Goal: Communication & Community: Answer question/provide support

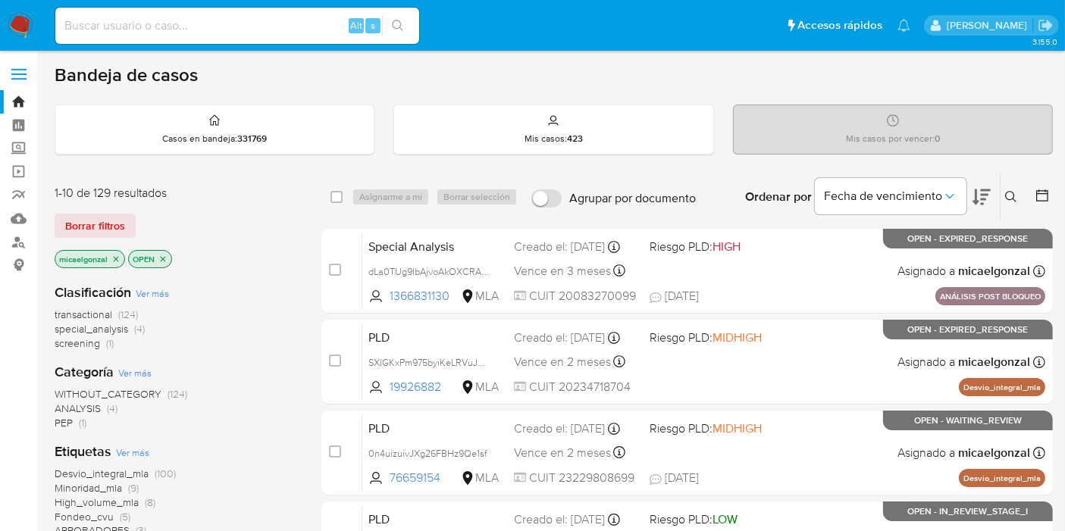
click at [944, 133] on div "Mis casos por vencer : 0" at bounding box center [892, 129] width 318 height 48
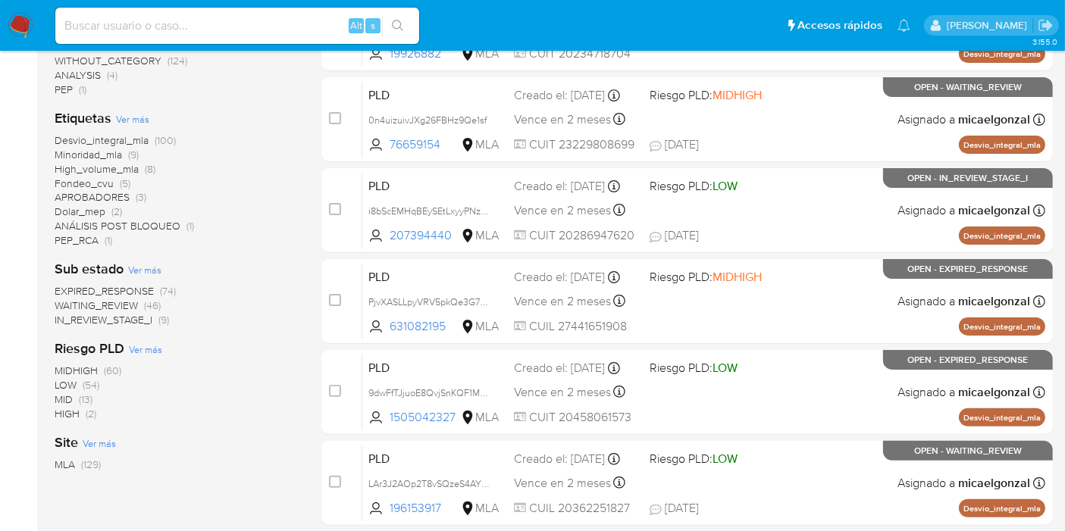
scroll to position [421, 0]
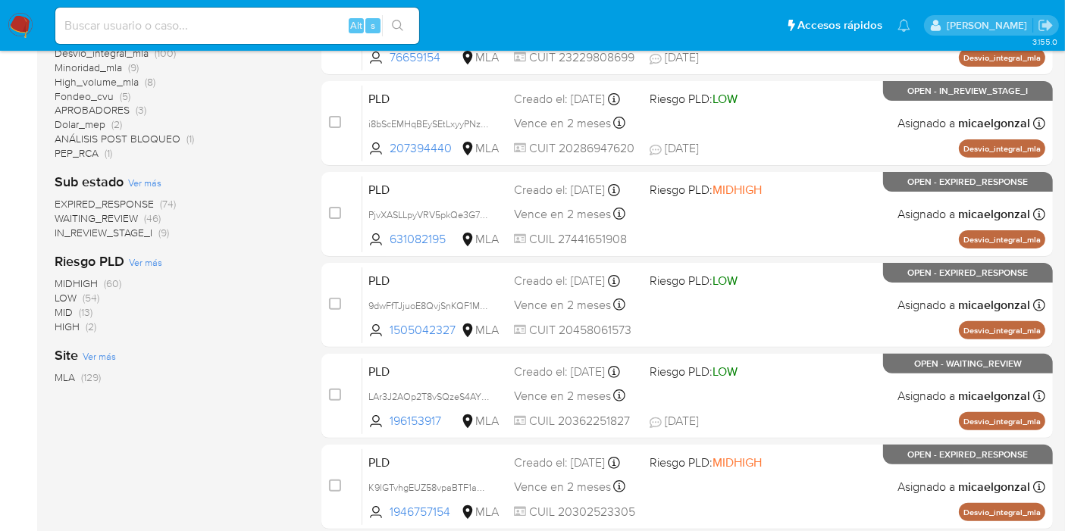
click at [13, 28] on img at bounding box center [21, 26] width 26 height 26
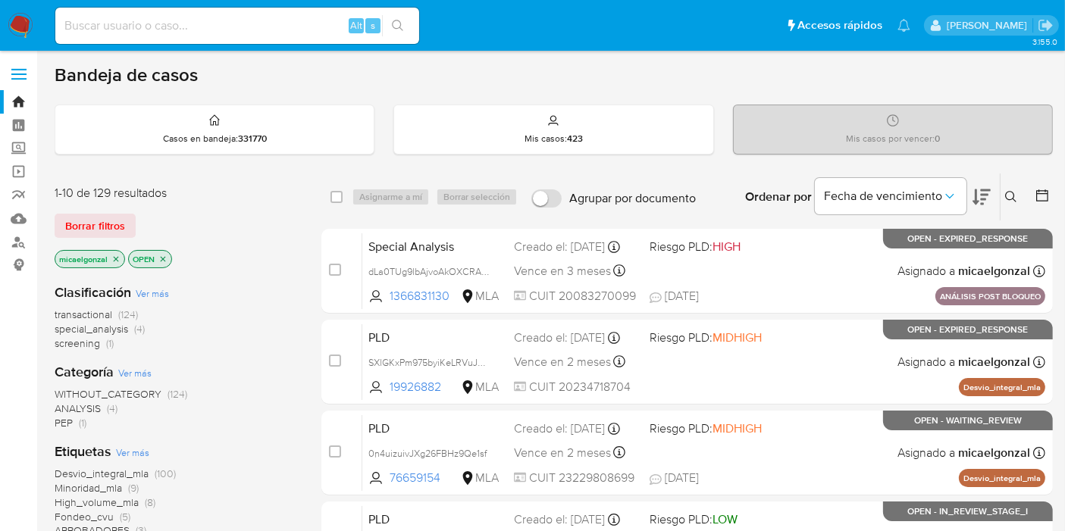
click at [28, 26] on img at bounding box center [21, 26] width 26 height 26
click at [127, 222] on button "Borrar filtros" at bounding box center [95, 226] width 81 height 24
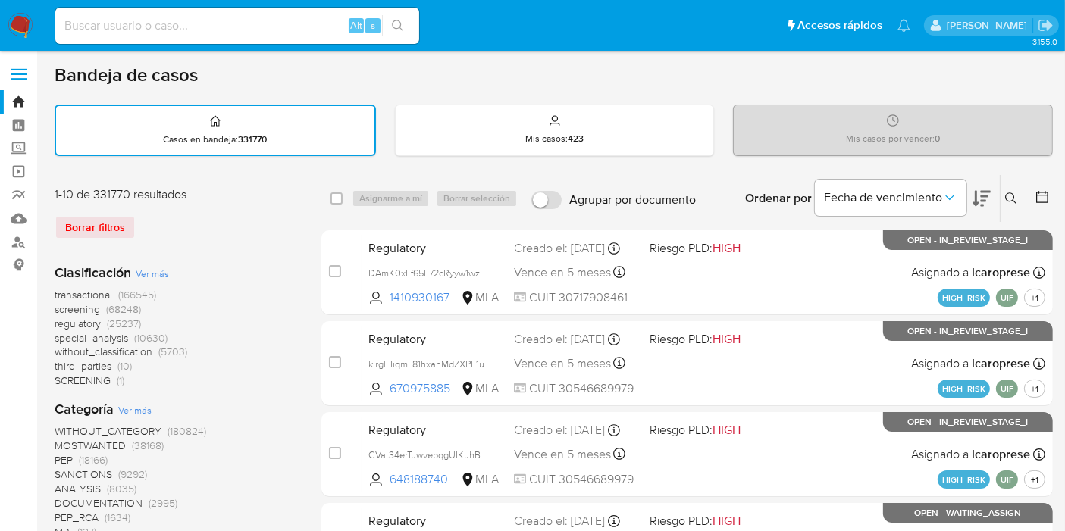
click at [1021, 200] on button at bounding box center [1012, 198] width 25 height 18
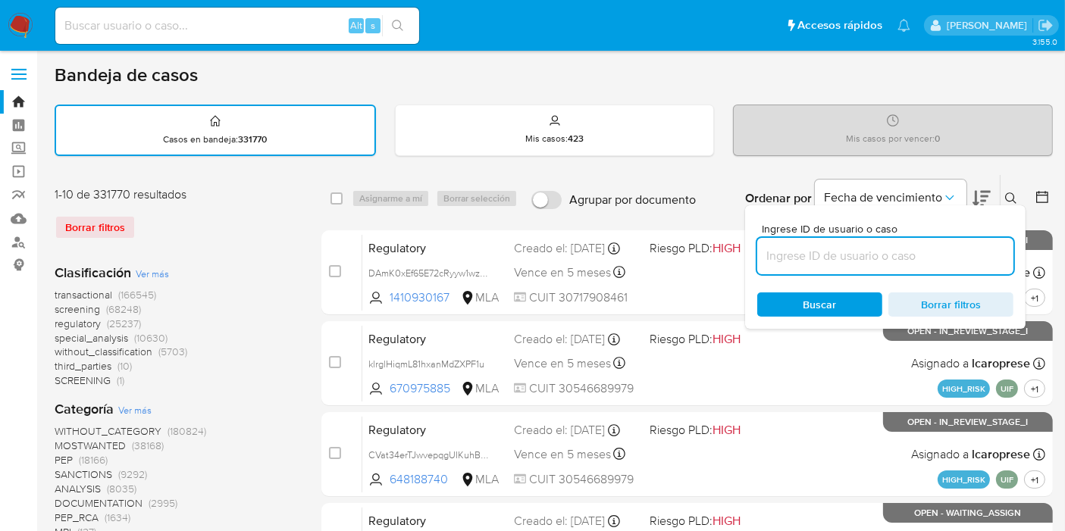
drag, startPoint x: 865, startPoint y: 248, endPoint x: 849, endPoint y: 258, distance: 18.5
click at [852, 256] on input at bounding box center [885, 256] width 256 height 20
type input "LRmnnlsgOyVtEVH4URFDOkCP"
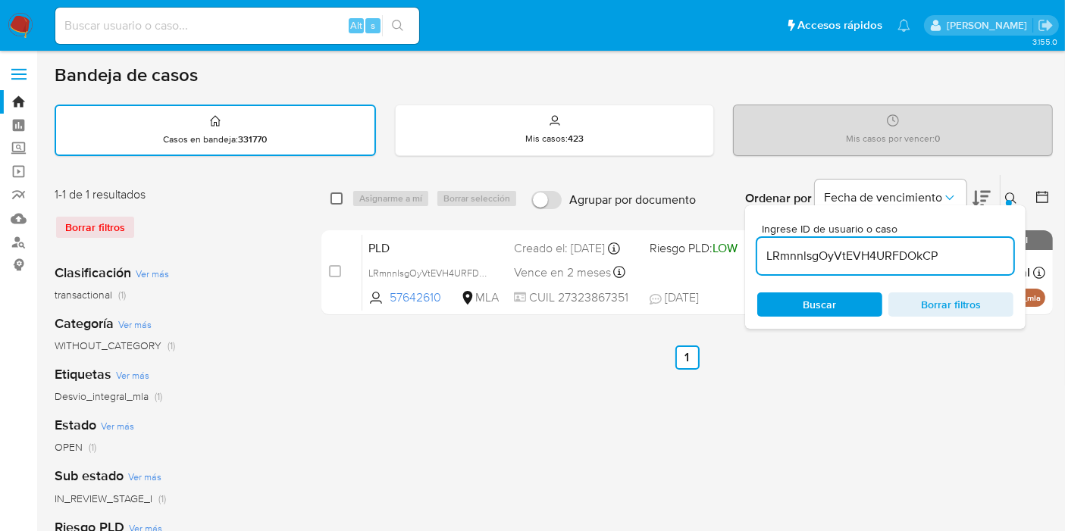
click at [336, 196] on input "checkbox" at bounding box center [336, 198] width 12 height 12
checkbox input "true"
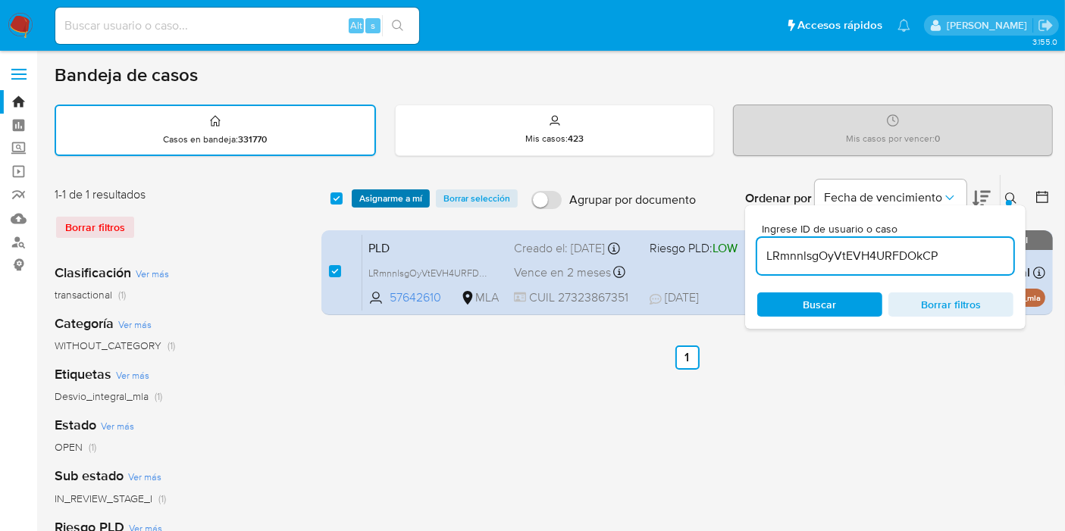
click at [405, 191] on span "Asignarme a mí" at bounding box center [390, 198] width 63 height 15
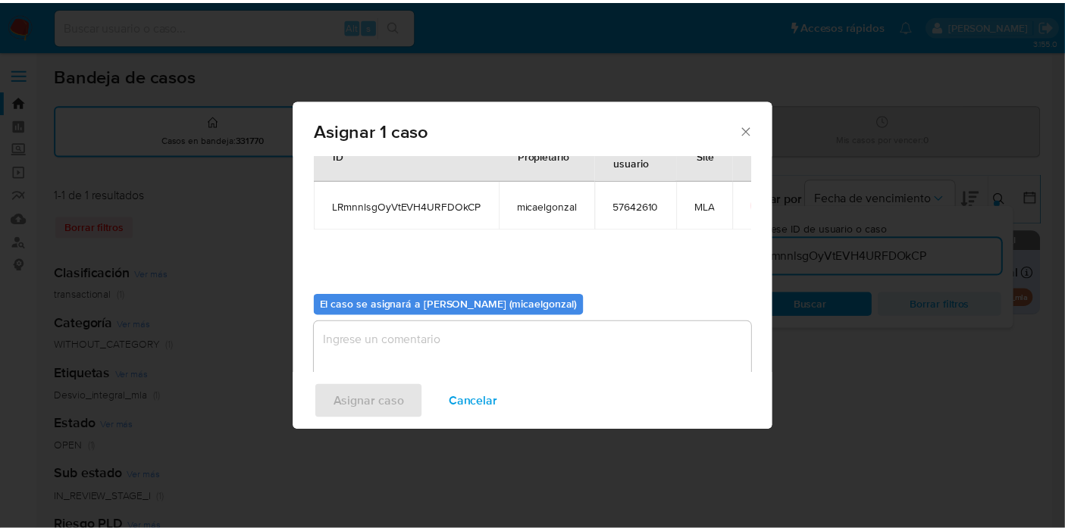
scroll to position [77, 0]
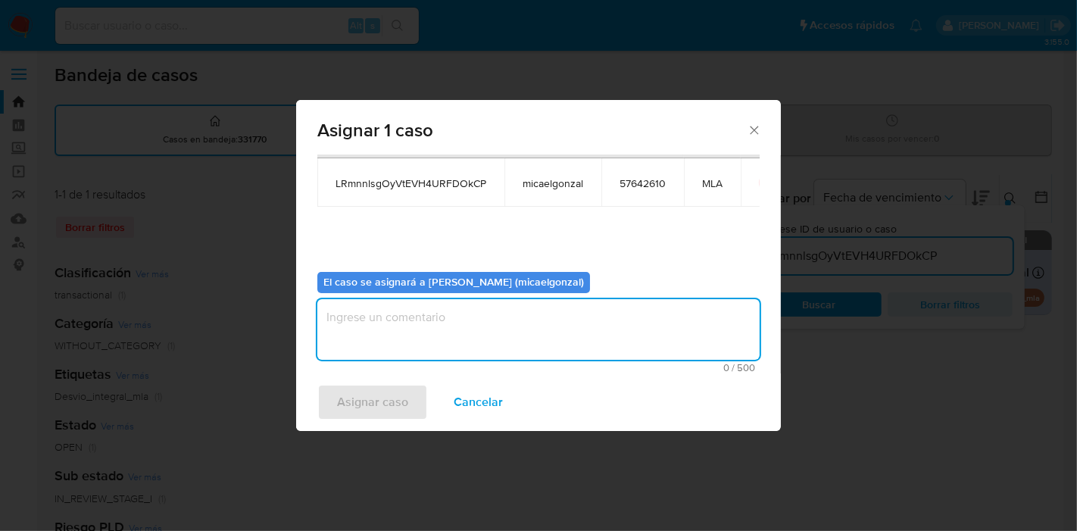
click at [463, 304] on textarea "assign-modal" at bounding box center [538, 329] width 442 height 61
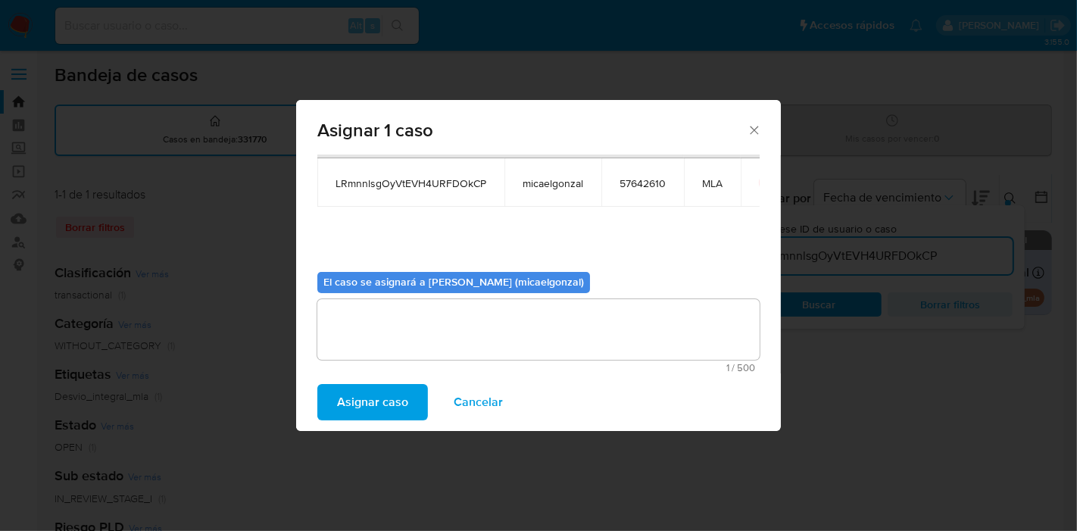
click at [368, 403] on span "Asignar caso" at bounding box center [372, 402] width 71 height 33
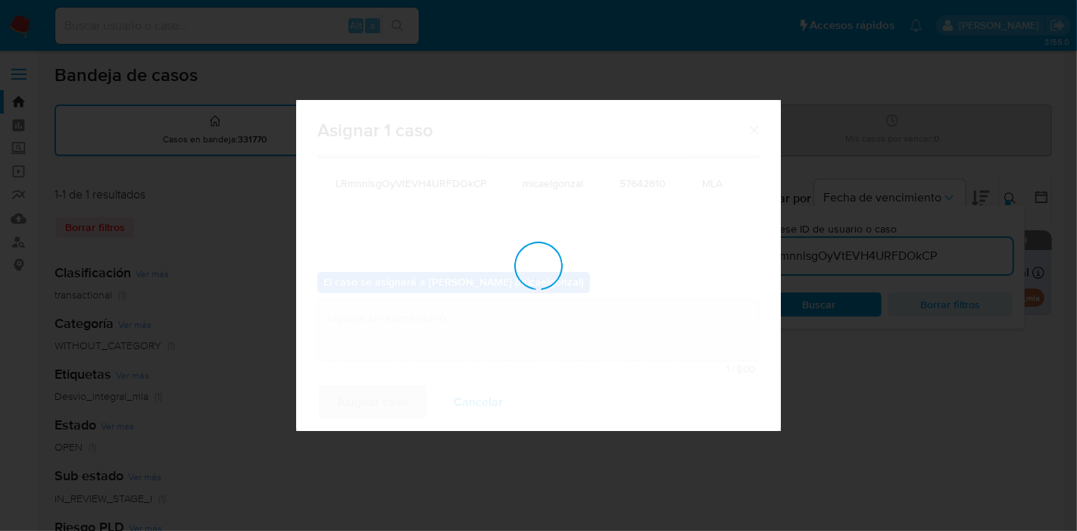
checkbox input "false"
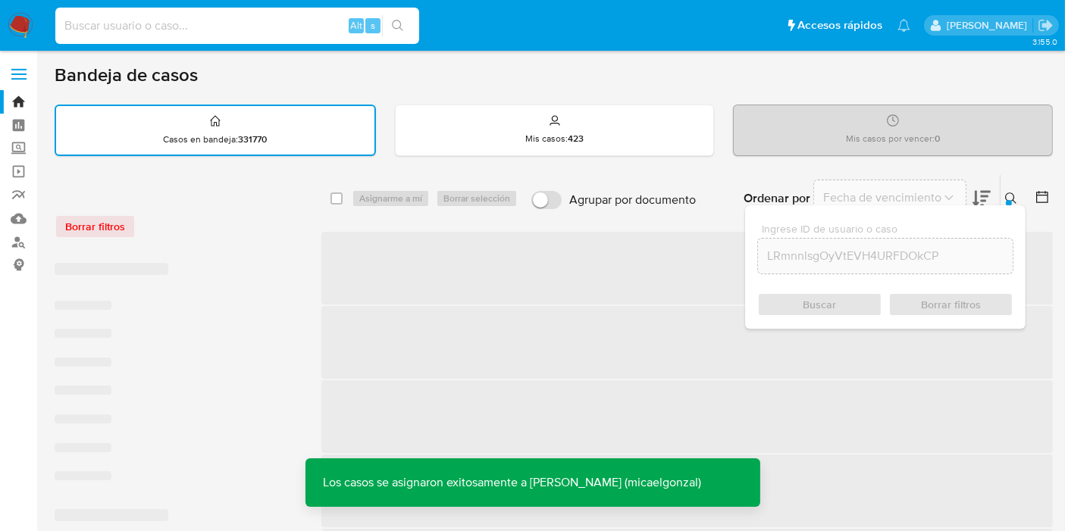
click at [182, 35] on input at bounding box center [237, 26] width 364 height 20
click at [181, 31] on input at bounding box center [237, 26] width 364 height 20
paste input "LRmnnlsgOyVtEVH4URFDOkCP"
type input "LRmnnlsgOyVtEVH4URFDOkCP"
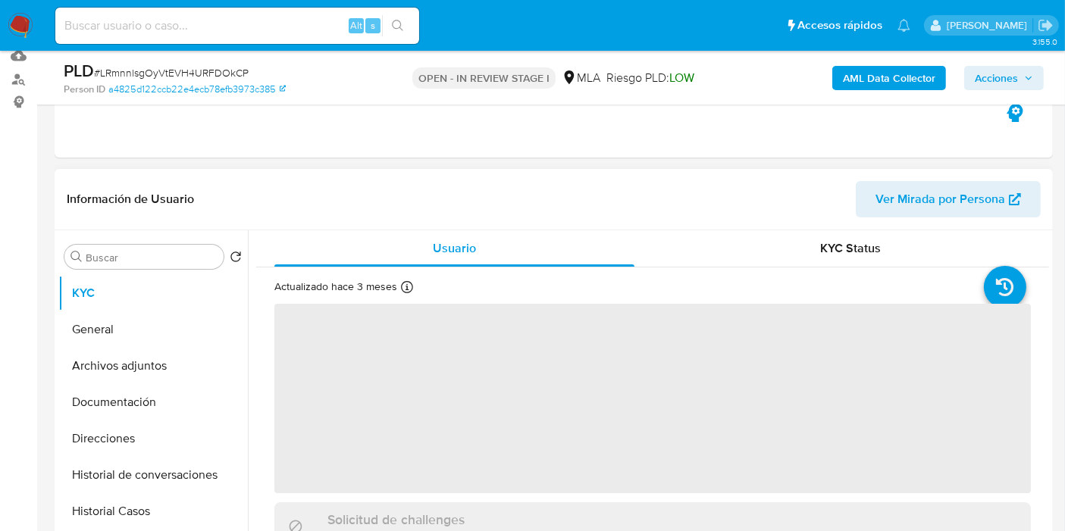
scroll to position [252, 0]
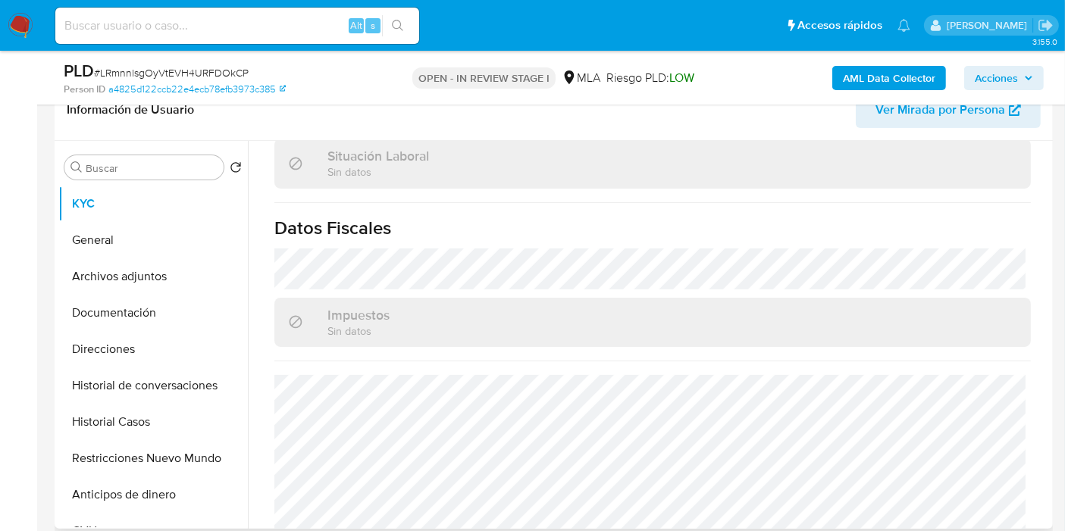
select select "10"
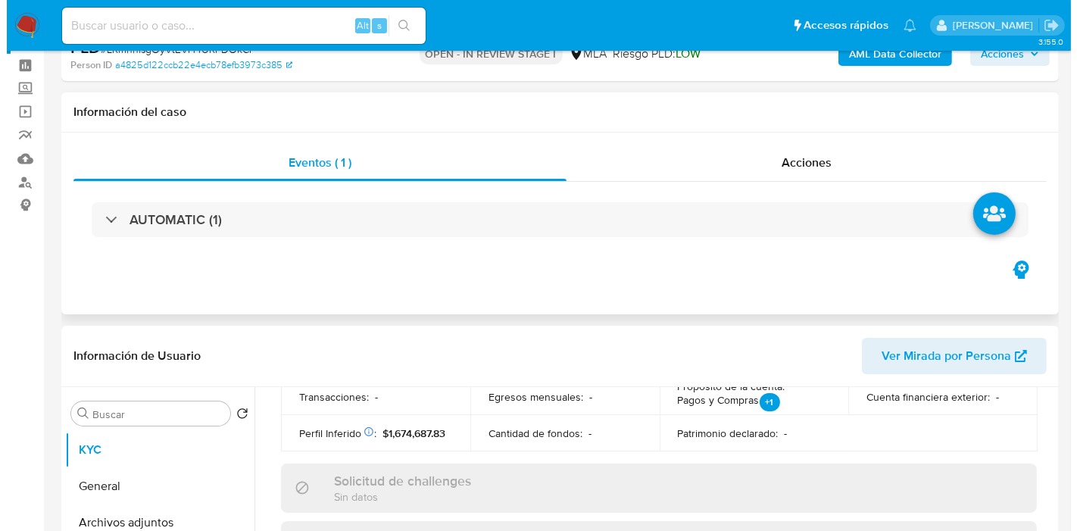
scroll to position [0, 0]
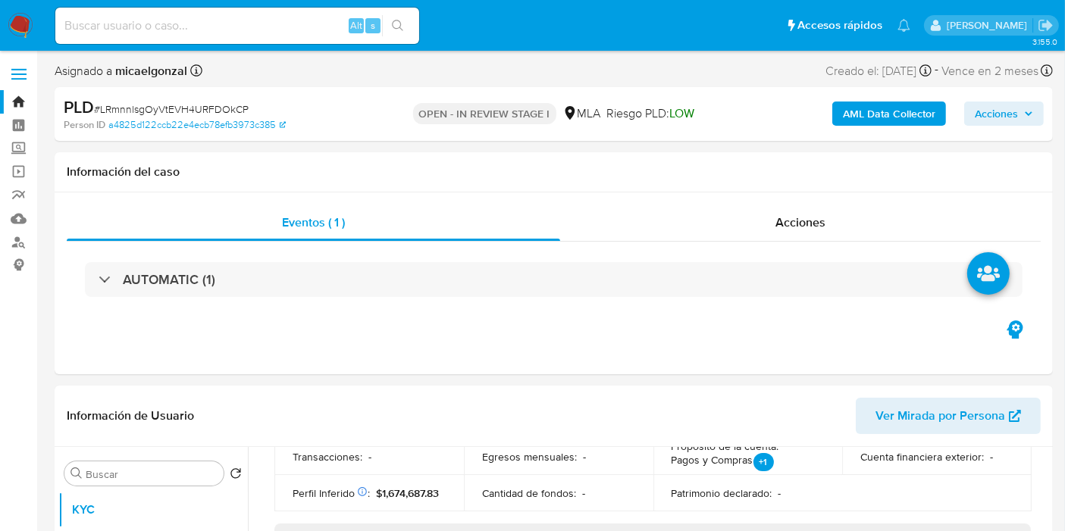
drag, startPoint x: 908, startPoint y: 131, endPoint x: 913, endPoint y: 124, distance: 9.2
click at [909, 130] on div "AML Data Collector Acciones" at bounding box center [882, 114] width 323 height 36
click at [915, 120] on b "AML Data Collector" at bounding box center [889, 114] width 92 height 24
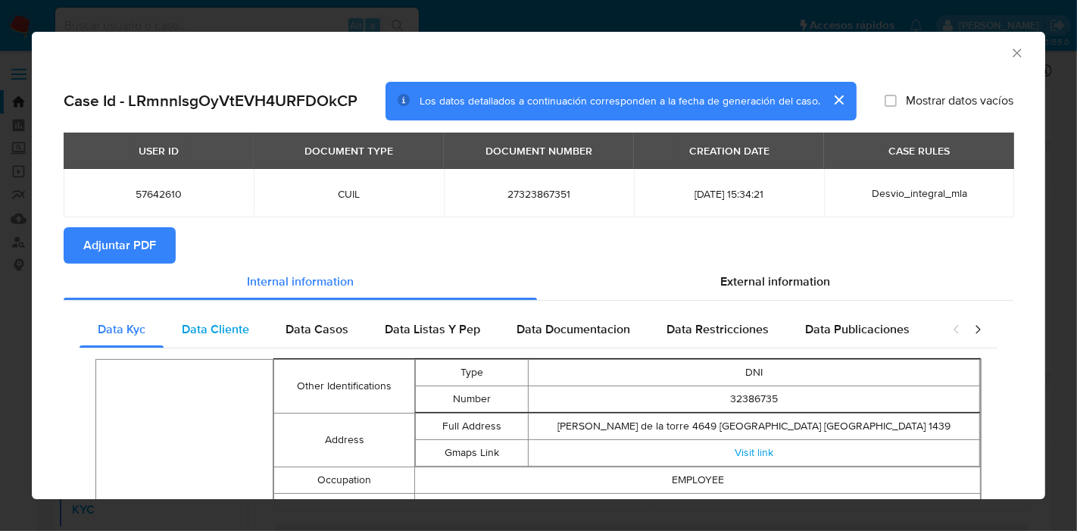
click at [251, 327] on div "Data Cliente" at bounding box center [216, 329] width 104 height 36
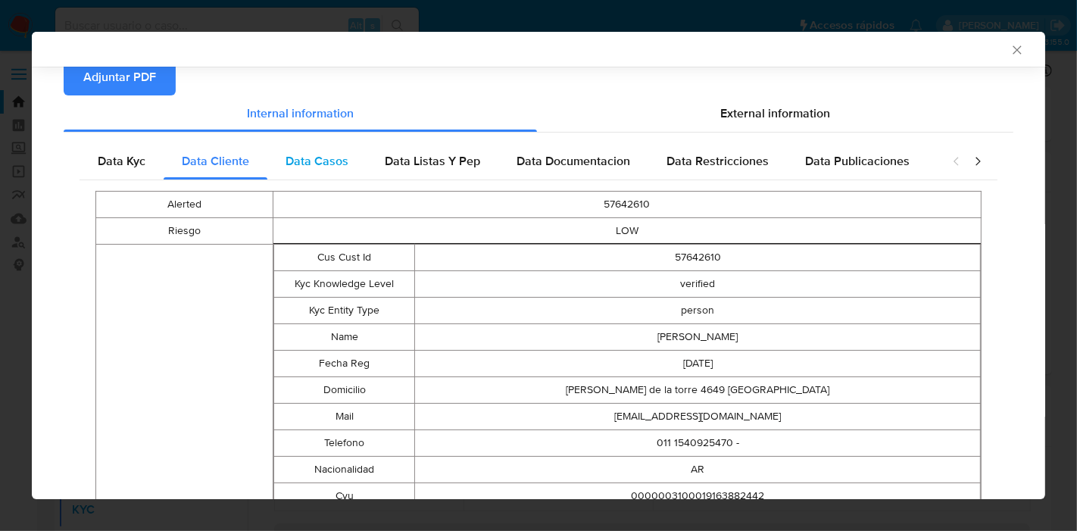
click at [320, 172] on div "Data Casos" at bounding box center [316, 161] width 99 height 36
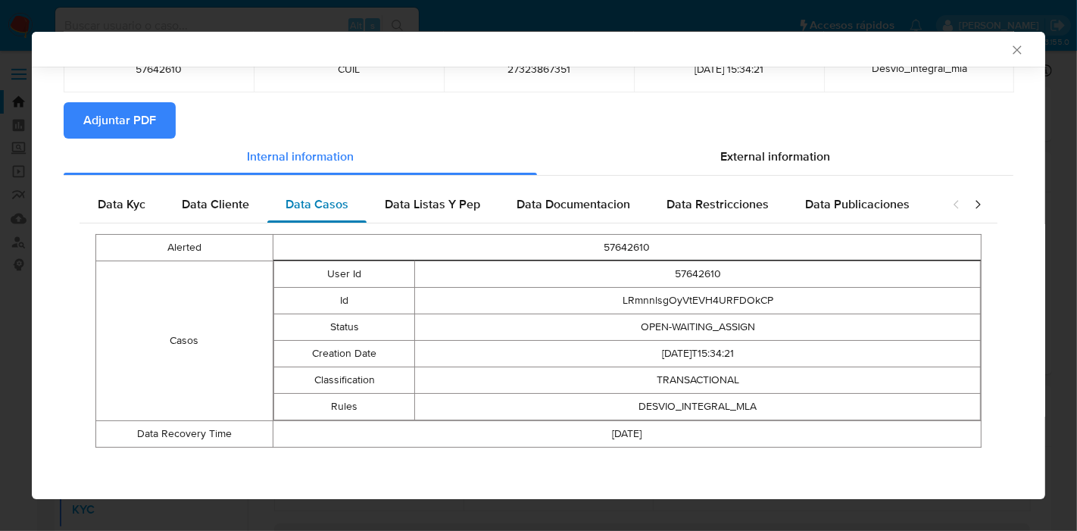
click at [357, 192] on div "Data Casos" at bounding box center [316, 204] width 99 height 36
click at [453, 209] on span "Data Listas Y Pep" at bounding box center [432, 203] width 95 height 17
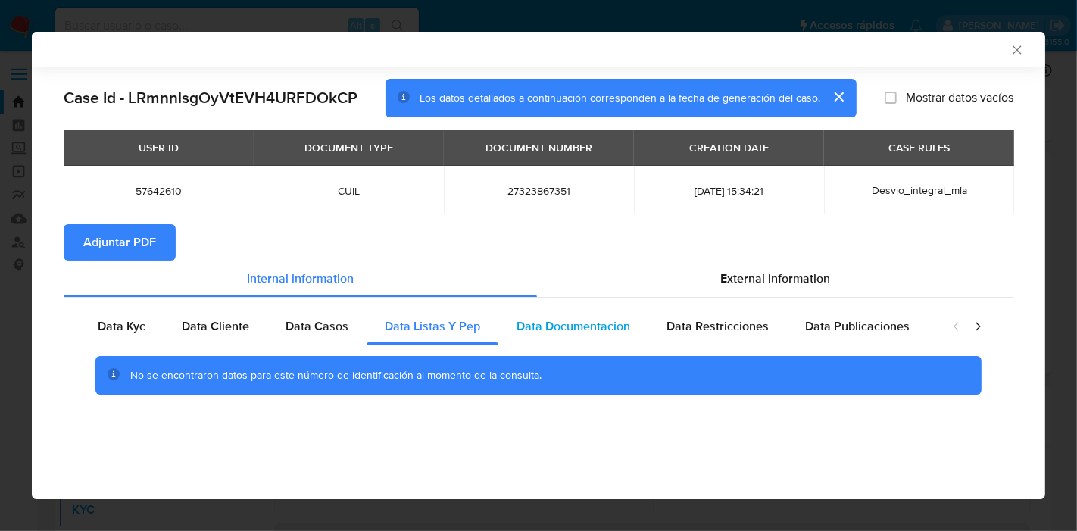
click at [561, 317] on span "Data Documentacion" at bounding box center [574, 325] width 114 height 17
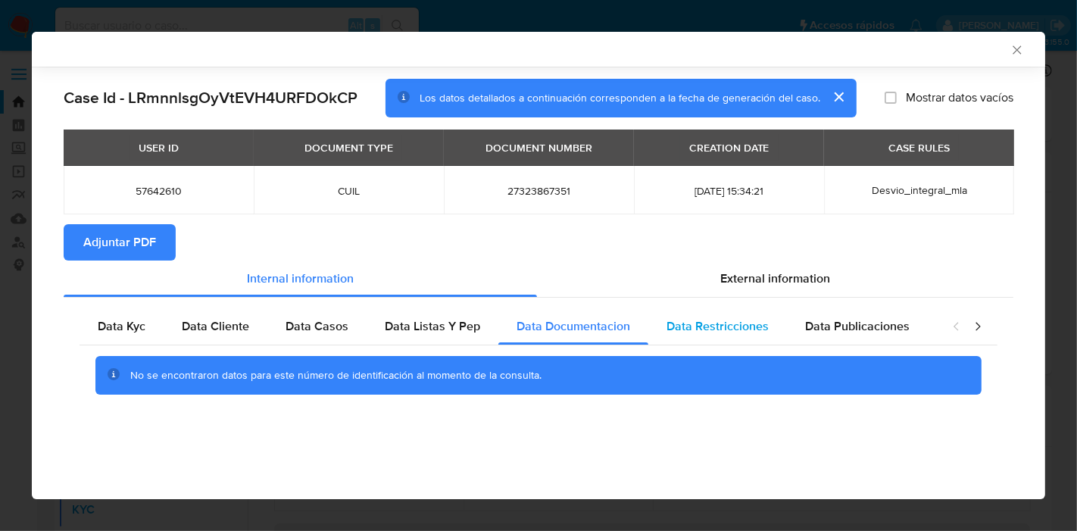
click at [747, 319] on span "Data Restricciones" at bounding box center [718, 325] width 102 height 17
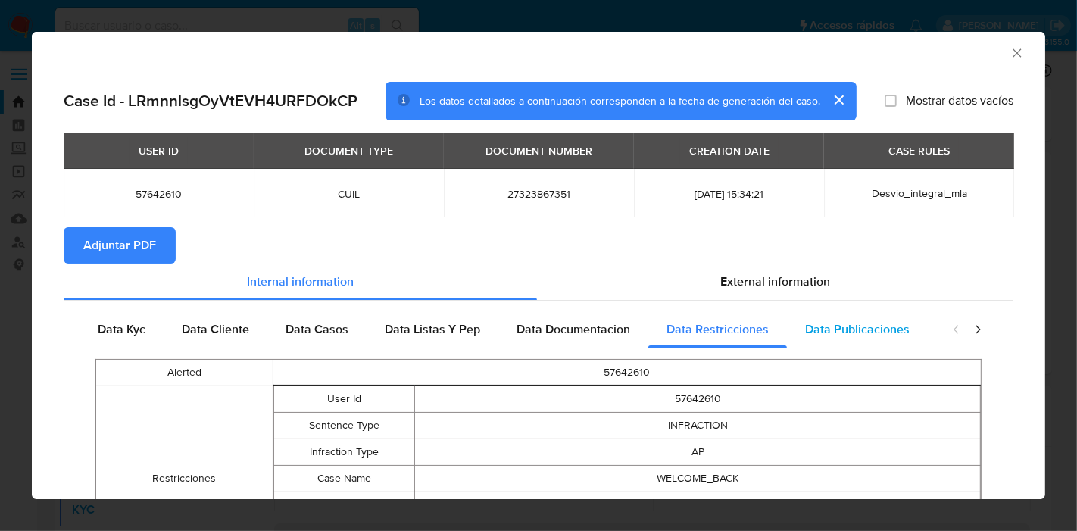
scroll to position [149, 0]
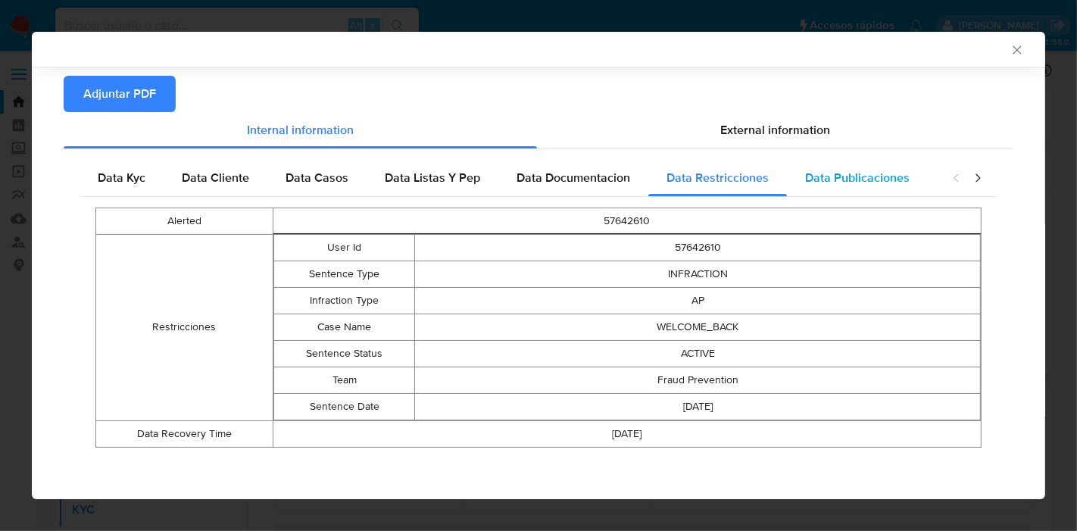
click at [874, 180] on span "Data Publicaciones" at bounding box center [857, 177] width 105 height 17
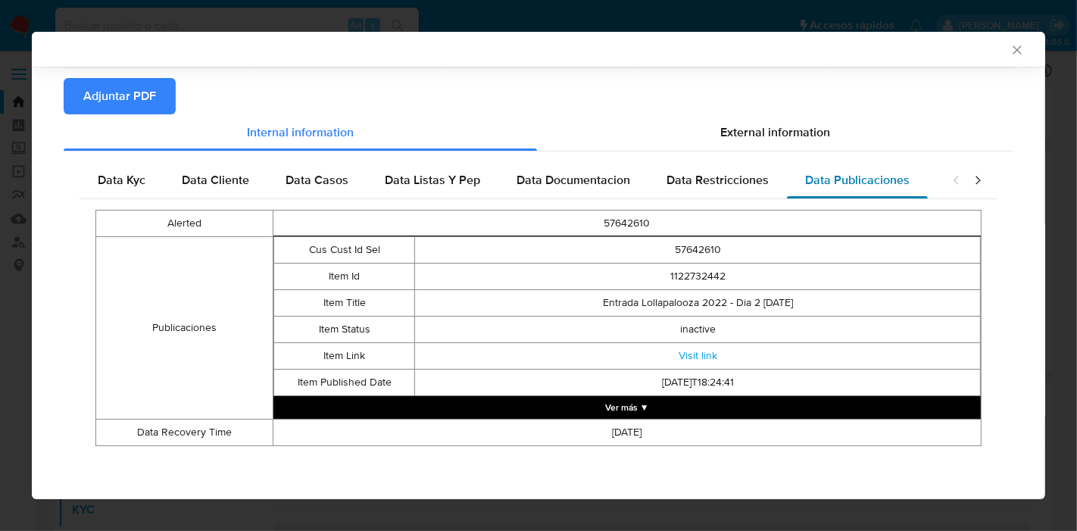
scroll to position [145, 0]
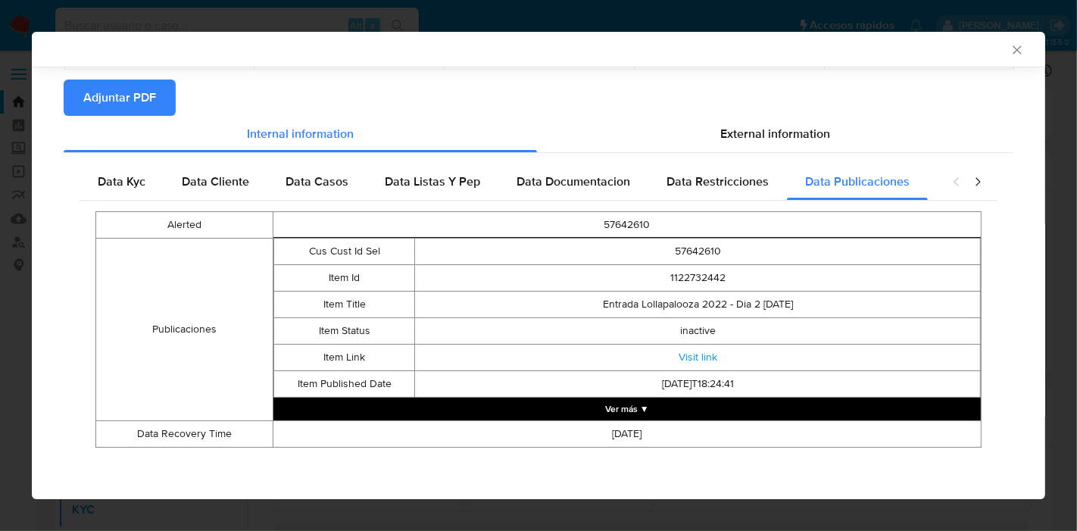
click at [971, 179] on icon "closure-recommendation-modal" at bounding box center [978, 181] width 15 height 15
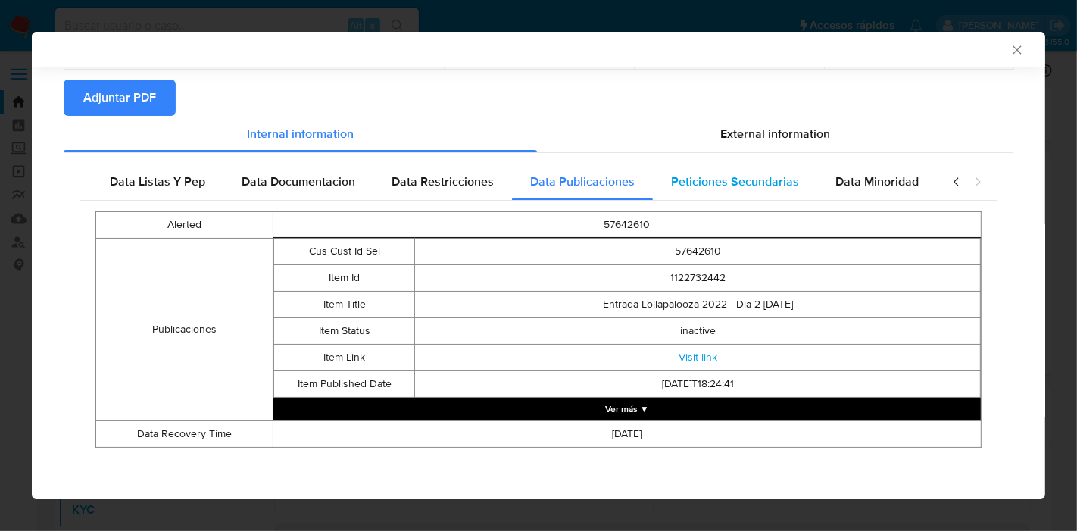
click at [712, 182] on span "Peticiones Secundarias" at bounding box center [735, 181] width 128 height 17
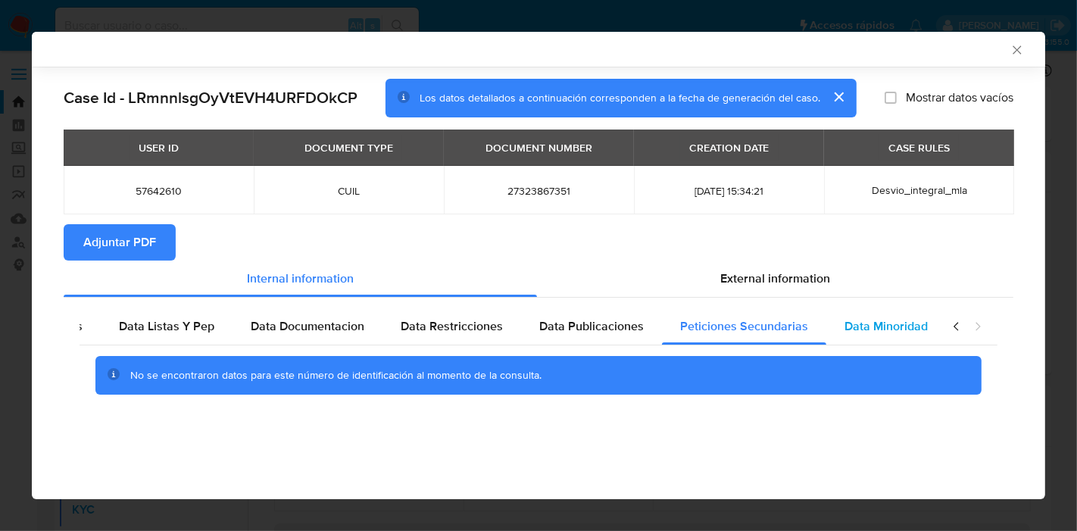
click at [917, 309] on div "Data Minoridad" at bounding box center [887, 326] width 120 height 36
drag, startPoint x: 955, startPoint y: 321, endPoint x: 780, endPoint y: 354, distance: 178.0
click at [955, 322] on icon "closure-recommendation-modal" at bounding box center [956, 326] width 15 height 15
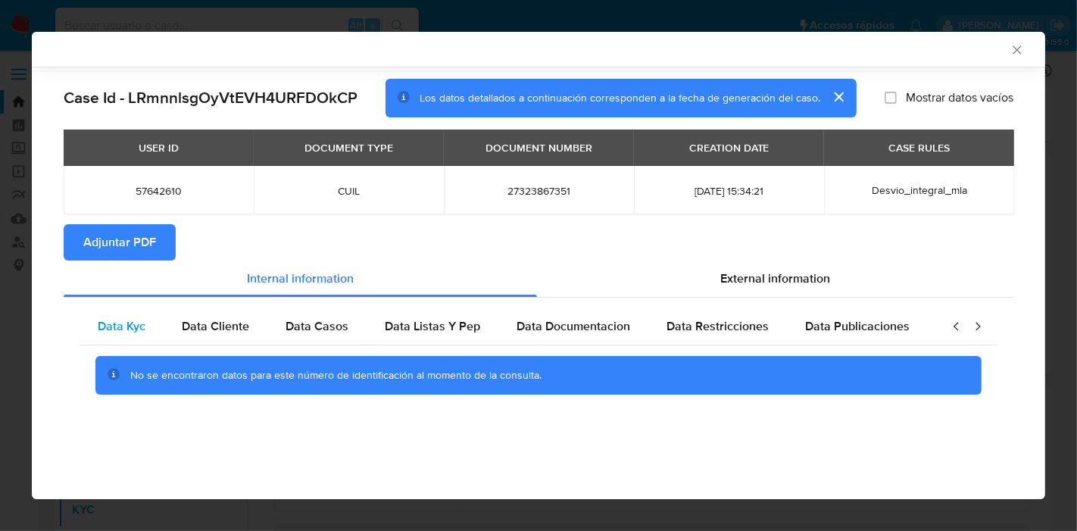
drag, startPoint x: 130, startPoint y: 333, endPoint x: 685, endPoint y: 258, distance: 560.4
click at [130, 333] on span "Data Kyc" at bounding box center [122, 325] width 48 height 17
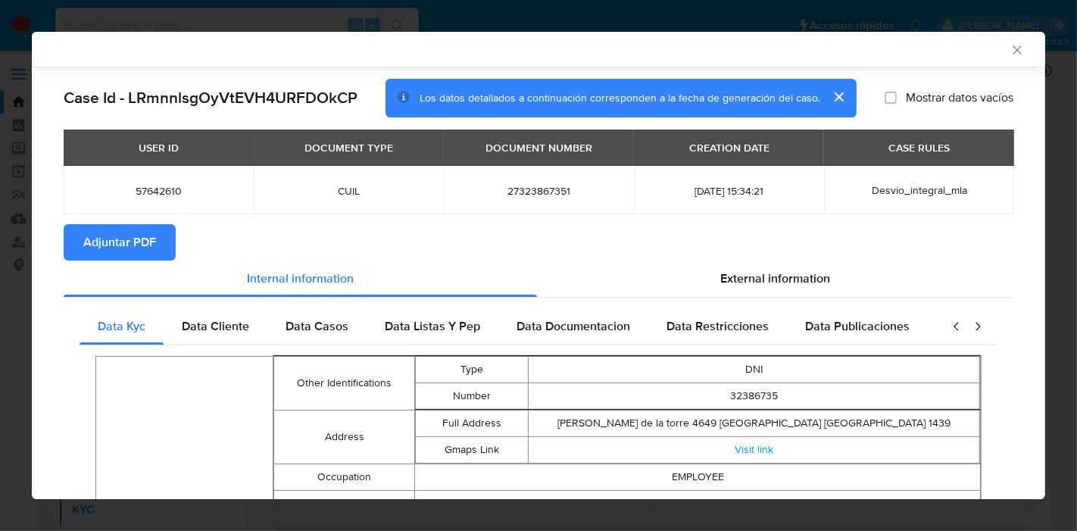
click at [691, 258] on section "Adjuntar PDF" at bounding box center [539, 242] width 950 height 36
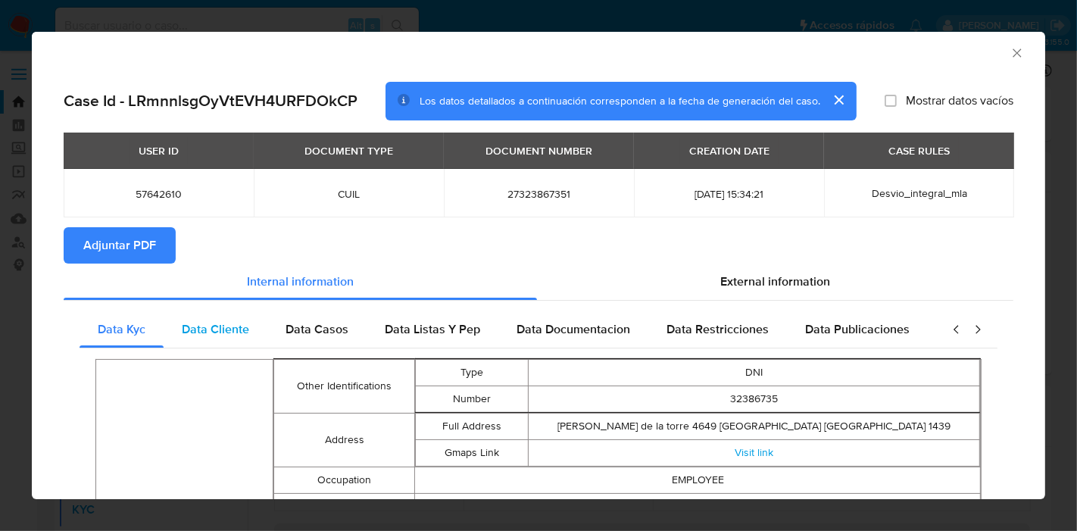
drag, startPoint x: 238, startPoint y: 324, endPoint x: 245, endPoint y: 320, distance: 7.8
click at [242, 321] on span "Data Cliente" at bounding box center [215, 329] width 67 height 17
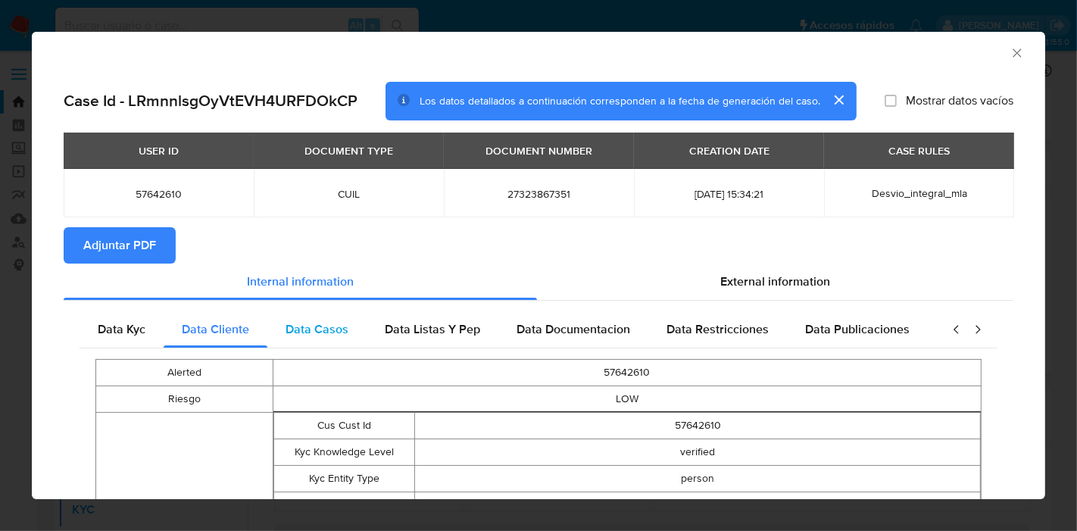
click at [308, 336] on span "Data Casos" at bounding box center [317, 329] width 63 height 17
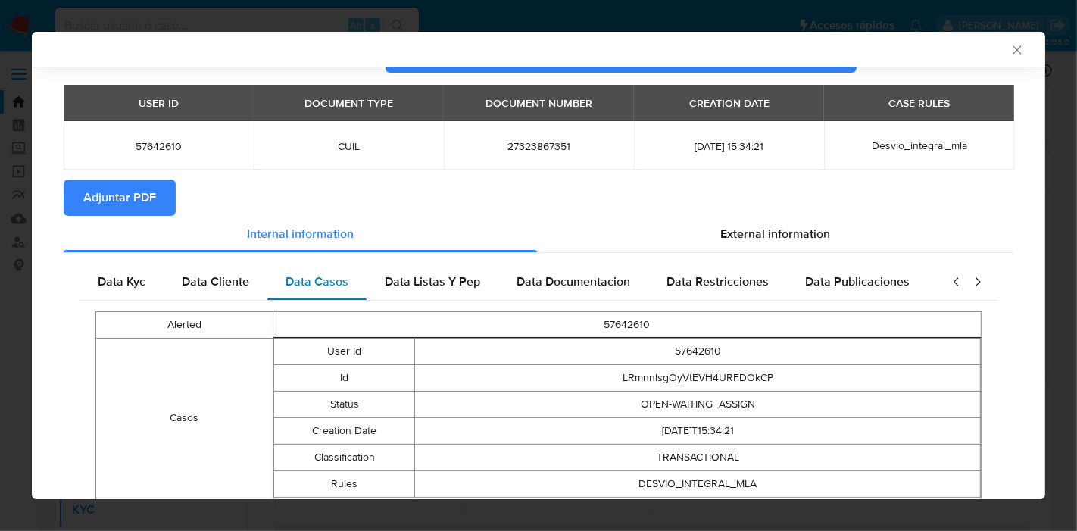
scroll to position [122, 0]
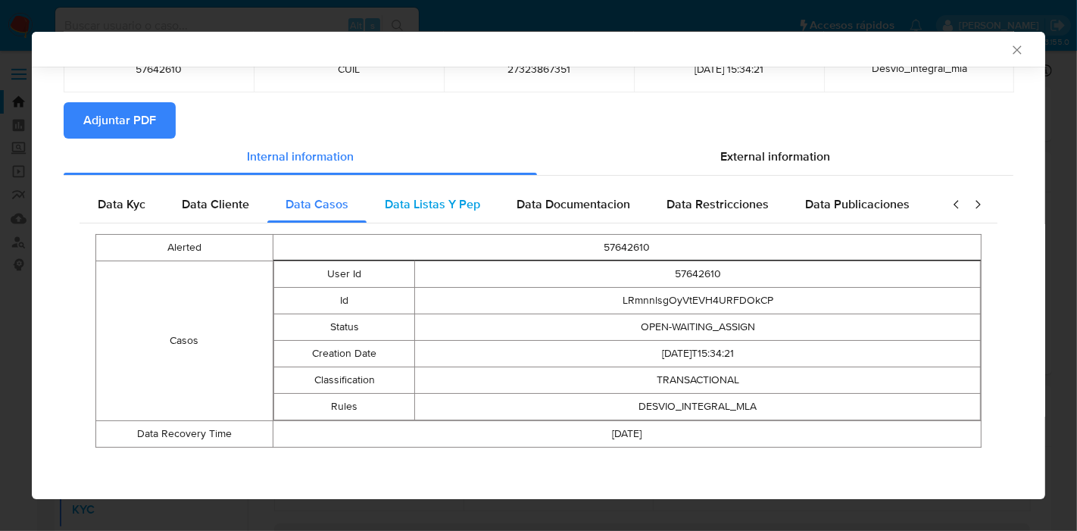
drag, startPoint x: 409, startPoint y: 239, endPoint x: 429, endPoint y: 214, distance: 31.8
click at [412, 235] on td "57642610" at bounding box center [627, 247] width 708 height 27
click at [429, 214] on div "Data Listas Y Pep" at bounding box center [433, 204] width 132 height 36
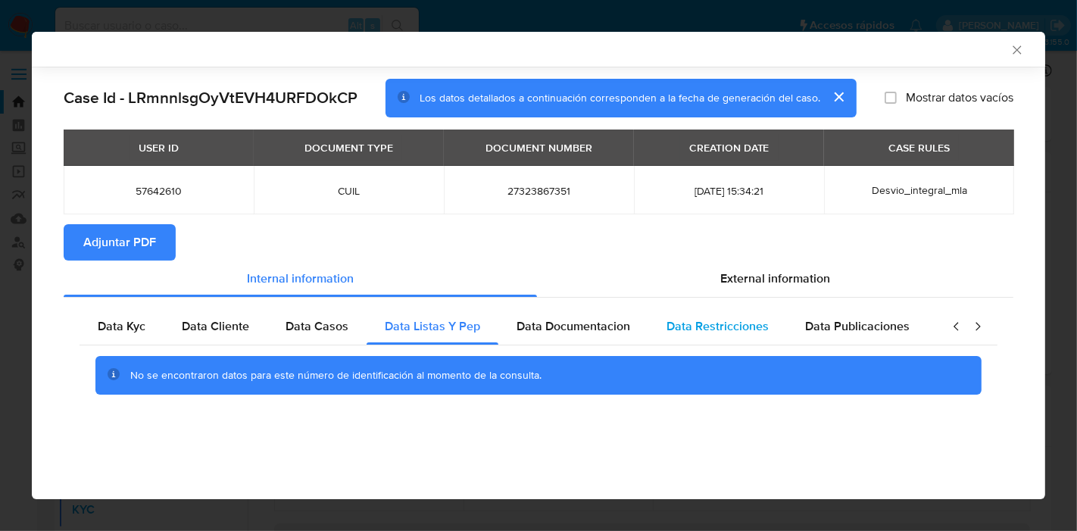
drag, startPoint x: 579, startPoint y: 334, endPoint x: 710, endPoint y: 342, distance: 131.3
click at [580, 333] on span "Data Documentacion" at bounding box center [574, 325] width 114 height 17
click at [721, 333] on span "Data Restricciones" at bounding box center [718, 325] width 102 height 17
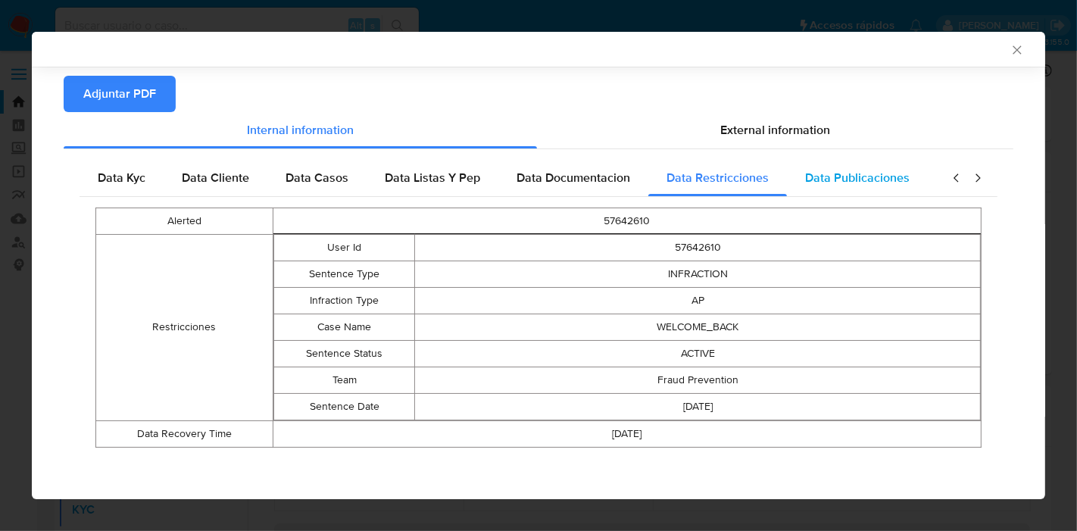
click at [880, 175] on span "Data Publicaciones" at bounding box center [857, 177] width 105 height 17
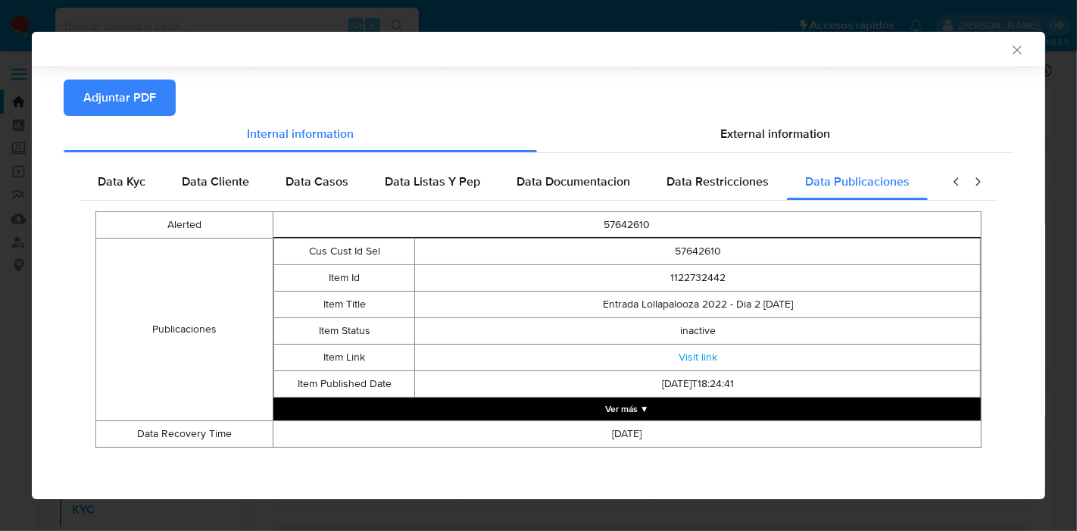
click at [974, 186] on div "closure-recommendation-modal" at bounding box center [967, 182] width 61 height 36
click at [976, 180] on icon "closure-recommendation-modal" at bounding box center [978, 181] width 5 height 8
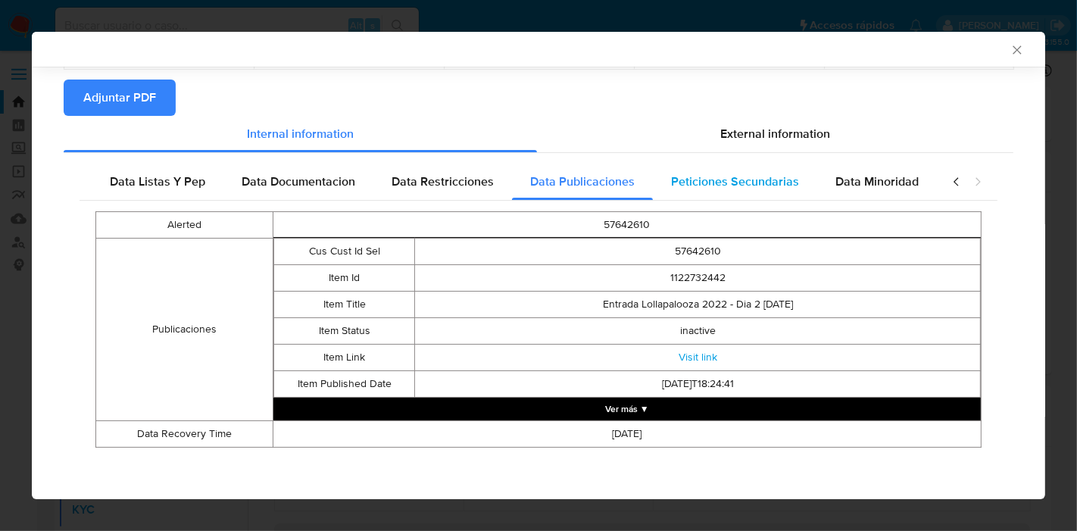
click at [653, 191] on div "Peticiones Secundarias" at bounding box center [735, 182] width 164 height 36
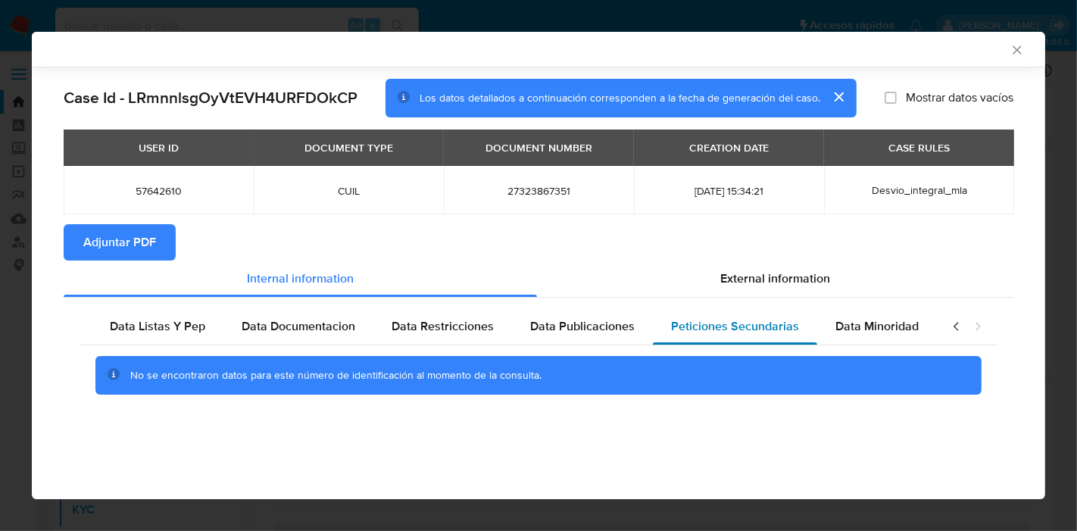
scroll to position [0, 0]
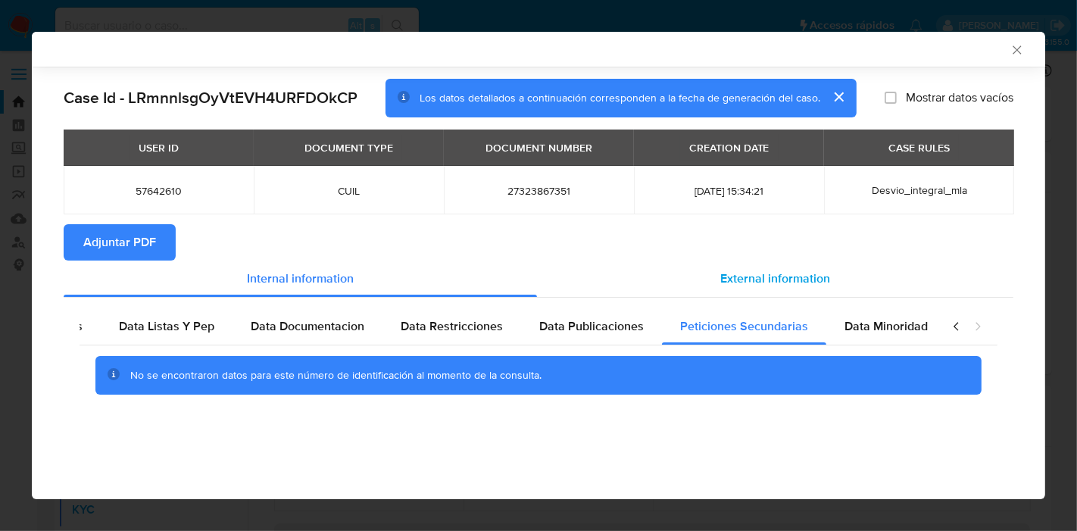
click at [830, 292] on div "External information" at bounding box center [775, 279] width 477 height 36
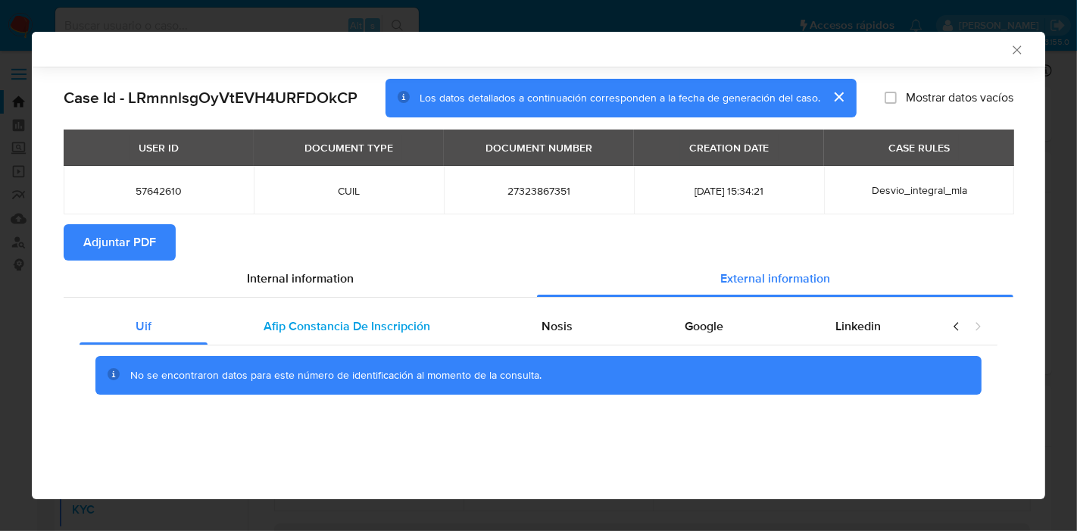
click at [334, 341] on div "Afip Constancia De Inscripción" at bounding box center [347, 326] width 279 height 36
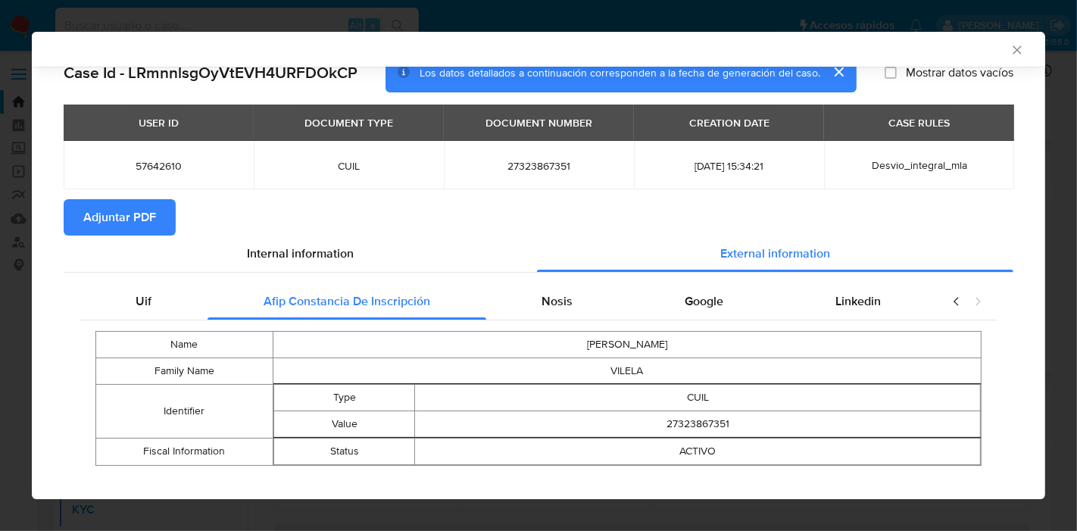
scroll to position [43, 0]
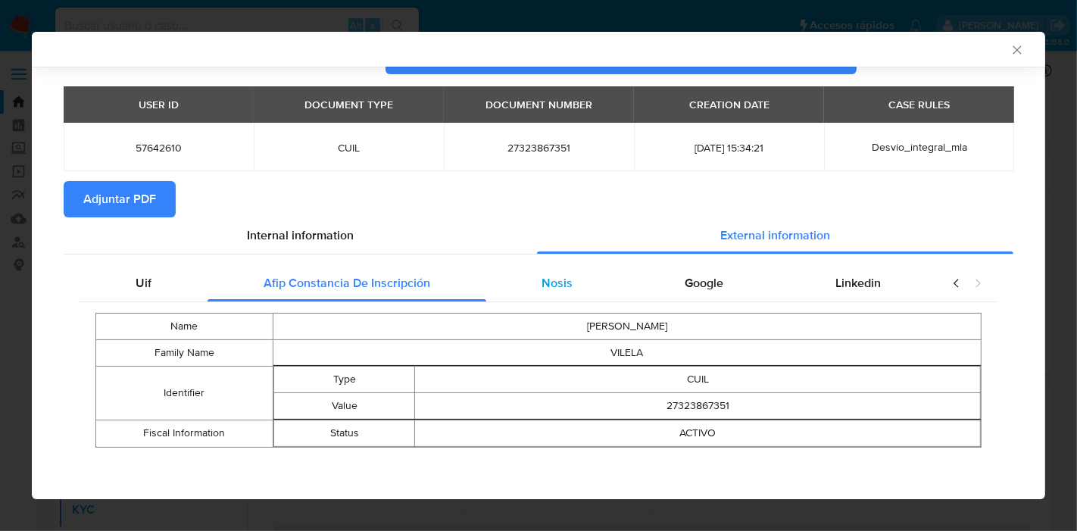
click at [562, 280] on span "Nosis" at bounding box center [557, 282] width 31 height 17
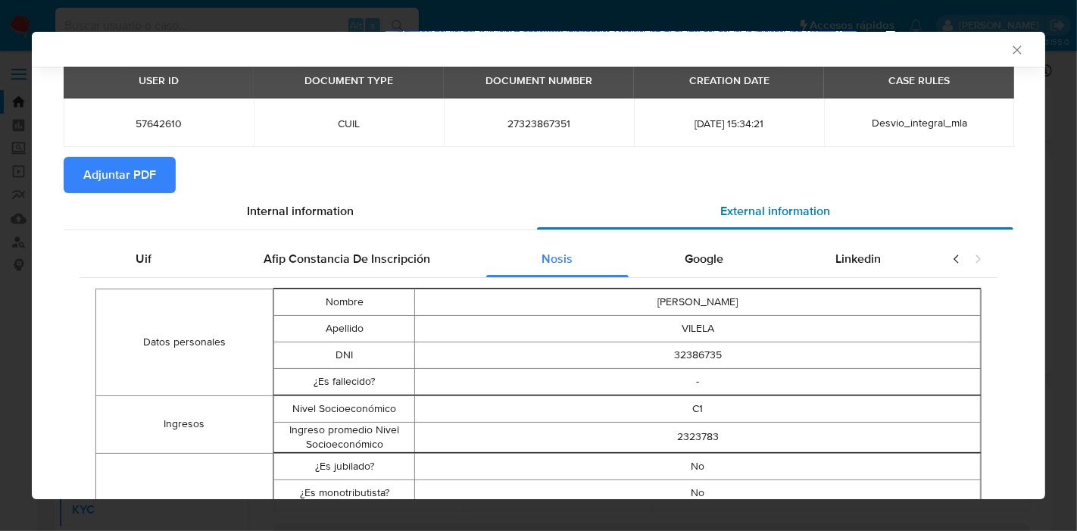
scroll to position [0, 0]
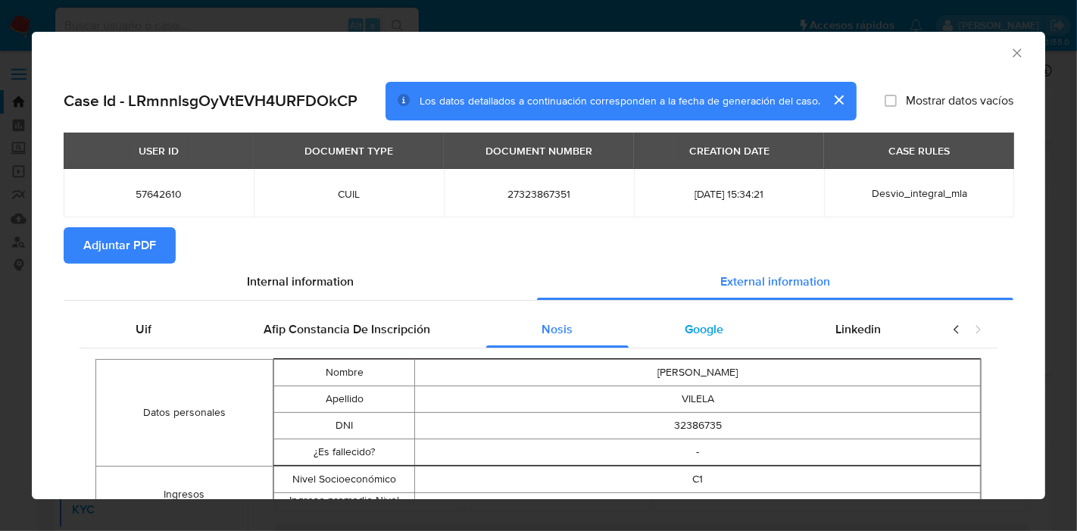
click at [685, 326] on span "Google" at bounding box center [704, 329] width 39 height 17
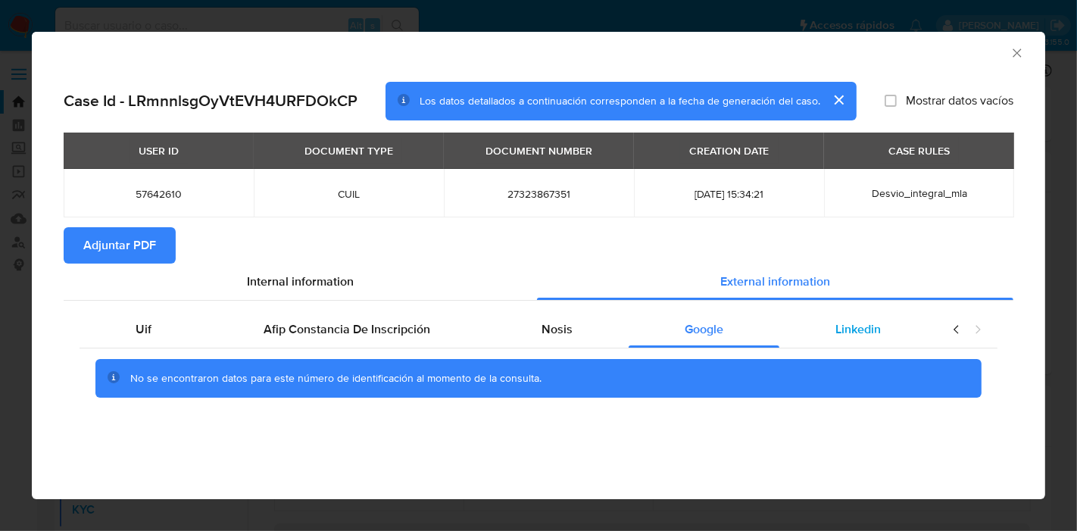
click at [883, 322] on div "Linkedin" at bounding box center [859, 329] width 158 height 36
click at [950, 328] on icon "closure-recommendation-modal" at bounding box center [956, 329] width 15 height 15
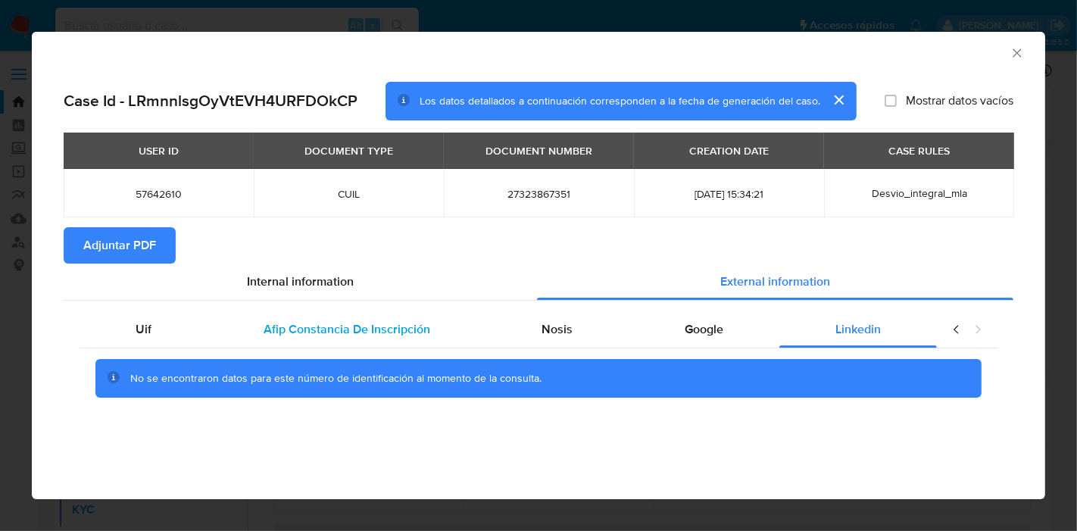
click at [214, 339] on div "Afip Constancia De Inscripción" at bounding box center [347, 329] width 279 height 36
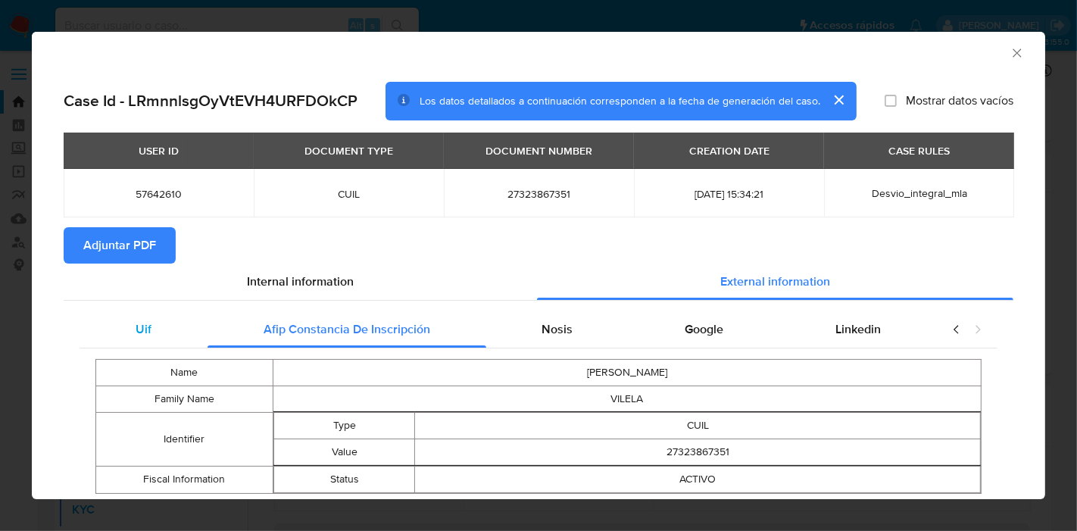
click at [184, 341] on div "Uif" at bounding box center [144, 329] width 128 height 36
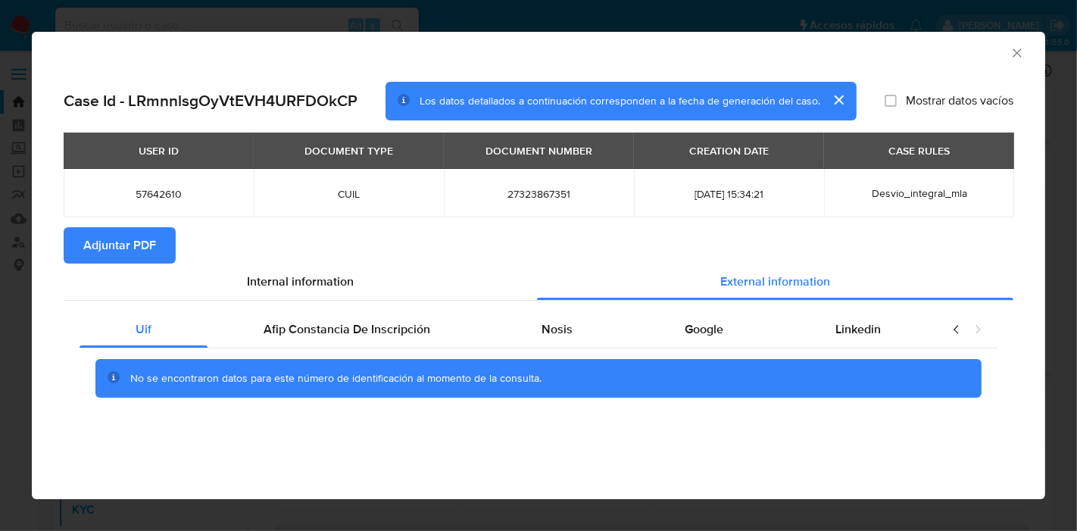
click at [304, 252] on section "Adjuntar PDF" at bounding box center [539, 245] width 950 height 36
click at [306, 273] on span "Internal information" at bounding box center [300, 281] width 107 height 17
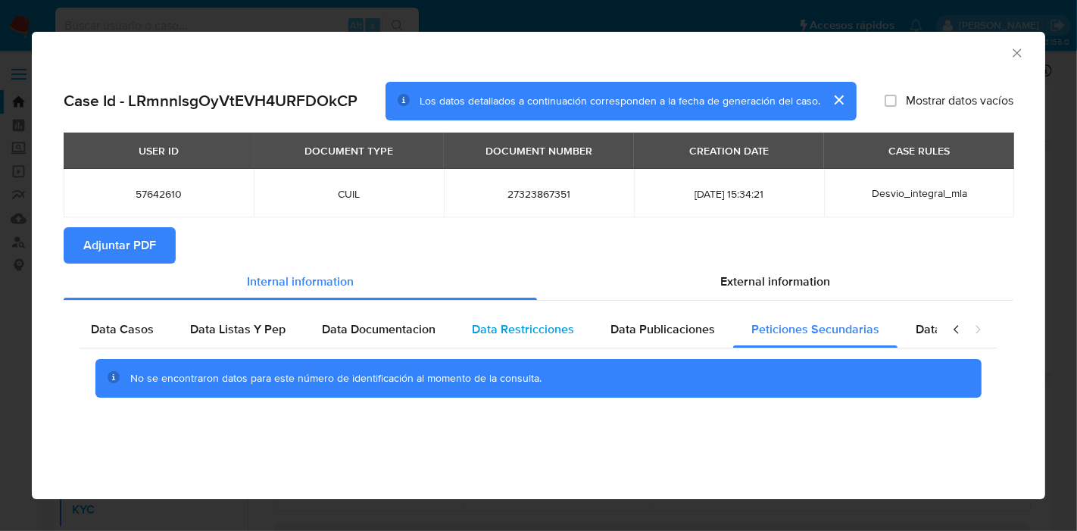
scroll to position [0, 266]
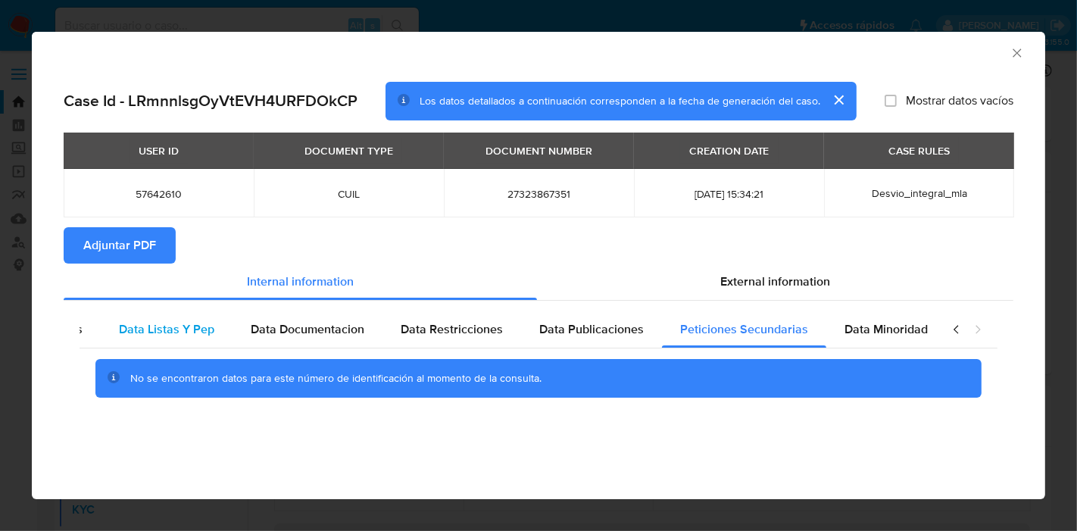
drag, startPoint x: 149, startPoint y: 337, endPoint x: 186, endPoint y: 327, distance: 38.4
click at [151, 337] on span "Data Listas Y Pep" at bounding box center [166, 329] width 95 height 17
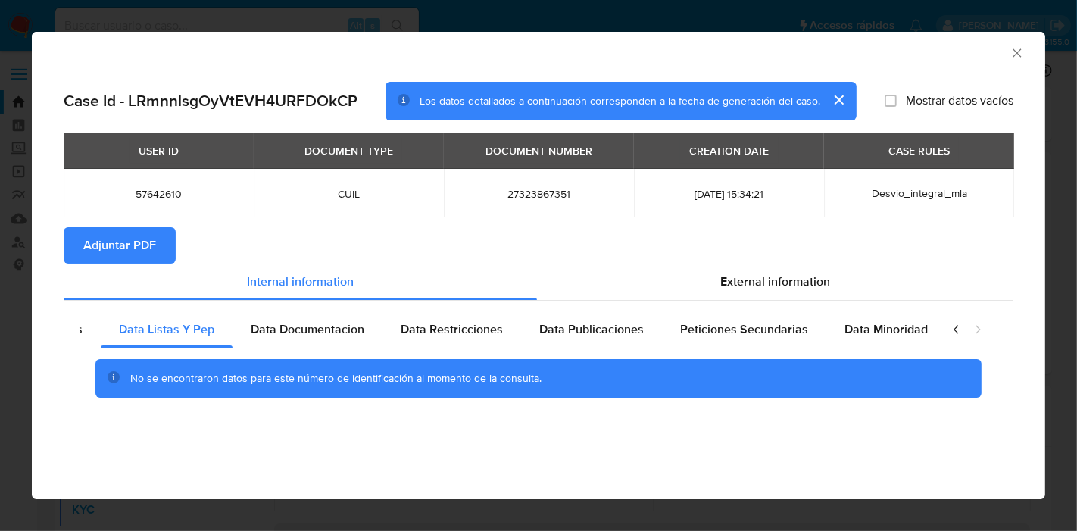
click at [947, 330] on div "closure-recommendation-modal" at bounding box center [967, 329] width 61 height 36
click at [950, 330] on icon "closure-recommendation-modal" at bounding box center [956, 329] width 15 height 15
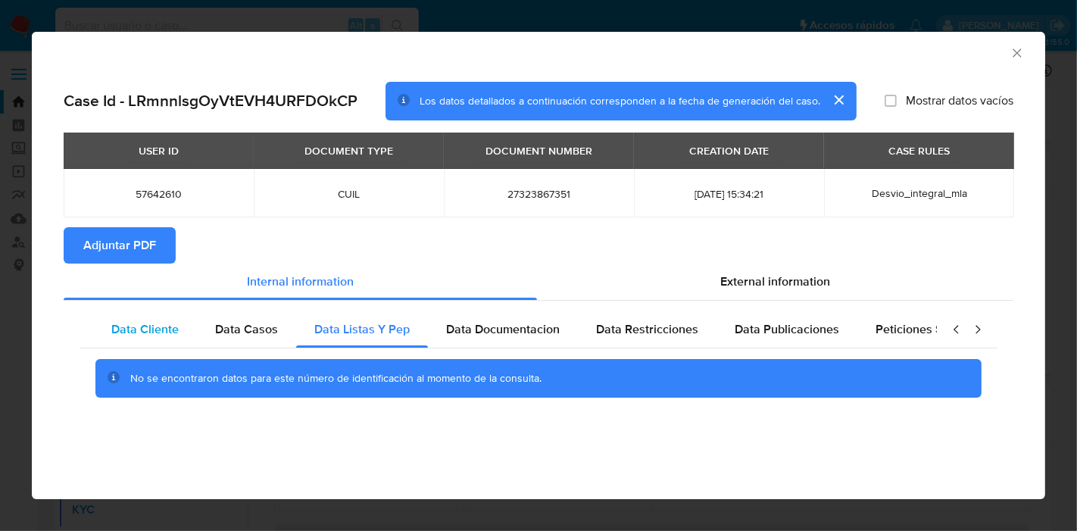
scroll to position [0, 0]
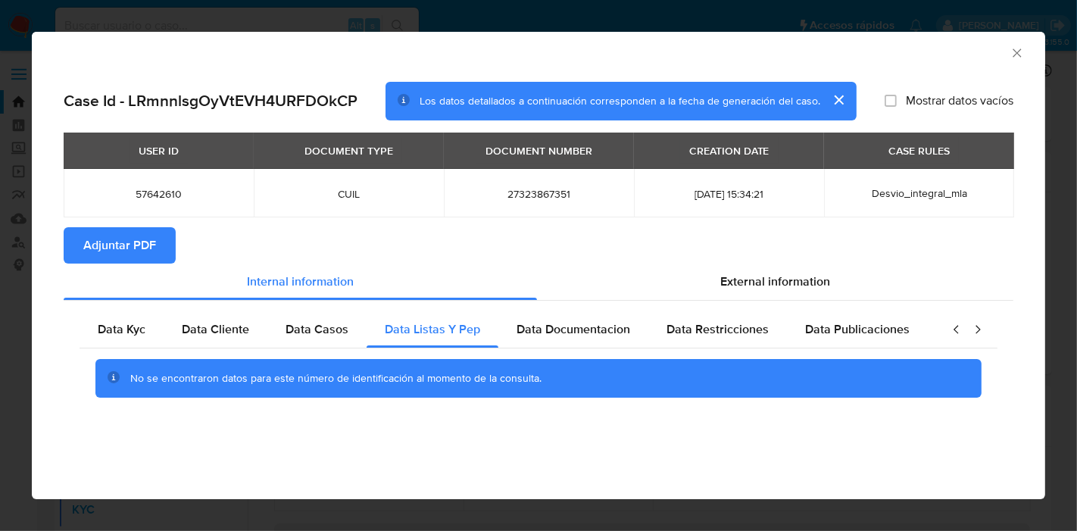
drag, startPoint x: 117, startPoint y: 336, endPoint x: 58, endPoint y: 245, distance: 108.7
click at [113, 335] on span "Data Kyc" at bounding box center [122, 329] width 48 height 17
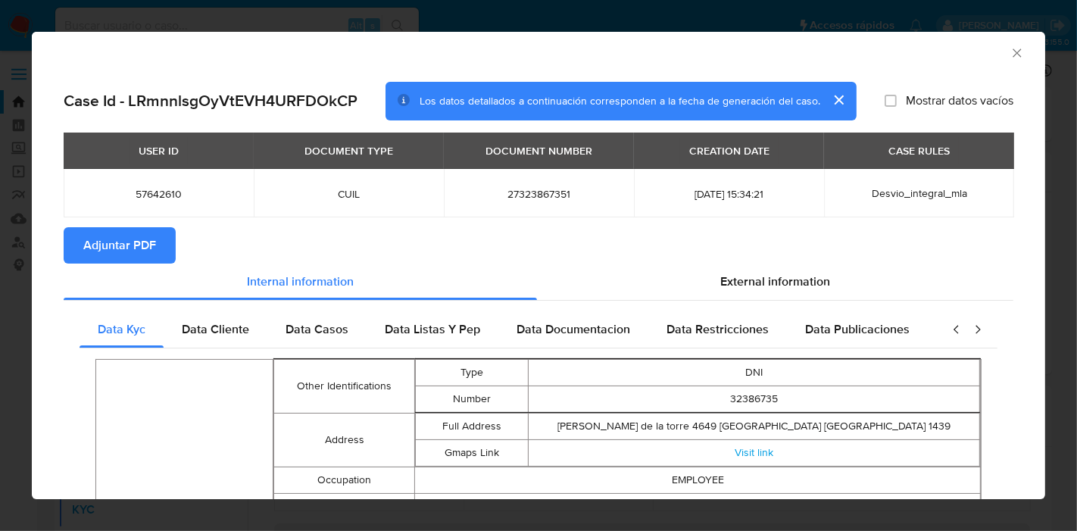
click at [106, 241] on span "Adjuntar PDF" at bounding box center [119, 245] width 73 height 33
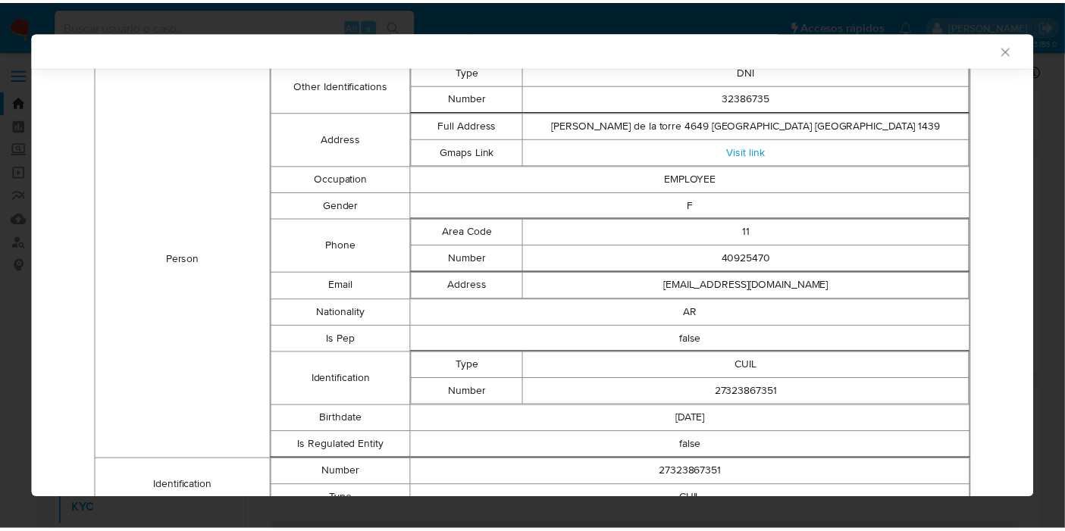
scroll to position [333, 0]
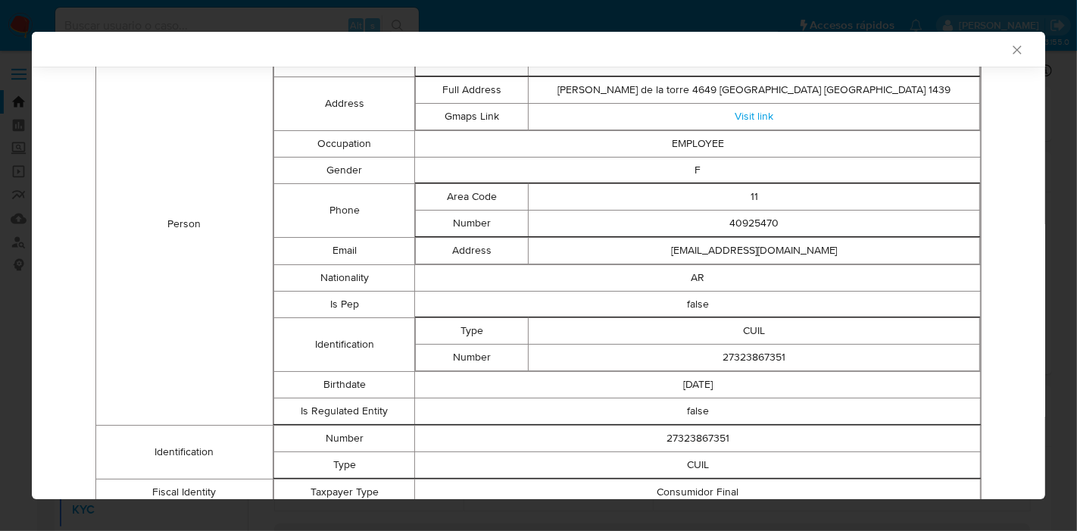
click at [0, 257] on div "AML Data Collector Case Id - LRmnnlsgOyVtEVH4URFDOkCP Los datos detallados a co…" at bounding box center [538, 265] width 1077 height 531
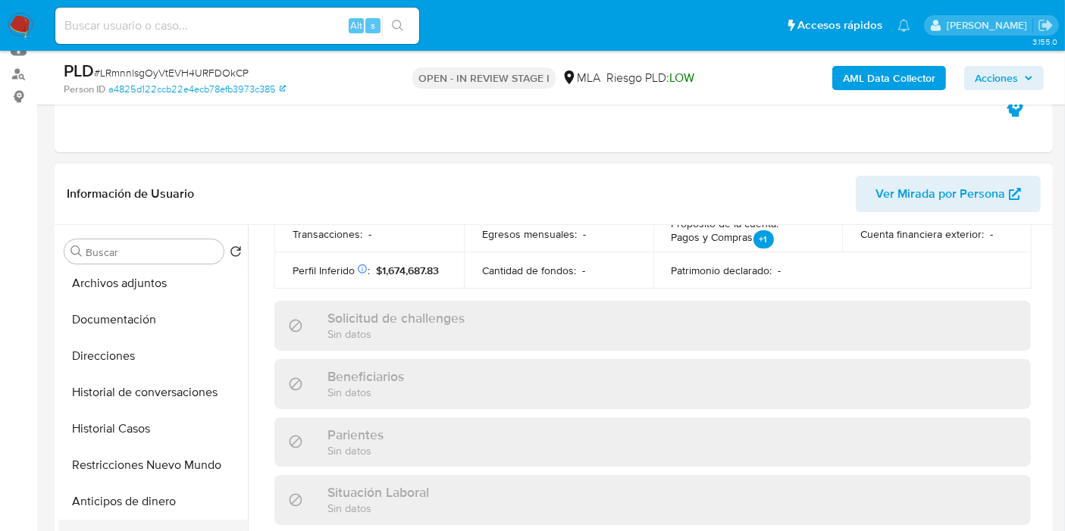
scroll to position [168, 0]
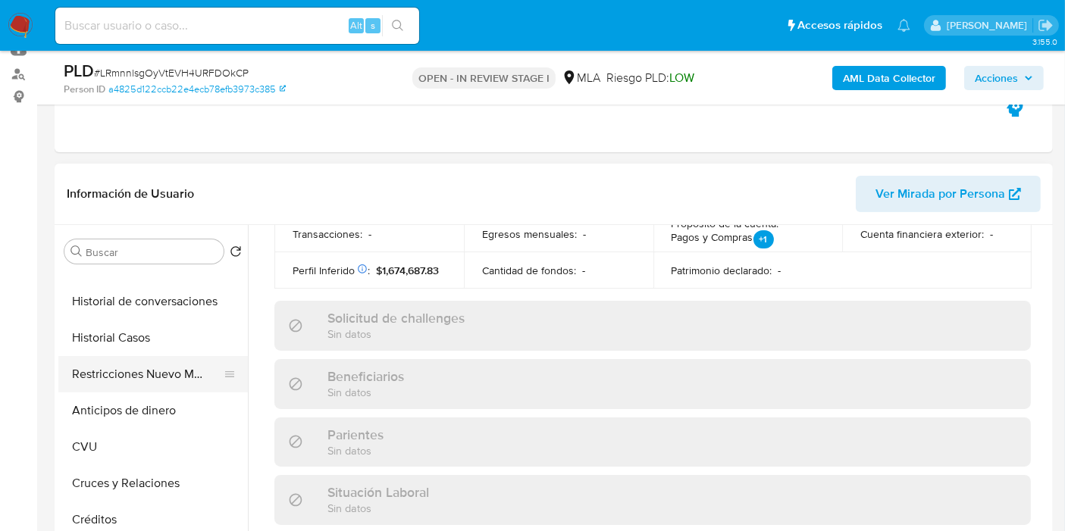
click at [170, 384] on button "Restricciones Nuevo Mundo" at bounding box center [146, 374] width 177 height 36
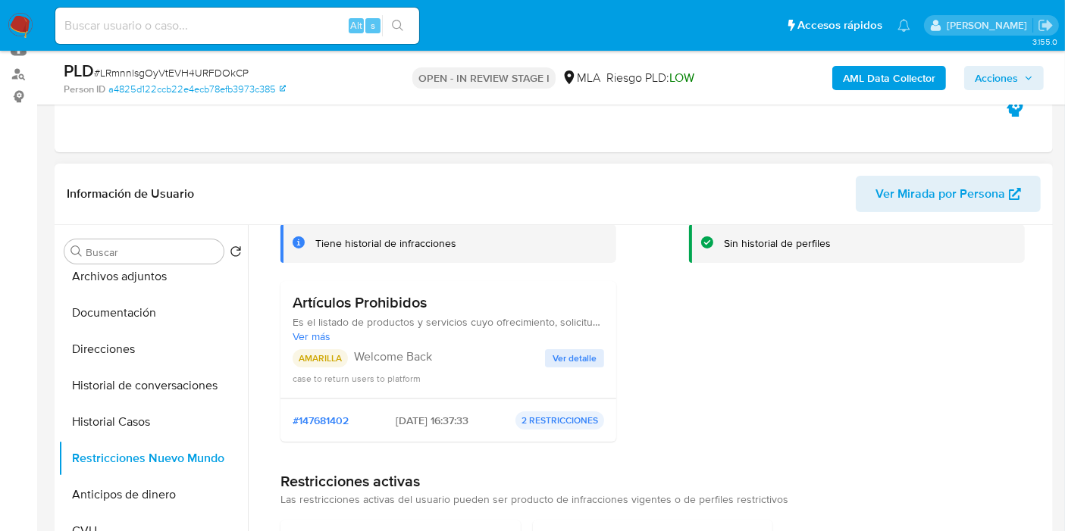
scroll to position [102, 0]
click at [579, 360] on span "Ver detalle" at bounding box center [574, 356] width 44 height 15
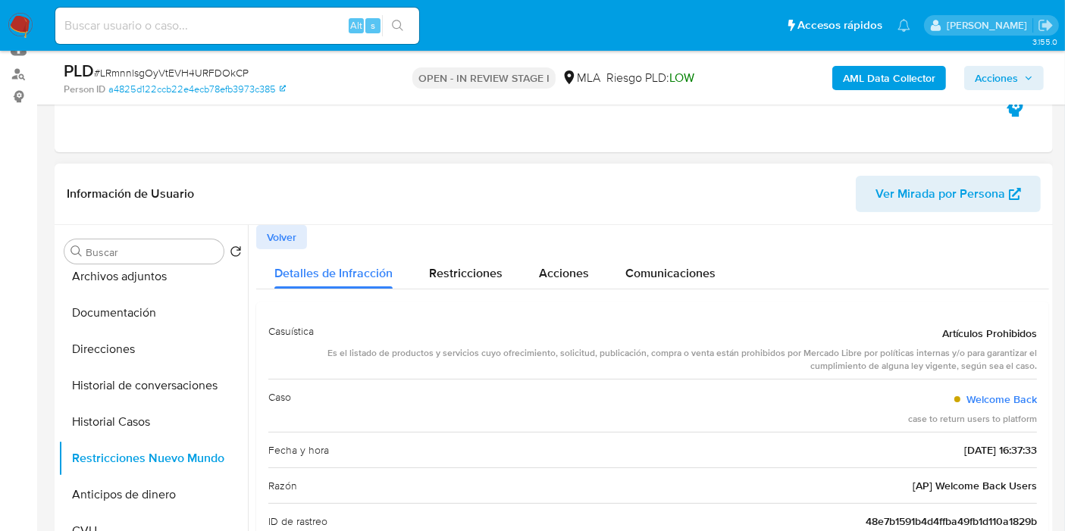
click at [248, 228] on div at bounding box center [648, 419] width 801 height 388
click at [292, 236] on span "Volver" at bounding box center [282, 237] width 30 height 21
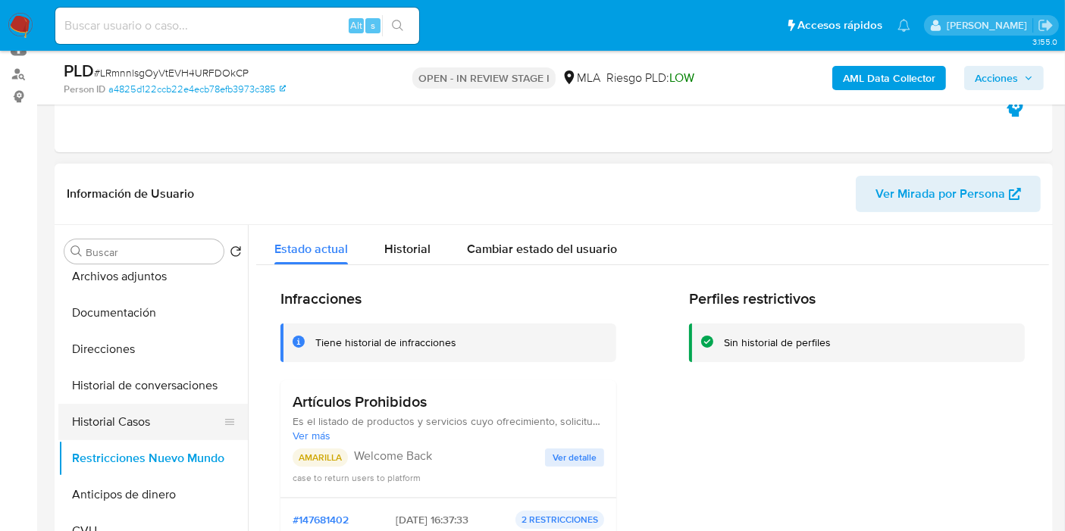
click at [167, 411] on button "Historial Casos" at bounding box center [146, 422] width 177 height 36
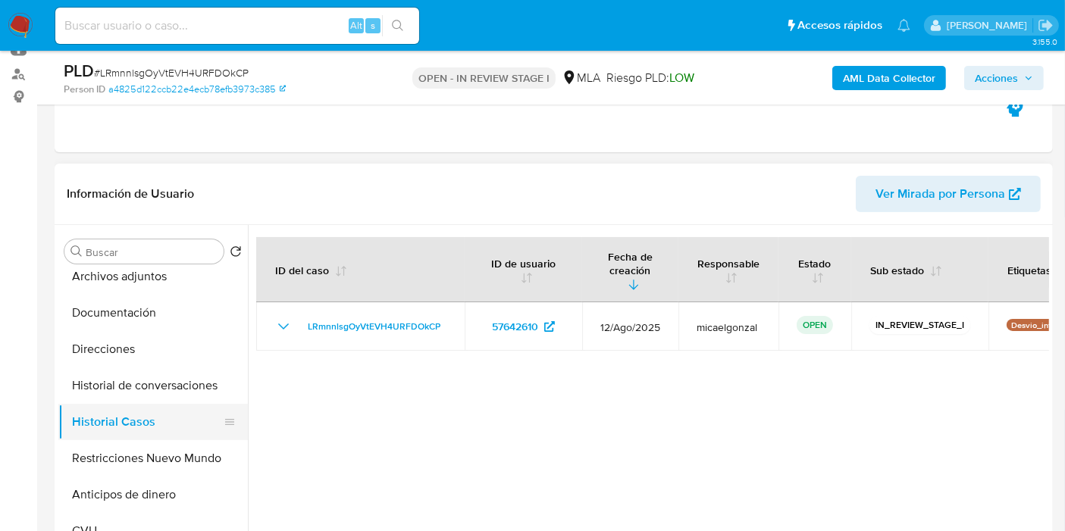
click at [163, 412] on button "Historial Casos" at bounding box center [146, 422] width 177 height 36
click at [203, 379] on button "Historial de conversaciones" at bounding box center [146, 385] width 177 height 36
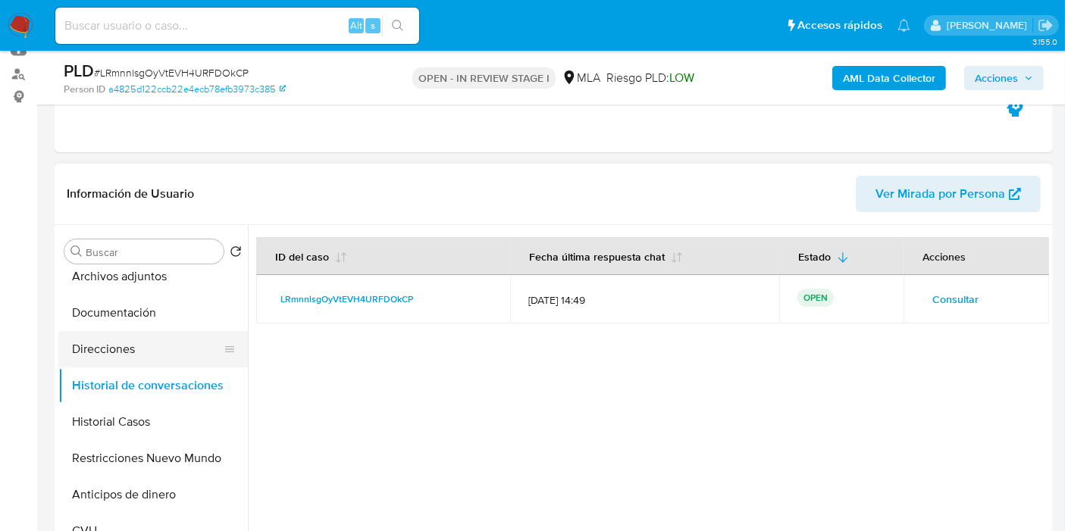
click at [130, 336] on button "Direcciones" at bounding box center [146, 349] width 177 height 36
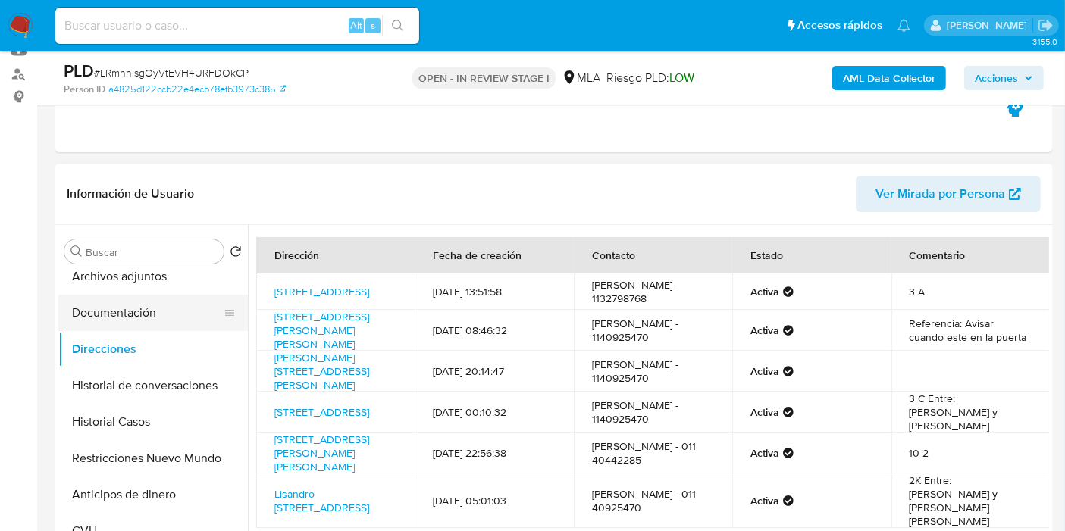
click at [166, 310] on button "Documentación" at bounding box center [146, 313] width 177 height 36
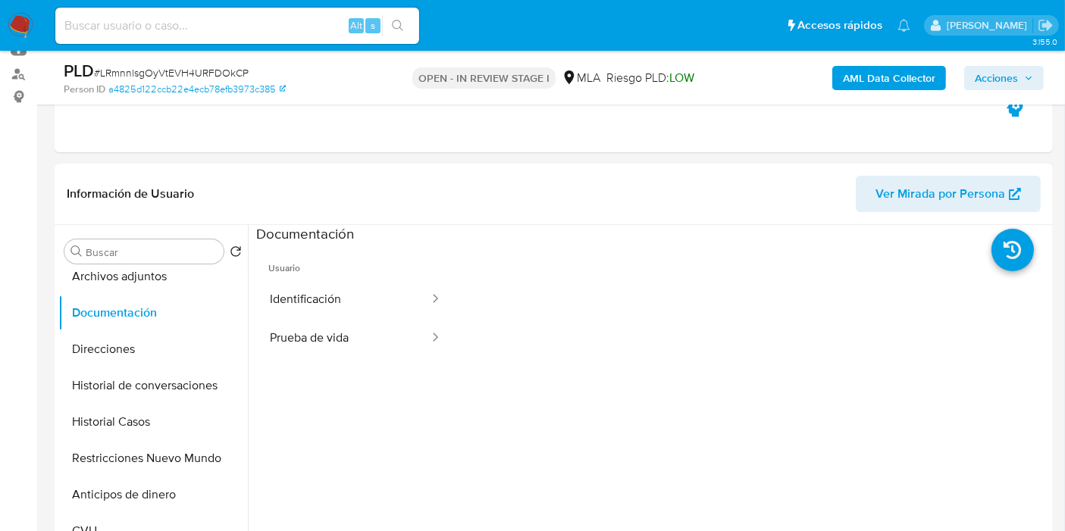
scroll to position [84, 0]
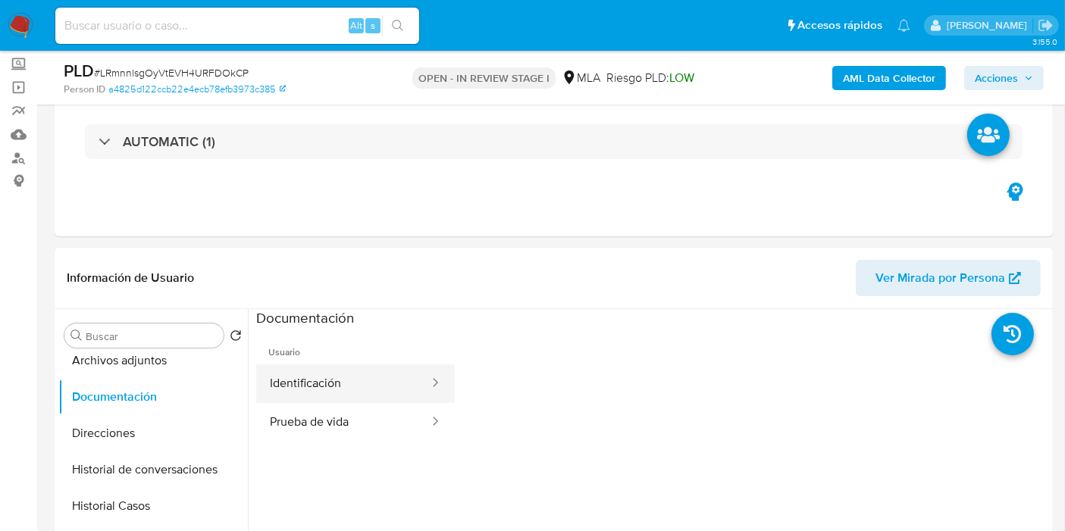
drag, startPoint x: 342, startPoint y: 430, endPoint x: 380, endPoint y: 382, distance: 61.4
click at [340, 430] on button "Prueba de vida" at bounding box center [343, 422] width 174 height 39
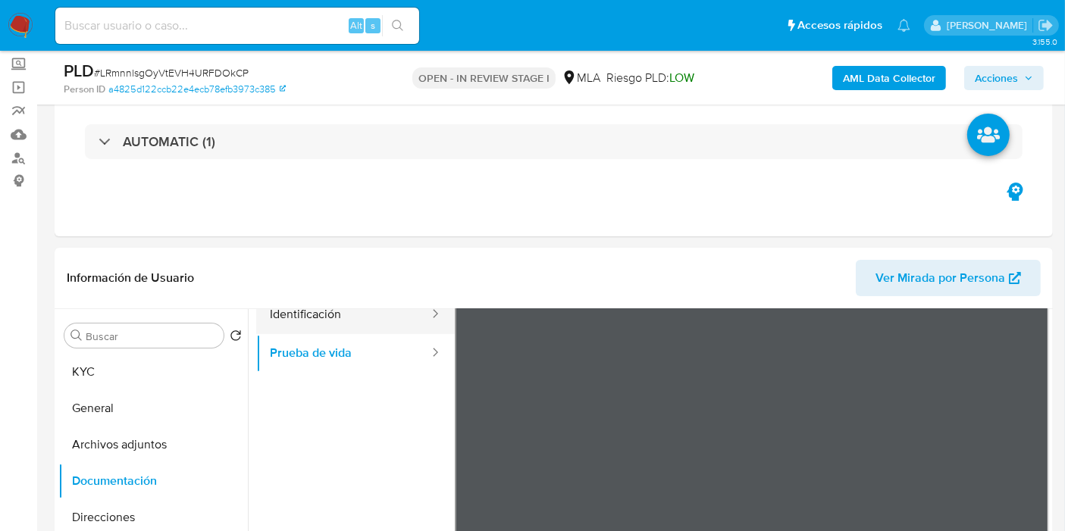
scroll to position [43, 0]
click at [321, 355] on button "Identificación" at bounding box center [343, 340] width 174 height 39
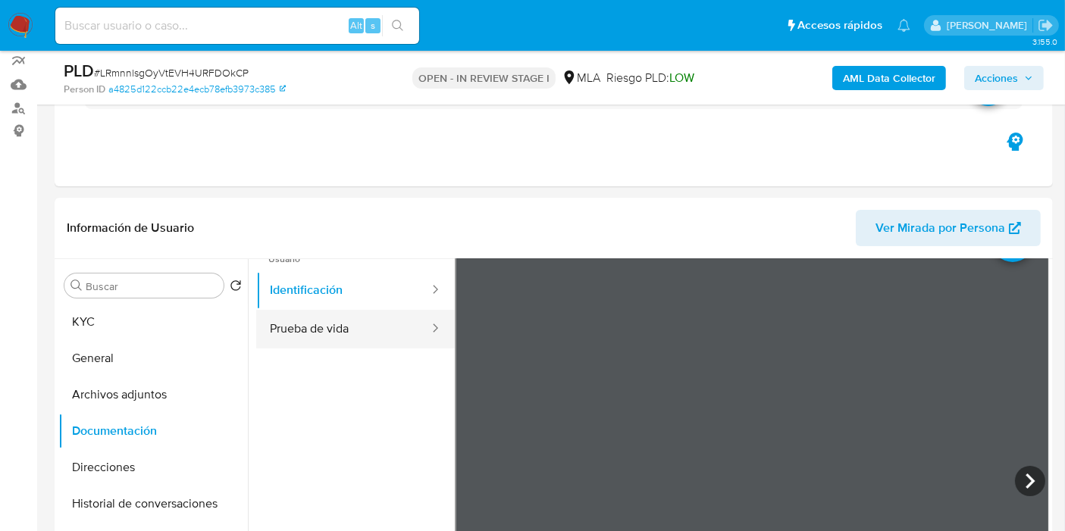
scroll to position [168, 0]
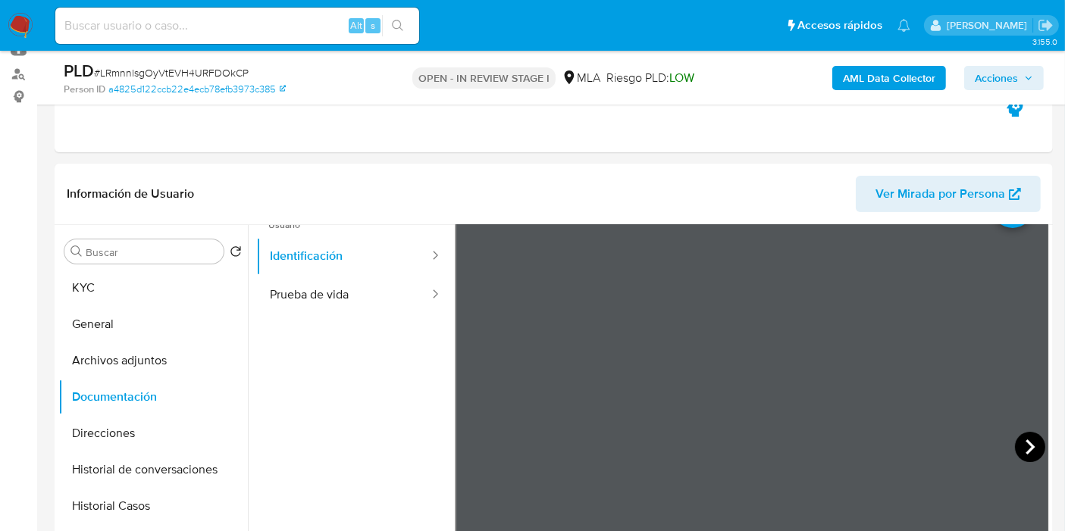
click at [1015, 438] on icon at bounding box center [1030, 447] width 30 height 30
click at [171, 379] on button "Documentación" at bounding box center [146, 397] width 177 height 36
click at [170, 360] on button "Archivos adjuntos" at bounding box center [146, 360] width 177 height 36
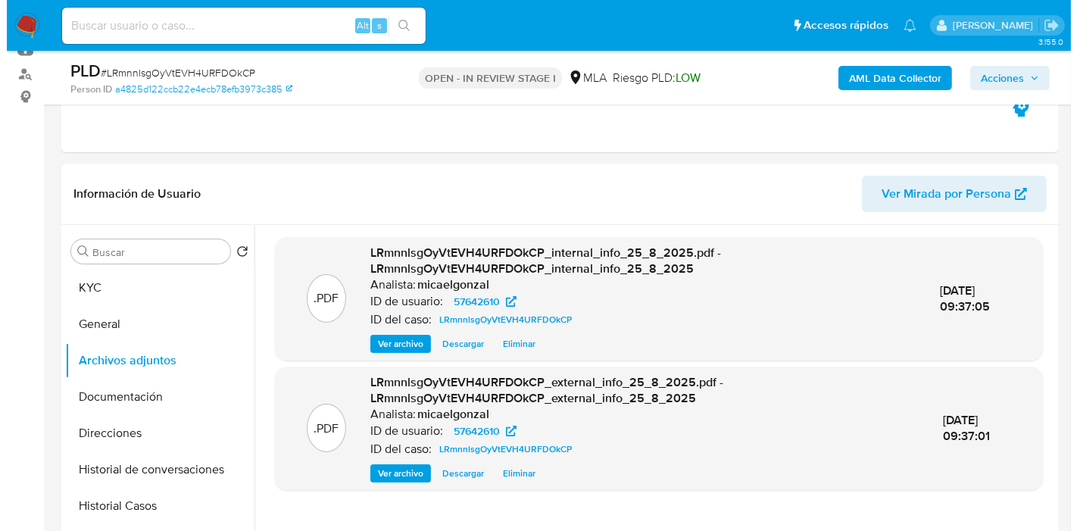
scroll to position [336, 0]
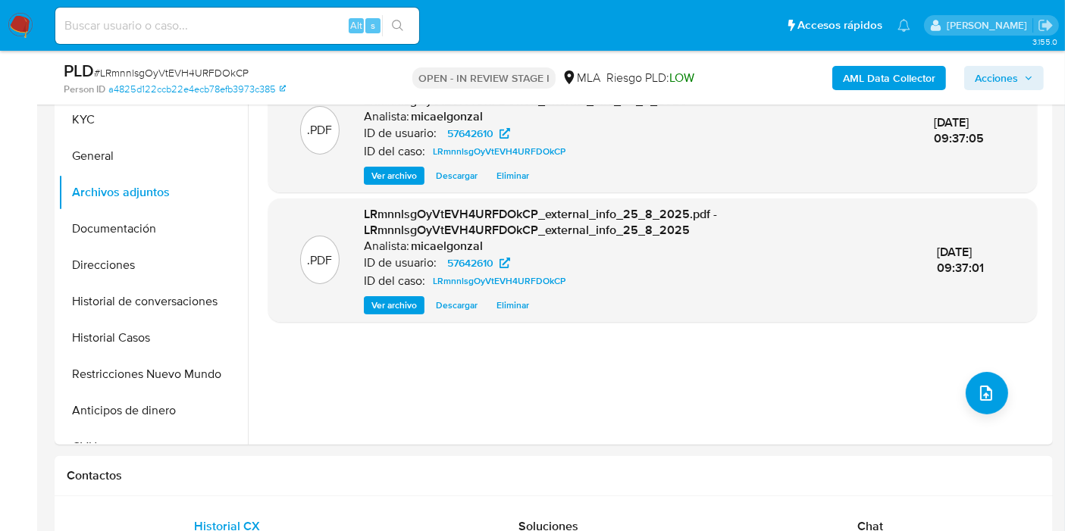
drag, startPoint x: 959, startPoint y: 373, endPoint x: 1000, endPoint y: 400, distance: 49.2
click at [961, 373] on div ".PDF LRmnnlsgOyVtEVH4URFDOkCP_internal_info_25_8_2025.pdf - LRmnnlsgOyVtEVH4URF…" at bounding box center [652, 251] width 768 height 364
drag, startPoint x: 1004, startPoint y: 404, endPoint x: 716, endPoint y: 230, distance: 336.6
click at [1003, 399] on div ".PDF LRmnnlsgOyVtEVH4URFDOkCP_internal_info_25_8_2025.pdf - LRmnnlsgOyVtEVH4URF…" at bounding box center [652, 251] width 768 height 364
click at [981, 380] on button "upload-file" at bounding box center [986, 393] width 42 height 42
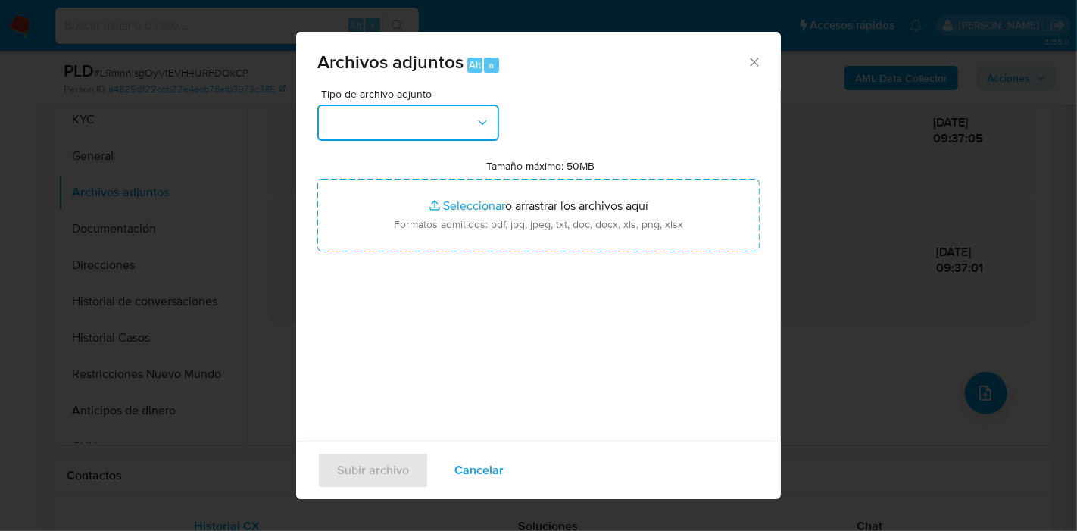
click at [469, 128] on button "button" at bounding box center [408, 123] width 182 height 36
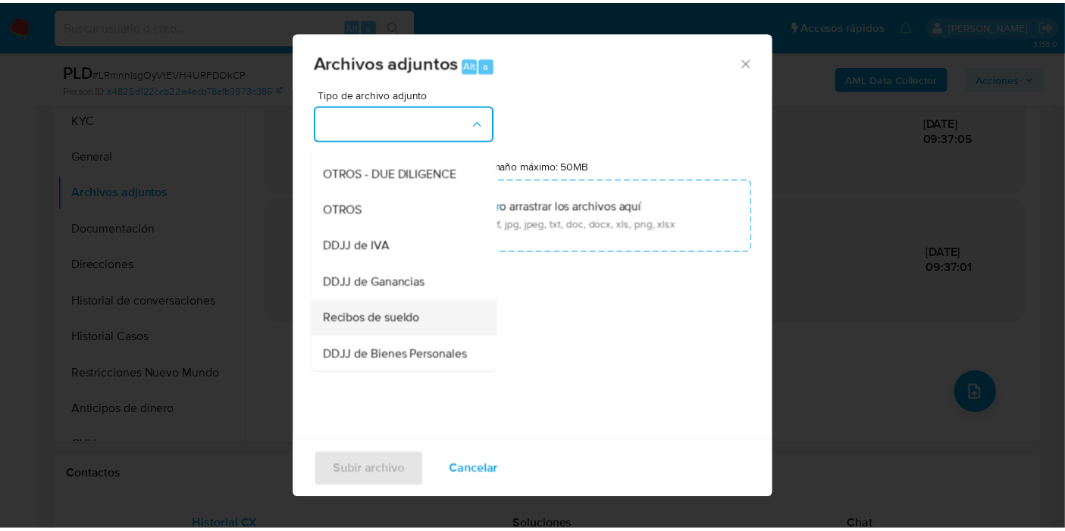
scroll to position [348, 0]
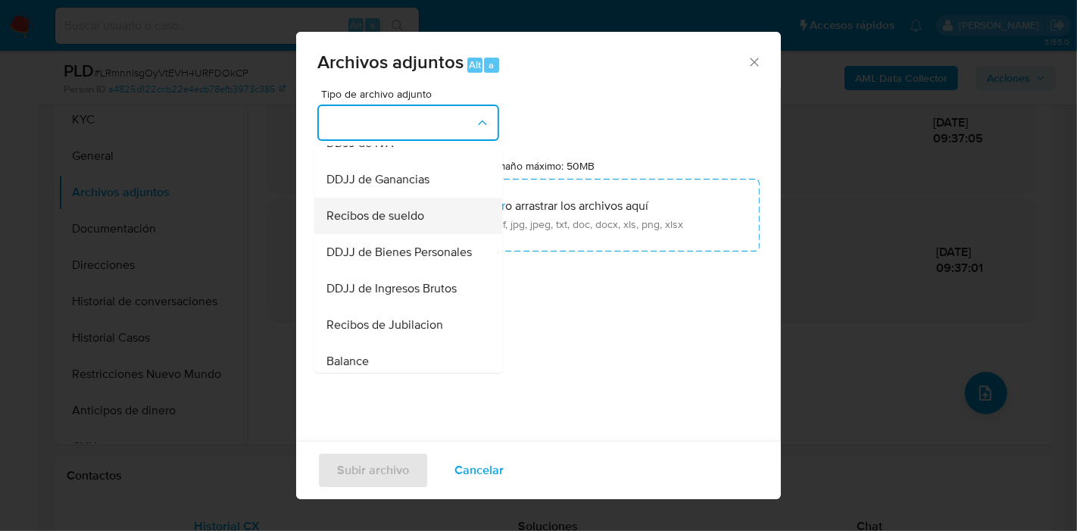
click at [417, 224] on span "Recibos de sueldo" at bounding box center [376, 215] width 98 height 15
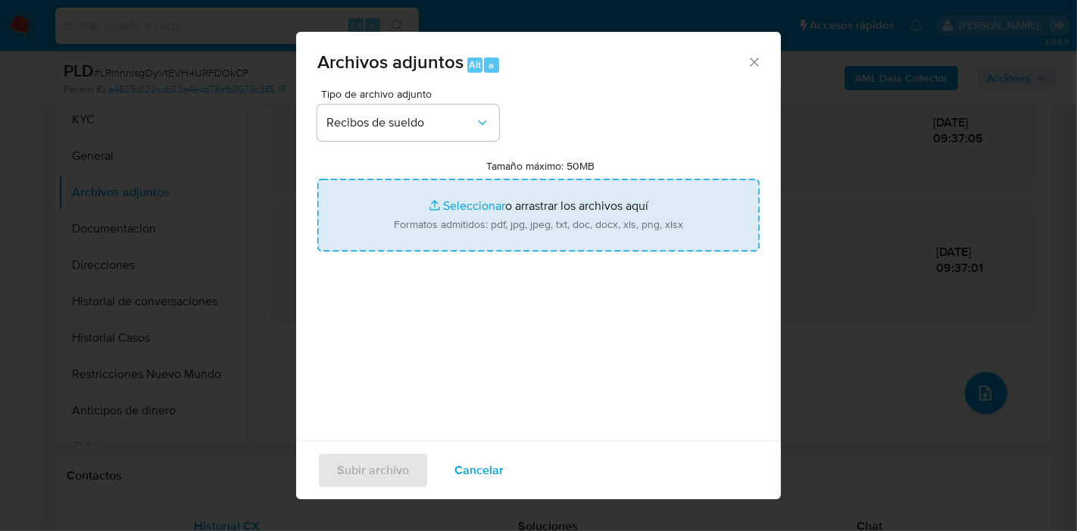
click at [448, 216] on input "Tamaño máximo: 50MB Seleccionar archivos" at bounding box center [538, 215] width 442 height 73
type input "C:\fakepath\Recibo de Sueldo - Abril 2025.pdf"
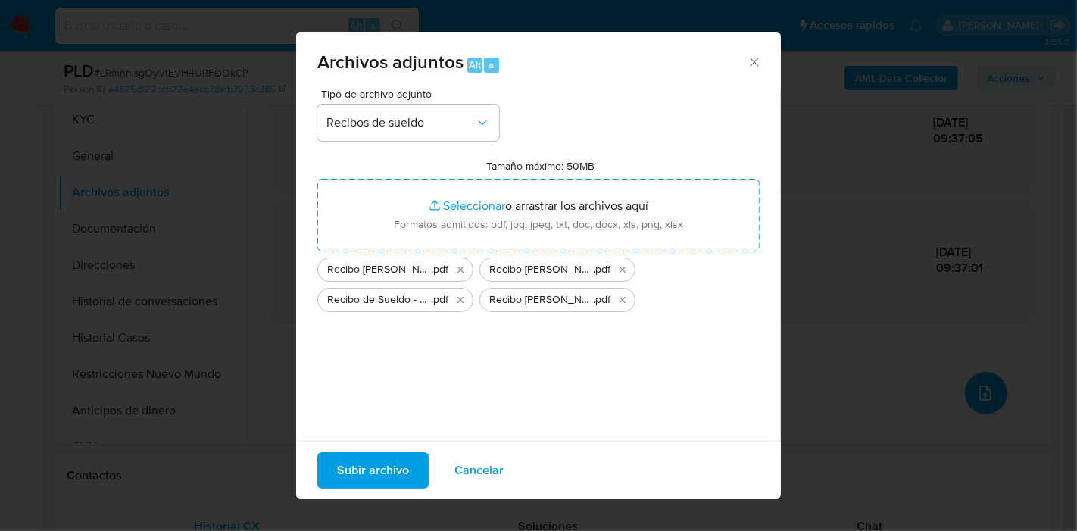
click at [402, 333] on div "Tipo de archivo adjunto Recibos de sueldo Tamaño máximo: 50MB Seleccionar archi…" at bounding box center [538, 268] width 442 height 358
click at [339, 474] on span "Subir archivo" at bounding box center [373, 470] width 72 height 33
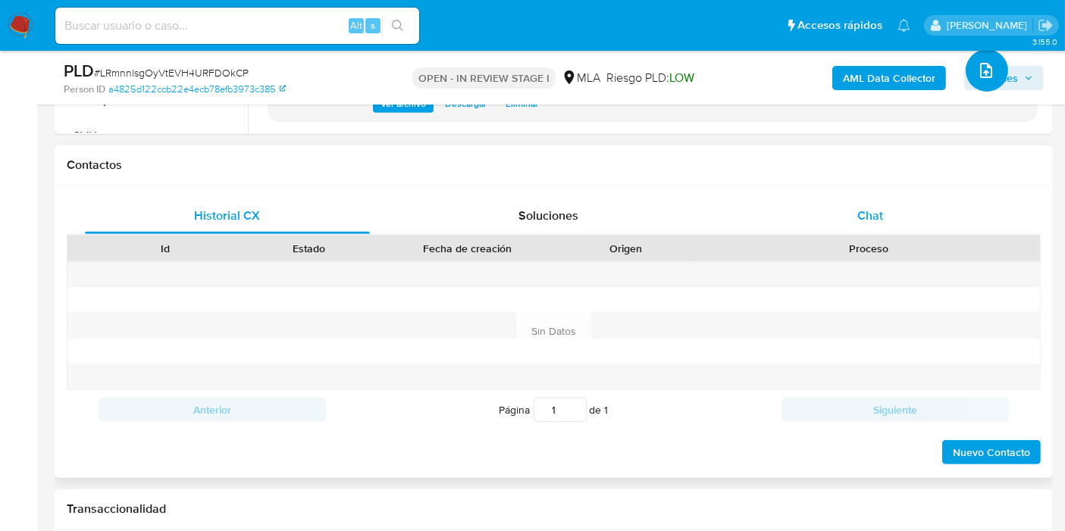
scroll to position [589, 0]
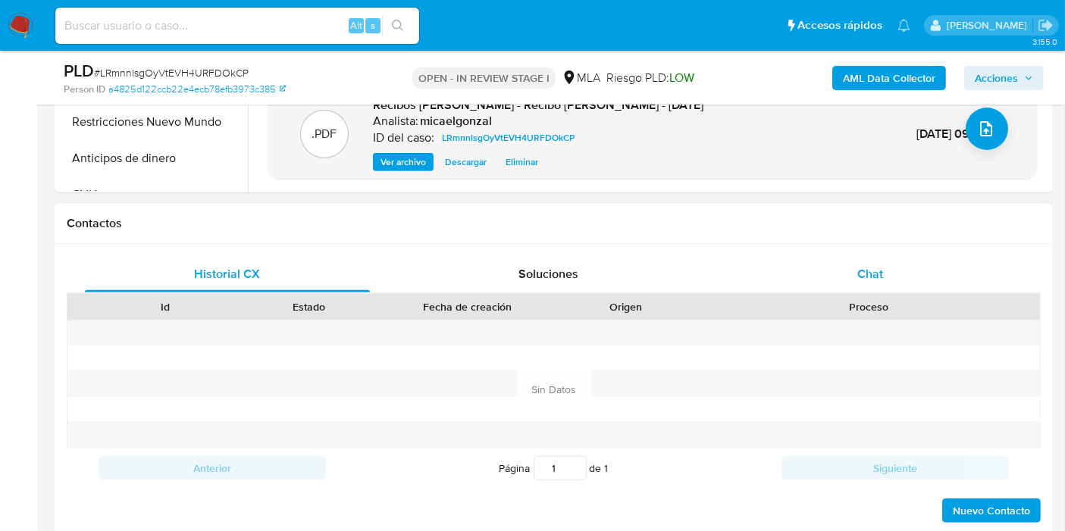
click at [875, 278] on span "Chat" at bounding box center [870, 273] width 26 height 17
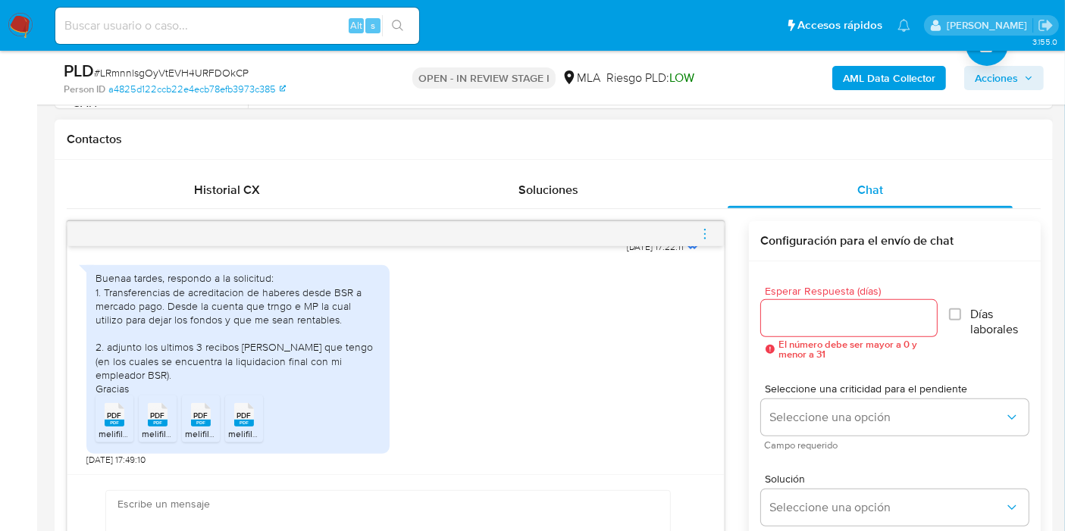
scroll to position [842, 0]
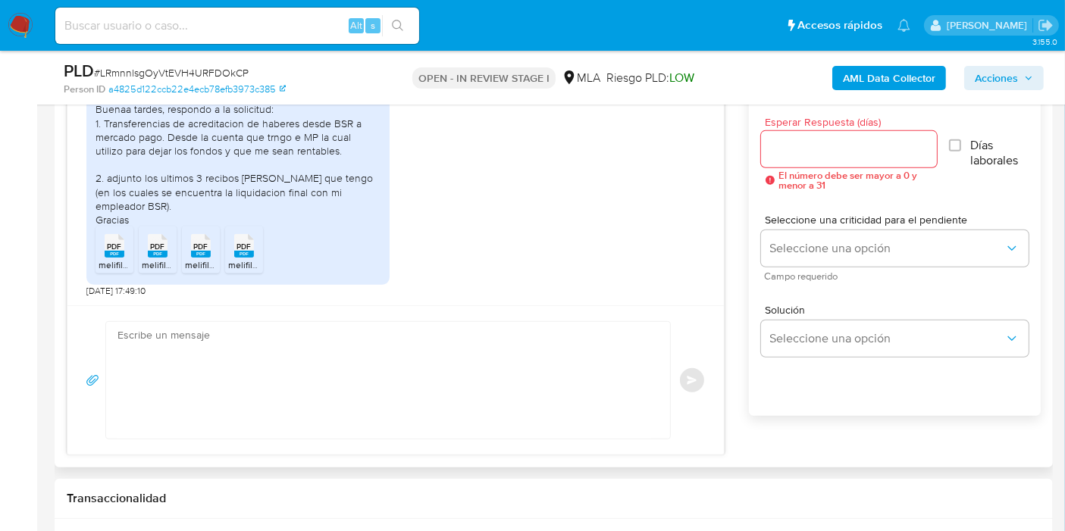
click at [379, 383] on textarea at bounding box center [383, 380] width 533 height 117
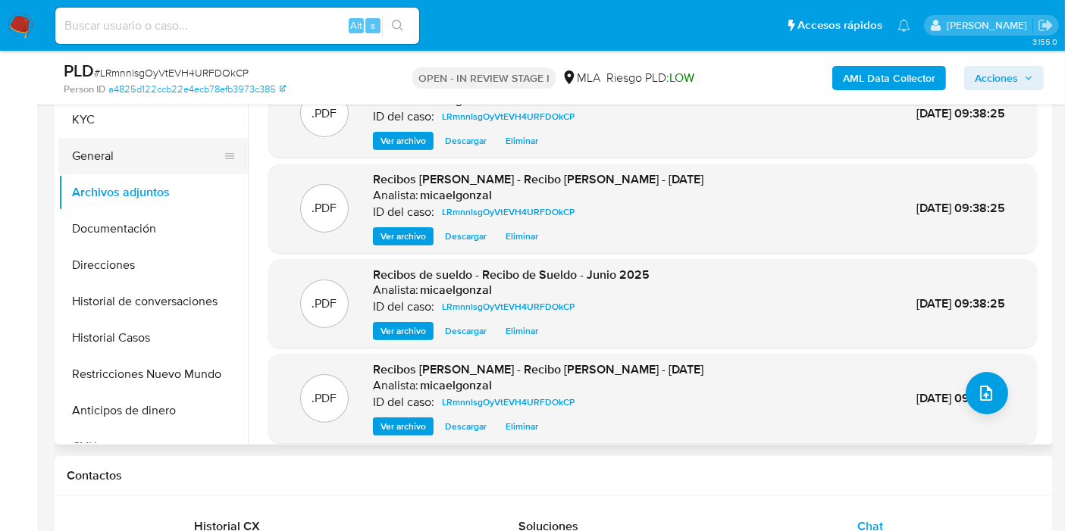
scroll to position [84, 0]
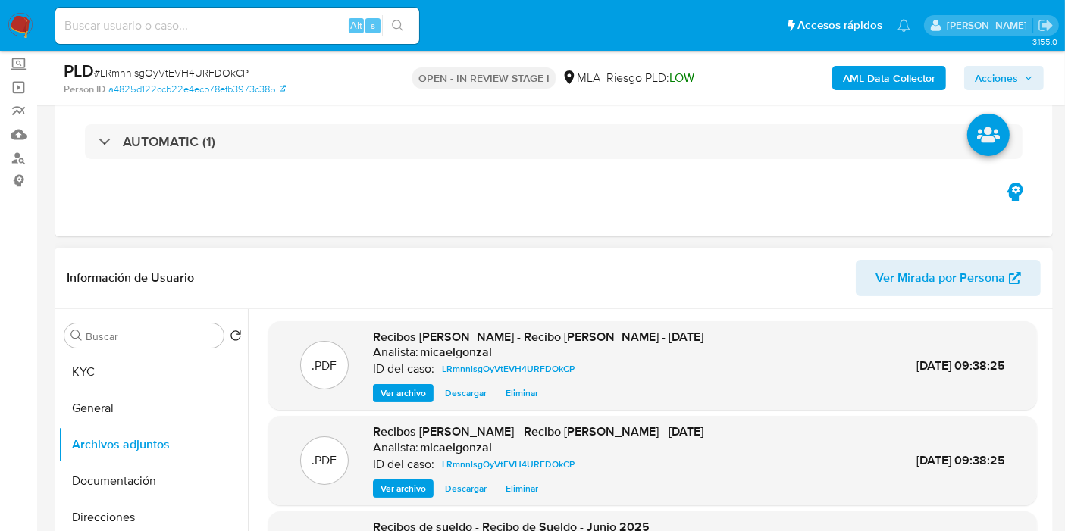
drag, startPoint x: 97, startPoint y: 329, endPoint x: 97, endPoint y: 350, distance: 21.2
click at [97, 330] on input "Buscar" at bounding box center [152, 337] width 132 height 14
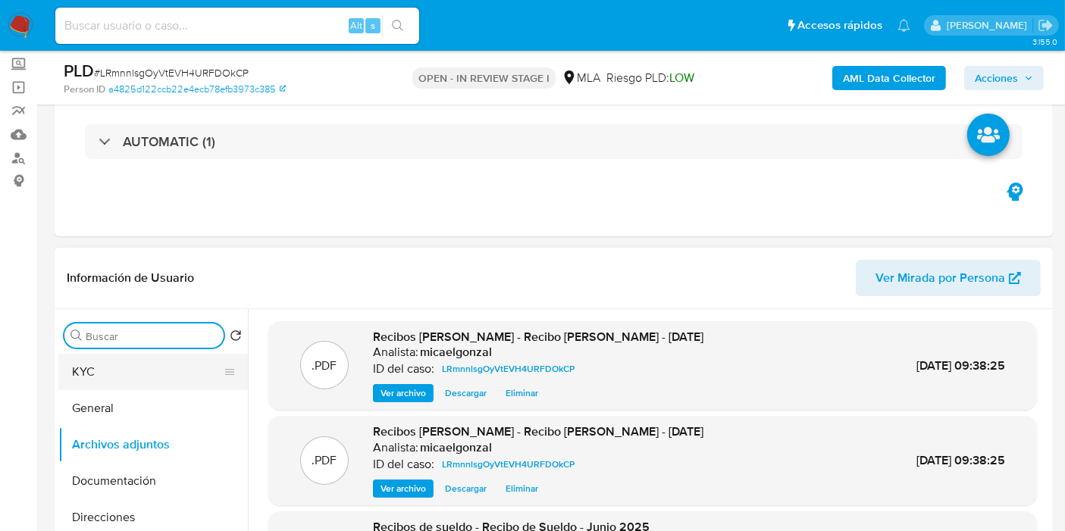
click at [97, 356] on button "KYC" at bounding box center [146, 372] width 177 height 36
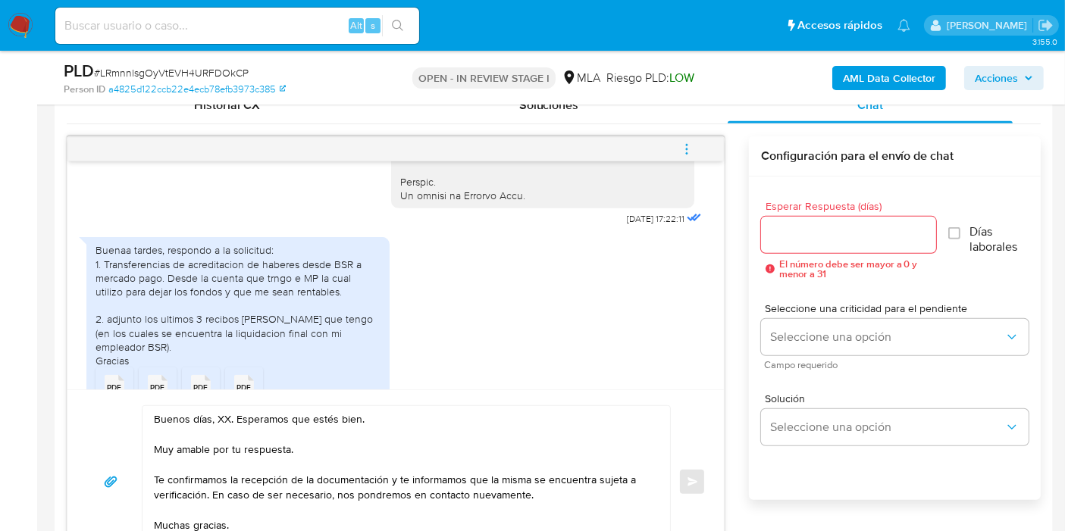
scroll to position [926, 0]
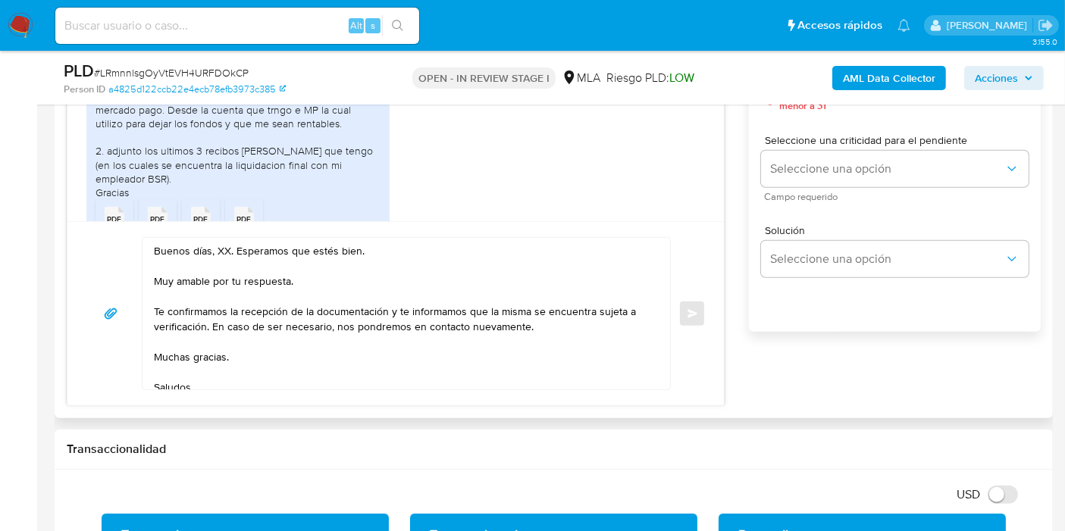
click at [226, 248] on textarea "Buenos días, XX. Esperamos que estés bien. Muy amable por tu respuesta. Te conf…" at bounding box center [402, 314] width 497 height 152
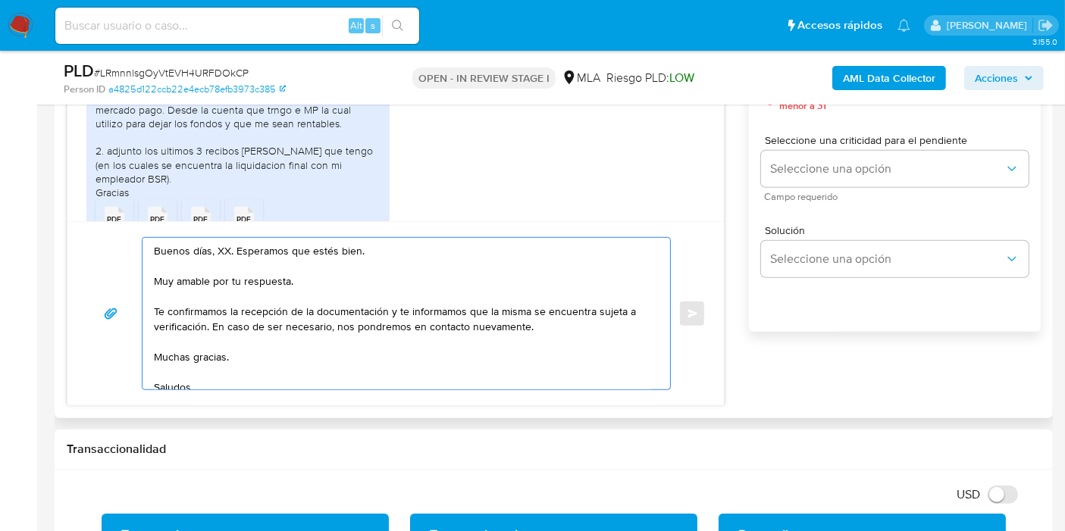
click at [206, 248] on textarea "Buenos días, XX. Esperamos que estés bien. Muy amable por tu respuesta. Te conf…" at bounding box center [402, 314] width 497 height 152
click at [220, 248] on textarea "Buenos días, XX. Esperamos que estés bien. Muy amable por tu respuesta. Te conf…" at bounding box center [402, 314] width 497 height 152
click at [226, 276] on textarea "Buenos días, Melisa. Esperamos que estés bien. Muy amable por tu respuesta. Te …" at bounding box center [402, 314] width 497 height 152
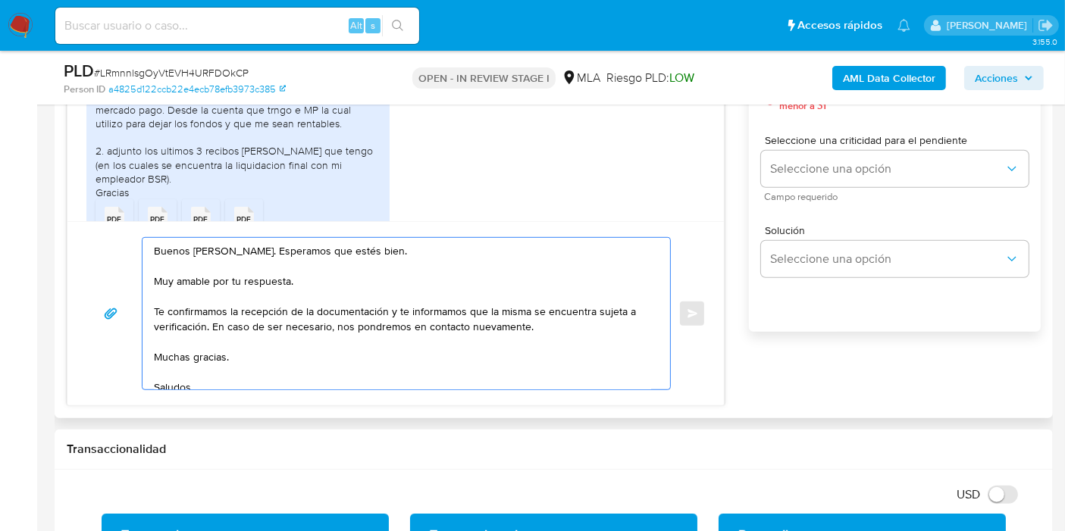
click at [226, 276] on textarea "Buenos días, Melisa. Esperamos que estés bien. Muy amable por tu respuesta. Te …" at bounding box center [402, 314] width 497 height 152
drag, startPoint x: 392, startPoint y: 308, endPoint x: 203, endPoint y: 322, distance: 189.2
click at [203, 322] on textarea "Buenos días, Melisa. Esperamos que estés bien. Muchas gracias por tu respuesta.…" at bounding box center [402, 314] width 497 height 152
click at [182, 358] on textarea "Buenos días, Melisa. Esperamos que estés bien. Muchas gracias por tu respuesta.…" at bounding box center [402, 314] width 497 height 152
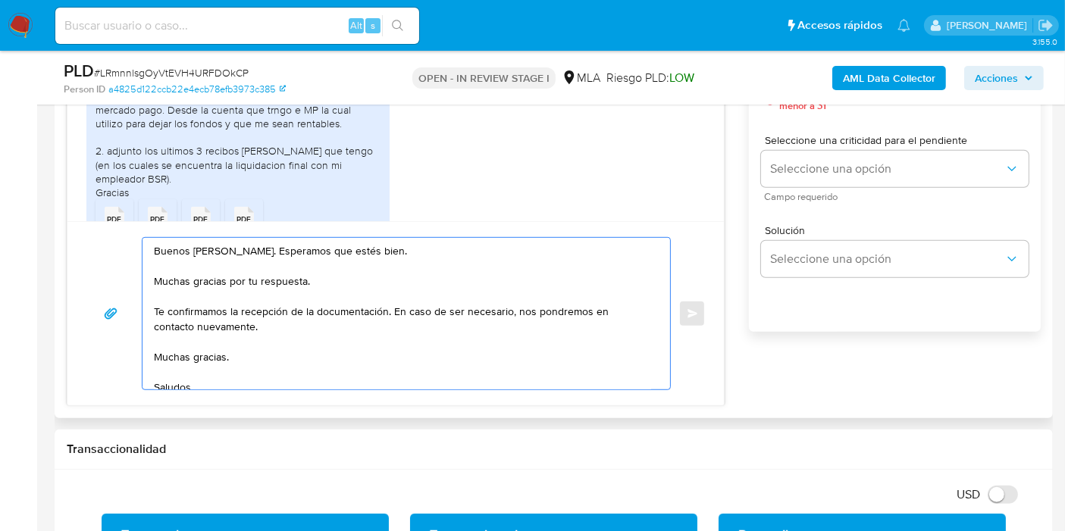
click at [182, 358] on textarea "Buenos días, Melisa. Esperamos que estés bien. Muchas gracias por tu respuesta.…" at bounding box center [402, 314] width 497 height 152
click at [173, 373] on textarea "Buenos días, Melisa. Esperamos que estés bien. Muchas gracias por tu respuesta.…" at bounding box center [402, 314] width 497 height 152
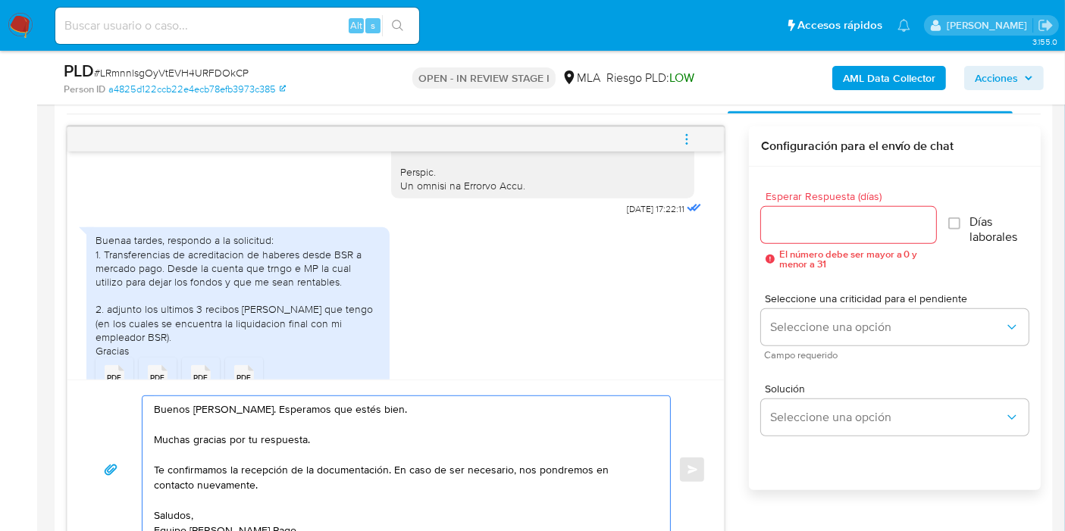
scroll to position [758, 0]
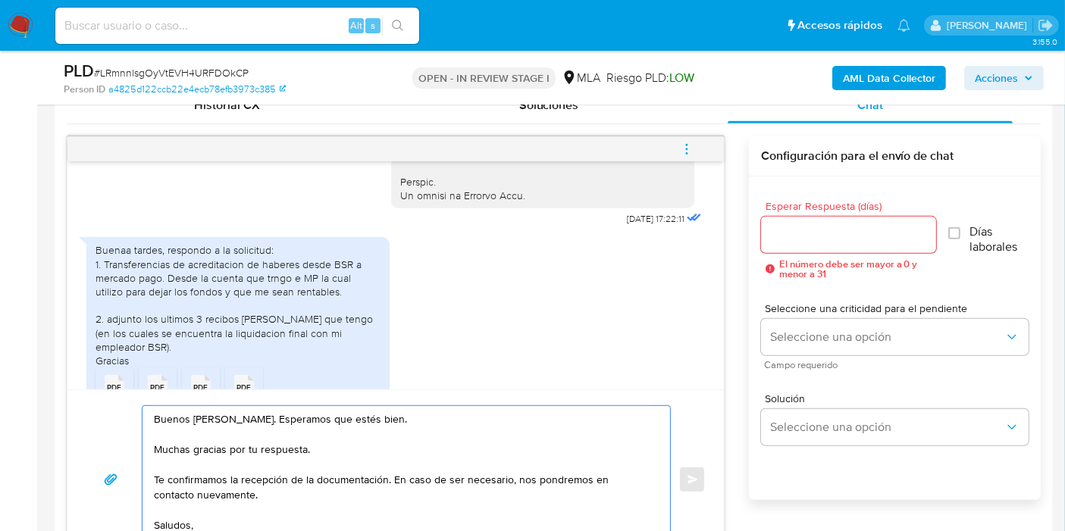
type textarea "Buenos días, Melisa. Esperamos que estés bien. Muchas gracias por tu respuesta.…"
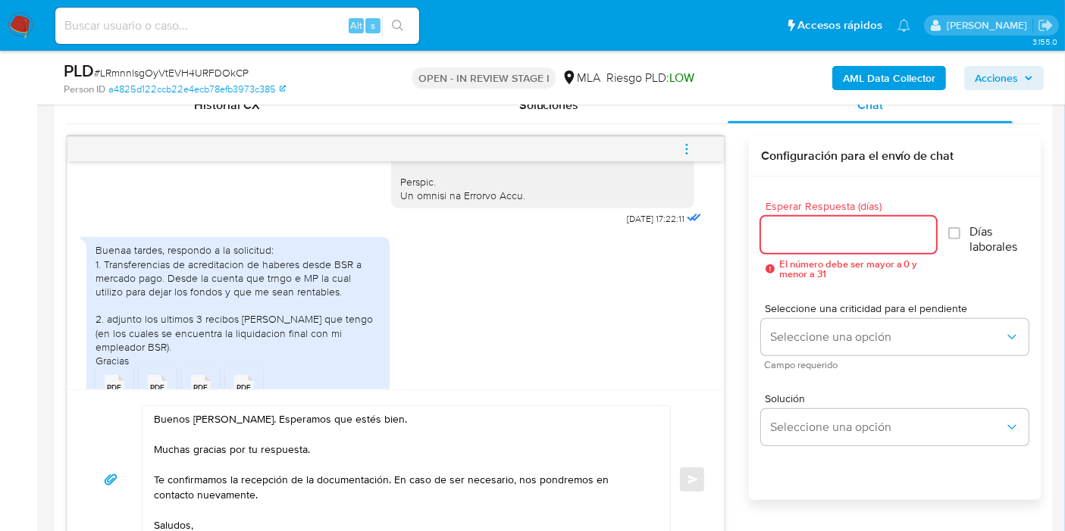
click at [774, 226] on input "Esperar Respuesta (días)" at bounding box center [848, 235] width 175 height 20
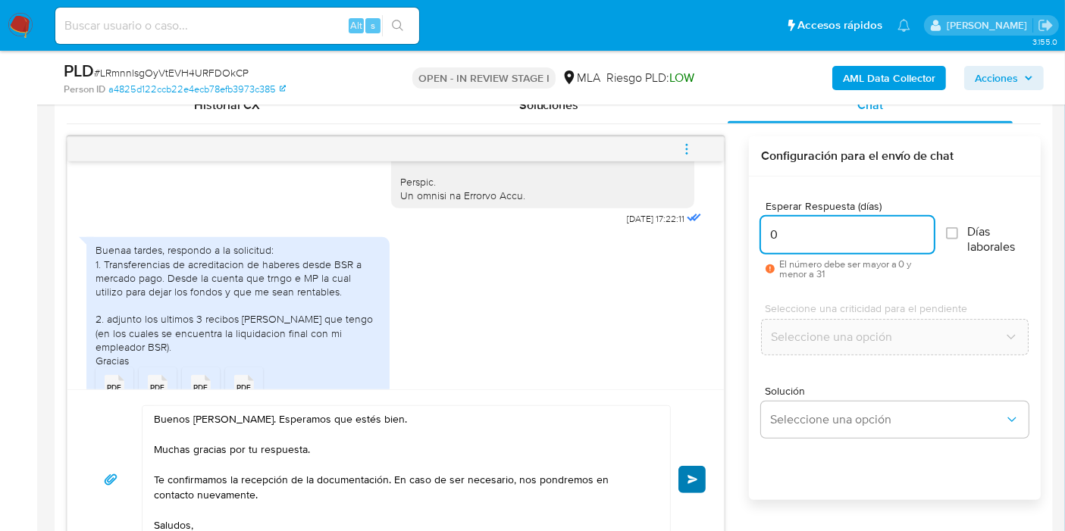
type input "0"
click at [683, 466] on button "Enviar" at bounding box center [691, 479] width 27 height 27
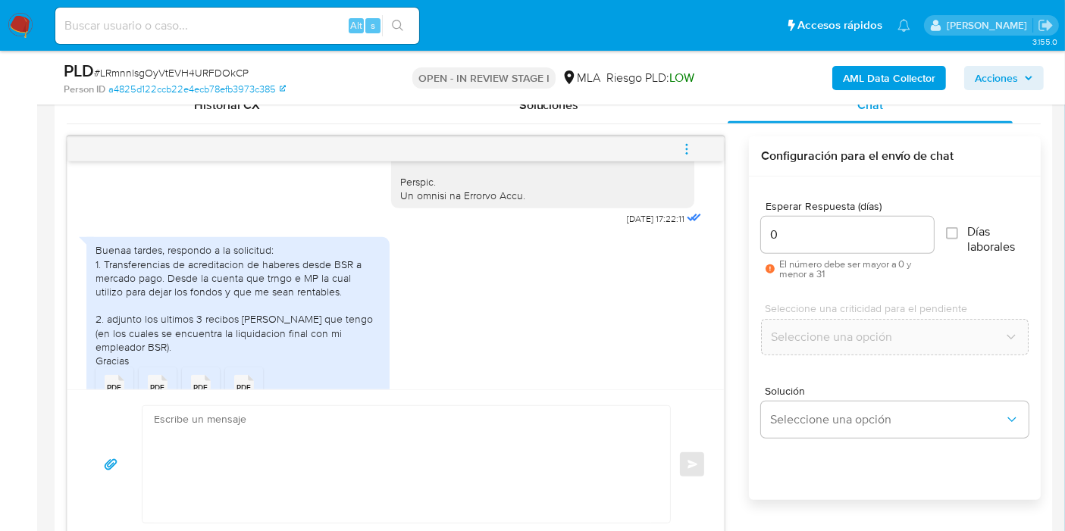
scroll to position [1021, 0]
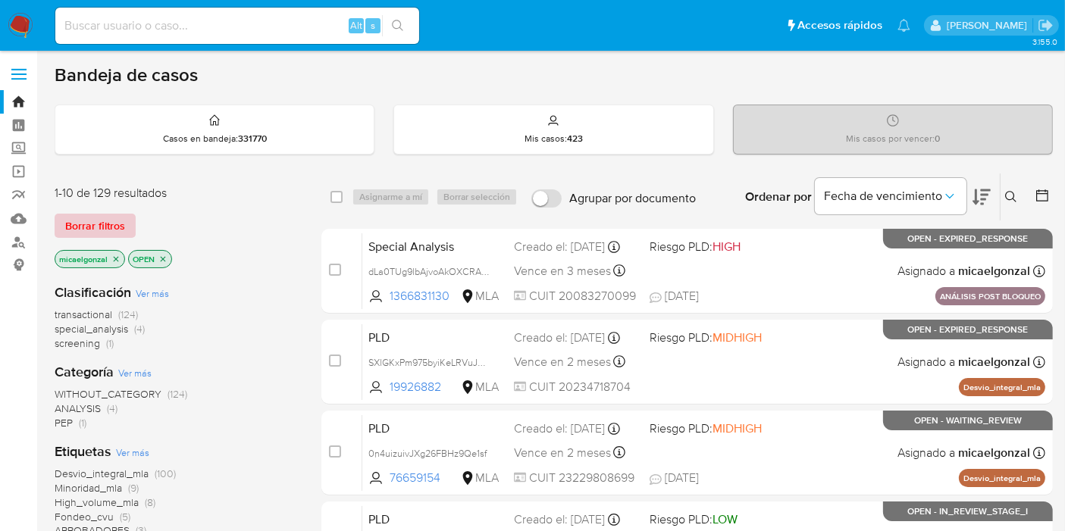
click at [121, 220] on span "Borrar filtros" at bounding box center [95, 225] width 60 height 21
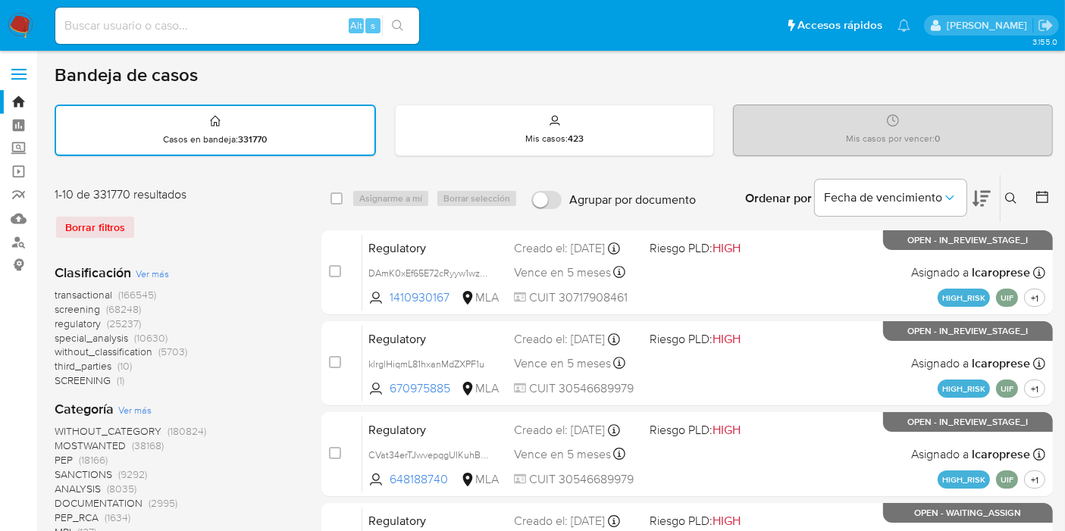
click at [1017, 202] on button at bounding box center [1012, 198] width 25 height 18
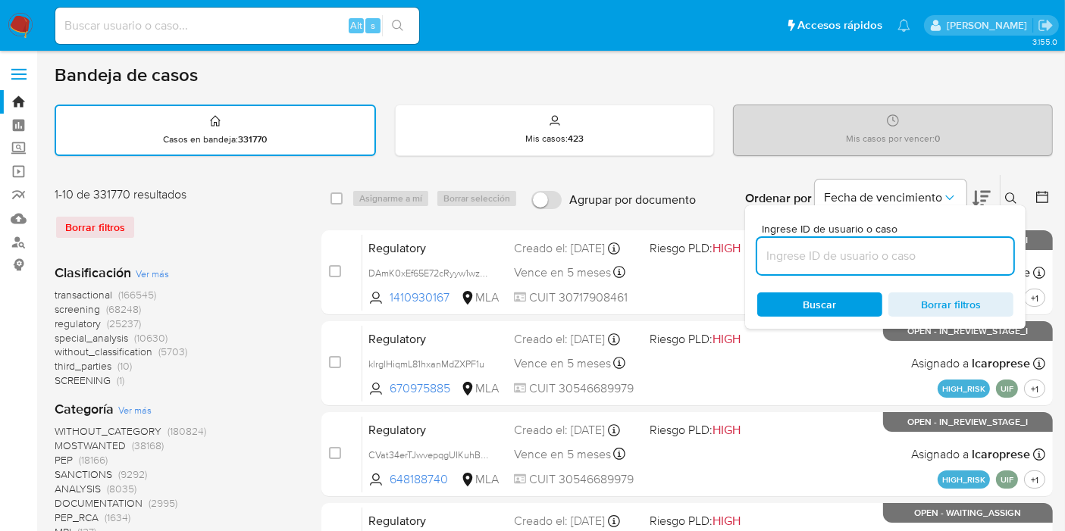
click at [812, 258] on input at bounding box center [885, 256] width 256 height 20
type input "HQvMG6QRbcQbZlirMwXcEtUd"
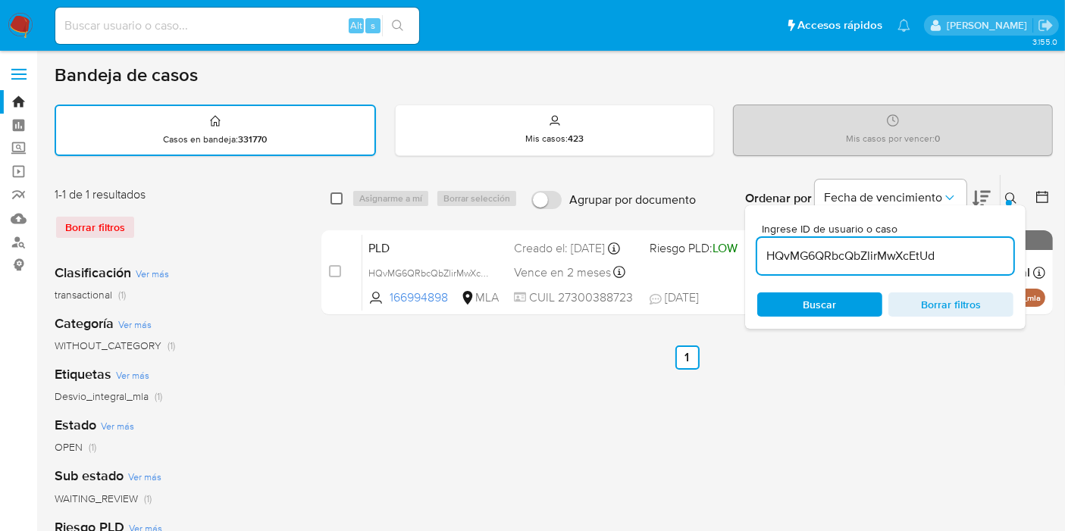
click at [336, 193] on input "checkbox" at bounding box center [336, 198] width 12 height 12
checkbox input "true"
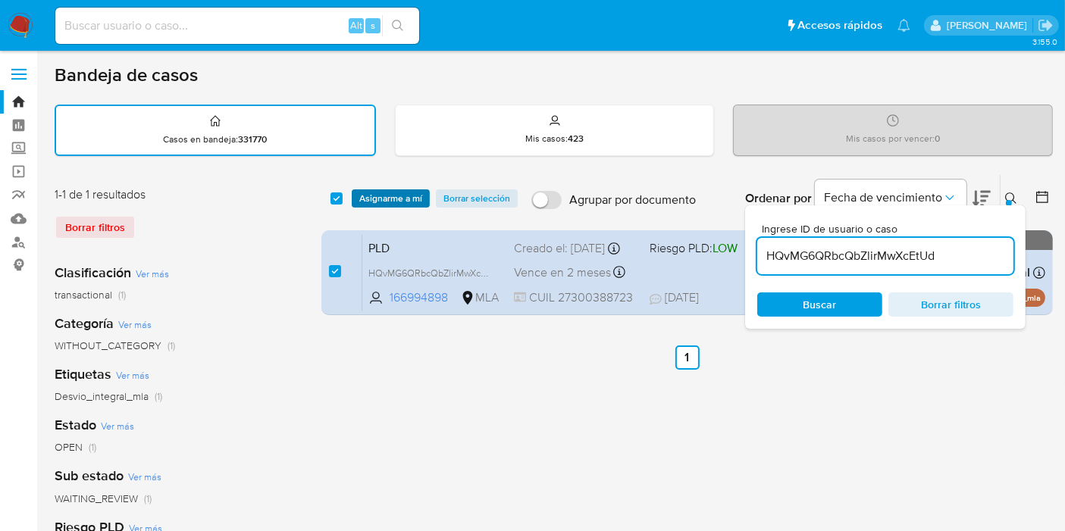
click at [370, 198] on span "Asignarme a mí" at bounding box center [390, 198] width 63 height 15
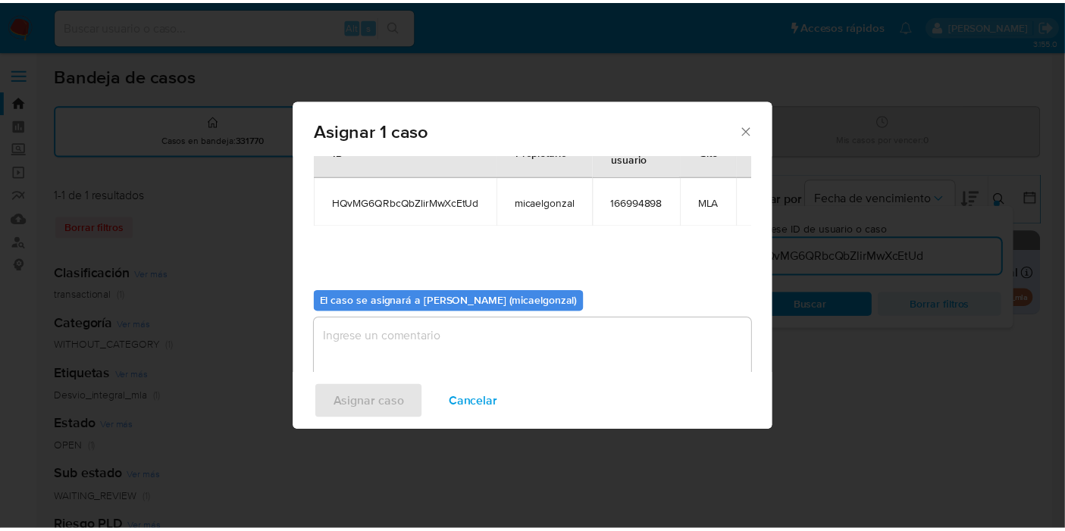
scroll to position [77, 0]
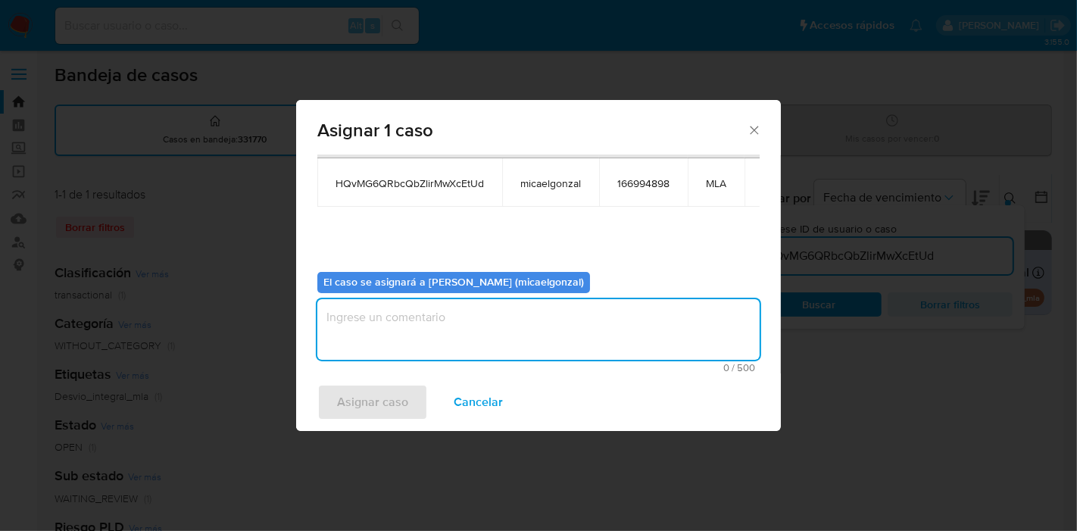
click at [467, 332] on textarea "assign-modal" at bounding box center [538, 329] width 442 height 61
click at [344, 403] on span "Asignar caso" at bounding box center [372, 402] width 71 height 33
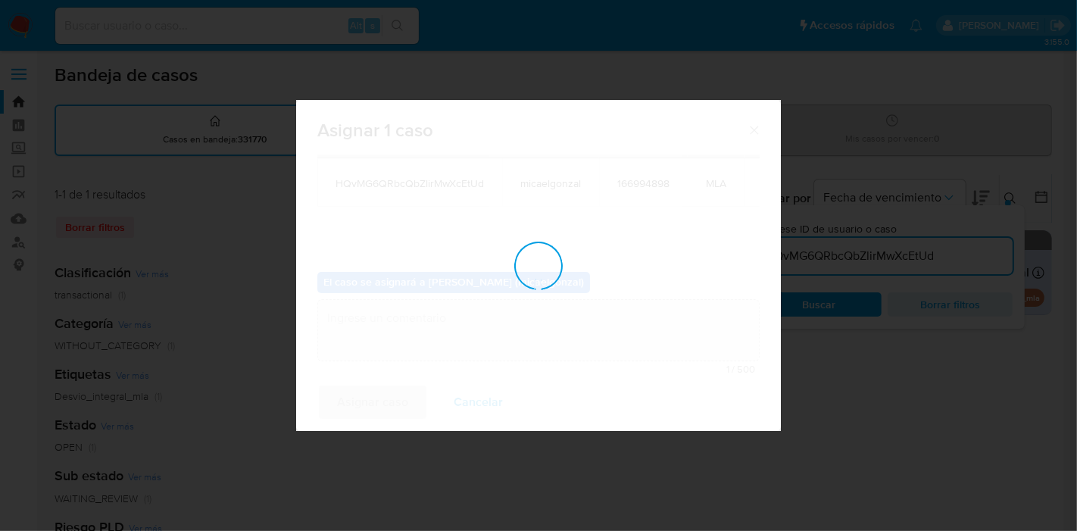
checkbox input "false"
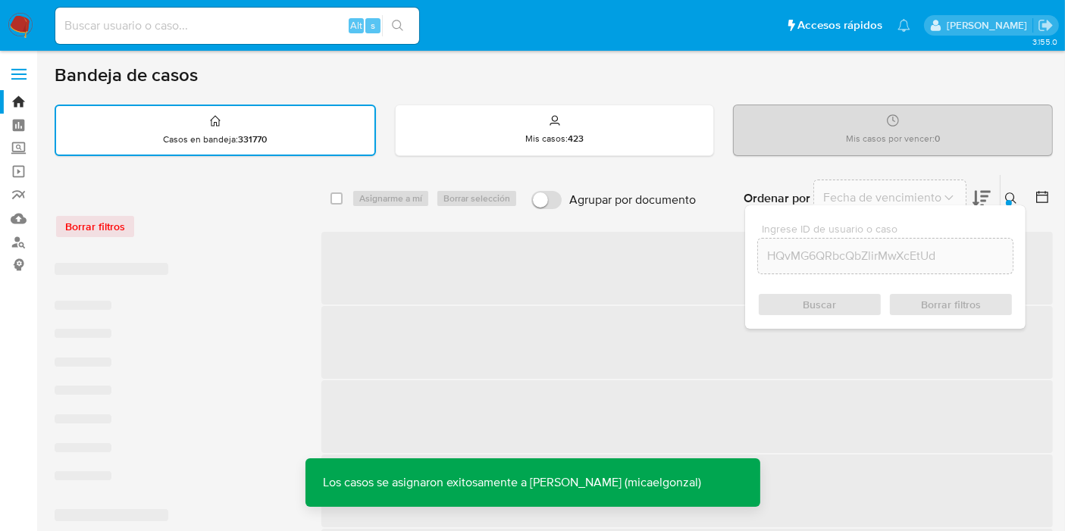
click at [264, 20] on input at bounding box center [237, 26] width 364 height 20
paste input "HQvMG6QRbcQbZlirMwXcEtUd"
type input "HQvMG6QRbcQbZlirMwXcEtUd"
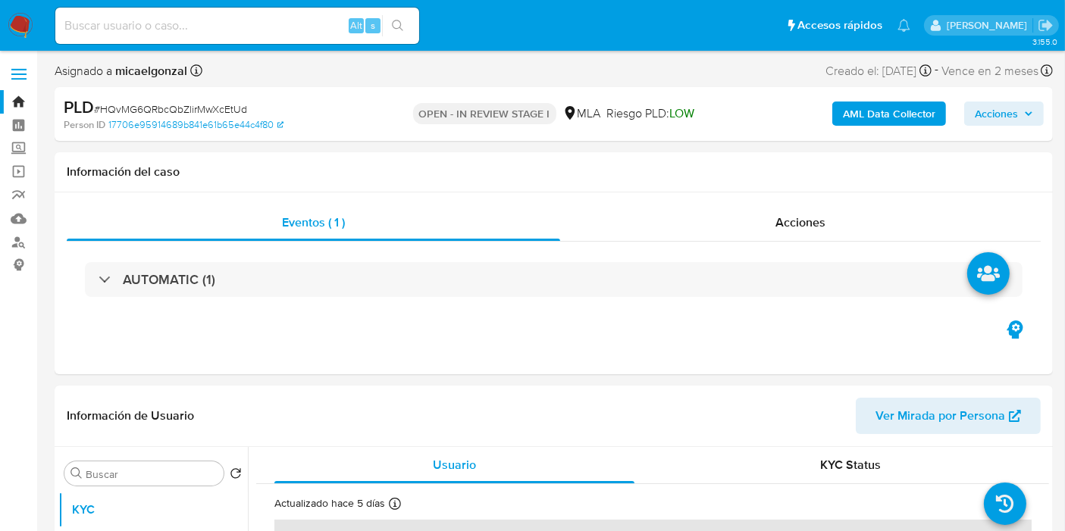
select select "10"
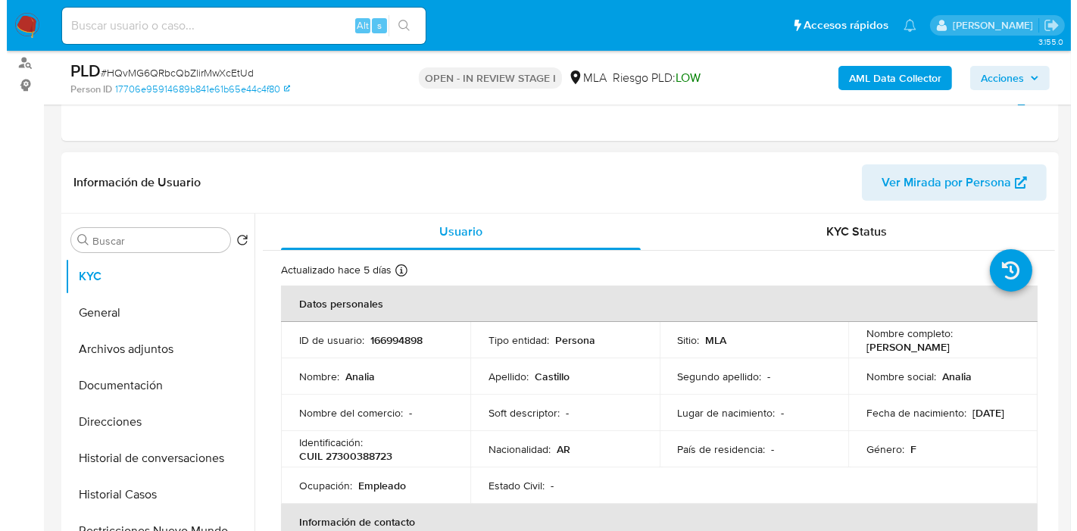
scroll to position [84, 0]
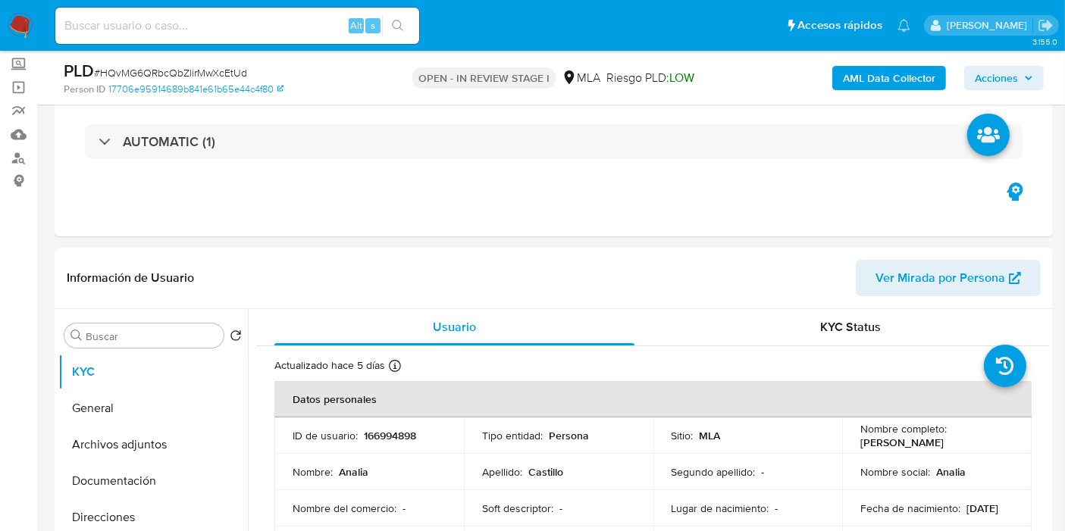
click at [918, 93] on div "AML Data Collector Acciones" at bounding box center [882, 78] width 323 height 36
click at [916, 84] on b "AML Data Collector" at bounding box center [889, 78] width 92 height 24
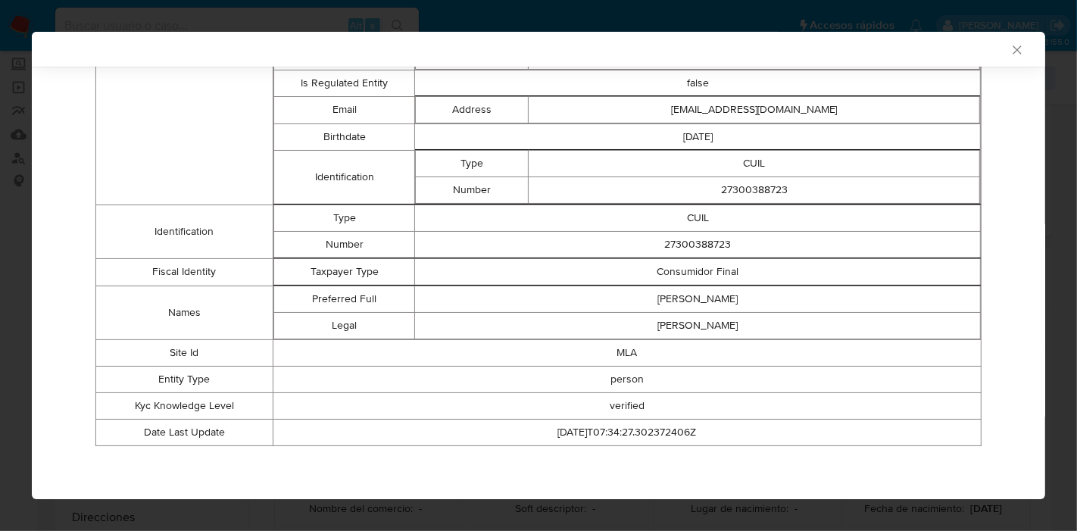
scroll to position [134, 0]
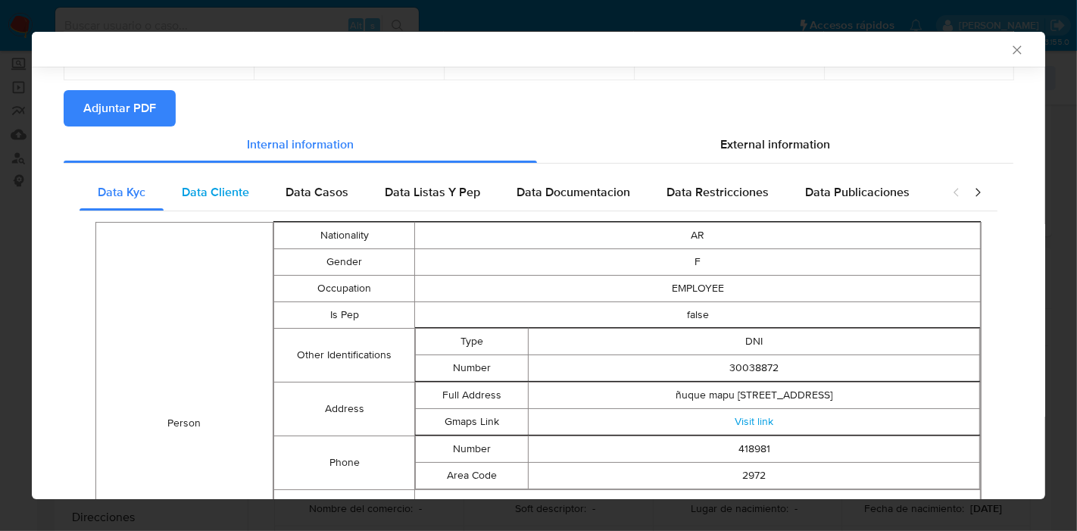
click at [241, 203] on div "Data Cliente" at bounding box center [216, 192] width 104 height 36
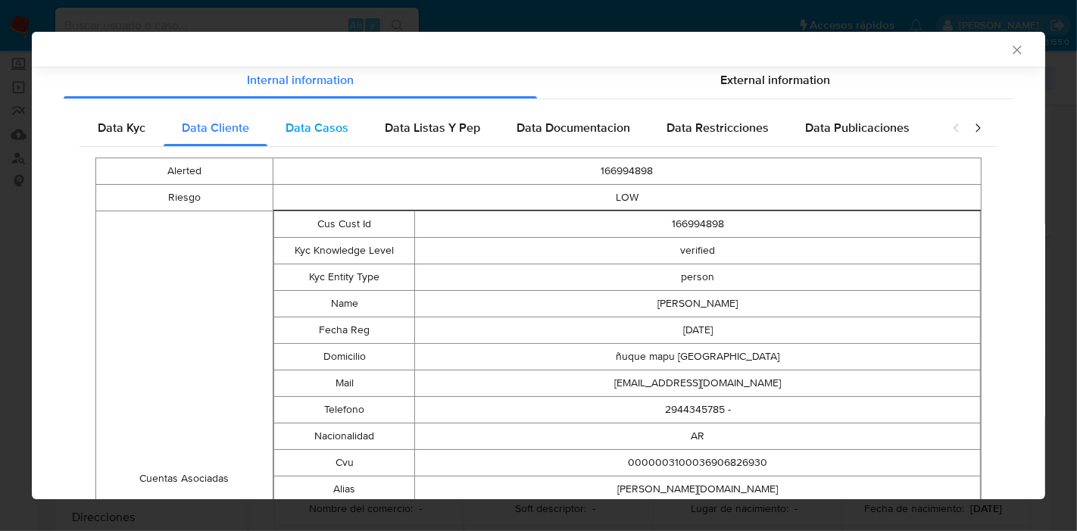
scroll to position [105, 0]
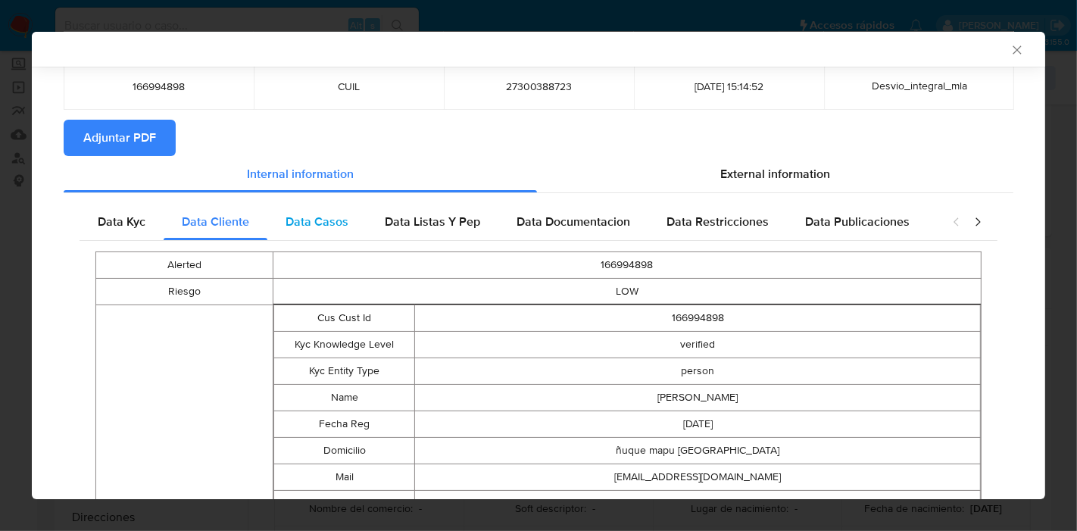
click at [283, 214] on div "Data Casos" at bounding box center [316, 222] width 99 height 36
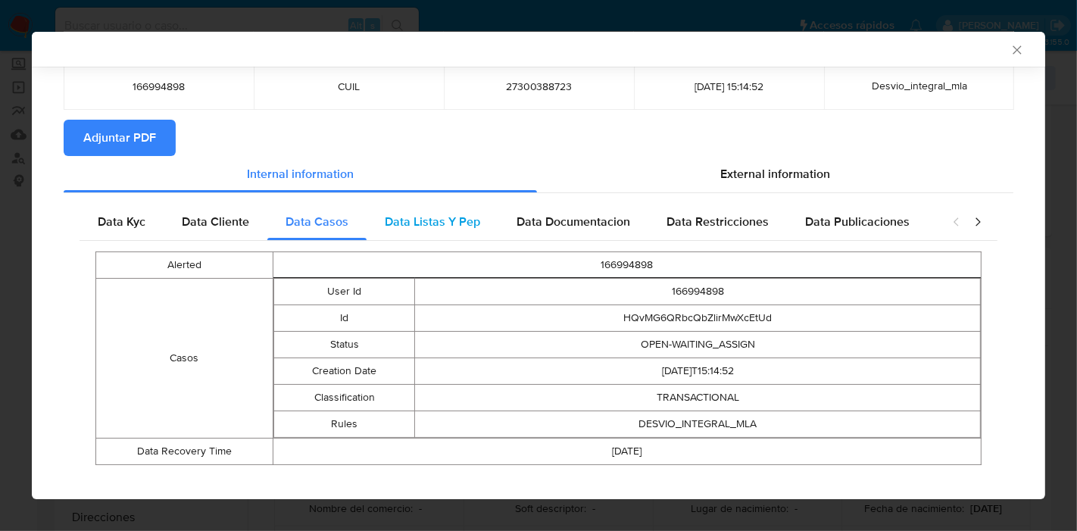
click at [408, 221] on span "Data Listas Y Pep" at bounding box center [432, 221] width 95 height 17
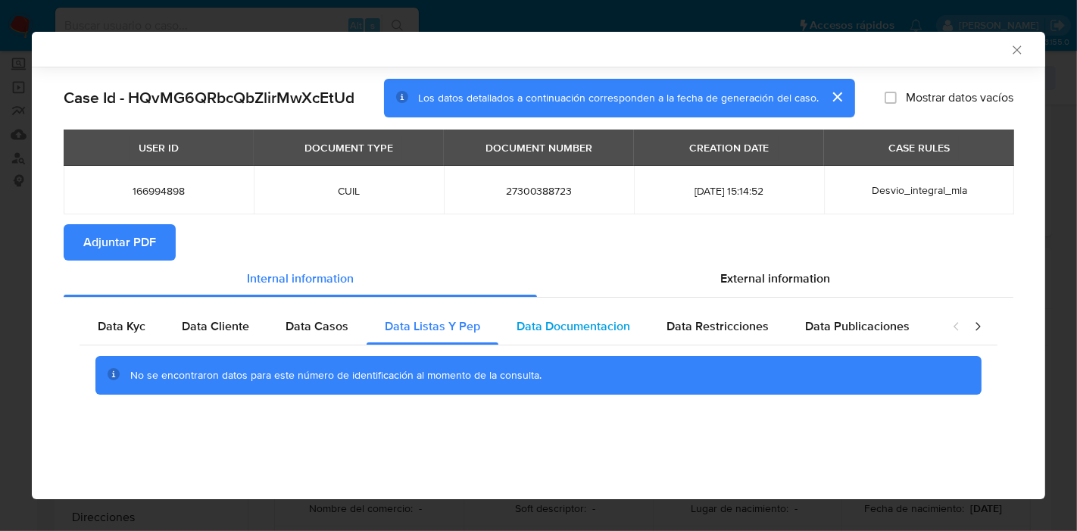
click at [567, 323] on span "Data Documentacion" at bounding box center [574, 325] width 114 height 17
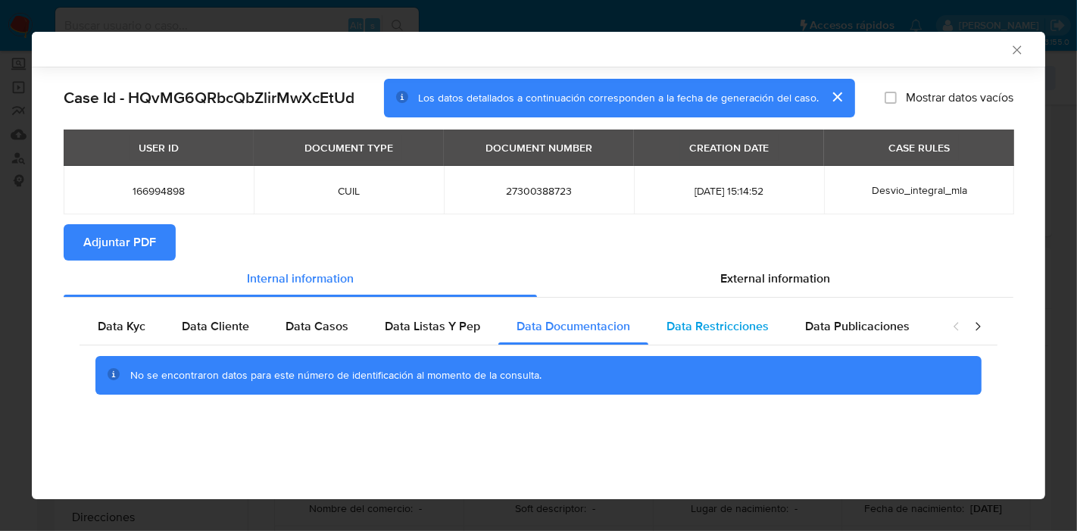
click at [757, 338] on div "Data Restricciones" at bounding box center [718, 326] width 139 height 36
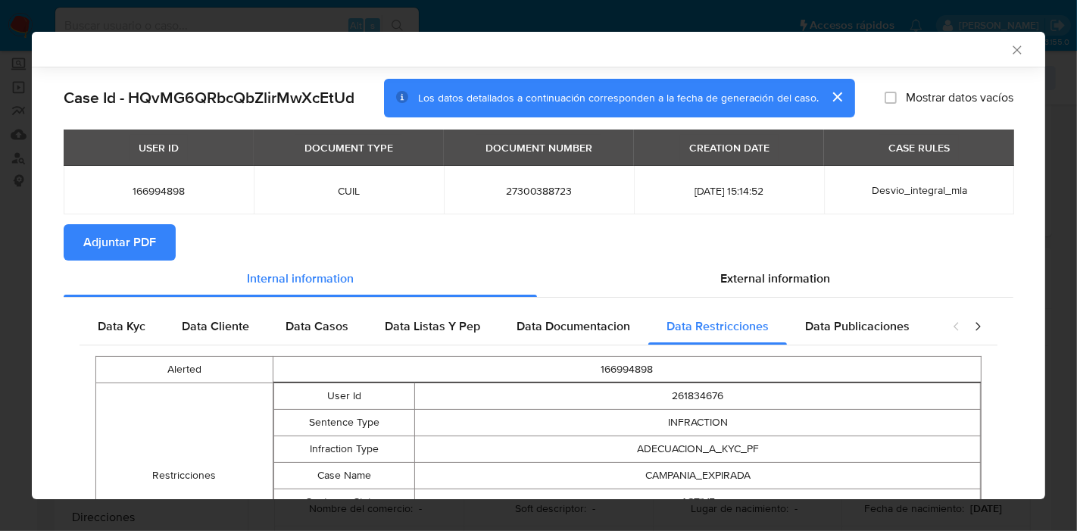
click at [905, 347] on div "Alerted 166994898 Restricciones User Id 261834676 Sentence Type INFRACTION Infr…" at bounding box center [539, 476] width 918 height 261
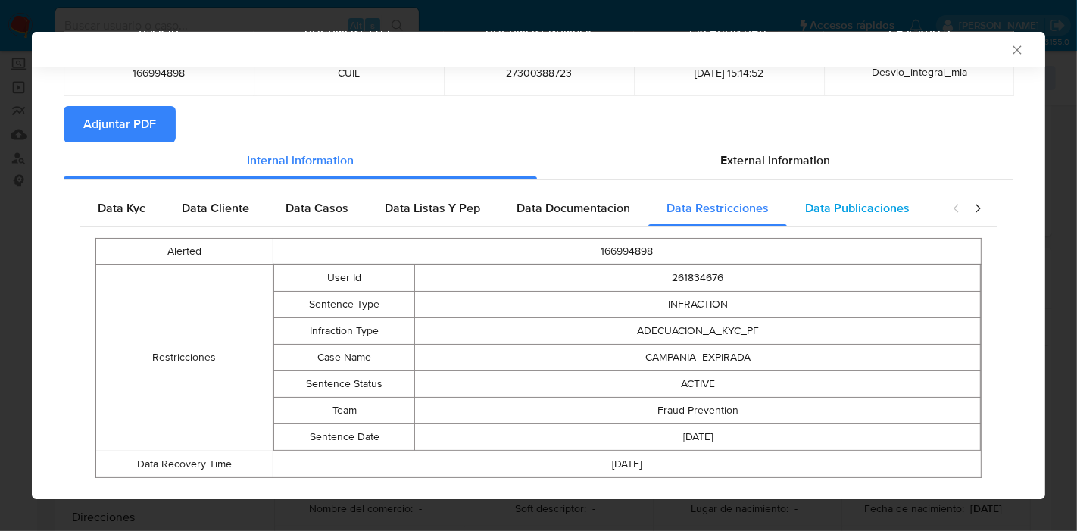
scroll to position [149, 0]
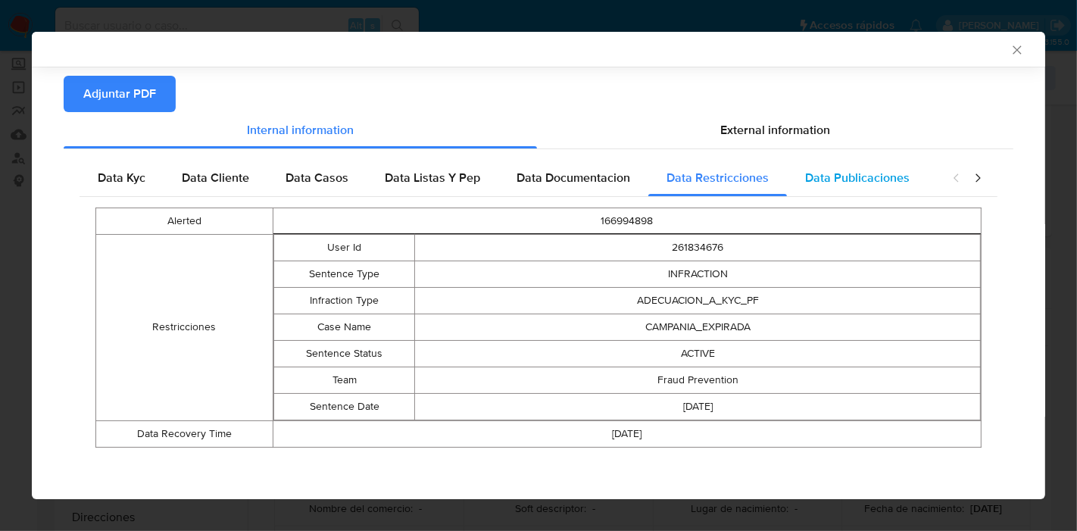
click at [858, 170] on span "Data Publicaciones" at bounding box center [857, 177] width 105 height 17
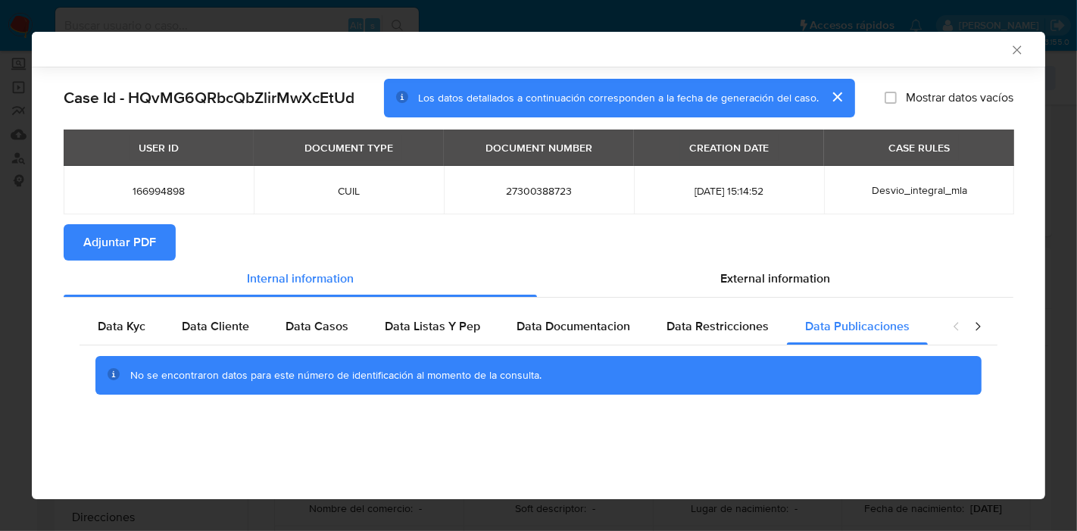
click at [977, 326] on icon "closure-recommendation-modal" at bounding box center [978, 326] width 15 height 15
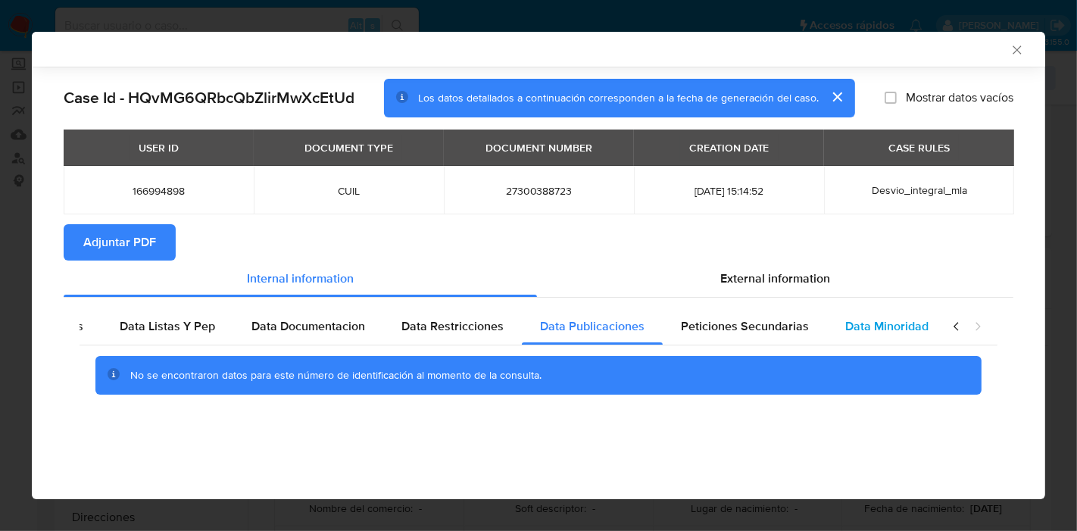
scroll to position [0, 266]
click at [771, 321] on span "Peticiones Secundarias" at bounding box center [744, 325] width 128 height 17
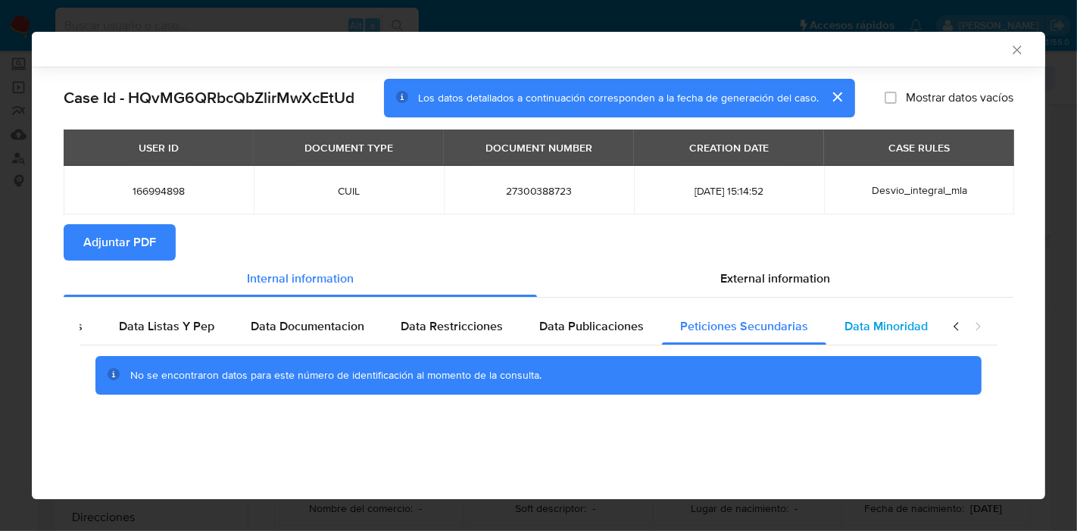
click at [858, 321] on span "Data Minoridad" at bounding box center [886, 325] width 83 height 17
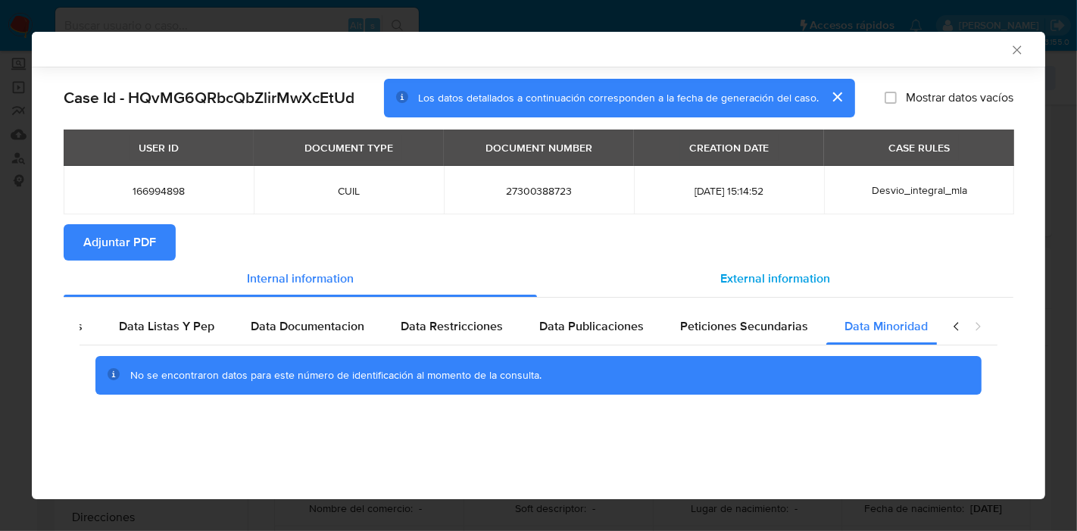
click at [761, 278] on span "External information" at bounding box center [776, 278] width 110 height 17
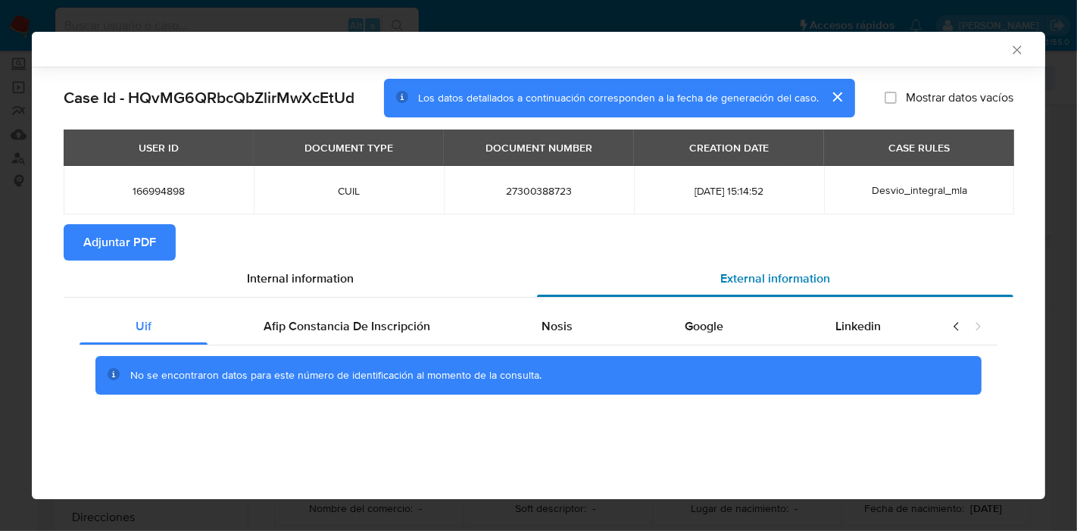
scroll to position [0, 0]
click at [383, 344] on div "Afip Constancia De Inscripción" at bounding box center [347, 326] width 279 height 36
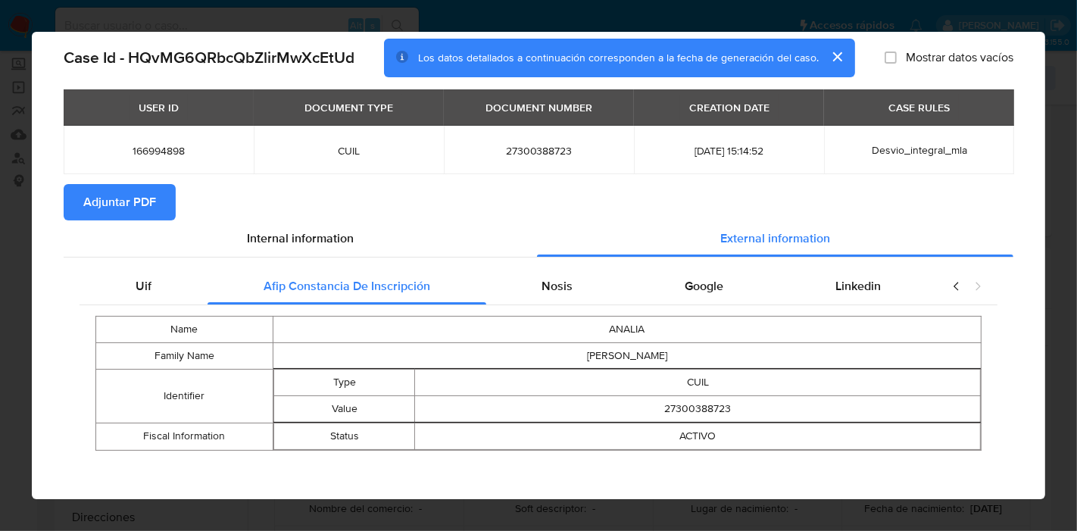
scroll to position [43, 0]
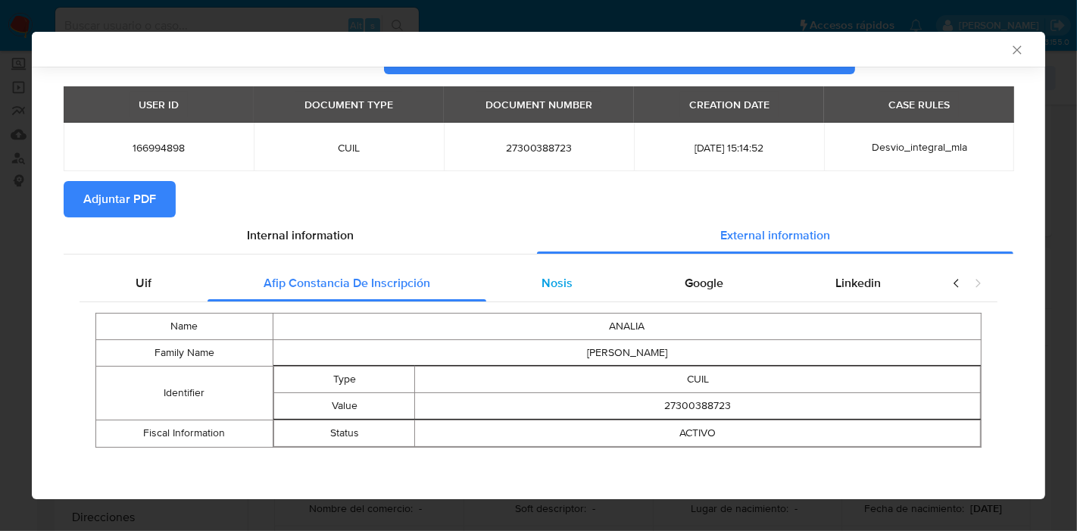
click at [572, 296] on div "Nosis" at bounding box center [557, 283] width 143 height 36
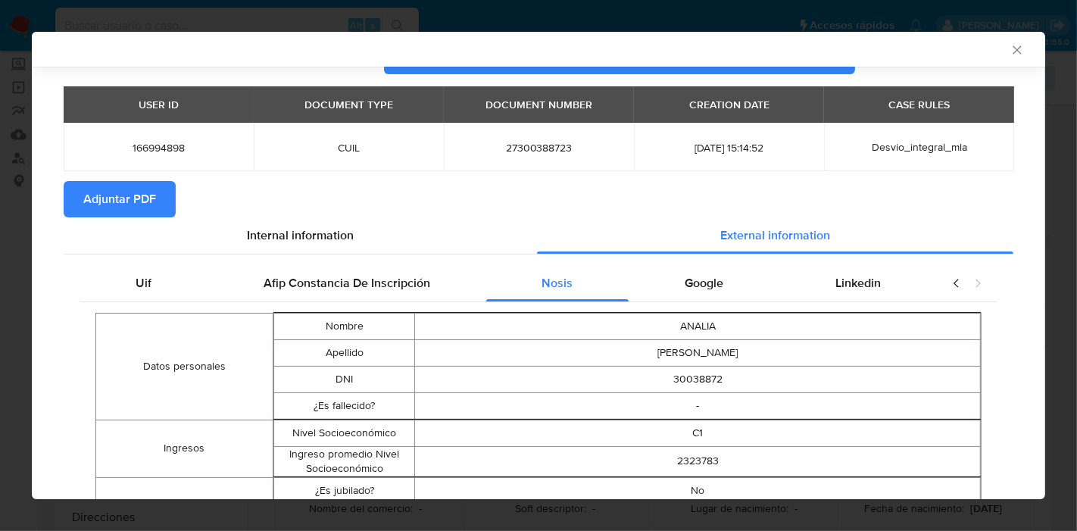
click at [708, 290] on span "Google" at bounding box center [704, 282] width 39 height 17
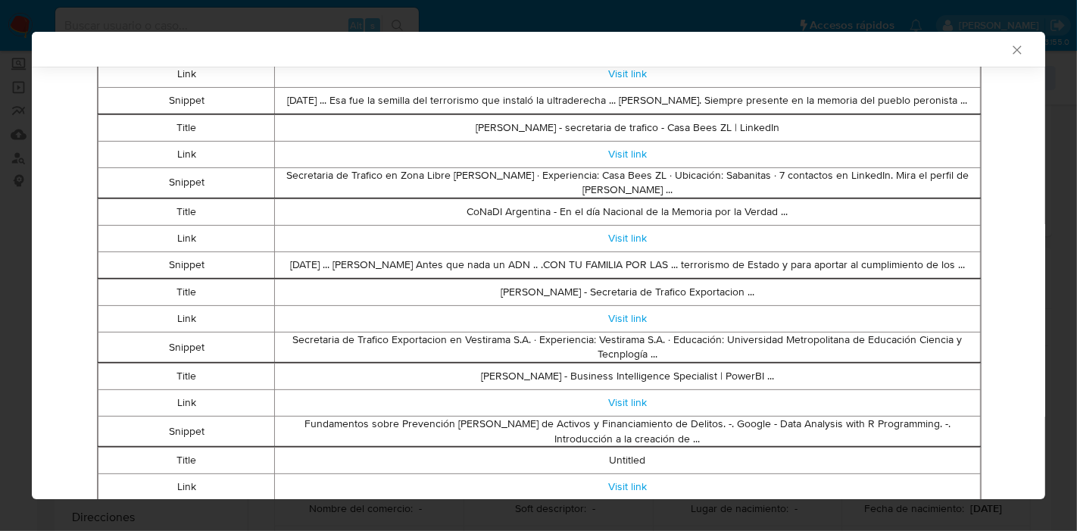
scroll to position [238, 0]
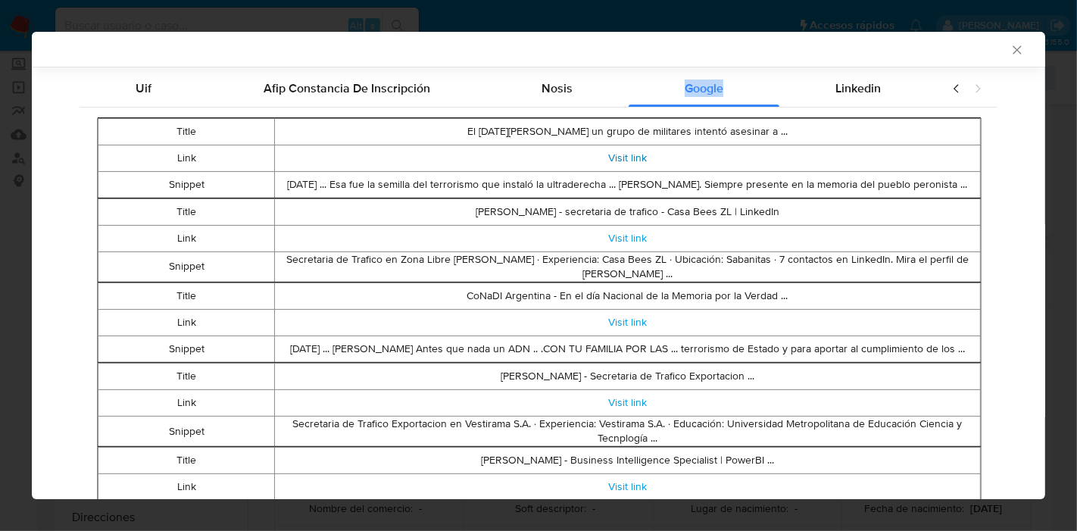
click at [623, 156] on link "Visit link" at bounding box center [627, 157] width 39 height 15
click at [862, 76] on div "Linkedin" at bounding box center [859, 88] width 158 height 36
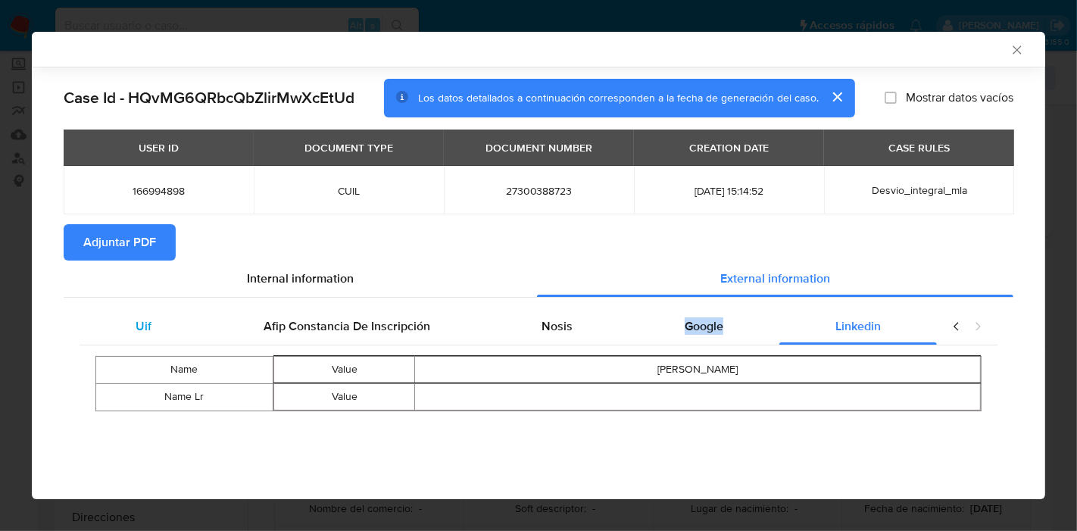
click at [192, 340] on div "Uif" at bounding box center [144, 326] width 128 height 36
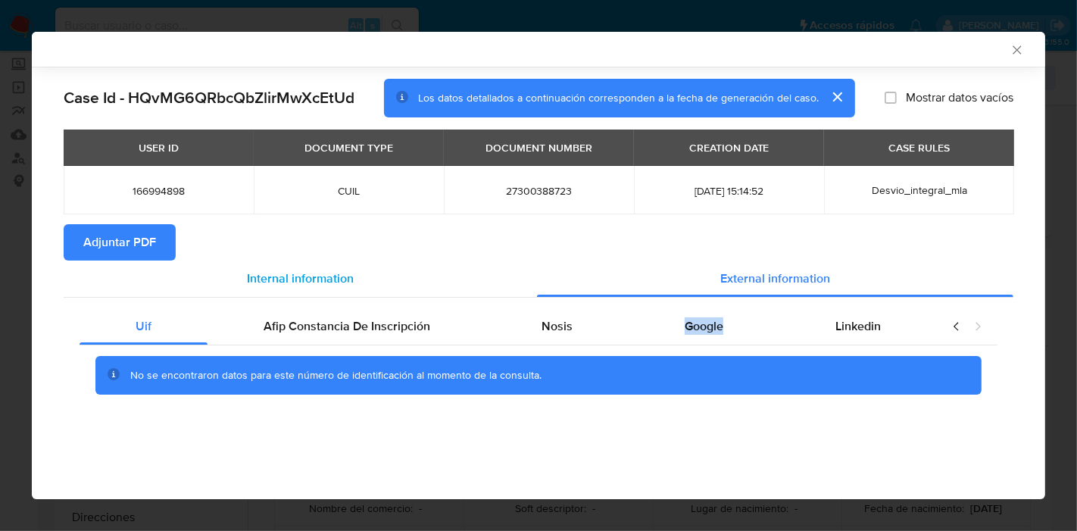
click at [292, 289] on div "Internal information" at bounding box center [301, 279] width 474 height 36
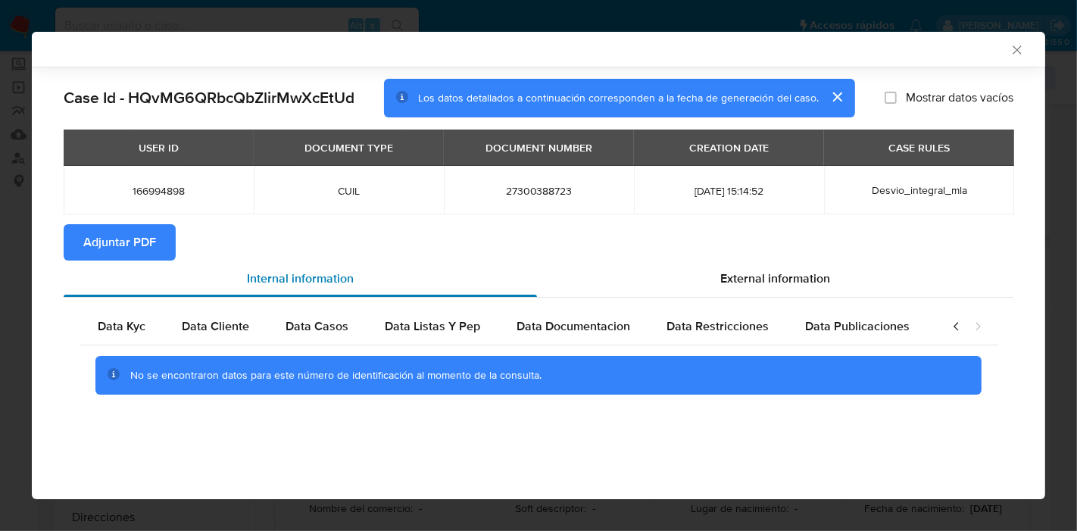
scroll to position [0, 266]
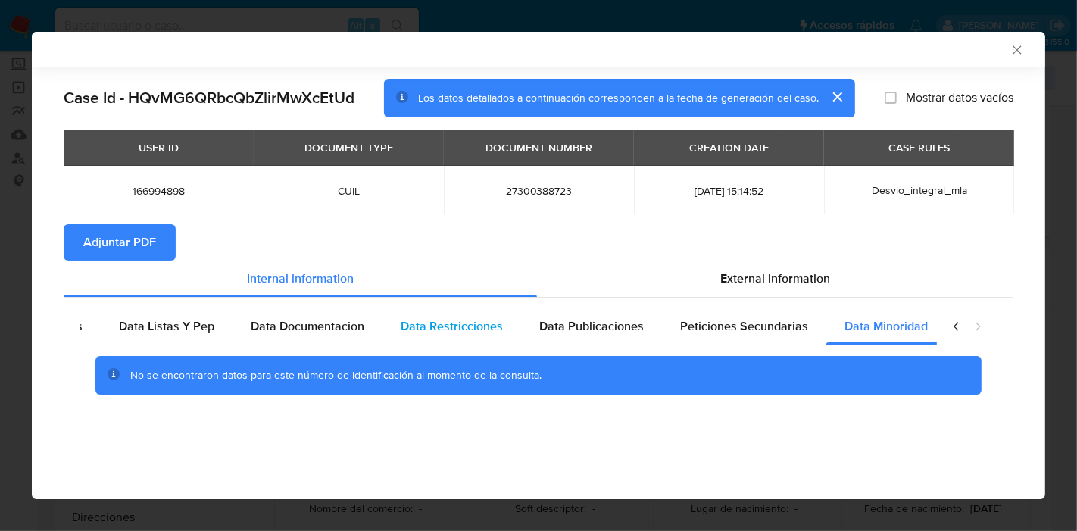
drag, startPoint x: 164, startPoint y: 327, endPoint x: 445, endPoint y: 327, distance: 281.1
click at [164, 327] on span "Data Listas Y Pep" at bounding box center [166, 325] width 95 height 17
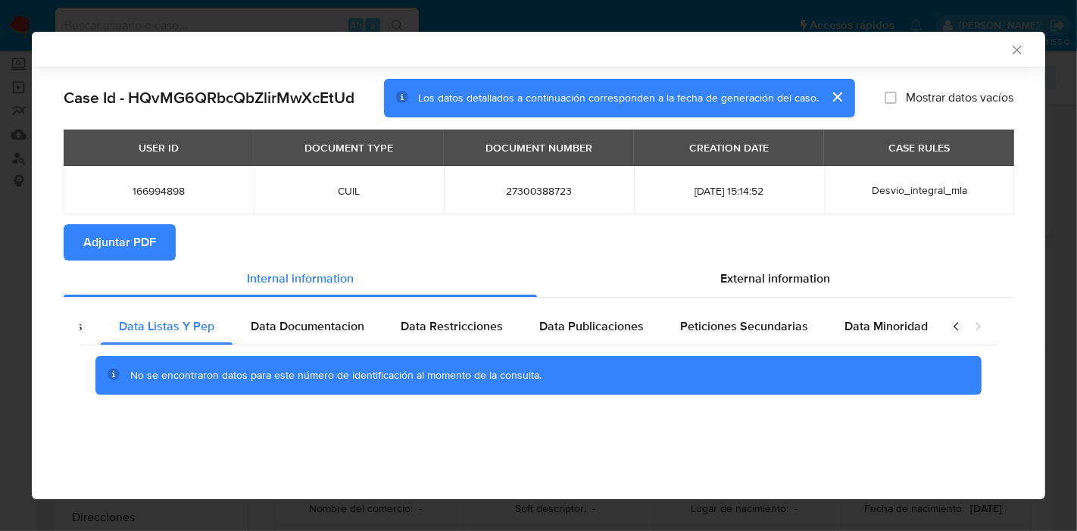
click at [949, 322] on icon "closure-recommendation-modal" at bounding box center [956, 326] width 15 height 15
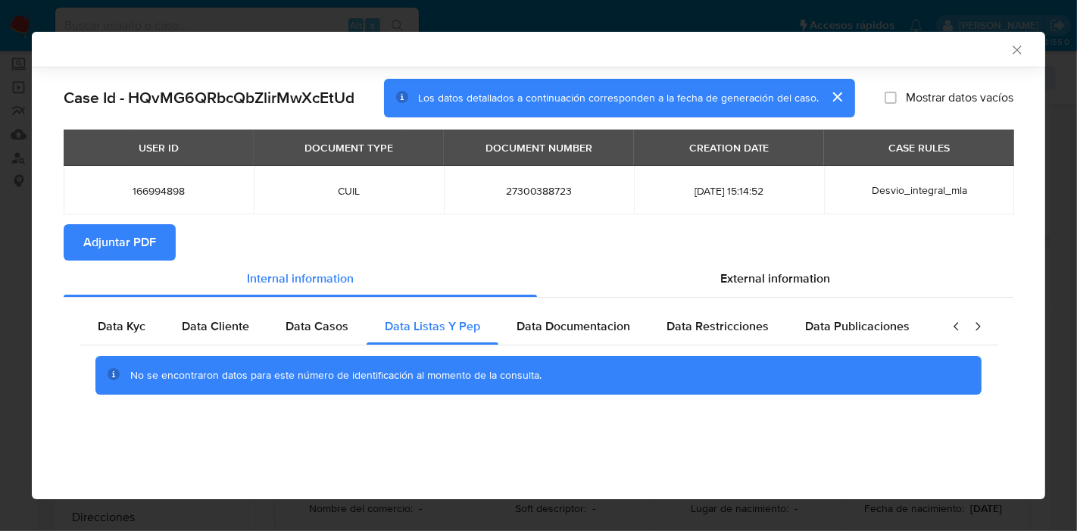
scroll to position [0, 0]
click at [100, 332] on span "Data Kyc" at bounding box center [122, 325] width 48 height 17
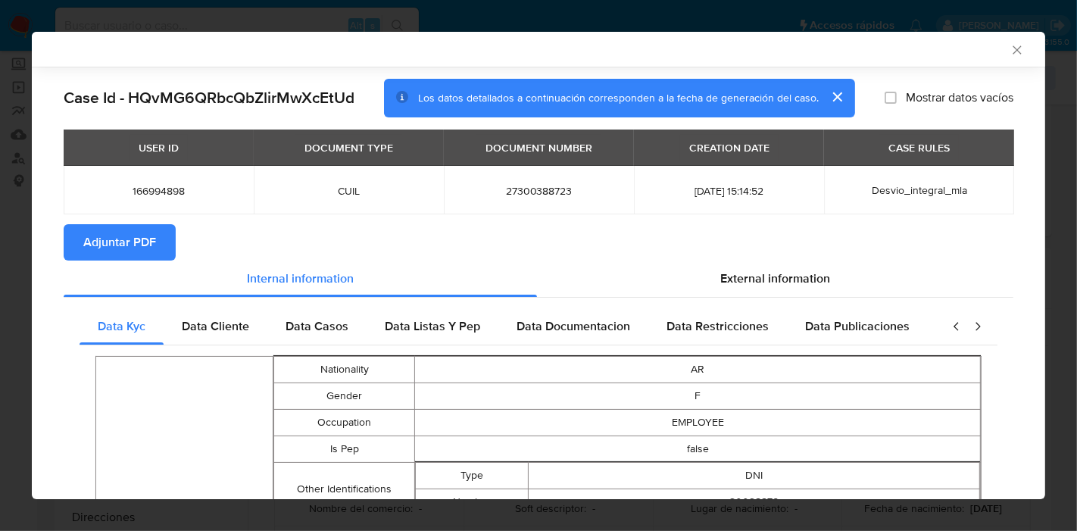
click at [128, 236] on span "Adjuntar PDF" at bounding box center [119, 242] width 73 height 33
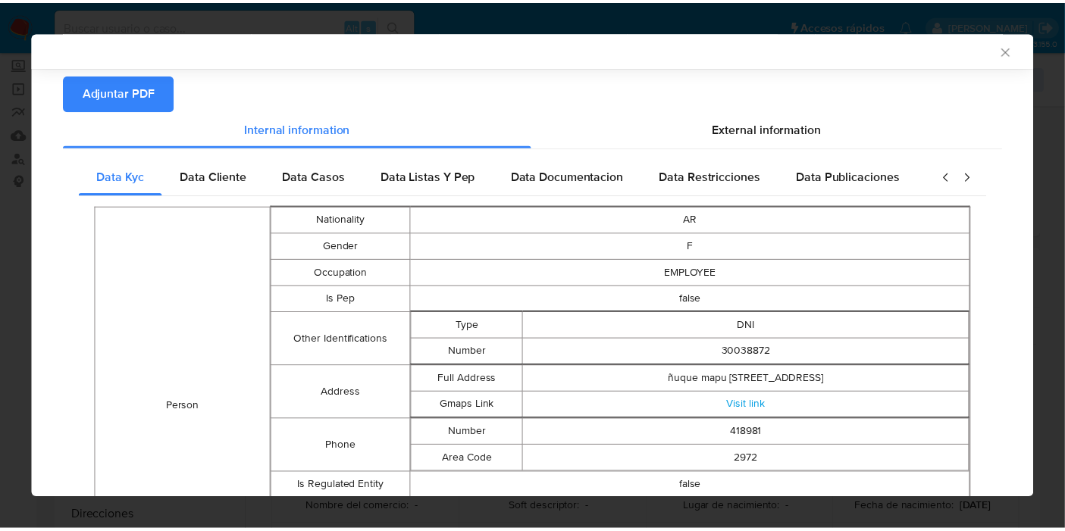
scroll to position [165, 0]
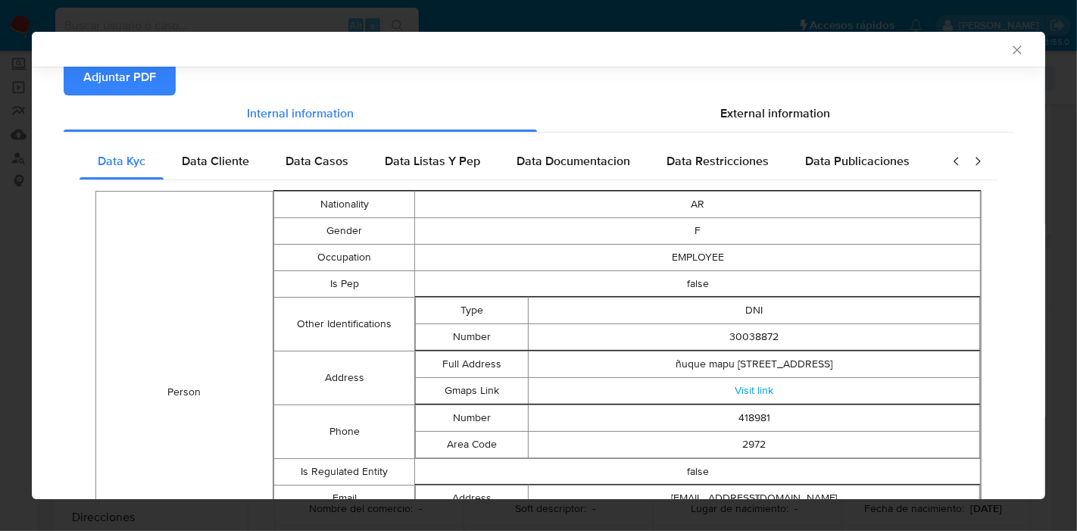
click at [999, 61] on div "AML Data Collector" at bounding box center [539, 49] width 1014 height 35
click at [1010, 53] on icon "Cerrar ventana" at bounding box center [1017, 49] width 15 height 15
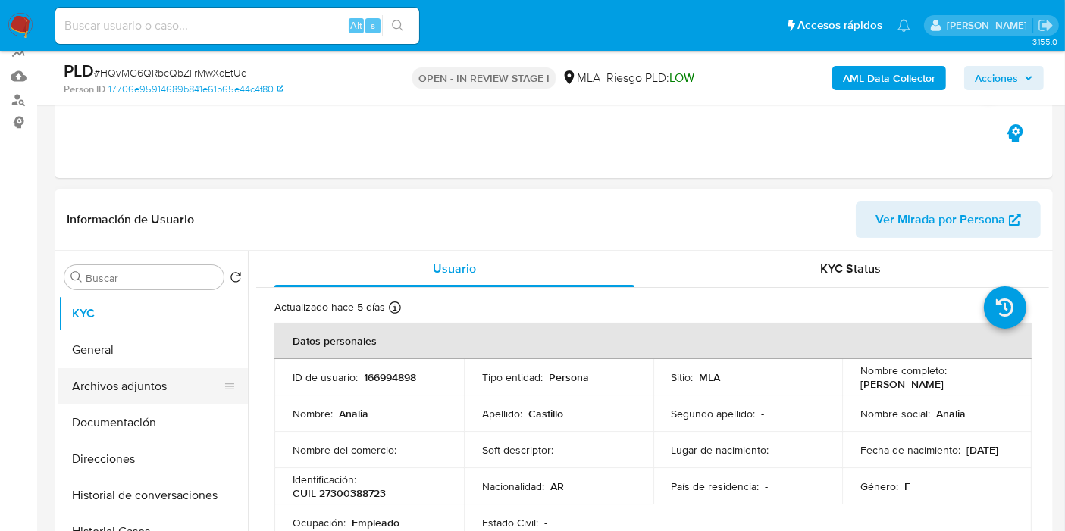
scroll to position [168, 0]
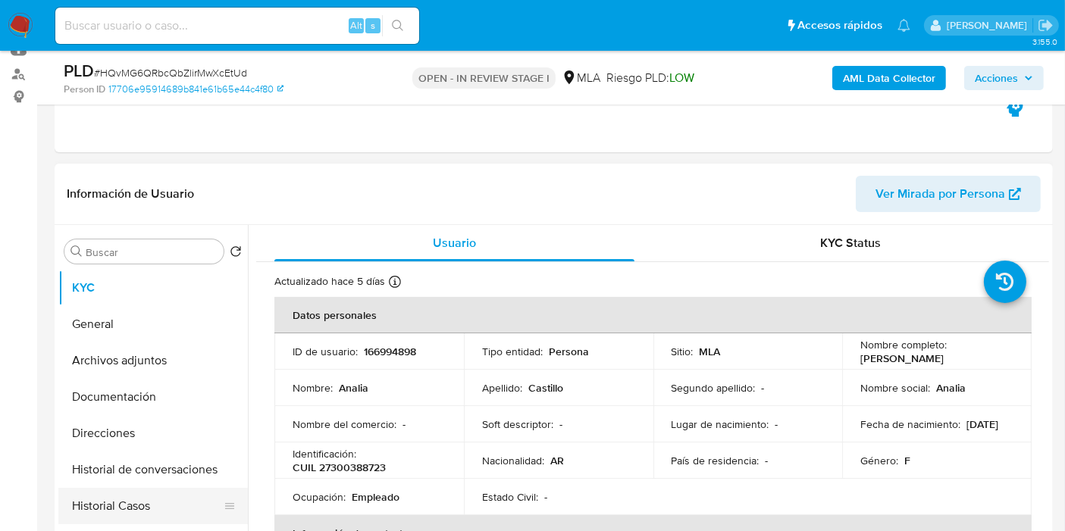
click at [138, 493] on button "Historial Casos" at bounding box center [146, 506] width 177 height 36
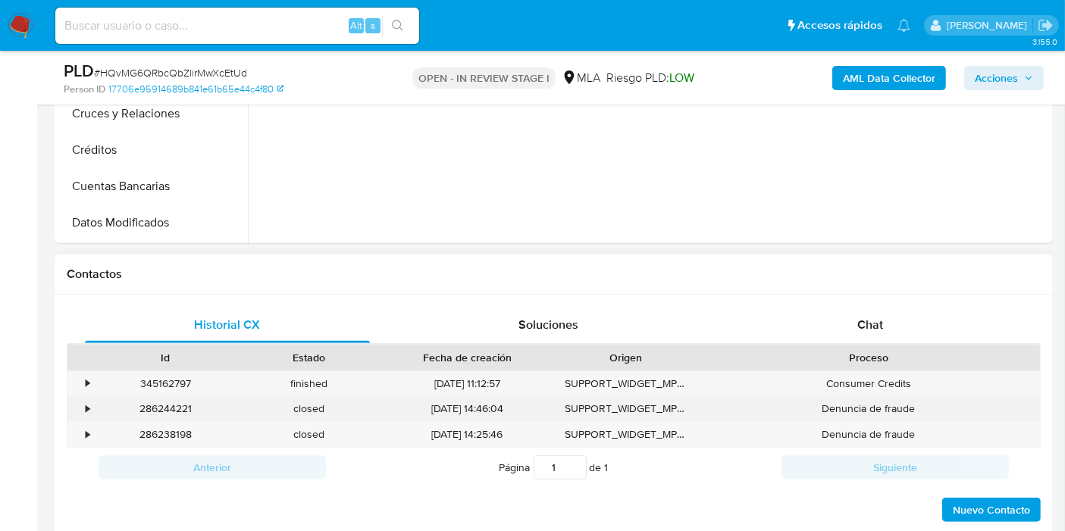
scroll to position [589, 0]
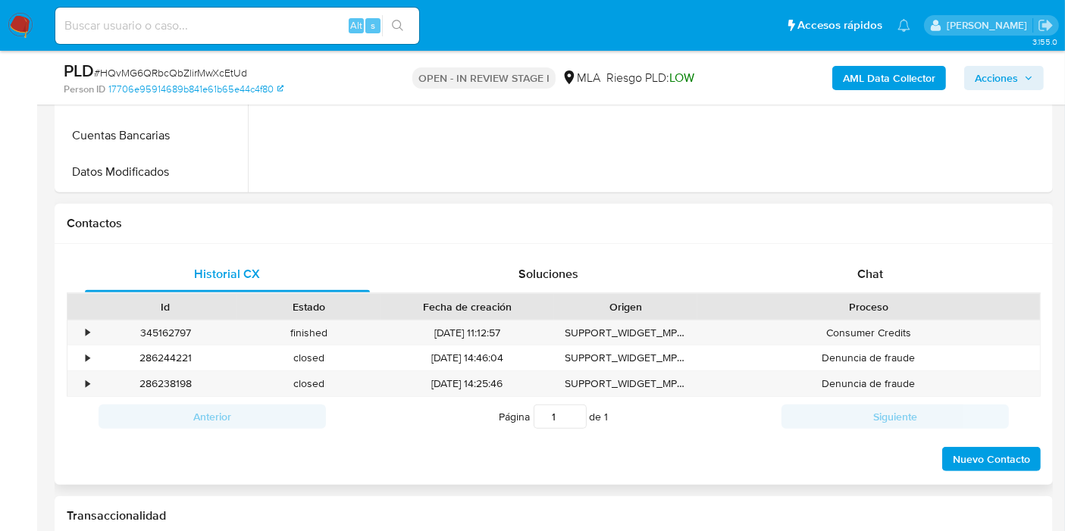
click at [902, 309] on div "Proceso" at bounding box center [868, 306] width 321 height 15
click at [908, 294] on div "Proceso" at bounding box center [868, 307] width 342 height 26
click at [935, 272] on div "Chat" at bounding box center [869, 274] width 285 height 36
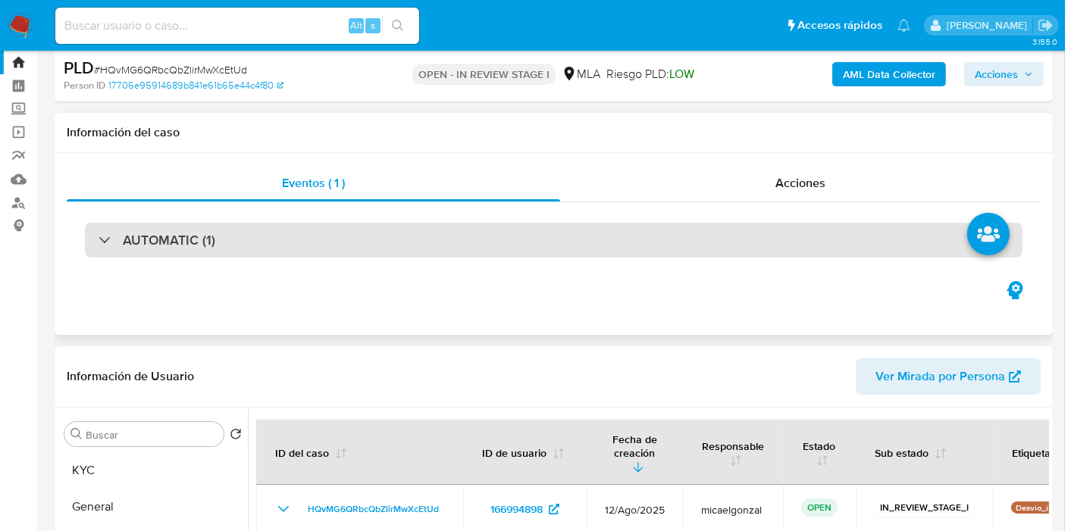
scroll to position [0, 0]
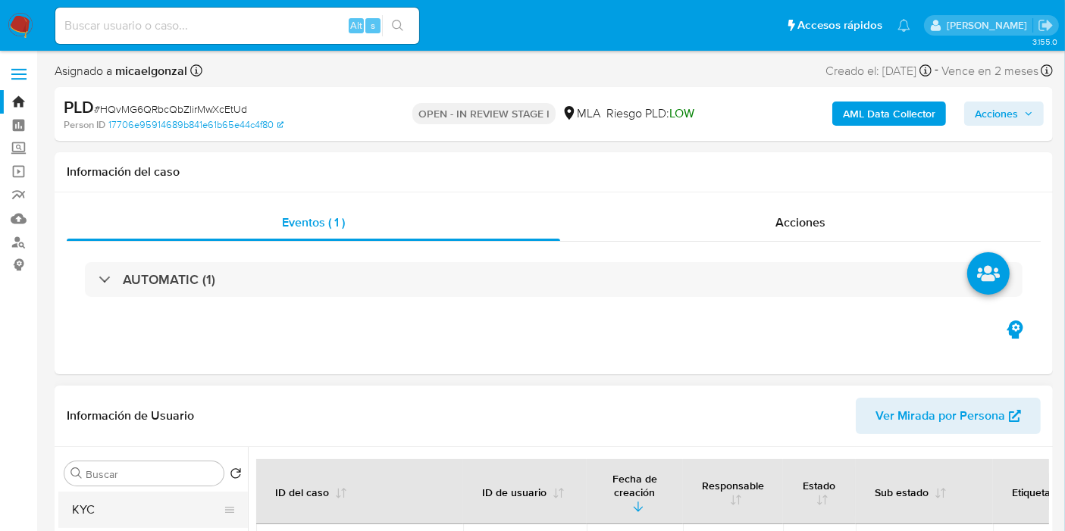
click at [110, 515] on button "KYC" at bounding box center [146, 510] width 177 height 36
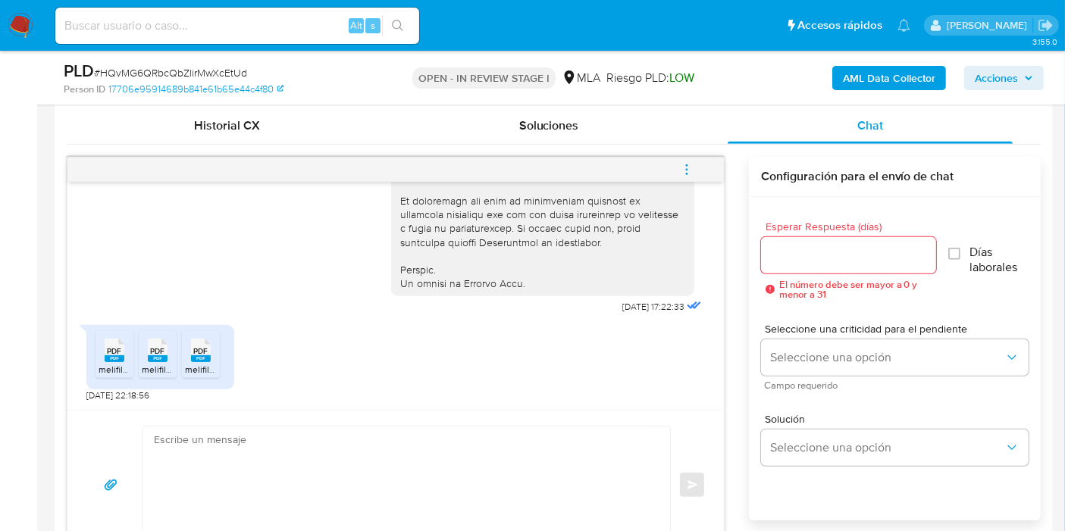
scroll to position [842, 0]
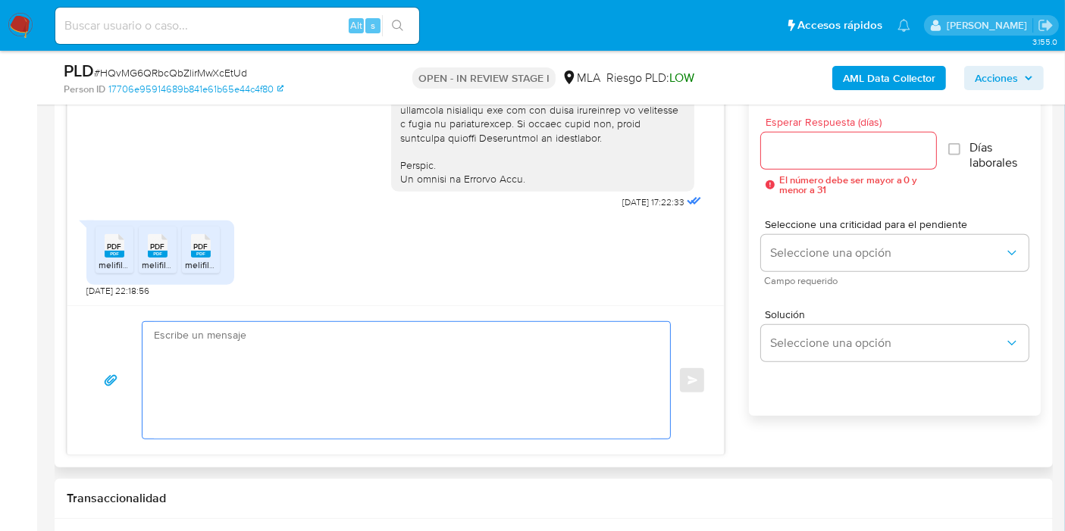
click at [346, 399] on textarea at bounding box center [402, 380] width 497 height 117
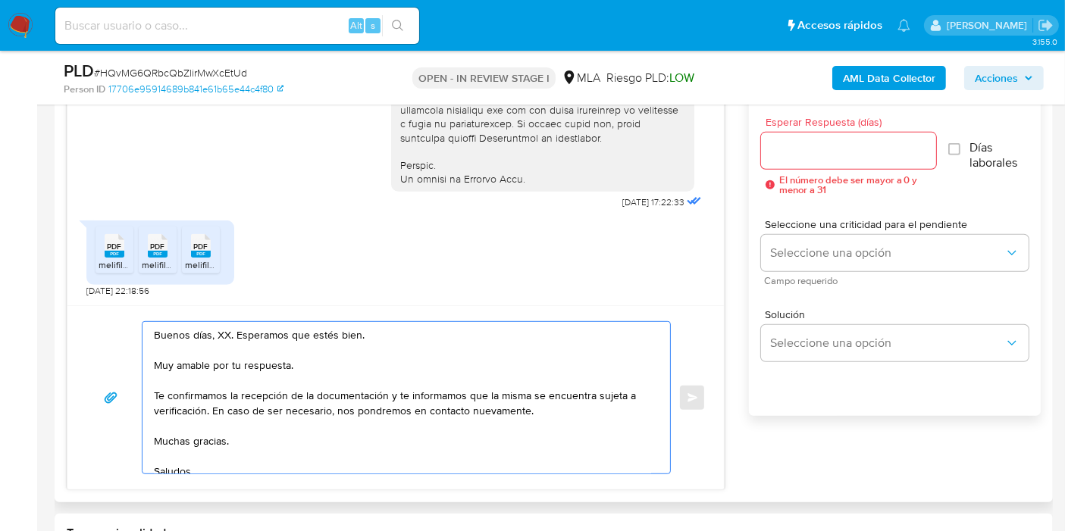
drag, startPoint x: 218, startPoint y: 324, endPoint x: 218, endPoint y: 333, distance: 9.8
click at [218, 327] on textarea "Buenos días, XX. Esperamos que estés bien. Muy amable por tu respuesta. Te conf…" at bounding box center [402, 398] width 497 height 152
click at [218, 334] on textarea "Buenos días, XX. Esperamos que estés bien. Muy amable por tu respuesta. Te conf…" at bounding box center [402, 398] width 497 height 152
click at [239, 360] on textarea "Buenos días, Analia. Esperamos que estés bien. Muy amable por tu respuesta. Te …" at bounding box center [402, 398] width 497 height 152
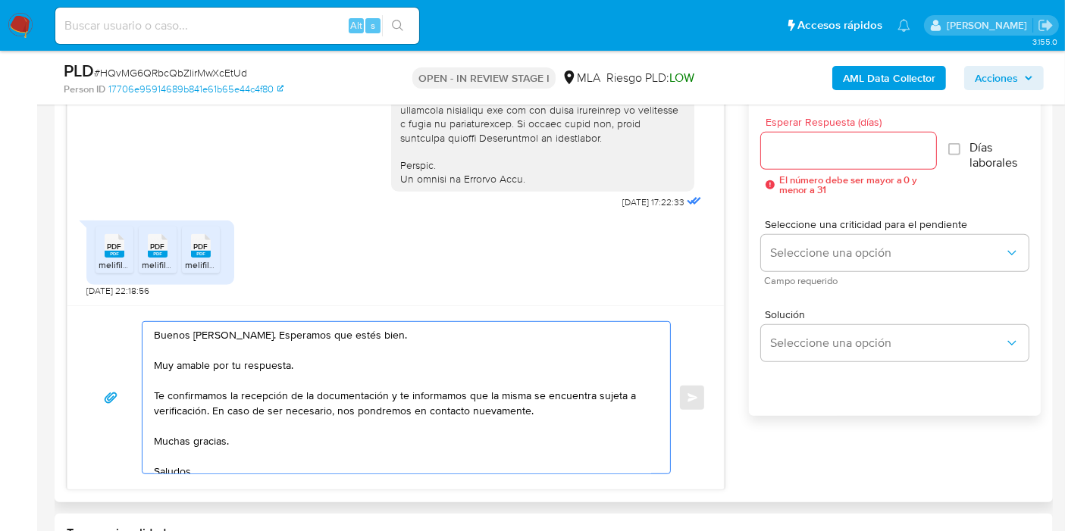
click at [239, 360] on textarea "Buenos días, Analia. Esperamos que estés bien. Muy amable por tu respuesta. Te …" at bounding box center [402, 398] width 497 height 152
drag, startPoint x: 389, startPoint y: 395, endPoint x: 204, endPoint y: 411, distance: 186.4
click at [204, 411] on textarea "Buenos días, Analia. Esperamos que estés bien. Muchas gracias por tu respuesta.…" at bounding box center [402, 398] width 497 height 152
click at [211, 441] on textarea "Buenos días, Analia. Esperamos que estés bien. Muchas gracias por tu respuesta.…" at bounding box center [402, 398] width 497 height 152
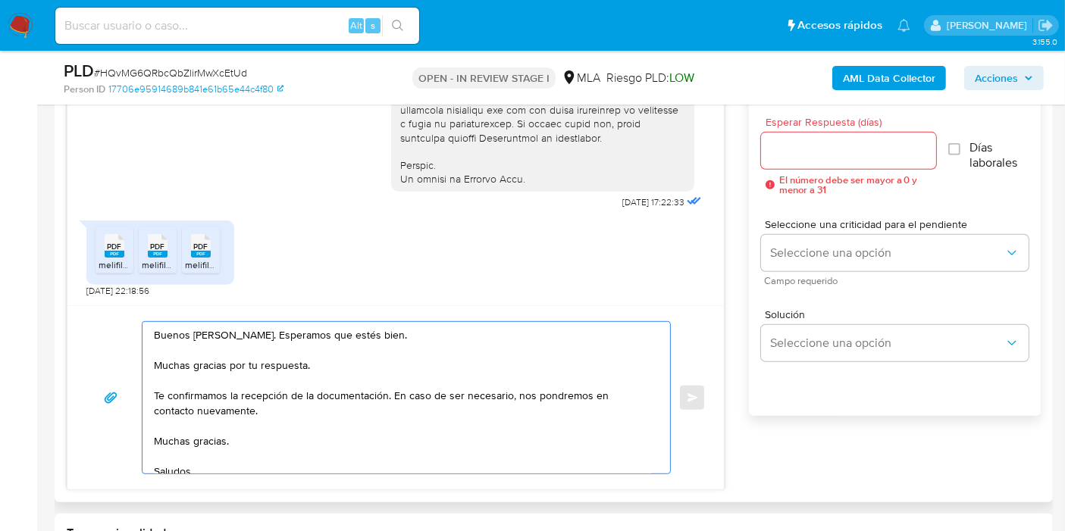
click at [211, 441] on textarea "Buenos días, Analia. Esperamos que estés bien. Muchas gracias por tu respuesta.…" at bounding box center [402, 398] width 497 height 152
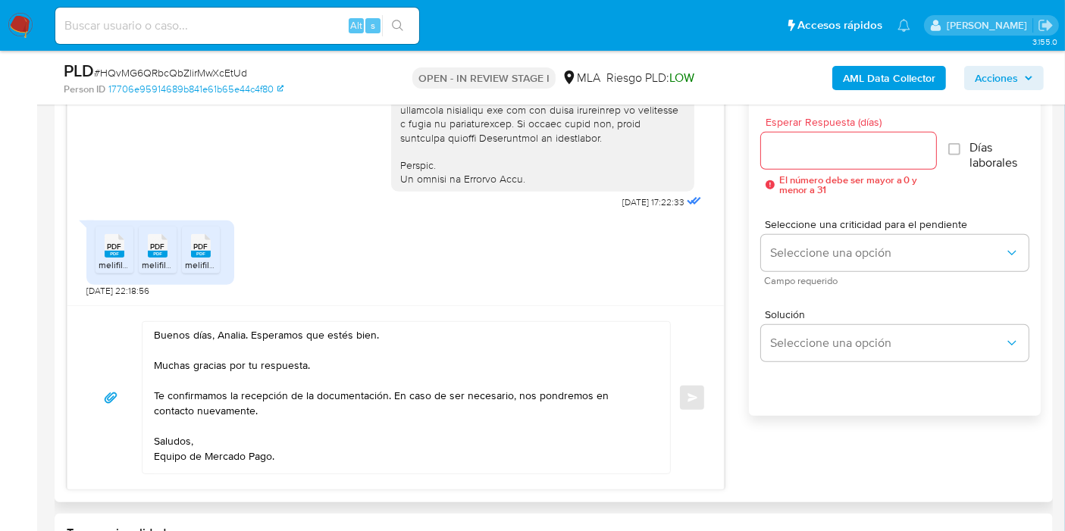
drag, startPoint x: 168, startPoint y: 473, endPoint x: 175, endPoint y: 459, distance: 15.2
click at [173, 462] on div "Buenos días, Analia. Esperamos que estés bien. Muchas gracias por tu respuesta.…" at bounding box center [395, 397] width 656 height 184
click at [177, 455] on textarea "Buenos días, Analia. Esperamos que estés bien. Muchas gracias por tu respuesta.…" at bounding box center [402, 398] width 497 height 152
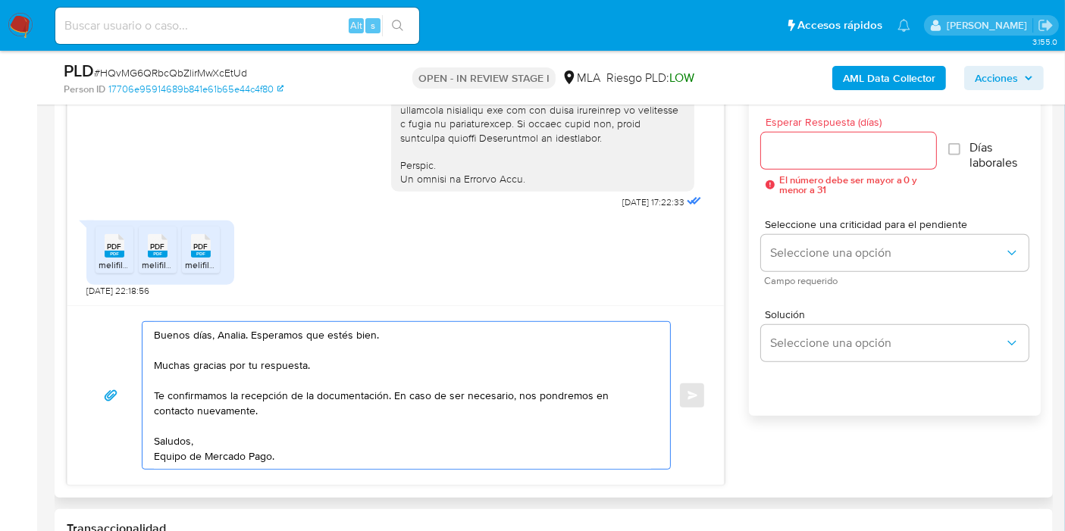
type textarea "Buenos días, Analia. Esperamos que estés bien. Muchas gracias por tu respuesta.…"
click at [861, 152] on input "Esperar Respuesta (días)" at bounding box center [848, 151] width 175 height 20
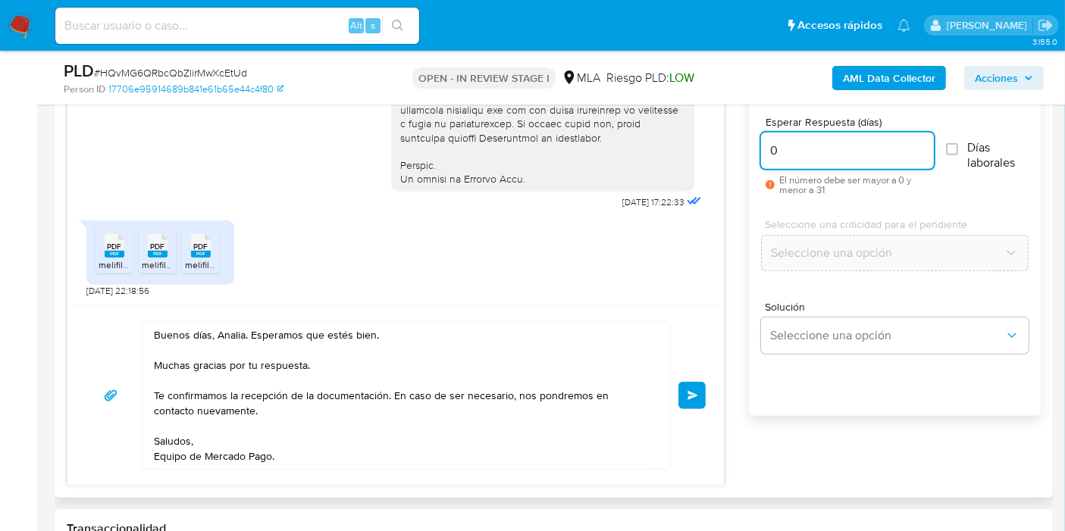
type input "0"
click at [675, 394] on div "Buenos días, Analia. Esperamos que estés bien. Muchas gracias por tu respuesta.…" at bounding box center [396, 395] width 620 height 149
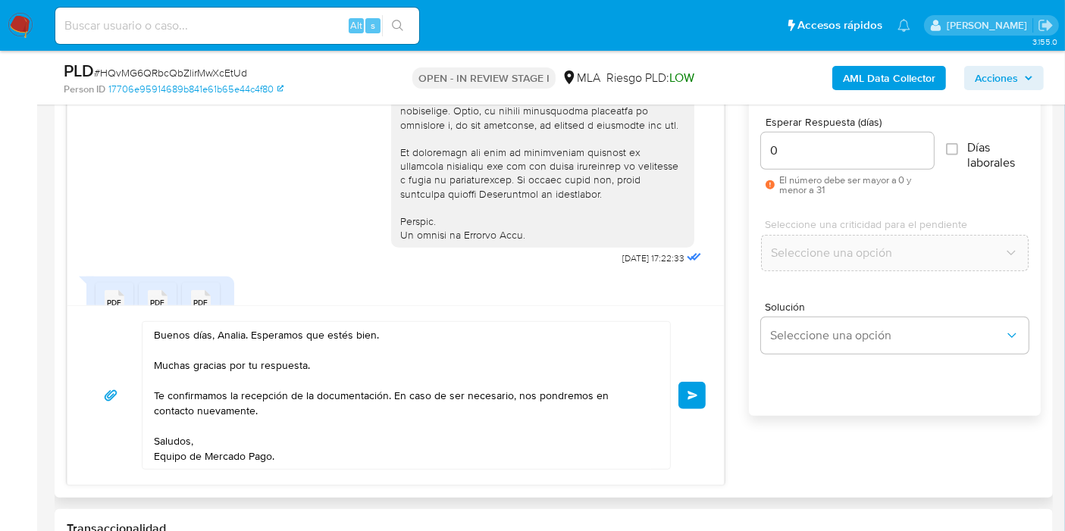
click at [693, 392] on span "Enviar" at bounding box center [692, 395] width 11 height 9
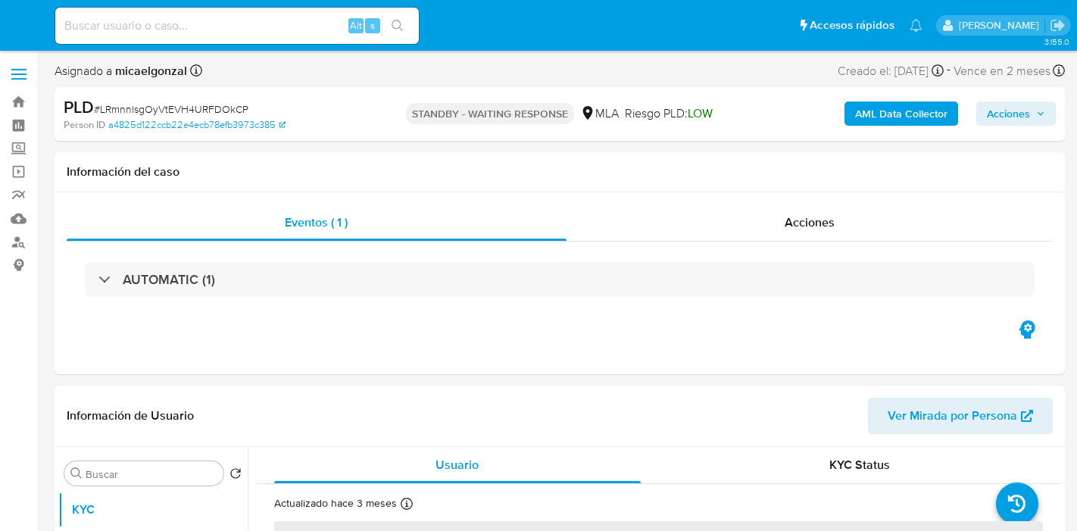
select select "10"
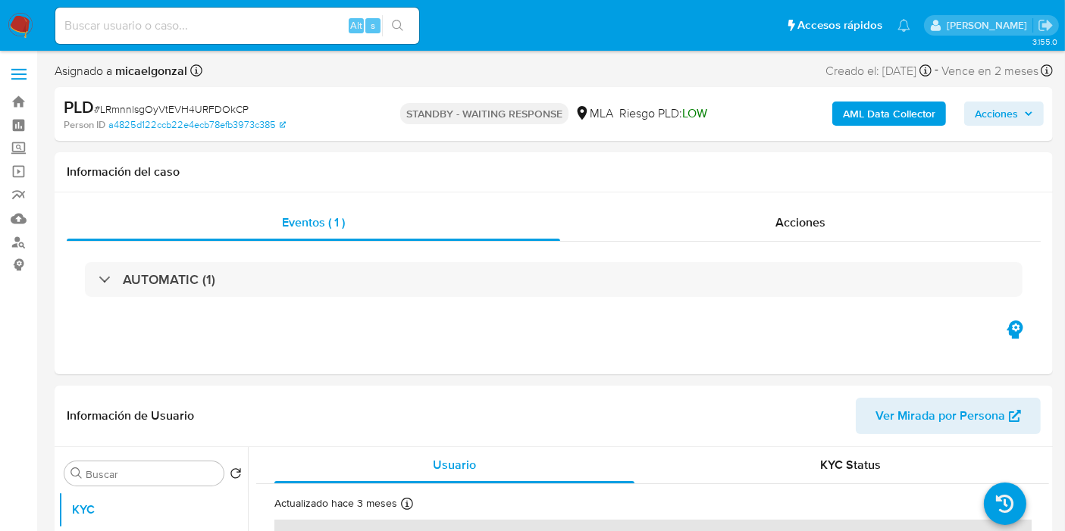
click at [205, 111] on span "# LRmnnlsgOyVtEVH4URFDOkCP" at bounding box center [171, 109] width 155 height 15
copy span "LRmnnlsgOyVtEVH4URFDOkCP"
click at [19, 19] on img at bounding box center [21, 26] width 26 height 26
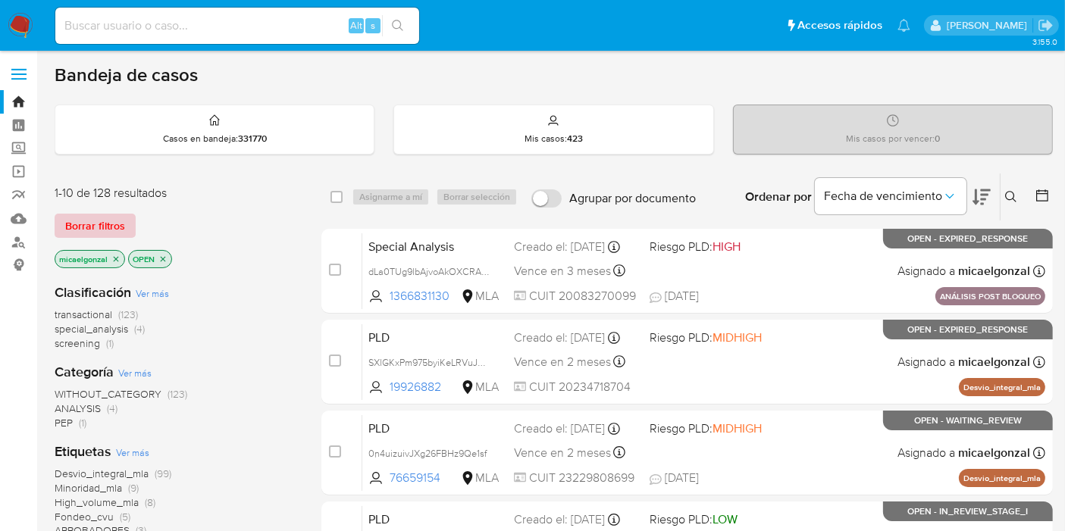
click at [122, 224] on span "Borrar filtros" at bounding box center [95, 225] width 60 height 21
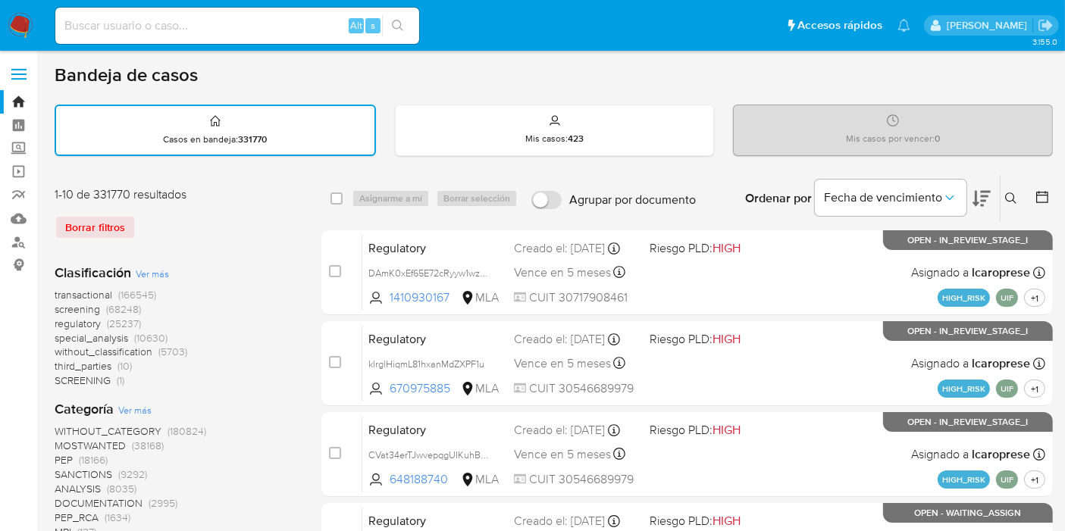
click at [1011, 187] on div "Ingrese ID de usuario o caso Buscar Borrar filtros" at bounding box center [1012, 198] width 26 height 47
click at [1011, 199] on icon at bounding box center [1010, 197] width 11 height 11
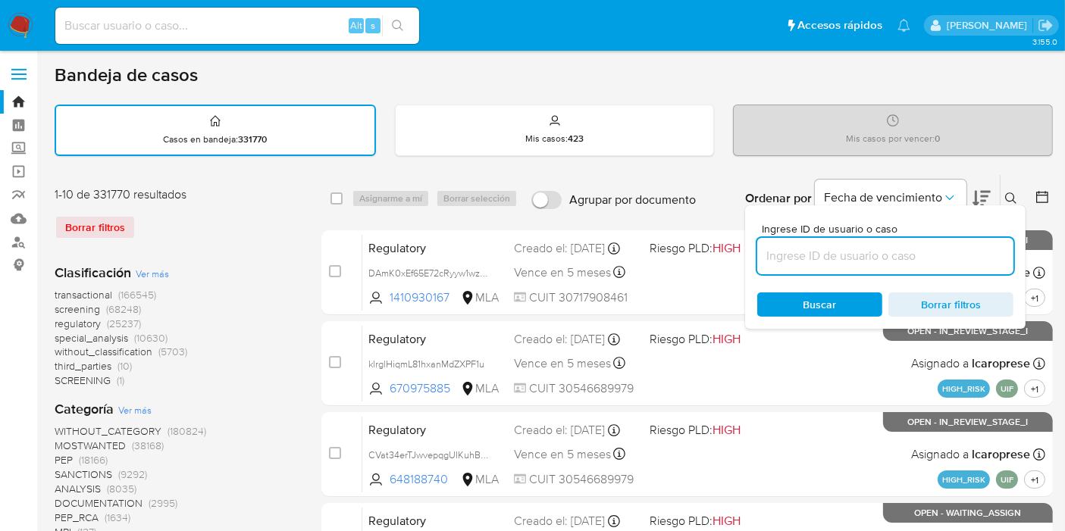
click at [916, 256] on input at bounding box center [885, 256] width 256 height 20
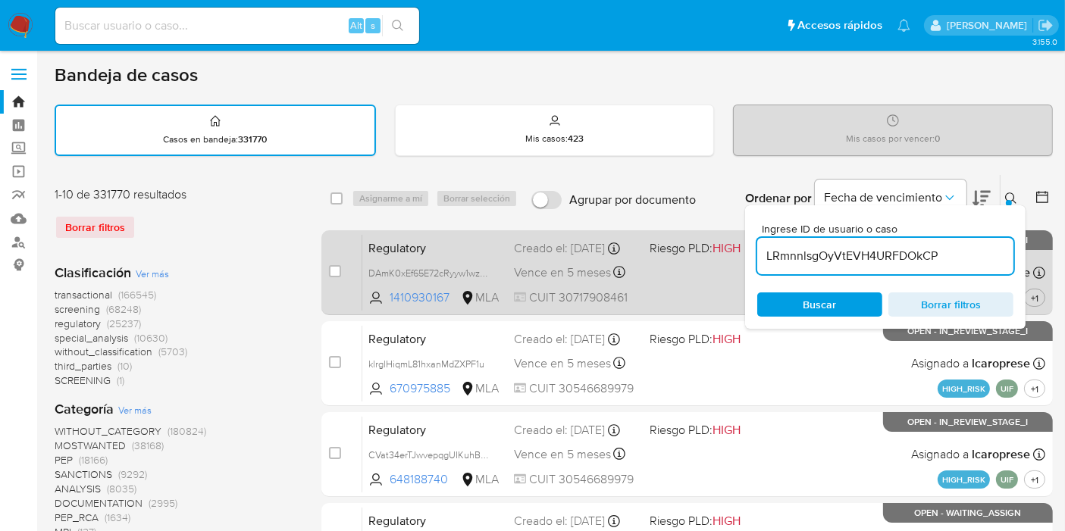
type input "LRmnnlsgOyVtEVH4URFDOkCP"
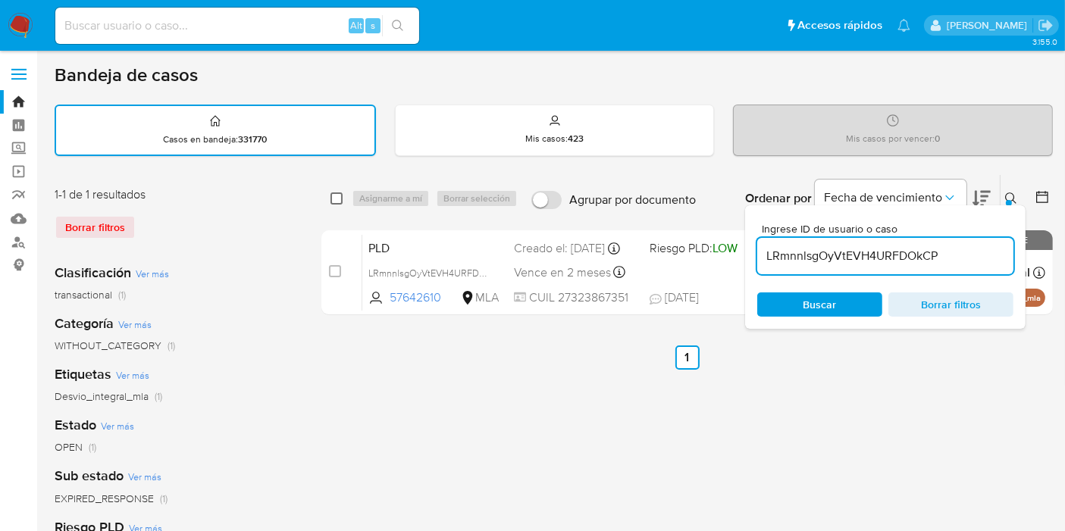
click at [333, 195] on input "checkbox" at bounding box center [336, 198] width 12 height 12
checkbox input "true"
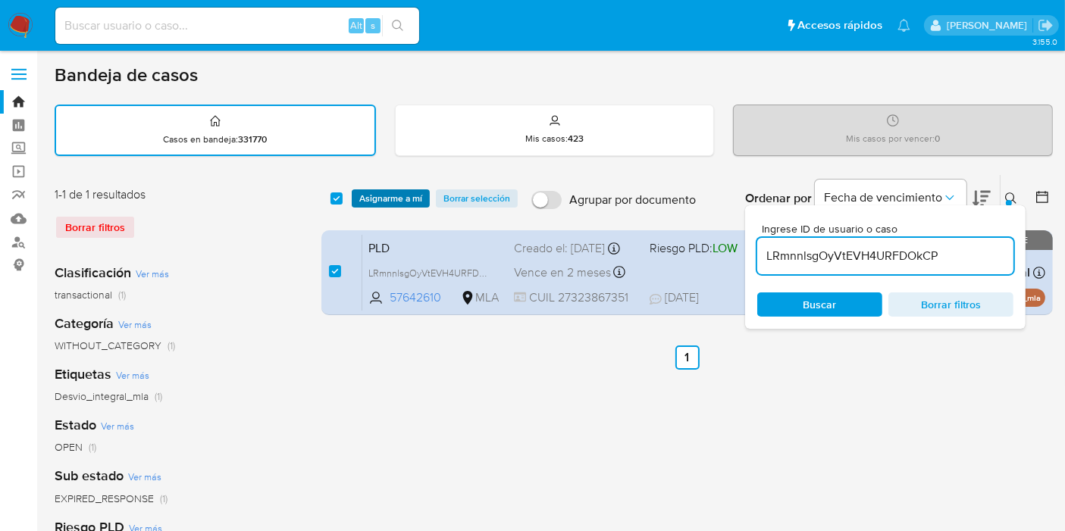
click at [378, 197] on span "Asignarme a mí" at bounding box center [390, 198] width 63 height 15
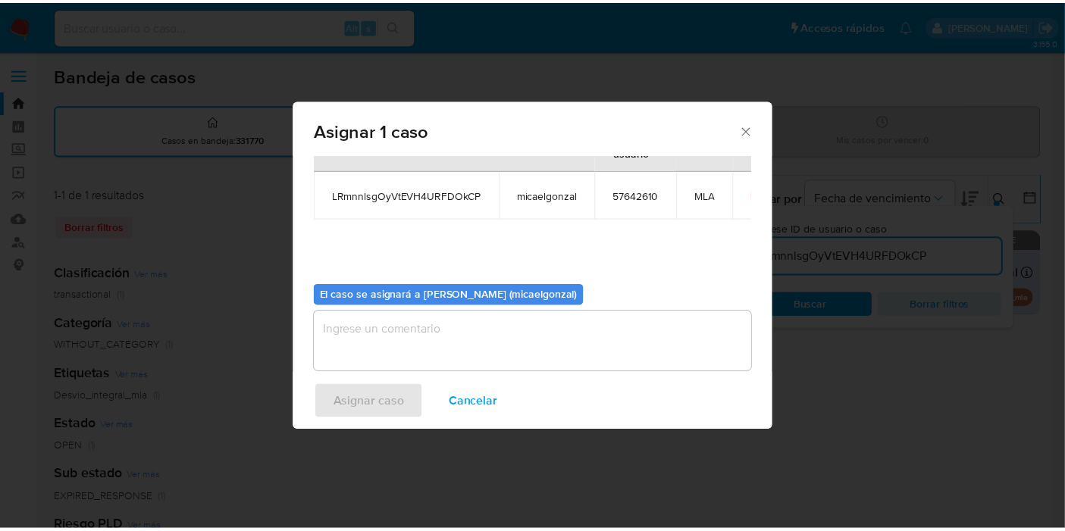
scroll to position [77, 0]
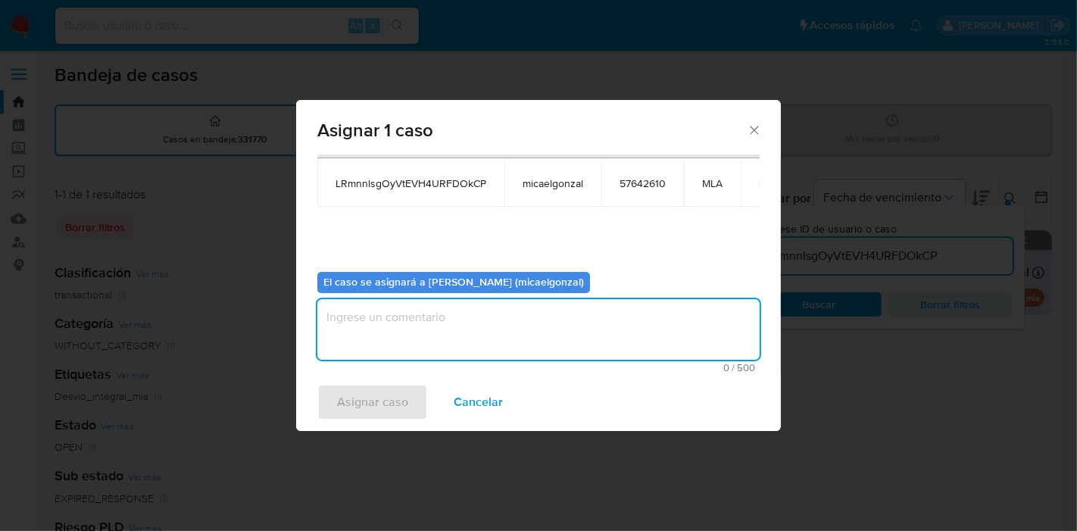
click at [476, 343] on textarea "assign-modal" at bounding box center [538, 329] width 442 height 61
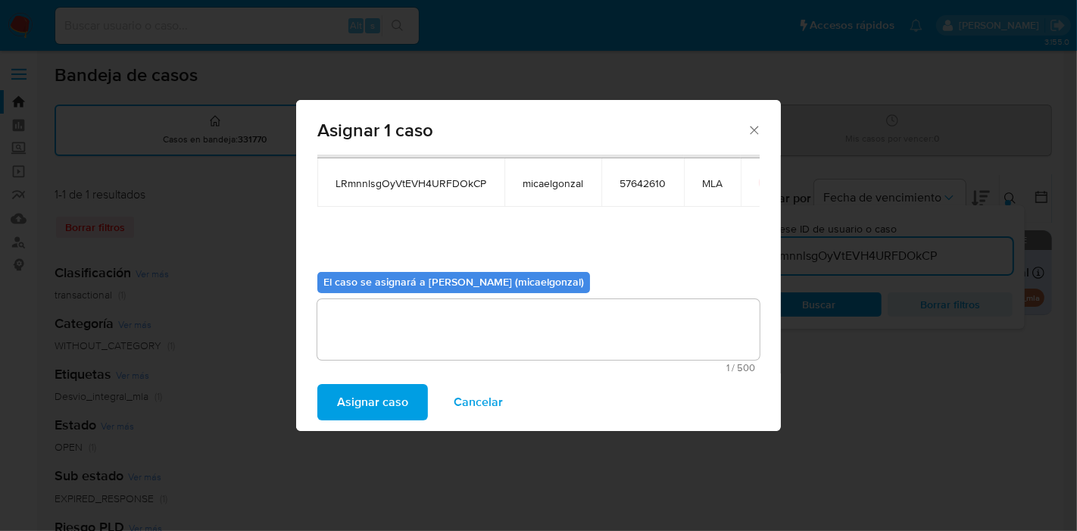
click at [396, 403] on span "Asignar caso" at bounding box center [372, 402] width 71 height 33
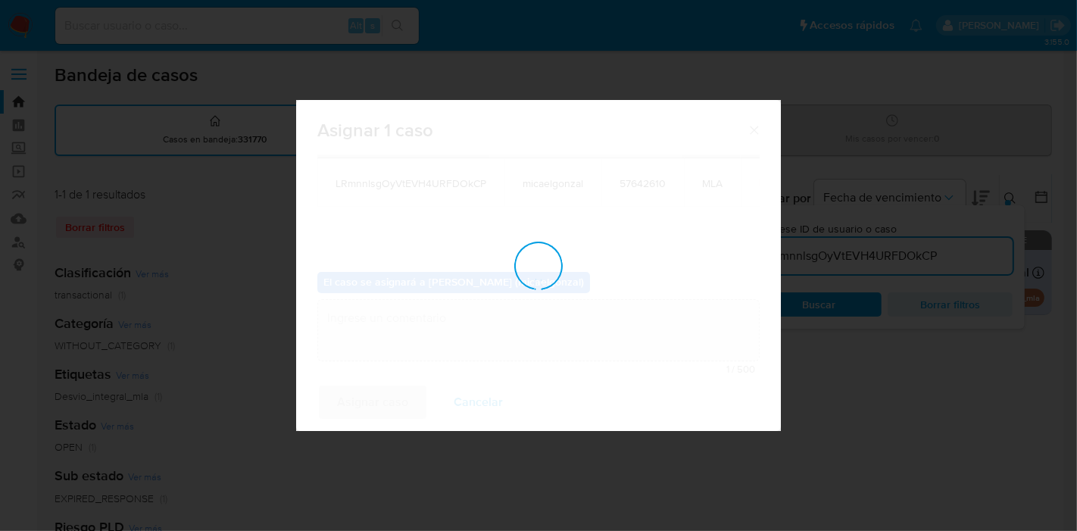
checkbox input "false"
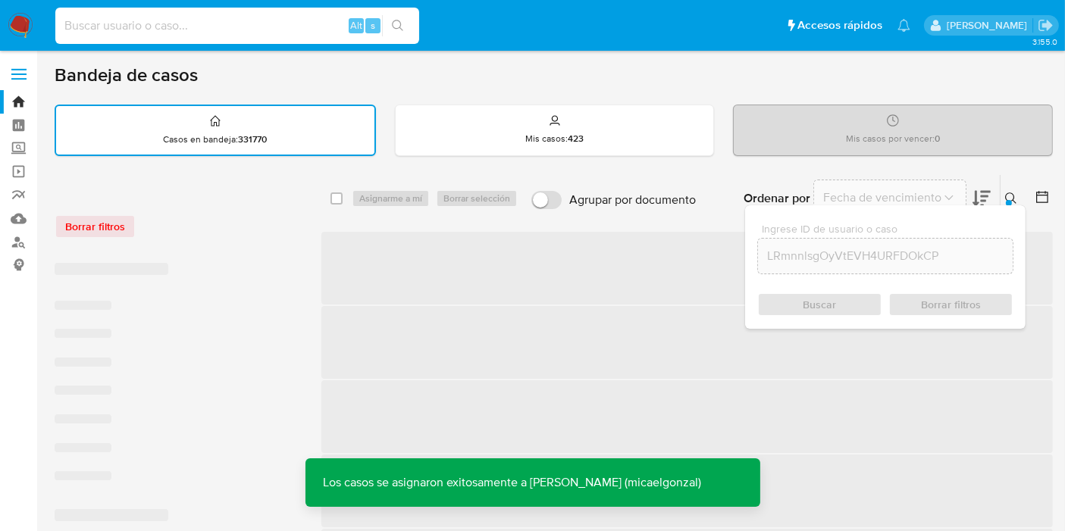
click at [263, 33] on input at bounding box center [237, 26] width 364 height 20
paste input "LRmnnlsgOyVtEVH4URFDOkCP"
type input "LRmnnlsgOyVtEVH4URFDOkCP"
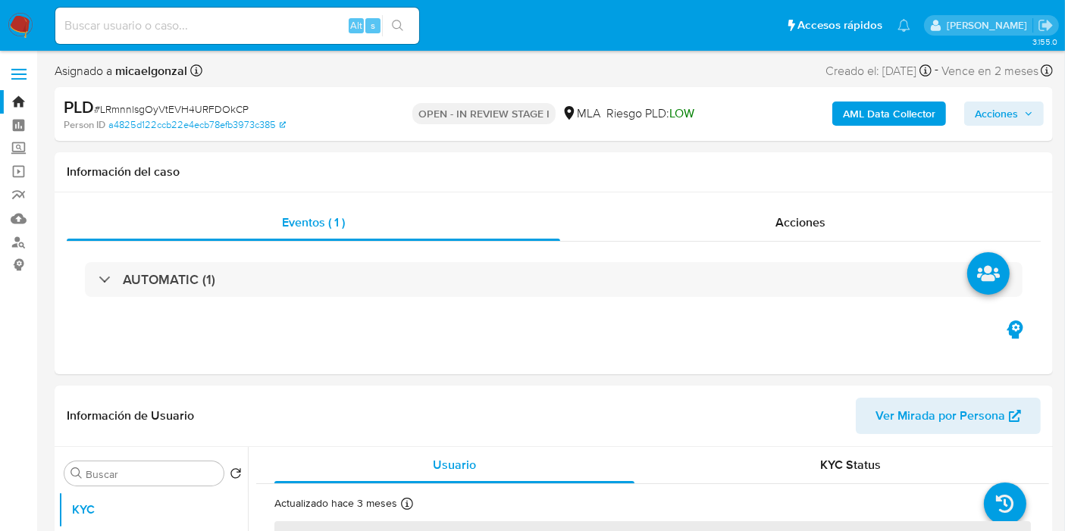
select select "10"
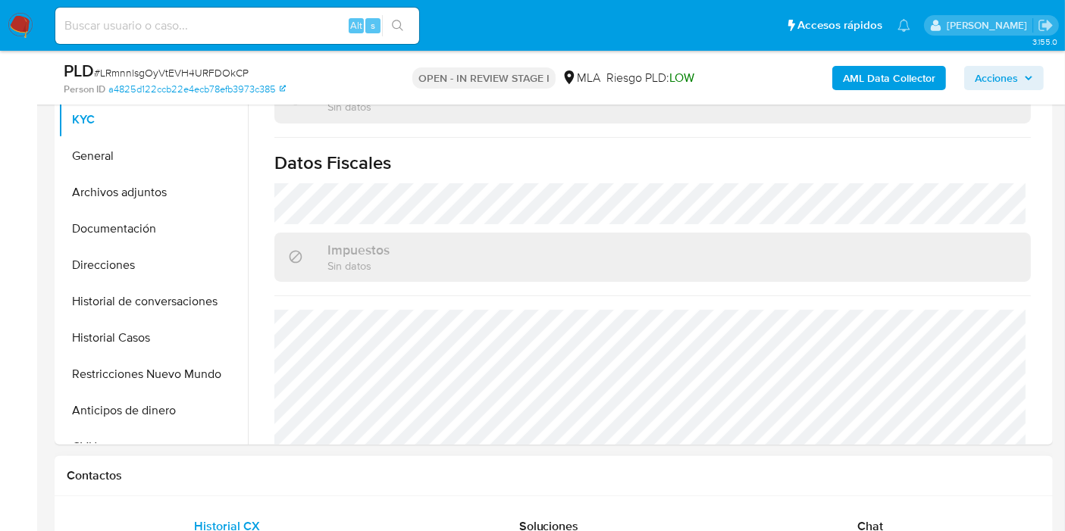
scroll to position [811, 0]
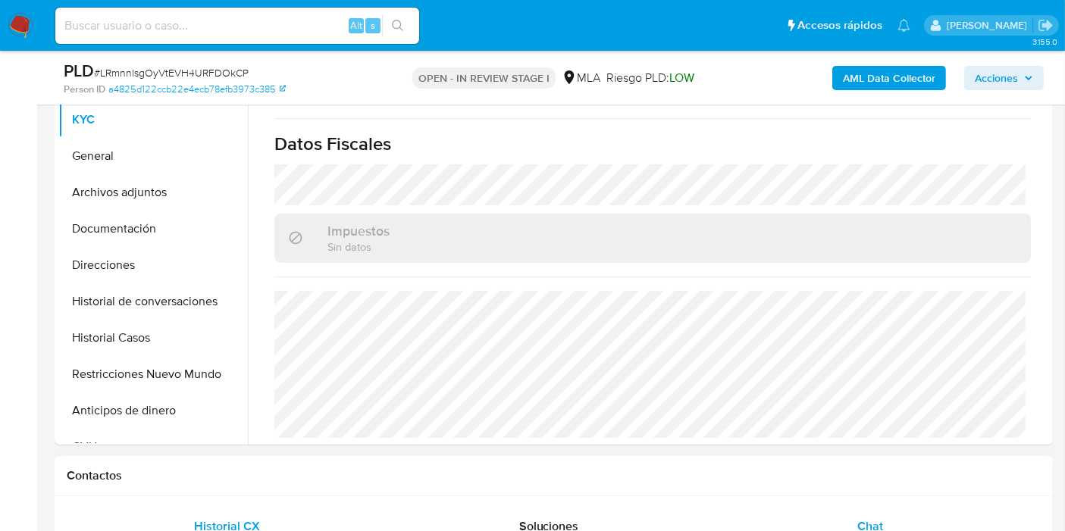
click at [868, 510] on div "Chat" at bounding box center [869, 526] width 285 height 36
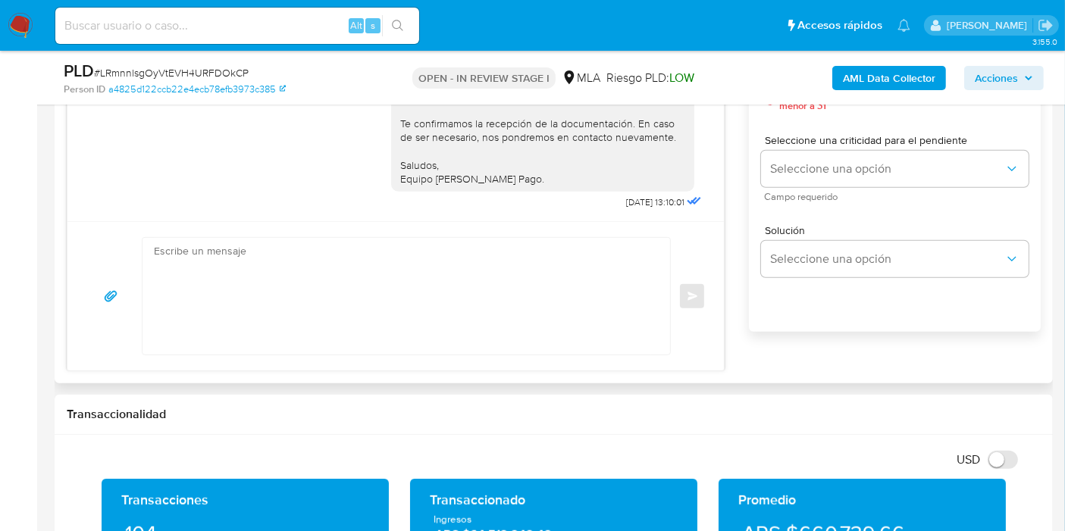
scroll to position [758, 0]
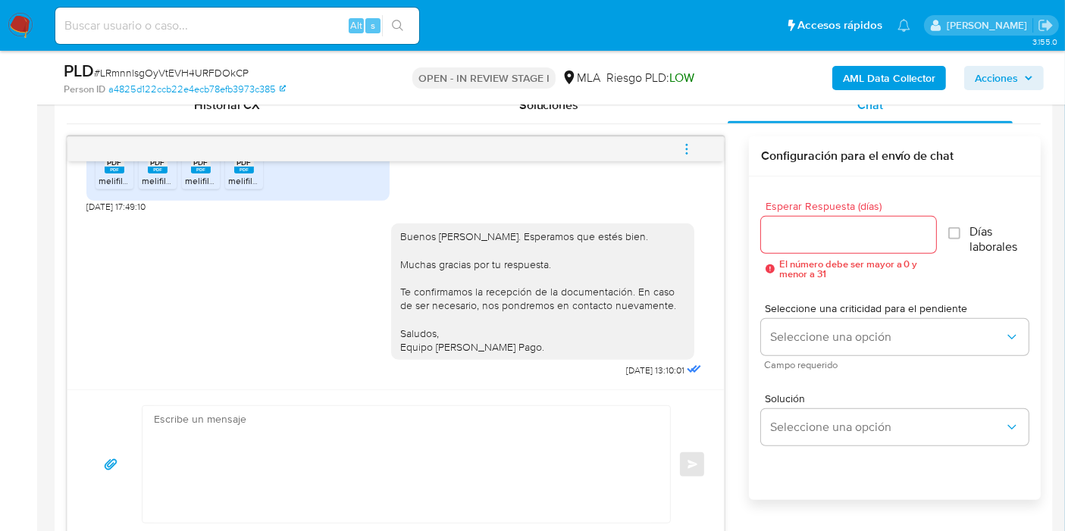
click at [684, 137] on span "menu-action" at bounding box center [687, 149] width 14 height 36
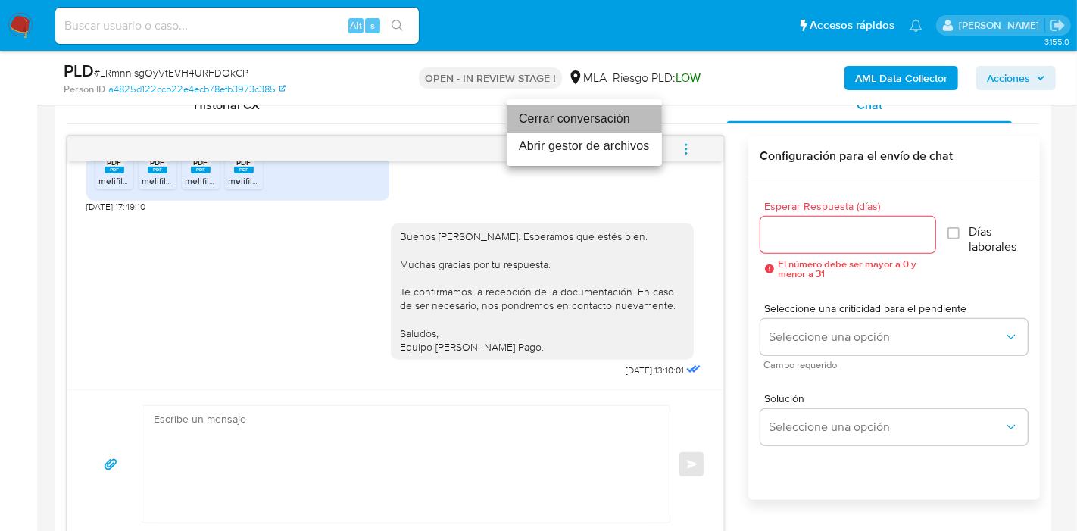
click at [584, 111] on li "Cerrar conversación" at bounding box center [584, 118] width 155 height 27
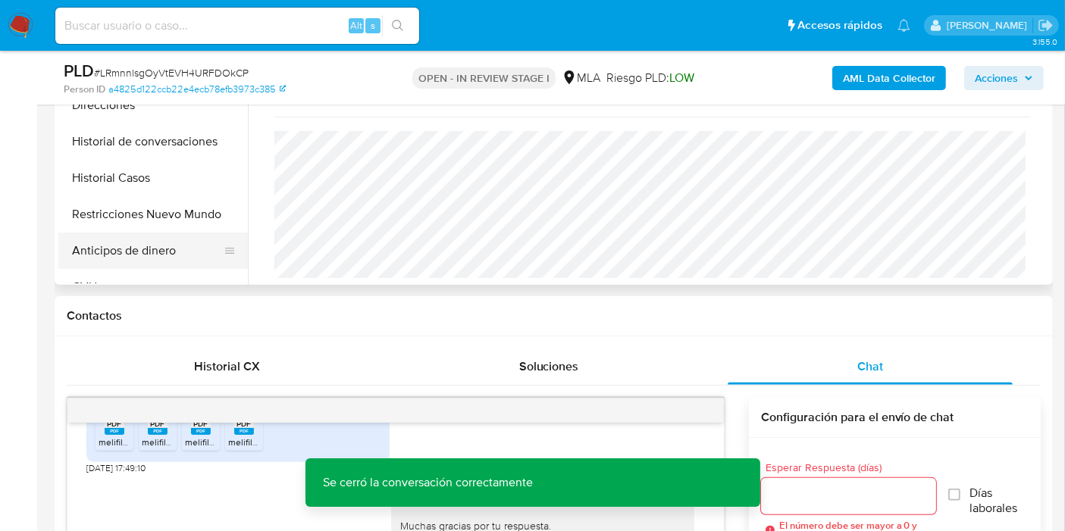
scroll to position [421, 0]
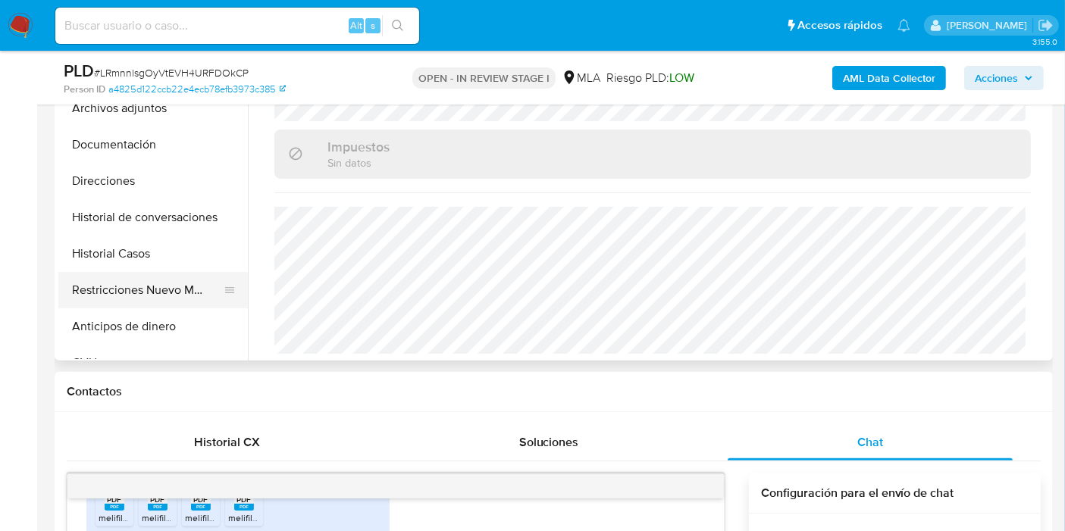
drag, startPoint x: 162, startPoint y: 308, endPoint x: 157, endPoint y: 292, distance: 16.8
click at [162, 308] on button "Anticipos de dinero" at bounding box center [152, 326] width 189 height 36
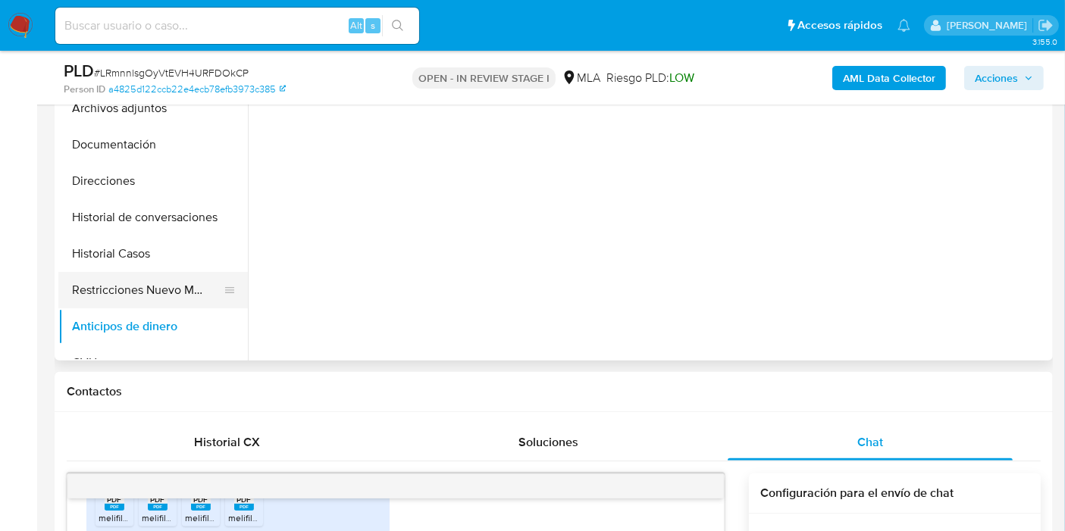
scroll to position [0, 0]
click at [157, 292] on button "Restricciones Nuevo Mundo" at bounding box center [146, 290] width 177 height 36
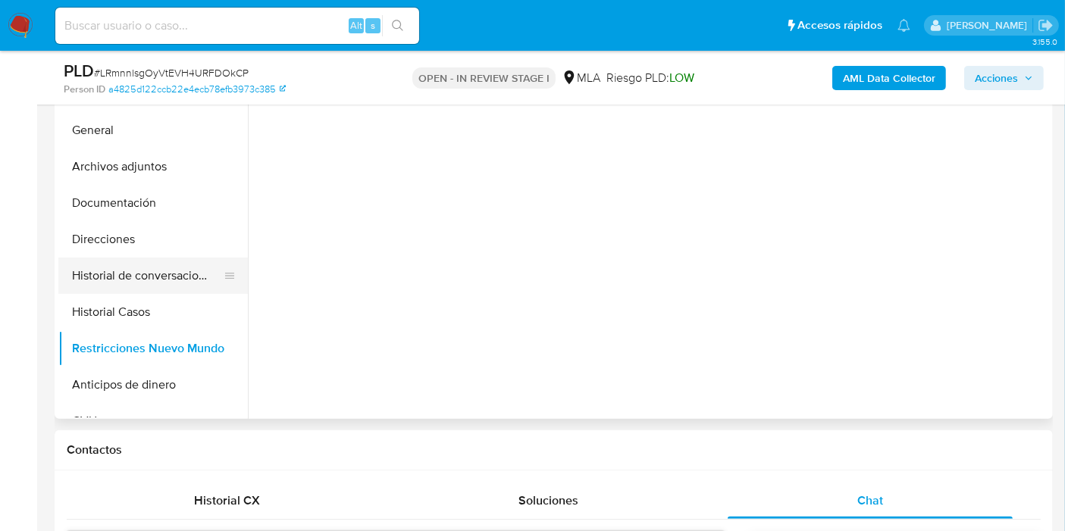
scroll to position [336, 0]
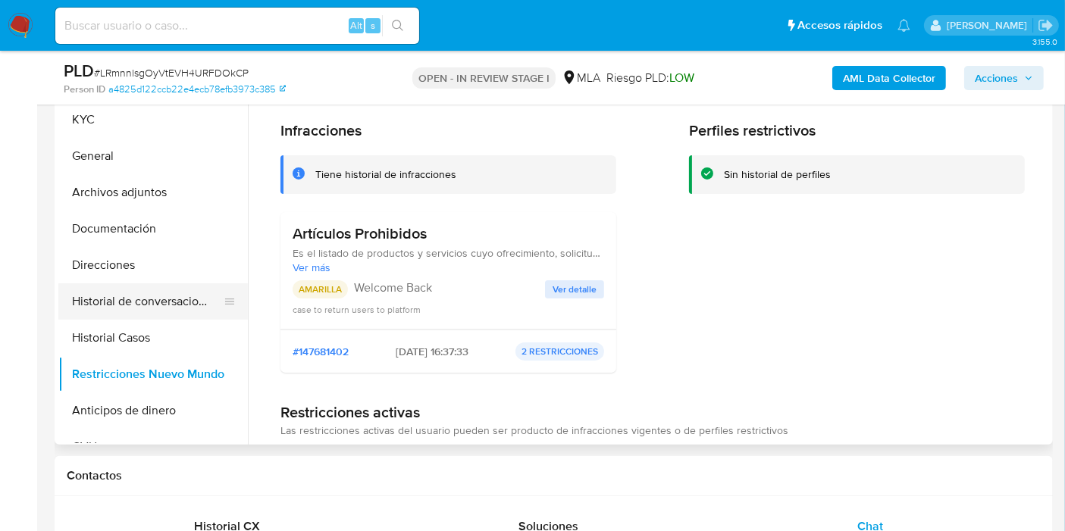
click at [152, 305] on button "Historial de conversaciones" at bounding box center [146, 301] width 177 height 36
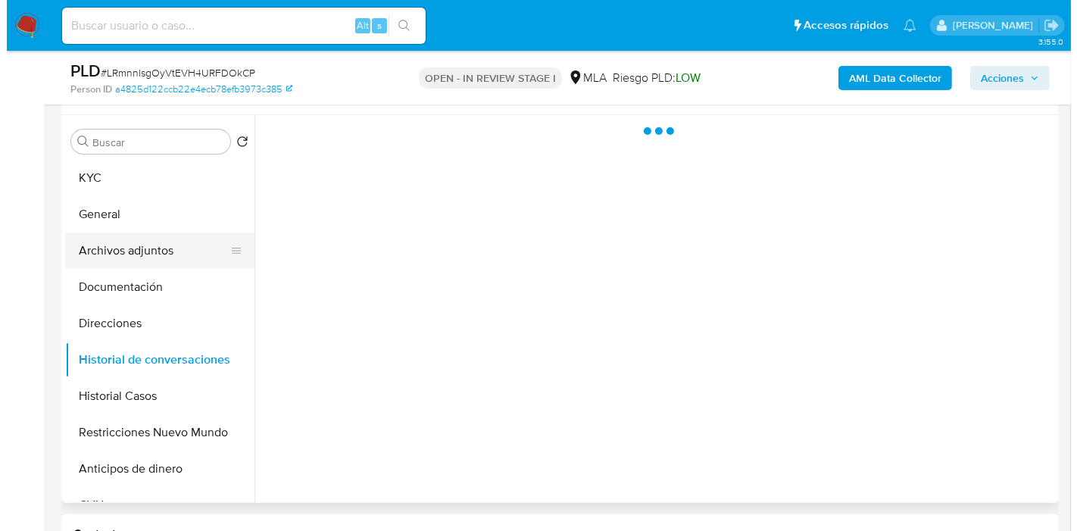
scroll to position [252, 0]
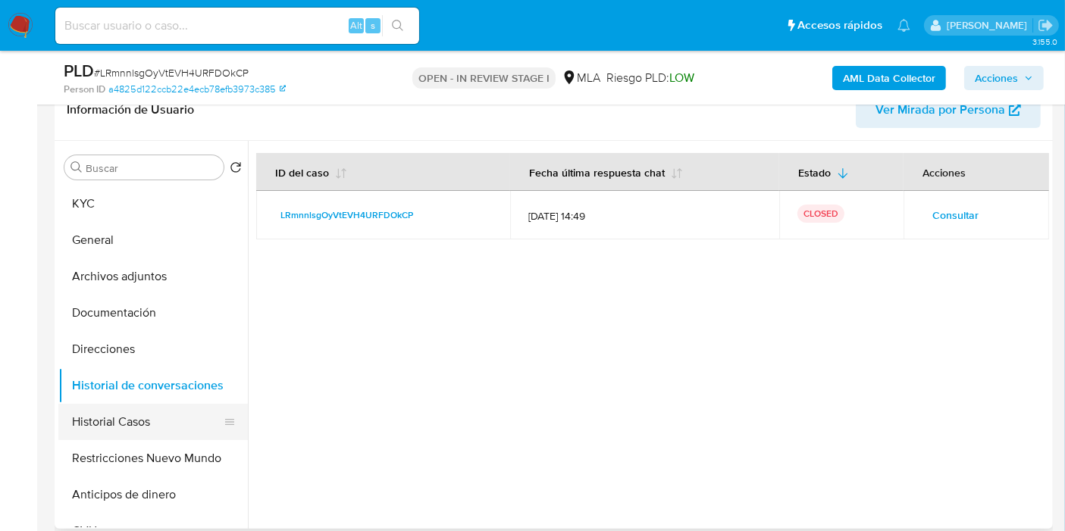
click at [181, 421] on button "Historial Casos" at bounding box center [146, 422] width 177 height 36
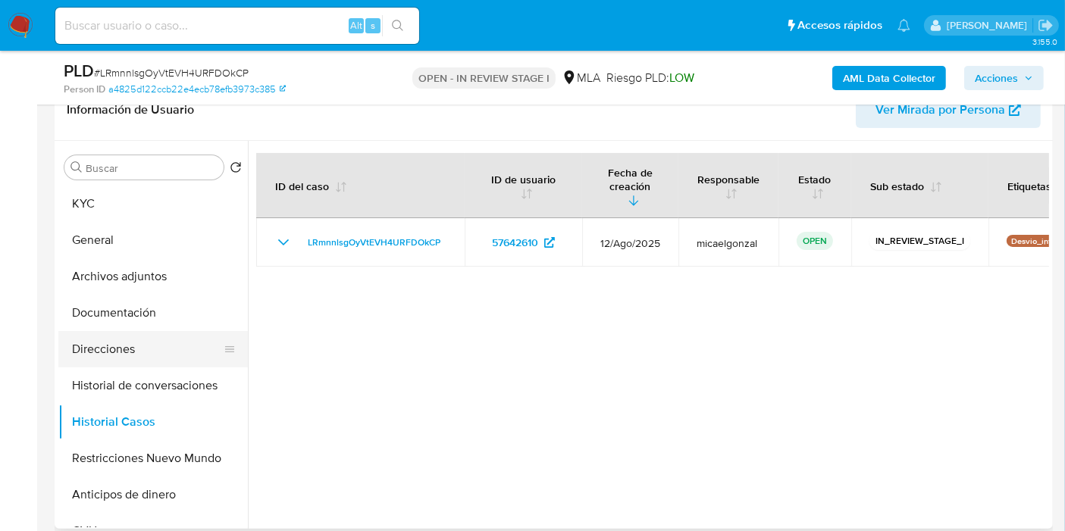
click at [165, 346] on button "Direcciones" at bounding box center [146, 349] width 177 height 36
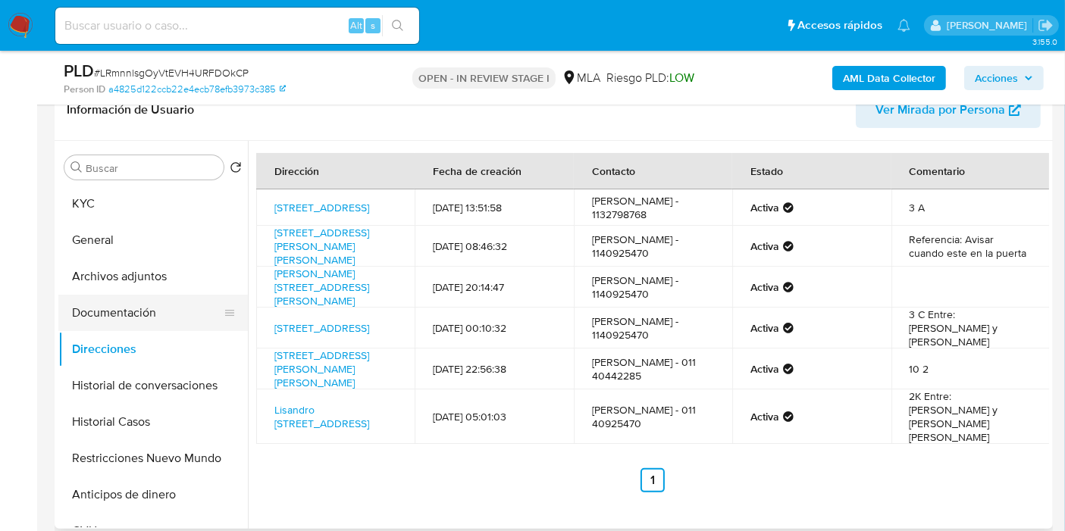
click at [155, 321] on button "Documentación" at bounding box center [146, 313] width 177 height 36
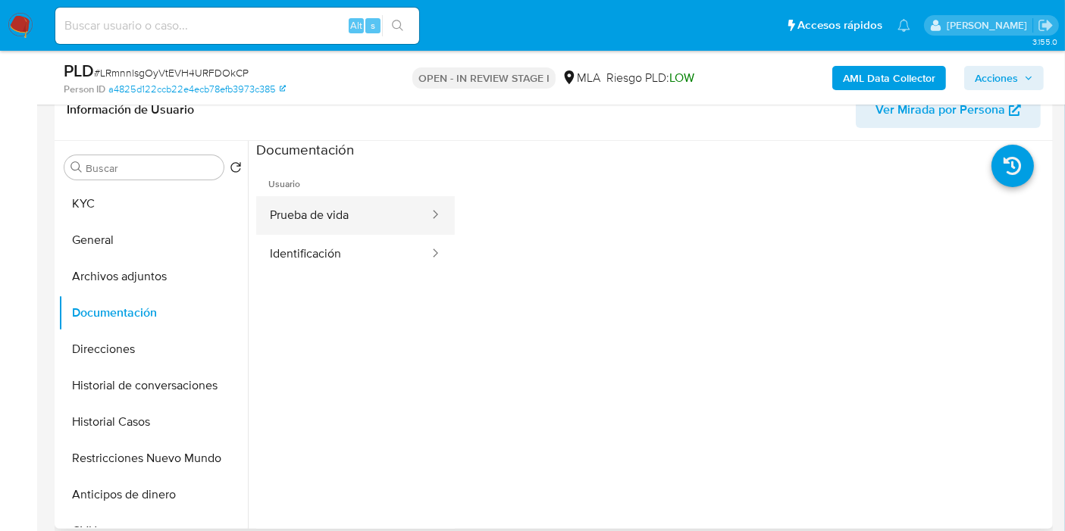
click at [323, 209] on button "Prueba de vida" at bounding box center [343, 215] width 174 height 39
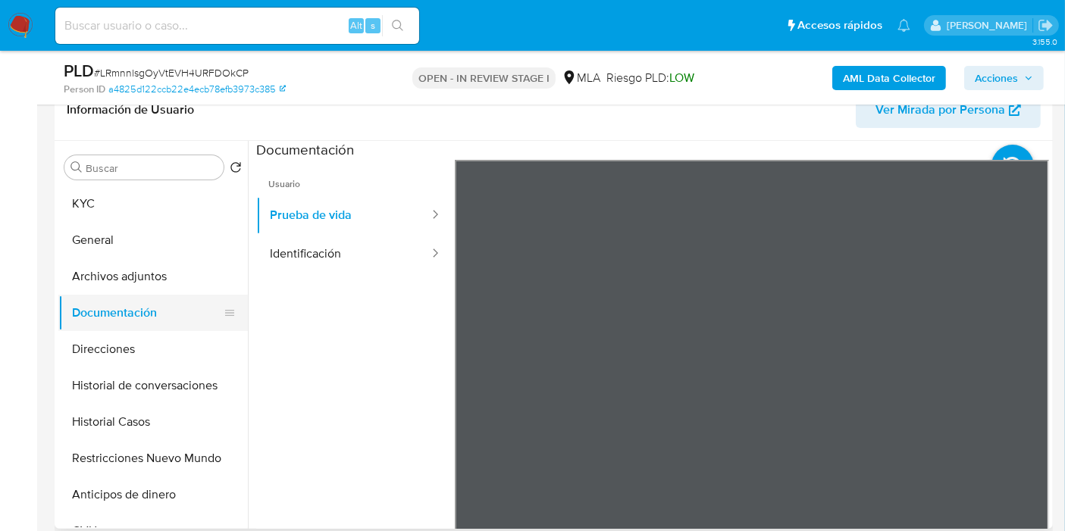
click at [128, 296] on button "Documentación" at bounding box center [146, 313] width 177 height 36
click at [134, 292] on button "Archivos adjuntos" at bounding box center [146, 276] width 177 height 36
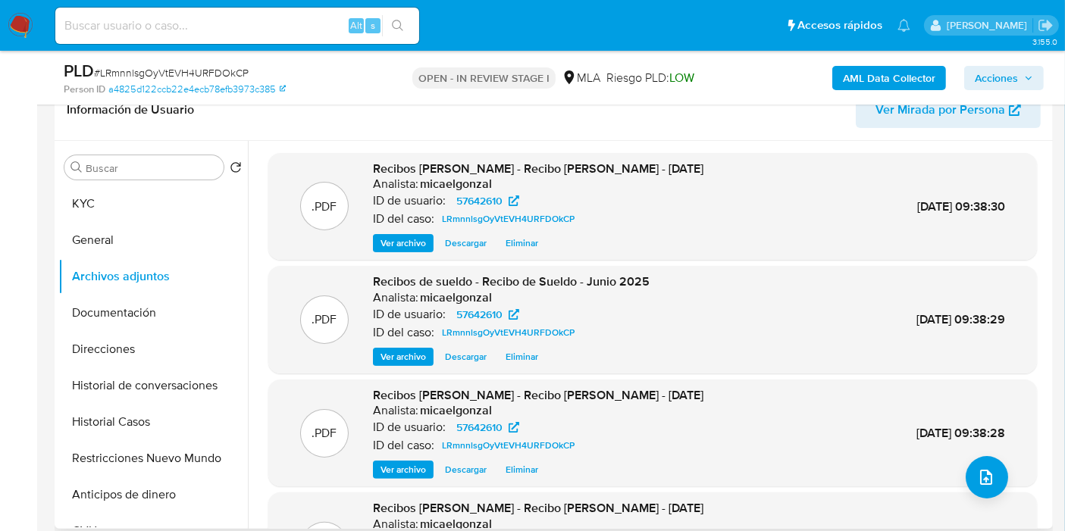
click at [1002, 474] on div ".PDF Recibos de sueldo - Recibo de Sueldo - Julio 2025 Analista: micaelgonzal I…" at bounding box center [652, 433] width 753 height 92
click at [965, 468] on button "upload-file" at bounding box center [986, 477] width 42 height 42
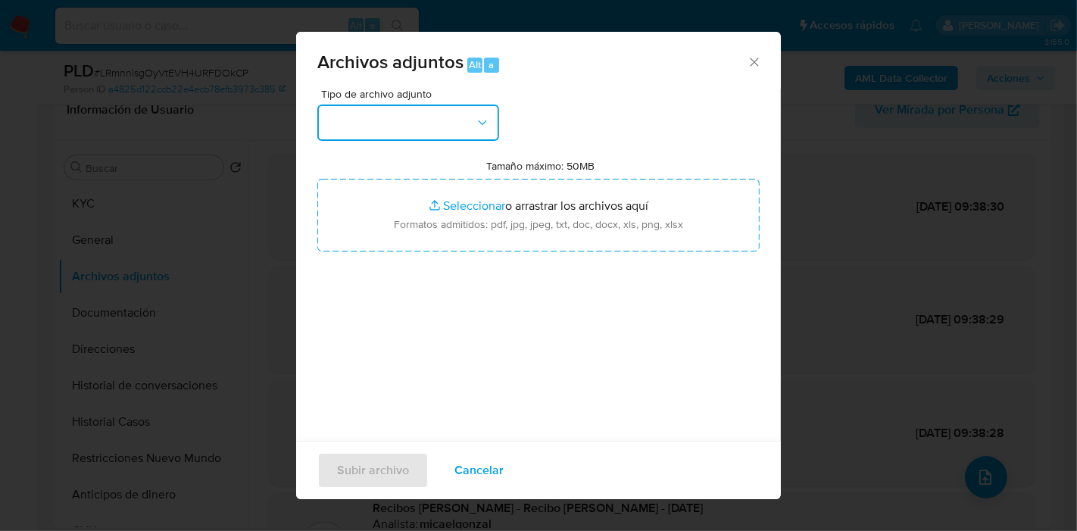
click at [424, 131] on button "button" at bounding box center [408, 123] width 182 height 36
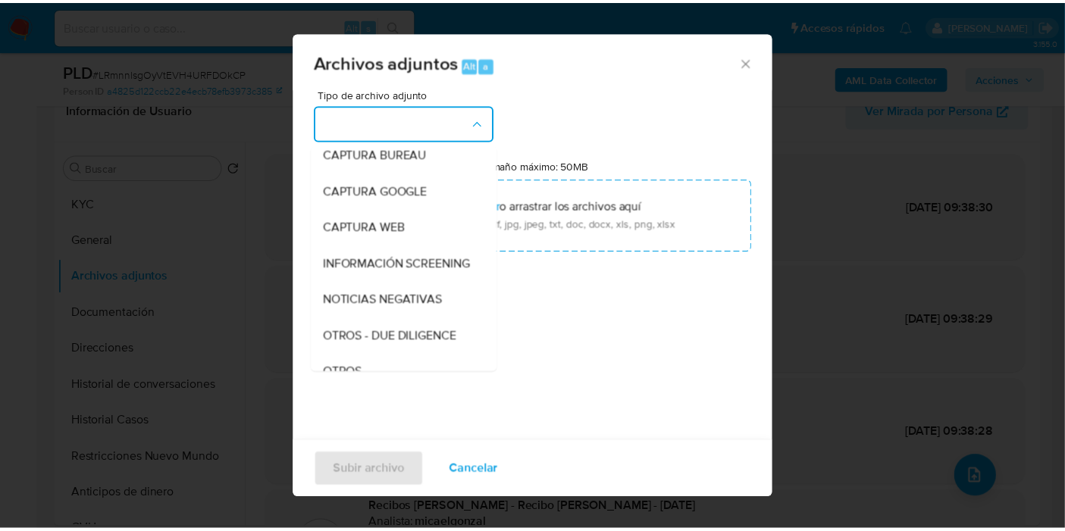
scroll to position [168, 0]
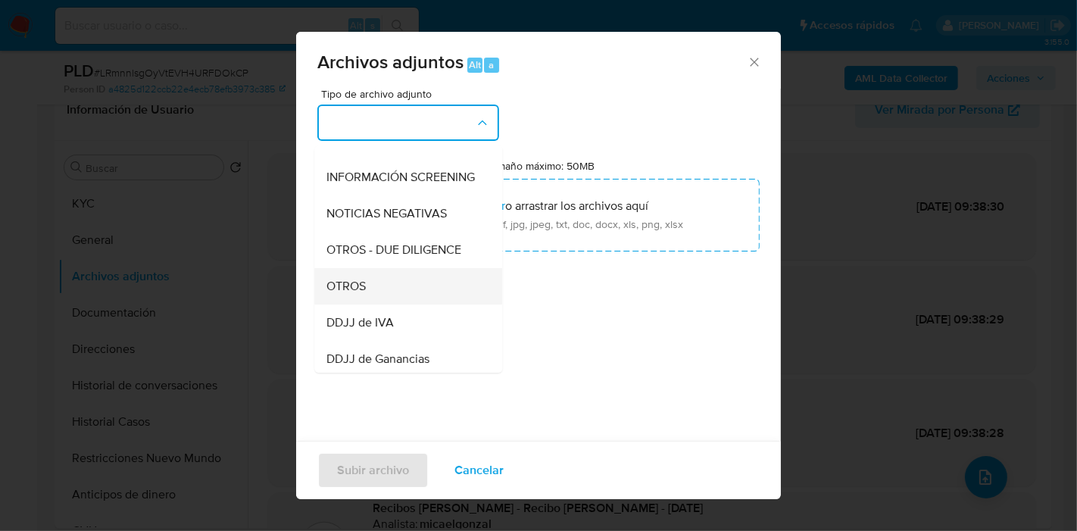
click at [407, 289] on div "OTROS" at bounding box center [404, 286] width 155 height 36
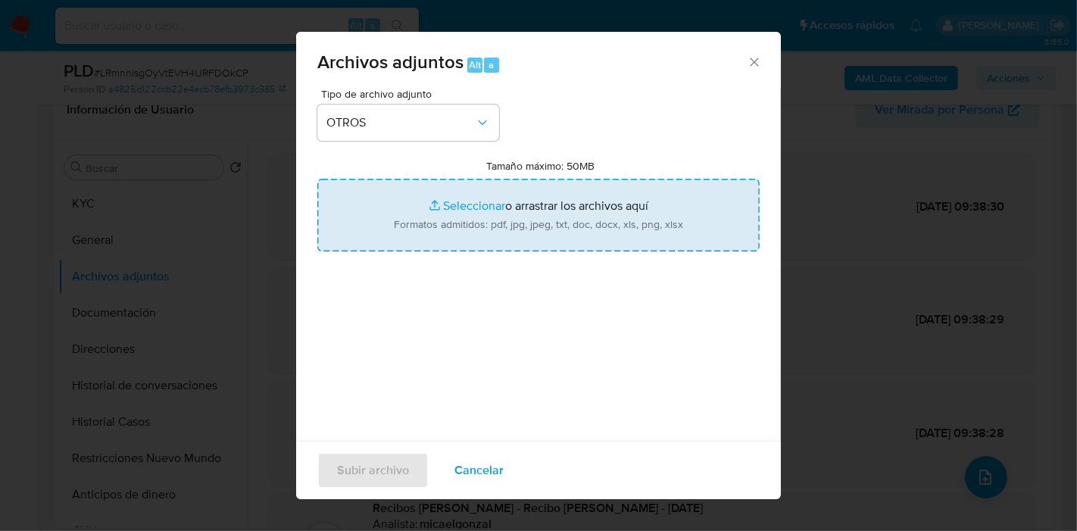
click at [477, 200] on input "Tamaño máximo: 50MB Seleccionar archivos" at bounding box center [538, 215] width 442 height 73
type input "C:\fakepath\Caselog LRmnnlsgOyVtEVH4URFDOkCP_2025_08_18_18_58_05.docx"
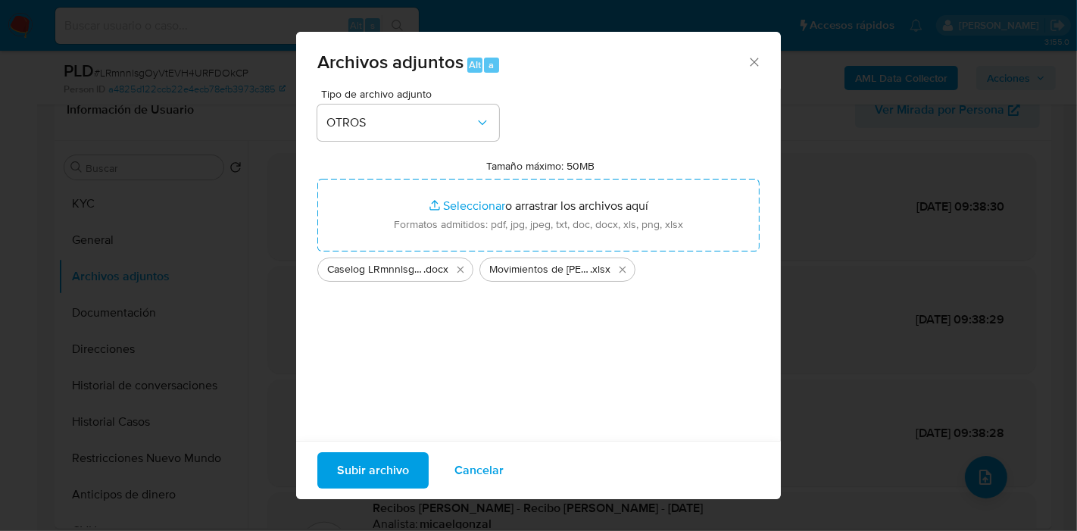
click at [377, 372] on div "Tipo de archivo adjunto OTROS Tamaño máximo: 50MB Seleccionar archivos Seleccio…" at bounding box center [538, 268] width 442 height 358
click at [417, 464] on button "Subir archivo" at bounding box center [372, 470] width 111 height 36
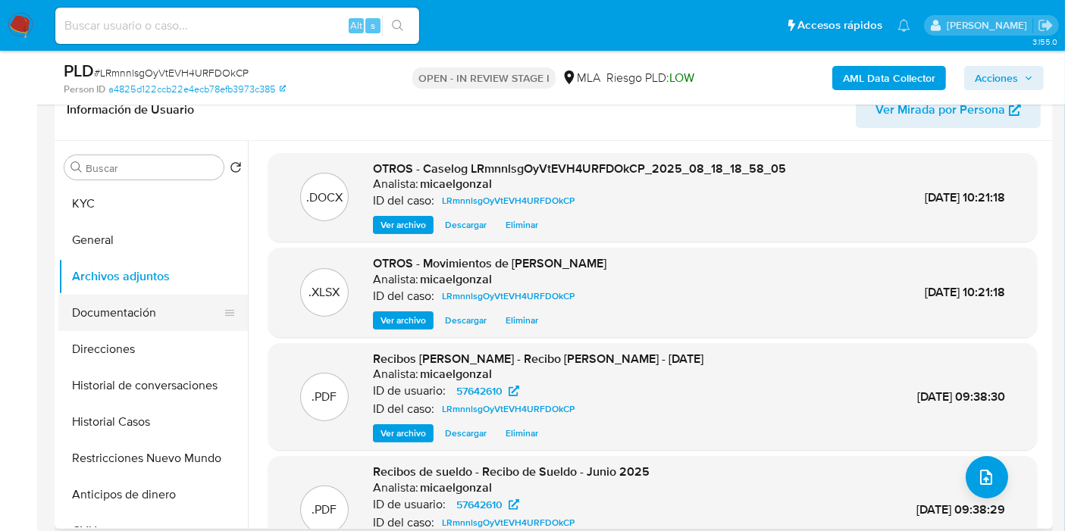
click at [167, 311] on button "Documentación" at bounding box center [146, 313] width 177 height 36
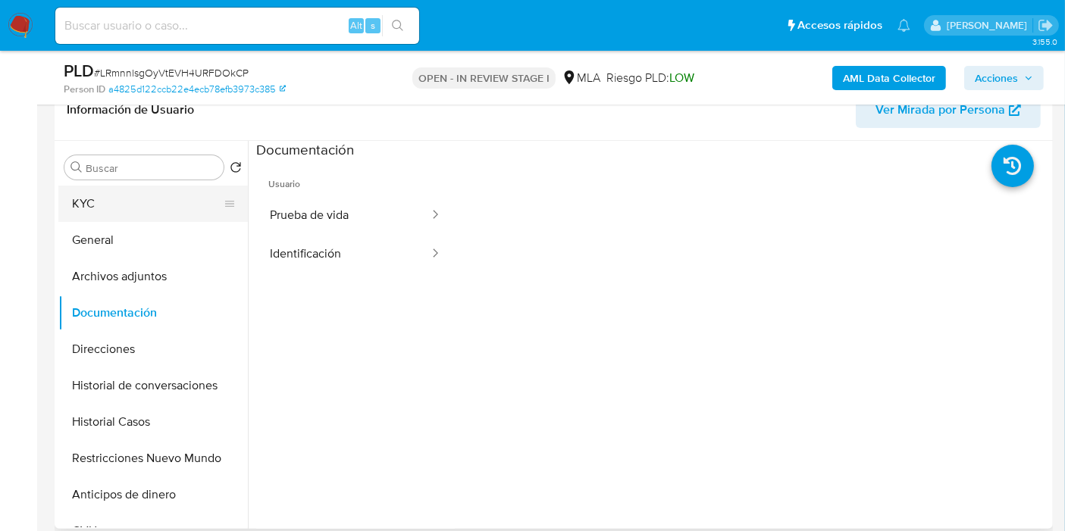
click at [150, 217] on button "KYC" at bounding box center [146, 204] width 177 height 36
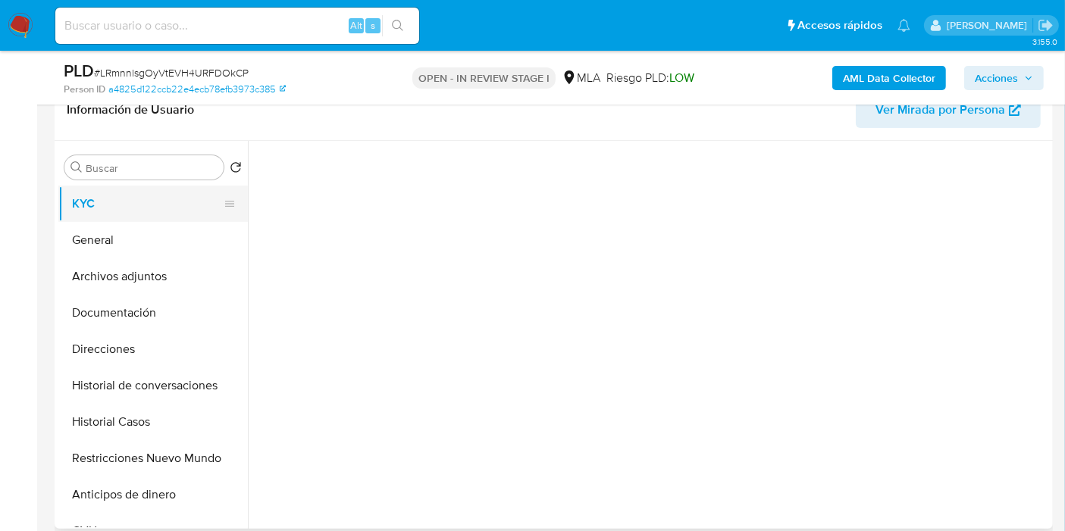
click at [159, 202] on button "KYC" at bounding box center [146, 204] width 177 height 36
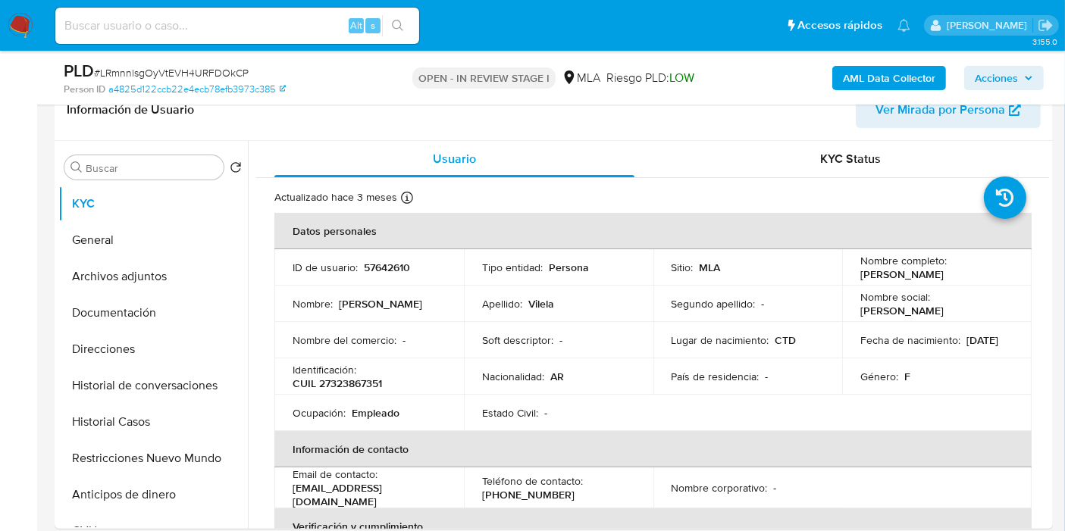
click at [1018, 77] on span "Acciones" at bounding box center [1003, 77] width 58 height 21
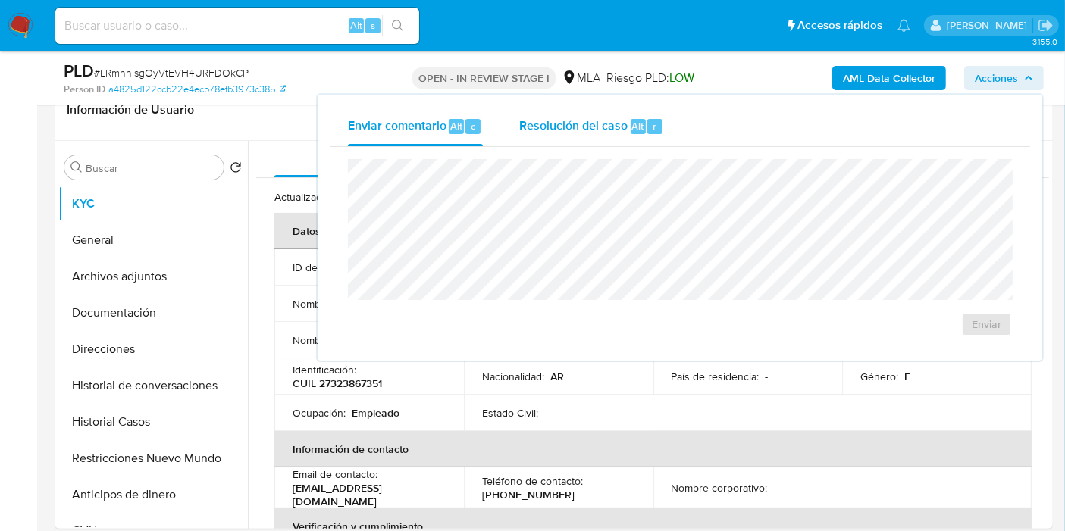
click at [587, 124] on span "Resolución del caso" at bounding box center [573, 125] width 108 height 17
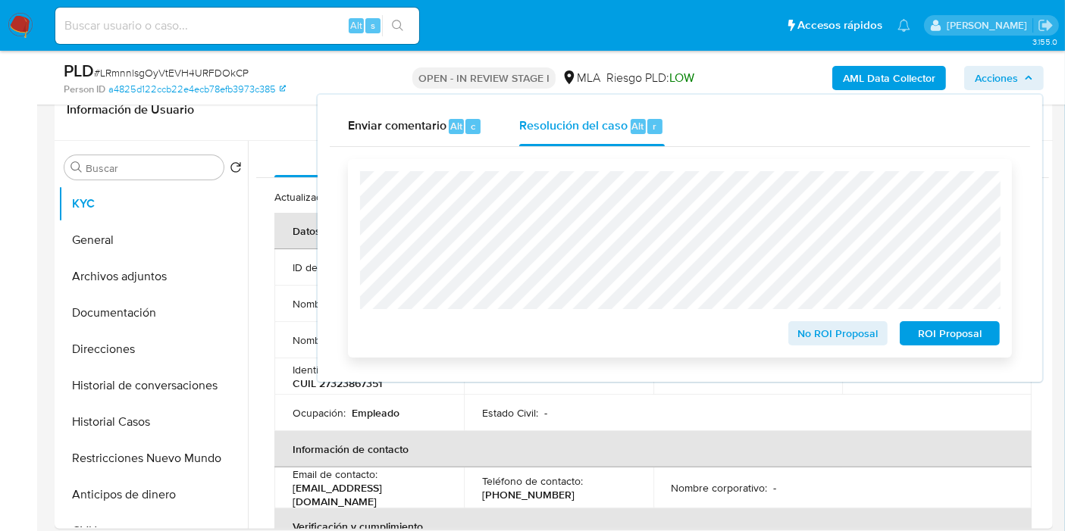
click at [792, 324] on button "No ROI Proposal" at bounding box center [838, 333] width 100 height 24
click at [799, 327] on div "No ROI Proposal" at bounding box center [838, 331] width 112 height 30
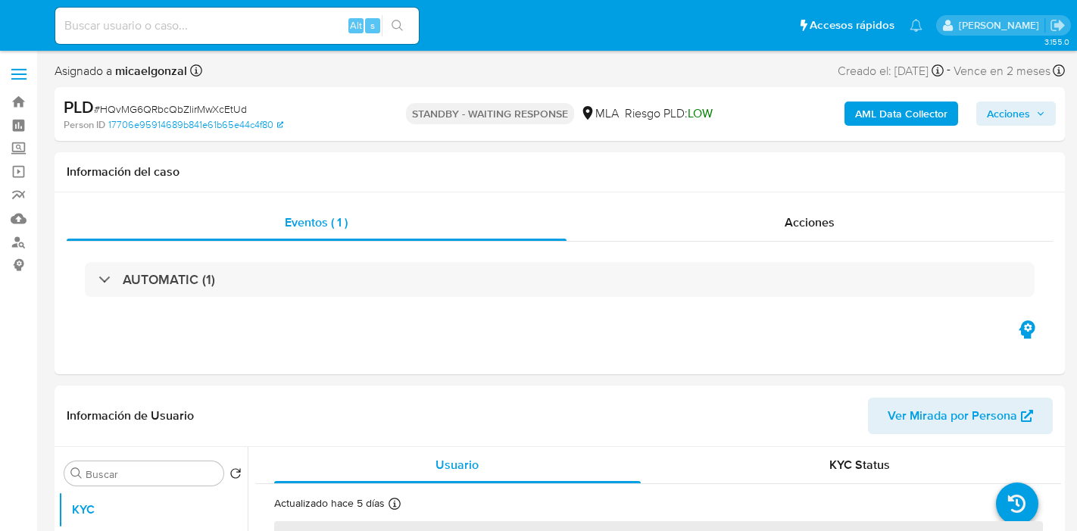
select select "10"
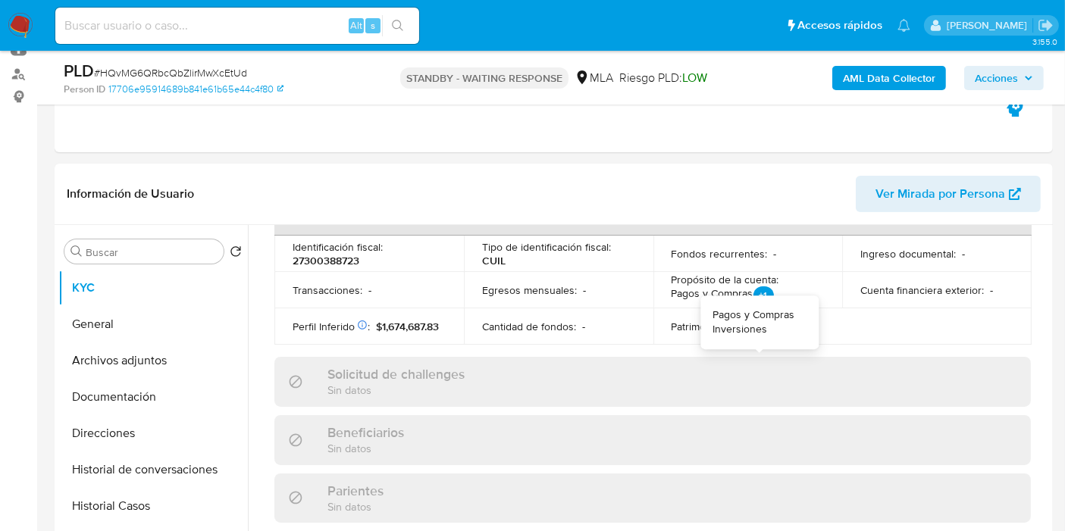
scroll to position [505, 0]
click at [143, 71] on span "# HQvMG6QRbcQbZlirMwXcEtUd" at bounding box center [170, 72] width 153 height 15
copy span "HQvMG6QRbcQbZlirMwXcEtUd"
click at [19, 29] on img at bounding box center [21, 26] width 26 height 26
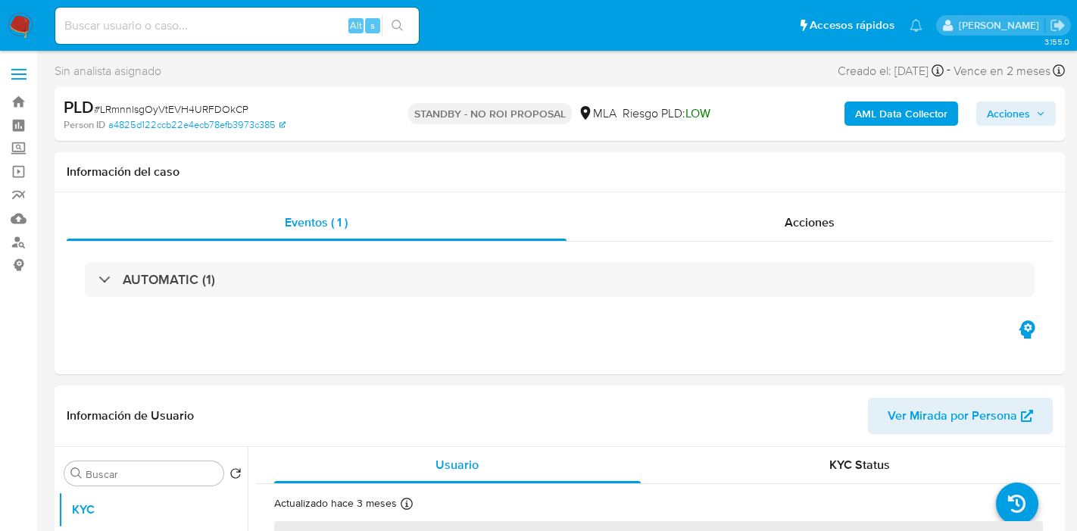
select select "10"
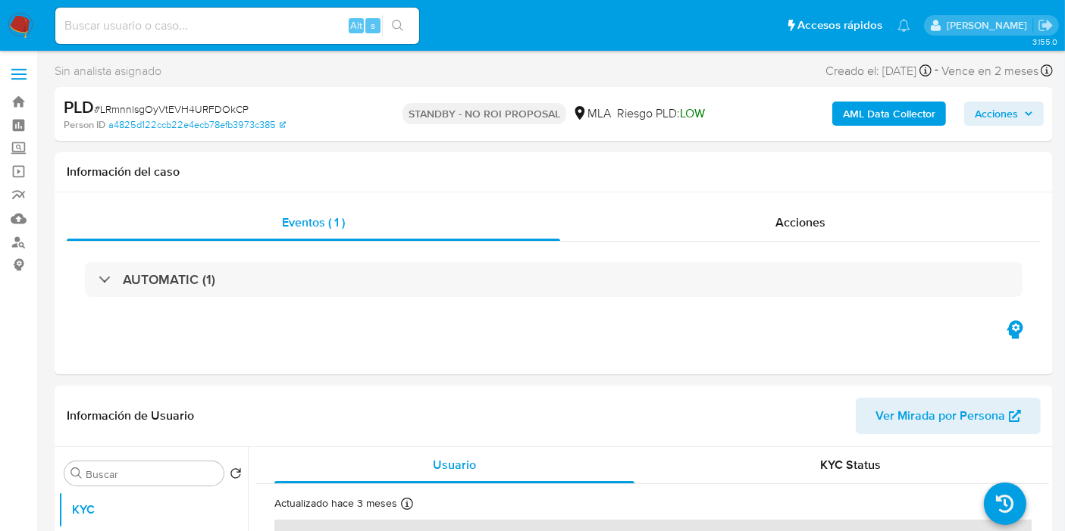
click at [24, 13] on img at bounding box center [21, 26] width 26 height 26
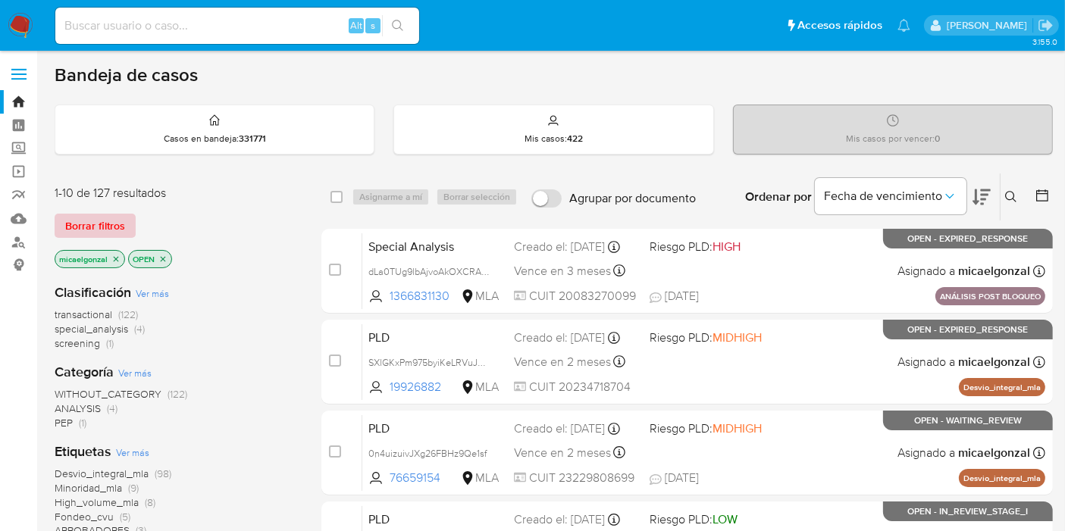
click at [98, 220] on span "Borrar filtros" at bounding box center [95, 225] width 60 height 21
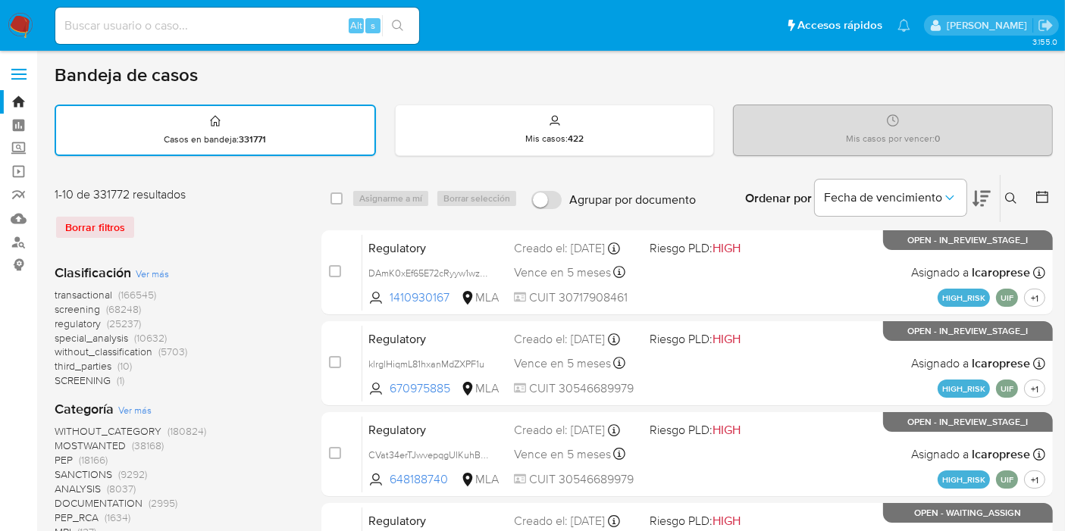
click at [1012, 202] on icon at bounding box center [1011, 198] width 12 height 12
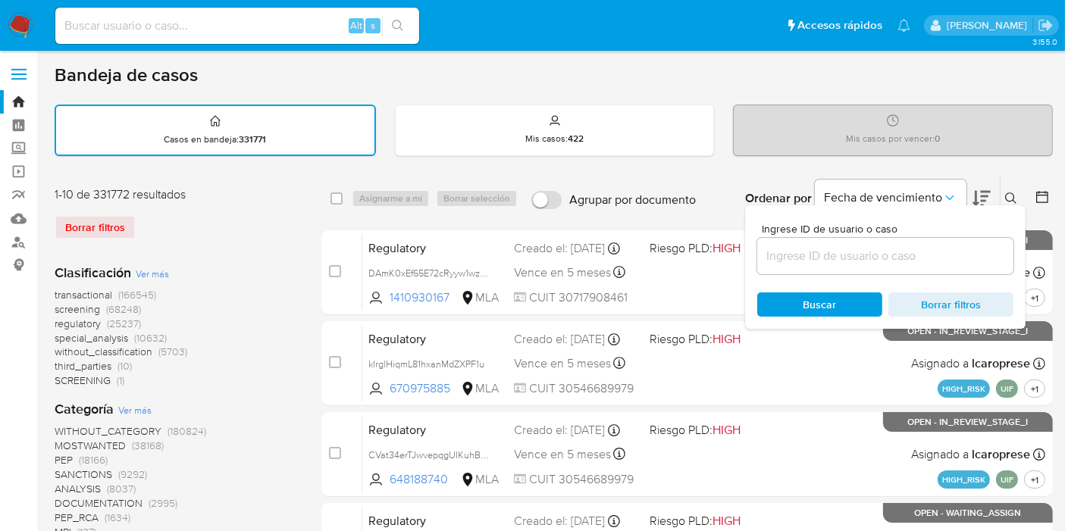
drag, startPoint x: 940, startPoint y: 264, endPoint x: 944, endPoint y: 252, distance: 13.7
click at [940, 258] on div at bounding box center [885, 256] width 256 height 36
click at [944, 252] on input at bounding box center [885, 256] width 256 height 20
paste input "6uVZdOAZrI2VBl7NwodJY6Wf"
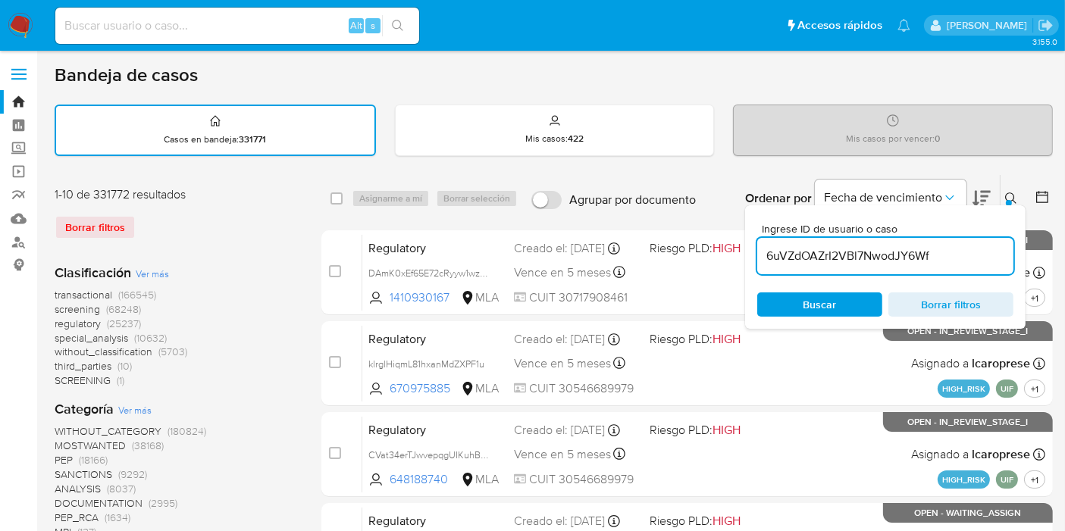
type input "6uVZdOAZrI2VBl7NwodJY6Wf"
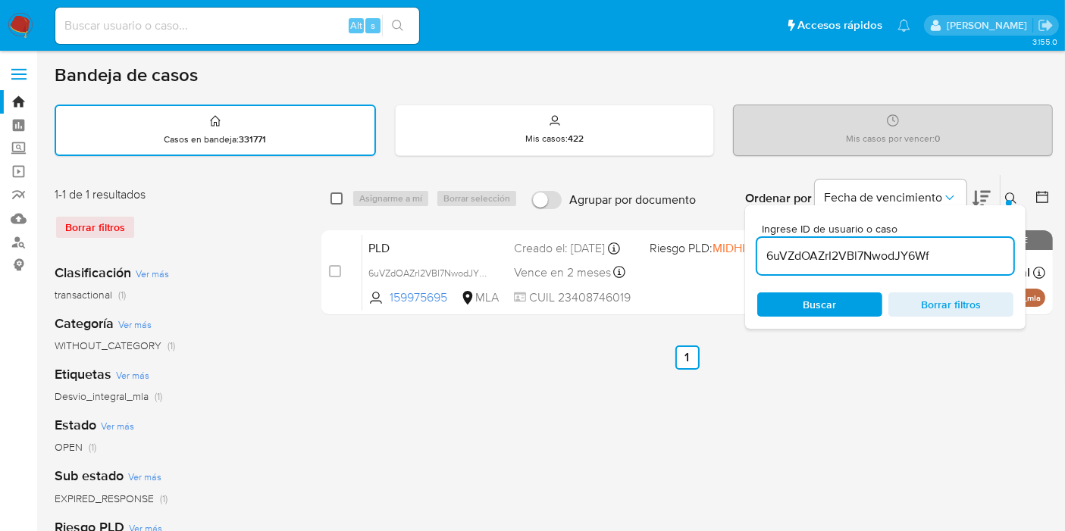
click at [338, 202] on input "checkbox" at bounding box center [336, 198] width 12 height 12
checkbox input "true"
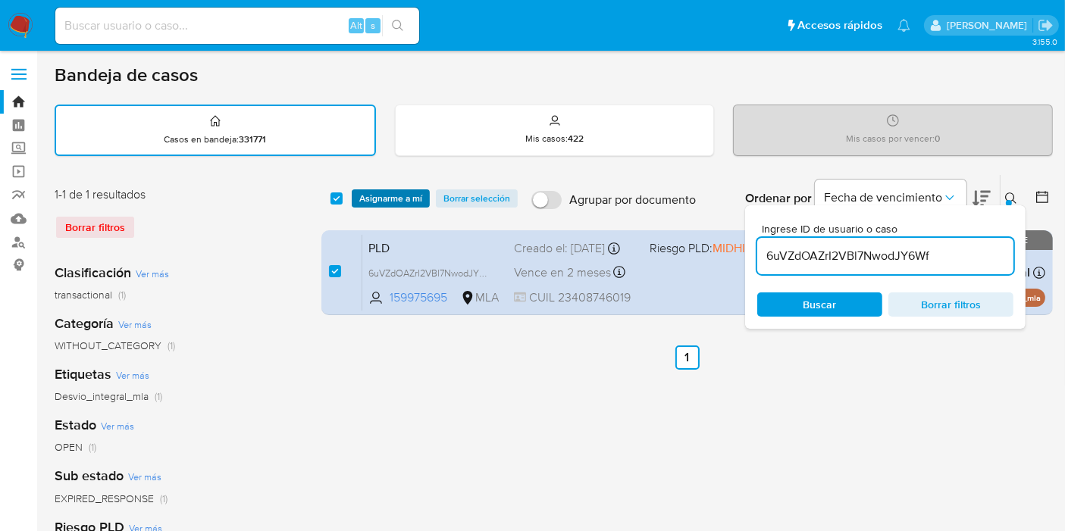
drag, startPoint x: 382, startPoint y: 191, endPoint x: 374, endPoint y: 192, distance: 7.6
click at [383, 191] on span "Asignarme a mí" at bounding box center [390, 198] width 63 height 15
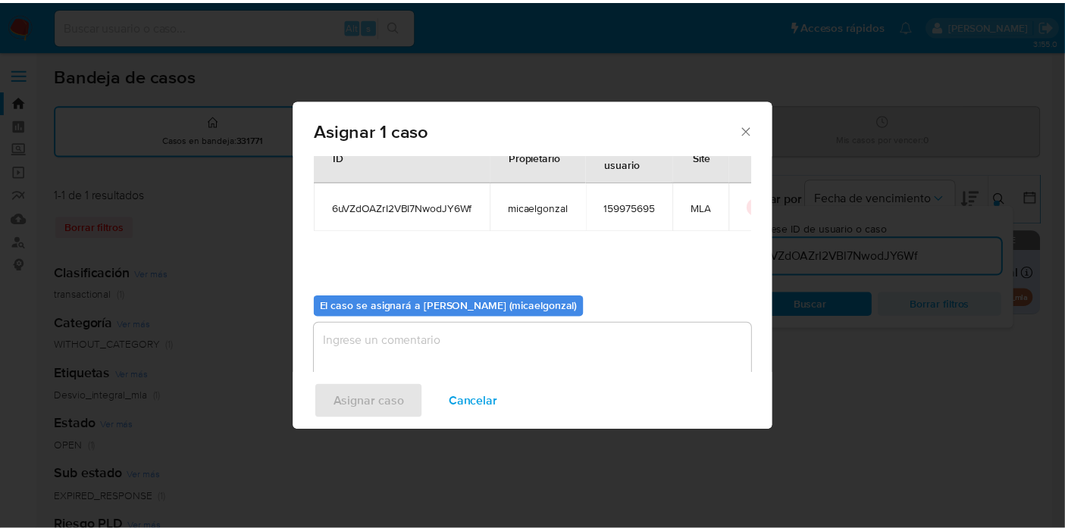
scroll to position [77, 0]
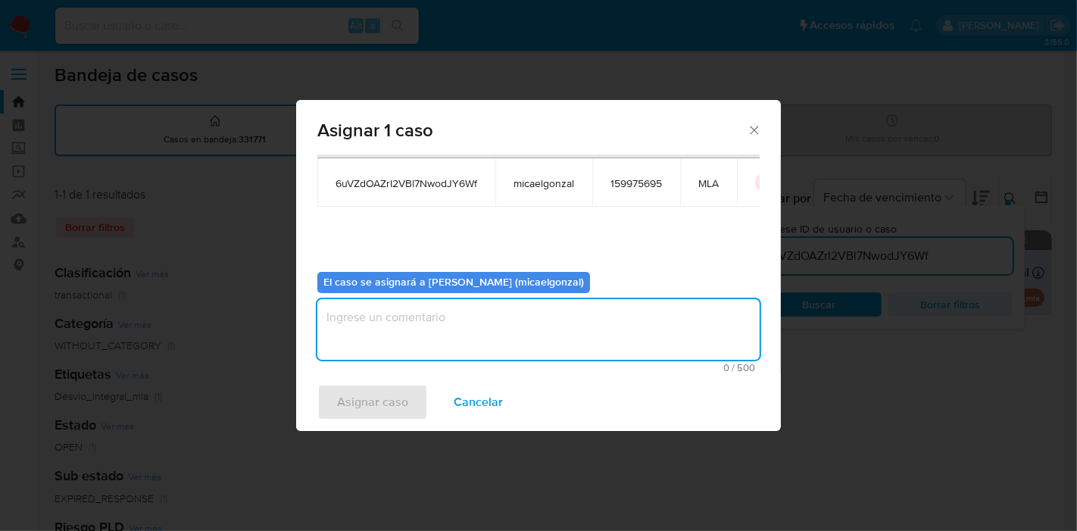
drag, startPoint x: 484, startPoint y: 336, endPoint x: 423, endPoint y: 375, distance: 72.9
click at [476, 339] on textarea "assign-modal" at bounding box center [538, 329] width 442 height 61
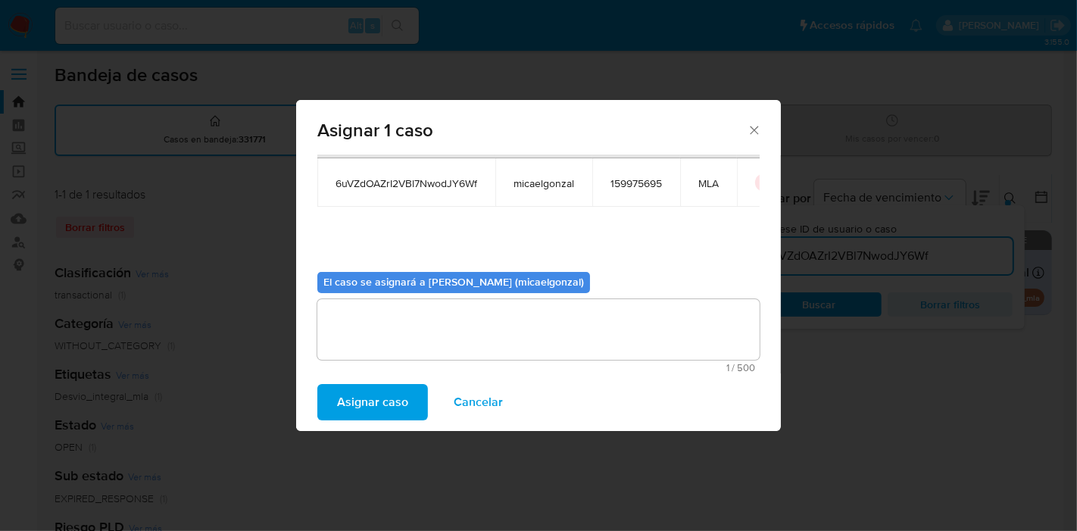
click at [411, 384] on button "Asignar caso" at bounding box center [372, 402] width 111 height 36
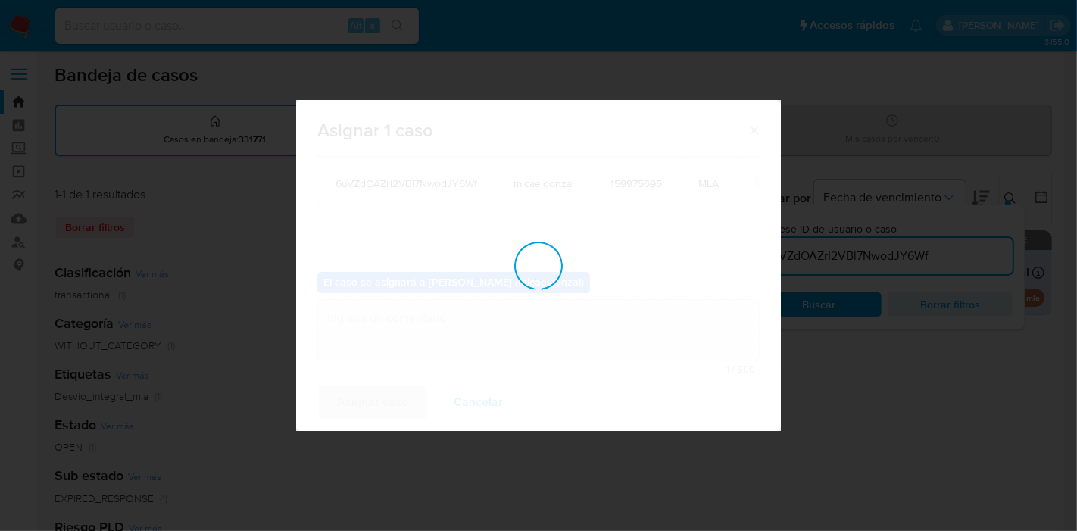
checkbox input "false"
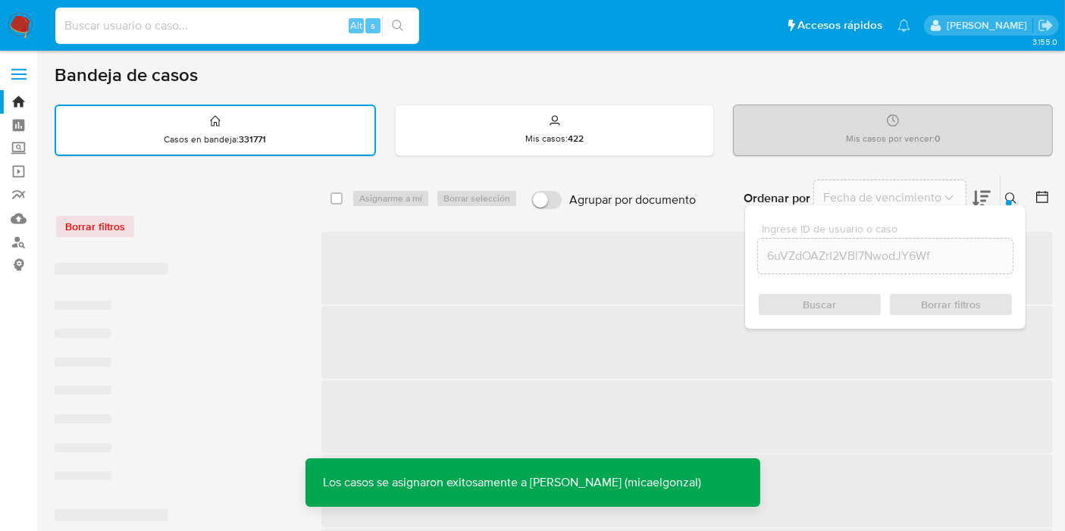
click at [317, 29] on input at bounding box center [237, 26] width 364 height 20
paste input "6uVZdOAZrI2VBl7NwodJY6Wf"
type input "6uVZdOAZrI2VBl7NwodJY6Wf"
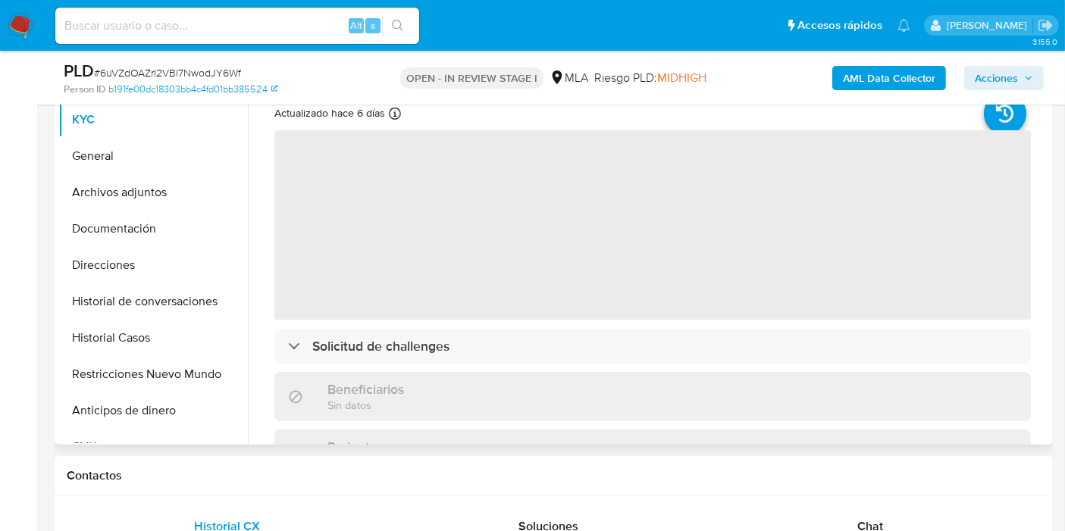
scroll to position [168, 0]
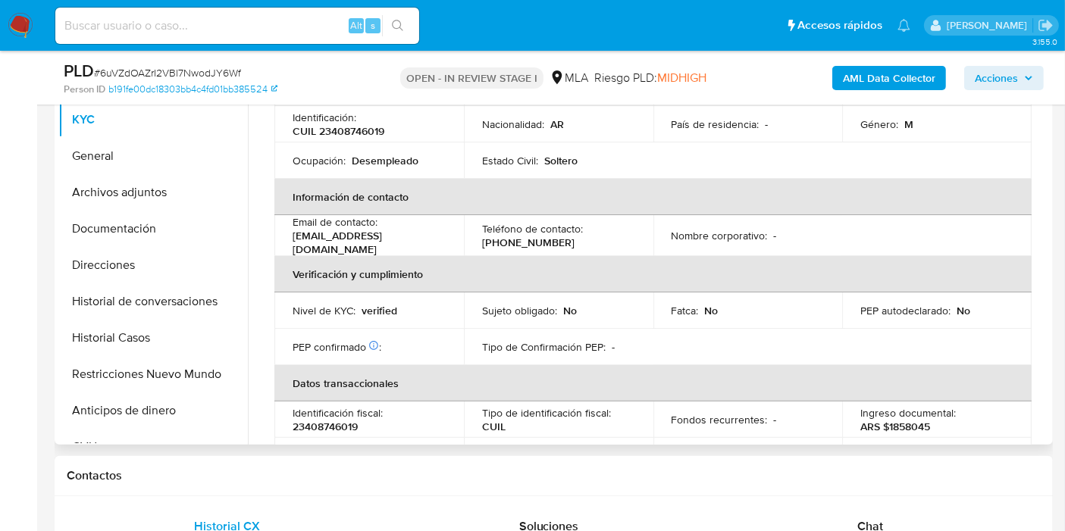
select select "10"
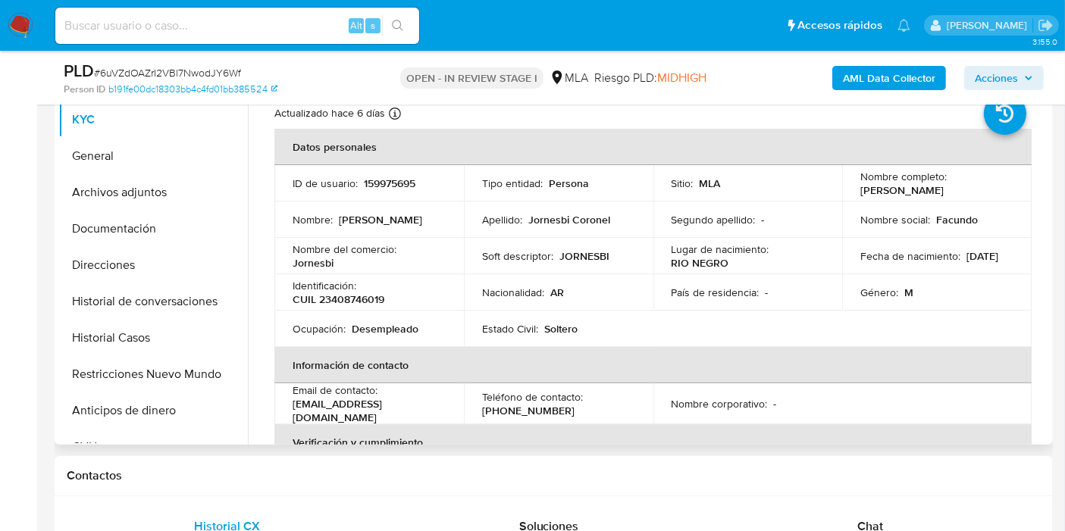
click at [911, 210] on td "Nombre social : [PERSON_NAME]" at bounding box center [936, 220] width 189 height 36
drag, startPoint x: 908, startPoint y: 200, endPoint x: 857, endPoint y: 190, distance: 51.7
click at [860, 190] on p "[PERSON_NAME]" at bounding box center [901, 190] width 83 height 14
copy p "[PERSON_NAME]"
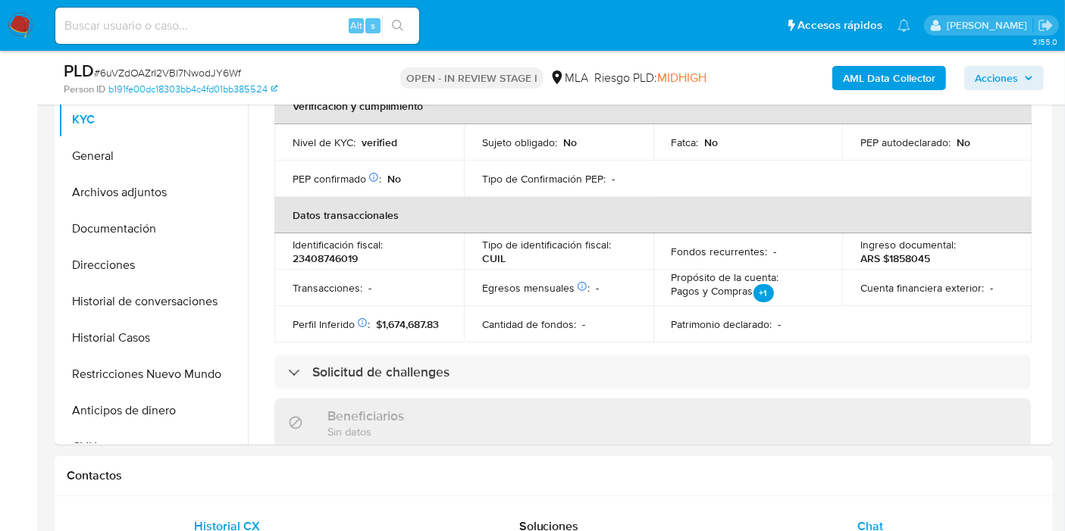
click at [911, 530] on div "Chat" at bounding box center [869, 526] width 285 height 36
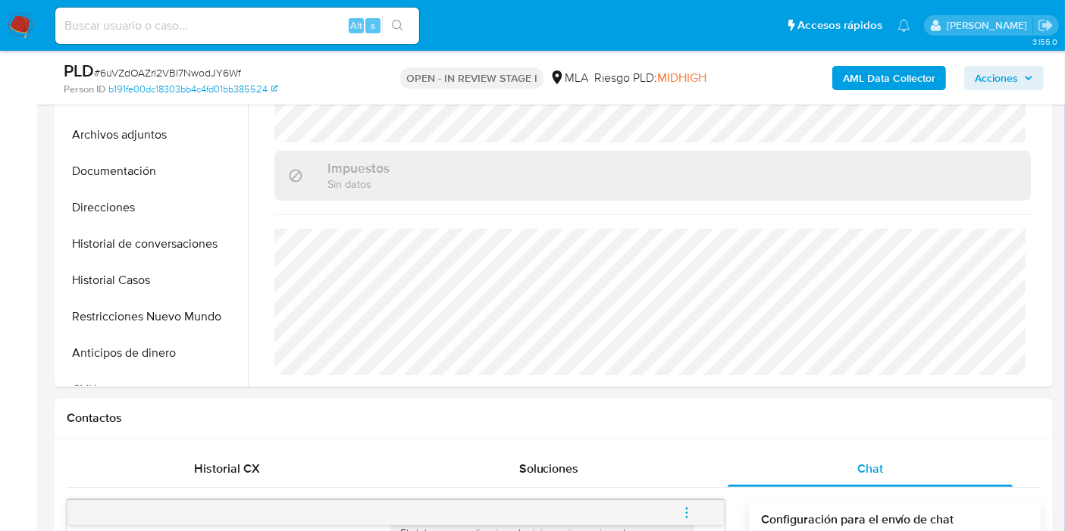
scroll to position [421, 0]
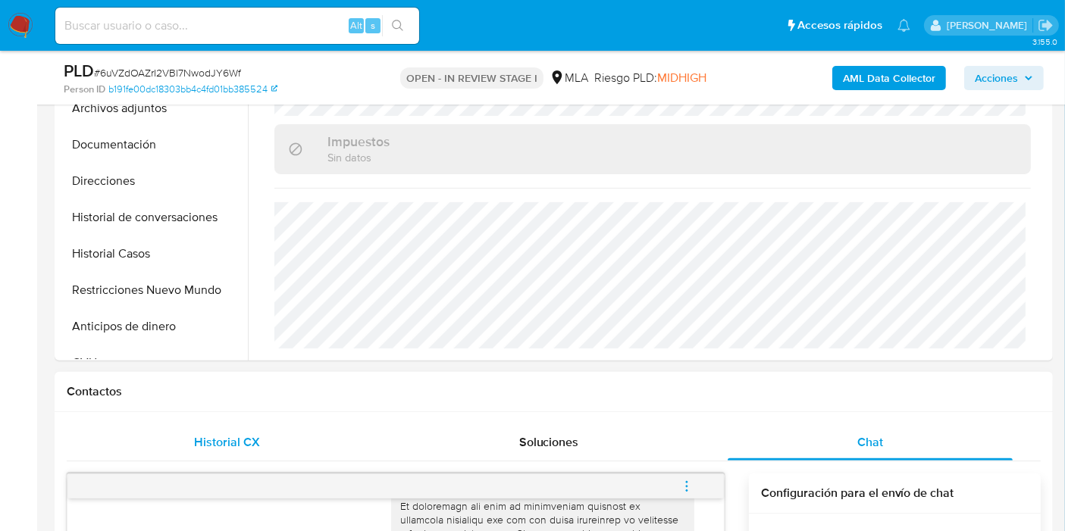
click at [272, 436] on div "Historial CX" at bounding box center [227, 442] width 285 height 36
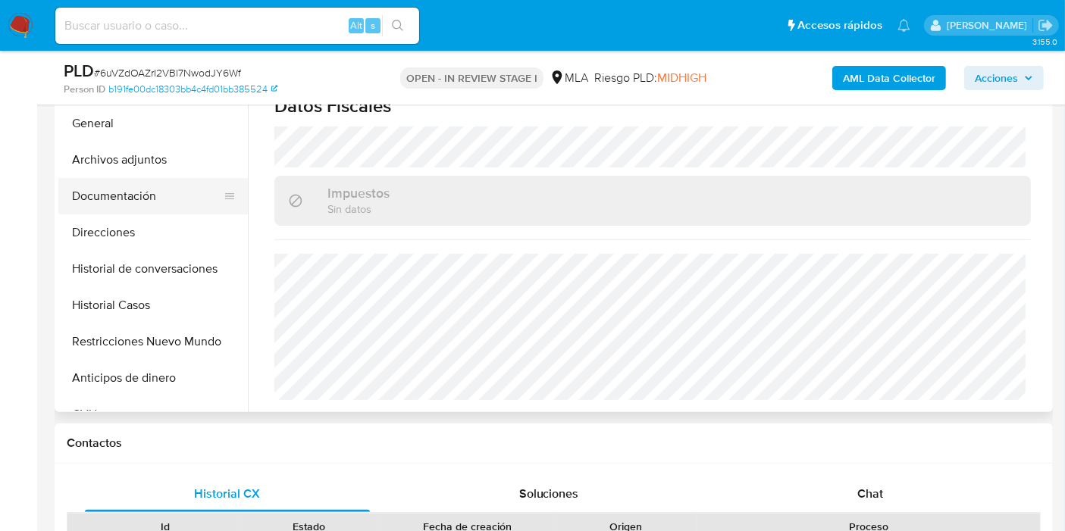
scroll to position [252, 0]
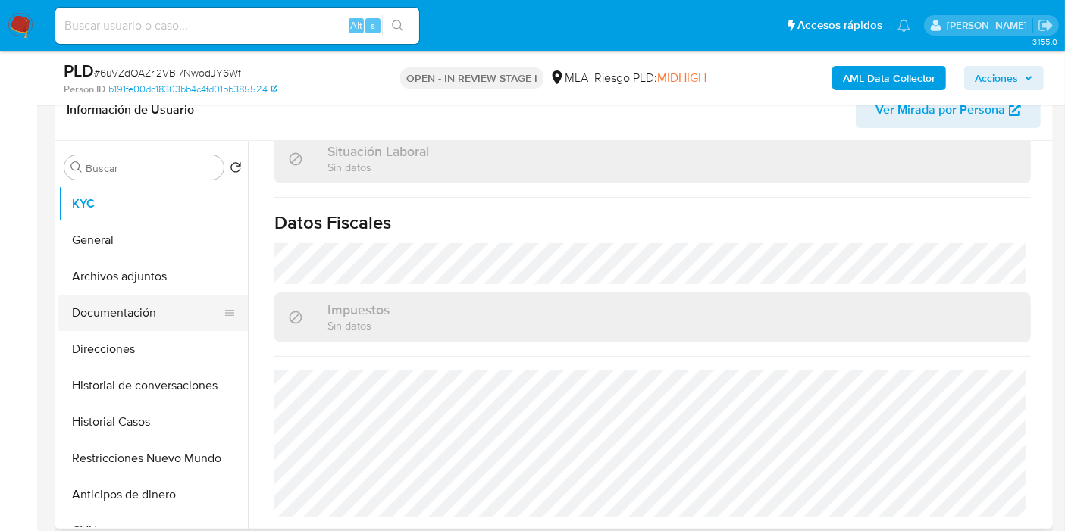
click at [136, 319] on button "Documentación" at bounding box center [146, 313] width 177 height 36
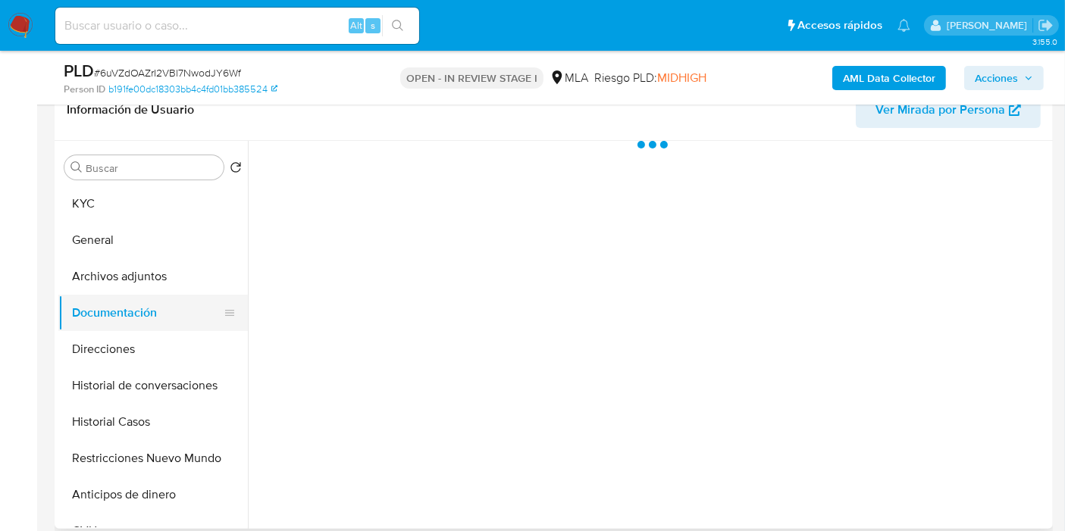
scroll to position [0, 0]
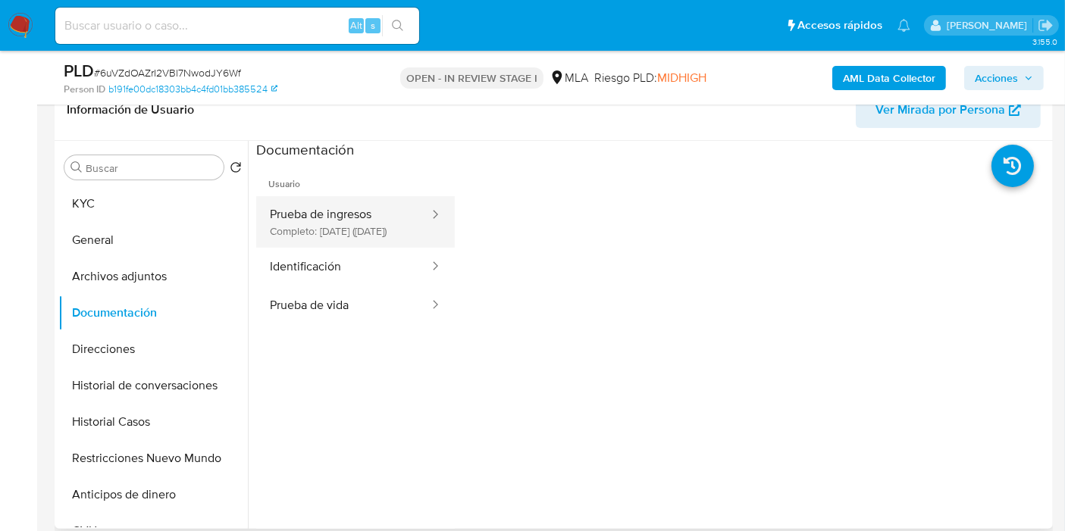
click at [361, 230] on button "Prueba de ingresos Completo: [DATE] ([DATE])" at bounding box center [343, 222] width 174 height 52
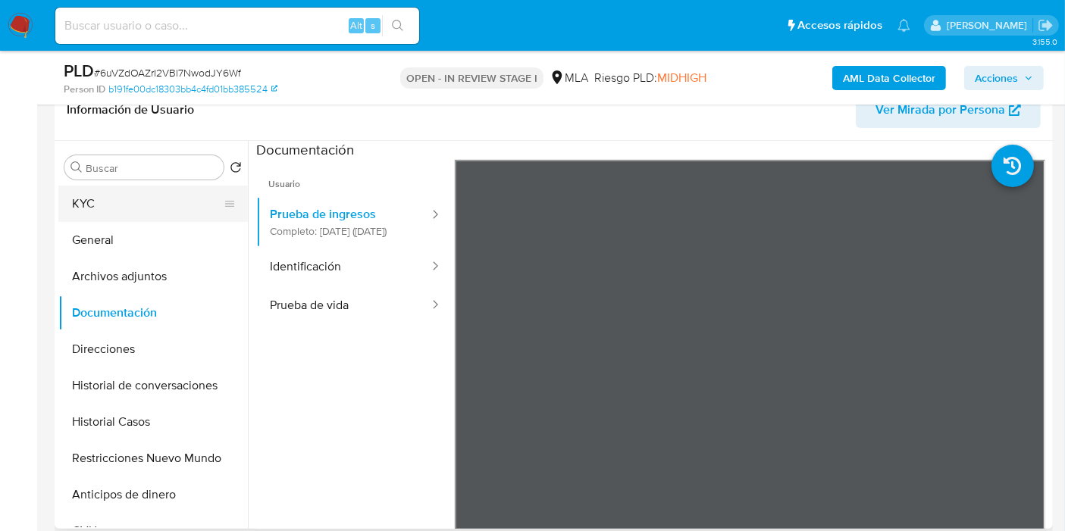
click at [129, 191] on button "KYC" at bounding box center [146, 204] width 177 height 36
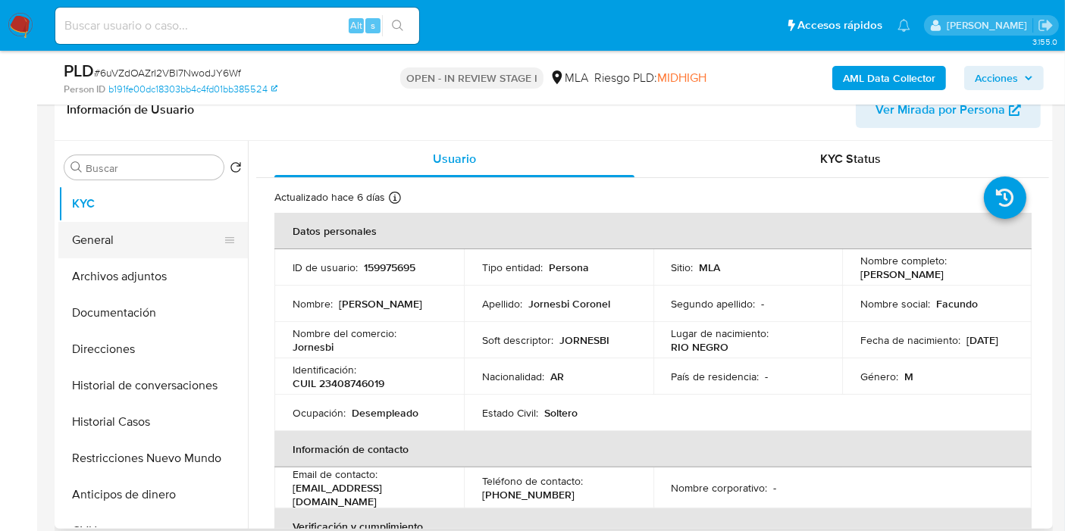
click at [127, 245] on button "General" at bounding box center [146, 240] width 177 height 36
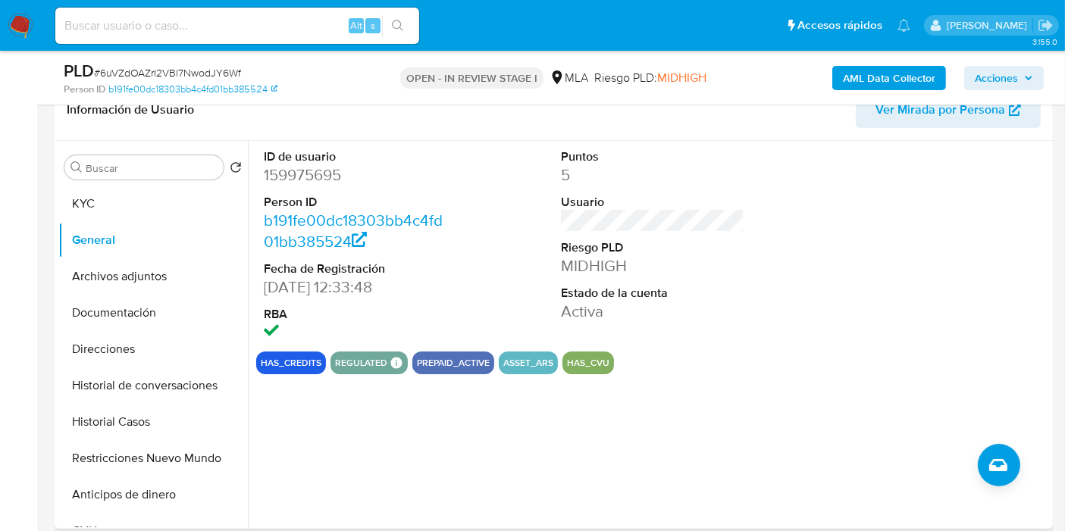
click at [312, 174] on dd "159975695" at bounding box center [355, 174] width 183 height 21
copy dd "159975695"
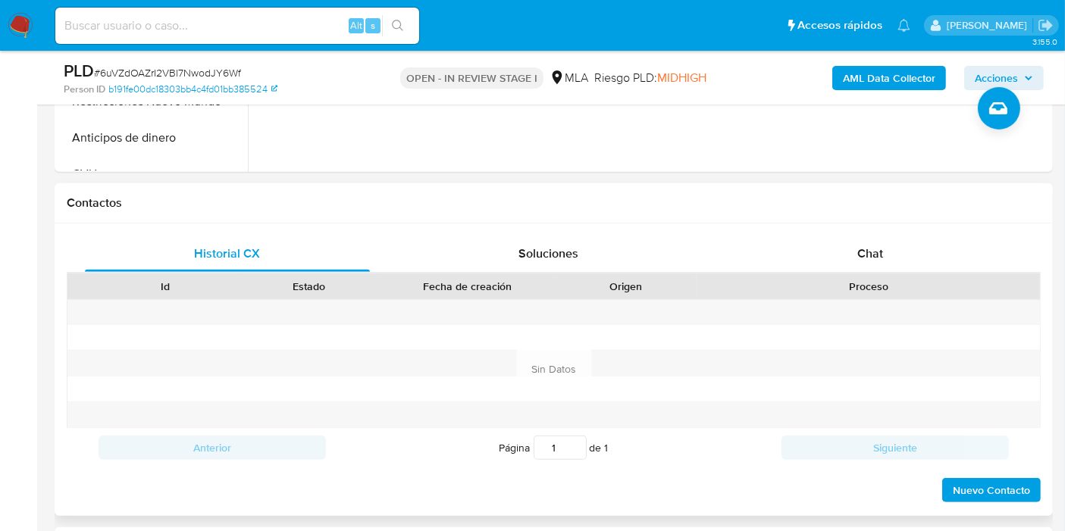
scroll to position [673, 0]
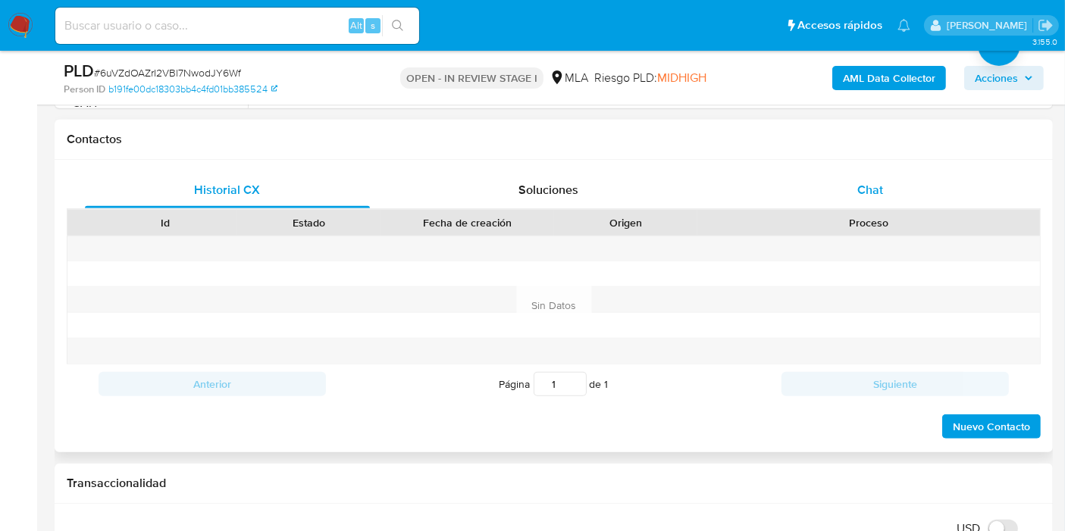
click at [874, 195] on span "Chat" at bounding box center [870, 189] width 26 height 17
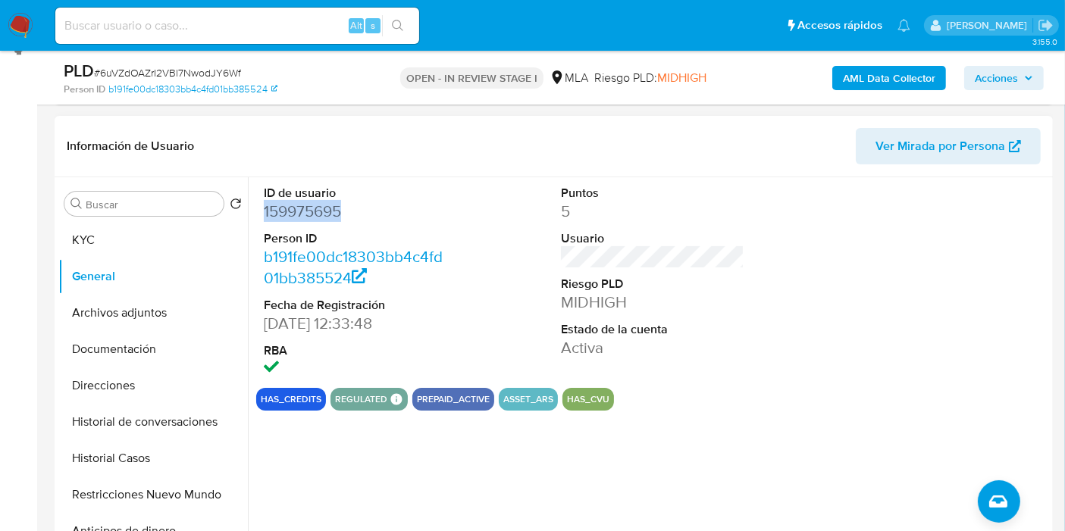
scroll to position [84, 0]
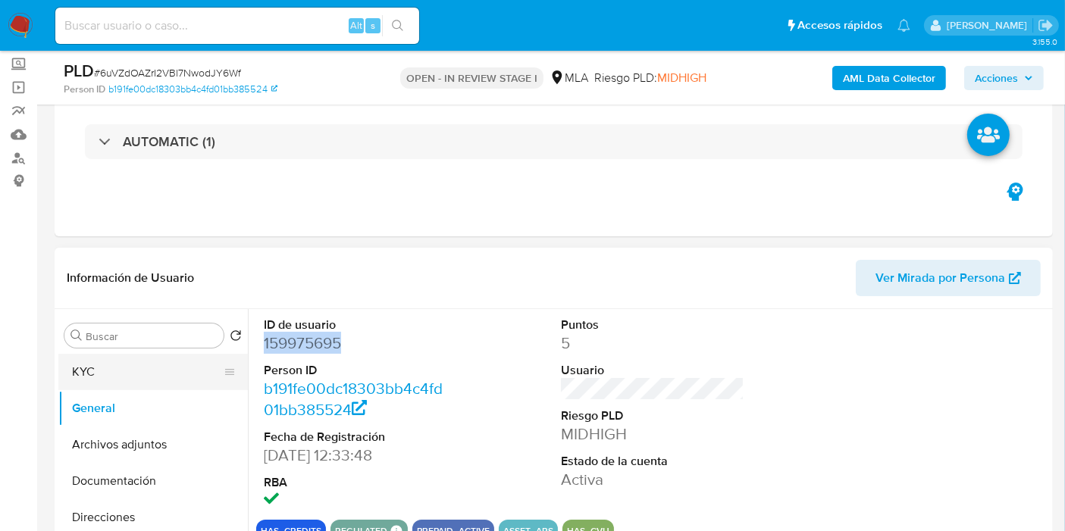
click at [149, 358] on button "KYC" at bounding box center [146, 372] width 177 height 36
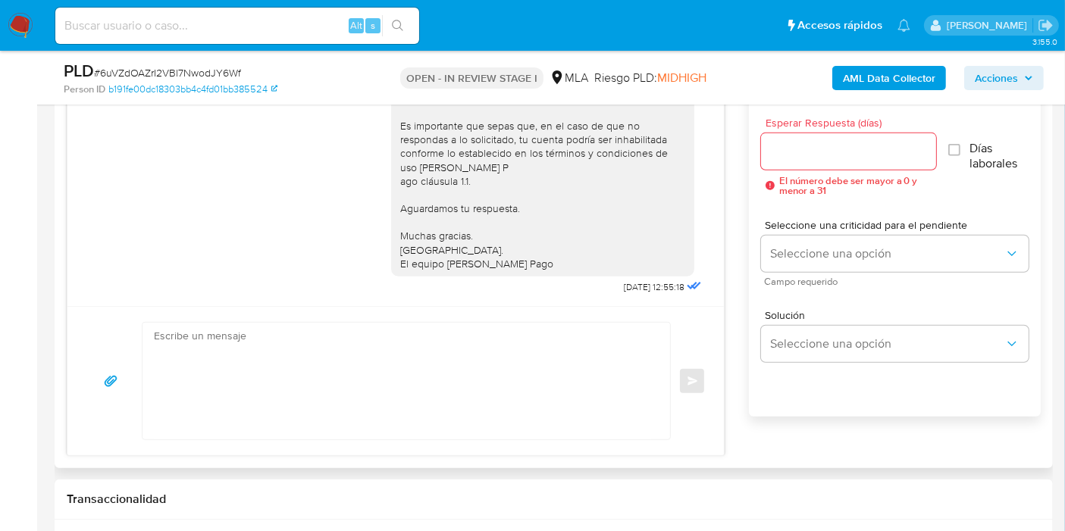
scroll to position [842, 0]
click at [346, 390] on textarea at bounding box center [402, 380] width 497 height 117
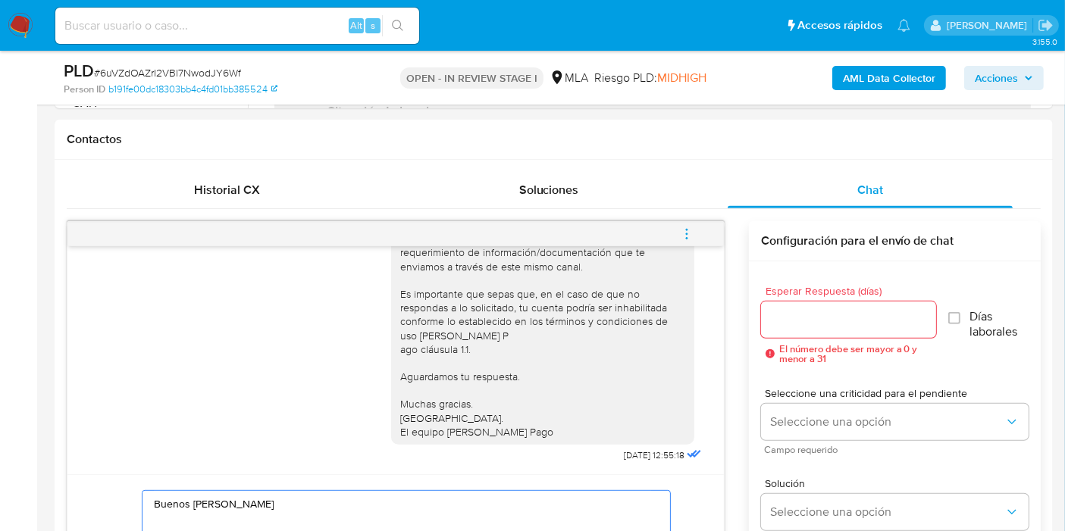
scroll to position [926, 0]
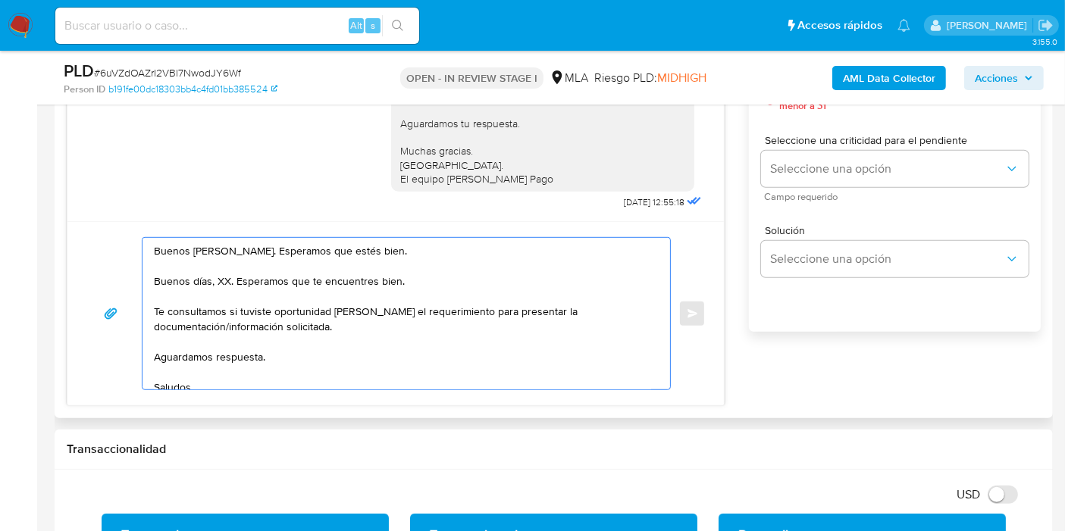
click at [342, 270] on textarea "Buenos [PERSON_NAME]. Esperamos que estés bien. Buenos días, XX. Esperamos que …" at bounding box center [402, 314] width 497 height 152
click at [338, 286] on textarea "Buenos [PERSON_NAME]. Esperamos que estés bien. Buenos días, XX. Esperamos que …" at bounding box center [402, 314] width 497 height 152
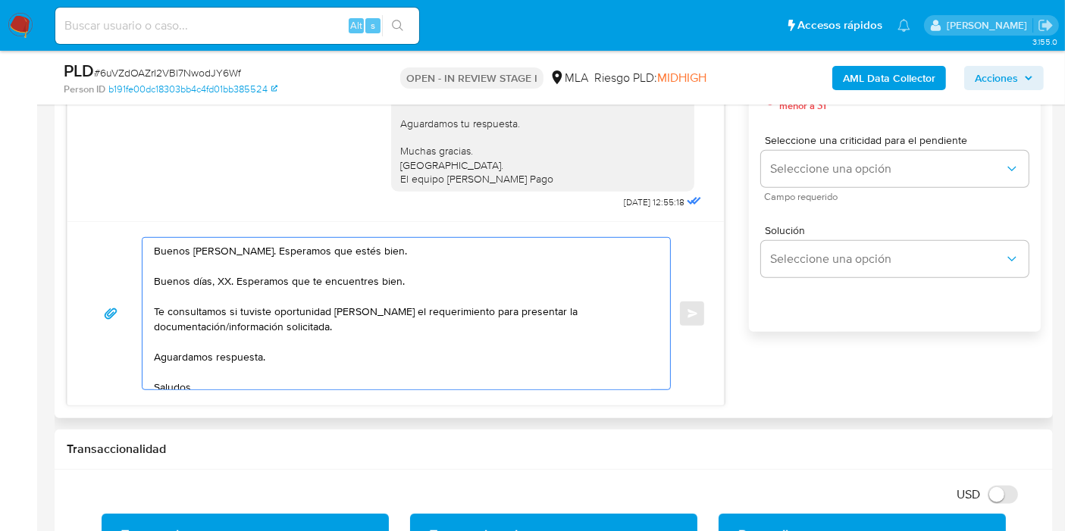
click at [346, 280] on textarea "Buenos [PERSON_NAME]. Esperamos que estés bien. Buenos días, XX. Esperamos que …" at bounding box center [402, 314] width 497 height 152
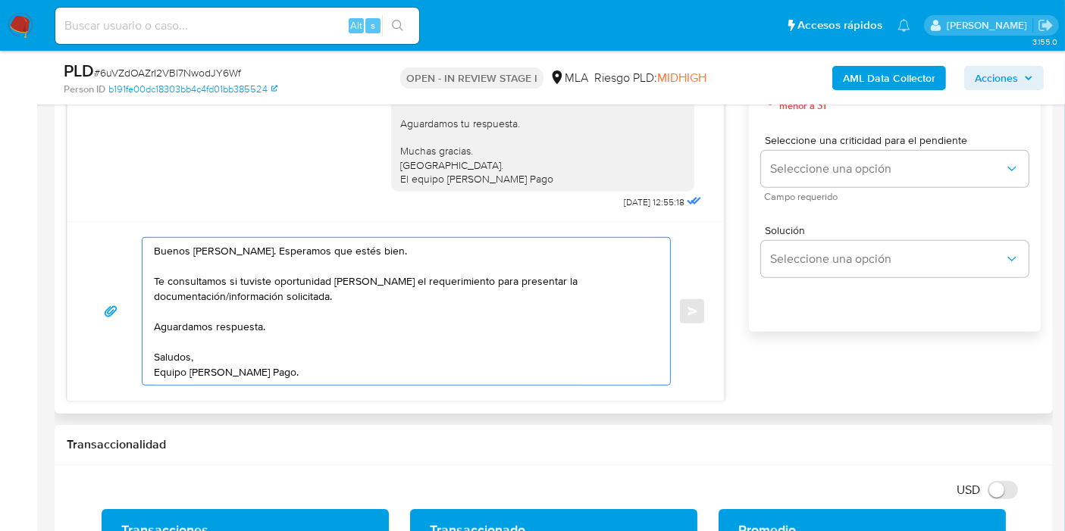
click at [359, 295] on textarea "Buenos [PERSON_NAME]. Esperamos que estés bien. Te consultamos si tuviste oport…" at bounding box center [402, 311] width 497 height 147
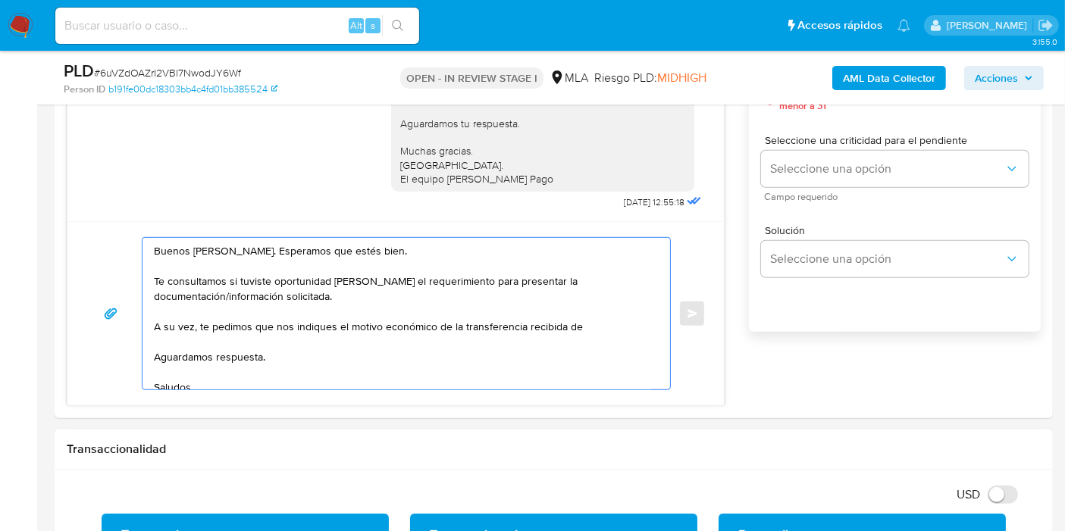
paste textarea "[PERSON_NAME]"
paste textarea "20270467564"
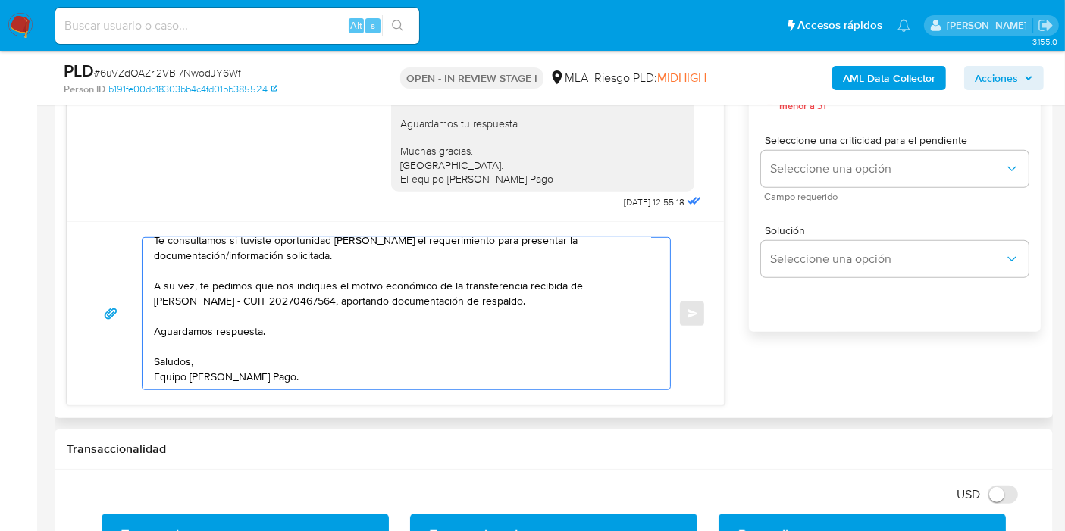
scroll to position [0, 0]
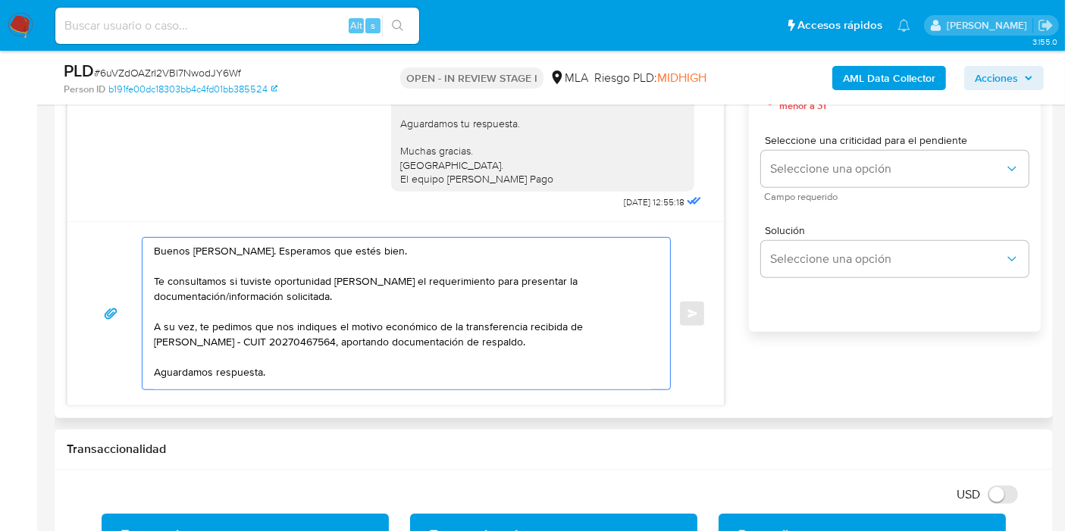
click at [324, 312] on textarea "Buenos [PERSON_NAME]. Esperamos que estés bien. Te consultamos si tuviste oport…" at bounding box center [402, 314] width 497 height 152
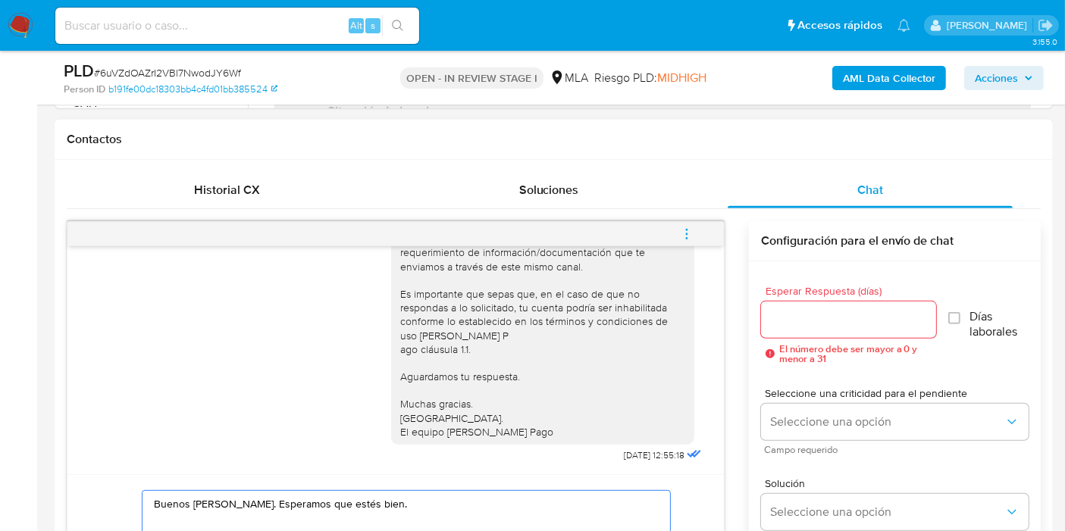
type textarea "Buenos [PERSON_NAME]. Esperamos que estés bien. Te consultamos si tuviste oport…"
click at [777, 314] on input "Esperar Respuesta (días)" at bounding box center [848, 320] width 175 height 20
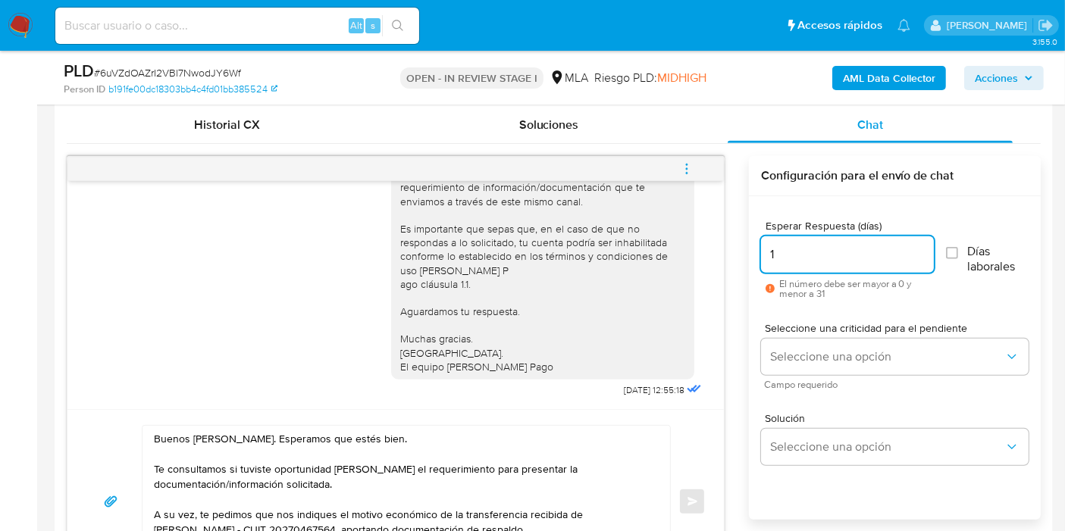
scroll to position [842, 0]
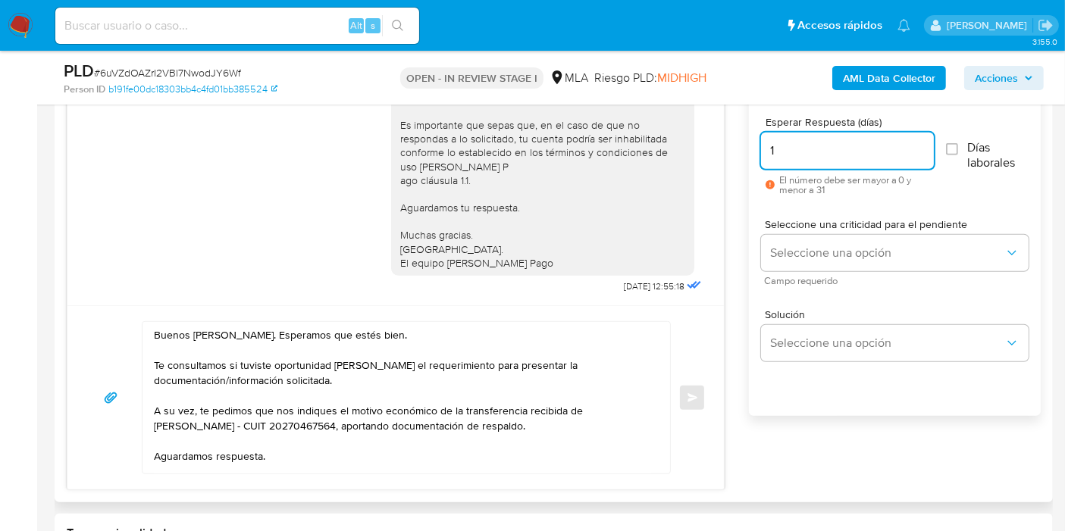
type input "1"
click at [808, 286] on div "Seleccione una criticidad para el pendiente Seleccione una opción Campo requeri…" at bounding box center [894, 252] width 267 height 90
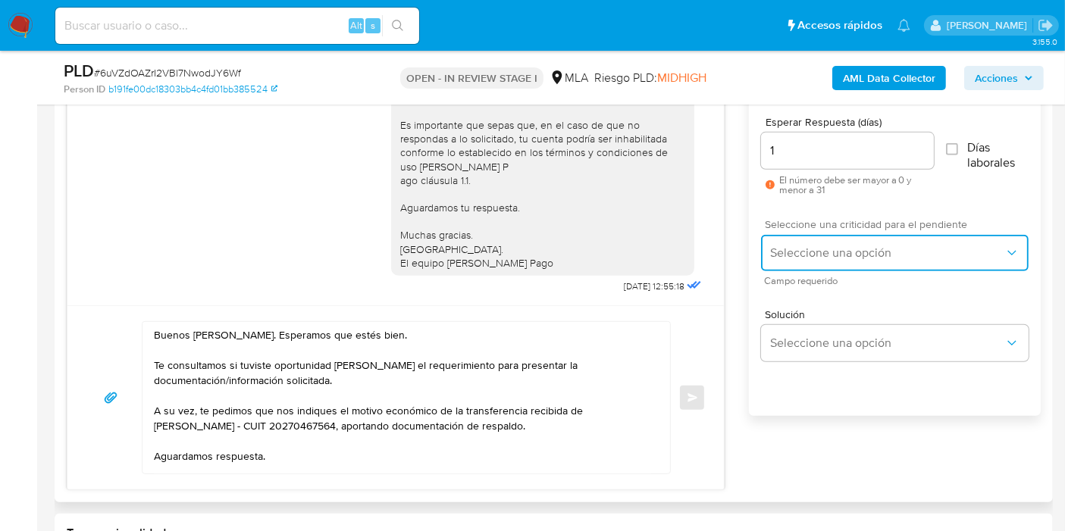
click at [829, 256] on span "Seleccione una opción" at bounding box center [887, 252] width 234 height 15
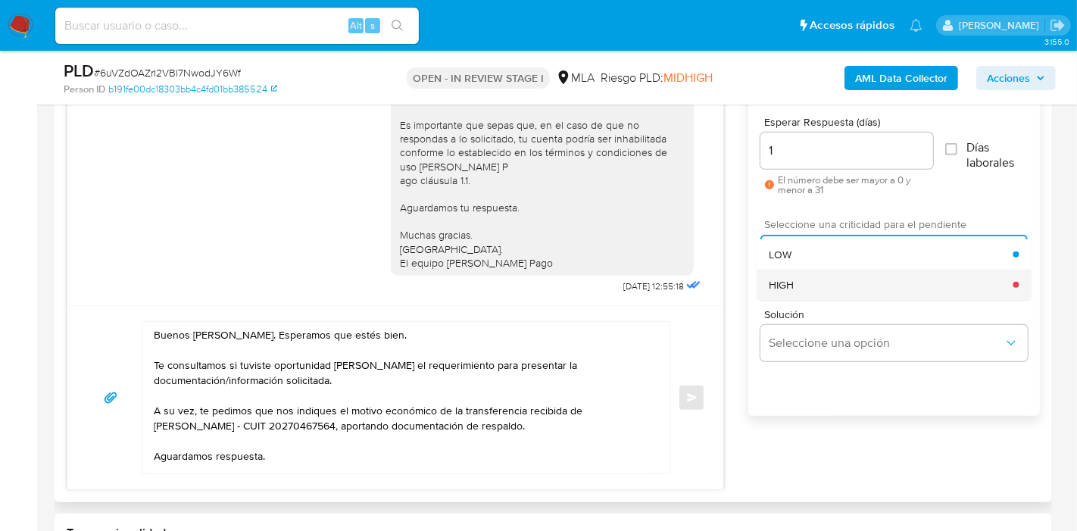
drag, startPoint x: 831, startPoint y: 259, endPoint x: 832, endPoint y: 278, distance: 19.0
click at [832, 278] on ul "LOW HIGH" at bounding box center [894, 269] width 274 height 61
click at [832, 278] on div "HIGH" at bounding box center [891, 285] width 244 height 30
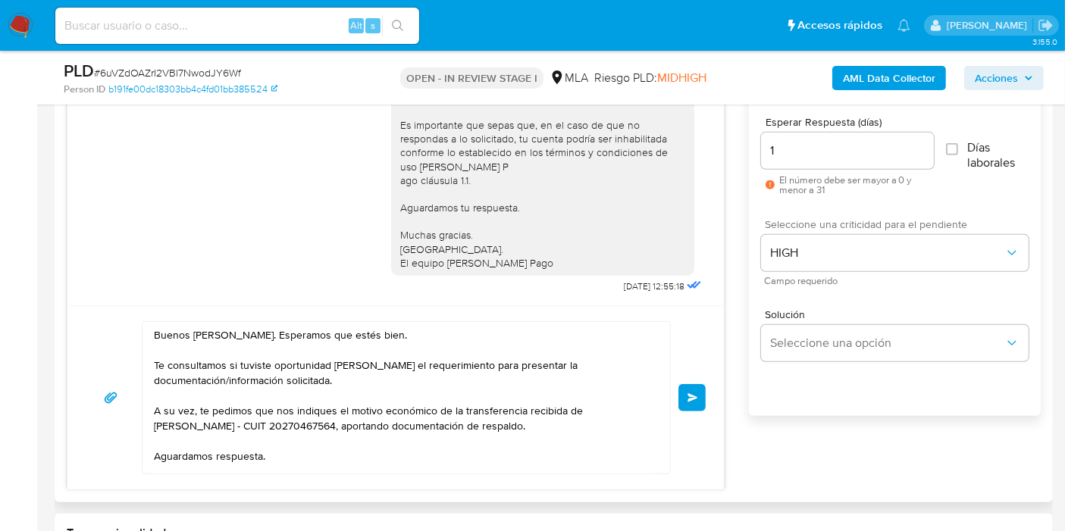
click at [677, 392] on div "Buenos días, Brian. Esperamos que estés bien. Te consultamos si tuviste oportun…" at bounding box center [396, 397] width 620 height 153
click at [689, 399] on span "Enviar" at bounding box center [692, 397] width 11 height 9
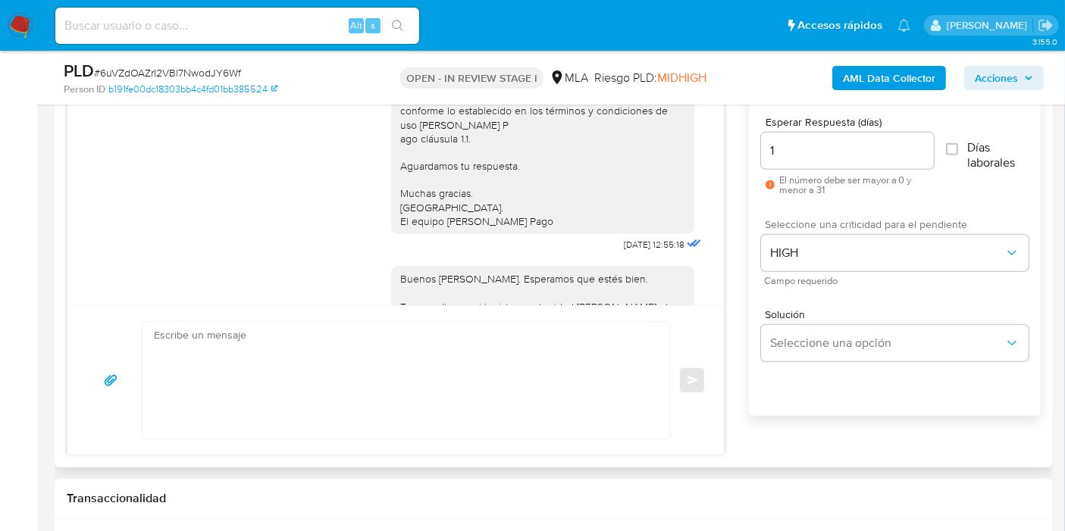
scroll to position [1202, 0]
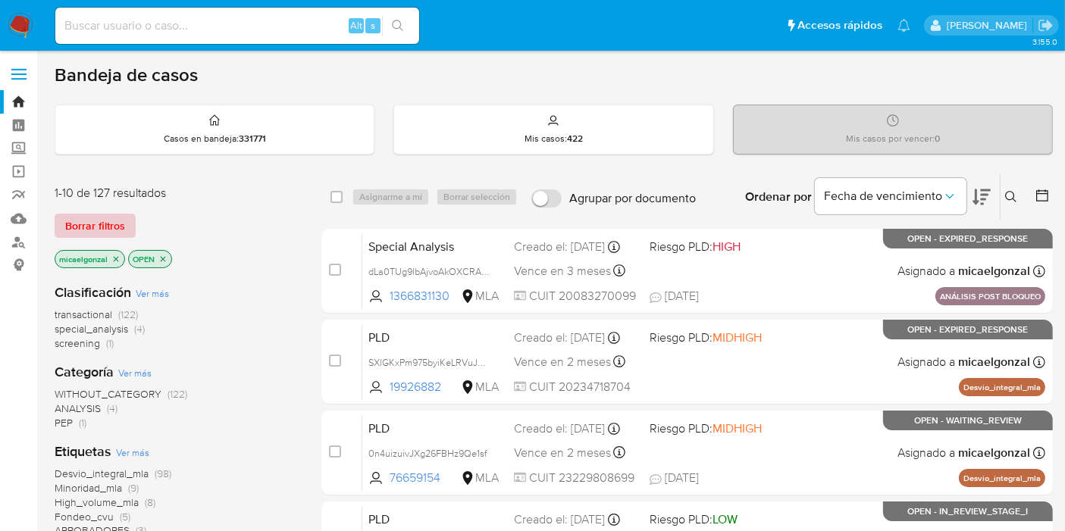
click at [124, 234] on button "Borrar filtros" at bounding box center [95, 226] width 81 height 24
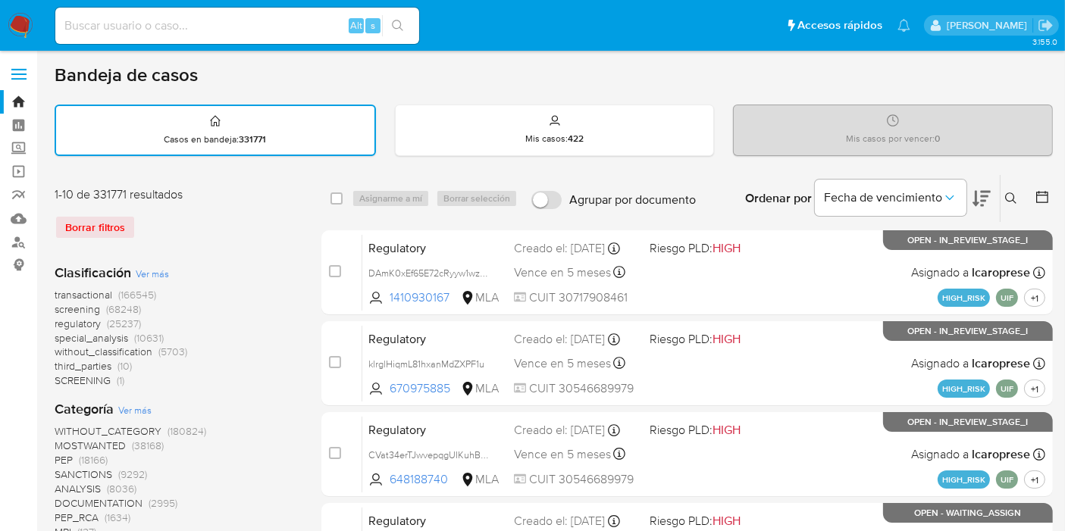
click at [1005, 202] on icon at bounding box center [1011, 198] width 12 height 12
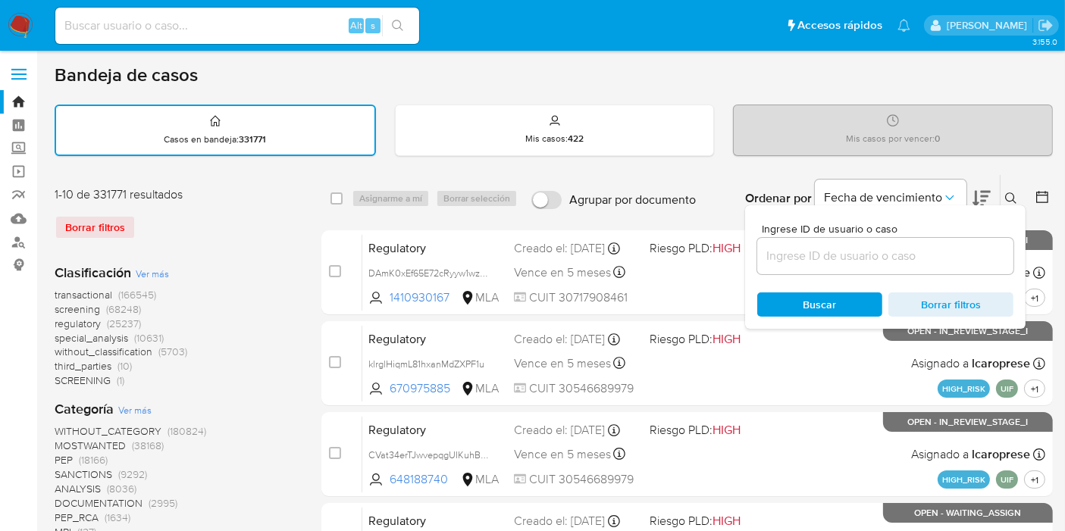
click at [918, 235] on div "Ingrese ID de usuario o caso" at bounding box center [885, 249] width 256 height 51
click at [905, 246] on input at bounding box center [885, 256] width 256 height 20
paste input "HQvMG6QRbcQbZlirMwXcEtUd"
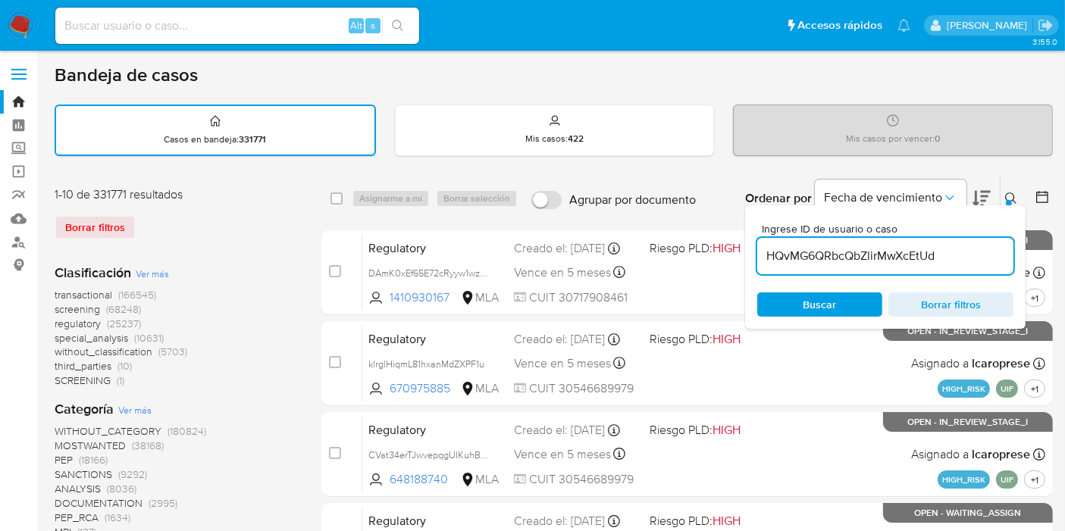
type input "HQvMG6QRbcQbZlirMwXcEtUd"
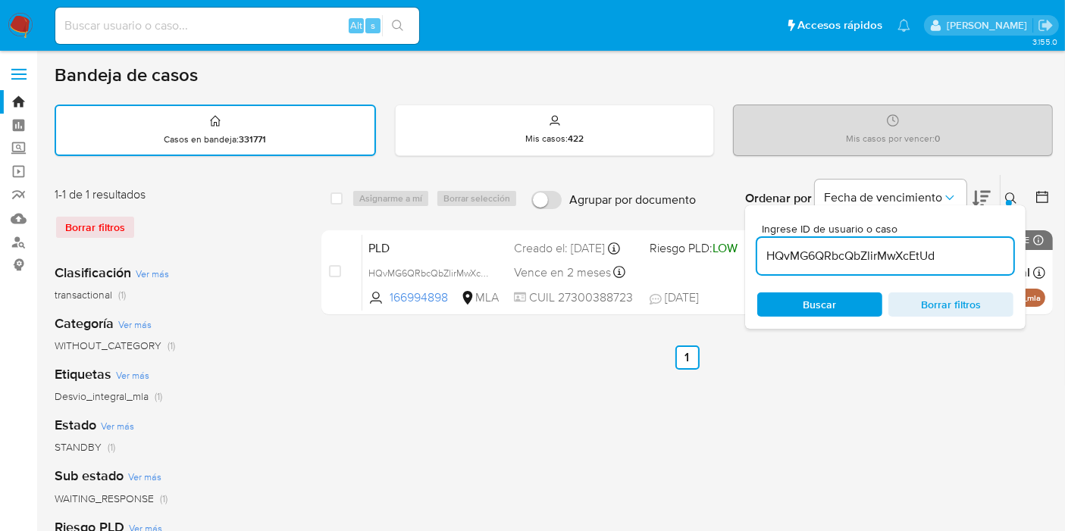
click at [338, 205] on div "select-all-cases-checkbox" at bounding box center [339, 198] width 18 height 18
drag, startPoint x: 842, startPoint y: 317, endPoint x: 852, endPoint y: 295, distance: 24.1
click at [844, 314] on div "Ingrese ID de usuario o caso HQvMG6QRbcQbZlirMwXcEtUd Buscar Borrar filtros" at bounding box center [885, 267] width 280 height 124
click at [835, 308] on span "Buscar" at bounding box center [819, 304] width 33 height 24
click at [337, 199] on input "checkbox" at bounding box center [336, 198] width 12 height 12
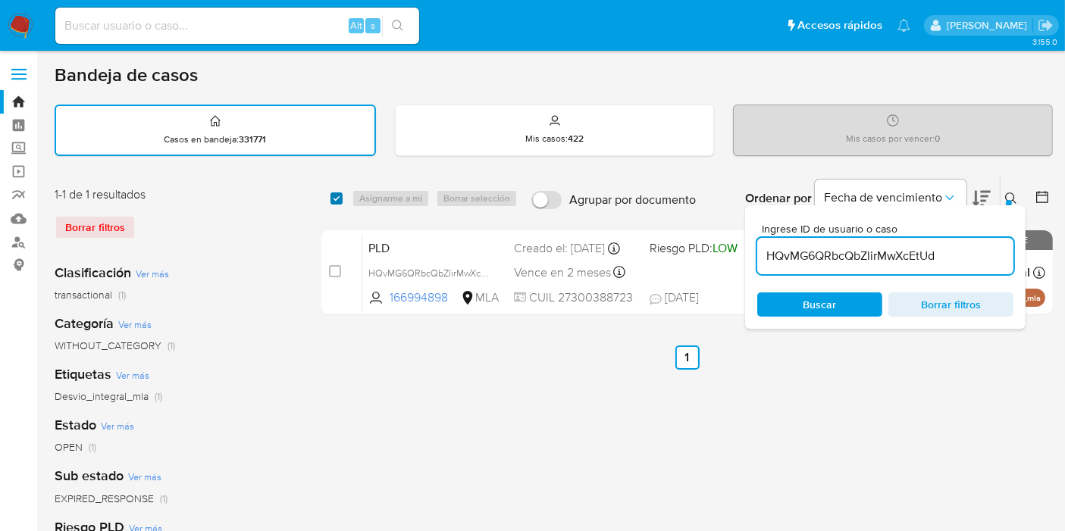
checkbox input "true"
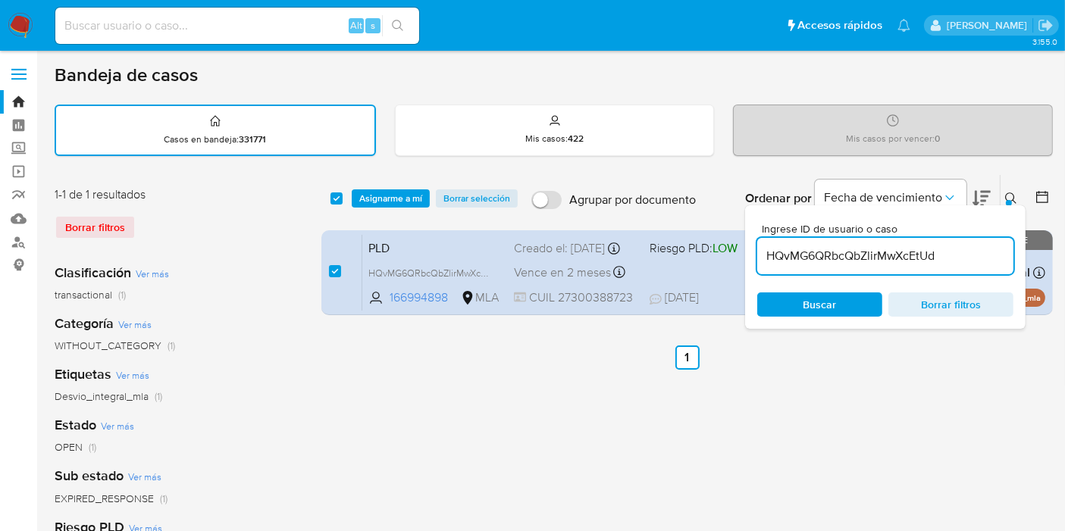
click at [417, 209] on div "select-all-cases-checkbox Asignarme a mí Borrar selección Agrupar por documento…" at bounding box center [686, 198] width 731 height 47
click at [419, 202] on span "Asignarme a mí" at bounding box center [390, 198] width 63 height 15
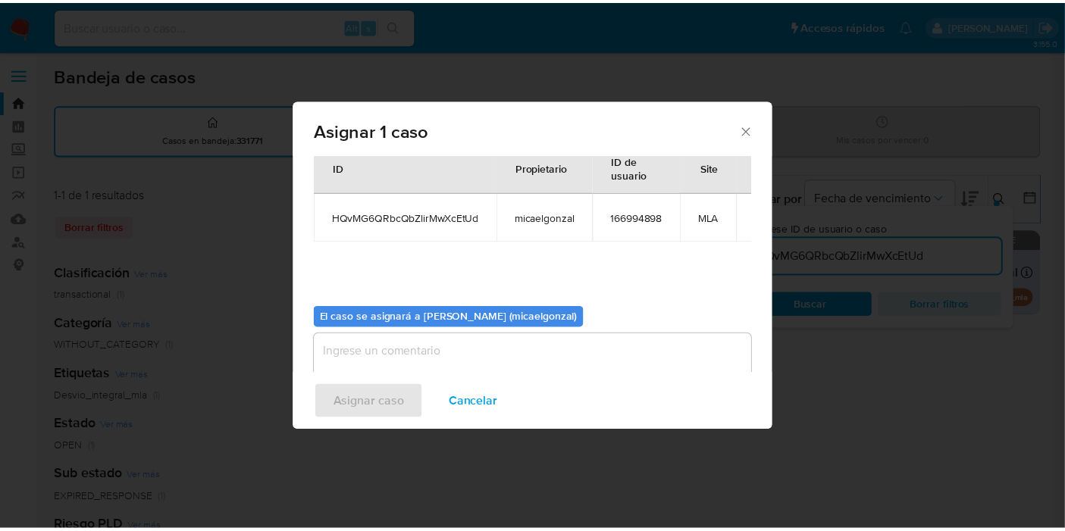
scroll to position [77, 0]
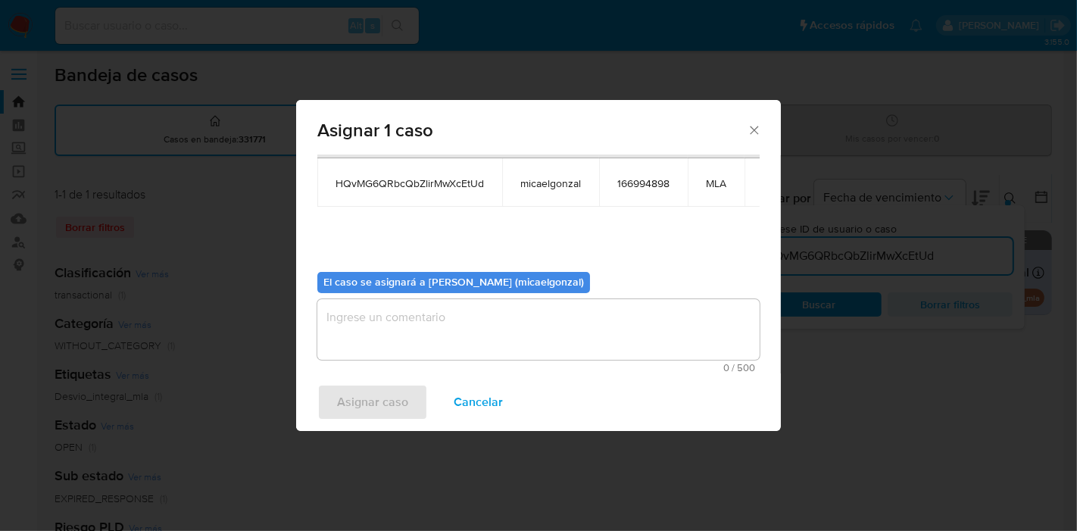
click at [457, 311] on textarea "assign-modal" at bounding box center [538, 329] width 442 height 61
drag, startPoint x: 400, startPoint y: 424, endPoint x: 400, endPoint y: 404, distance: 20.5
click at [400, 423] on div "Asignar caso Cancelar" at bounding box center [538, 403] width 485 height 58
click at [400, 404] on span "Asignar caso" at bounding box center [372, 402] width 71 height 33
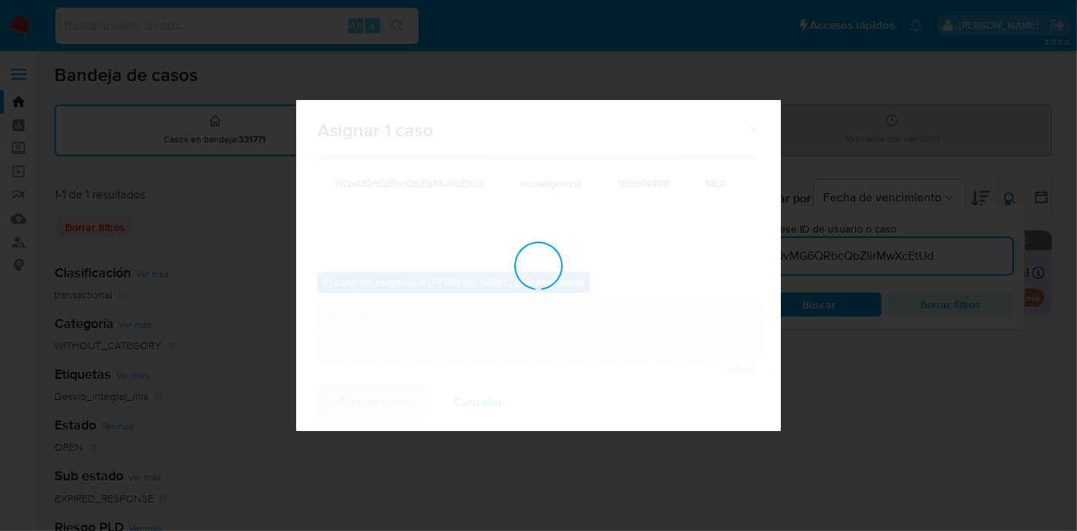
checkbox input "false"
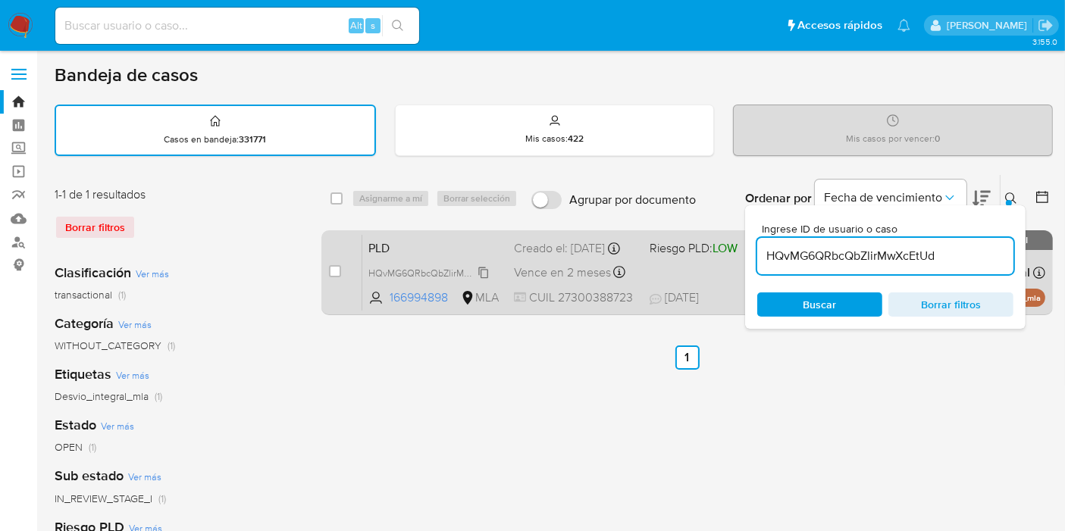
click at [463, 273] on span "HQvMG6QRbcQbZlirMwXcEtUd" at bounding box center [434, 272] width 133 height 17
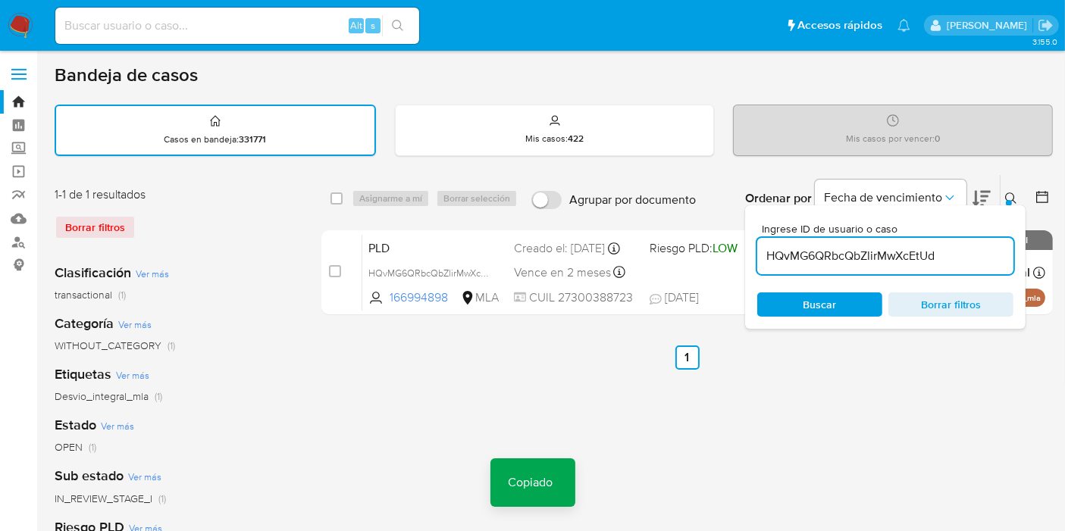
click at [239, 39] on div "Alt s" at bounding box center [237, 26] width 364 height 36
click at [239, 33] on input at bounding box center [237, 26] width 364 height 20
paste input "HQvMG6QRbcQbZlirMwXcEtUd"
type input "HQvMG6QRbcQbZlirMwXcEtUd"
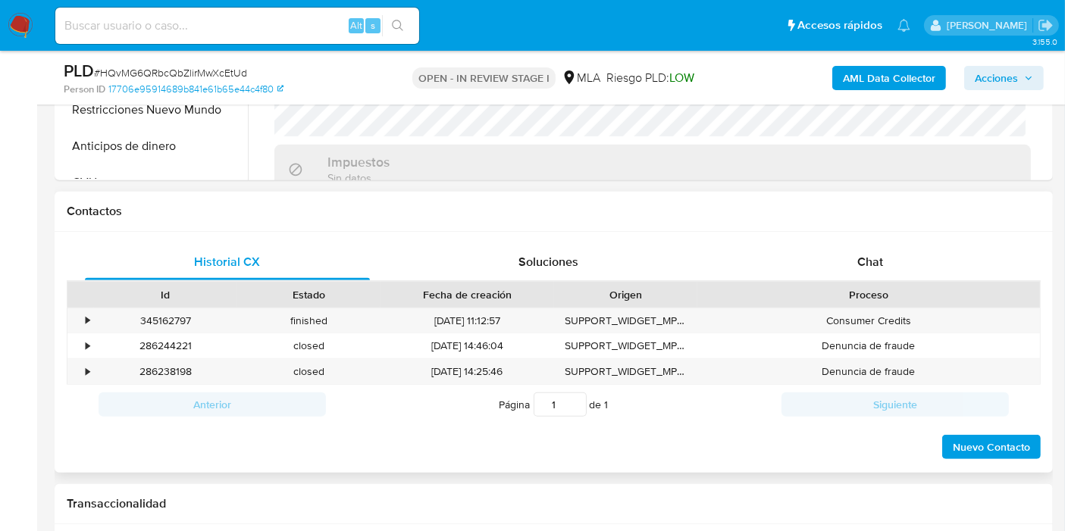
scroll to position [673, 0]
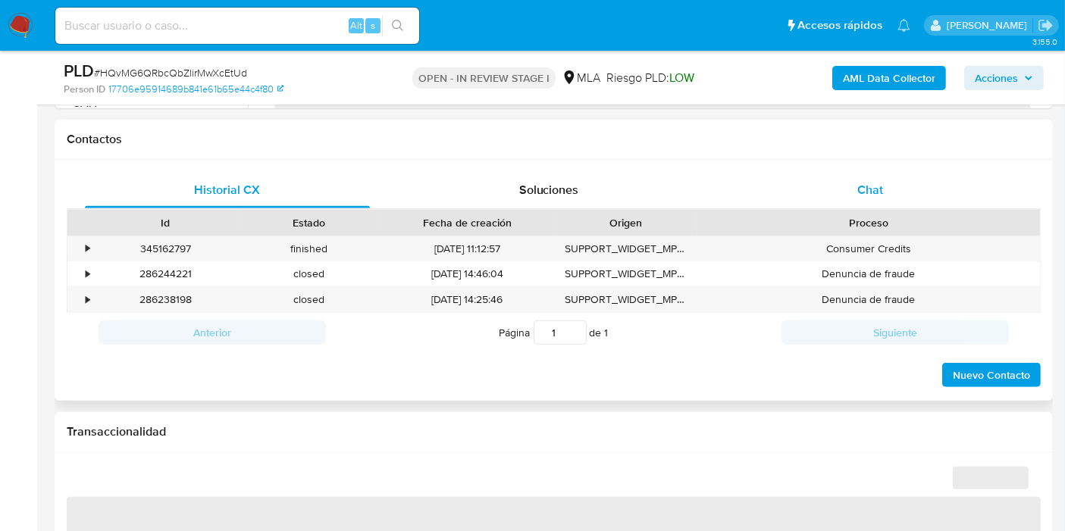
click at [896, 177] on div "Chat" at bounding box center [869, 190] width 285 height 36
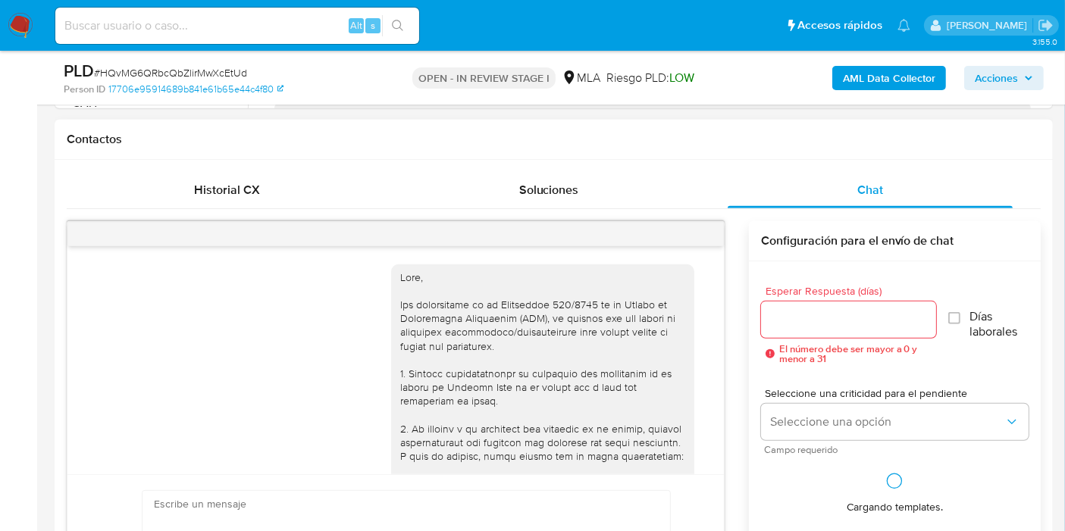
select select "10"
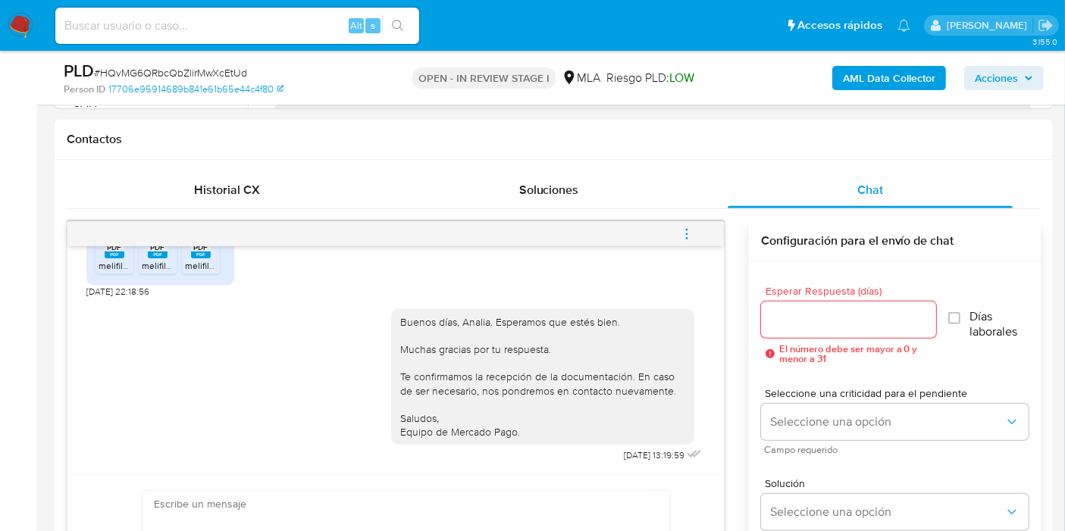
drag, startPoint x: 688, startPoint y: 232, endPoint x: 613, endPoint y: 230, distance: 75.0
click at [688, 232] on icon "menu-action" at bounding box center [687, 234] width 14 height 14
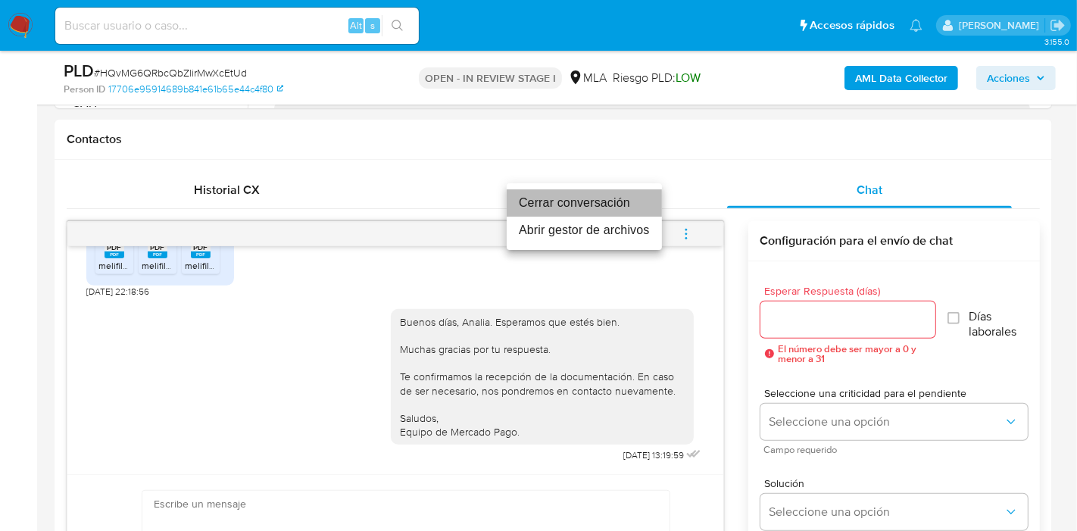
click at [619, 202] on li "Cerrar conversación" at bounding box center [584, 202] width 155 height 27
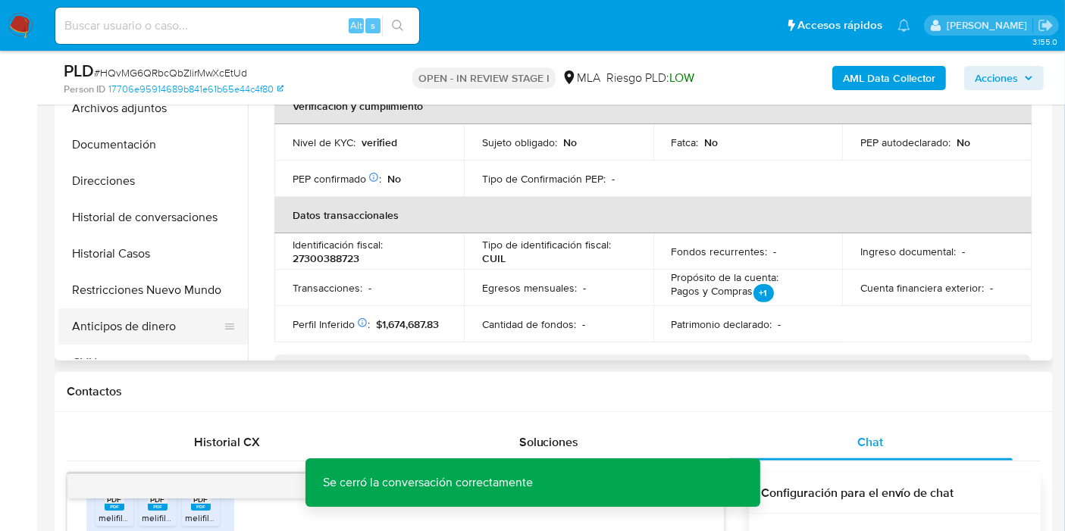
scroll to position [336, 0]
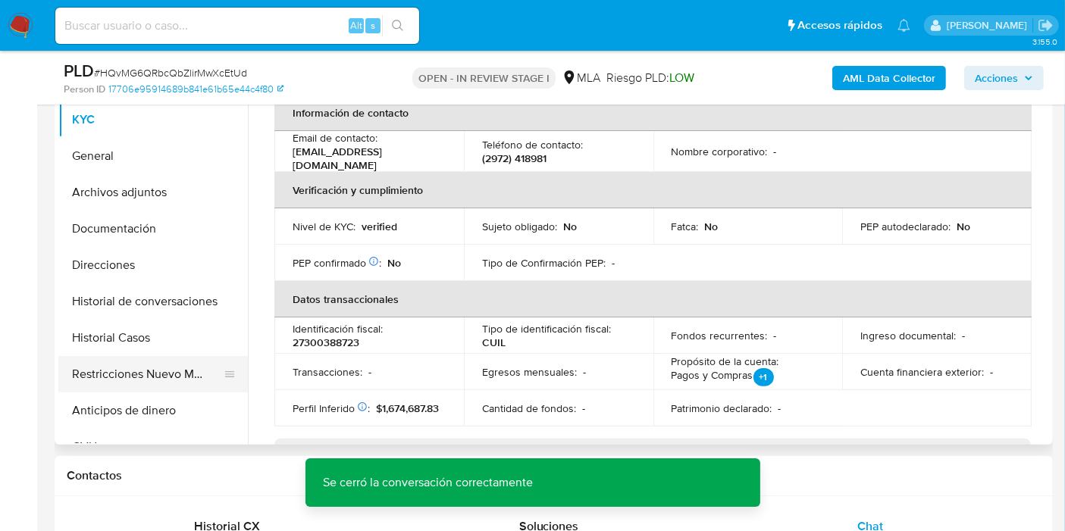
click at [177, 356] on button "Restricciones Nuevo Mundo" at bounding box center [146, 374] width 177 height 36
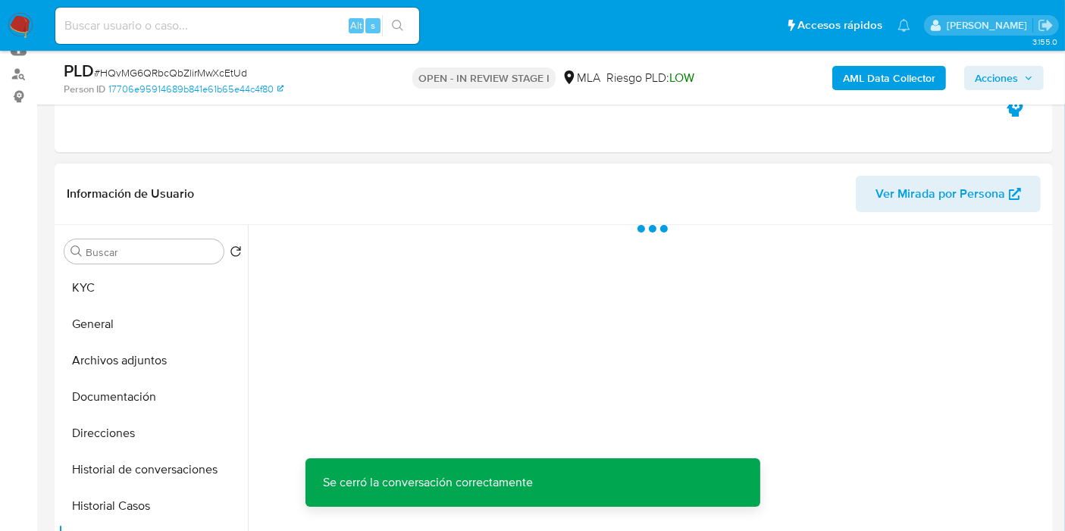
scroll to position [252, 0]
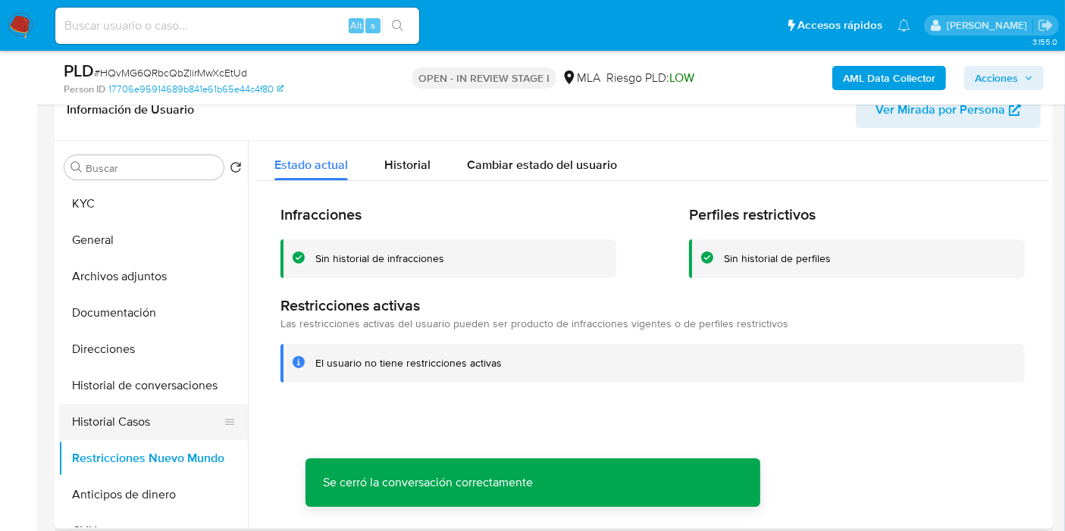
click at [131, 419] on button "Historial Casos" at bounding box center [146, 422] width 177 height 36
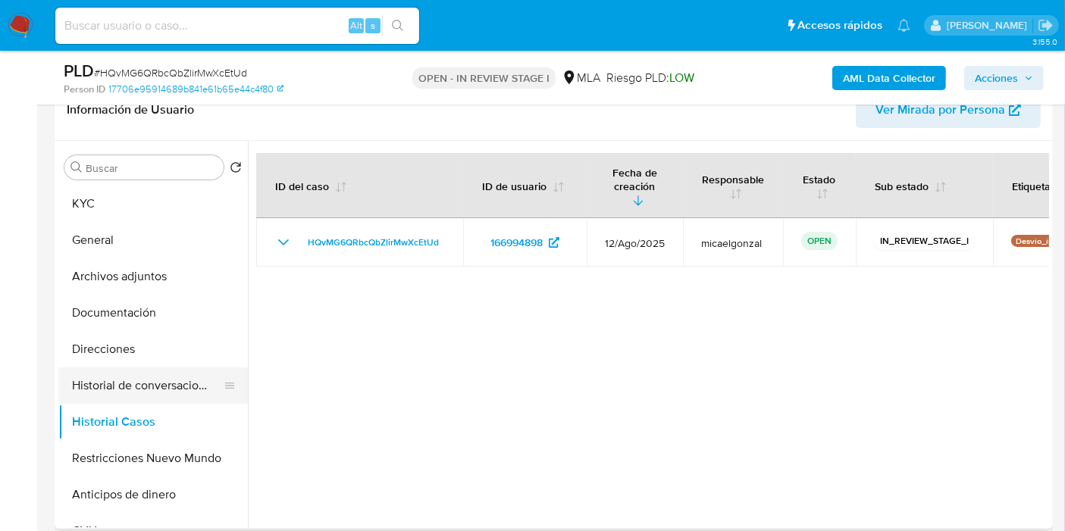
click at [148, 382] on button "Historial de conversaciones" at bounding box center [146, 385] width 177 height 36
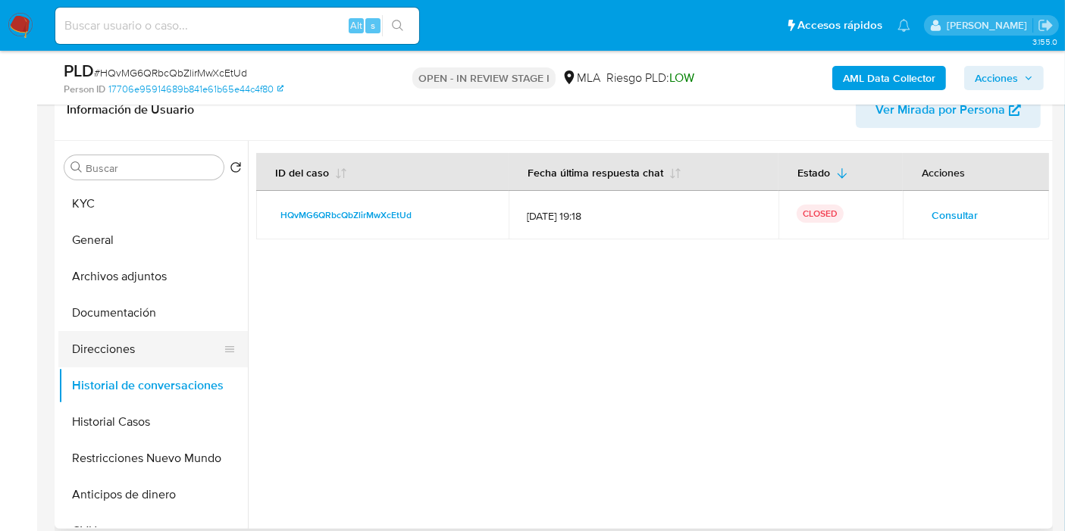
click at [169, 343] on button "Direcciones" at bounding box center [146, 349] width 177 height 36
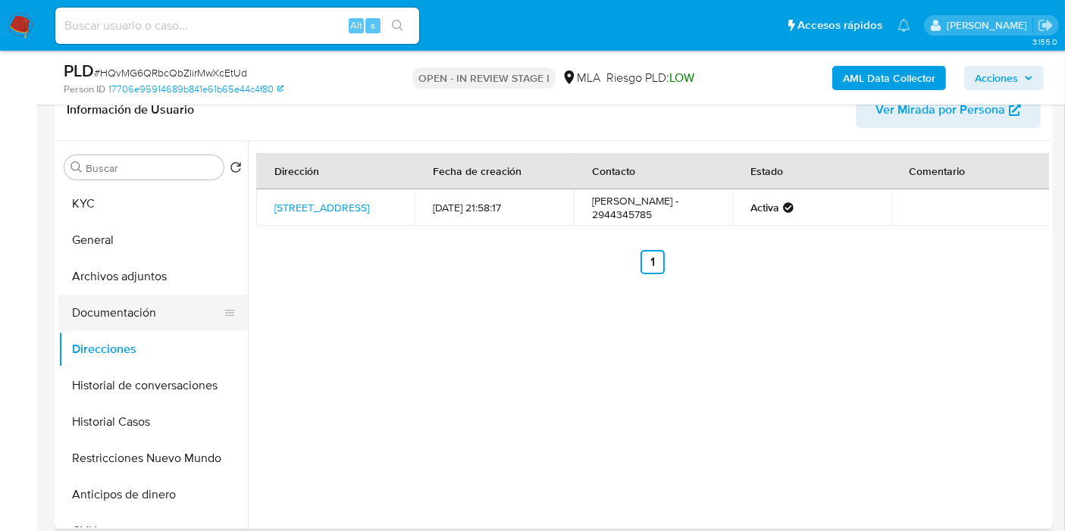
click at [155, 307] on button "Documentación" at bounding box center [146, 313] width 177 height 36
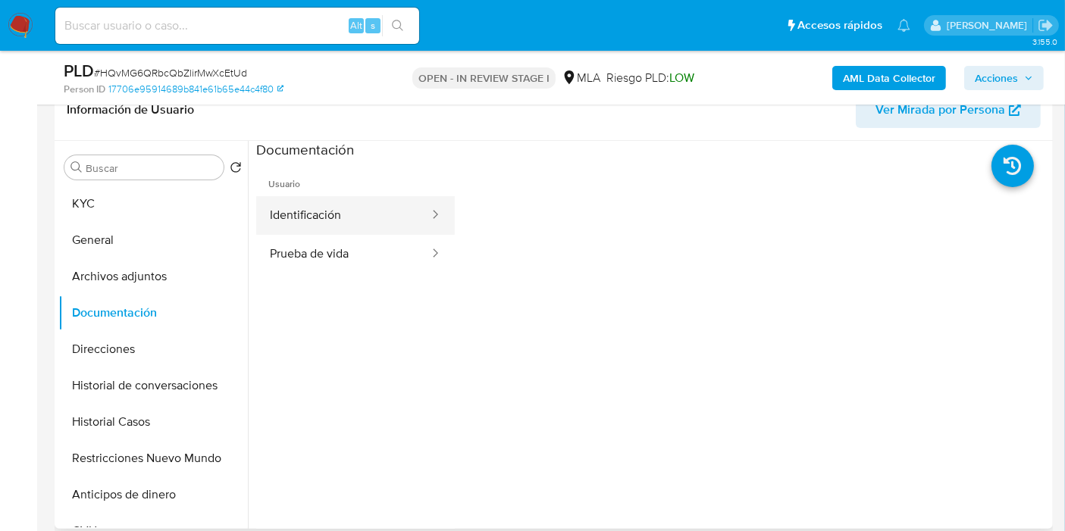
click at [348, 222] on button "Identificación" at bounding box center [343, 215] width 174 height 39
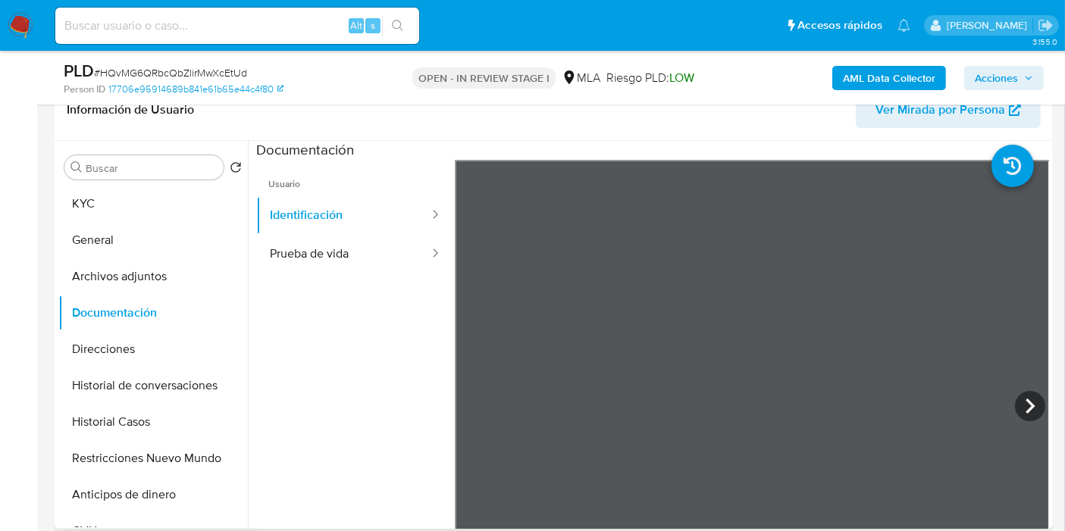
scroll to position [25, 0]
click at [1024, 391] on icon at bounding box center [1030, 406] width 30 height 30
click at [309, 242] on button "Prueba de vida" at bounding box center [343, 254] width 174 height 39
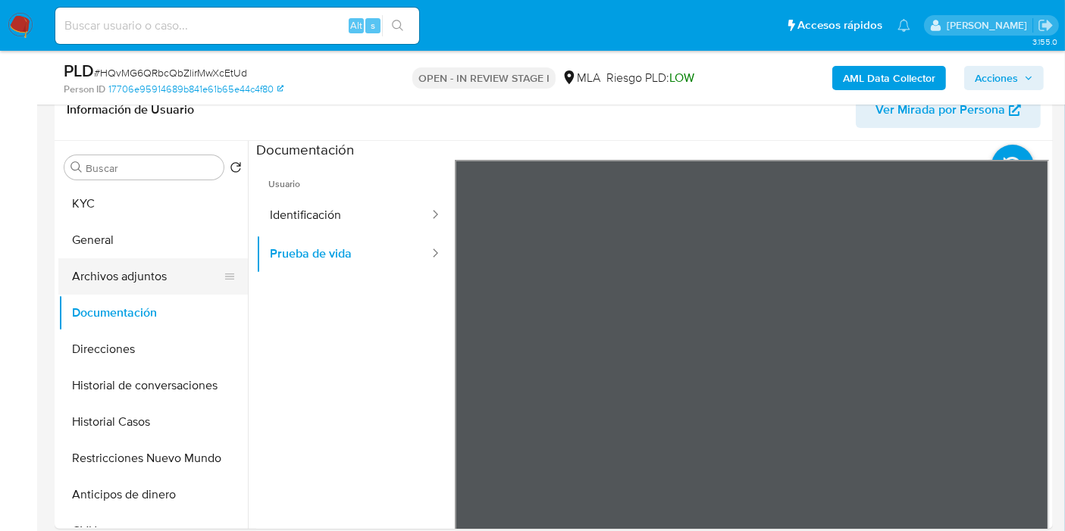
click at [79, 267] on button "Archivos adjuntos" at bounding box center [146, 276] width 177 height 36
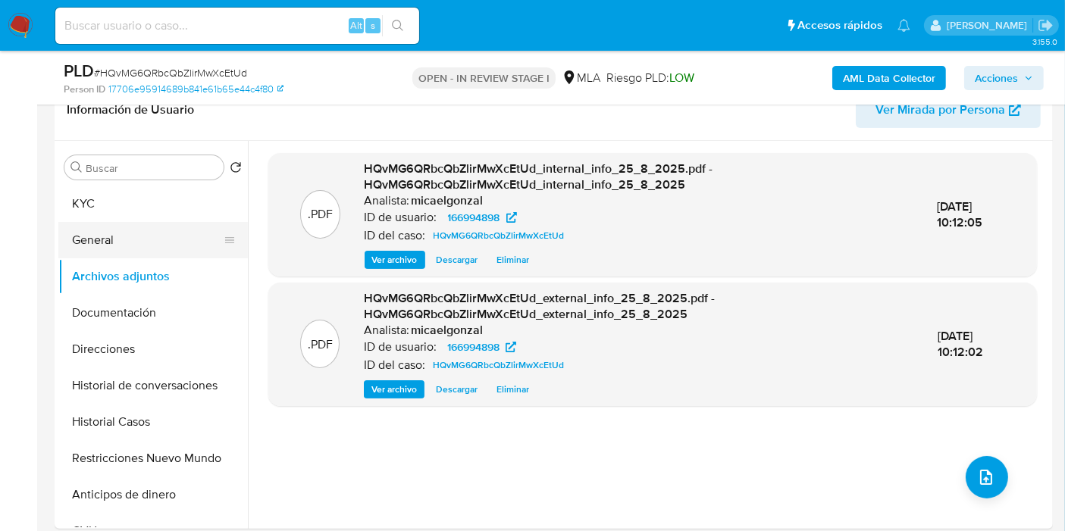
click at [107, 231] on button "General" at bounding box center [146, 240] width 177 height 36
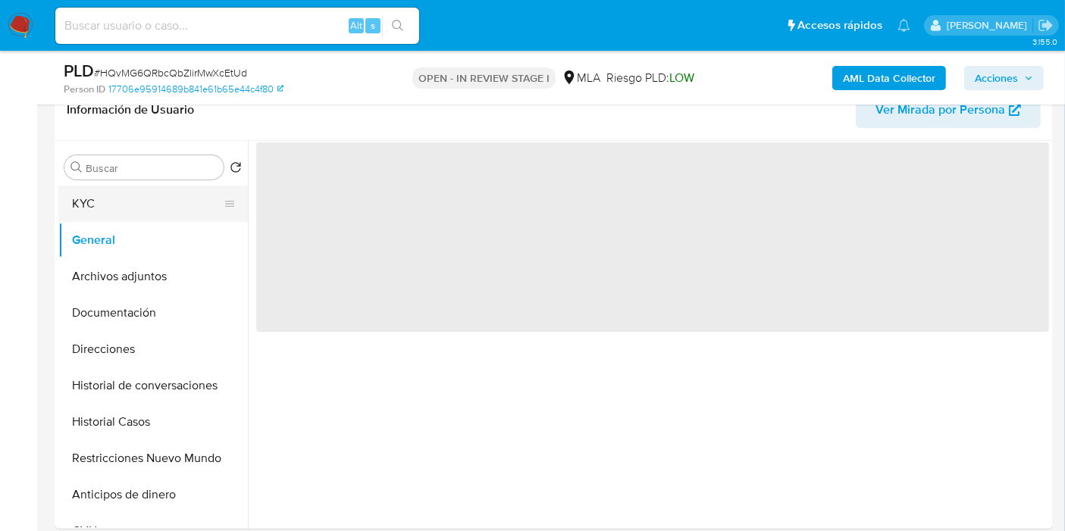
click at [142, 199] on button "KYC" at bounding box center [146, 204] width 177 height 36
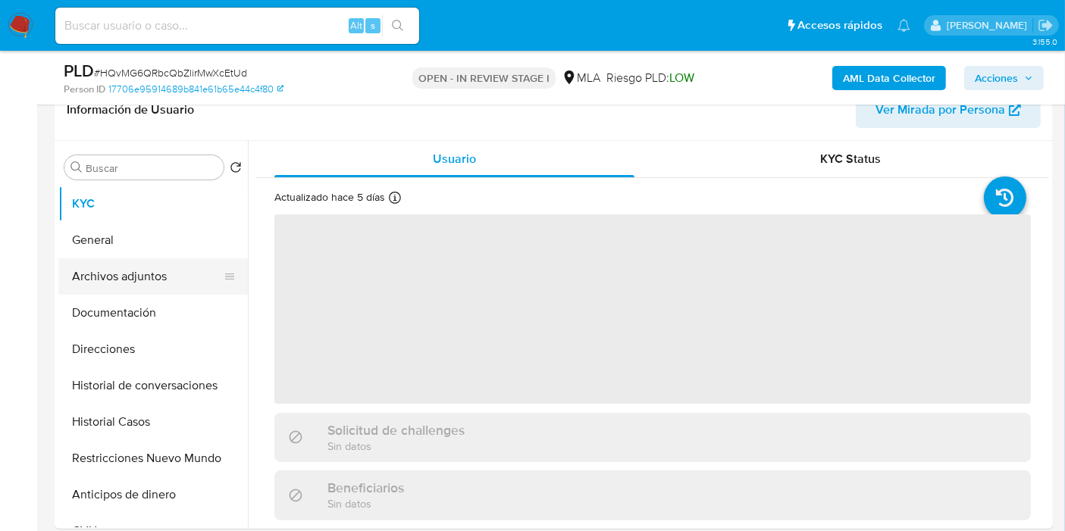
click at [142, 263] on button "Archivos adjuntos" at bounding box center [146, 276] width 177 height 36
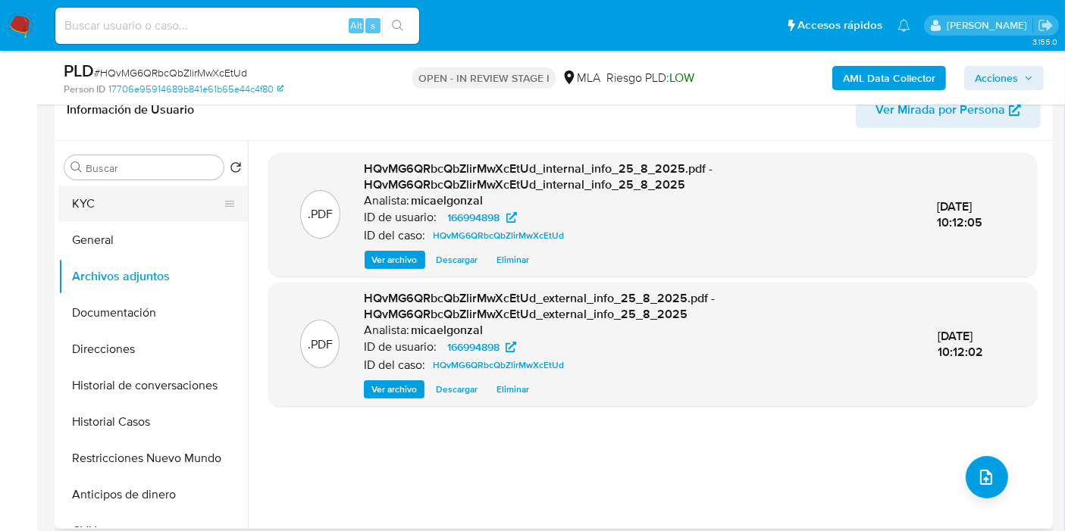
click at [128, 191] on button "KYC" at bounding box center [146, 204] width 177 height 36
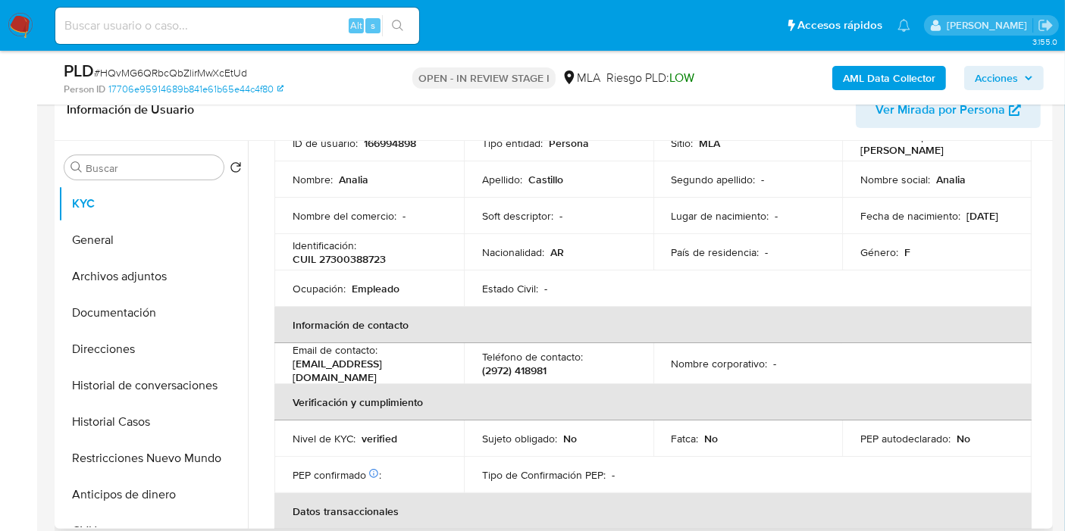
scroll to position [168, 0]
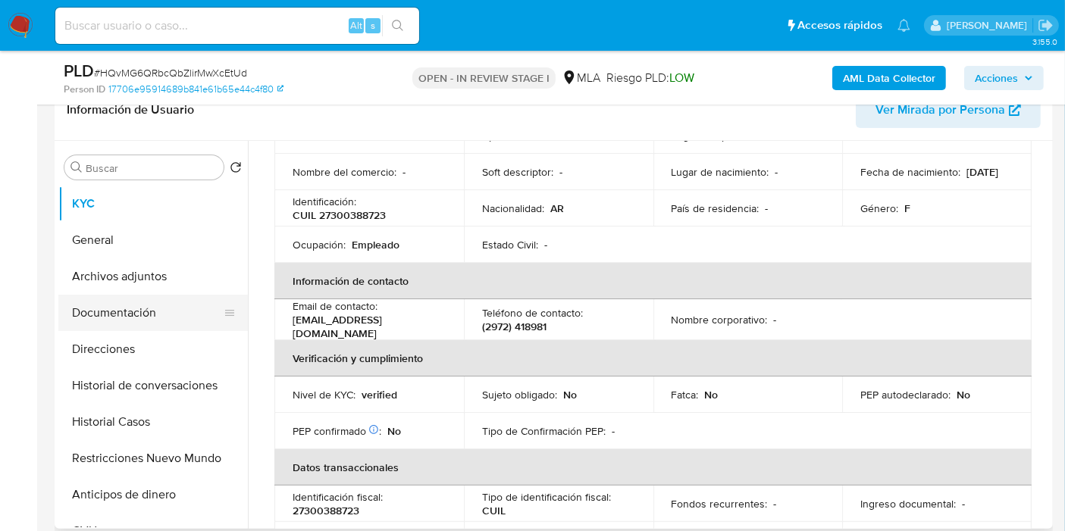
click at [119, 295] on button "Documentación" at bounding box center [146, 313] width 177 height 36
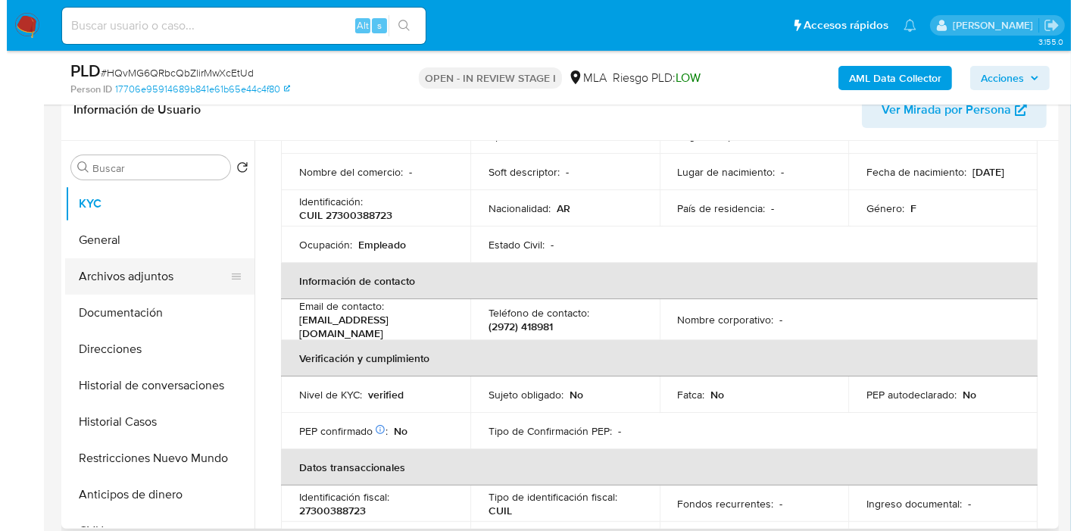
scroll to position [0, 0]
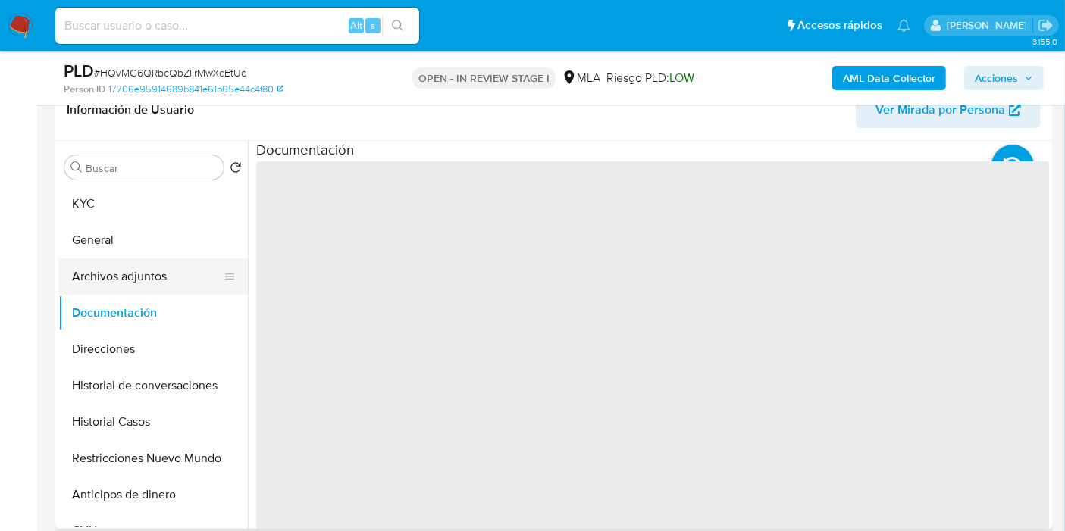
click at [142, 278] on button "Archivos adjuntos" at bounding box center [146, 276] width 177 height 36
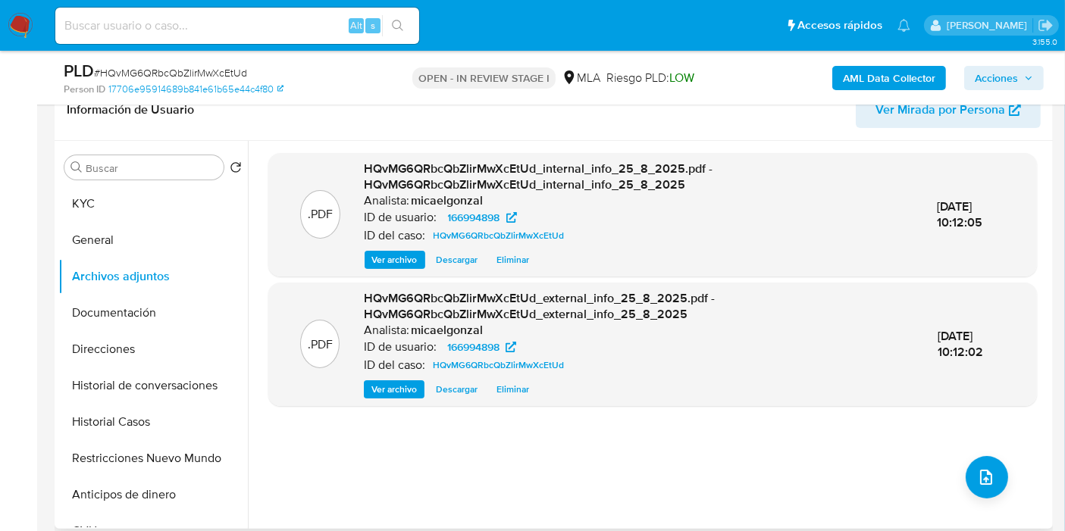
click at [971, 455] on div ".PDF HQvMG6QRbcQbZlirMwXcEtUd_internal_info_25_8_2025.pdf - HQvMG6QRbcQbZlirMwX…" at bounding box center [652, 335] width 768 height 364
click at [980, 474] on icon "upload-file" at bounding box center [986, 477] width 18 height 18
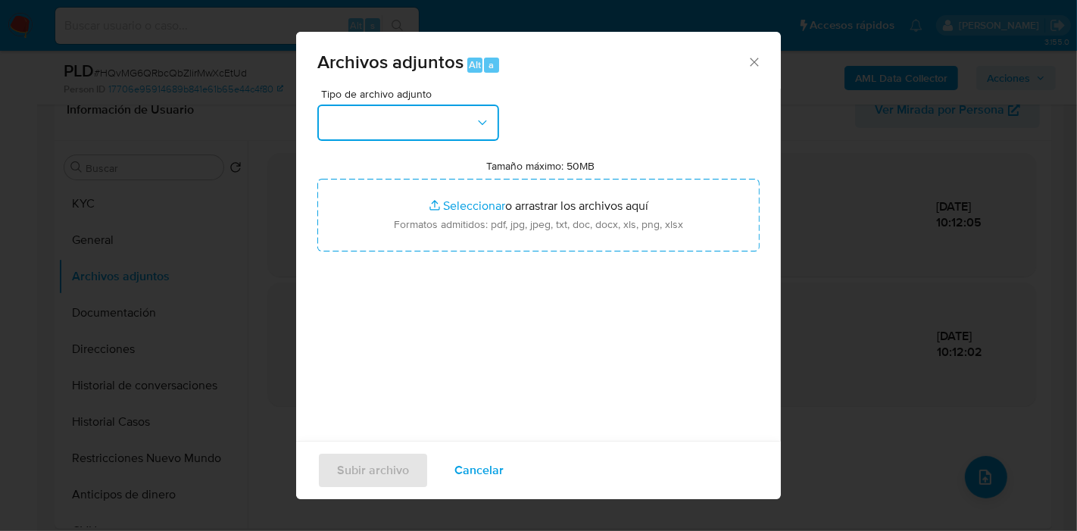
click at [463, 130] on button "button" at bounding box center [408, 123] width 182 height 36
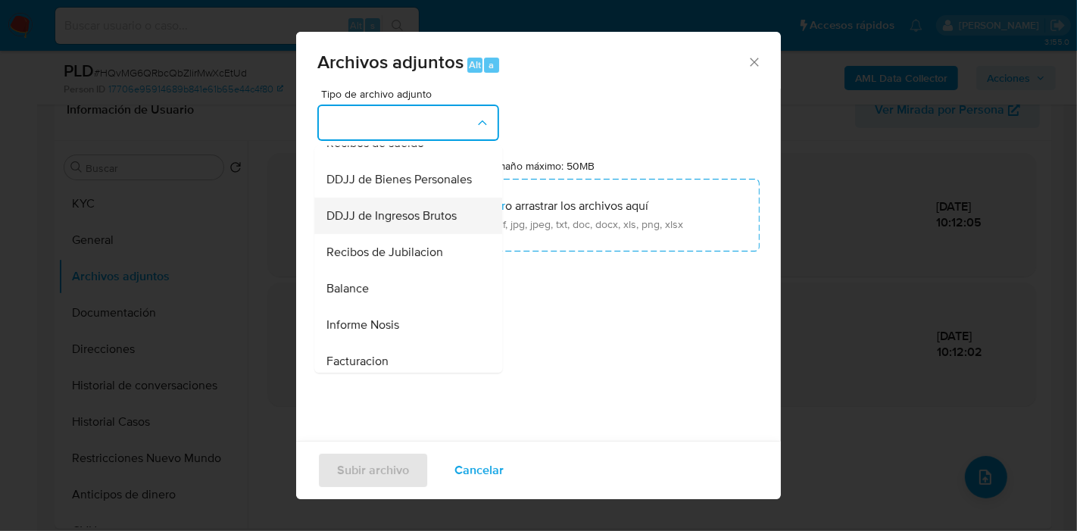
scroll to position [336, 0]
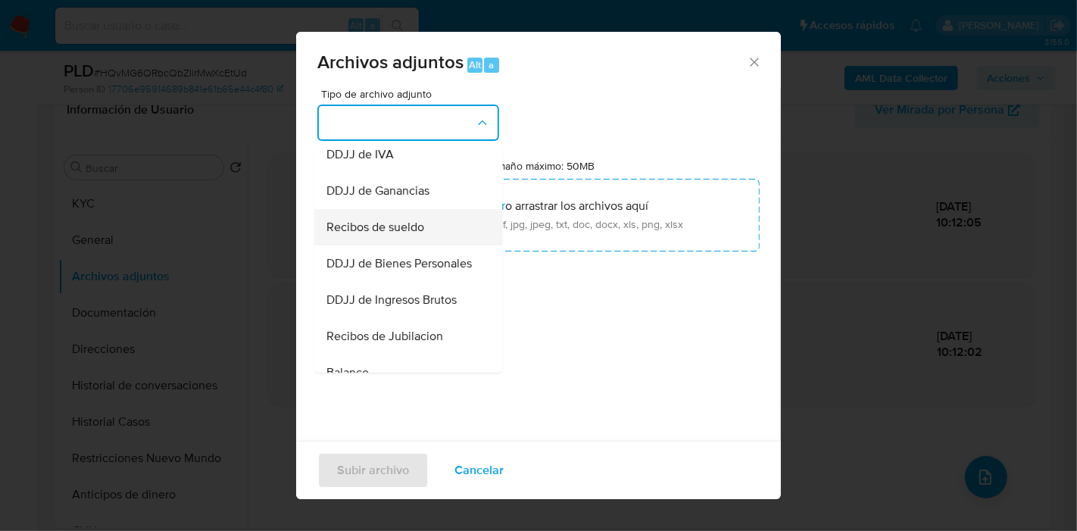
click at [413, 235] on span "Recibos de sueldo" at bounding box center [376, 227] width 98 height 15
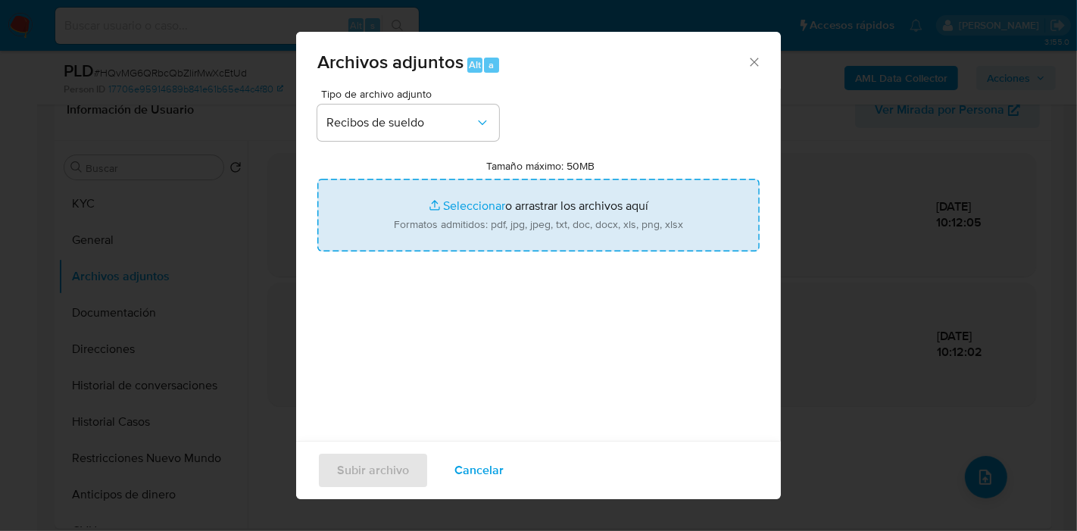
click at [511, 198] on input "Tamaño máximo: 50MB Seleccionar archivos" at bounding box center [538, 215] width 442 height 73
type input "C:\fakepath\Recibo de Sueldo - Julio 2025.pdf"
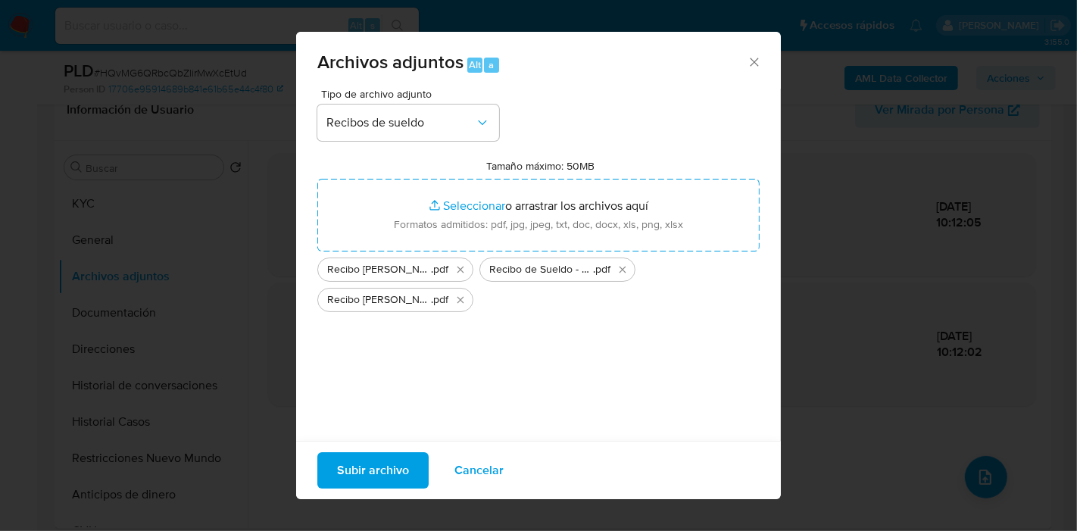
click at [460, 347] on div "Tipo de archivo adjunto Recibos de sueldo Tamaño máximo: 50MB Seleccionar archi…" at bounding box center [538, 268] width 442 height 358
drag, startPoint x: 394, startPoint y: 449, endPoint x: 396, endPoint y: 460, distance: 10.7
click at [396, 452] on div "Subir archivo Cancelar" at bounding box center [538, 470] width 485 height 58
click at [396, 460] on span "Subir archivo" at bounding box center [373, 470] width 72 height 33
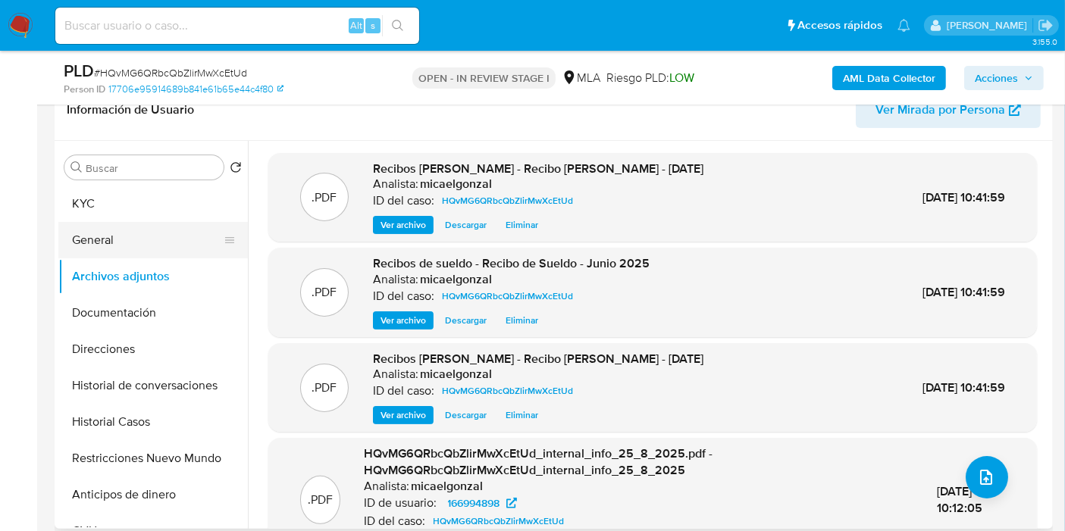
click at [104, 226] on button "General" at bounding box center [146, 240] width 177 height 36
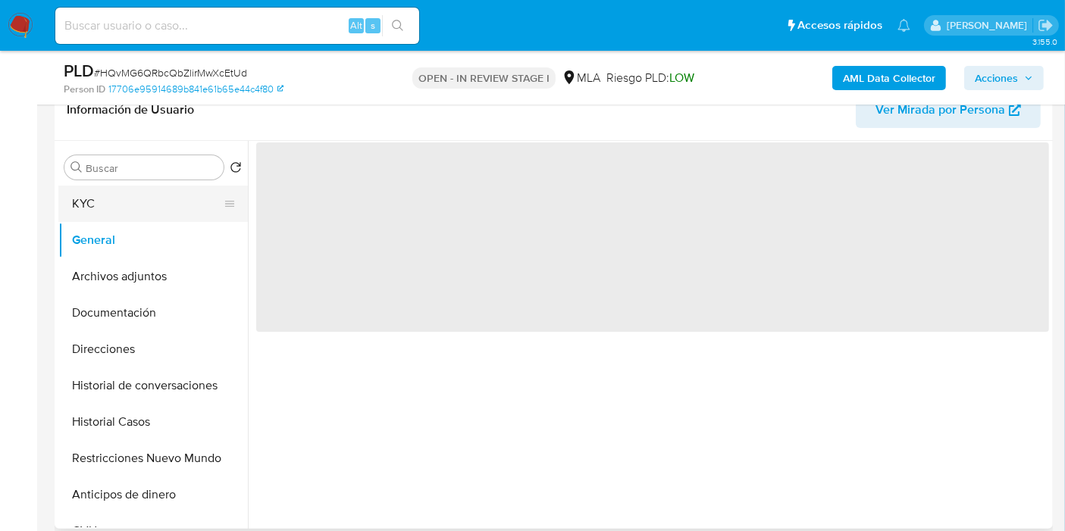
click at [108, 208] on button "KYC" at bounding box center [146, 204] width 177 height 36
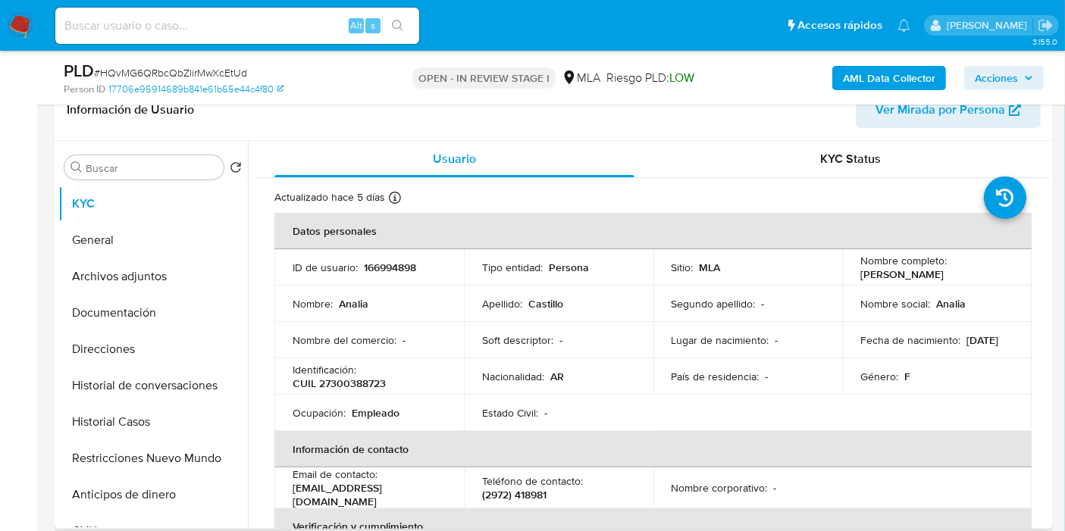
click at [347, 383] on p "CUIL 27300388723" at bounding box center [338, 384] width 93 height 14
copy p "27300388723"
click at [168, 276] on button "Archivos adjuntos" at bounding box center [146, 276] width 177 height 36
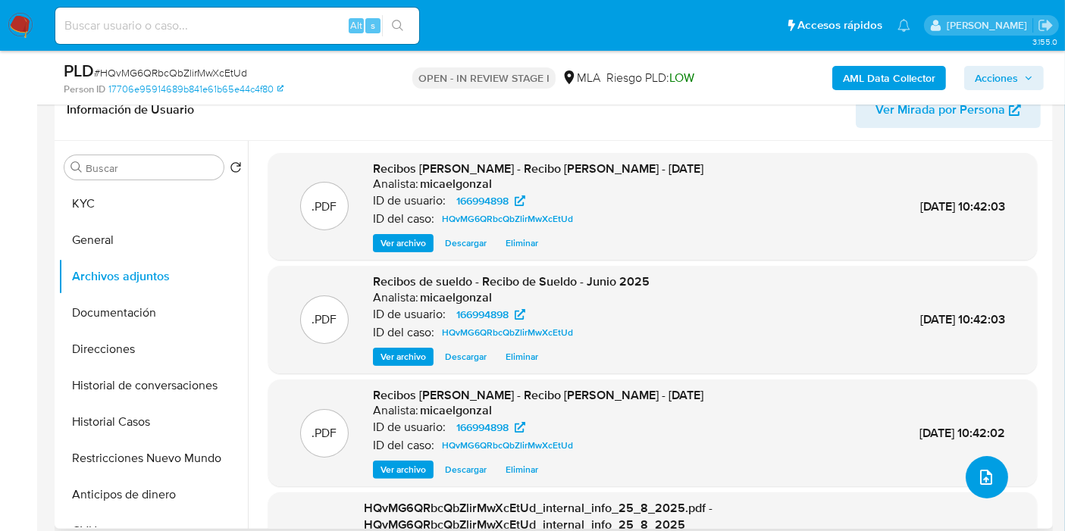
click at [977, 475] on icon "upload-file" at bounding box center [986, 477] width 18 height 18
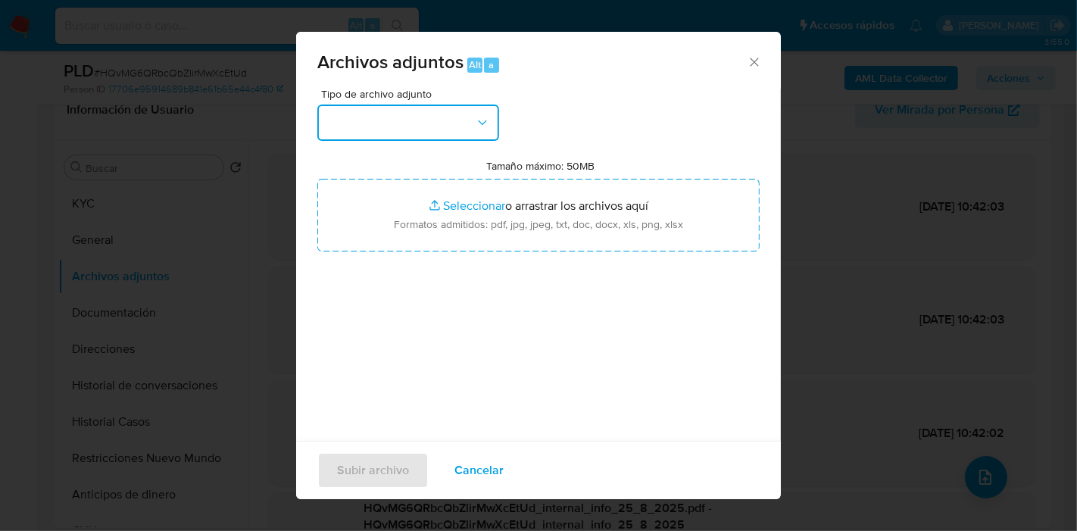
click at [450, 121] on button "button" at bounding box center [408, 123] width 182 height 36
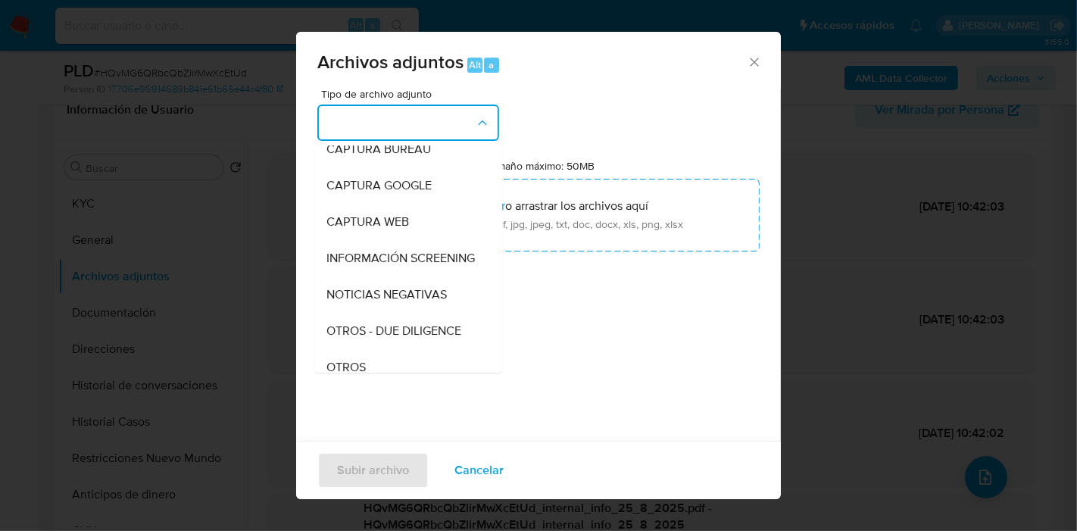
scroll to position [252, 0]
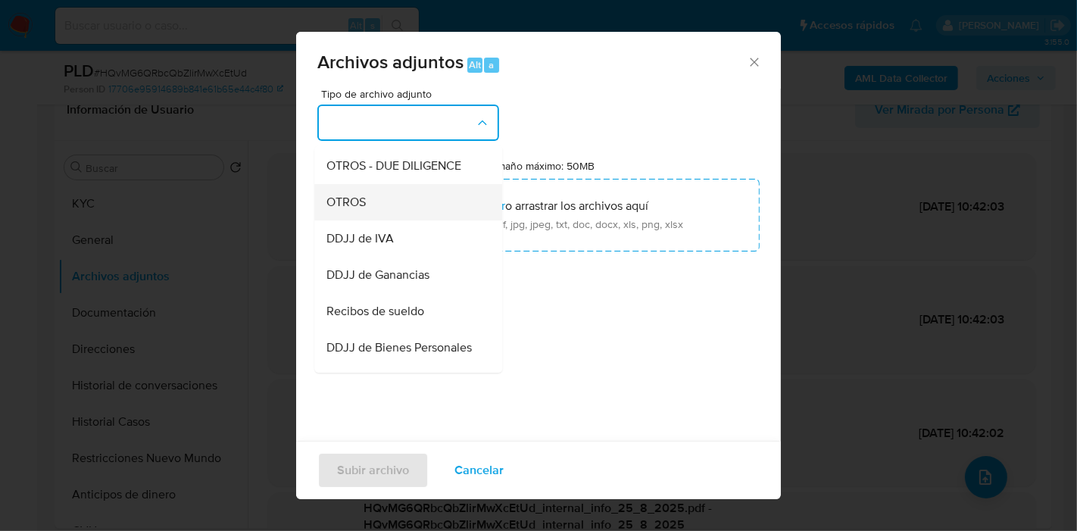
click at [401, 217] on div "OTROS" at bounding box center [404, 202] width 155 height 36
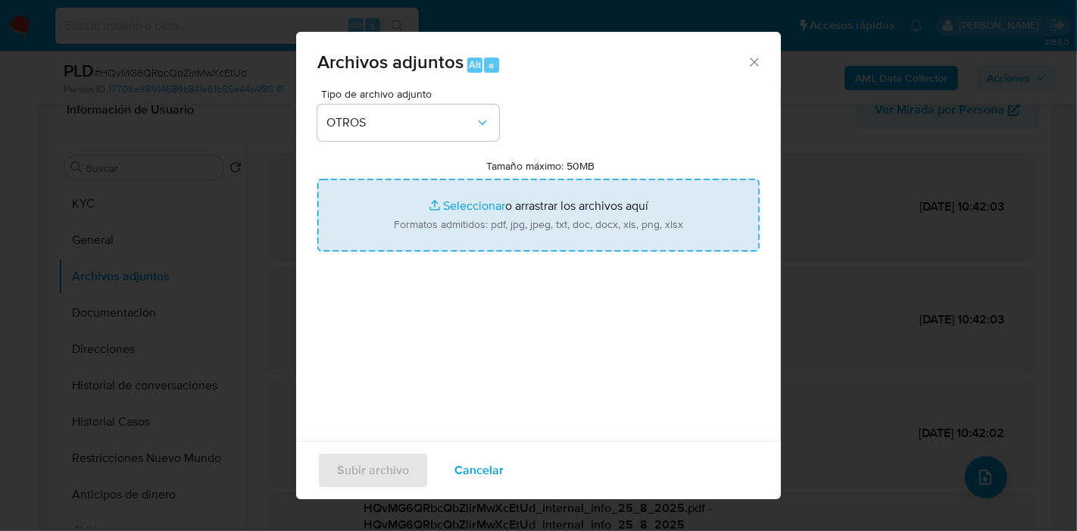
click at [451, 241] on input "Tamaño máximo: 50MB Seleccionar archivos" at bounding box center [538, 215] width 442 height 73
type input "C:\fakepath\Movimientos de Analia Castillo.xlsx"
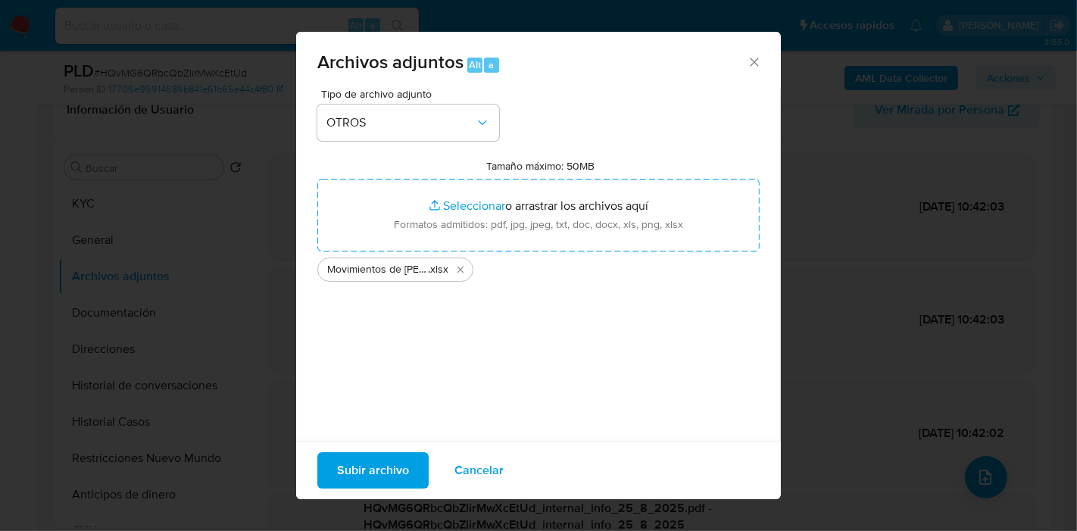
drag, startPoint x: 451, startPoint y: 241, endPoint x: 530, endPoint y: 328, distance: 118.0
click at [530, 328] on div "Tipo de archivo adjunto OTROS Tamaño máximo: 50MB Seleccionar archivos Seleccio…" at bounding box center [538, 268] width 442 height 358
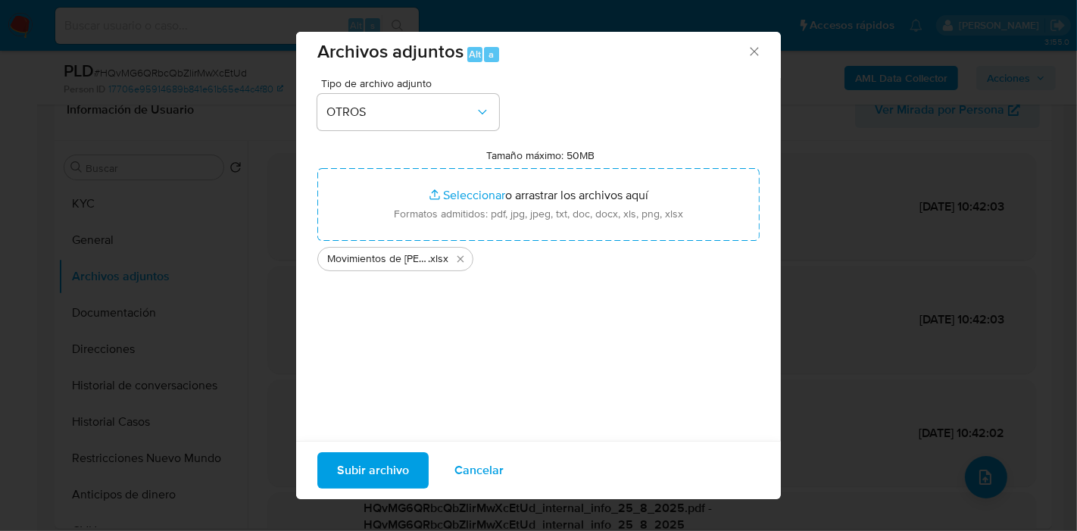
scroll to position [15, 0]
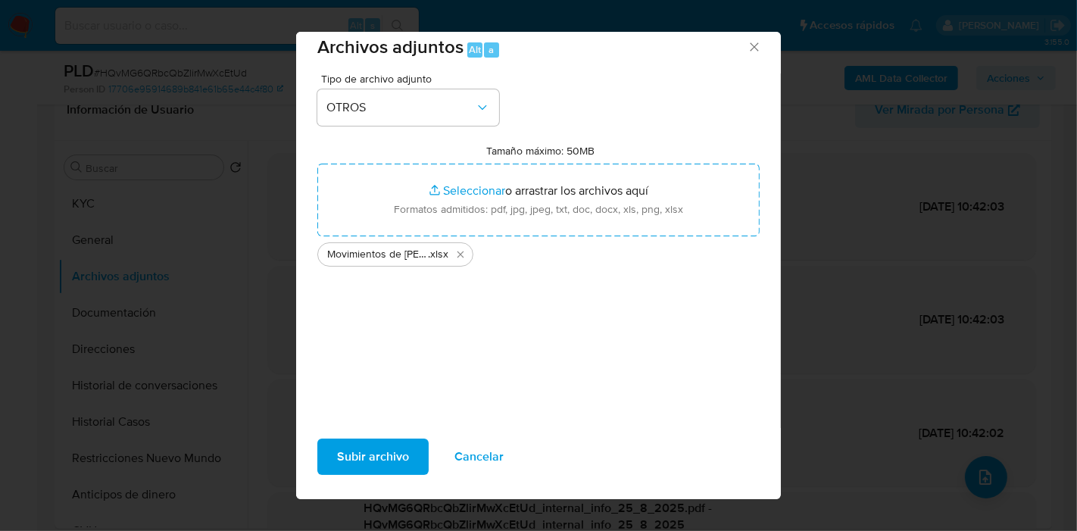
click at [389, 451] on span "Subir archivo" at bounding box center [373, 456] width 72 height 33
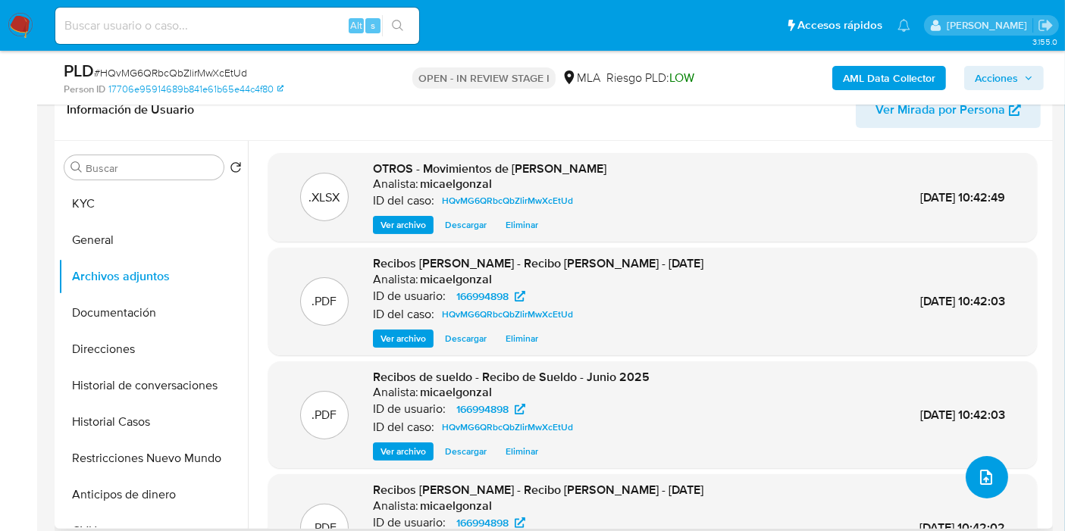
click at [997, 468] on button "upload-file" at bounding box center [986, 477] width 42 height 42
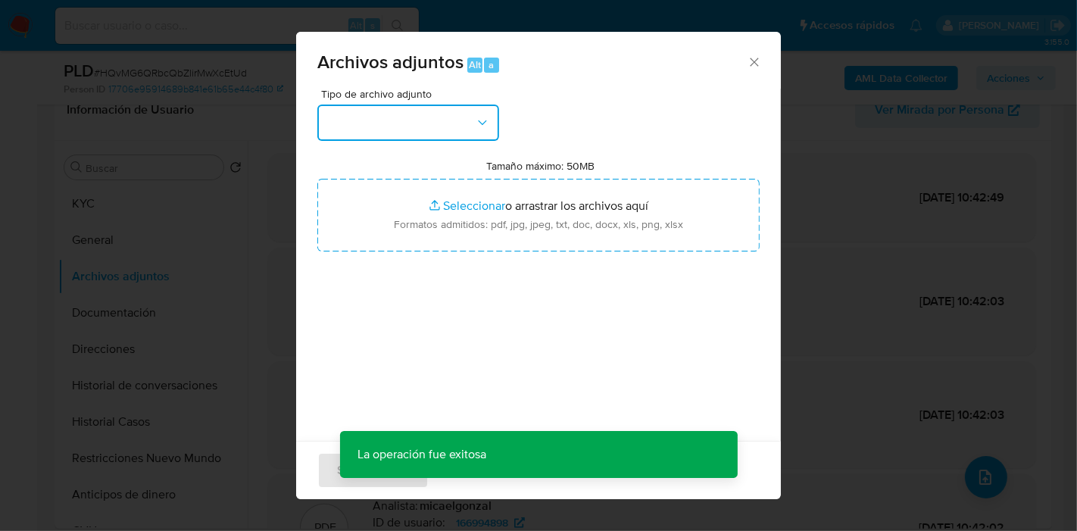
click at [455, 114] on button "button" at bounding box center [408, 123] width 182 height 36
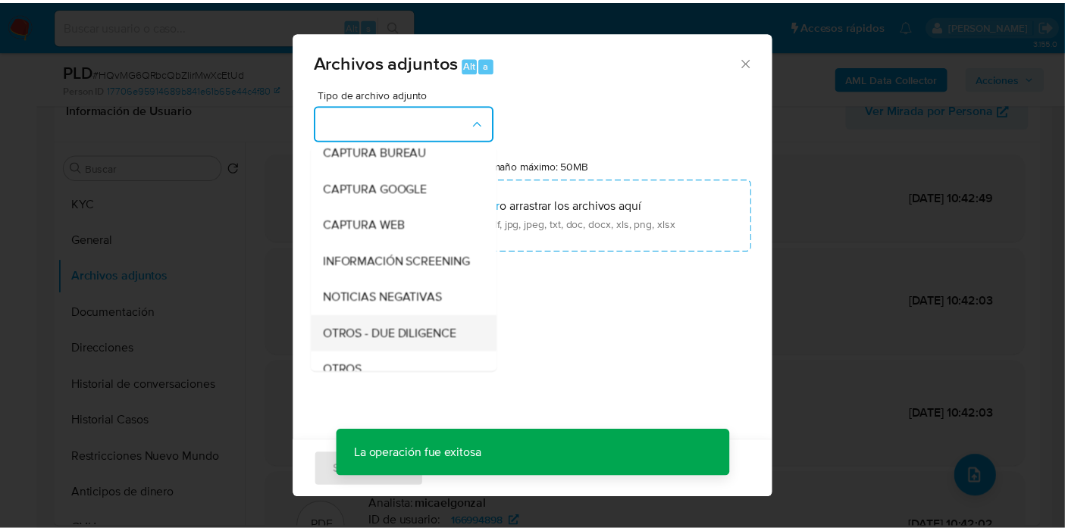
scroll to position [252, 0]
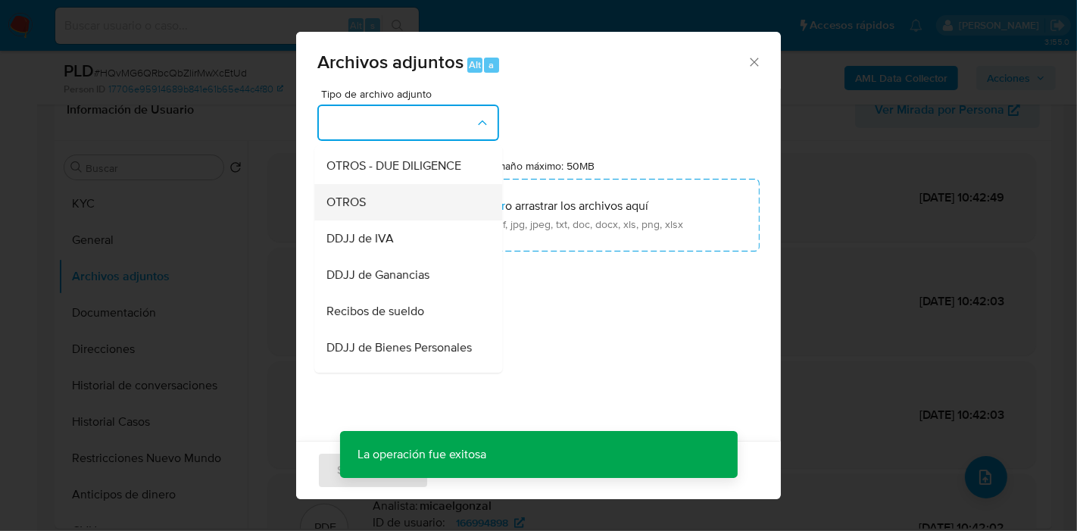
click at [379, 201] on div "OTROS" at bounding box center [404, 202] width 155 height 36
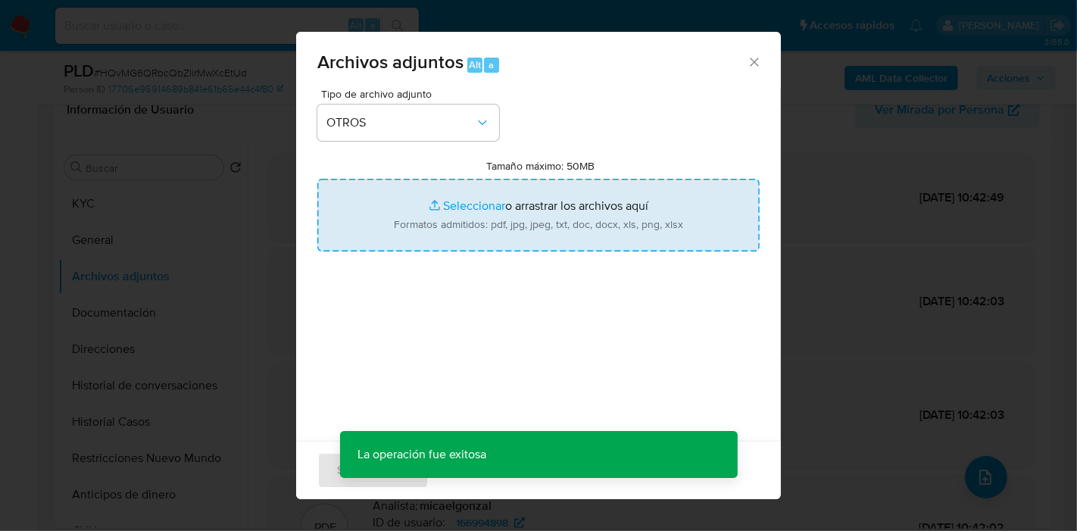
click at [439, 201] on input "Tamaño máximo: 50MB Seleccionar archivos" at bounding box center [538, 215] width 442 height 73
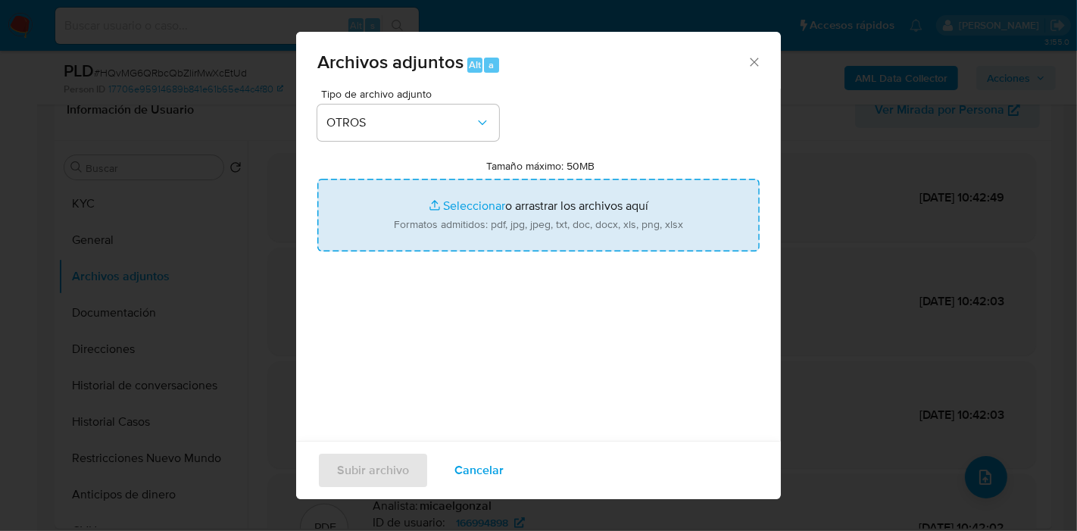
type input "C:\fakepath\Caselog HQvMG6QRbcQbZlirMwXcEtUd_2025_08_18_18_57_30.docx"
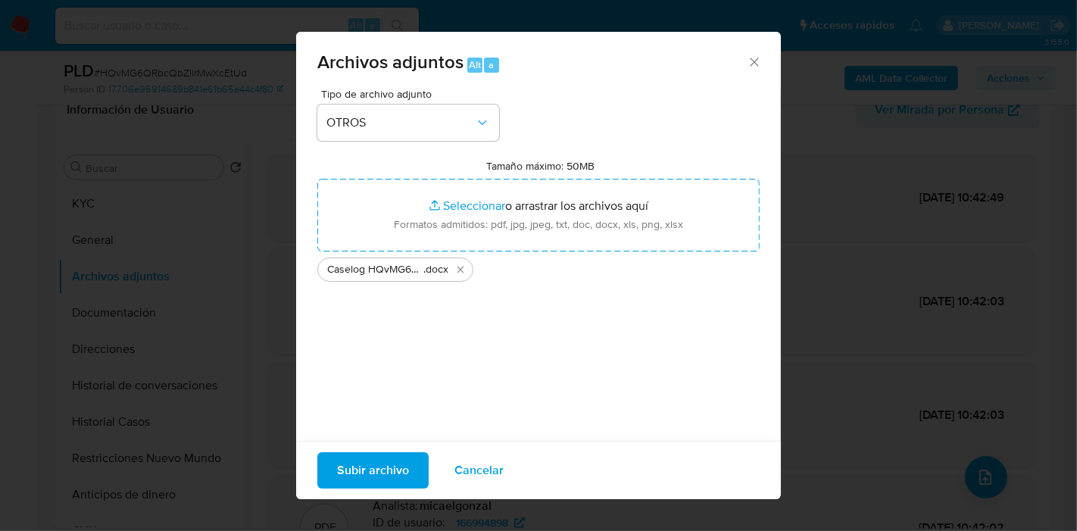
click at [379, 461] on span "Subir archivo" at bounding box center [373, 470] width 72 height 33
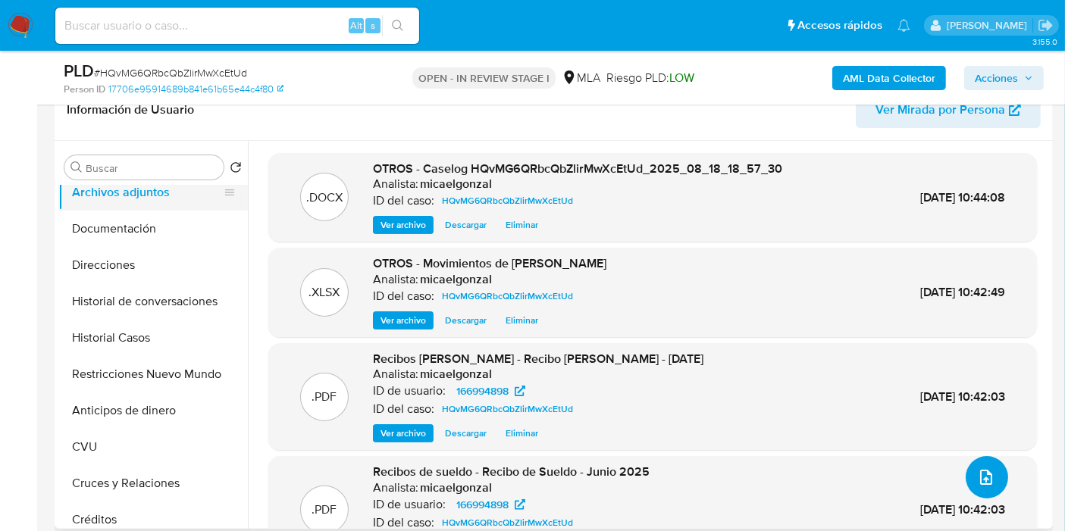
scroll to position [0, 0]
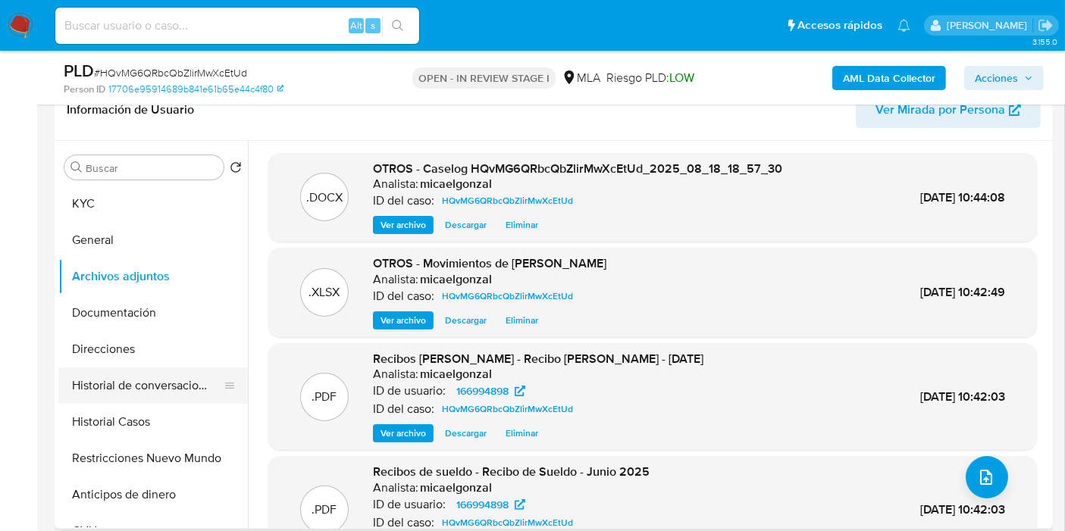
click at [133, 388] on button "Historial de conversaciones" at bounding box center [146, 385] width 177 height 36
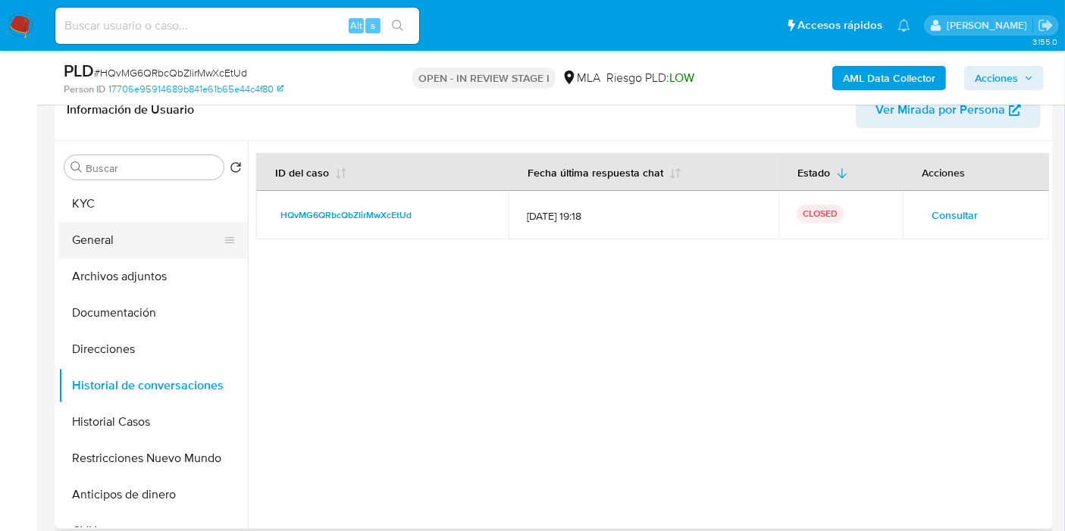
click at [123, 239] on button "General" at bounding box center [146, 240] width 177 height 36
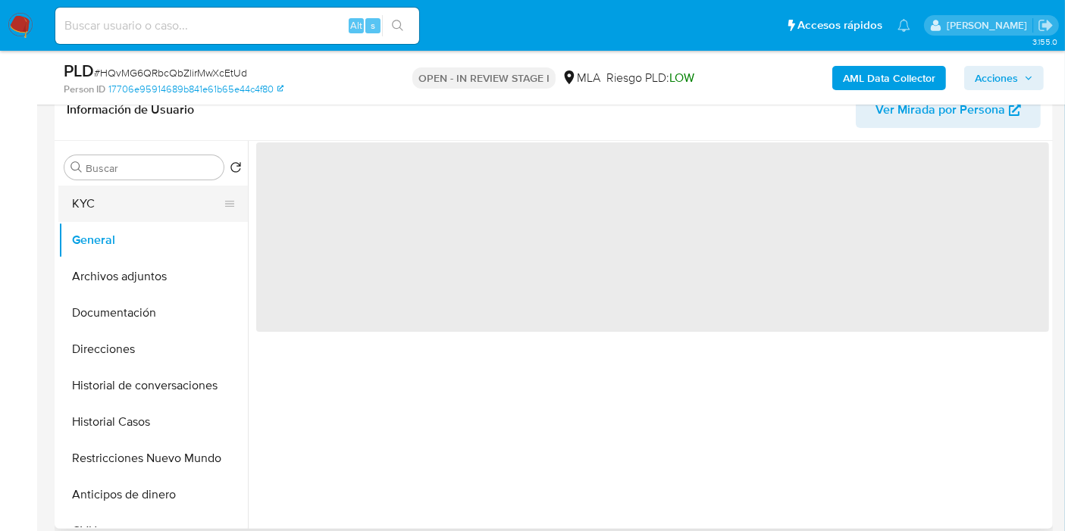
click at [132, 195] on button "KYC" at bounding box center [146, 204] width 177 height 36
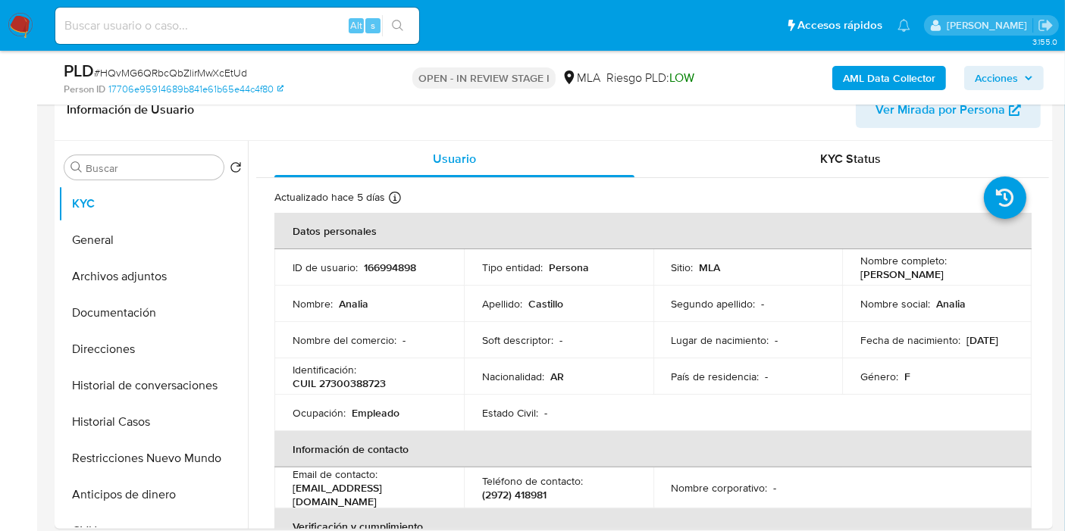
click at [1008, 79] on span "Acciones" at bounding box center [995, 78] width 43 height 24
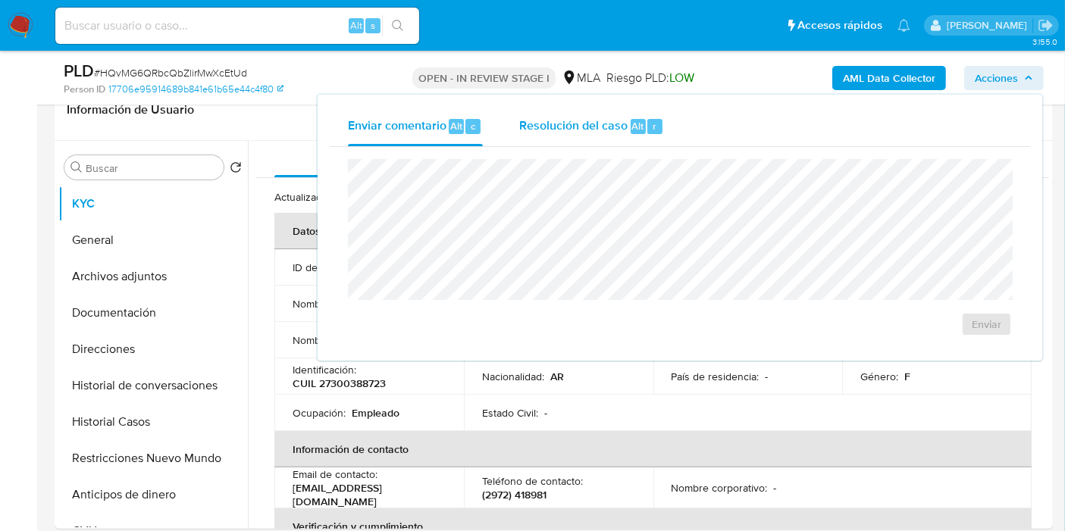
click at [593, 125] on span "Resolución del caso" at bounding box center [573, 125] width 108 height 17
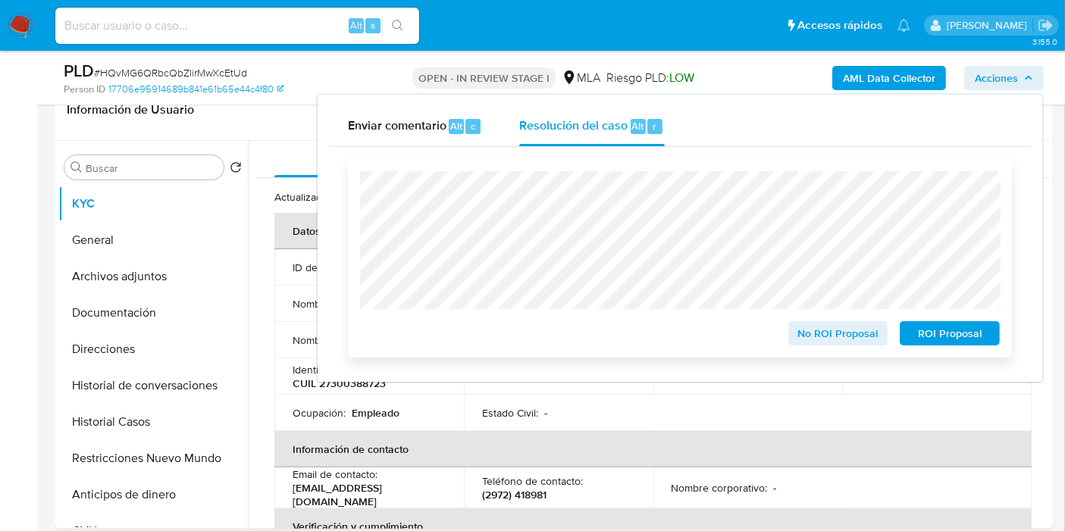
click at [871, 335] on span "No ROI Proposal" at bounding box center [838, 333] width 79 height 21
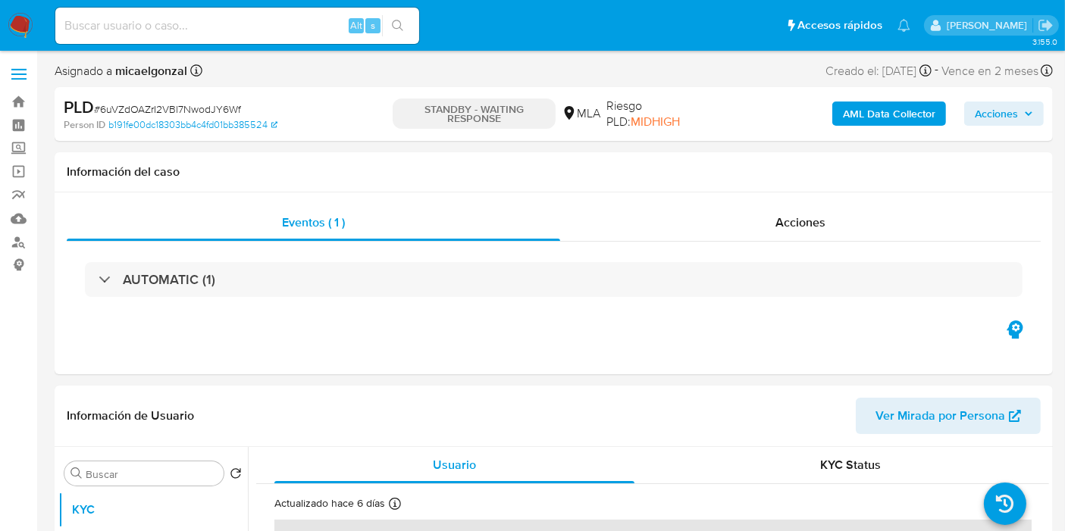
select select "10"
click at [268, 36] on div "Alt s" at bounding box center [237, 26] width 364 height 36
click at [273, 31] on input at bounding box center [237, 26] width 364 height 20
paste input "PtXP6kTiAcPuKQ8AH85yg1o7"
type input "PtXP6kTiAcPuKQ8AH85yg1o7"
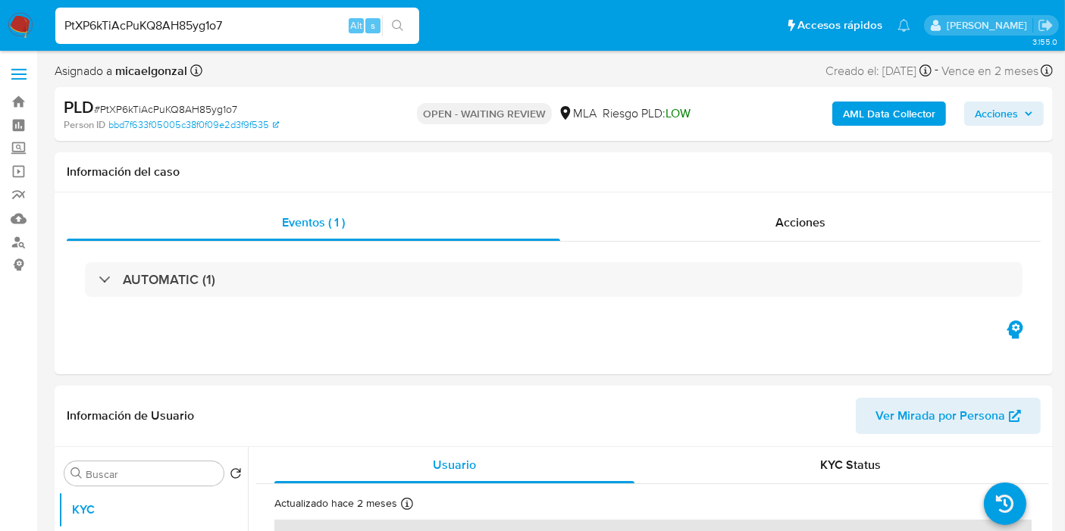
select select "10"
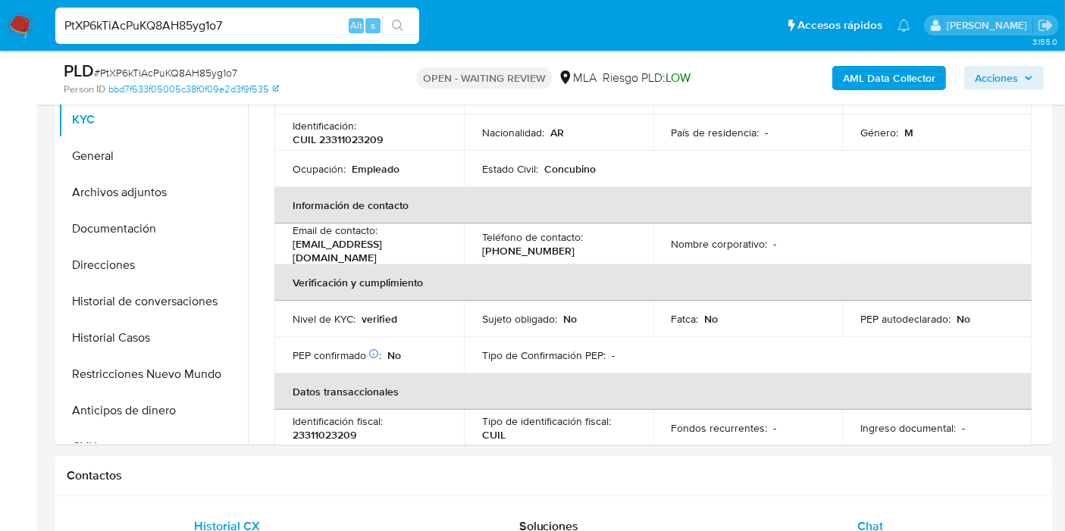
scroll to position [252, 0]
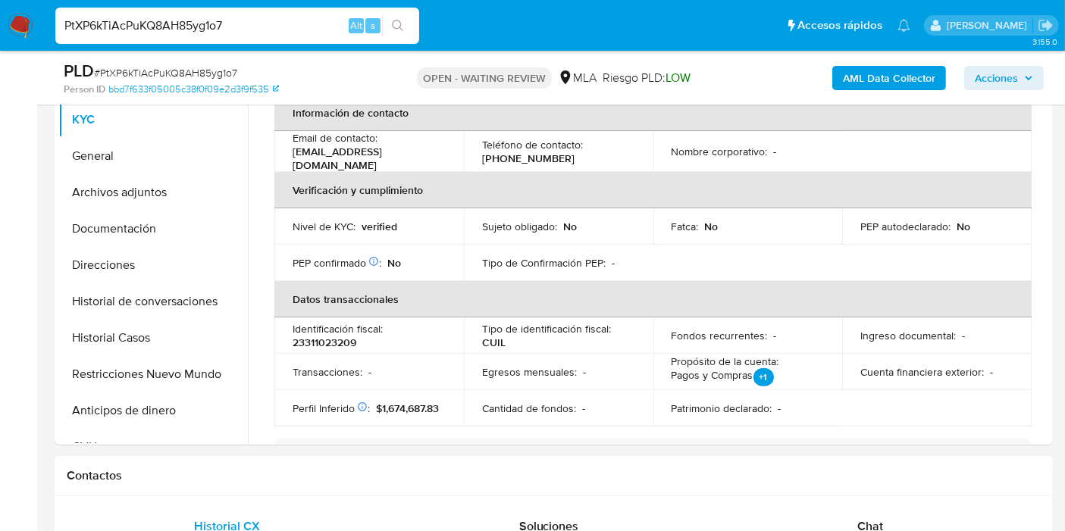
click at [920, 526] on div "Chat" at bounding box center [869, 526] width 285 height 36
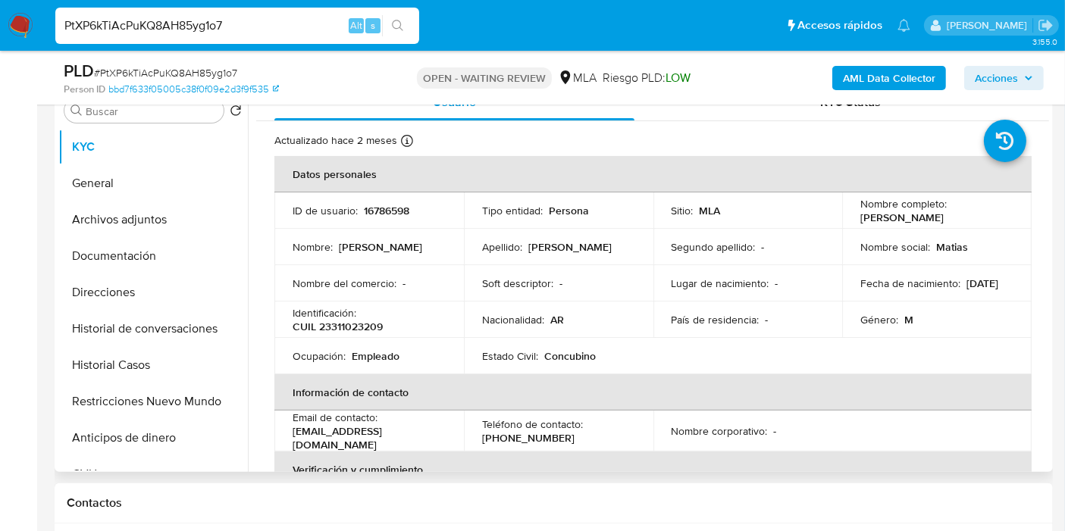
scroll to position [168, 0]
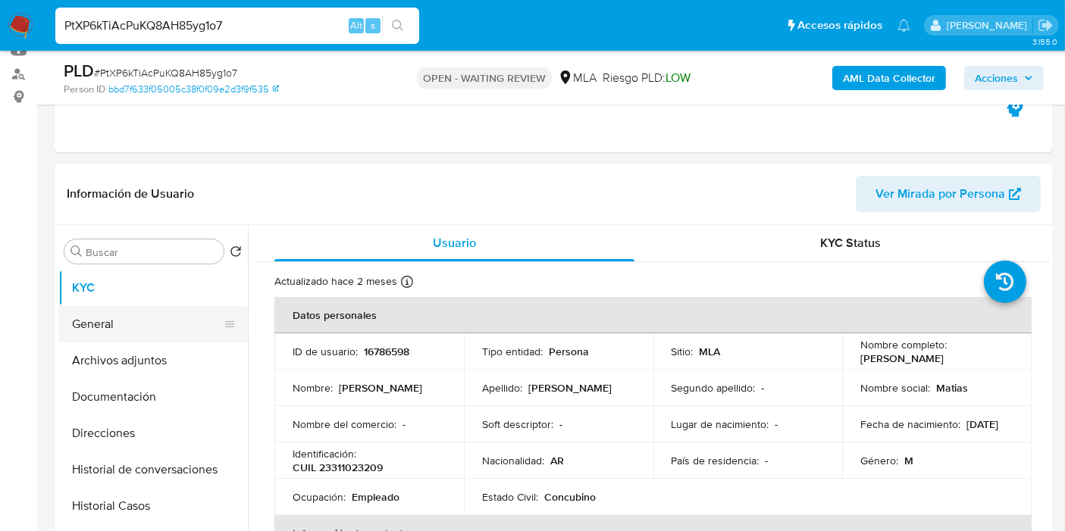
click at [158, 306] on button "General" at bounding box center [146, 324] width 177 height 36
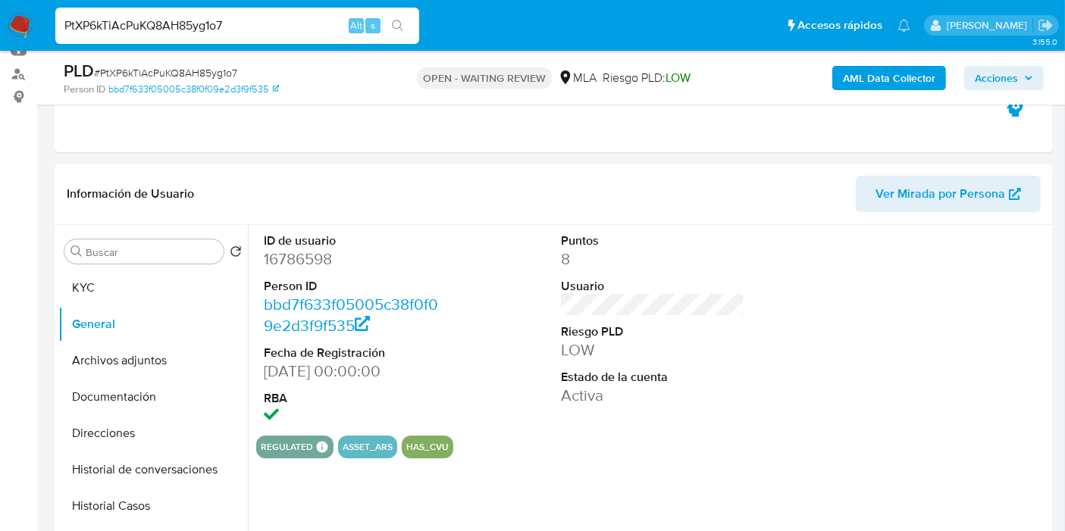
click at [317, 261] on dd "16786598" at bounding box center [355, 259] width 183 height 21
copy dd "16786598"
click at [160, 279] on button "KYC" at bounding box center [146, 288] width 177 height 36
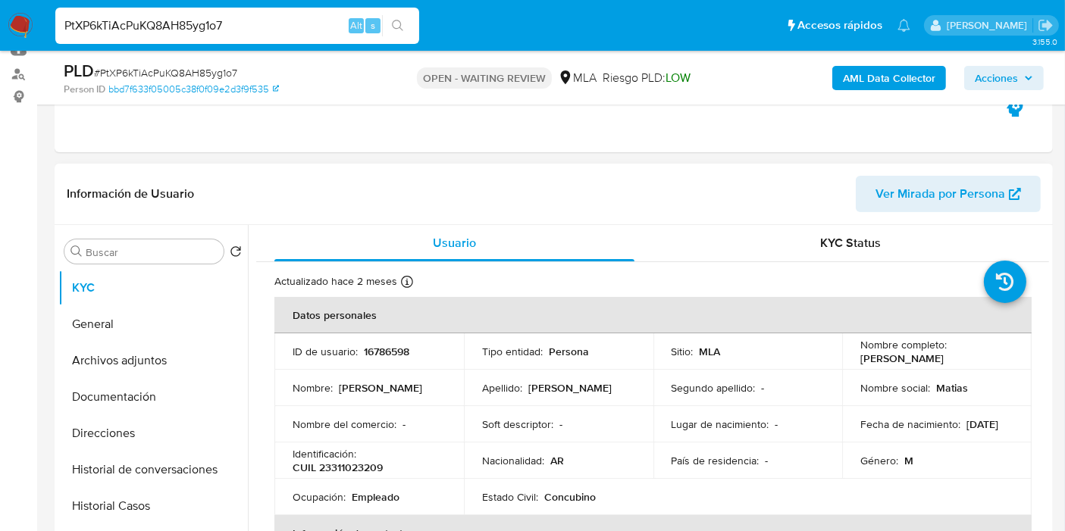
drag, startPoint x: 963, startPoint y: 354, endPoint x: 871, endPoint y: 359, distance: 91.8
click at [853, 360] on td "Nombre completo : Walter Matias Pilchik" at bounding box center [936, 351] width 189 height 36
copy p "[PERSON_NAME]"
click at [370, 461] on p "CUIL 23311023209" at bounding box center [337, 468] width 90 height 14
click at [366, 468] on p "CUIL 23311023209" at bounding box center [337, 468] width 90 height 14
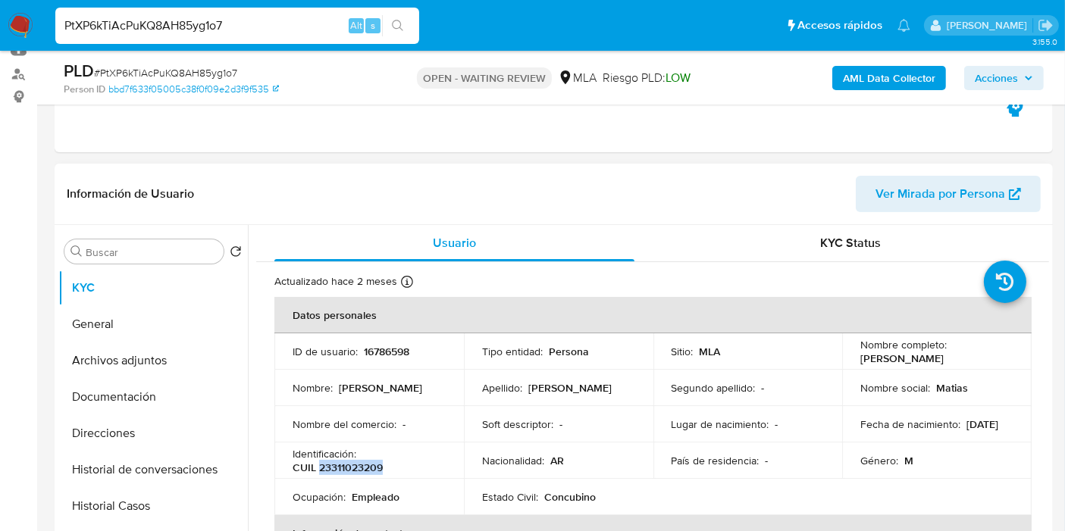
click at [367, 468] on p "CUIL 23311023209" at bounding box center [337, 468] width 90 height 14
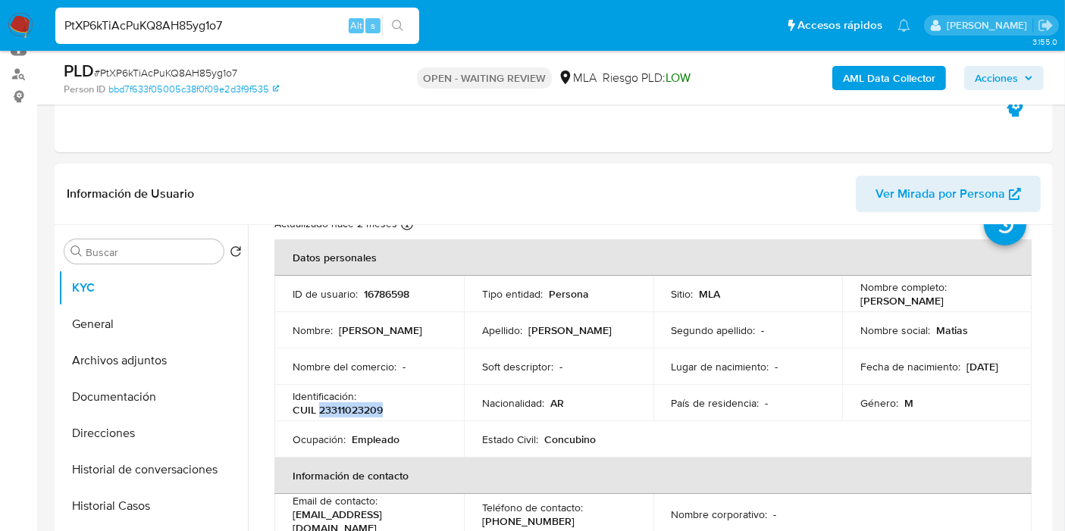
scroll to position [84, 0]
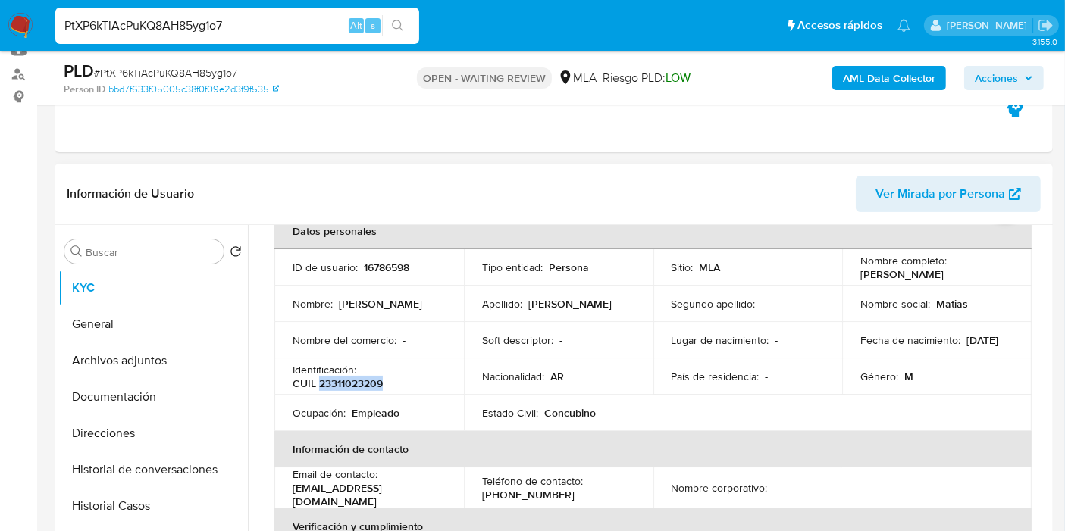
copy p "23311023209"
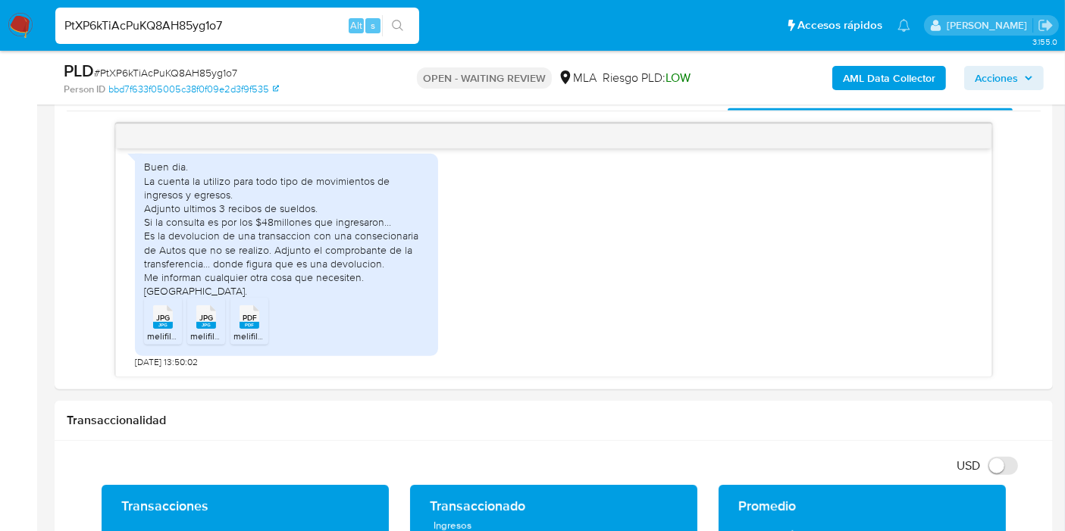
scroll to position [673, 0]
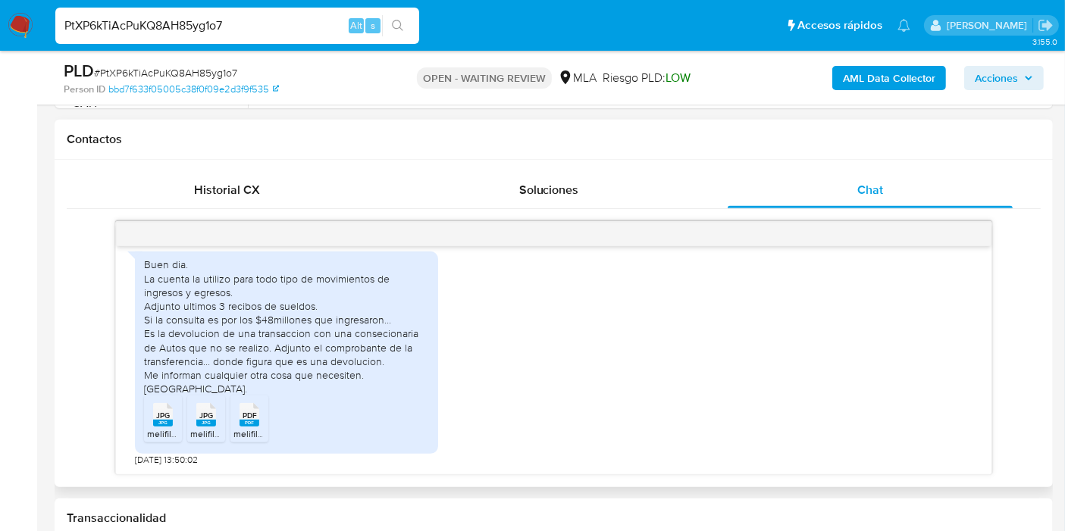
click at [405, 325] on div "Buen dia. La cuenta la utilizo para todo tipo de movimientos de ingresos y egre…" at bounding box center [286, 327] width 285 height 138
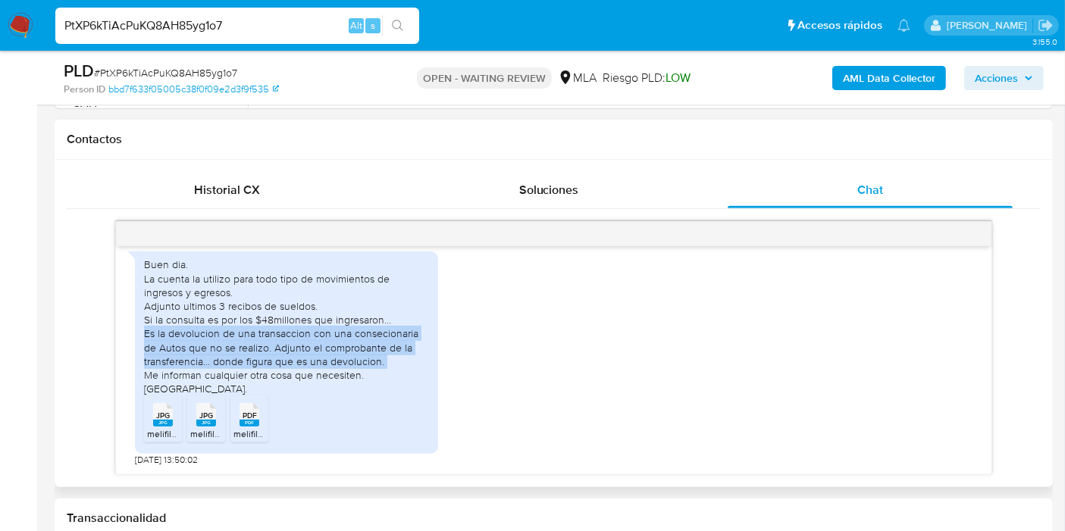
click at [405, 325] on div "Buen dia. La cuenta la utilizo para todo tipo de movimientos de ingresos y egre…" at bounding box center [286, 327] width 285 height 138
click at [379, 339] on div "Buen dia. La cuenta la utilizo para todo tipo de movimientos de ingresos y egre…" at bounding box center [286, 327] width 285 height 138
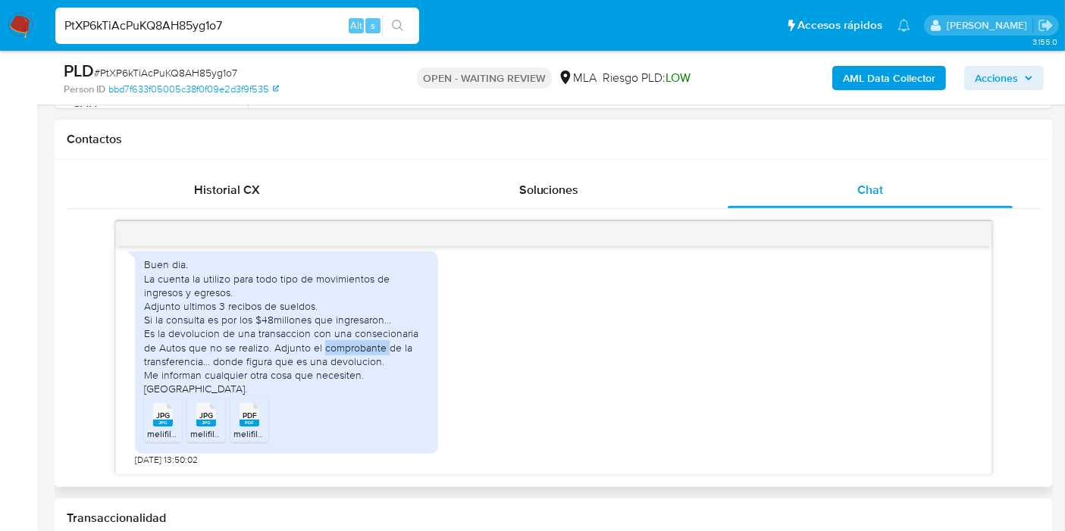
click at [379, 339] on div "Buen dia. La cuenta la utilizo para todo tipo de movimientos de ingresos y egre…" at bounding box center [286, 327] width 285 height 138
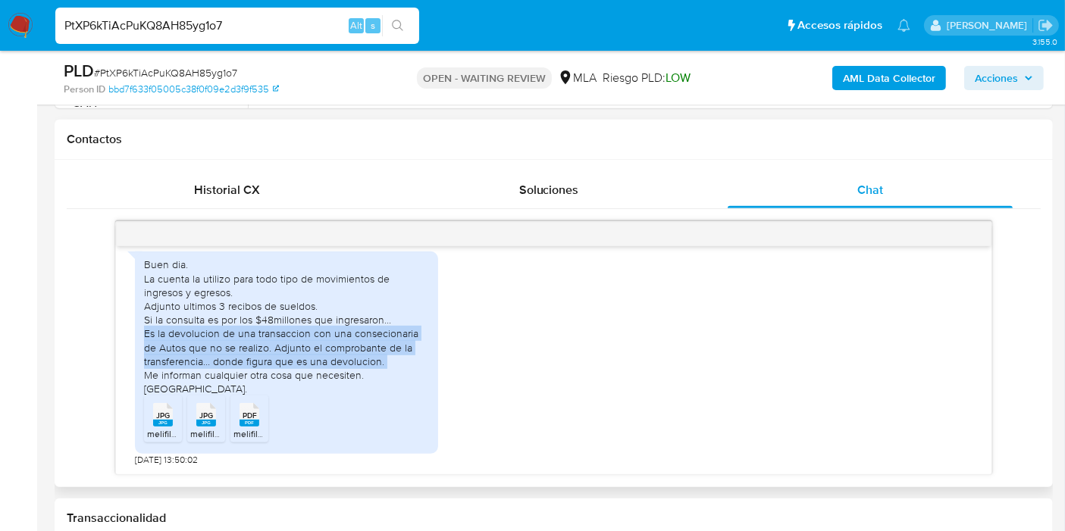
click at [379, 339] on div "Buen dia. La cuenta la utilizo para todo tipo de movimientos de ingresos y egre…" at bounding box center [286, 327] width 285 height 138
click at [364, 349] on div "Buen dia. La cuenta la utilizo para todo tipo de movimientos de ingresos y egre…" at bounding box center [286, 327] width 285 height 138
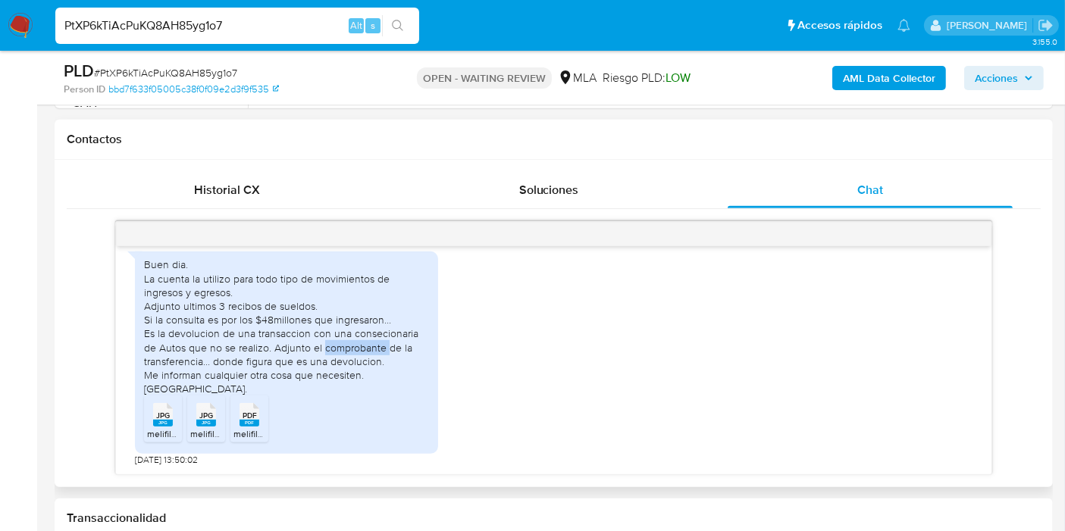
click at [364, 349] on div "Buen dia. La cuenta la utilizo para todo tipo de movimientos de ingresos y egre…" at bounding box center [286, 327] width 285 height 138
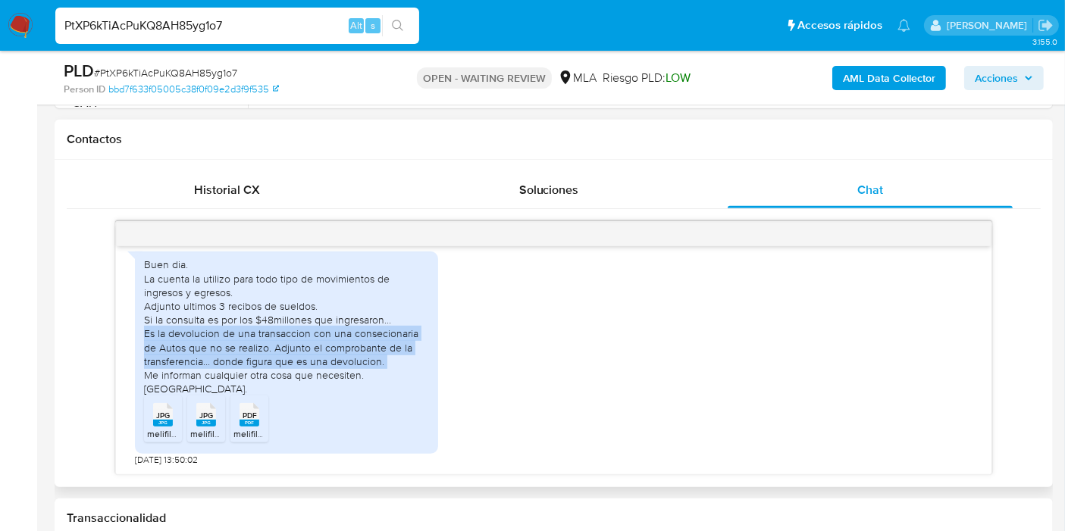
click at [364, 349] on div "Buen dia. La cuenta la utilizo para todo tipo de movimientos de ingresos y egre…" at bounding box center [286, 327] width 285 height 138
click at [211, 327] on div "Buen dia. La cuenta la utilizo para todo tipo de movimientos de ingresos y egre…" at bounding box center [286, 327] width 285 height 138
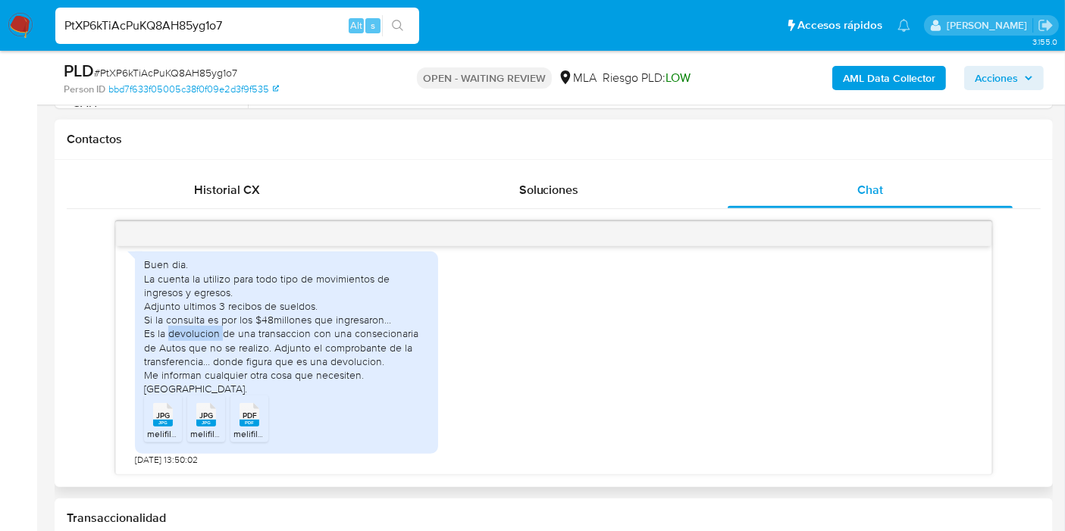
click at [211, 327] on div "Buen dia. La cuenta la utilizo para todo tipo de movimientos de ingresos y egre…" at bounding box center [286, 327] width 285 height 138
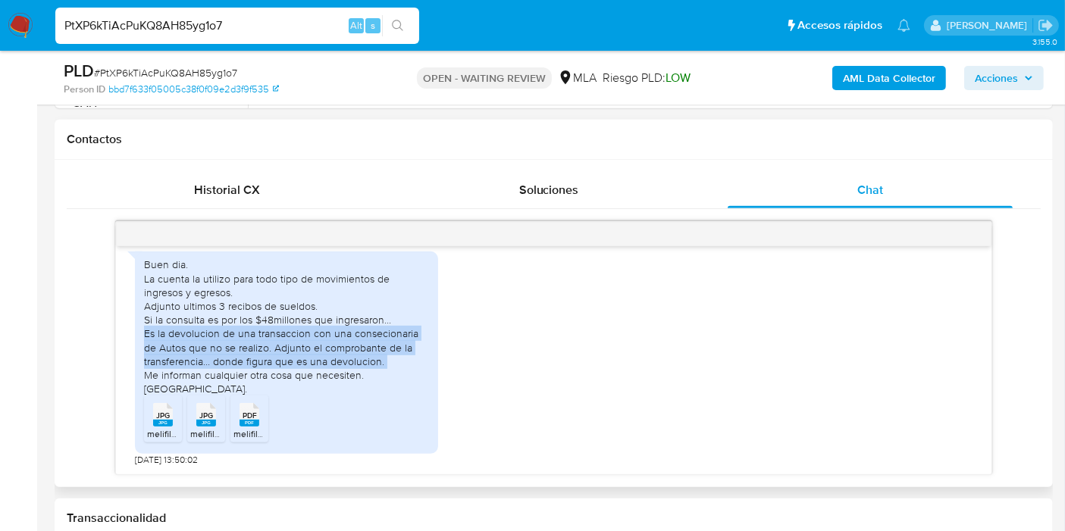
click at [211, 327] on div "Buen dia. La cuenta la utilizo para todo tipo de movimientos de ingresos y egre…" at bounding box center [286, 327] width 285 height 138
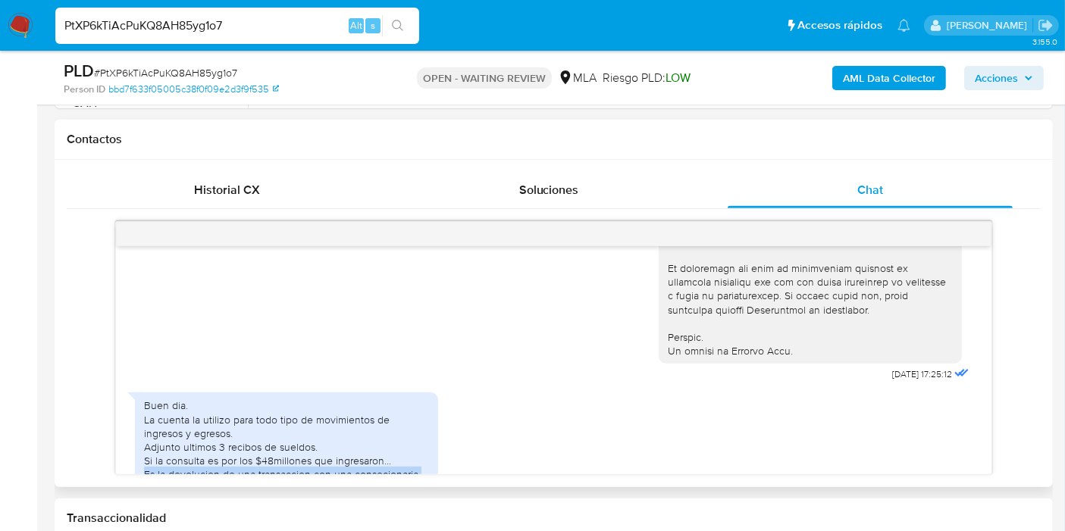
scroll to position [866, 0]
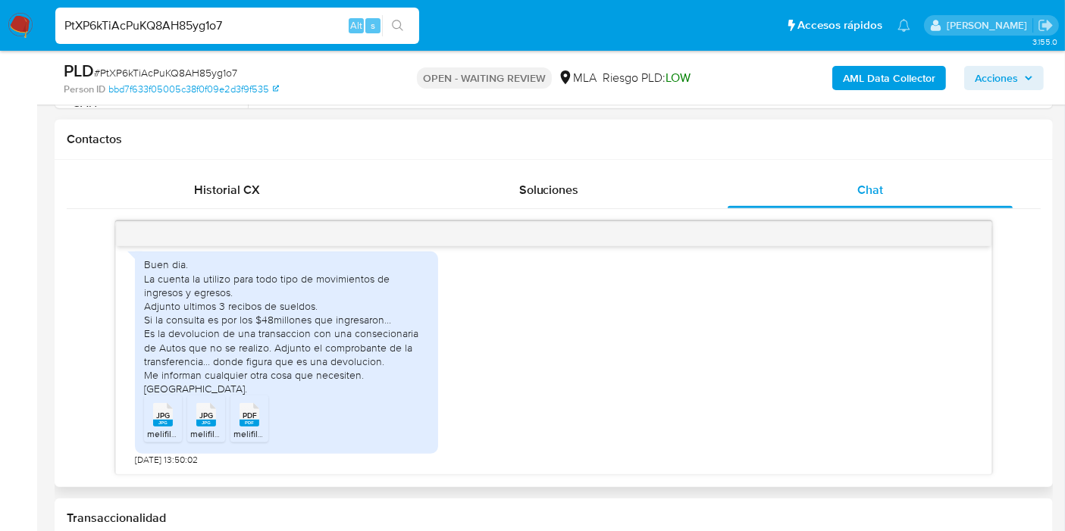
click at [441, 257] on div "Buen dia. La cuenta la utilizo para todo tipo de movimientos de ingresos y egre…" at bounding box center [553, 355] width 837 height 222
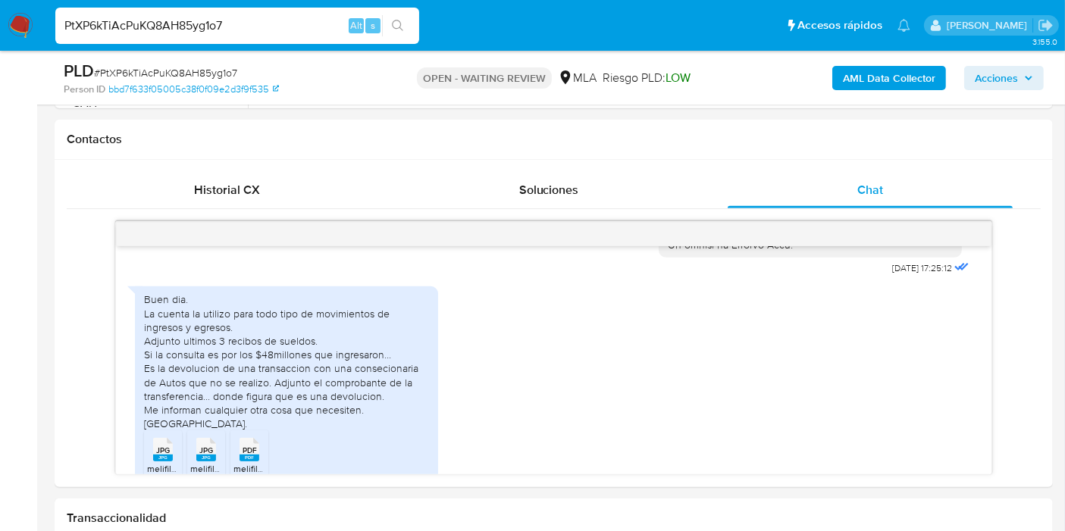
scroll to position [782, 0]
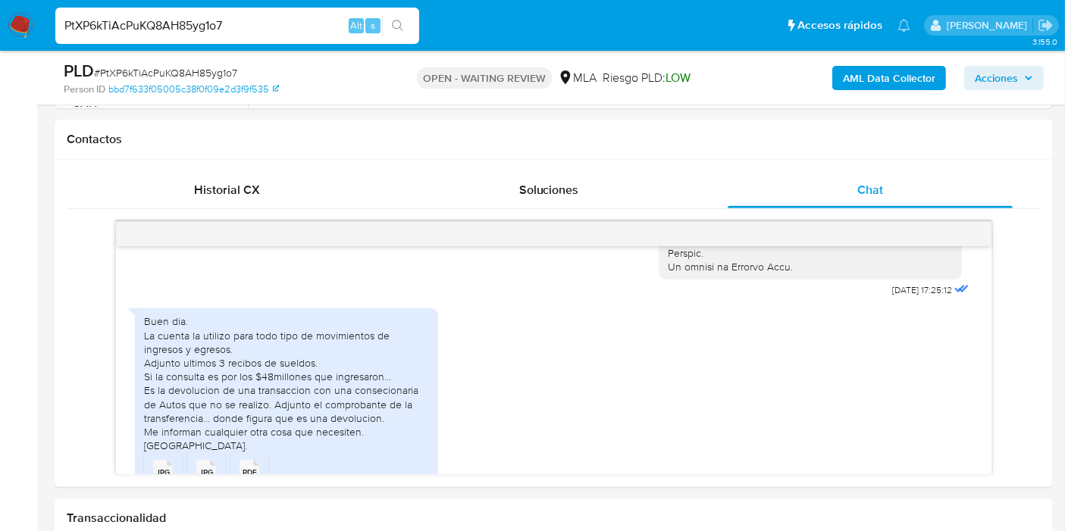
click at [184, 71] on span "# PtXP6kTiAcPuKQ8AH85yg1o7" at bounding box center [165, 72] width 143 height 15
copy span "PtXP6kTiAcPuKQ8AH85yg1o7"
click at [20, 31] on img at bounding box center [21, 26] width 26 height 26
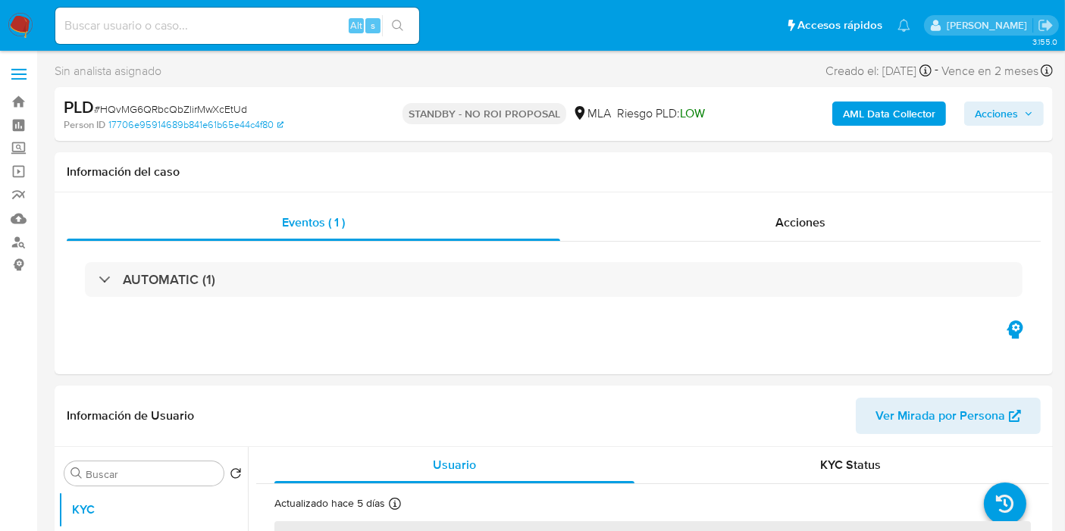
click at [19, 20] on img at bounding box center [21, 26] width 26 height 26
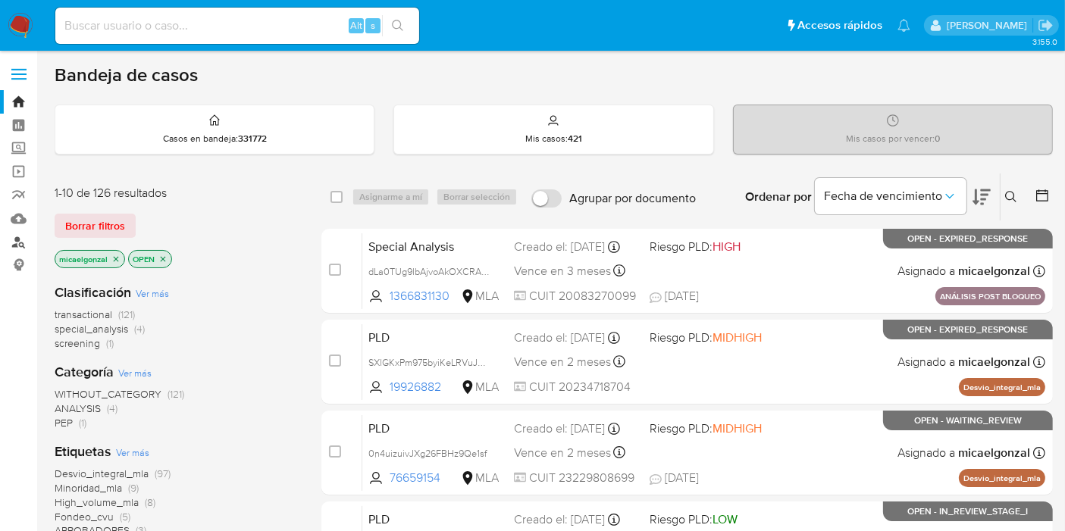
click at [17, 249] on link "Buscador de personas" at bounding box center [90, 241] width 180 height 23
drag, startPoint x: 138, startPoint y: 220, endPoint x: 122, endPoint y: 221, distance: 15.9
click at [137, 221] on div "Borrar filtros" at bounding box center [176, 226] width 242 height 24
click at [122, 221] on span "Borrar filtros" at bounding box center [95, 225] width 60 height 21
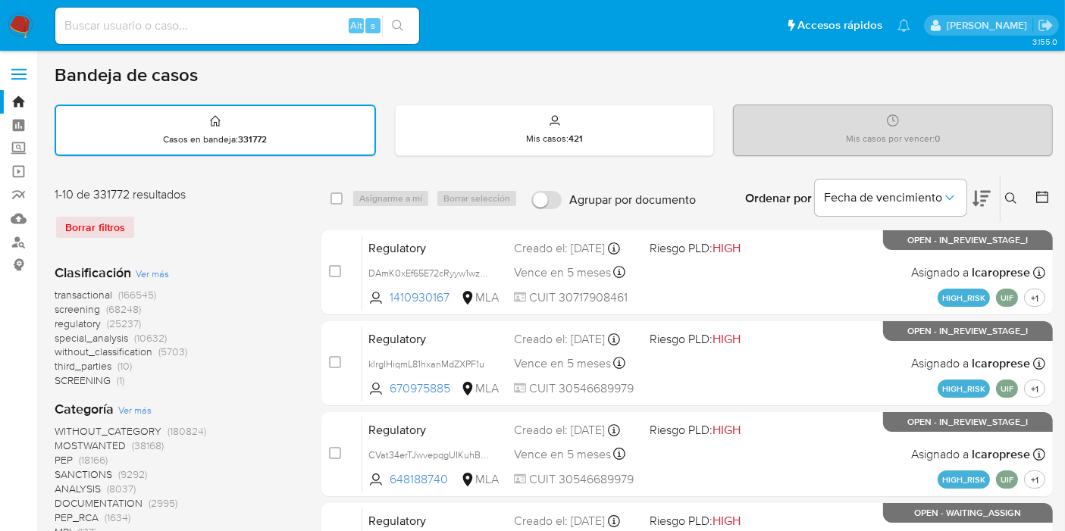
click at [1015, 199] on icon at bounding box center [1011, 198] width 12 height 12
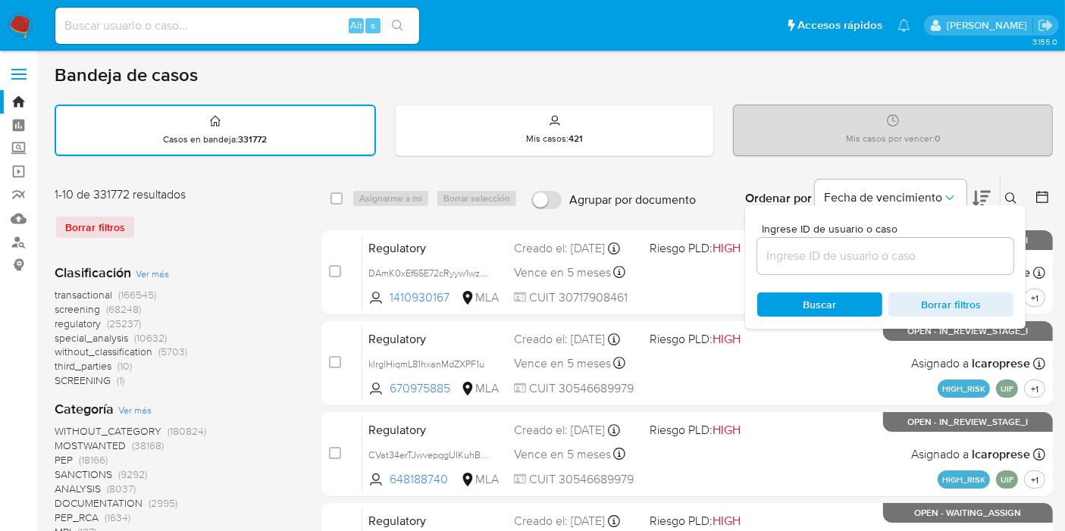
drag, startPoint x: 801, startPoint y: 288, endPoint x: 809, endPoint y: 264, distance: 24.9
click at [802, 280] on div "Ingrese ID de usuario o caso Buscar Borrar filtros" at bounding box center [885, 267] width 280 height 124
drag, startPoint x: 809, startPoint y: 264, endPoint x: 809, endPoint y: 256, distance: 8.3
click at [809, 261] on div at bounding box center [885, 256] width 256 height 36
drag, startPoint x: 809, startPoint y: 256, endPoint x: 807, endPoint y: 242, distance: 14.6
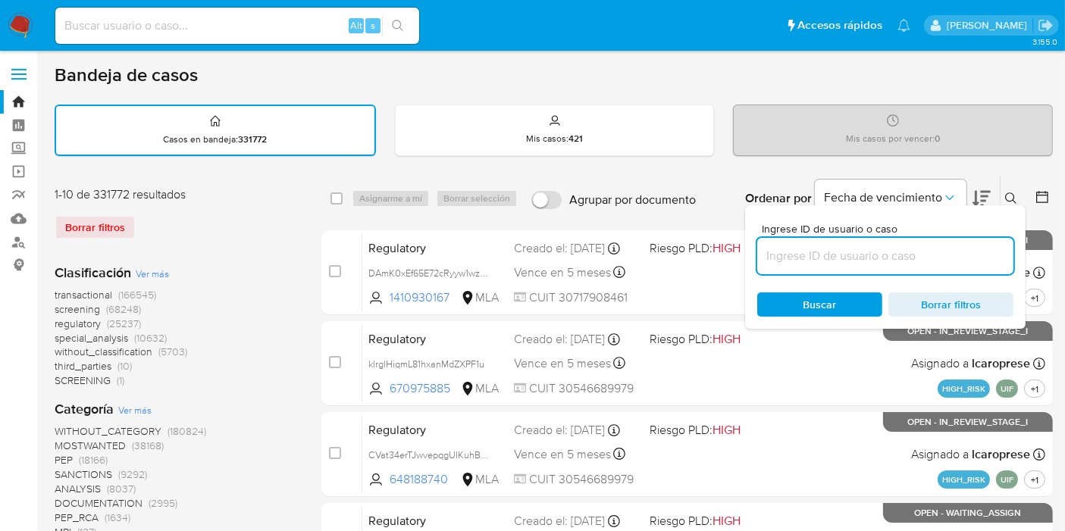
click at [808, 254] on input at bounding box center [885, 256] width 256 height 20
paste input "PtXP6kTiAcPuKQ8AH85yg1o7"
type input "PtXP6kTiAcPuKQ8AH85yg1o7"
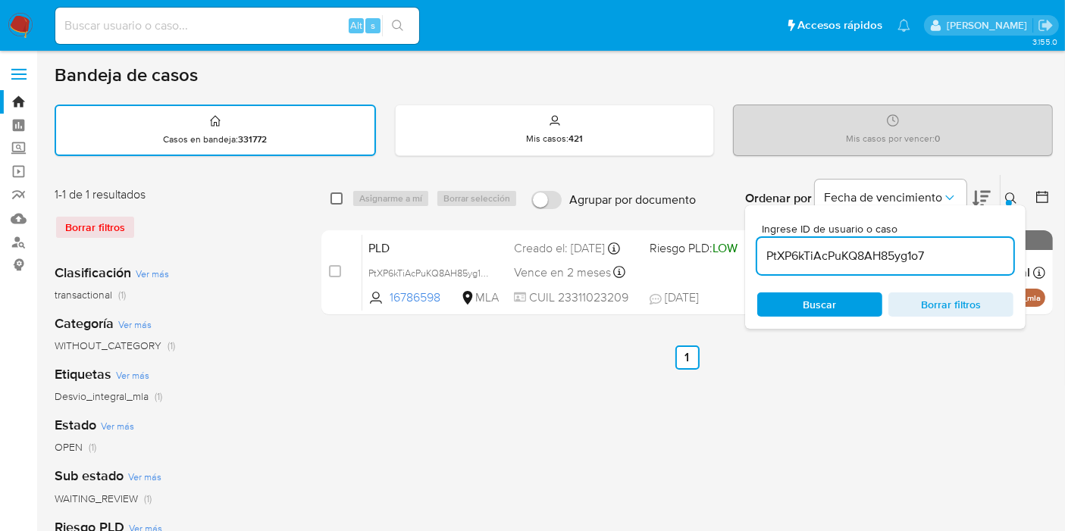
click at [333, 192] on input "checkbox" at bounding box center [336, 198] width 12 height 12
checkbox input "true"
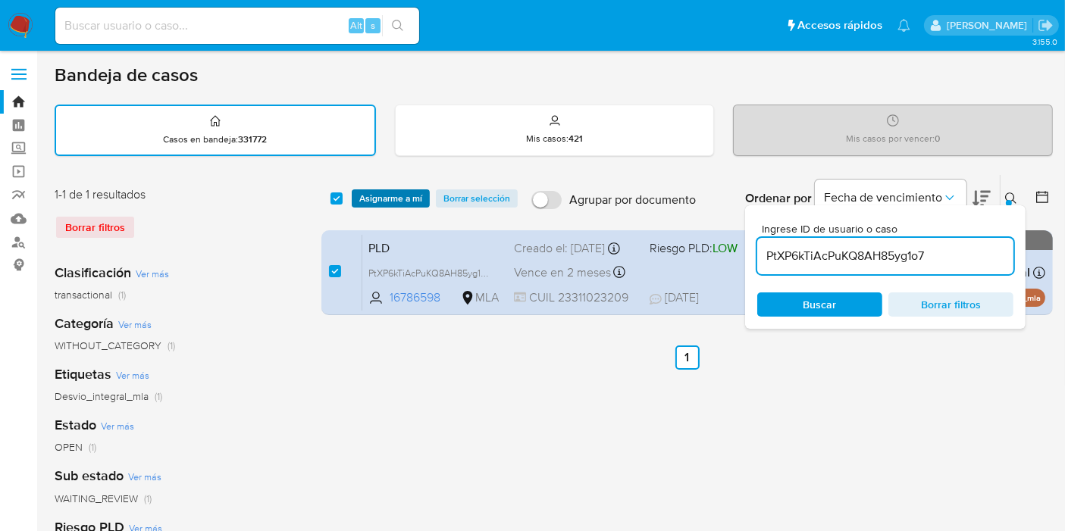
click at [395, 200] on span "Asignarme a mí" at bounding box center [390, 198] width 63 height 15
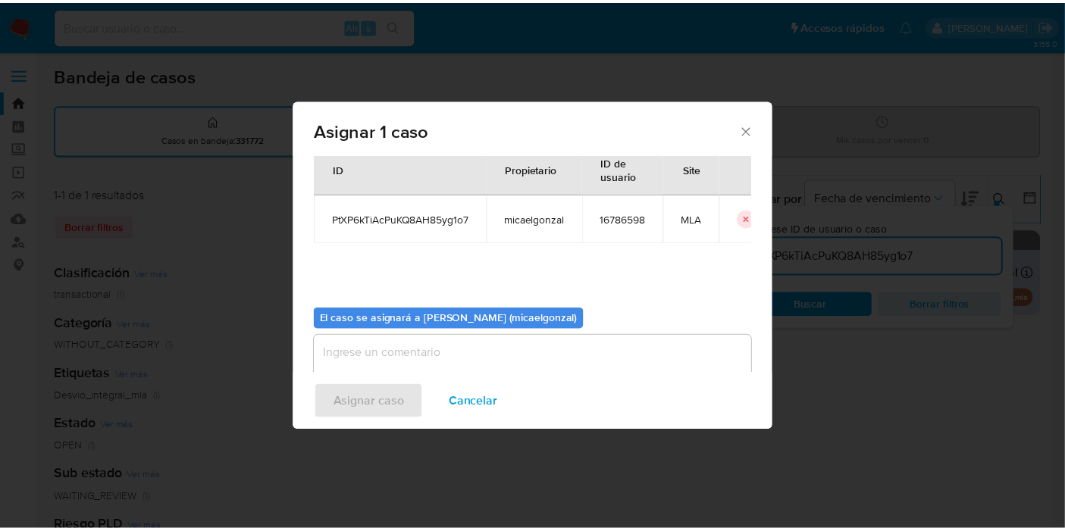
scroll to position [77, 0]
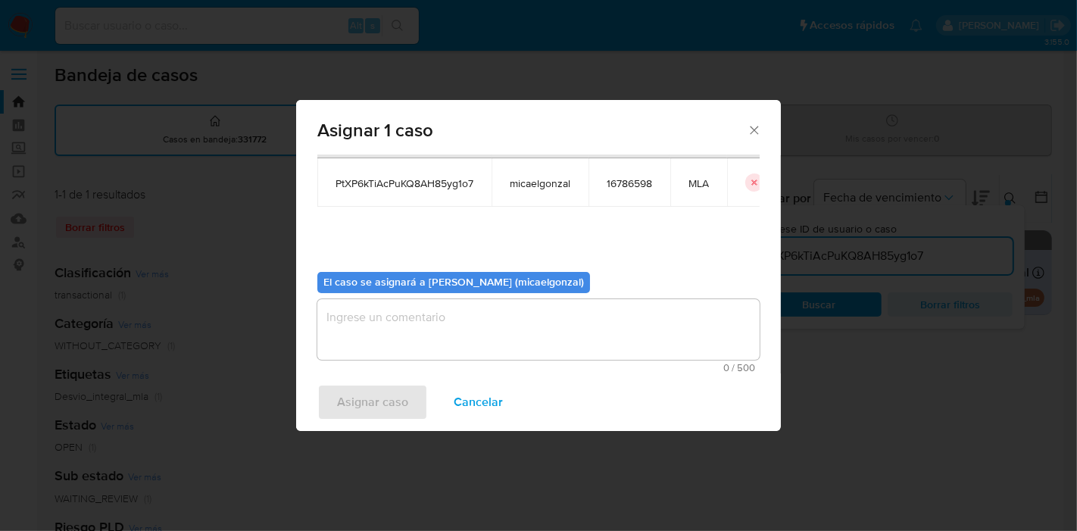
drag, startPoint x: 522, startPoint y: 340, endPoint x: 358, endPoint y: 388, distance: 170.5
click at [518, 342] on textarea "assign-modal" at bounding box center [538, 329] width 442 height 61
click at [358, 393] on span "Asignar caso" at bounding box center [372, 402] width 71 height 33
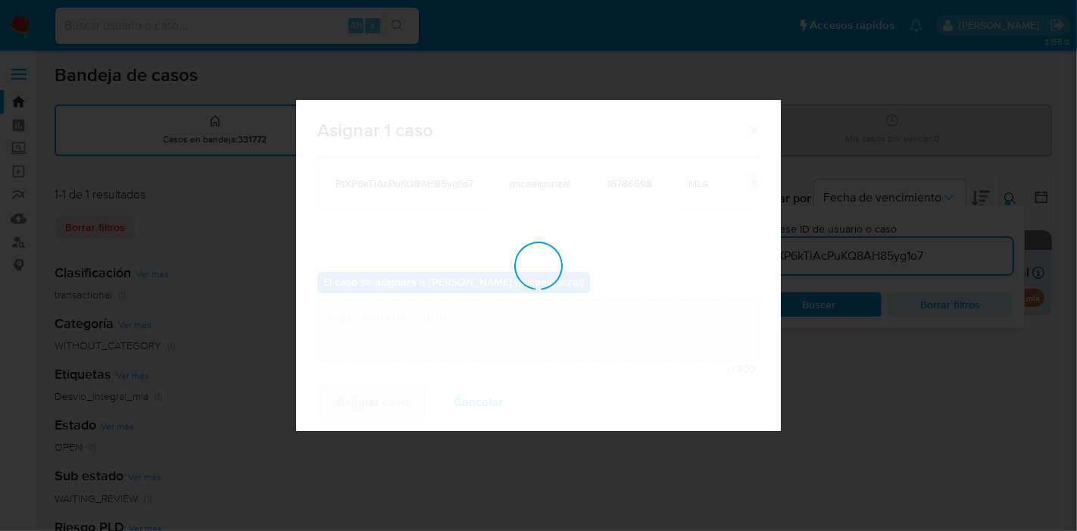
checkbox input "false"
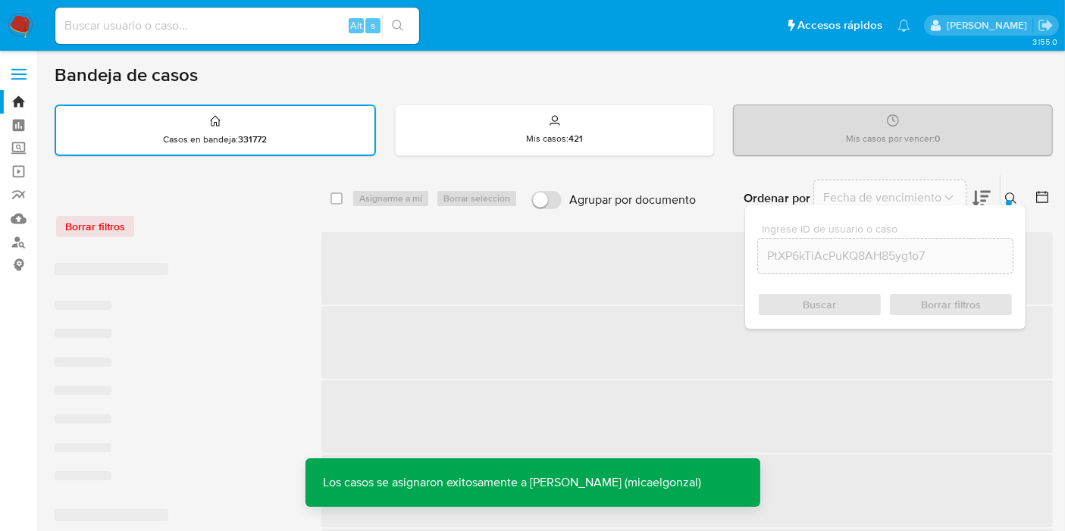
click at [265, 27] on input at bounding box center [237, 26] width 364 height 20
paste input "PtXP6kTiAcPuKQ8AH85yg1o7"
type input "PtXP6kTiAcPuKQ8AH85yg1o7"
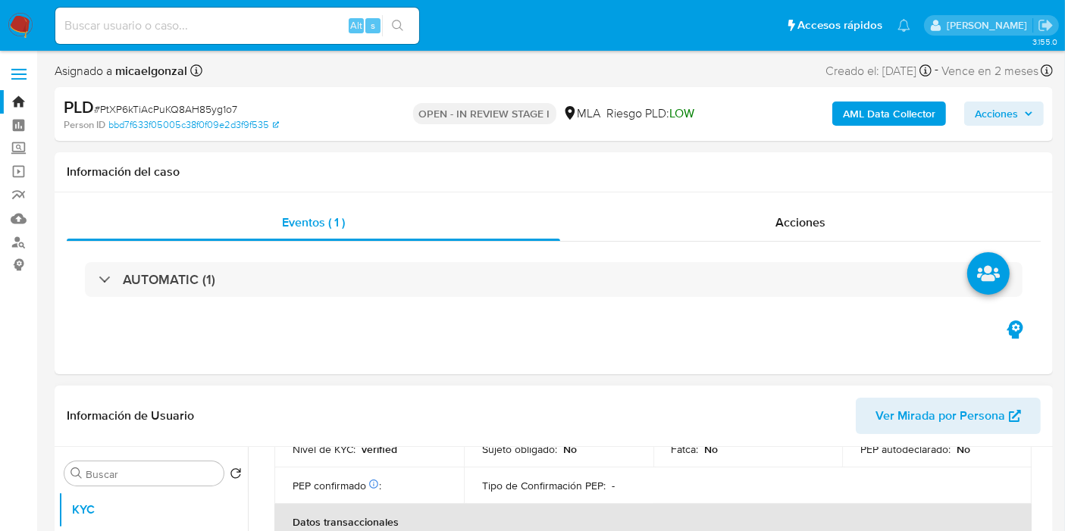
select select "10"
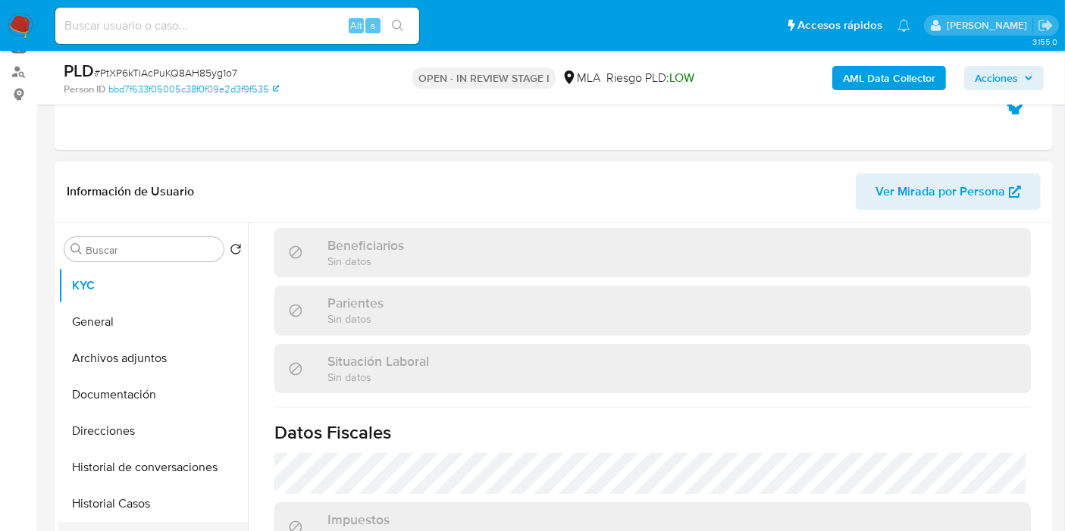
scroll to position [252, 0]
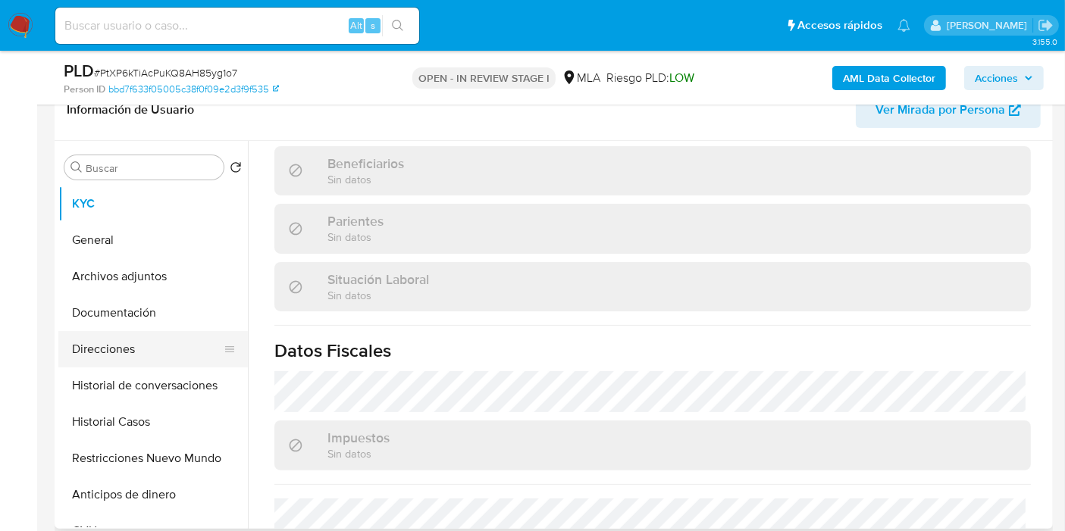
drag, startPoint x: 132, startPoint y: 309, endPoint x: 128, endPoint y: 339, distance: 29.8
click at [132, 311] on button "Documentación" at bounding box center [152, 313] width 189 height 36
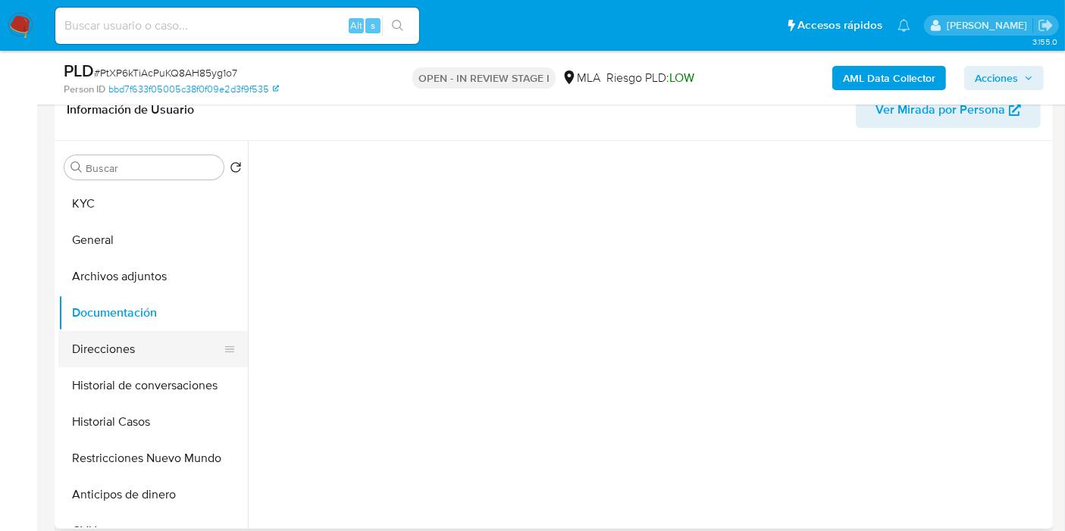
click at [128, 339] on button "Direcciones" at bounding box center [146, 349] width 177 height 36
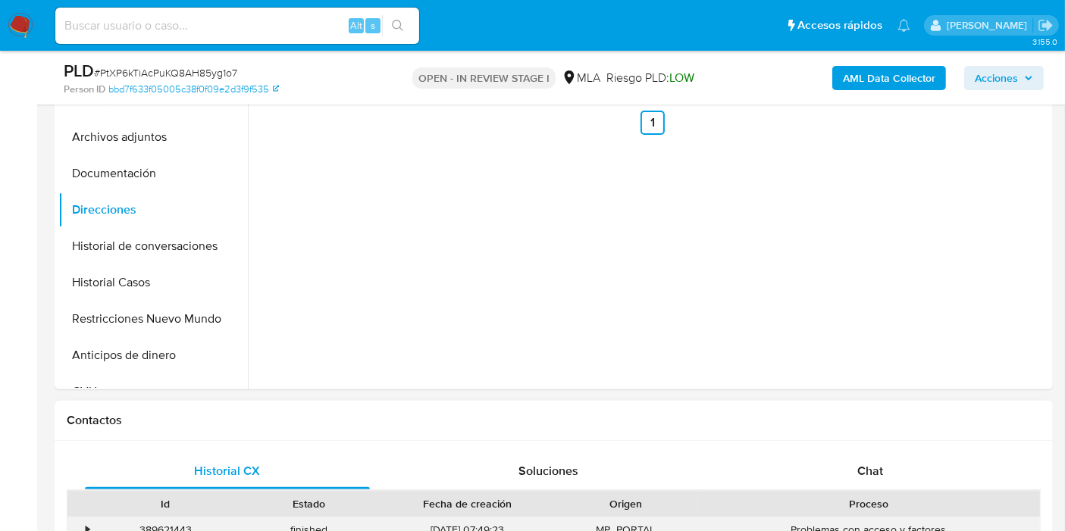
scroll to position [505, 0]
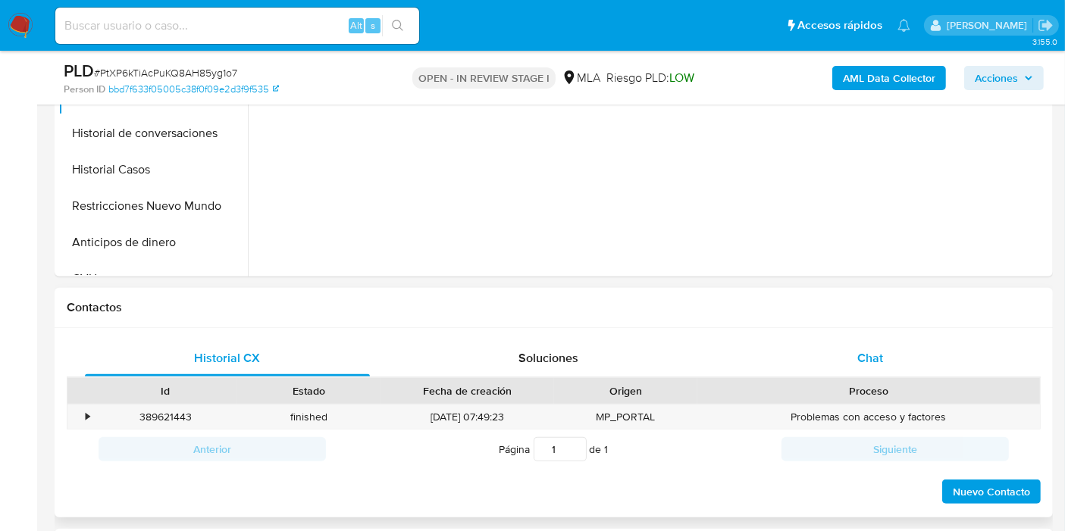
click at [837, 355] on div "Chat" at bounding box center [869, 358] width 285 height 36
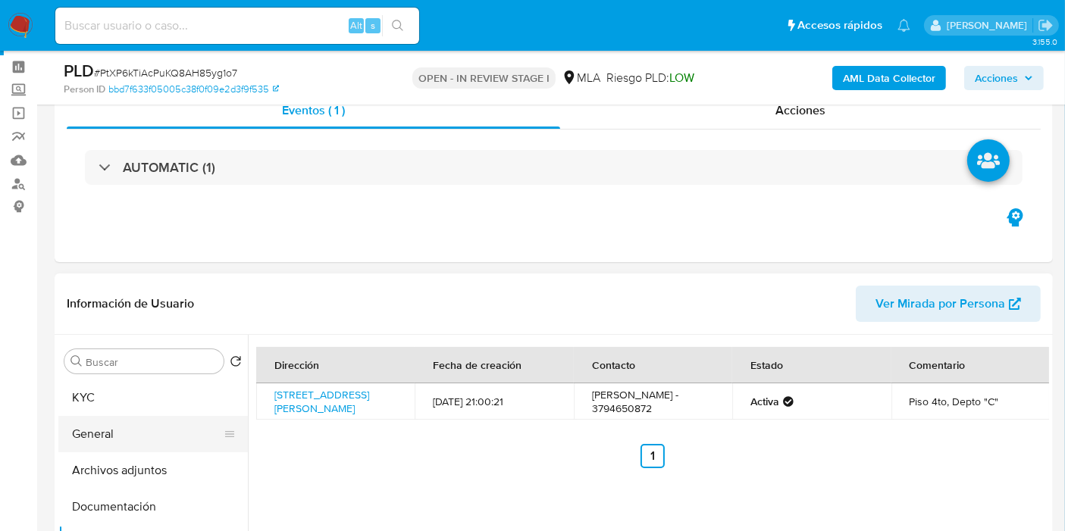
scroll to position [84, 0]
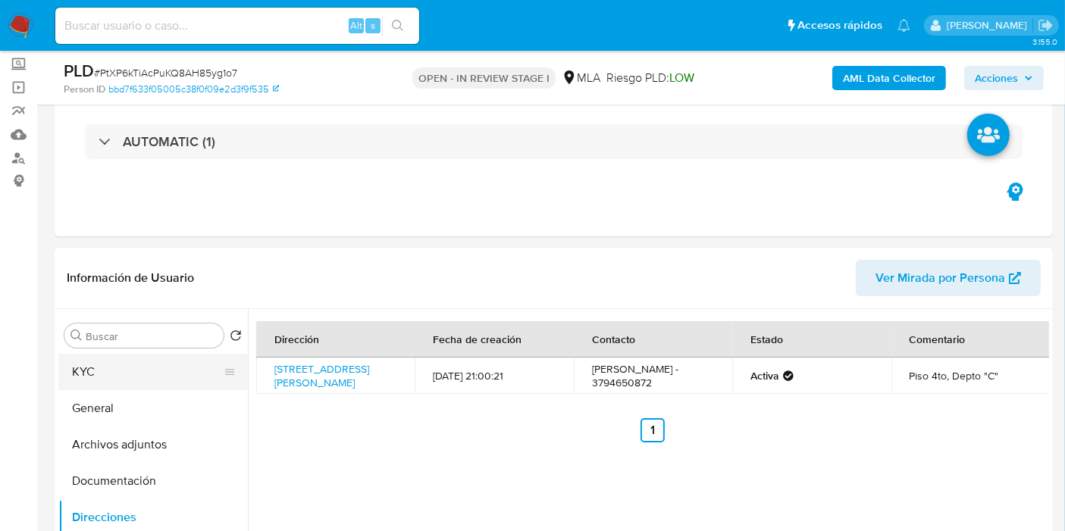
click at [158, 372] on button "KYC" at bounding box center [146, 372] width 177 height 36
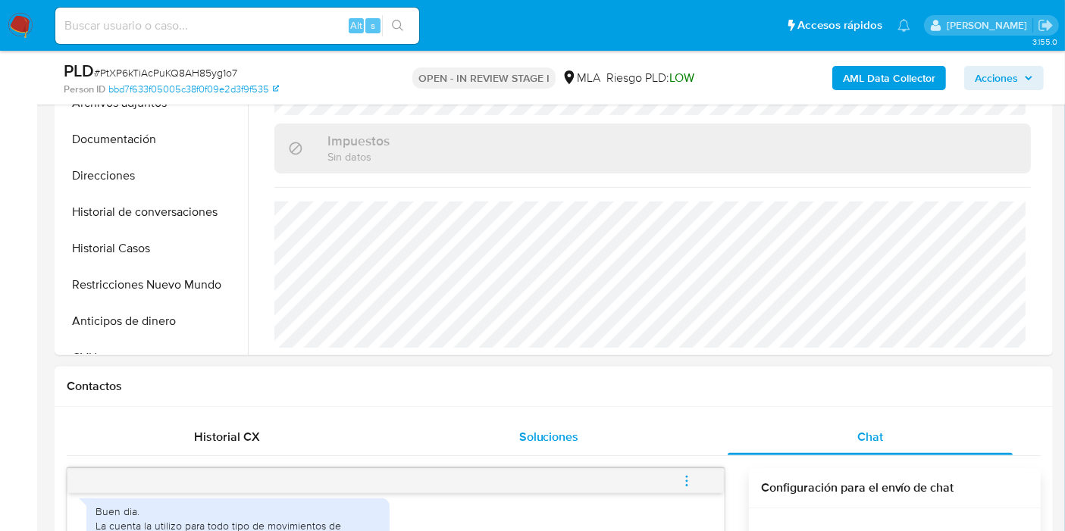
scroll to position [589, 0]
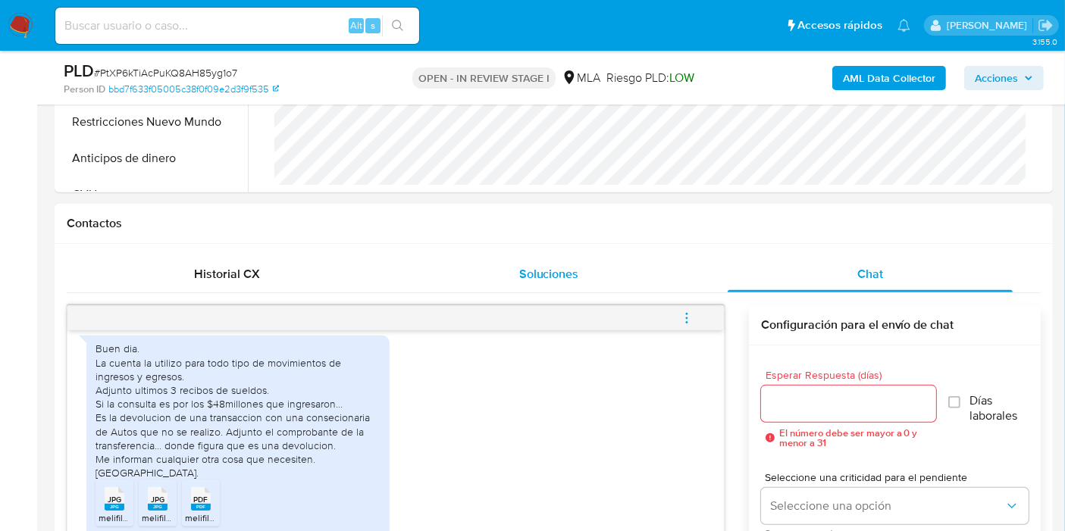
click at [606, 280] on div "Soluciones" at bounding box center [548, 274] width 285 height 36
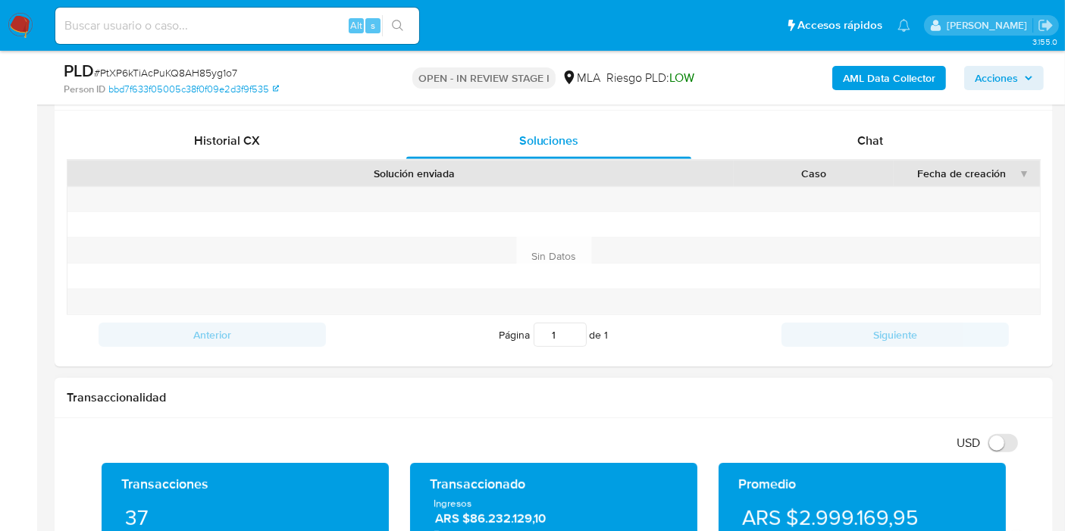
scroll to position [758, 0]
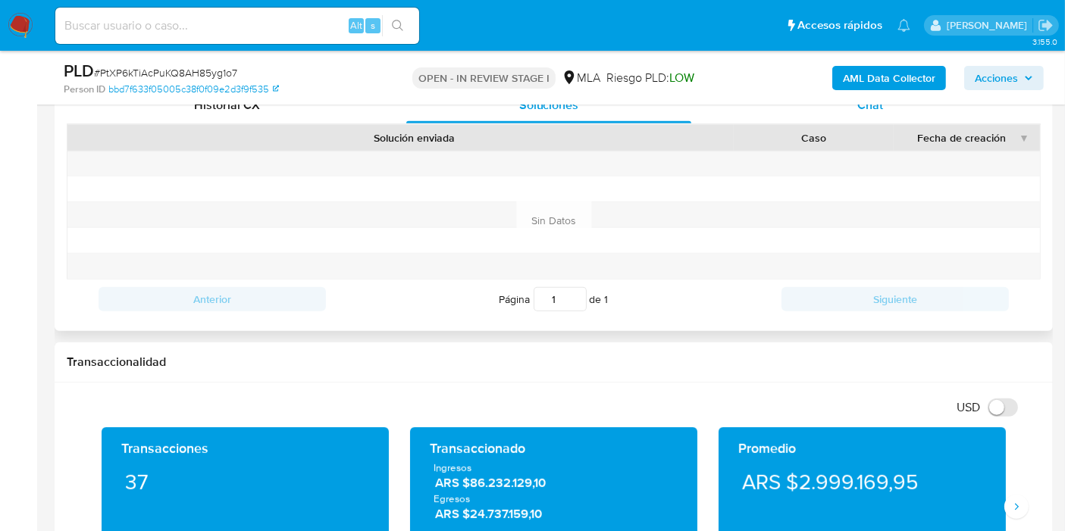
click at [840, 105] on div "Chat" at bounding box center [869, 105] width 285 height 36
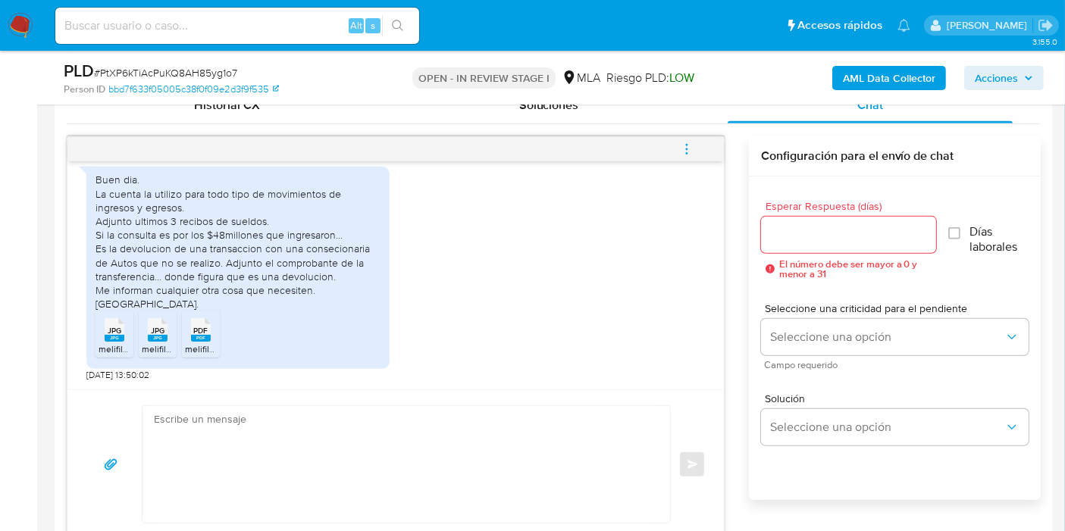
scroll to position [866, 0]
click at [333, 429] on textarea at bounding box center [402, 464] width 497 height 117
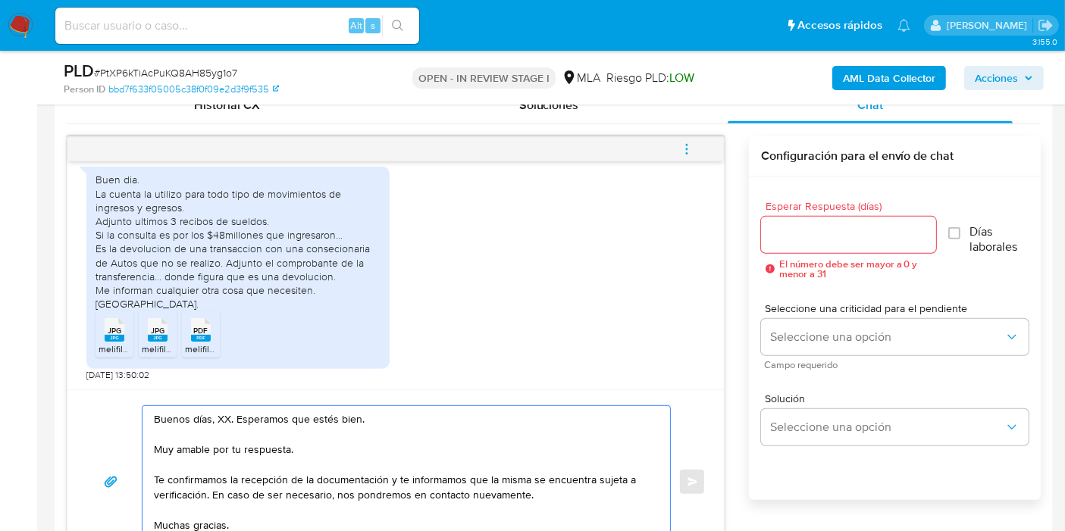
click at [221, 415] on textarea "Buenos días, XX. Esperamos que estés bien. Muy amable por tu respuesta. Te conf…" at bounding box center [402, 482] width 497 height 152
click at [374, 392] on div "Buenos [PERSON_NAME]. Esperamos que estés bien. Muy amable por tu respuesta. Te…" at bounding box center [395, 481] width 656 height 184
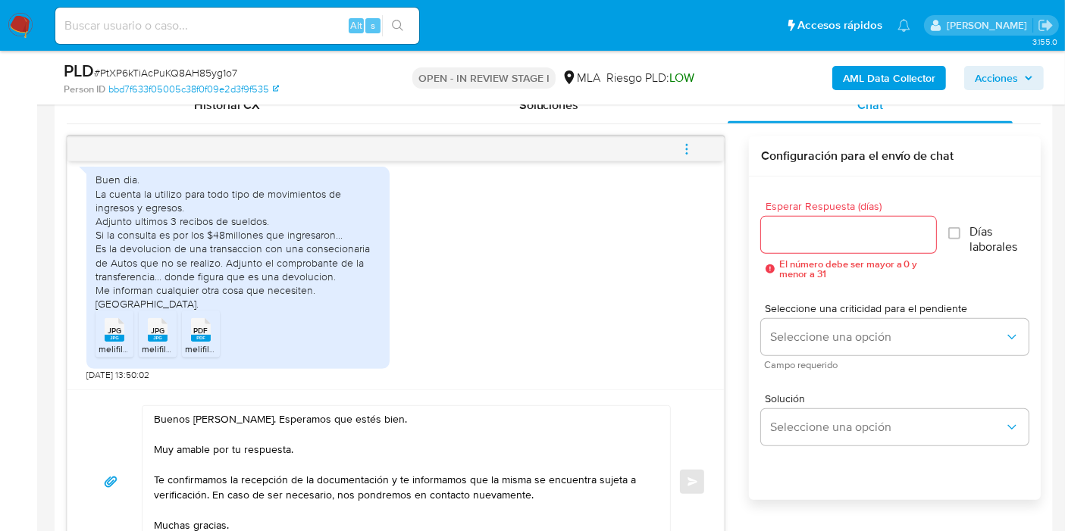
click at [292, 432] on textarea "Buenos [PERSON_NAME]. Esperamos que estés bien. Muy amable por tu respuesta. Te…" at bounding box center [402, 482] width 497 height 152
click at [273, 449] on textarea "Buenos días, Walter. Esperamos que estés bien. Muy amable por tu respuesta. Te …" at bounding box center [402, 482] width 497 height 152
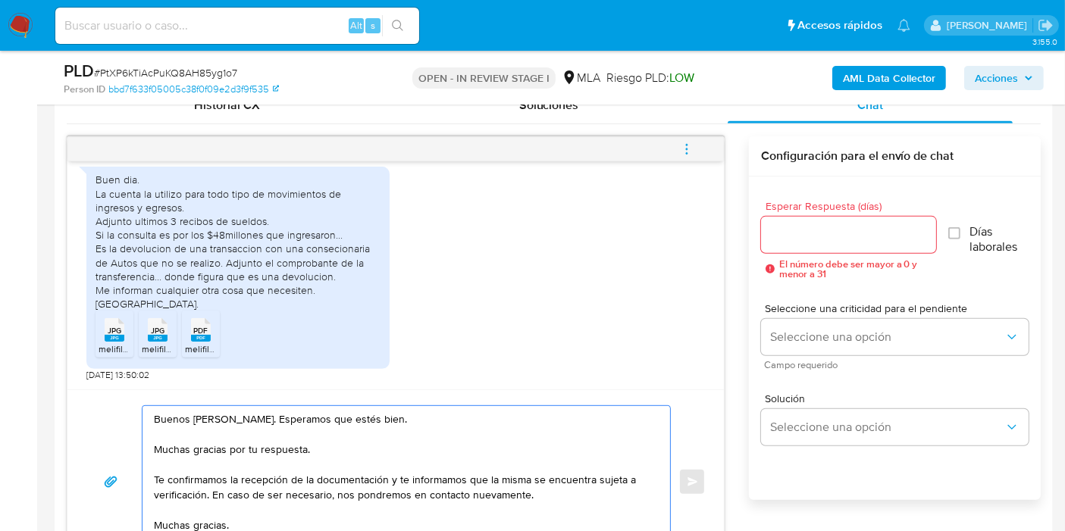
click at [154, 479] on textarea "Buenos días, Walter. Esperamos que estés bien. Muchas gracias por tu respuesta.…" at bounding box center [402, 482] width 497 height 152
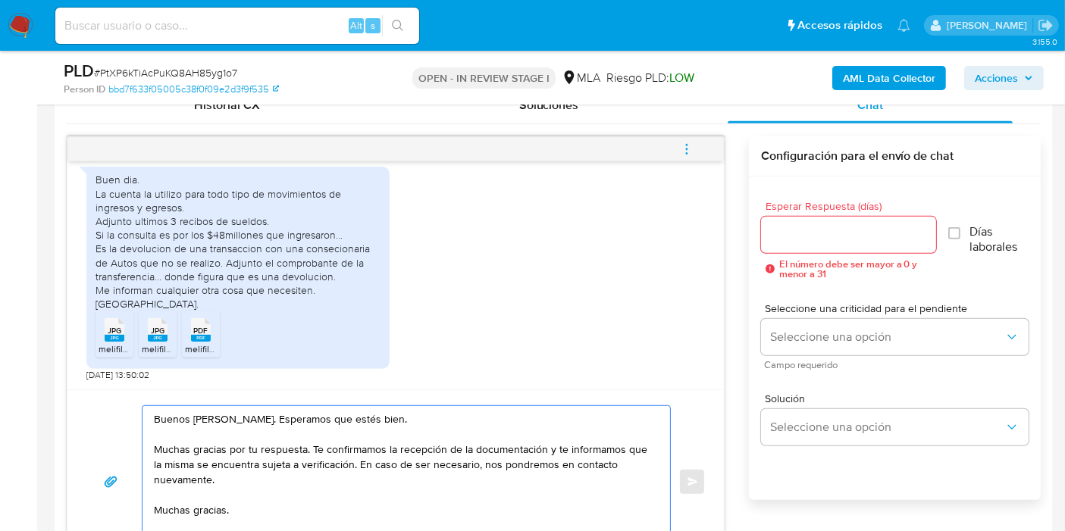
drag, startPoint x: 557, startPoint y: 450, endPoint x: 541, endPoint y: 442, distance: 18.0
click at [552, 447] on textarea "Buenos días, Walter. Esperamos que estés bien. Muchas gracias por tu respuesta.…" at bounding box center [402, 482] width 497 height 152
drag, startPoint x: 541, startPoint y: 442, endPoint x: 564, endPoint y: 476, distance: 41.4
click at [564, 476] on textarea "Buenos días, Walter. Esperamos que estés bien. Muchas gracias por tu respuesta.…" at bounding box center [402, 482] width 497 height 152
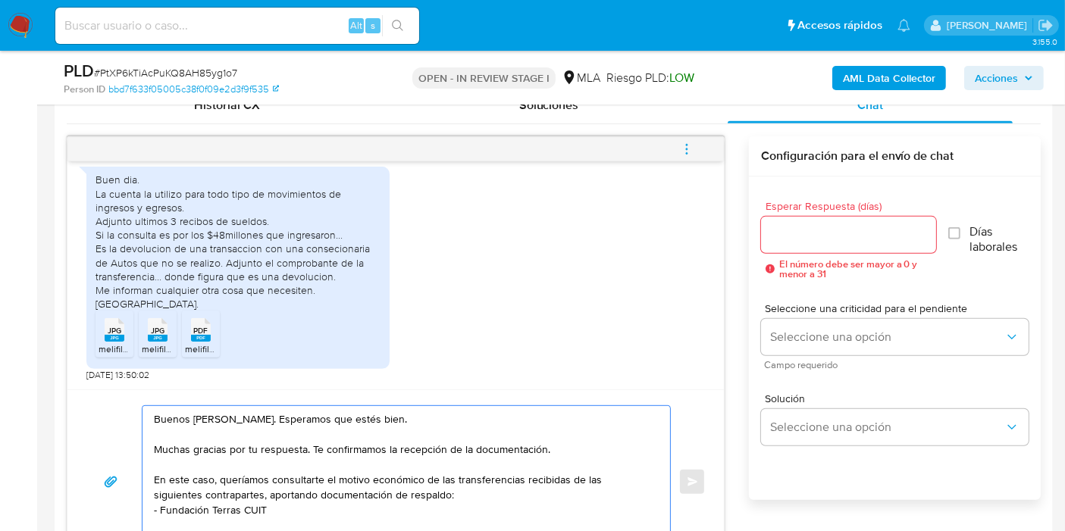
paste textarea "30709226246"
paste textarea "Cristian Jorge Gaston Escobar"
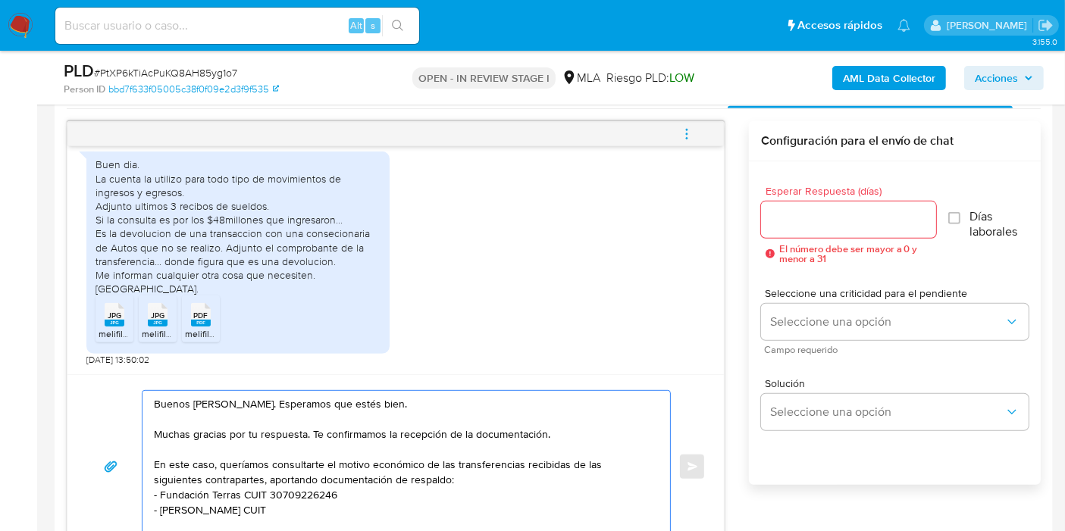
paste textarea "20256213924"
paste textarea "Luis sebastian Cazorla caruso"
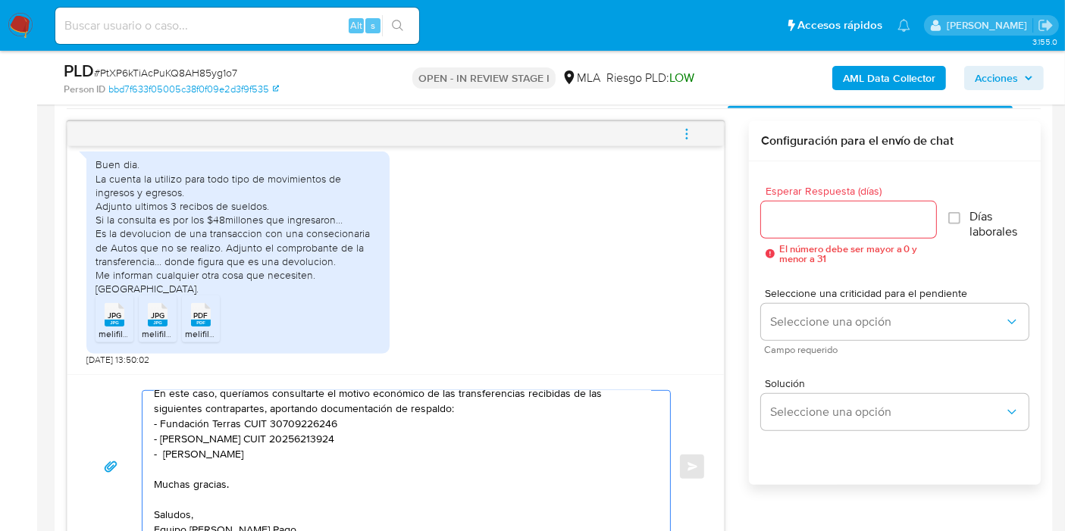
scroll to position [117, 0]
click at [273, 411] on textarea "Buenos días, Walter. Esperamos que estés bien. Muchas gracias por tu respuesta.…" at bounding box center [402, 467] width 497 height 152
click at [367, 418] on textarea "Buenos días, Walter. Esperamos que estés bien. Muchas gracias por tu respuesta.…" at bounding box center [402, 467] width 497 height 152
click at [374, 412] on textarea "Buenos días, Walter. Esperamos que estés bien. Muchas gracias por tu respuesta.…" at bounding box center [402, 467] width 497 height 152
paste textarea "20408171033"
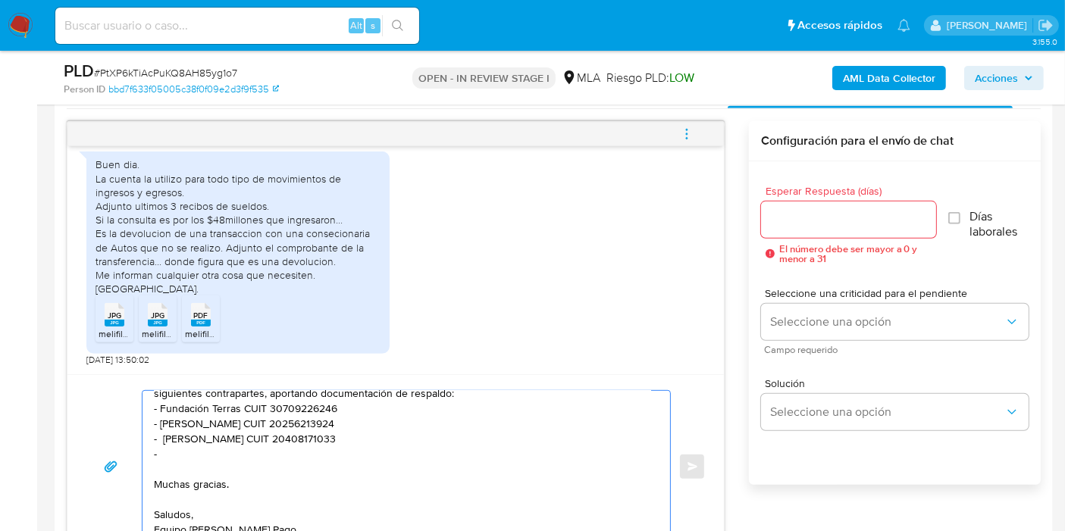
paste textarea "German Agustin Escobar Cavalieri"
click at [229, 407] on textarea "Buenos días, Walter. Esperamos que estés bien. Muchas gracias por tu respuesta.…" at bounding box center [402, 467] width 497 height 152
click at [217, 407] on textarea "Buenos días, Walter. Esperamos que estés bien. Muchas gracias por tu respuesta.…" at bounding box center [402, 467] width 497 height 152
click at [0, 0] on lt-span "Sebastián" at bounding box center [0, 0] width 0 height 0
click at [439, 428] on textarea "Buenos días, Walter. Esperamos que estés bien. Muchas gracias por tu respuesta.…" at bounding box center [402, 467] width 497 height 152
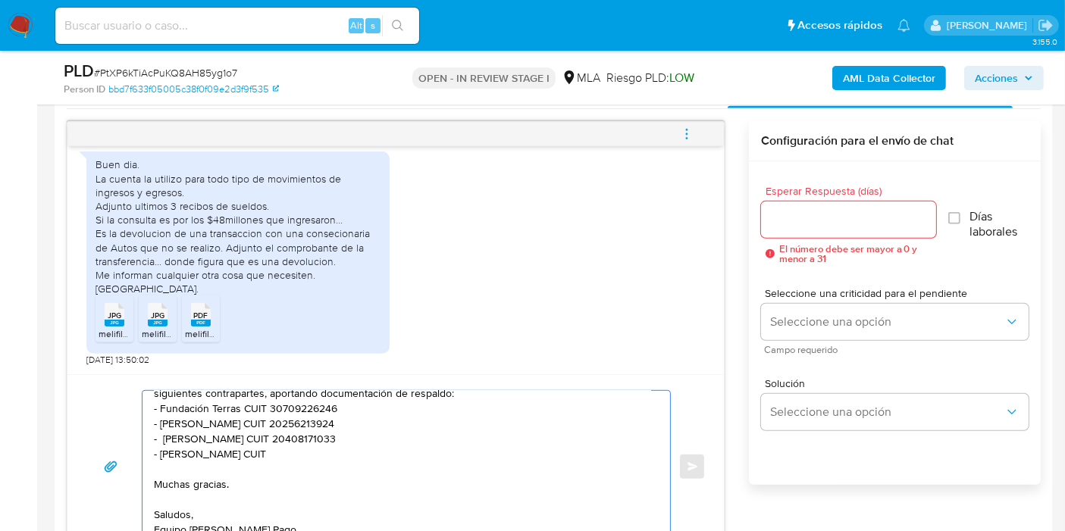
paste textarea "20363047832"
paste textarea "Ingvar Johannesson"
click at [299, 445] on textarea "Buenos días, Walter. Esperamos que estés bien. Muchas gracias por tu respuesta.…" at bounding box center [402, 467] width 497 height 152
click at [379, 433] on textarea "Buenos días, Walter. Esperamos que estés bien. Muchas gracias por tu respuesta.…" at bounding box center [402, 467] width 497 height 152
paste textarea "20941817859"
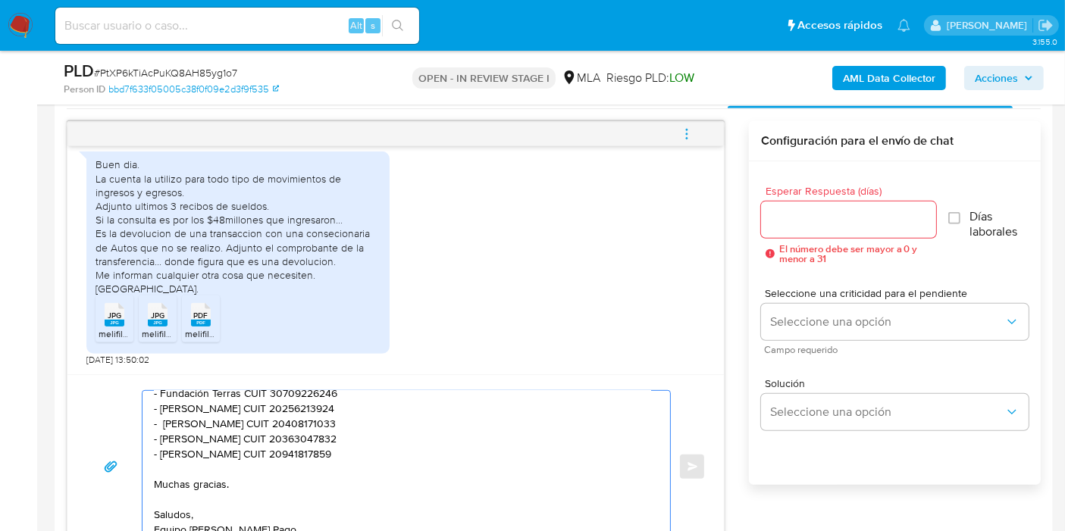
click at [179, 459] on textarea "Buenos días, Walter. Esperamos que estés bien. Muchas gracias por tu respuesta.…" at bounding box center [402, 467] width 497 height 152
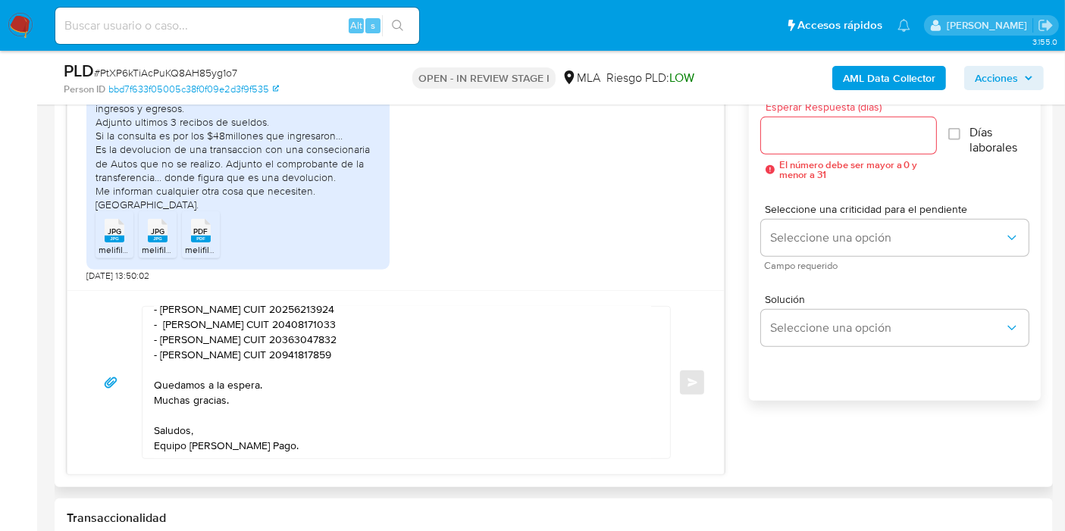
click at [240, 459] on div "Buenos días, Walter. Esperamos que estés bien. Muchas gracias por tu respuesta.…" at bounding box center [395, 382] width 656 height 184
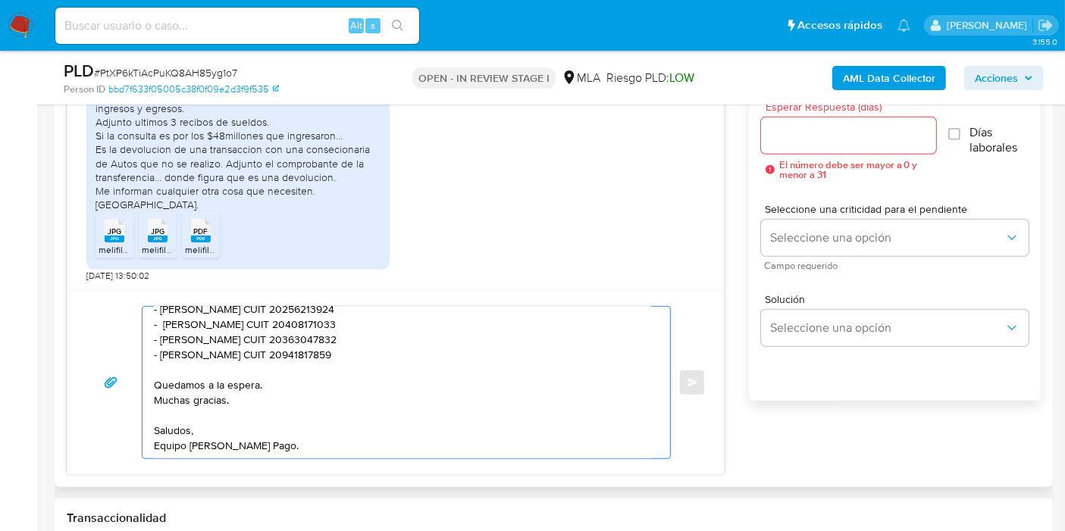
click at [236, 454] on textarea "Buenos días, Walter. Esperamos que estés bien. Muchas gracias por tu respuesta.…" at bounding box center [402, 383] width 497 height 152
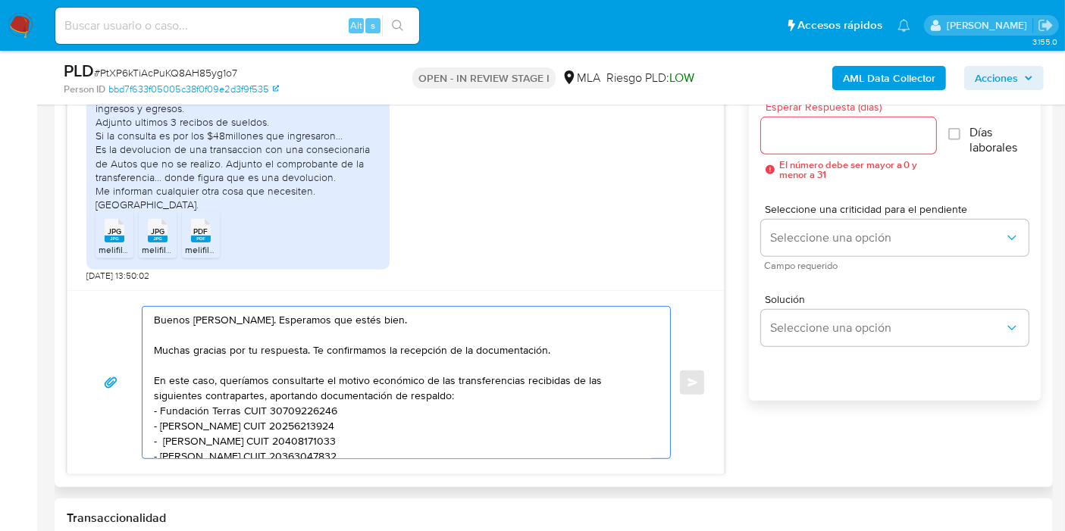
type textarea "Buenos días, Walter. Esperamos que estés bien. Muchas gracias por tu respuesta.…"
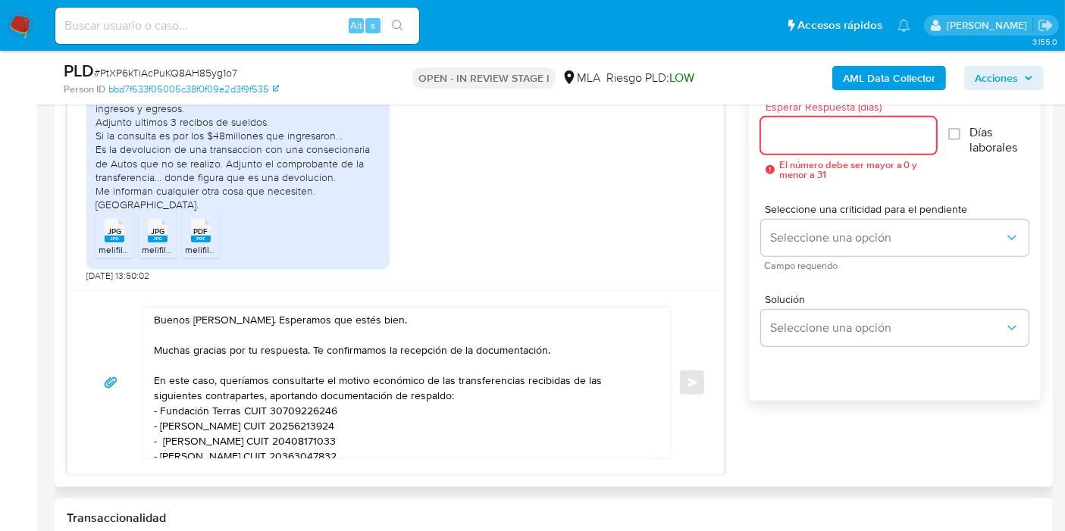
click at [870, 142] on input "Esperar Respuesta (días)" at bounding box center [848, 136] width 175 height 20
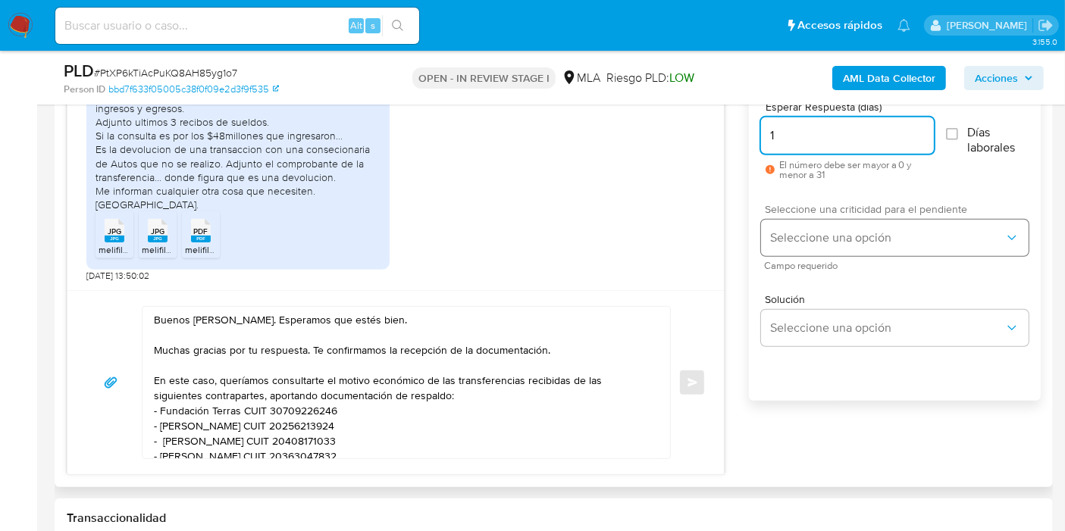
type input "1"
click at [842, 239] on span "Seleccione una opción" at bounding box center [887, 237] width 234 height 15
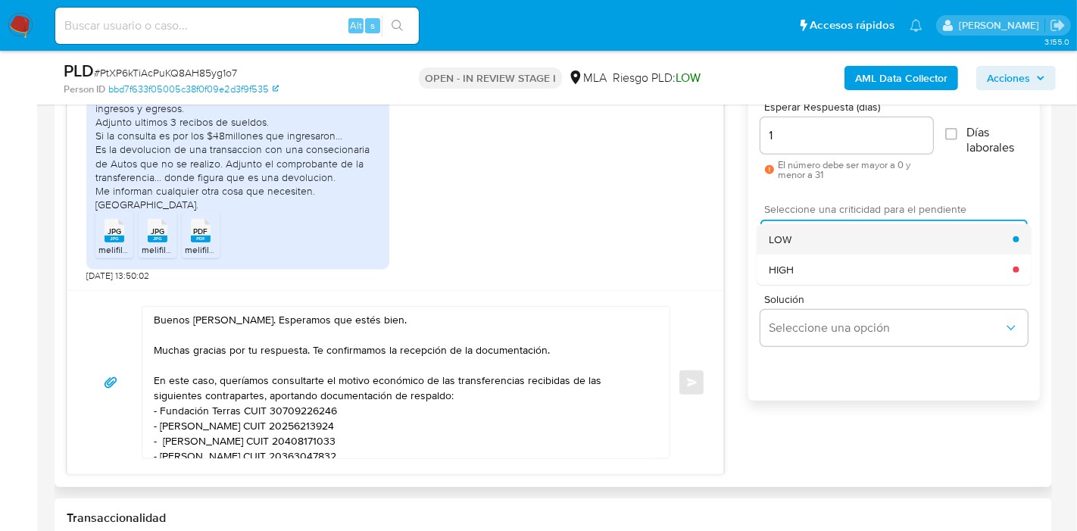
drag, startPoint x: 842, startPoint y: 221, endPoint x: 838, endPoint y: 230, distance: 9.8
click at [838, 230] on div "Seleccione una opción LOW HIGH" at bounding box center [894, 238] width 267 height 36
click at [838, 230] on div "LOW" at bounding box center [891, 239] width 244 height 30
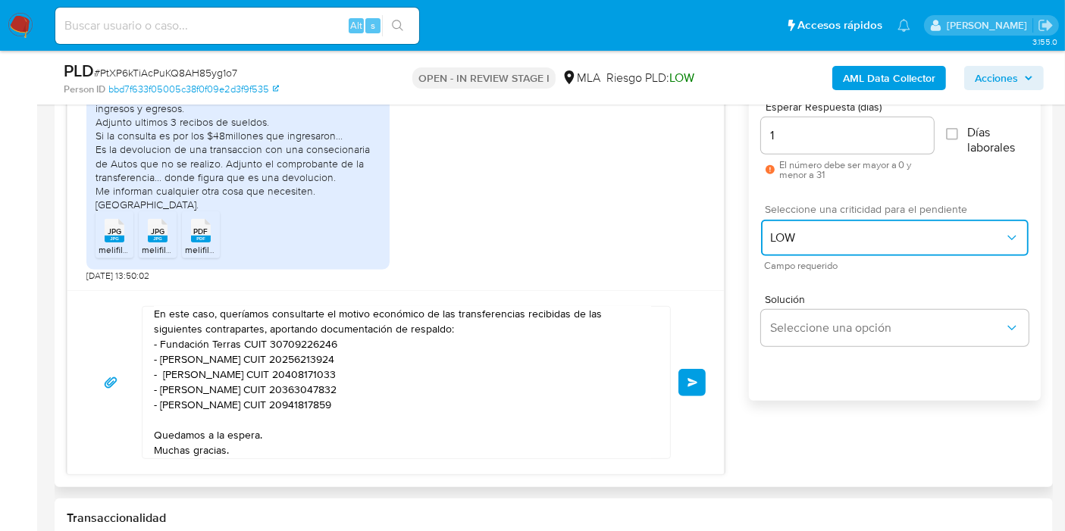
scroll to position [32, 0]
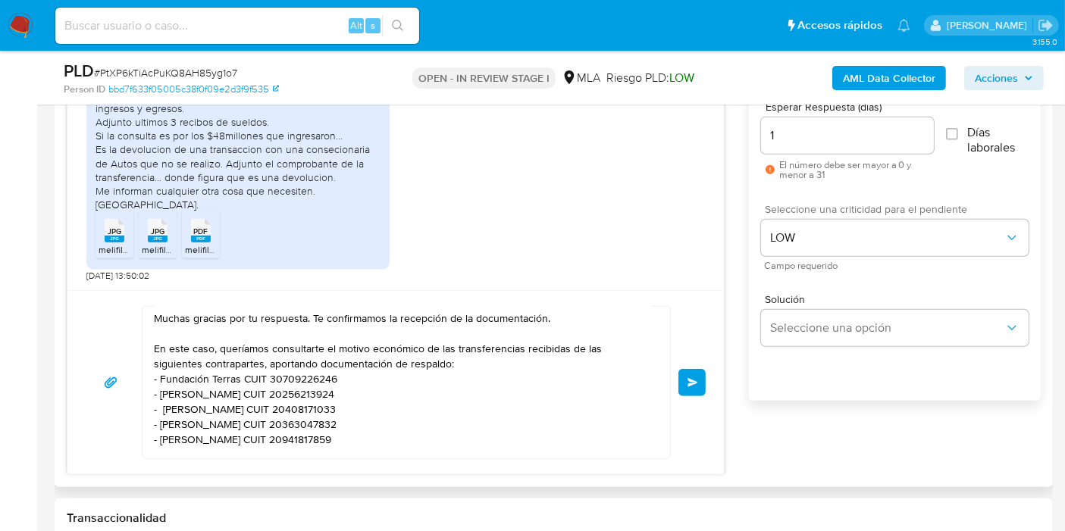
drag, startPoint x: 704, startPoint y: 383, endPoint x: 581, endPoint y: 342, distance: 129.4
click at [594, 340] on div "Buenos días, Walter. Esperamos que estés bien. Muchas gracias por tu respuesta.…" at bounding box center [396, 382] width 620 height 153
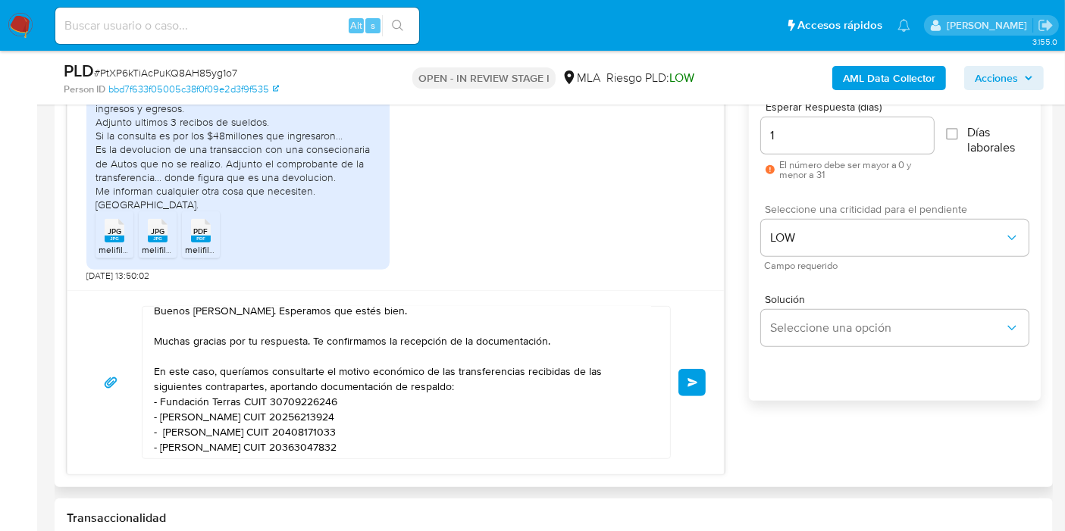
scroll to position [0, 0]
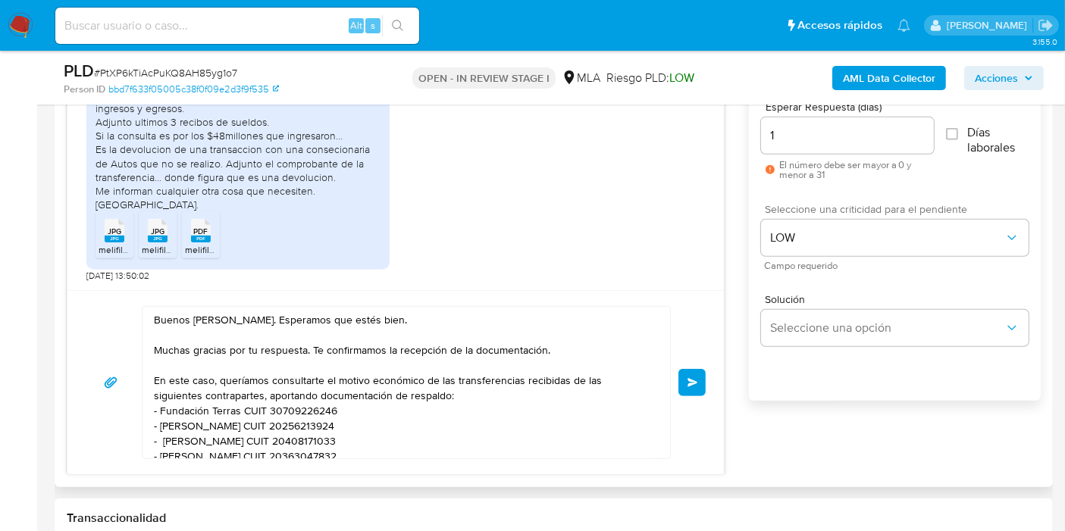
click at [695, 374] on button "Enviar" at bounding box center [691, 382] width 27 height 27
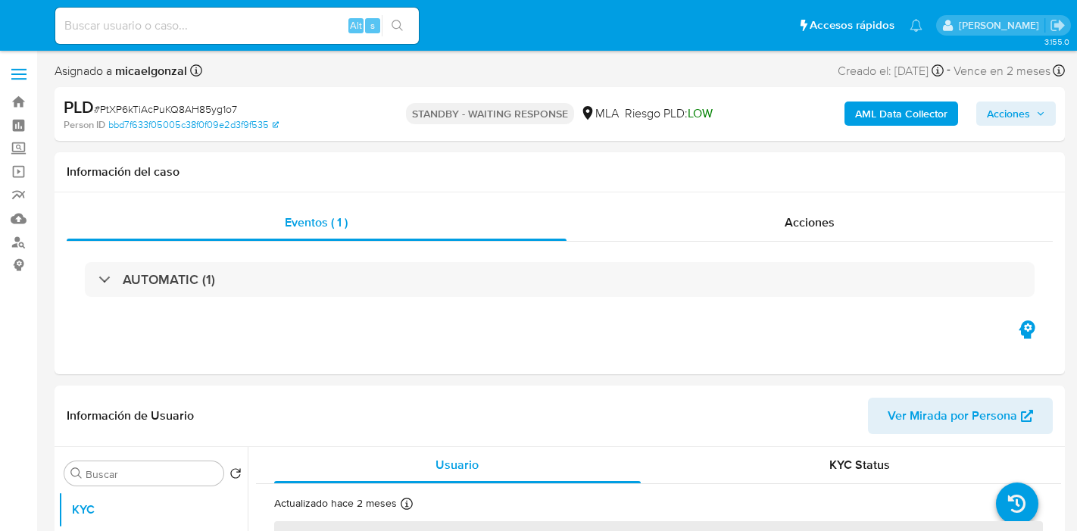
select select "10"
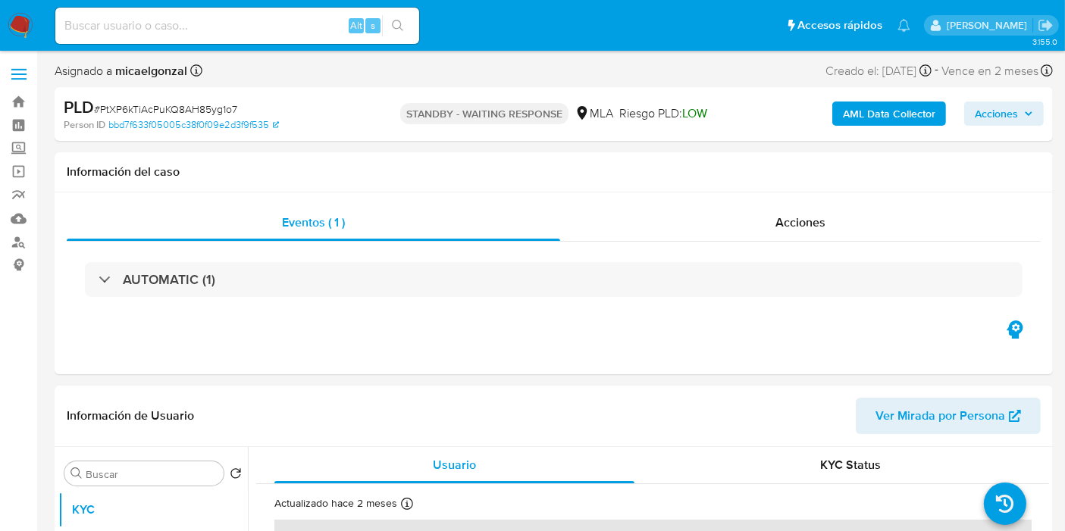
click at [19, 27] on img at bounding box center [21, 26] width 26 height 26
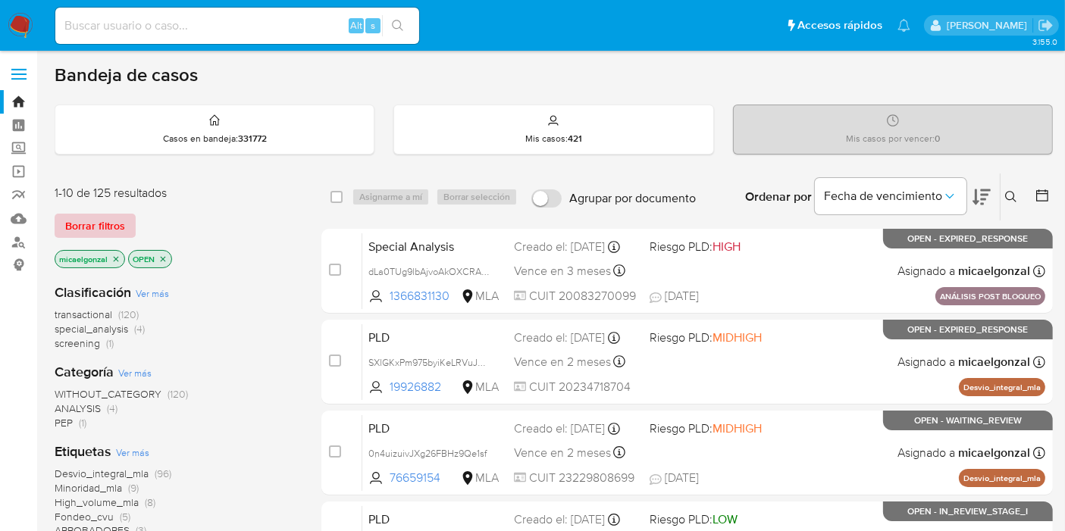
click at [86, 234] on span "Borrar filtros" at bounding box center [95, 225] width 60 height 21
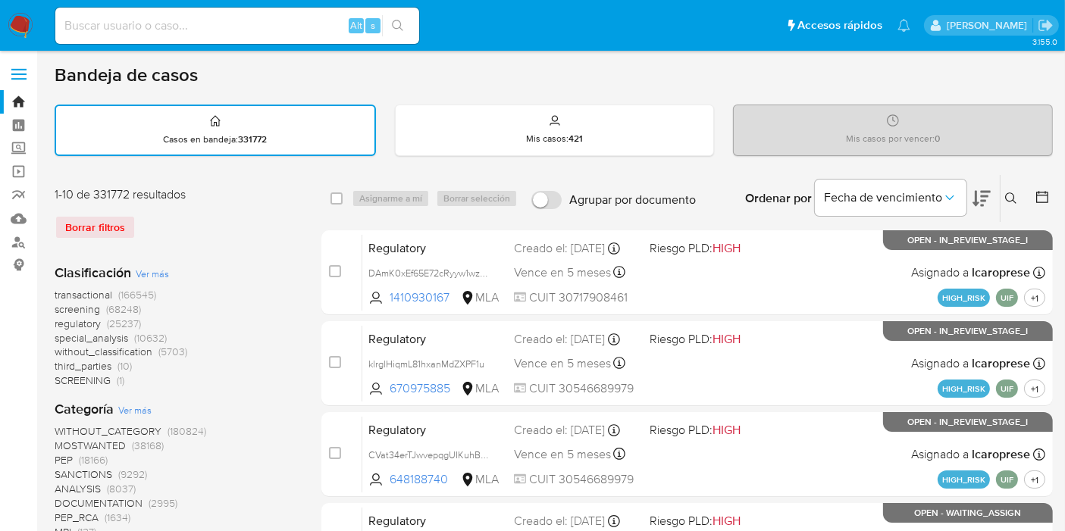
click at [1008, 186] on div "Ingrese ID de usuario o caso Buscar Borrar filtros" at bounding box center [1012, 198] width 26 height 47
click at [1008, 198] on icon at bounding box center [1011, 198] width 12 height 12
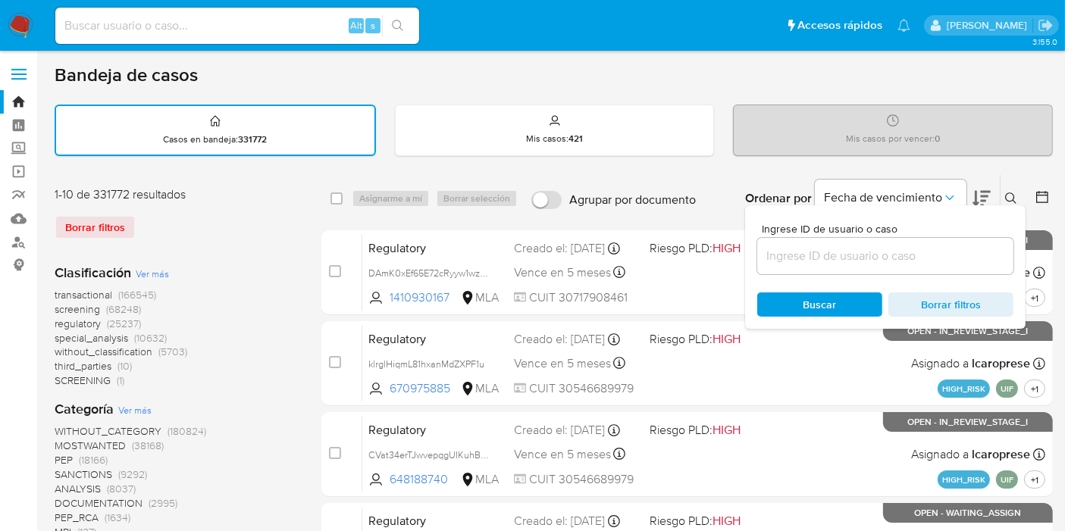
click at [842, 254] on input at bounding box center [885, 256] width 256 height 20
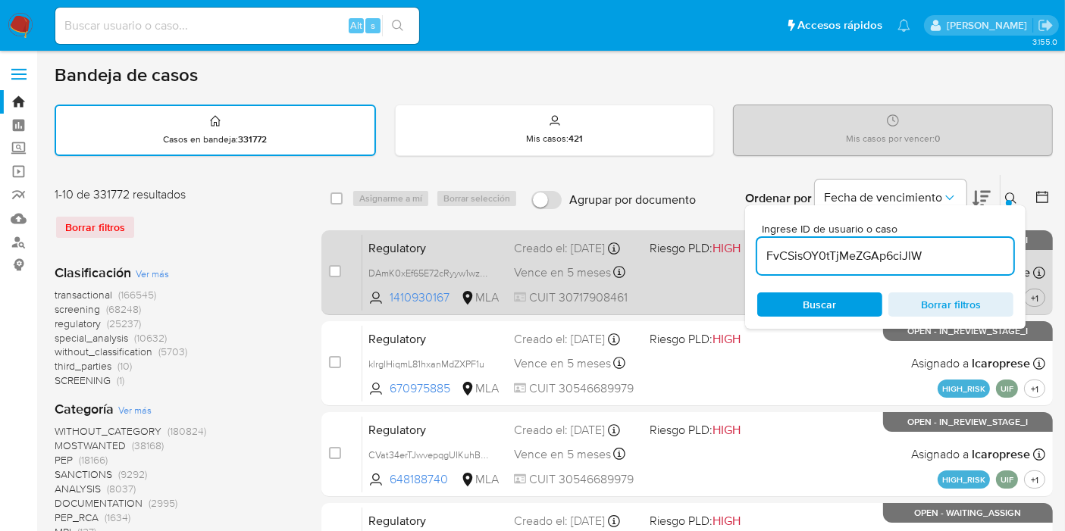
type input "FvCSisOY0tTjMeZGAp6ciJlW"
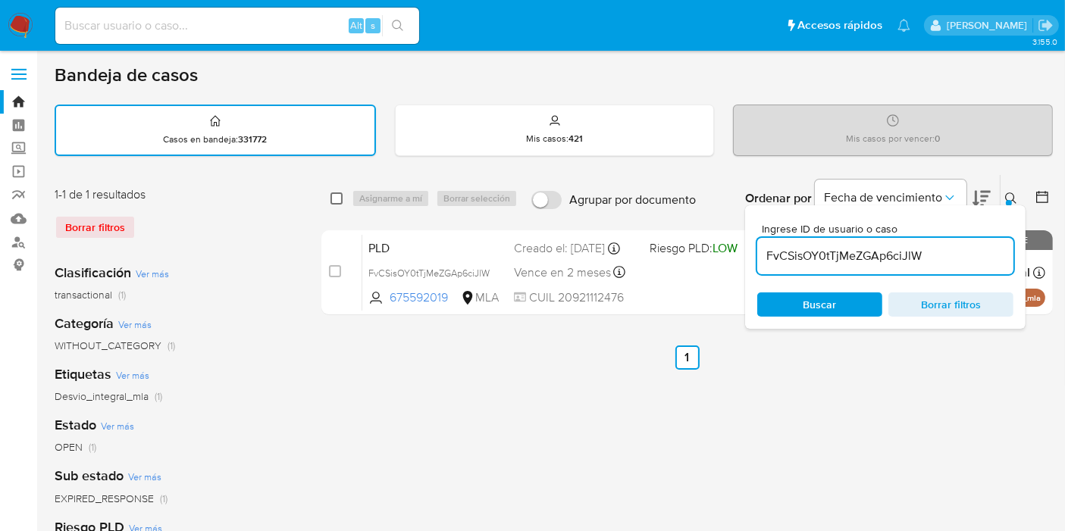
drag, startPoint x: 336, startPoint y: 209, endPoint x: 336, endPoint y: 202, distance: 7.6
click at [336, 209] on div "select-all-cases-checkbox Asignarme a mí Borrar selección Agrupar por documento…" at bounding box center [686, 198] width 731 height 47
click at [335, 199] on input "checkbox" at bounding box center [336, 198] width 12 height 12
checkbox input "true"
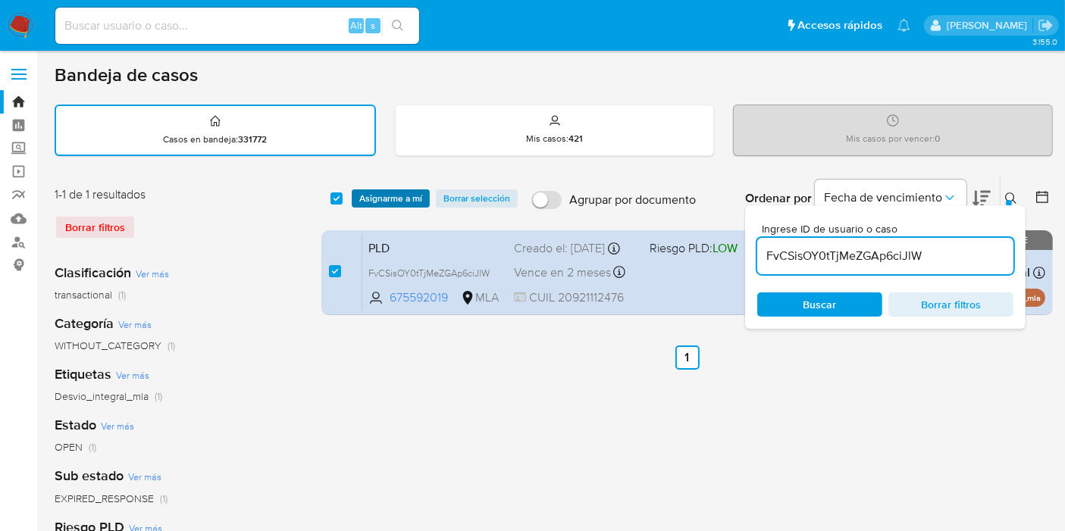
click at [367, 205] on span "Asignarme a mí" at bounding box center [390, 198] width 63 height 15
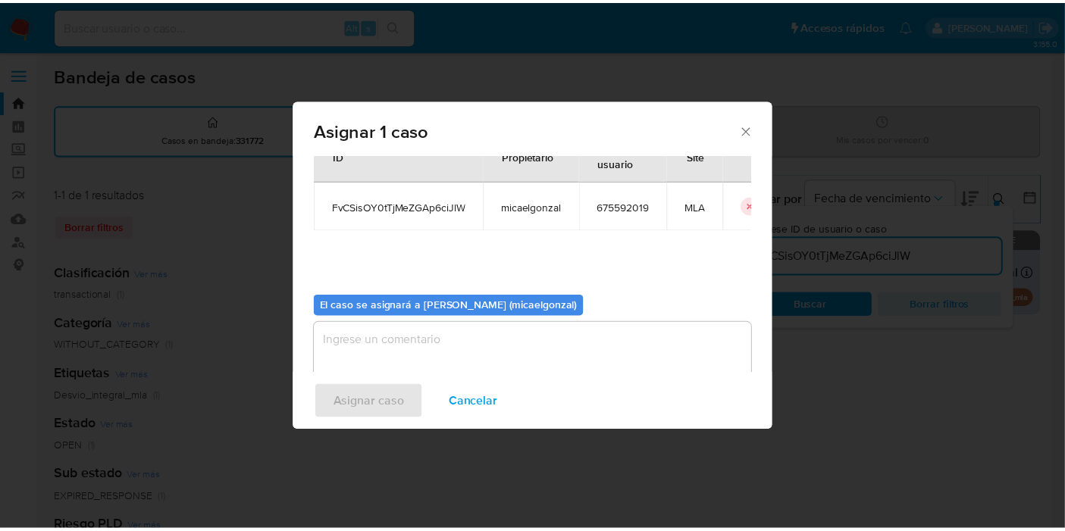
scroll to position [77, 0]
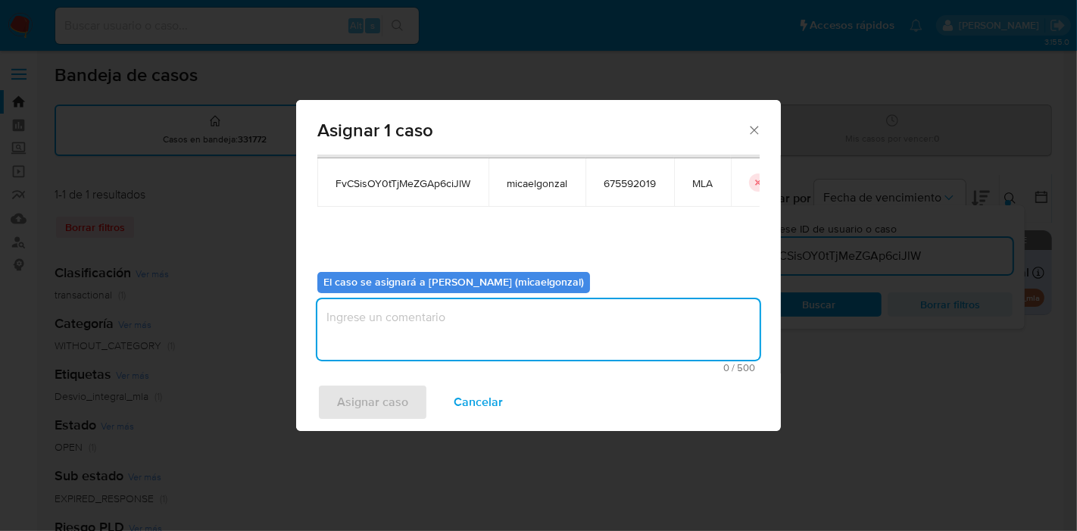
drag, startPoint x: 461, startPoint y: 349, endPoint x: 361, endPoint y: 408, distance: 117.2
click at [455, 349] on textarea "assign-modal" at bounding box center [538, 329] width 442 height 61
click at [360, 409] on span "Asignar caso" at bounding box center [372, 402] width 71 height 33
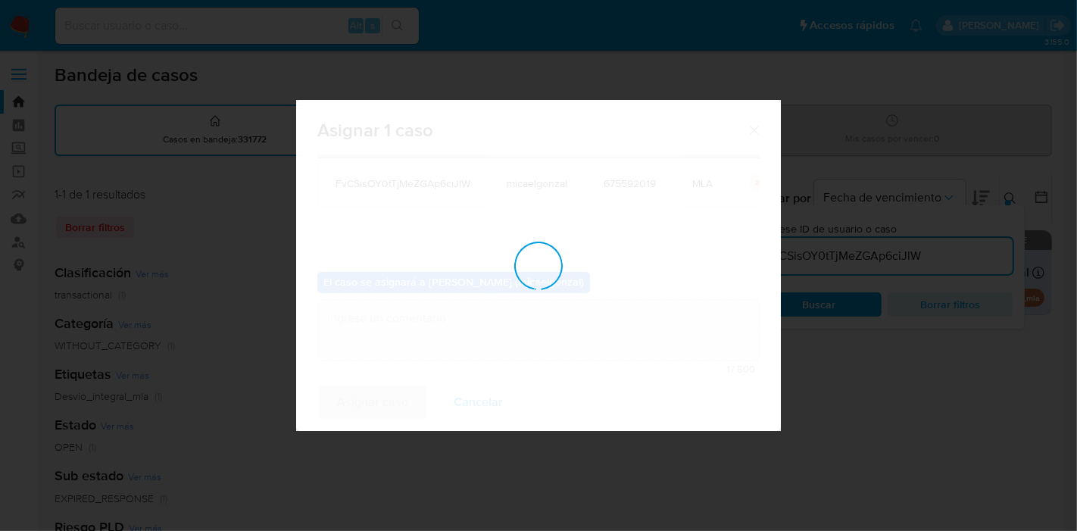
checkbox input "false"
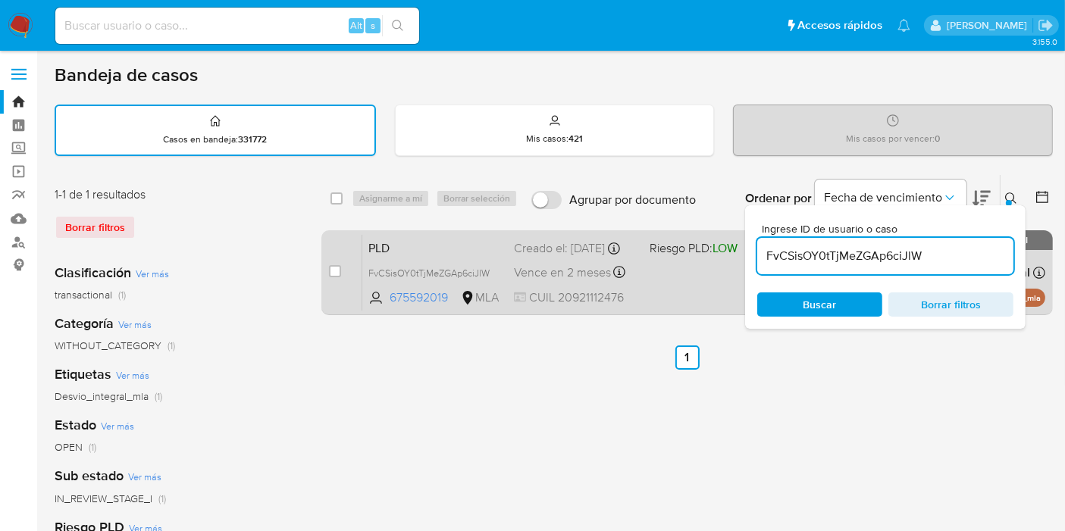
click at [424, 269] on div "PLD FvCSisOY0tTjMeZGAp6ciJlW 675592019 MLA Riesgo PLD: LOW Creado el: [DATE] Cr…" at bounding box center [703, 272] width 683 height 77
click at [413, 280] on span "FvCSisOY0tTjMeZGAp6ciJlW" at bounding box center [428, 272] width 121 height 17
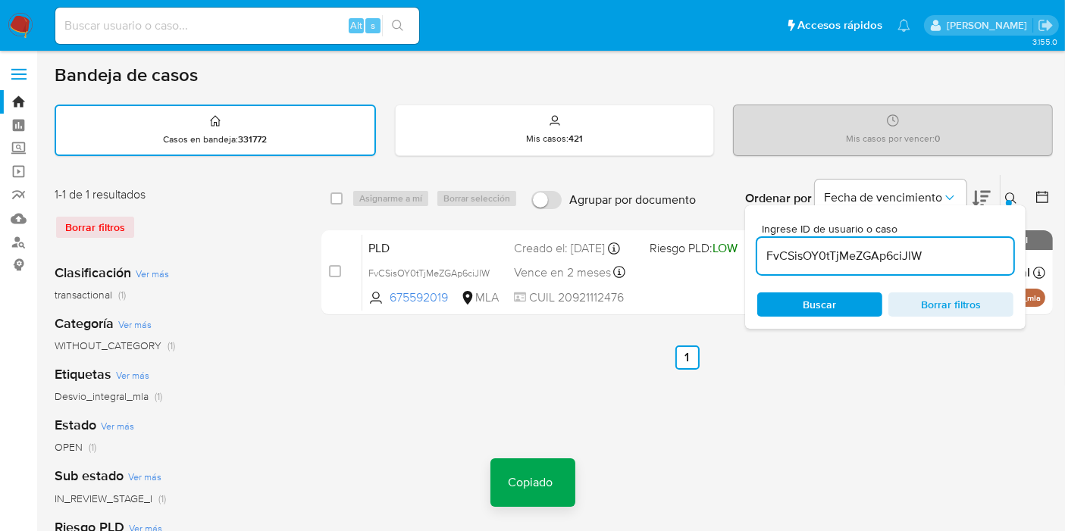
click at [231, 30] on input at bounding box center [237, 26] width 364 height 20
paste input "FvCSisOY0tTjMeZGAp6ciJlW"
type input "FvCSisOY0tTjMeZGAp6ciJlW"
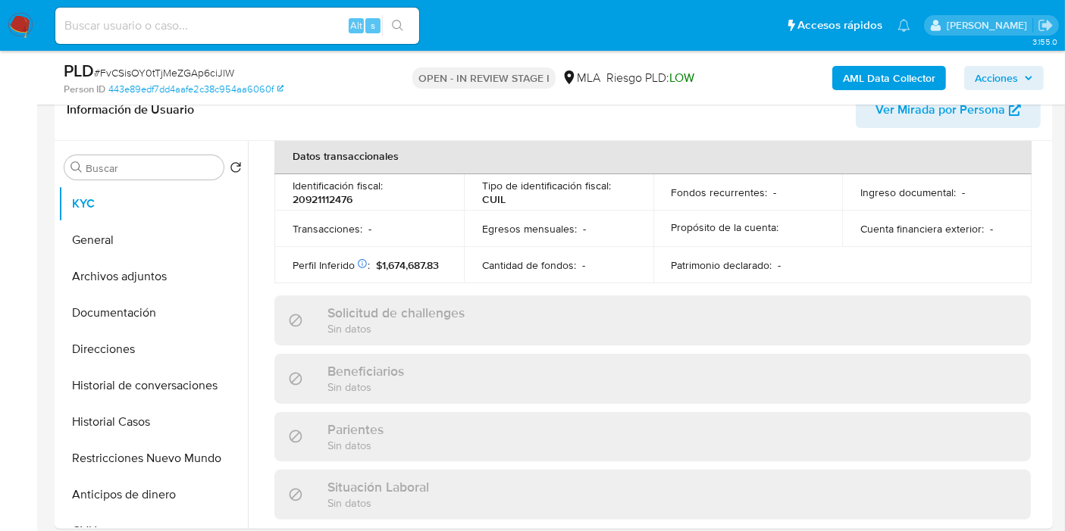
scroll to position [811, 0]
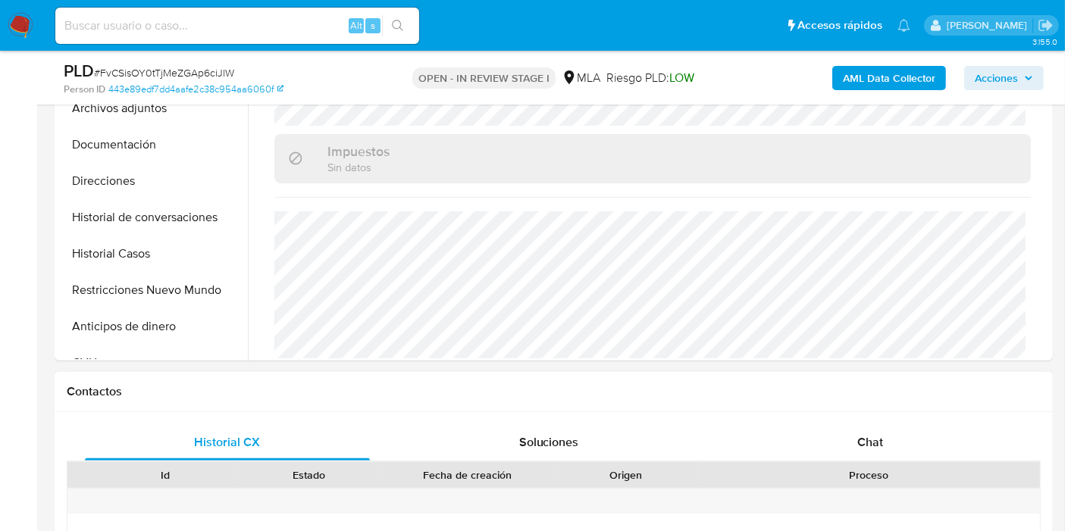
select select "10"
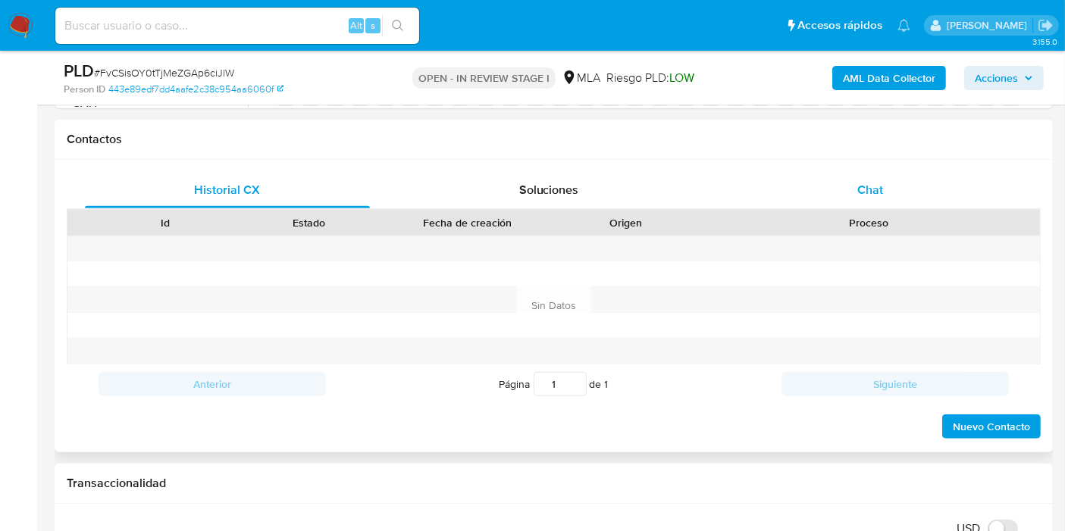
click at [907, 205] on div "Chat" at bounding box center [869, 190] width 285 height 36
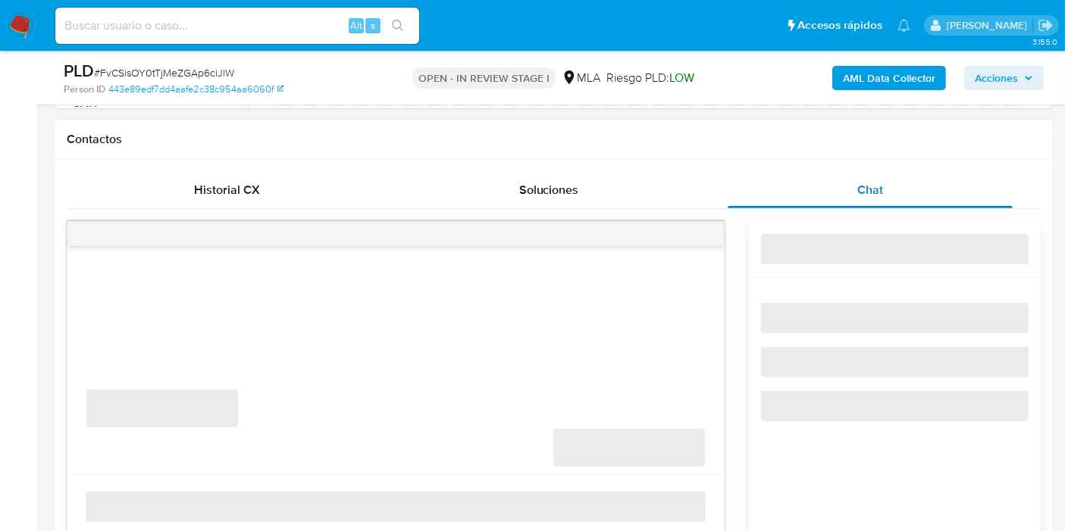
click at [917, 198] on div "Chat" at bounding box center [869, 190] width 285 height 36
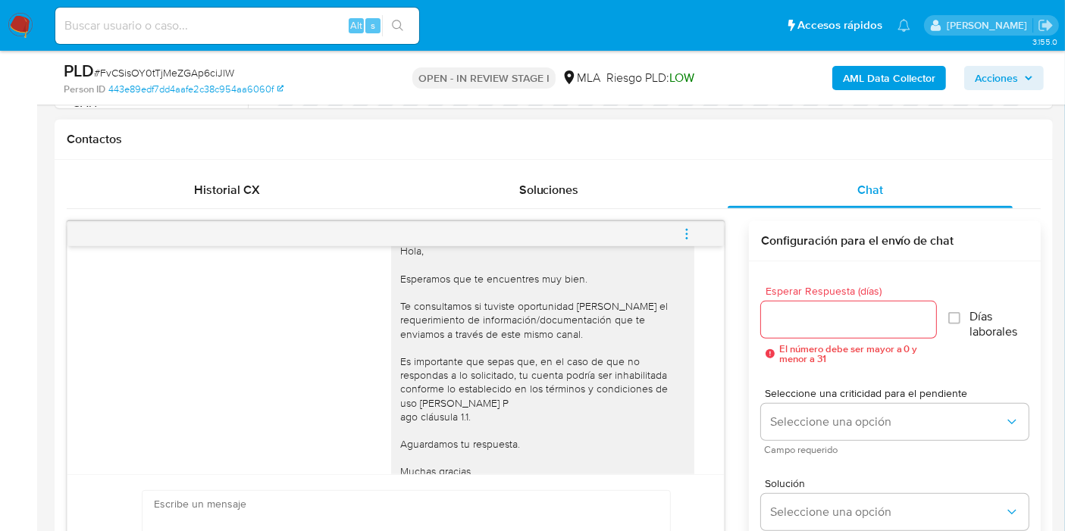
scroll to position [880, 0]
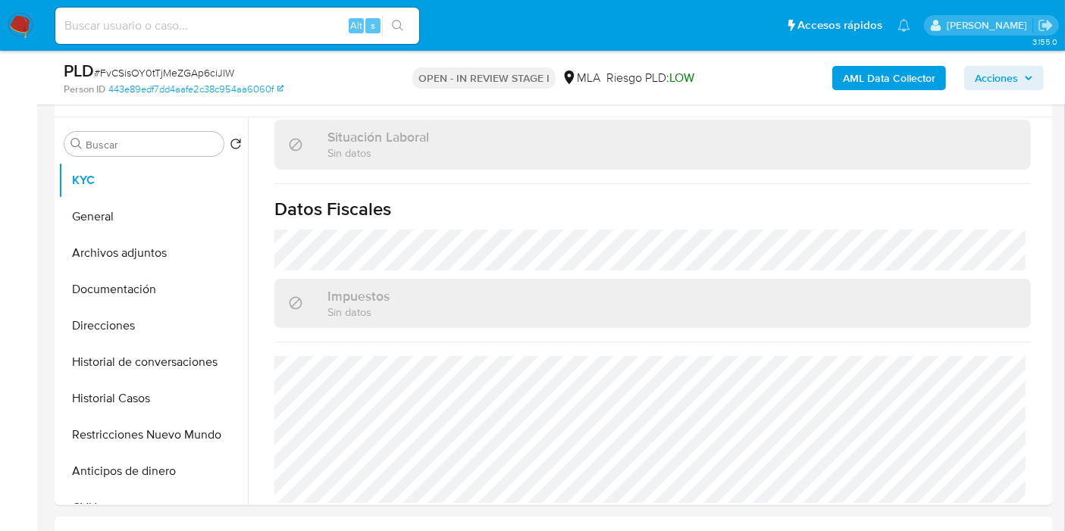
scroll to position [84, 0]
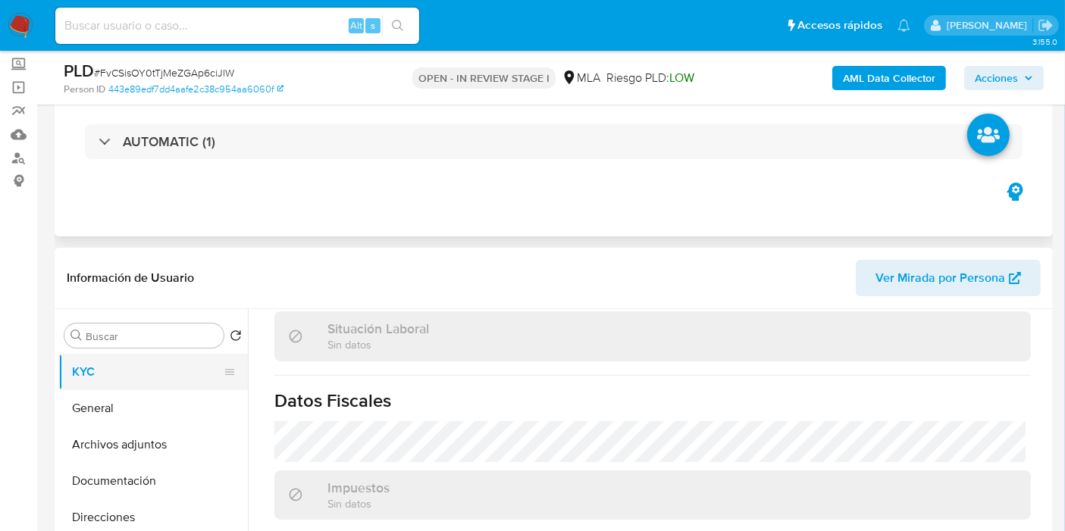
click at [101, 375] on button "KYC" at bounding box center [146, 372] width 177 height 36
click at [104, 395] on button "General" at bounding box center [146, 408] width 177 height 36
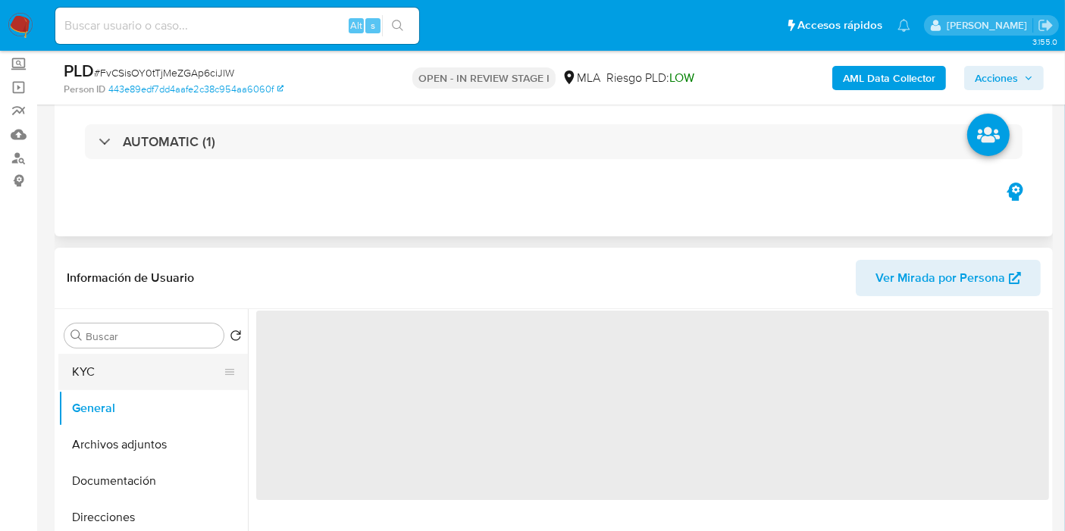
scroll to position [0, 0]
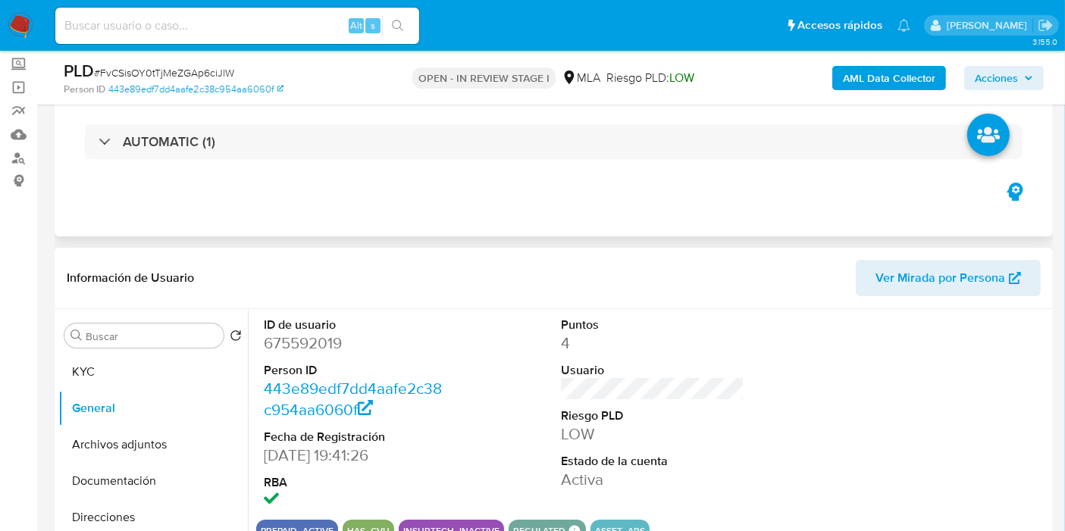
drag, startPoint x: 286, startPoint y: 349, endPoint x: 294, endPoint y: 342, distance: 9.7
click at [292, 346] on dd "675592019" at bounding box center [355, 343] width 183 height 21
click at [295, 342] on dd "675592019" at bounding box center [355, 343] width 183 height 21
copy dd "675592019"
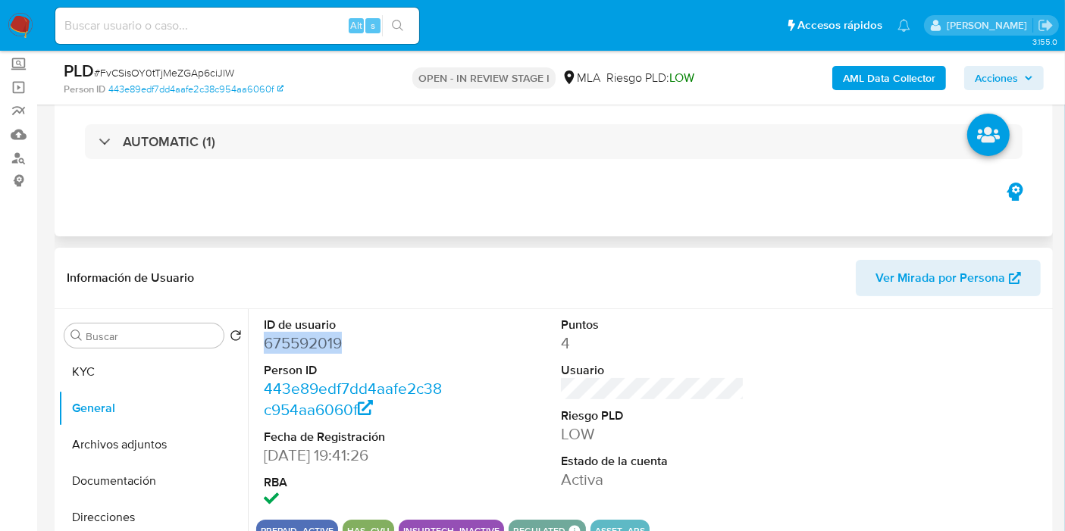
scroll to position [336, 0]
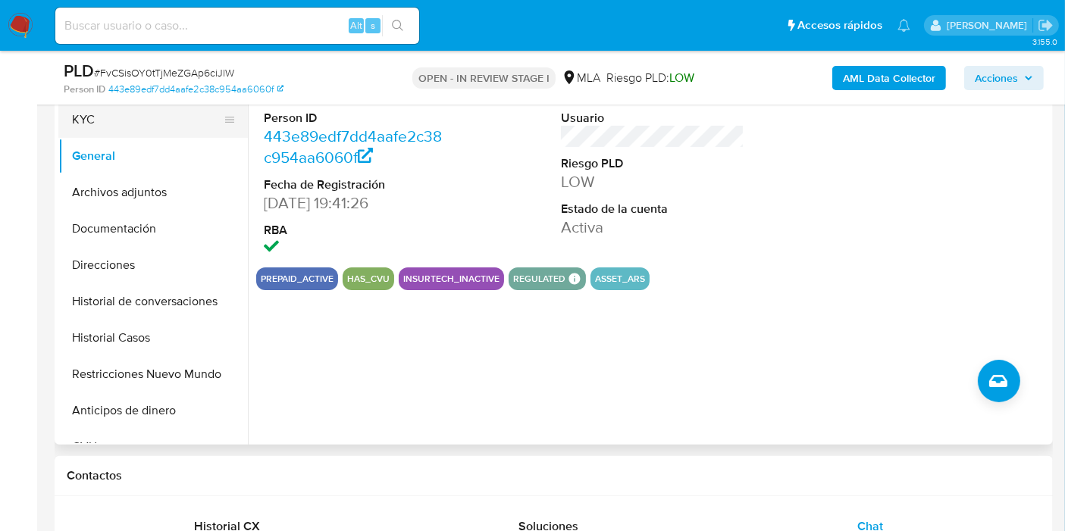
click at [166, 127] on button "KYC" at bounding box center [146, 120] width 177 height 36
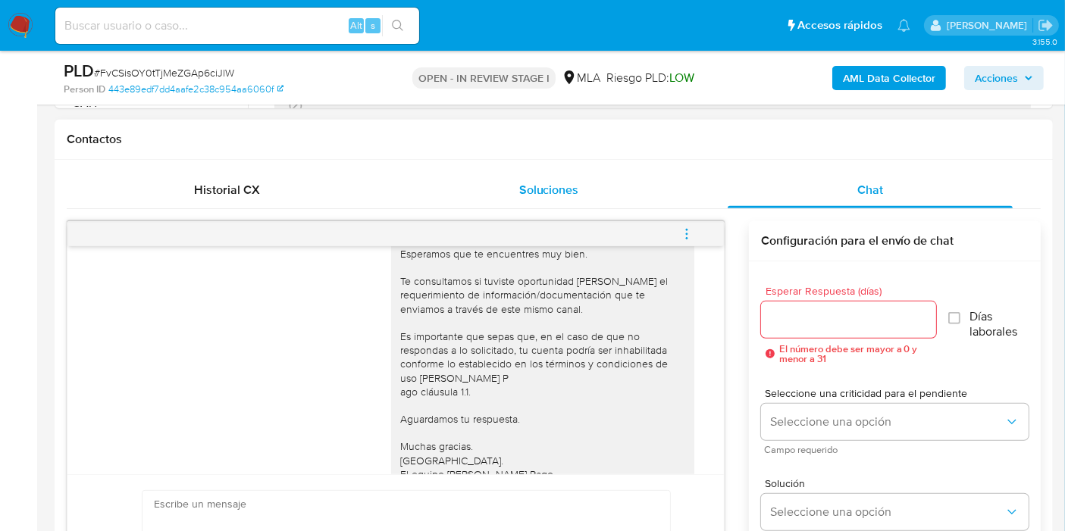
scroll to position [926, 0]
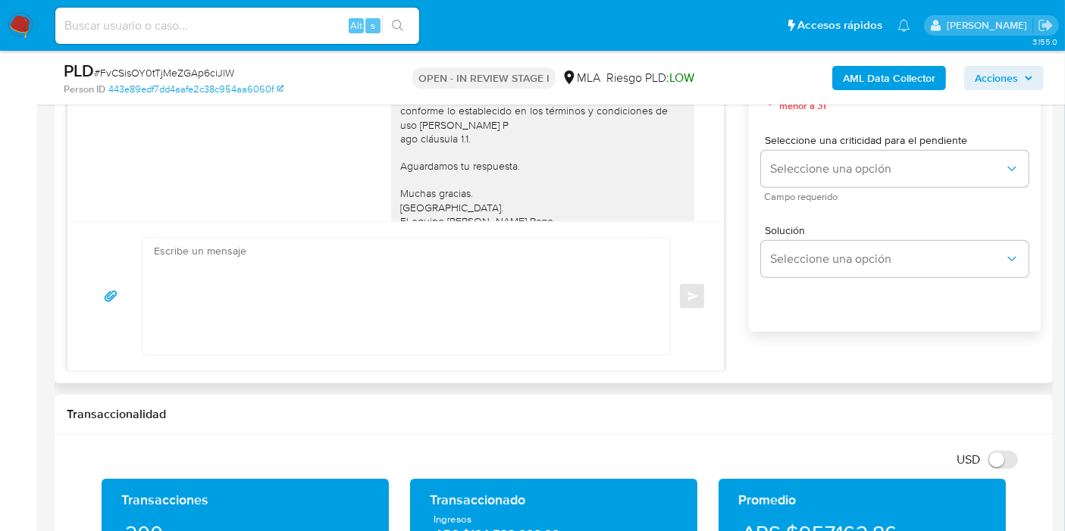
click at [443, 332] on textarea at bounding box center [402, 296] width 497 height 117
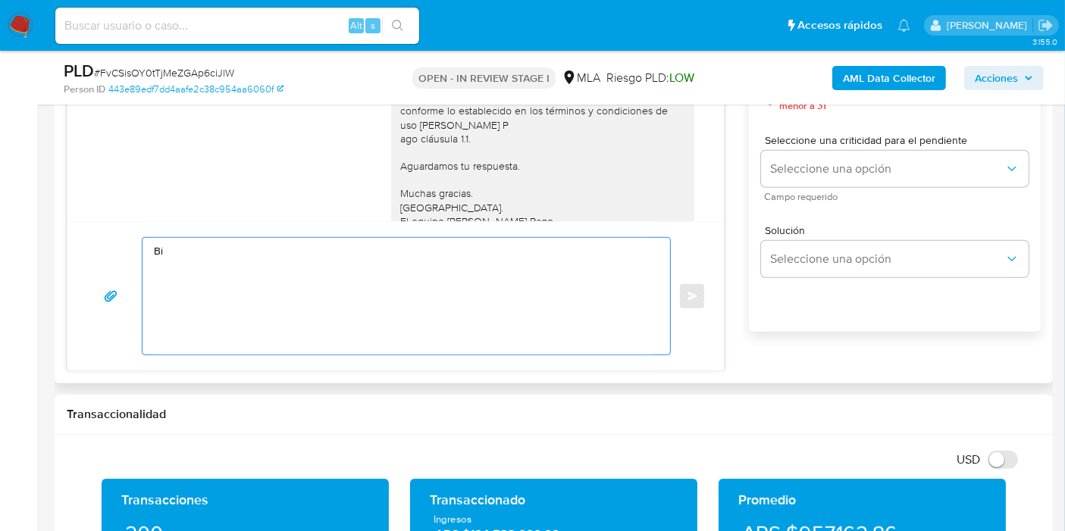
type textarea "B"
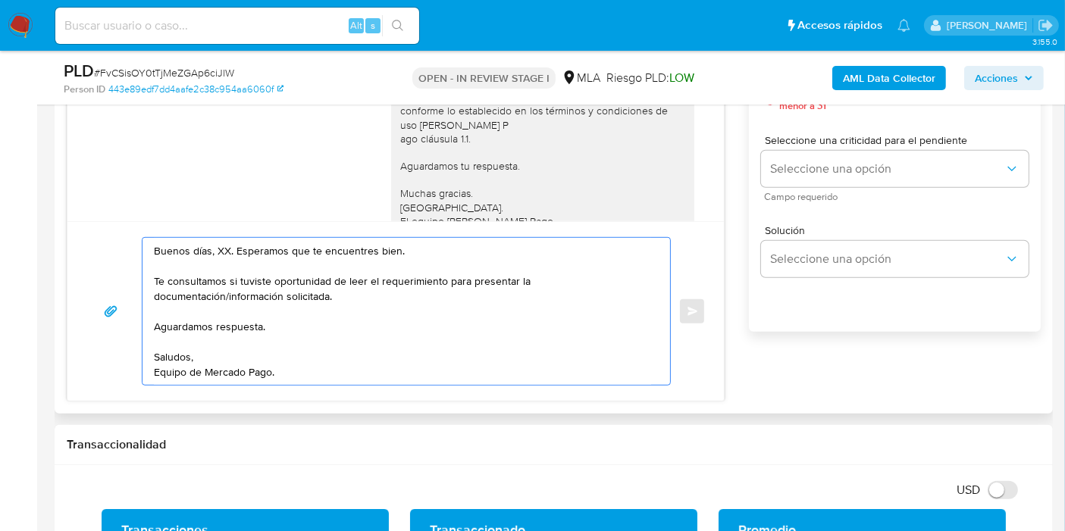
click at [222, 254] on textarea "Buenos días, XX. Esperamos que te encuentres bien. Te consultamos si tuviste op…" at bounding box center [402, 311] width 497 height 147
click at [291, 296] on textarea "Buenos días, Walter. Esperamos que te encuentres bien. Te consultamos si tuvist…" at bounding box center [402, 311] width 497 height 147
click at [244, 332] on textarea "Buenos días, Walter. Esperamos que te encuentres bien. Te consultamos si tuvist…" at bounding box center [402, 311] width 497 height 147
click at [241, 327] on textarea "Buenos días, Walter. Esperamos que te encuentres bien. Te consultamos si tuvist…" at bounding box center [402, 311] width 497 height 147
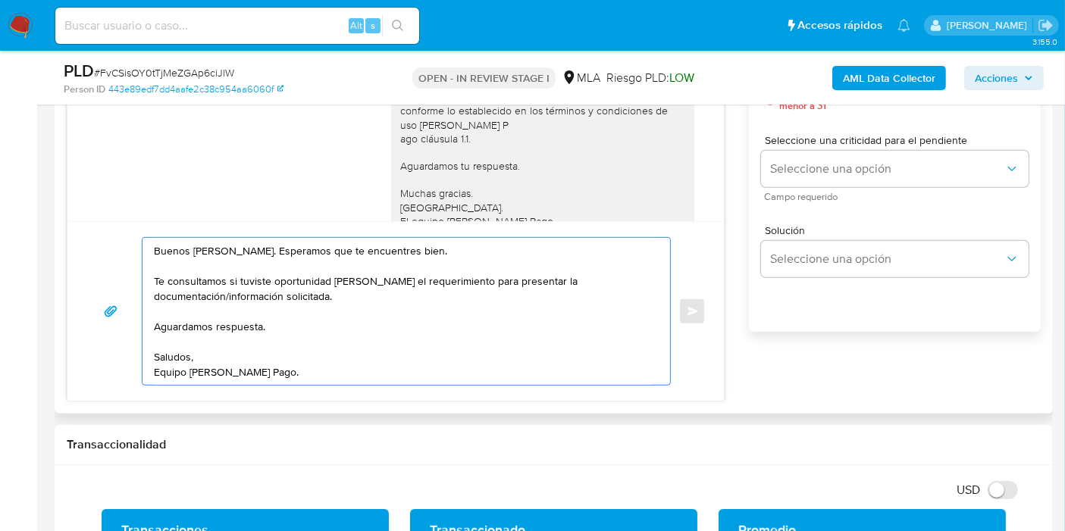
click at [252, 314] on textarea "Buenos días, Walter. Esperamos que te encuentres bien. Te consultamos si tuvist…" at bounding box center [402, 311] width 497 height 147
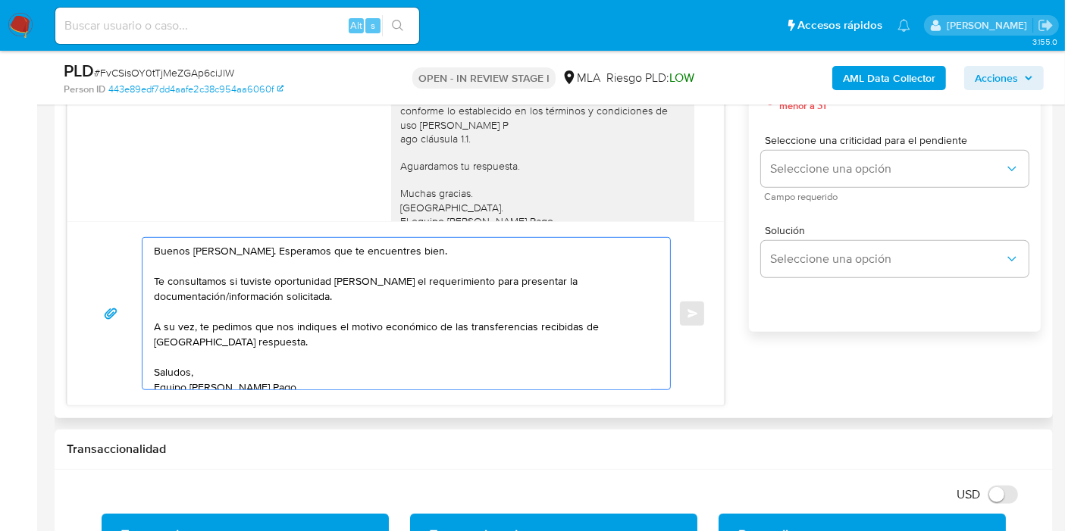
paste textarea "Federico Diego Roman"
paste textarea "20434724288"
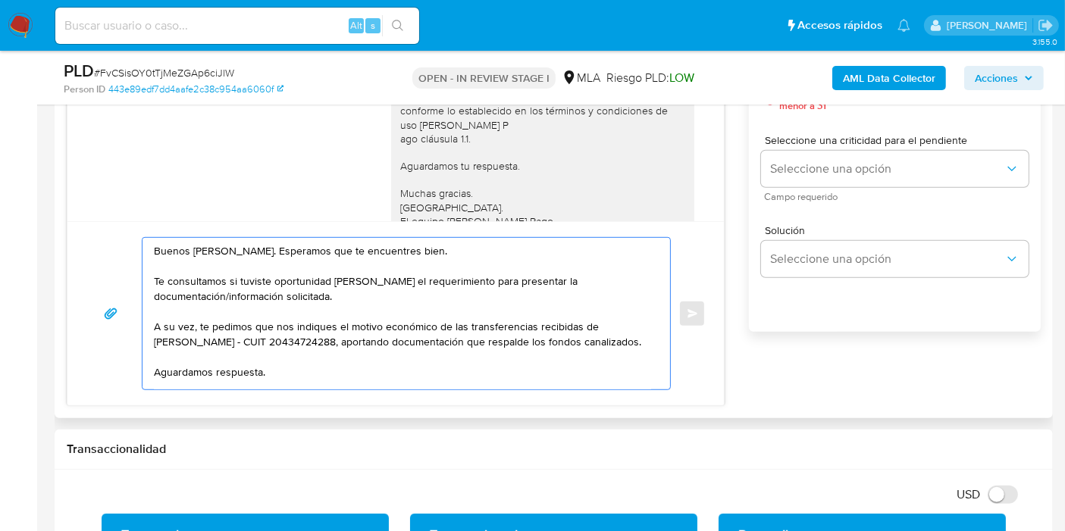
scroll to position [41, 0]
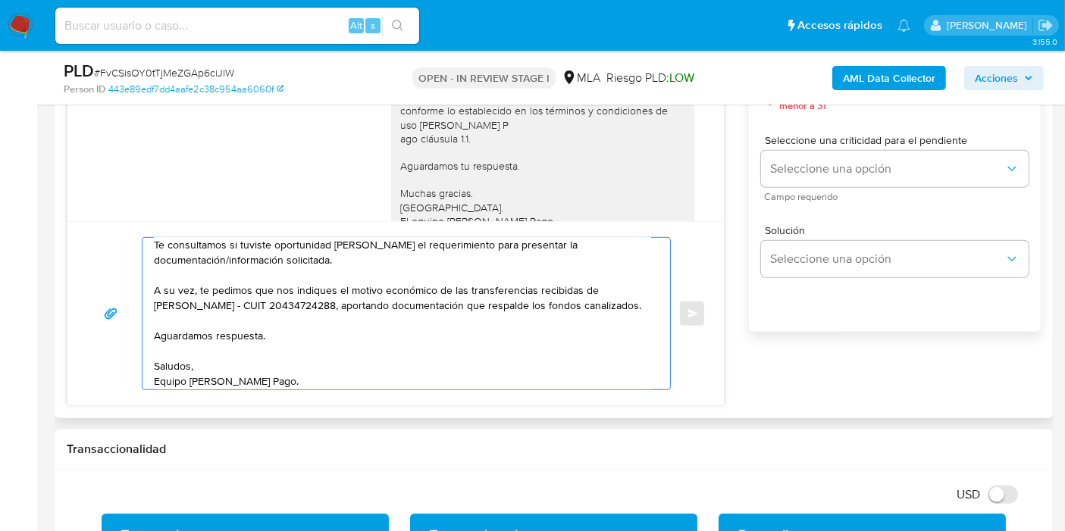
type textarea "Buenos días, Walter. Esperamos que te encuentres bien. Te consultamos si tuvist…"
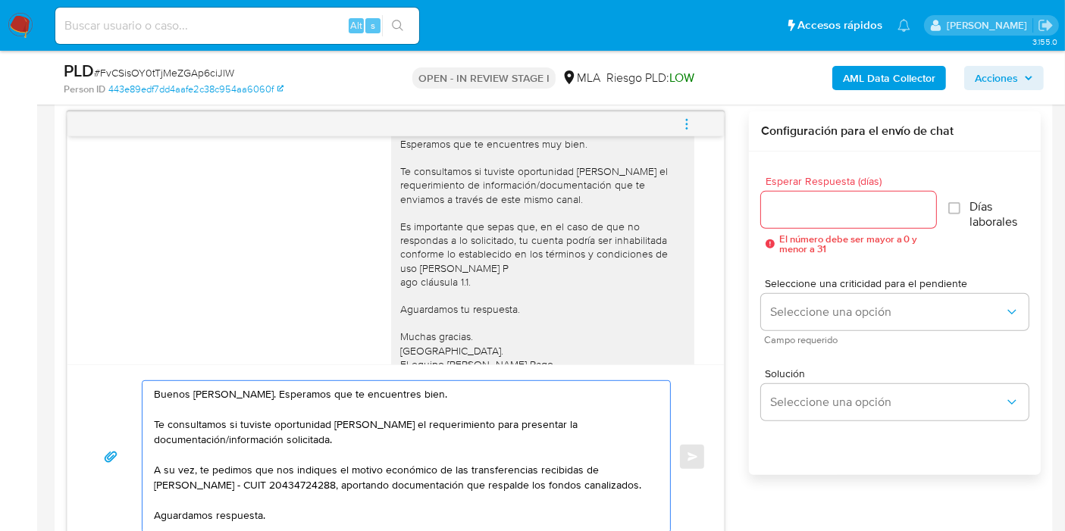
scroll to position [758, 0]
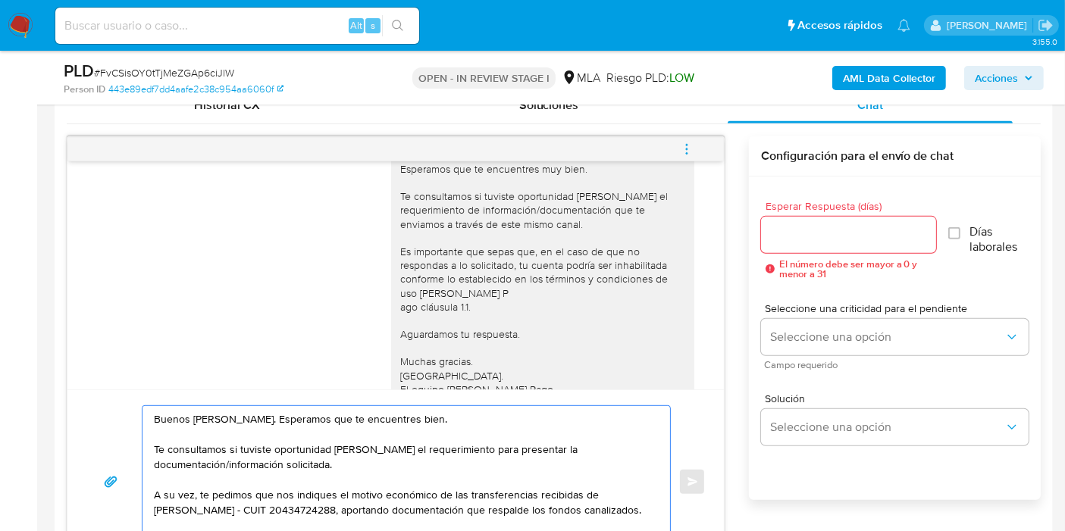
click at [858, 246] on div at bounding box center [848, 235] width 175 height 36
click at [859, 241] on input "Esperar Respuesta (días)" at bounding box center [848, 235] width 175 height 20
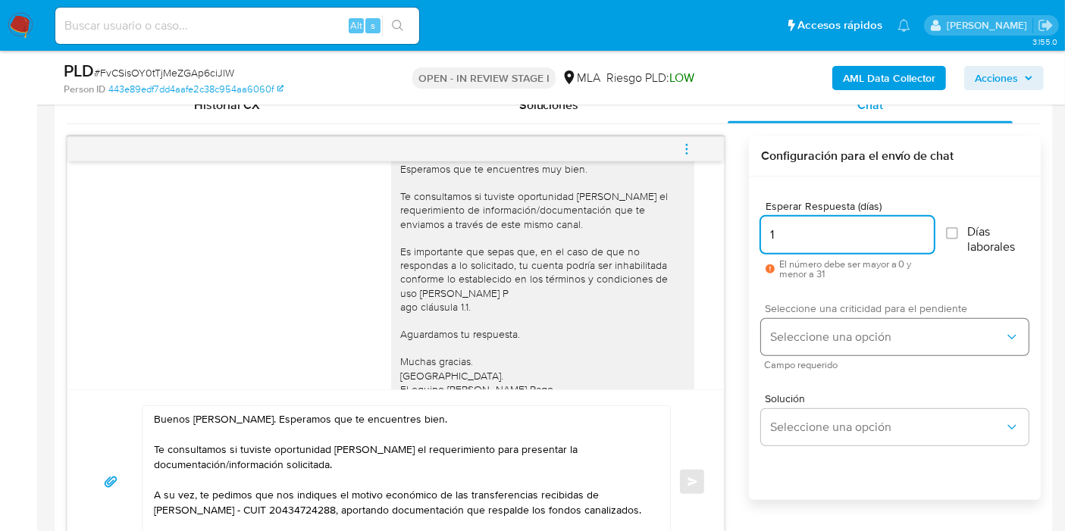
type input "1"
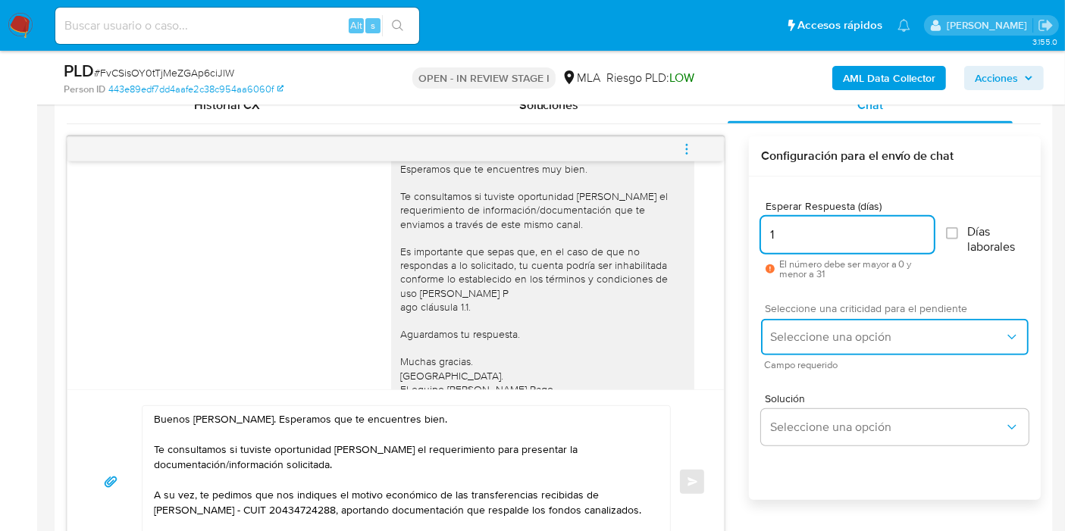
click at [846, 326] on button "Seleccione una opción" at bounding box center [894, 337] width 267 height 36
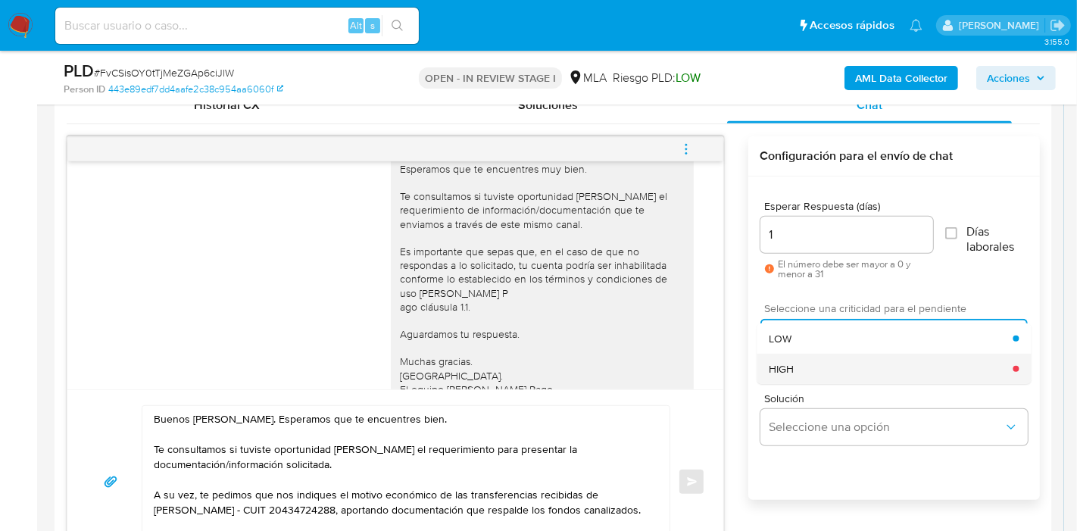
click at [840, 369] on div "HIGH" at bounding box center [891, 369] width 244 height 30
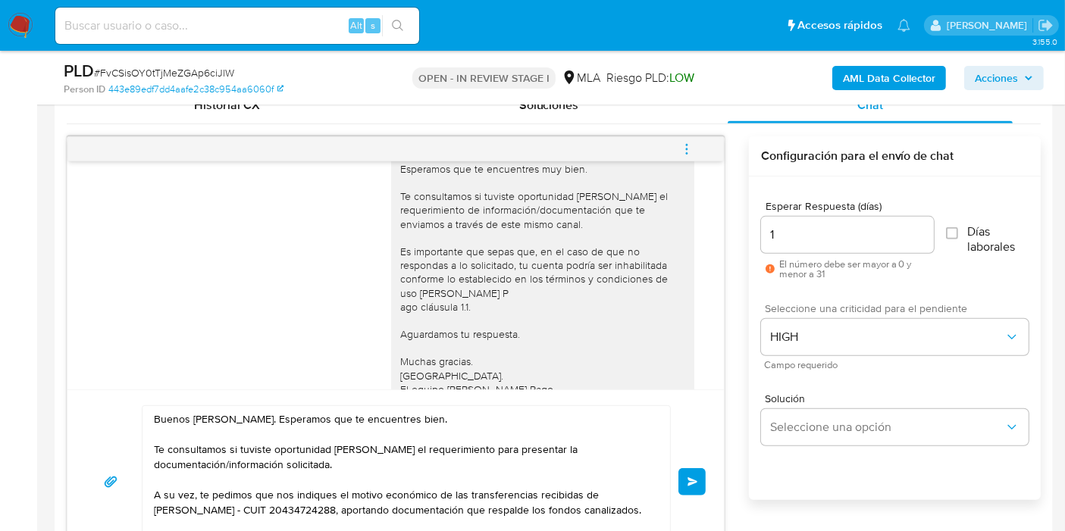
click at [689, 480] on span "Enviar" at bounding box center [692, 481] width 11 height 9
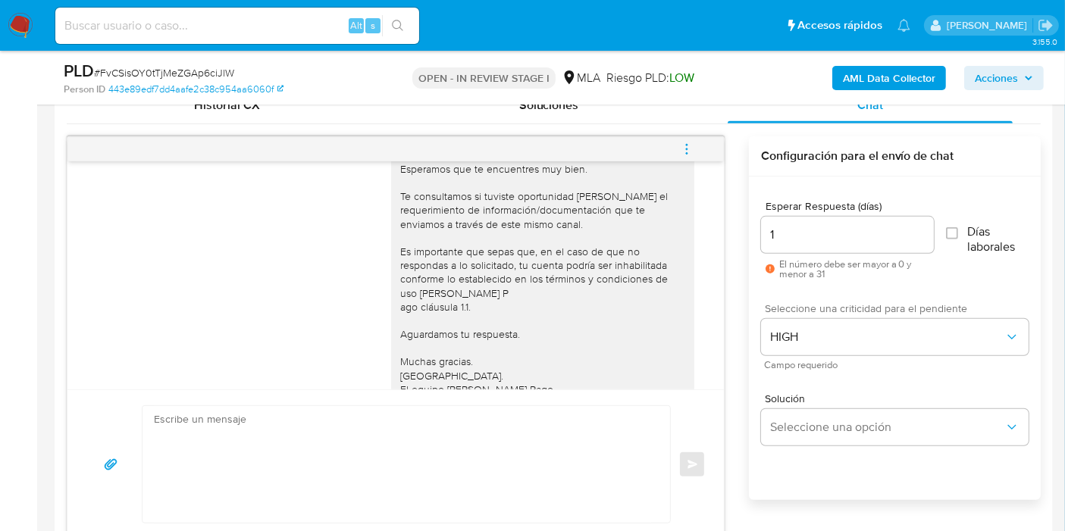
scroll to position [1216, 0]
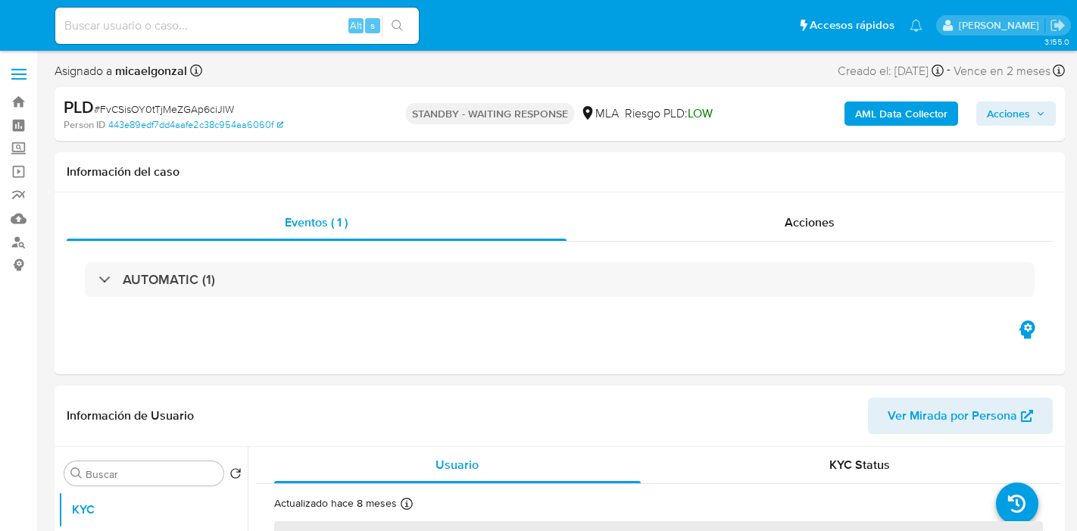
select select "10"
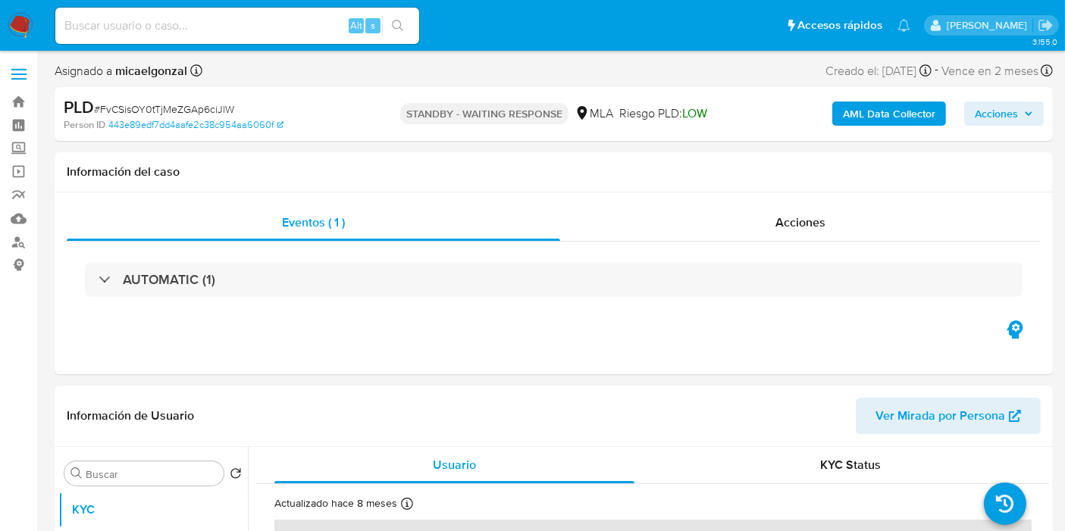
click at [32, 35] on img at bounding box center [21, 26] width 26 height 26
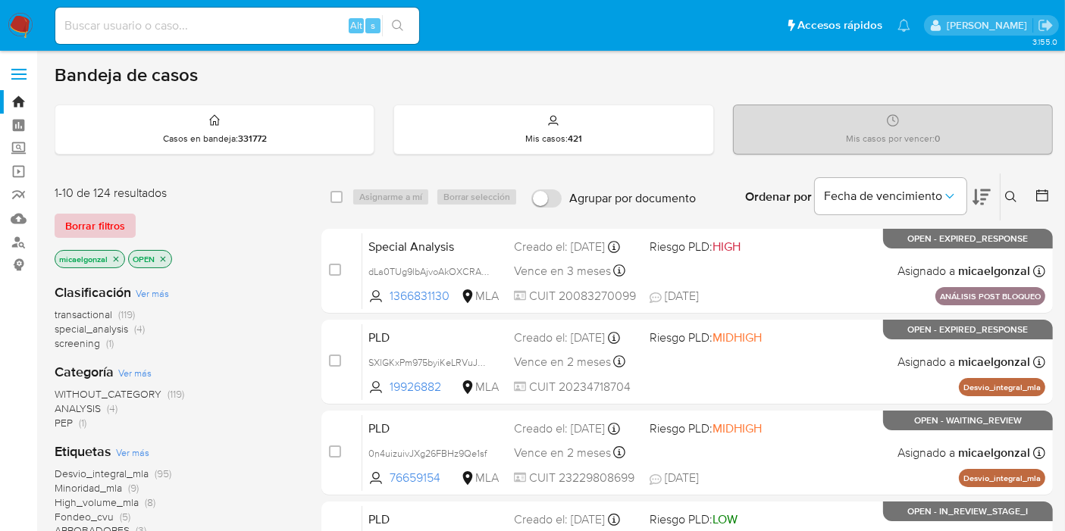
click at [128, 214] on button "Borrar filtros" at bounding box center [95, 226] width 81 height 24
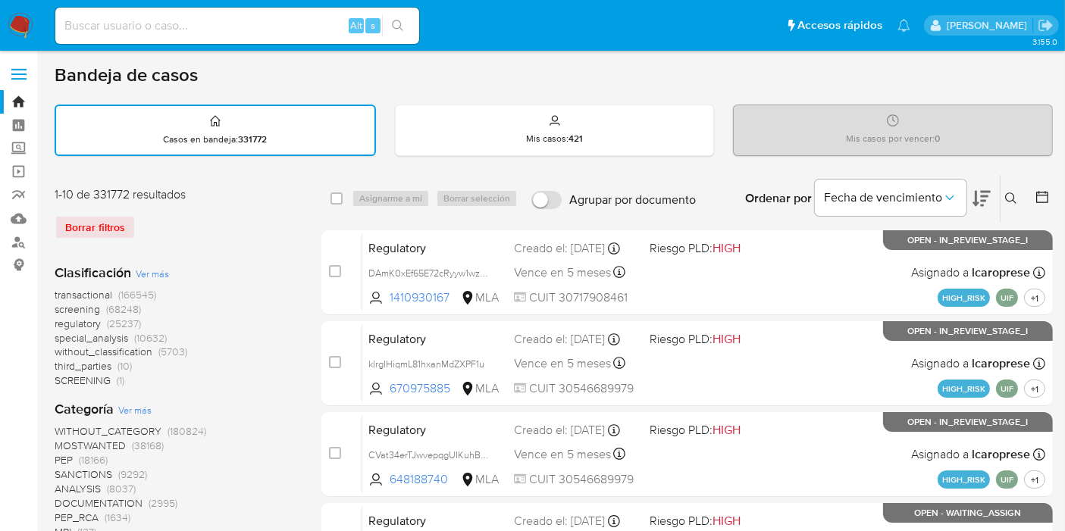
click at [1006, 203] on button at bounding box center [1012, 198] width 25 height 18
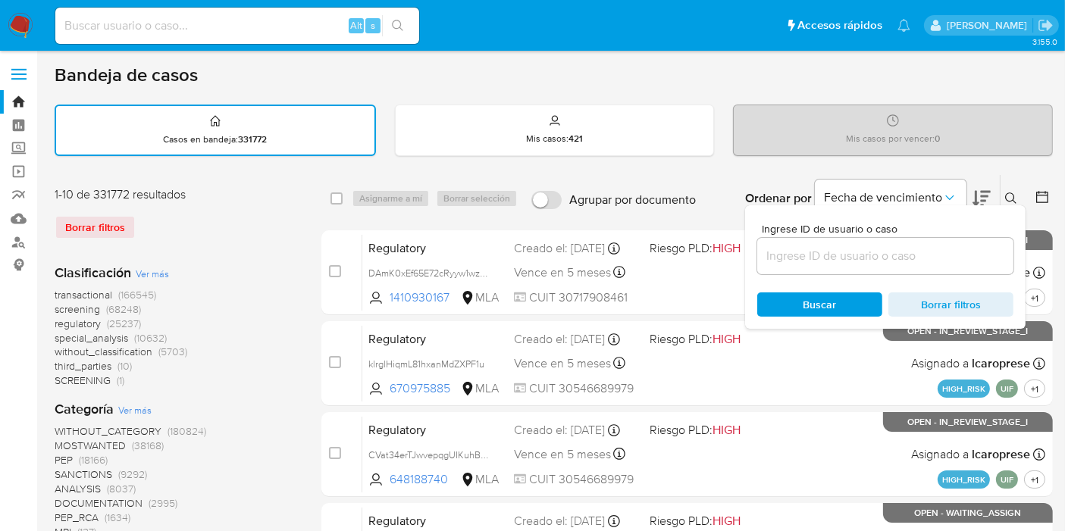
drag, startPoint x: 843, startPoint y: 248, endPoint x: 835, endPoint y: 252, distance: 9.5
click at [843, 248] on input at bounding box center [885, 256] width 256 height 20
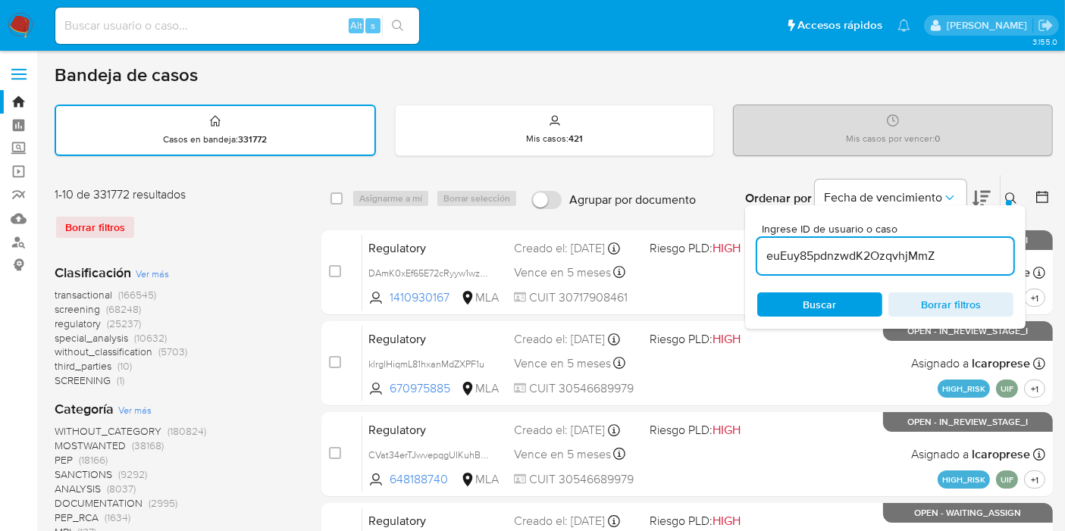
type input "euEuy85pdnzwdK2OzqvhjMmZ"
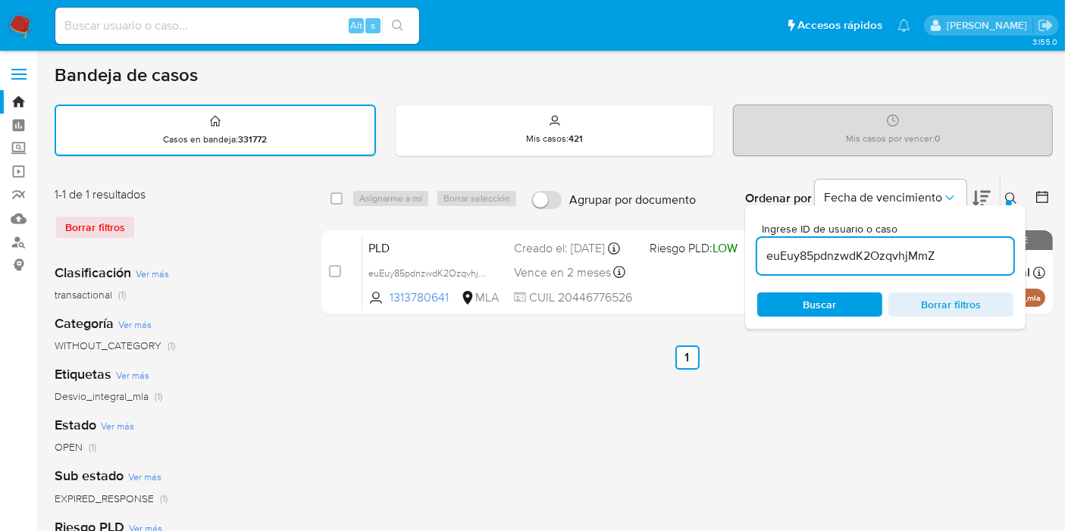
drag, startPoint x: 328, startPoint y: 189, endPoint x: 342, endPoint y: 210, distance: 25.2
click at [333, 195] on div "select-all-cases-checkbox Asignarme a mí Borrar selección Agrupar por documento…" at bounding box center [686, 198] width 731 height 47
click at [342, 210] on div "select-all-cases-checkbox Asignarme a mí Borrar selección Agrupar por documento…" at bounding box center [686, 198] width 731 height 47
click at [341, 198] on input "checkbox" at bounding box center [336, 198] width 12 height 12
checkbox input "true"
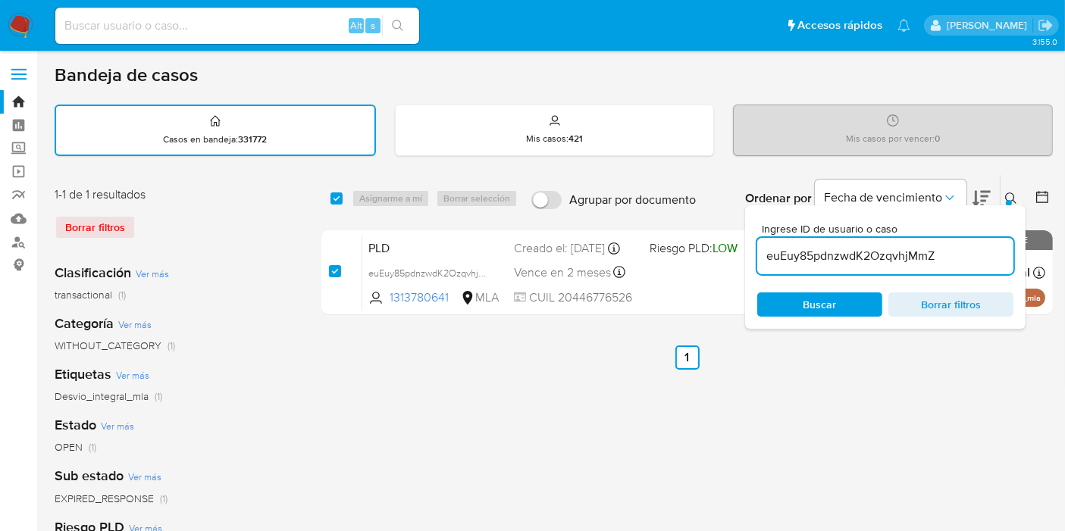
checkbox input "true"
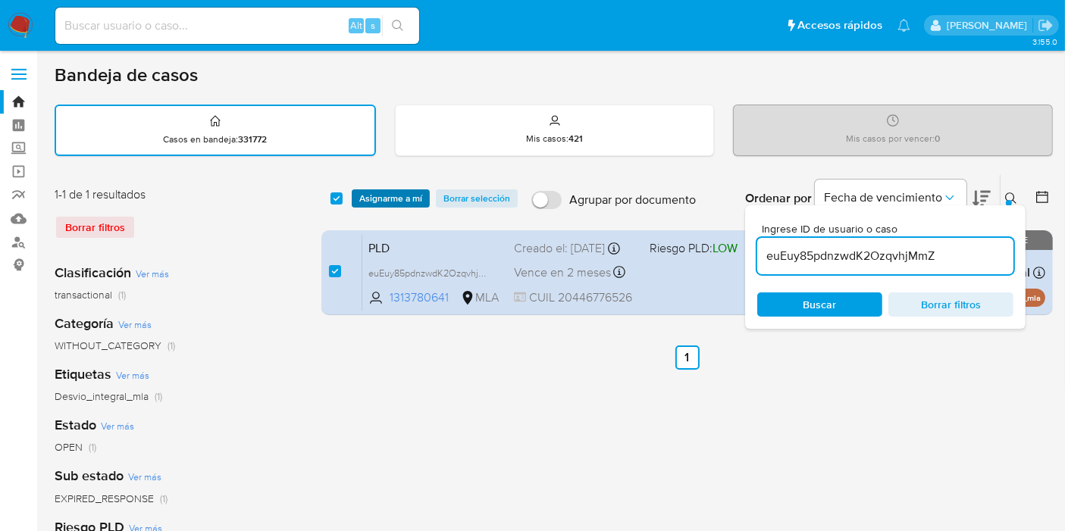
click at [362, 193] on span "Asignarme a mí" at bounding box center [390, 198] width 63 height 15
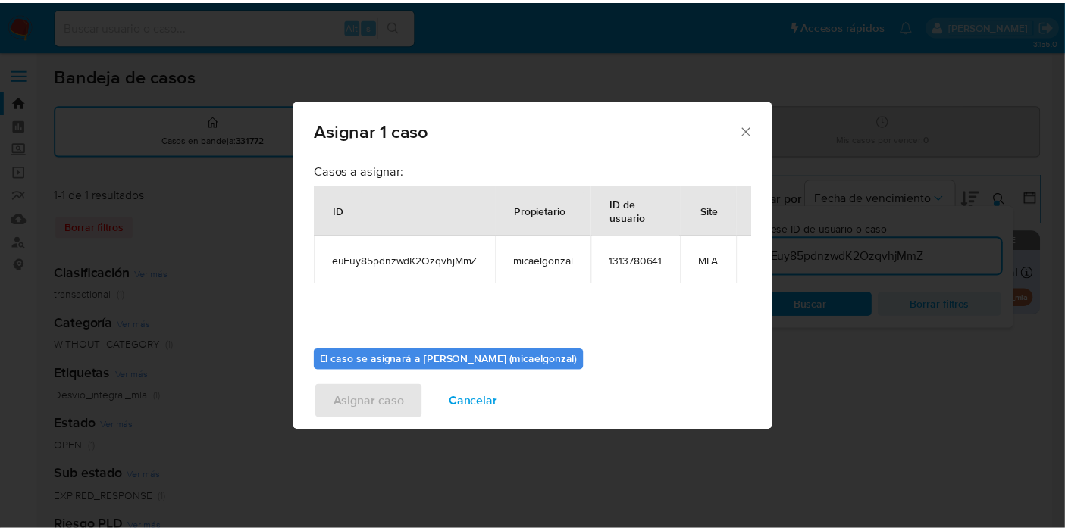
scroll to position [77, 0]
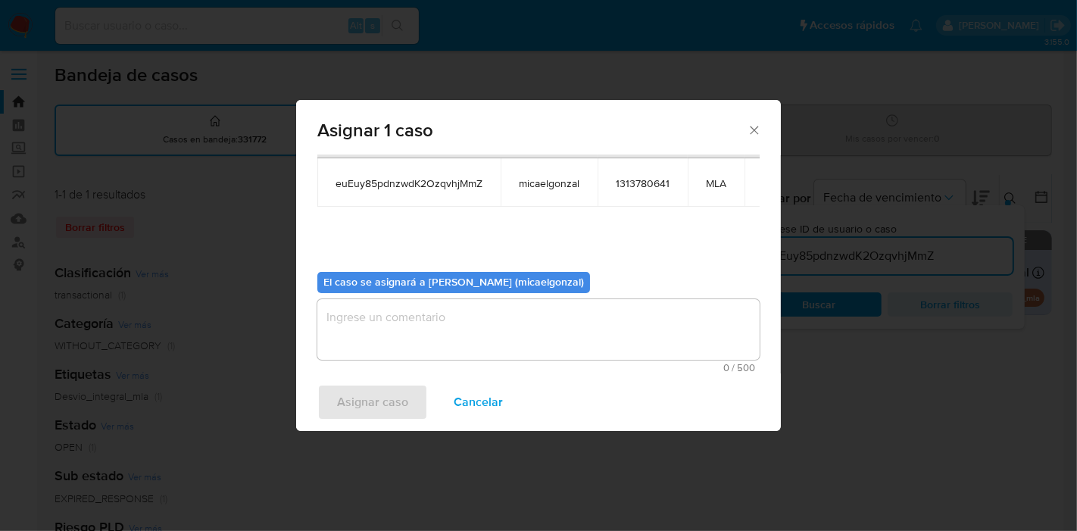
click at [453, 349] on textarea "assign-modal" at bounding box center [538, 329] width 442 height 61
click at [405, 419] on span "Asignar caso" at bounding box center [372, 402] width 71 height 33
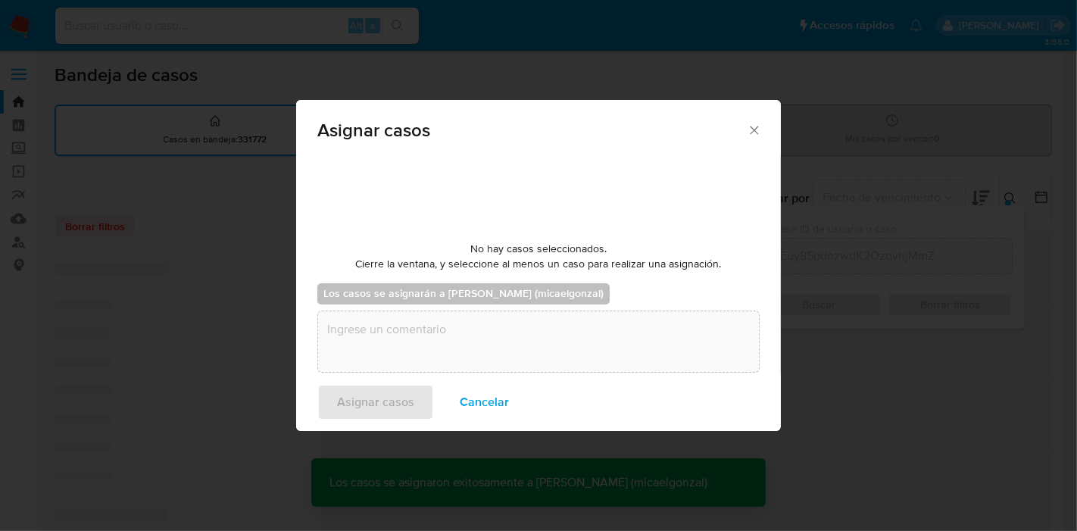
checkbox input "false"
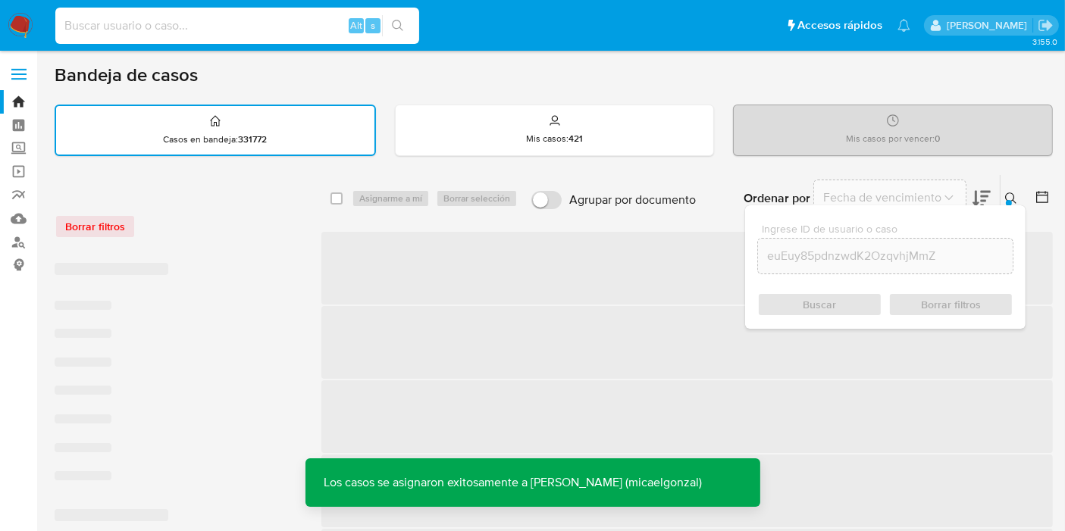
click at [164, 31] on input at bounding box center [237, 26] width 364 height 20
paste input "euEuy85pdnzwdK2OzqvhjMmZ"
type input "euEuy85pdnzwdK2OzqvhjMmZ"
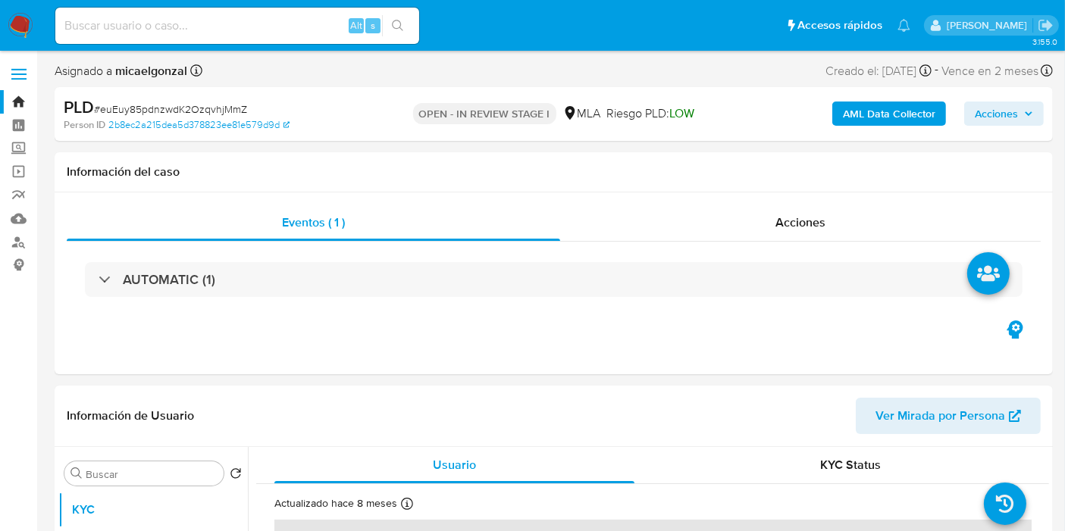
select select "10"
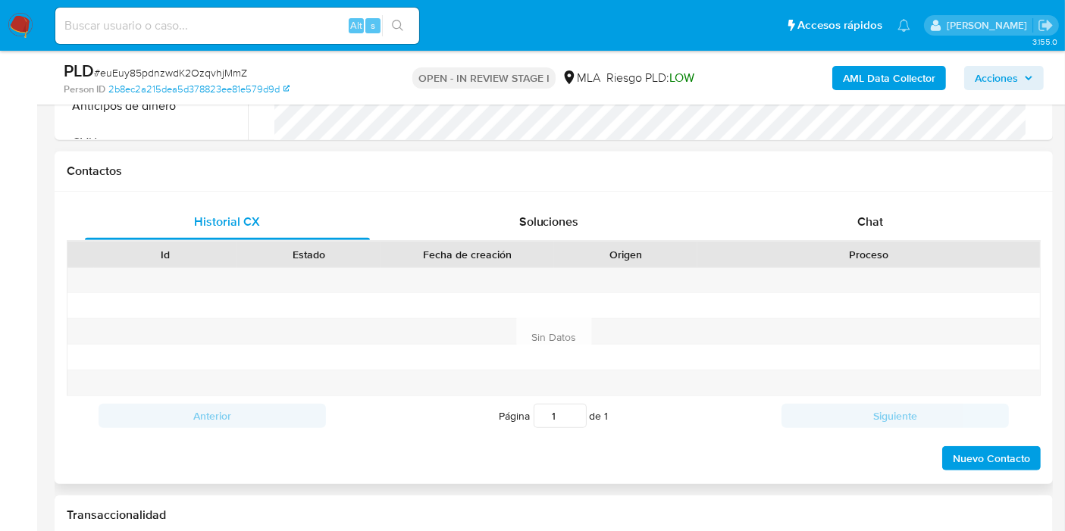
scroll to position [758, 0]
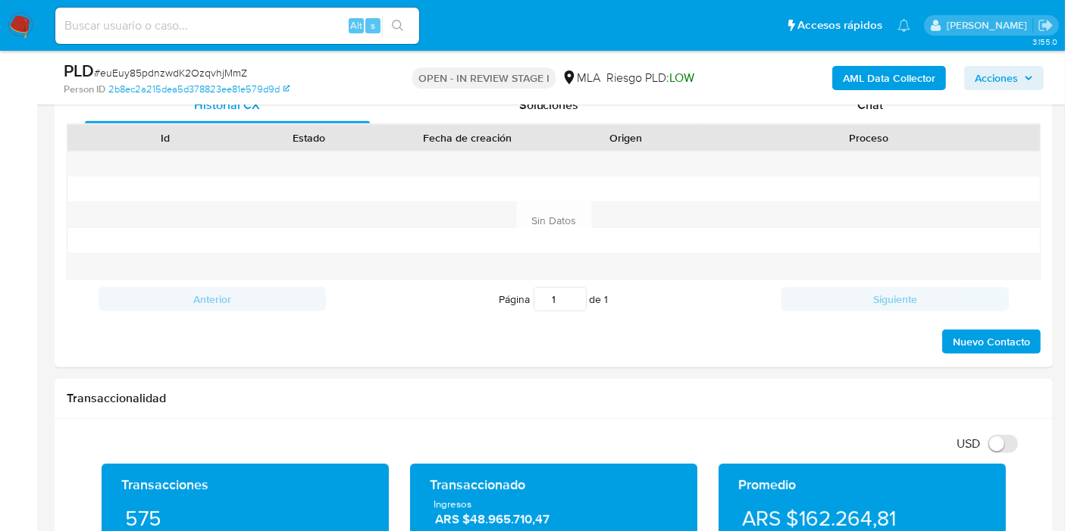
drag, startPoint x: 911, startPoint y: 98, endPoint x: 900, endPoint y: 104, distance: 12.2
click at [907, 99] on div "PLD # euEuy85pdnzwdK2OzqvhjMmZ Person ID 2b8ec2a215dea5d378823ee81e579d9d OPEN …" at bounding box center [554, 78] width 998 height 54
click at [900, 104] on div "PLD # euEuy85pdnzwdK2OzqvhjMmZ Person ID 2b8ec2a215dea5d378823ee81e579d9d OPEN …" at bounding box center [554, 78] width 998 height 54
click at [882, 110] on span "Chat" at bounding box center [870, 104] width 26 height 17
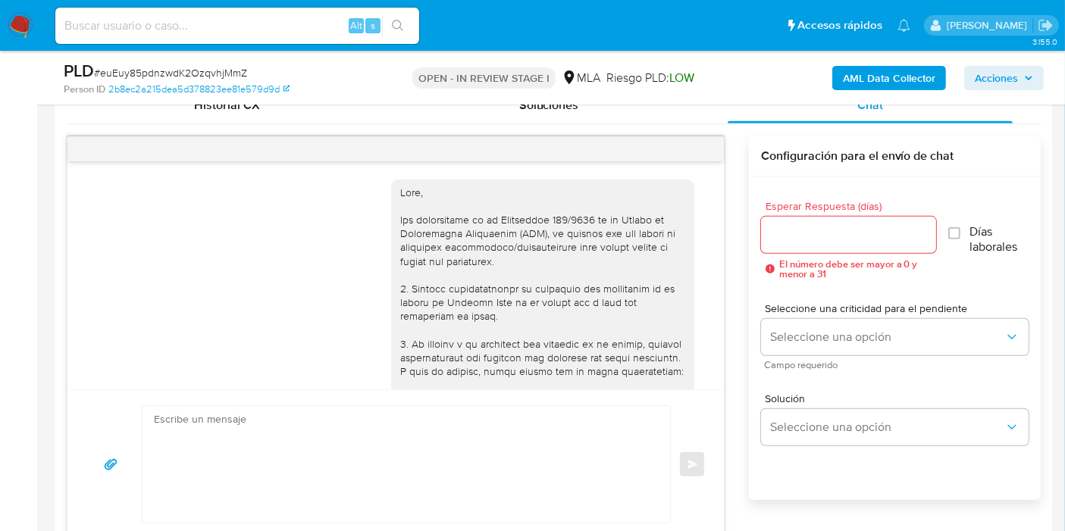
scroll to position [965, 0]
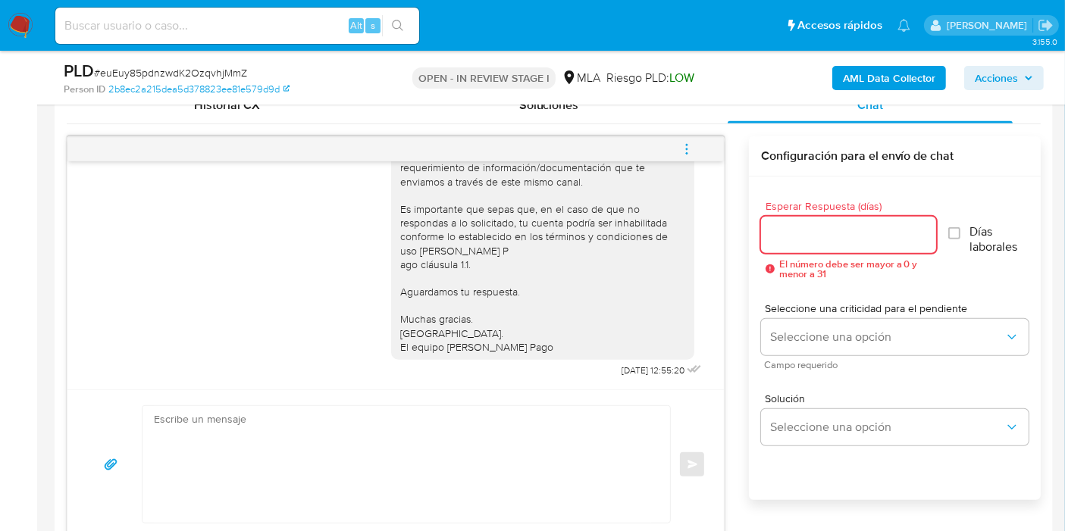
click at [866, 217] on div at bounding box center [848, 235] width 175 height 36
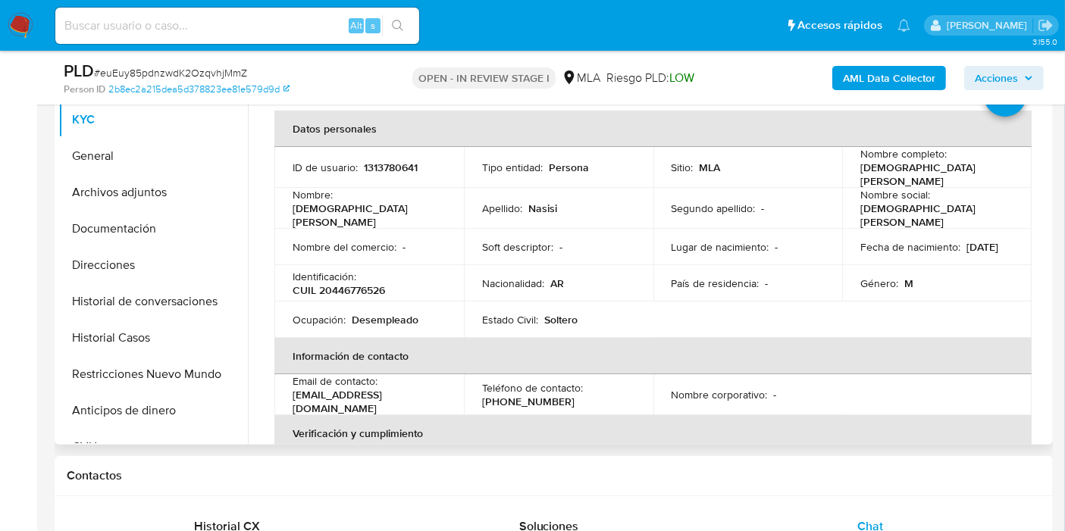
scroll to position [0, 0]
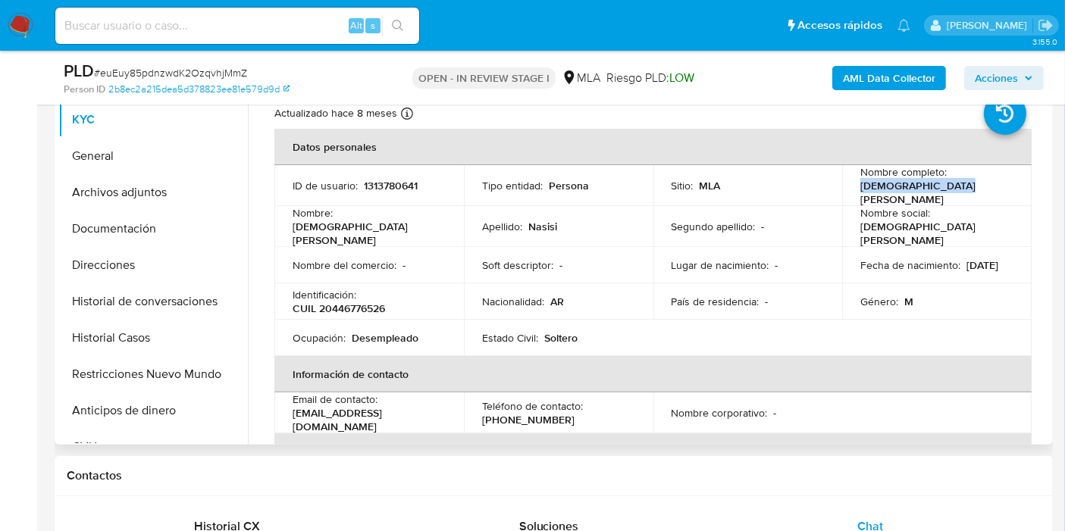
drag, startPoint x: 976, startPoint y: 190, endPoint x: 857, endPoint y: 195, distance: 119.0
click at [860, 195] on div "Nombre completo : Jesus Ruben Nasisi" at bounding box center [936, 185] width 153 height 41
copy p "Jesus Ruben Nasisi"
click at [163, 145] on button "General" at bounding box center [146, 156] width 177 height 36
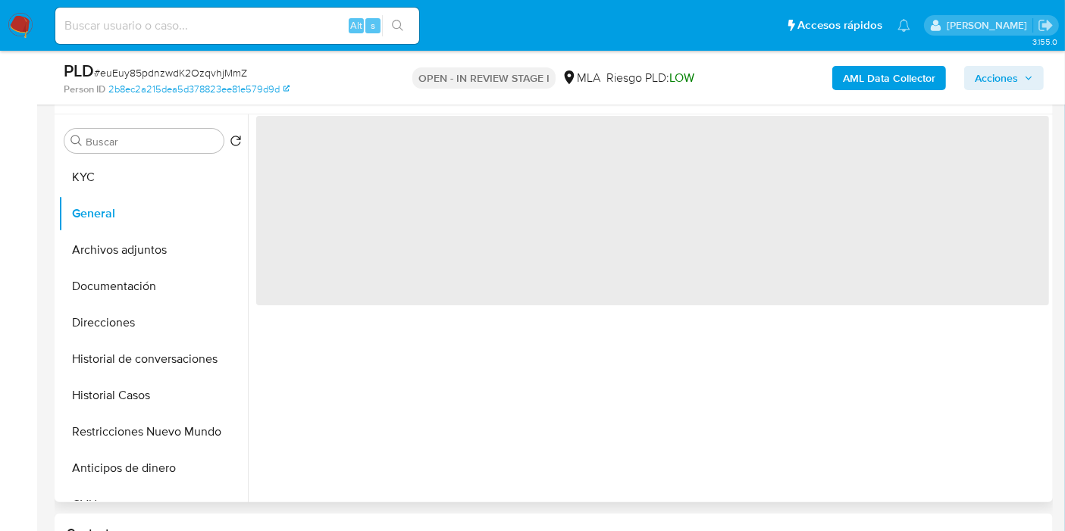
scroll to position [252, 0]
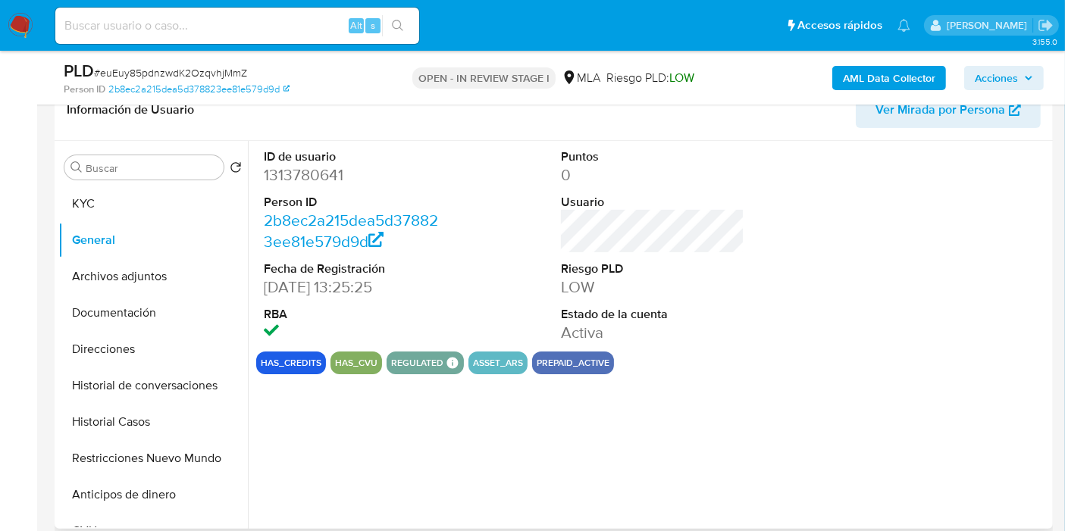
click at [319, 176] on dd "1313780641" at bounding box center [355, 174] width 183 height 21
copy dd "1313780641"
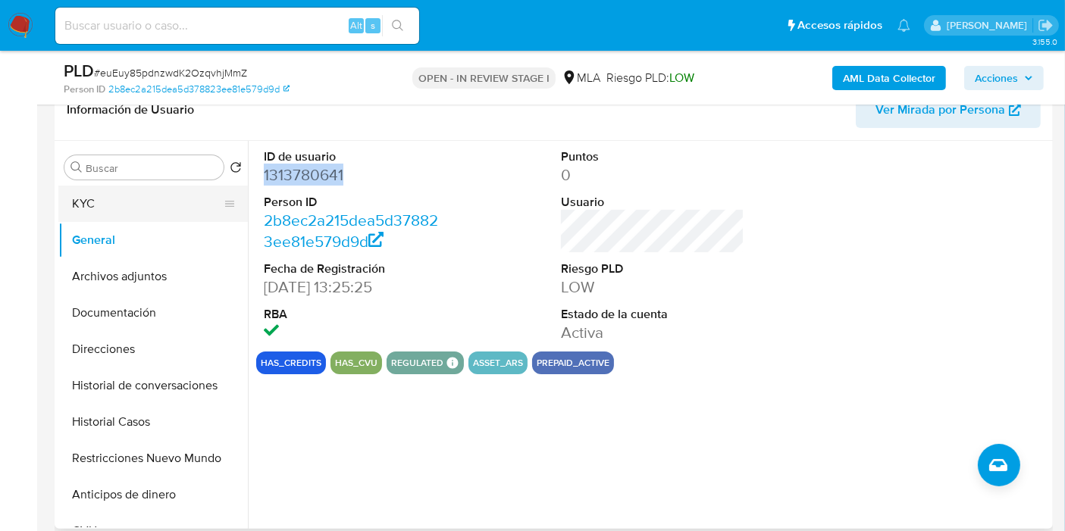
click at [181, 218] on button "KYC" at bounding box center [146, 204] width 177 height 36
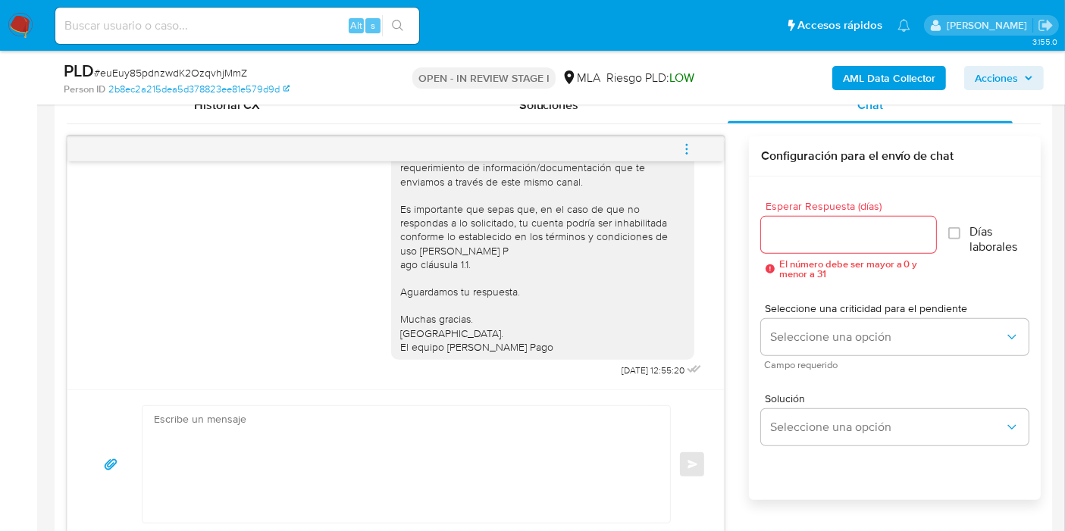
scroll to position [926, 0]
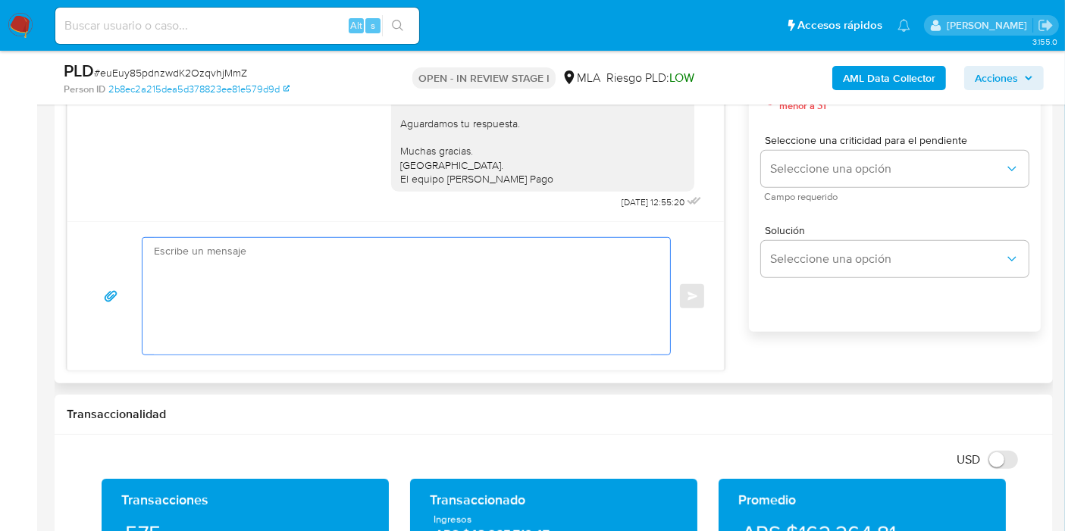
click at [396, 344] on textarea at bounding box center [402, 296] width 497 height 117
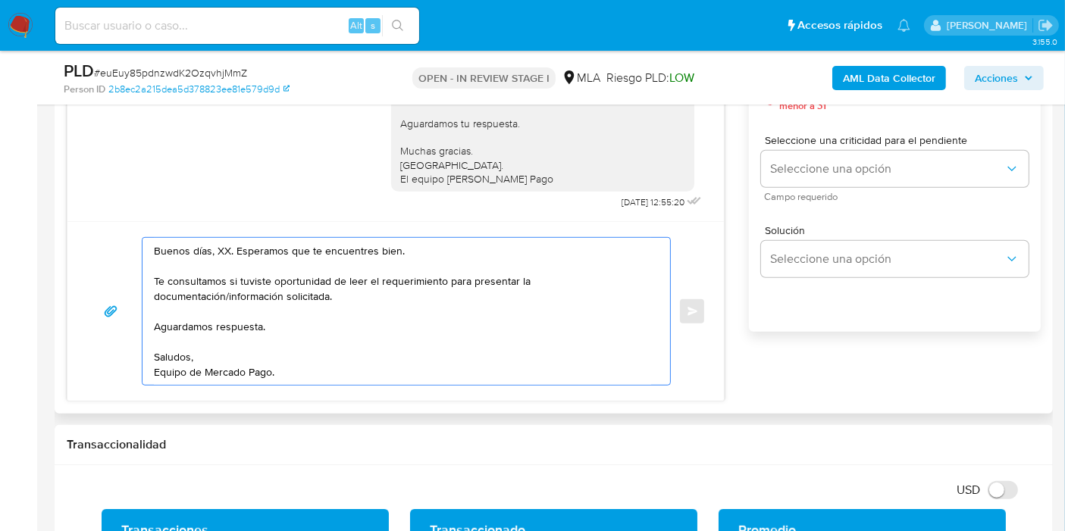
click at [221, 250] on textarea "Buenos días, XX. Esperamos que te encuentres bien. Te consultamos si tuviste op…" at bounding box center [402, 311] width 497 height 147
click at [245, 308] on textarea "Buenos días, Jesus. Esperamos que te encuentres bien. Te consultamos si tuviste…" at bounding box center [402, 311] width 497 height 147
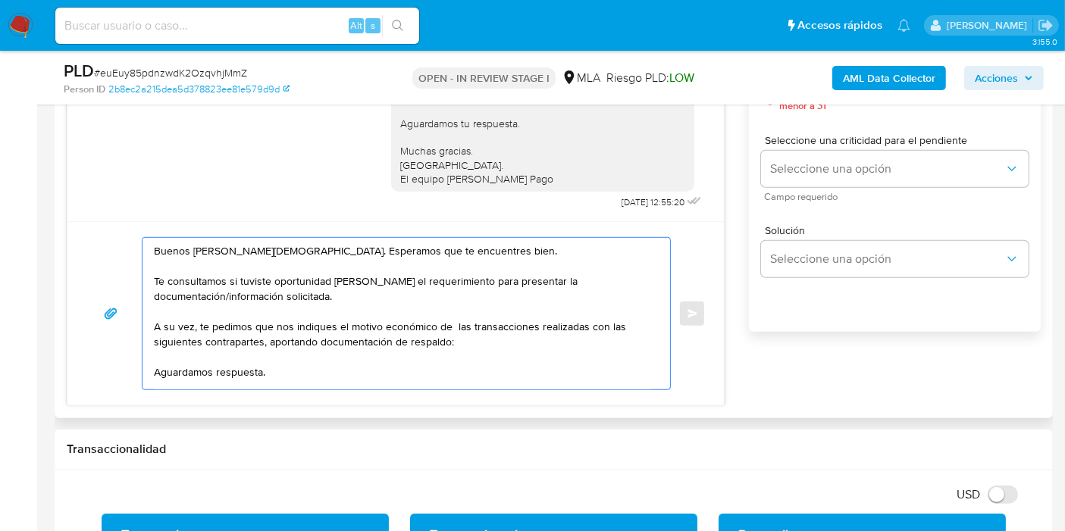
drag, startPoint x: 226, startPoint y: 238, endPoint x: 225, endPoint y: 256, distance: 18.2
click at [225, 248] on textarea "Buenos días, Jesus. Esperamos que te encuentres bien. Te consultamos si tuviste…" at bounding box center [402, 314] width 497 height 152
click at [225, 256] on textarea "Buenos días, Jesus. Esperamos que te encuentres bien. Te consultamos si tuviste…" at bounding box center [402, 314] width 497 height 152
click at [0, 0] on lt-span "Jes ú s" at bounding box center [0, 0] width 0 height 0
click at [214, 349] on textarea "Buenos días, Jesús. Esperamos que te encuentres bien. Te consultamos si tuviste…" at bounding box center [402, 314] width 497 height 152
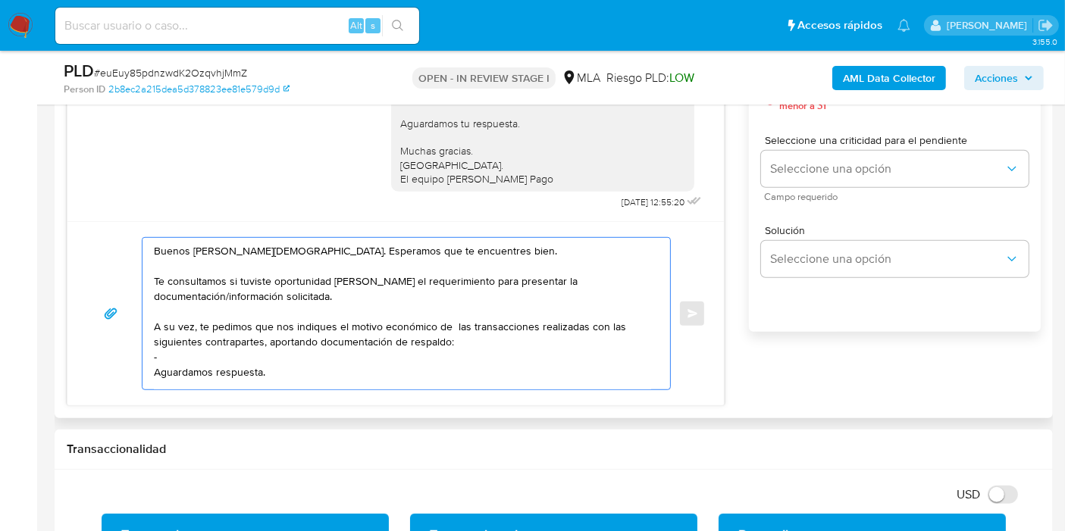
paste textarea "WML TECHNOLOGIES"
paste textarea "30718326210"
paste textarea "MONNET PAGOS EN LINEA SRL"
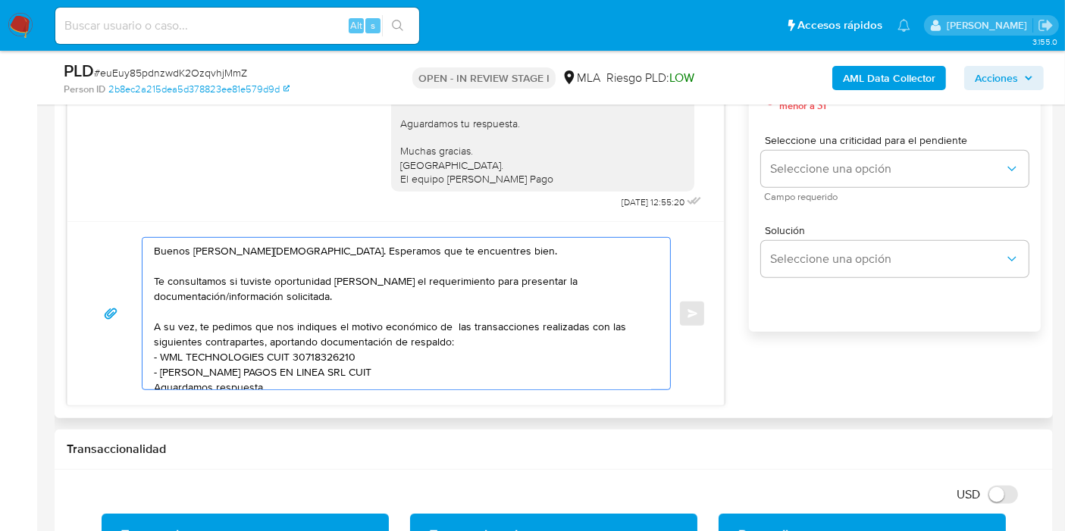
paste textarea "30717080439"
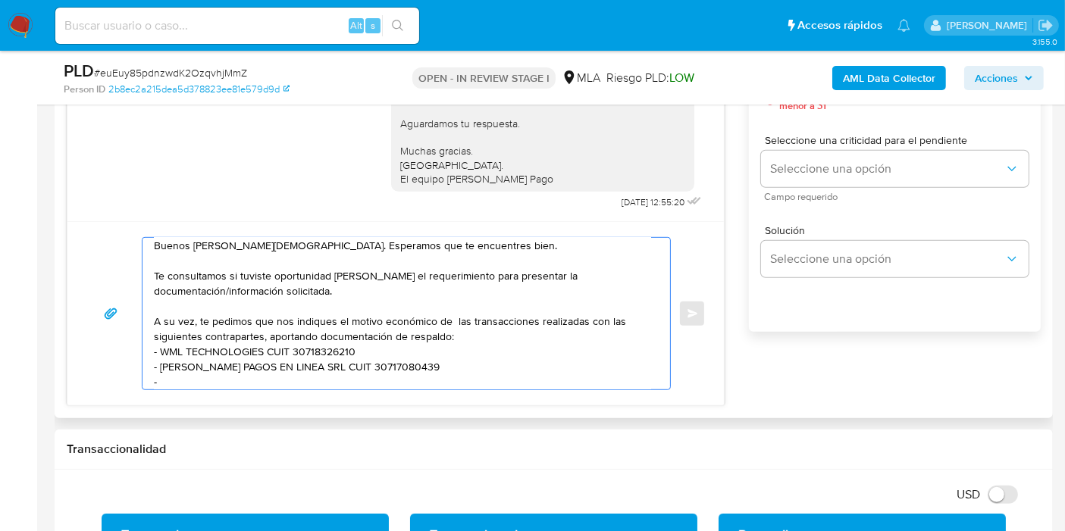
paste textarea "Pay Retailers"
paste textarea "30716711672"
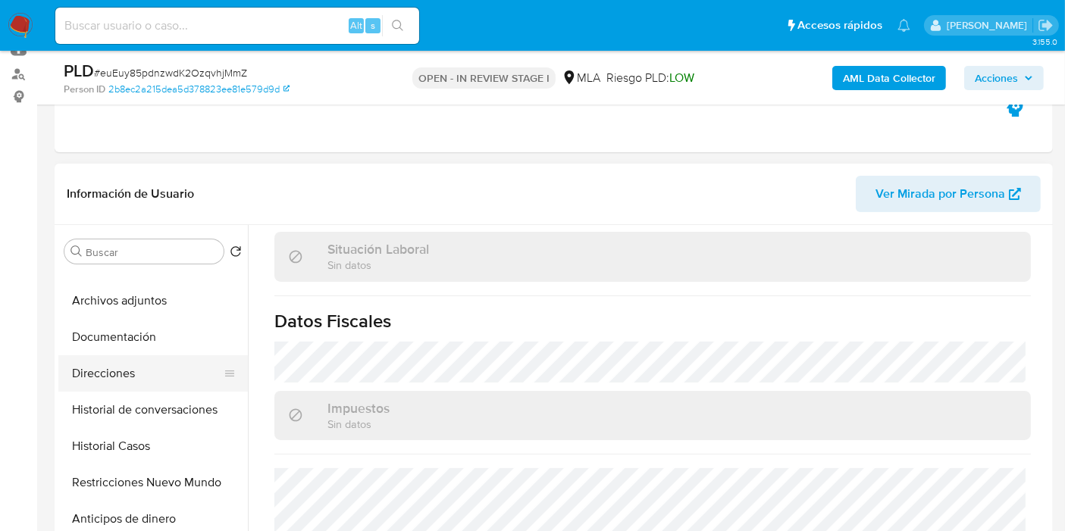
scroll to position [0, 0]
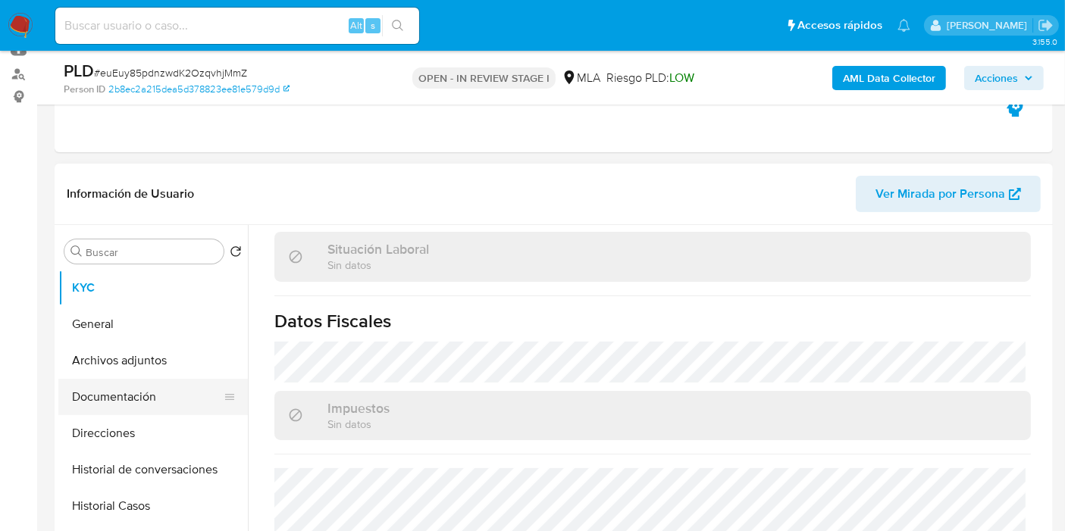
click at [135, 408] on button "Documentación" at bounding box center [146, 397] width 177 height 36
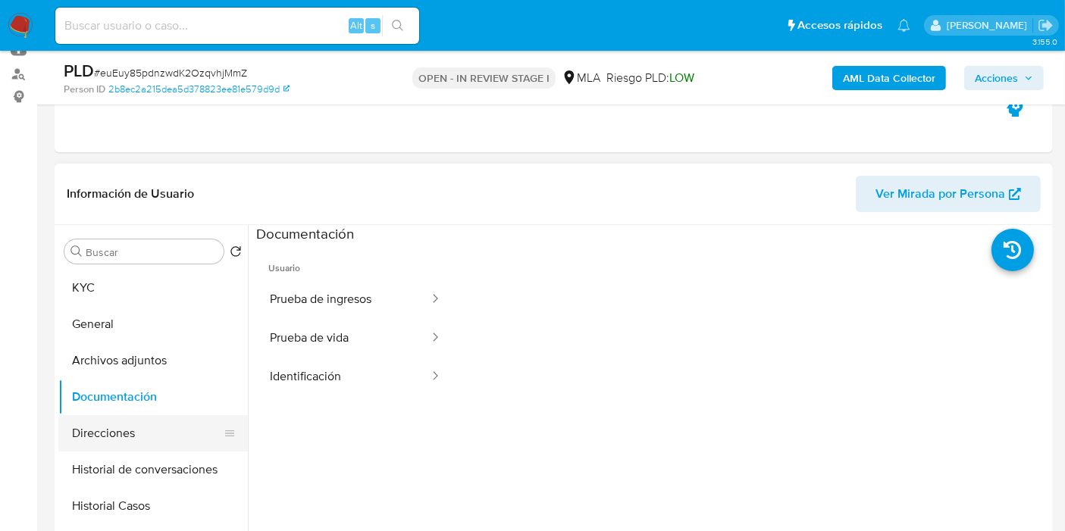
click at [114, 436] on button "Direcciones" at bounding box center [146, 433] width 177 height 36
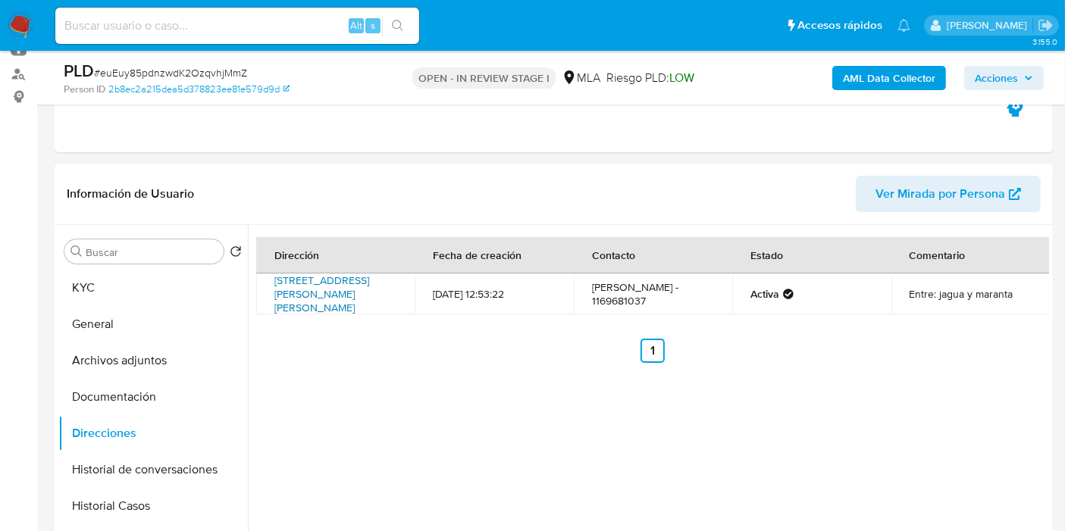
drag, startPoint x: 272, startPoint y: 284, endPoint x: 377, endPoint y: 291, distance: 105.5
click at [377, 291] on td "Calle Murillo 416, Virrey Del Pino, Buenos Aires, 1763, Argentina 416" at bounding box center [335, 294] width 158 height 41
copy link "Calle Murillo 416, Virrey Del Pino, Buenos Aires"
click at [158, 331] on button "General" at bounding box center [146, 324] width 177 height 36
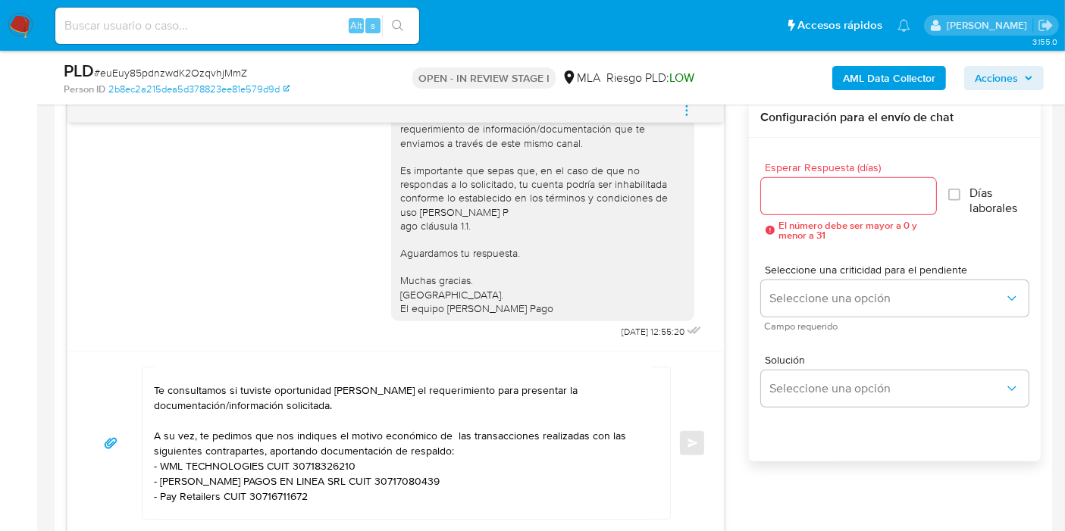
scroll to position [926, 0]
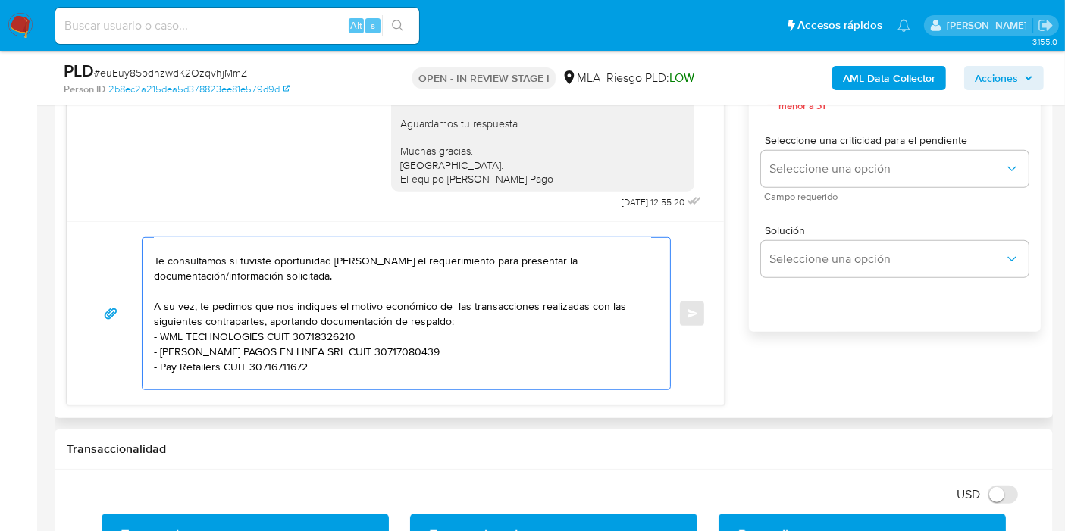
click at [319, 368] on textarea "Buenos días, Jesús. Esperamos que te encuentres bien. Te consultamos si tuviste…" at bounding box center [402, 314] width 497 height 152
paste textarea "Fabian Esteban Lopez"
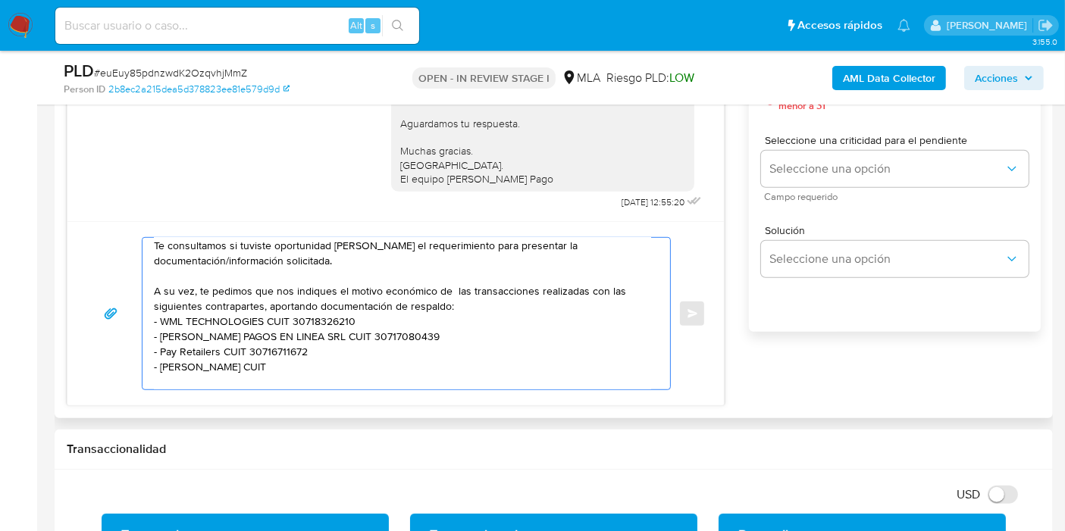
paste textarea "20237673612"
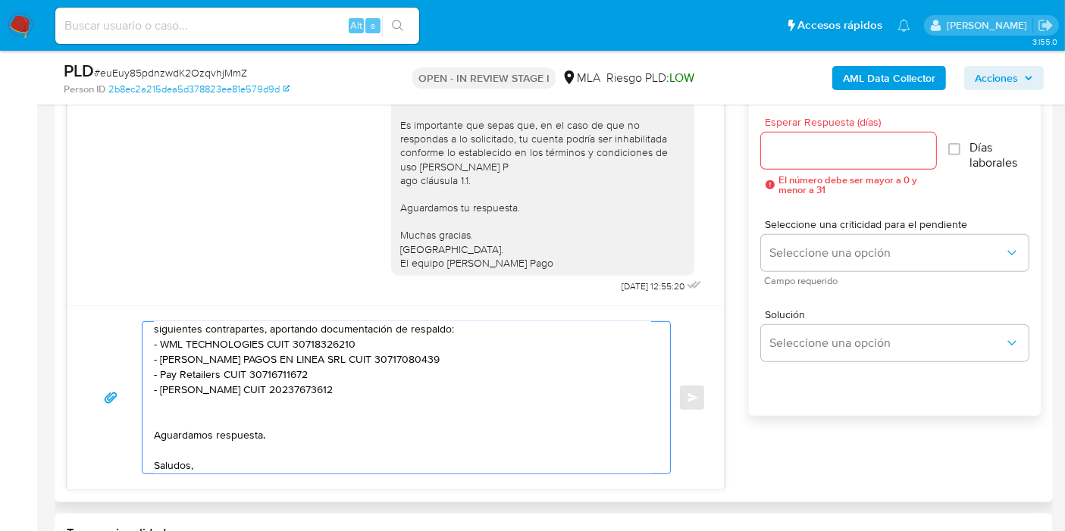
scroll to position [117, 0]
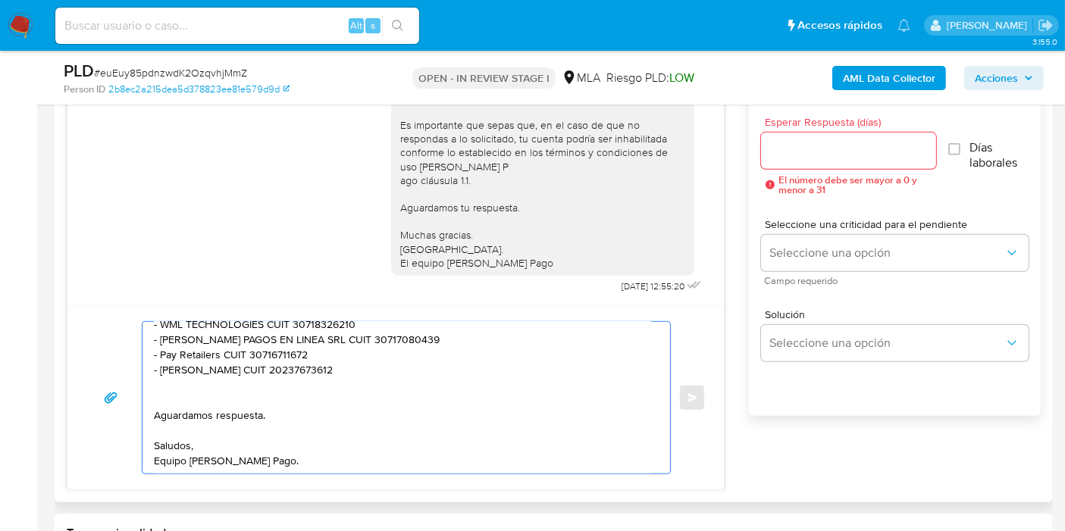
click at [180, 367] on textarea "Buenos días, Jesús. Esperamos que te encuentres bien. Te consultamos si tuviste…" at bounding box center [402, 398] width 497 height 152
click at [0, 0] on lt-span "Fabián" at bounding box center [0, 0] width 0 height 0
click at [249, 371] on textarea "Buenos días, Jesús. Esperamos que te encuentres bien. Te consultamos si tuviste…" at bounding box center [402, 398] width 497 height 152
click at [245, 361] on textarea "Buenos días, Jesús. Esperamos que te encuentres bien. Te consultamos si tuviste…" at bounding box center [402, 398] width 497 height 152
click at [0, 0] on lt-span "L ó pez" at bounding box center [0, 0] width 0 height 0
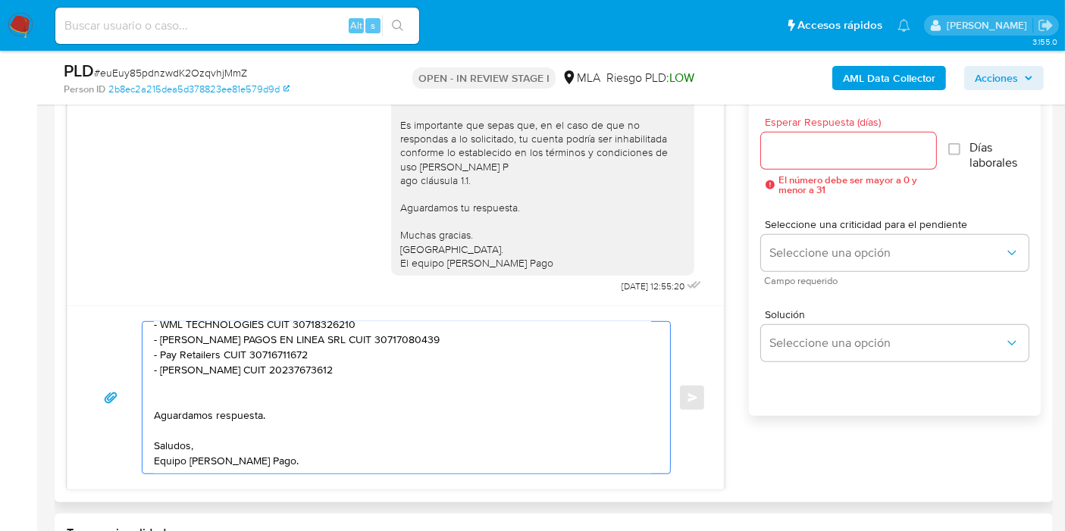
click at [144, 374] on div "Buenos días, Jesús. Esperamos que te encuentres bien. Te consultamos si tuviste…" at bounding box center [402, 398] width 520 height 152
click at [164, 402] on textarea "Buenos días, Jesús. Esperamos que te encuentres bien. Te consultamos si tuviste…" at bounding box center [402, 398] width 497 height 152
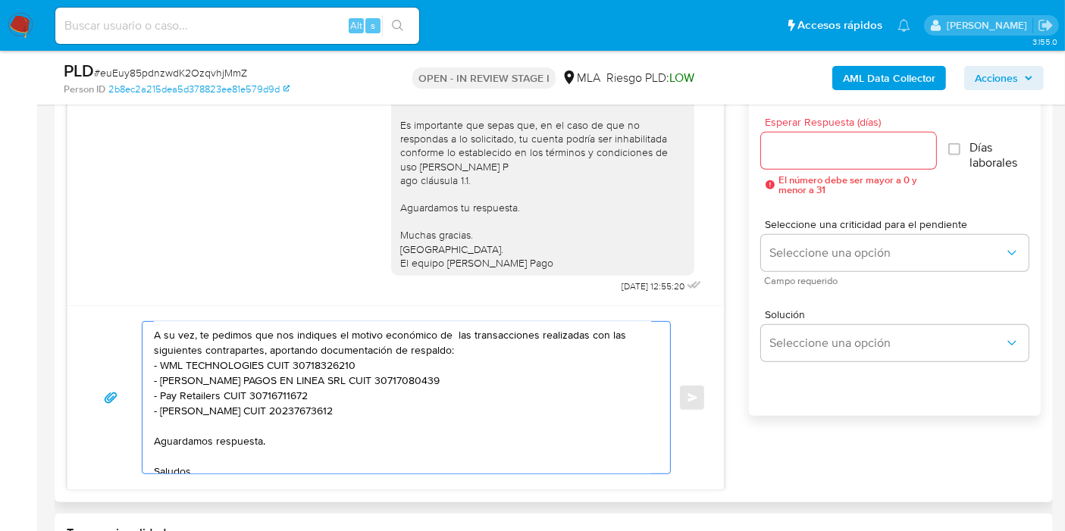
scroll to position [102, 0]
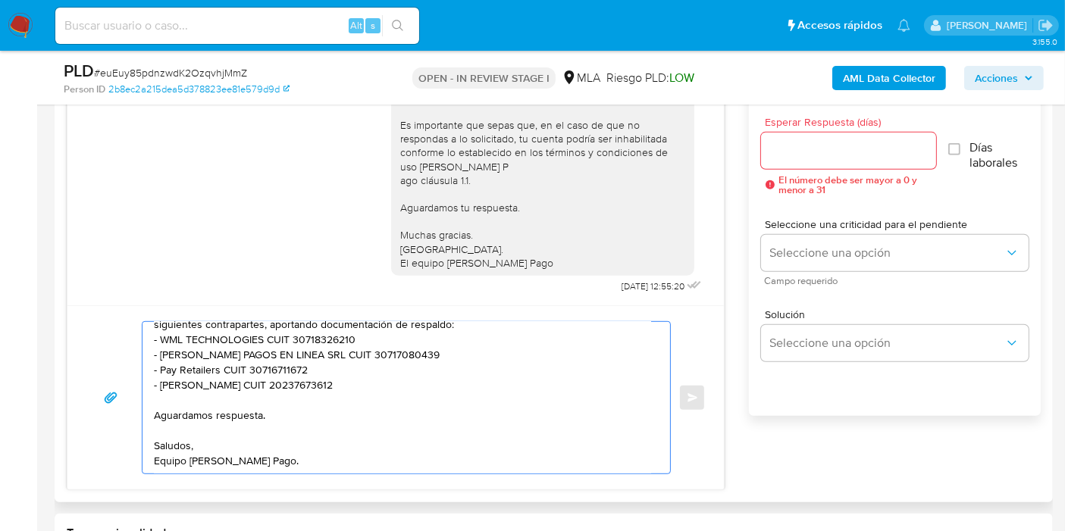
click at [409, 371] on textarea "Buenos días, Jesús. Esperamos que te encuentres bien. Te consultamos si tuviste…" at bounding box center [402, 398] width 497 height 152
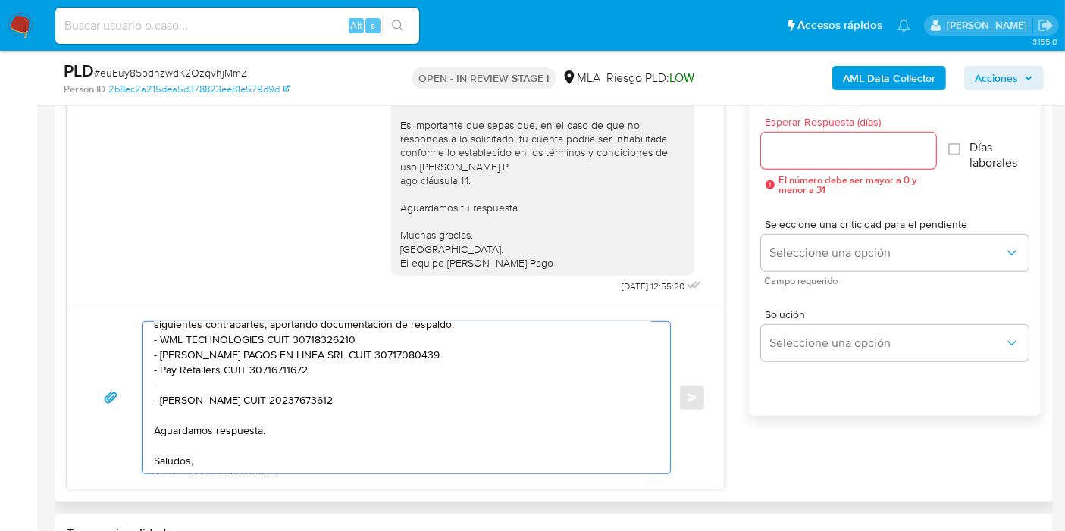
paste textarea "Horacio Ariel Credenti"
paste textarea "20238397015"
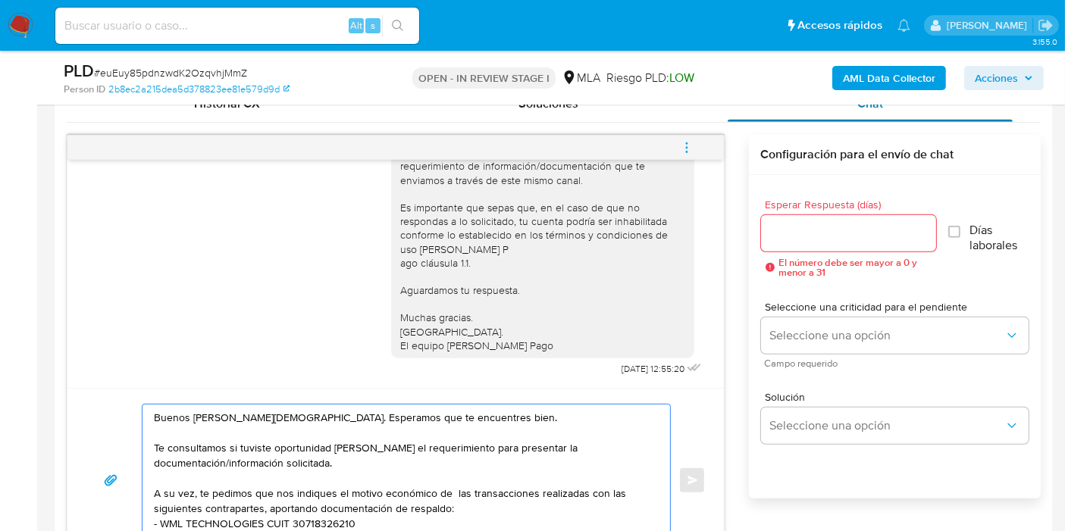
scroll to position [673, 0]
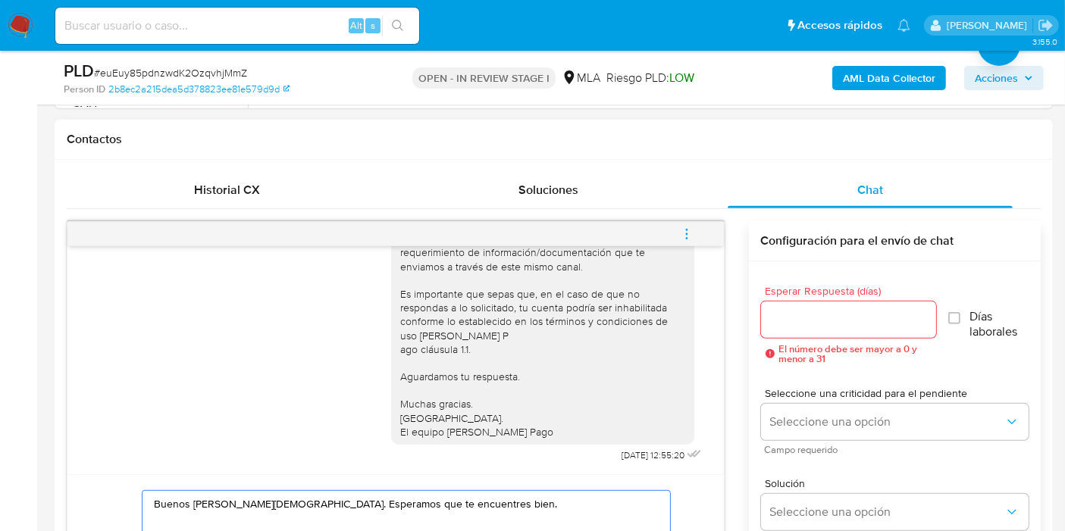
type textarea "Buenos días, Jesús. Esperamos que te encuentres bien. Te consultamos si tuviste…"
click at [849, 302] on div at bounding box center [848, 320] width 175 height 36
click at [849, 344] on span "El número debe ser mayor a 0 y menor a 31" at bounding box center [857, 354] width 157 height 20
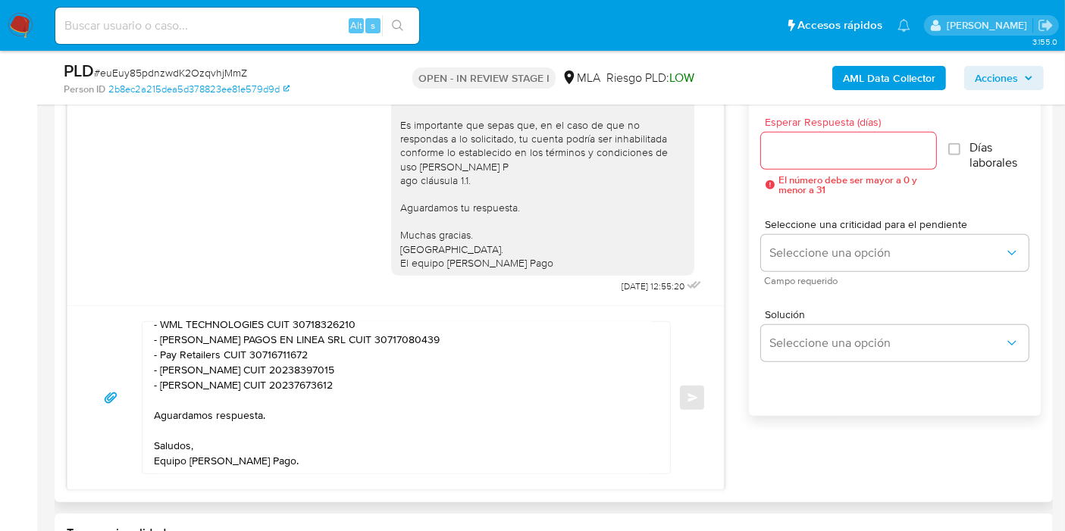
scroll to position [32, 0]
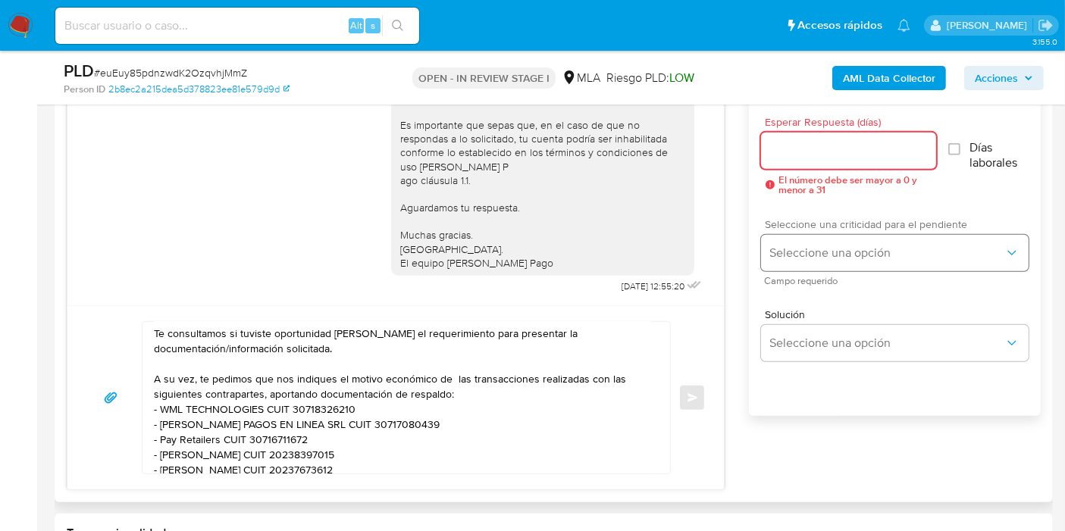
drag, startPoint x: 846, startPoint y: 145, endPoint x: 827, endPoint y: 255, distance: 111.6
click at [843, 146] on input "Esperar Respuesta (días)" at bounding box center [848, 151] width 175 height 20
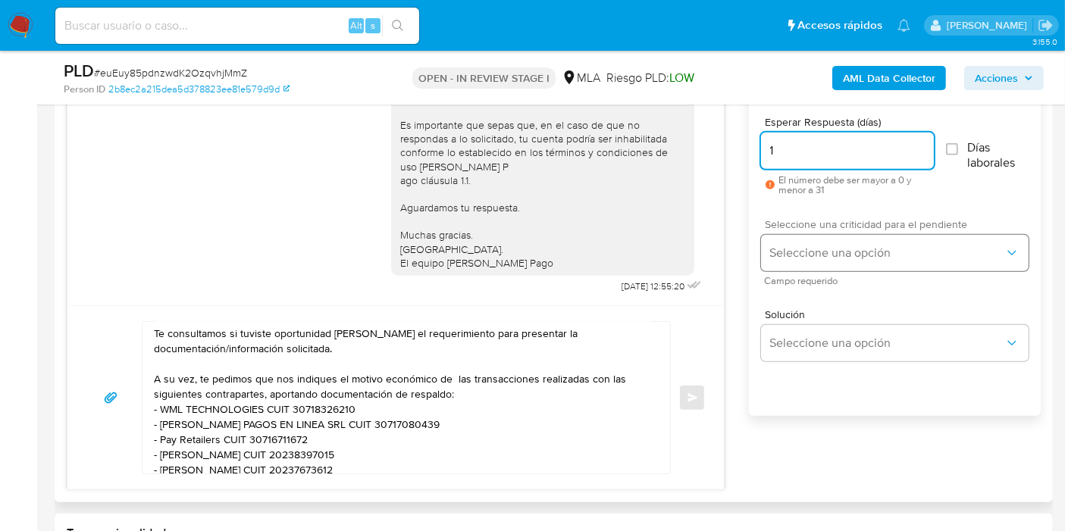
type input "1"
click at [818, 261] on button "Seleccione una opción" at bounding box center [894, 253] width 267 height 36
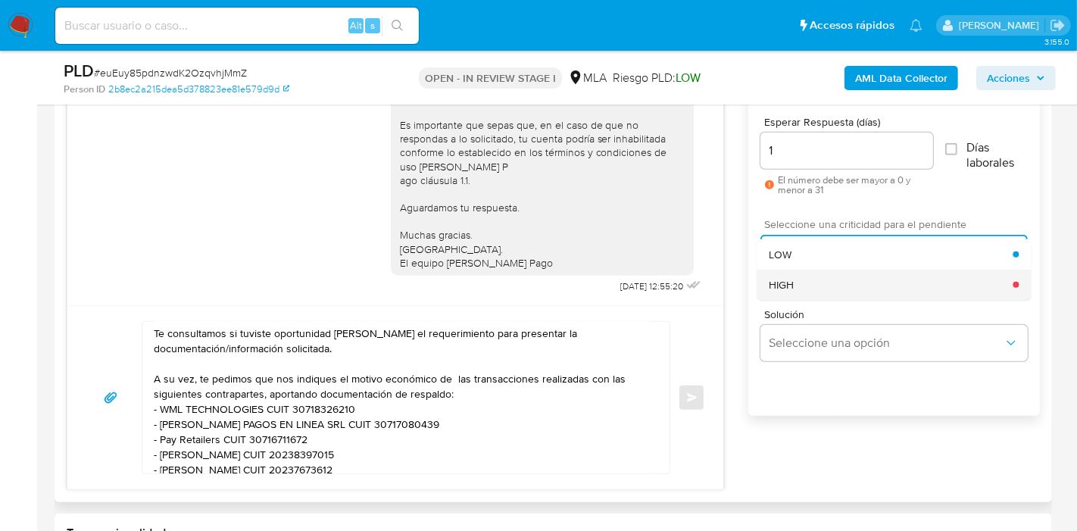
click at [805, 277] on div "HIGH" at bounding box center [891, 285] width 244 height 30
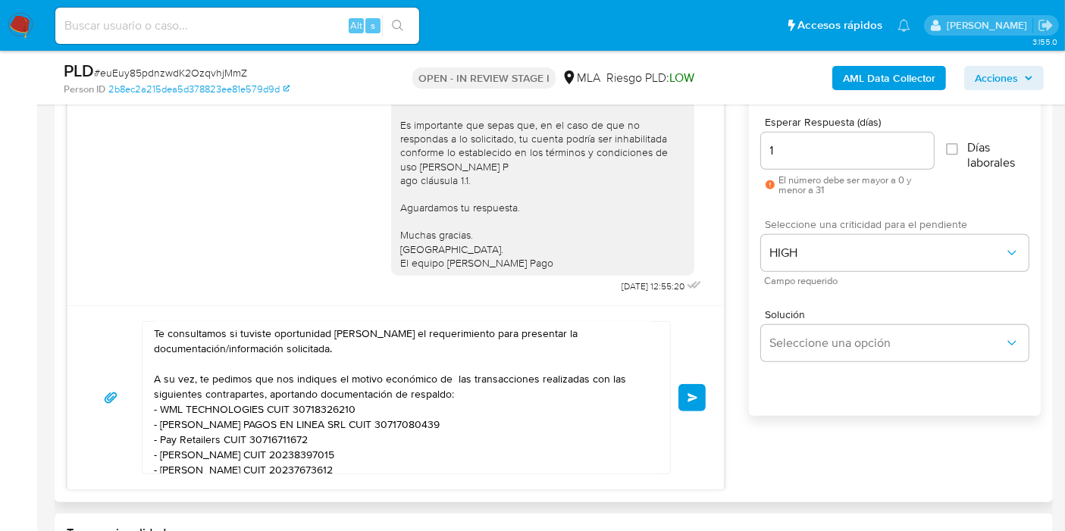
click at [694, 384] on button "Enviar" at bounding box center [691, 397] width 27 height 27
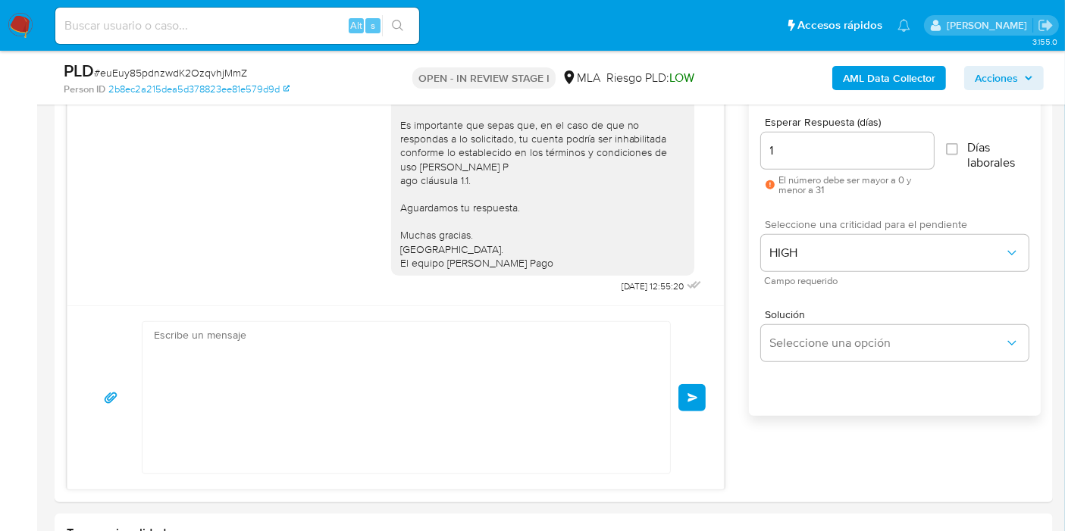
scroll to position [1271, 0]
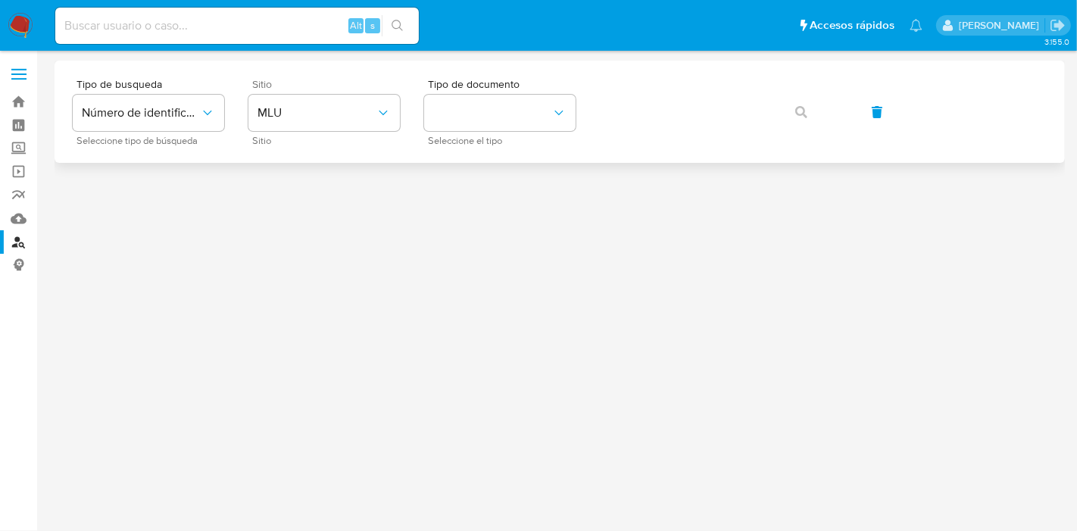
drag, startPoint x: 264, startPoint y: 77, endPoint x: 269, endPoint y: 83, distance: 8.2
click at [266, 80] on span "Sitio" at bounding box center [328, 84] width 152 height 11
click at [294, 115] on span "MLU" at bounding box center [317, 112] width 118 height 15
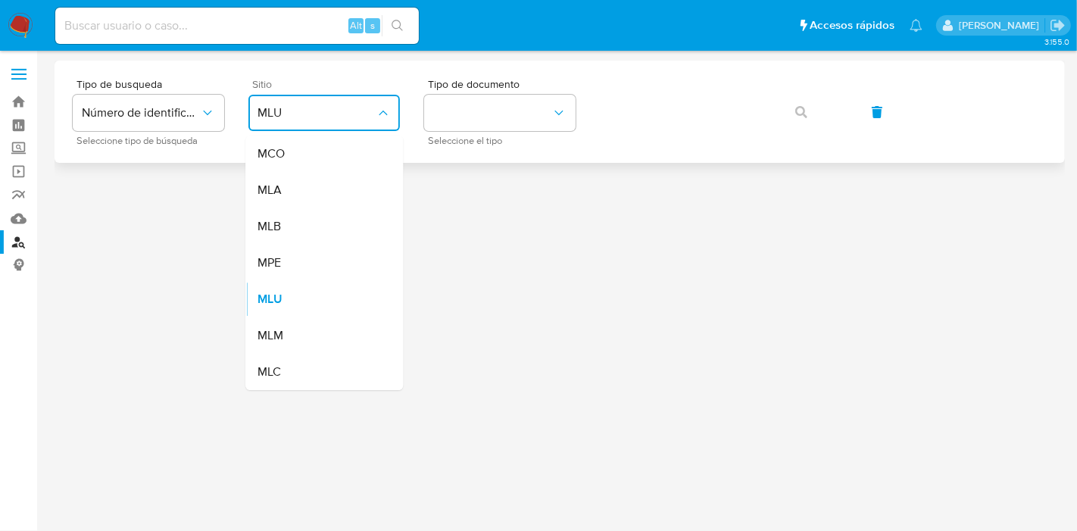
drag, startPoint x: 337, startPoint y: 189, endPoint x: 402, endPoint y: 144, distance: 79.5
click at [337, 189] on div "MLA" at bounding box center [320, 190] width 124 height 36
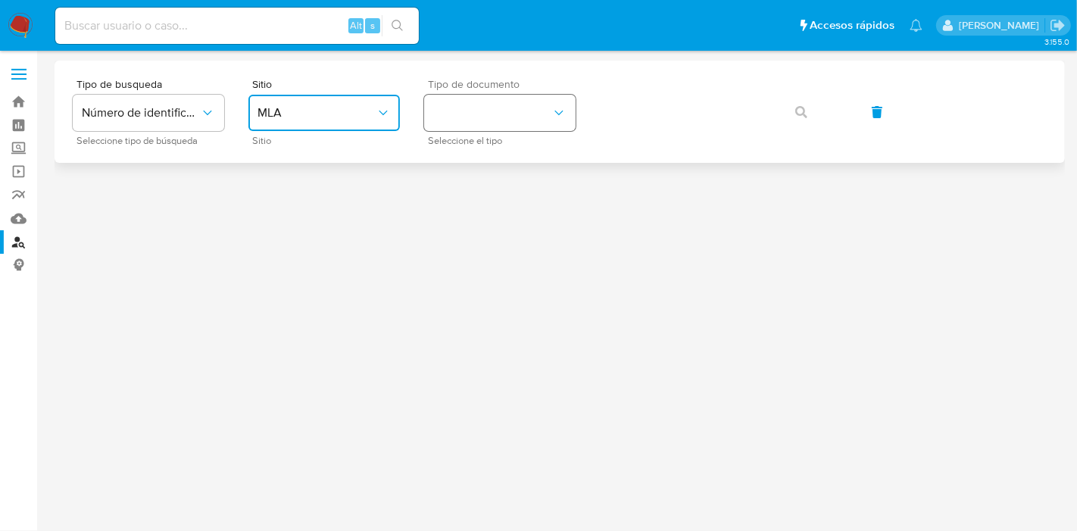
click at [484, 121] on button "identificationType" at bounding box center [500, 113] width 152 height 36
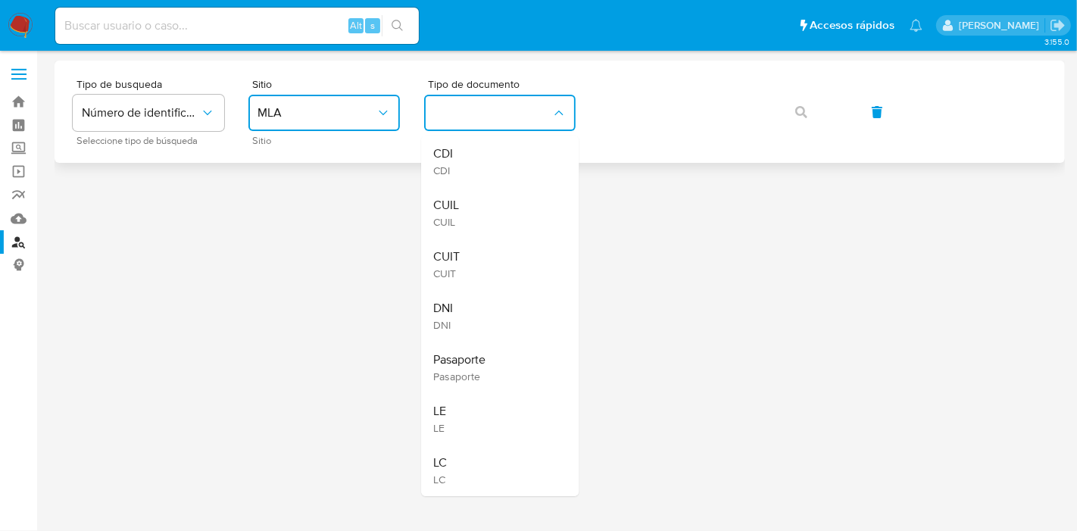
drag, startPoint x: 473, startPoint y: 202, endPoint x: 543, endPoint y: 150, distance: 87.7
click at [477, 199] on div "CUIL CUIL" at bounding box center [495, 213] width 124 height 52
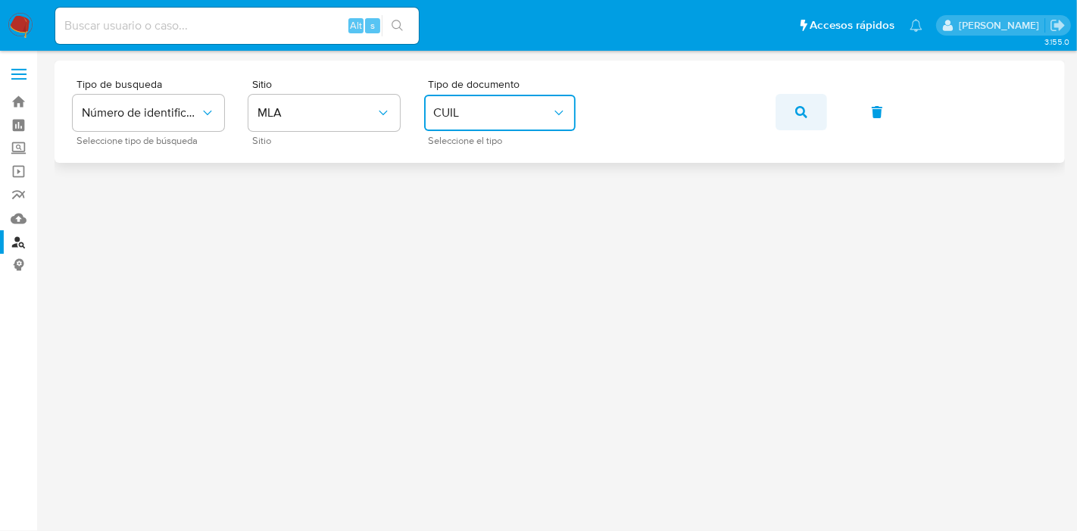
click at [814, 116] on button "button" at bounding box center [802, 112] width 52 height 36
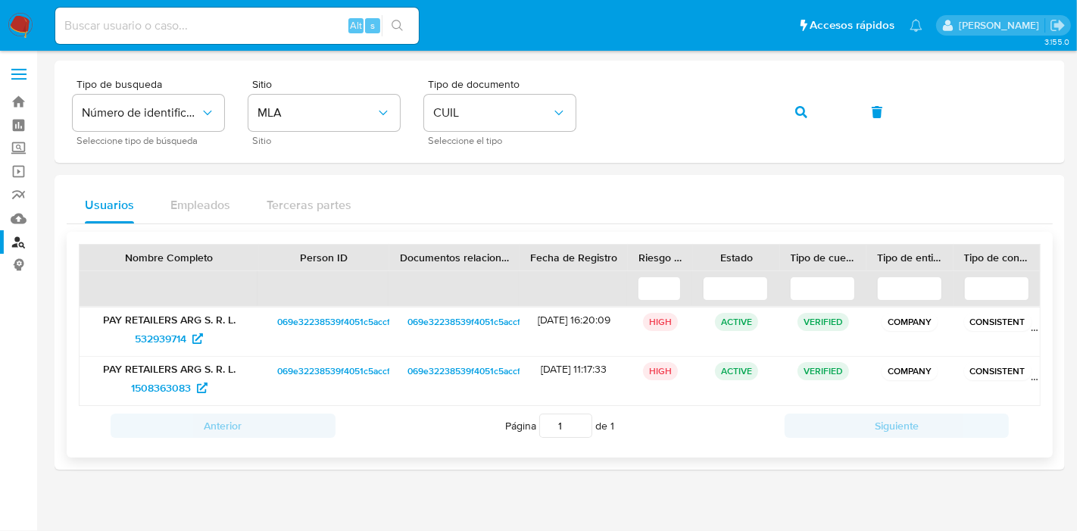
click at [350, 360] on div "069e32238539f4051c5accf8e56babbd" at bounding box center [324, 381] width 130 height 48
click at [349, 372] on span "069e32238539f4051c5accf8e56babbd" at bounding box center [357, 371] width 160 height 18
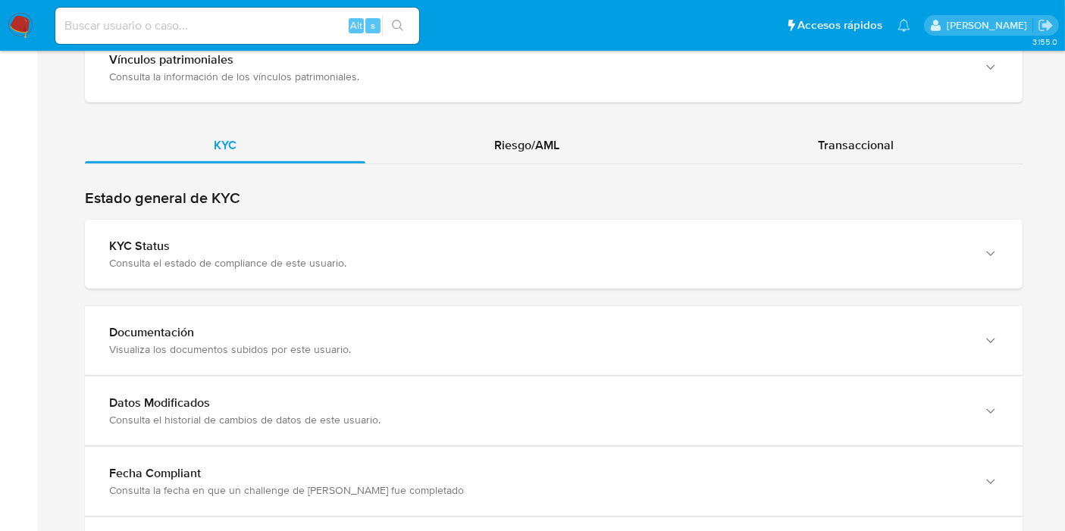
scroll to position [1327, 0]
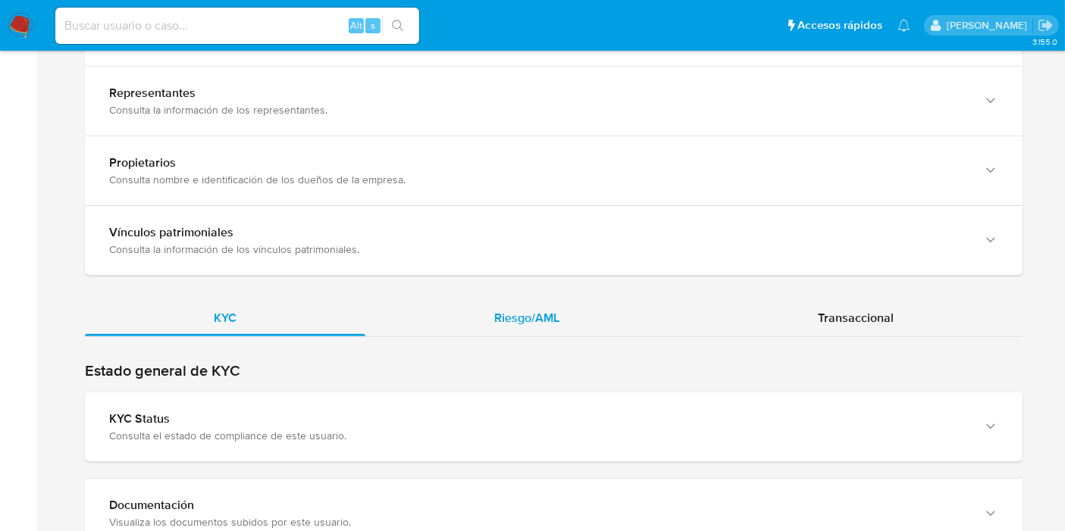
drag, startPoint x: 534, startPoint y: 249, endPoint x: 531, endPoint y: 295, distance: 46.3
click at [531, 309] on span "Riesgo/AML" at bounding box center [526, 317] width 65 height 17
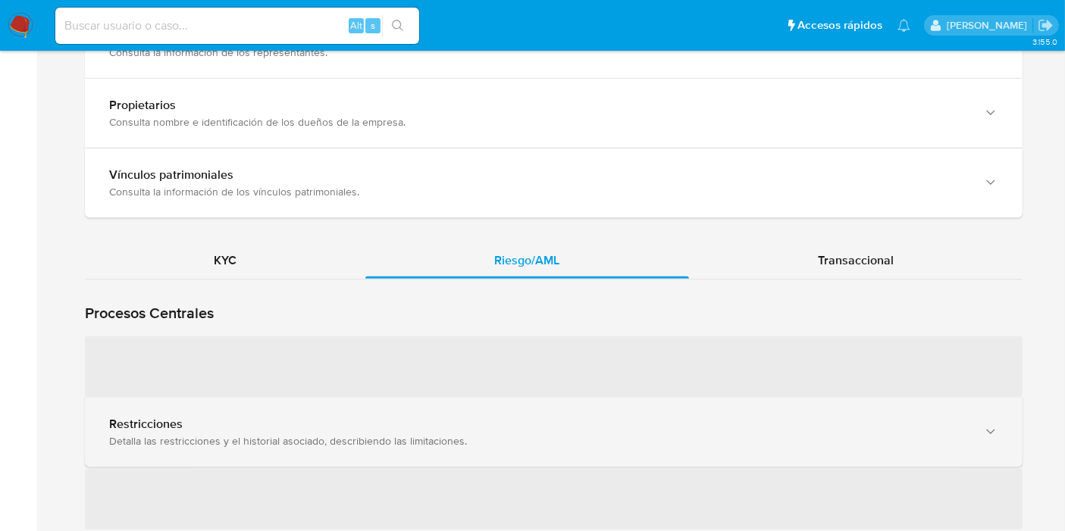
scroll to position [1411, 0]
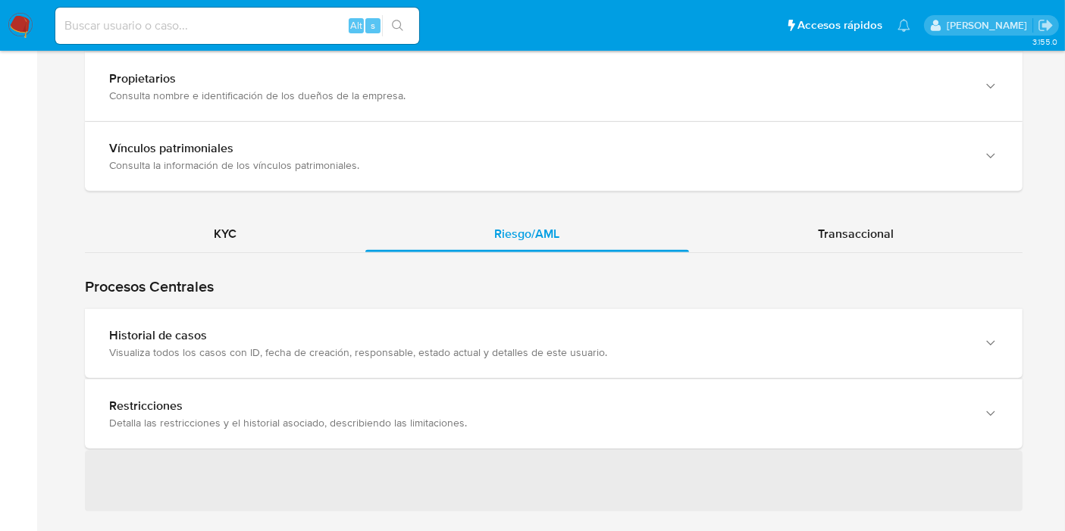
click at [248, 328] on div "Historial de casos" at bounding box center [538, 335] width 858 height 15
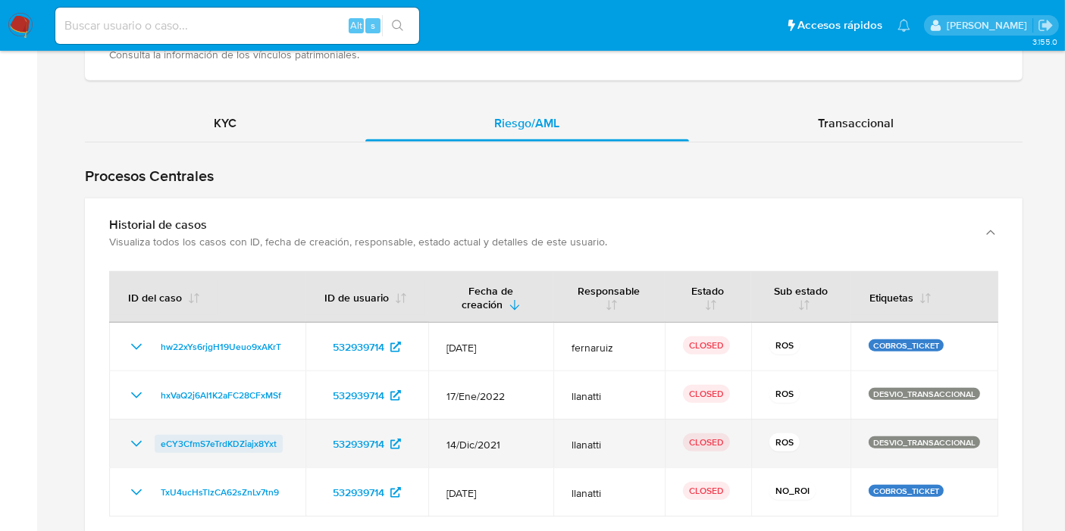
scroll to position [1579, 0]
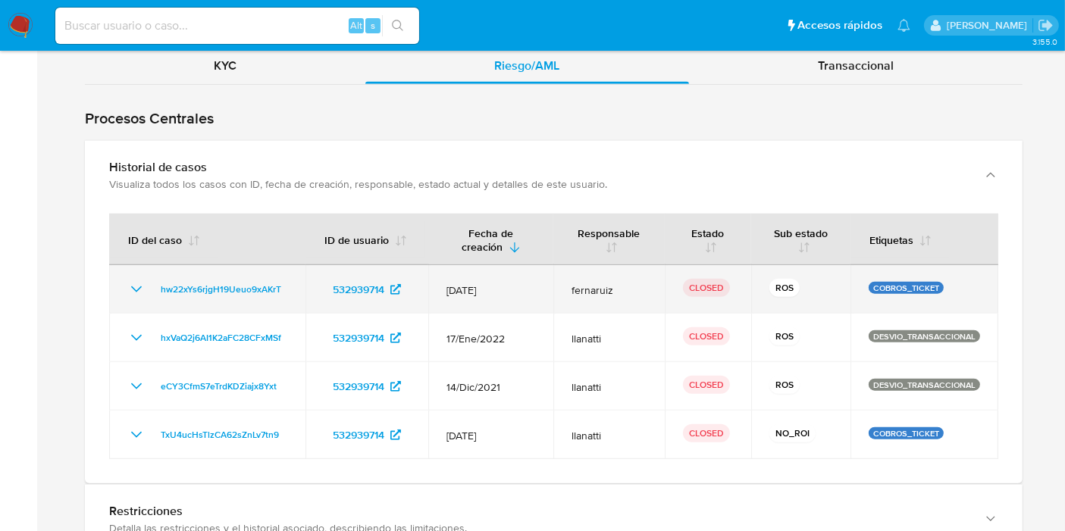
click at [133, 280] on icon "Mostrar/Ocultar" at bounding box center [136, 289] width 18 height 18
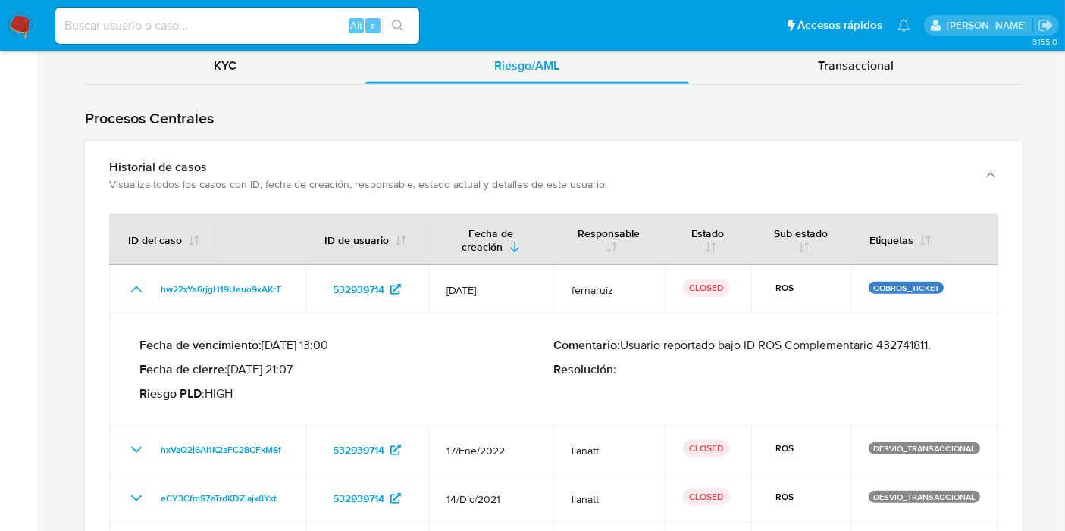
click at [930, 338] on p "Comentario : Usuario reportado bajo ID ROS Complementario 432741811." at bounding box center [761, 345] width 414 height 15
click at [934, 338] on p "Comentario : Usuario reportado bajo ID ROS Complementario 432741811." at bounding box center [761, 345] width 414 height 15
drag, startPoint x: 935, startPoint y: 327, endPoint x: 730, endPoint y: 327, distance: 204.6
click at [730, 338] on p "Comentario : Usuario reportado bajo ID ROS Complementario 432741811." at bounding box center [761, 345] width 414 height 15
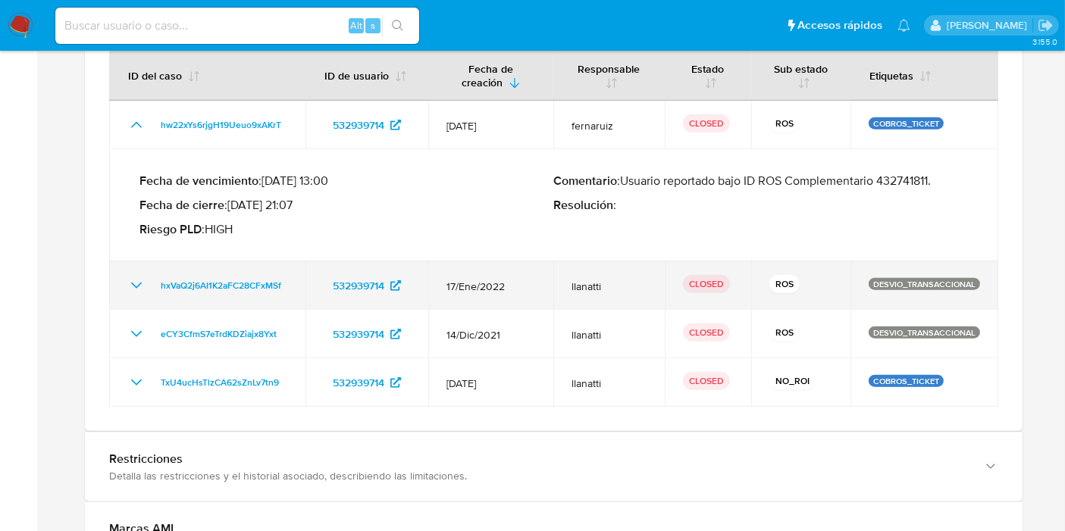
scroll to position [1747, 0]
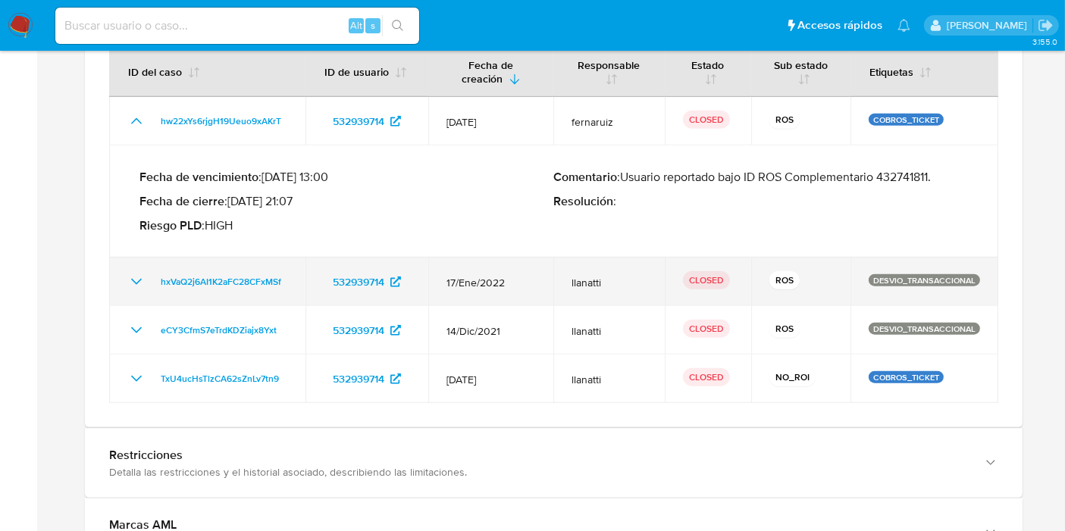
click at [123, 264] on td "hxVaQ2j6AI1K2aFC28CFxMSf" at bounding box center [207, 282] width 196 height 48
click at [129, 273] on icon "Mostrar/Ocultar" at bounding box center [136, 282] width 18 height 18
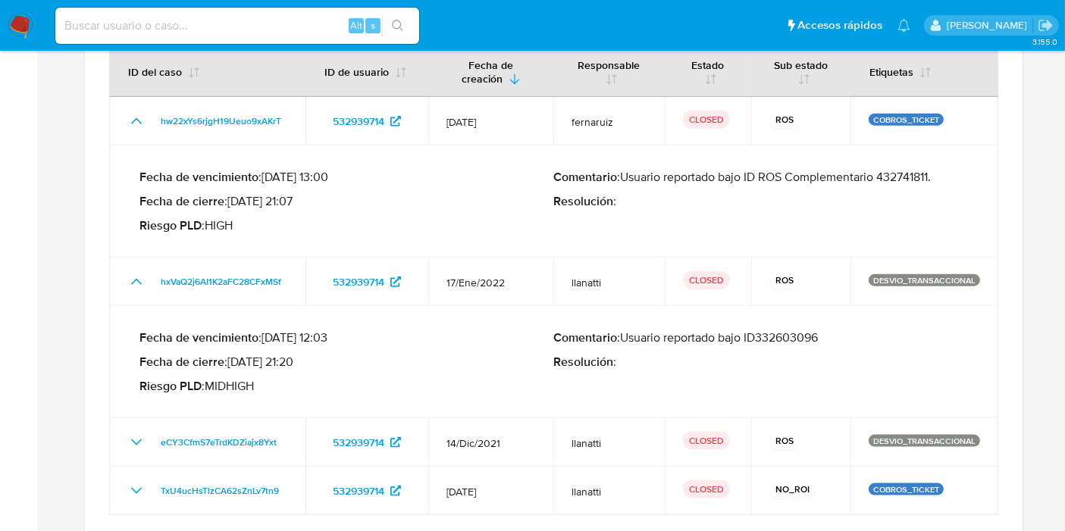
drag, startPoint x: 829, startPoint y: 315, endPoint x: 627, endPoint y: 321, distance: 201.6
click at [627, 330] on p "Comentario : Usuario reportado bajo ID332603096" at bounding box center [761, 337] width 414 height 15
click at [561, 170] on div "Comentario : Usuario reportado bajo ID ROS Complementario 432741811. Resolución…" at bounding box center [761, 202] width 414 height 64
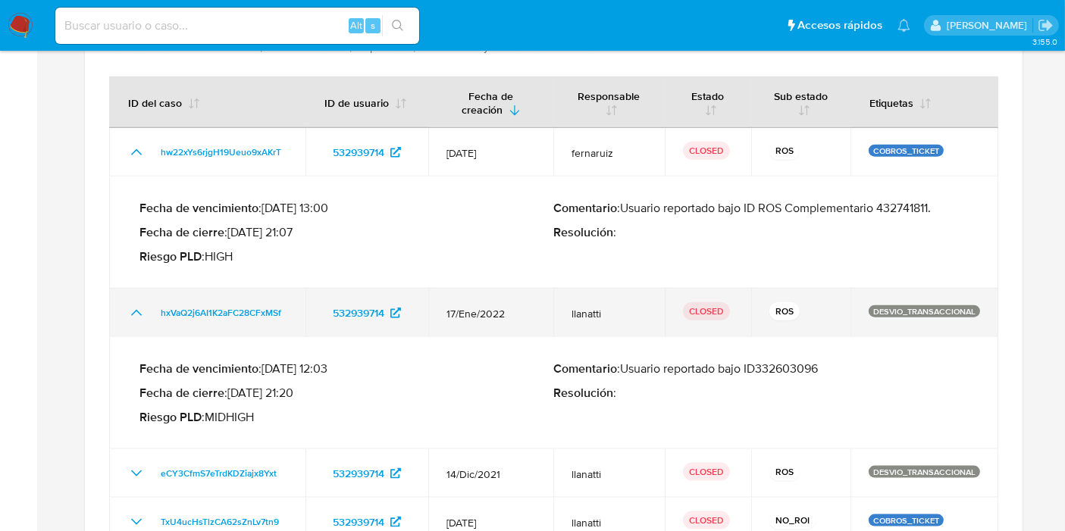
scroll to position [1411, 0]
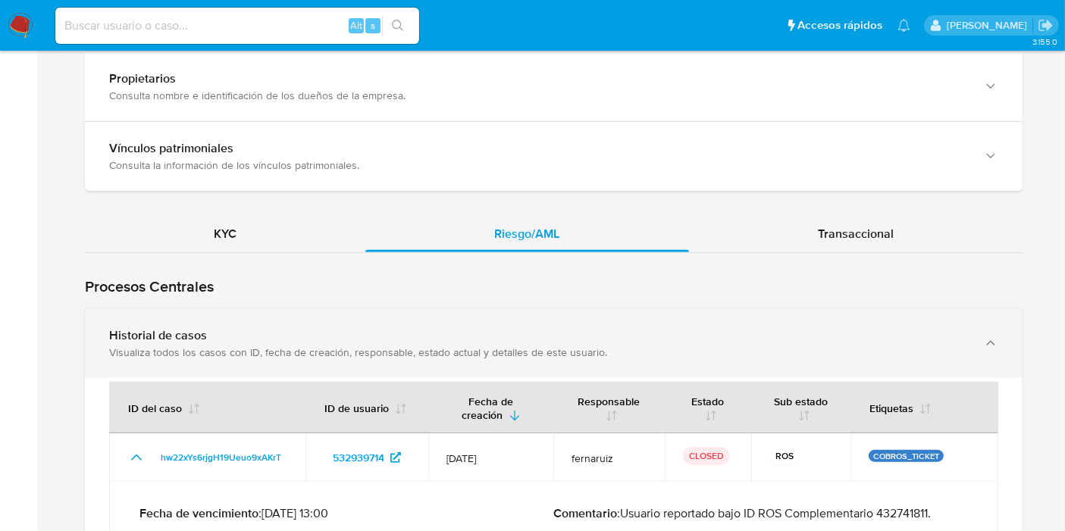
click at [138, 309] on div "Historial de casos Visualiza todos los casos con ID, fecha de creación, respons…" at bounding box center [553, 343] width 937 height 69
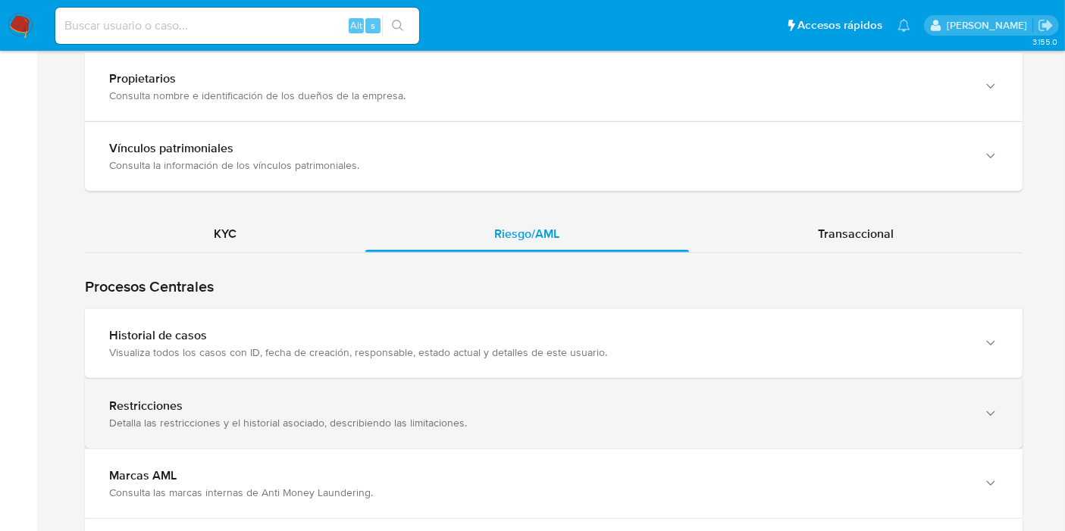
drag, startPoint x: 199, startPoint y: 399, endPoint x: 270, endPoint y: 380, distance: 73.7
click at [200, 416] on div "Detalla las restricciones y el historial asociado, describiendo las limitacione…" at bounding box center [538, 423] width 858 height 14
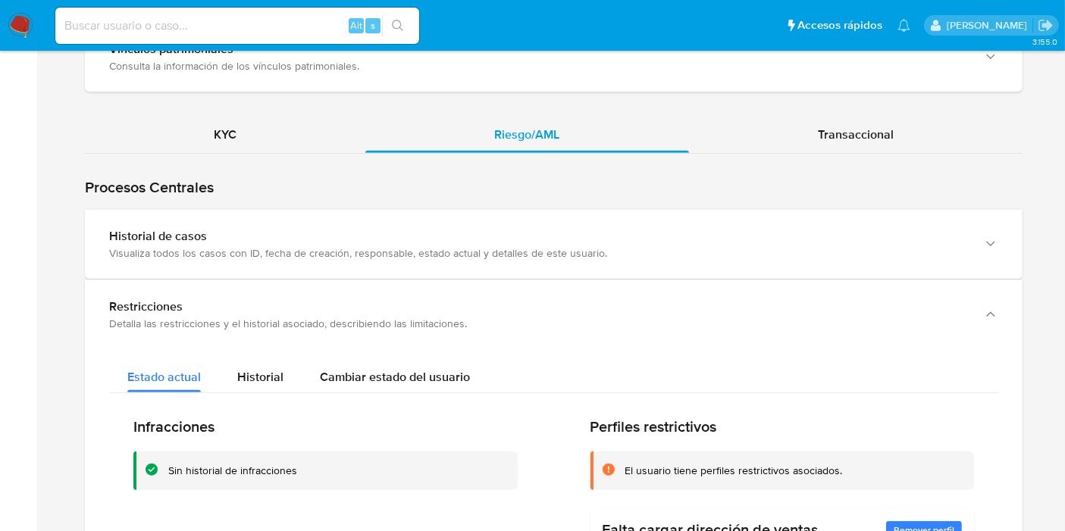
scroll to position [1579, 0]
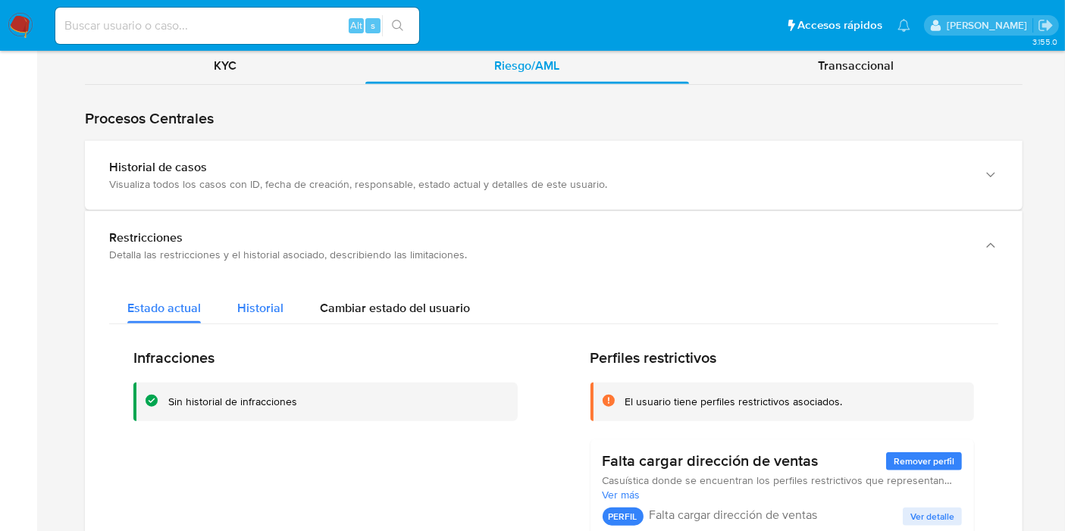
click at [227, 284] on button "Historial" at bounding box center [260, 304] width 83 height 40
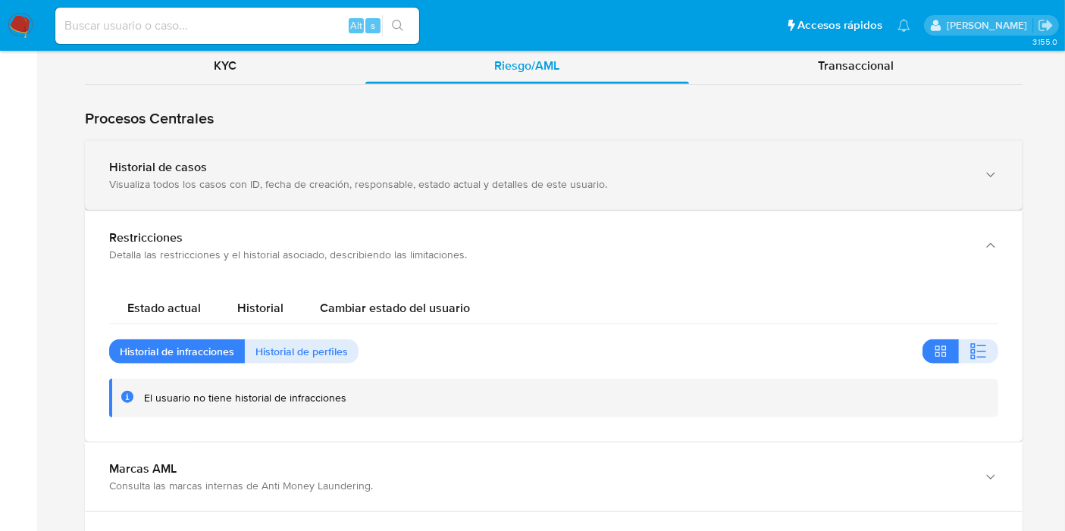
click at [240, 160] on div "Historial de casos" at bounding box center [538, 167] width 858 height 15
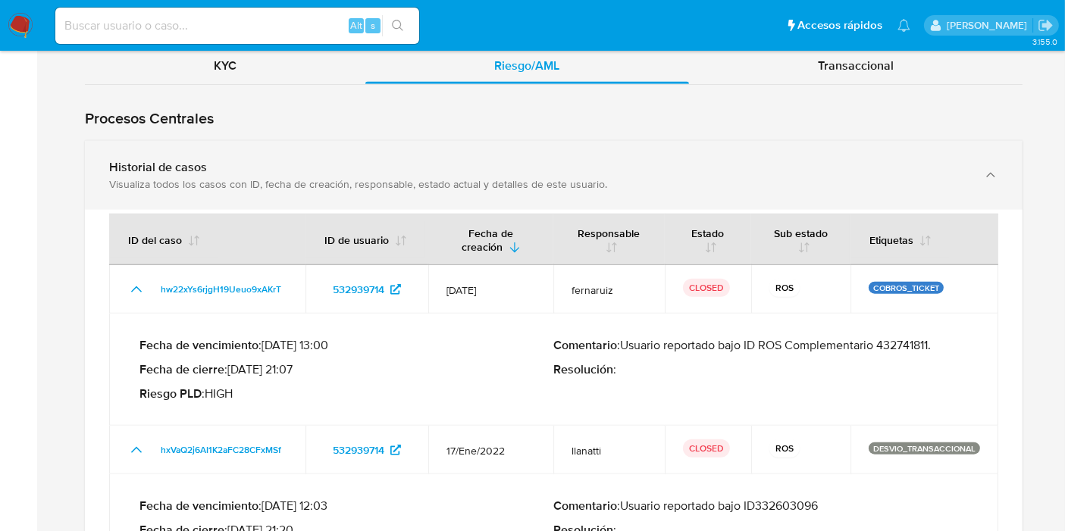
click at [240, 160] on div "Historial de casos" at bounding box center [538, 167] width 858 height 15
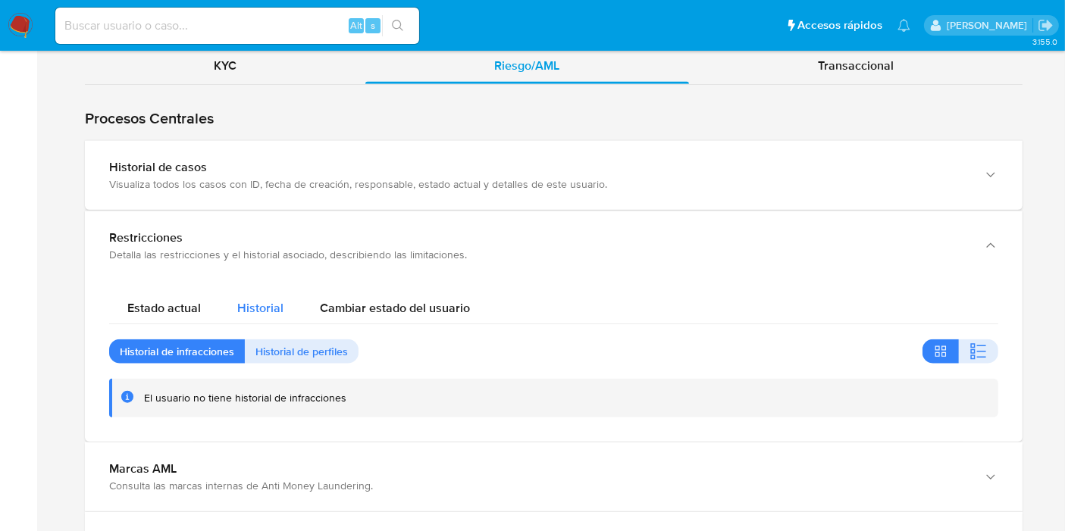
click at [270, 299] on span "Historial" at bounding box center [260, 307] width 46 height 17
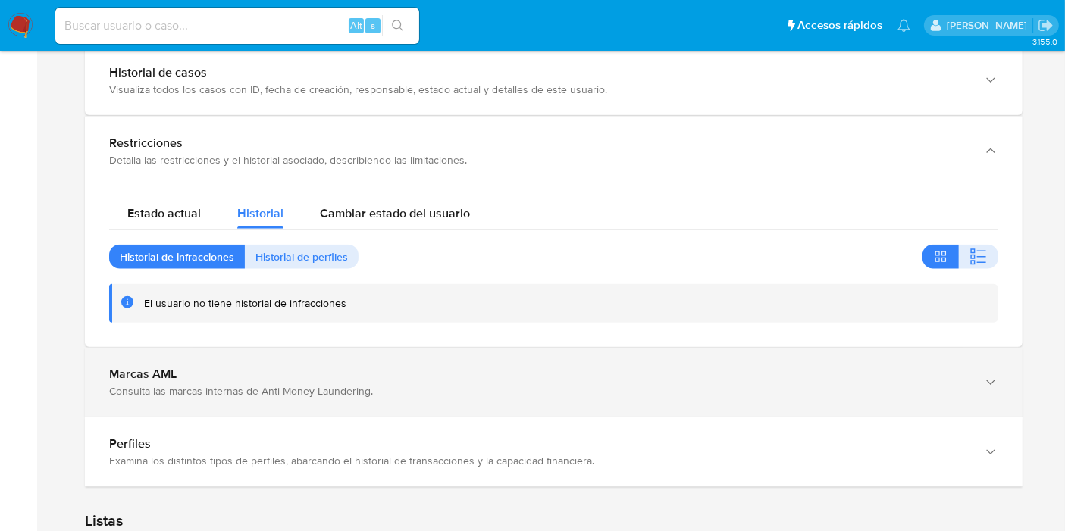
scroll to position [1747, 0]
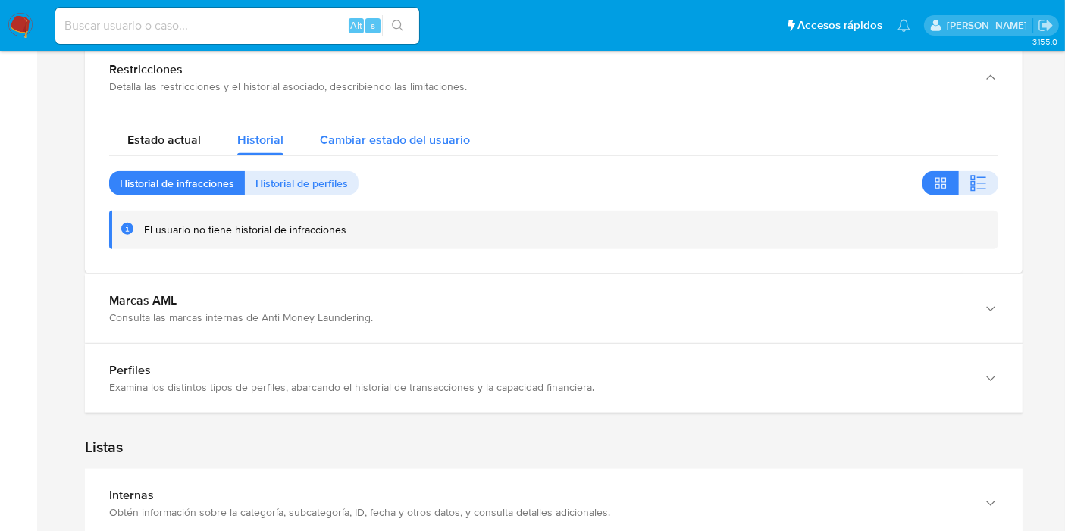
click at [357, 131] on span "Cambiar estado del usuario" at bounding box center [395, 139] width 150 height 17
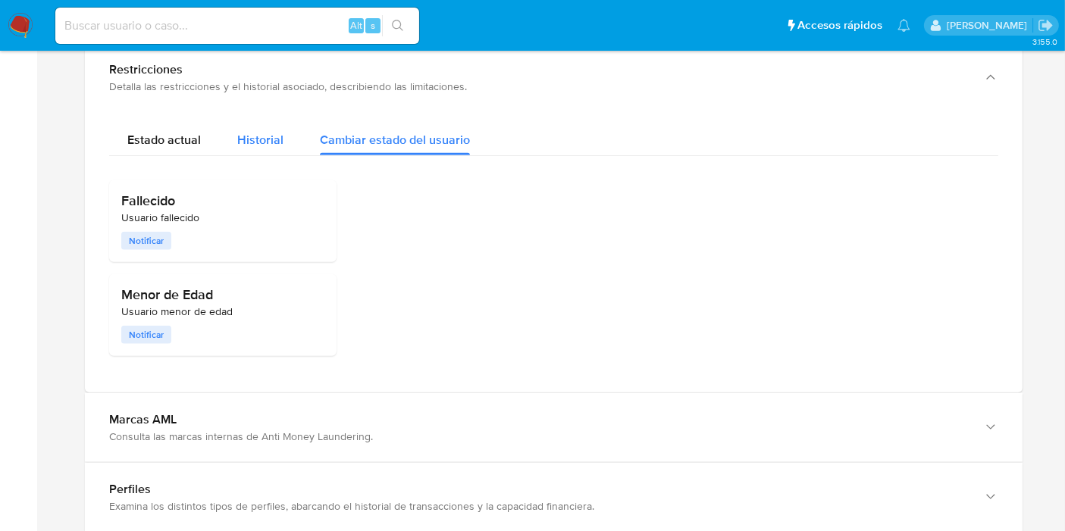
click at [255, 127] on div "Historial" at bounding box center [260, 136] width 46 height 40
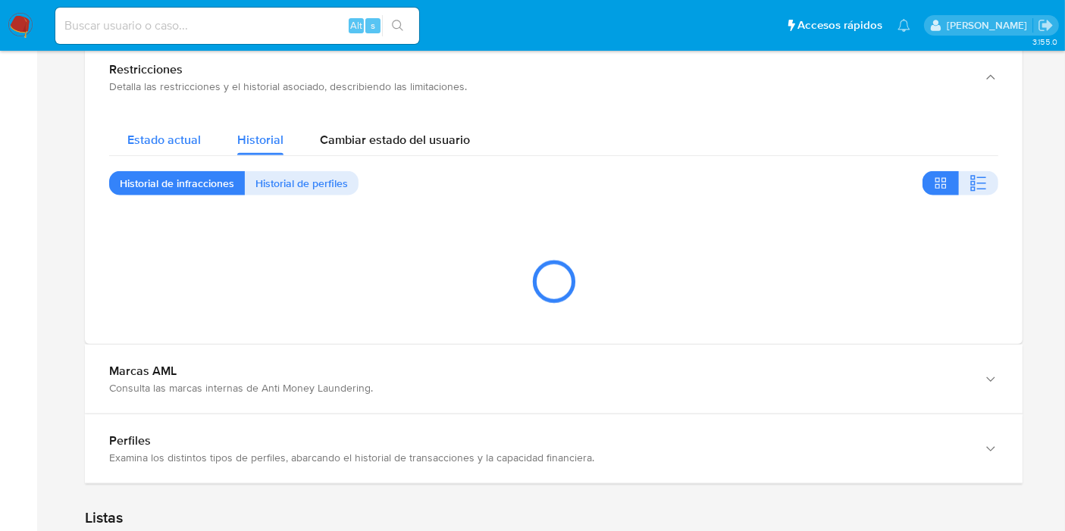
click at [145, 127] on div "Estado actual" at bounding box center [163, 136] width 73 height 40
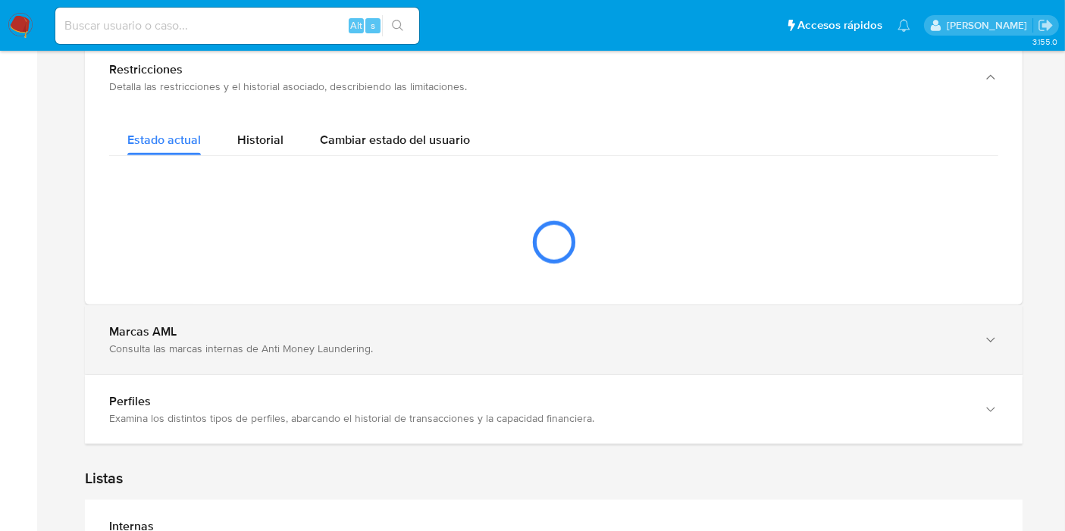
scroll to position [1579, 0]
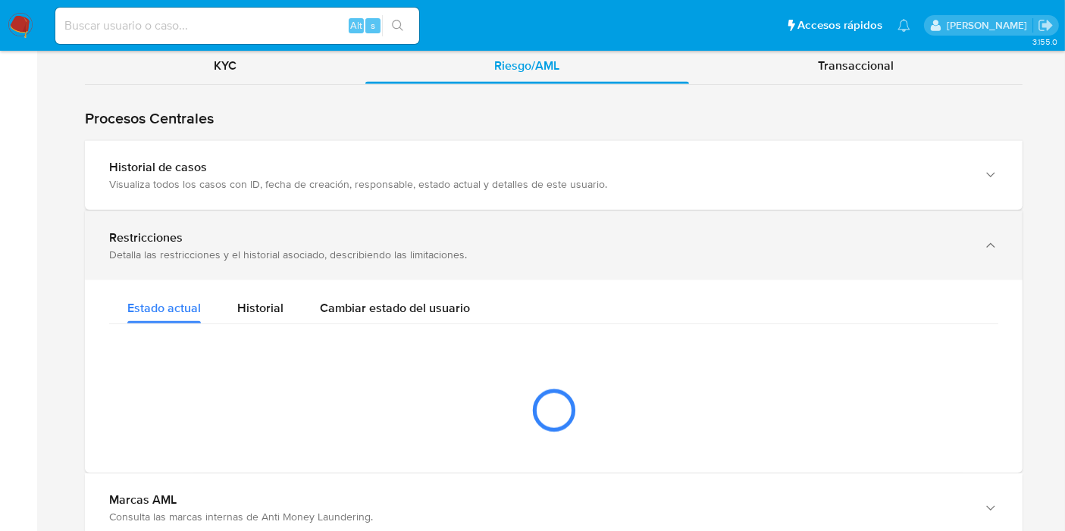
click at [162, 248] on div "Detalla las restricciones y el historial asociado, describiendo las limitacione…" at bounding box center [538, 255] width 858 height 14
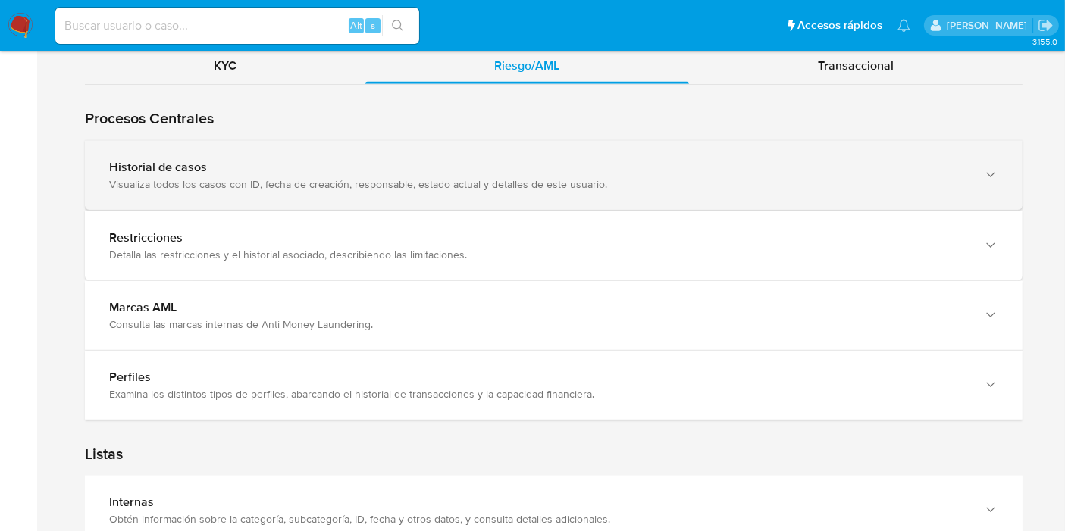
click at [230, 183] on div "Historial de casos Visualiza todos los casos con ID, fecha de creación, respons…" at bounding box center [553, 175] width 937 height 69
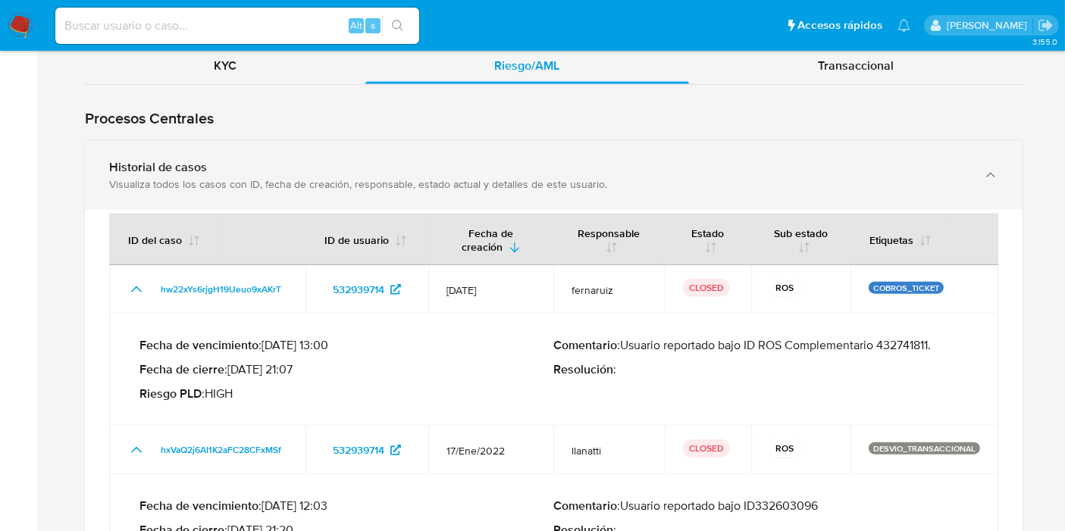
click at [230, 183] on div "Historial de casos Visualiza todos los casos con ID, fecha de creación, respons…" at bounding box center [553, 175] width 937 height 69
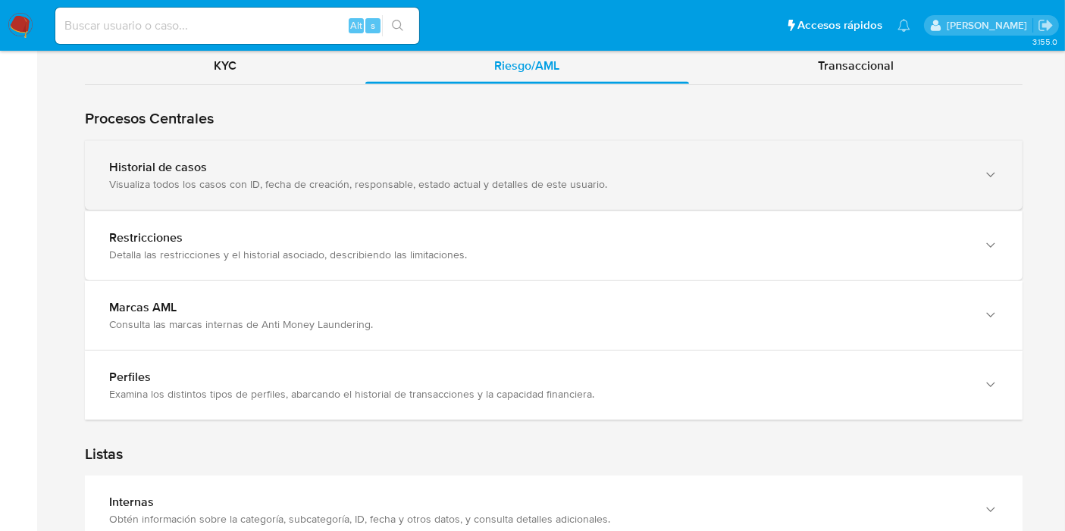
click at [230, 183] on div "Historial de casos Visualiza todos los casos con ID, fecha de creación, respons…" at bounding box center [553, 175] width 937 height 69
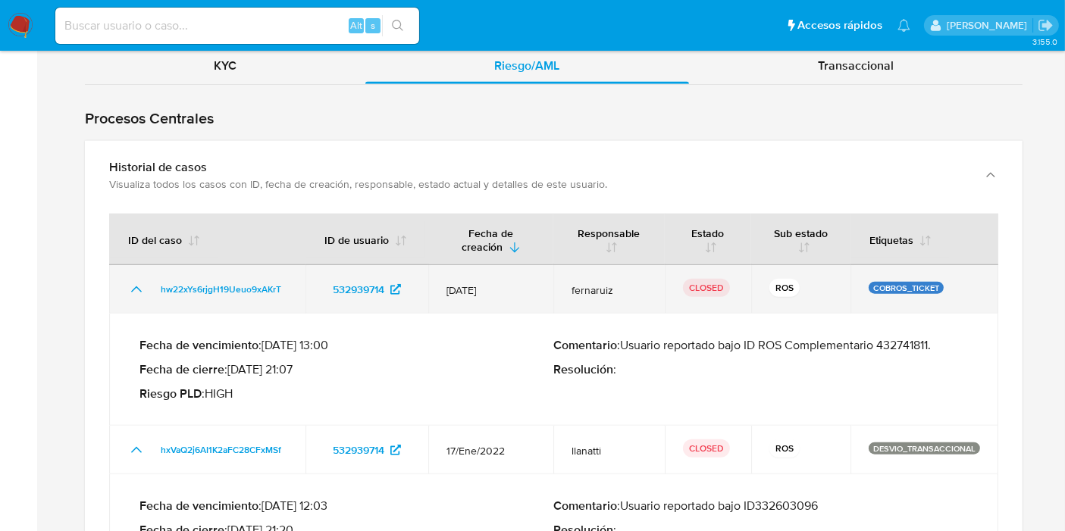
click at [127, 284] on td "hw22xYs6rjgH19Ueuo9xAKrT" at bounding box center [207, 289] width 196 height 48
click at [130, 280] on icon "Mostrar/Ocultar" at bounding box center [136, 289] width 18 height 18
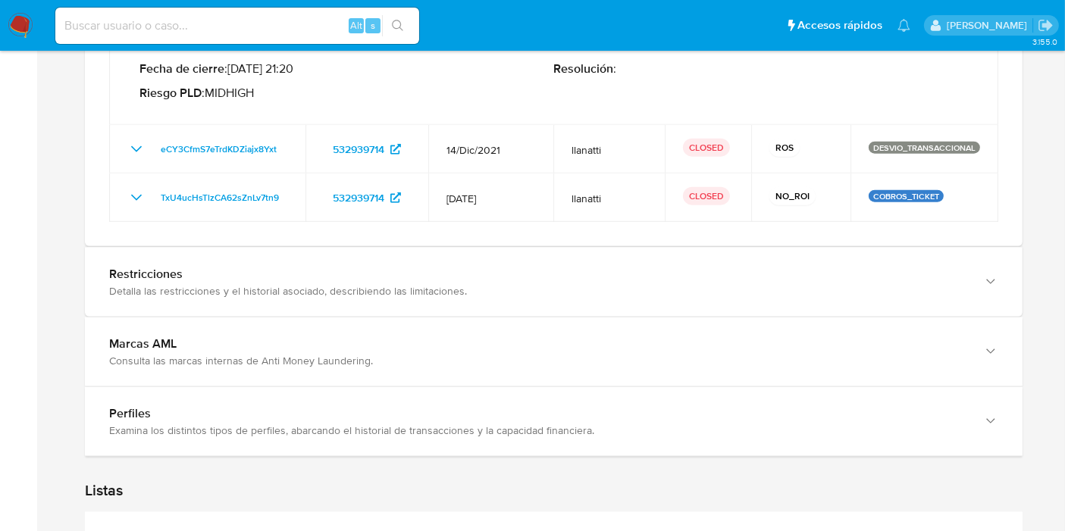
scroll to position [1831, 0]
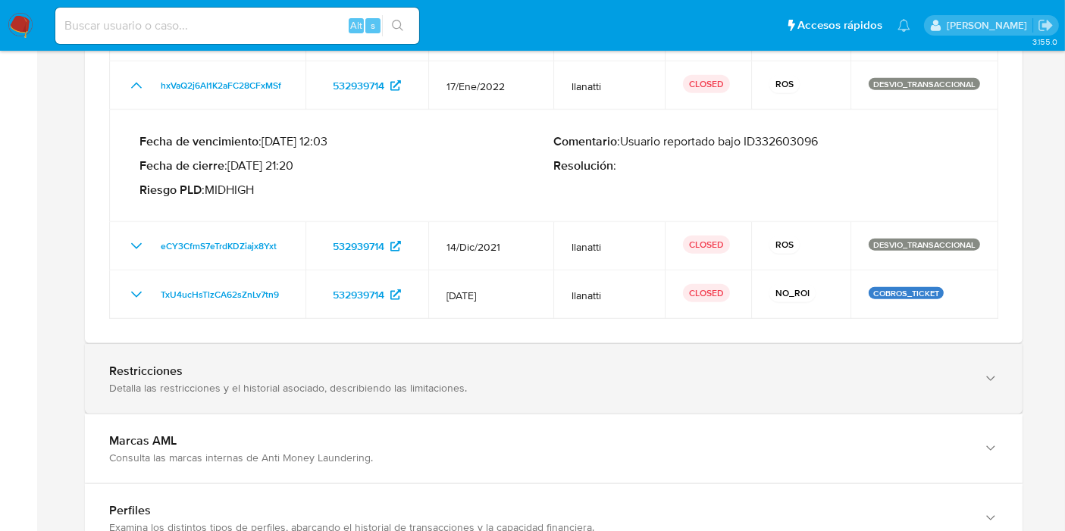
click at [186, 379] on div "Restricciones Detalla las restricciones y el historial asociado, describiendo l…" at bounding box center [553, 379] width 937 height 69
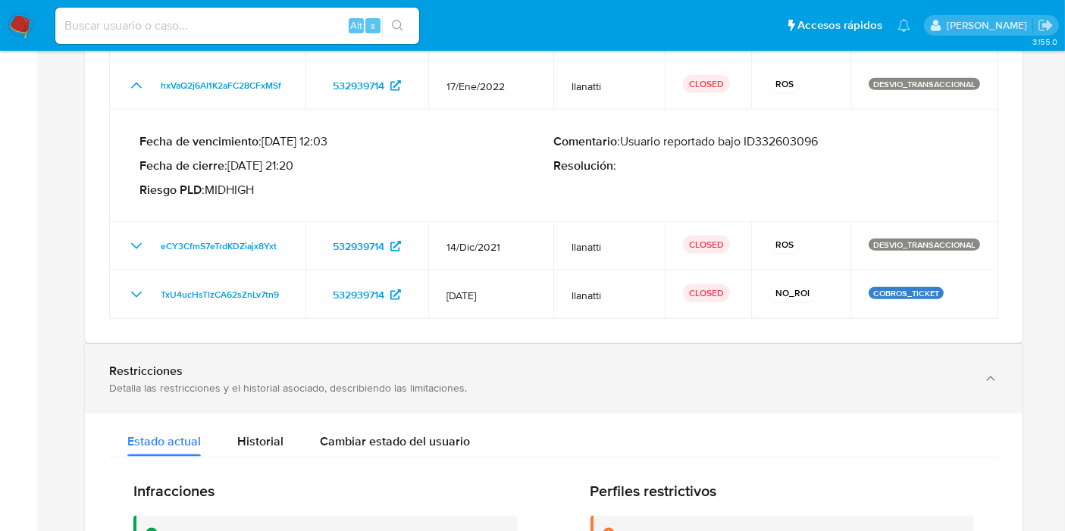
click at [184, 379] on div "Restricciones Detalla las restricciones y el historial asociado, describiendo l…" at bounding box center [553, 379] width 937 height 69
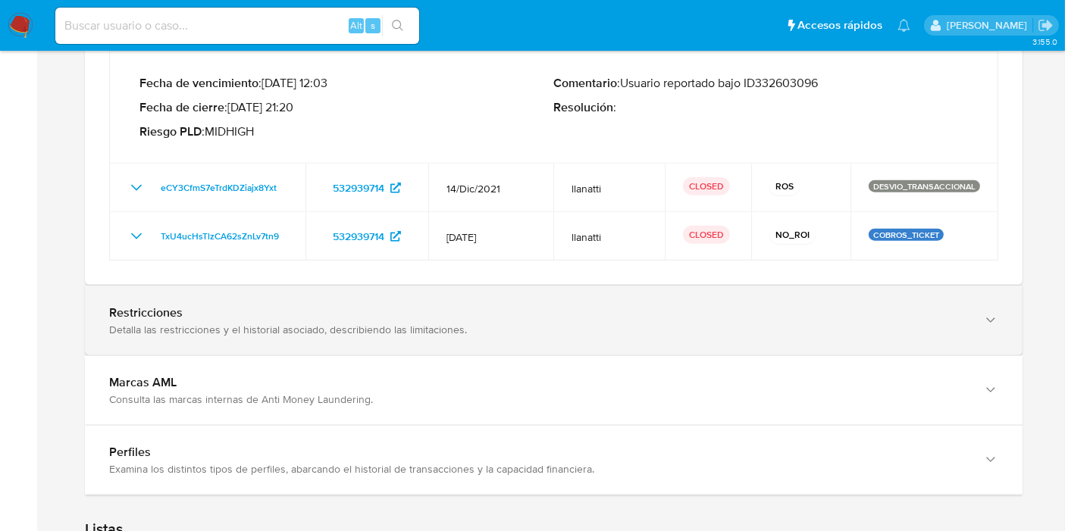
scroll to position [1915, 0]
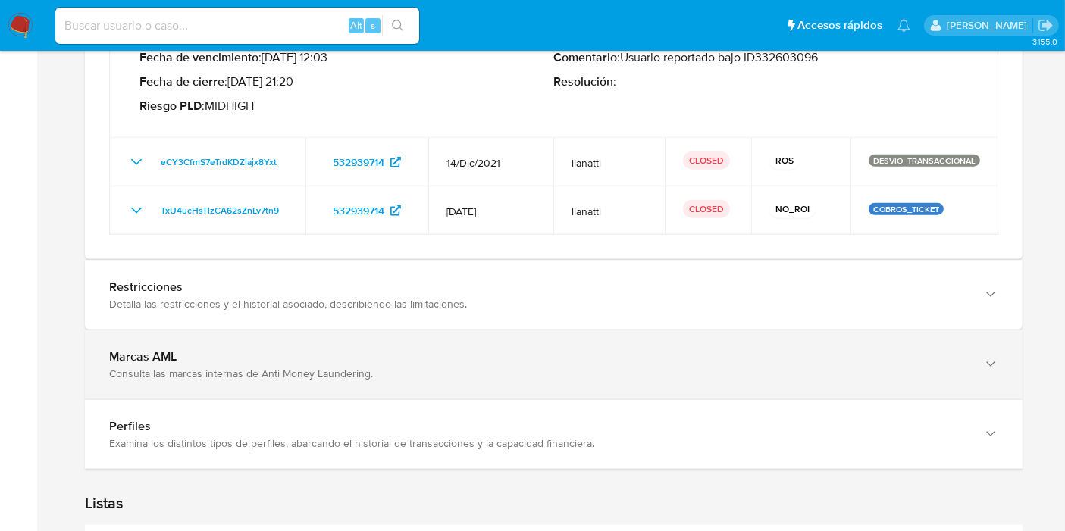
click at [230, 367] on div "Consulta las marcas internas de Anti Money Laundering." at bounding box center [538, 374] width 858 height 14
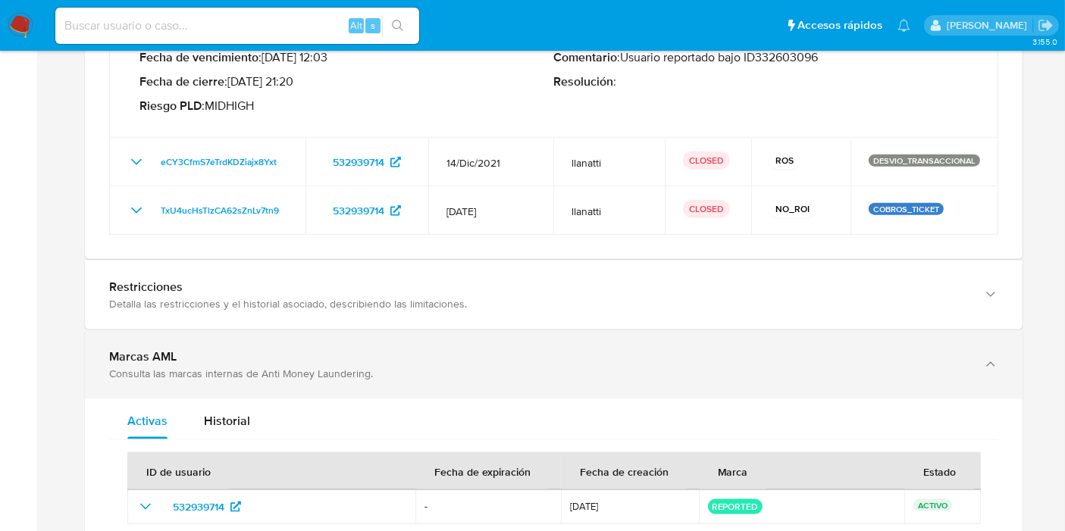
scroll to position [2169, 0]
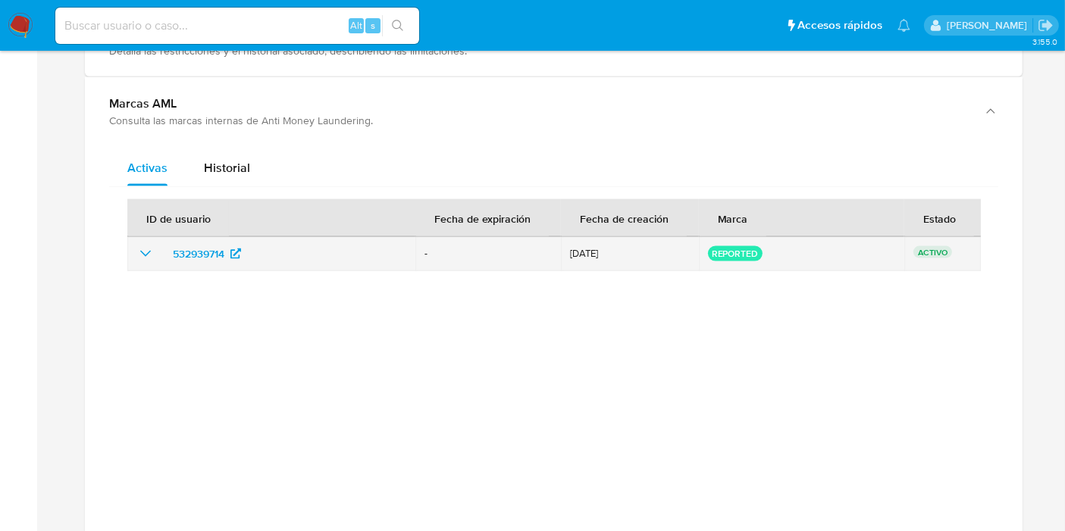
click at [138, 245] on icon "show_hidden_detail_by_id_532939714" at bounding box center [145, 254] width 18 height 18
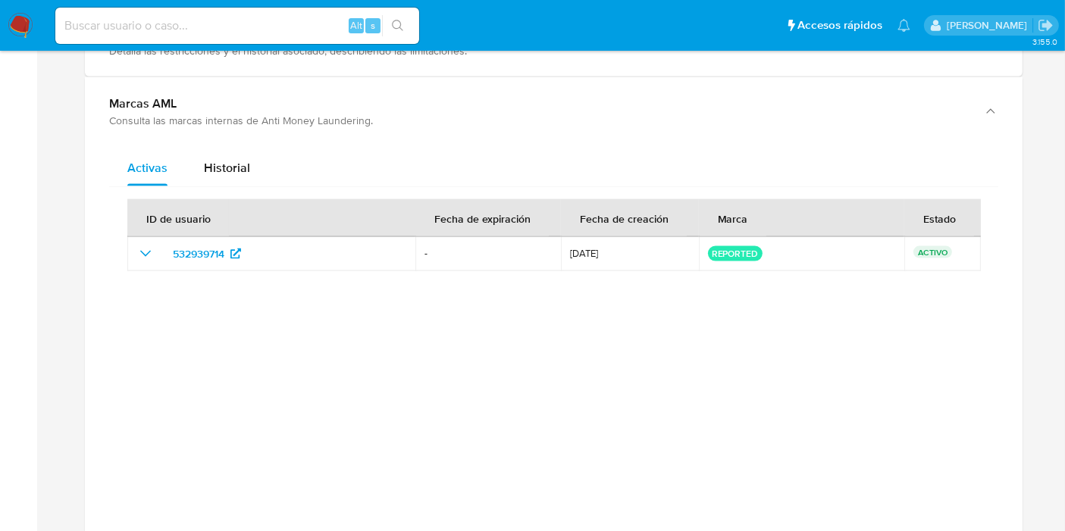
click at [14, 23] on img at bounding box center [21, 26] width 26 height 26
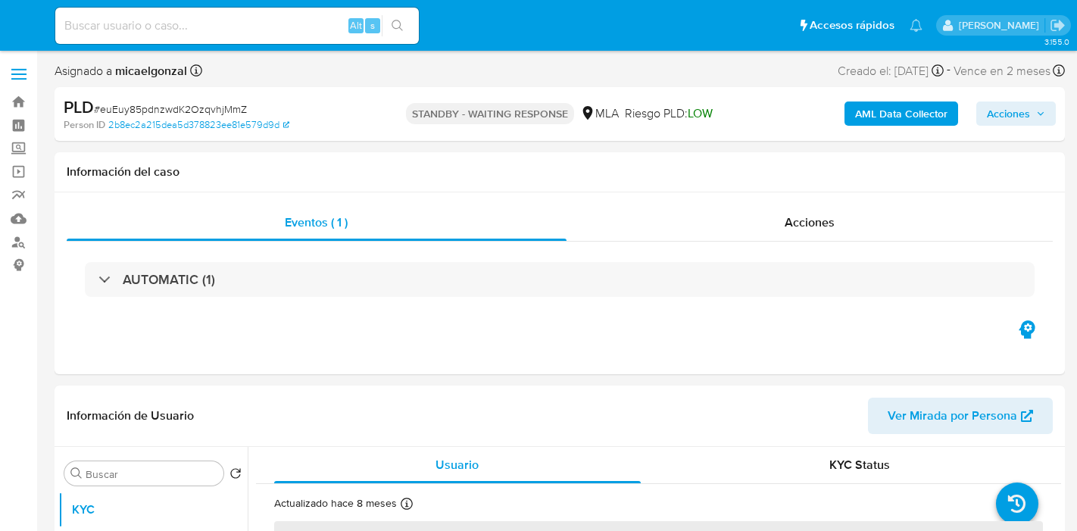
select select "10"
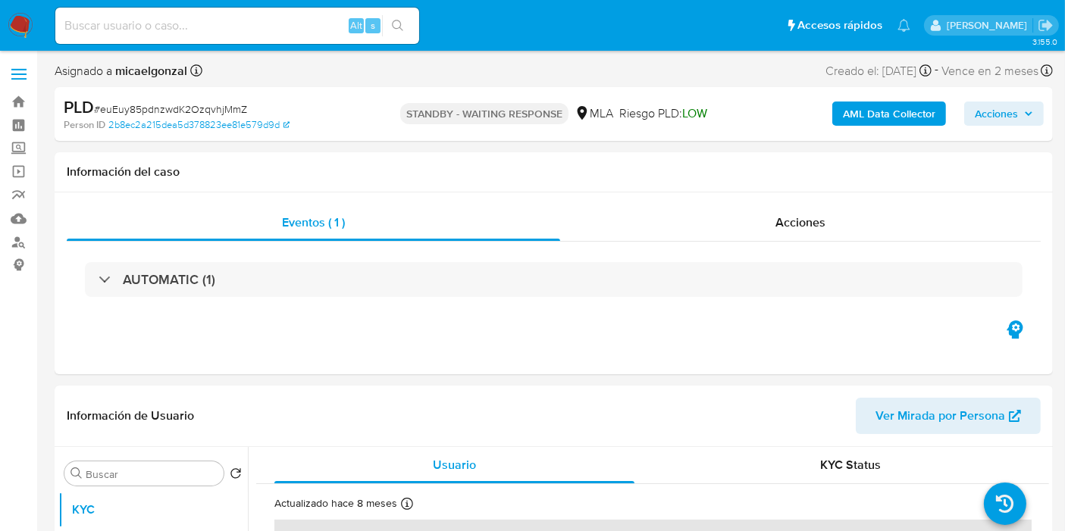
click at [15, 31] on img at bounding box center [21, 26] width 26 height 26
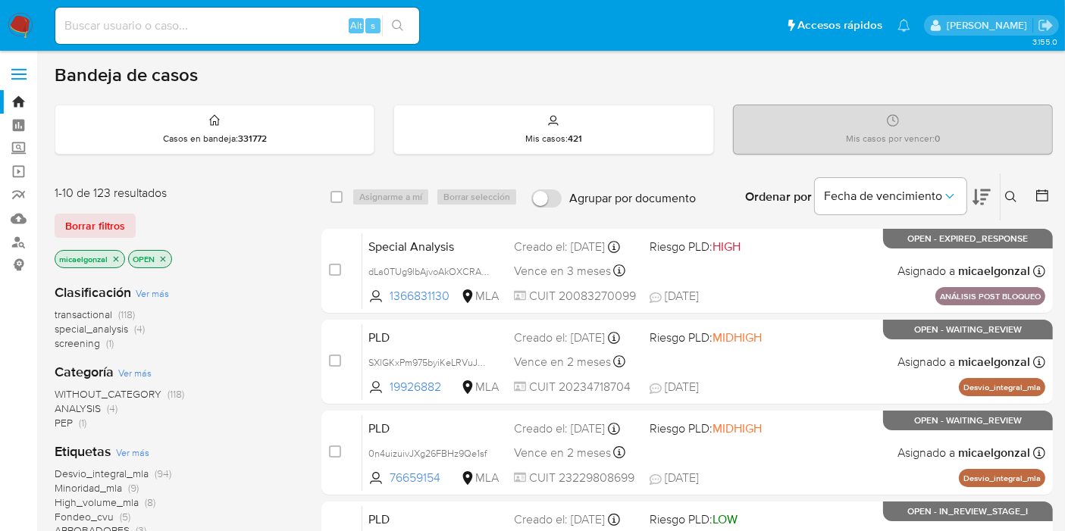
click at [224, 27] on input at bounding box center [237, 26] width 364 height 20
paste input "I7bjjrLTn91k5La8TlJ855b9"
type input "I7bjjrLTn91k5La8TlJ855b9"
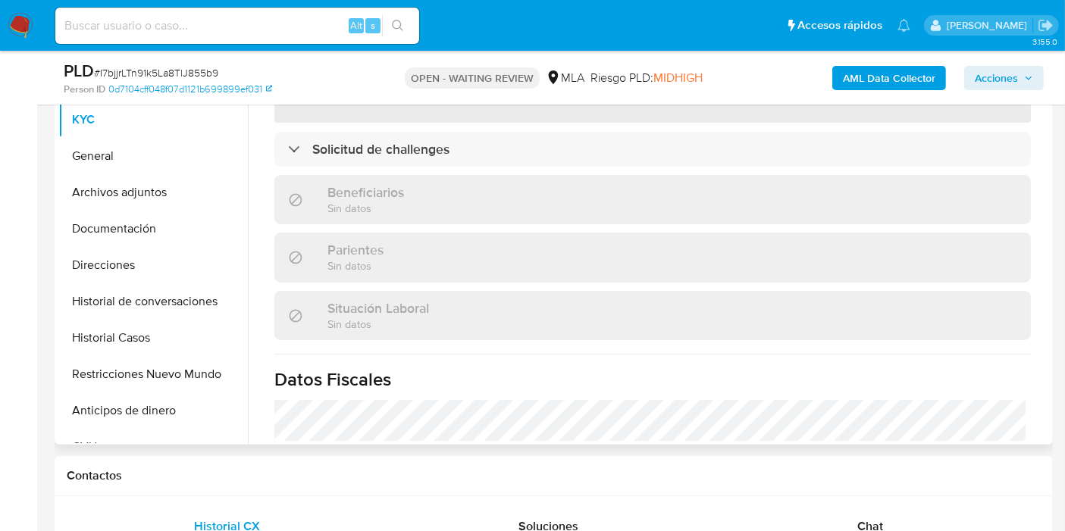
scroll to position [252, 0]
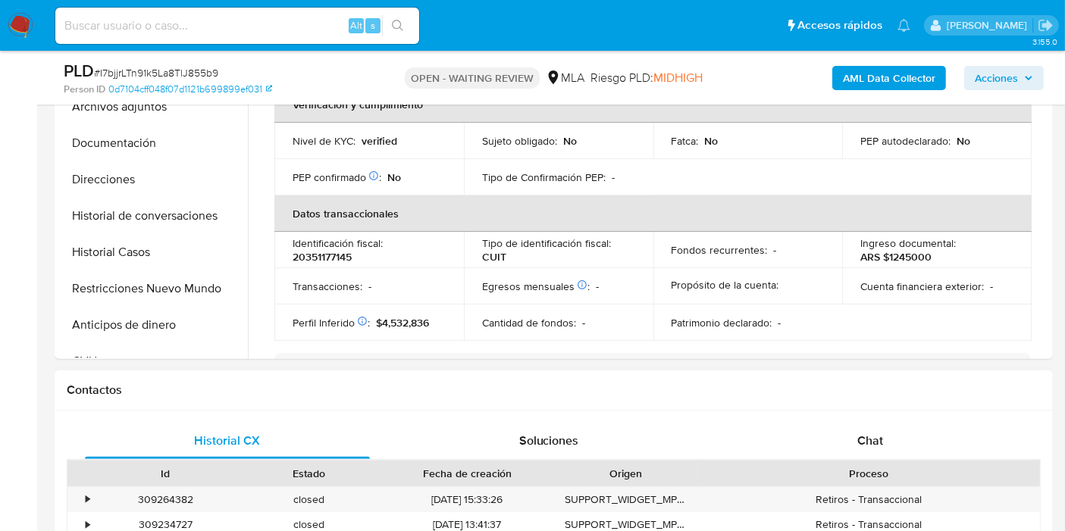
select select "10"
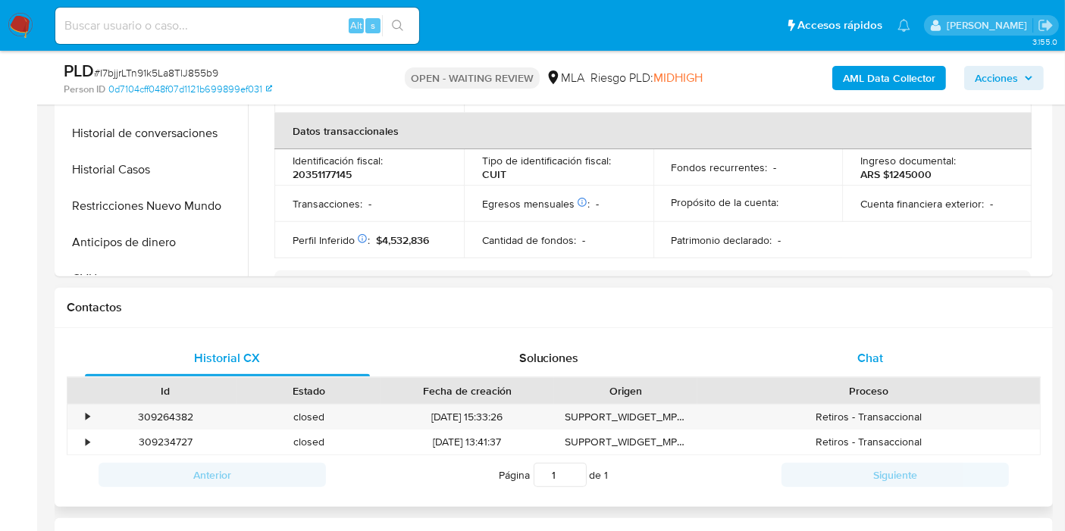
click at [948, 371] on div "Chat" at bounding box center [869, 358] width 285 height 36
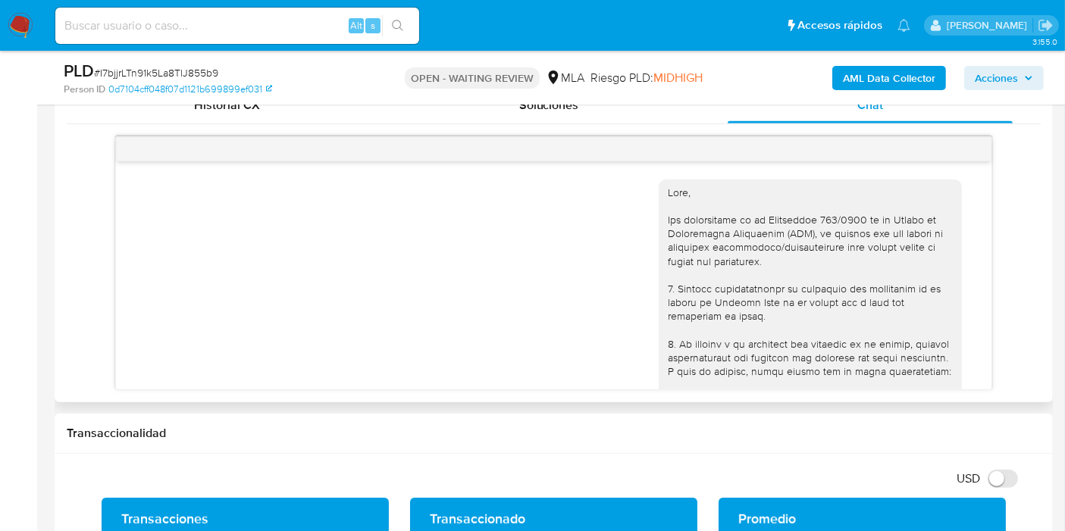
scroll to position [1085, 0]
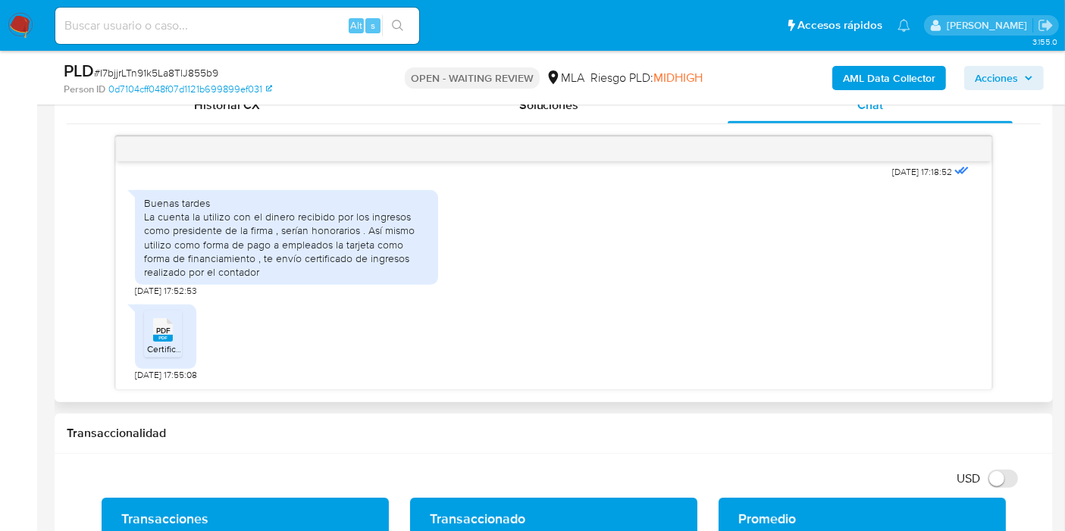
click at [208, 236] on div "Buenas tardes La cuenta la utilizo con el dinero recibido por los ingresos como…" at bounding box center [286, 237] width 285 height 83
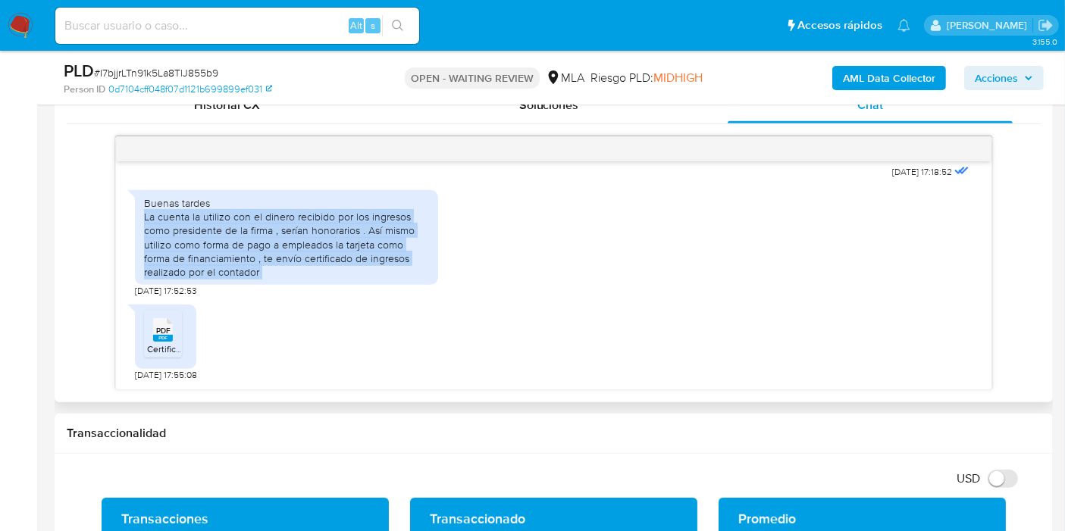
click at [208, 236] on div "Buenas tardes La cuenta la utilizo con el dinero recibido por los ingresos como…" at bounding box center [286, 237] width 285 height 83
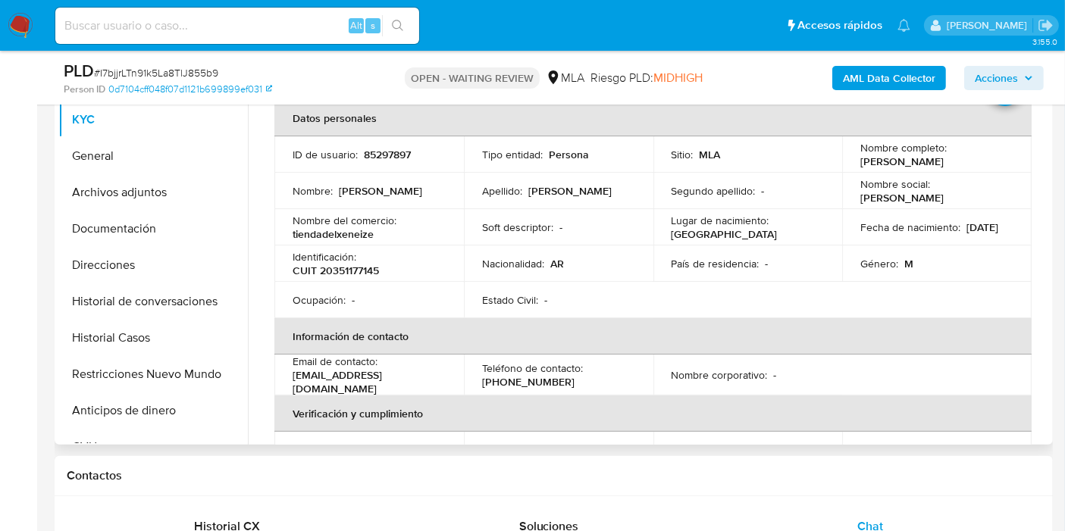
scroll to position [0, 0]
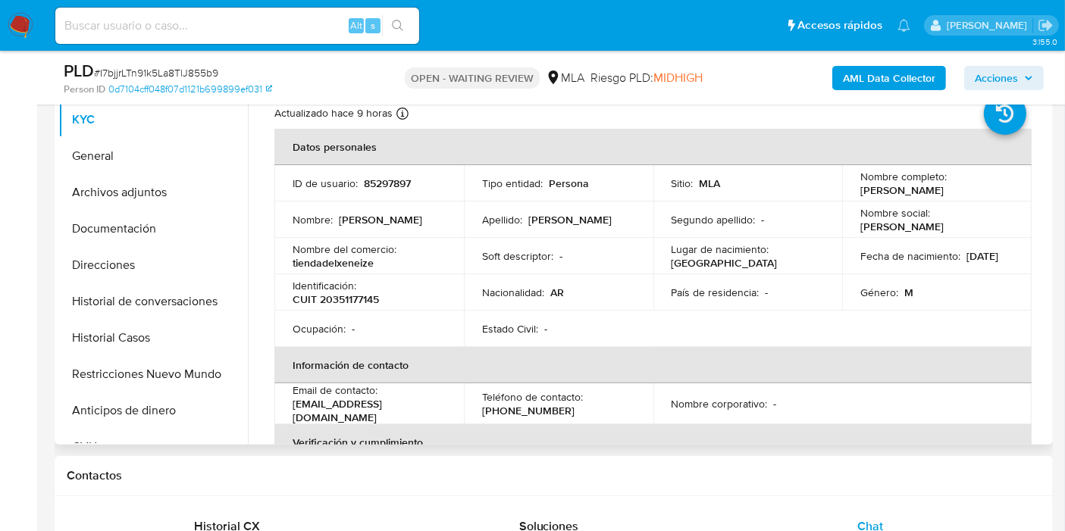
drag, startPoint x: 994, startPoint y: 192, endPoint x: 835, endPoint y: 197, distance: 159.2
click at [835, 197] on tr "ID de usuario : 85297897 Tipo entidad : Persona Sitio : MLA Nombre completo : I…" at bounding box center [652, 183] width 757 height 36
click at [874, 189] on p "Ivan Alejandro Bruzzone" at bounding box center [901, 190] width 83 height 14
drag, startPoint x: 852, startPoint y: 190, endPoint x: 971, endPoint y: 186, distance: 119.8
click at [971, 186] on td "Nombre completo : Ivan Alejandro Bruzzone" at bounding box center [936, 183] width 189 height 36
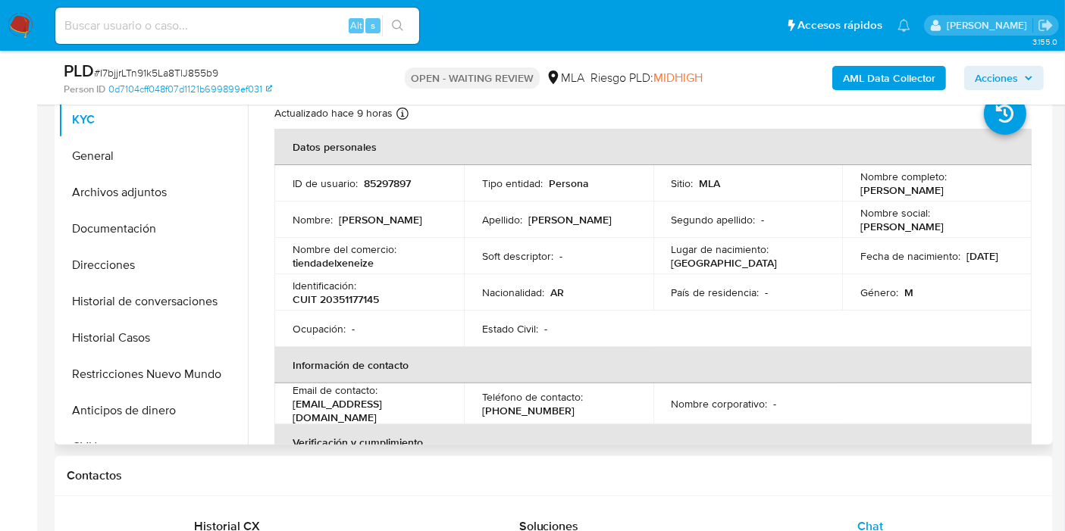
copy p "Ivan Alejandro Bruzzone"
click at [136, 161] on button "General" at bounding box center [146, 156] width 177 height 36
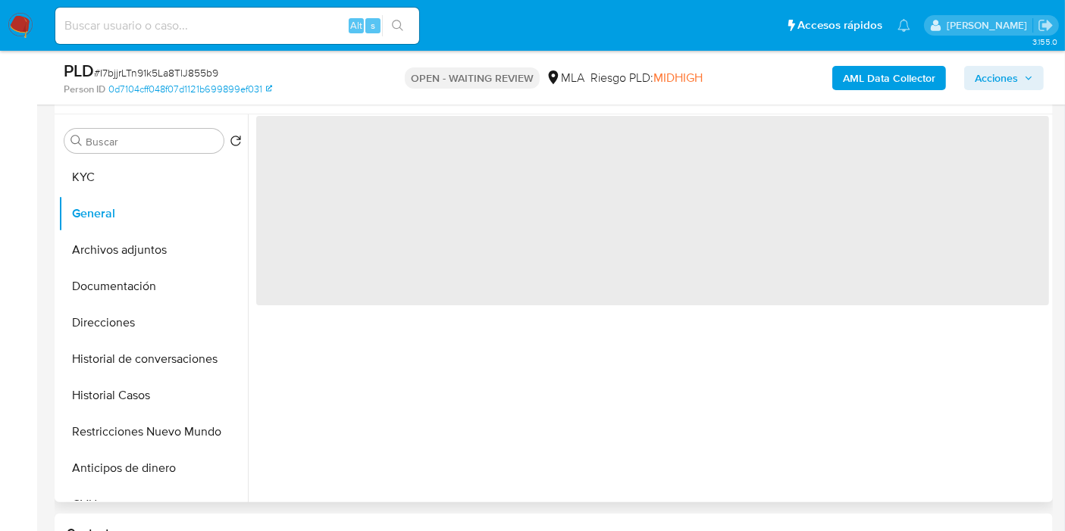
scroll to position [252, 0]
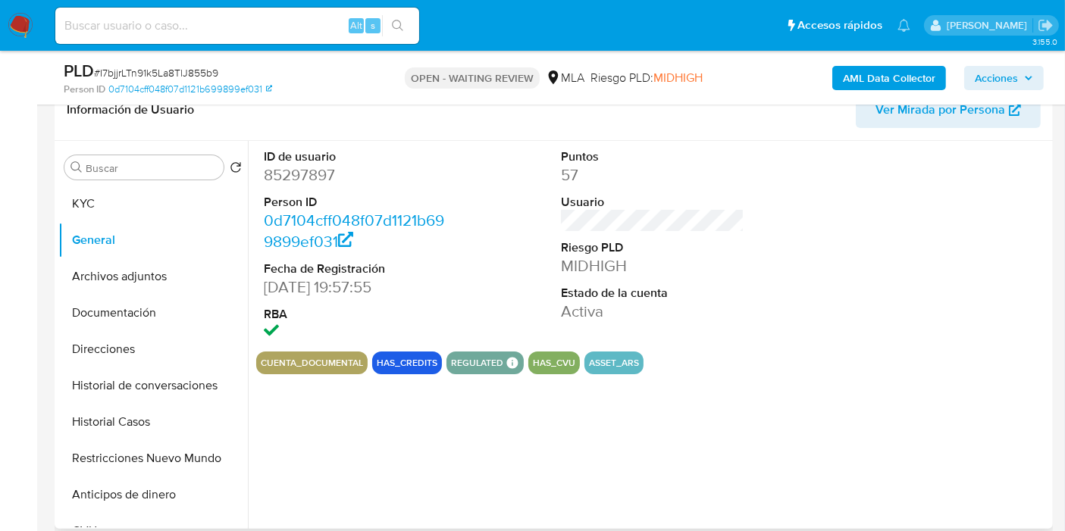
click at [301, 180] on dd "85297897" at bounding box center [355, 174] width 183 height 21
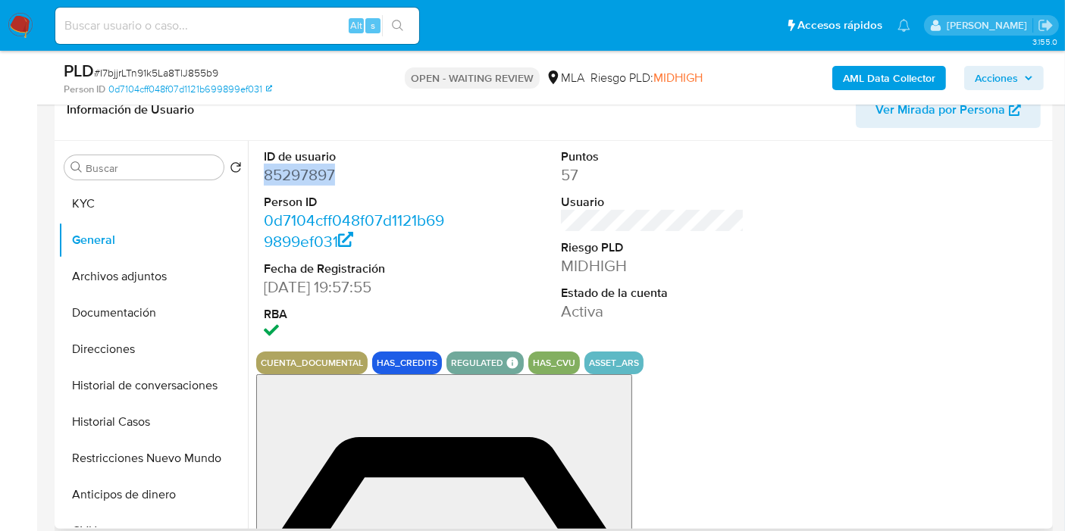
copy dd "85297897"
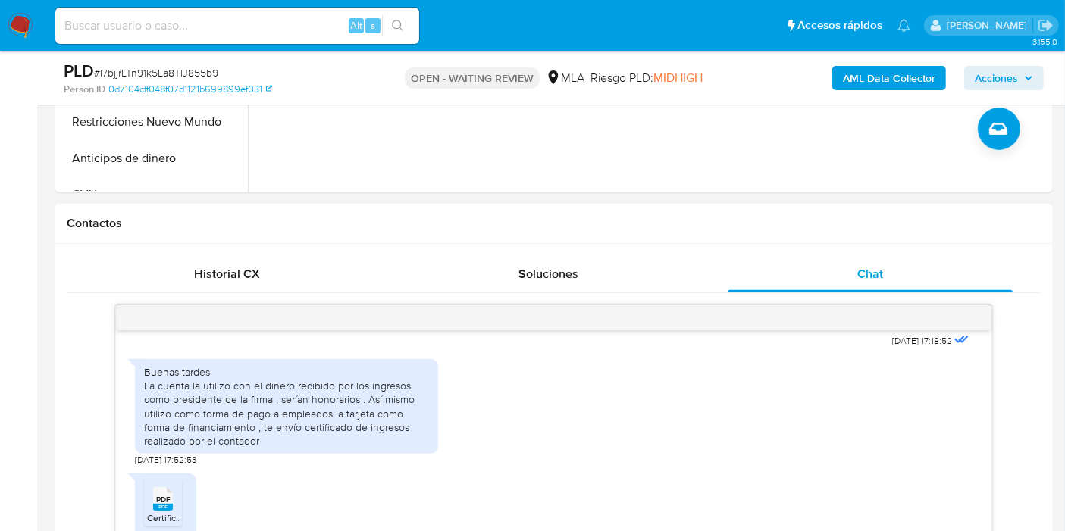
scroll to position [1085, 0]
click at [157, 504] on rect at bounding box center [163, 507] width 20 height 7
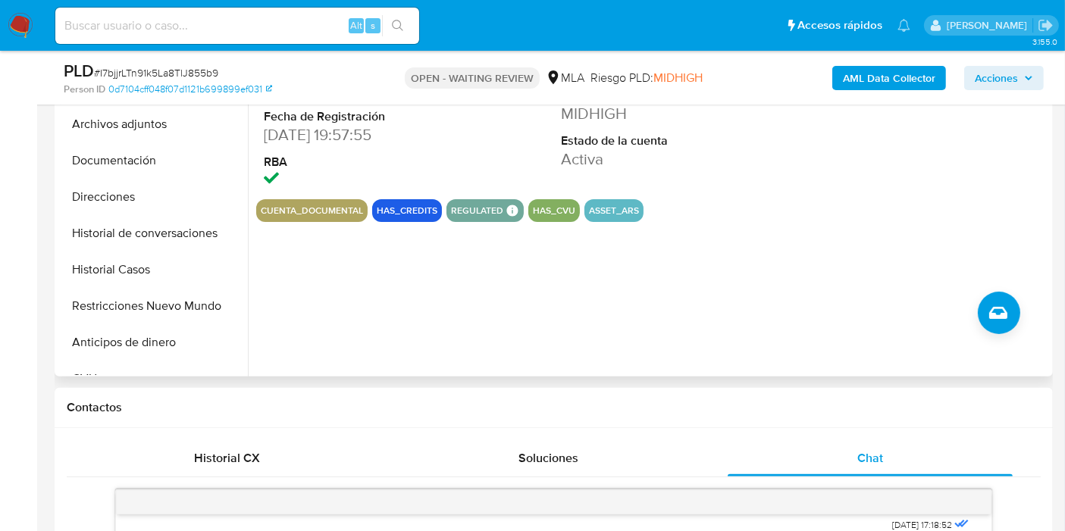
scroll to position [84, 0]
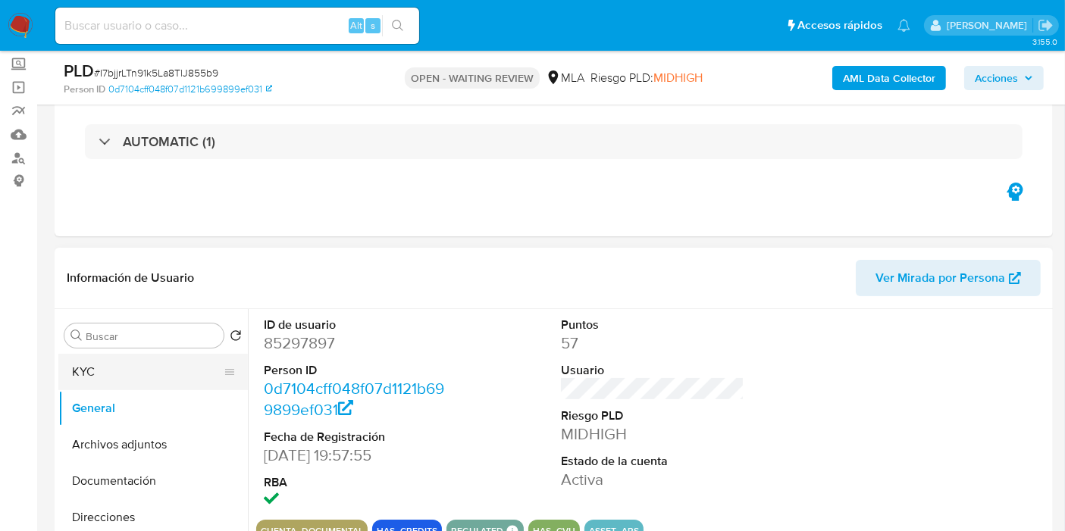
click at [169, 369] on button "KYC" at bounding box center [146, 372] width 177 height 36
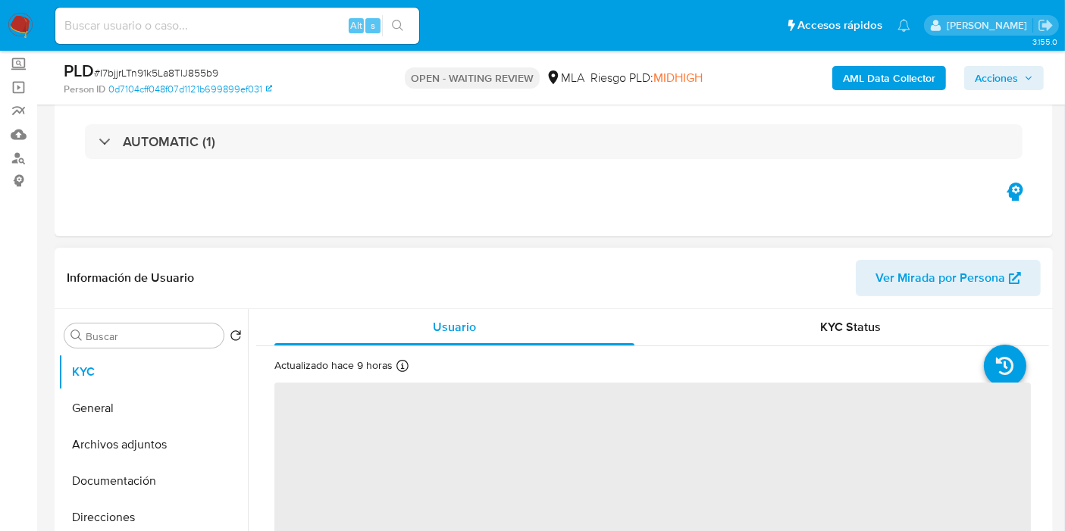
scroll to position [252, 0]
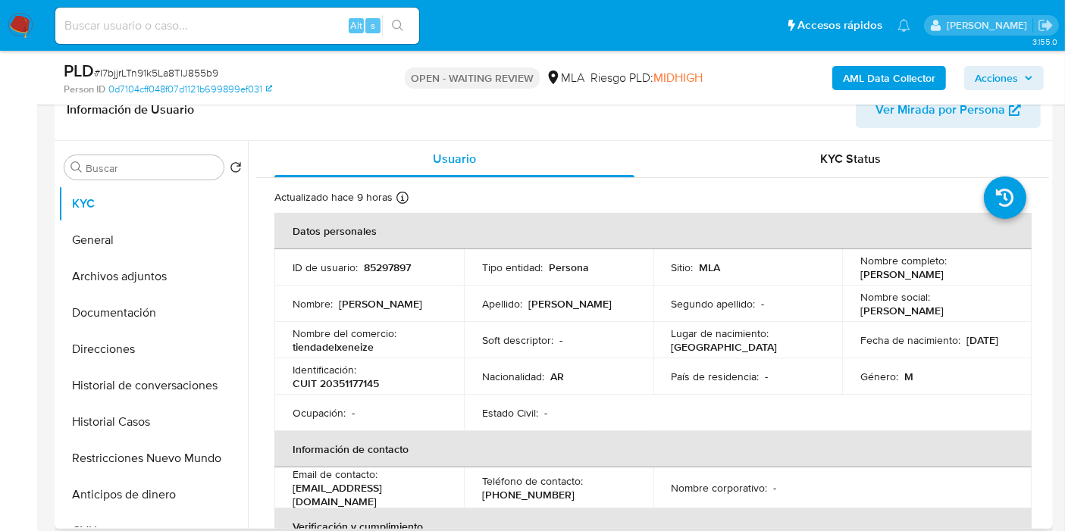
click at [346, 383] on p "CUIT 20351177145" at bounding box center [335, 384] width 86 height 14
copy p "20351177145"
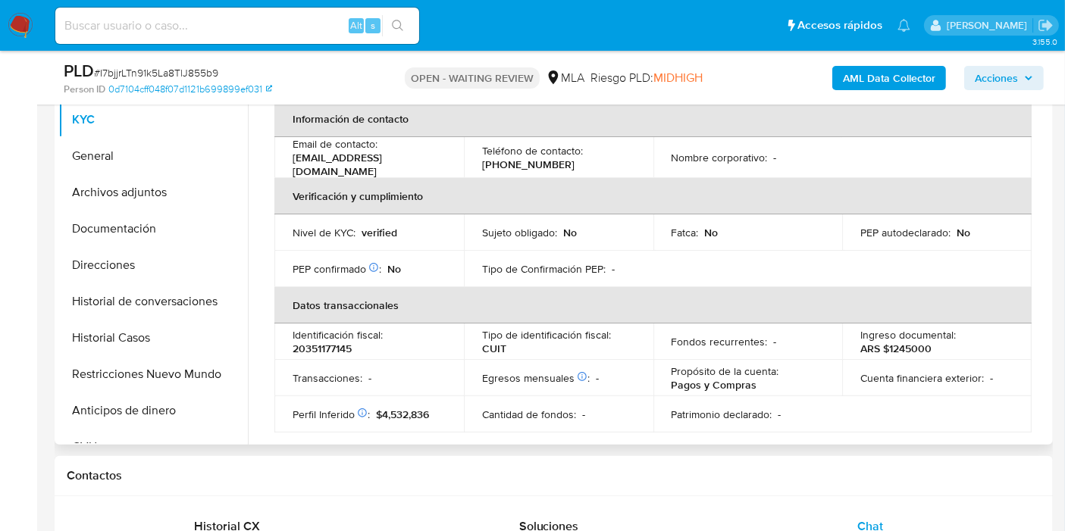
scroll to position [0, 0]
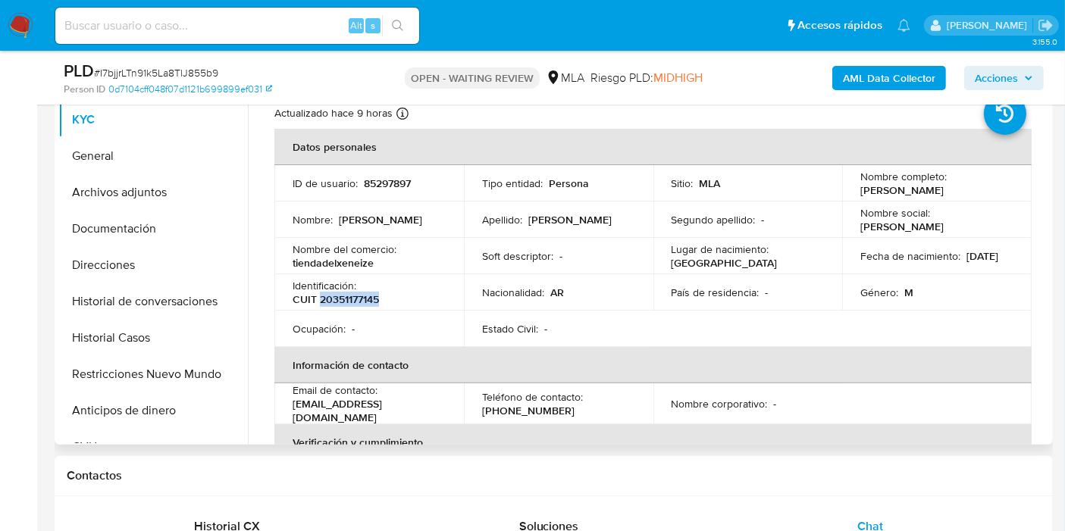
copy p "20351177145"
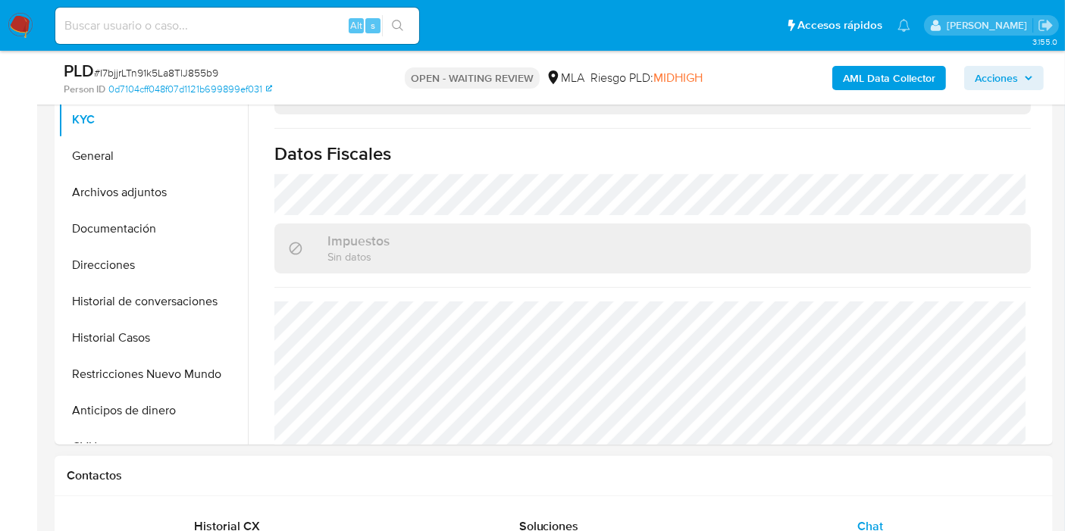
scroll to position [835, 0]
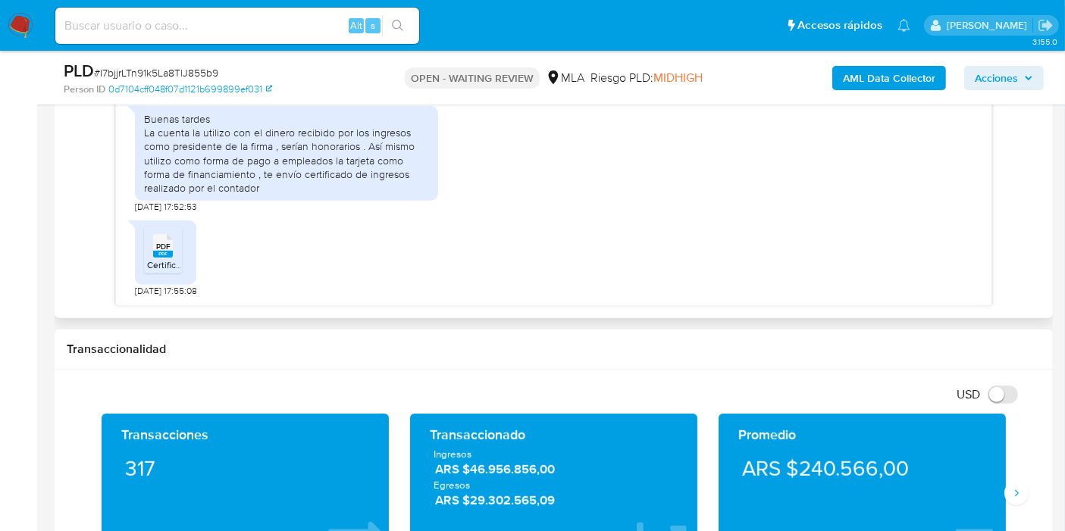
click at [426, 297] on div "18/08/2025 17:30:42 Hola buen día necesitaría plazo para responder dado q vi el…" at bounding box center [553, 191] width 875 height 228
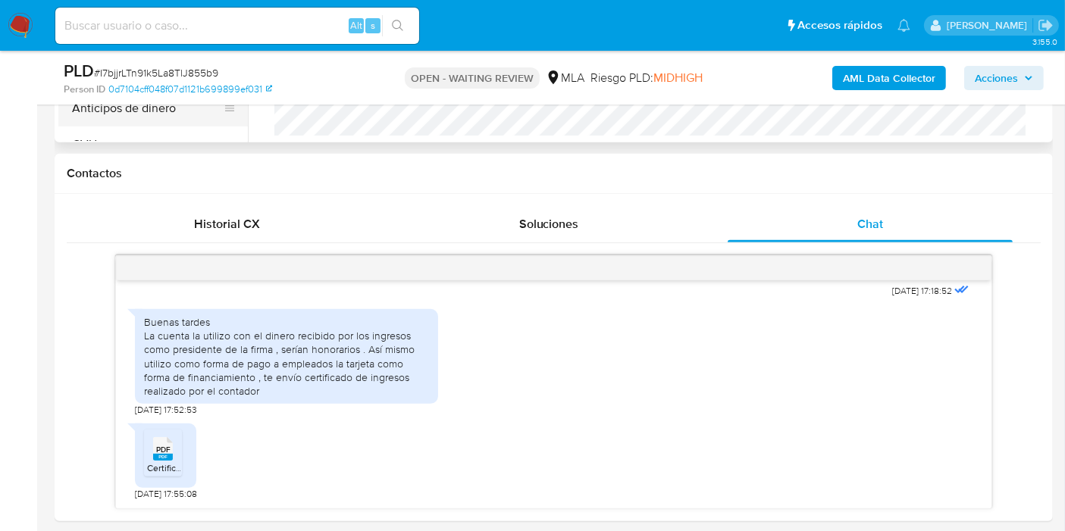
scroll to position [589, 0]
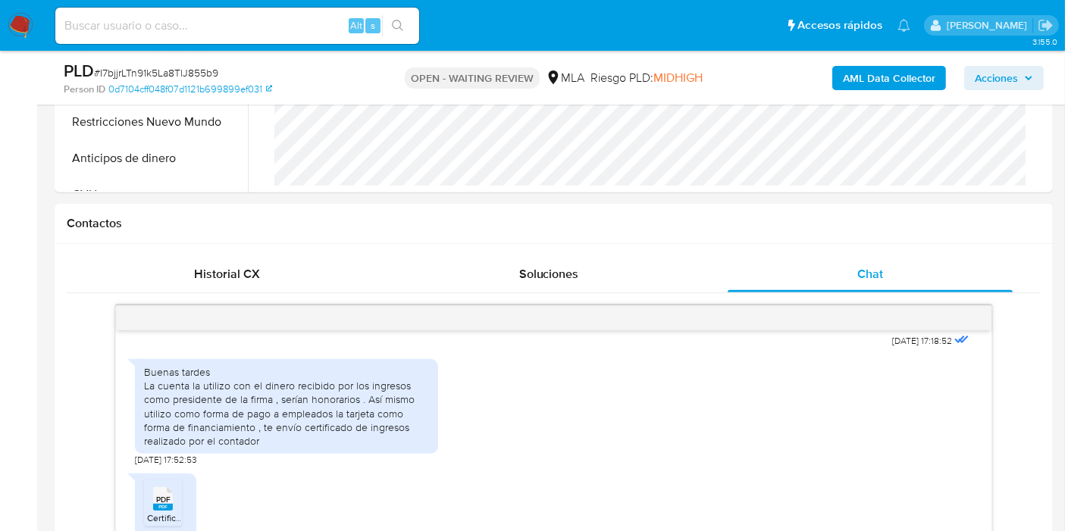
drag, startPoint x: 202, startPoint y: 65, endPoint x: 190, endPoint y: 72, distance: 13.9
click at [199, 66] on div "PLD # I7bjjrLTn91k5La8TlJ855b9" at bounding box center [224, 71] width 321 height 23
click at [190, 72] on span "# I7bjjrLTn91k5La8TlJ855b9" at bounding box center [156, 72] width 124 height 15
copy span "I7bjjrLTn91k5La8TlJ855b9"
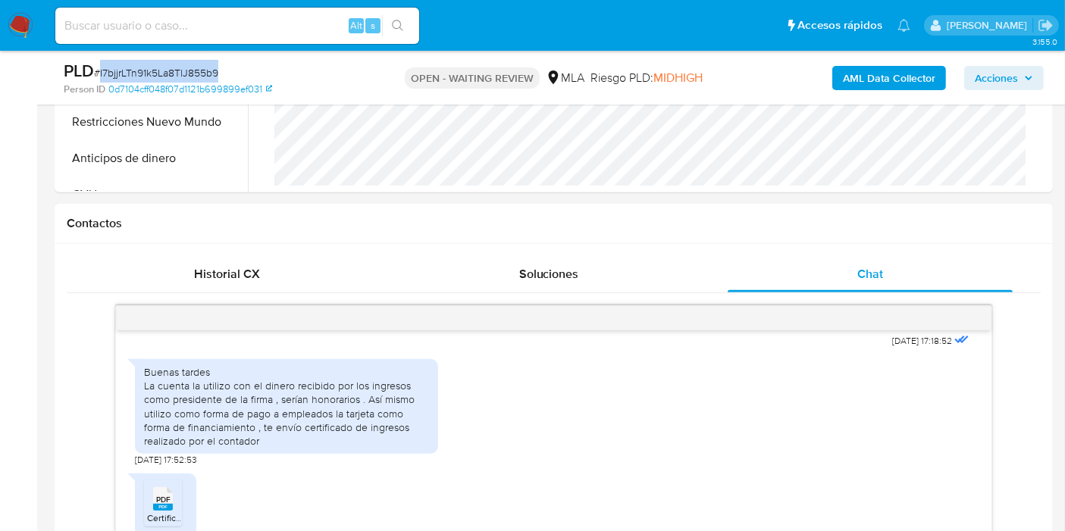
click at [27, 17] on img at bounding box center [21, 26] width 26 height 26
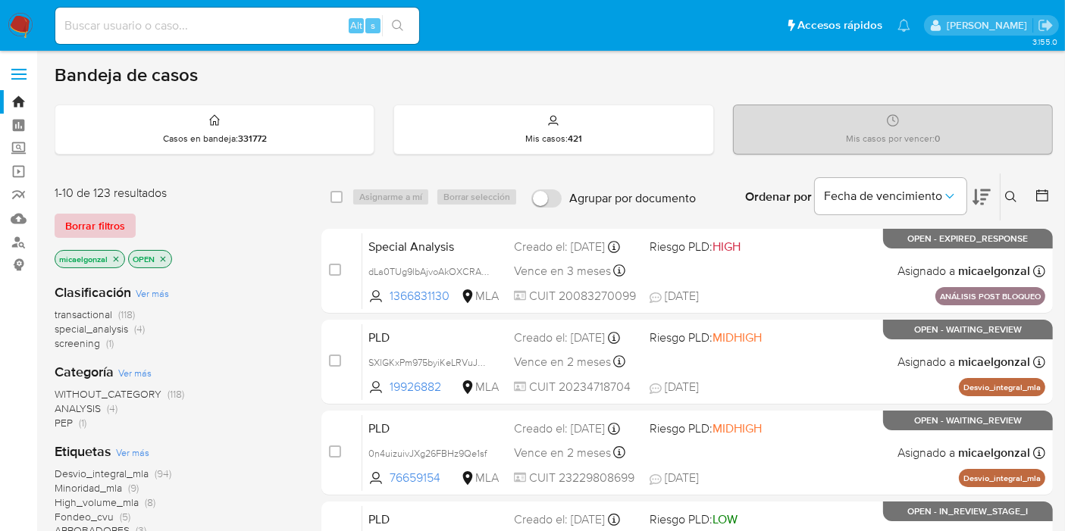
click at [124, 228] on button "Borrar filtros" at bounding box center [95, 226] width 81 height 24
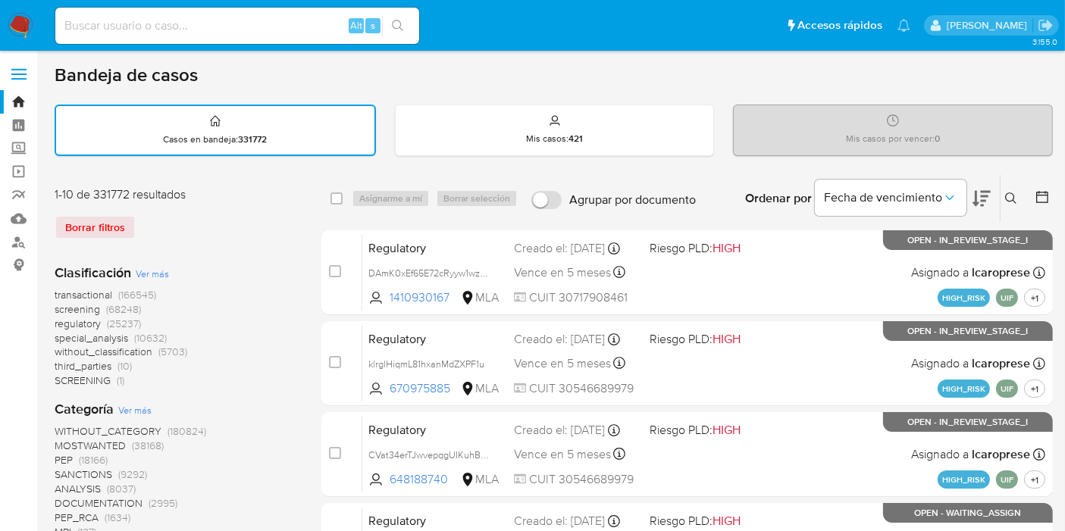
click at [1011, 189] on button at bounding box center [1012, 198] width 25 height 18
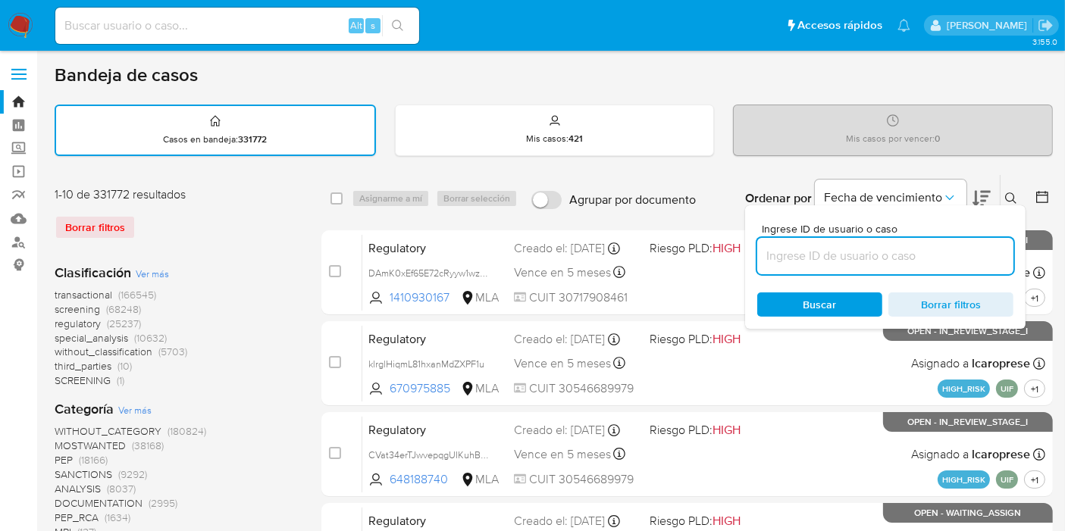
drag, startPoint x: 786, startPoint y: 248, endPoint x: 777, endPoint y: 248, distance: 9.1
click at [786, 248] on input at bounding box center [885, 256] width 256 height 20
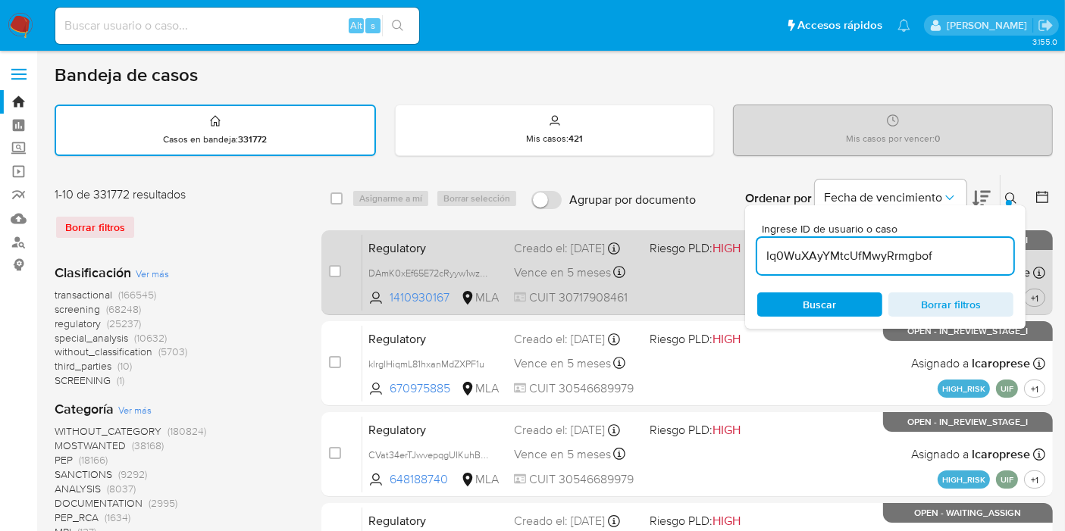
type input "Iq0WuXAyYMtcUfMwyRrmgbof"
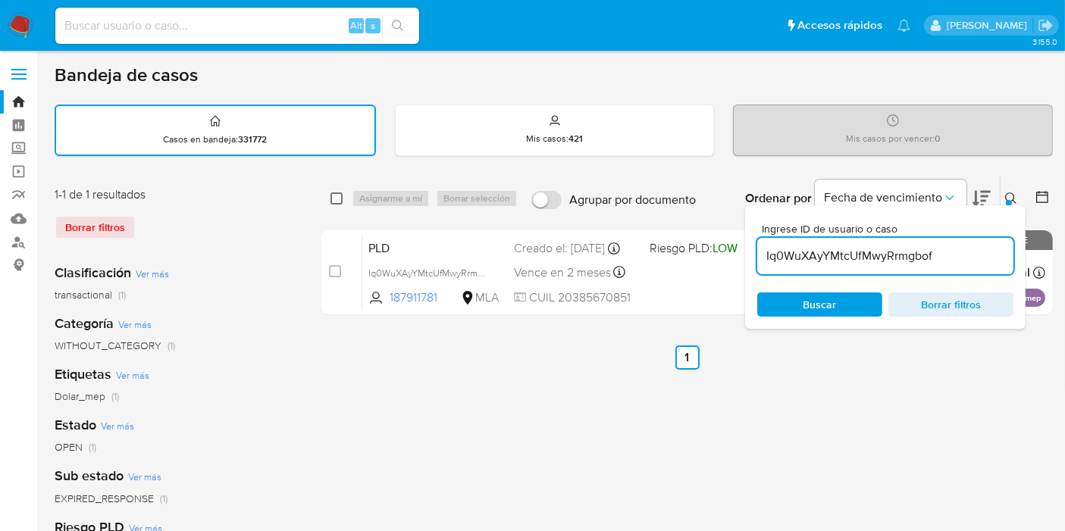
click at [340, 199] on input "checkbox" at bounding box center [336, 198] width 12 height 12
checkbox input "true"
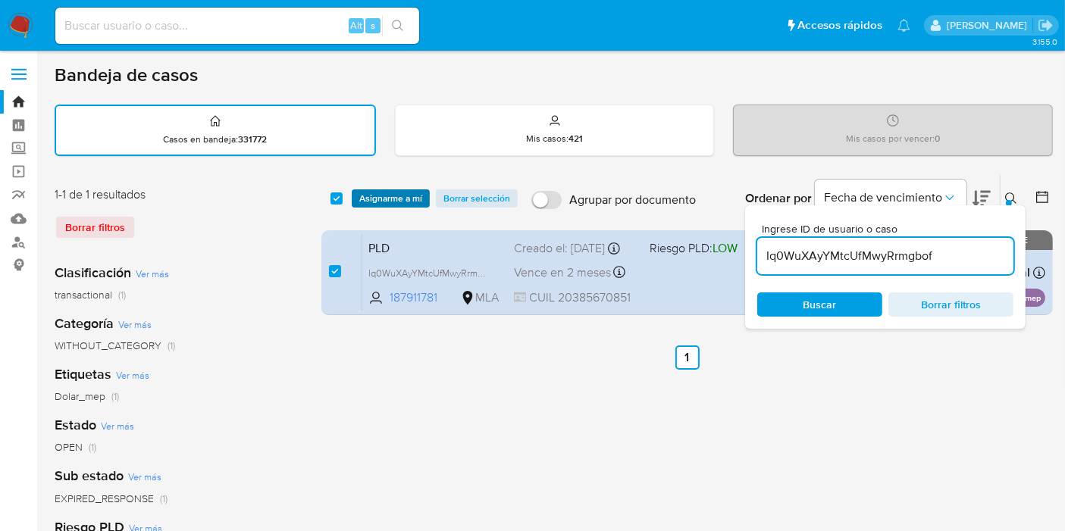
click at [393, 204] on span "Asignarme a mí" at bounding box center [390, 198] width 63 height 15
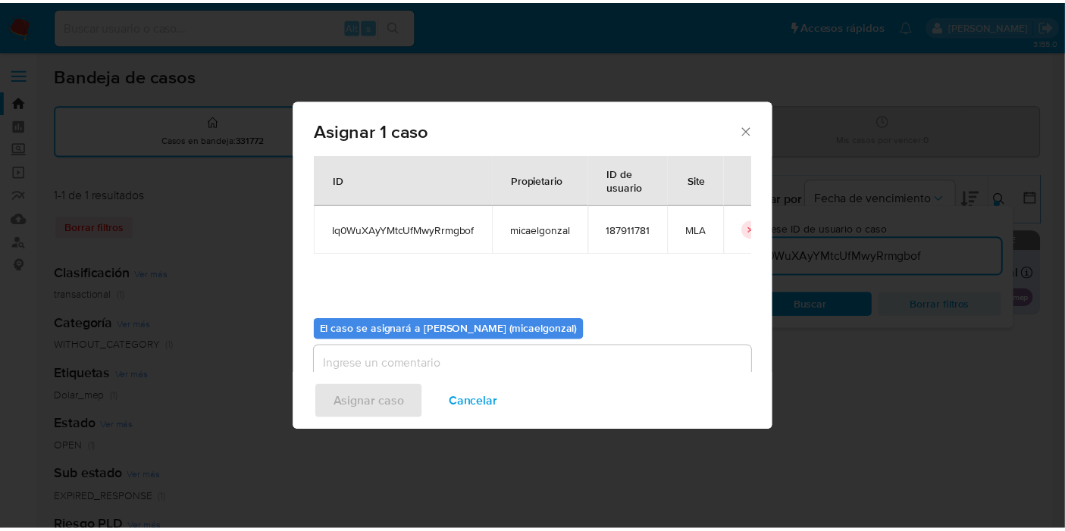
scroll to position [77, 0]
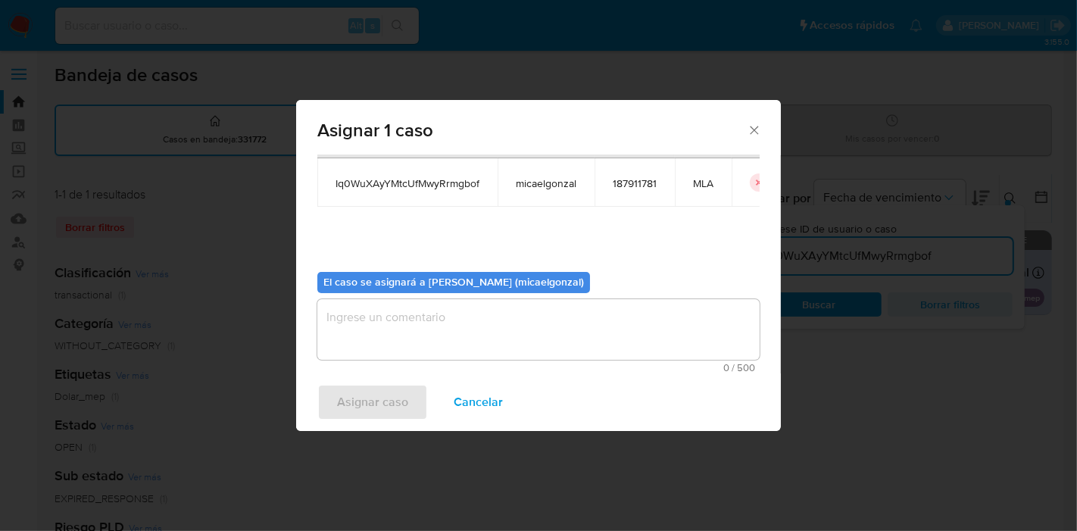
click at [455, 333] on textarea "assign-modal" at bounding box center [538, 329] width 442 height 61
click at [364, 400] on span "Asignar caso" at bounding box center [372, 402] width 71 height 33
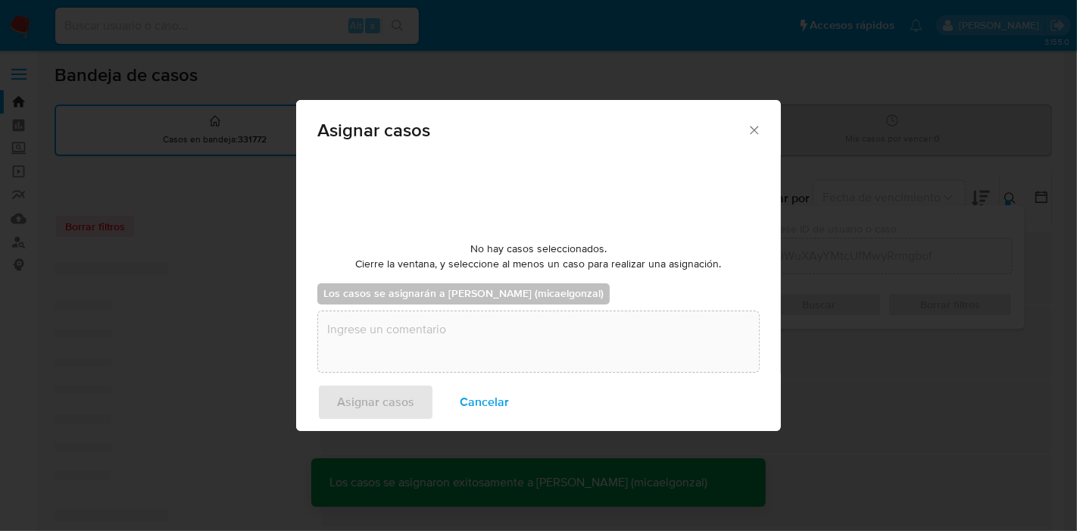
checkbox input "false"
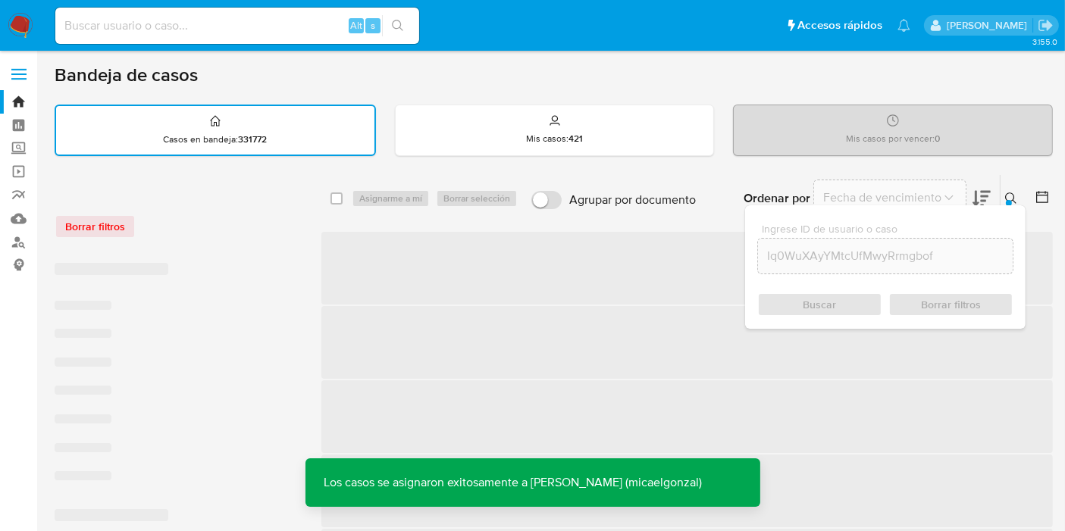
click at [264, 28] on input at bounding box center [237, 26] width 364 height 20
paste input "Iq0WuXAyYMtcUfMwyRrmgbof"
type input "Iq0WuXAyYMtcUfMwyRrmgbof"
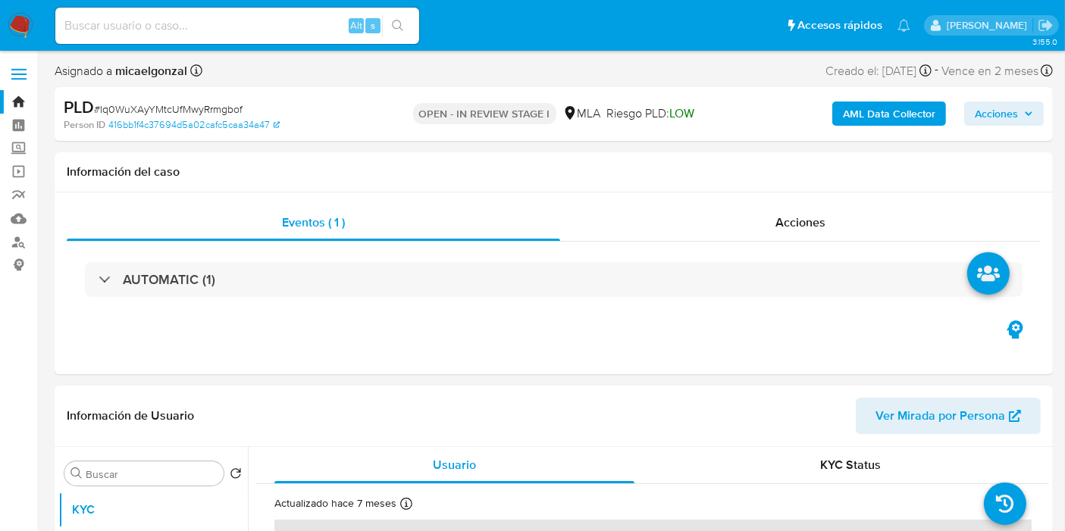
select select "10"
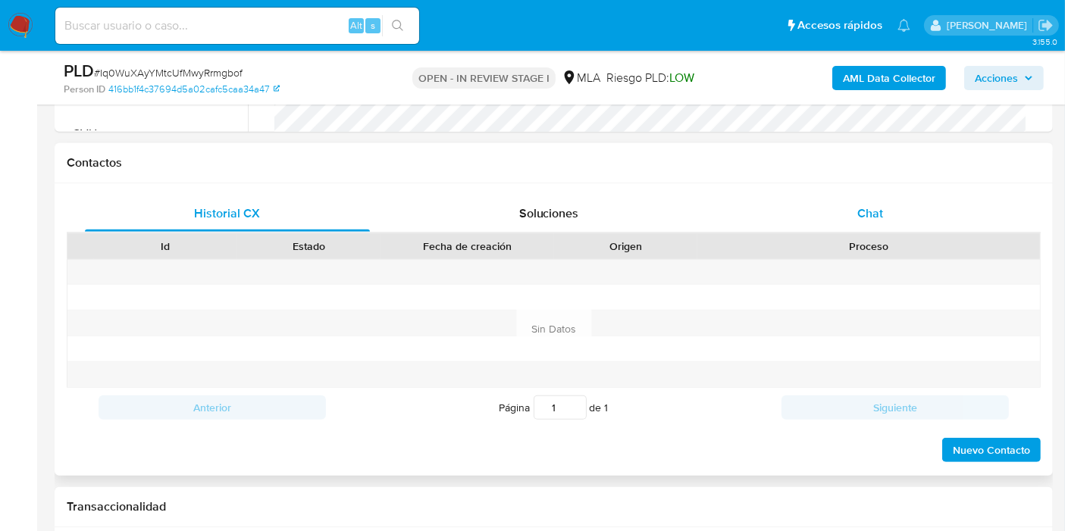
scroll to position [589, 0]
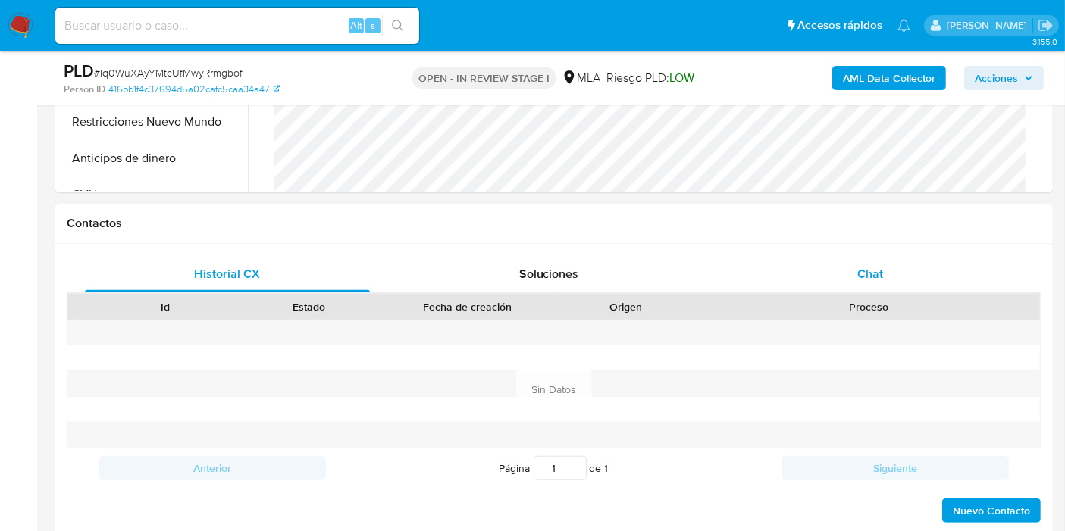
click at [872, 276] on span "Chat" at bounding box center [870, 273] width 26 height 17
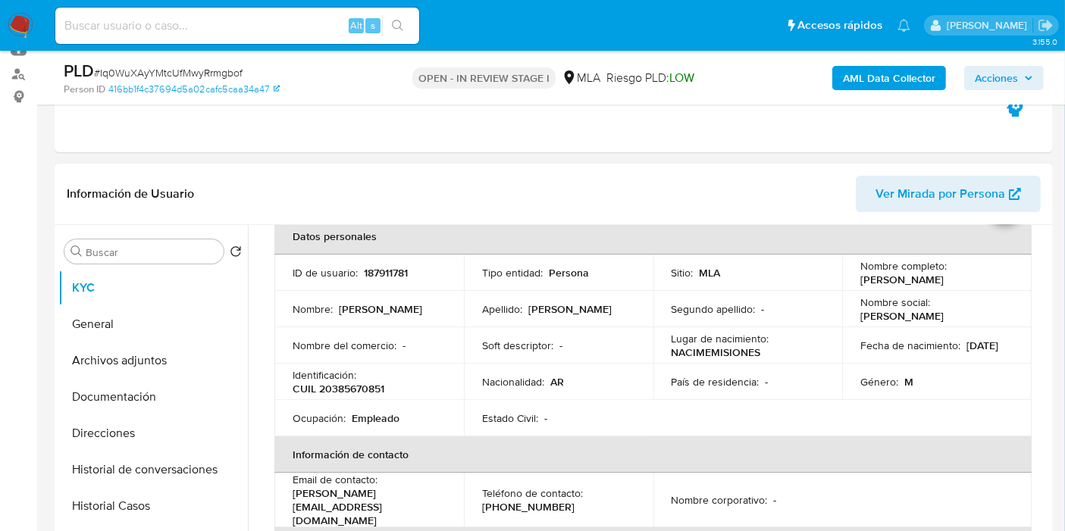
scroll to position [53, 0]
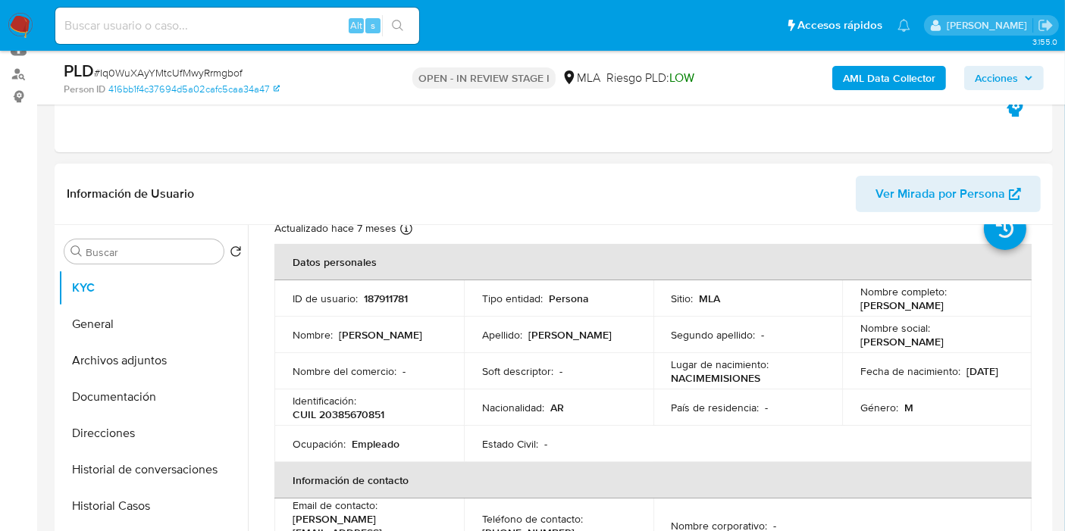
drag, startPoint x: 982, startPoint y: 298, endPoint x: 843, endPoint y: 305, distance: 138.8
click at [843, 305] on td "Nombre completo : [PERSON_NAME]" at bounding box center [936, 298] width 189 height 36
copy p "[PERSON_NAME]"
click at [111, 332] on button "General" at bounding box center [146, 324] width 177 height 36
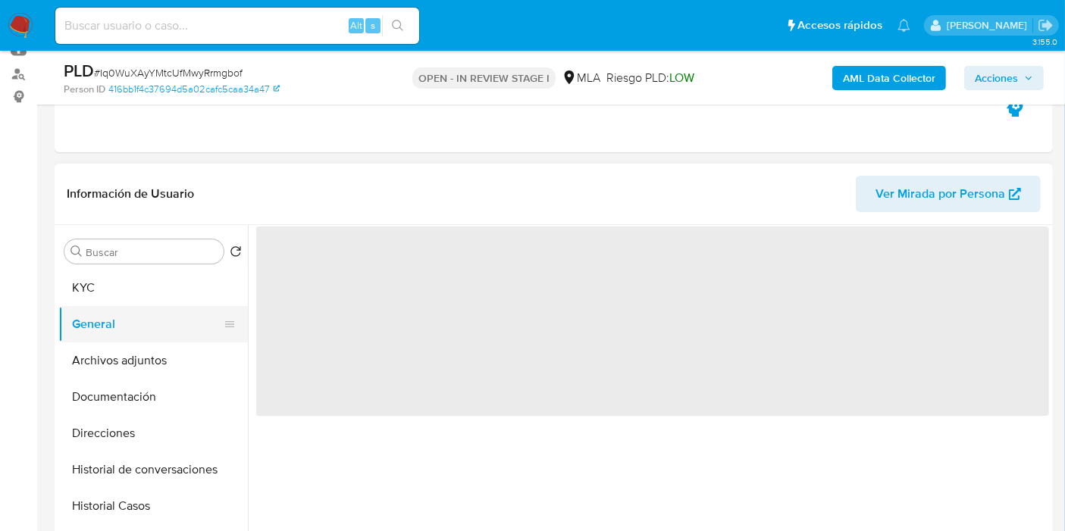
scroll to position [0, 0]
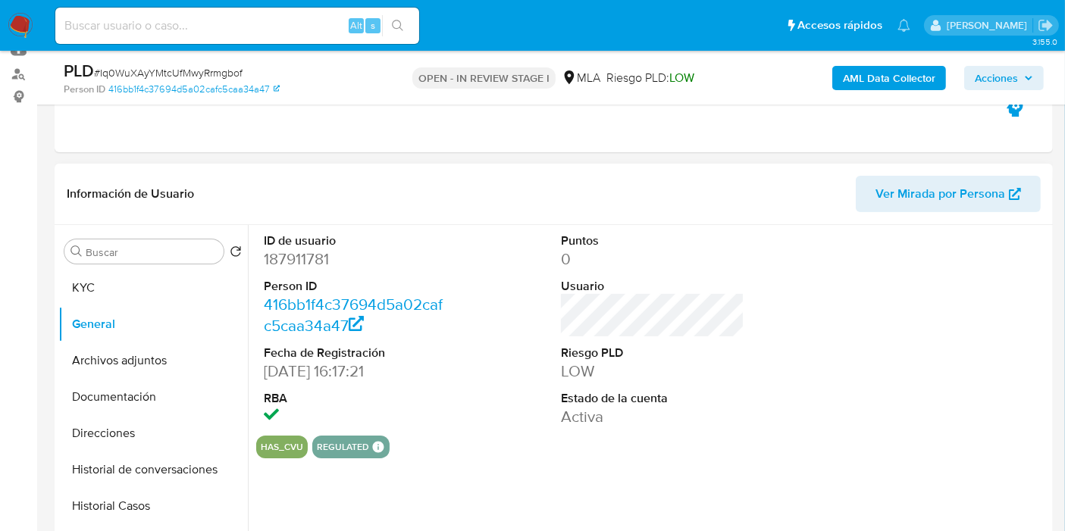
click at [320, 258] on dd "187911781" at bounding box center [355, 259] width 183 height 21
click at [318, 258] on dd "187911781" at bounding box center [355, 259] width 183 height 21
drag, startPoint x: 318, startPoint y: 258, endPoint x: 302, endPoint y: 258, distance: 16.7
click at [302, 258] on dd "187911781" at bounding box center [355, 259] width 183 height 21
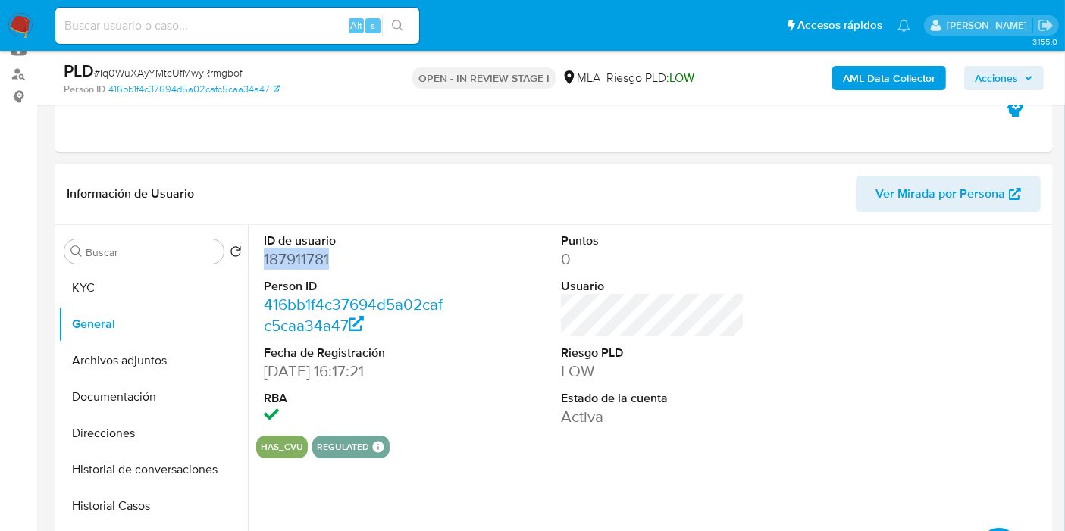
copy dd "187911781"
click at [114, 390] on button "Documentación" at bounding box center [146, 397] width 177 height 36
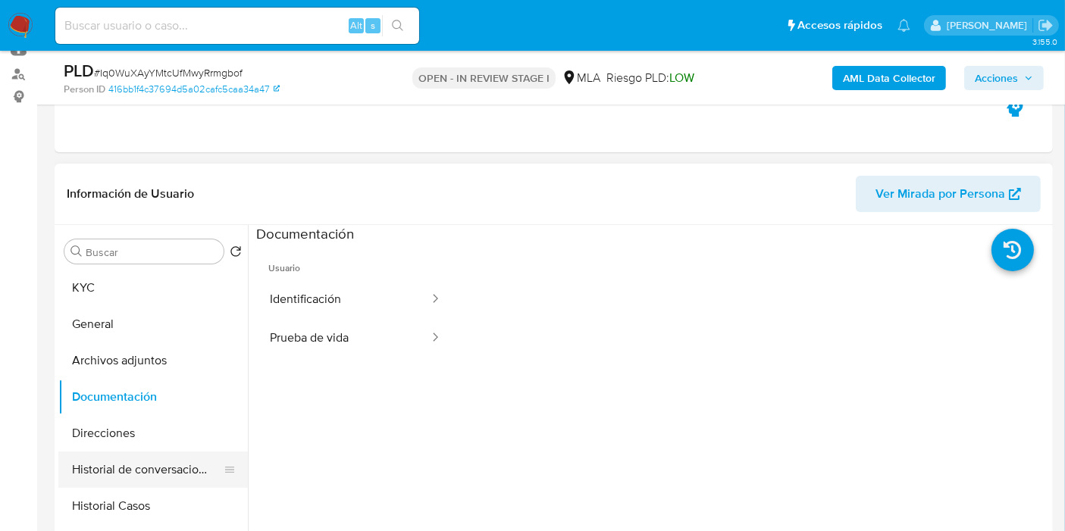
click at [147, 452] on button "Historial de conversaciones" at bounding box center [146, 470] width 177 height 36
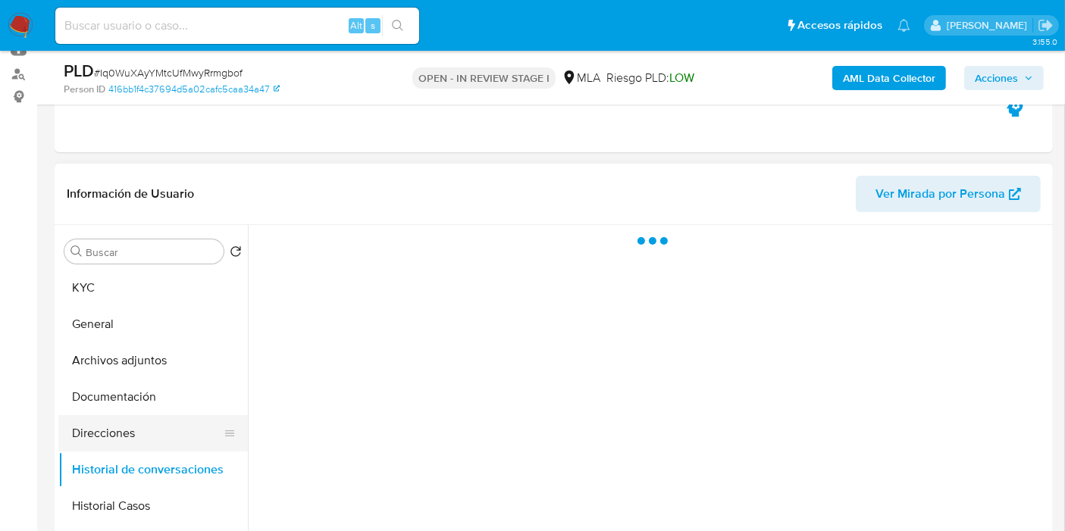
click at [151, 443] on button "Direcciones" at bounding box center [146, 433] width 177 height 36
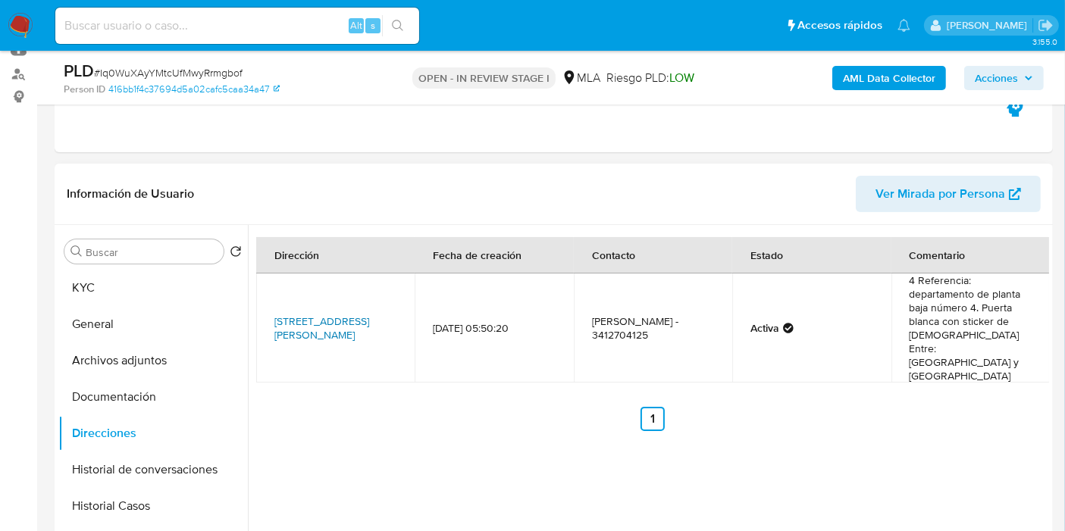
drag, startPoint x: 268, startPoint y: 297, endPoint x: 311, endPoint y: 314, distance: 46.3
click at [311, 314] on td "Calle Colon 2177, Alvear, Santa Fe, 2130, Argentina 2177" at bounding box center [335, 328] width 158 height 109
copy link "Calle Colon 2177, Alvear, Santa Fe"
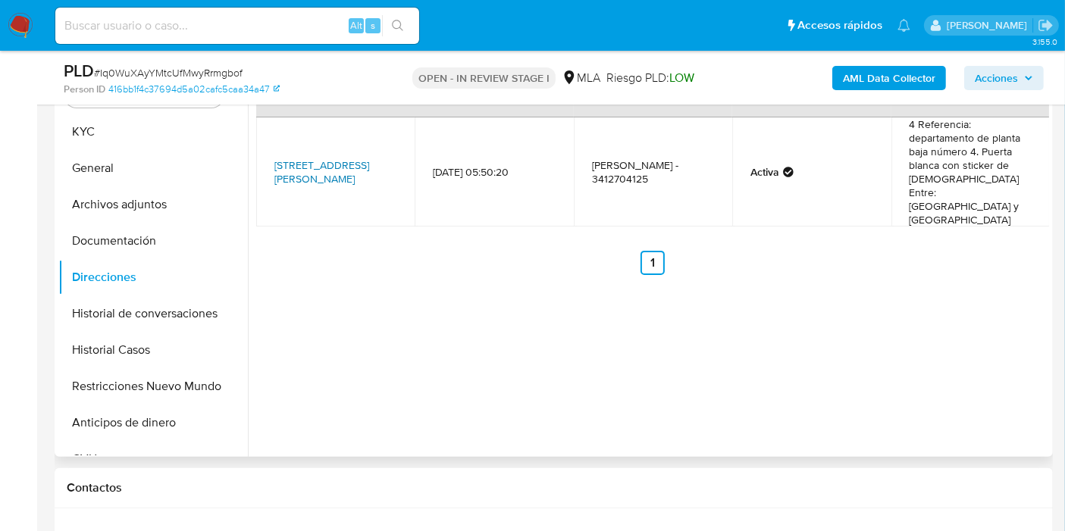
scroll to position [252, 0]
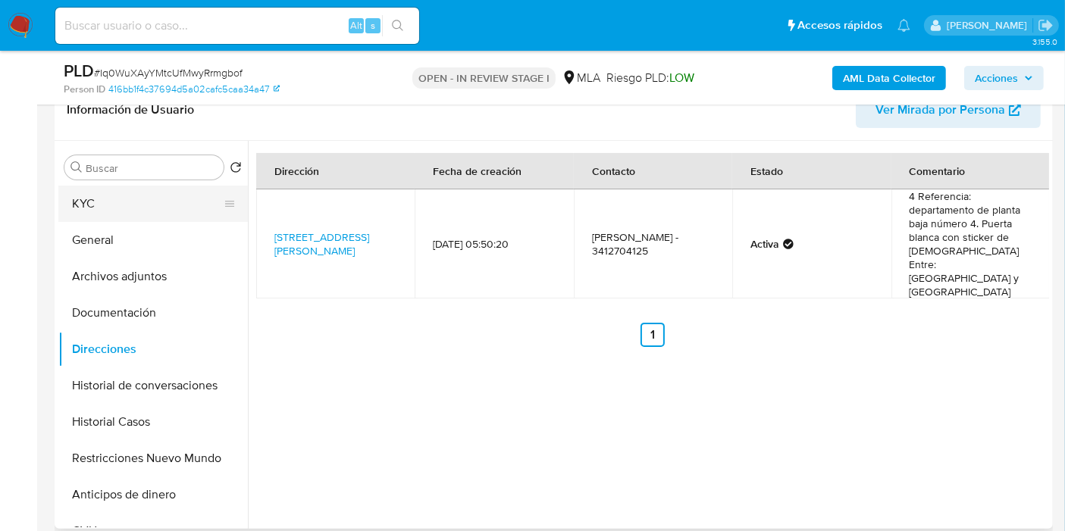
click at [133, 208] on button "KYC" at bounding box center [146, 204] width 177 height 36
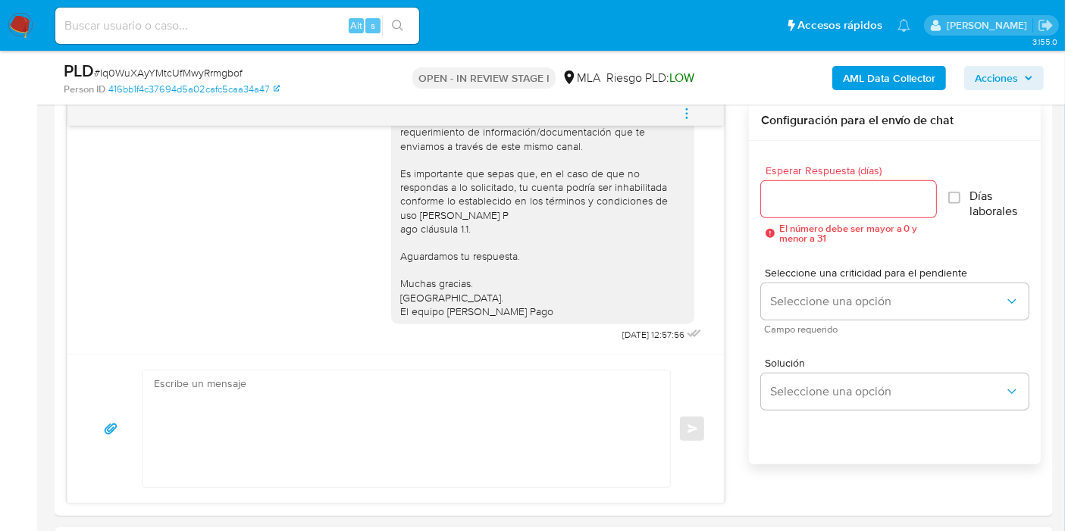
scroll to position [842, 0]
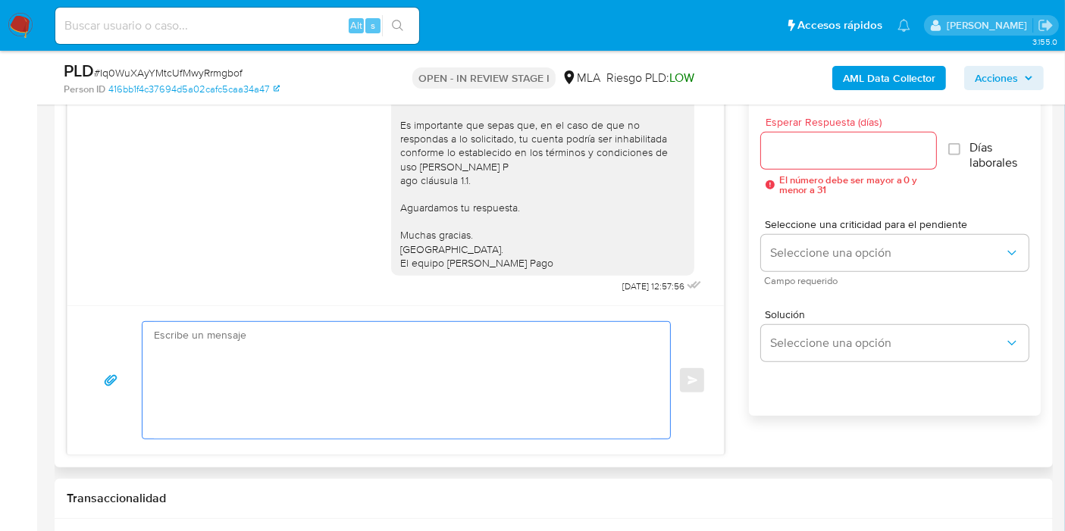
click at [375, 373] on textarea at bounding box center [402, 380] width 497 height 117
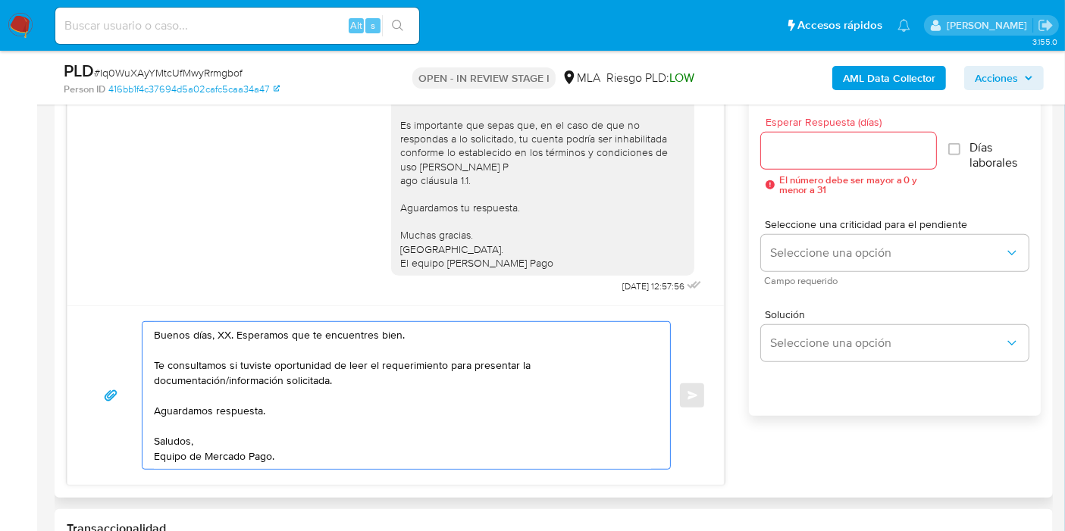
click at [226, 336] on textarea "Buenos días, XX. Esperamos que te encuentres bien. Te consultamos si tuviste op…" at bounding box center [402, 395] width 497 height 147
click at [216, 332] on textarea "Buenos días, XX. Esperamos que te encuentres bien. Te consultamos si tuviste op…" at bounding box center [402, 395] width 497 height 147
click at [361, 367] on textarea "Buenos días, Gabriel. Esperamos que te encuentres bien. Te consultamos si tuvis…" at bounding box center [402, 395] width 497 height 147
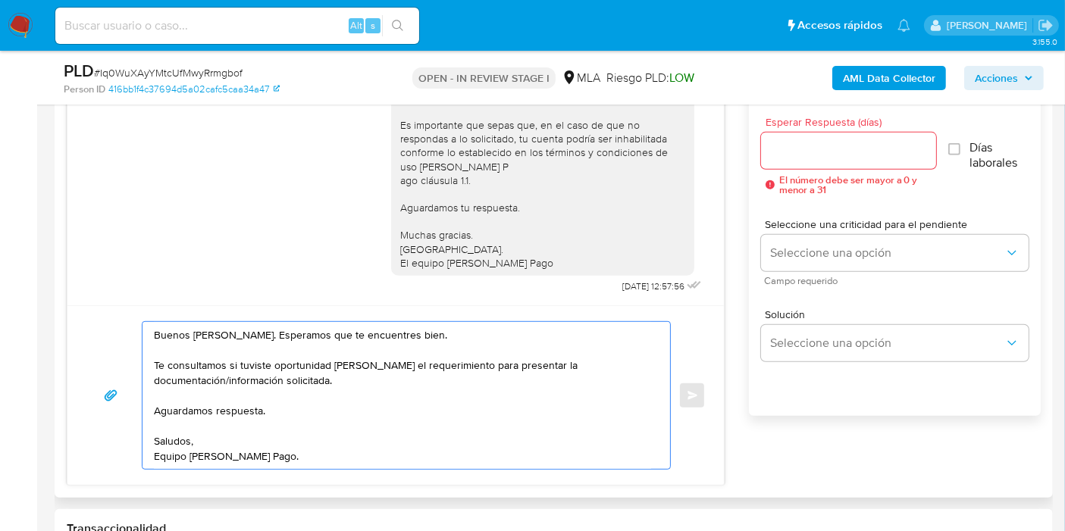
click at [379, 388] on textarea "Buenos días, Gabriel. Esperamos que te encuentres bien. Te consultamos si tuvis…" at bounding box center [402, 395] width 497 height 147
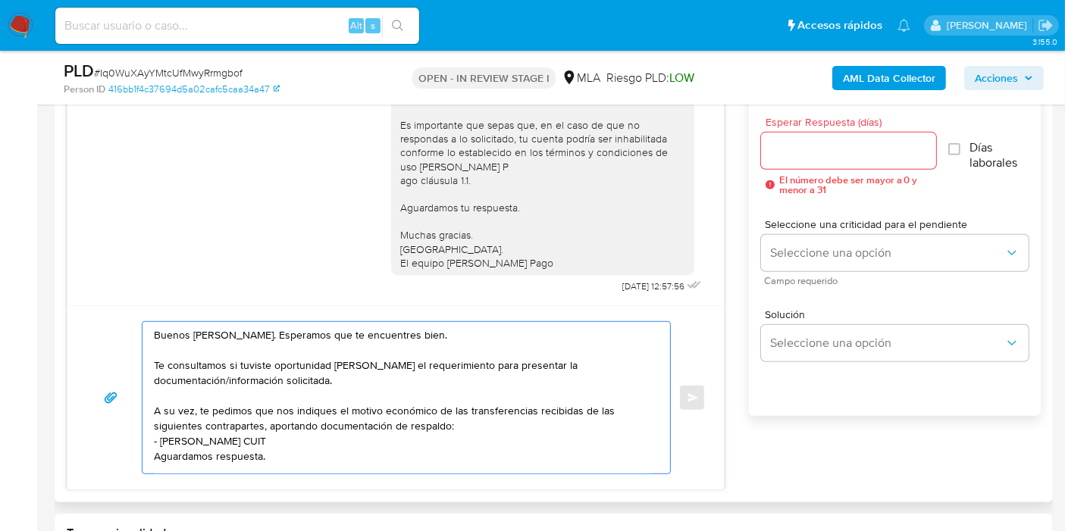
paste textarea "27371551145"
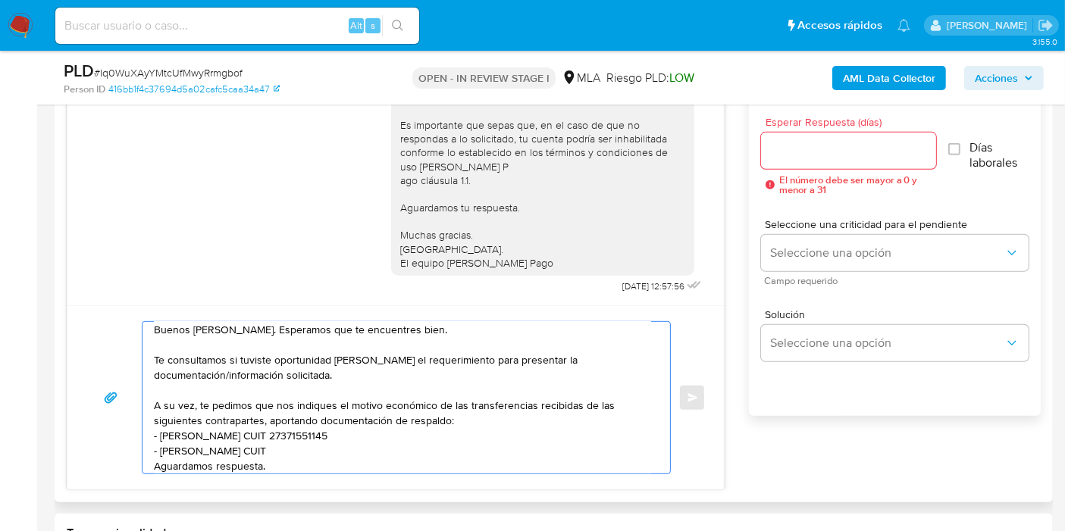
paste textarea "20352898644"
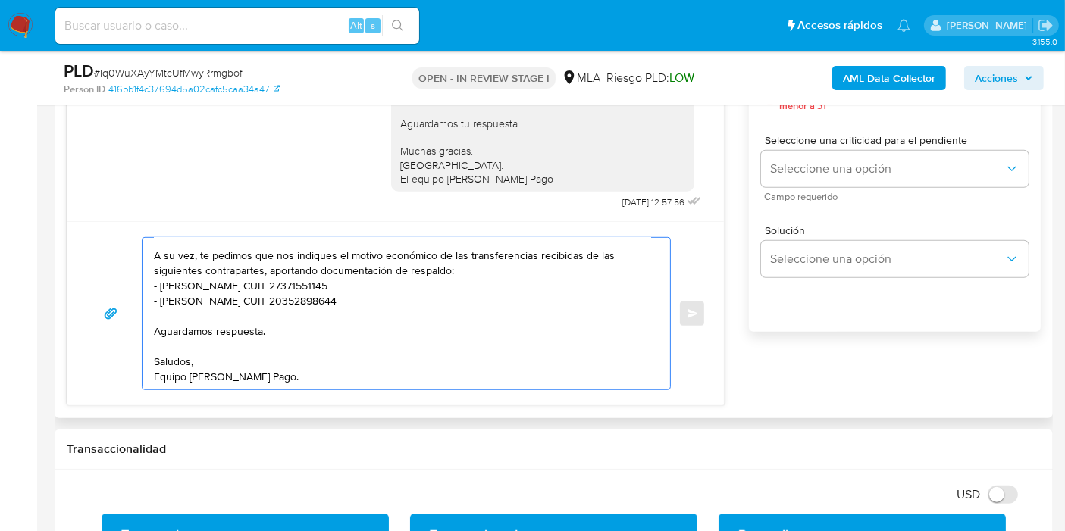
scroll to position [0, 0]
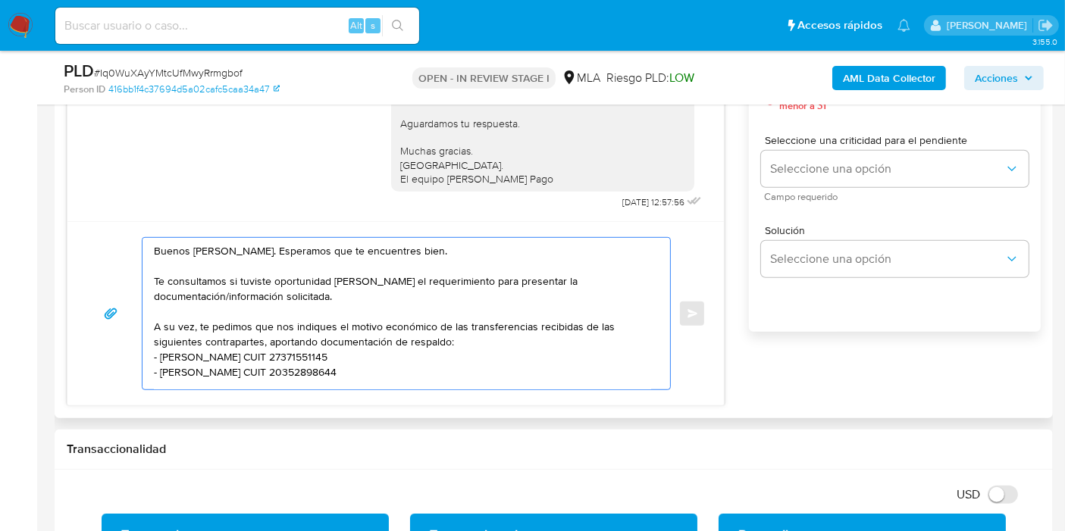
click at [233, 371] on textarea "Buenos días, Gabriel. Esperamos que te encuentres bien. Te consultamos si tuvis…" at bounding box center [402, 314] width 497 height 152
click at [446, 324] on textarea "Buenos días, Gabriel. Esperamos que te encuentres bien. Te consultamos si tuvis…" at bounding box center [402, 314] width 497 height 152
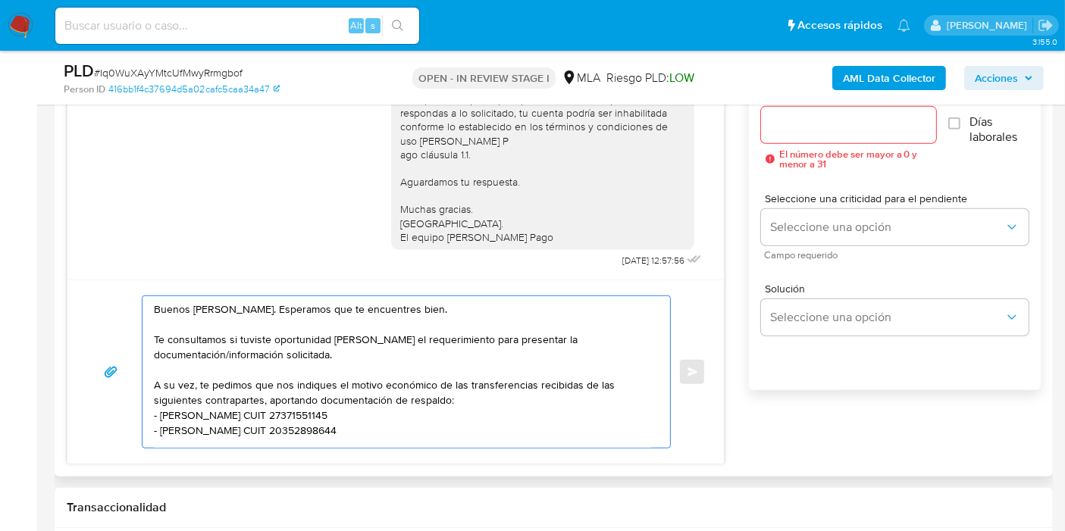
scroll to position [842, 0]
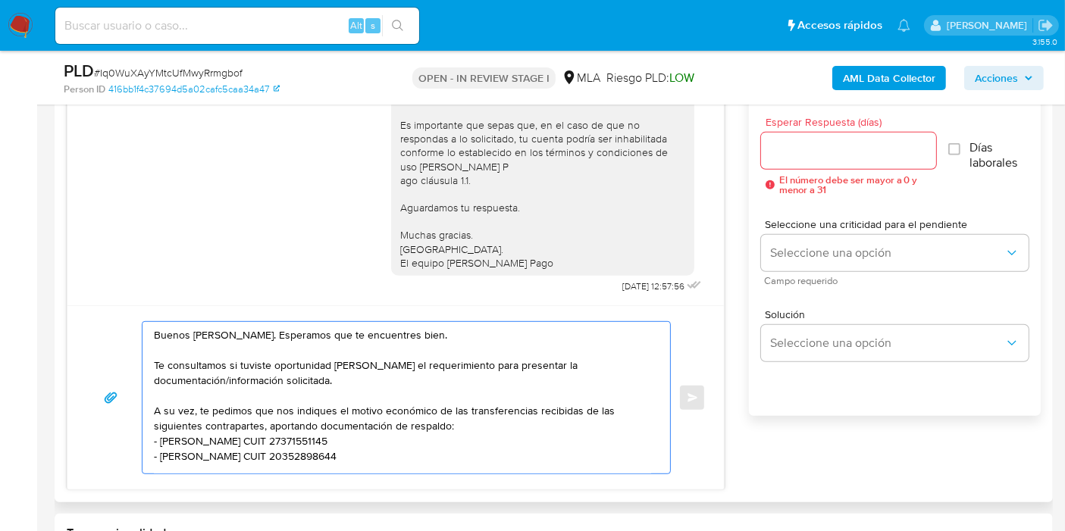
type textarea "Buenos días, Gabriel. Esperamos que te encuentres bien. Te consultamos si tuvis…"
click at [864, 142] on input "Esperar Respuesta (días)" at bounding box center [848, 151] width 175 height 20
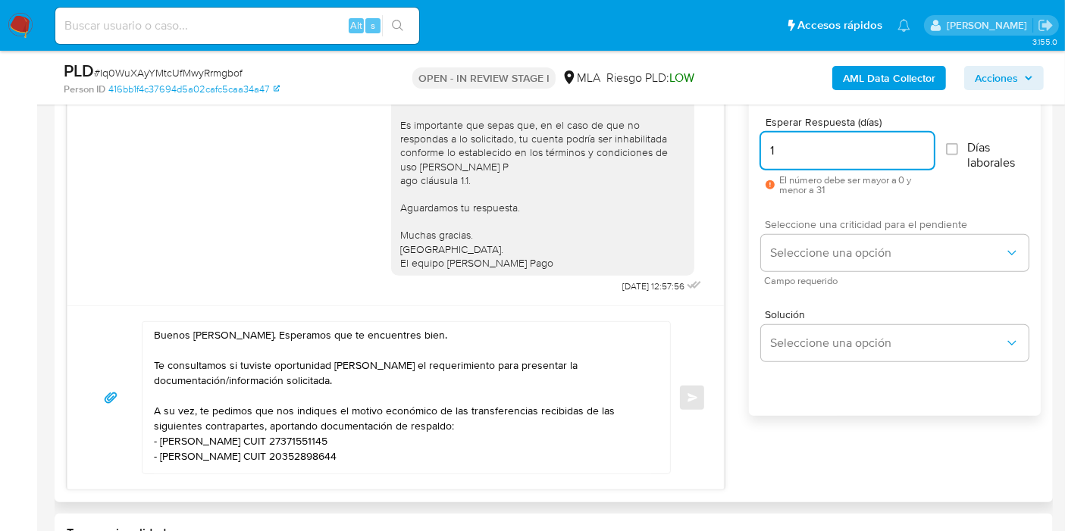
type input "1"
click at [812, 224] on span "Seleccione una criticidad para el pendiente" at bounding box center [898, 224] width 267 height 11
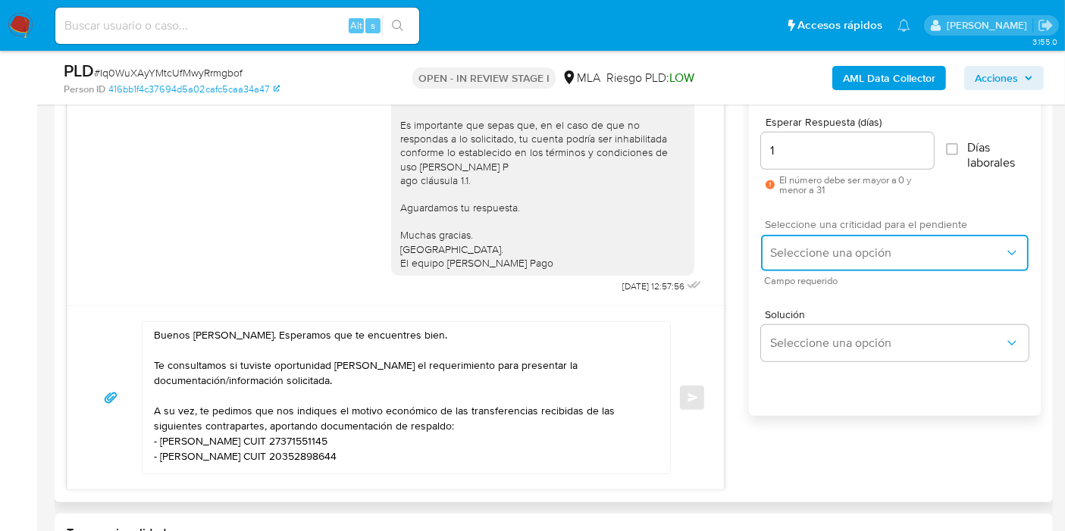
click at [813, 239] on button "Seleccione una opción" at bounding box center [894, 253] width 267 height 36
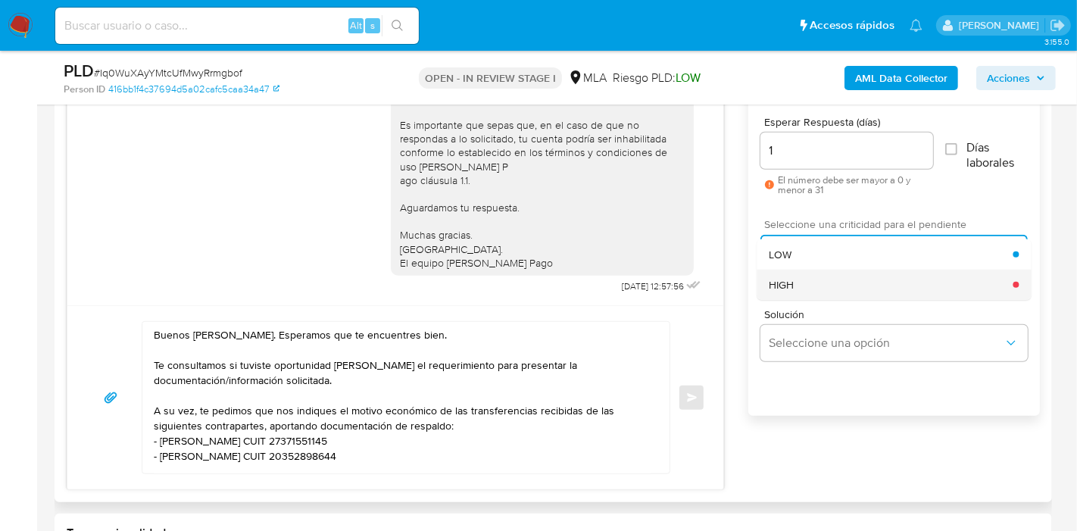
click at [846, 280] on div "HIGH" at bounding box center [891, 285] width 244 height 30
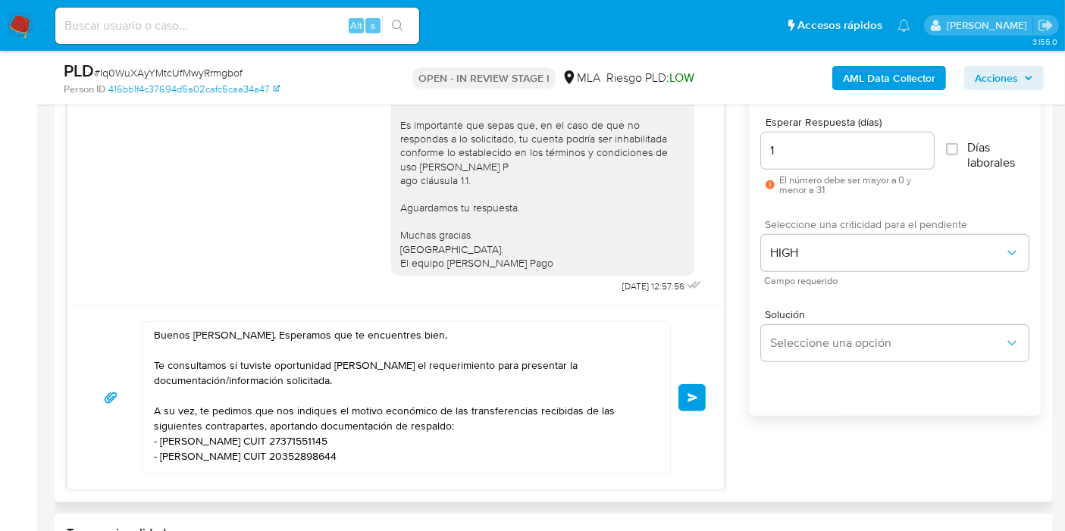
click at [688, 388] on button "Enviar" at bounding box center [691, 397] width 27 height 27
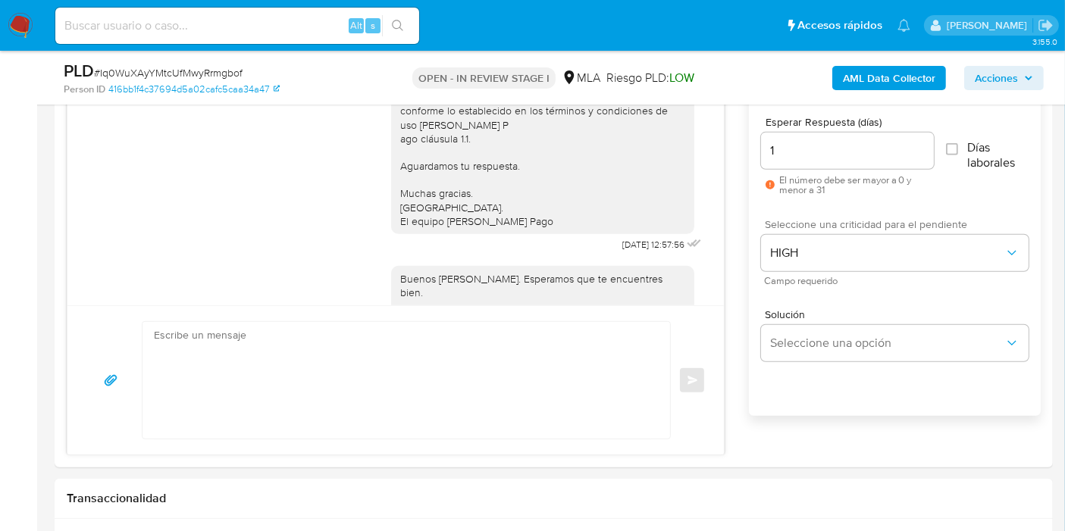
scroll to position [1229, 0]
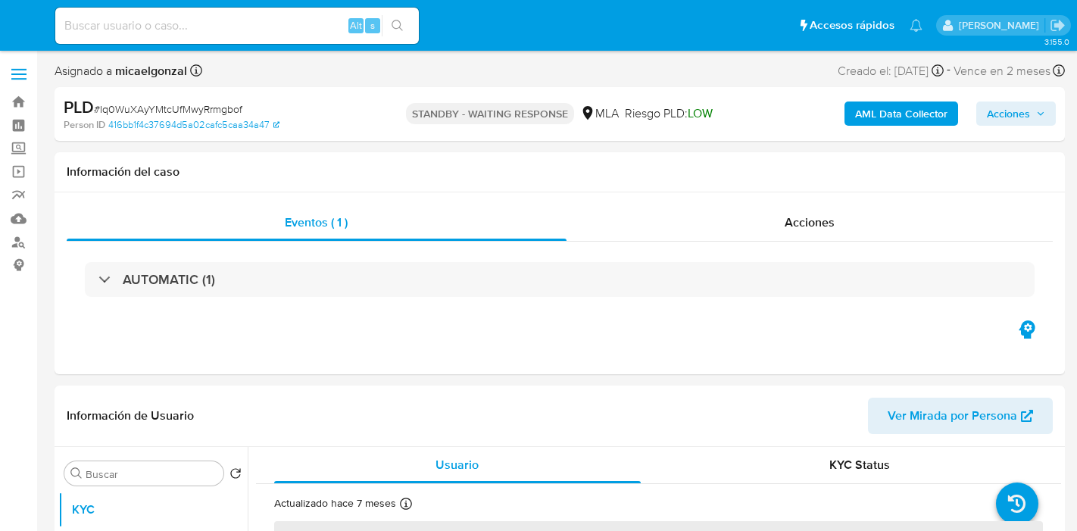
select select "10"
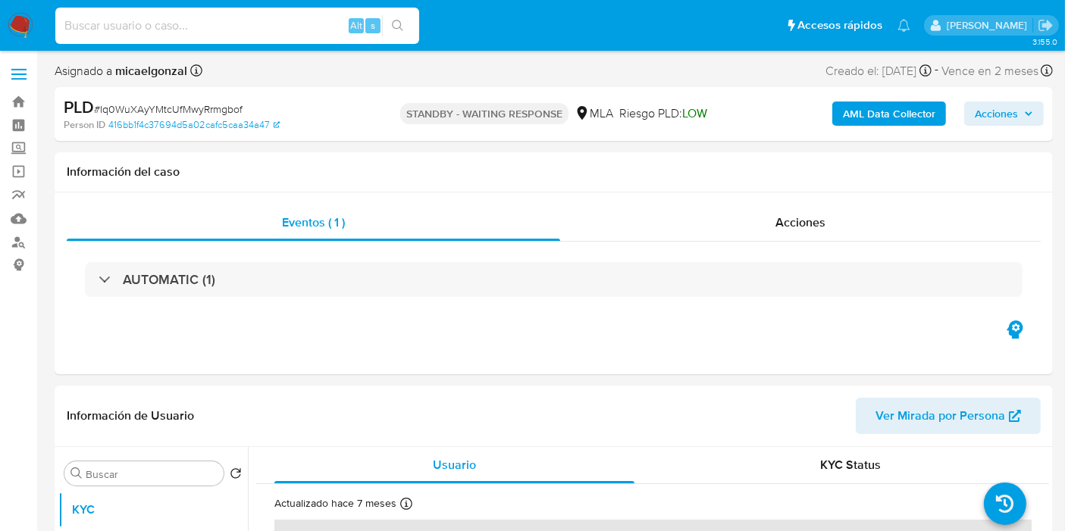
click at [159, 26] on input at bounding box center [237, 26] width 364 height 20
paste input "XiIcpR9MXweKMqttsilPOFsK"
type input "XiIcpR9MXweKMqttsilPOFsK"
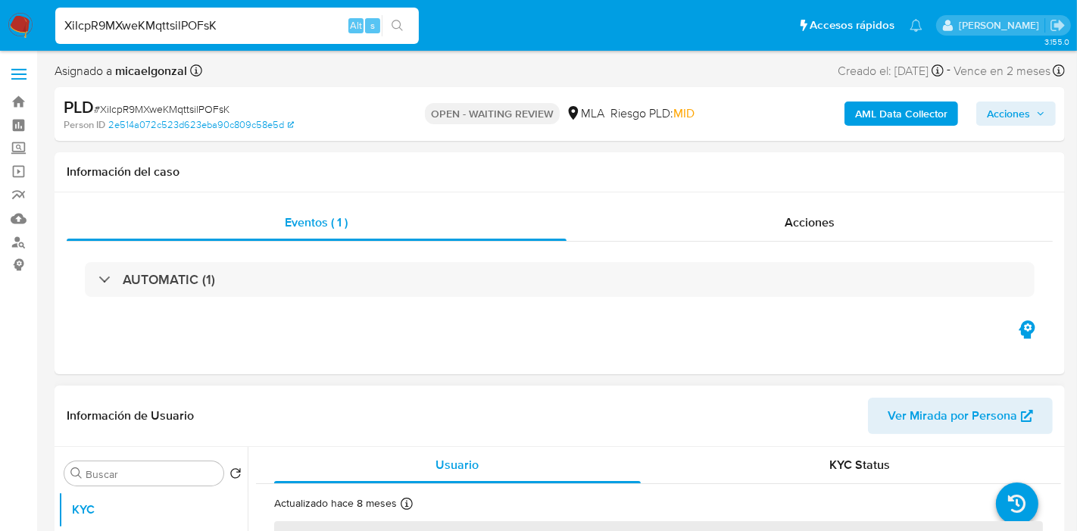
select select "10"
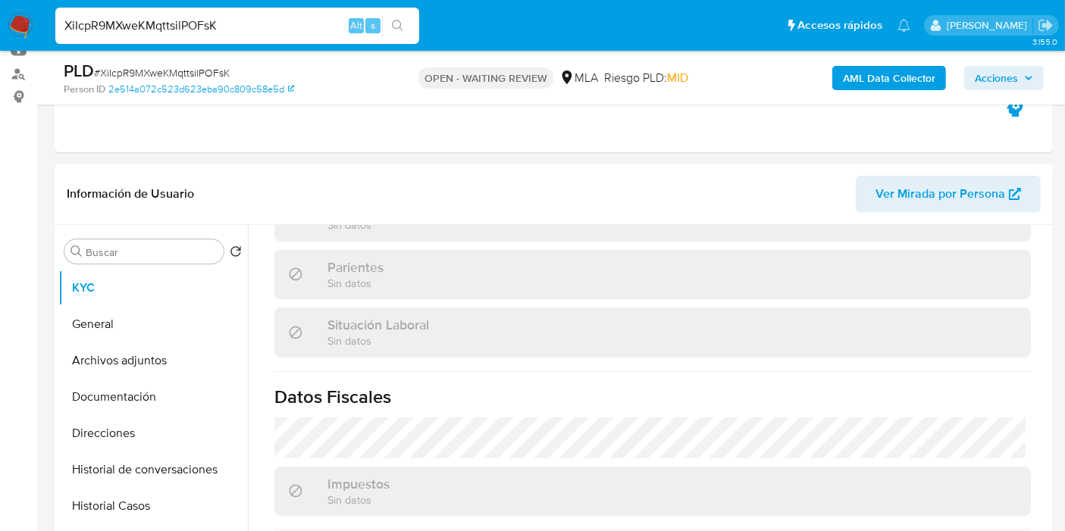
scroll to position [811, 0]
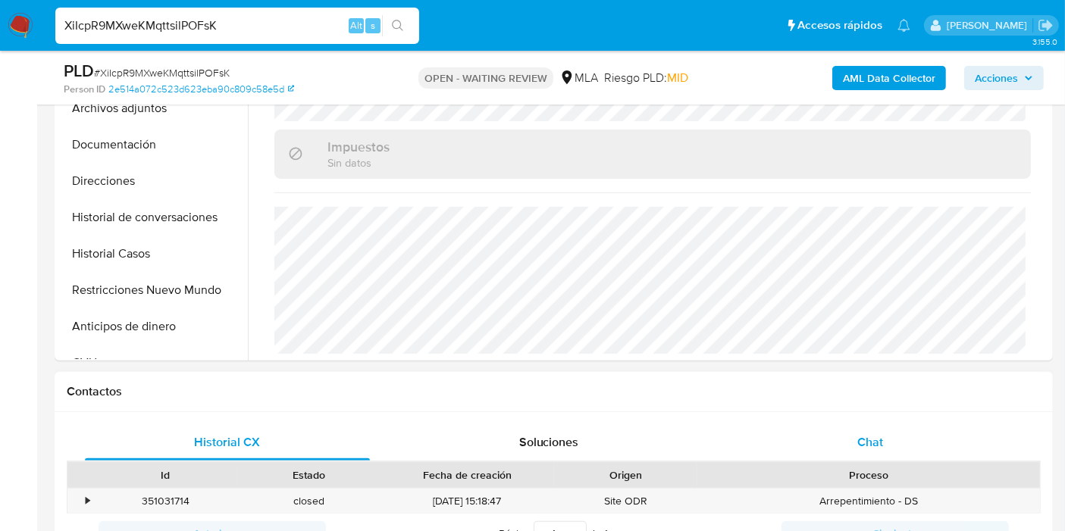
click at [905, 446] on div "Chat" at bounding box center [869, 442] width 285 height 36
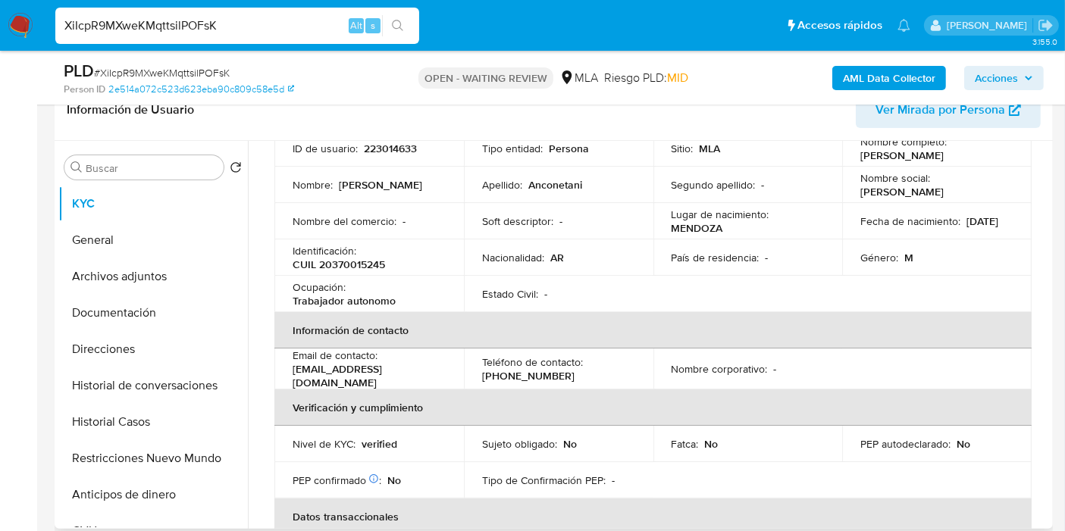
scroll to position [0, 0]
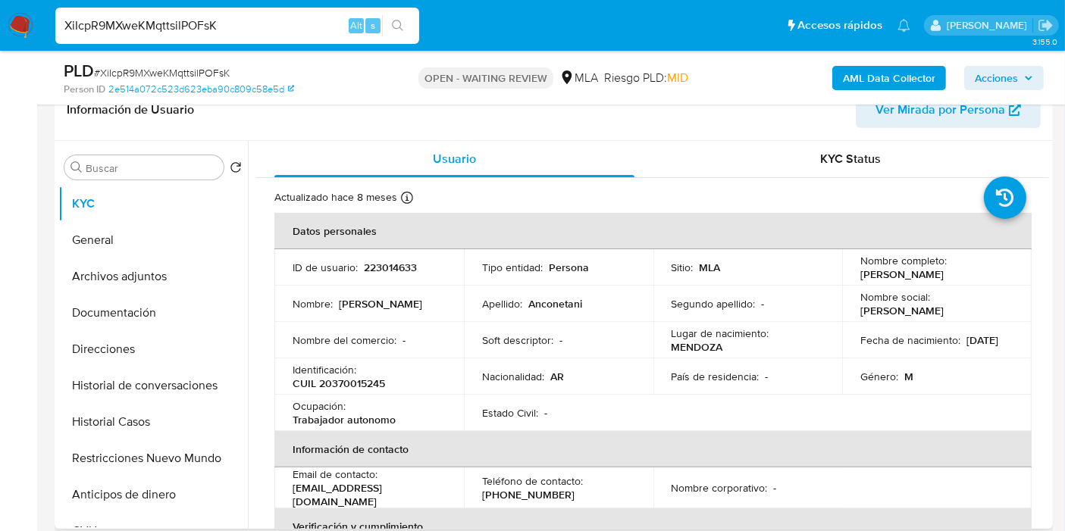
drag, startPoint x: 991, startPoint y: 276, endPoint x: 849, endPoint y: 279, distance: 142.5
click at [849, 279] on td "Nombre completo : [PERSON_NAME] [PERSON_NAME]" at bounding box center [936, 269] width 189 height 41
copy p "[PERSON_NAME] [PERSON_NAME]"
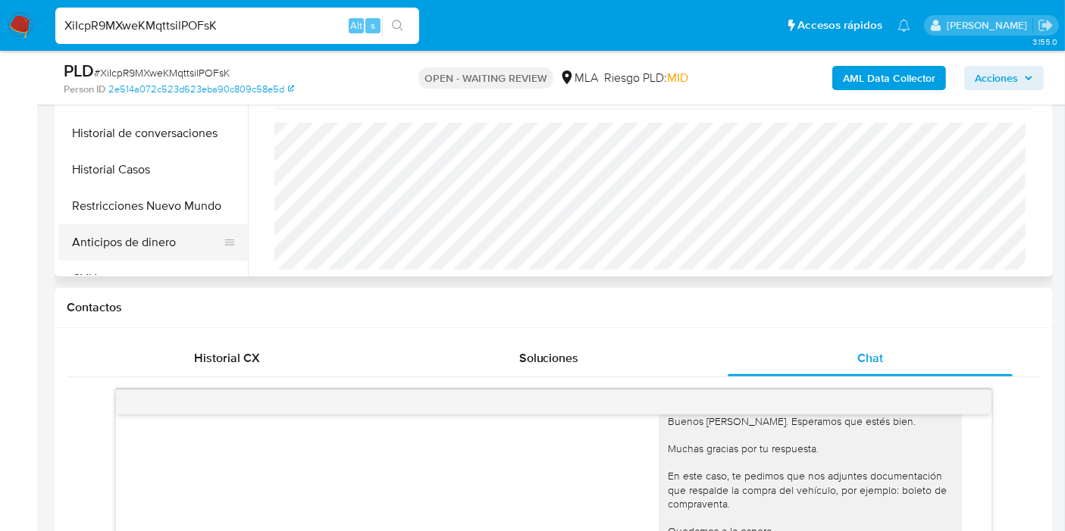
scroll to position [252, 0]
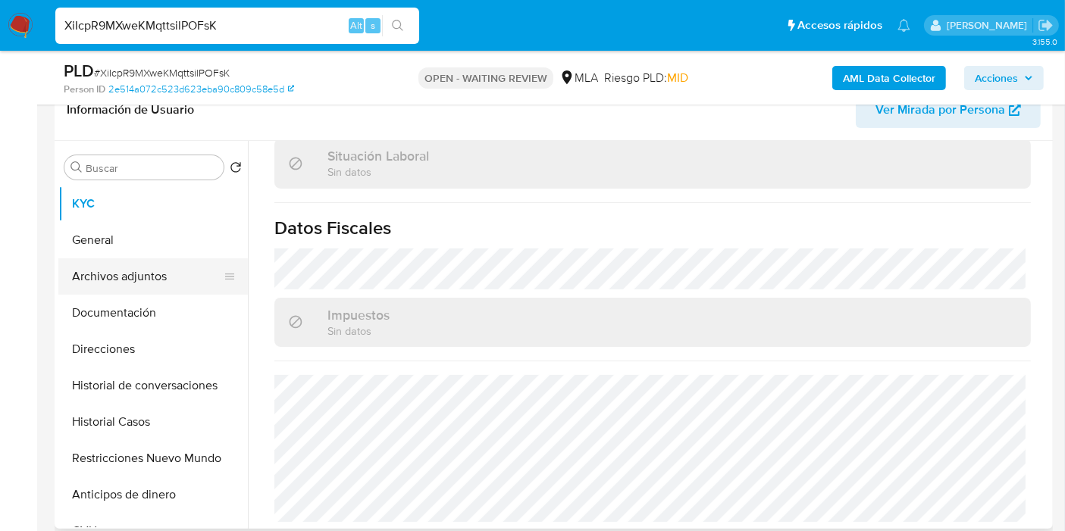
click at [160, 276] on button "Archivos adjuntos" at bounding box center [146, 276] width 177 height 36
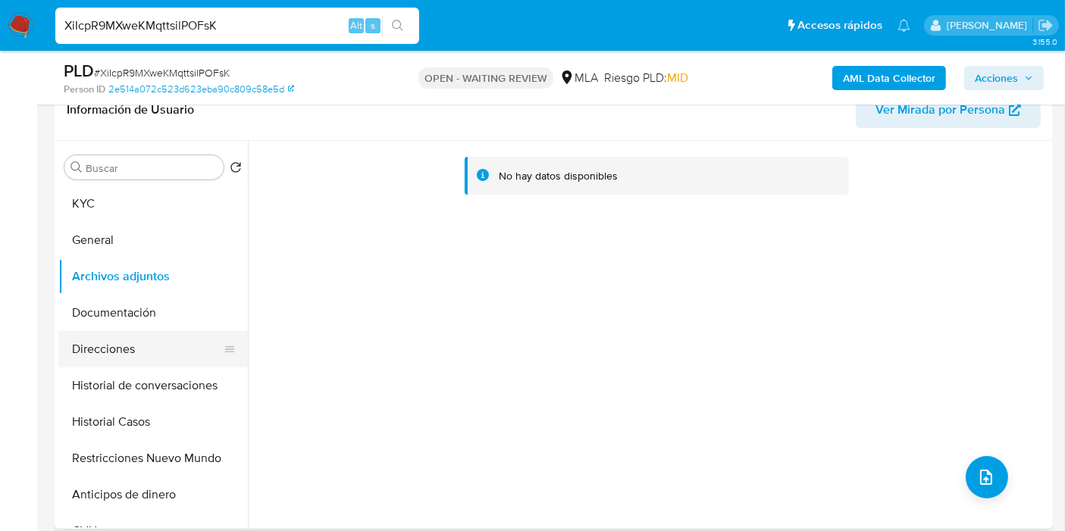
drag, startPoint x: 108, startPoint y: 332, endPoint x: 108, endPoint y: 342, distance: 9.8
click at [108, 332] on button "Direcciones" at bounding box center [146, 349] width 177 height 36
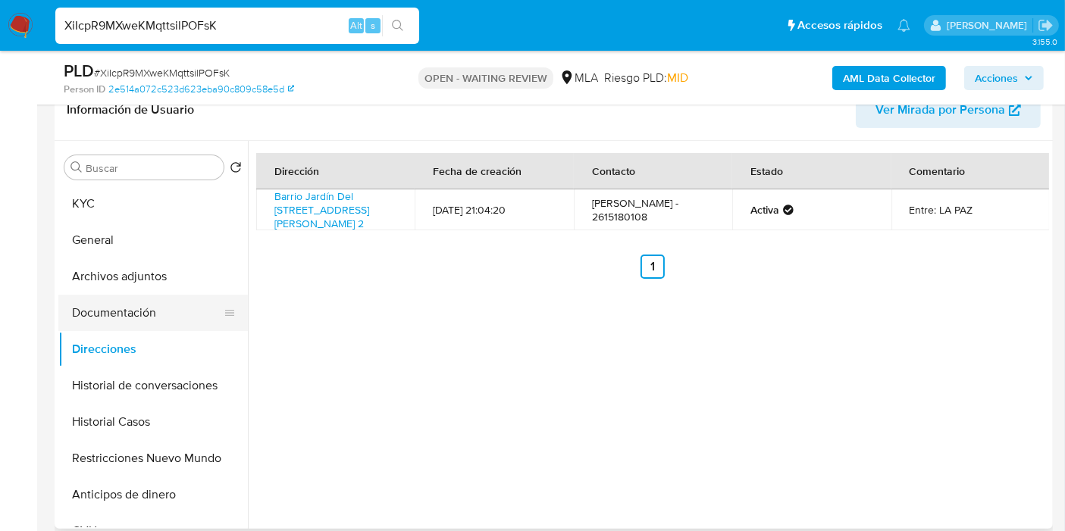
click at [185, 306] on button "Documentación" at bounding box center [146, 313] width 177 height 36
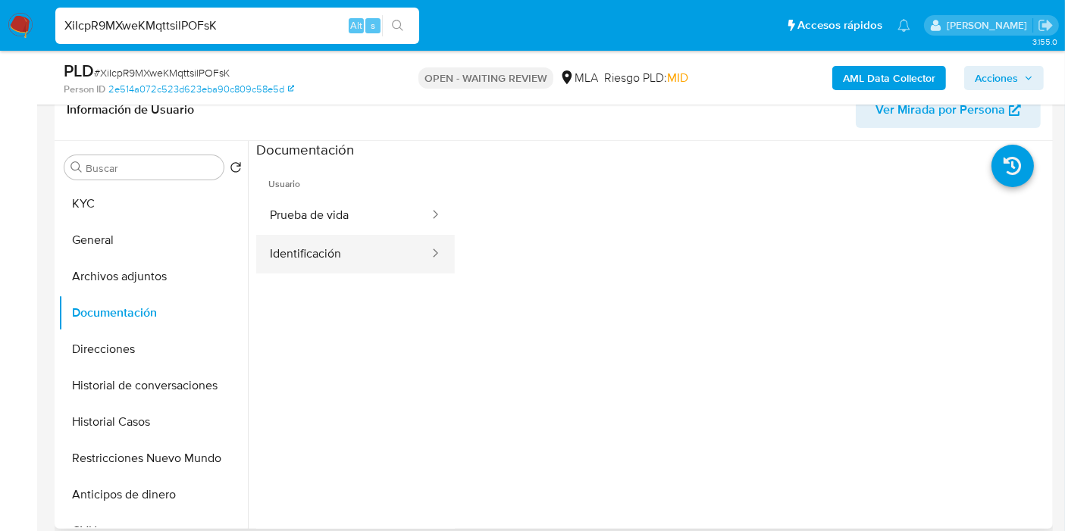
click at [368, 256] on button "Identificación" at bounding box center [343, 254] width 174 height 39
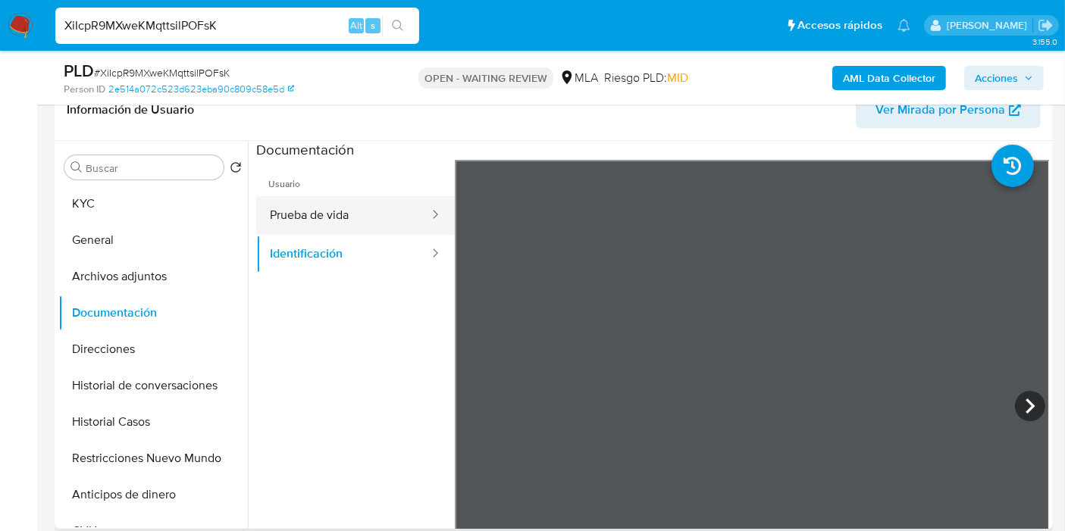
click at [377, 224] on button "Prueba de vida" at bounding box center [343, 215] width 174 height 39
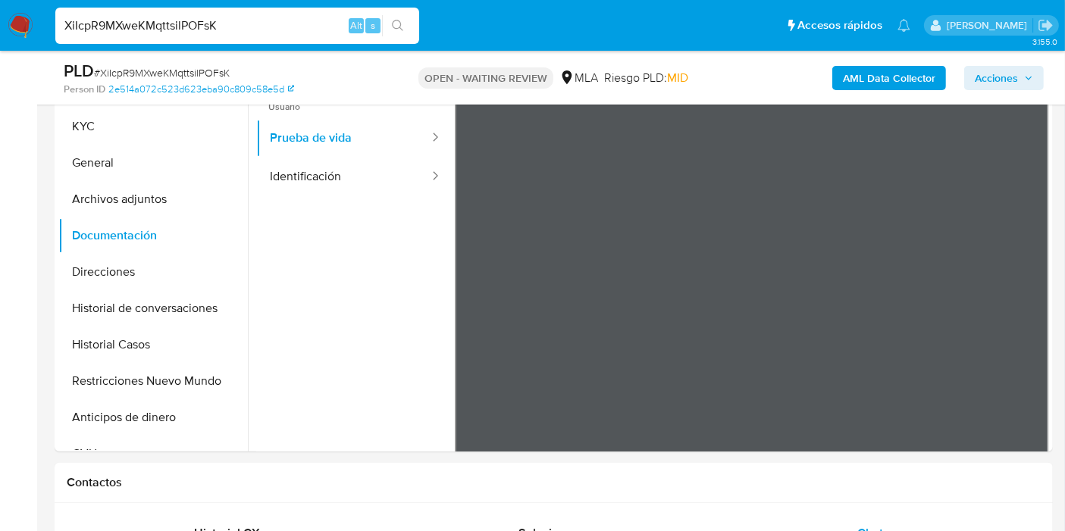
scroll to position [84, 0]
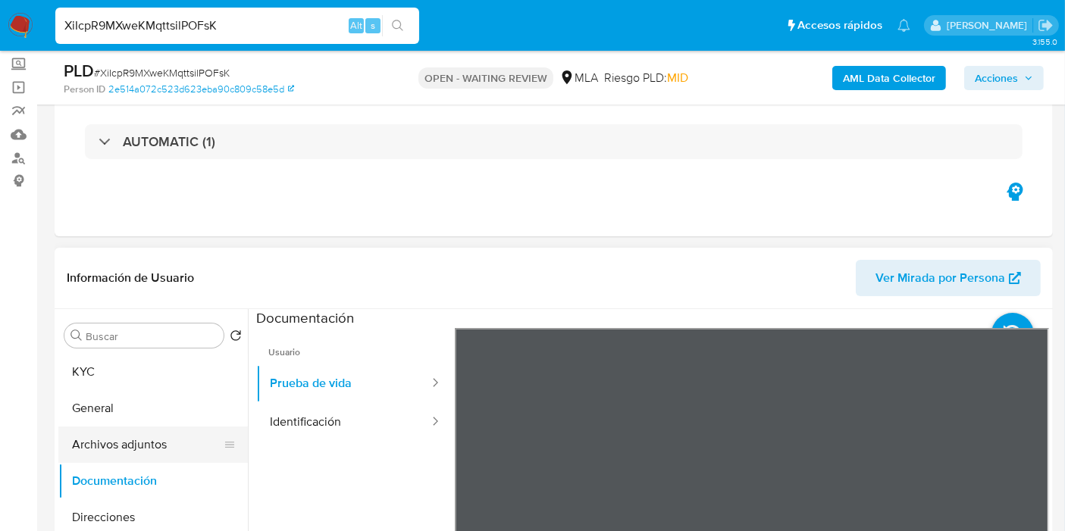
drag, startPoint x: 113, startPoint y: 442, endPoint x: 184, endPoint y: 427, distance: 73.0
click at [113, 442] on button "Archivos adjuntos" at bounding box center [146, 445] width 177 height 36
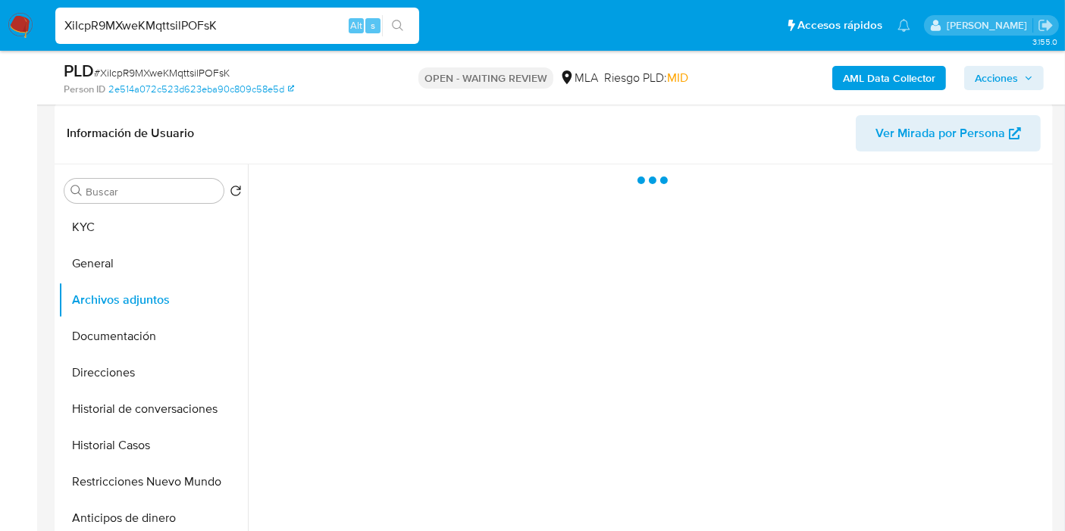
scroll to position [252, 0]
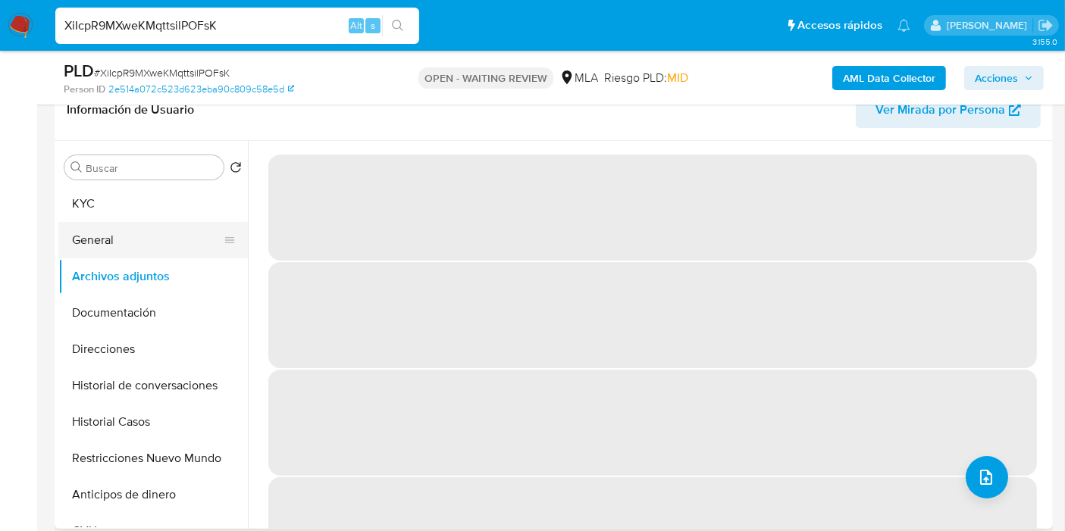
click at [113, 241] on button "General" at bounding box center [146, 240] width 177 height 36
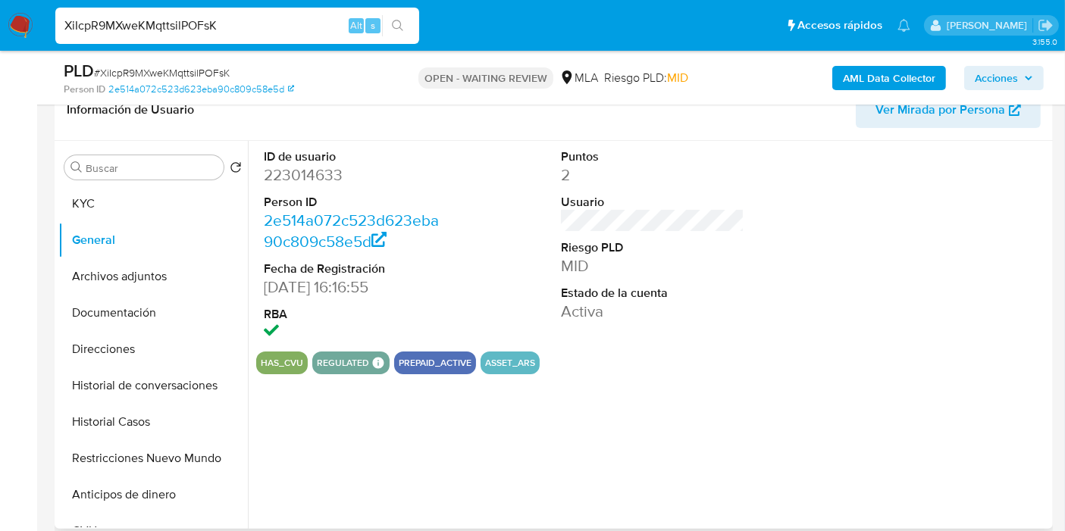
click at [306, 170] on dd "223014633" at bounding box center [355, 174] width 183 height 21
click at [314, 164] on dd "223014633" at bounding box center [355, 174] width 183 height 21
drag, startPoint x: 301, startPoint y: 159, endPoint x: 286, endPoint y: 188, distance: 32.5
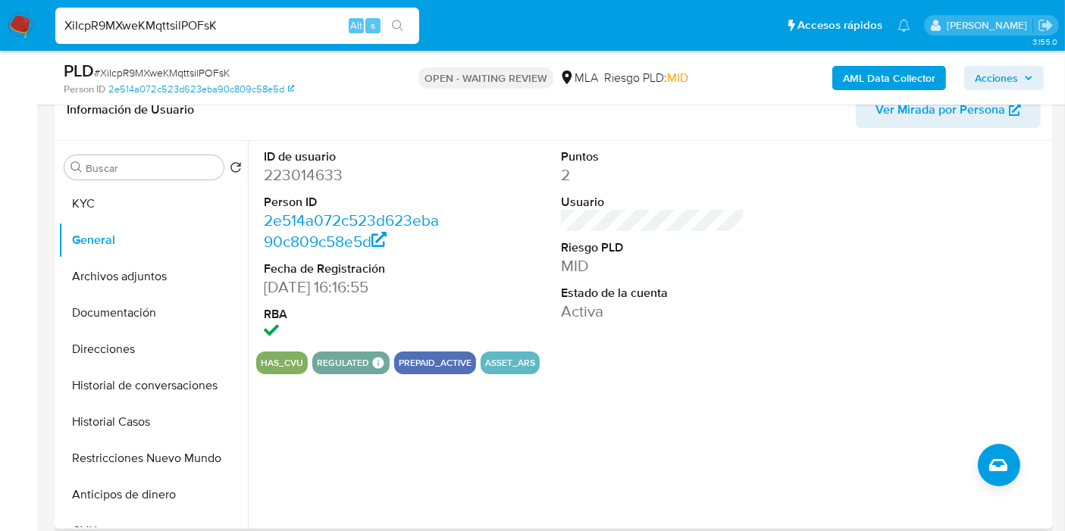
click at [299, 161] on dt "ID de usuario" at bounding box center [355, 157] width 183 height 17
click at [294, 173] on dd "223014633" at bounding box center [355, 174] width 183 height 21
copy dd "223014633"
click at [104, 355] on button "Direcciones" at bounding box center [146, 349] width 177 height 36
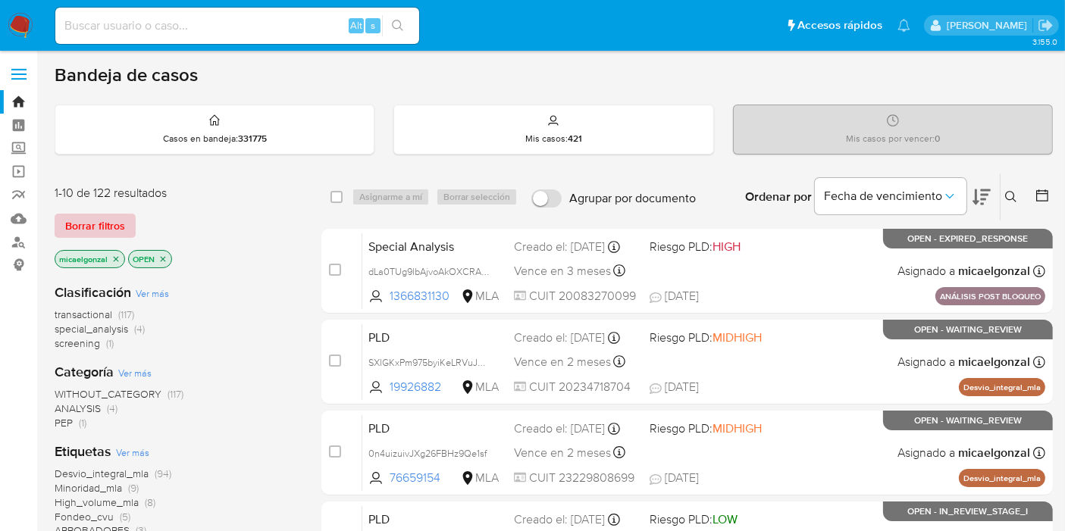
click at [102, 235] on span "Borrar filtros" at bounding box center [95, 225] width 60 height 21
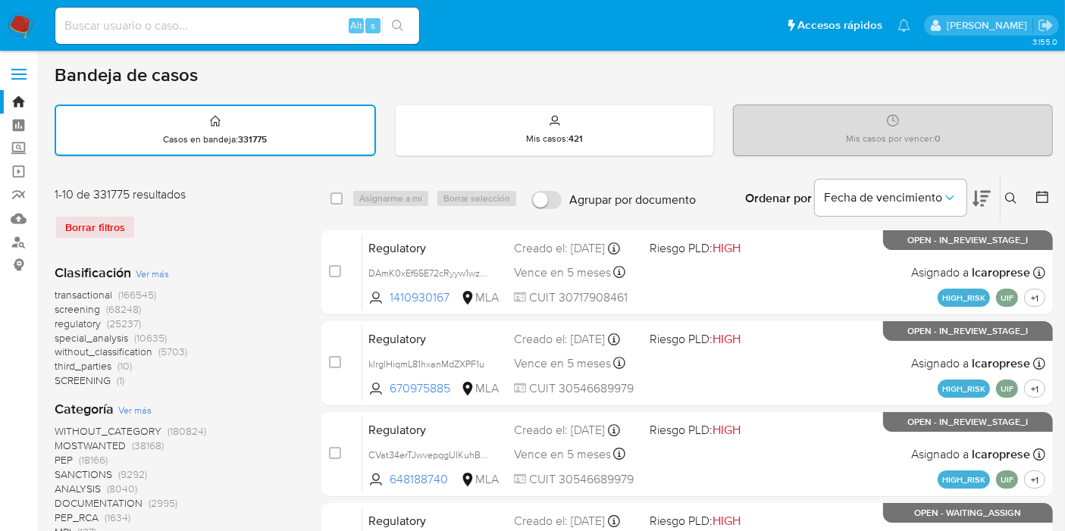
click at [1012, 195] on icon at bounding box center [1011, 198] width 12 height 12
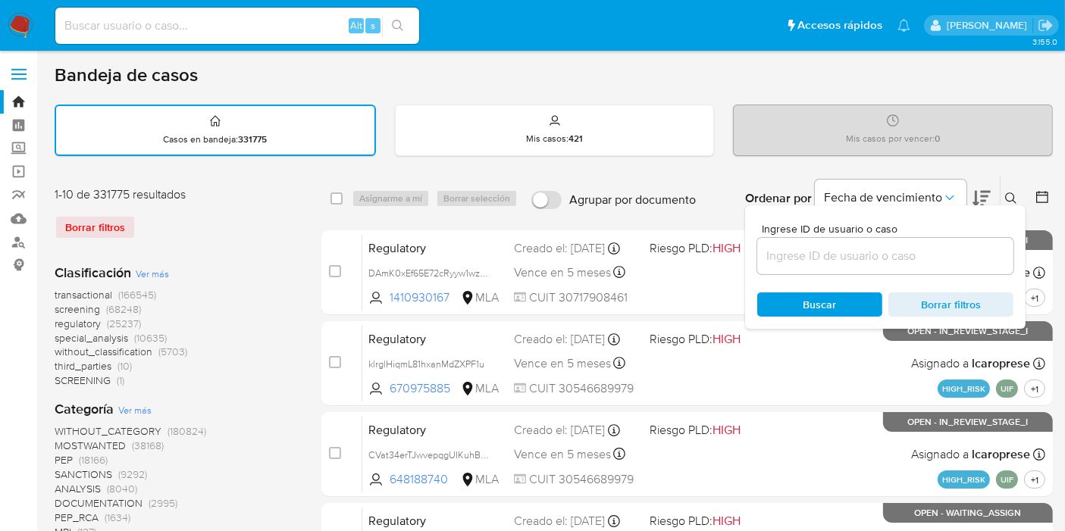
click at [804, 249] on input at bounding box center [885, 256] width 256 height 20
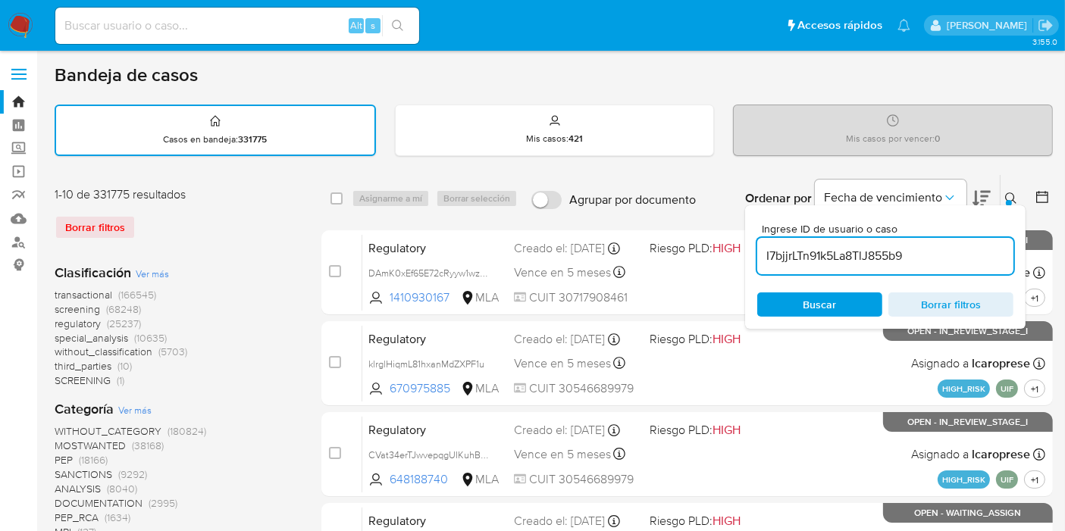
type input "I7bjjrLTn91k5La8TlJ855b9"
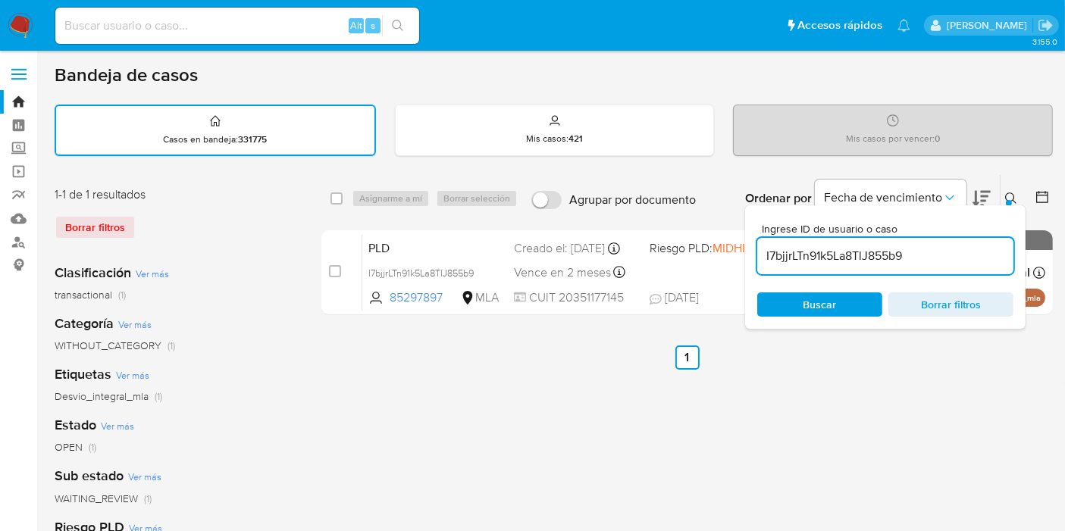
click at [335, 202] on input "checkbox" at bounding box center [336, 198] width 12 height 12
checkbox input "true"
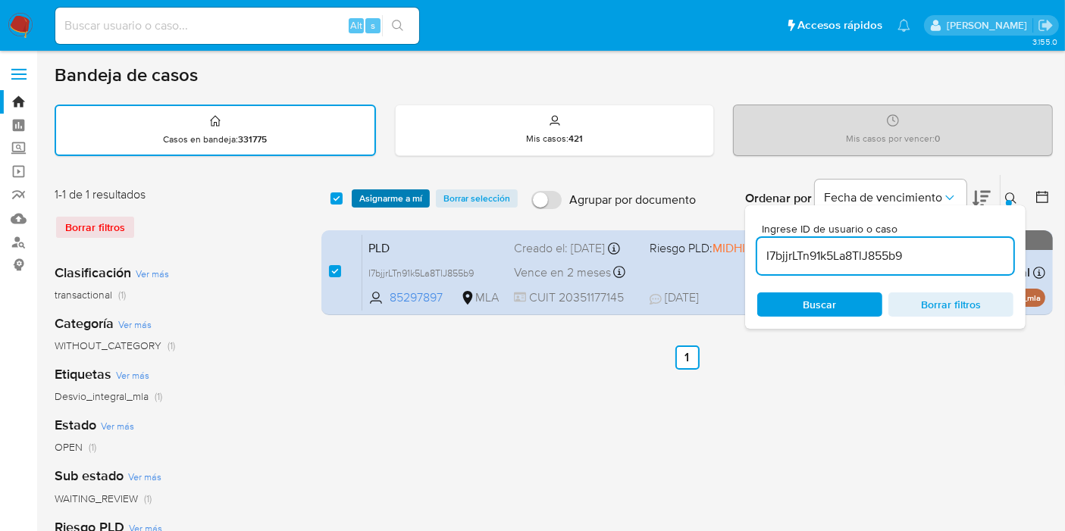
click at [375, 193] on span "Asignarme a mí" at bounding box center [390, 198] width 63 height 15
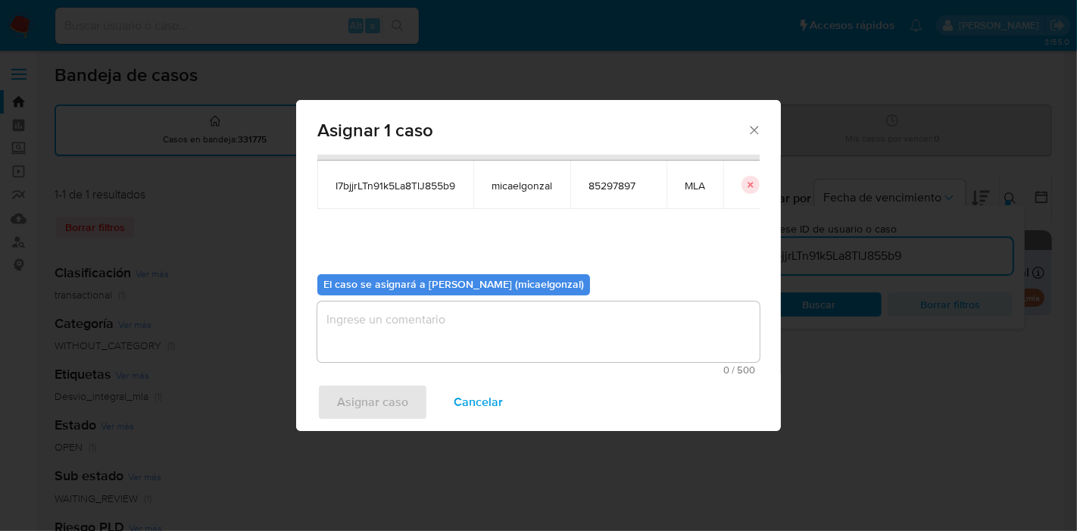
scroll to position [77, 0]
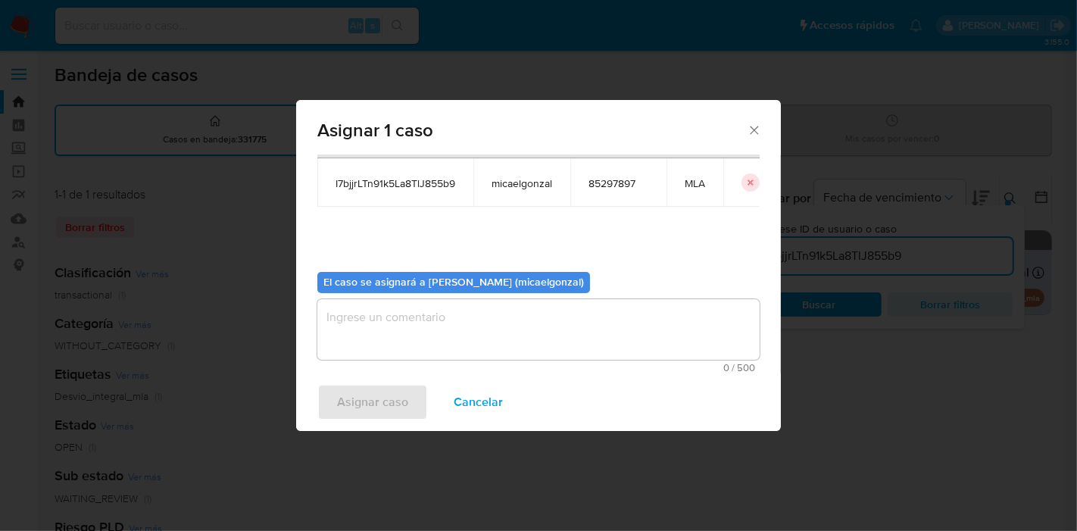
click at [519, 324] on textarea "assign-modal" at bounding box center [538, 329] width 442 height 61
click at [361, 391] on span "Asignar caso" at bounding box center [372, 402] width 71 height 33
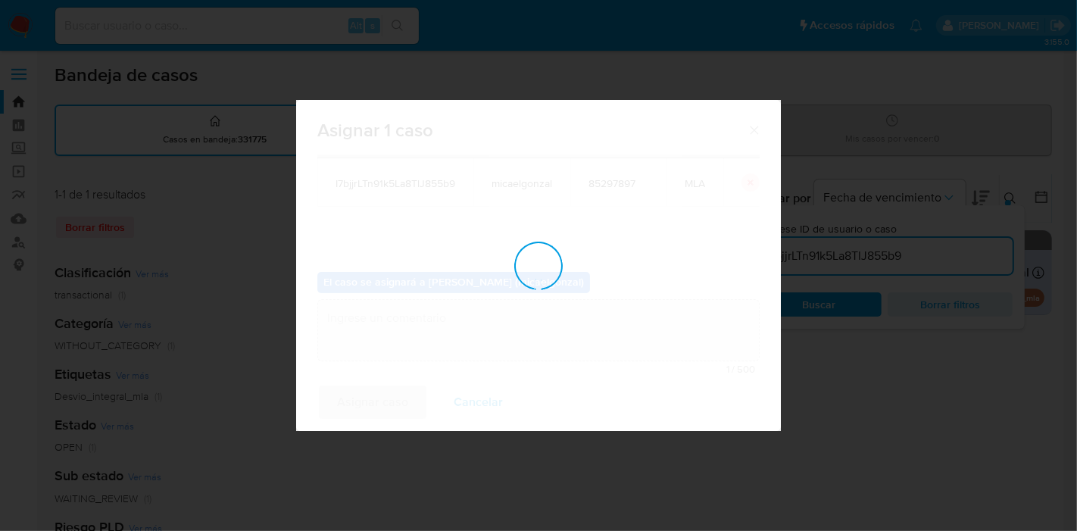
checkbox input "false"
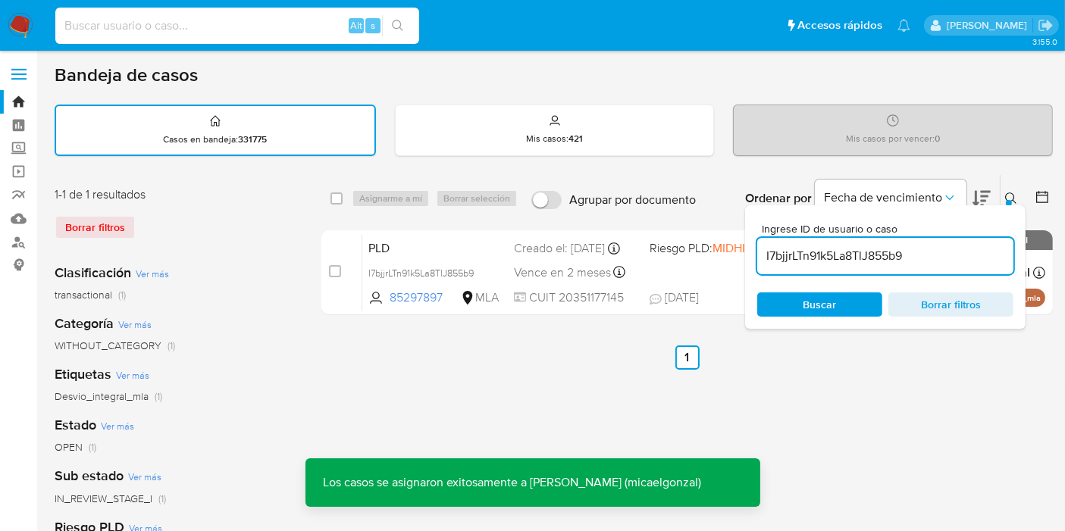
click at [307, 31] on input at bounding box center [237, 26] width 364 height 20
paste input "I7bjjrLTn91k5La8TlJ855b9"
type input "I7bjjrLTn91k5La8TlJ855b9"
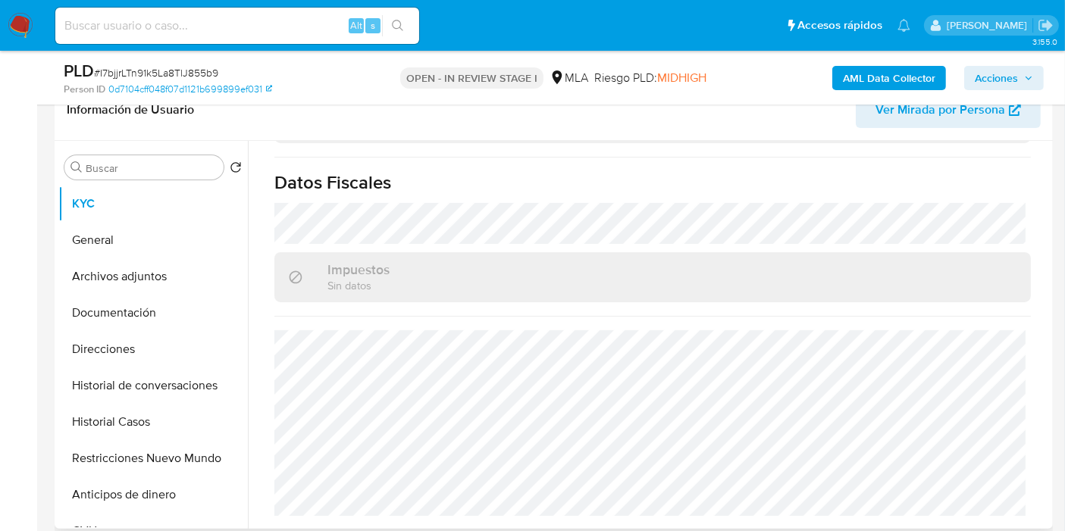
scroll to position [835, 0]
select select "10"
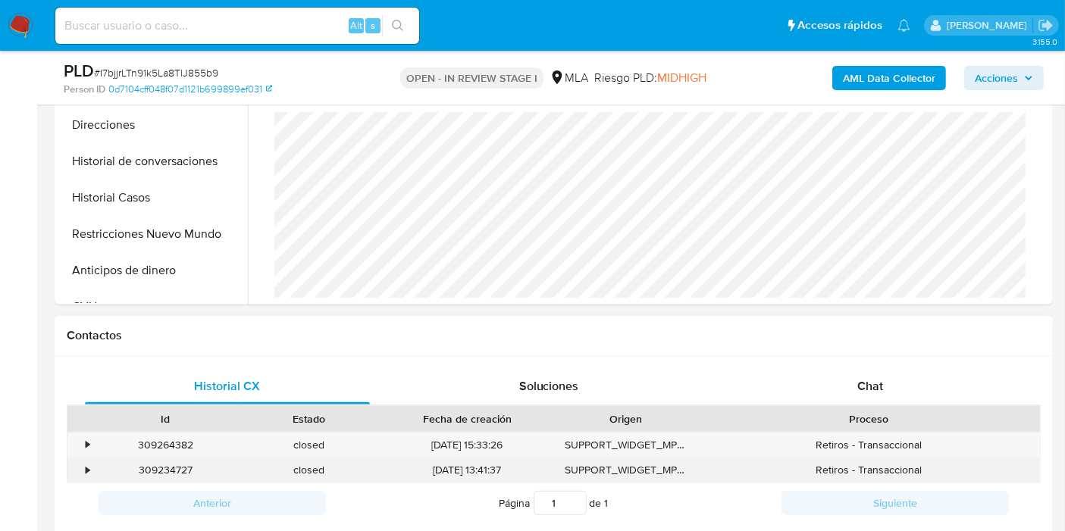
scroll to position [505, 0]
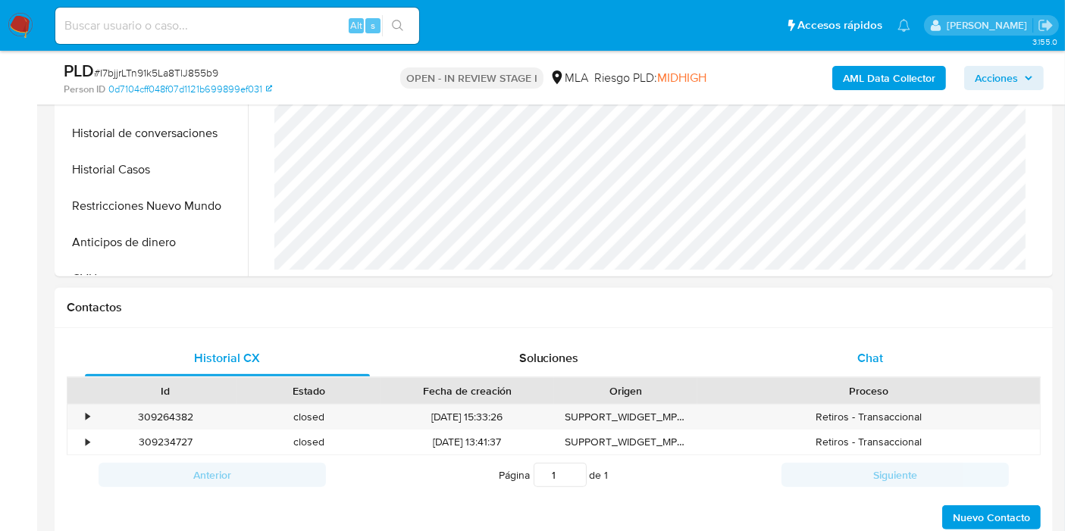
click at [918, 369] on div "Chat" at bounding box center [869, 358] width 285 height 36
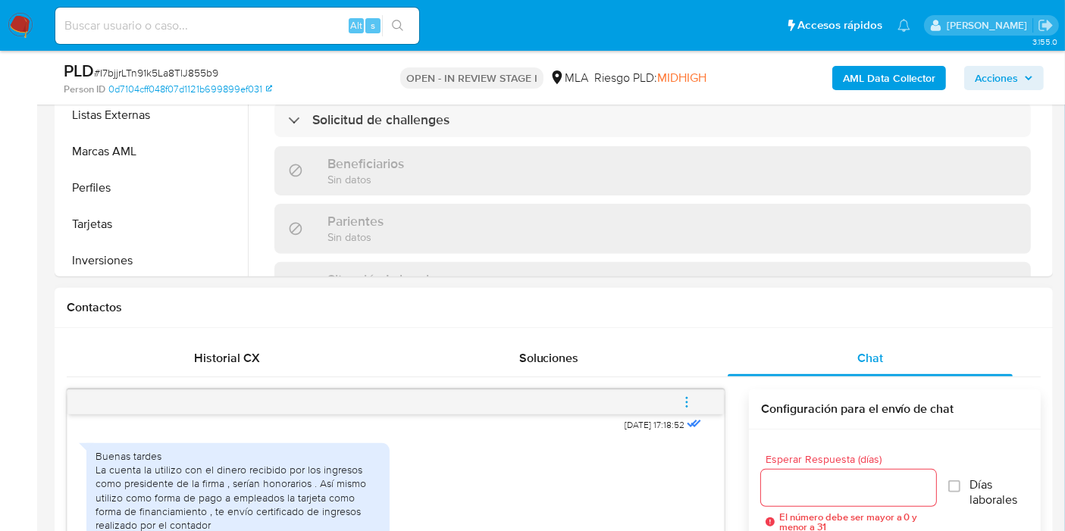
scroll to position [758, 0]
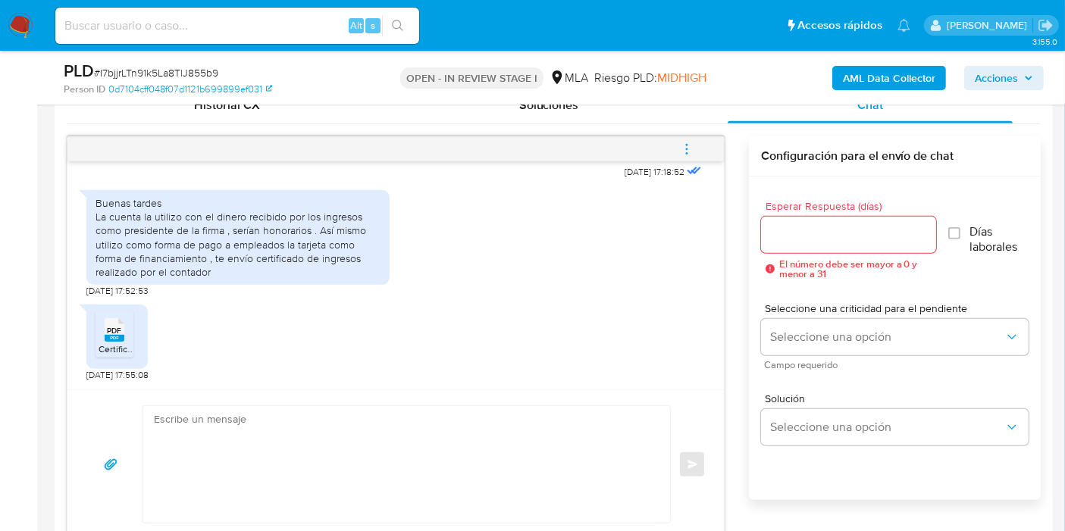
click at [322, 397] on div "Enviar" at bounding box center [395, 463] width 656 height 149
click at [299, 442] on textarea at bounding box center [402, 464] width 497 height 117
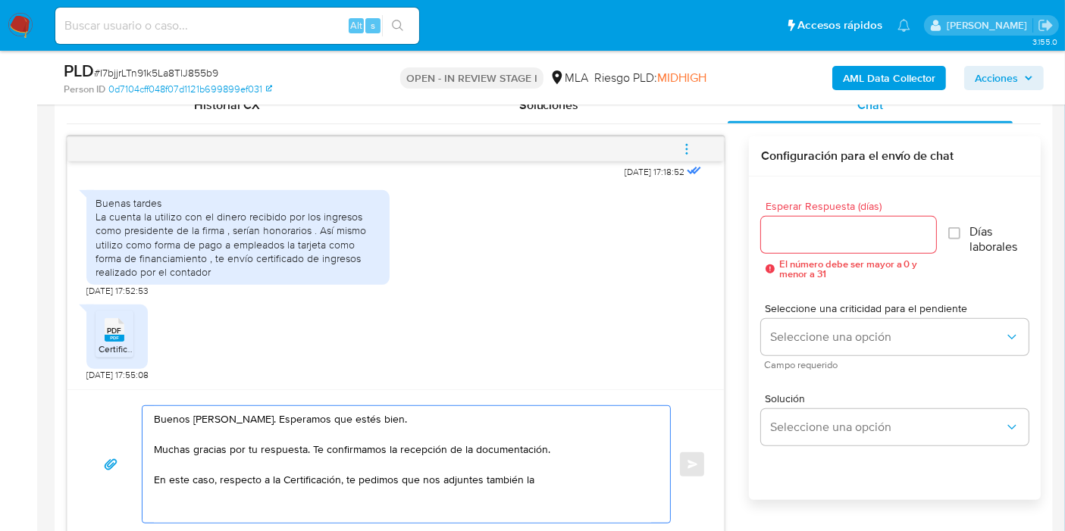
paste textarea "legalizada ante el Consejo Profesional de Ciencias Económicas."
drag, startPoint x: 580, startPoint y: 479, endPoint x: 557, endPoint y: 479, distance: 23.5
click at [569, 479] on textarea "Buenos días, Iván. Esperamos que estés bien. Muchas gracias por tu respuesta. T…" at bounding box center [402, 464] width 497 height 117
click at [554, 478] on textarea "Buenos días, Iván. Esperamos que estés bien. Muchas gracias por tu respuesta. T…" at bounding box center [402, 464] width 497 height 117
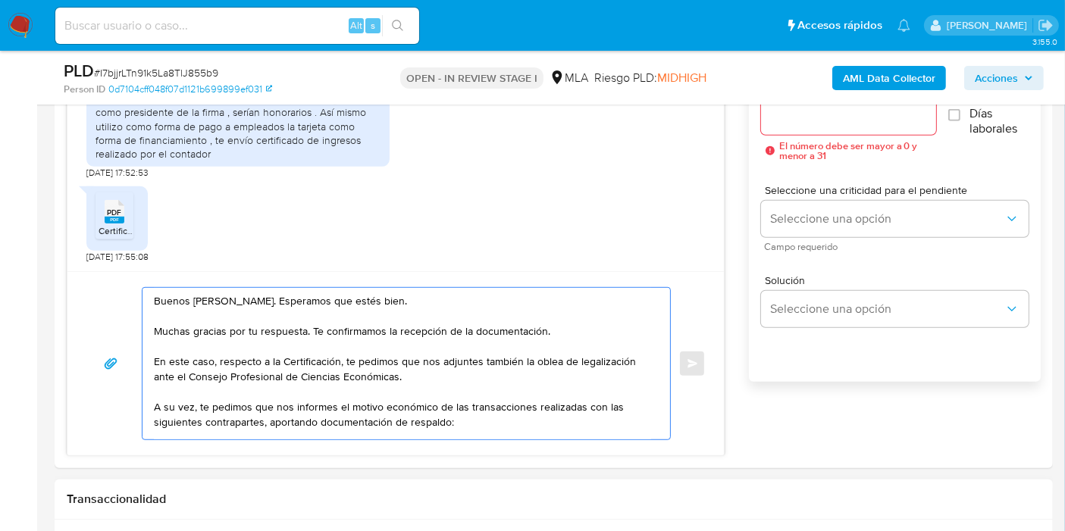
scroll to position [950, 0]
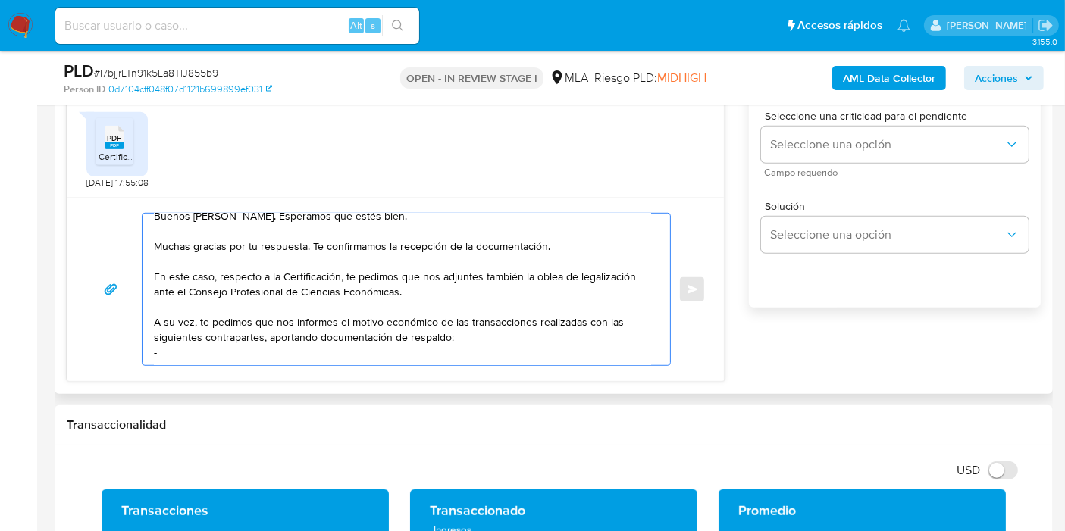
paste textarea "Miguel Angel Cabrera"
paste textarea "20319772074"
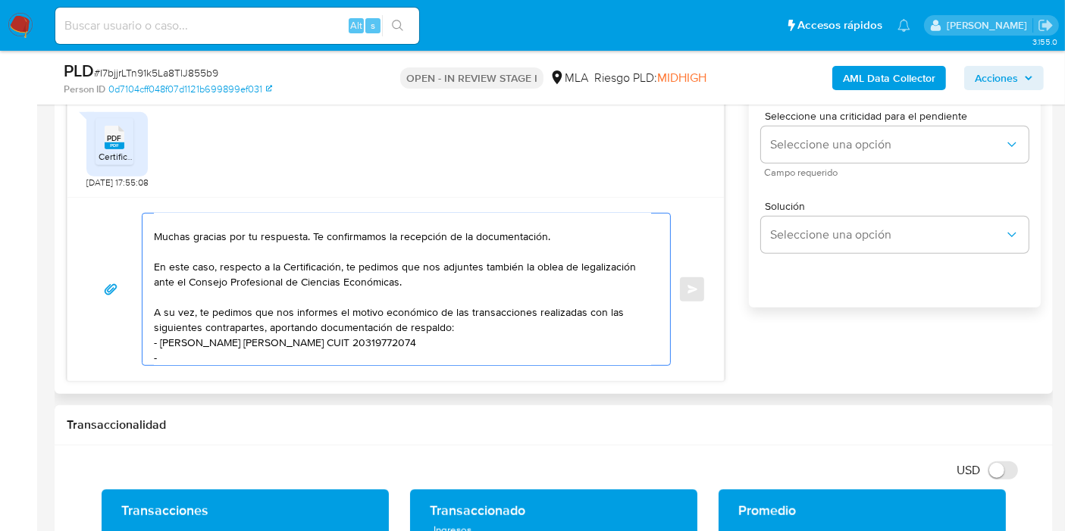
paste textarea "Emiliano Fresneda"
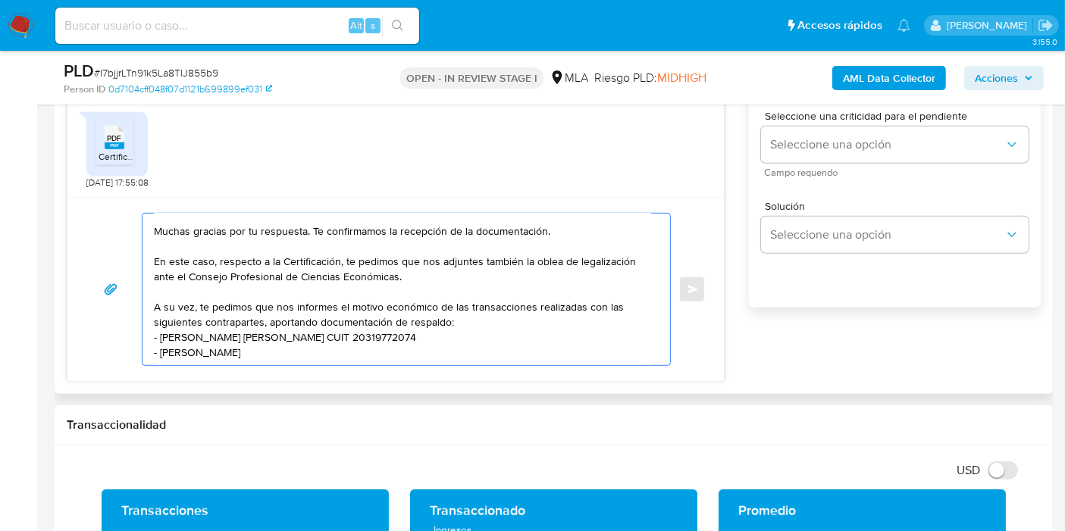
scroll to position [26, 0]
paste textarea "20337389024"
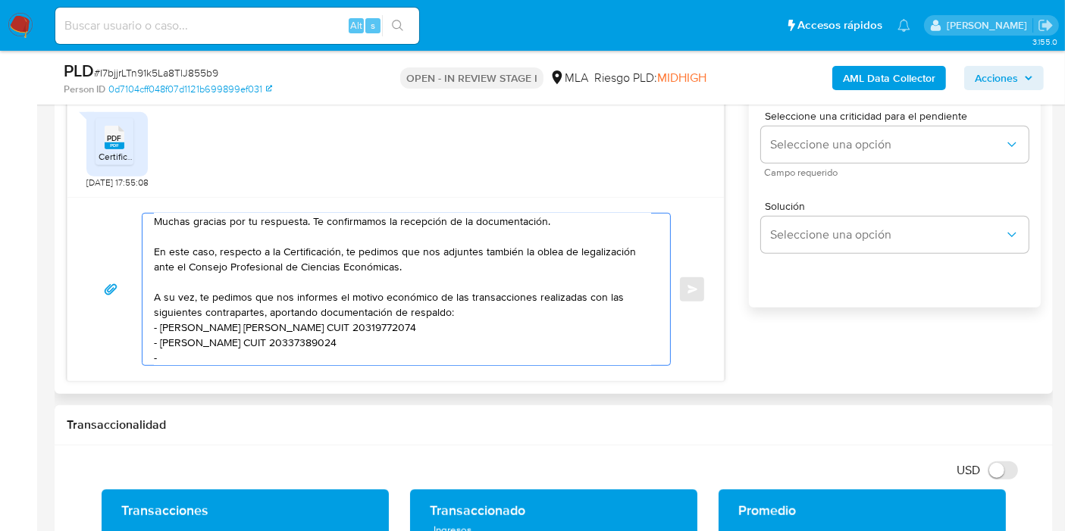
paste textarea "Lucas Emanuel Dimucci"
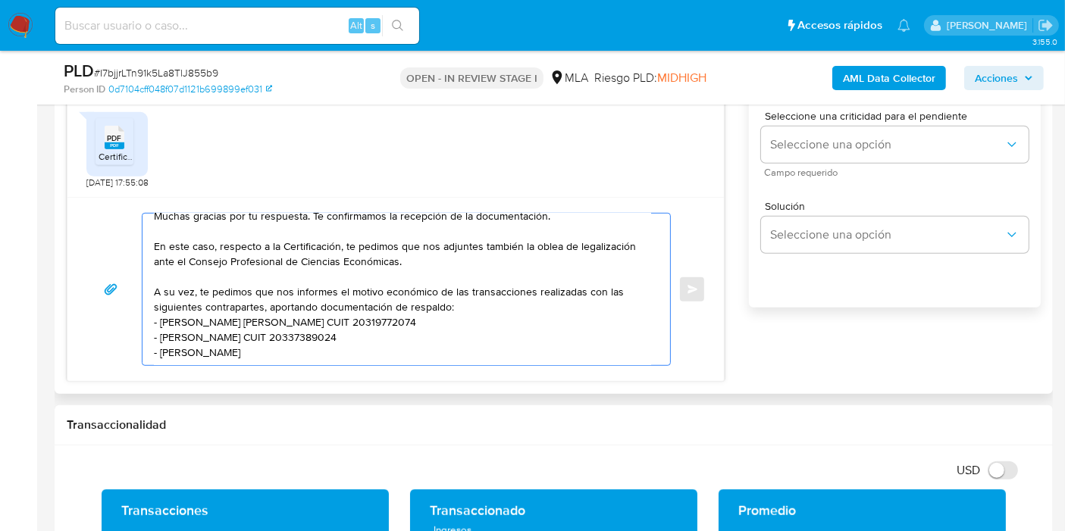
scroll to position [41, 0]
paste textarea "23347995649"
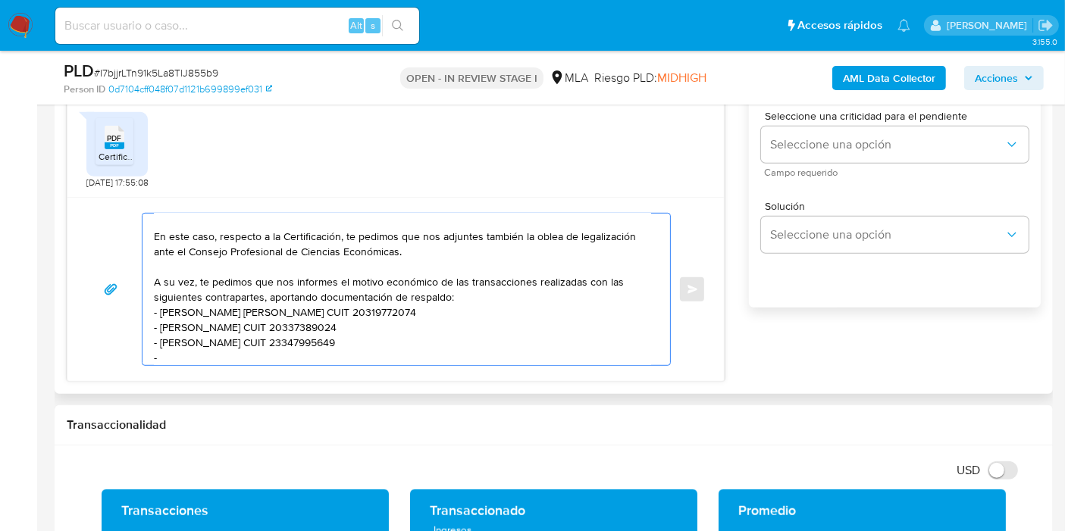
paste textarea "Nestor Edgardo Nuñez Miranda"
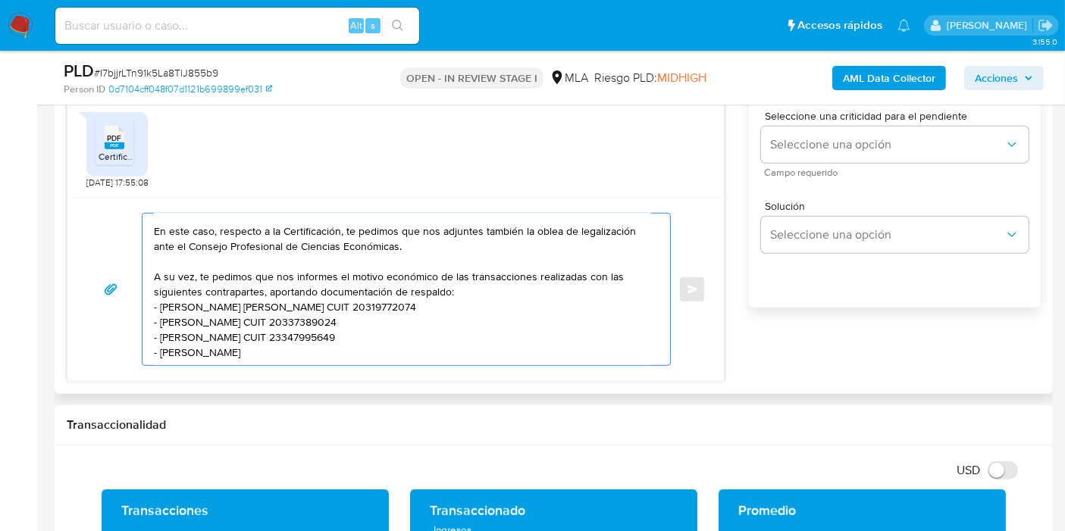
scroll to position [56, 0]
paste textarea "20162405560"
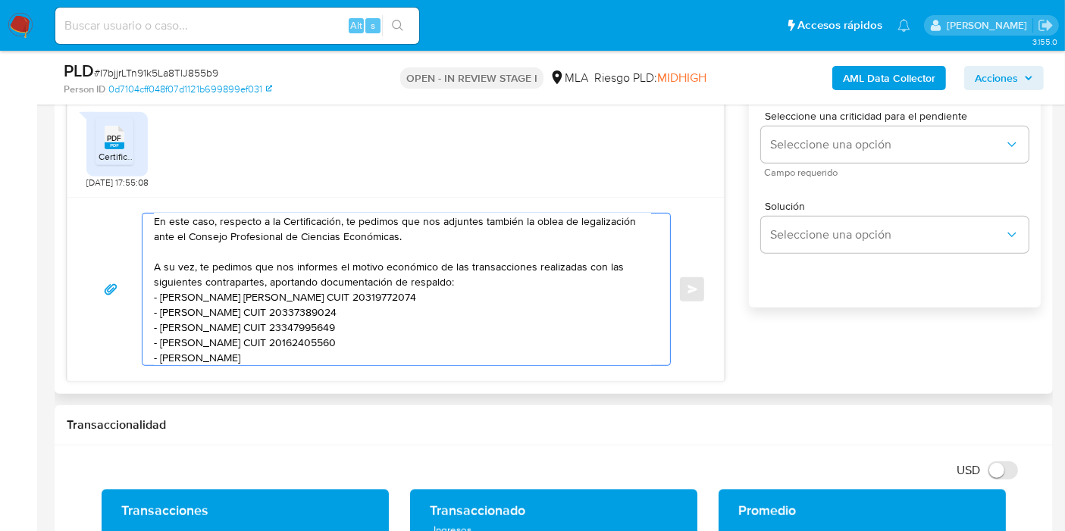
paste textarea "20290139199"
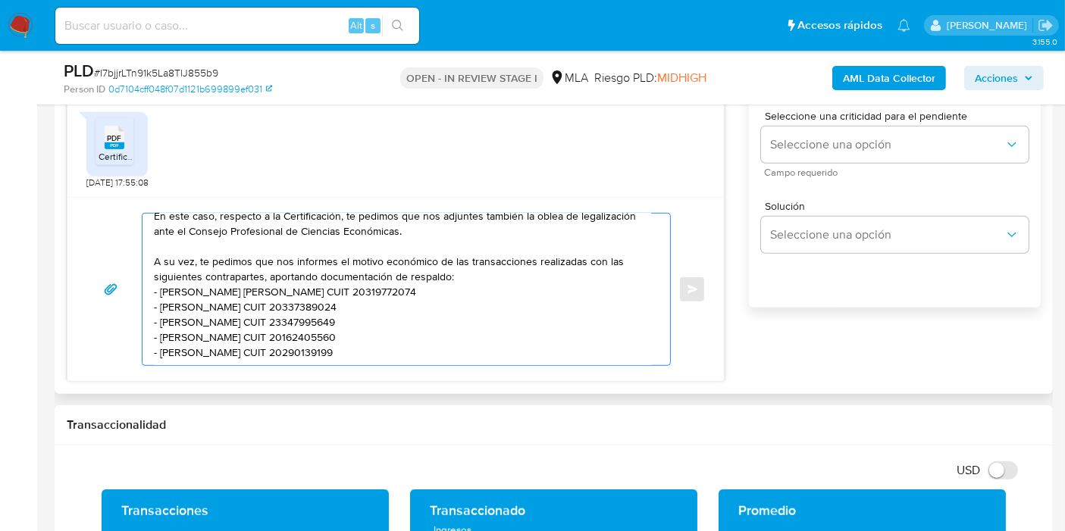
paste textarea "Matias Gustavo Amatray"
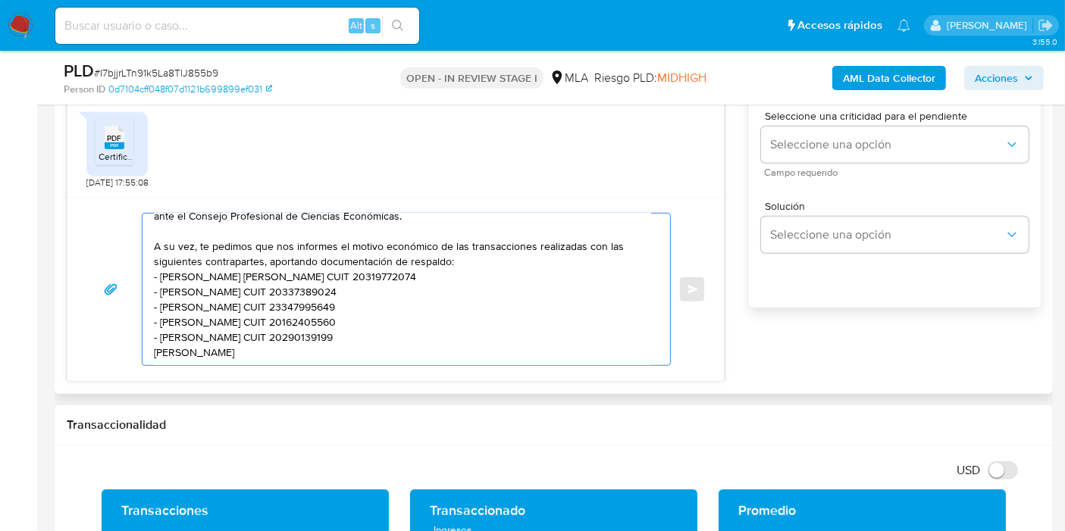
scroll to position [86, 0]
paste textarea "20261171164"
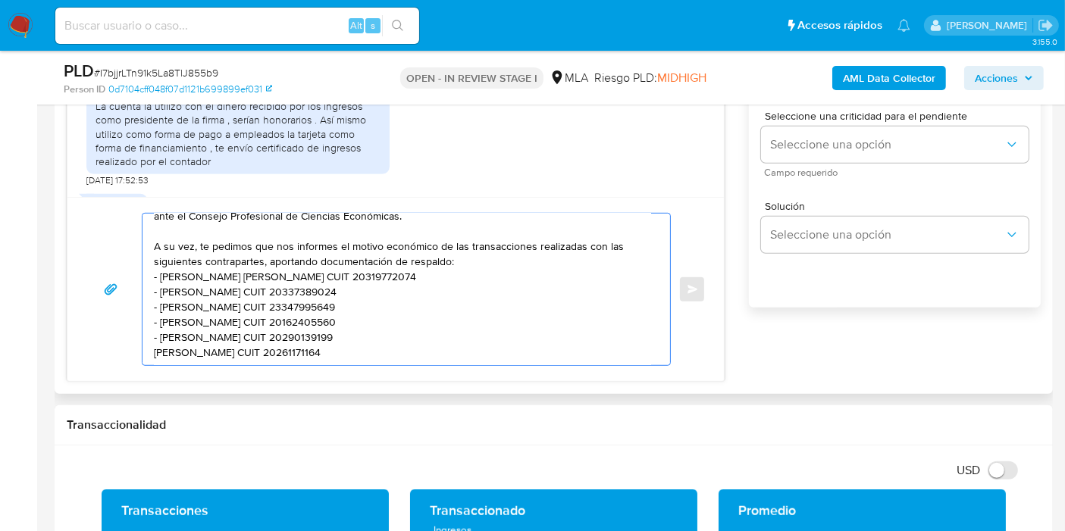
scroll to position [1001, 0]
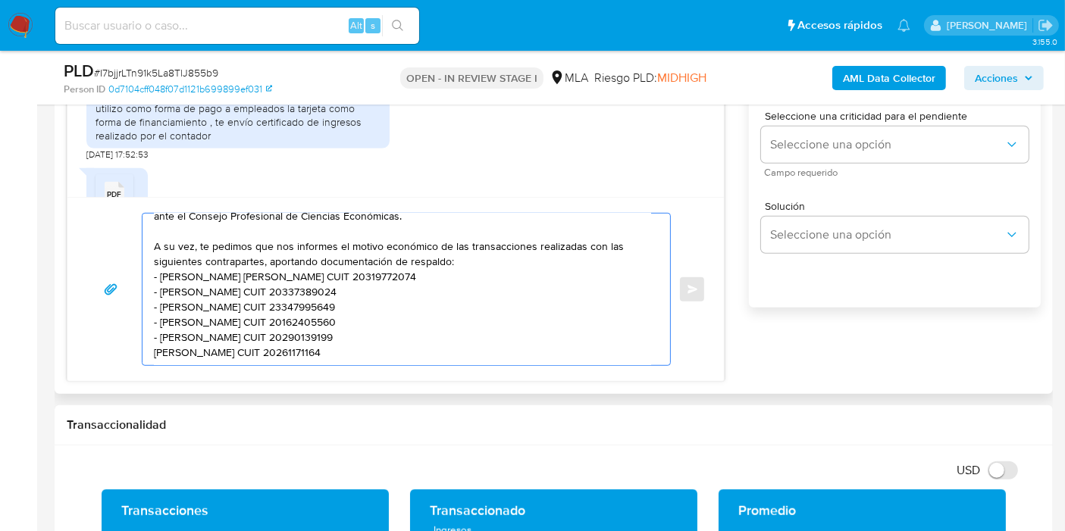
drag, startPoint x: 371, startPoint y: 344, endPoint x: 138, endPoint y: 334, distance: 233.6
click at [138, 334] on div "Buenos días, Iván. Esperamos que estés bien. Muchas gracias por tu respuesta. T…" at bounding box center [396, 289] width 620 height 153
paste textarea "Vaccarezza"
paste textarea "23329456579"
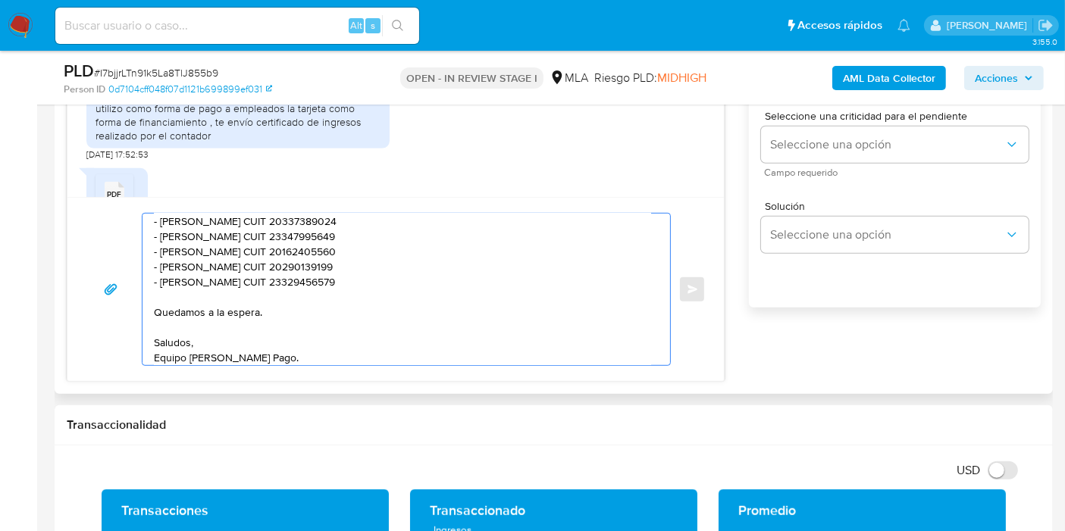
scroll to position [73, 0]
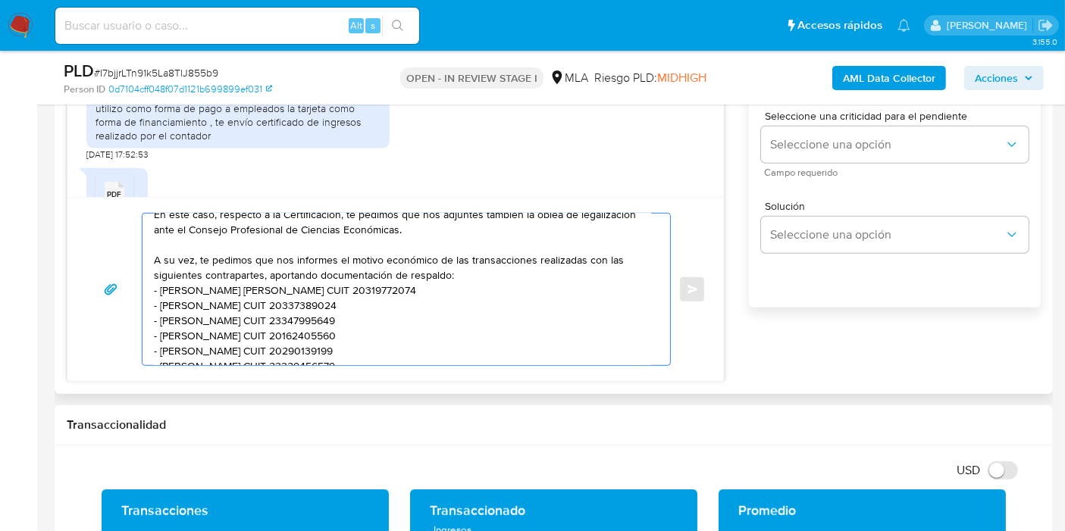
click at [175, 327] on textarea "Buenos días, Iván. Esperamos que estés bien. Muchas gracias por tu respuesta. T…" at bounding box center [402, 290] width 497 height 152
click at [0, 0] on lt-div "Se ha encontrado un posible error ortográfico. N é stor G estor E stor Descartar" at bounding box center [0, 0] width 0 height 0
click at [0, 0] on lt-span "N é stor" at bounding box center [0, 0] width 0 height 0
click at [205, 290] on textarea "Buenos días, Iván. Esperamos que estés bien. Muchas gracias por tu respuesta. T…" at bounding box center [402, 290] width 497 height 152
click at [217, 291] on textarea "Buenos días, Iván. Esperamos que estés bien. Muchas gracias por tu respuesta. T…" at bounding box center [402, 290] width 497 height 152
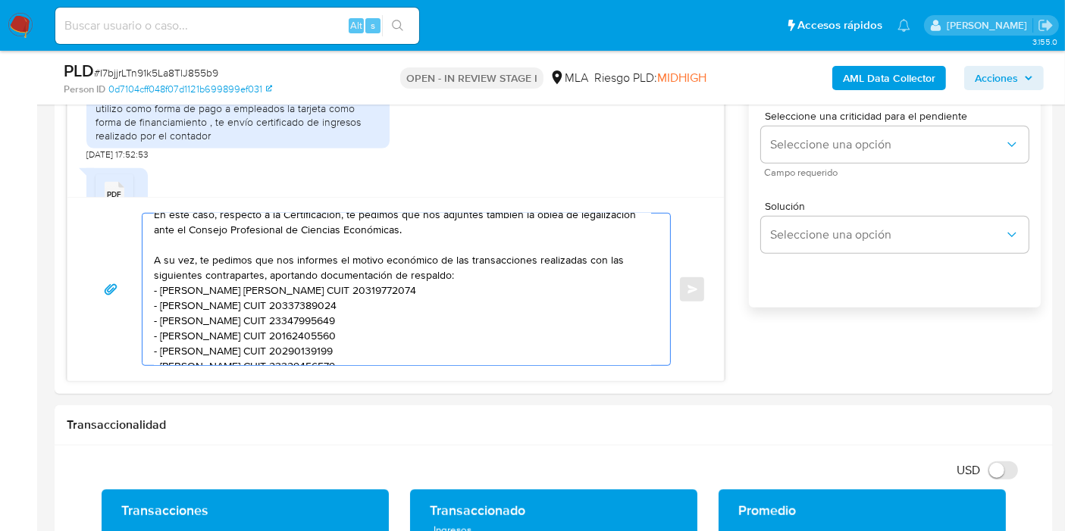
click at [0, 0] on lt-span "Ángel" at bounding box center [0, 0] width 0 height 0
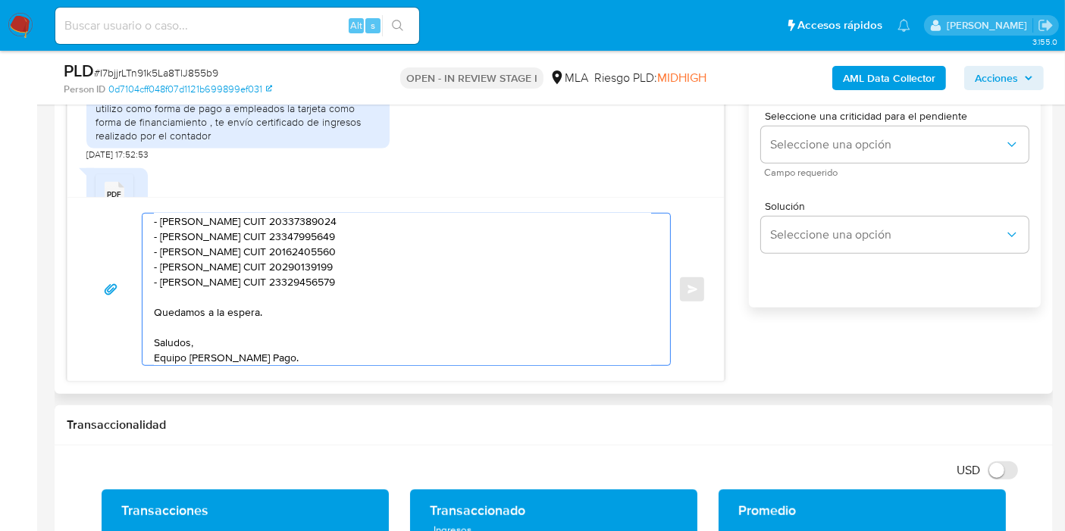
click at [170, 285] on textarea "Buenos días, Iván. Esperamos que estés bien. Muchas gracias por tu respuesta. T…" at bounding box center [402, 290] width 497 height 152
click at [165, 282] on textarea "Buenos días, Iván. Esperamos que estés bien. Muchas gracias por tu respuesta. T…" at bounding box center [402, 290] width 497 height 152
click at [0, 0] on lt-span "Raúl" at bounding box center [0, 0] width 0 height 0
click at [200, 278] on textarea "Buenos días, Iván. Esperamos que estés bien. Muchas gracias por tu respuesta. T…" at bounding box center [402, 290] width 497 height 152
drag, startPoint x: 197, startPoint y: 267, endPoint x: 191, endPoint y: 277, distance: 11.6
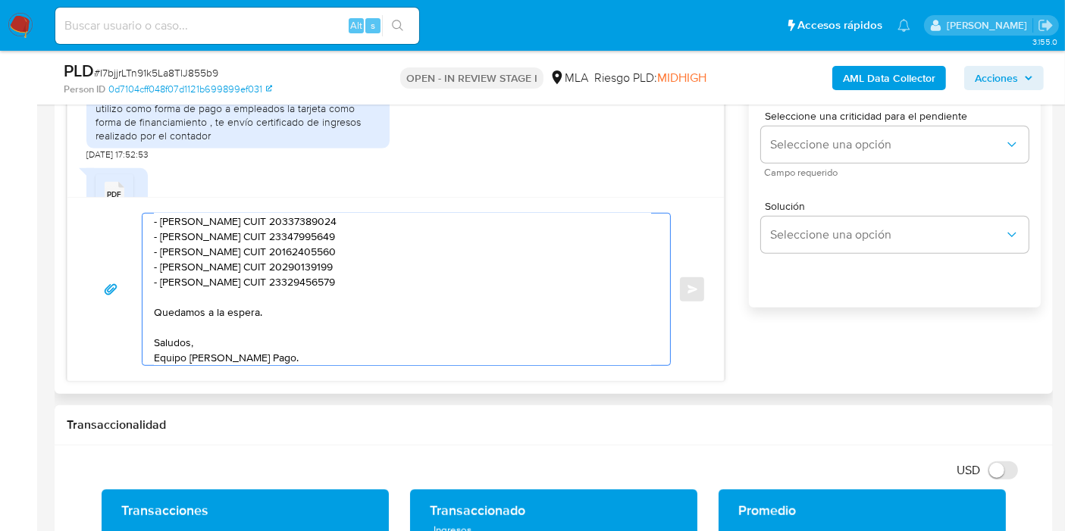
click at [197, 266] on textarea "Buenos días, Iván. Esperamos que estés bien. Muchas gracias por tu respuesta. T…" at bounding box center [402, 290] width 497 height 152
click at [190, 278] on textarea "Buenos días, Iván. Esperamos que estés bien. Muchas gracias por tu respuesta. T…" at bounding box center [402, 290] width 497 height 152
click at [0, 0] on lt-span "Isa í as" at bounding box center [0, 0] width 0 height 0
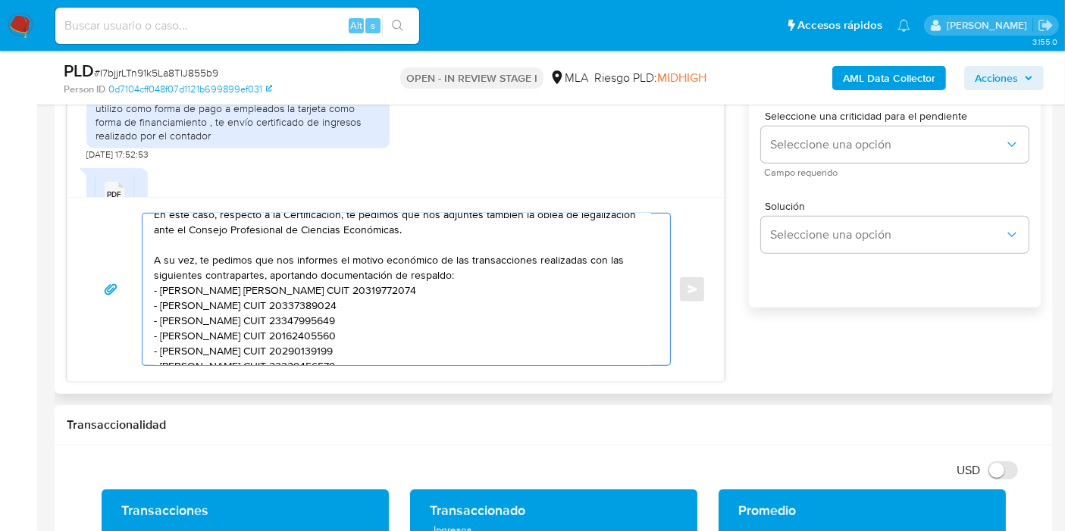
click at [251, 327] on textarea "Buenos días, Iván. Esperamos que estés bien. Muchas gracias por tu respuesta. T…" at bounding box center [402, 290] width 497 height 152
click at [249, 330] on textarea "Buenos días, Iván. Esperamos que estés bien. Muchas gracias por tu respuesta. T…" at bounding box center [402, 290] width 497 height 152
click at [246, 331] on textarea "Buenos días, Iván. Esperamos que estés bien. Muchas gracias por tu respuesta. T…" at bounding box center [402, 290] width 497 height 152
click at [0, 0] on lt-span "N ú ñez" at bounding box center [0, 0] width 0 height 0
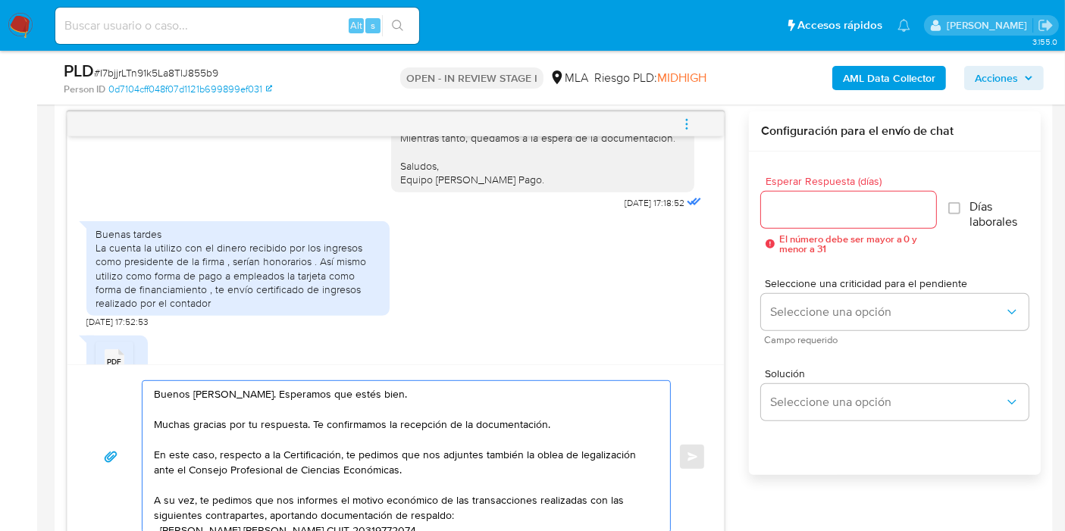
scroll to position [782, 0]
type textarea "Buenos días, Iván. Esperamos que estés bien. Muchas gracias por tu respuesta. T…"
click at [857, 206] on input "Esperar Respuesta (días)" at bounding box center [848, 211] width 175 height 20
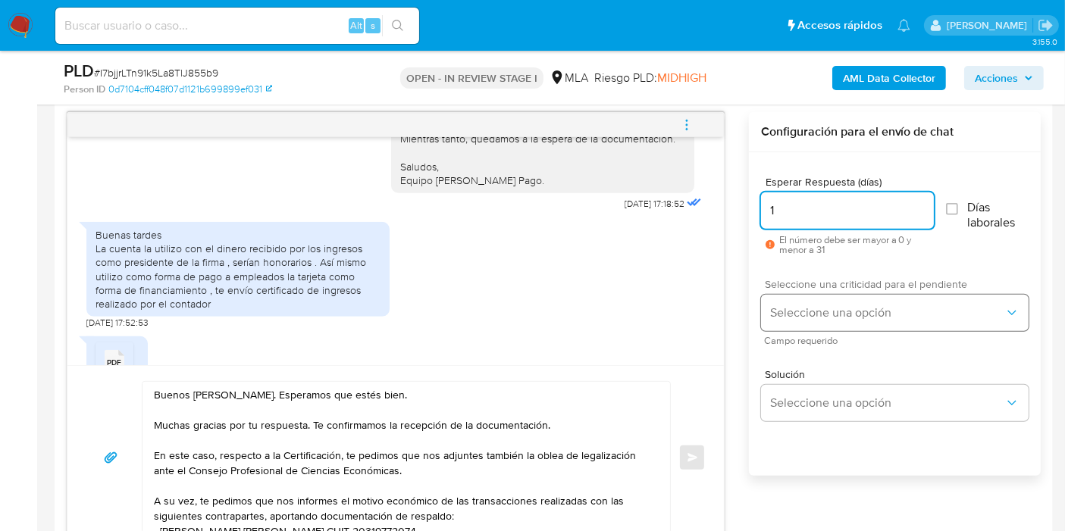
type input "1"
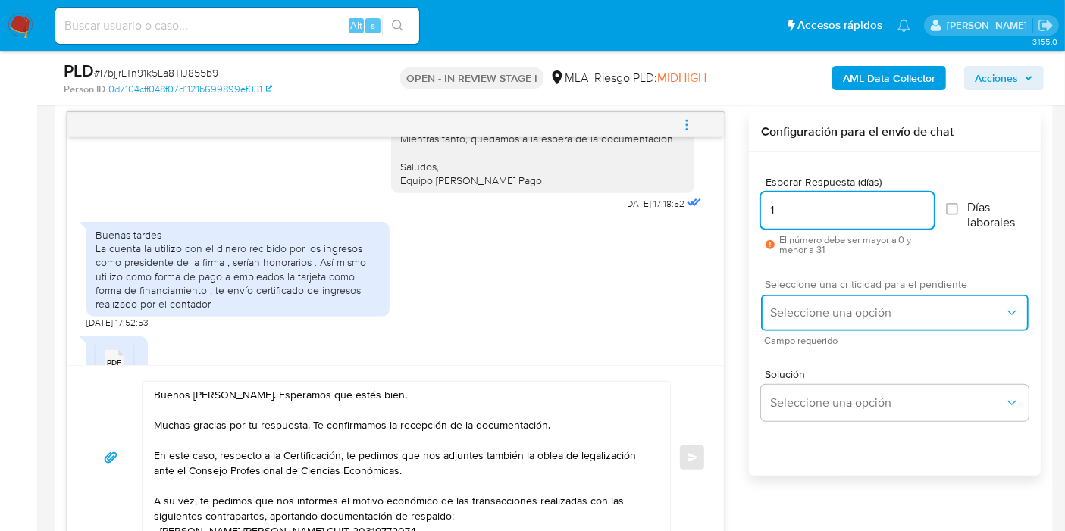
click at [829, 295] on button "Seleccione una opción" at bounding box center [894, 313] width 267 height 36
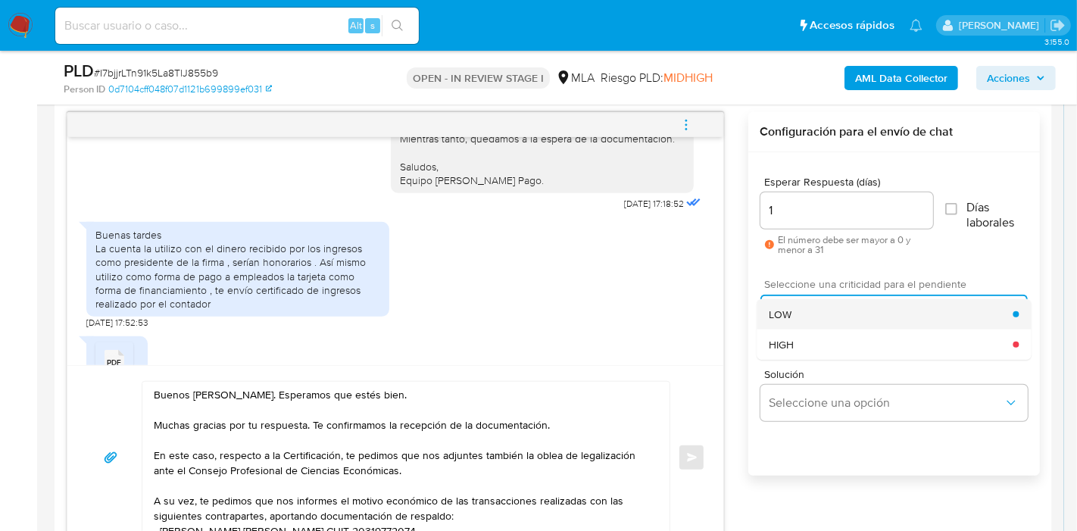
click at [807, 326] on div "LOW" at bounding box center [891, 314] width 244 height 30
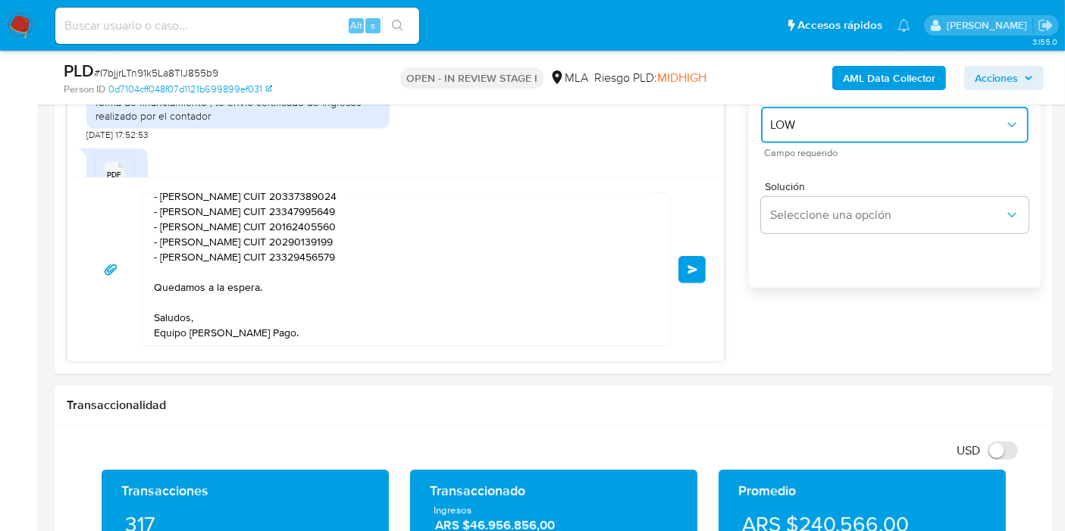
scroll to position [1119, 0]
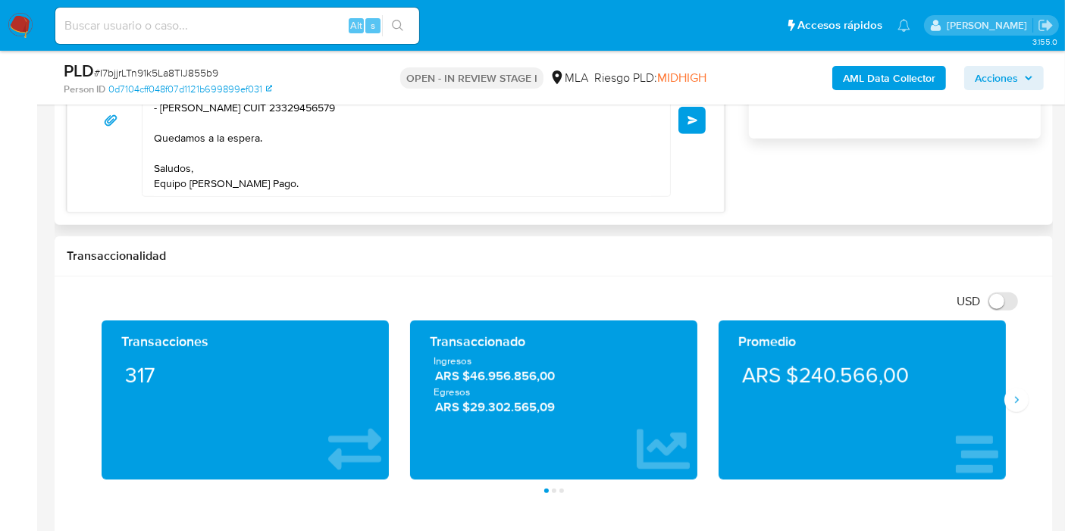
drag, startPoint x: 270, startPoint y: 197, endPoint x: 276, endPoint y: 183, distance: 15.6
click at [272, 193] on div "Buenos días, Iván. Esperamos que estés bien. Muchas gracias por tu respuesta. T…" at bounding box center [395, 120] width 656 height 184
click at [276, 183] on textarea "Buenos días, Iván. Esperamos que estés bien. Muchas gracias por tu respuesta. T…" at bounding box center [402, 121] width 497 height 152
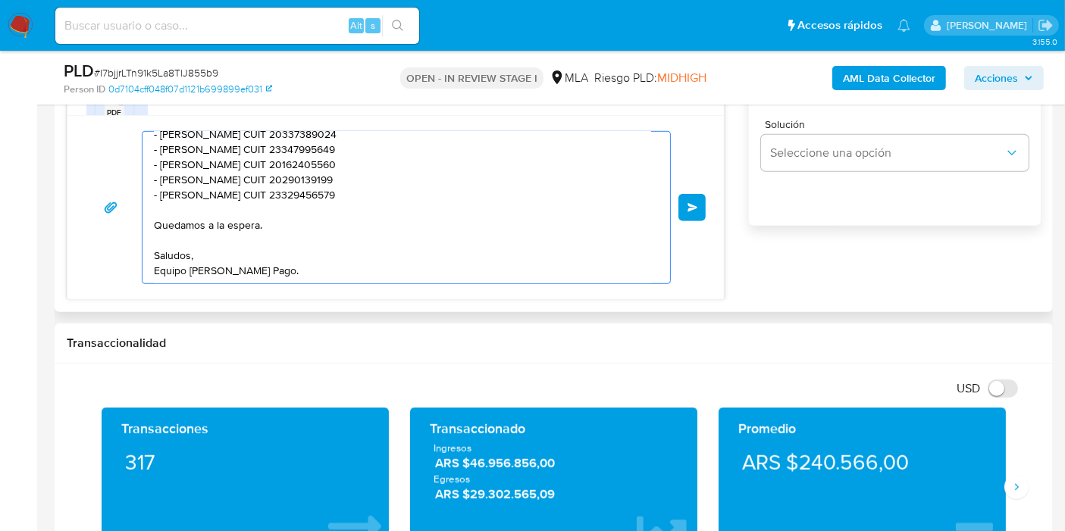
scroll to position [950, 0]
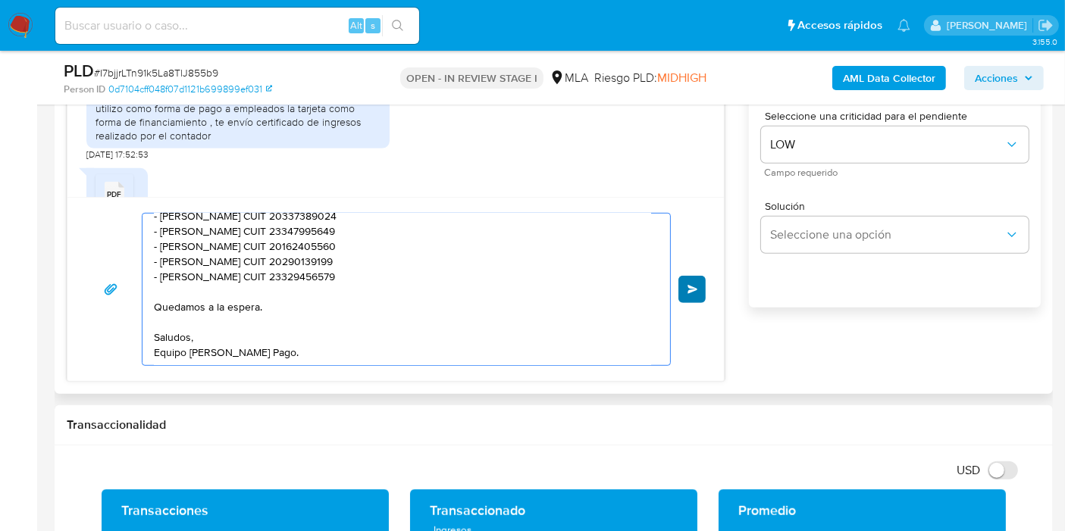
type textarea "Buenos días, Iván. Esperamos que estés bien. Muchas gracias por tu respuesta. T…"
click at [689, 288] on span "Enviar" at bounding box center [692, 289] width 11 height 9
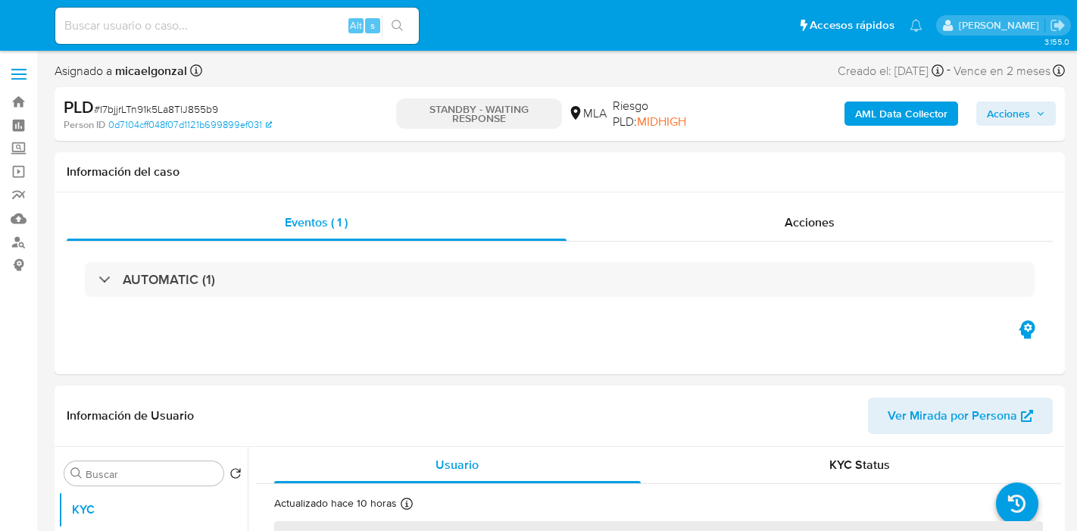
select select "10"
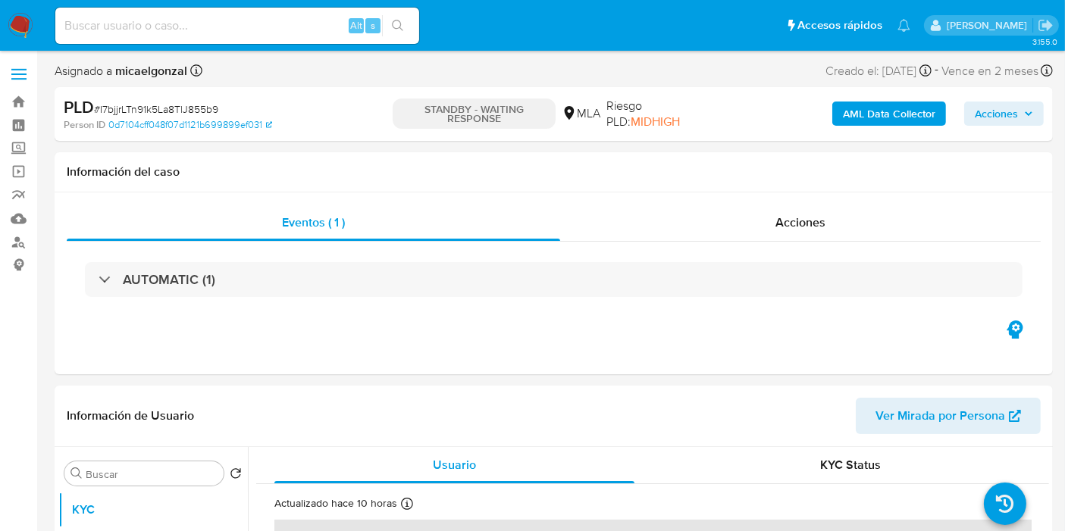
click at [0, 26] on nav "Pausado Ver notificaciones Alt s Accesos rápidos Presiona las siguientes teclas…" at bounding box center [532, 25] width 1065 height 51
click at [8, 29] on img at bounding box center [21, 26] width 26 height 26
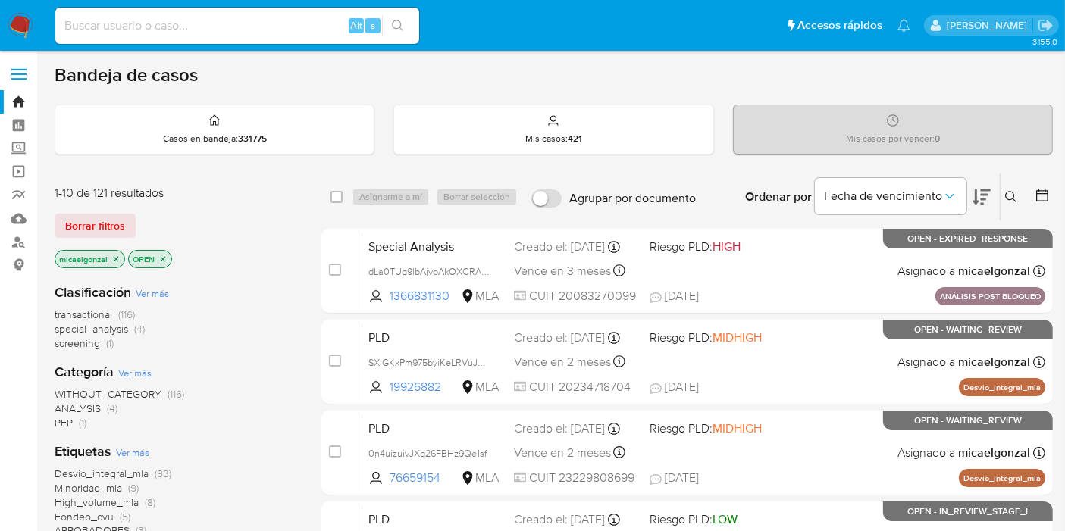
drag, startPoint x: 117, startPoint y: 219, endPoint x: 153, endPoint y: 231, distance: 38.3
click at [117, 220] on span "Borrar filtros" at bounding box center [95, 225] width 60 height 21
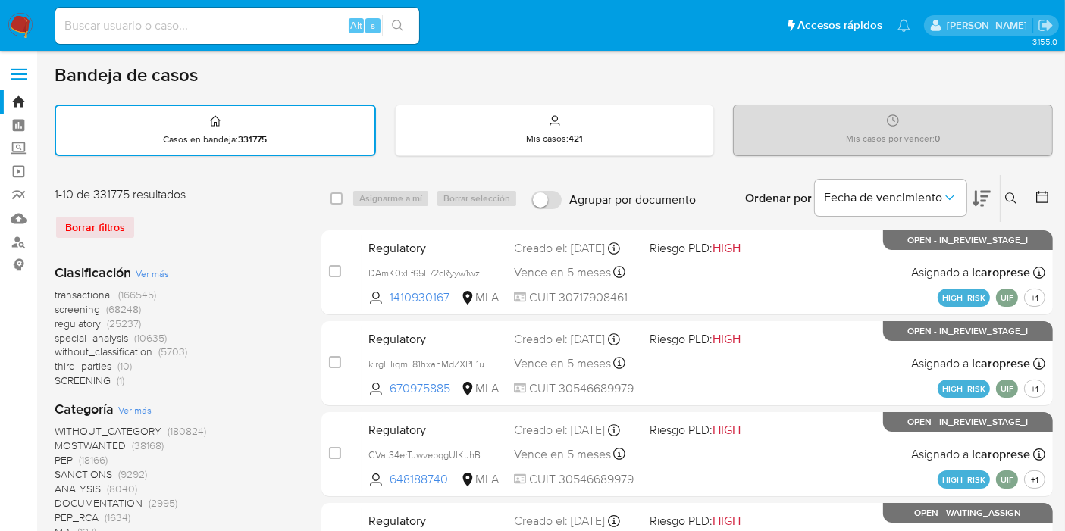
click at [1015, 192] on icon at bounding box center [1011, 198] width 12 height 12
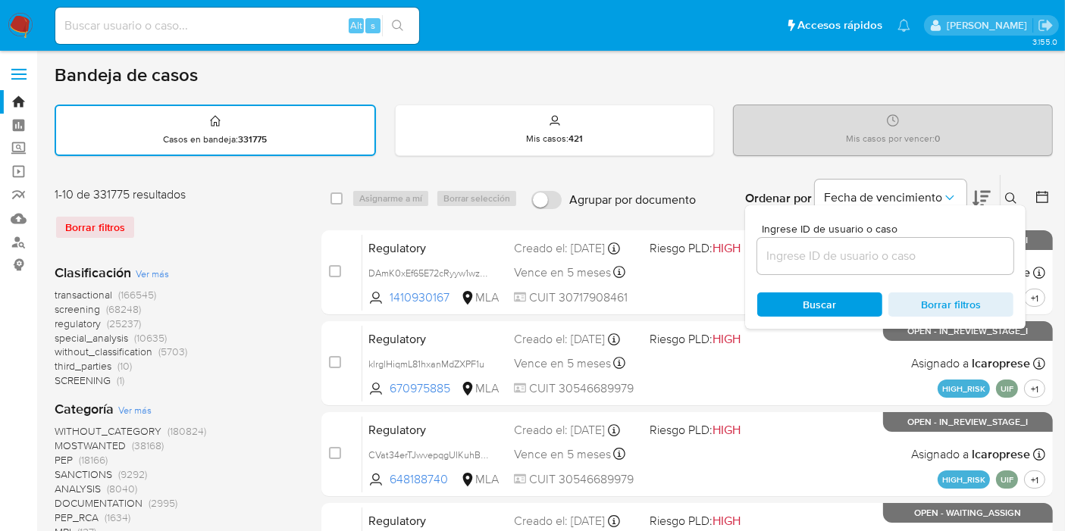
click at [820, 252] on input at bounding box center [885, 256] width 256 height 20
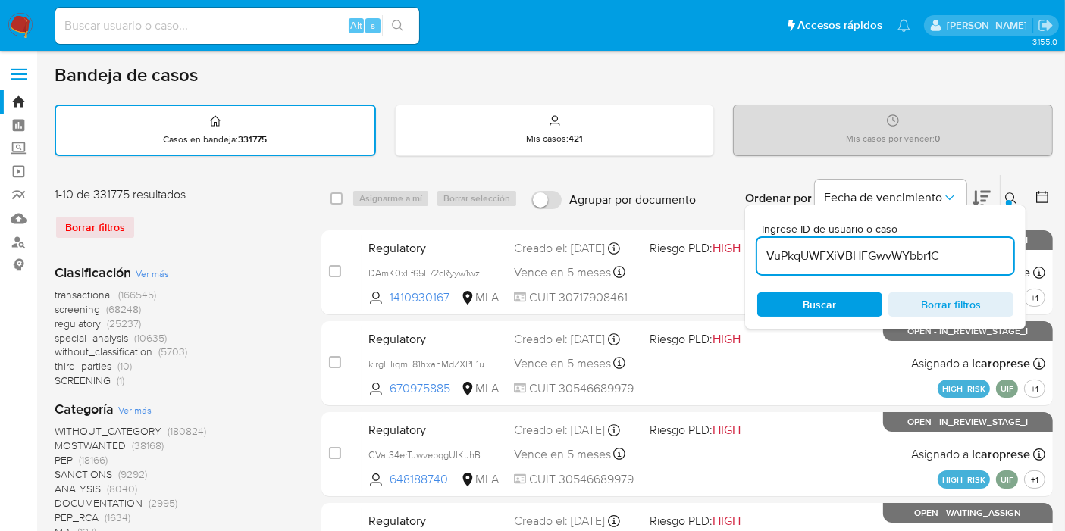
type input "VuPkqUWFXiVBHFGwvWYbbr1C"
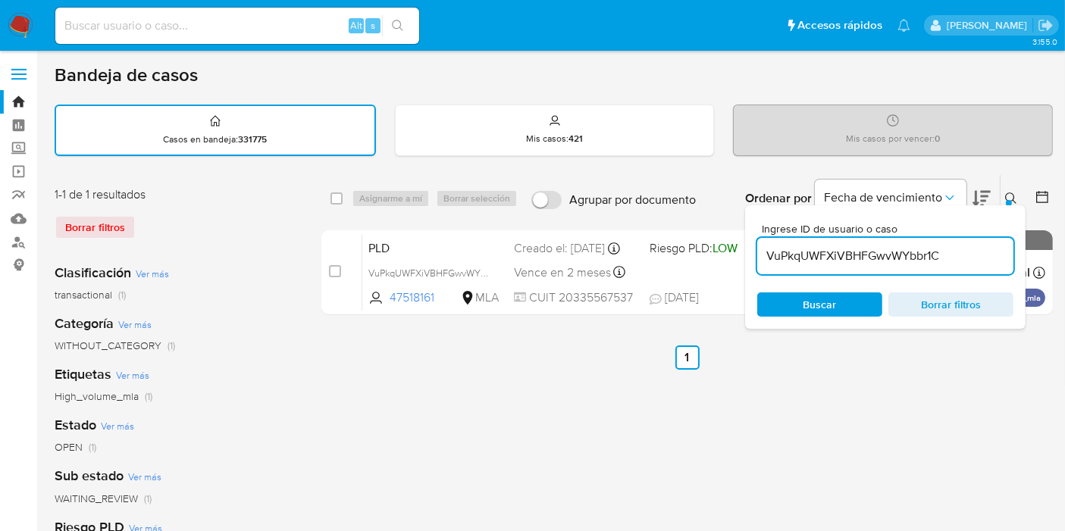
click at [344, 200] on div "select-all-cases-checkbox" at bounding box center [339, 198] width 18 height 18
click at [339, 198] on input "checkbox" at bounding box center [336, 198] width 12 height 12
checkbox input "true"
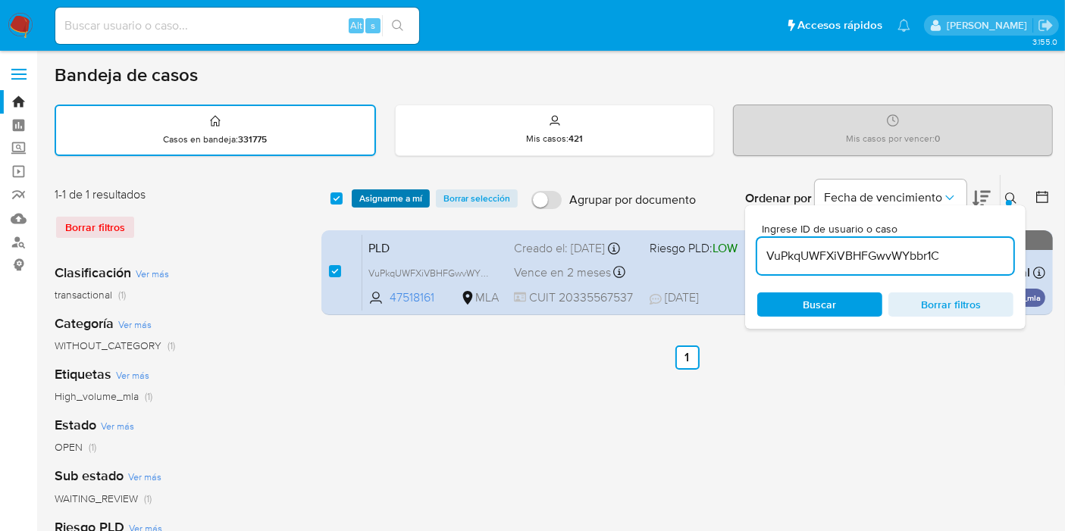
drag, startPoint x: 367, startPoint y: 198, endPoint x: 375, endPoint y: 200, distance: 7.9
click at [372, 199] on span "Asignarme a mí" at bounding box center [390, 198] width 63 height 15
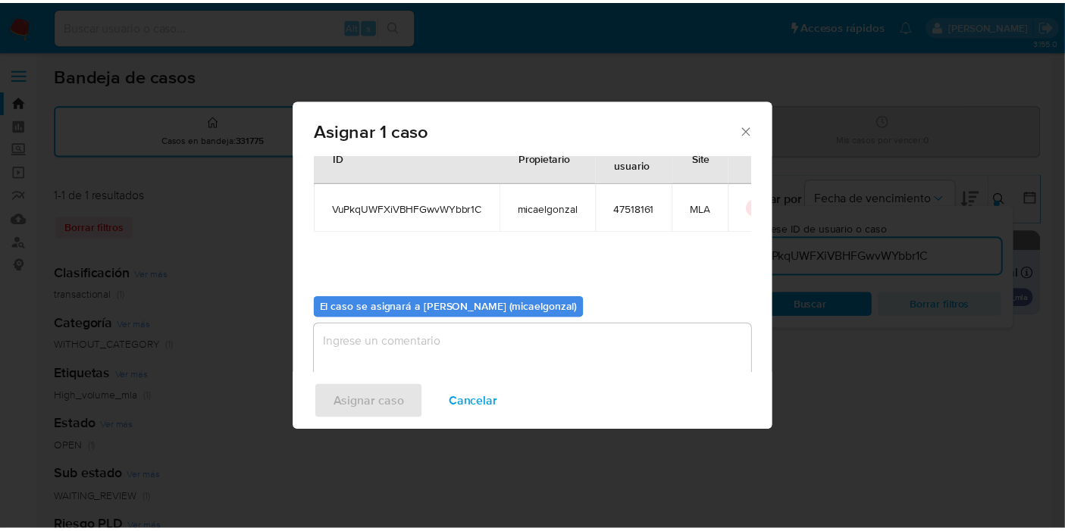
scroll to position [77, 0]
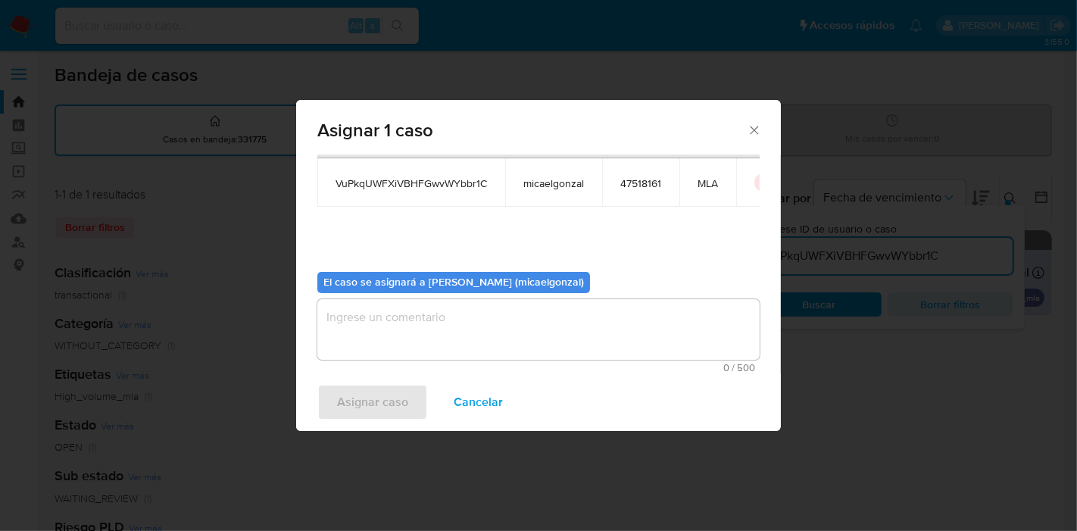
drag, startPoint x: 477, startPoint y: 342, endPoint x: 434, endPoint y: 362, distance: 47.5
click at [477, 342] on textarea "assign-modal" at bounding box center [538, 329] width 442 height 61
click at [403, 389] on span "Asignar caso" at bounding box center [372, 402] width 71 height 33
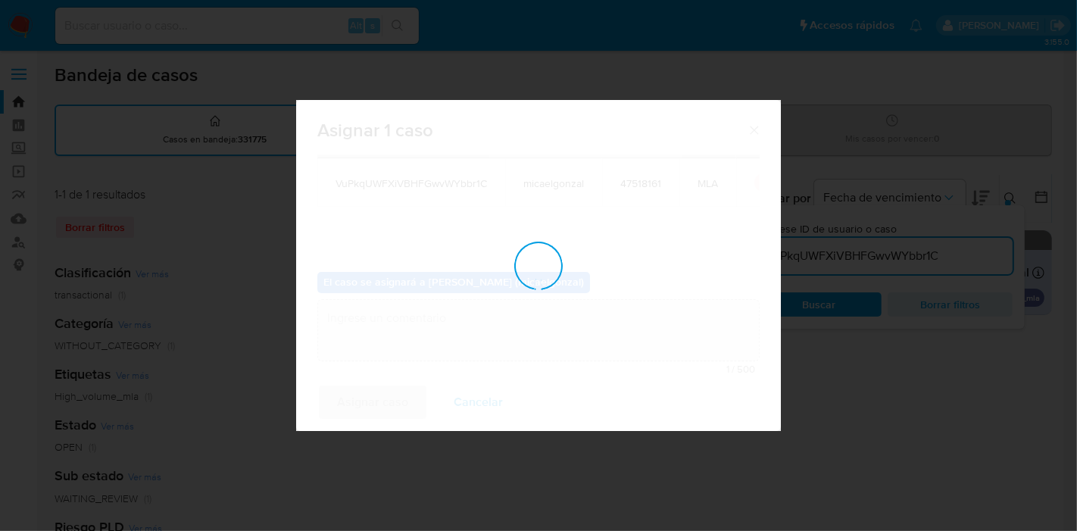
checkbox input "false"
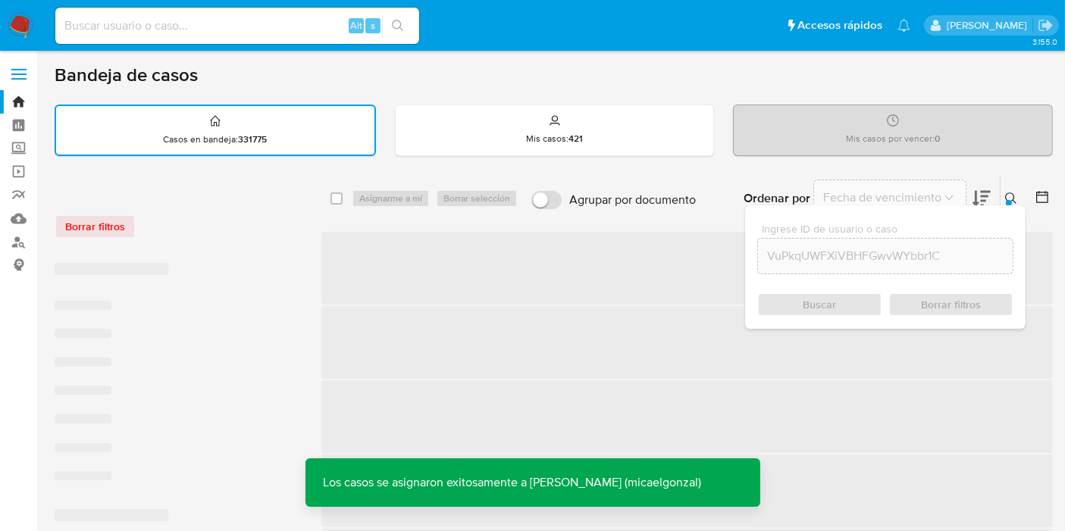
click at [188, 34] on input at bounding box center [237, 26] width 364 height 20
paste input "VuPkqUWFXiVBHFGwvWYbbr1C"
type input "VuPkqUWFXiVBHFGwvWYbbr1C"
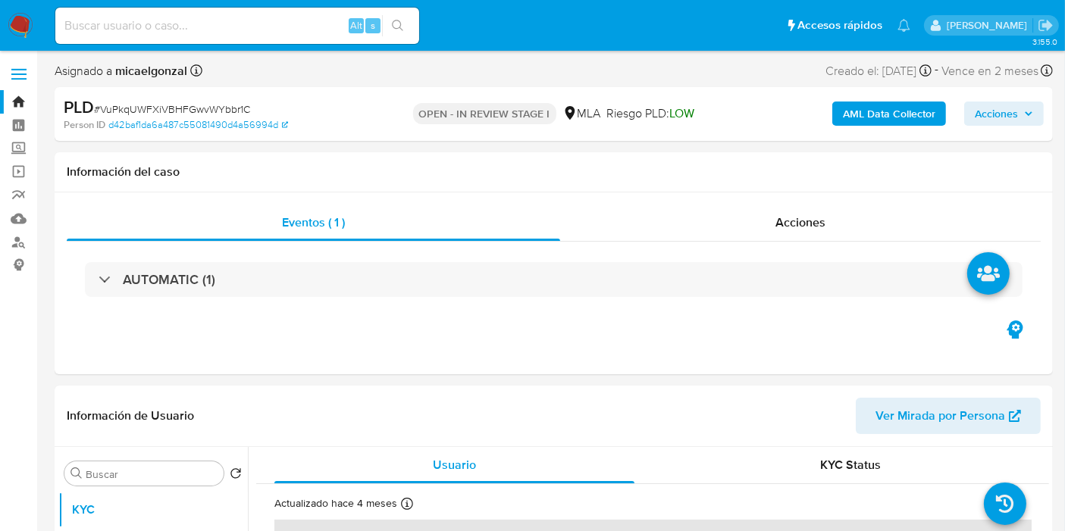
select select "10"
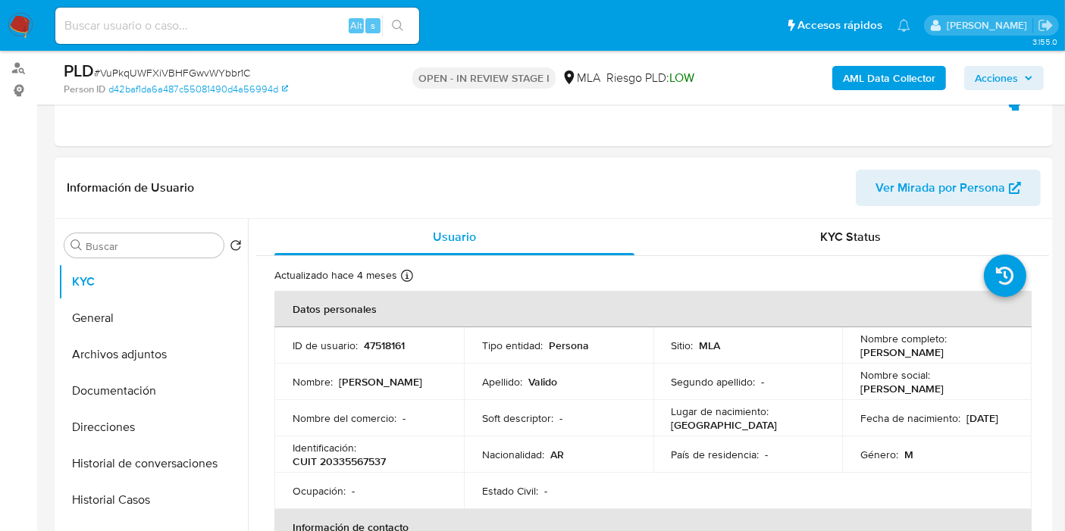
scroll to position [252, 0]
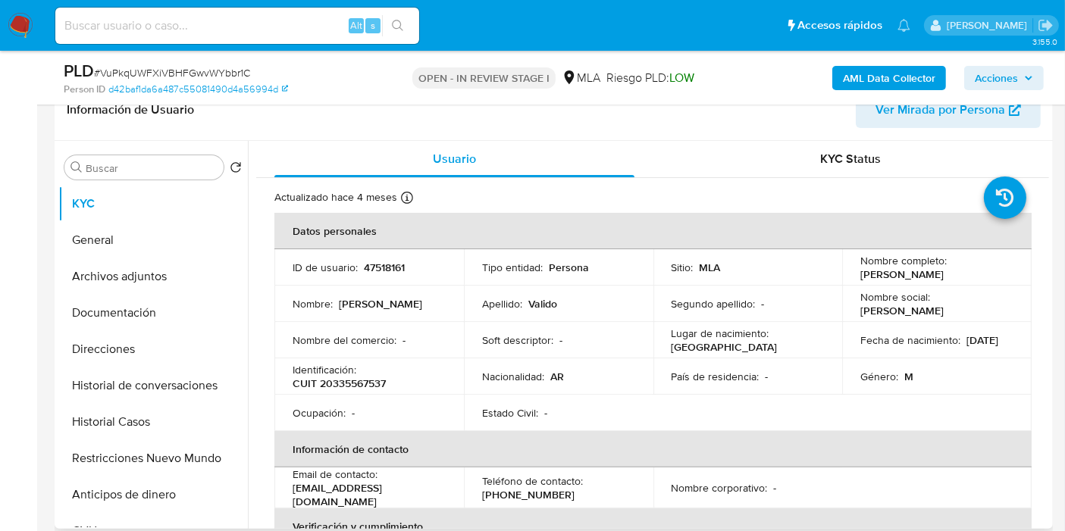
drag, startPoint x: 987, startPoint y: 280, endPoint x: 857, endPoint y: 271, distance: 129.9
click at [857, 271] on td "Nombre completo : Alejandro Ignacio Valido" at bounding box center [936, 267] width 189 height 36
copy p "[PERSON_NAME]"
drag, startPoint x: 130, startPoint y: 233, endPoint x: 142, endPoint y: 227, distance: 14.2
click at [130, 233] on button "General" at bounding box center [146, 240] width 177 height 36
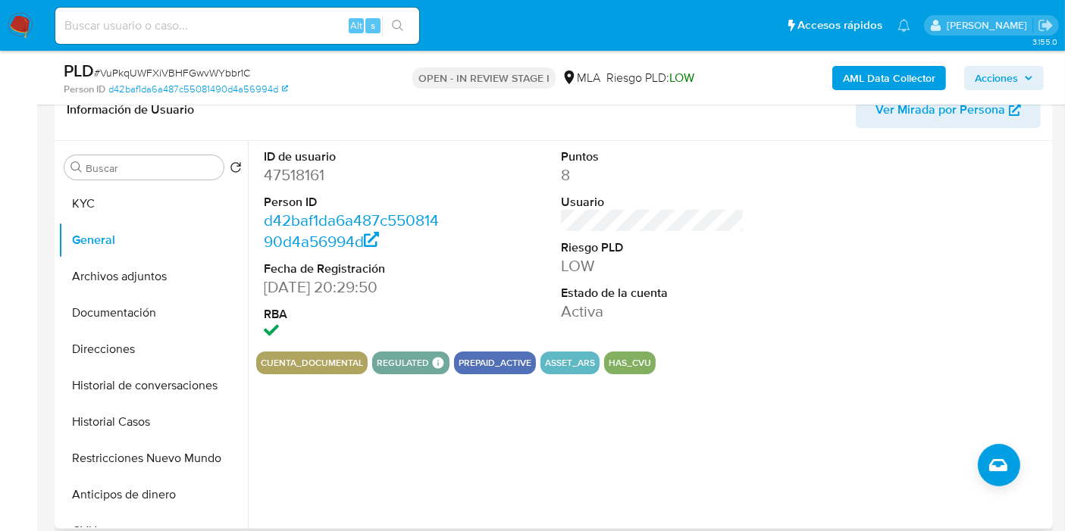
drag, startPoint x: 254, startPoint y: 175, endPoint x: 270, endPoint y: 176, distance: 16.7
click at [260, 176] on div "ID de usuario 47518161 Person ID d42baf1da6a487c55081490d4a56994d Fecha de Regi…" at bounding box center [648, 335] width 801 height 388
click at [270, 176] on dd "47518161" at bounding box center [355, 174] width 183 height 21
copy dd "47518161"
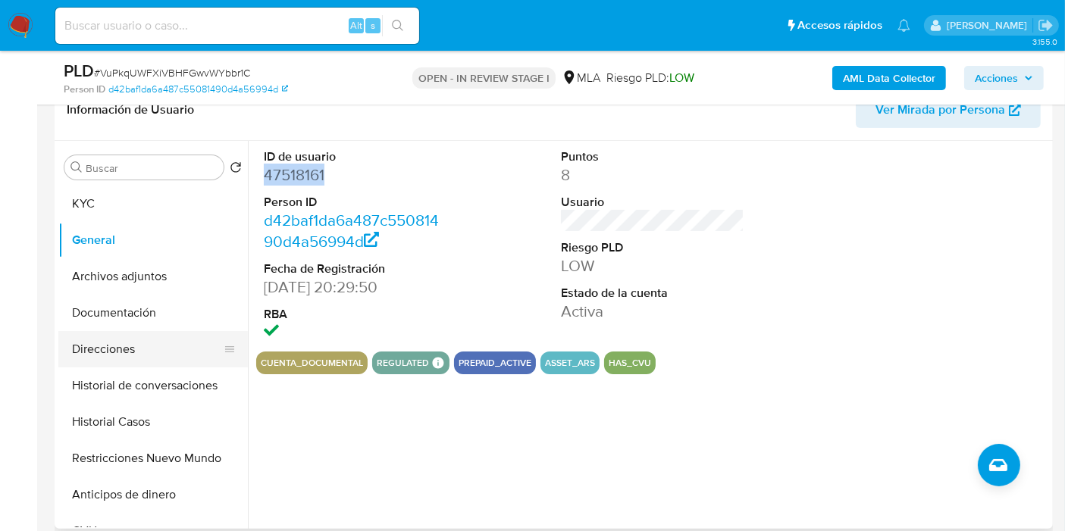
click at [121, 334] on button "Direcciones" at bounding box center [146, 349] width 177 height 36
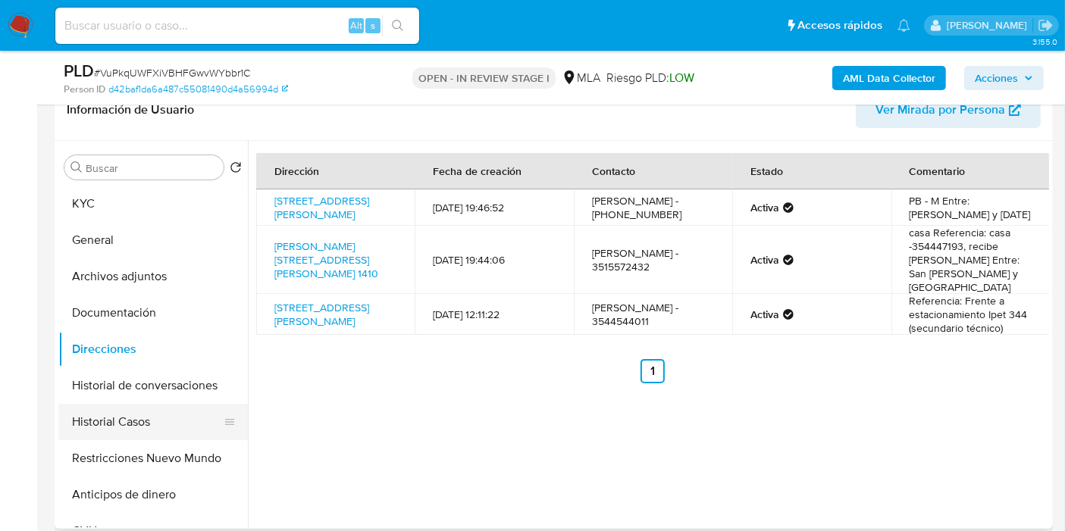
click at [141, 417] on button "Historial Casos" at bounding box center [146, 422] width 177 height 36
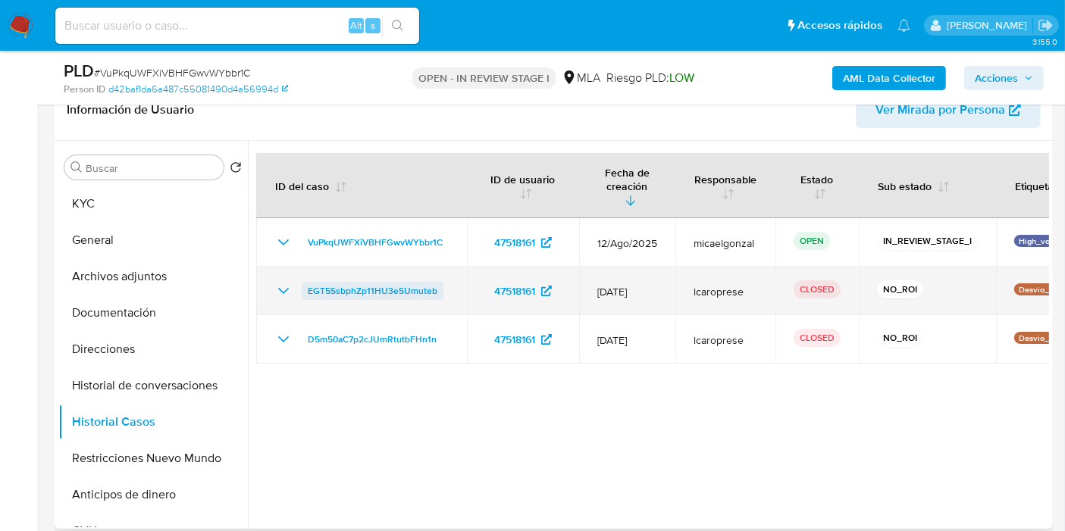
click at [330, 282] on span "EGT5SsbphZp11HU3e5Umuteb" at bounding box center [373, 291] width 130 height 18
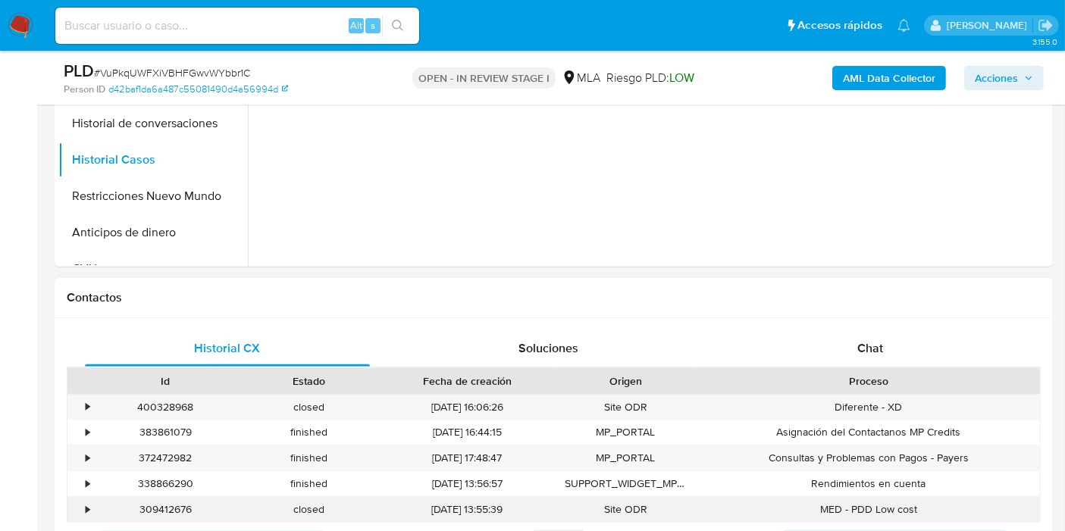
scroll to position [673, 0]
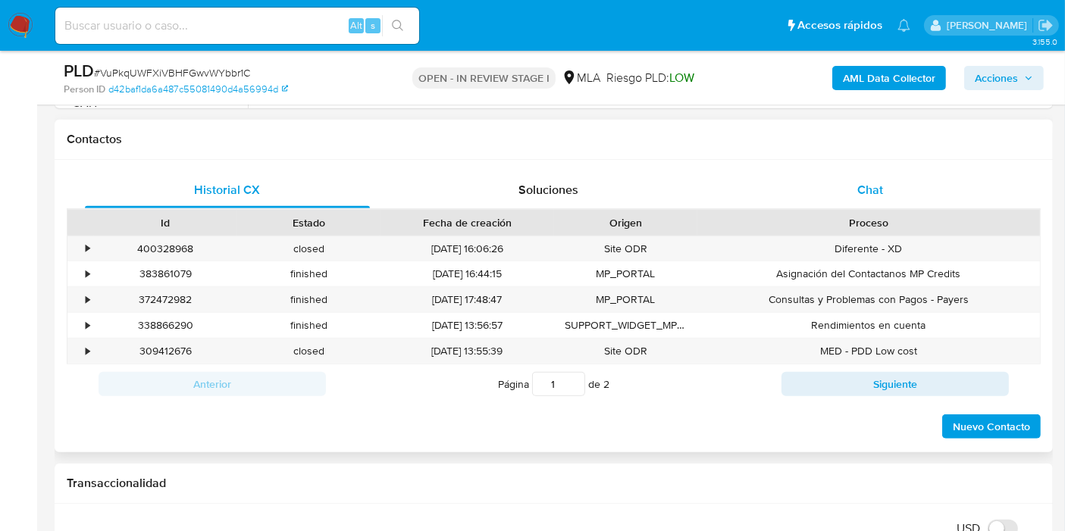
click at [843, 192] on div "Chat" at bounding box center [869, 190] width 285 height 36
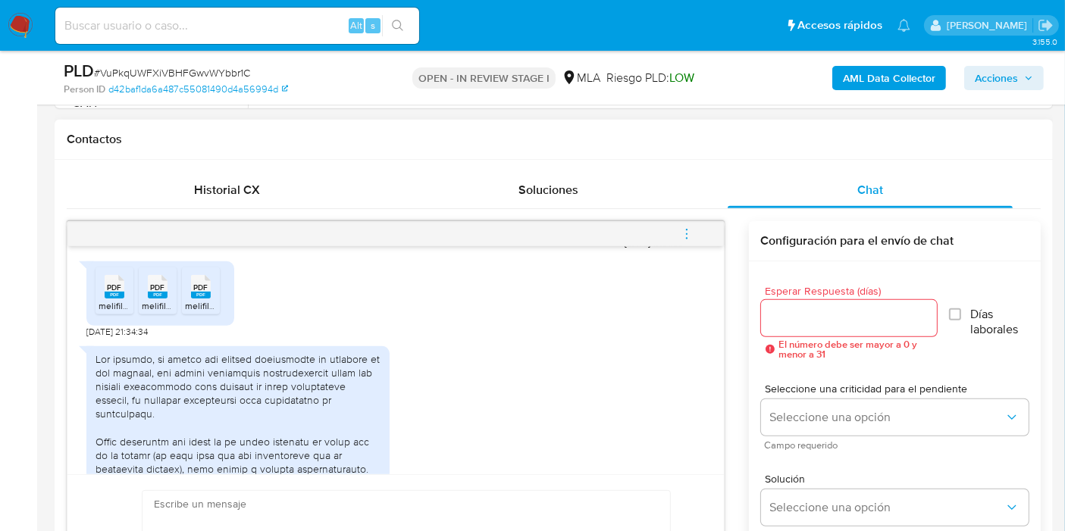
scroll to position [852, 0]
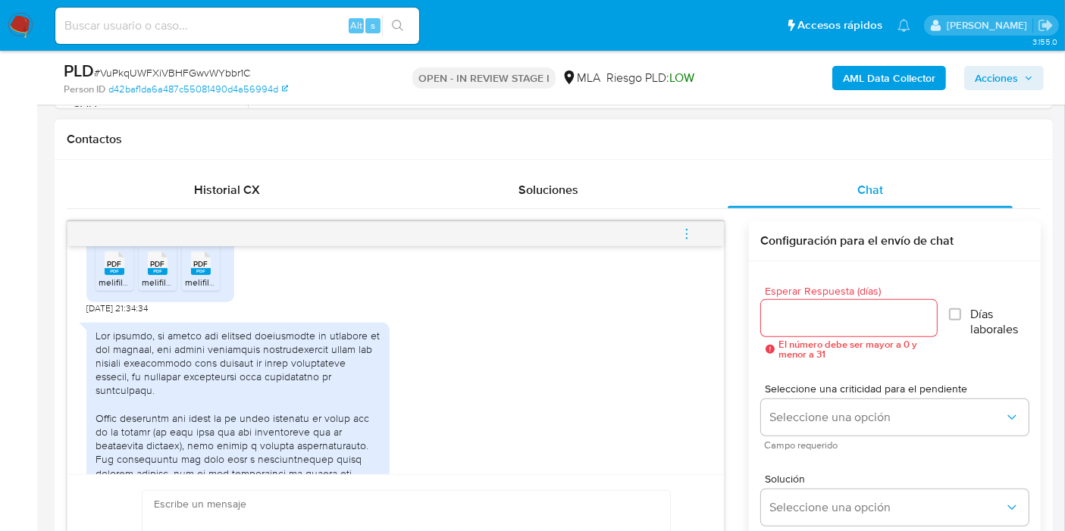
click at [205, 380] on div at bounding box center [237, 501] width 285 height 345
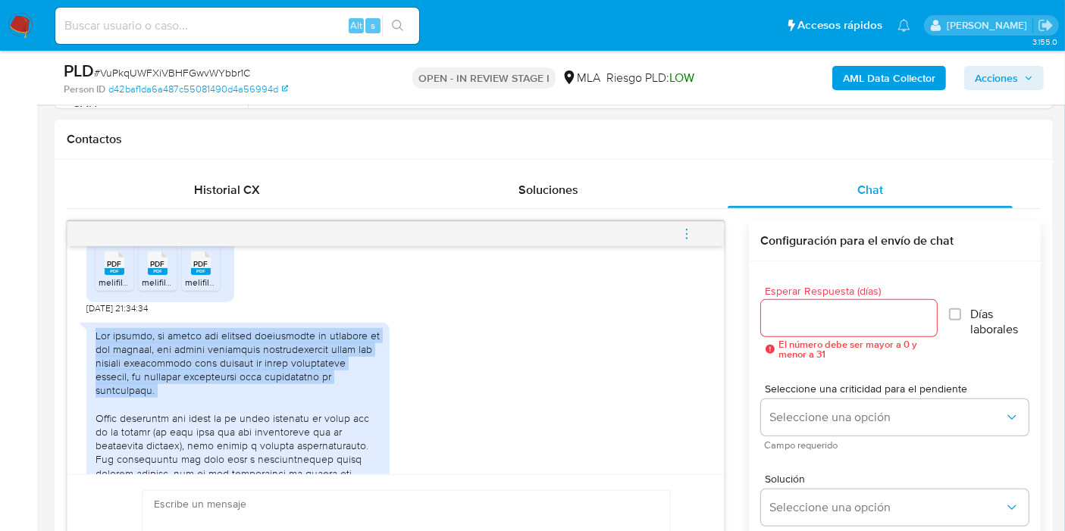
click at [205, 380] on div at bounding box center [237, 501] width 285 height 345
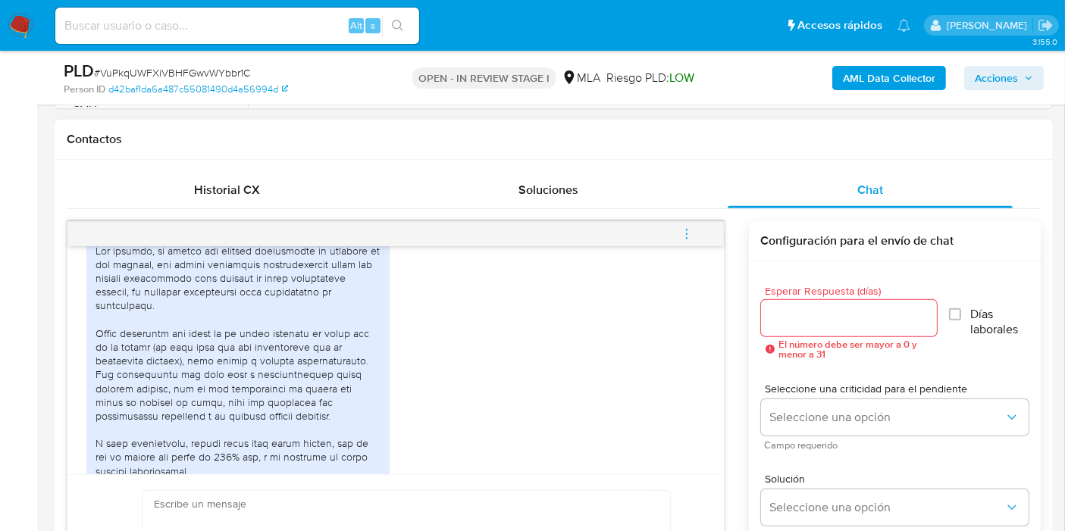
click at [309, 392] on div at bounding box center [237, 416] width 285 height 345
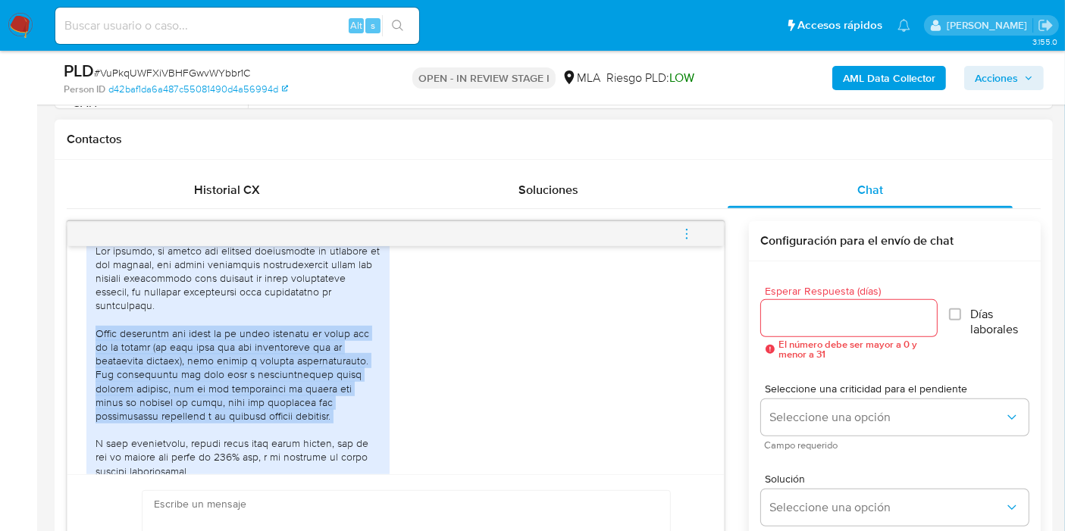
click at [309, 392] on div at bounding box center [237, 416] width 285 height 345
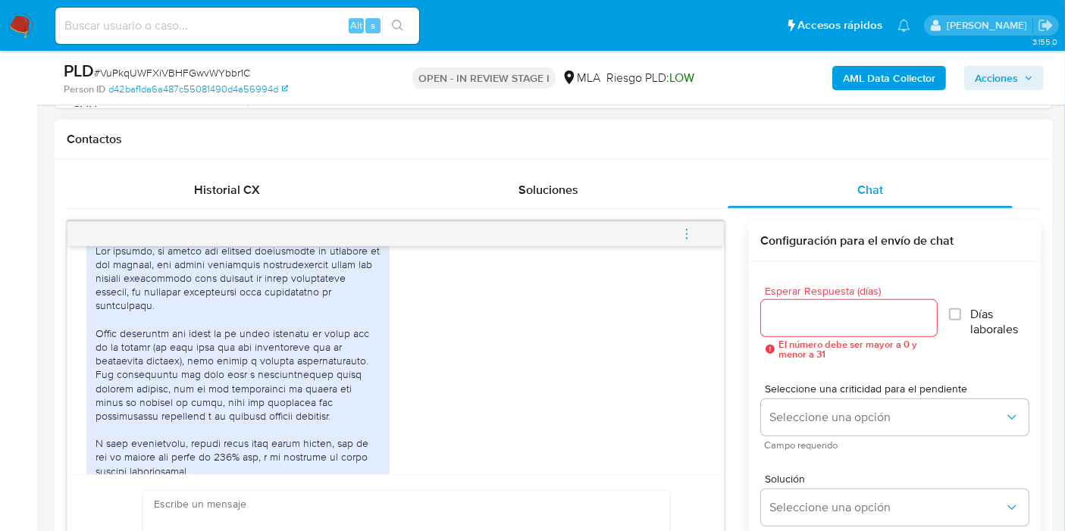
click at [235, 409] on div at bounding box center [237, 416] width 285 height 345
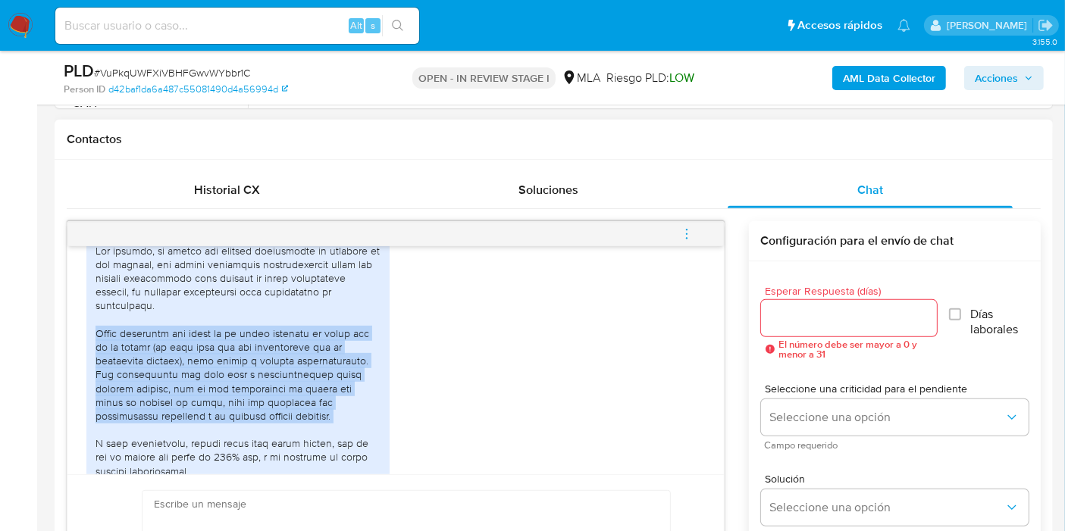
click at [235, 409] on div at bounding box center [237, 416] width 285 height 345
click at [252, 427] on div at bounding box center [237, 416] width 285 height 345
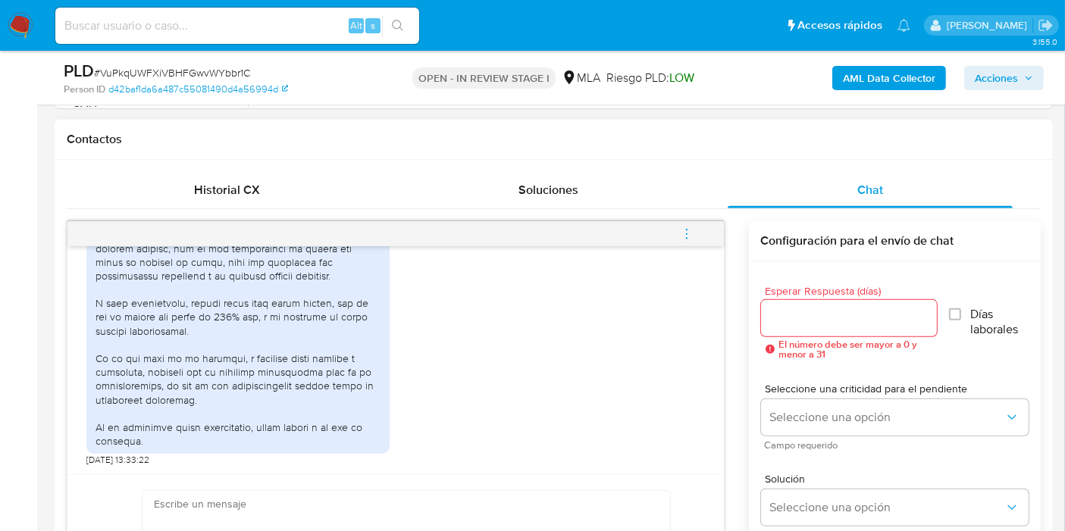
scroll to position [1105, 0]
click at [140, 338] on div at bounding box center [237, 276] width 285 height 345
click at [249, 321] on div at bounding box center [237, 276] width 285 height 345
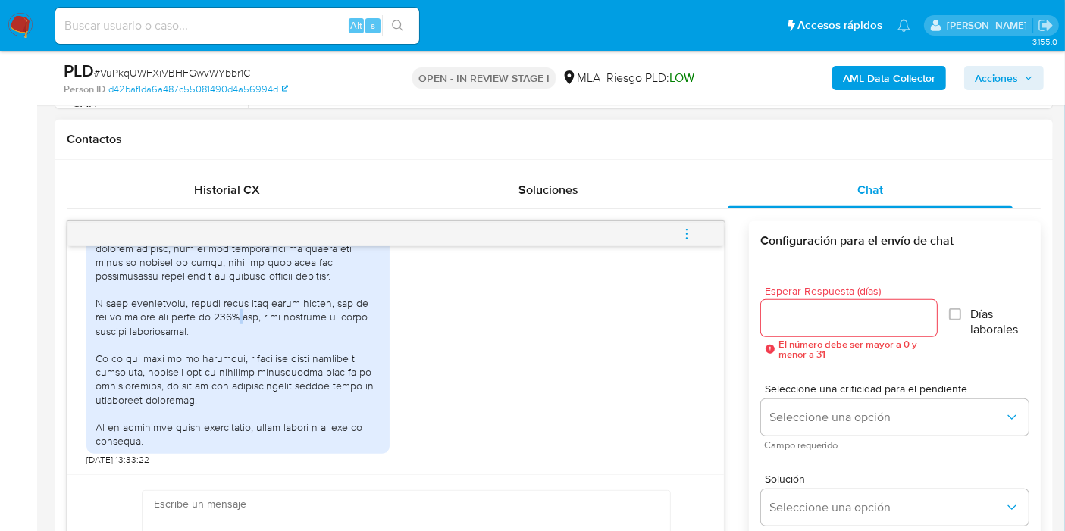
click at [249, 321] on div at bounding box center [237, 276] width 285 height 345
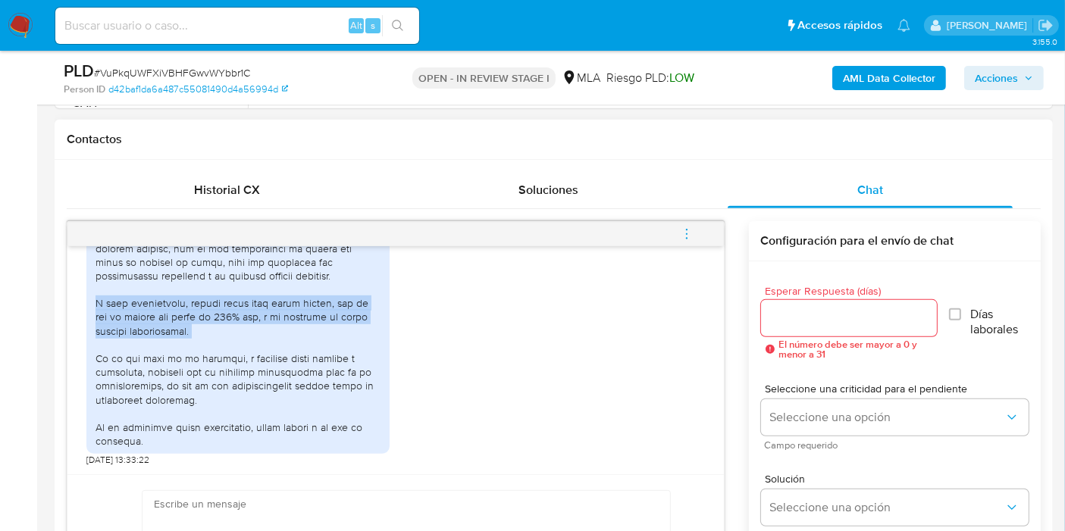
click at [249, 321] on div at bounding box center [237, 276] width 285 height 345
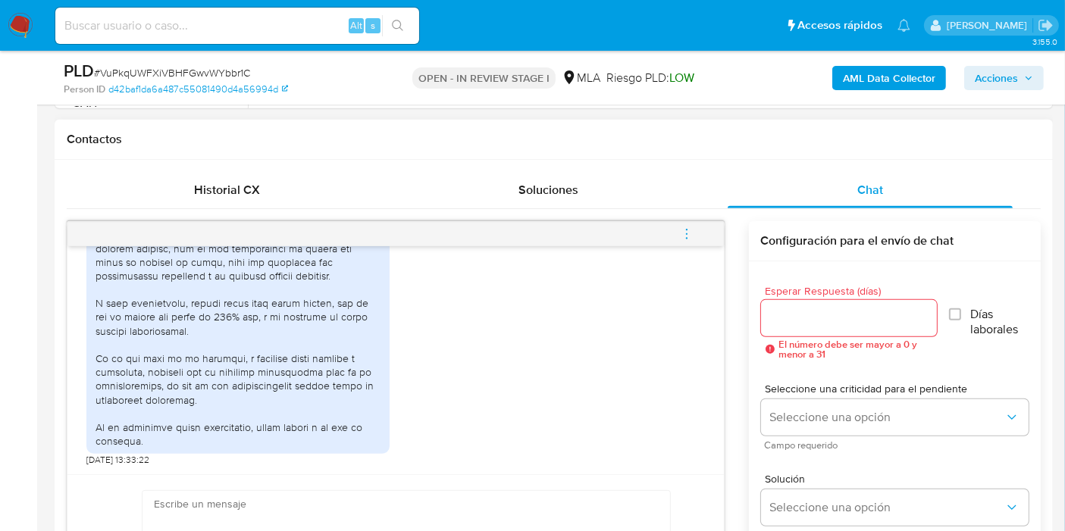
click at [210, 383] on div at bounding box center [237, 276] width 285 height 345
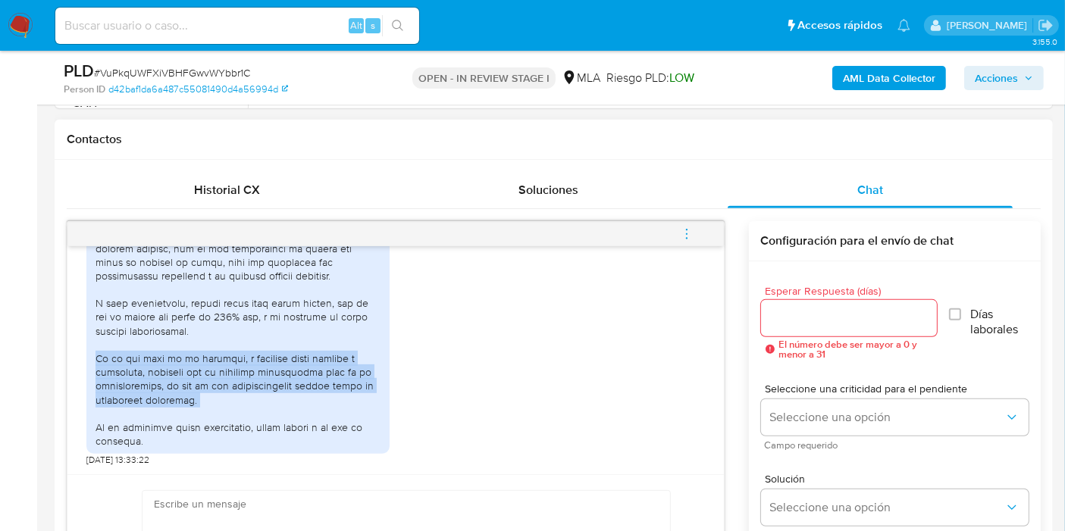
click at [210, 383] on div at bounding box center [237, 276] width 285 height 345
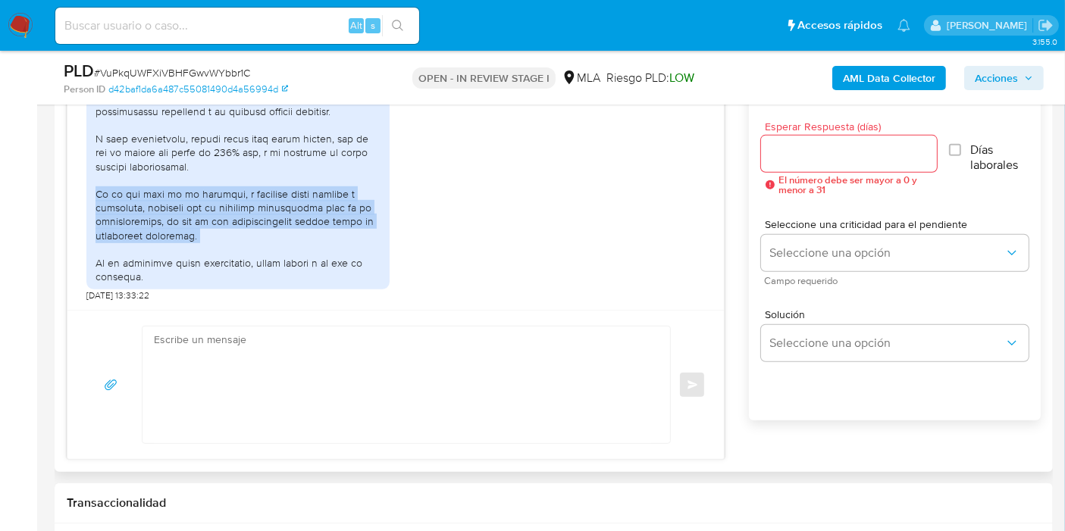
scroll to position [842, 0]
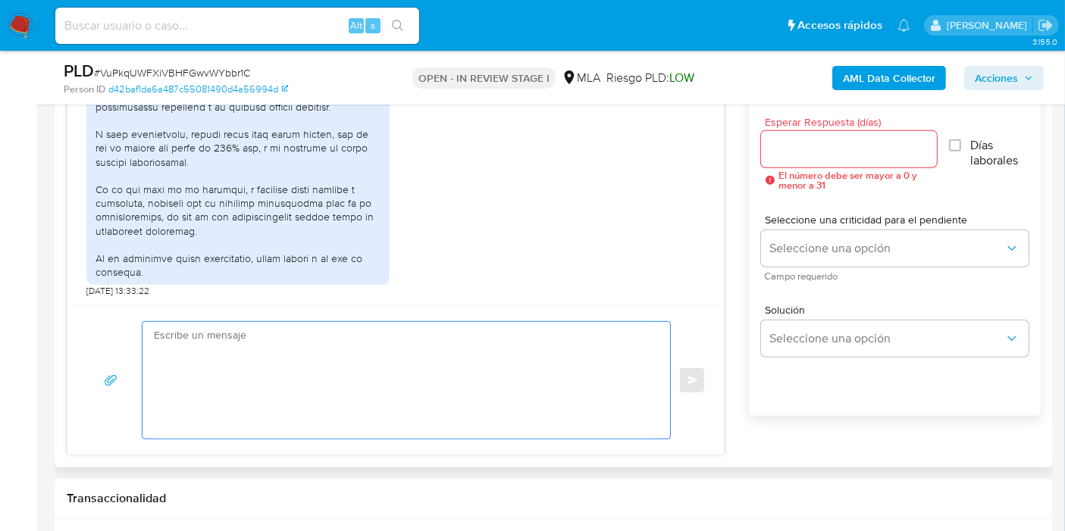
click at [287, 383] on textarea at bounding box center [402, 380] width 497 height 117
type textarea "f"
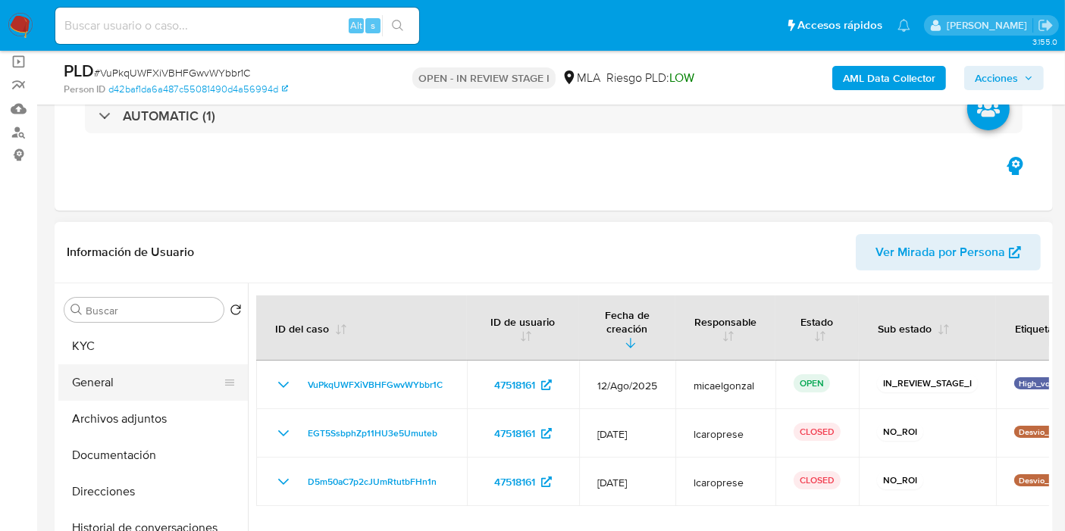
scroll to position [84, 0]
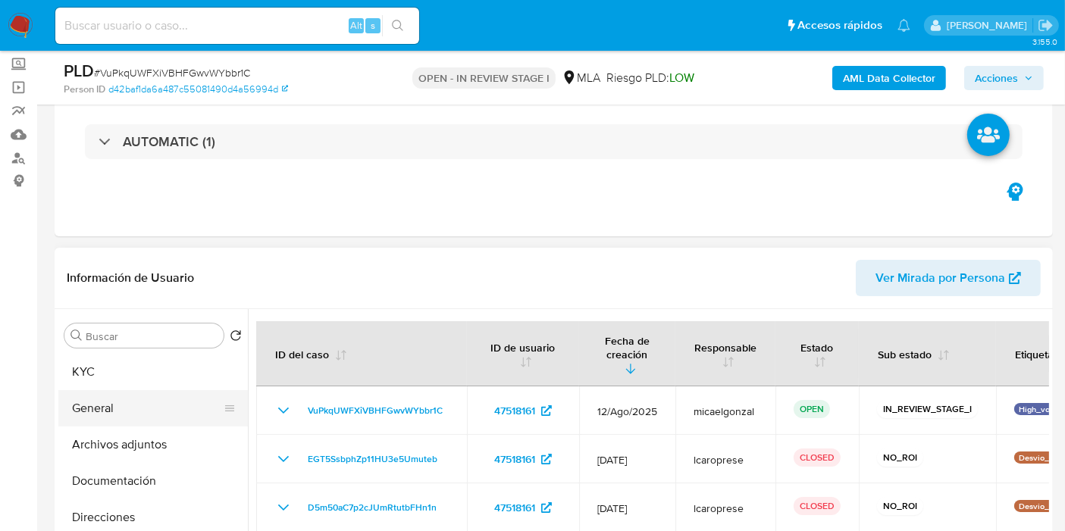
click at [121, 395] on button "General" at bounding box center [146, 408] width 177 height 36
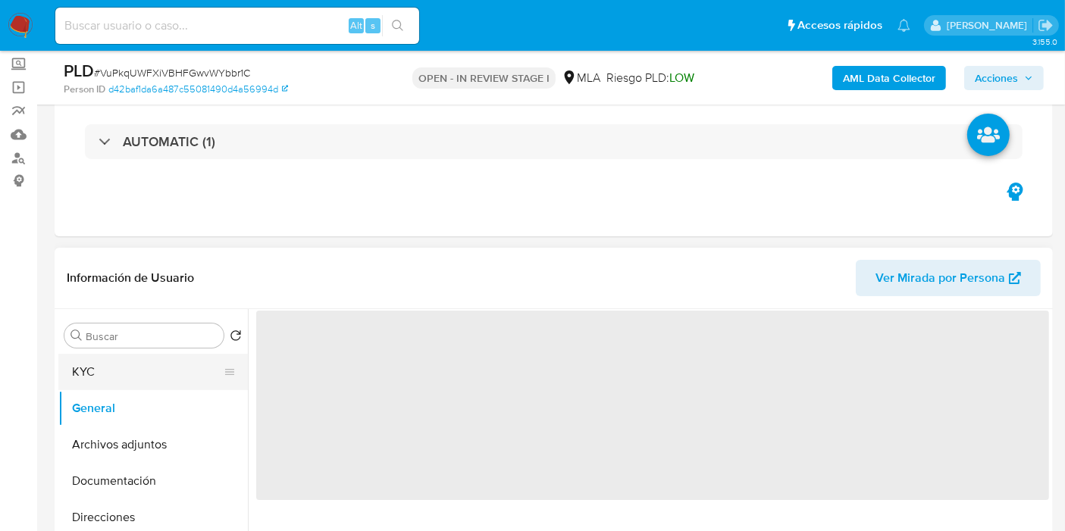
click at [127, 381] on button "KYC" at bounding box center [146, 372] width 177 height 36
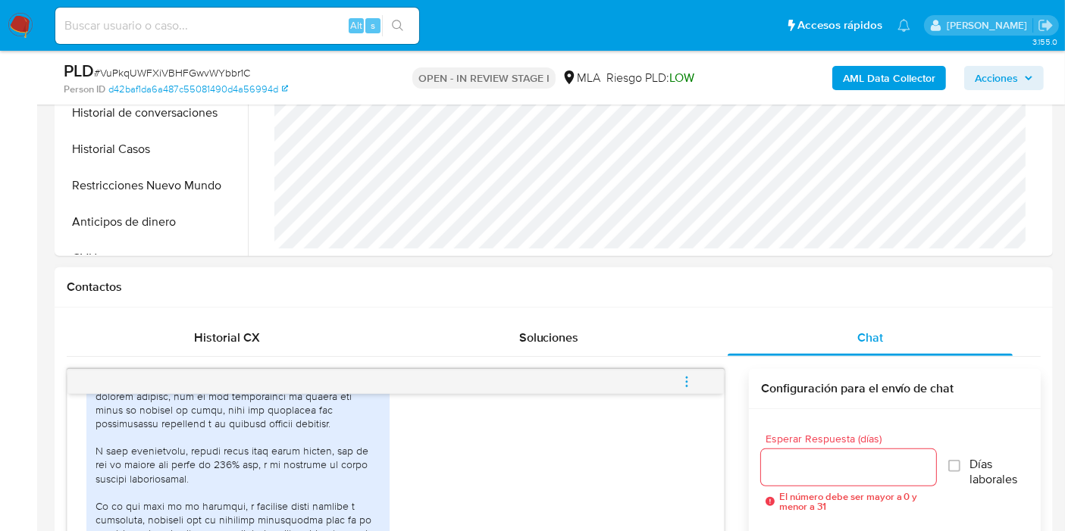
scroll to position [842, 0]
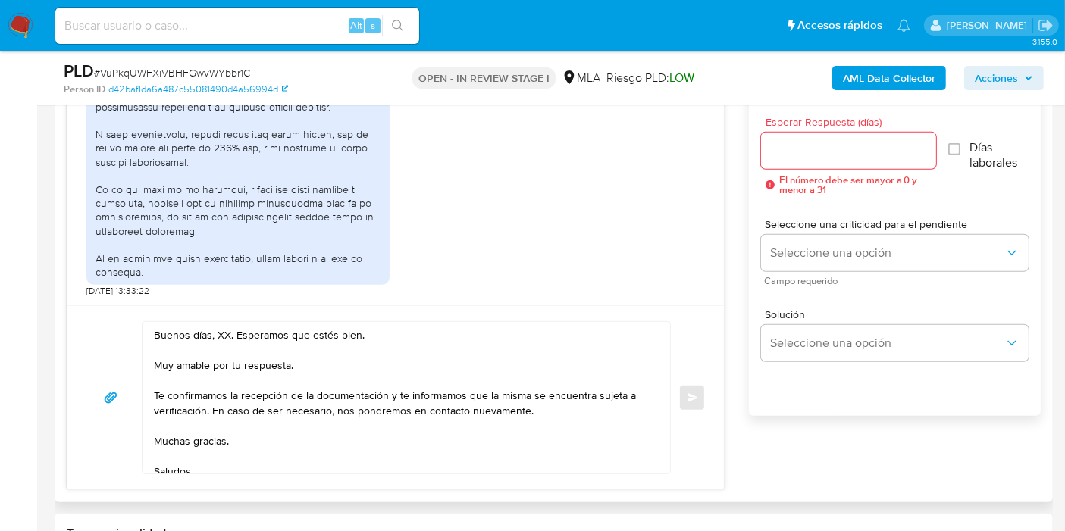
click at [226, 339] on textarea "Buenos días, XX. Esperamos que estés bien. Muy amable por tu respuesta. Te conf…" at bounding box center [402, 398] width 497 height 152
click at [223, 336] on textarea "Buenos días, XX. Esperamos que estés bien. Muy amable por tu respuesta. Te conf…" at bounding box center [402, 398] width 497 height 152
click at [233, 368] on textarea "Buenos días, Alejandro. Esperamos que estés bien. Muy amable por tu respuesta. …" at bounding box center [402, 398] width 497 height 152
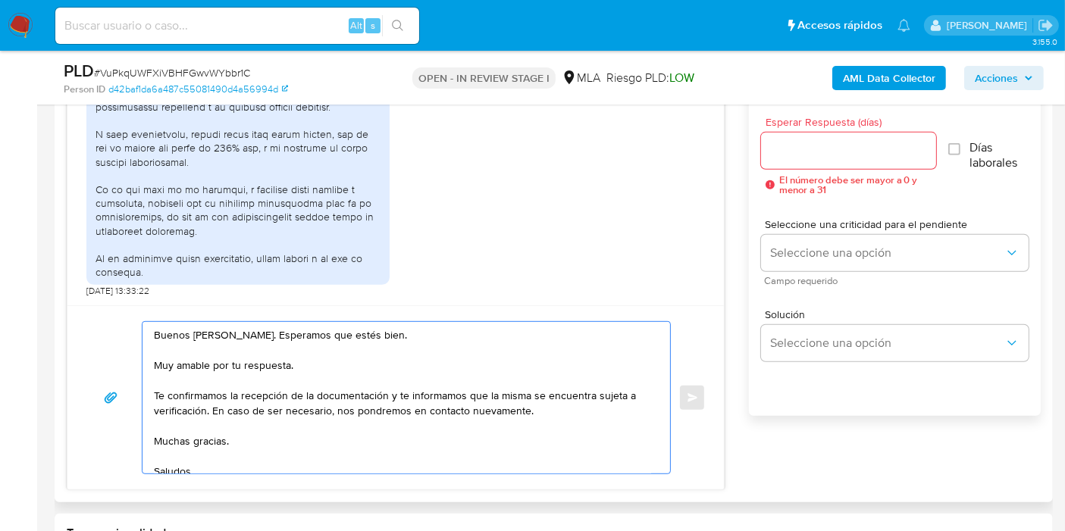
click at [233, 368] on textarea "Buenos días, Alejandro. Esperamos que estés bien. Muy amable por tu respuesta. …" at bounding box center [402, 398] width 497 height 152
drag, startPoint x: 387, startPoint y: 397, endPoint x: 205, endPoint y: 408, distance: 182.9
click at [185, 439] on textarea "Buenos días, Alejandro. Esperamos que estés bien. Muchas gracias por tu respues…" at bounding box center [402, 398] width 497 height 152
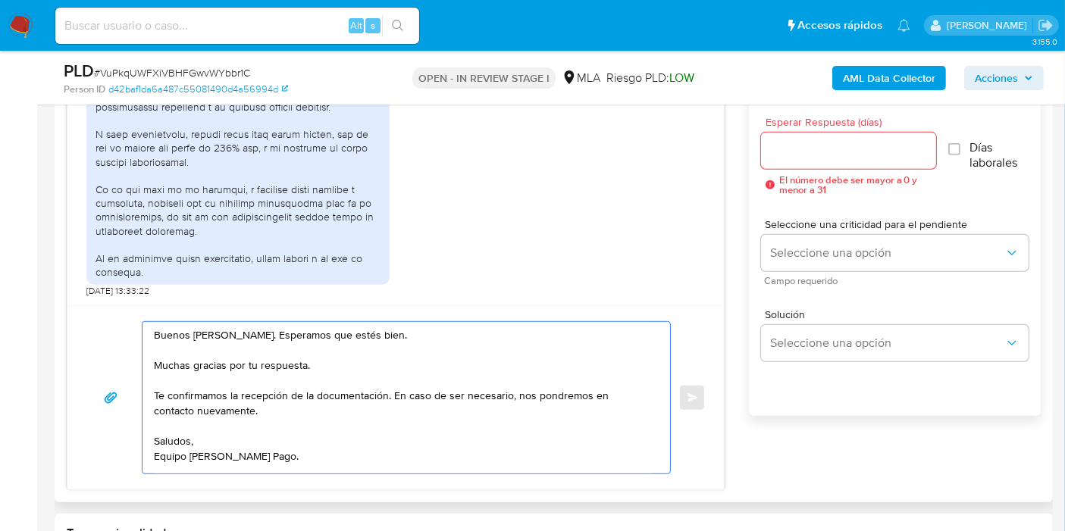
click at [157, 452] on textarea "Buenos [PERSON_NAME]. Esperamos que estés bien. Muchas gracias por tu respuesta…" at bounding box center [402, 398] width 497 height 152
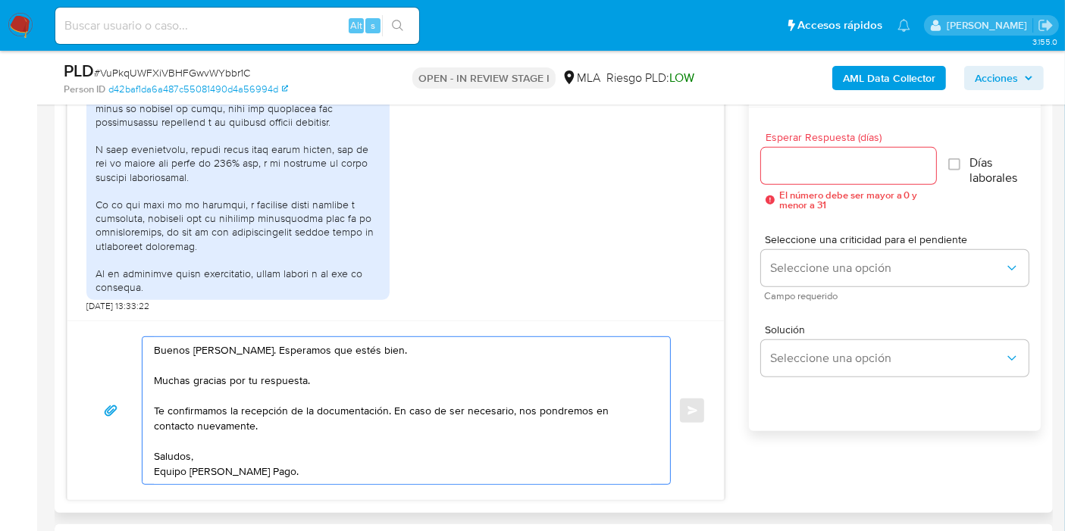
scroll to position [673, 0]
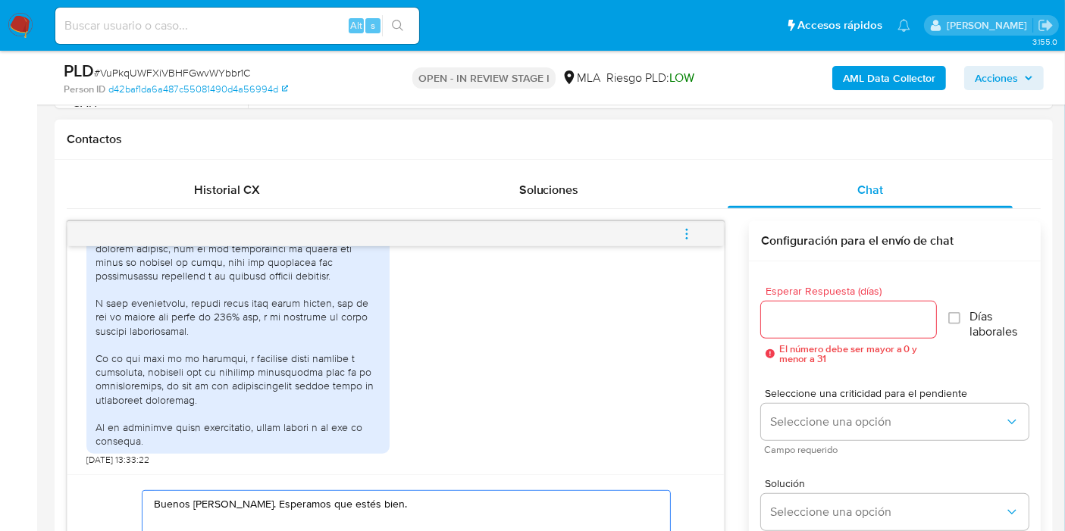
type textarea "Buenos [PERSON_NAME]. Esperamos que estés bien. Muchas gracias por tu respuesta…"
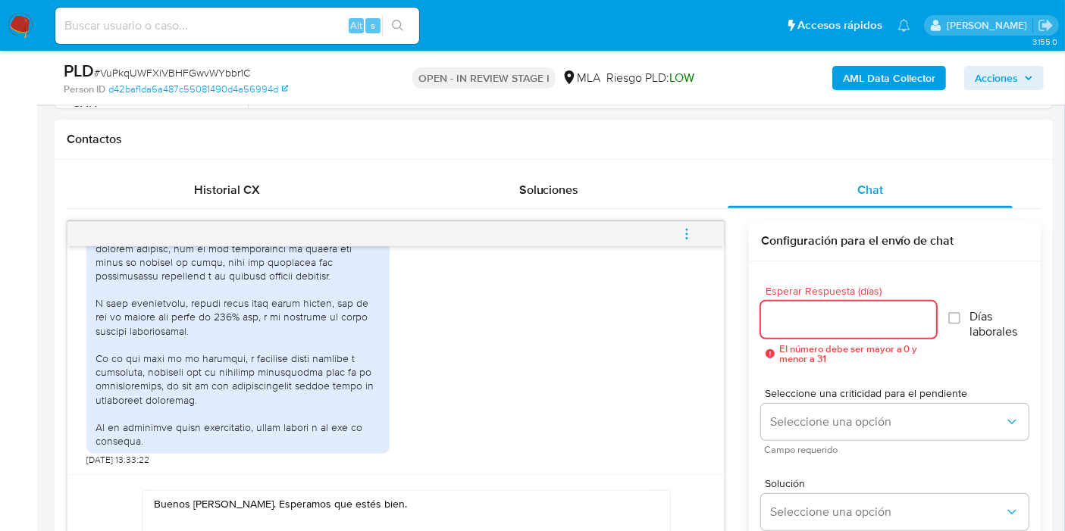
click at [812, 321] on input "Esperar Respuesta (días)" at bounding box center [848, 320] width 175 height 20
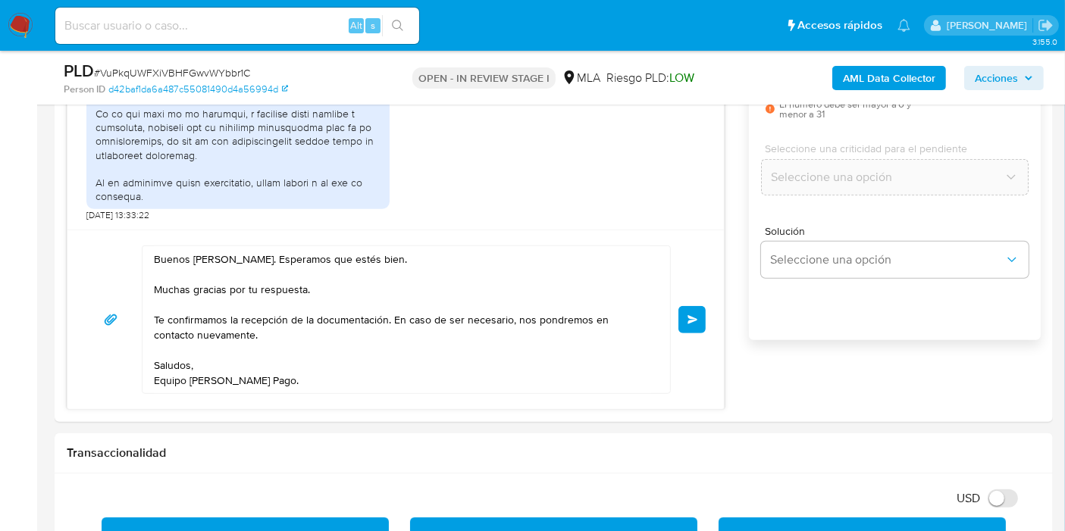
scroll to position [926, 0]
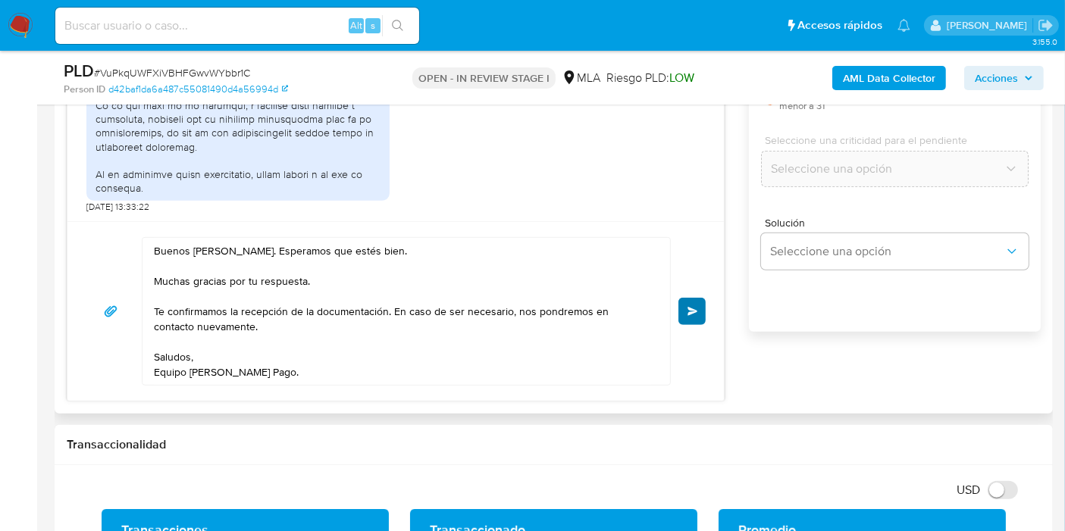
type input "0"
click at [690, 310] on span "Enviar" at bounding box center [692, 311] width 11 height 9
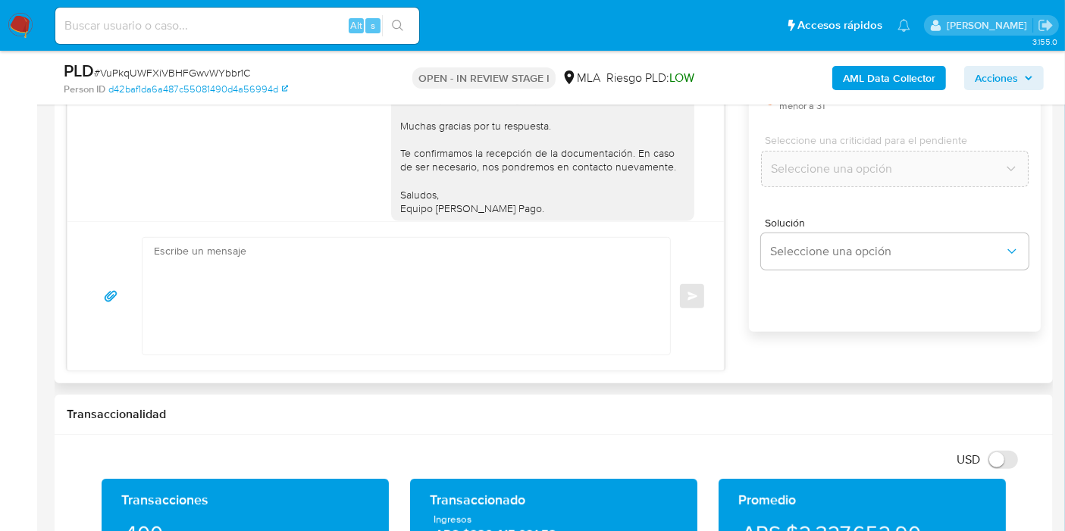
scroll to position [1190, 0]
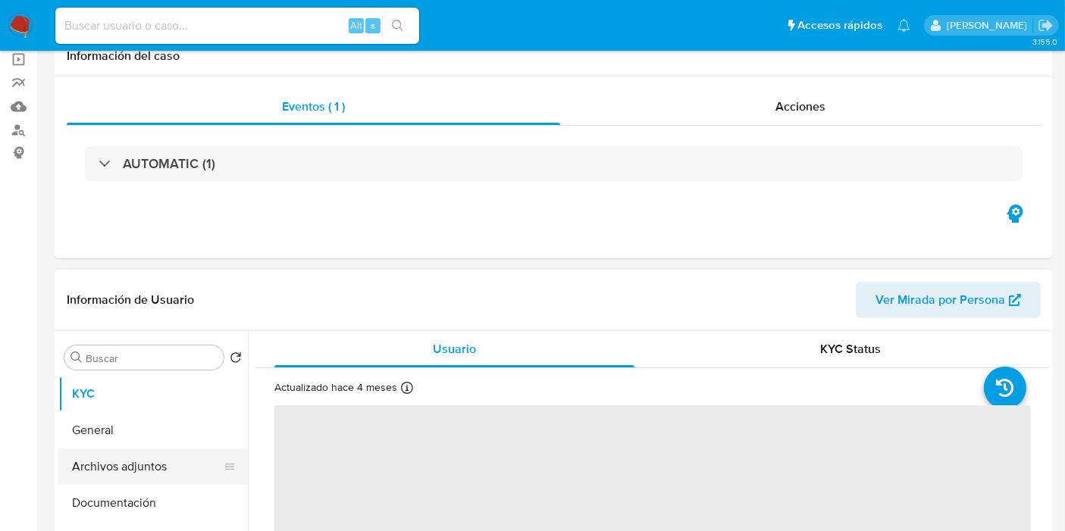
scroll to position [252, 0]
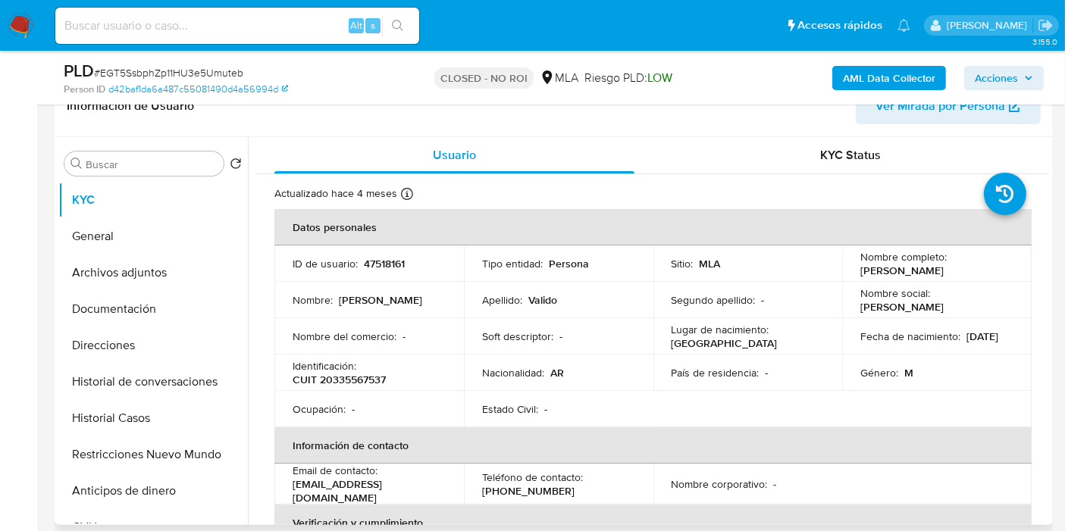
select select "10"
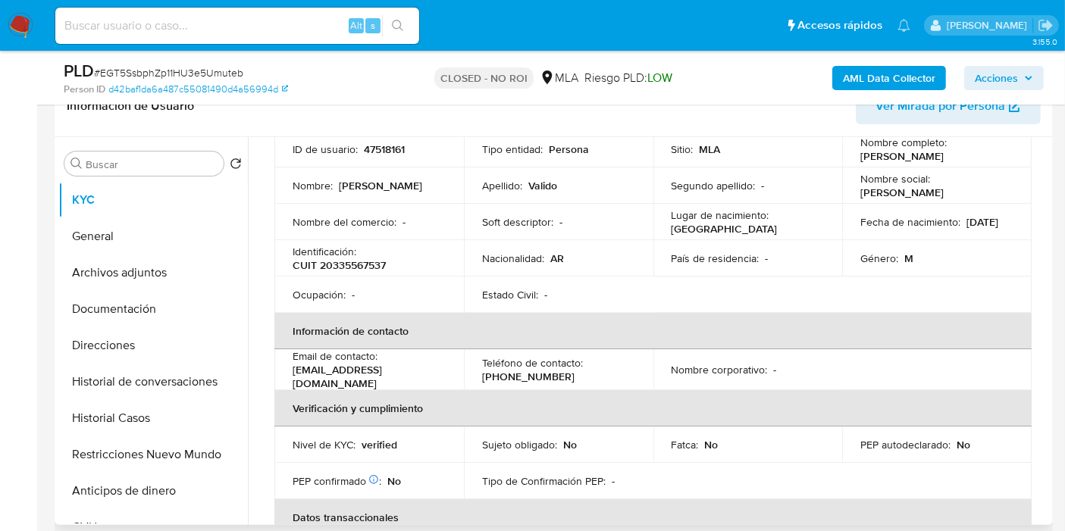
scroll to position [168, 0]
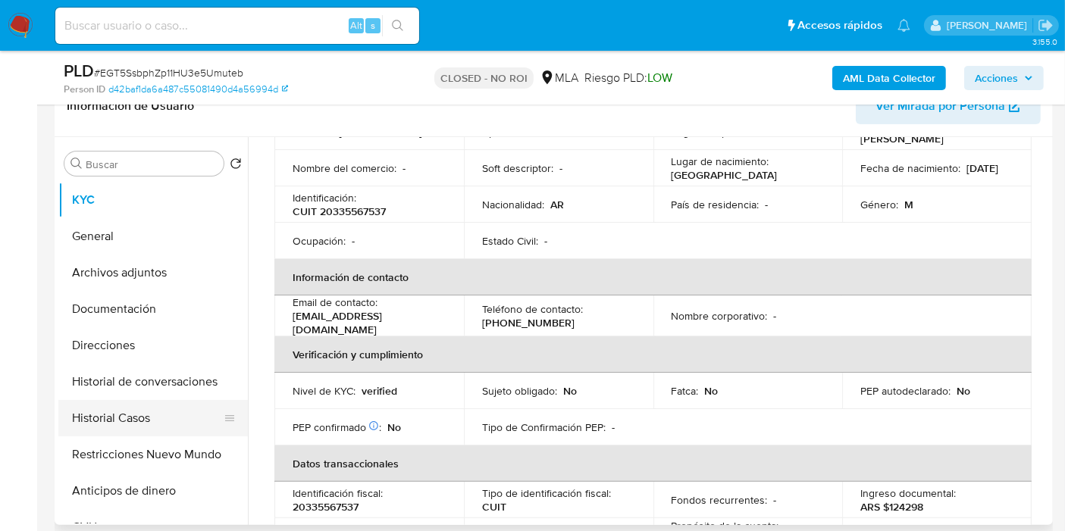
click at [138, 430] on button "Historial Casos" at bounding box center [146, 418] width 177 height 36
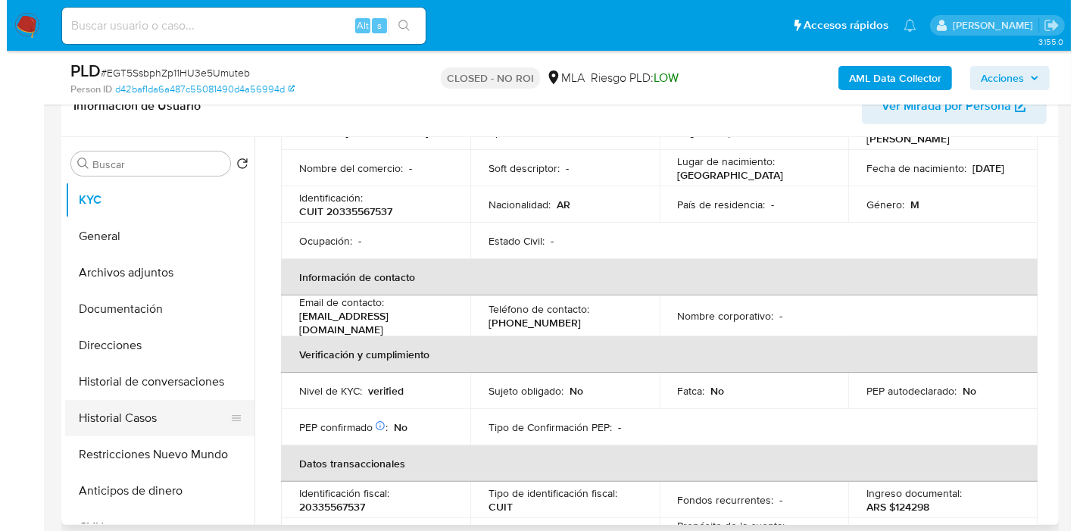
scroll to position [0, 0]
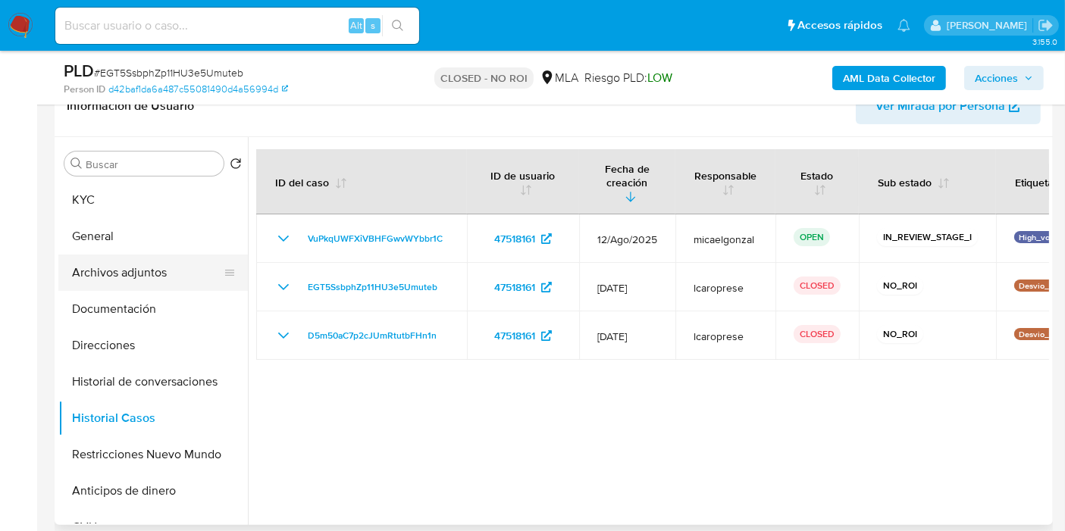
click at [155, 283] on button "Archivos adjuntos" at bounding box center [146, 273] width 177 height 36
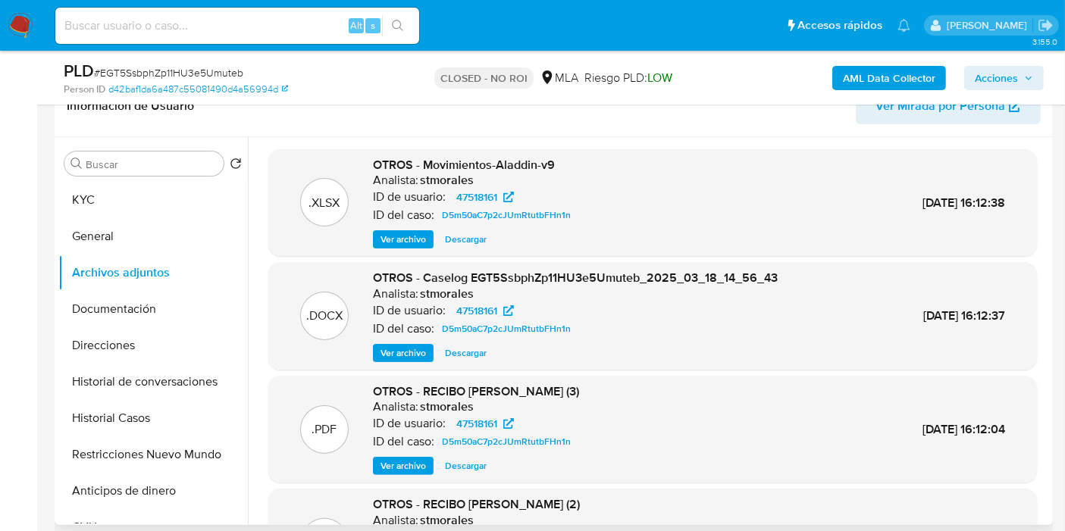
click at [401, 349] on span "Ver archivo" at bounding box center [402, 353] width 45 height 15
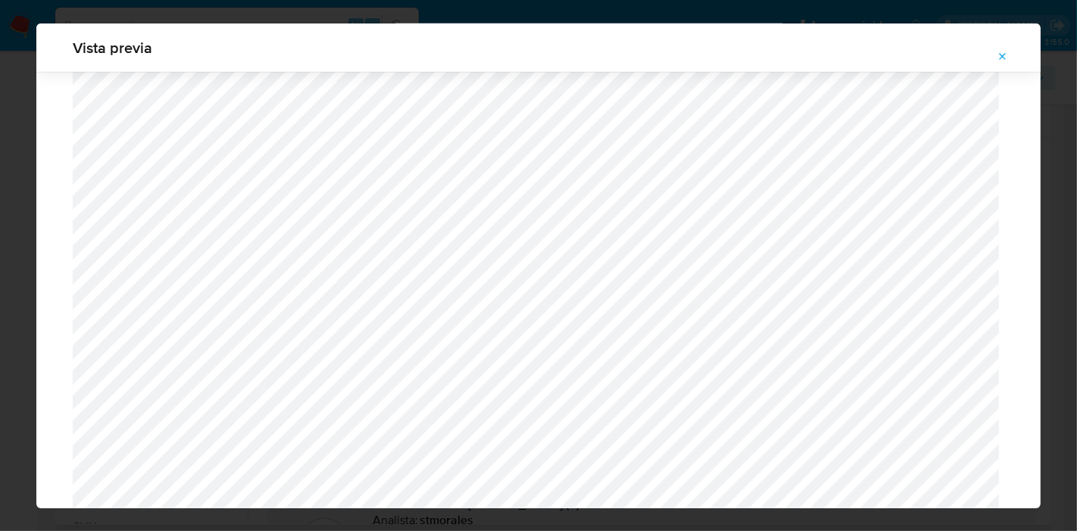
scroll to position [811, 0]
click at [990, 55] on button "Attachment preview" at bounding box center [1003, 57] width 33 height 24
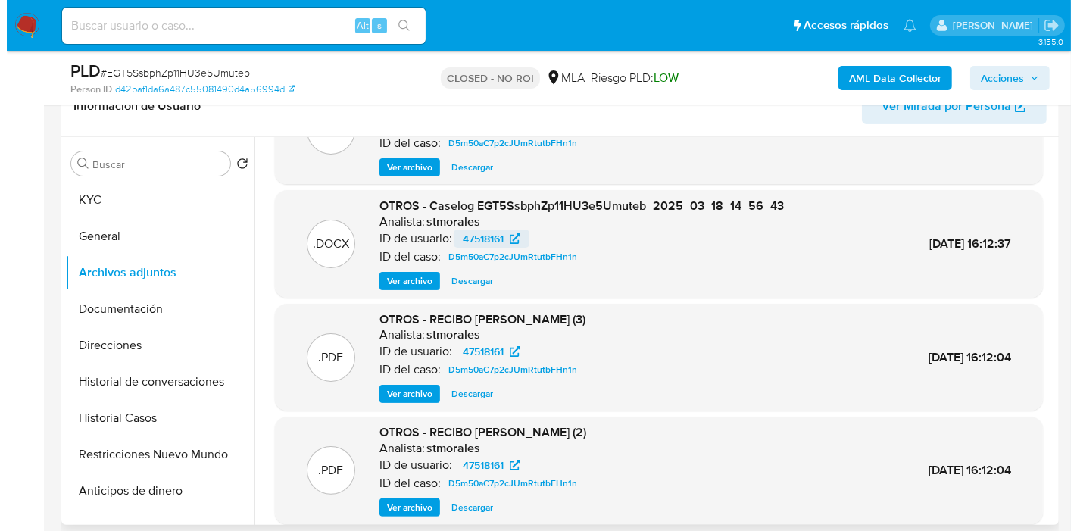
scroll to position [0, 0]
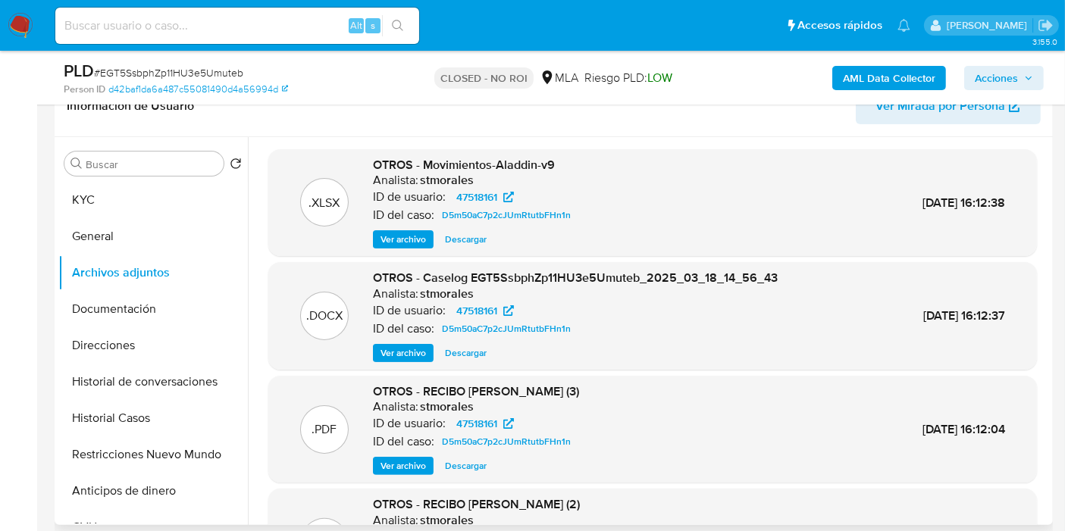
drag, startPoint x: 396, startPoint y: 235, endPoint x: 407, endPoint y: 305, distance: 70.5
click at [411, 245] on span "Ver archivo" at bounding box center [402, 239] width 45 height 15
click at [409, 352] on span "Ver archivo" at bounding box center [402, 353] width 45 height 15
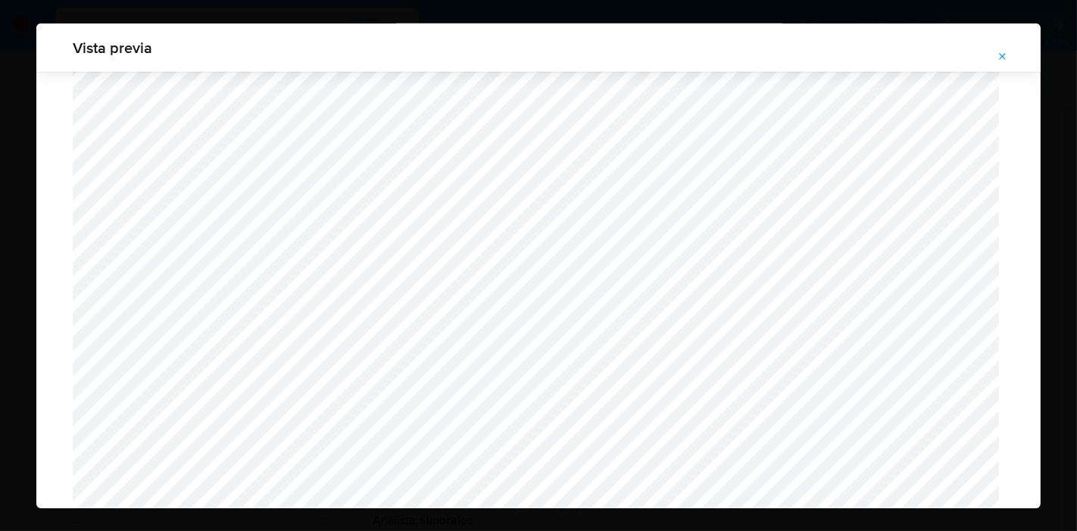
scroll to position [1232, 0]
click at [0, 286] on div "Vista previa" at bounding box center [538, 265] width 1077 height 531
click at [996, 62] on button "Attachment preview" at bounding box center [1003, 57] width 33 height 24
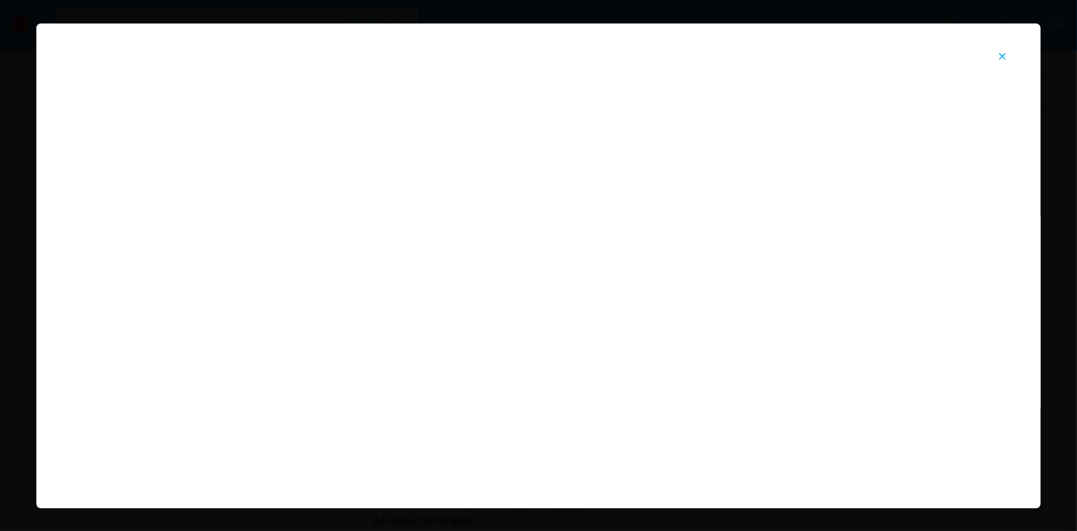
scroll to position [78, 0]
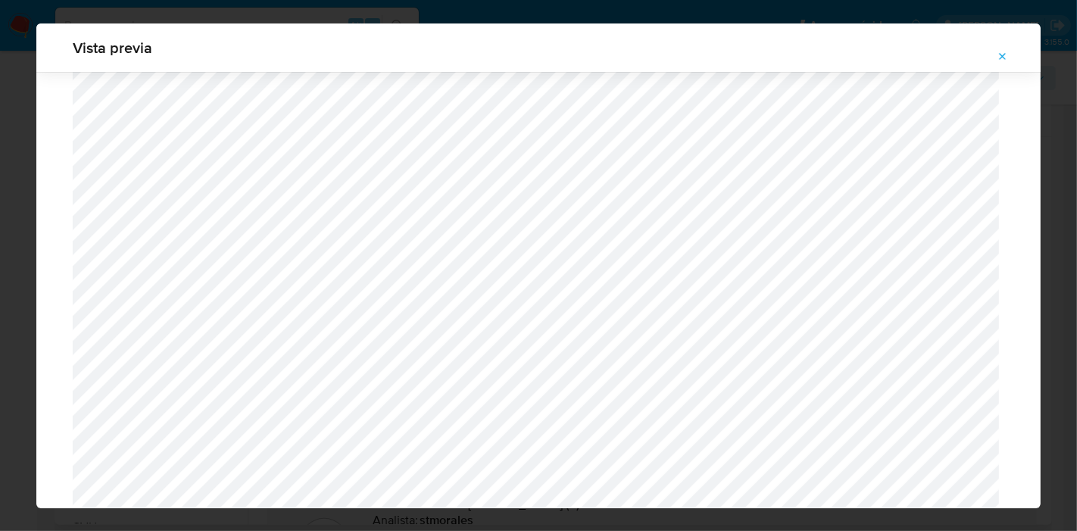
click at [999, 55] on icon "Attachment preview" at bounding box center [1003, 57] width 12 height 12
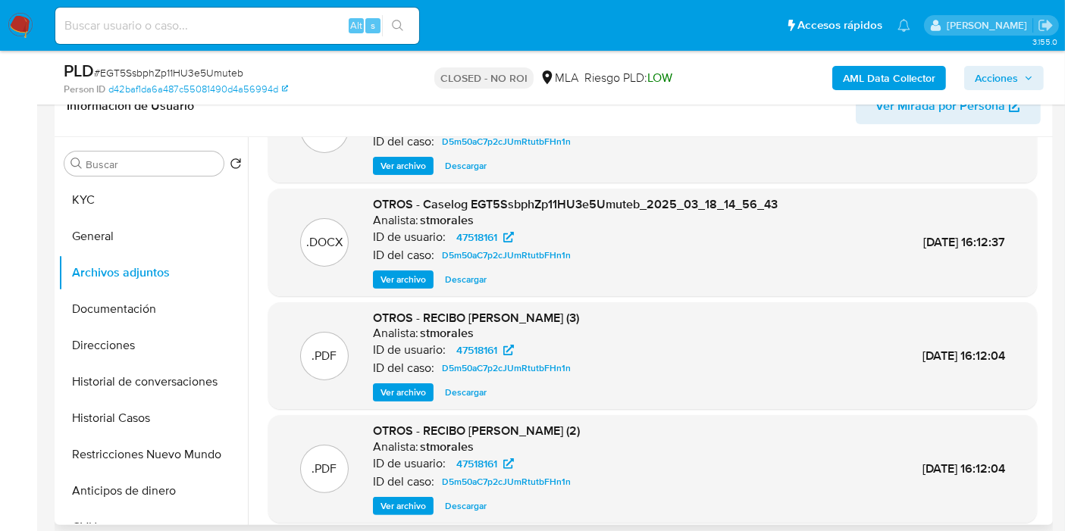
scroll to position [127, 0]
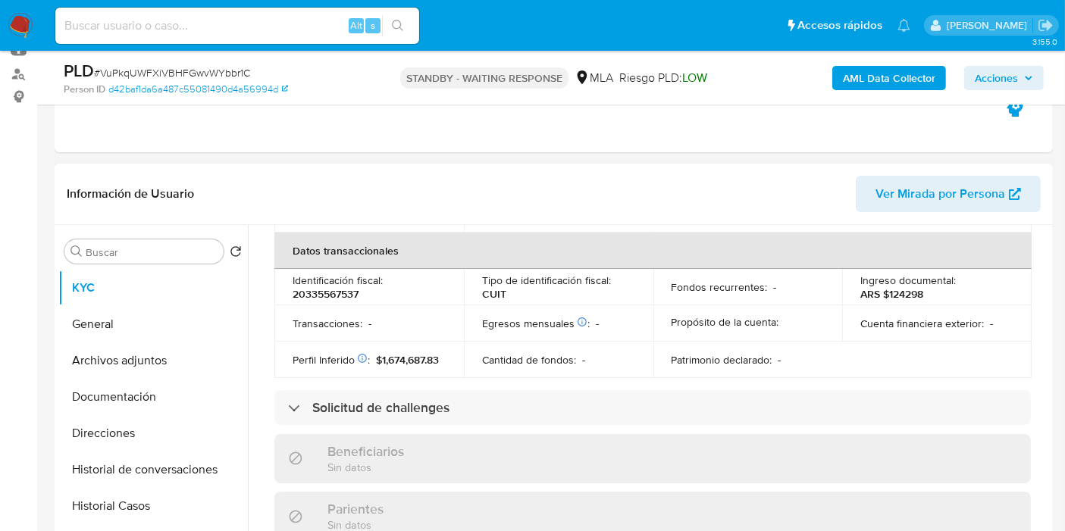
scroll to position [796, 0]
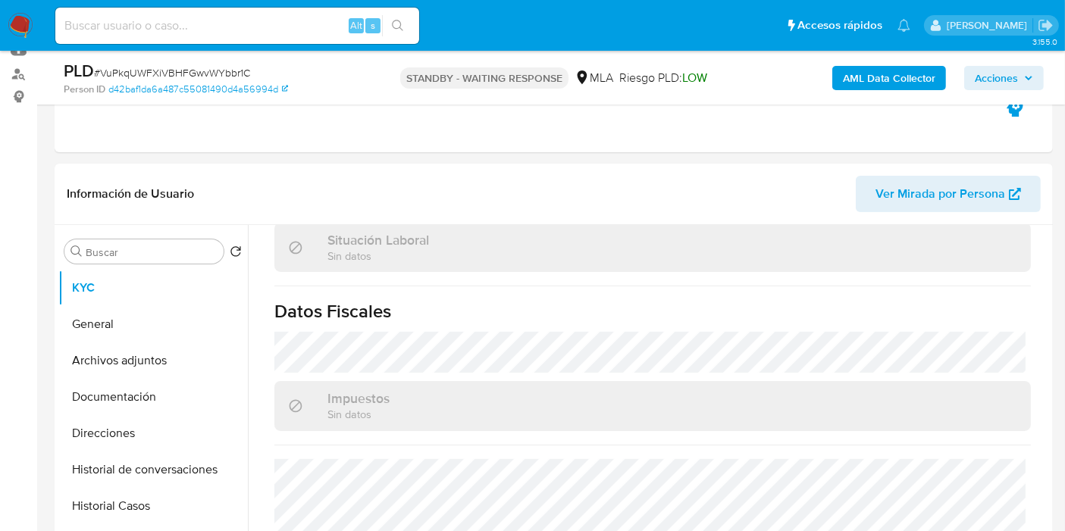
select select "10"
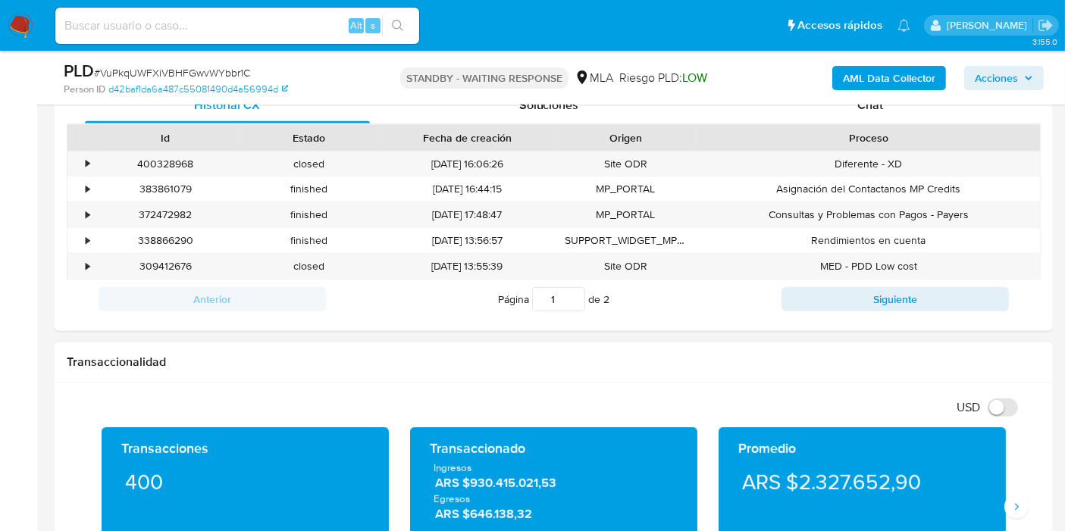
scroll to position [505, 0]
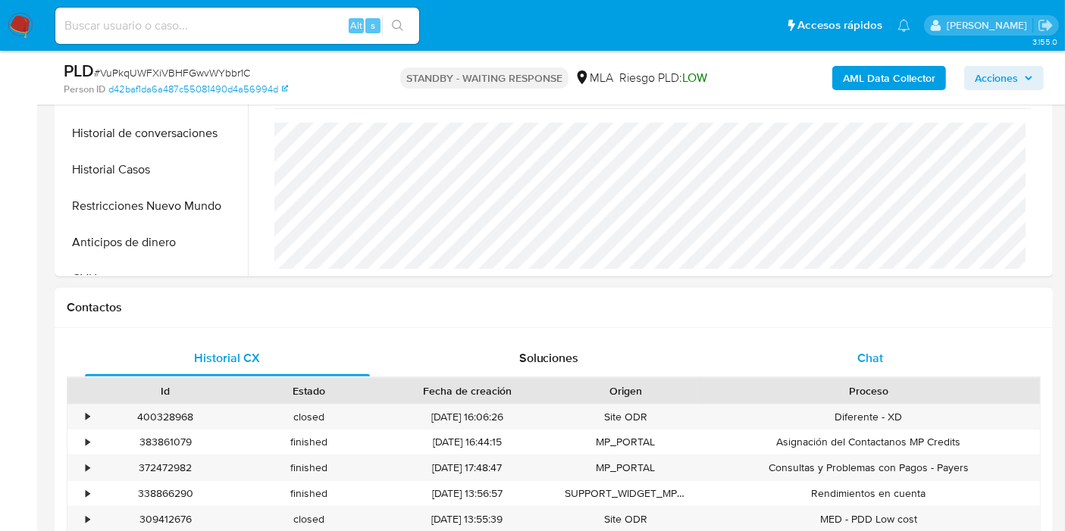
click at [849, 371] on div "Chat" at bounding box center [869, 358] width 285 height 36
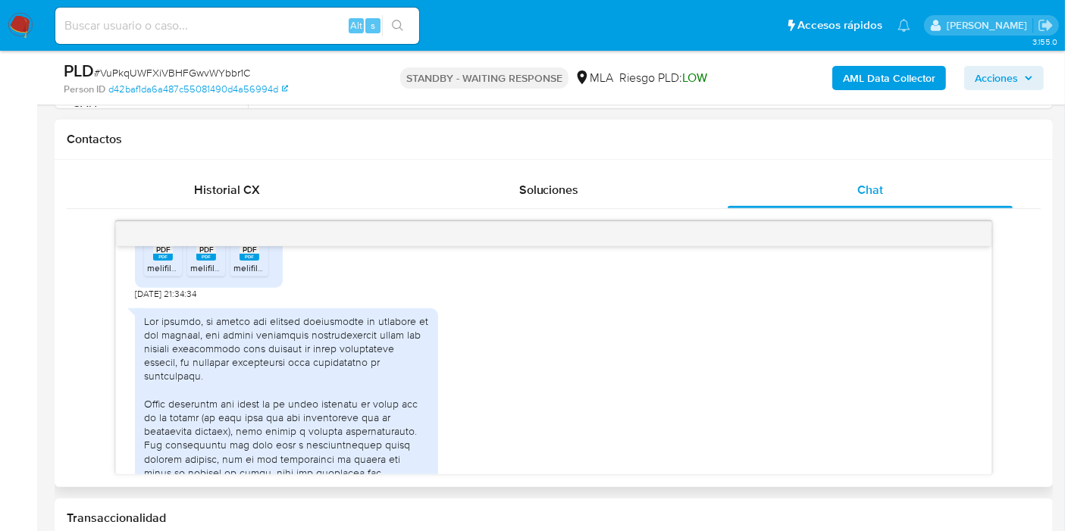
scroll to position [852, 0]
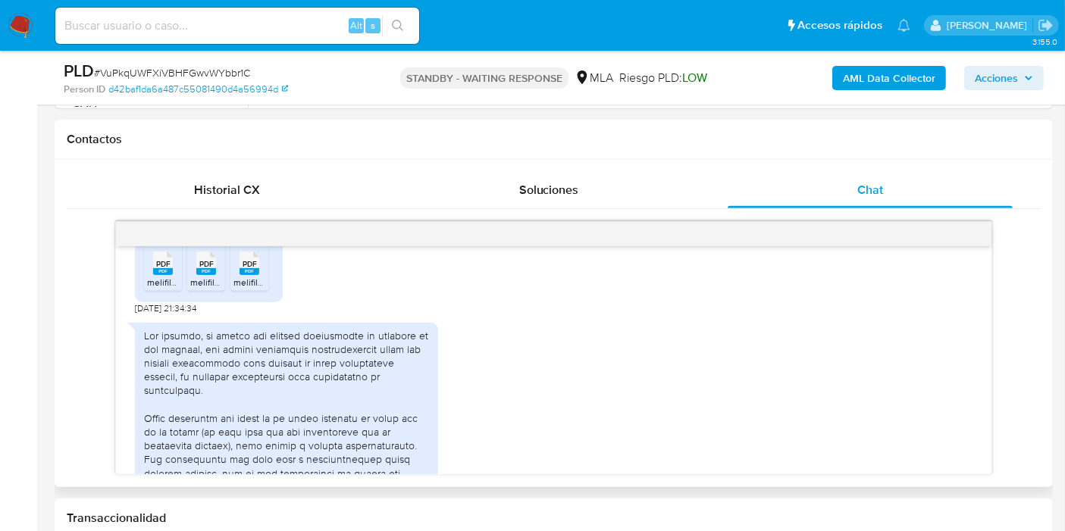
click at [252, 371] on div at bounding box center [286, 501] width 285 height 345
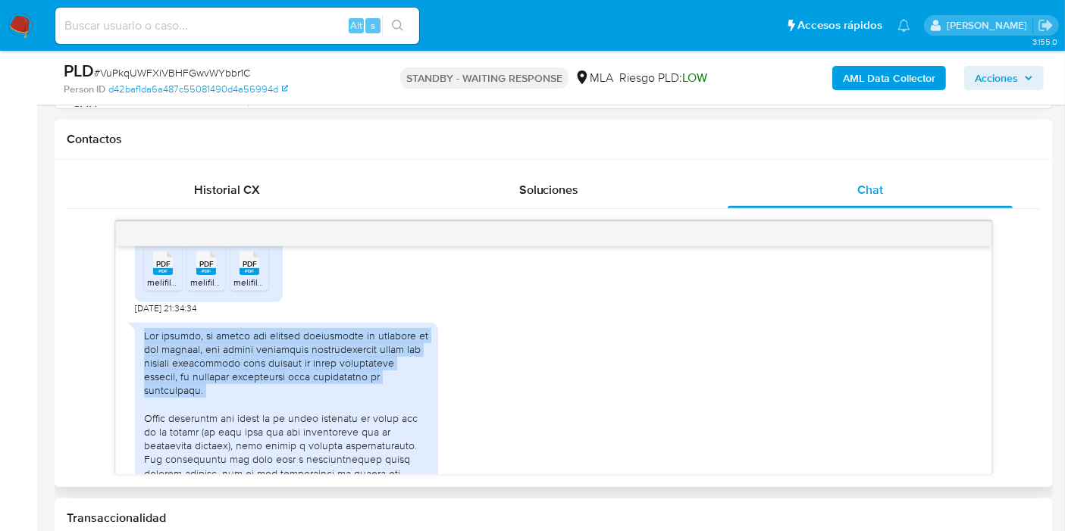
click at [252, 371] on div at bounding box center [286, 501] width 285 height 345
copy div "Les informo, el dinero que ingreso diariamente es producto de mis ahorros, los …"
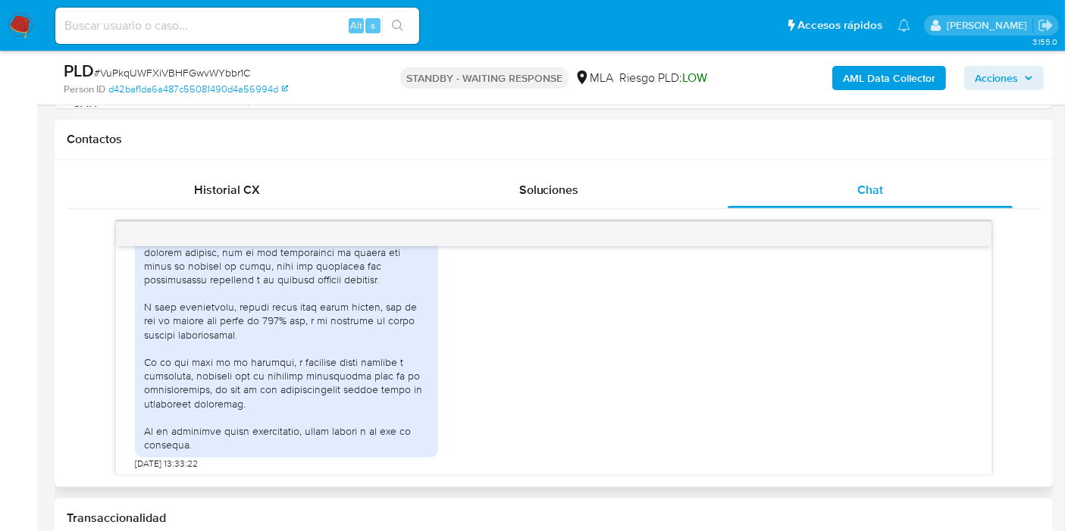
scroll to position [1105, 0]
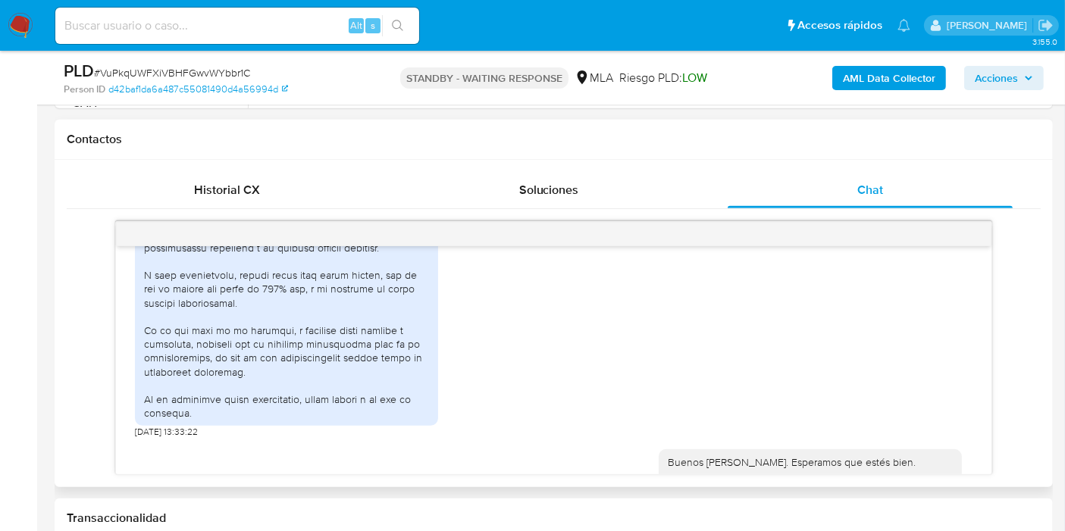
click at [349, 378] on div at bounding box center [286, 248] width 285 height 345
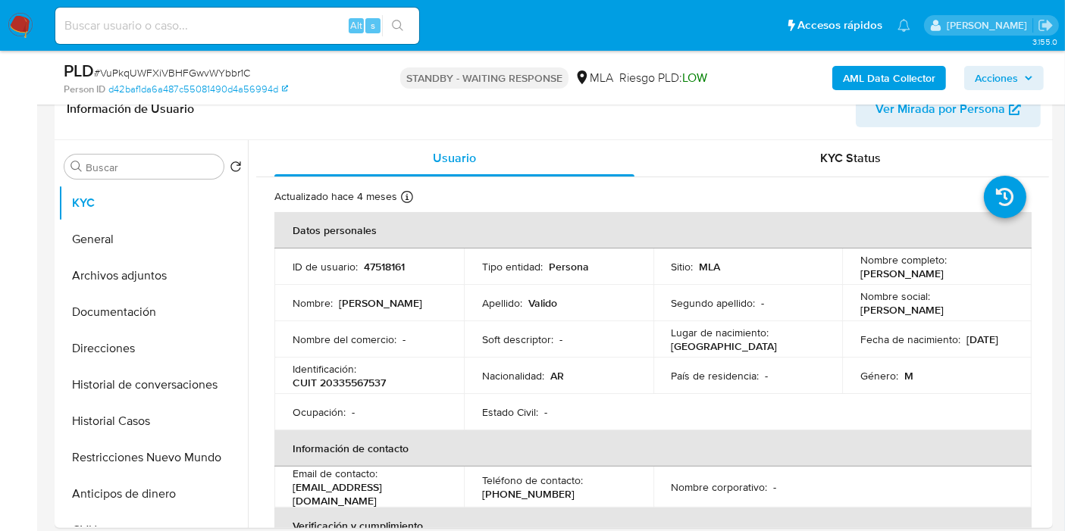
scroll to position [252, 0]
click at [203, 65] on span "# VuPkqUWFXiVBHFGwvWYbbr1C" at bounding box center [172, 72] width 156 height 15
copy span "VuPkqUWFXiVBHFGwvWYbbr1C"
click at [23, 24] on img at bounding box center [21, 26] width 26 height 26
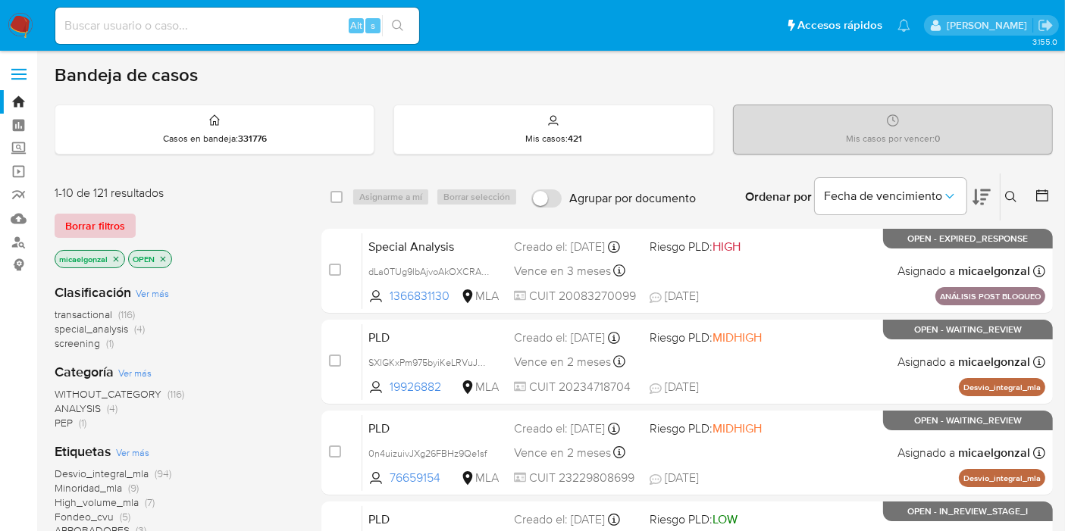
click at [99, 221] on span "Borrar filtros" at bounding box center [95, 225] width 60 height 21
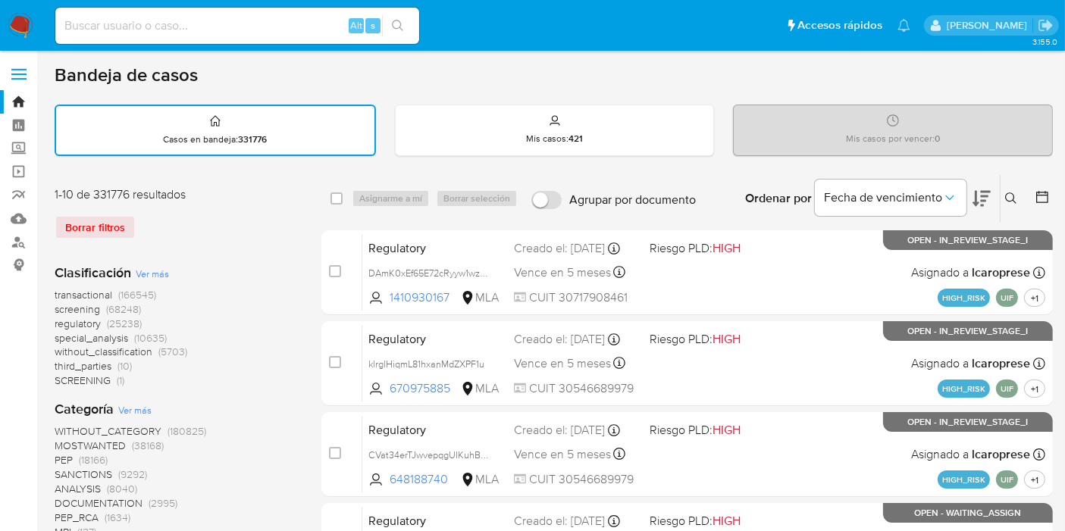
drag, startPoint x: 1028, startPoint y: 201, endPoint x: 1015, endPoint y: 197, distance: 13.4
click at [1026, 201] on div at bounding box center [1038, 198] width 27 height 47
click at [1015, 197] on icon at bounding box center [1011, 198] width 12 height 12
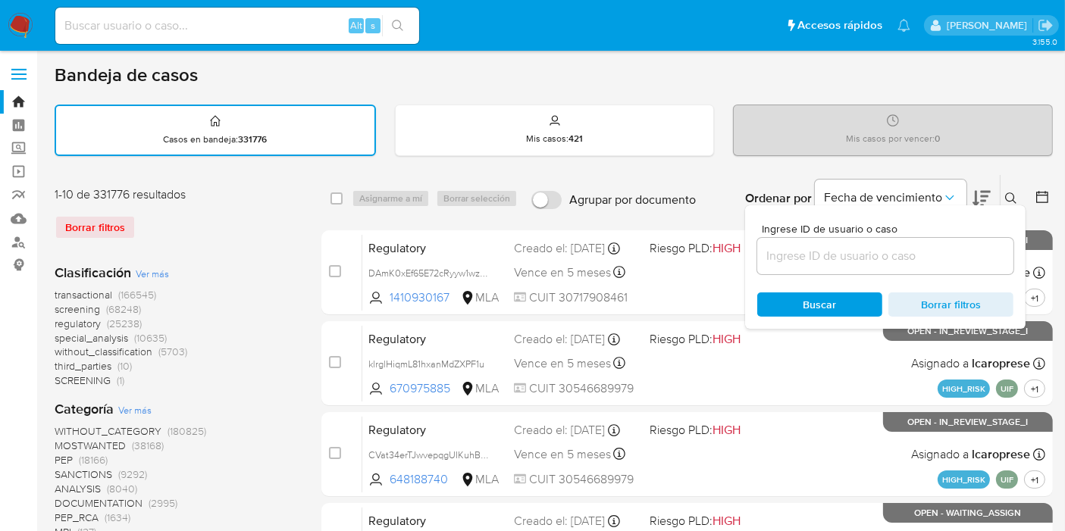
click at [876, 254] on input at bounding box center [885, 256] width 256 height 20
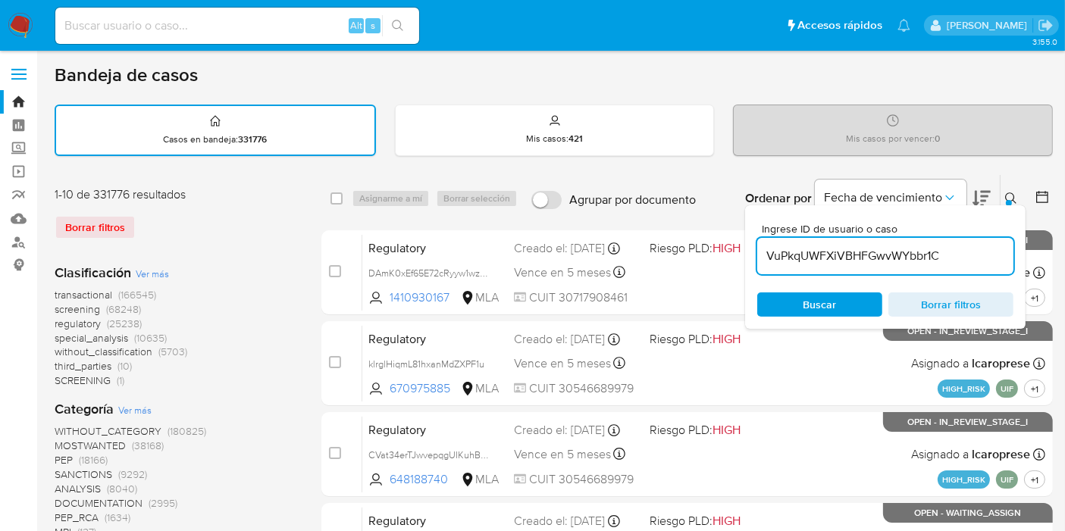
type input "VuPkqUWFXiVBHFGwvWYbbr1C"
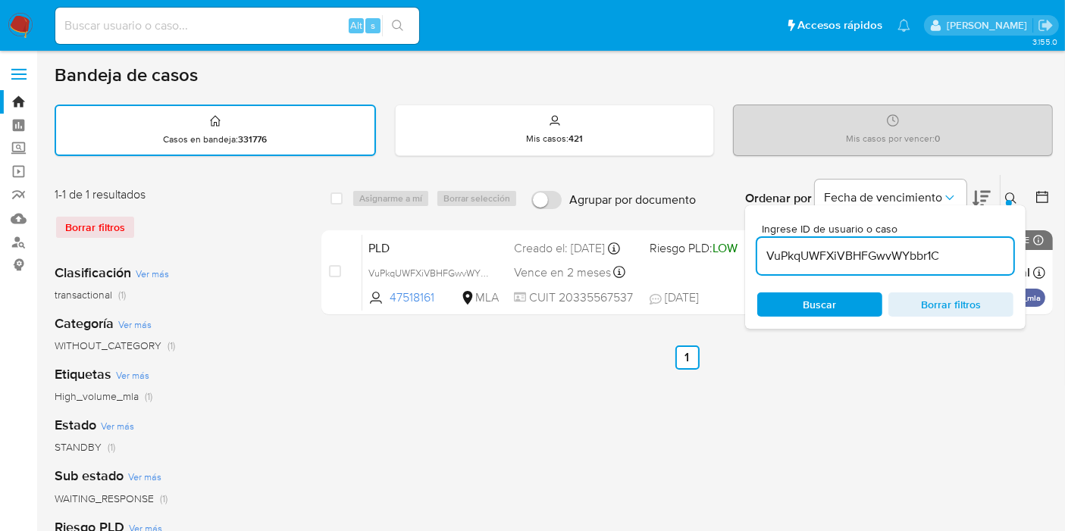
click at [822, 299] on span "Buscar" at bounding box center [819, 304] width 33 height 24
click at [343, 199] on div "select-all-cases-checkbox" at bounding box center [339, 198] width 18 height 18
drag, startPoint x: 794, startPoint y: 277, endPoint x: 796, endPoint y: 293, distance: 16.8
click at [794, 282] on div "Ingrese ID de usuario o caso VuPkqUWFXiVBHFGwvWYbbr1C Buscar Borrar filtros" at bounding box center [885, 267] width 280 height 124
click at [796, 294] on span "Buscar" at bounding box center [820, 304] width 104 height 21
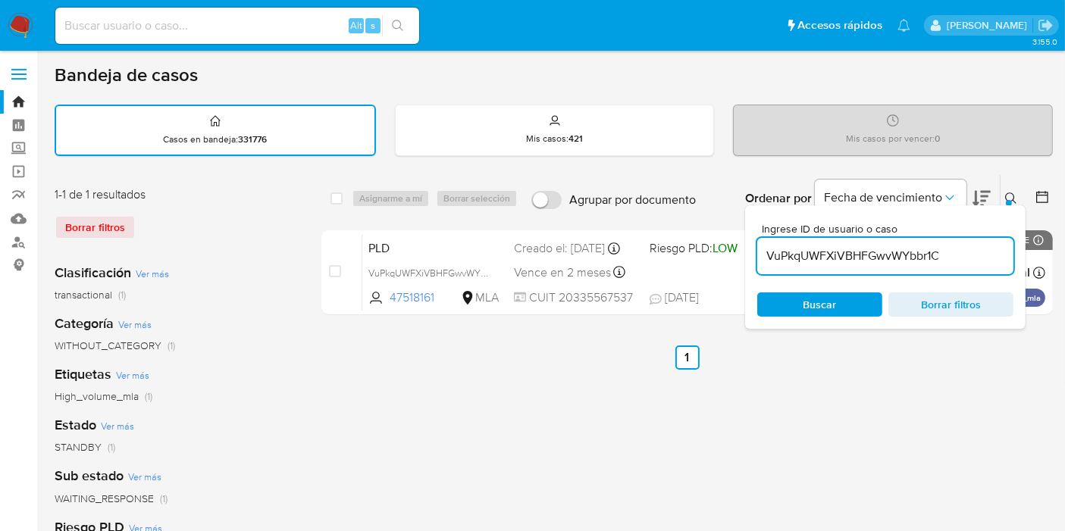
click at [796, 306] on span "Buscar" at bounding box center [820, 304] width 104 height 21
click at [818, 304] on span "Buscar" at bounding box center [819, 304] width 33 height 24
click at [333, 199] on input "checkbox" at bounding box center [336, 198] width 12 height 12
checkbox input "true"
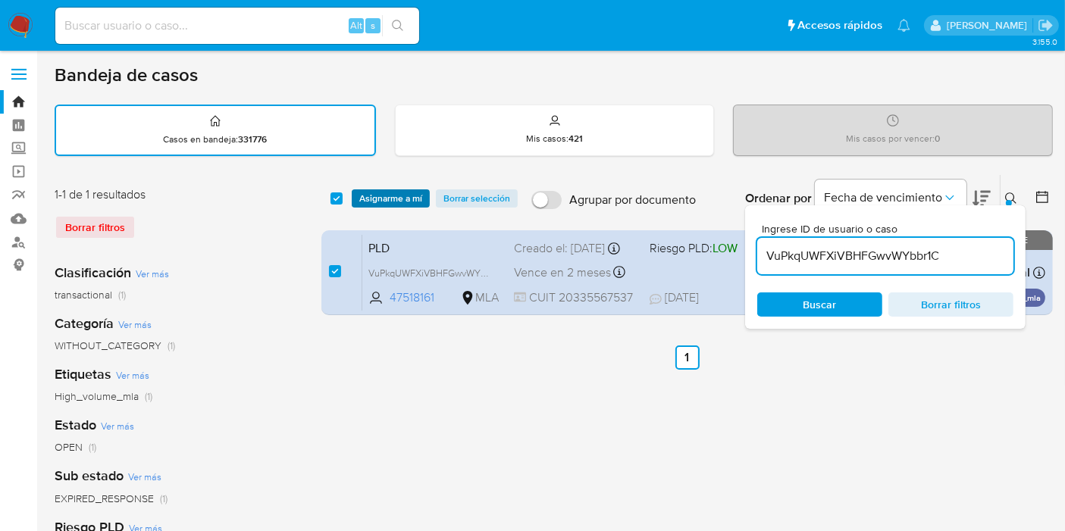
click at [414, 195] on span "Asignarme a mí" at bounding box center [390, 198] width 63 height 15
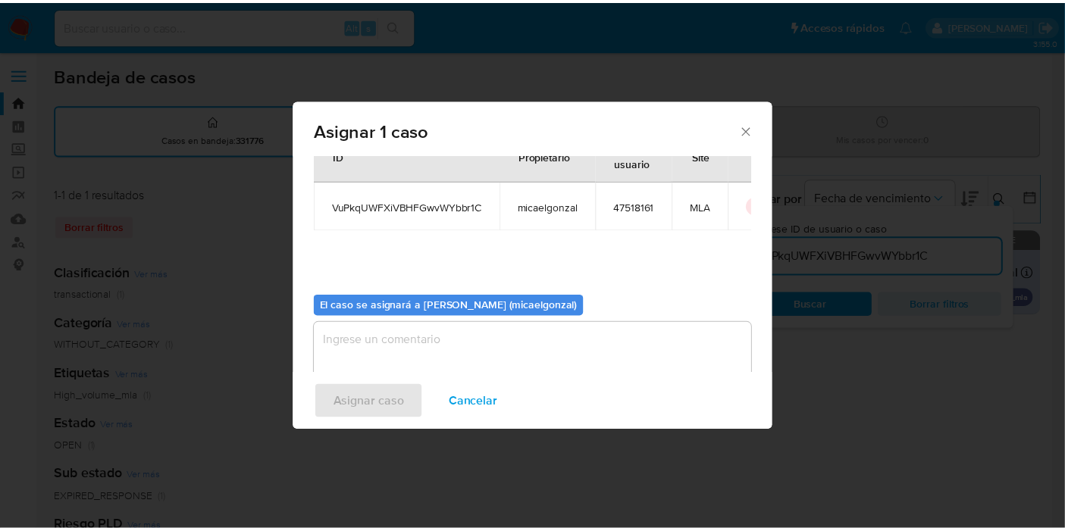
scroll to position [77, 0]
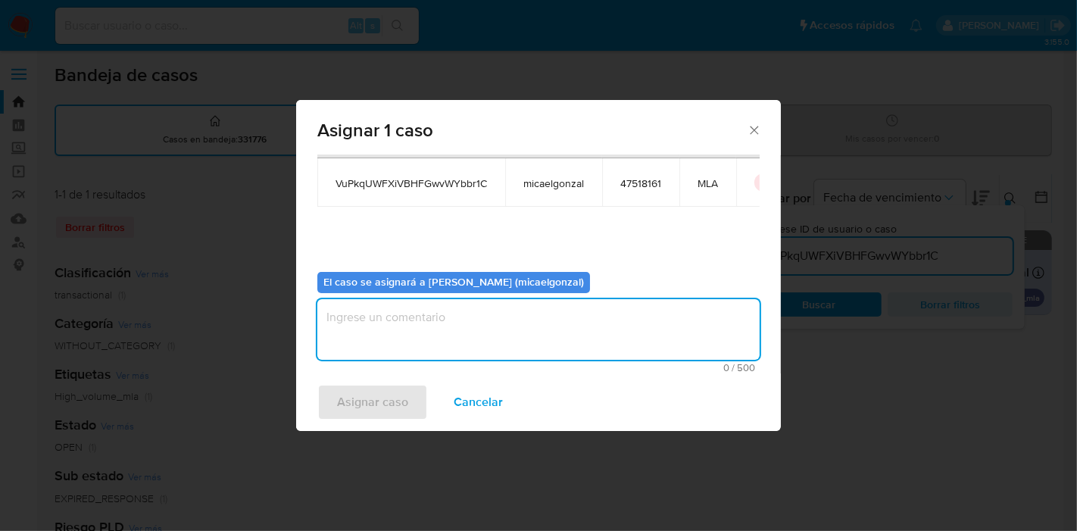
drag, startPoint x: 446, startPoint y: 314, endPoint x: 372, endPoint y: 384, distance: 101.3
click at [445, 317] on textarea "assign-modal" at bounding box center [538, 329] width 442 height 61
click at [372, 386] on span "Asignar caso" at bounding box center [372, 402] width 71 height 33
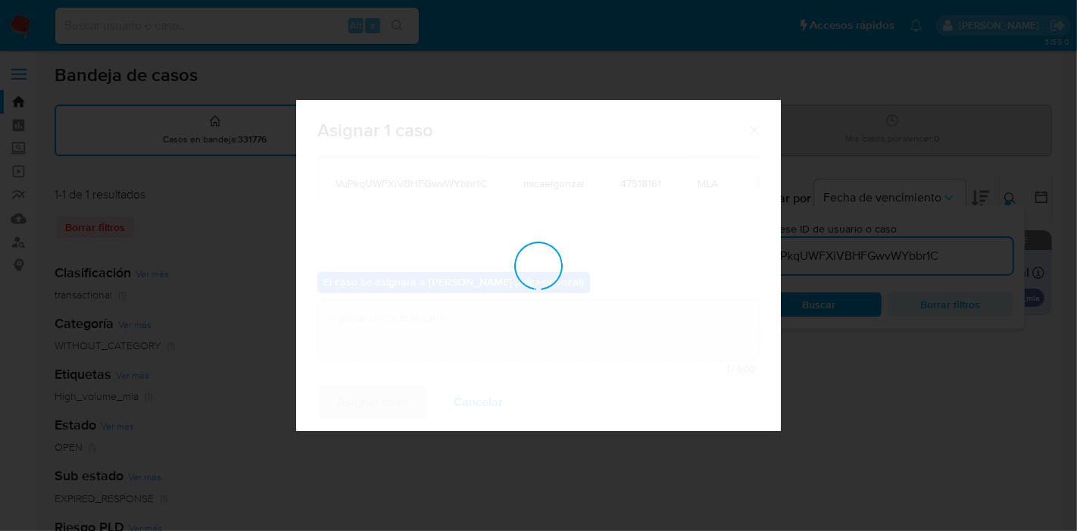
checkbox input "false"
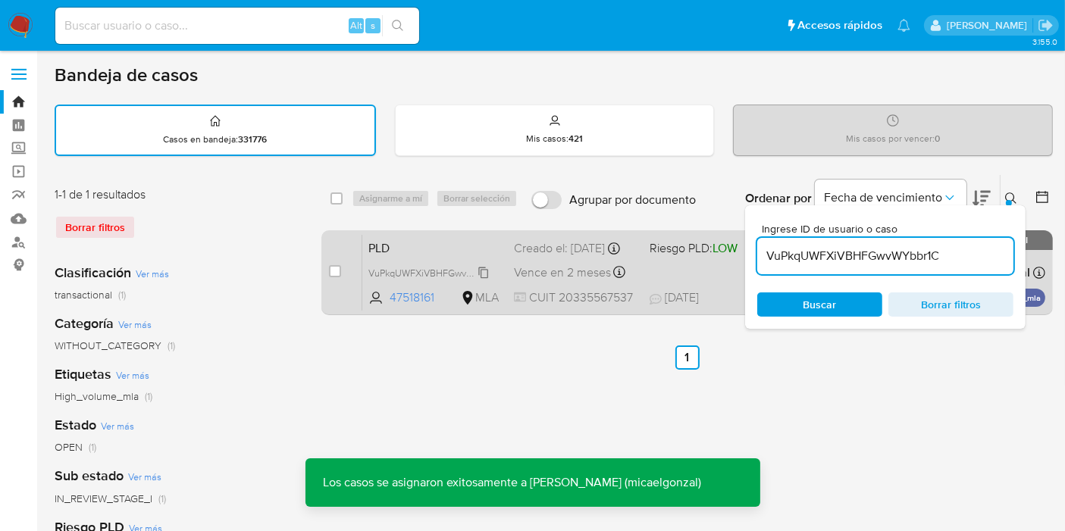
click at [422, 277] on span "VuPkqUWFXiVBHFGwvWYbbr1C" at bounding box center [436, 272] width 136 height 17
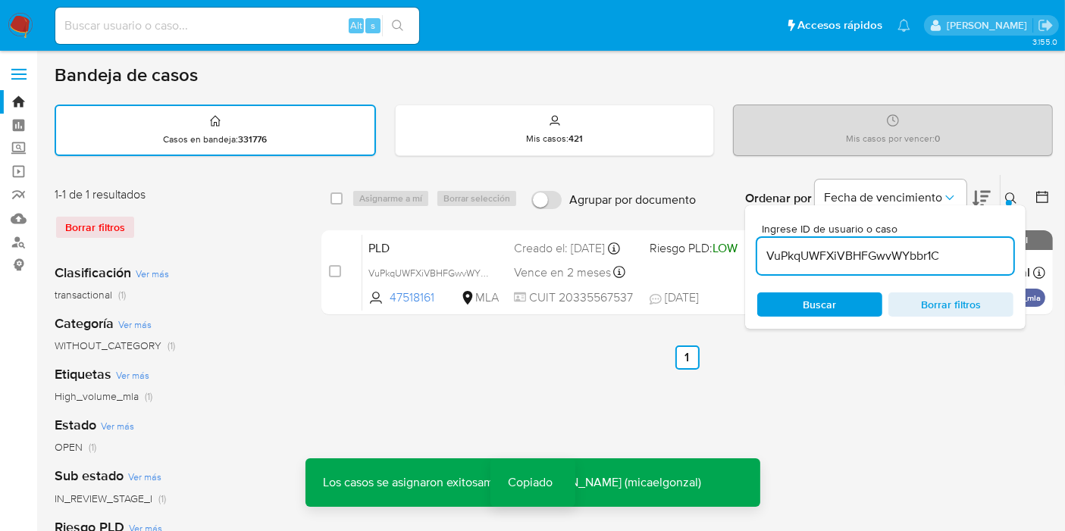
click at [231, 31] on input at bounding box center [237, 26] width 364 height 20
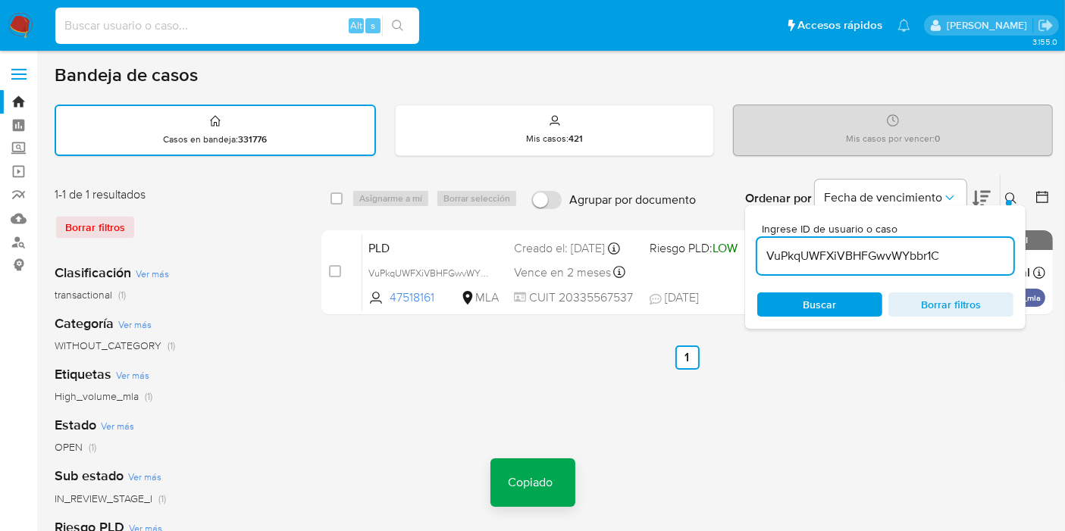
paste input "VuPkqUWFXiVBHFGwvWYbbr1C"
type input "VuPkqUWFXiVBHFGwvWYbbr1C"
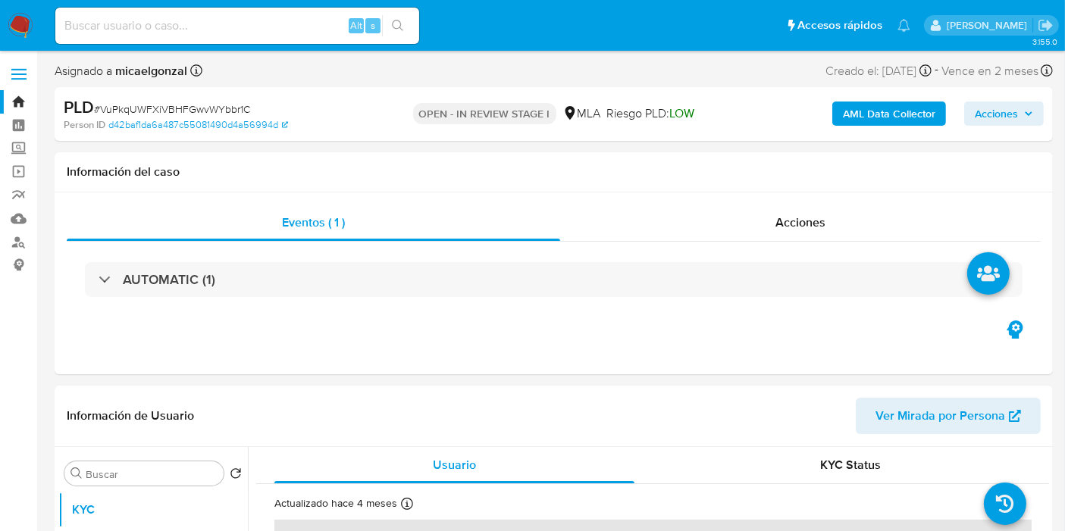
select select "10"
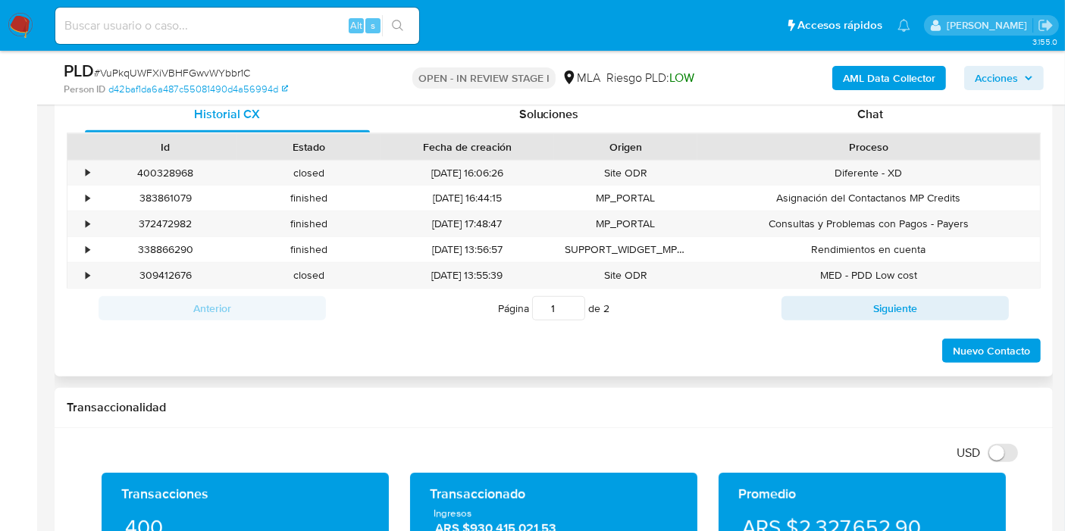
scroll to position [673, 0]
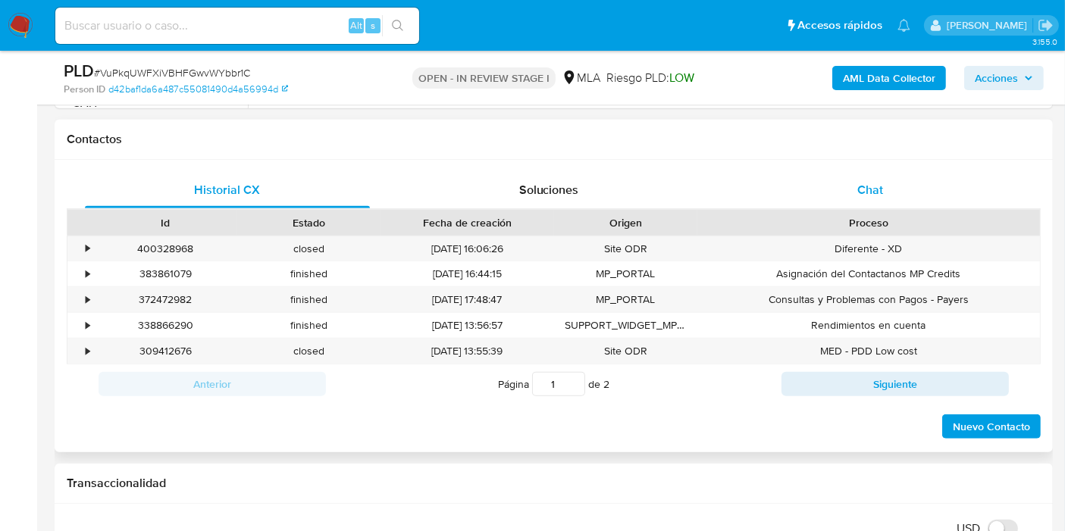
drag, startPoint x: 842, startPoint y: 217, endPoint x: 883, endPoint y: 191, distance: 48.8
click at [849, 211] on div "Proceso" at bounding box center [868, 223] width 342 height 26
click at [883, 190] on div "Chat" at bounding box center [869, 190] width 285 height 36
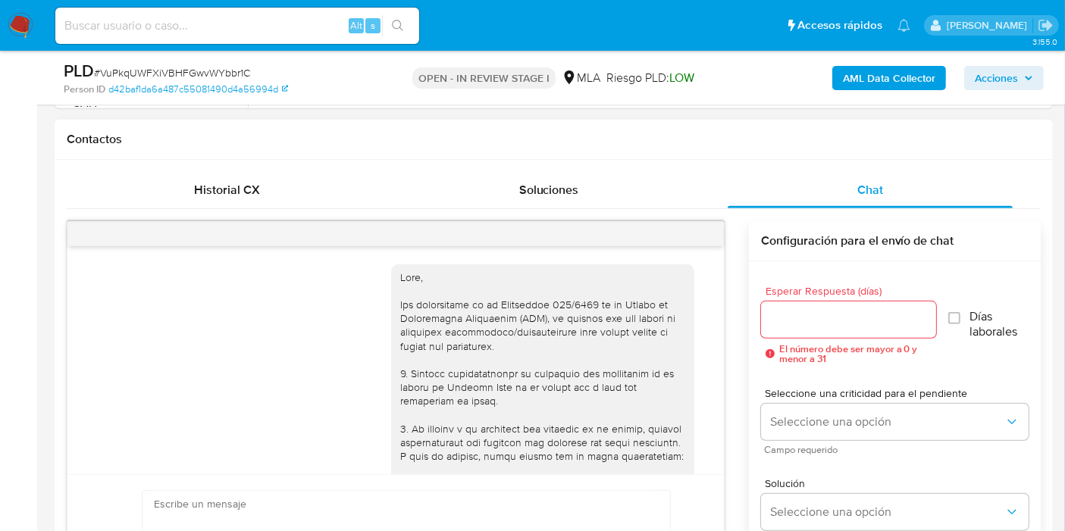
scroll to position [1274, 0]
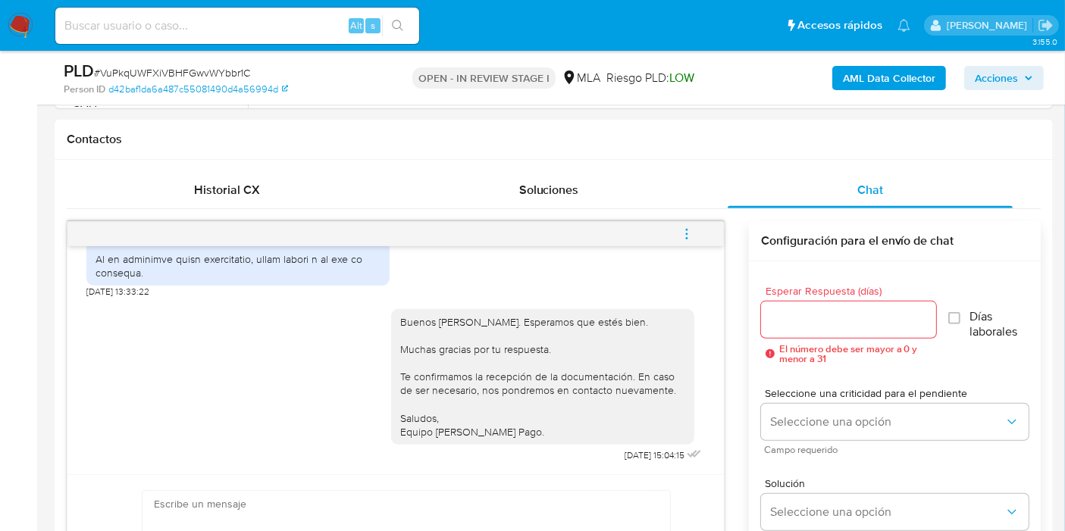
drag, startPoint x: 690, startPoint y: 233, endPoint x: 682, endPoint y: 233, distance: 8.3
click at [689, 233] on icon "menu-action" at bounding box center [687, 234] width 14 height 14
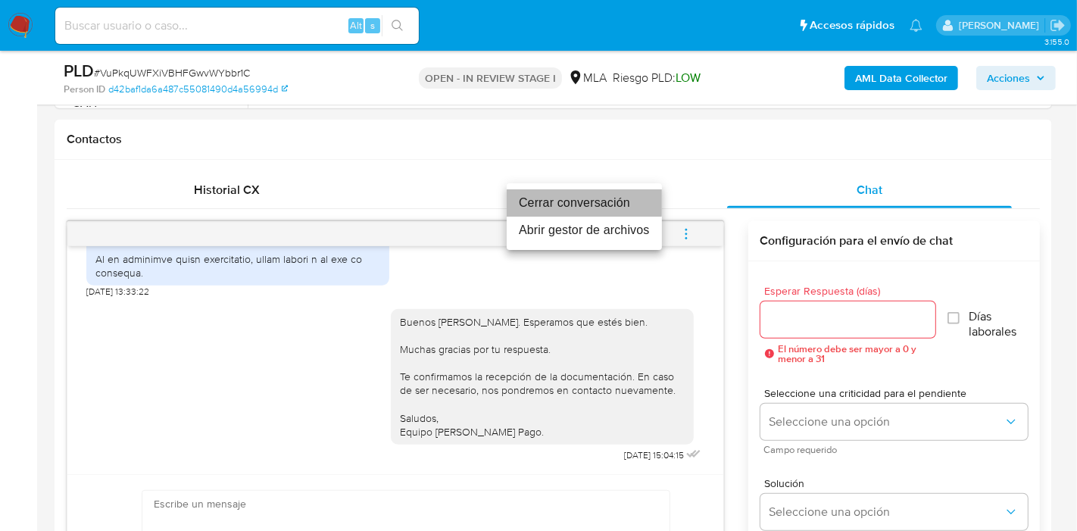
click at [541, 202] on li "Cerrar conversación" at bounding box center [584, 202] width 155 height 27
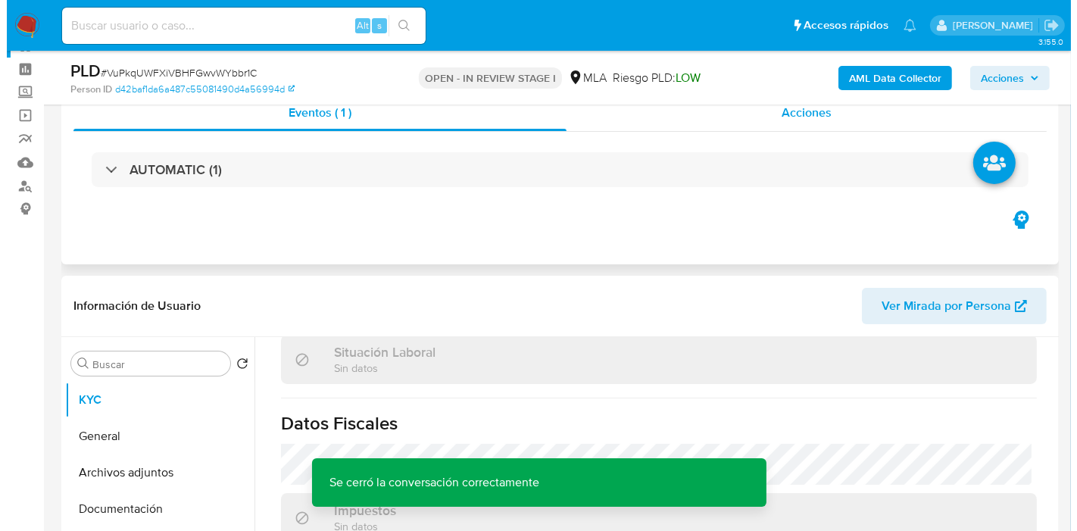
scroll to position [0, 0]
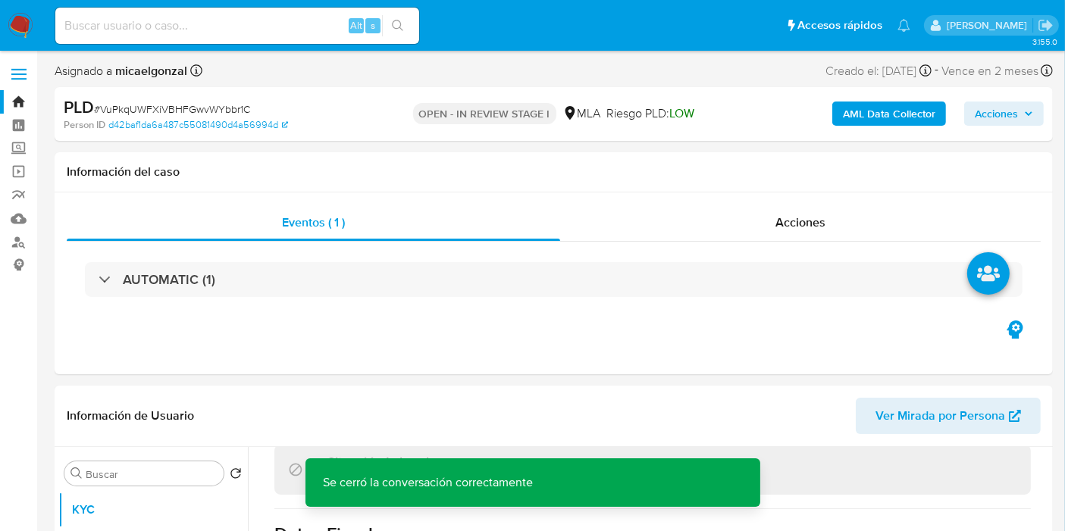
click at [918, 115] on b "AML Data Collector" at bounding box center [889, 114] width 92 height 24
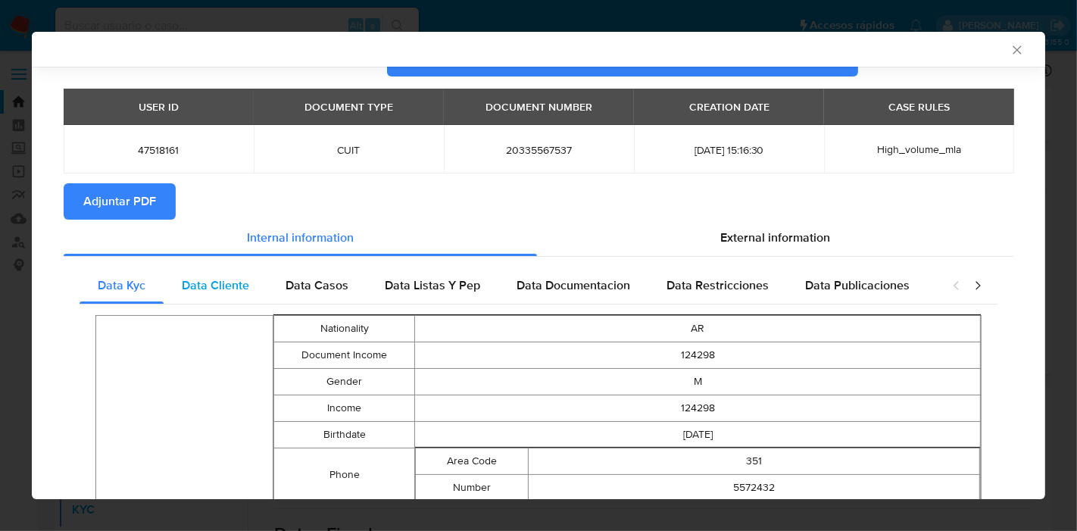
click at [218, 291] on span "Data Cliente" at bounding box center [215, 285] width 67 height 17
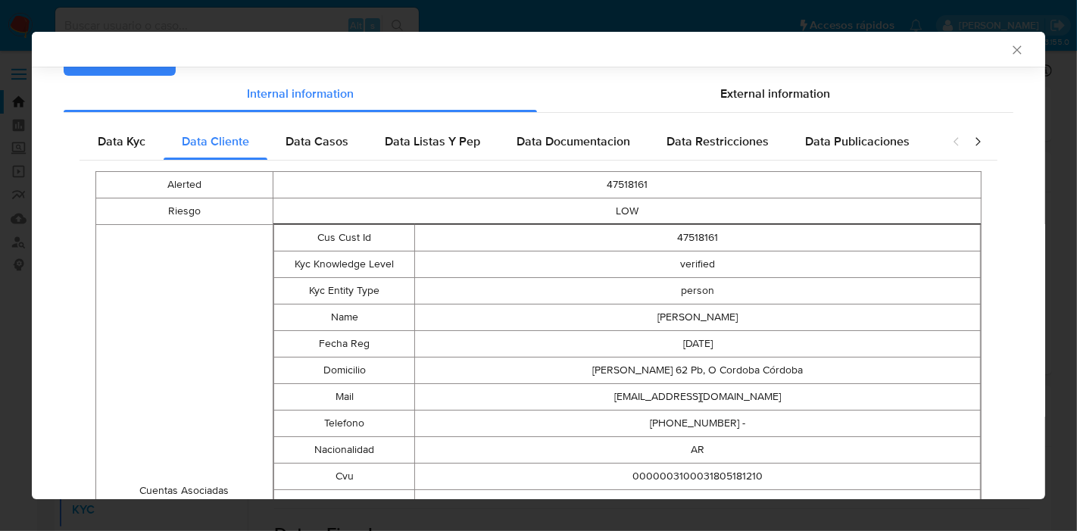
click at [334, 158] on div "Data Casos" at bounding box center [316, 142] width 99 height 36
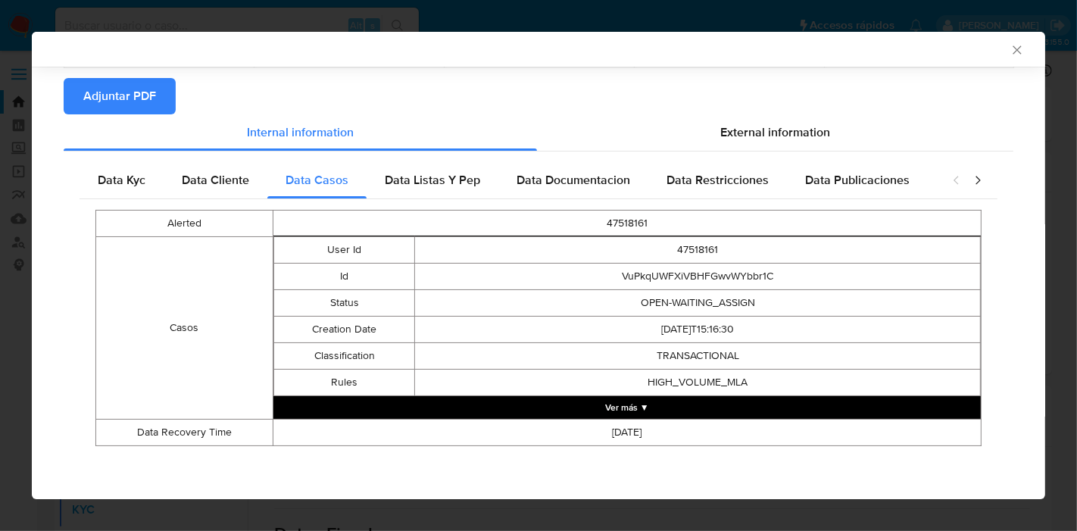
scroll to position [145, 0]
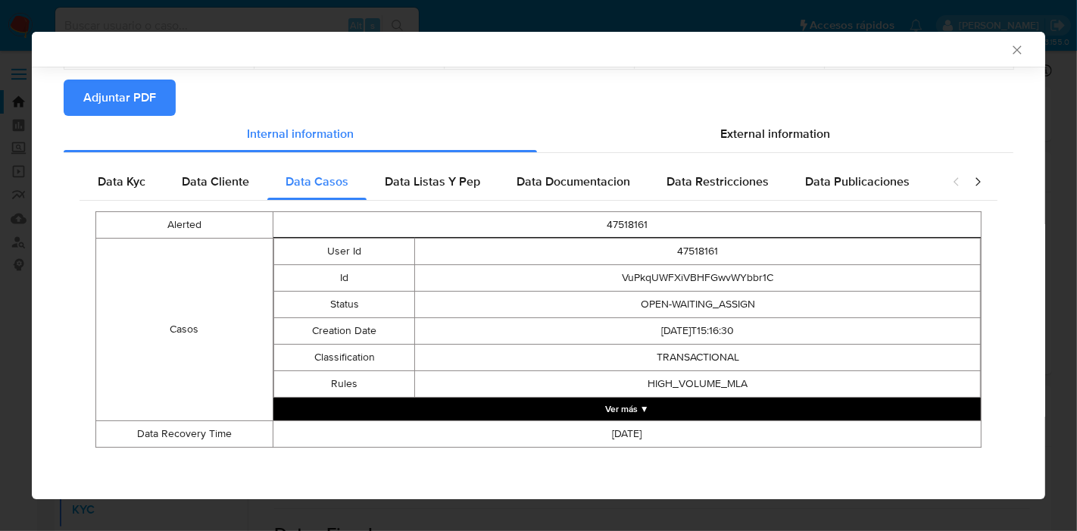
drag, startPoint x: 402, startPoint y: 180, endPoint x: 423, endPoint y: 184, distance: 21.0
click at [409, 183] on span "Data Listas Y Pep" at bounding box center [432, 181] width 95 height 17
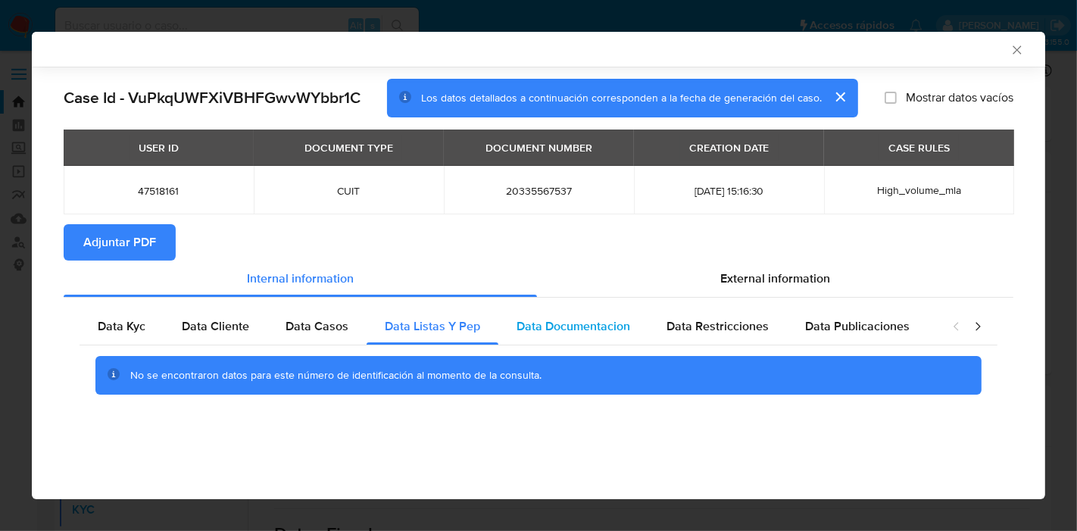
click at [561, 308] on div "Data Documentacion" at bounding box center [574, 326] width 150 height 36
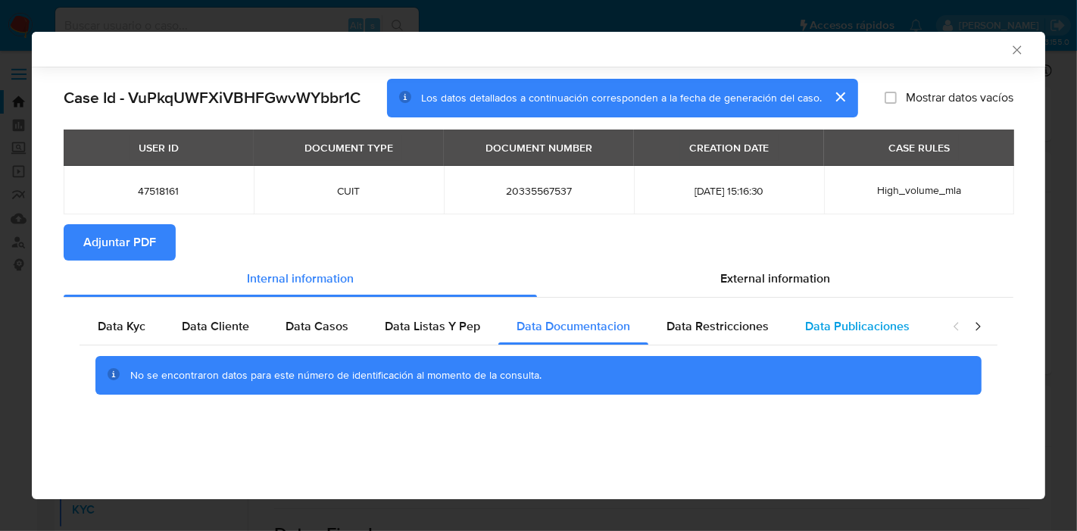
drag, startPoint x: 724, startPoint y: 342, endPoint x: 821, endPoint y: 342, distance: 97.0
click at [743, 342] on div "Data Restricciones" at bounding box center [718, 326] width 139 height 36
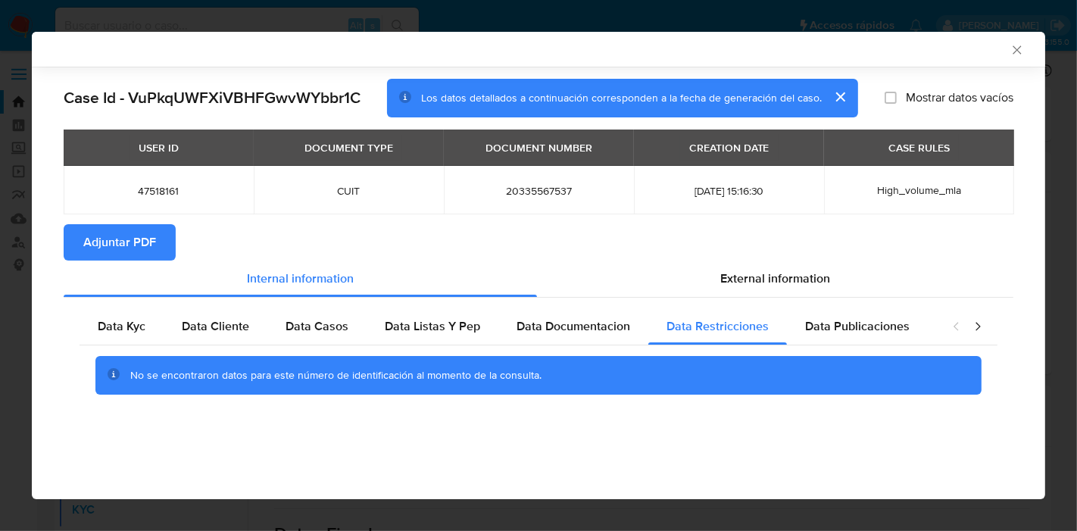
click at [885, 336] on div "Data Publicaciones" at bounding box center [857, 326] width 141 height 36
drag, startPoint x: 977, startPoint y: 330, endPoint x: 946, endPoint y: 332, distance: 31.9
click at [978, 331] on icon "closure-recommendation-modal" at bounding box center [978, 326] width 15 height 15
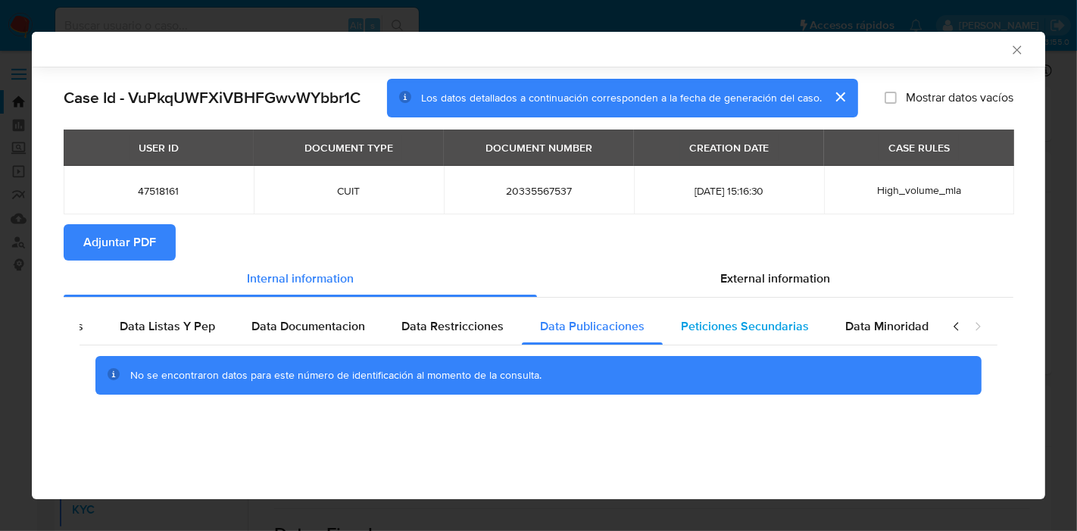
scroll to position [0, 266]
drag, startPoint x: 701, startPoint y: 335, endPoint x: 842, endPoint y: 336, distance: 140.9
click at [708, 336] on div "Peticiones Secundarias" at bounding box center [744, 326] width 164 height 36
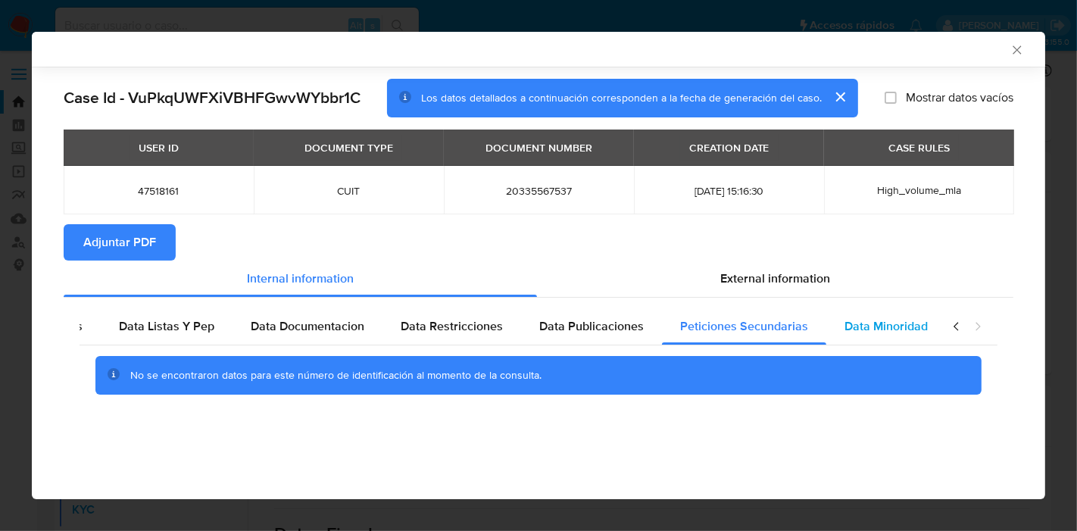
drag, startPoint x: 848, startPoint y: 336, endPoint x: 885, endPoint y: 325, distance: 38.8
click at [849, 336] on div "Data Minoridad" at bounding box center [887, 326] width 120 height 36
click at [953, 327] on icon "closure-recommendation-modal" at bounding box center [956, 326] width 15 height 15
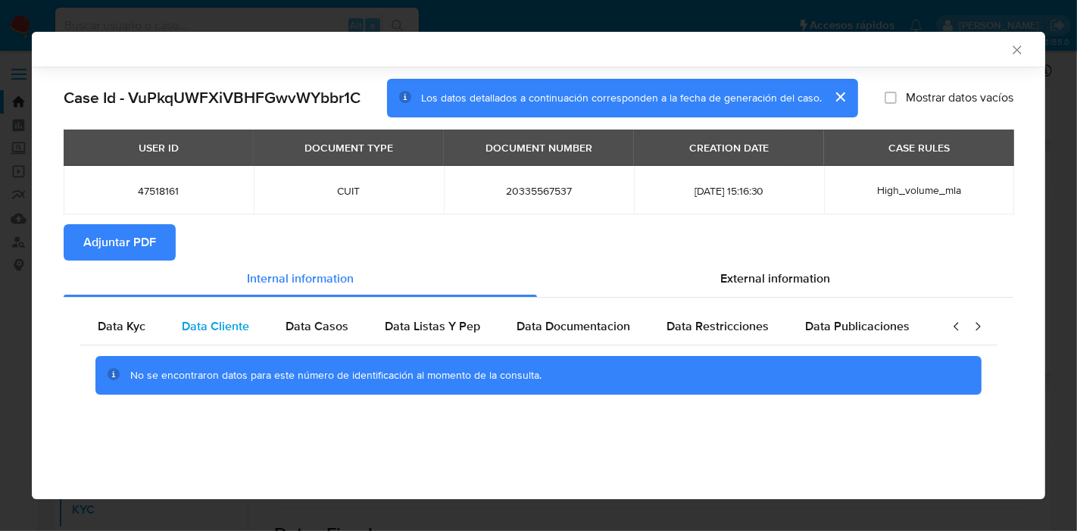
scroll to position [0, 0]
click at [114, 331] on span "Data Kyc" at bounding box center [122, 325] width 48 height 17
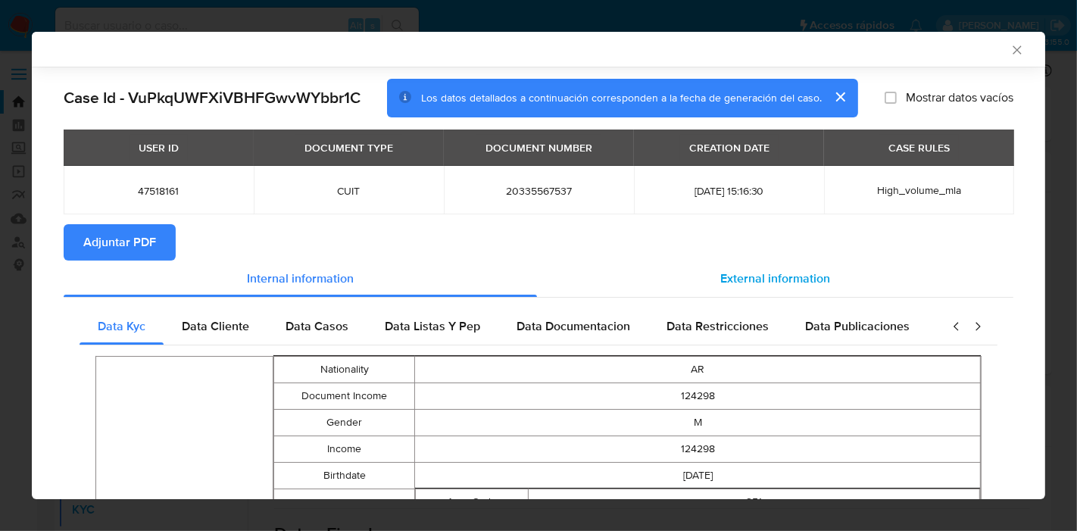
click at [747, 278] on span "External information" at bounding box center [776, 278] width 110 height 17
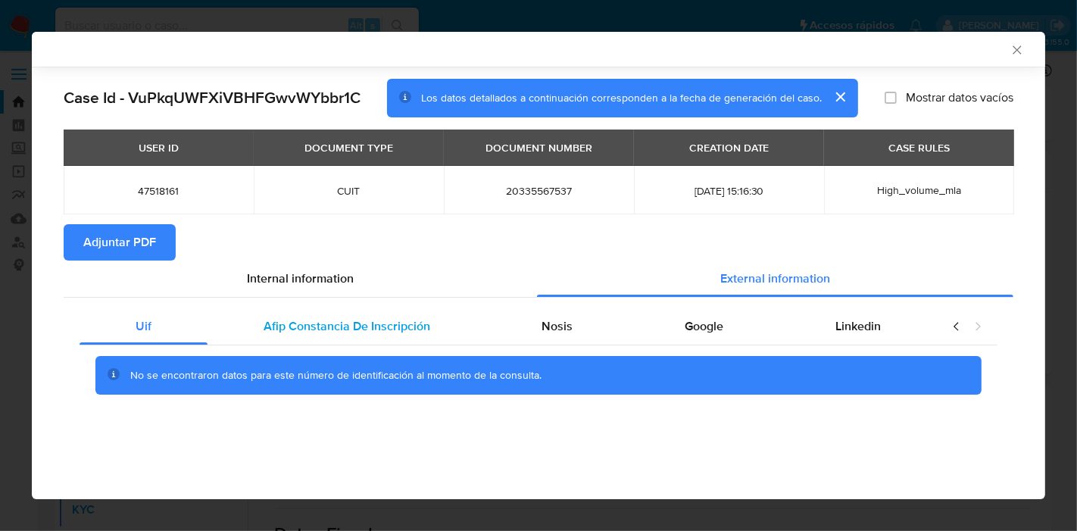
click at [315, 312] on div "Afip Constancia De Inscripción" at bounding box center [347, 326] width 279 height 36
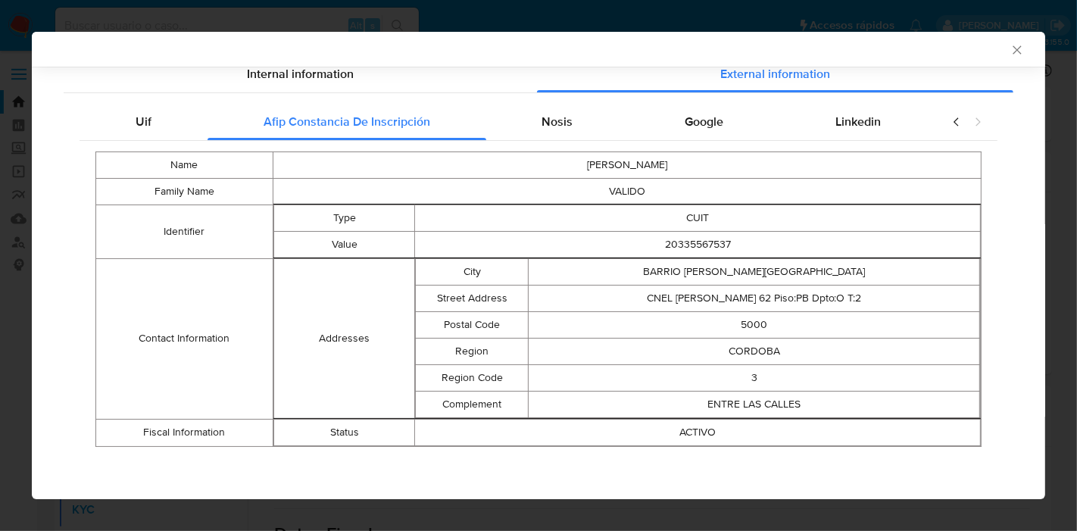
scroll to position [205, 0]
click at [590, 137] on div "Nosis" at bounding box center [557, 121] width 143 height 36
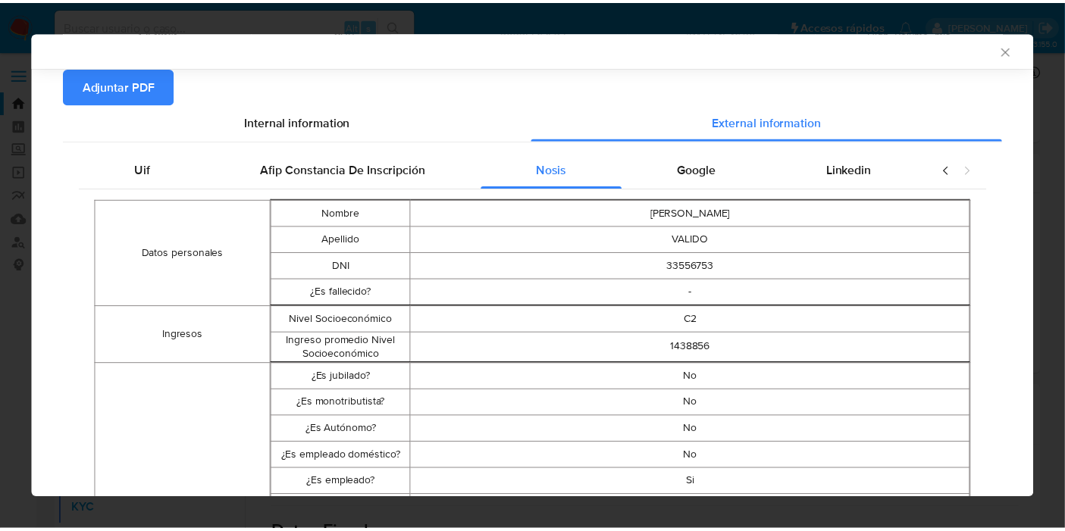
scroll to position [0, 0]
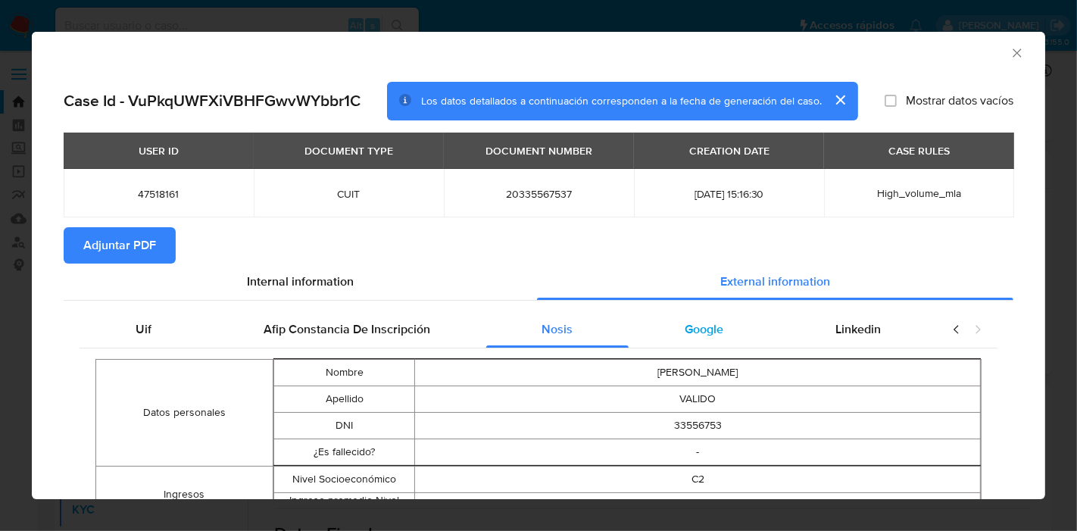
click at [685, 333] on span "Google" at bounding box center [704, 329] width 39 height 17
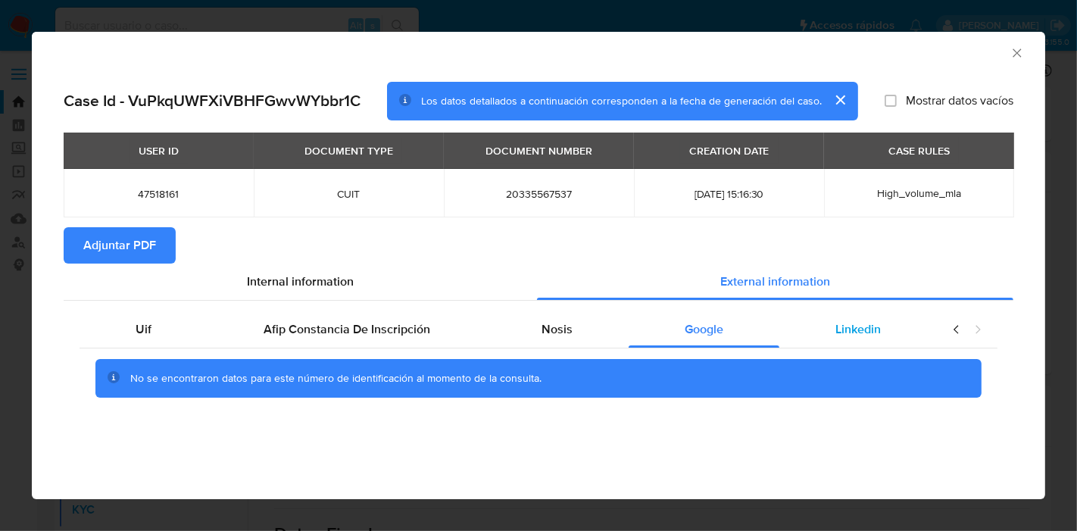
click at [858, 333] on span "Linkedin" at bounding box center [858, 329] width 45 height 17
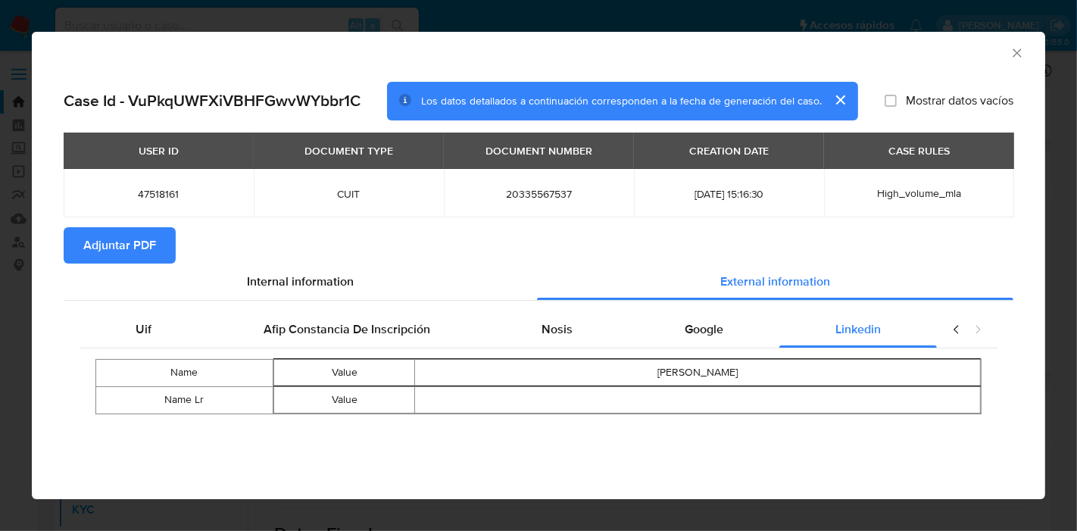
click at [952, 325] on icon "closure-recommendation-modal" at bounding box center [956, 329] width 15 height 15
click at [178, 310] on div "Uif Afip Constancia De Inscripción Nosis Google Linkedin Name Value Alejandro I…" at bounding box center [539, 368] width 950 height 135
click at [158, 326] on div "Uif" at bounding box center [144, 329] width 128 height 36
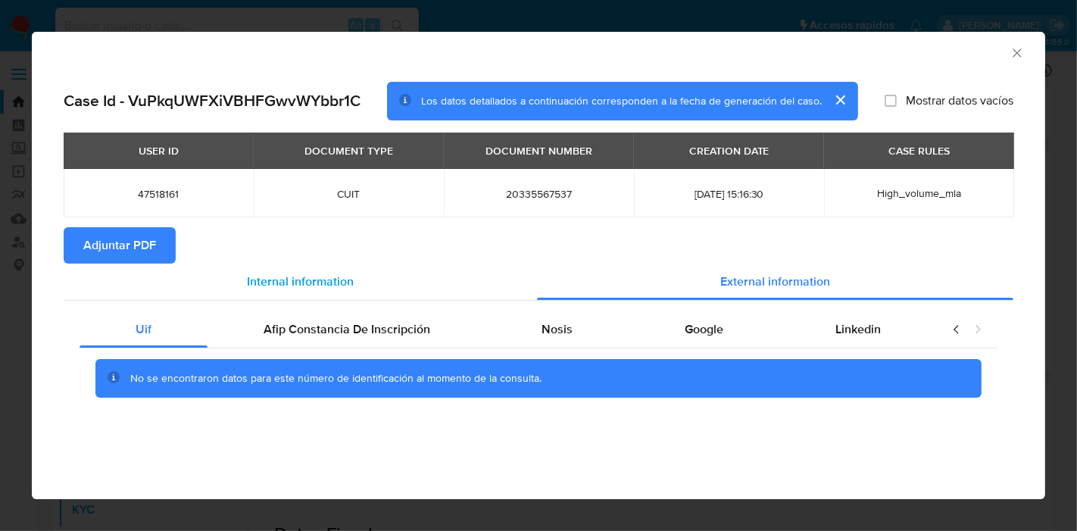
click at [264, 269] on div "Internal information" at bounding box center [301, 282] width 474 height 36
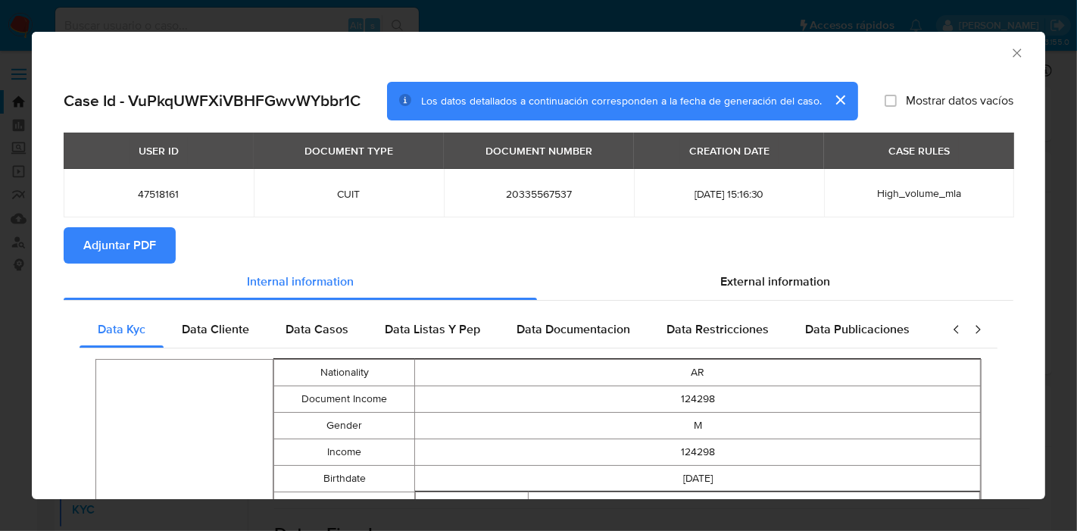
click at [136, 242] on span "Adjuntar PDF" at bounding box center [119, 245] width 73 height 33
click at [1002, 59] on div "AML Data Collector" at bounding box center [539, 51] width 1014 height 38
click at [1010, 57] on icon "Cerrar ventana" at bounding box center [1017, 52] width 15 height 15
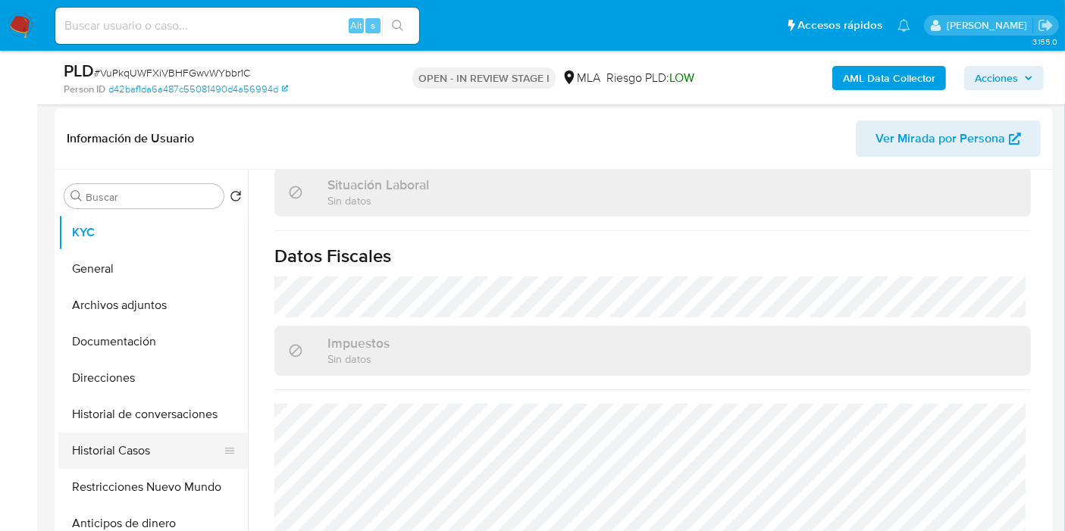
scroll to position [336, 0]
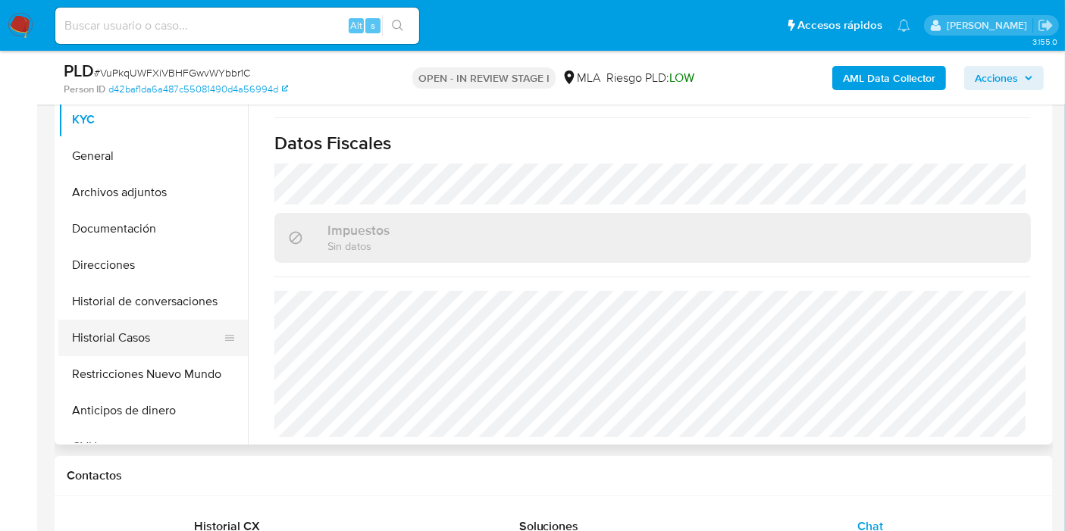
click at [94, 353] on button "Historial Casos" at bounding box center [146, 338] width 177 height 36
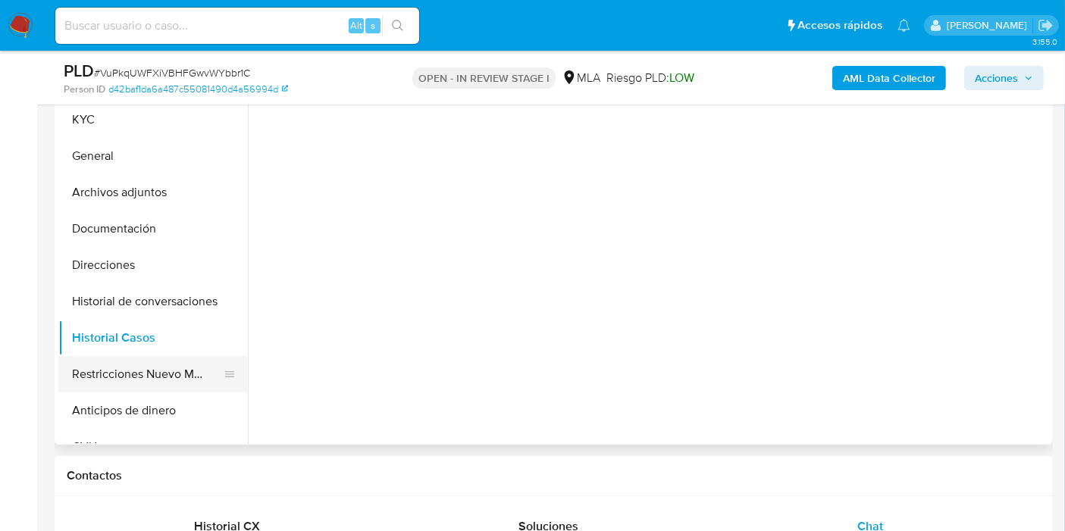
scroll to position [0, 0]
click at [95, 377] on button "Restricciones Nuevo Mundo" at bounding box center [146, 374] width 177 height 36
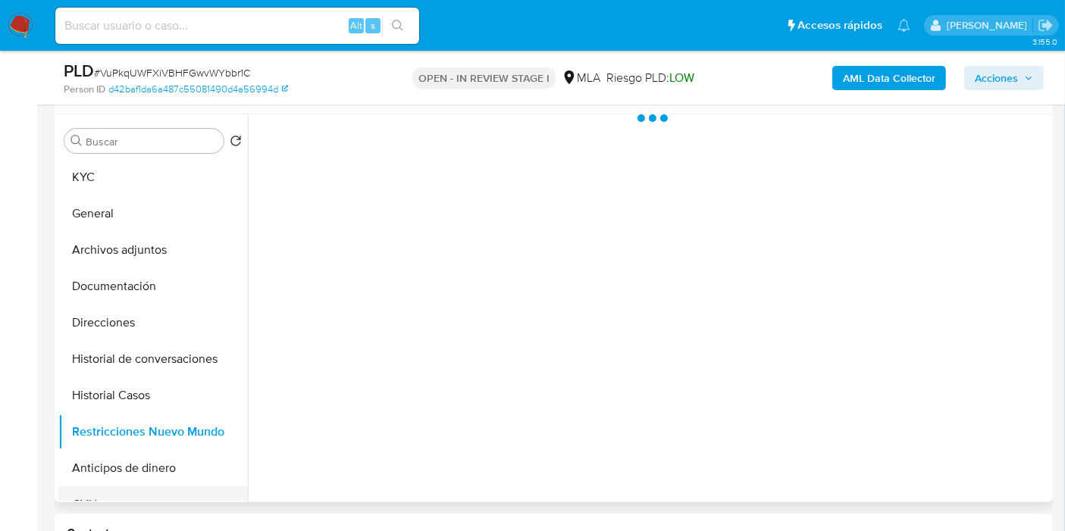
scroll to position [252, 0]
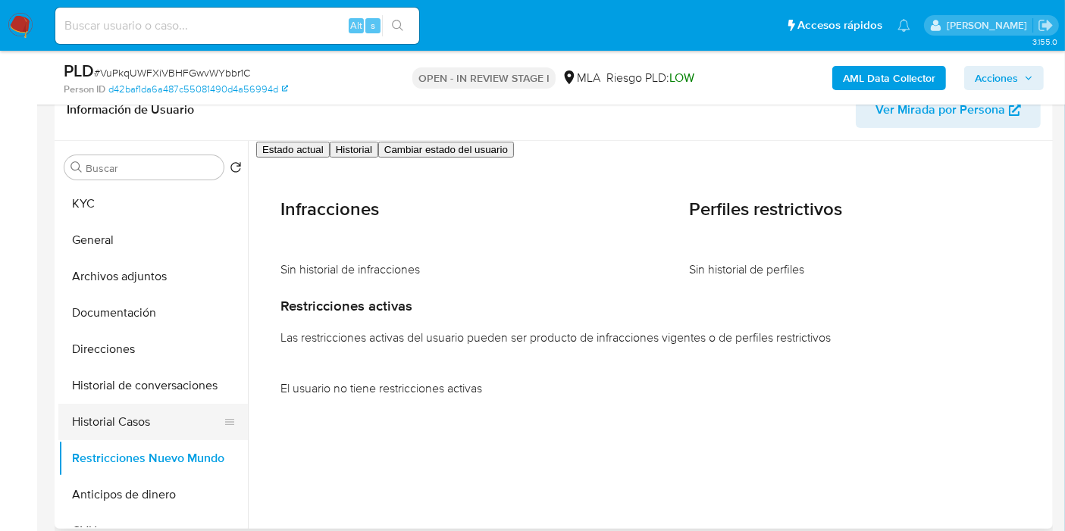
click at [83, 422] on button "Historial Casos" at bounding box center [146, 422] width 177 height 36
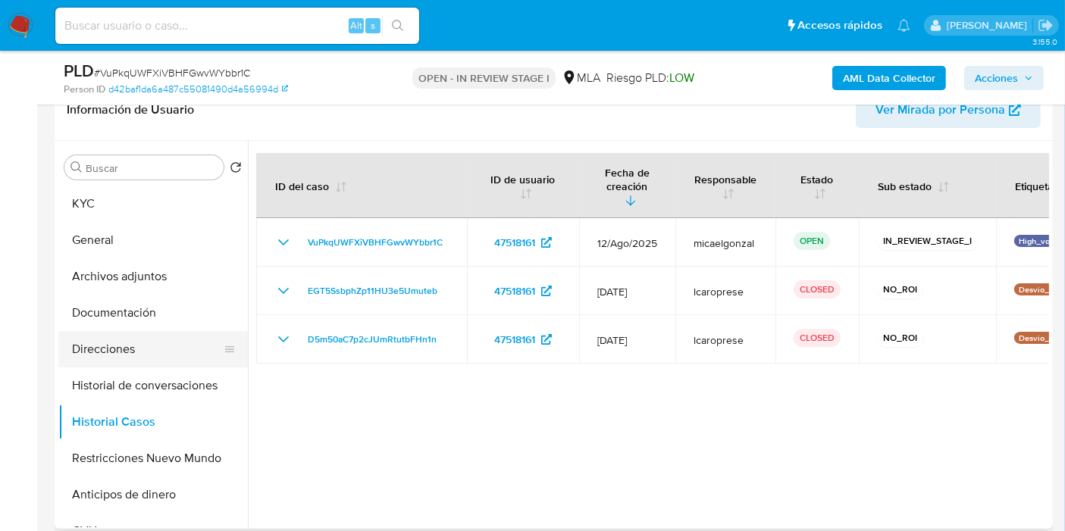
drag, startPoint x: 140, startPoint y: 392, endPoint x: 125, endPoint y: 352, distance: 42.9
click at [140, 392] on button "Historial de conversaciones" at bounding box center [152, 385] width 189 height 36
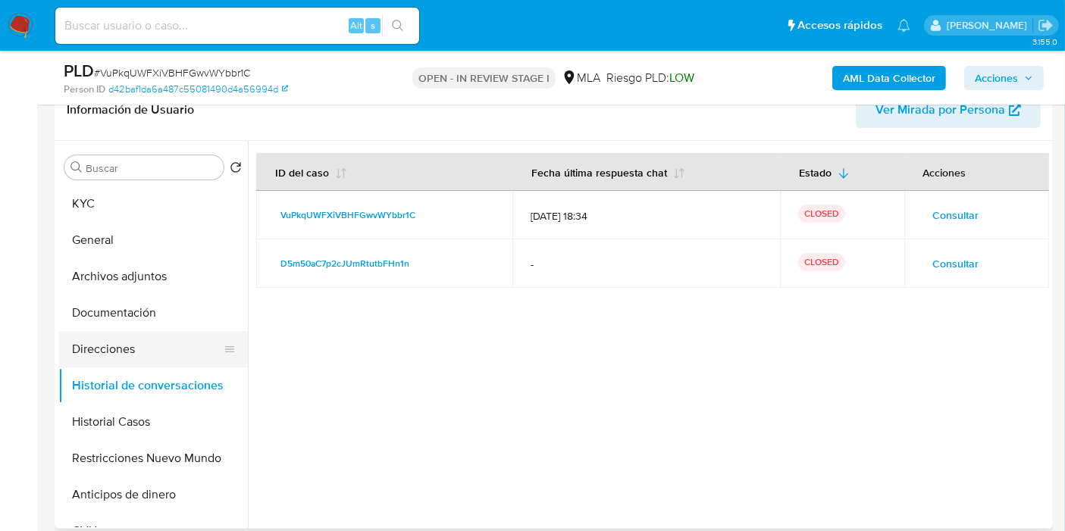
click at [133, 332] on button "Direcciones" at bounding box center [146, 349] width 177 height 36
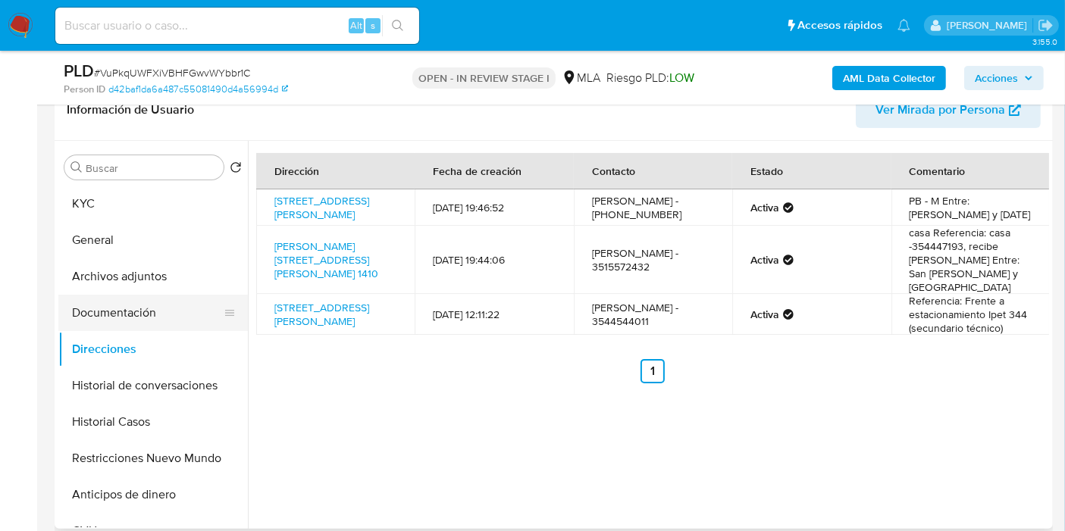
click at [167, 312] on button "Documentación" at bounding box center [146, 313] width 177 height 36
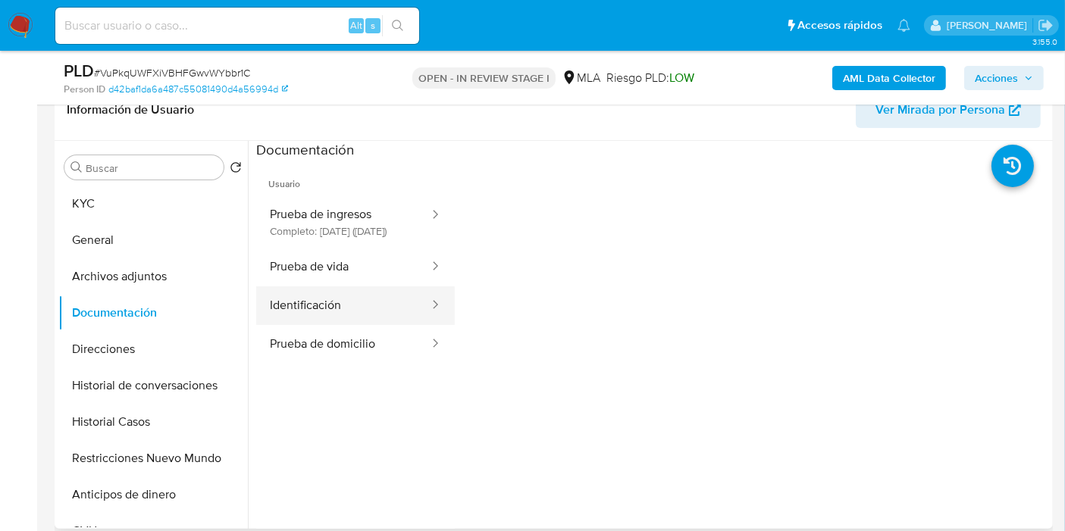
click at [320, 308] on button "Identificación" at bounding box center [343, 305] width 174 height 39
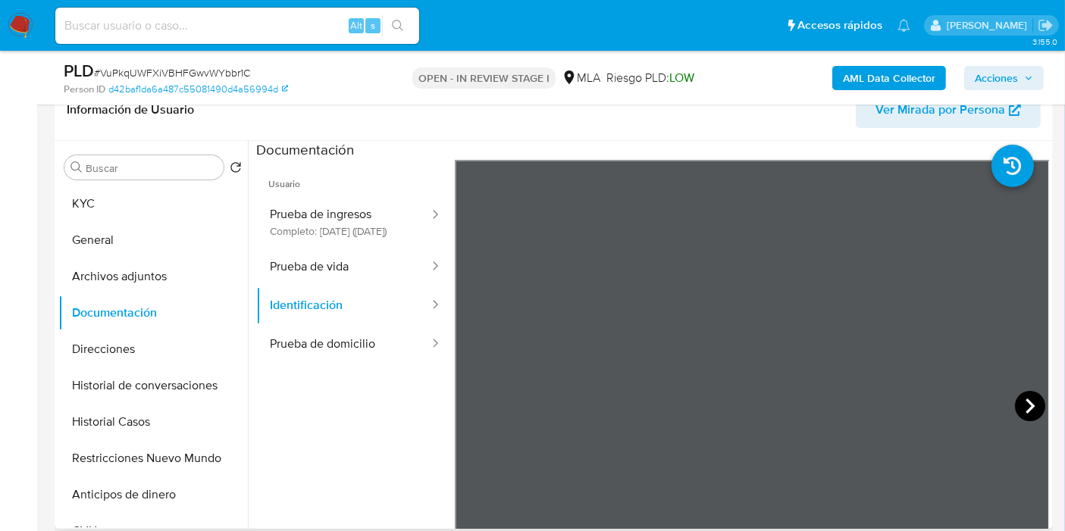
click at [1015, 410] on icon at bounding box center [1030, 406] width 30 height 30
click at [354, 274] on button "Prueba de vida" at bounding box center [343, 267] width 174 height 39
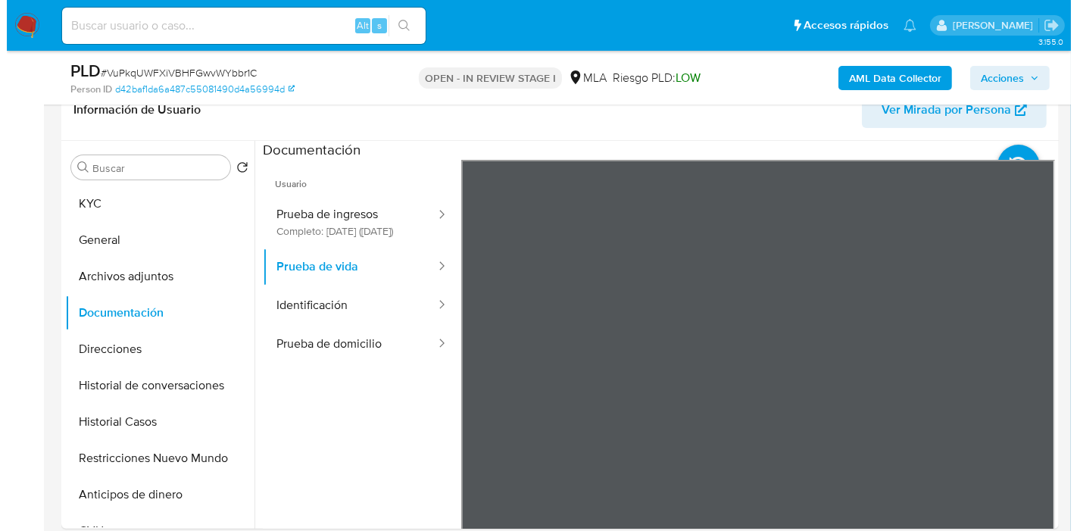
scroll to position [46, 0]
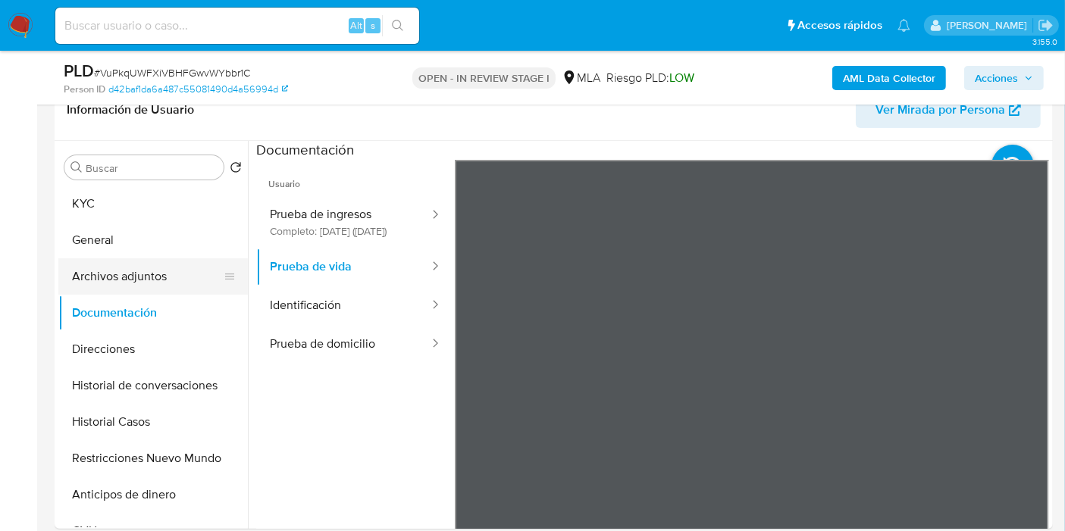
click at [125, 259] on button "Archivos adjuntos" at bounding box center [146, 276] width 177 height 36
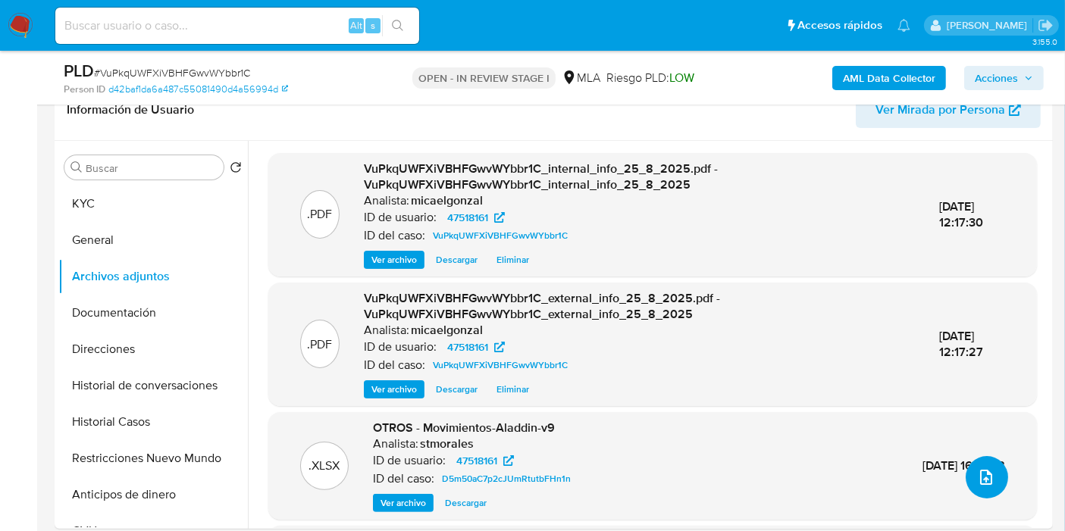
click at [977, 473] on icon "upload-file" at bounding box center [986, 477] width 18 height 18
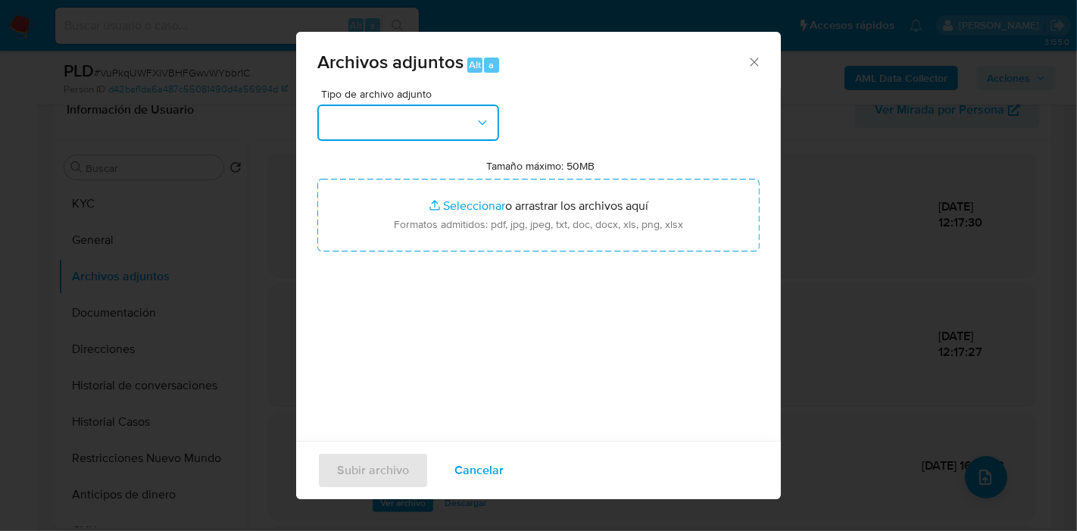
click at [396, 114] on button "button" at bounding box center [408, 123] width 182 height 36
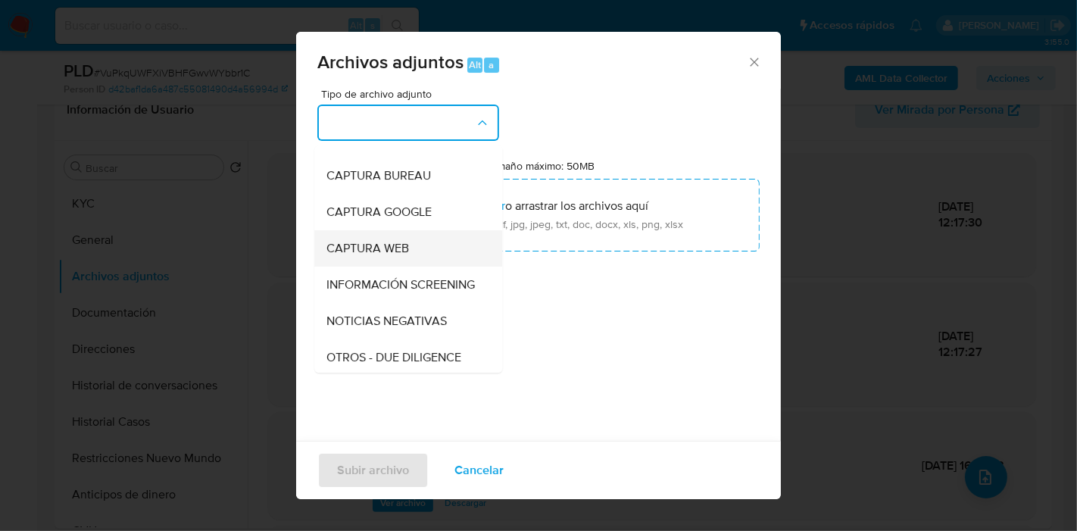
scroll to position [252, 0]
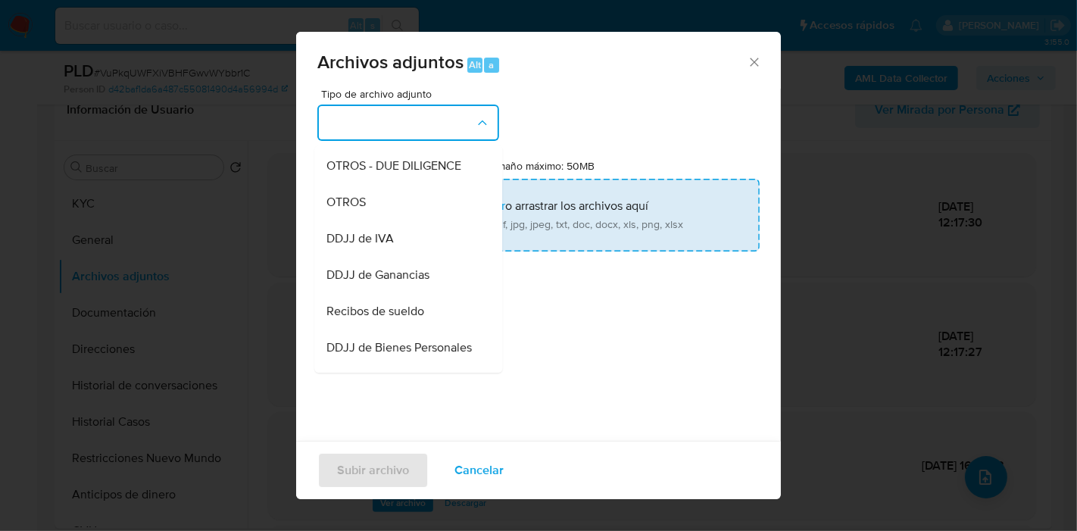
drag, startPoint x: 425, startPoint y: 333, endPoint x: 543, endPoint y: 215, distance: 167.2
click at [426, 330] on div "Recibos de sueldo" at bounding box center [404, 311] width 155 height 36
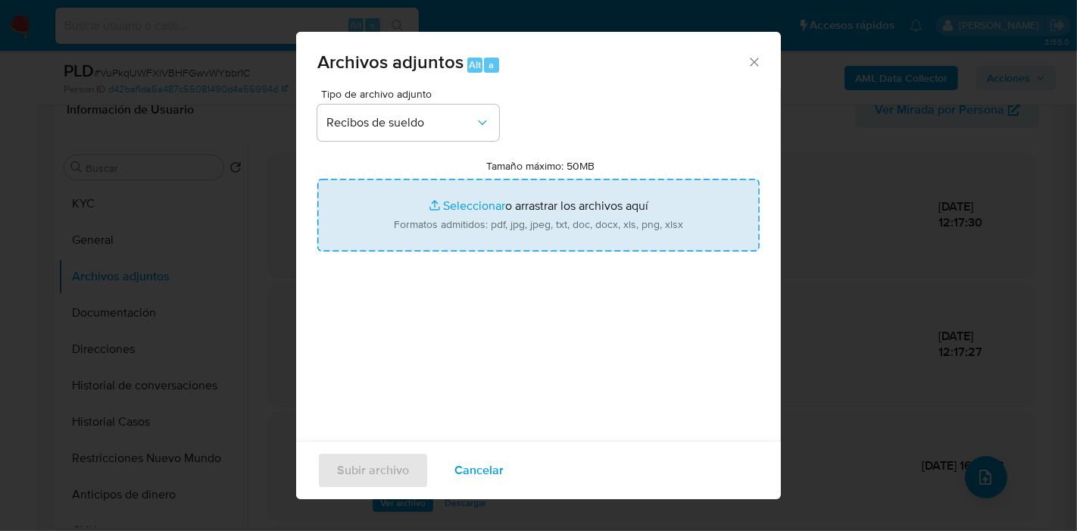
click at [551, 211] on input "Tamaño máximo: 50MB Seleccionar archivos" at bounding box center [538, 215] width 442 height 73
type input "C:\fakepath\Recibo de Sueldo - Julio 2025.pdf"
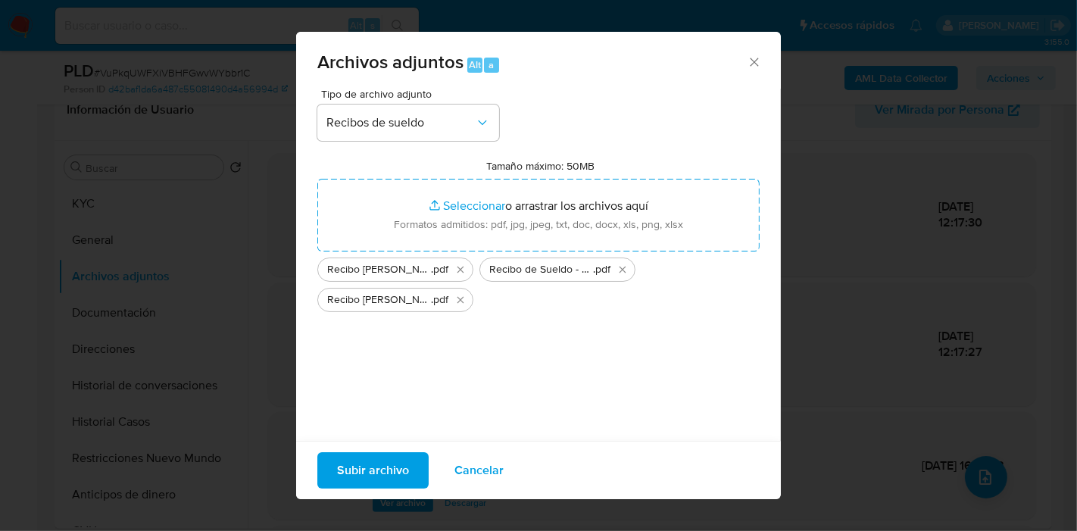
click at [431, 383] on div "Tipo de archivo adjunto Recibos de sueldo Tamaño máximo: 50MB Seleccionar archi…" at bounding box center [538, 268] width 442 height 358
click at [395, 471] on span "Subir archivo" at bounding box center [373, 470] width 72 height 33
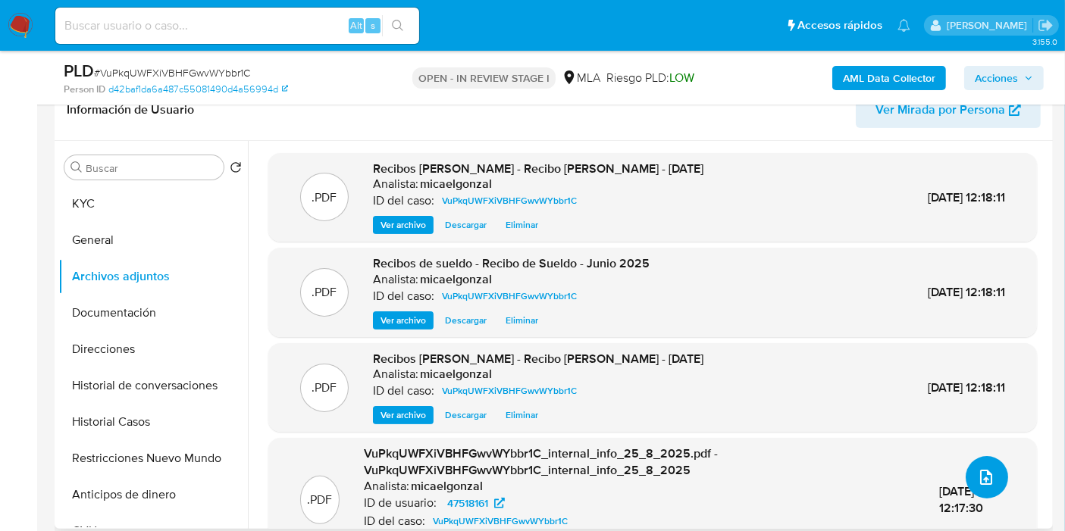
click at [983, 477] on icon "upload-file" at bounding box center [986, 477] width 18 height 18
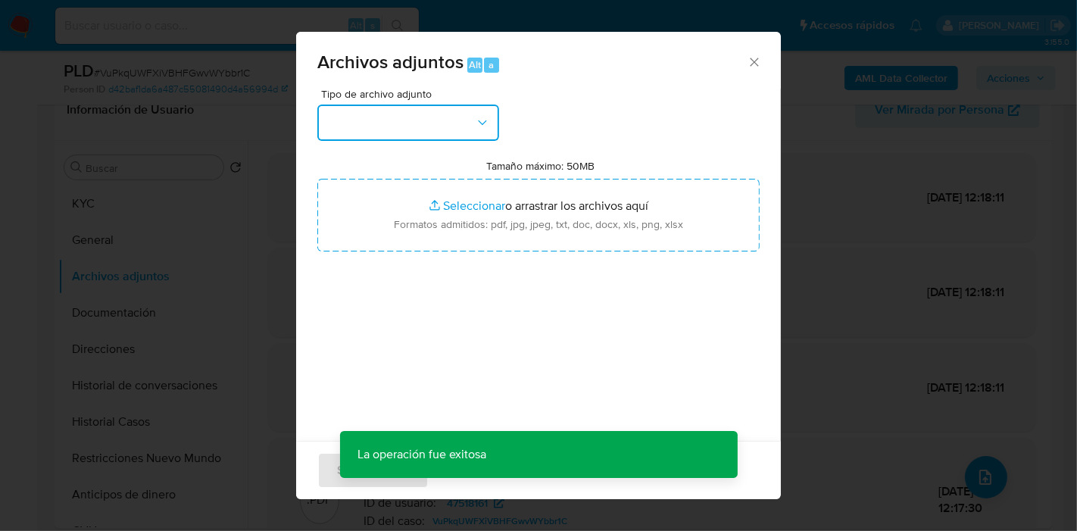
click at [445, 120] on button "button" at bounding box center [408, 123] width 182 height 36
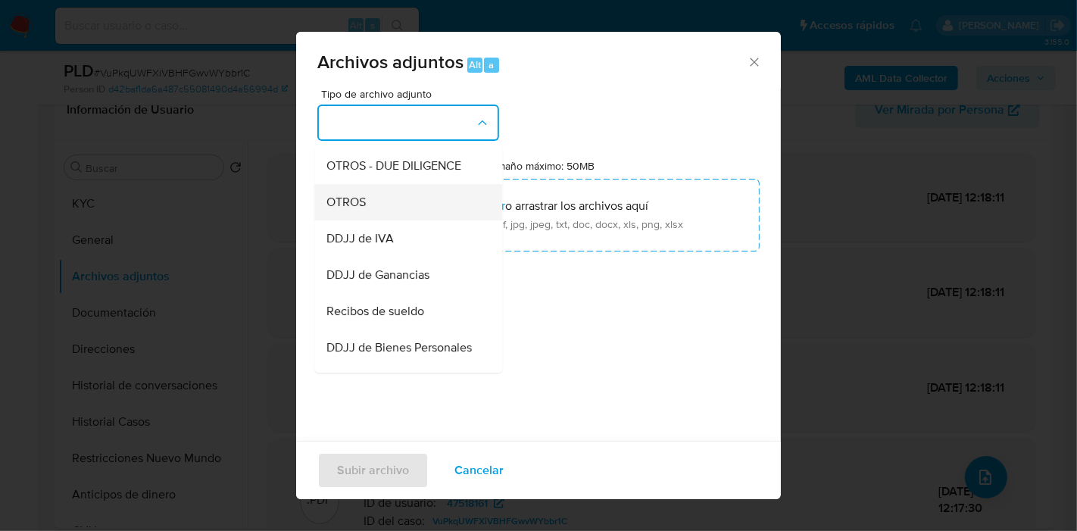
click at [409, 208] on div "OTROS" at bounding box center [404, 202] width 155 height 36
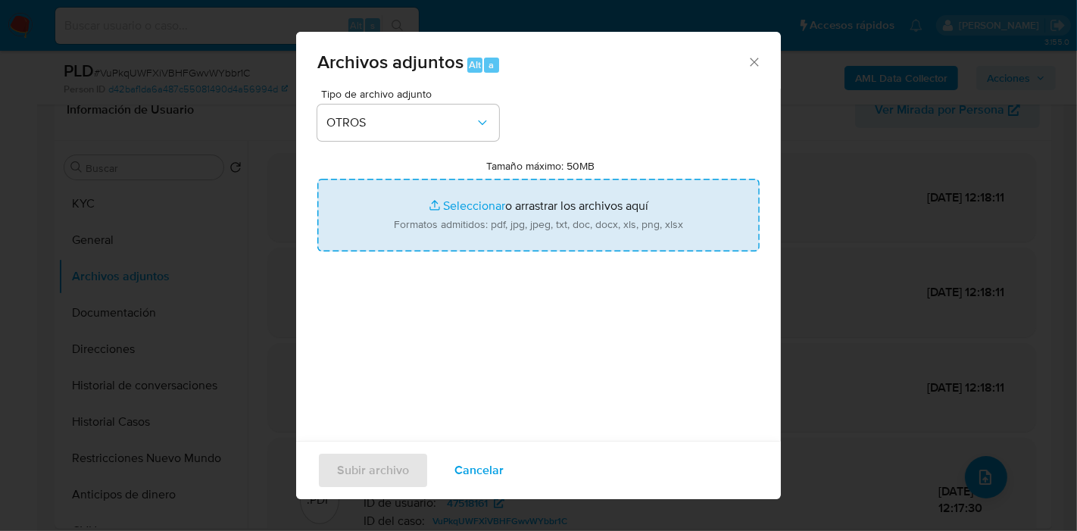
click at [504, 221] on input "Tamaño máximo: 50MB Seleccionar archivos" at bounding box center [538, 215] width 442 height 73
type input "C:\fakepath\Caselog VuPkqUWFXiVBHFGwvWYbbr1C_2025_08_18_23_55_12.docx"
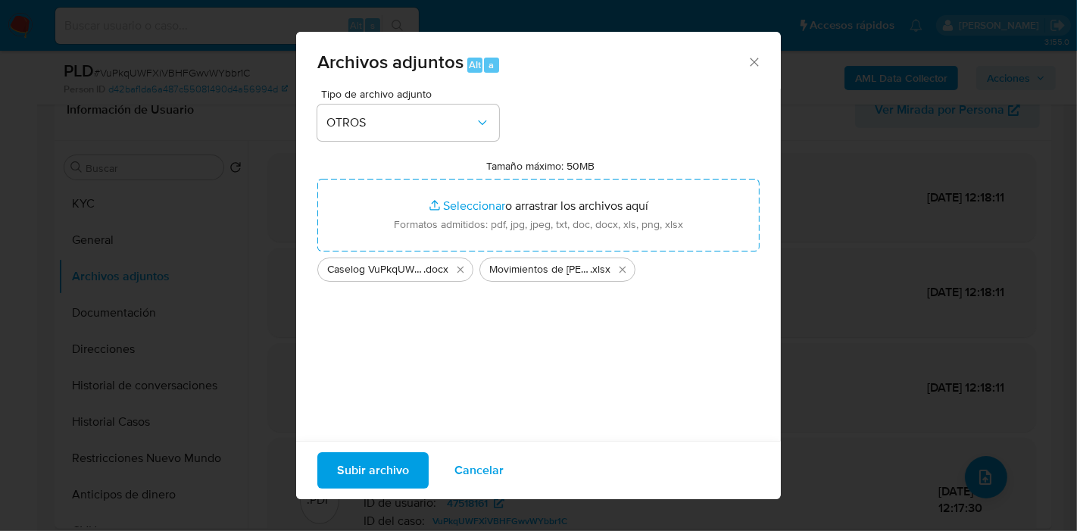
click at [379, 477] on span "Subir archivo" at bounding box center [373, 470] width 72 height 33
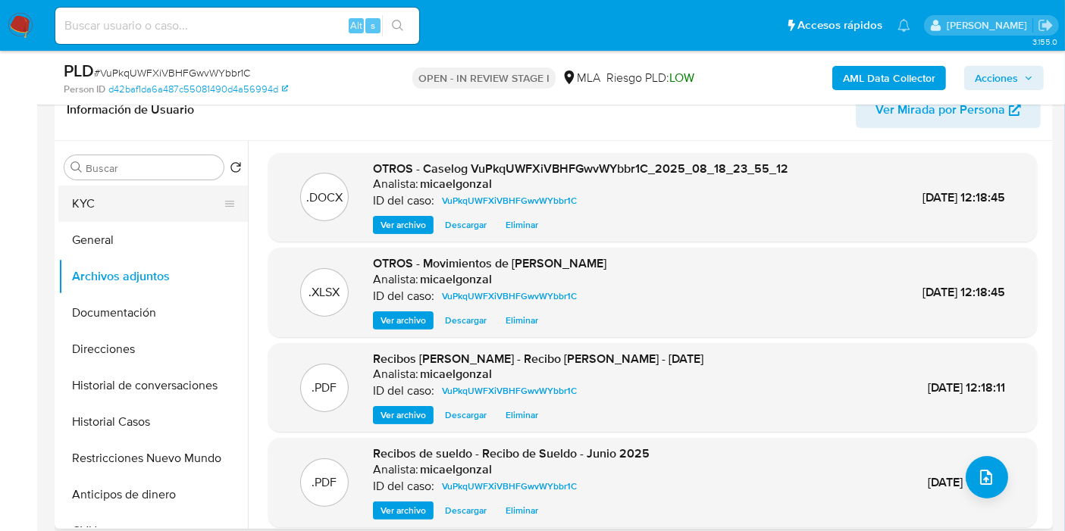
click at [139, 215] on button "KYC" at bounding box center [146, 204] width 177 height 36
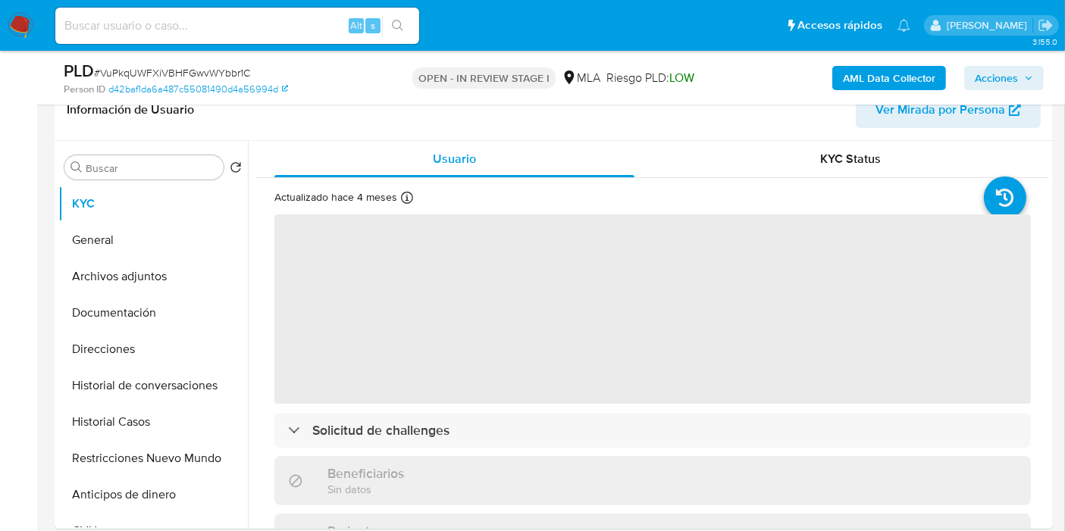
click at [992, 77] on span "Acciones" at bounding box center [995, 78] width 43 height 24
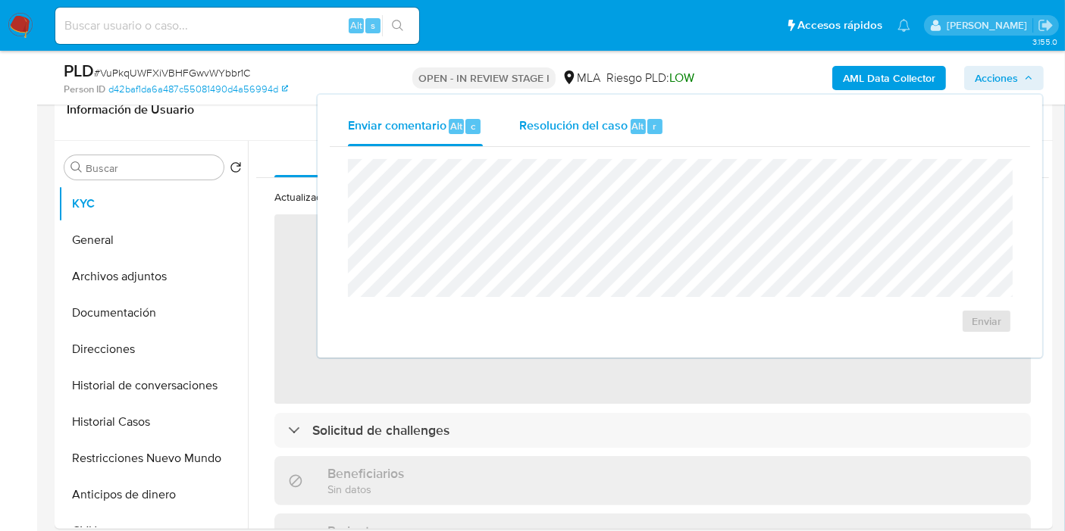
click at [559, 128] on span "Resolución del caso" at bounding box center [573, 125] width 108 height 17
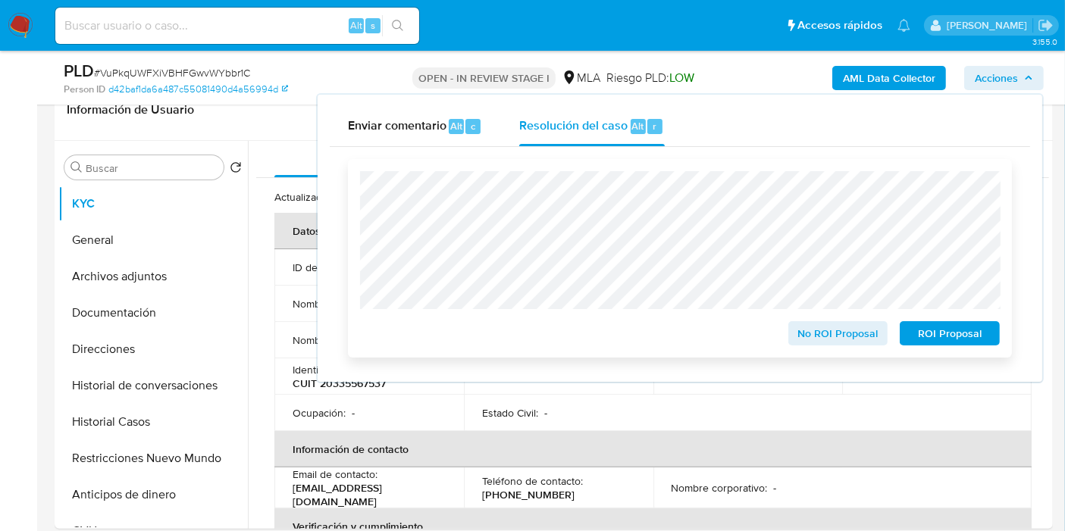
click at [821, 334] on span "No ROI Proposal" at bounding box center [838, 333] width 79 height 21
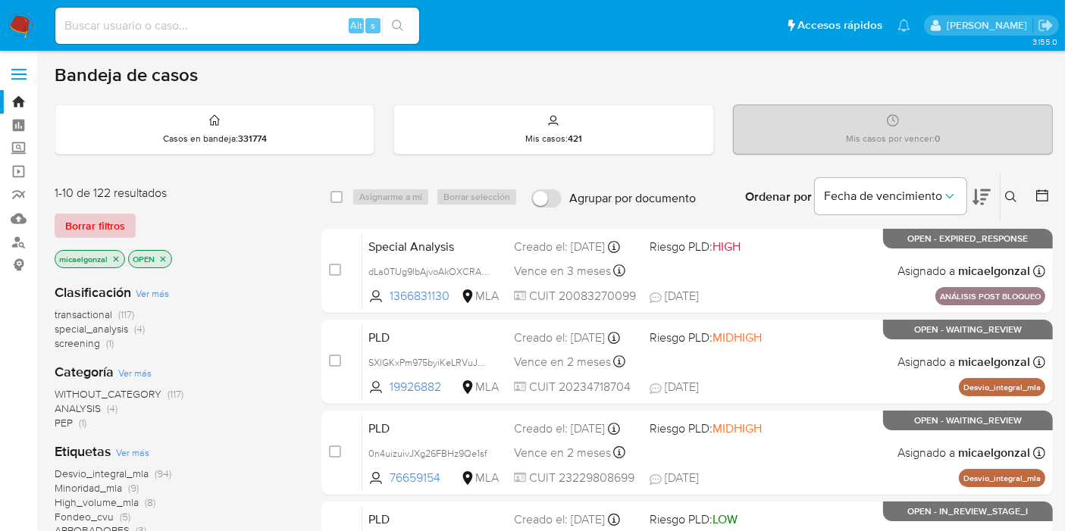
click at [92, 226] on span "Borrar filtros" at bounding box center [95, 225] width 60 height 21
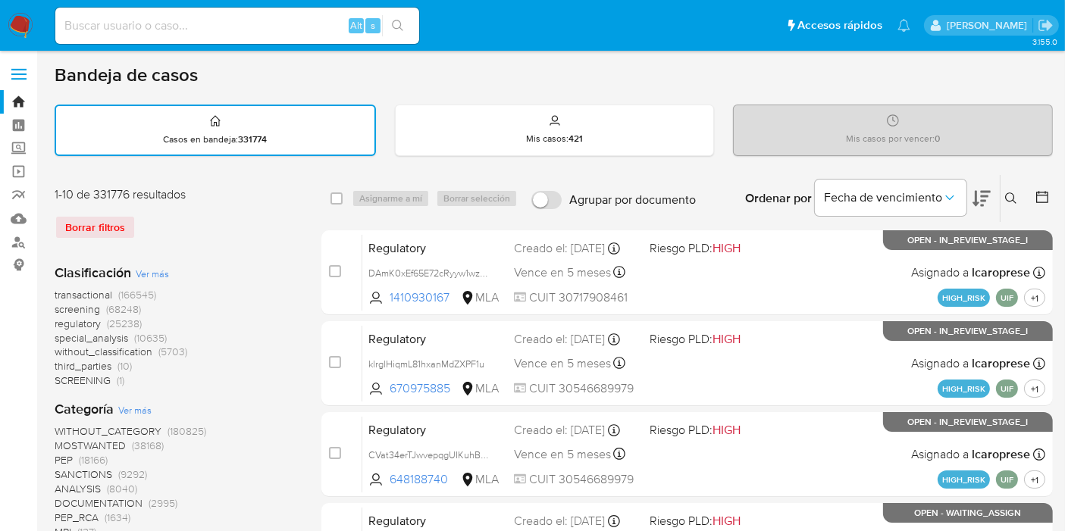
click at [1013, 192] on icon at bounding box center [1010, 197] width 11 height 11
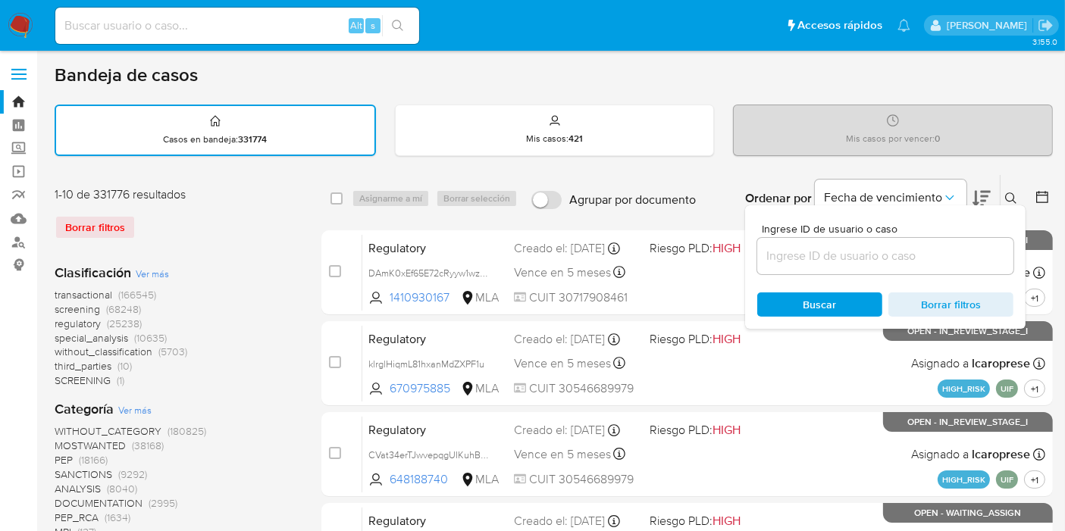
drag, startPoint x: 955, startPoint y: 230, endPoint x: 915, endPoint y: 252, distance: 46.1
click at [936, 245] on div "Ingrese ID de usuario o caso" at bounding box center [885, 249] width 256 height 51
click at [906, 255] on input at bounding box center [885, 256] width 256 height 20
paste input "SMP8oMAZi9AWVRzdxAhD1LIu"
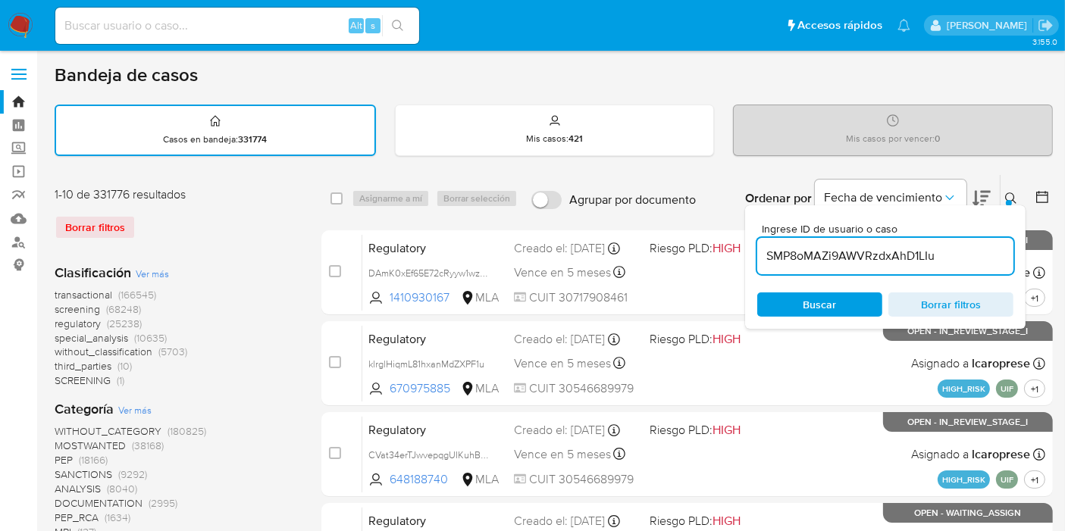
type input "SMP8oMAZi9AWVRzdxAhD1LIu"
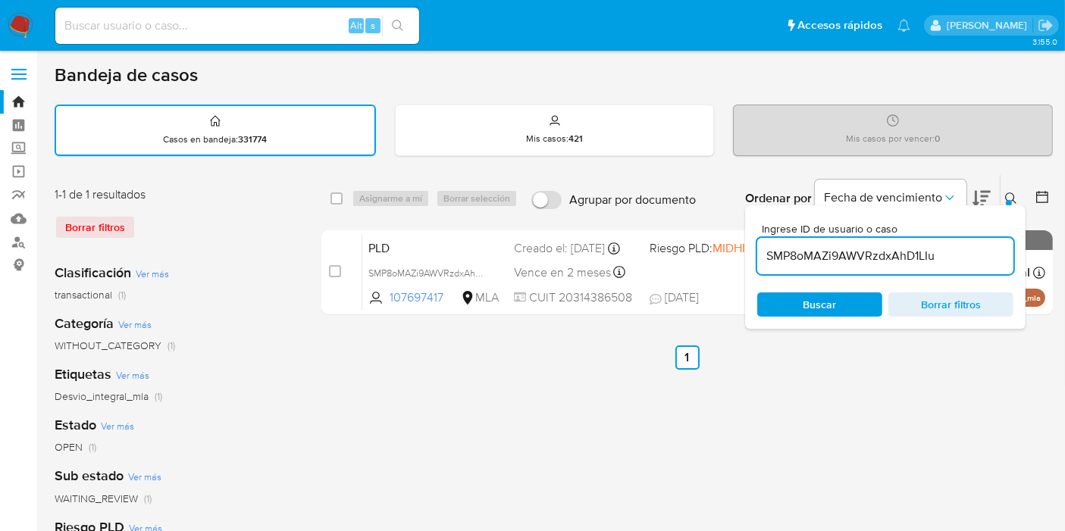
click at [333, 191] on div "select-all-cases-checkbox" at bounding box center [336, 198] width 12 height 15
click at [337, 195] on input "checkbox" at bounding box center [336, 198] width 12 height 12
checkbox input "true"
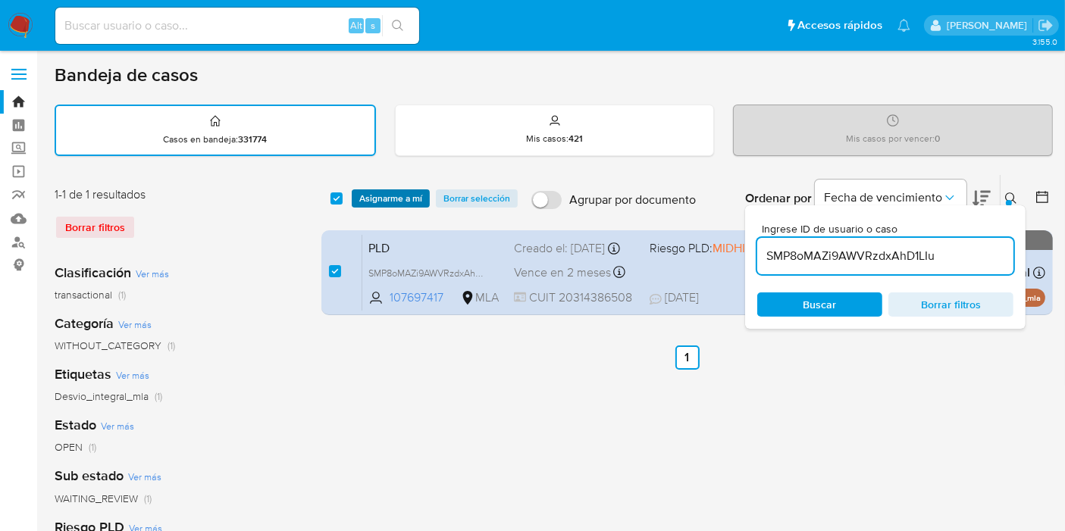
click at [370, 191] on span "Asignarme a mí" at bounding box center [390, 198] width 63 height 15
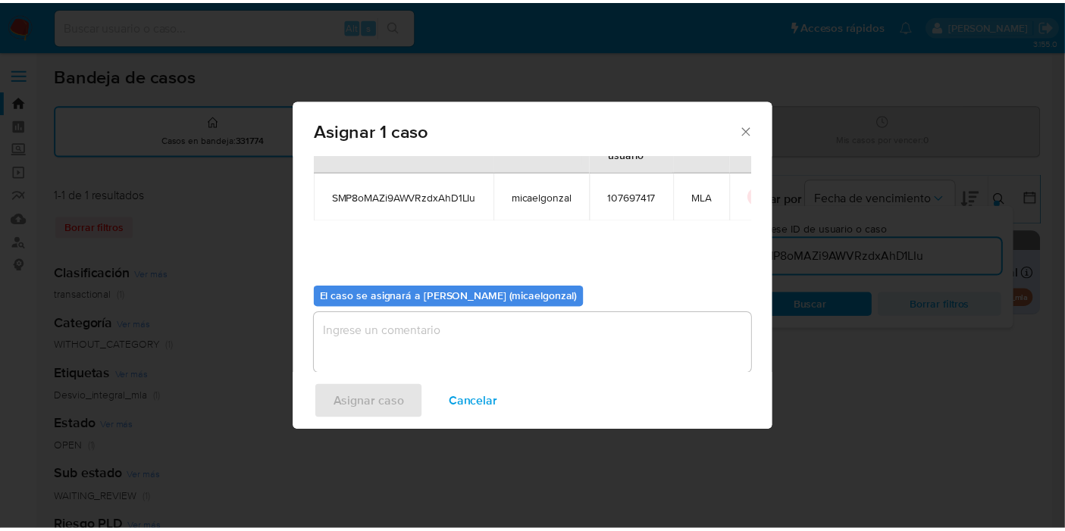
scroll to position [77, 0]
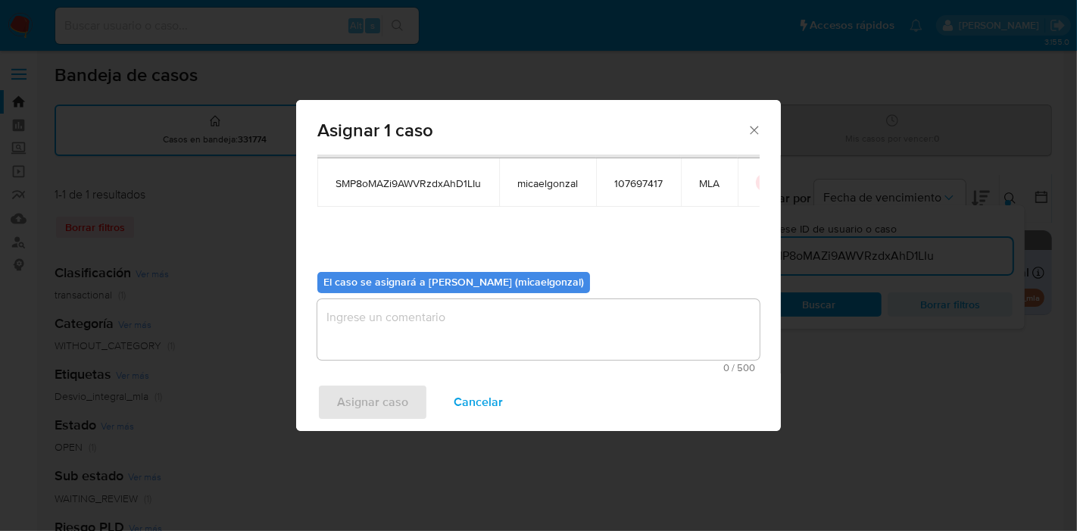
click at [427, 310] on textarea "assign-modal" at bounding box center [538, 329] width 442 height 61
drag, startPoint x: 384, startPoint y: 367, endPoint x: 385, endPoint y: 385, distance: 18.2
click at [384, 371] on span "1 / 500" at bounding box center [538, 368] width 433 height 10
click at [385, 386] on span "Asignar caso" at bounding box center [372, 402] width 71 height 33
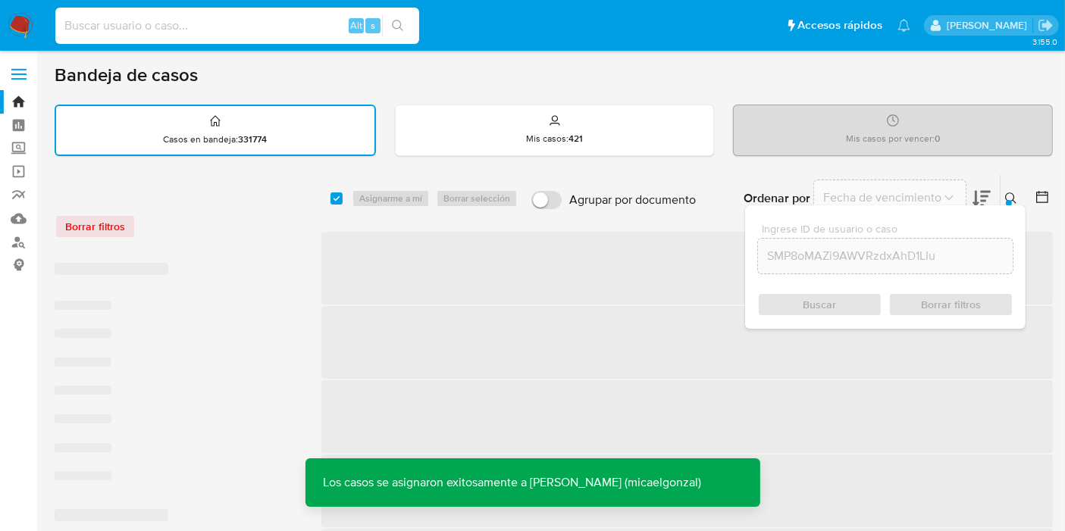
click at [309, 21] on input at bounding box center [237, 26] width 364 height 20
paste input "SMP8oMAZi9AWVRzdxAhD1LIu"
type input "SMP8oMAZi9AWVRzdxAhD1LIu"
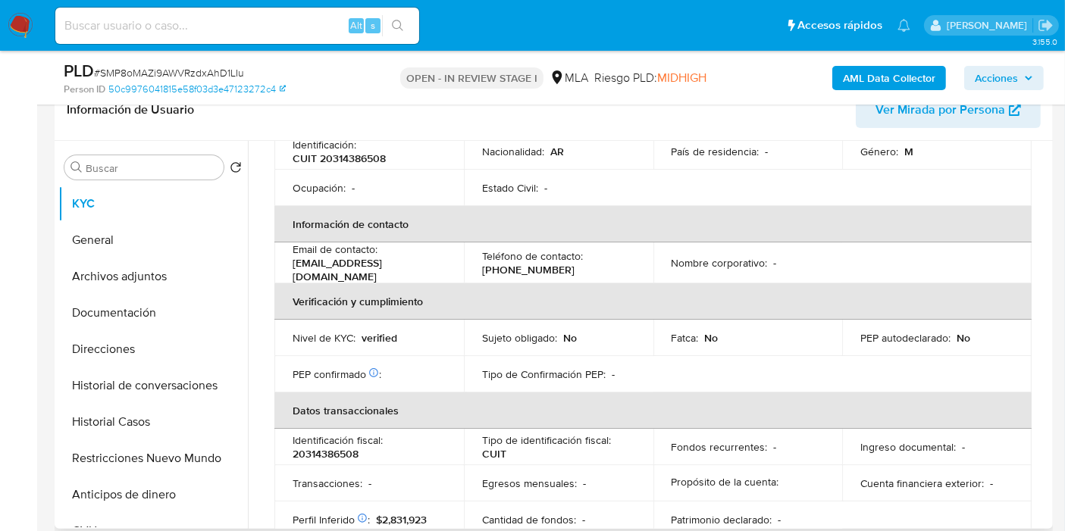
scroll to position [796, 0]
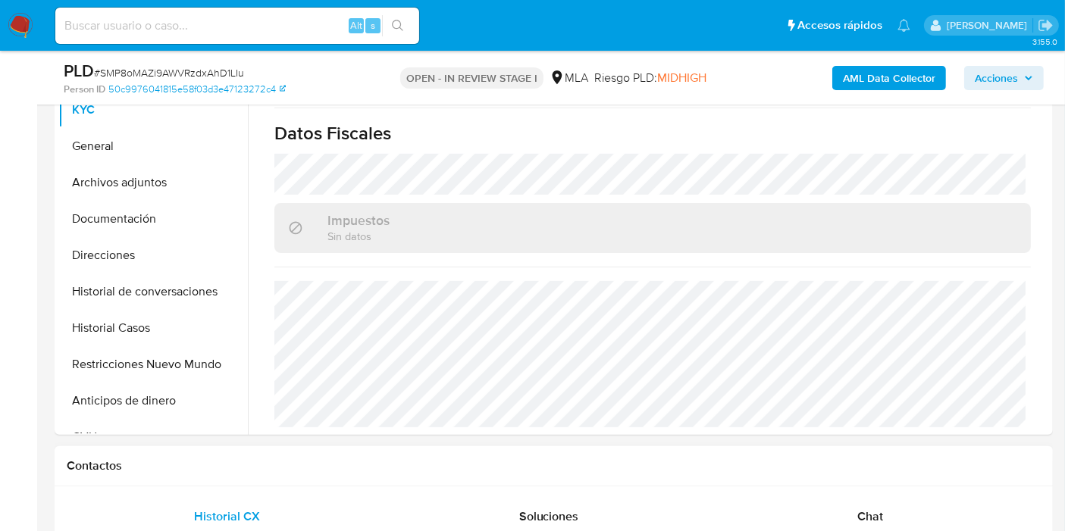
select select "10"
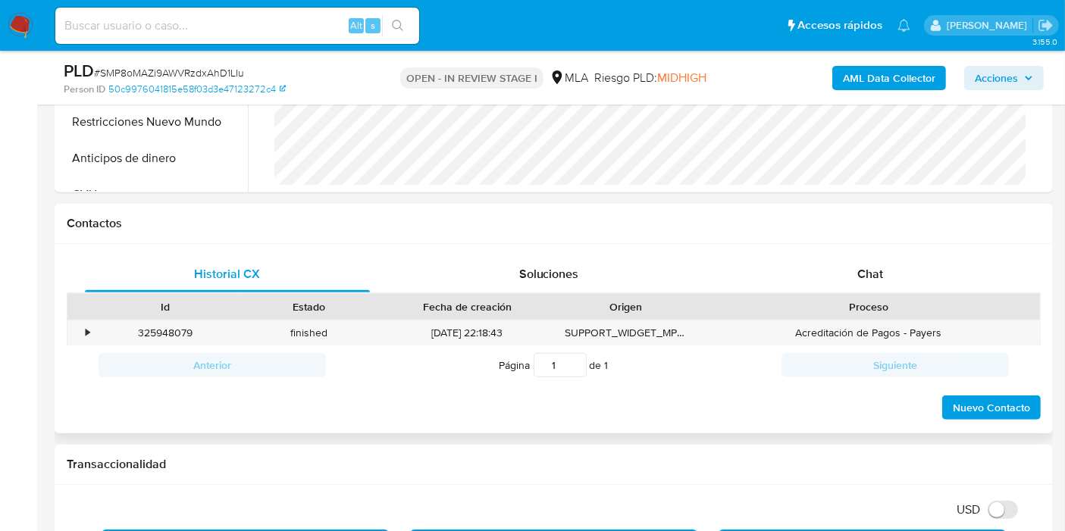
click at [833, 308] on div "Proceso" at bounding box center [868, 306] width 321 height 15
click at [857, 280] on span "Chat" at bounding box center [870, 273] width 26 height 17
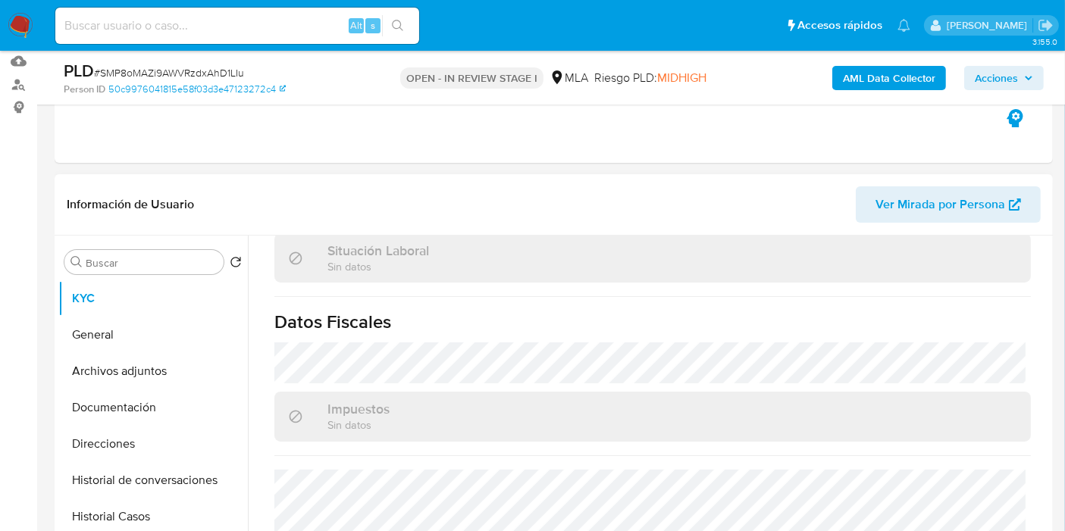
scroll to position [84, 0]
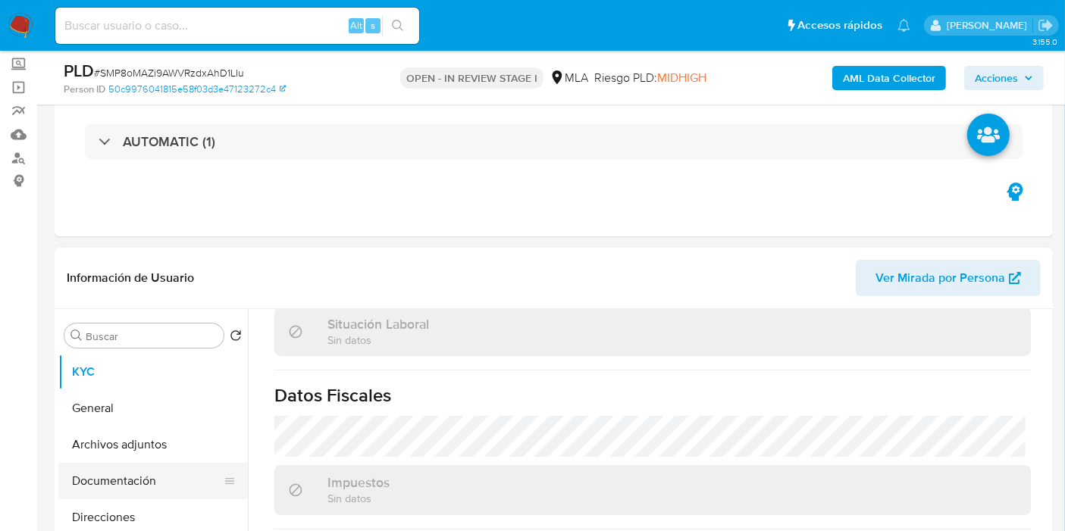
drag, startPoint x: 127, startPoint y: 449, endPoint x: 125, endPoint y: 492, distance: 43.2
click at [127, 449] on button "Archivos adjuntos" at bounding box center [152, 445] width 189 height 36
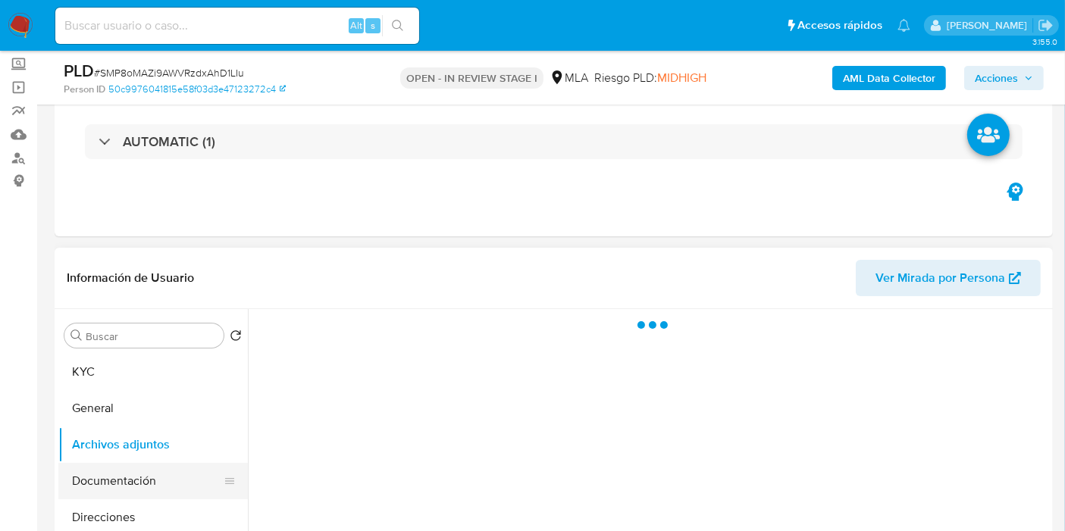
click at [125, 492] on button "Documentación" at bounding box center [146, 481] width 177 height 36
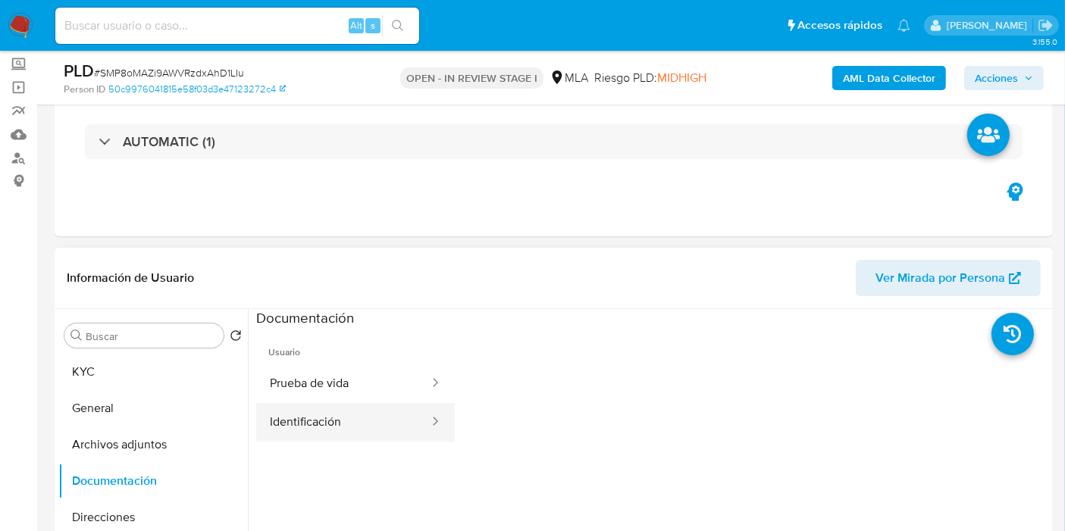
click at [427, 415] on icon at bounding box center [434, 421] width 15 height 15
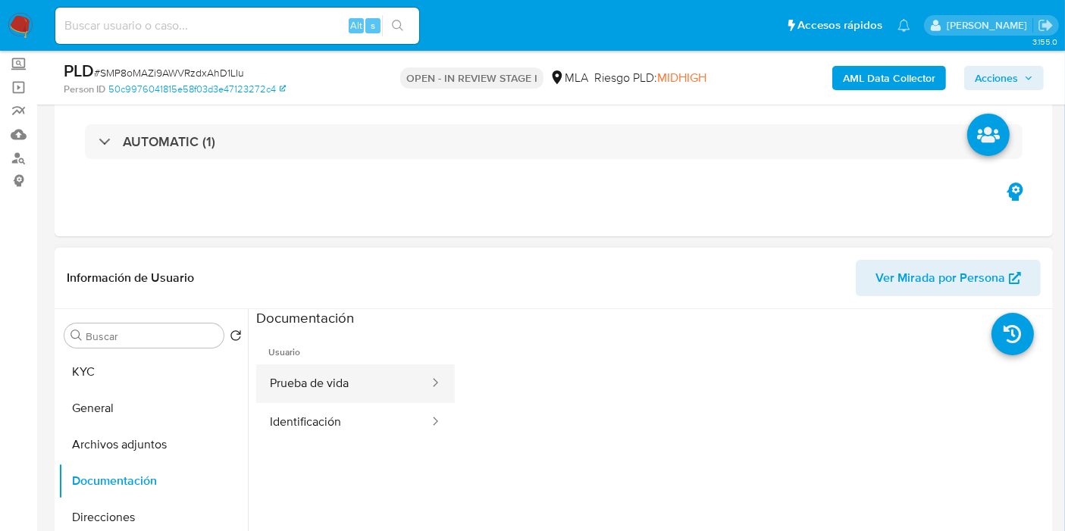
click at [425, 397] on div at bounding box center [430, 383] width 24 height 39
click at [334, 402] on button "Prueba de vida" at bounding box center [343, 383] width 174 height 39
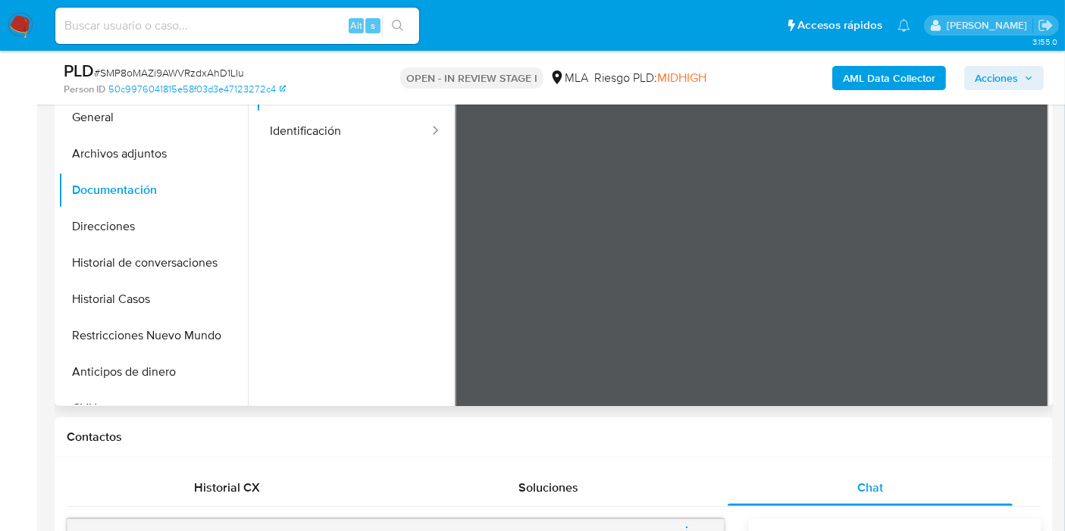
scroll to position [336, 0]
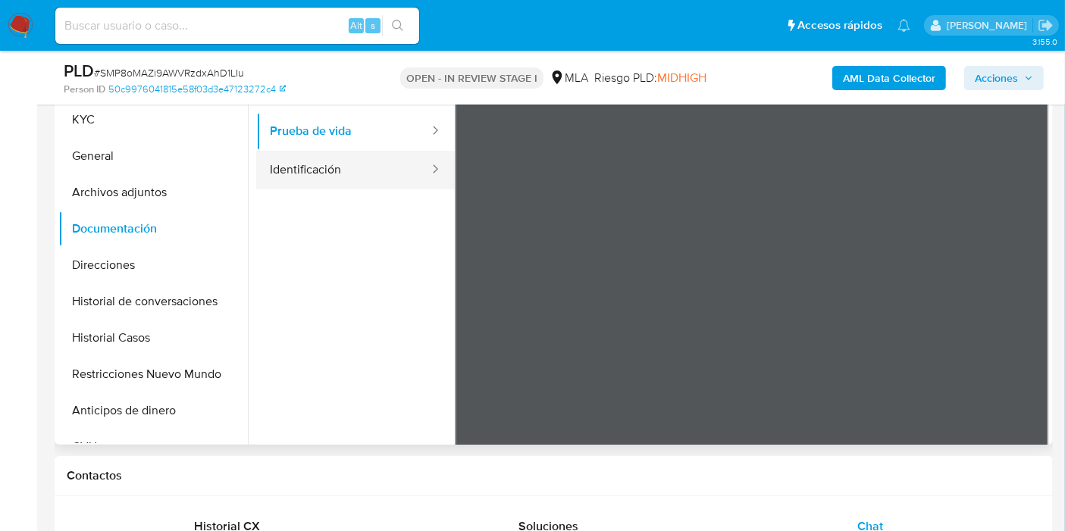
click at [395, 161] on button "Identificación" at bounding box center [343, 170] width 174 height 39
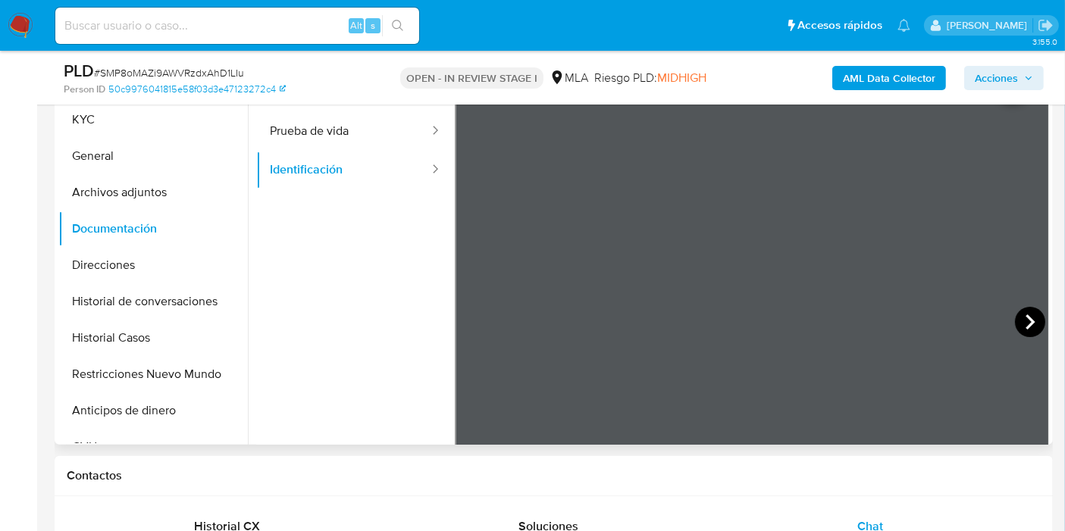
click at [1030, 312] on icon at bounding box center [1030, 322] width 30 height 30
click at [150, 148] on button "General" at bounding box center [146, 156] width 177 height 36
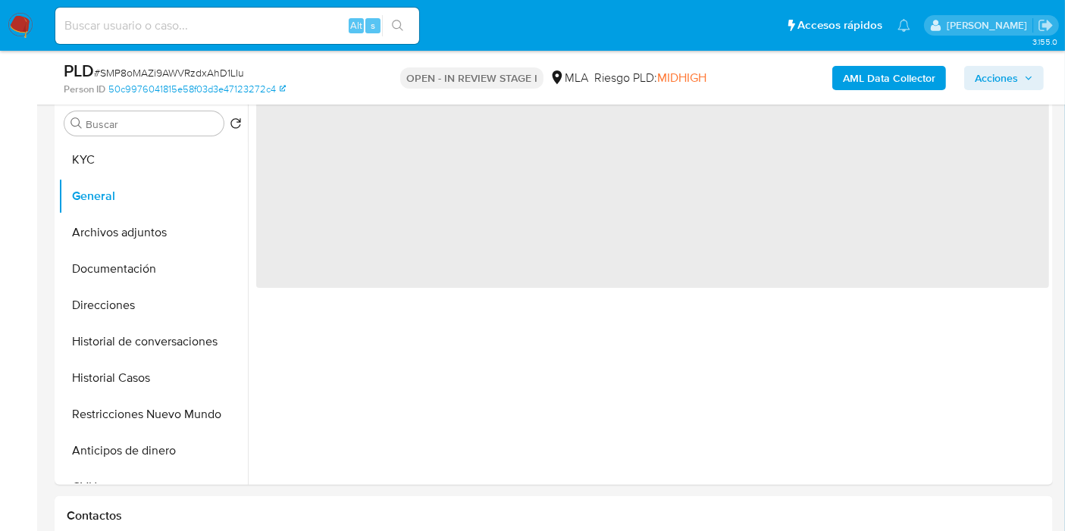
scroll to position [168, 0]
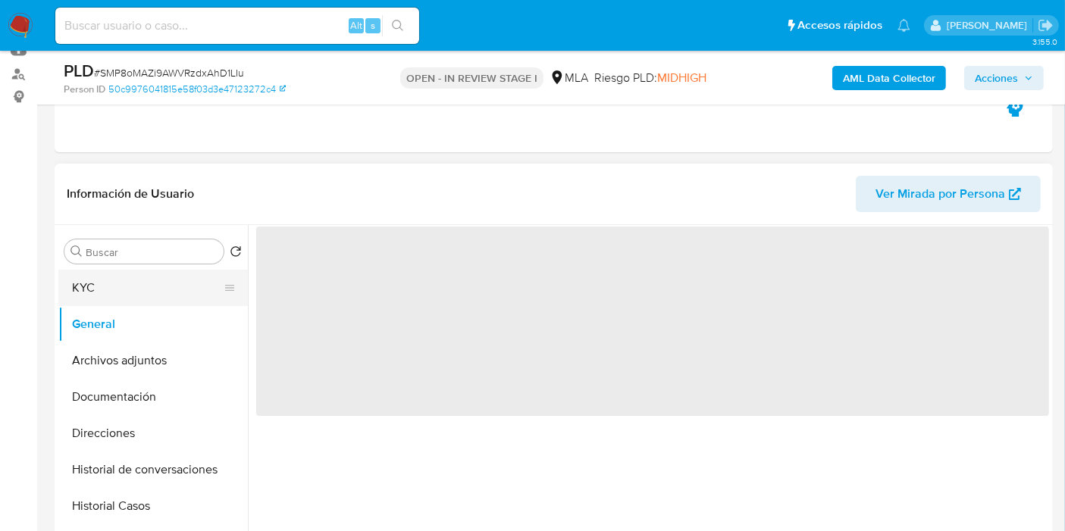
click at [124, 275] on button "KYC" at bounding box center [146, 288] width 177 height 36
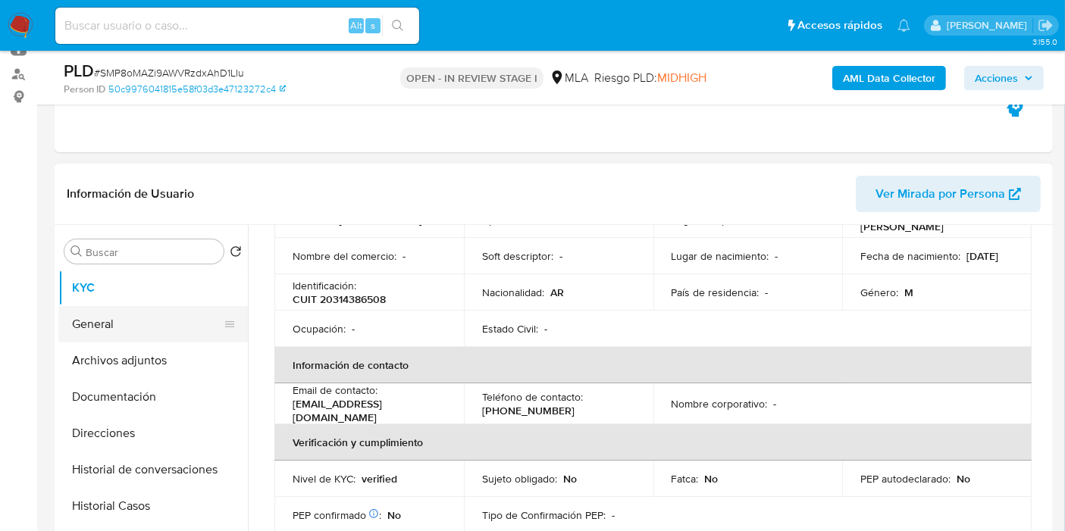
click at [105, 324] on button "General" at bounding box center [146, 324] width 177 height 36
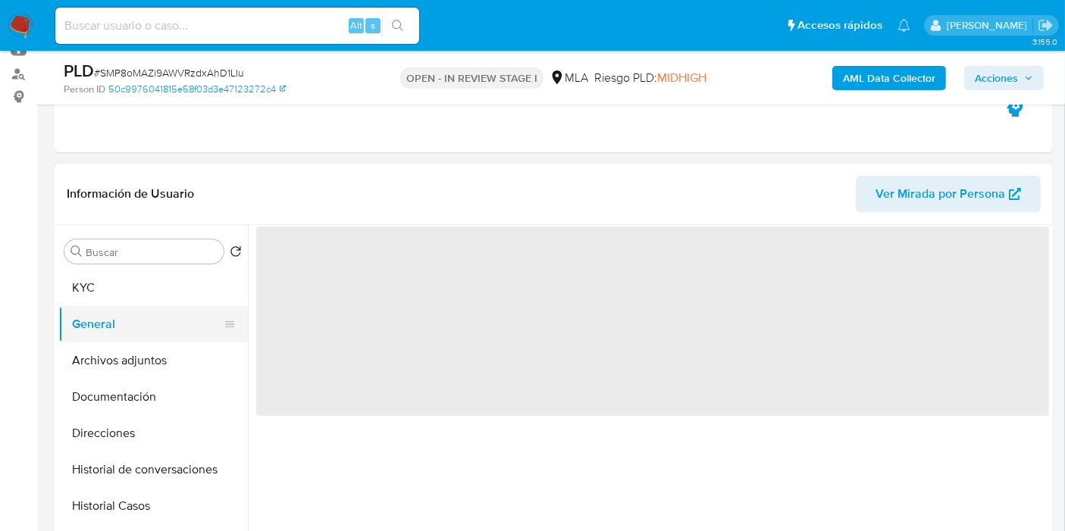
scroll to position [0, 0]
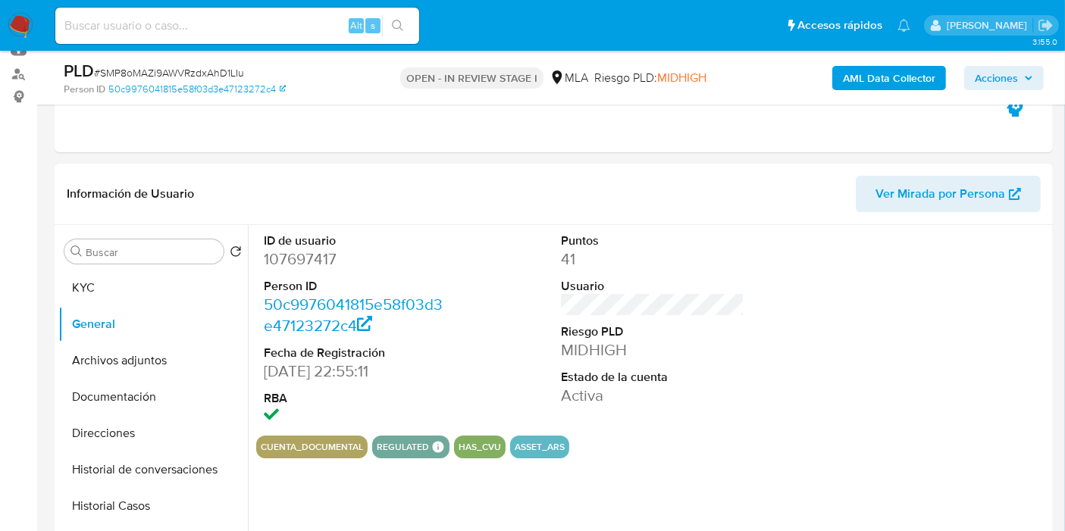
click at [296, 262] on dd "107697417" at bounding box center [355, 259] width 183 height 21
copy dd "107697417"
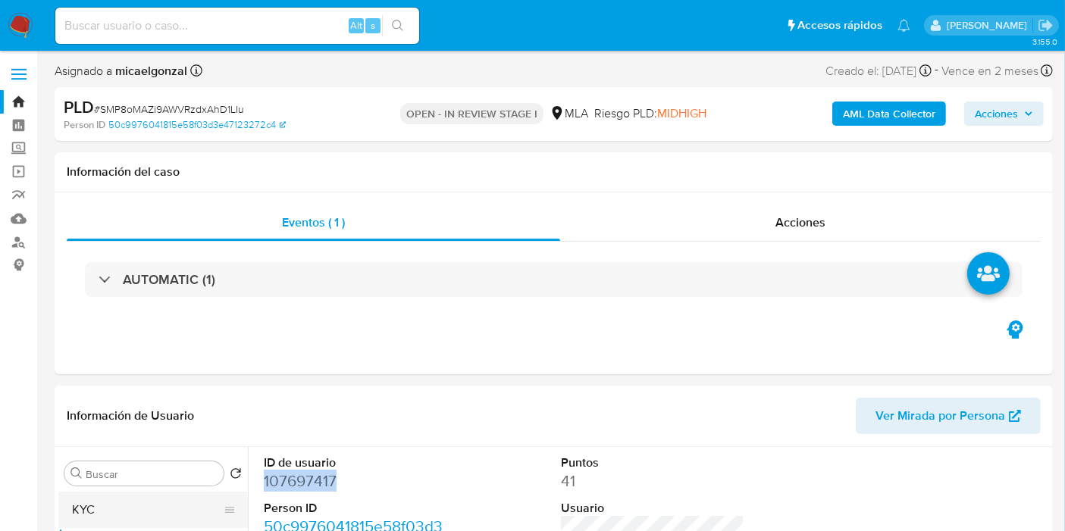
click at [89, 501] on button "KYC" at bounding box center [146, 510] width 177 height 36
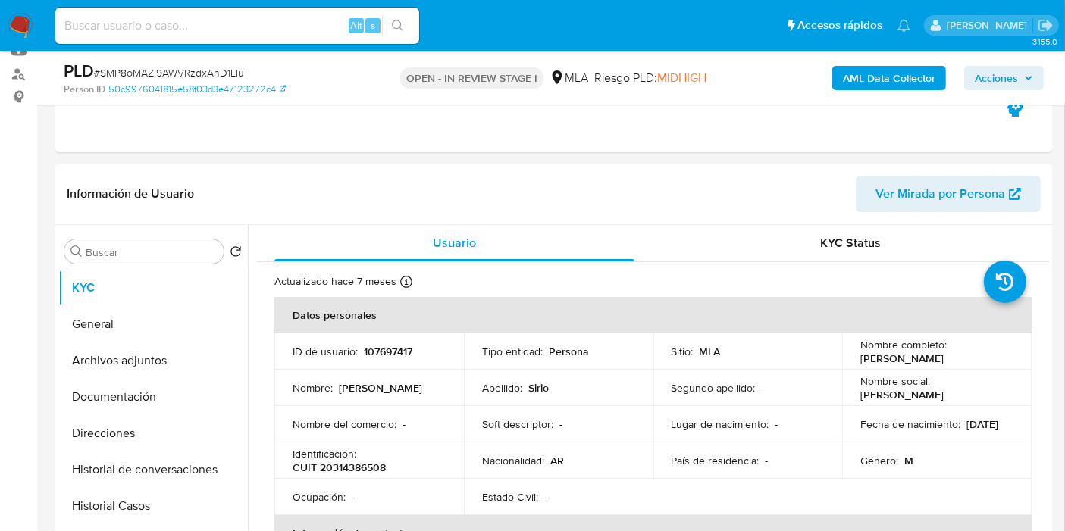
drag, startPoint x: 965, startPoint y: 367, endPoint x: 850, endPoint y: 357, distance: 114.8
click at [850, 357] on td "Nombre completo : [PERSON_NAME]" at bounding box center [936, 351] width 189 height 36
copy p "[PERSON_NAME]"
click at [104, 432] on button "Direcciones" at bounding box center [146, 433] width 177 height 36
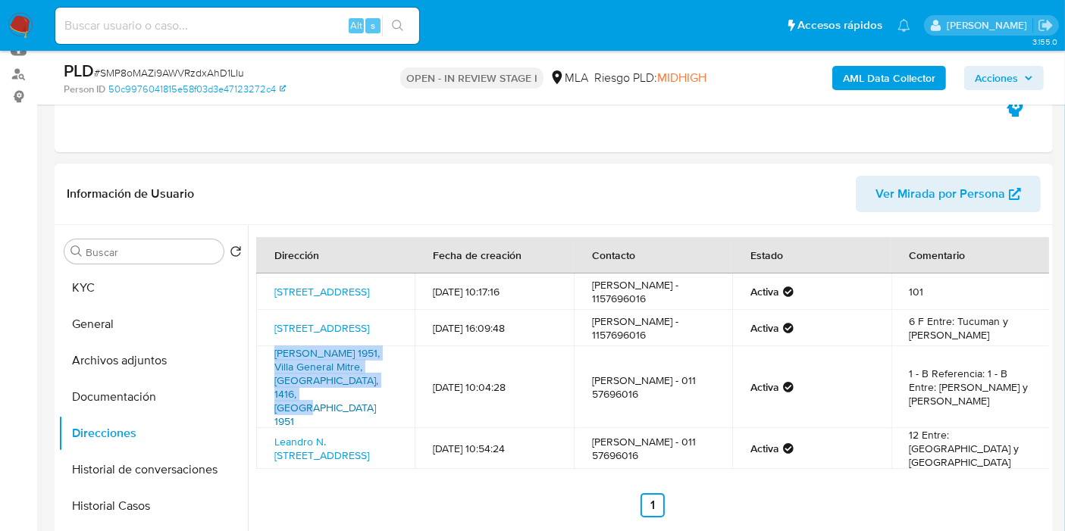
drag, startPoint x: 266, startPoint y: 362, endPoint x: 309, endPoint y: 399, distance: 57.0
click at [309, 399] on td "[PERSON_NAME] 1951, Villa General Mitre, [GEOGRAPHIC_DATA], 1416, [GEOGRAPHIC_D…" at bounding box center [335, 387] width 158 height 82
copy link "[PERSON_NAME] 1951, [GEOGRAPHIC_DATA], [GEOGRAPHIC_DATA]"
click at [106, 498] on button "Historial Casos" at bounding box center [146, 506] width 177 height 36
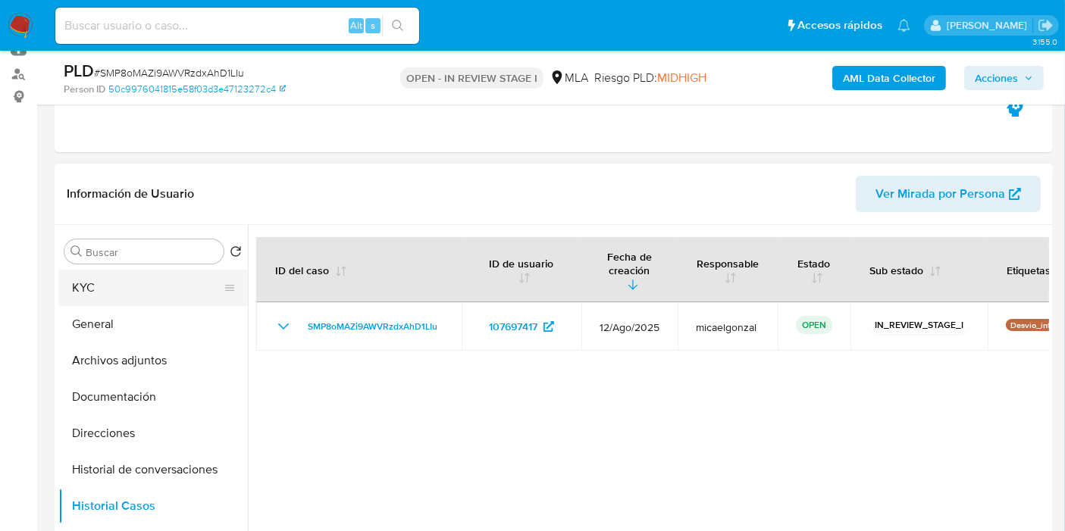
click at [146, 290] on button "KYC" at bounding box center [146, 288] width 177 height 36
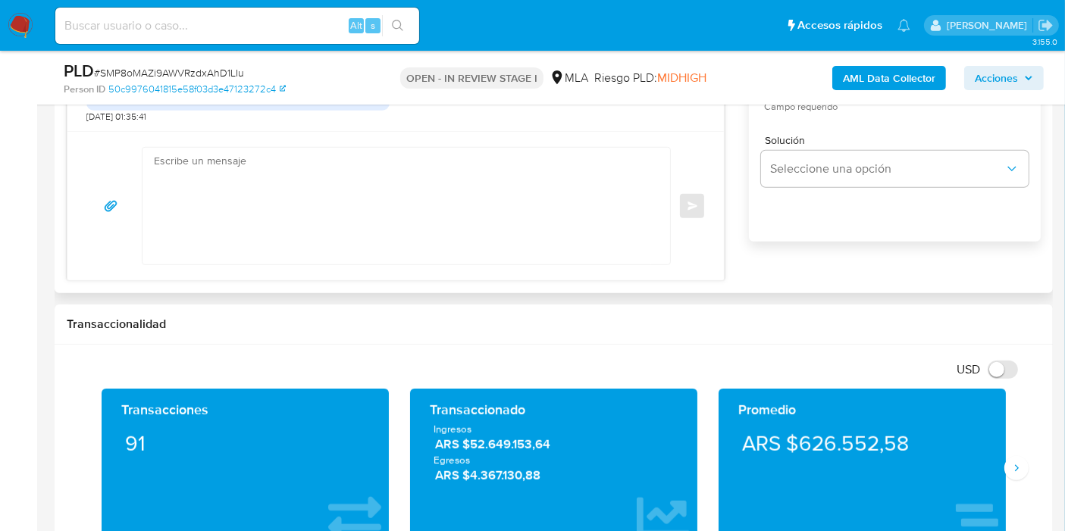
scroll to position [1010, 0]
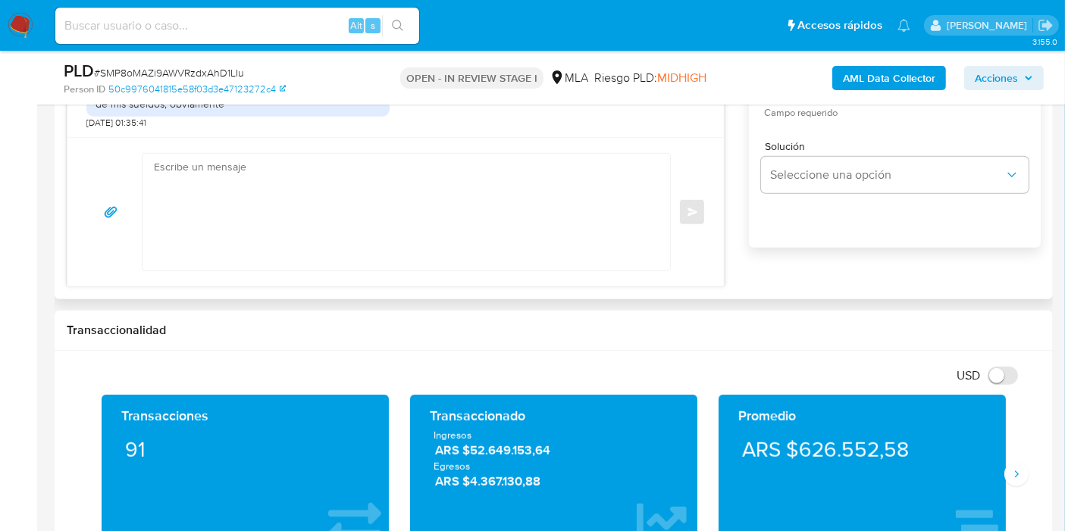
drag, startPoint x: 370, startPoint y: 263, endPoint x: 374, endPoint y: 233, distance: 30.6
click at [377, 255] on textarea at bounding box center [402, 212] width 497 height 117
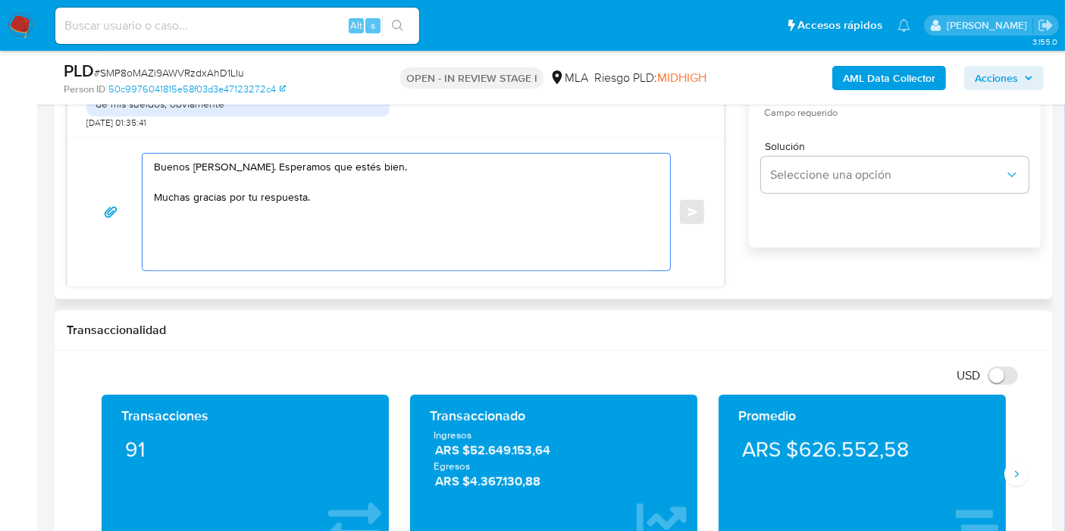
paste textarea "Queremos asegurarte que la información y documentación que nos proporciones no …"
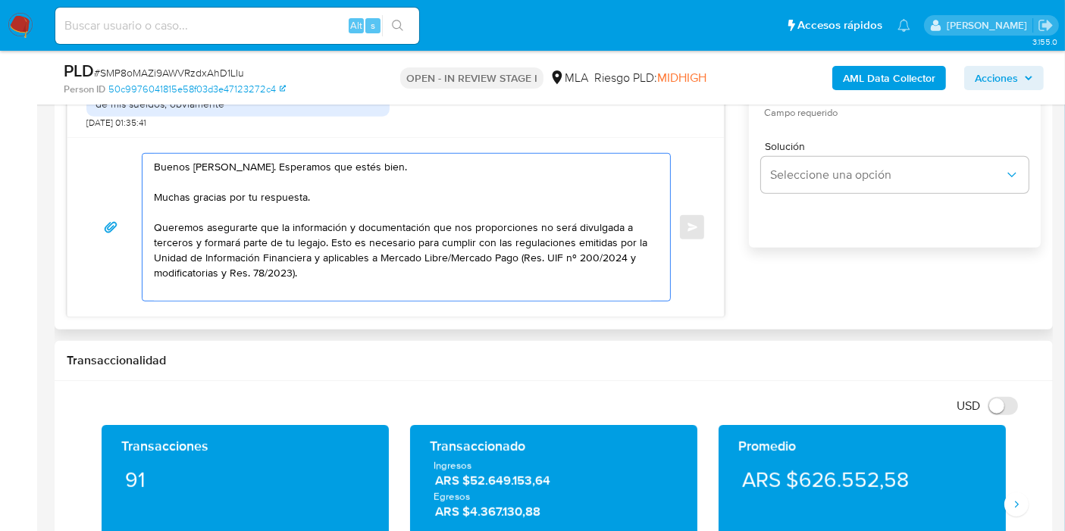
click at [375, 230] on textarea "Buenos días, Alejandro. Esperamos que estés bien. Muchas gracias por tu respues…" at bounding box center [402, 227] width 497 height 147
click at [201, 220] on textarea "Buenos días, Alejandro. Esperamos que estés bien. Muchas gracias por tu respues…" at bounding box center [402, 227] width 497 height 147
click at [284, 219] on textarea "Buenos días, Alejandro. Esperamos que estés bien. Muchas gracias por tu respues…" at bounding box center [402, 227] width 497 height 147
click at [497, 267] on textarea "Buenos días, Alejandro. Esperamos que estés bien. Muchas gracias por tu respues…" at bounding box center [402, 227] width 497 height 147
click at [257, 210] on textarea "Buenos días, Alejandro. Esperamos que estés bien. Muchas gracias por tu respues…" at bounding box center [402, 227] width 497 height 147
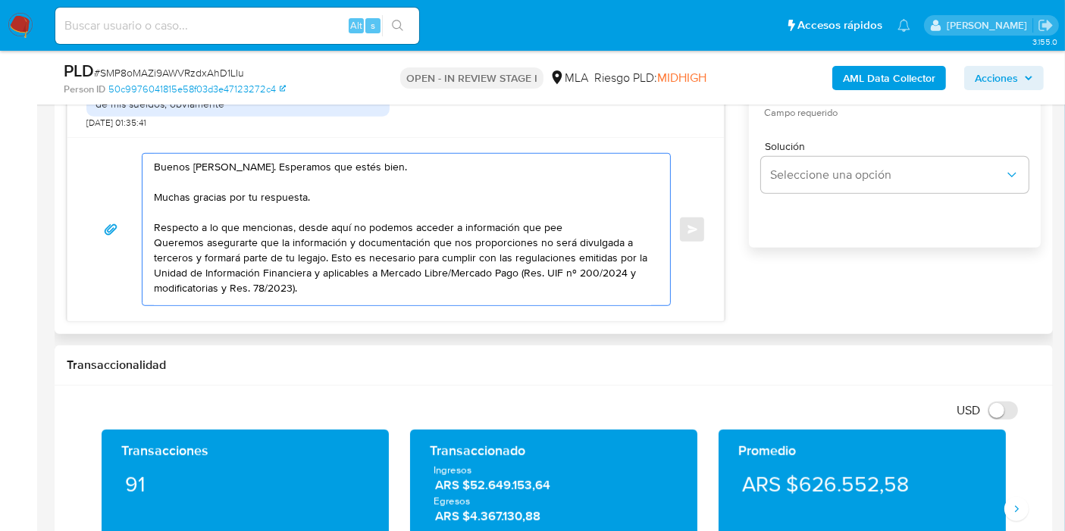
click at [199, 256] on textarea "Buenos días, Alejandro. Esperamos que estés bien. Muchas gracias por tu respues…" at bounding box center [402, 230] width 497 height 152
click at [346, 252] on textarea "Buenos días, Alejandro. Esperamos que estés bien. Muchas gracias por tu respues…" at bounding box center [402, 230] width 497 height 152
drag, startPoint x: 333, startPoint y: 253, endPoint x: 378, endPoint y: 256, distance: 45.6
click at [381, 256] on textarea "Buenos días, Alejandro. Esperamos que estés bien. Muchas gracias por tu respues…" at bounding box center [402, 230] width 497 height 152
click at [321, 255] on textarea "Buenos días, Alejandro. Esperamos que estés bien. Muchas gracias por tu respues…" at bounding box center [402, 230] width 497 height 152
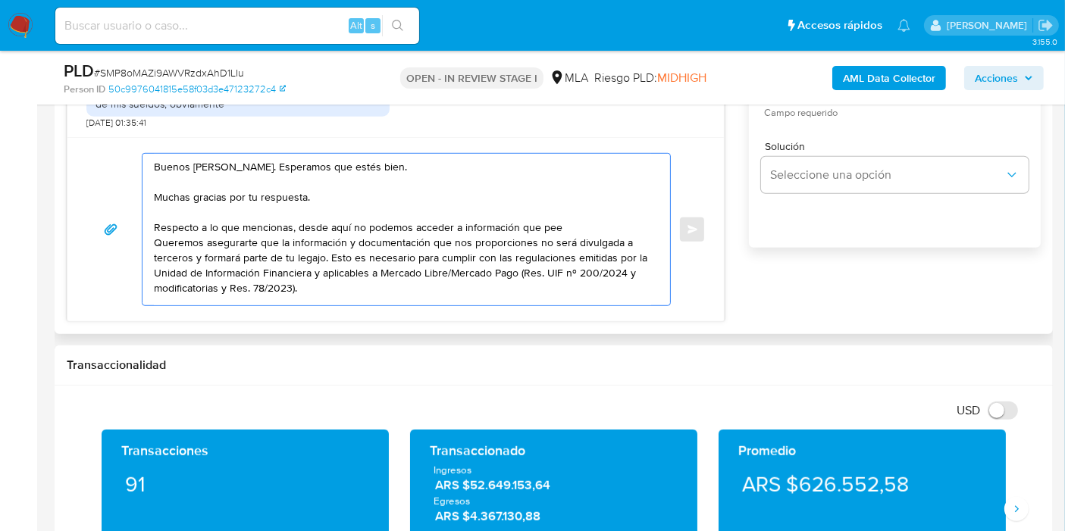
drag, startPoint x: 329, startPoint y: 255, endPoint x: 365, endPoint y: 255, distance: 36.4
click at [365, 255] on textarea "Buenos días, Alejandro. Esperamos que estés bien. Muchas gracias por tu respues…" at bounding box center [402, 230] width 497 height 152
click at [331, 255] on textarea "Buenos días, Alejandro. Esperamos que estés bien. Muchas gracias por tu respues…" at bounding box center [402, 230] width 497 height 152
drag, startPoint x: 328, startPoint y: 254, endPoint x: 536, endPoint y: 284, distance: 210.6
click at [536, 284] on textarea "Buenos días, Alejandro. Esperamos que estés bien. Muchas gracias por tu respues…" at bounding box center [402, 230] width 497 height 152
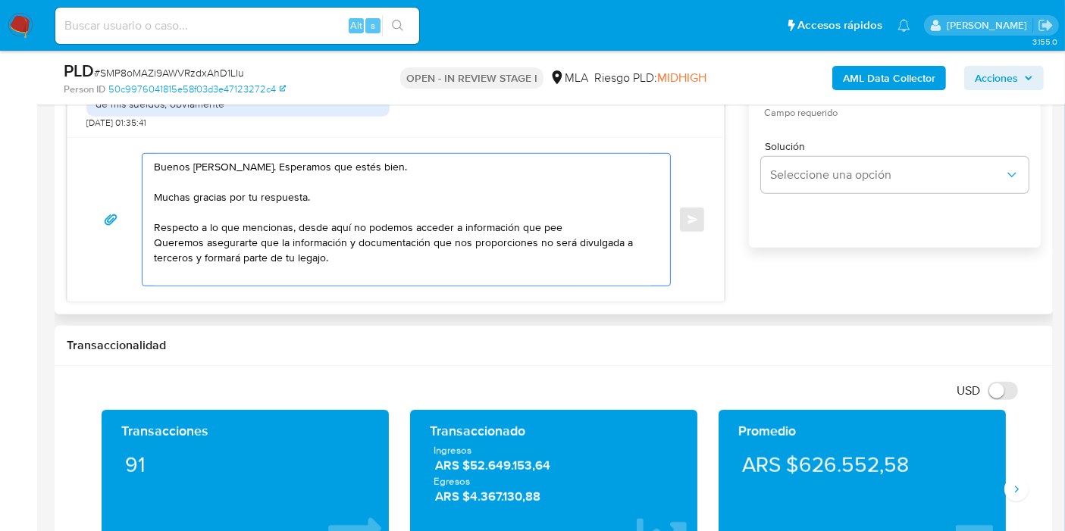
click at [277, 207] on textarea "Buenos días, Alejandro. Esperamos que estés bien. Muchas gracias por tu respues…" at bounding box center [402, 220] width 497 height 132
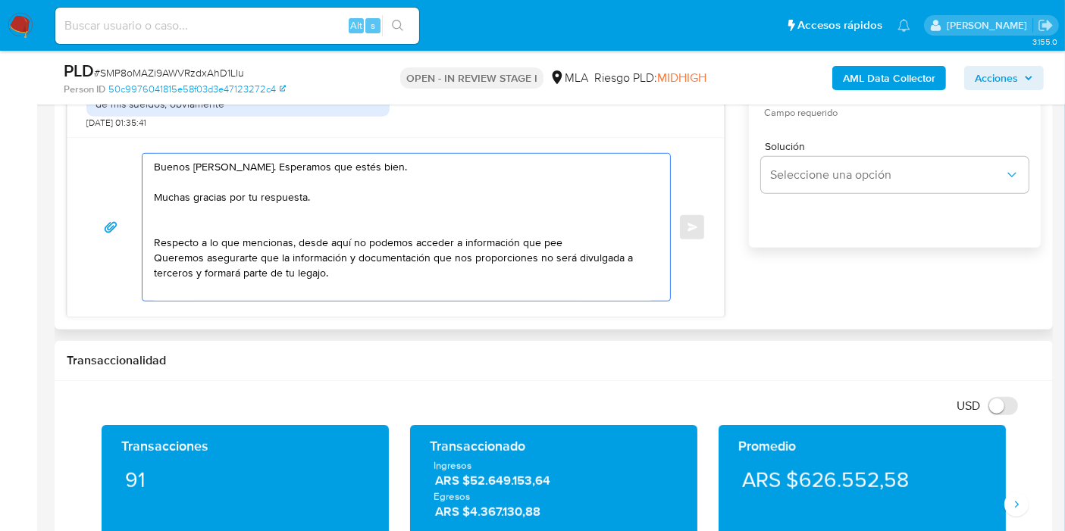
paste textarea "La información y documentación solicitada es necesaria para cumplir con las reg…"
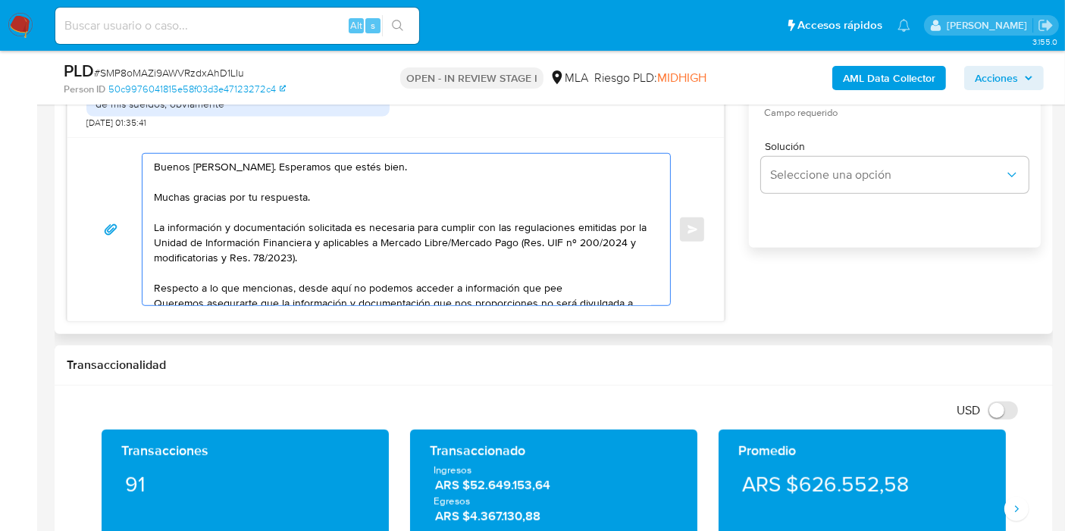
drag, startPoint x: 388, startPoint y: 265, endPoint x: 375, endPoint y: 273, distance: 14.9
click at [387, 267] on textarea "Buenos días, Alejandro. Esperamos que estés bien. Muchas gracias por tu respues…" at bounding box center [402, 230] width 497 height 152
click at [289, 289] on textarea "Buenos días, Alejandro. Esperamos que estés bien. Muchas gracias por tu respues…" at bounding box center [402, 230] width 497 height 152
click at [514, 289] on textarea "Buenos días, Alejandro. Esperamos que estés bien. Muchas gracias por tu respues…" at bounding box center [402, 230] width 497 height 152
click at [497, 290] on textarea "Buenos días, Alejandro. Esperamos que estés bien. Muchas gracias por tu respues…" at bounding box center [402, 230] width 497 height 152
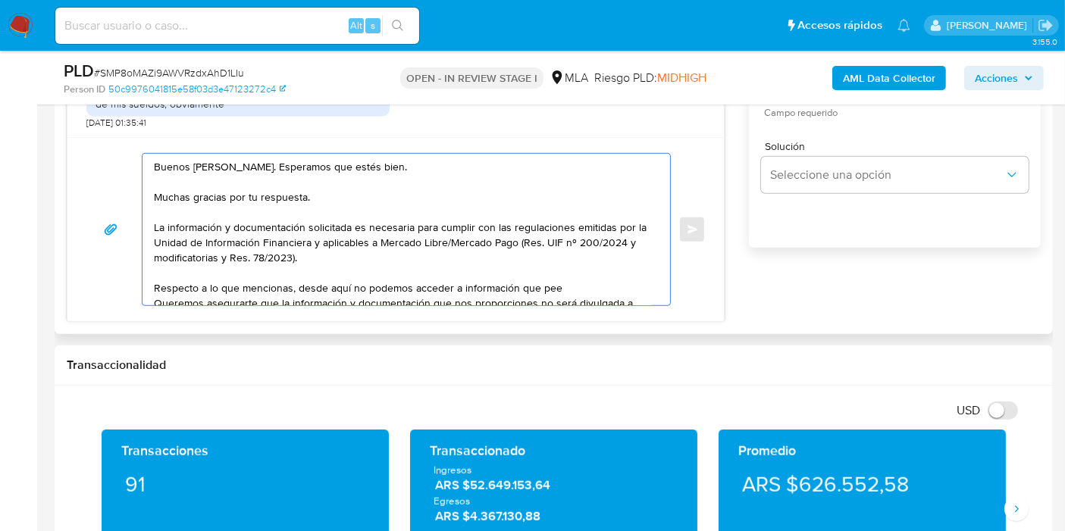
click at [471, 284] on textarea "Buenos días, Alejandro. Esperamos que estés bien. Muchas gracias por tu respues…" at bounding box center [402, 230] width 497 height 152
click at [592, 282] on textarea "Buenos días, Alejandro. Esperamos que estés bien. Muchas gracias por tu respues…" at bounding box center [402, 230] width 497 height 152
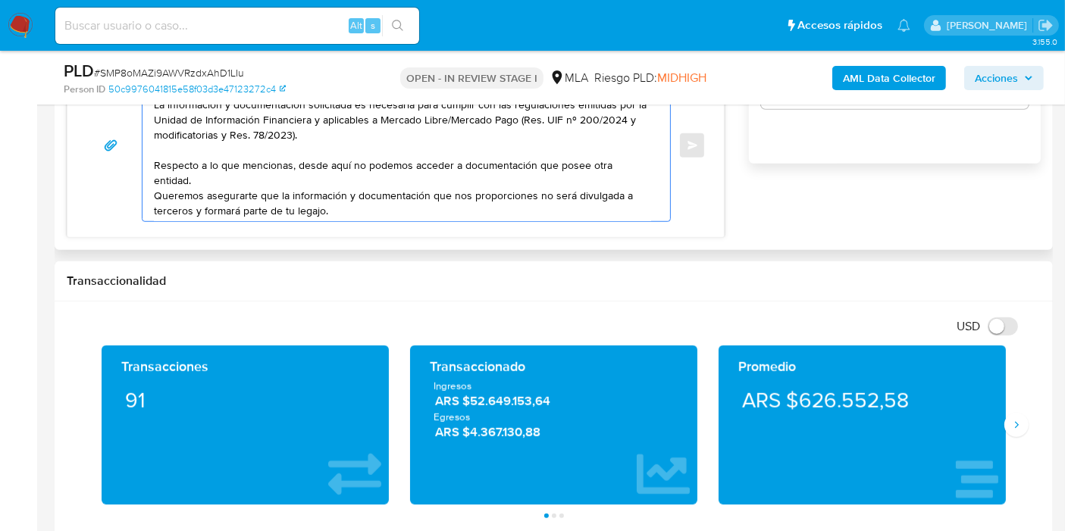
scroll to position [56, 0]
click at [149, 176] on div "Buenos días, Alejandro. Esperamos que estés bien. Muchas gracias por tu respues…" at bounding box center [402, 146] width 520 height 152
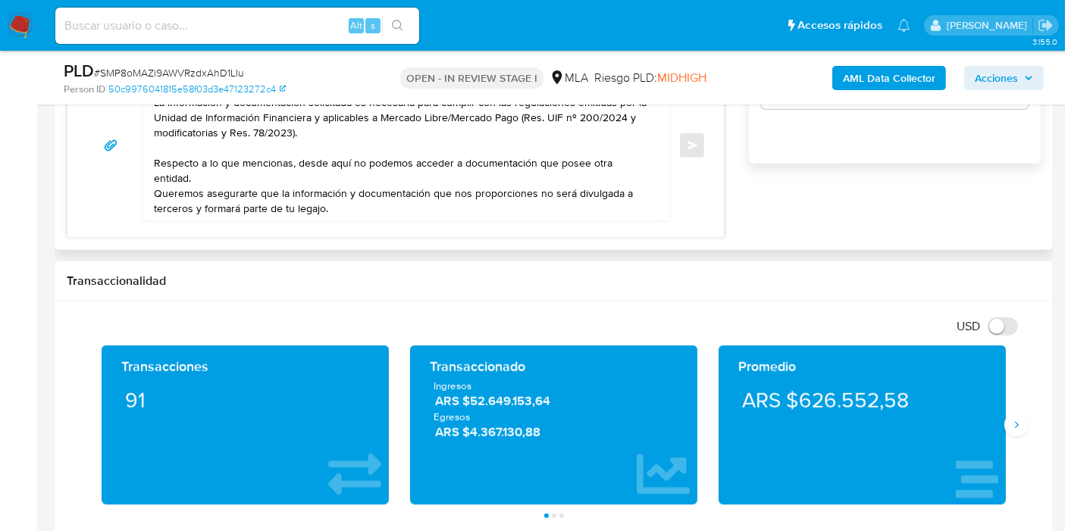
click at [152, 179] on div "Buenos días, Alejandro. Esperamos que estés bien. Muchas gracias por tu respues…" at bounding box center [402, 146] width 520 height 152
click at [158, 174] on textarea "Buenos días, Alejandro. Esperamos que estés bien. Muchas gracias por tu respues…" at bounding box center [402, 146] width 497 height 152
click at [155, 174] on textarea "Buenos días, Alejandro. Esperamos que estés bien. Muchas gracias por tu respues…" at bounding box center [402, 146] width 497 height 152
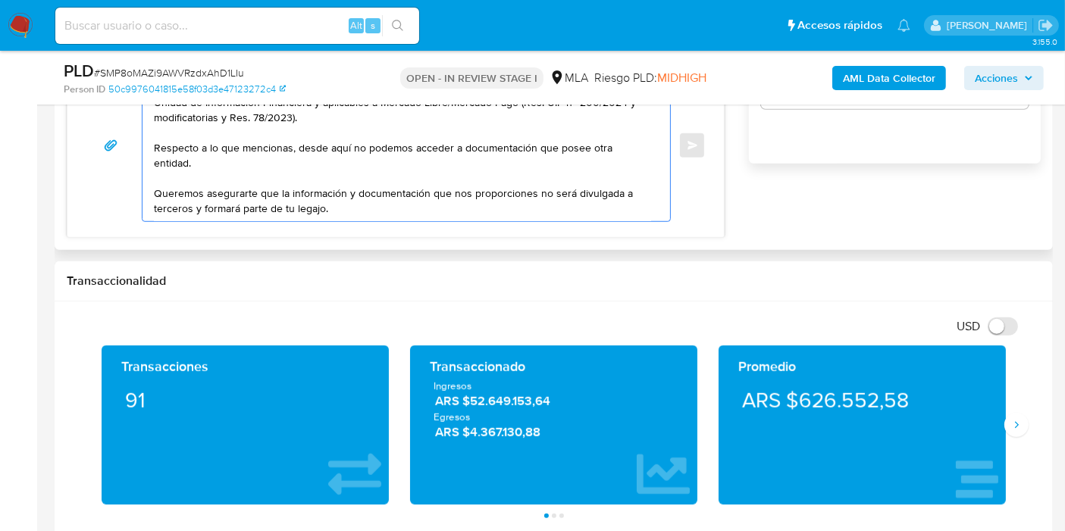
click at [337, 178] on textarea "Buenos días, Alejandro. Esperamos que estés bien. Muchas gracias por tu respues…" at bounding box center [402, 146] width 497 height 152
drag, startPoint x: 284, startPoint y: 192, endPoint x: 533, endPoint y: 187, distance: 249.3
click at [533, 187] on textarea "Buenos días, Alejandro. Esperamos que estés bien. Muchas gracias por tu respues…" at bounding box center [402, 146] width 497 height 152
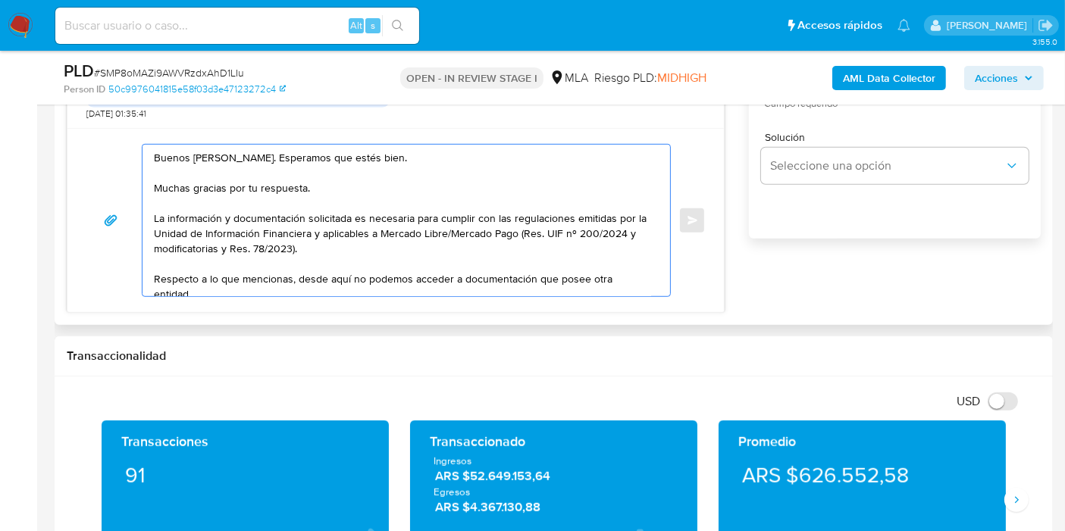
scroll to position [842, 0]
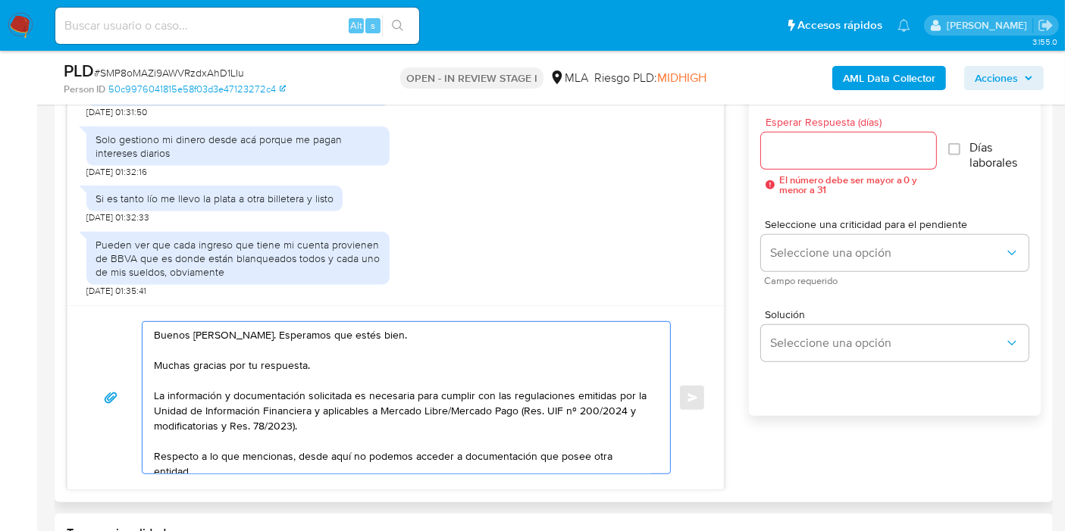
type textarea "Buenos días, Alejandro. Esperamos que estés bien. Muchas gracias por tu respues…"
click at [855, 151] on input "Esperar Respuesta (días)" at bounding box center [848, 151] width 175 height 20
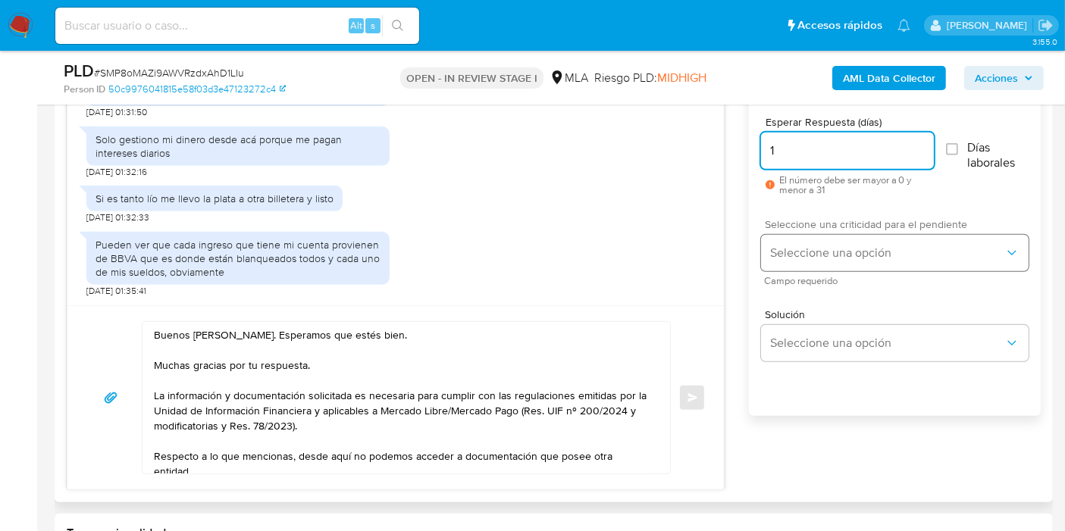
type input "1"
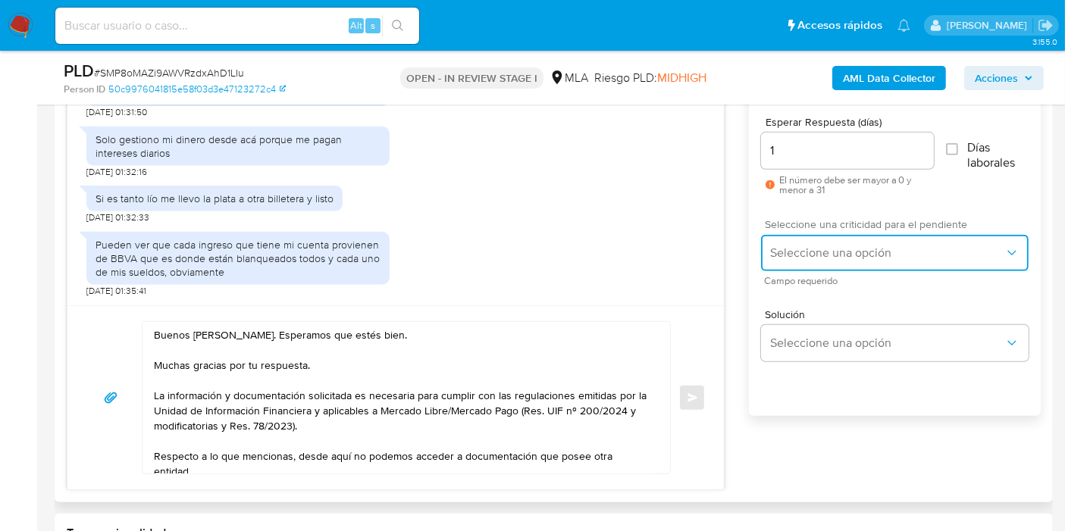
drag, startPoint x: 856, startPoint y: 233, endPoint x: 853, endPoint y: 240, distance: 8.2
click at [855, 235] on button "Seleccione una opción" at bounding box center [894, 253] width 267 height 36
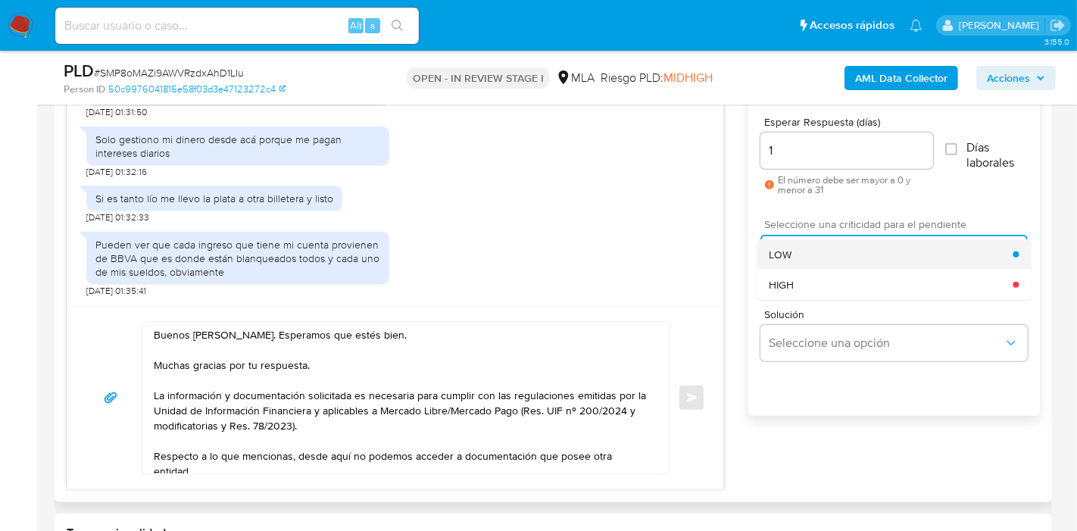
click at [840, 243] on div "LOW" at bounding box center [891, 254] width 244 height 30
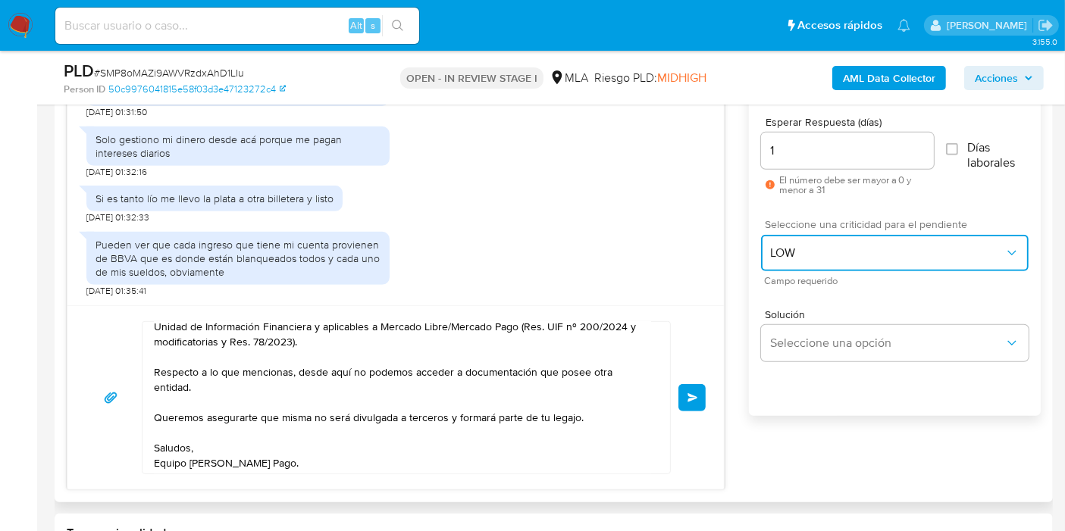
scroll to position [0, 0]
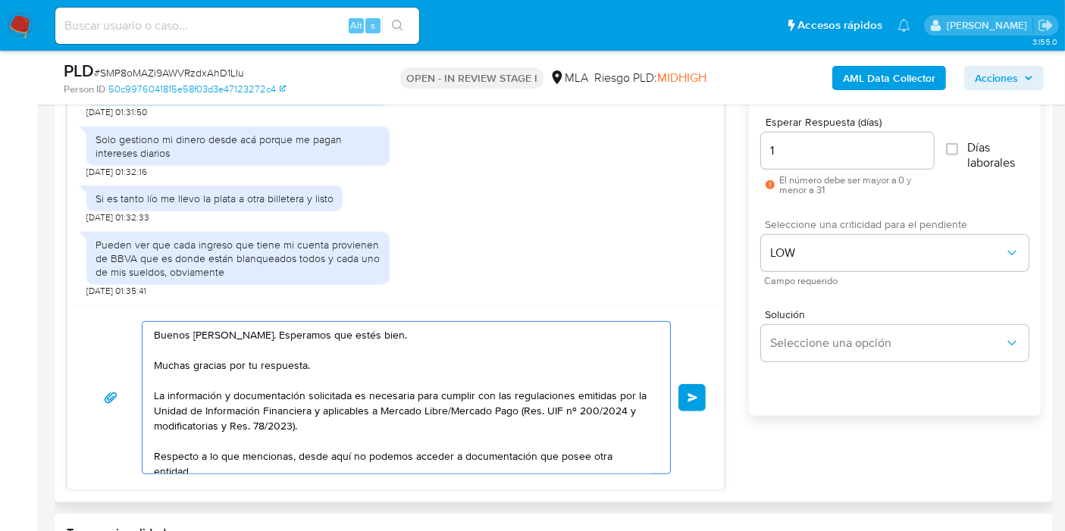
click at [281, 363] on textarea "Buenos días, Alejandro. Esperamos que estés bien. Muchas gracias por tu respues…" at bounding box center [402, 398] width 497 height 152
drag, startPoint x: 430, startPoint y: 306, endPoint x: 398, endPoint y: 342, distance: 48.3
click at [431, 306] on div "Buenos días, Alejandro. Esperamos que estés bien. Muchas gracias por tu respues…" at bounding box center [395, 397] width 656 height 184
click at [384, 362] on textarea "Buenos días, Alejandro. Esperamos que estés bien. Muchas gracias por tu respues…" at bounding box center [402, 398] width 497 height 152
drag, startPoint x: 365, startPoint y: 378, endPoint x: 240, endPoint y: 436, distance: 137.6
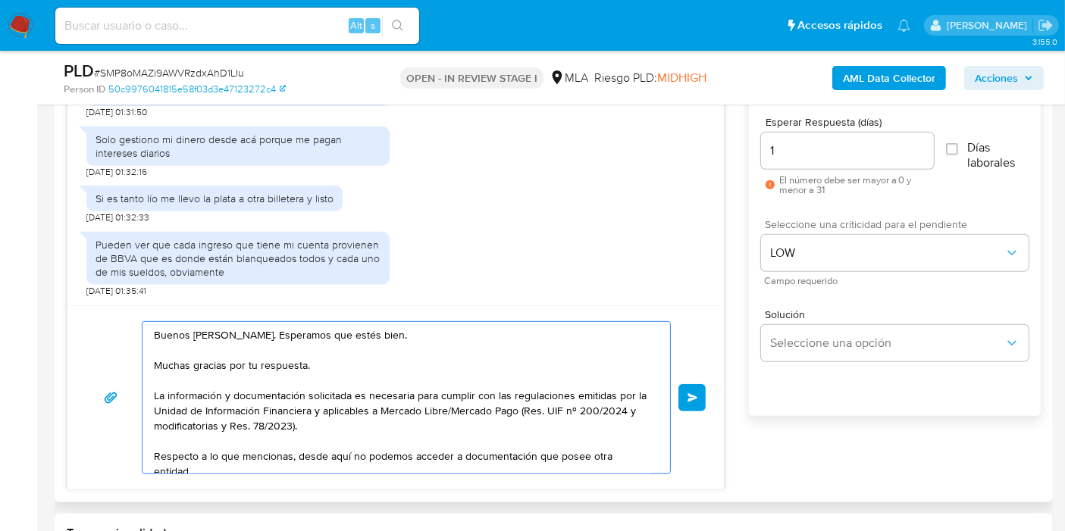
click at [361, 382] on textarea "Buenos días, Alejandro. Esperamos que estés bien. Muchas gracias por tu respues…" at bounding box center [402, 398] width 497 height 152
click at [237, 436] on textarea "Buenos días, Alejandro. Esperamos que estés bien. Muchas gracias por tu respues…" at bounding box center [402, 398] width 497 height 152
click at [428, 397] on textarea "Buenos días, Alejandro. Esperamos que estés bien. Muchas gracias por tu respues…" at bounding box center [402, 398] width 497 height 152
click at [240, 427] on textarea "Buenos días, Alejandro. Esperamos que estés bien. Muchas gracias por tu respues…" at bounding box center [402, 398] width 497 height 152
click at [371, 398] on textarea "Buenos días, Alejandro. Esperamos que estés bien. Muchas gracias por tu respues…" at bounding box center [402, 398] width 497 height 152
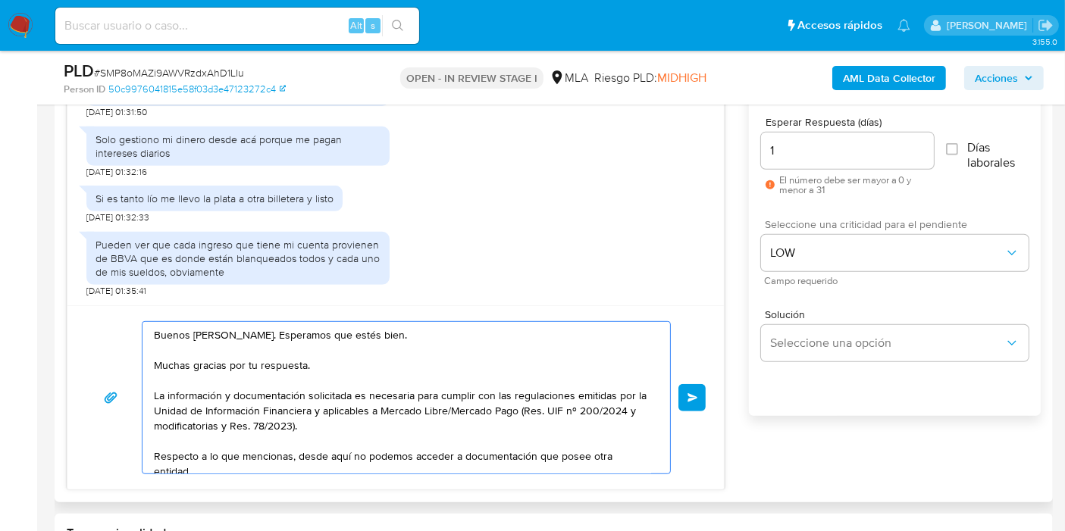
click at [466, 427] on textarea "Buenos días, Alejandro. Esperamos que estés bien. Muchas gracias por tu respues…" at bounding box center [402, 398] width 497 height 152
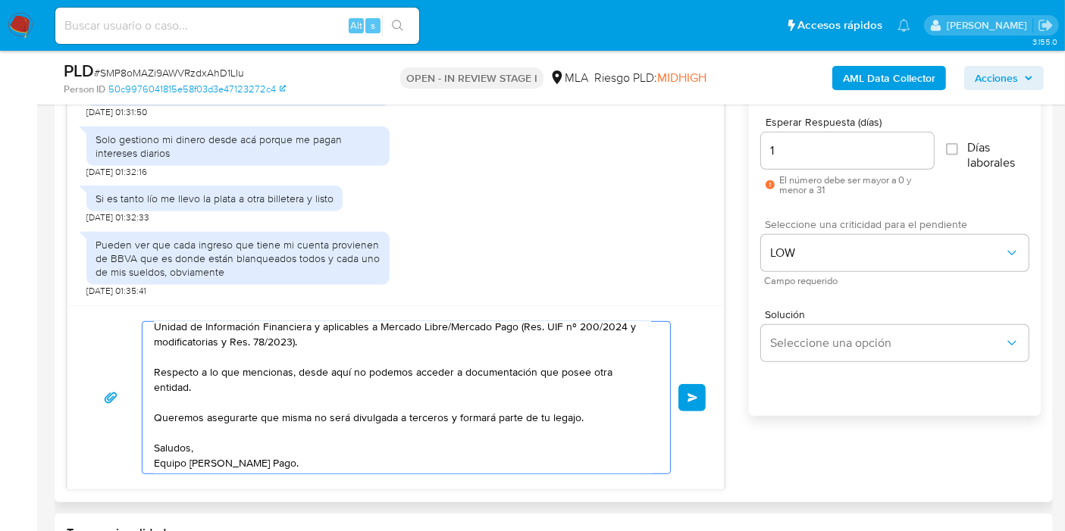
scroll to position [86, 0]
click at [364, 440] on textarea "Buenos días, Alejandro. Esperamos que estés bien. Muchas gracias por tu respues…" at bounding box center [402, 398] width 497 height 152
click at [345, 395] on textarea "Buenos días, Alejandro. Esperamos que estés bien. Muchas gracias por tu respues…" at bounding box center [402, 398] width 497 height 152
click at [439, 354] on textarea "Buenos días, Alejandro. Esperamos que estés bien. Muchas gracias por tu respues…" at bounding box center [402, 398] width 497 height 152
click at [461, 384] on textarea "Buenos días, Alejandro. Esperamos que estés bien. Muchas gracias por tu respues…" at bounding box center [402, 398] width 497 height 152
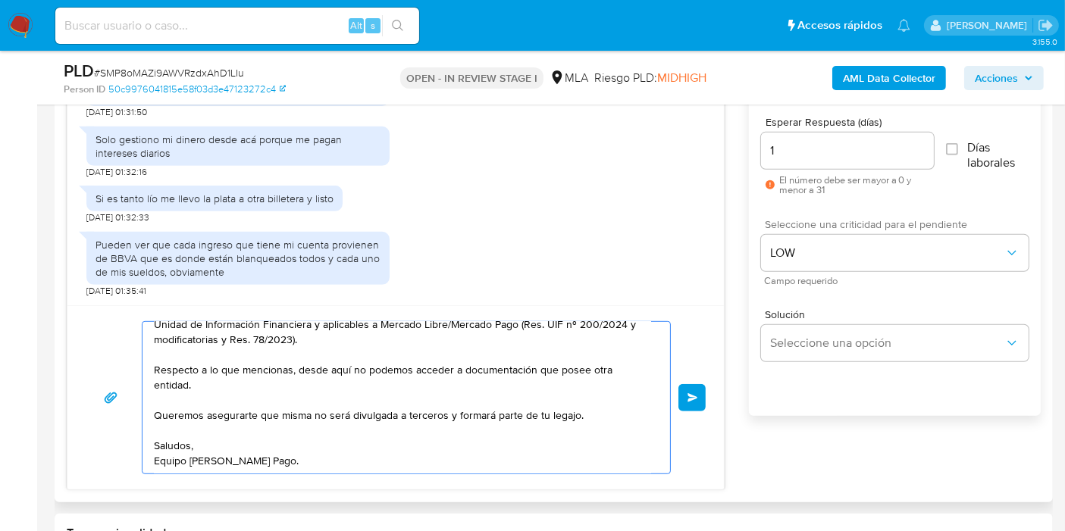
click at [551, 384] on textarea "Buenos días, Alejandro. Esperamos que estés bien. Muchas gracias por tu respues…" at bounding box center [402, 398] width 497 height 152
click at [295, 384] on textarea "Buenos días, Alejandro. Esperamos que estés bien. Muchas gracias por tu respues…" at bounding box center [402, 398] width 497 height 152
click at [199, 424] on textarea "Buenos días, Alejandro. Esperamos que estés bien. Muchas gracias por tu respues…" at bounding box center [402, 398] width 497 height 152
click at [412, 440] on textarea "Buenos días, Alejandro. Esperamos que estés bien. Muchas gracias por tu respues…" at bounding box center [402, 398] width 497 height 152
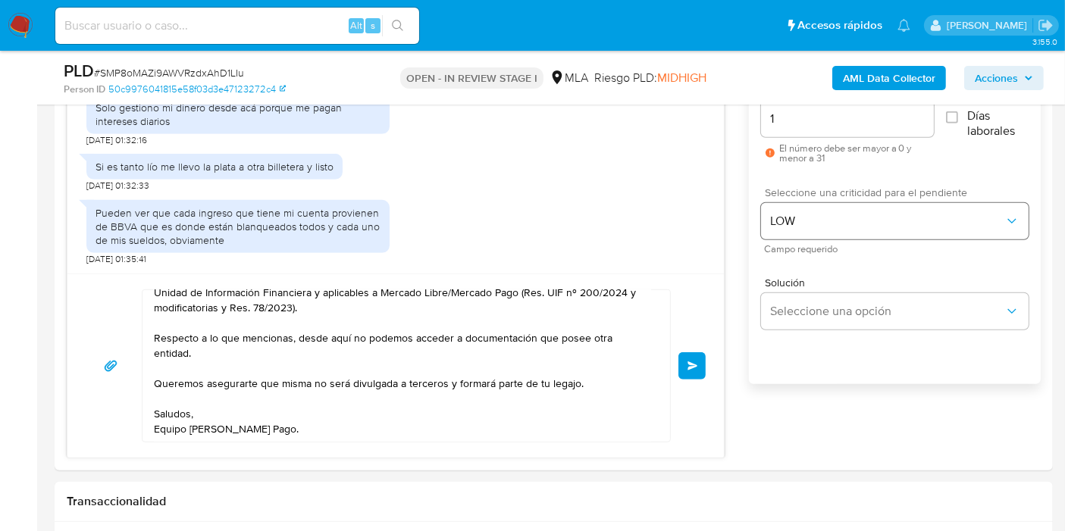
scroll to position [817, 0]
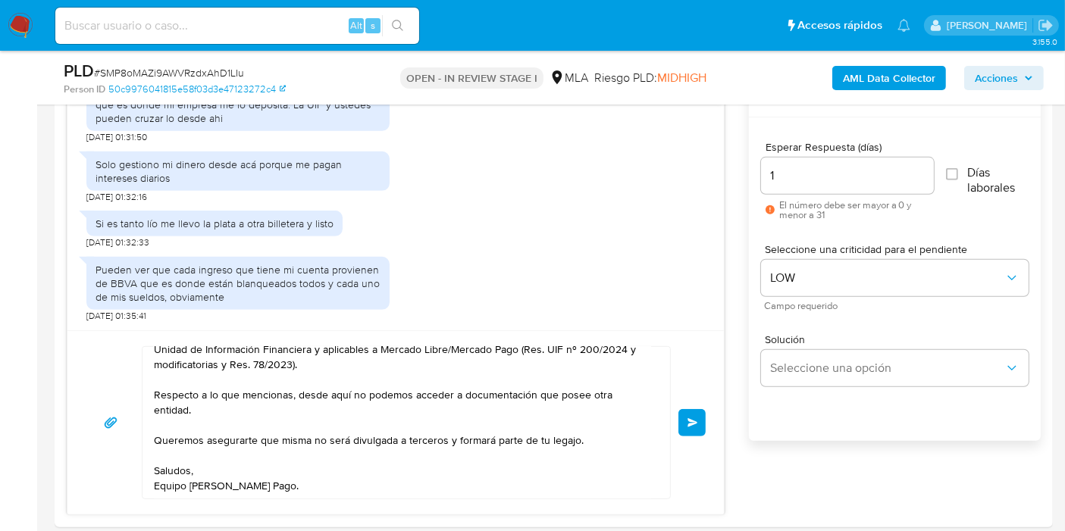
click at [699, 418] on button "Enviar" at bounding box center [691, 422] width 27 height 27
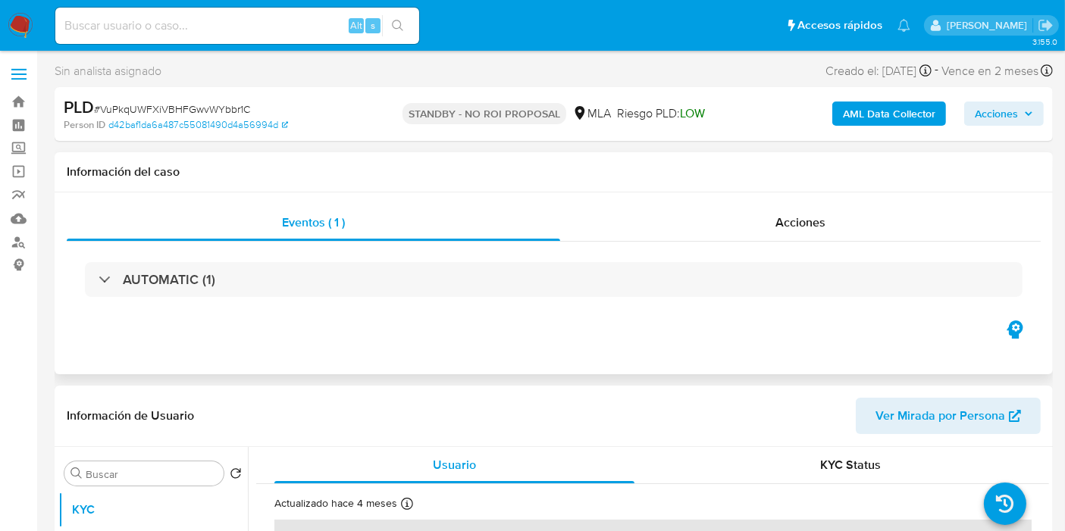
select select "10"
click at [9, 27] on img at bounding box center [21, 26] width 26 height 26
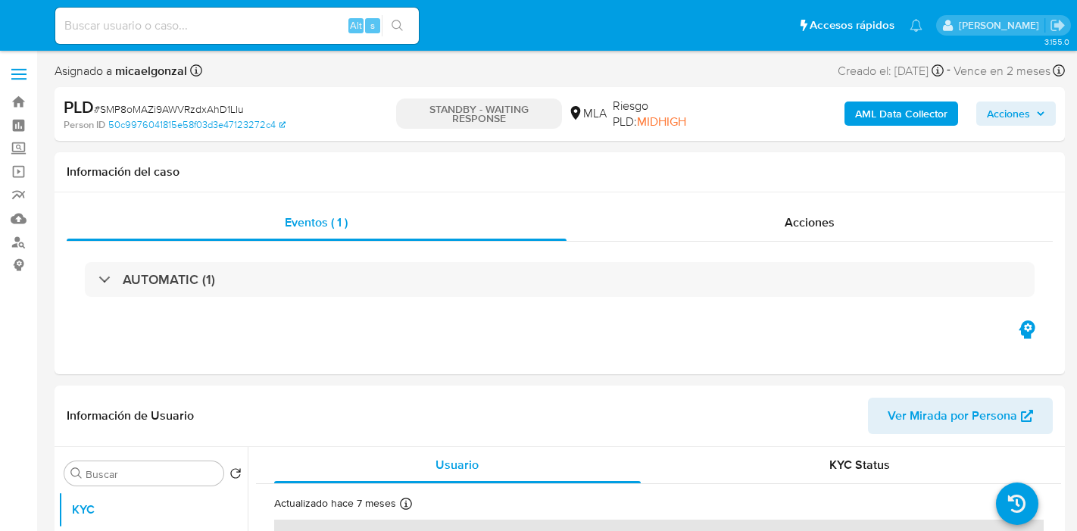
select select "10"
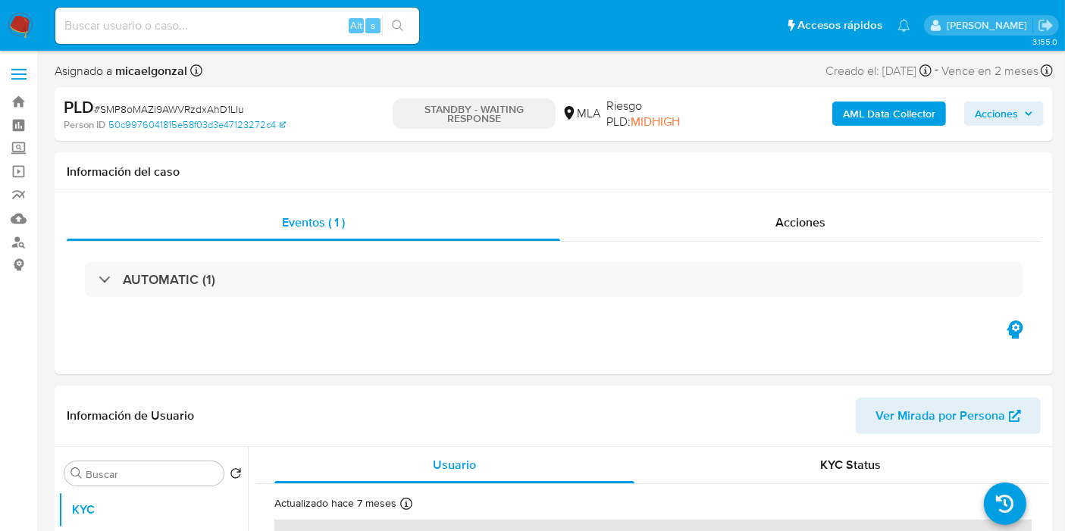
click at [21, 29] on img at bounding box center [21, 26] width 26 height 26
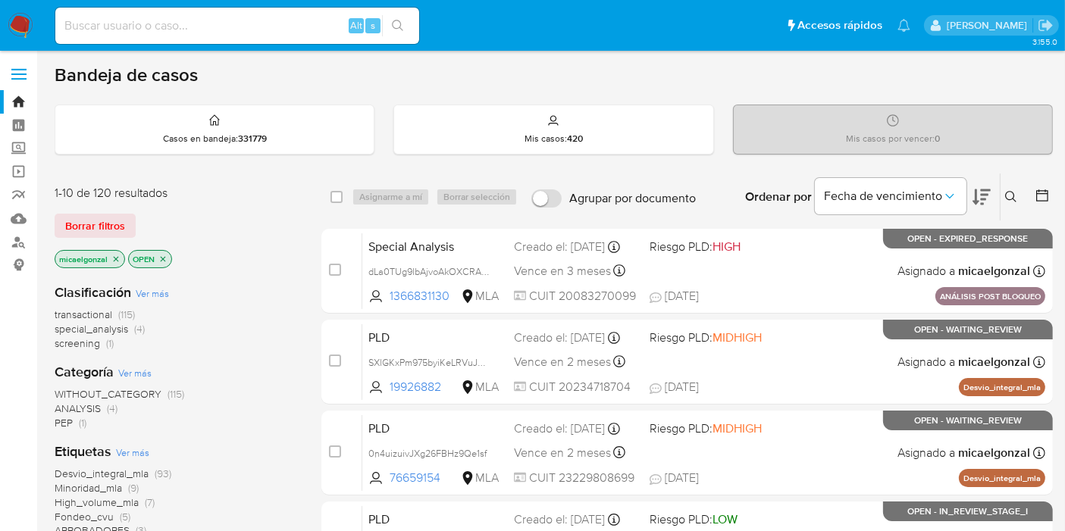
click at [102, 200] on div "1-10 de 120 resultados Borrar filtros micaelgonzal OPEN" at bounding box center [176, 228] width 242 height 86
drag, startPoint x: 101, startPoint y: 220, endPoint x: 411, endPoint y: 172, distance: 313.5
click at [102, 220] on span "Borrar filtros" at bounding box center [95, 225] width 60 height 21
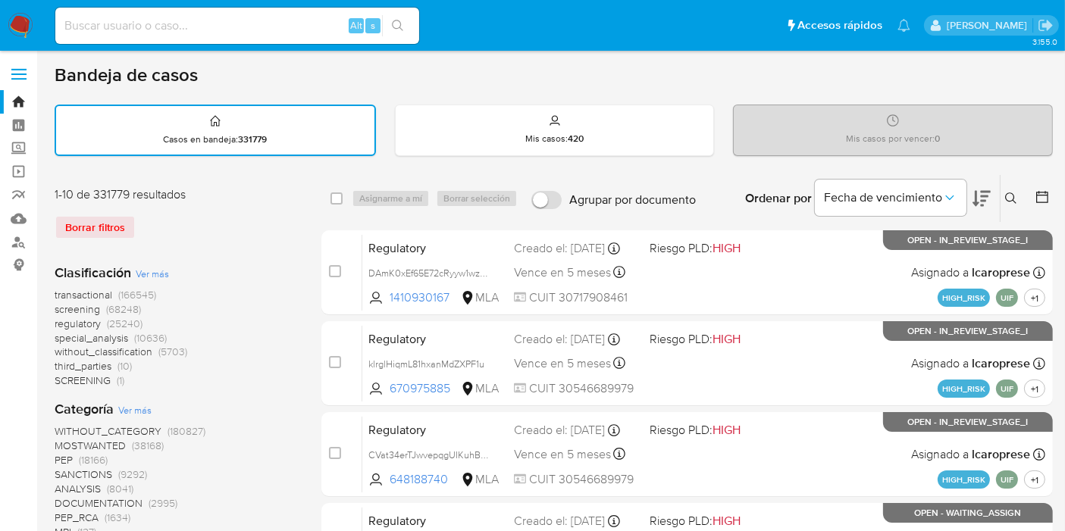
drag, startPoint x: 1013, startPoint y: 202, endPoint x: 956, endPoint y: 233, distance: 64.8
click at [1013, 200] on icon at bounding box center [1011, 198] width 12 height 12
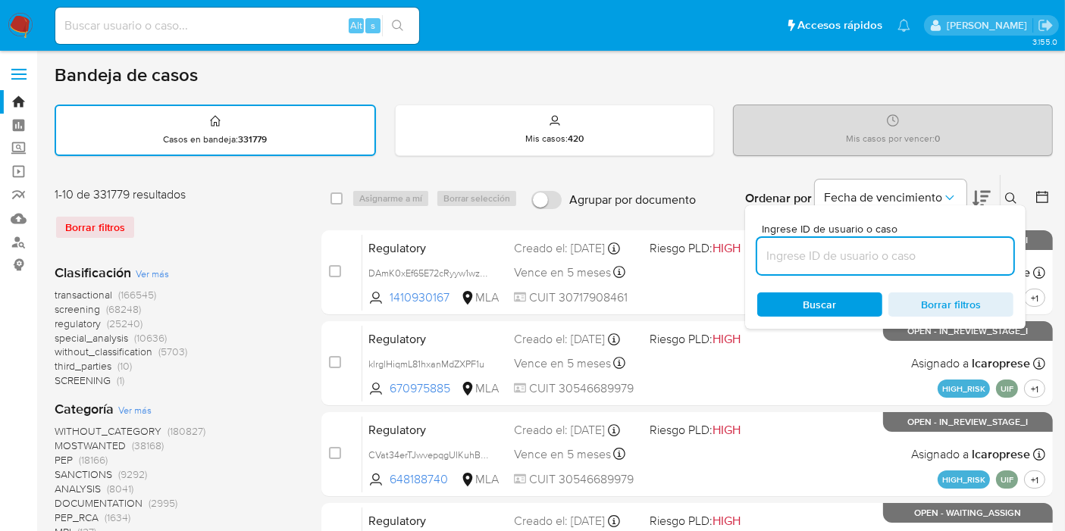
drag, startPoint x: 934, startPoint y: 246, endPoint x: 927, endPoint y: 252, distance: 9.2
click at [932, 248] on input at bounding box center [885, 256] width 256 height 20
type input "rROYzvp6nTZiuPBdhJ849yRo"
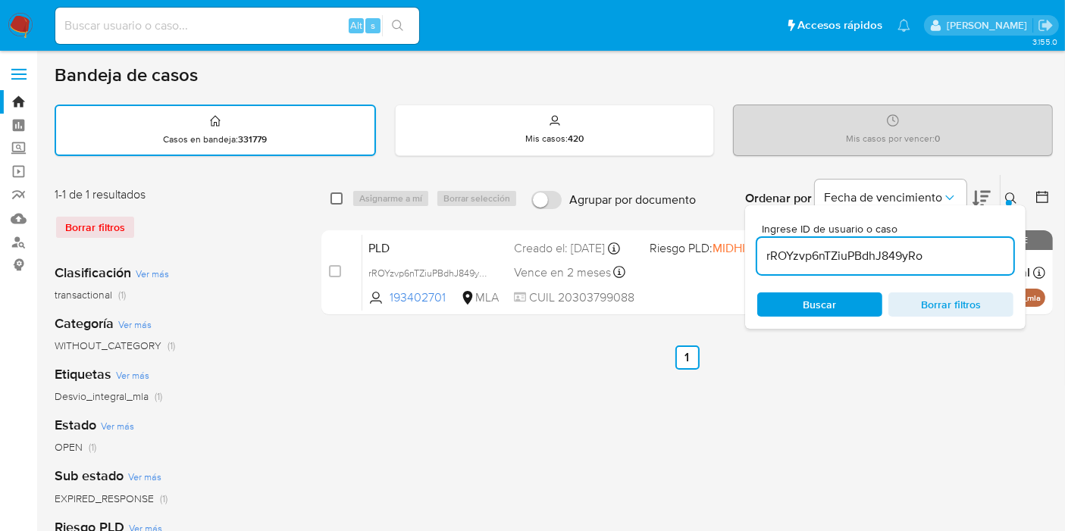
click at [340, 202] on input "checkbox" at bounding box center [336, 198] width 12 height 12
checkbox input "true"
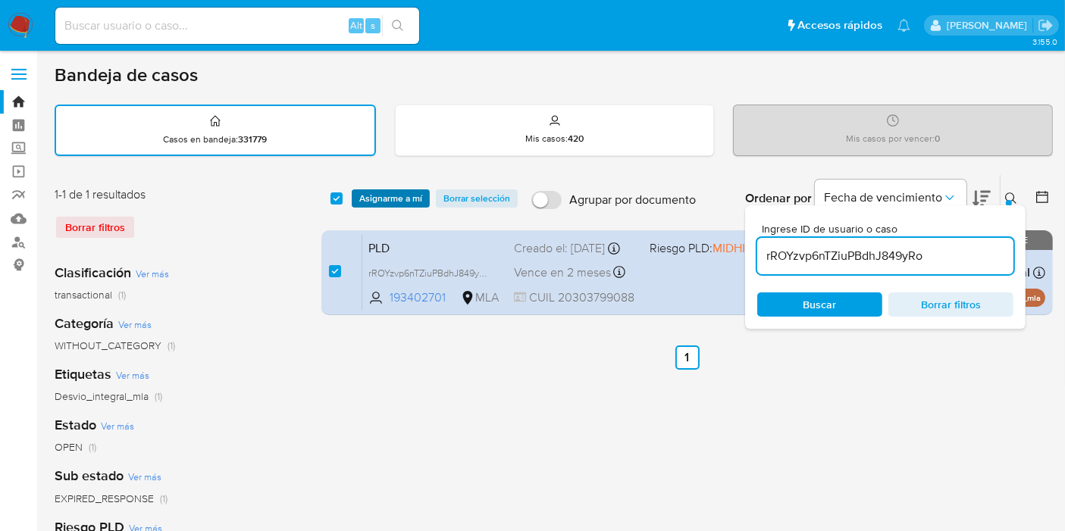
click at [380, 193] on span "Asignarme a mí" at bounding box center [390, 198] width 63 height 15
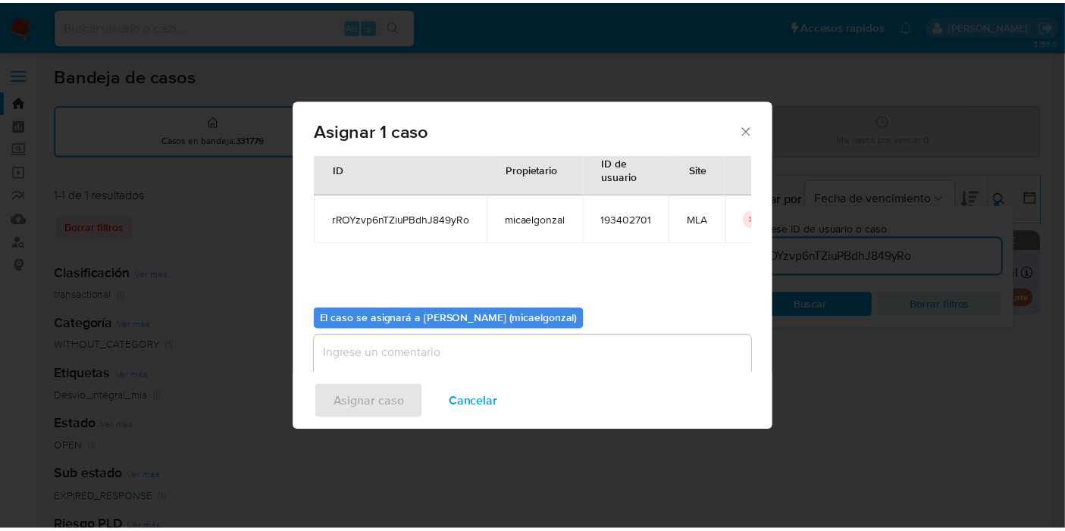
scroll to position [77, 0]
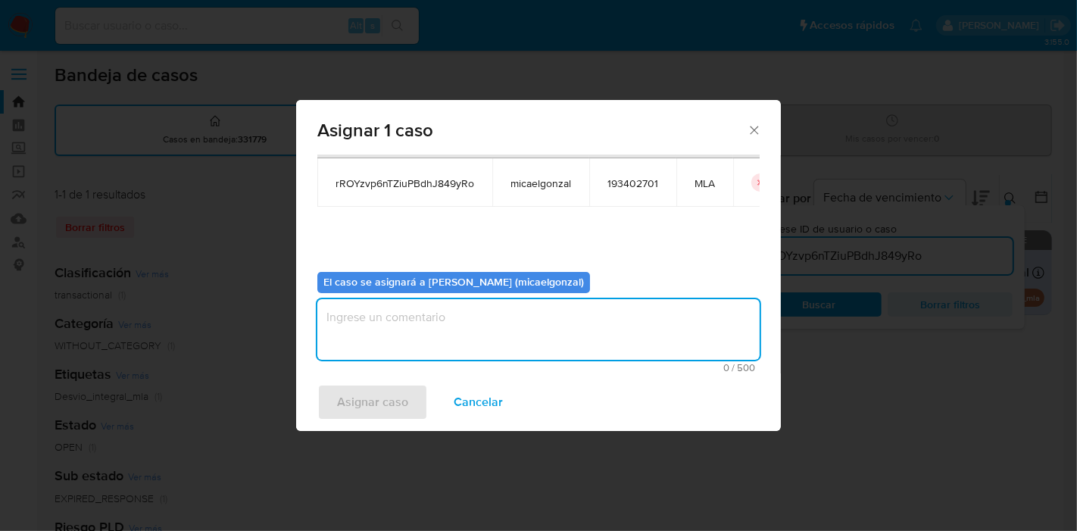
click at [431, 334] on textarea "assign-modal" at bounding box center [538, 329] width 442 height 61
drag, startPoint x: 368, startPoint y: 405, endPoint x: 280, endPoint y: 269, distance: 162.7
click at [369, 405] on span "Asignar caso" at bounding box center [372, 402] width 71 height 33
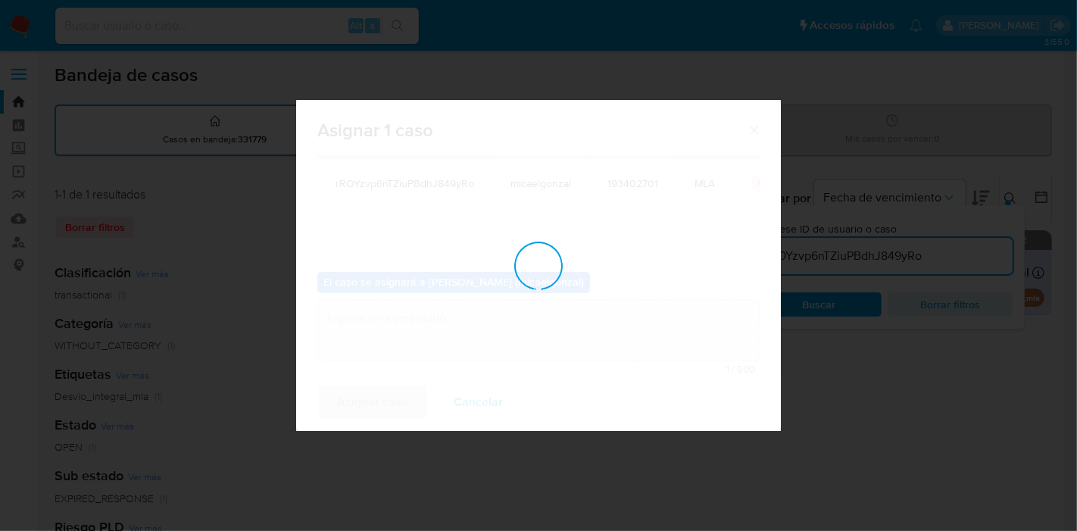
checkbox input "false"
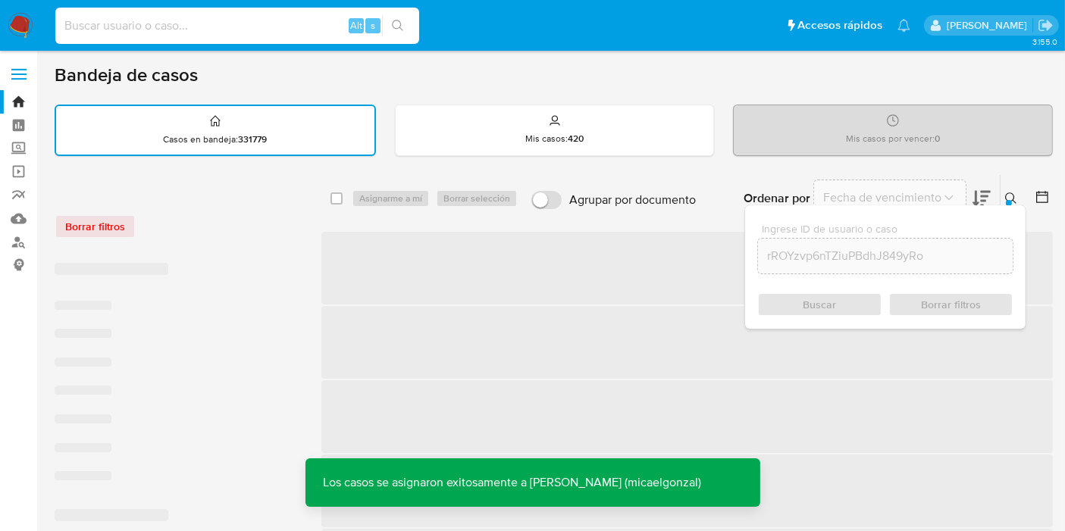
click at [248, 34] on input at bounding box center [237, 26] width 364 height 20
paste input "rROYzvp6nTZiuPBdhJ849yRo"
type input "rROYzvp6nTZiuPBdhJ849yRo"
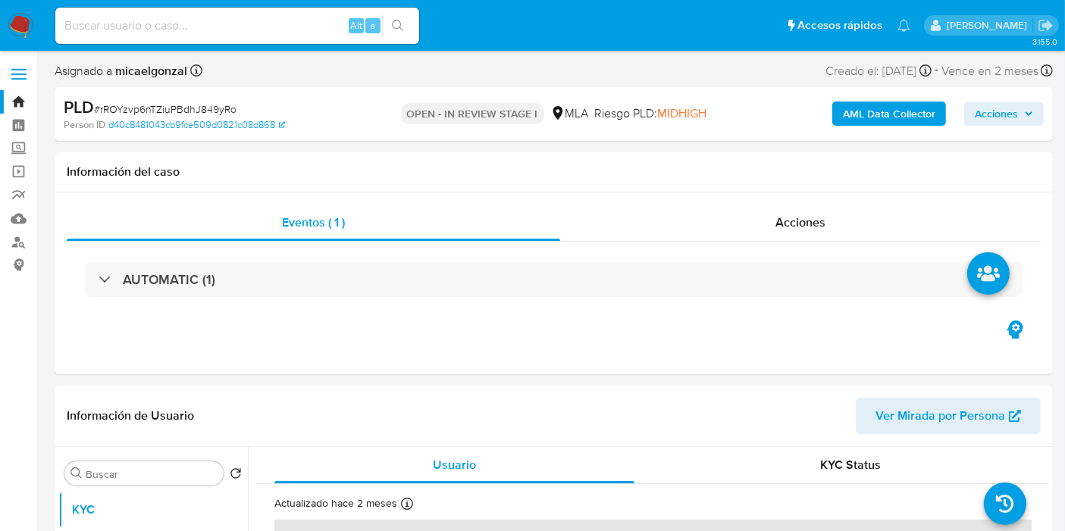
select select "10"
drag, startPoint x: 0, startPoint y: 73, endPoint x: 52, endPoint y: 51, distance: 57.0
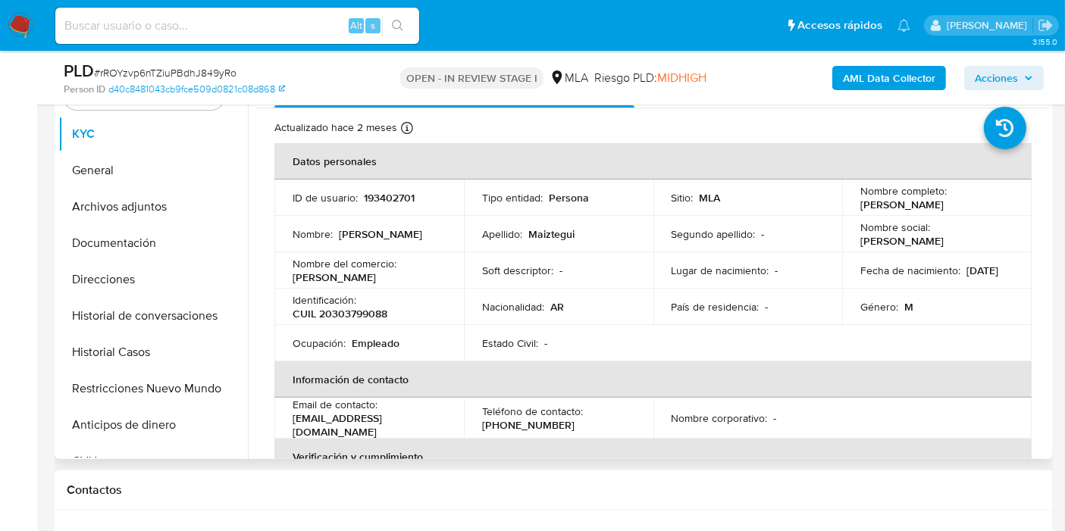
scroll to position [336, 0]
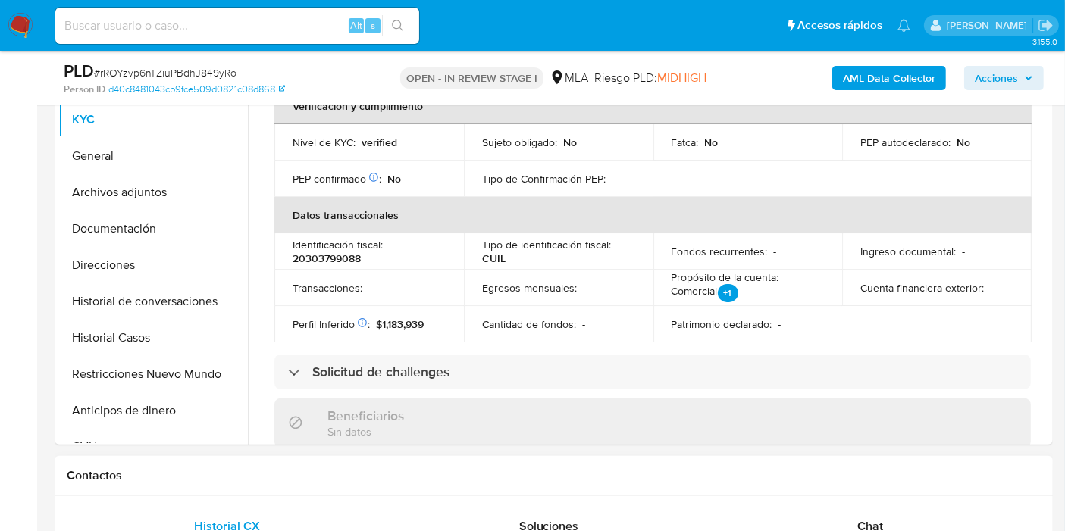
click at [865, 520] on span "Chat" at bounding box center [870, 526] width 26 height 17
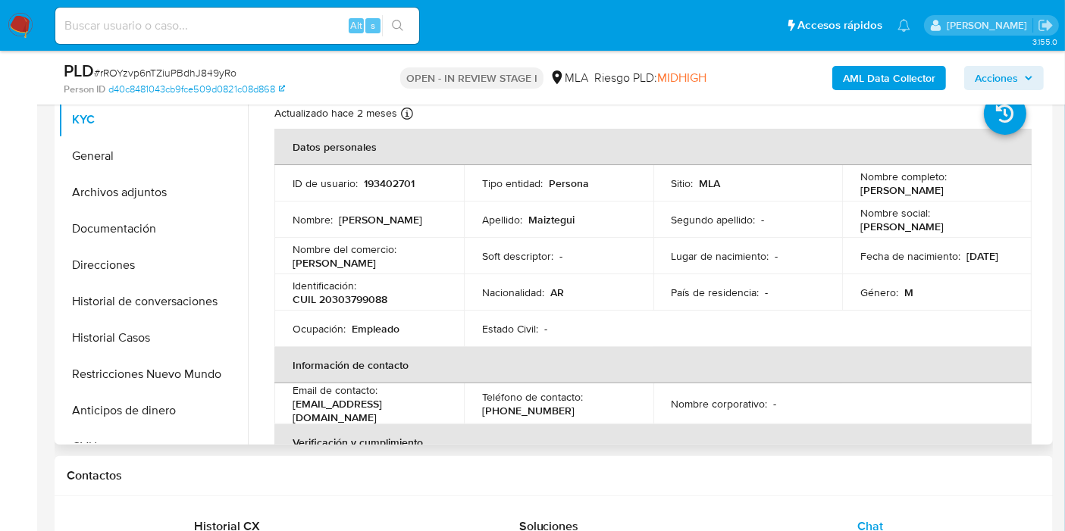
drag, startPoint x: 943, startPoint y: 192, endPoint x: 855, endPoint y: 192, distance: 87.9
click at [849, 193] on td "Nombre completo : Javier Maiztegui" at bounding box center [936, 183] width 189 height 36
copy p "Javier Maiztegui"
click at [142, 161] on button "General" at bounding box center [146, 156] width 177 height 36
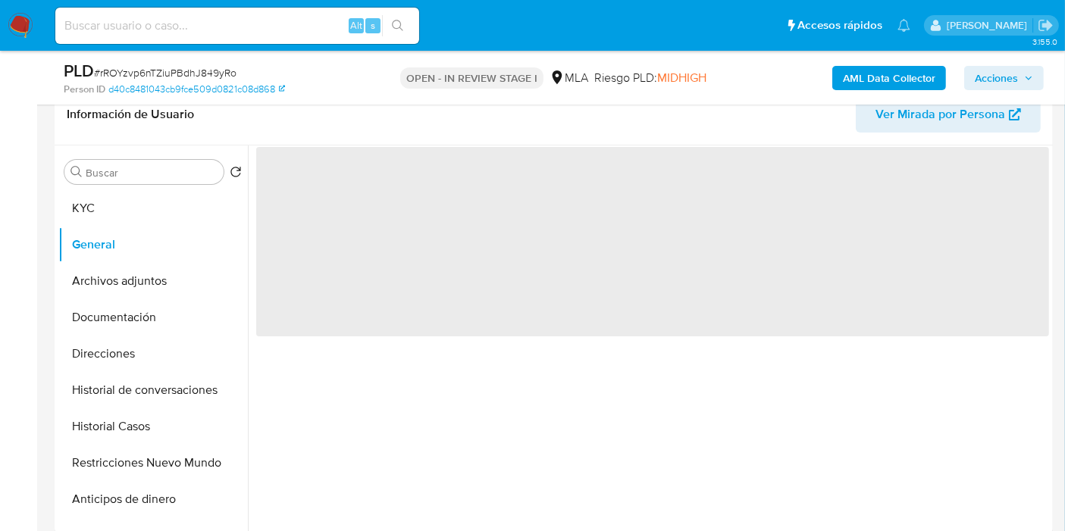
scroll to position [168, 0]
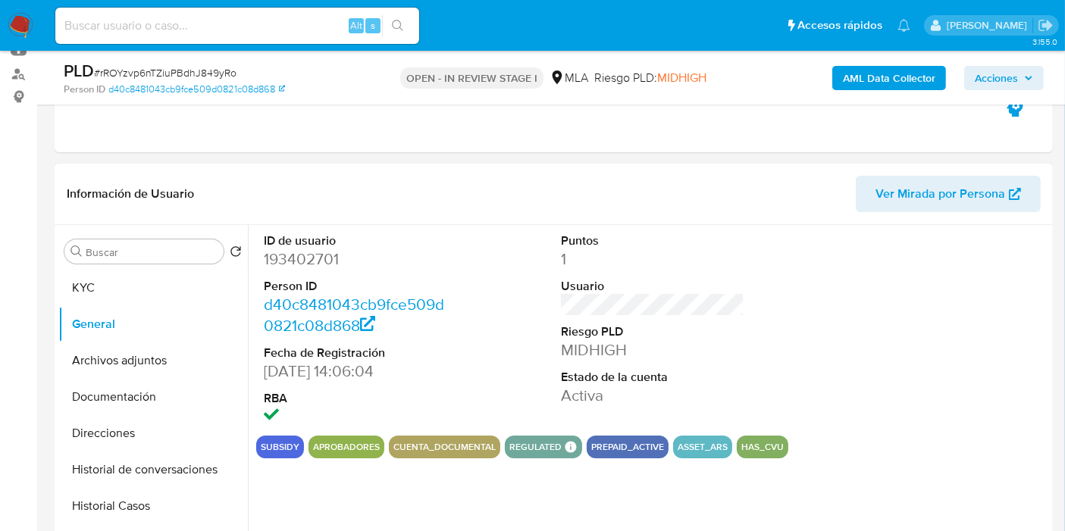
click at [312, 256] on dd "193402701" at bounding box center [355, 259] width 183 height 21
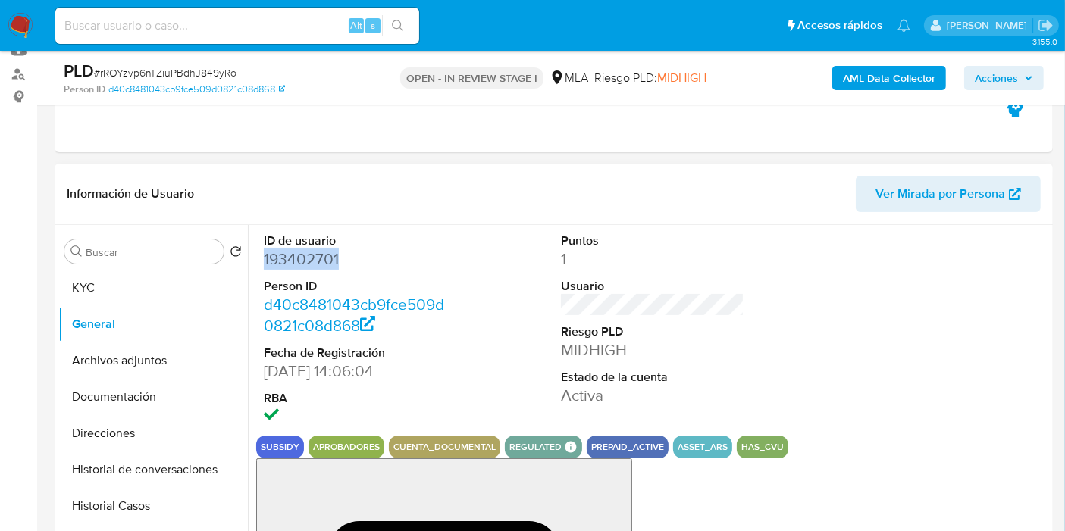
copy dd "193402701"
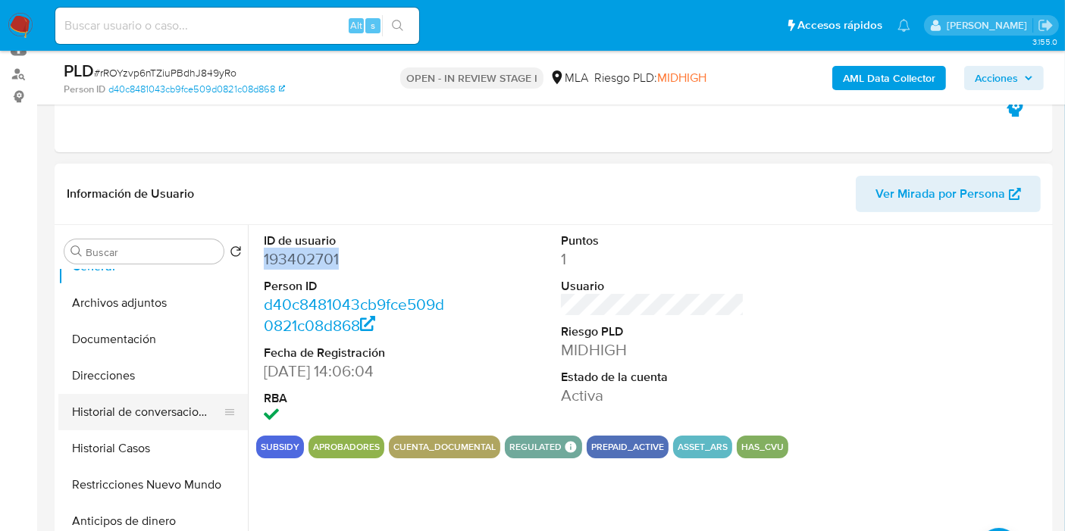
scroll to position [84, 0]
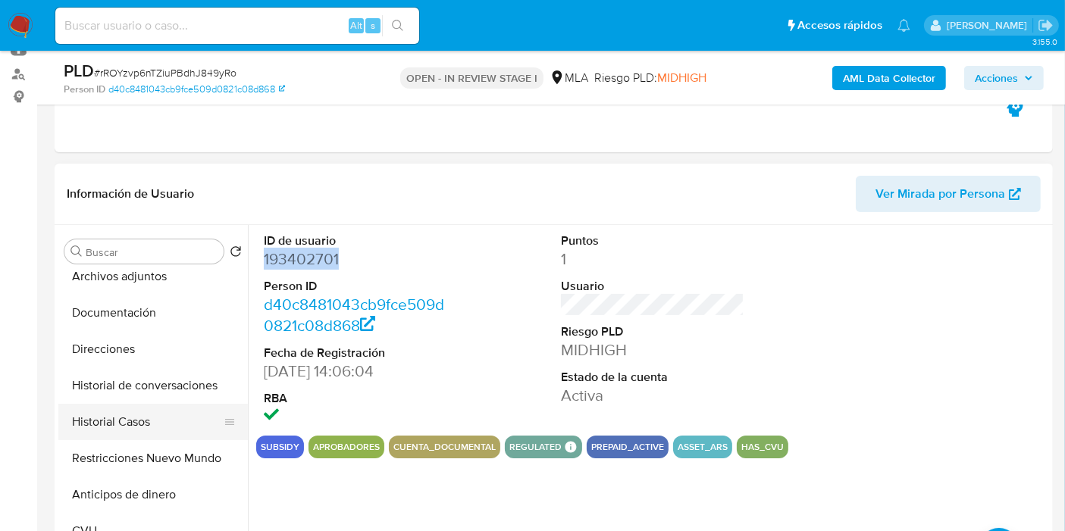
click at [127, 401] on button "Historial de conversaciones" at bounding box center [152, 385] width 189 height 36
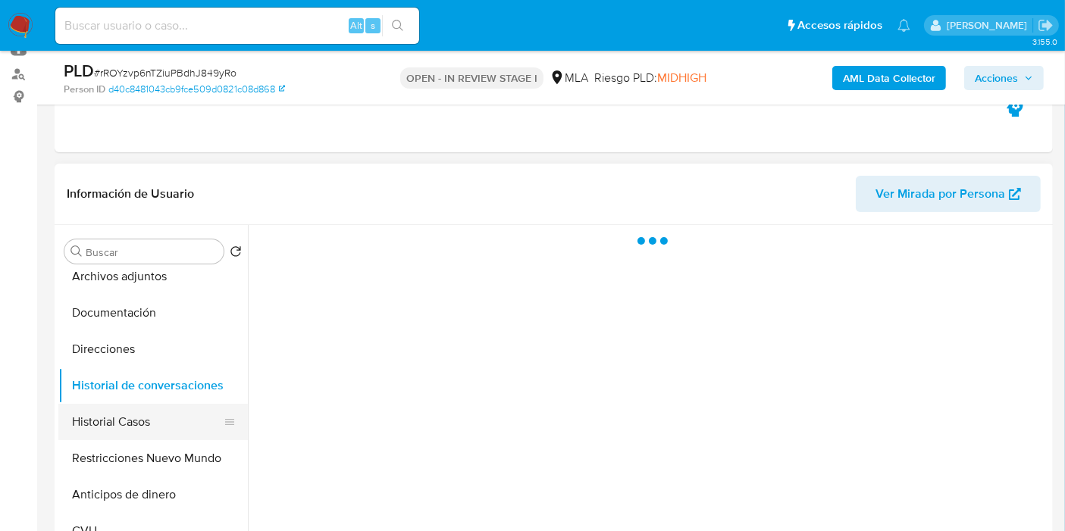
click at [130, 411] on button "Historial Casos" at bounding box center [146, 422] width 177 height 36
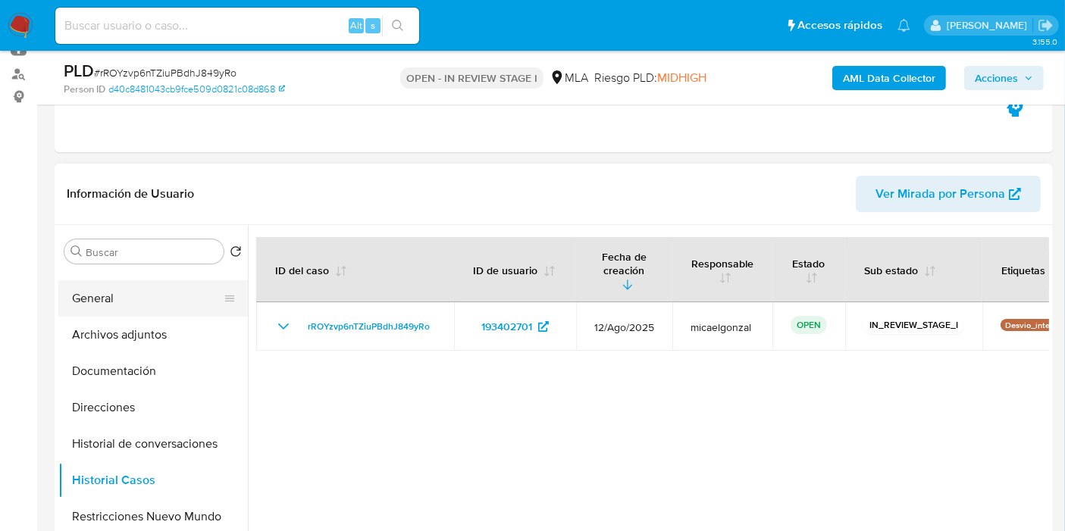
scroll to position [0, 0]
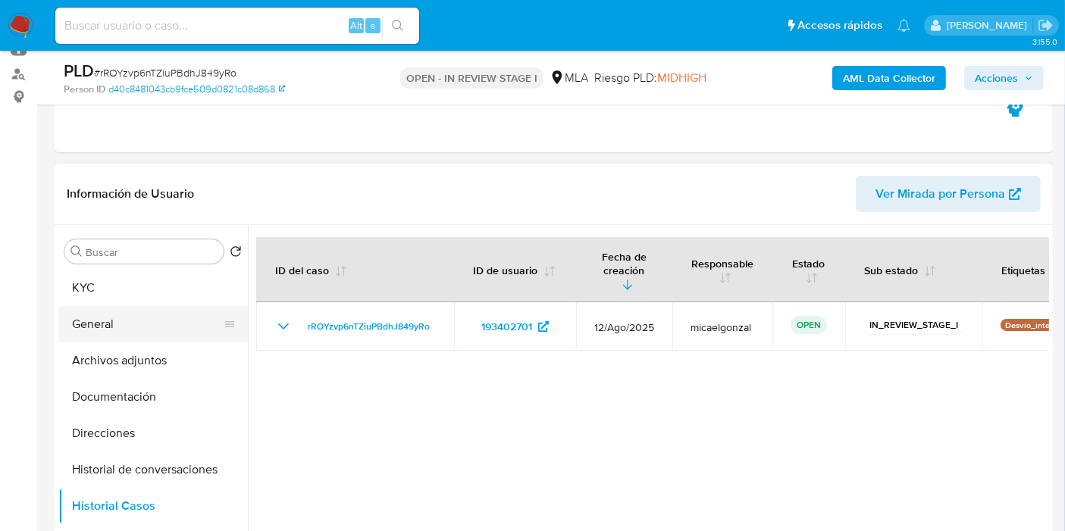
click at [158, 306] on button "General" at bounding box center [146, 324] width 177 height 36
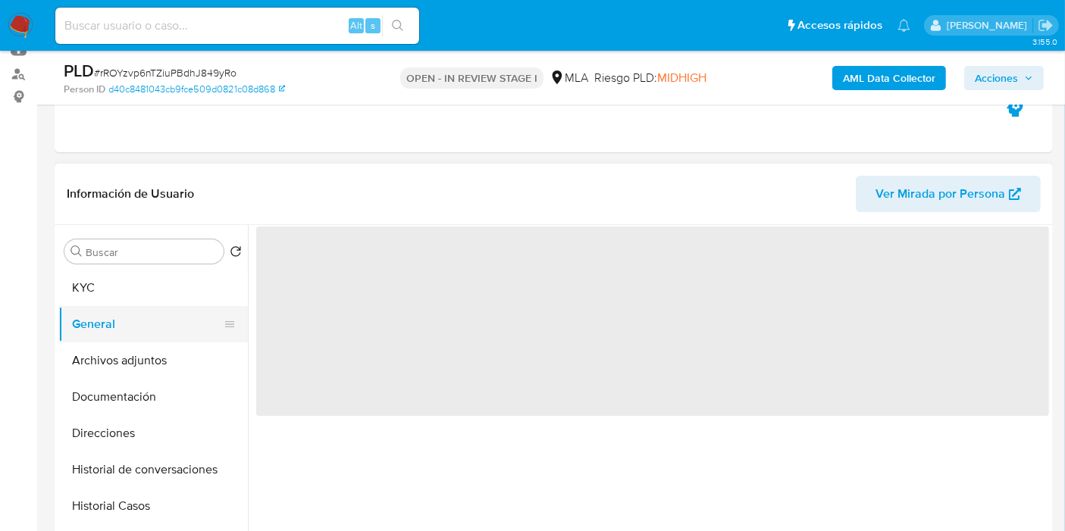
drag, startPoint x: 160, startPoint y: 289, endPoint x: 160, endPoint y: 305, distance: 15.9
click at [161, 289] on button "KYC" at bounding box center [152, 288] width 189 height 36
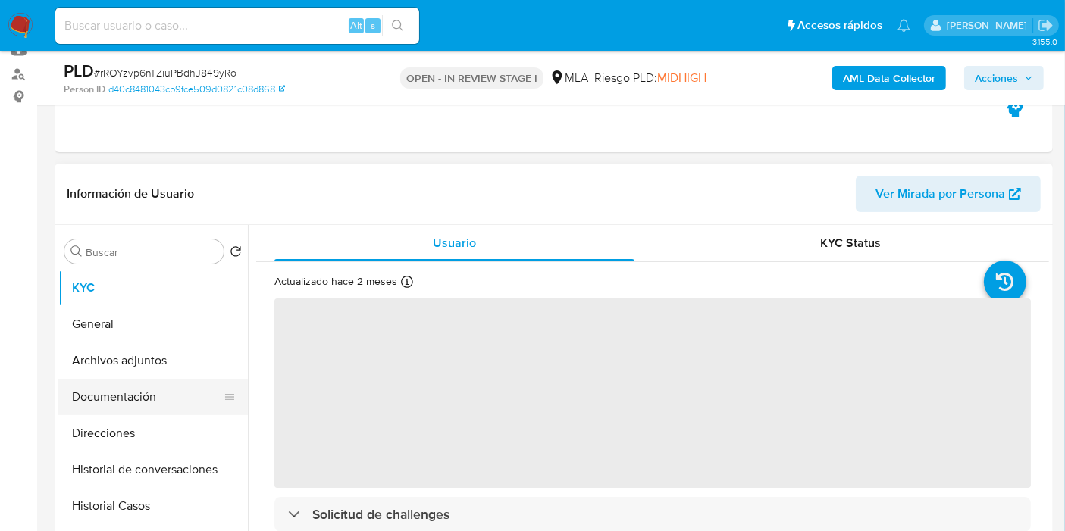
click at [166, 393] on button "Documentación" at bounding box center [146, 397] width 177 height 36
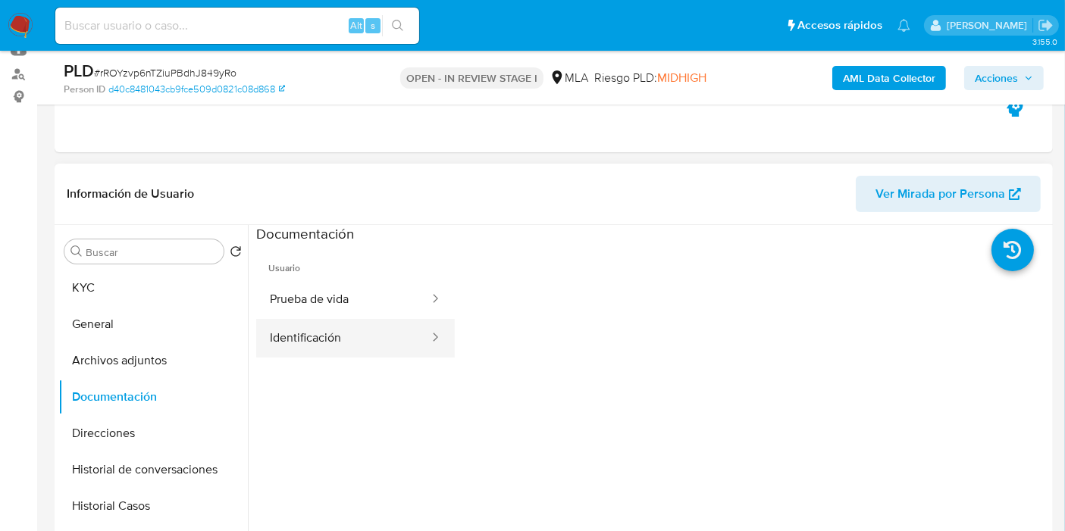
click at [427, 341] on icon at bounding box center [434, 337] width 15 height 15
click at [346, 319] on button "Identificación" at bounding box center [343, 338] width 174 height 39
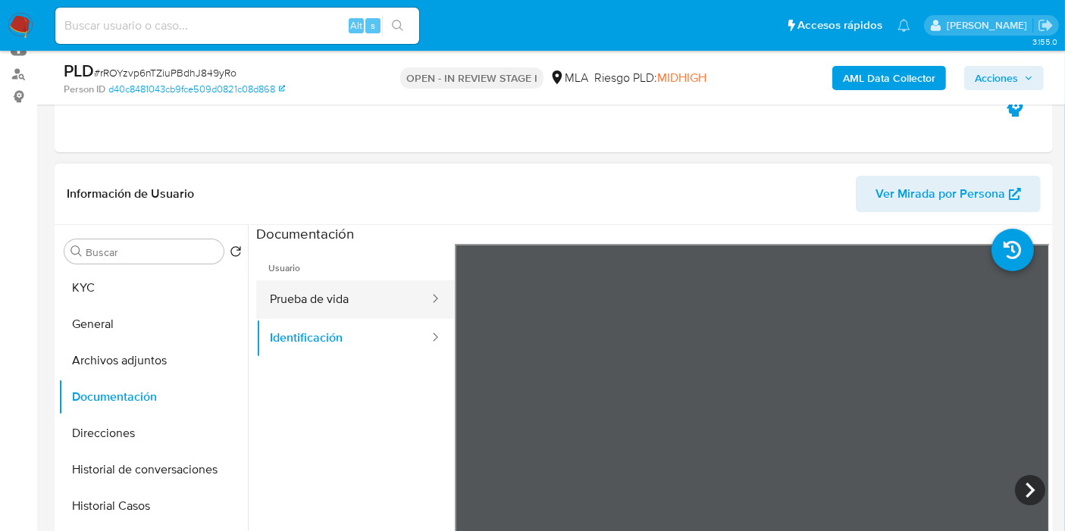
click at [364, 301] on button "Prueba de vida" at bounding box center [343, 299] width 174 height 39
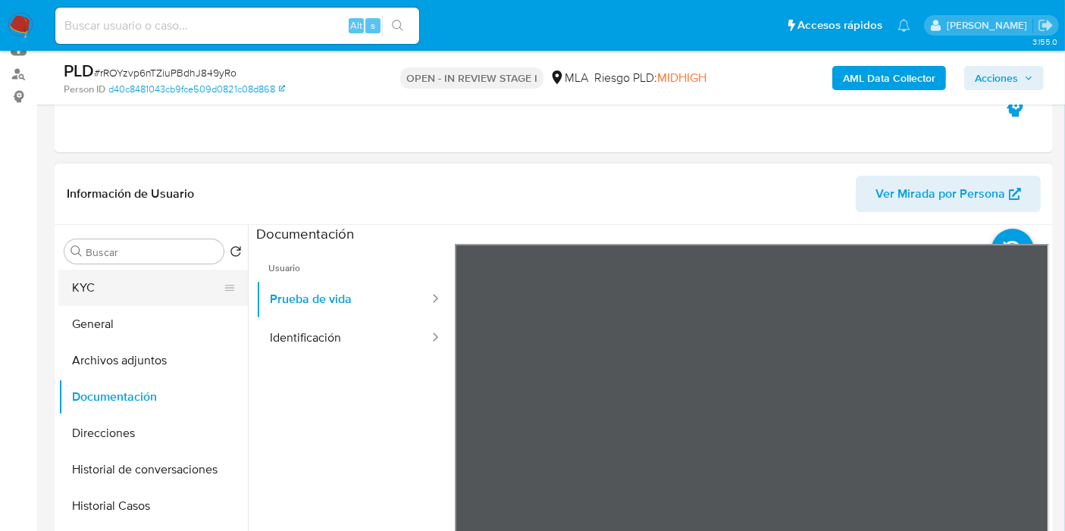
click at [136, 286] on button "KYC" at bounding box center [146, 288] width 177 height 36
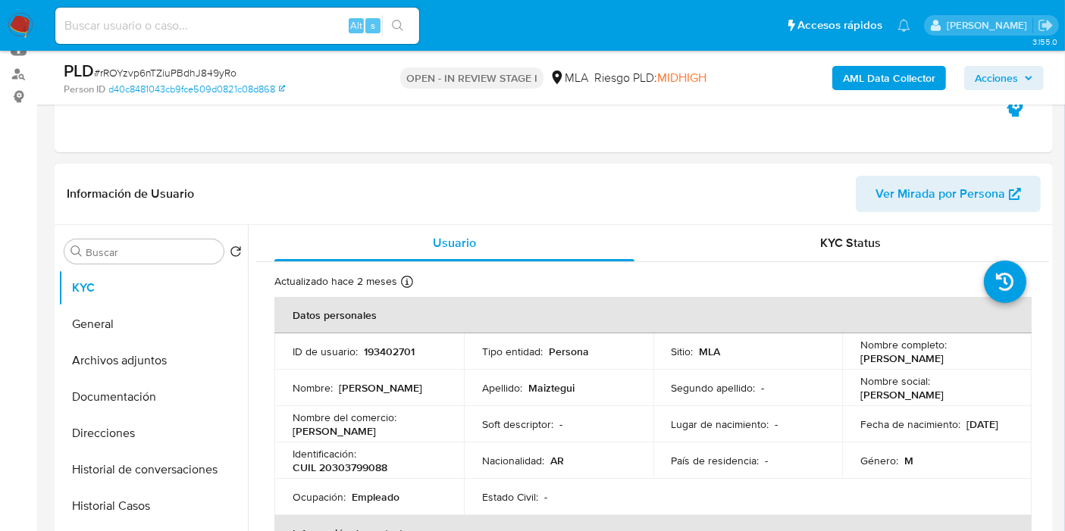
drag, startPoint x: 369, startPoint y: 476, endPoint x: 371, endPoint y: 462, distance: 13.7
click at [371, 466] on td "Identificación : CUIL 20303799088" at bounding box center [368, 460] width 189 height 36
click at [371, 462] on p "CUIL 20303799088" at bounding box center [339, 468] width 95 height 14
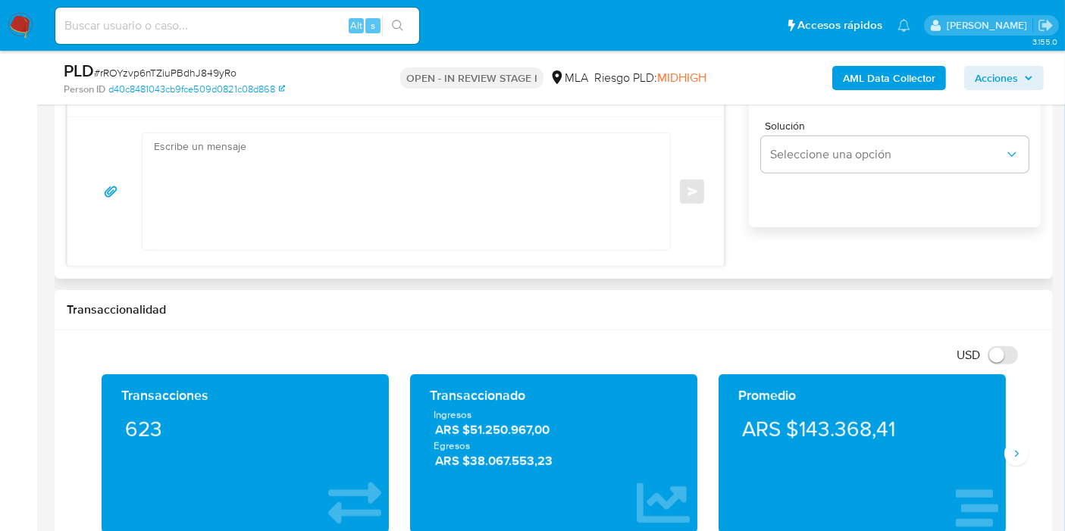
scroll to position [1010, 0]
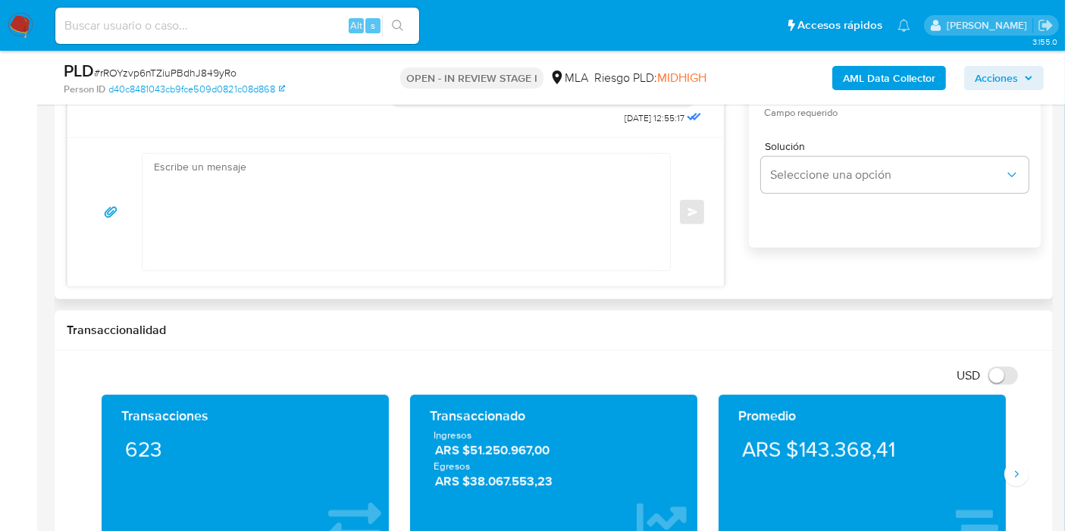
click at [396, 230] on textarea at bounding box center [402, 212] width 497 height 117
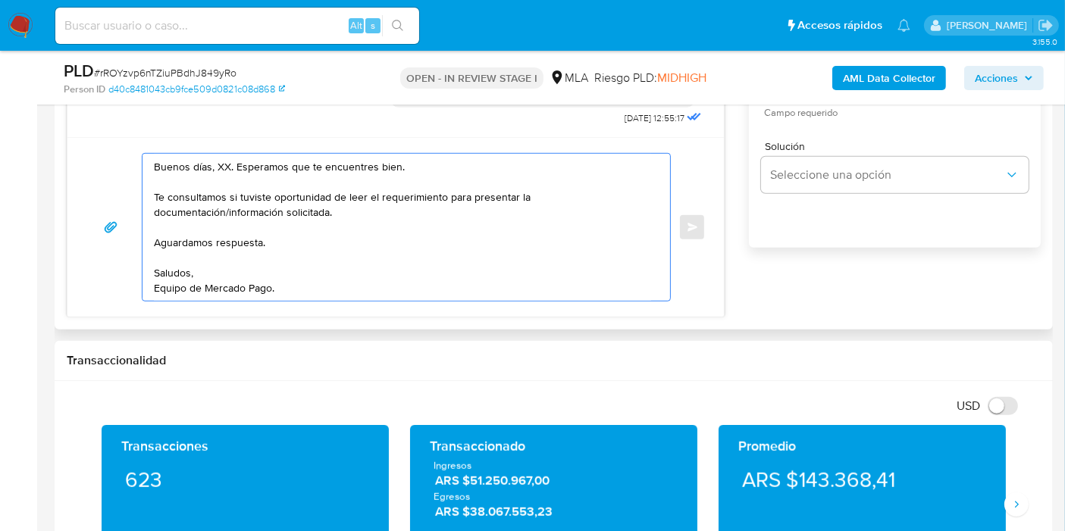
click at [225, 165] on textarea "Buenos días, XX. Esperamos que te encuentres bien. Te consultamos si tuviste op…" at bounding box center [402, 227] width 497 height 147
click at [223, 165] on textarea "Buenos días, XX. Esperamos que te encuentres bien. Te consultamos si tuviste op…" at bounding box center [402, 227] width 497 height 147
click at [324, 205] on textarea "Buenos días, Javier. Esperamos que te encuentres bien. Te consultamos si tuvist…" at bounding box center [402, 227] width 497 height 147
click at [383, 205] on textarea "Buenos días, Javier. Esperamos que te encuentres bien. Te consultamos si tuvist…" at bounding box center [402, 227] width 497 height 147
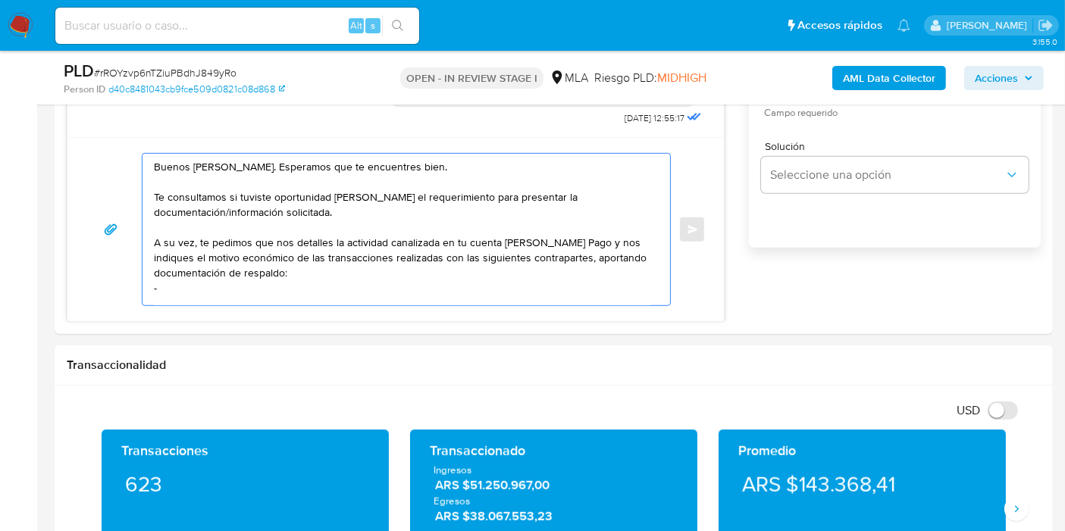
paste textarea "Alwando Sociedad Anonima"
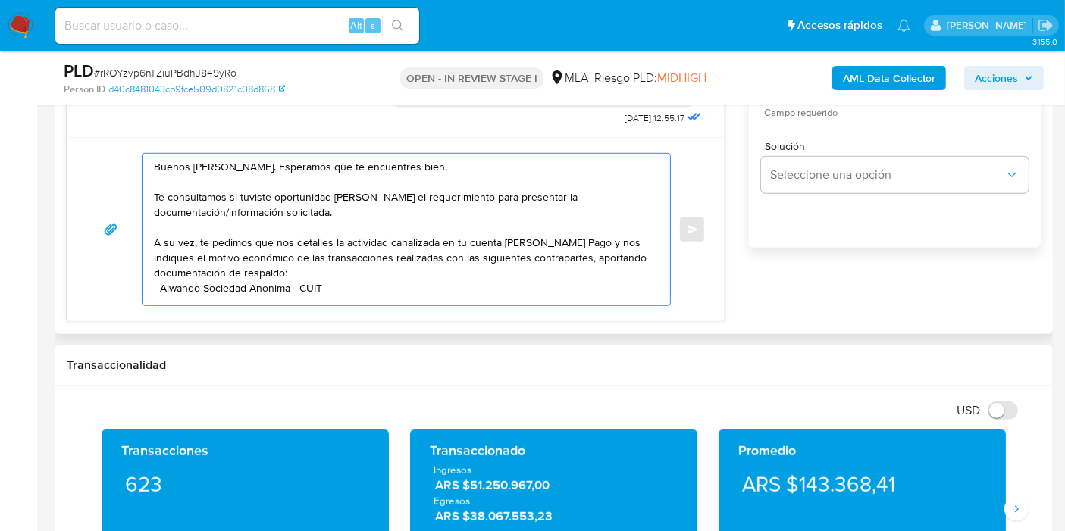
paste textarea "30718124502"
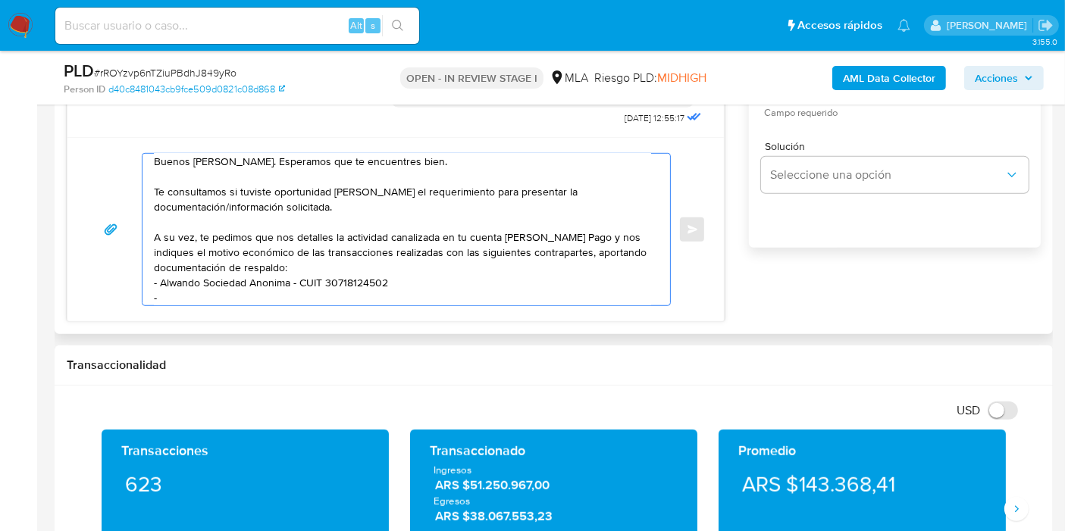
paste textarea "INTEGRALES LA CELESTE SA"
paste textarea "30716856522"
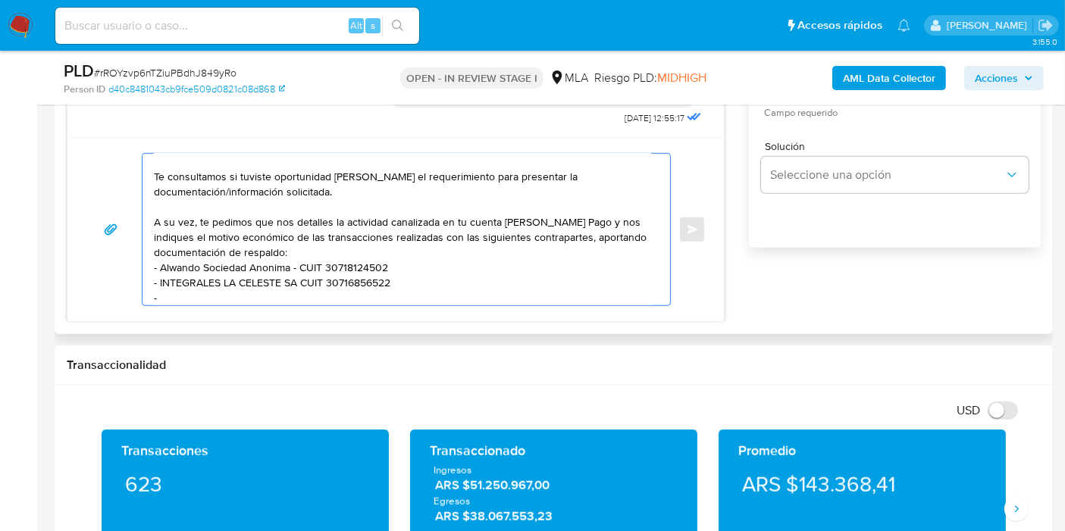
paste textarea "Fepem Srl |"
paste textarea "30713572000"
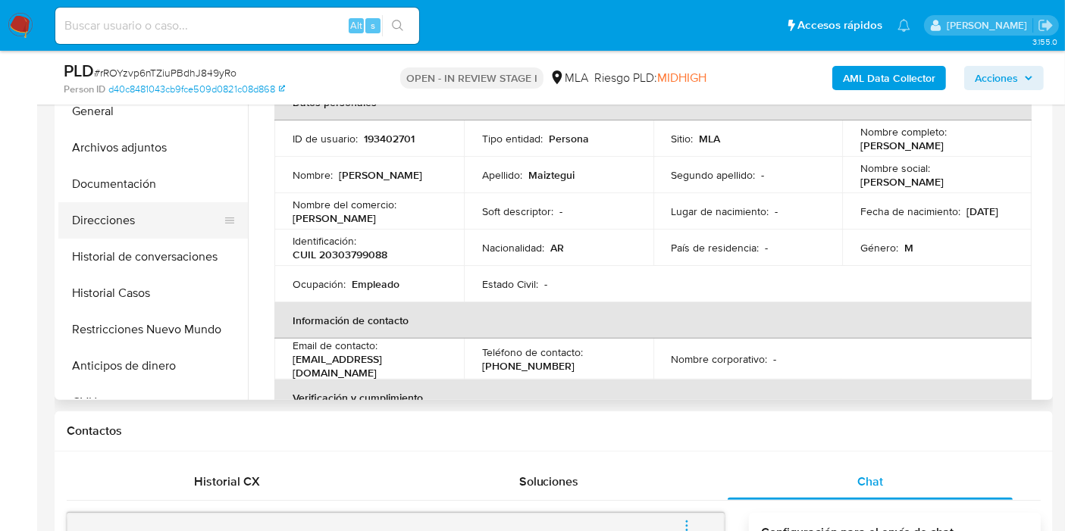
scroll to position [336, 0]
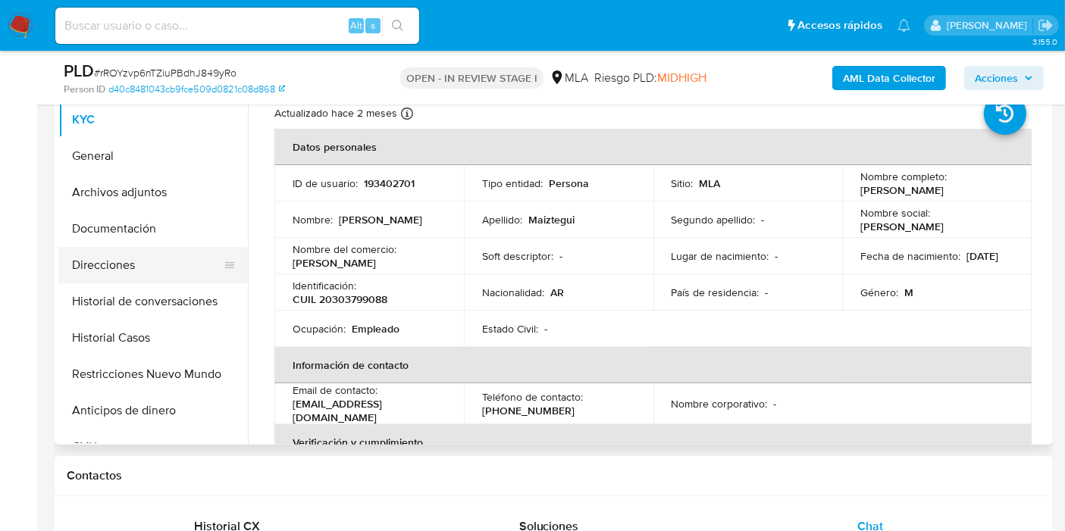
drag, startPoint x: 100, startPoint y: 236, endPoint x: 119, endPoint y: 276, distance: 43.7
click at [102, 249] on ul "KYC General Archivos adjuntos Documentación Direcciones Historial de conversaci…" at bounding box center [152, 273] width 189 height 342
click at [119, 276] on button "Direcciones" at bounding box center [146, 265] width 177 height 36
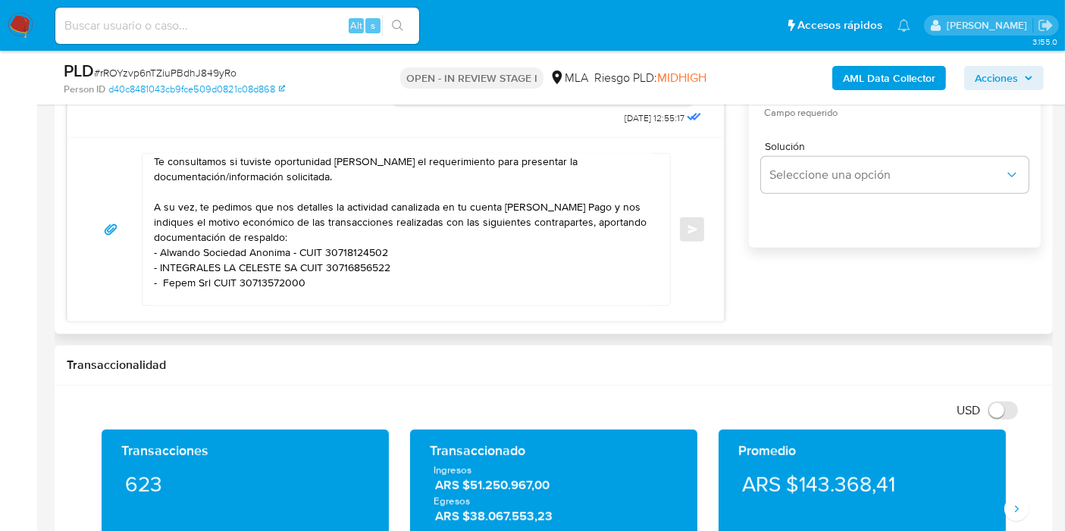
scroll to position [117, 0]
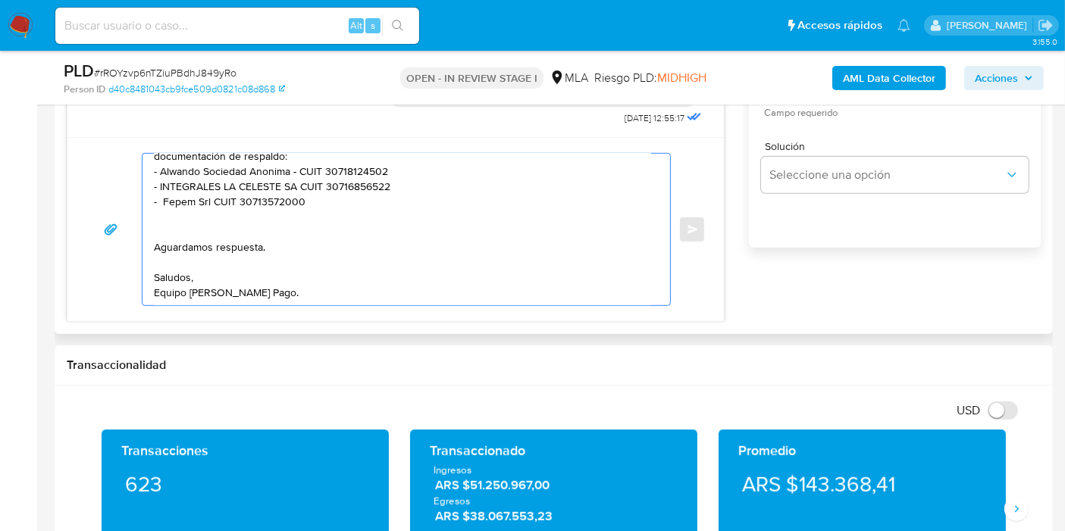
drag, startPoint x: 344, startPoint y: 252, endPoint x: 339, endPoint y: 239, distance: 13.7
click at [343, 251] on textarea "Buenos días, Javier. Esperamos que te encuentres bien. Te consultamos si tuvist…" at bounding box center [402, 230] width 497 height 152
click at [297, 230] on textarea "Buenos días, Javier. Esperamos que te encuentres bien. Te consultamos si tuvist…" at bounding box center [402, 230] width 497 height 152
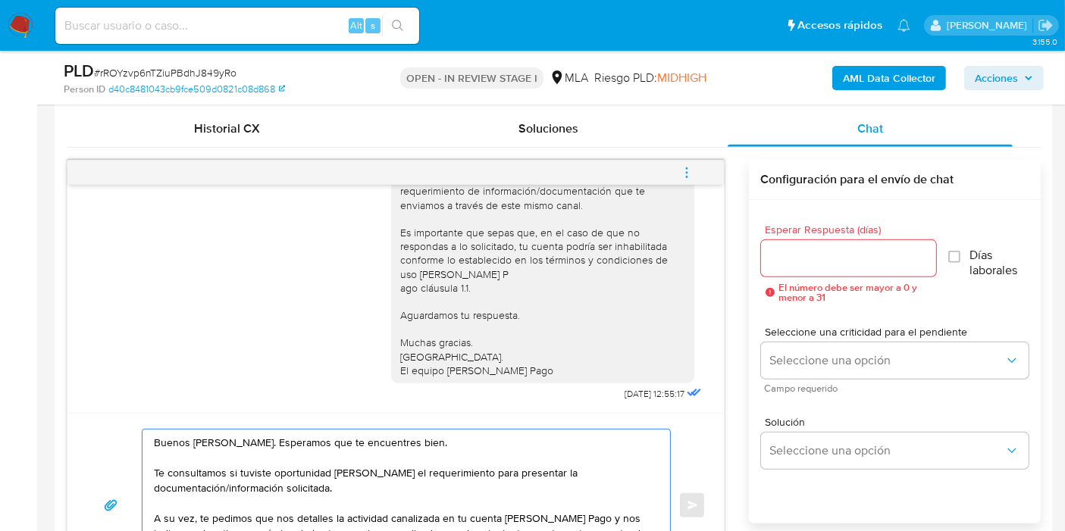
scroll to position [673, 0]
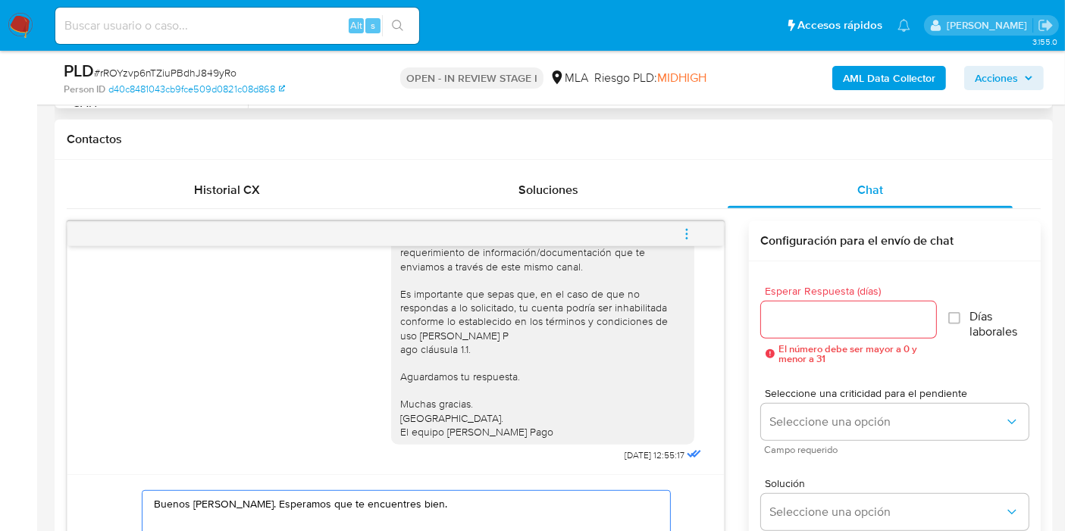
type textarea "Buenos días, Javier. Esperamos que te encuentres bien. Te consultamos si tuvist…"
click at [806, 321] on input "Esperar Respuesta (días)" at bounding box center [848, 320] width 175 height 20
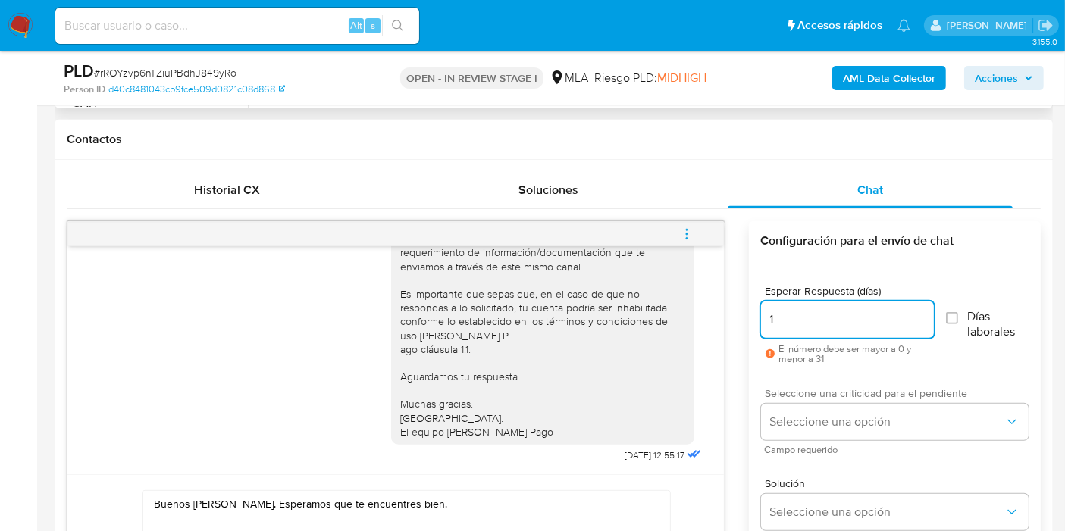
type input "1"
click at [818, 396] on span "Seleccione una criticidad para el pendiente" at bounding box center [898, 393] width 267 height 11
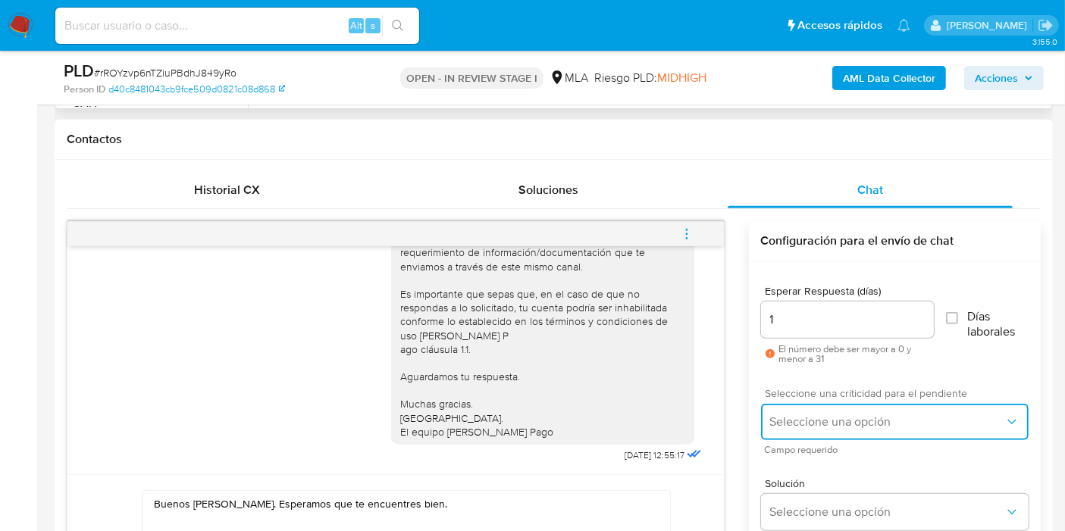
click at [815, 417] on span "Seleccione una opción" at bounding box center [887, 421] width 234 height 15
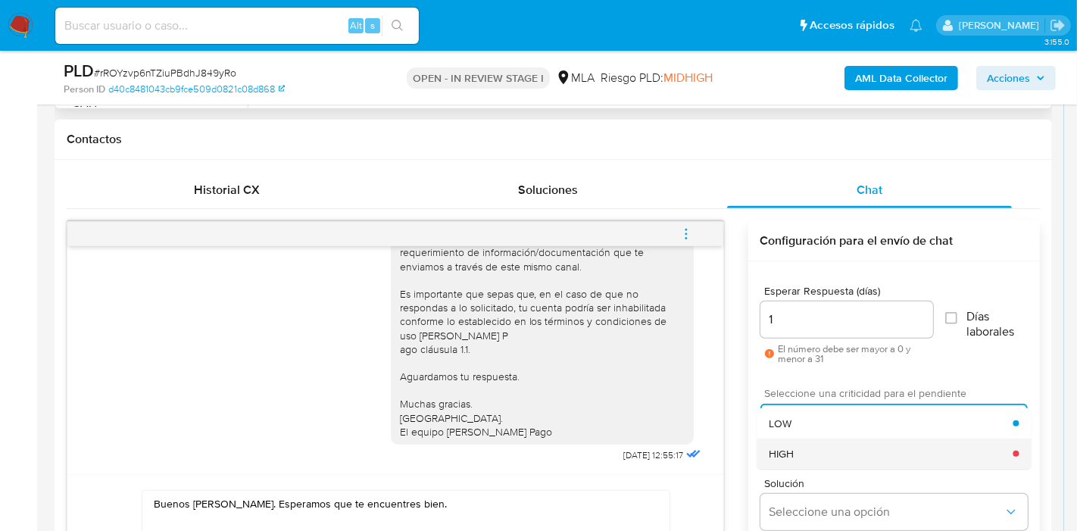
click at [786, 451] on span "HIGH" at bounding box center [781, 454] width 25 height 14
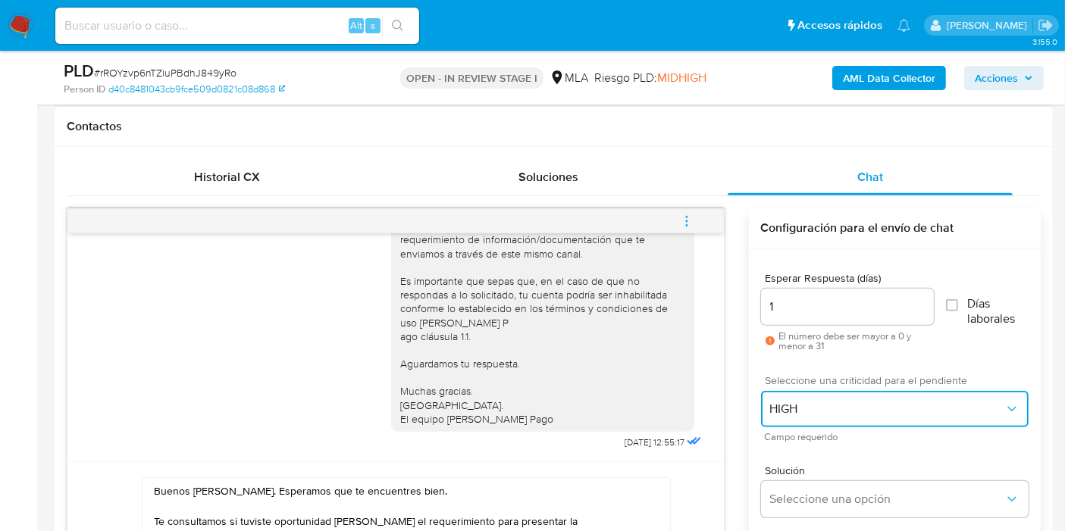
scroll to position [842, 0]
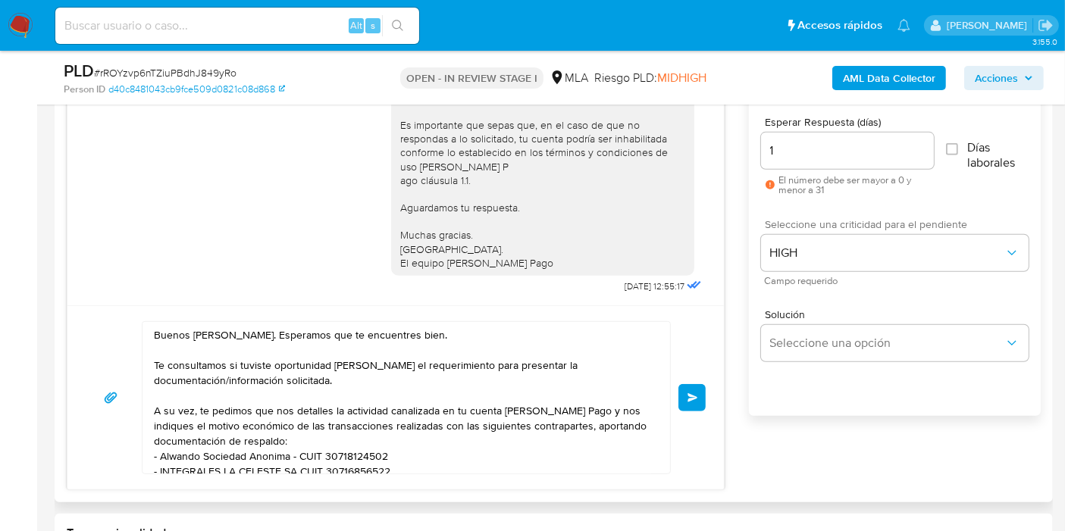
click at [682, 395] on button "Enviar" at bounding box center [691, 397] width 27 height 27
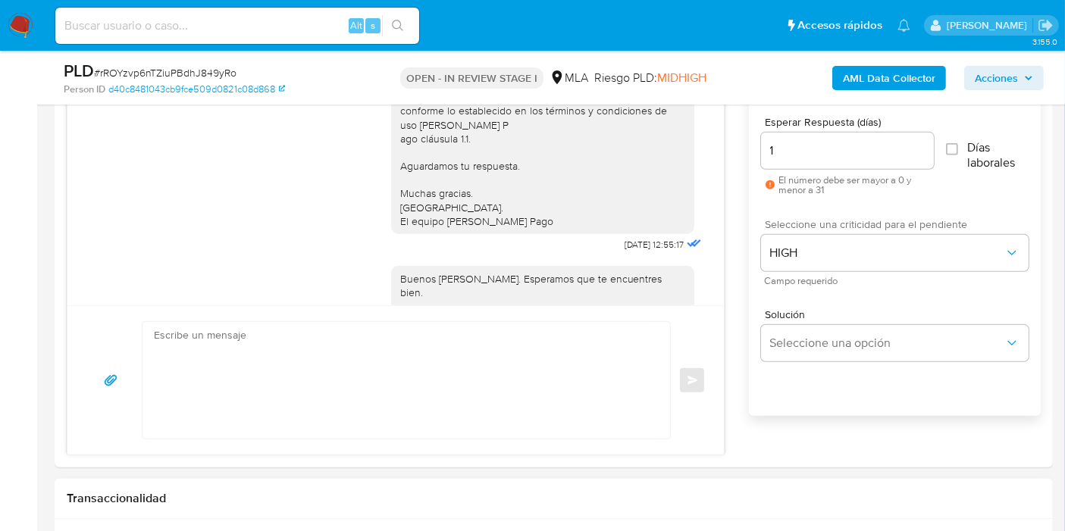
scroll to position [1257, 0]
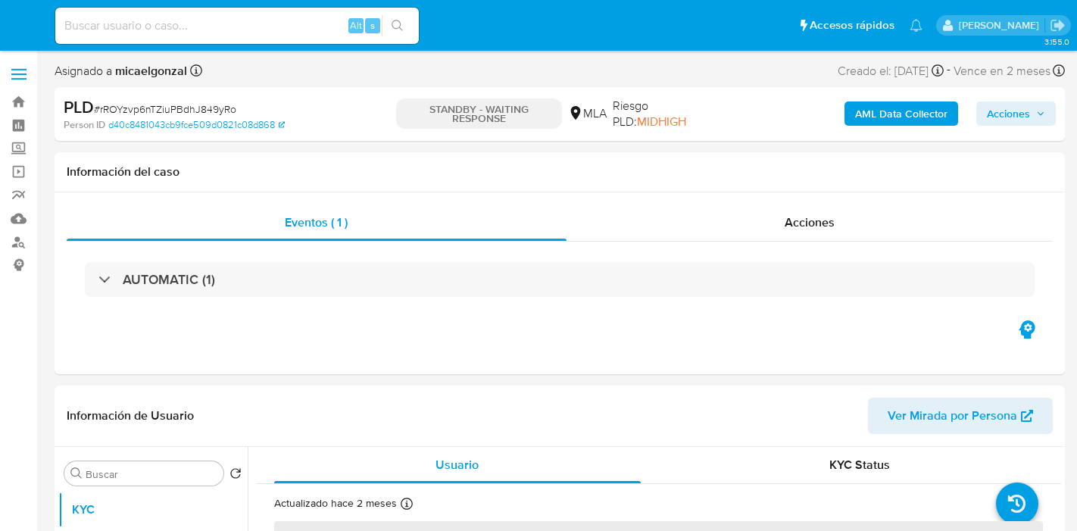
select select "10"
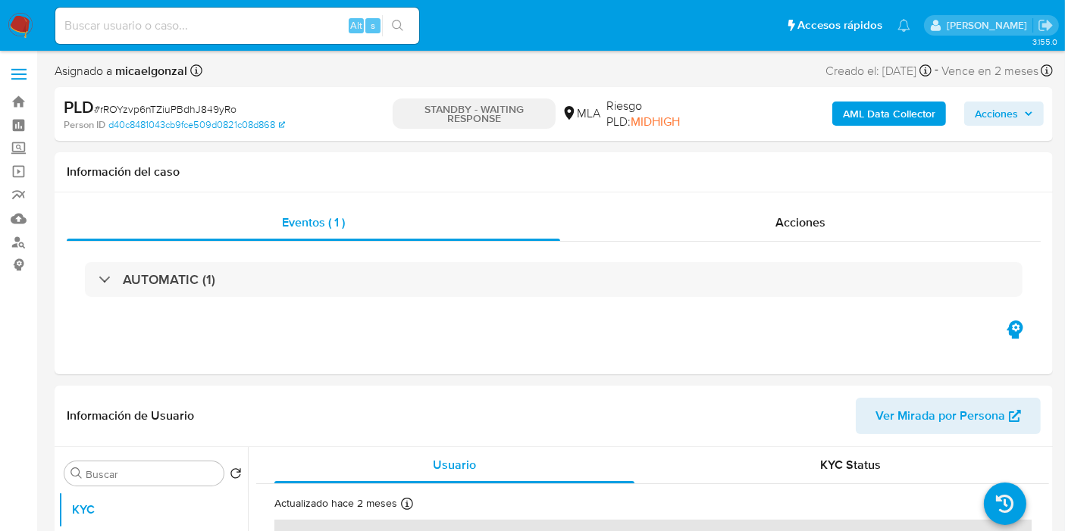
click at [15, 25] on img at bounding box center [21, 26] width 26 height 26
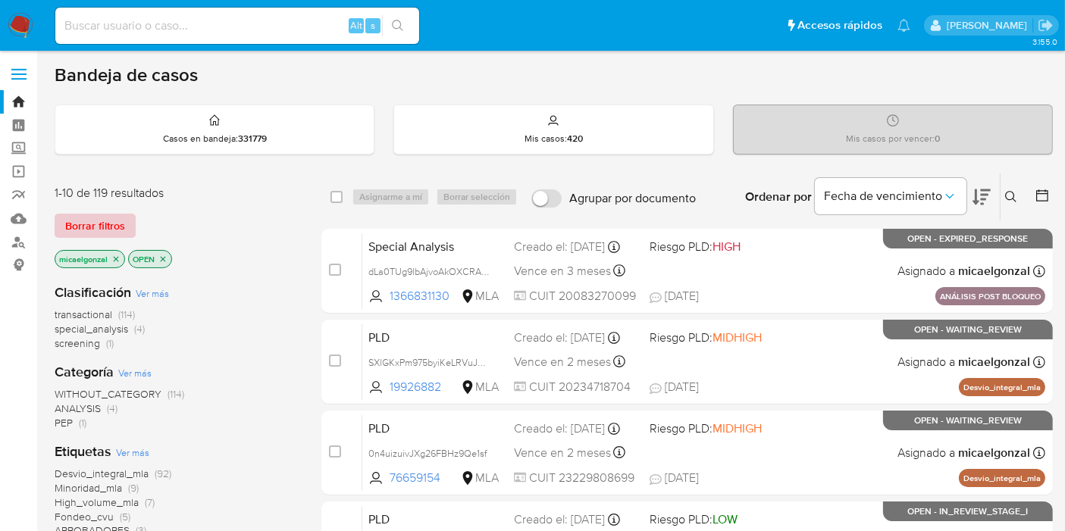
click at [112, 228] on span "Borrar filtros" at bounding box center [95, 225] width 60 height 21
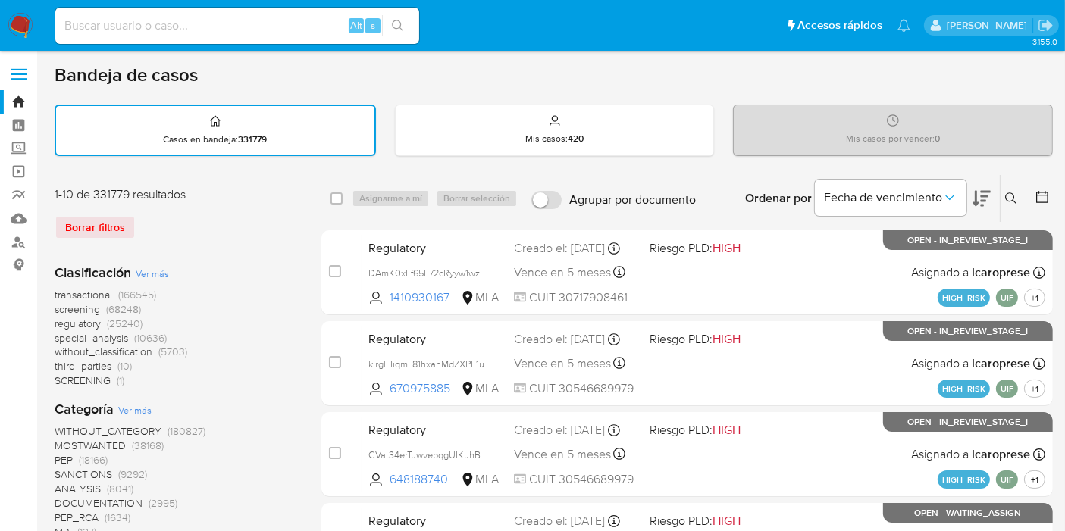
click at [1011, 197] on icon at bounding box center [1011, 198] width 12 height 12
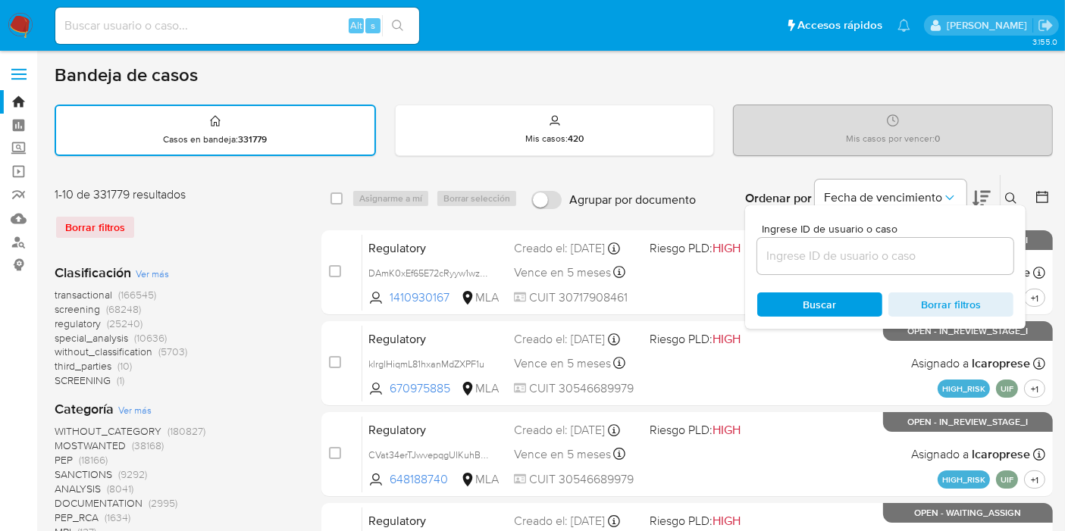
click at [903, 239] on div at bounding box center [885, 256] width 256 height 36
click at [888, 249] on input at bounding box center [885, 256] width 256 height 20
paste input "AYWoDc6q9zwm23ZnnAoApDwq"
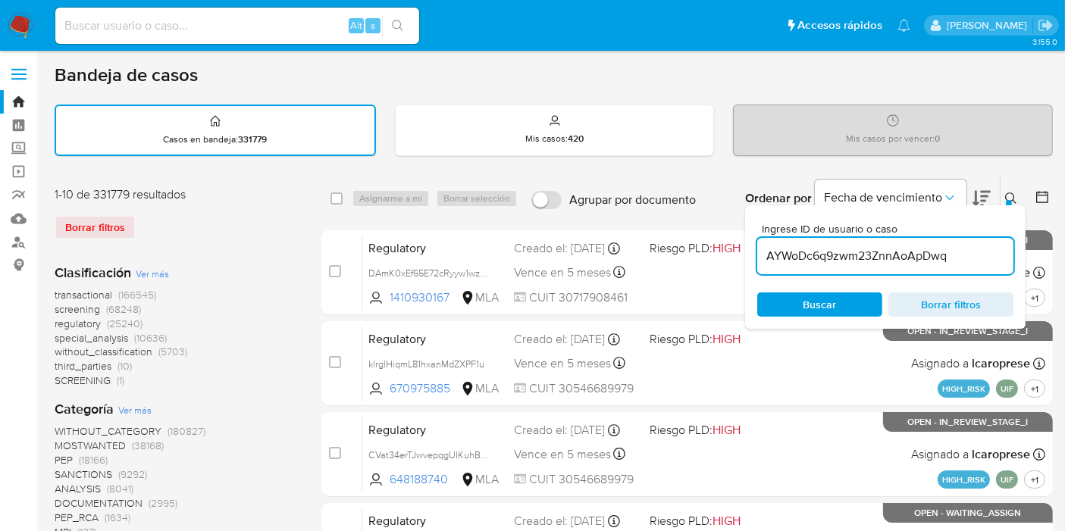
type input "AYWoDc6q9zwm23ZnnAoApDwq"
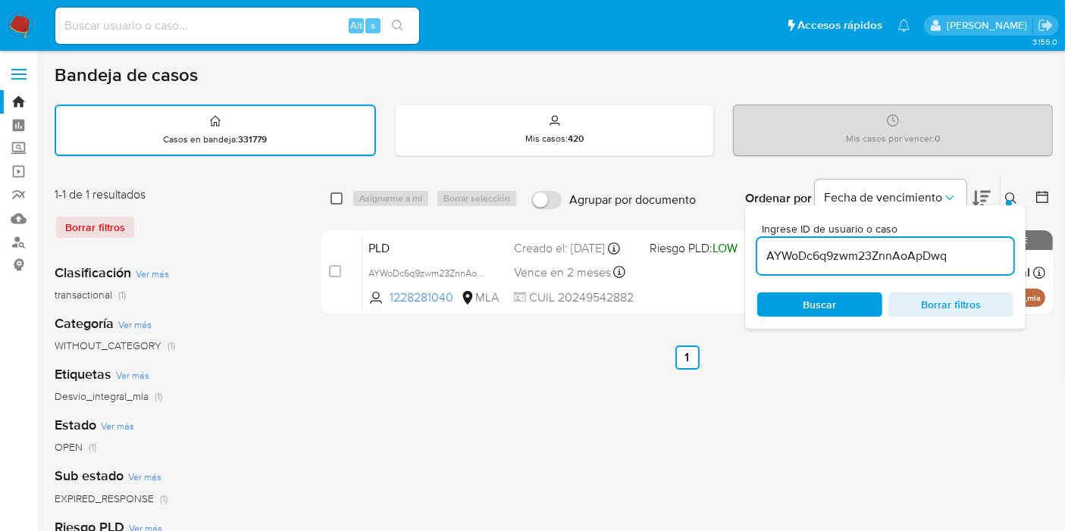
click at [336, 199] on input "checkbox" at bounding box center [336, 198] width 12 height 12
checkbox input "true"
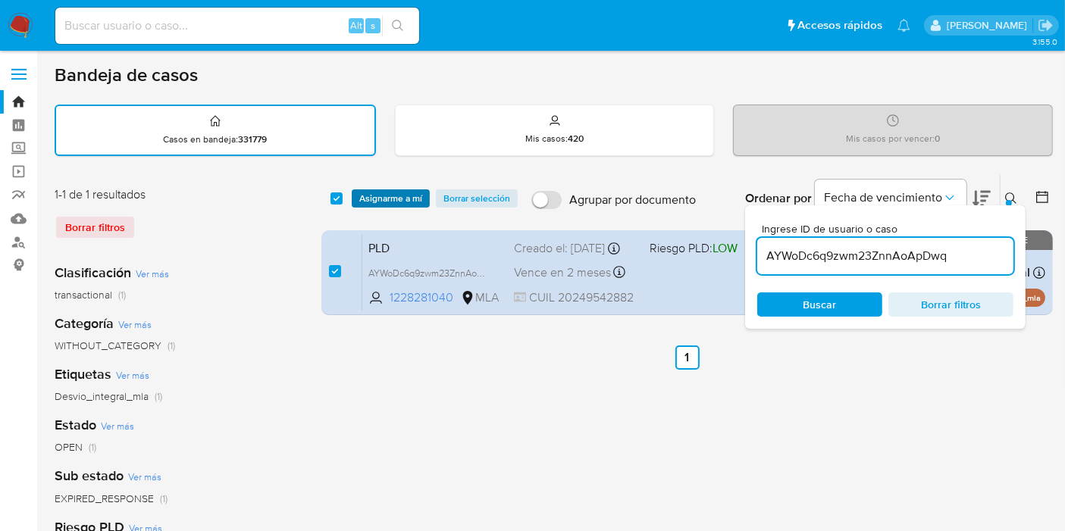
click at [374, 192] on span "Asignarme a mí" at bounding box center [390, 198] width 63 height 15
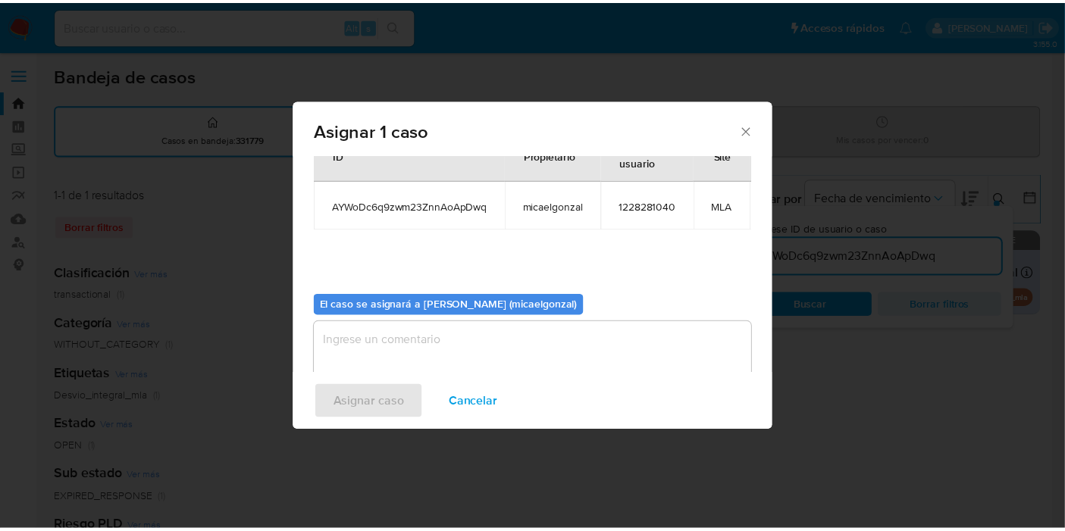
scroll to position [91, 0]
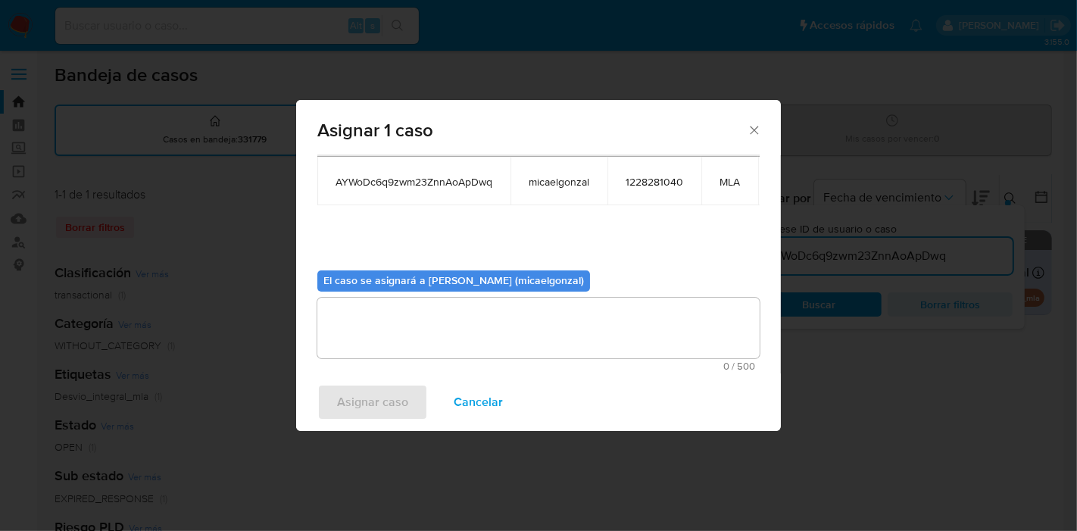
drag, startPoint x: 474, startPoint y: 329, endPoint x: 455, endPoint y: 333, distance: 18.6
click at [471, 329] on textarea "assign-modal" at bounding box center [538, 328] width 442 height 61
click at [365, 386] on span "Asignar caso" at bounding box center [372, 402] width 71 height 33
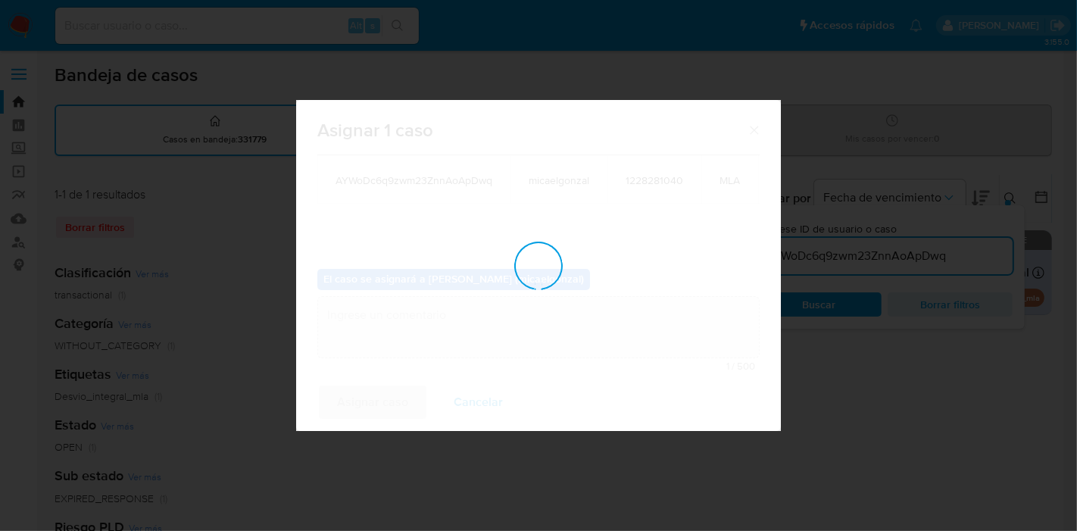
checkbox input "false"
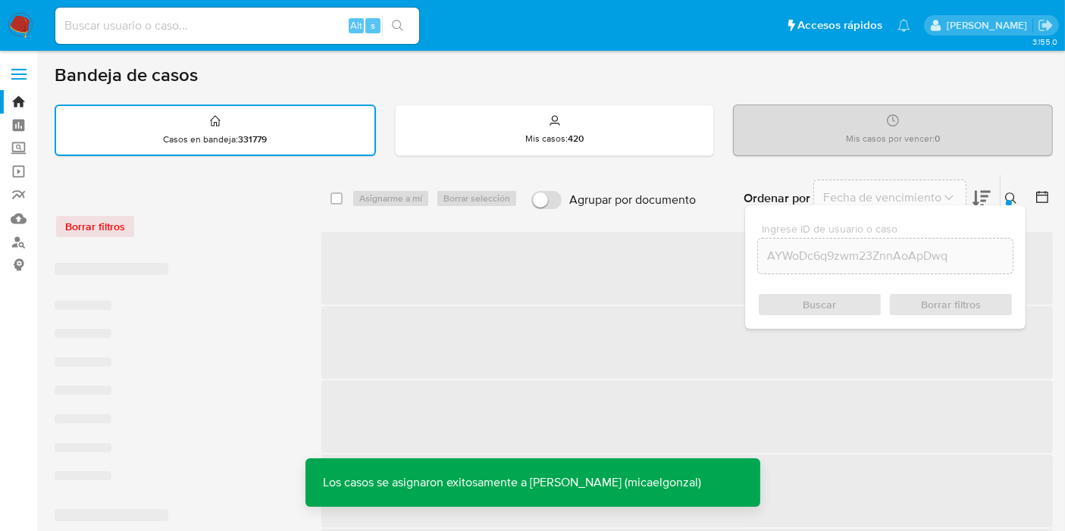
click at [205, 34] on div "Alt s" at bounding box center [237, 26] width 364 height 36
click at [205, 33] on input at bounding box center [237, 26] width 364 height 20
paste input "AYWoDc6q9zwm23ZnnAoApDwq"
type input "AYWoDc6q9zwm23ZnnAoApDwq"
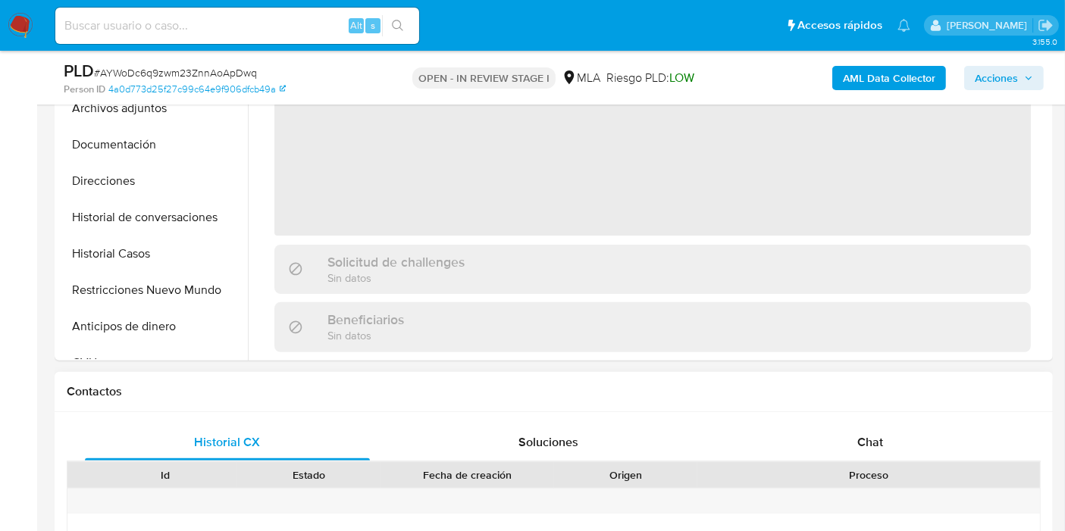
click at [893, 427] on div "Chat" at bounding box center [869, 442] width 285 height 36
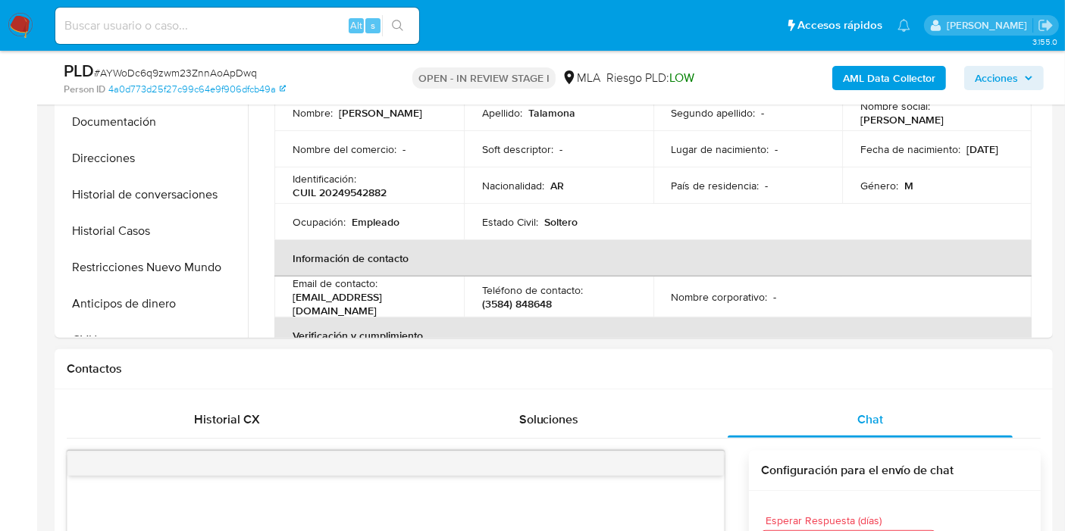
scroll to position [589, 0]
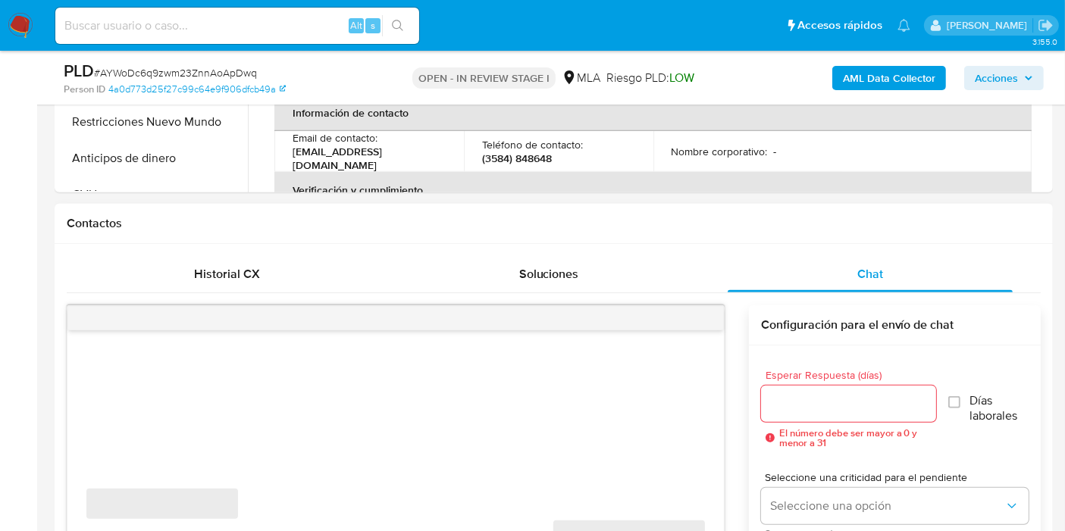
select select "10"
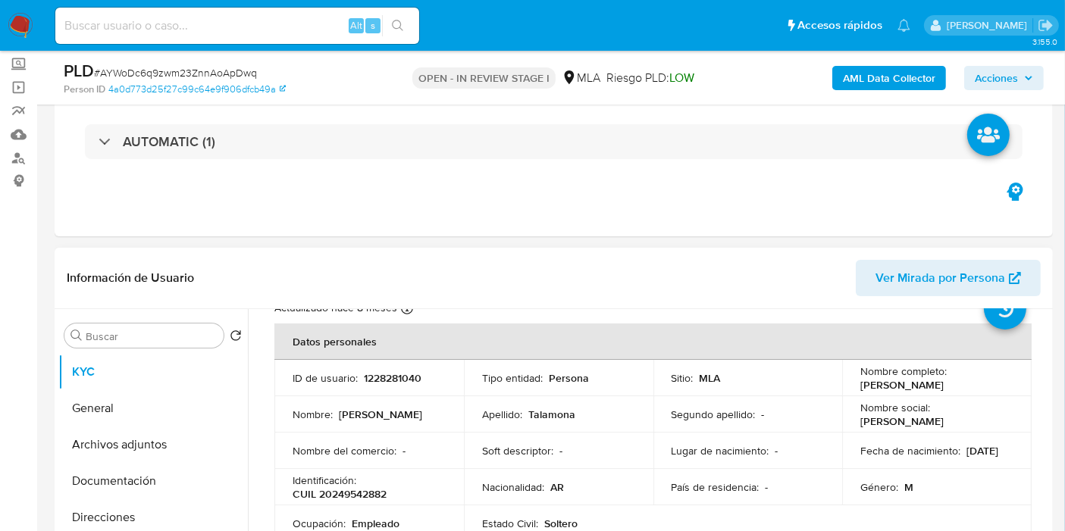
scroll to position [84, 0]
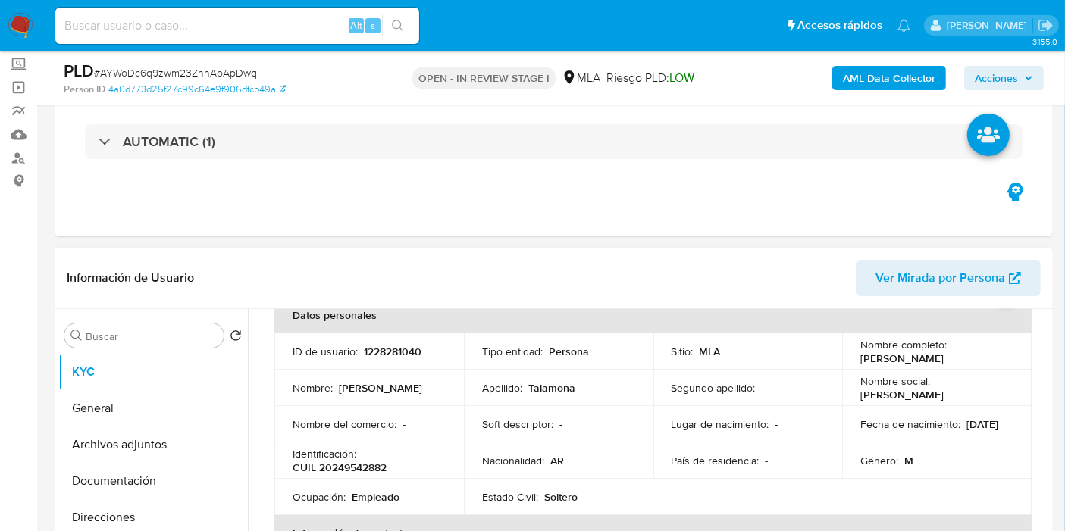
drag, startPoint x: 974, startPoint y: 356, endPoint x: 857, endPoint y: 358, distance: 116.7
click at [849, 358] on td "Nombre completo : Hugo Ariel Talamona" at bounding box center [936, 351] width 189 height 36
copy p "[PERSON_NAME] [PERSON_NAME]"
click at [136, 421] on button "General" at bounding box center [146, 408] width 177 height 36
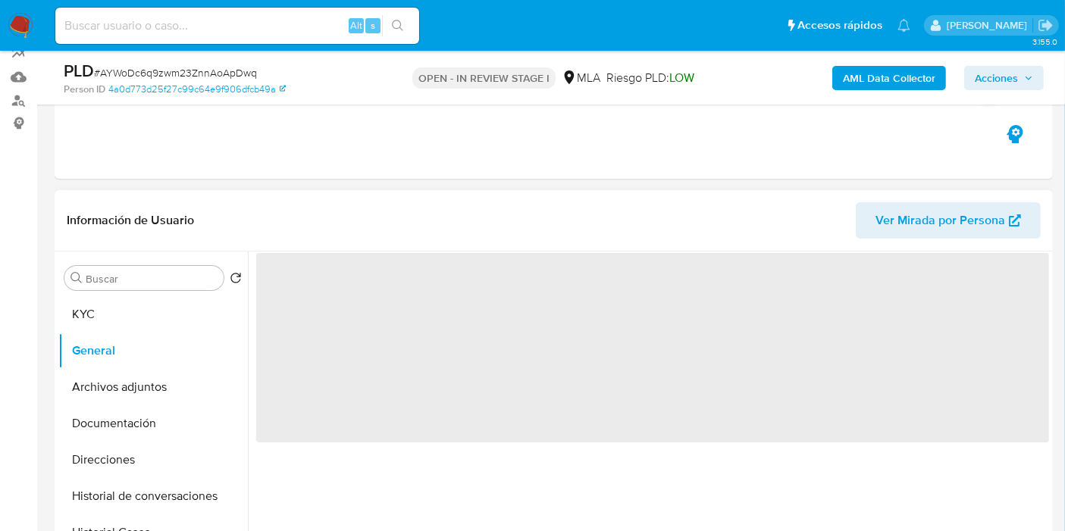
scroll to position [168, 0]
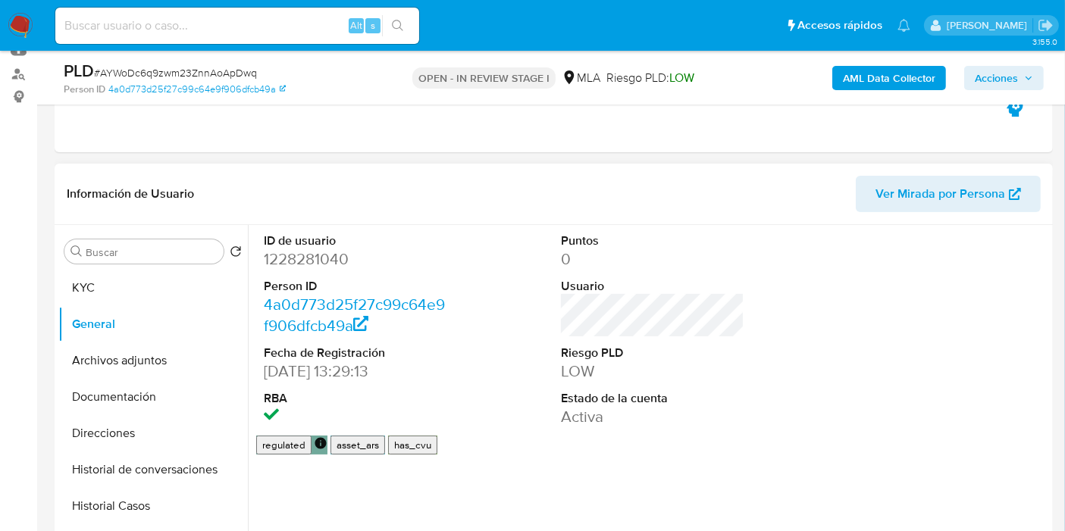
click at [313, 267] on dd "1228281040" at bounding box center [355, 259] width 183 height 21
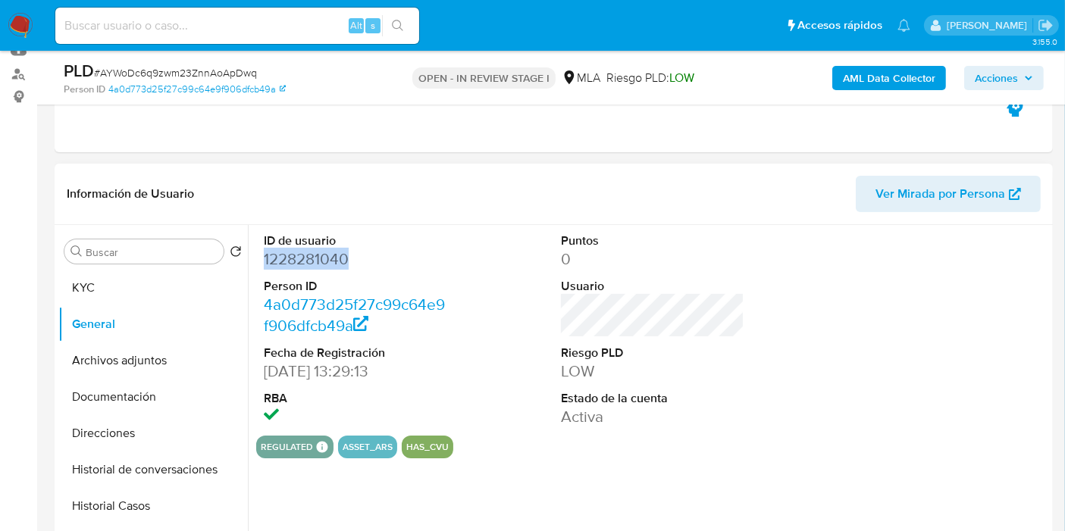
click at [313, 267] on dd "1228281040" at bounding box center [355, 259] width 183 height 21
copy dd "1228281040"
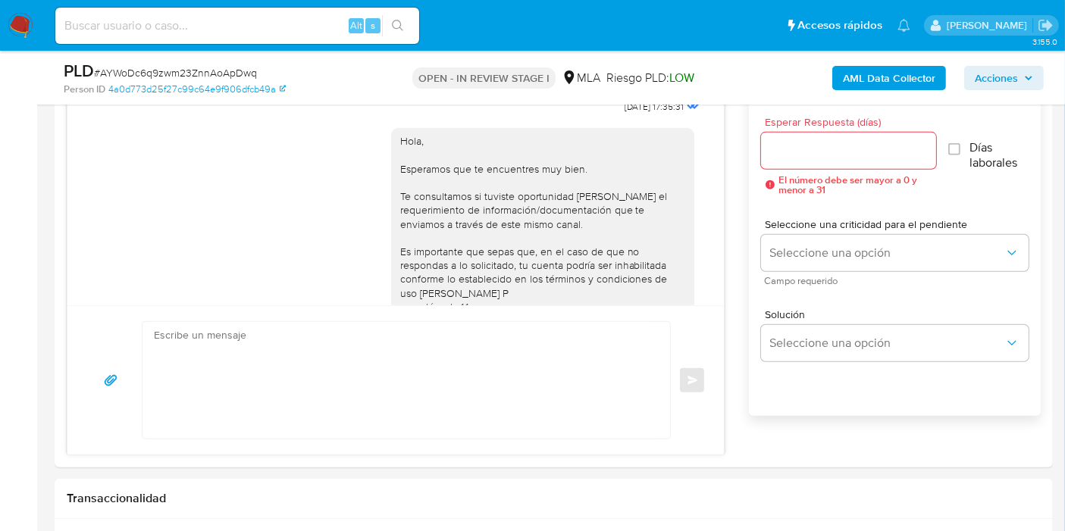
scroll to position [965, 0]
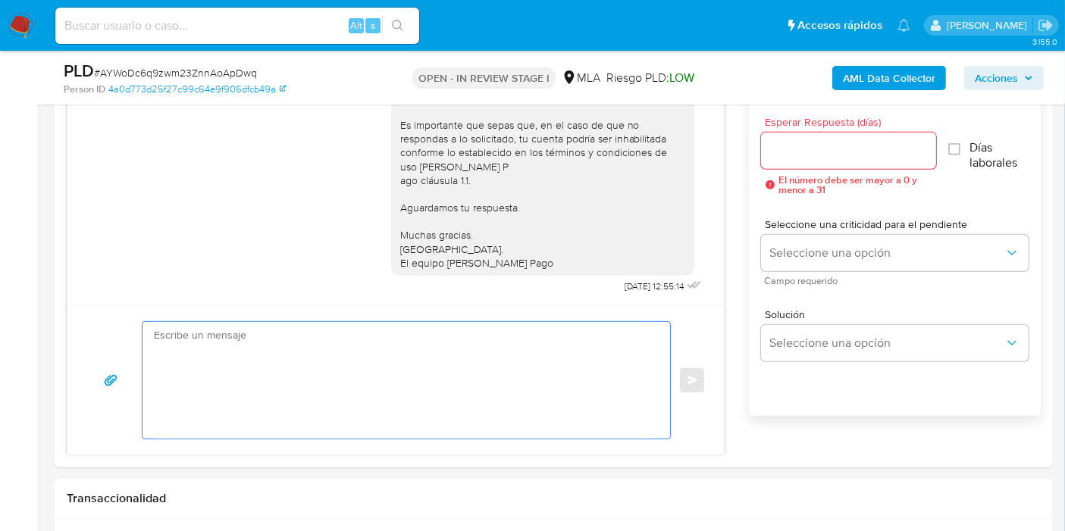
click at [491, 393] on textarea at bounding box center [402, 380] width 497 height 117
type textarea "o"
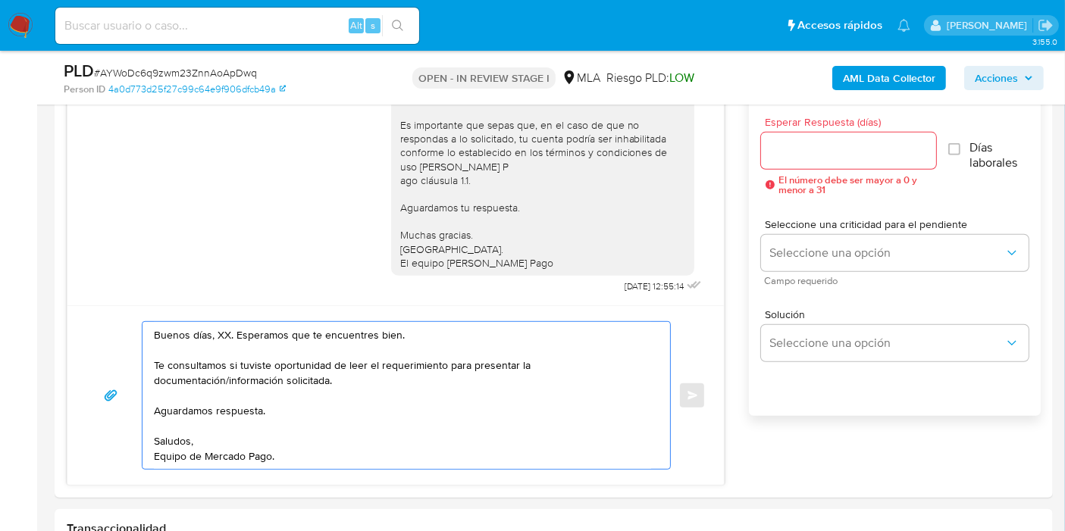
click at [227, 330] on textarea "Buenos días, XX. Esperamos que te encuentres bien. Te consultamos si tuviste op…" at bounding box center [402, 395] width 497 height 147
click at [224, 330] on textarea "Buenos días, XX. Esperamos que te encuentres bien. Te consultamos si tuviste op…" at bounding box center [402, 395] width 497 height 147
click at [220, 330] on textarea "Buenos días, XX. Esperamos que te encuentres bien. Te consultamos si tuviste op…" at bounding box center [402, 395] width 497 height 147
drag, startPoint x: 333, startPoint y: 379, endPoint x: 308, endPoint y: 401, distance: 33.3
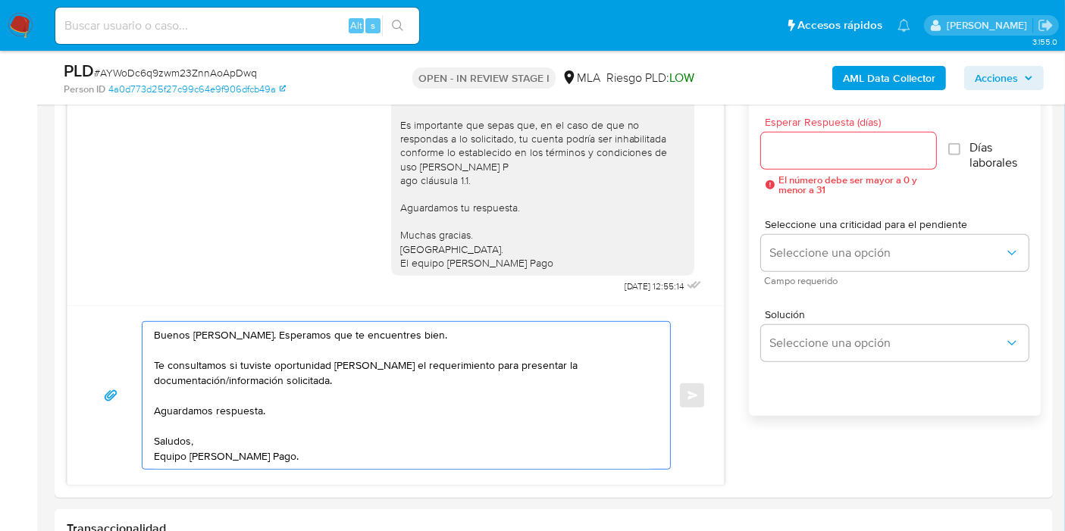
click at [329, 380] on textarea "Buenos días, Hugo. Esperamos que te encuentres bien. Te consultamos si tuviste …" at bounding box center [402, 395] width 497 height 147
click at [305, 403] on textarea "Buenos días, Hugo. Esperamos que te encuentres bien. Te consultamos si tuviste …" at bounding box center [402, 395] width 497 height 147
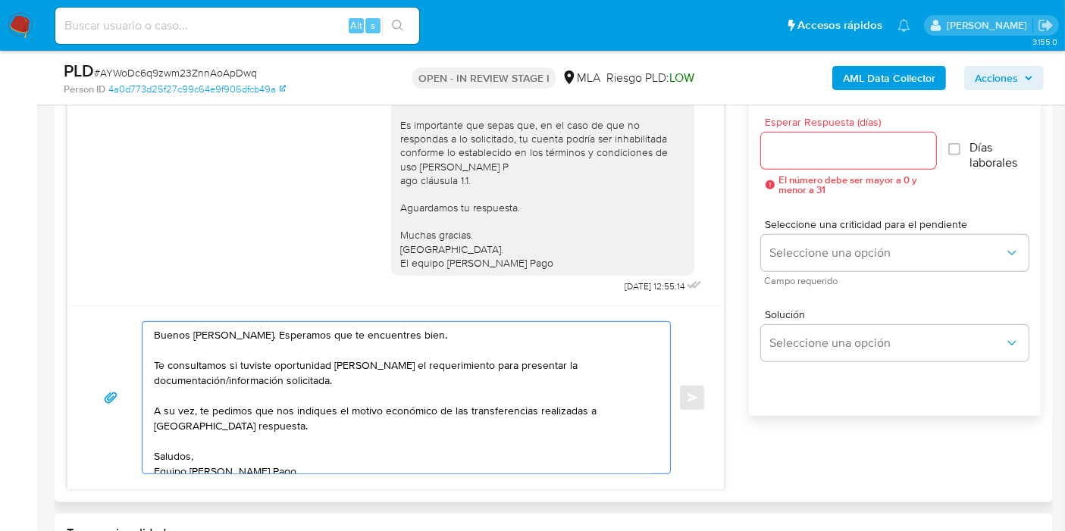
paste textarea "Dario Sebastian Gordo"
paste textarea "23260854909"
click at [177, 430] on textarea "Buenos días, Hugo. Esperamos que te encuentres bien. Te consultamos si tuviste …" at bounding box center [402, 398] width 497 height 152
click at [183, 422] on textarea "Buenos días, Hugo. Esperamos que te encuentres bien. Te consultamos si tuviste …" at bounding box center [402, 398] width 497 height 152
click at [0, 0] on lt-span "Sebastián" at bounding box center [0, 0] width 0 height 0
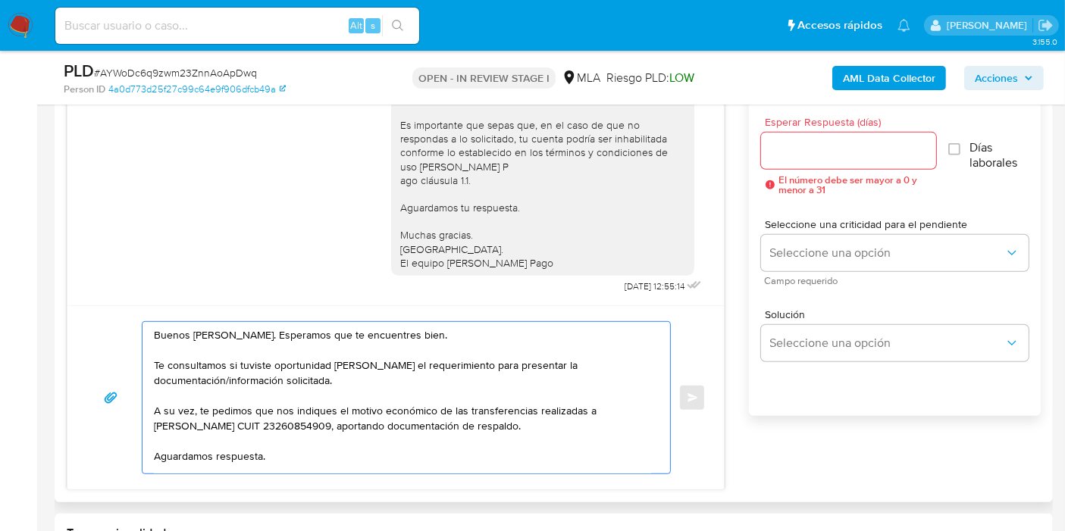
click at [596, 409] on textarea "Buenos días, Hugo. Esperamos que te encuentres bien. Te consultamos si tuviste …" at bounding box center [402, 398] width 497 height 152
click at [606, 410] on textarea "Buenos días, Hugo. Esperamos que te encuentres bien. Te consultamos si tuviste …" at bounding box center [402, 398] width 497 height 152
click at [0, 0] on lt-span "Darío" at bounding box center [0, 0] width 0 height 0
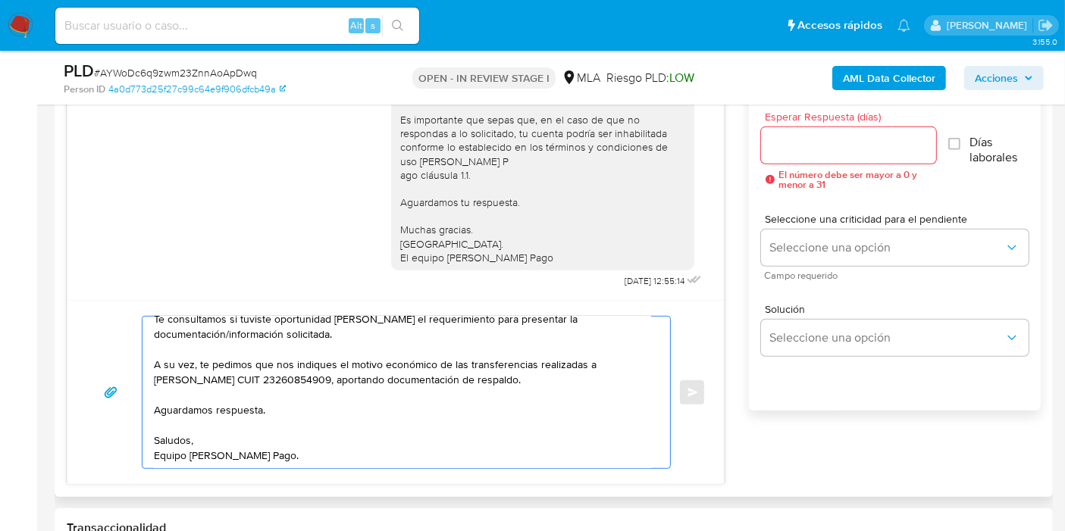
scroll to position [758, 0]
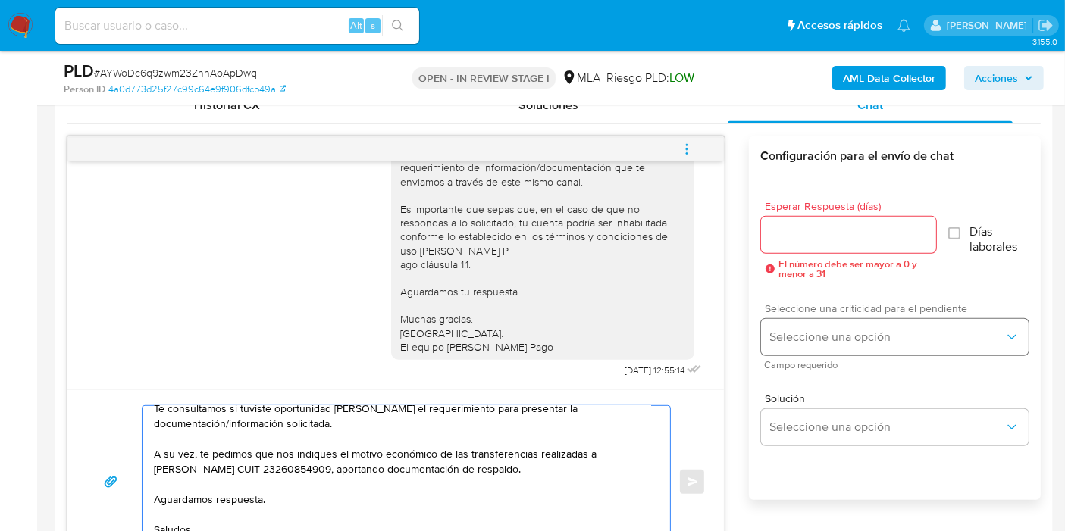
type textarea "Buenos días, Hugo. Esperamos que te encuentres bien. Te consultamos si tuviste …"
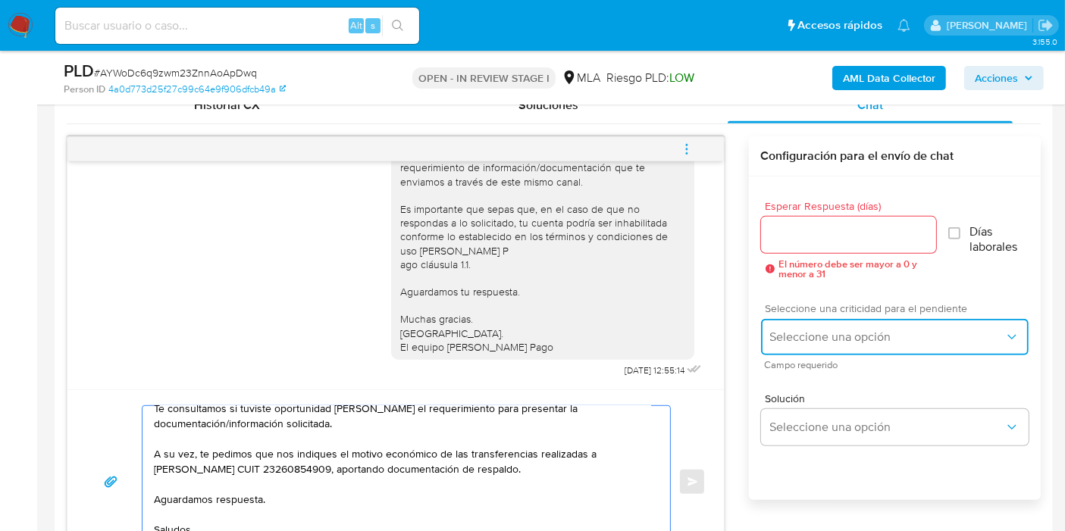
click at [840, 326] on button "Seleccione una opción" at bounding box center [894, 337] width 267 height 36
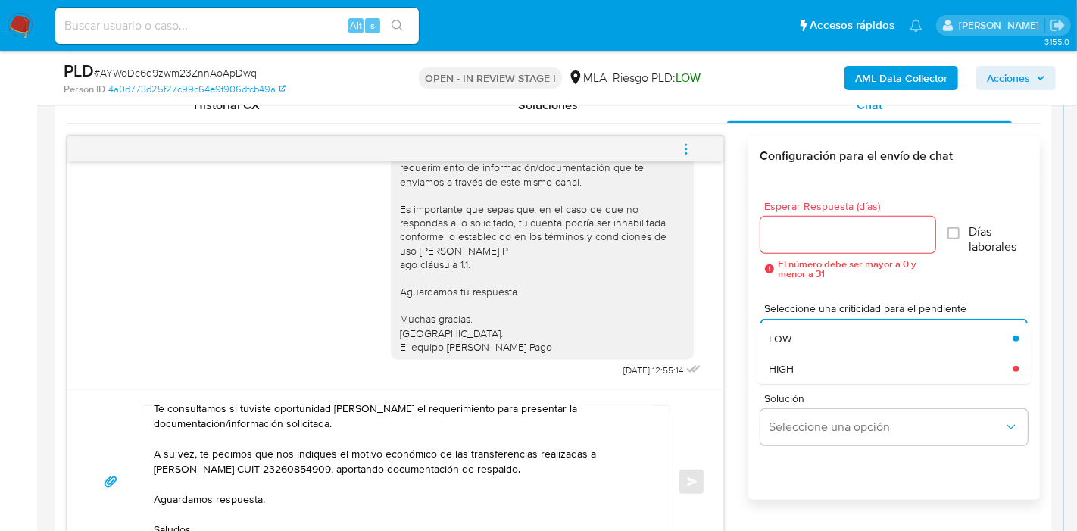
drag, startPoint x: 830, startPoint y: 357, endPoint x: 794, endPoint y: 238, distance: 124.4
click at [829, 356] on div "HIGH" at bounding box center [891, 369] width 244 height 30
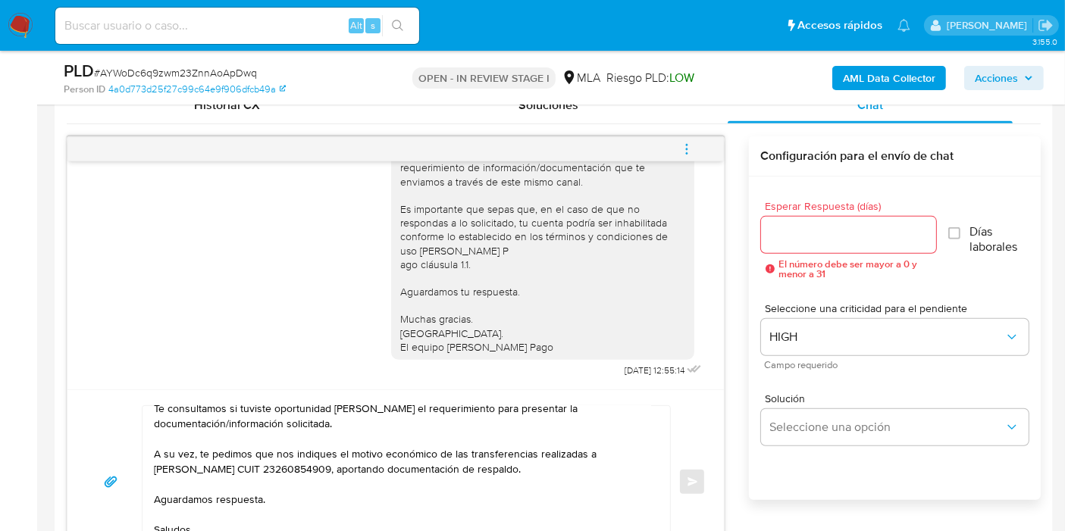
click at [794, 238] on input "Esperar Respuesta (días)" at bounding box center [848, 235] width 175 height 20
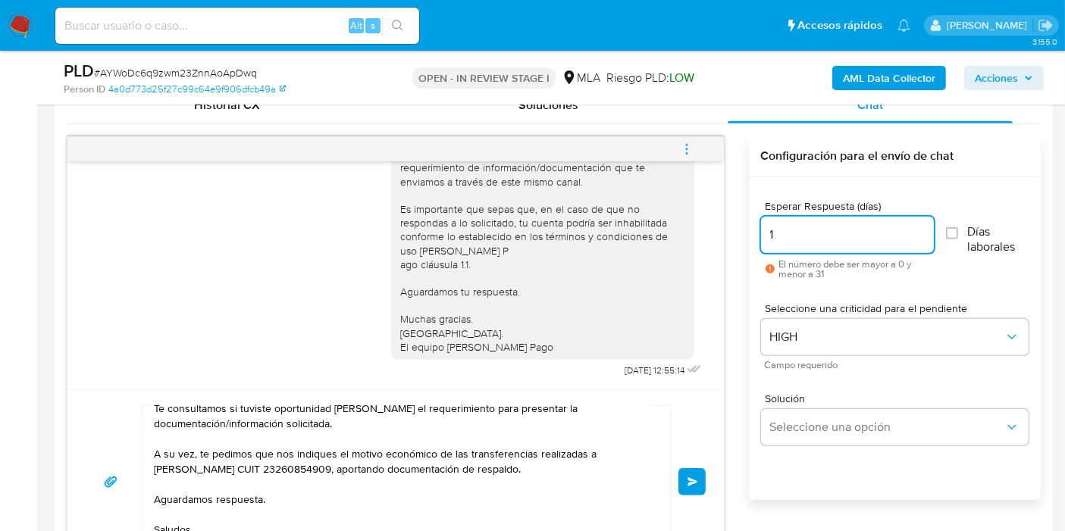
type input "1"
click at [620, 327] on div "Hola, Esperamos que te encuentres muy bien. Te consultamos si tuviste oportunid…" at bounding box center [542, 223] width 285 height 262
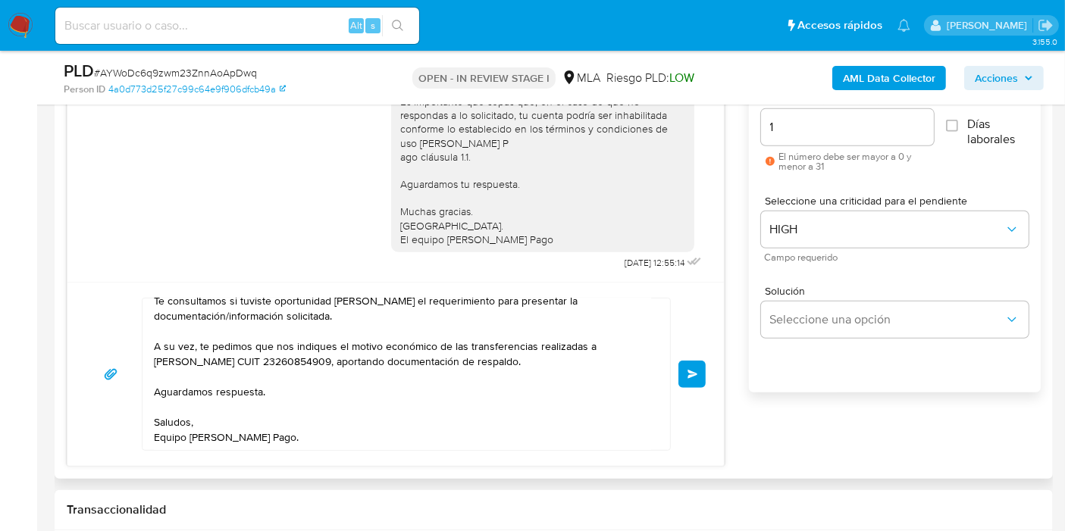
scroll to position [926, 0]
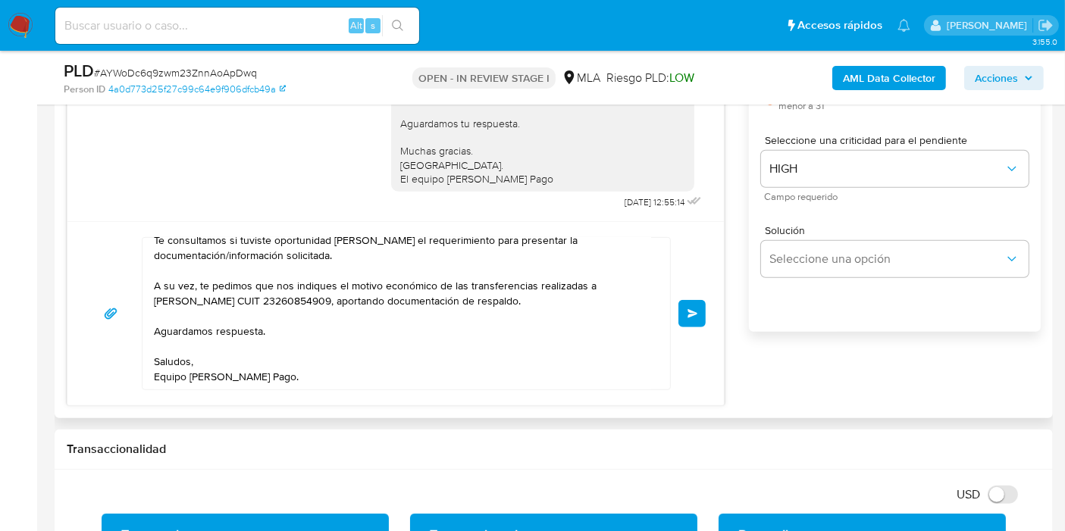
click at [689, 311] on span "Enviar" at bounding box center [692, 313] width 11 height 9
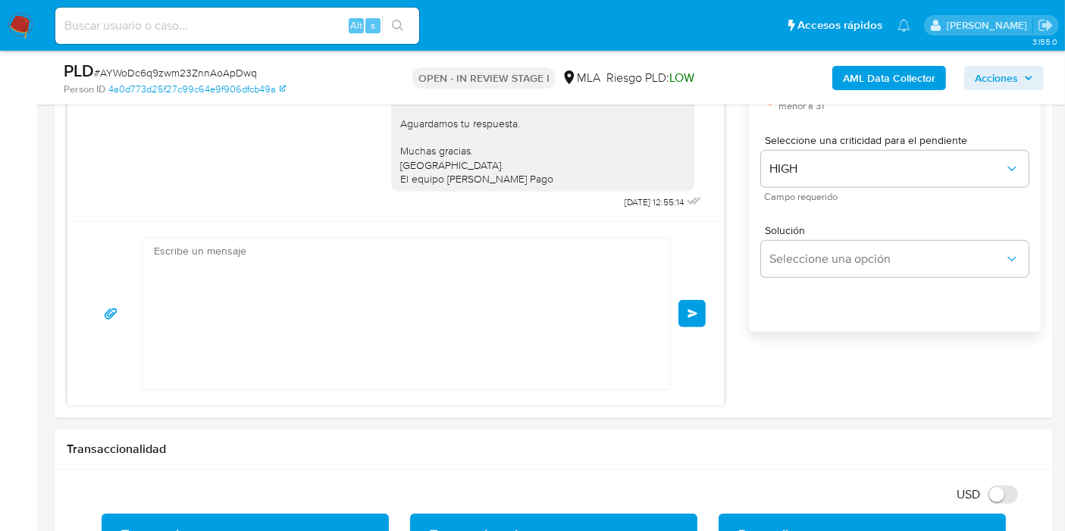
scroll to position [0, 0]
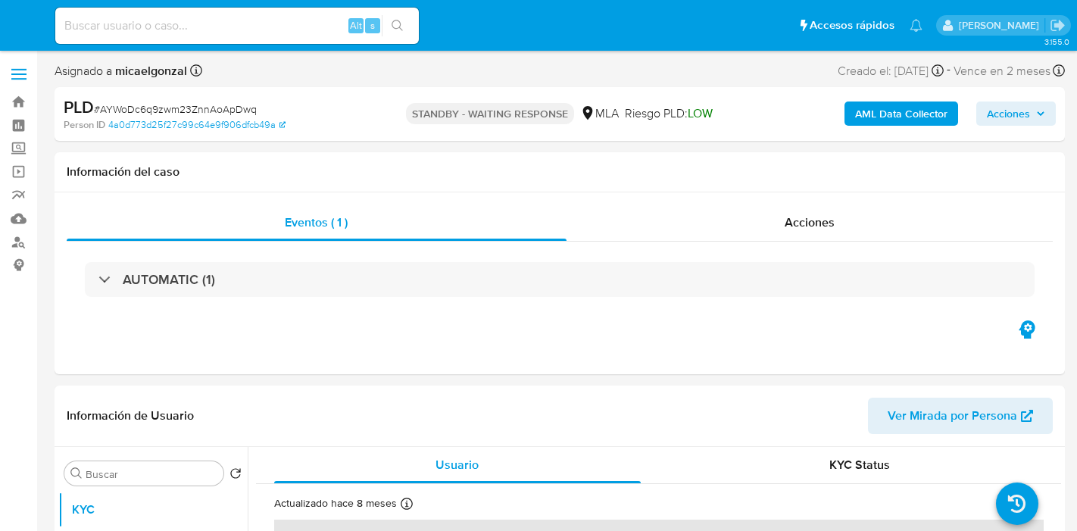
select select "10"
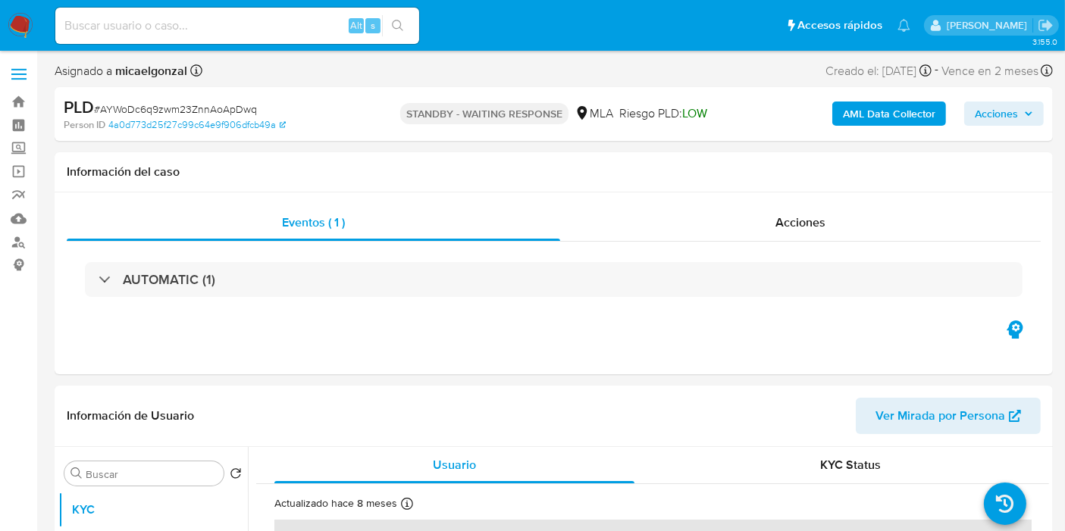
click at [182, 22] on input at bounding box center [237, 26] width 364 height 20
paste input "Zp98TJaGN7wsCuYR0bw6WseE"
type input "Zp98TJaGN7wsCuYR0bw6WseE"
select select "10"
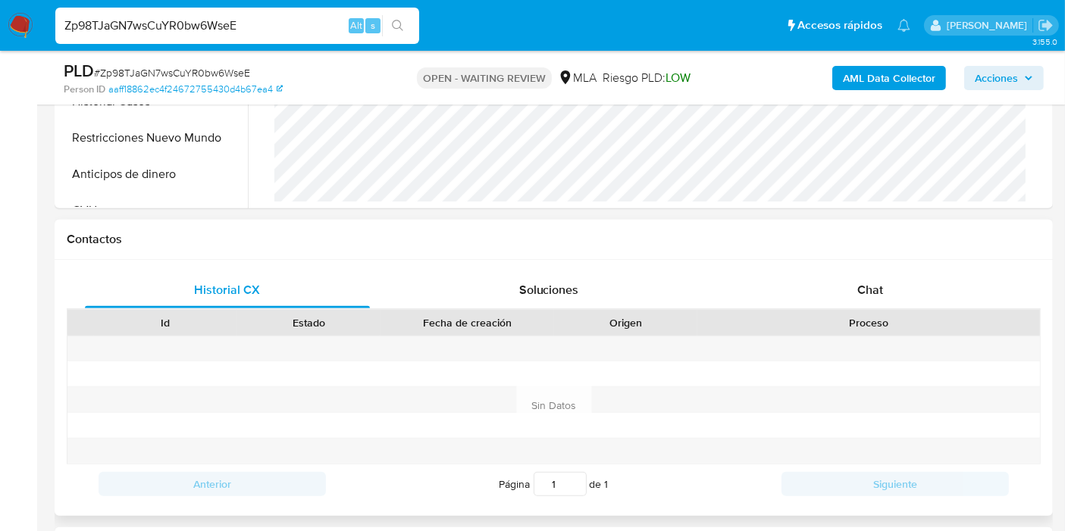
scroll to position [589, 0]
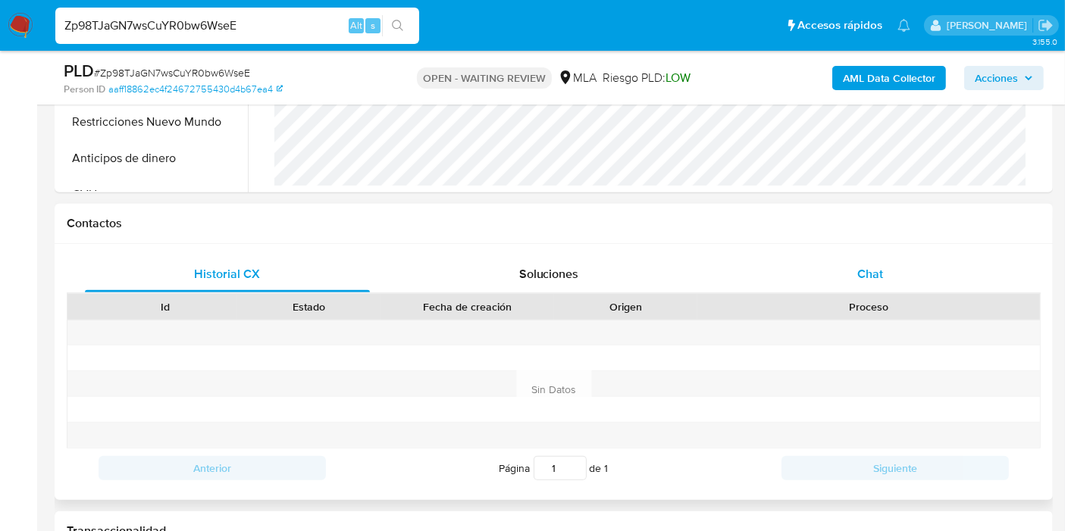
click at [990, 267] on div "Chat" at bounding box center [869, 274] width 285 height 36
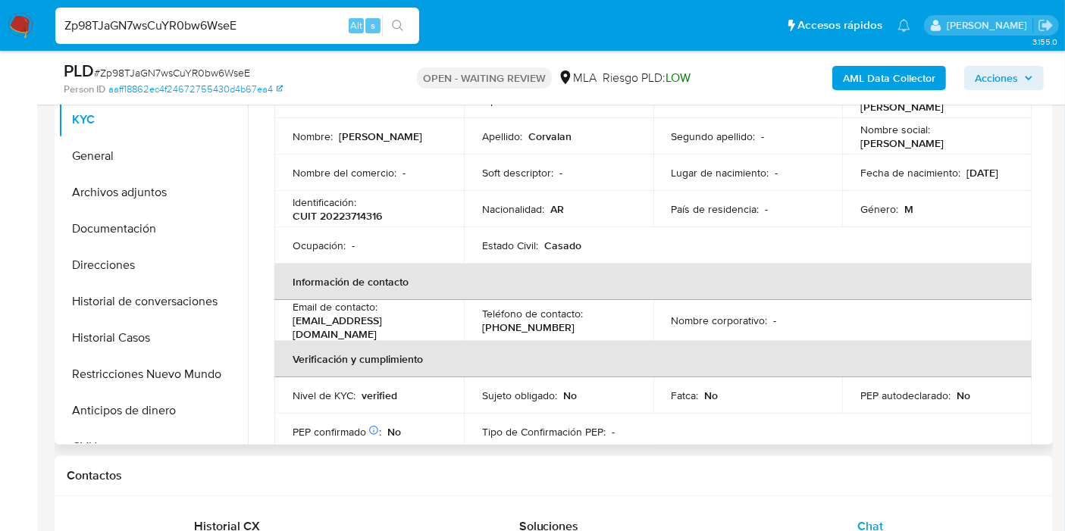
scroll to position [0, 0]
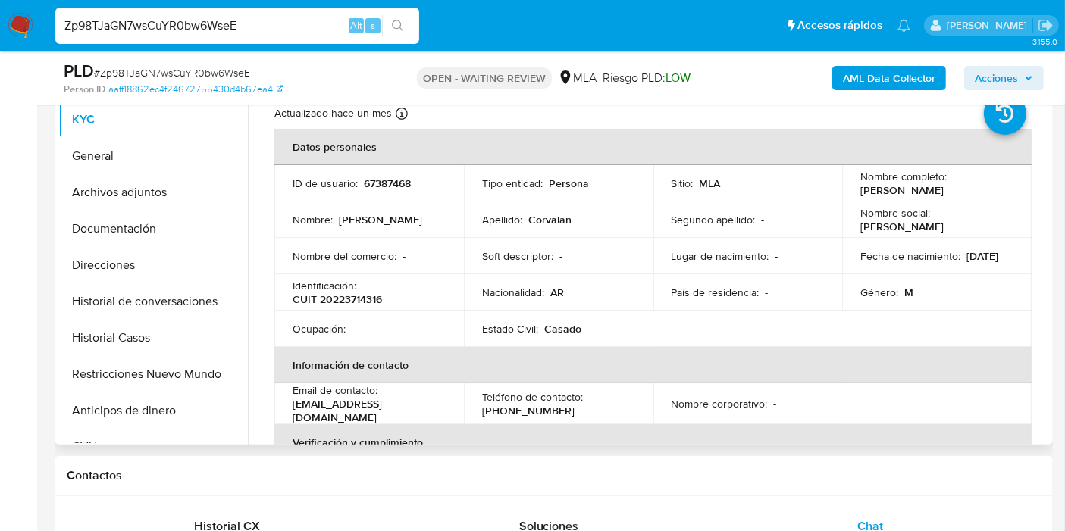
drag, startPoint x: 977, startPoint y: 200, endPoint x: 858, endPoint y: 185, distance: 119.9
click at [858, 185] on tbody "ID de usuario : 67387468 Tipo entidad : Persona Sitio : MLA Nombre completo : […" at bounding box center [652, 256] width 757 height 182
drag, startPoint x: 855, startPoint y: 186, endPoint x: 1021, endPoint y: 186, distance: 165.9
click at [1021, 186] on td "Nombre completo : [PERSON_NAME]" at bounding box center [936, 183] width 189 height 36
copy p "[PERSON_NAME]"
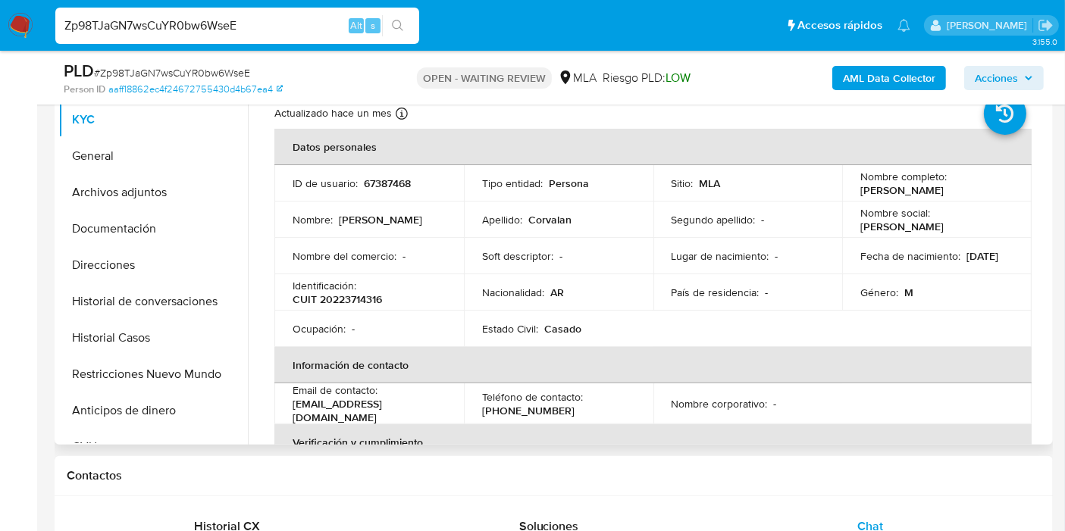
click at [502, 339] on td "Estado Civil : [PERSON_NAME]" at bounding box center [558, 329] width 189 height 36
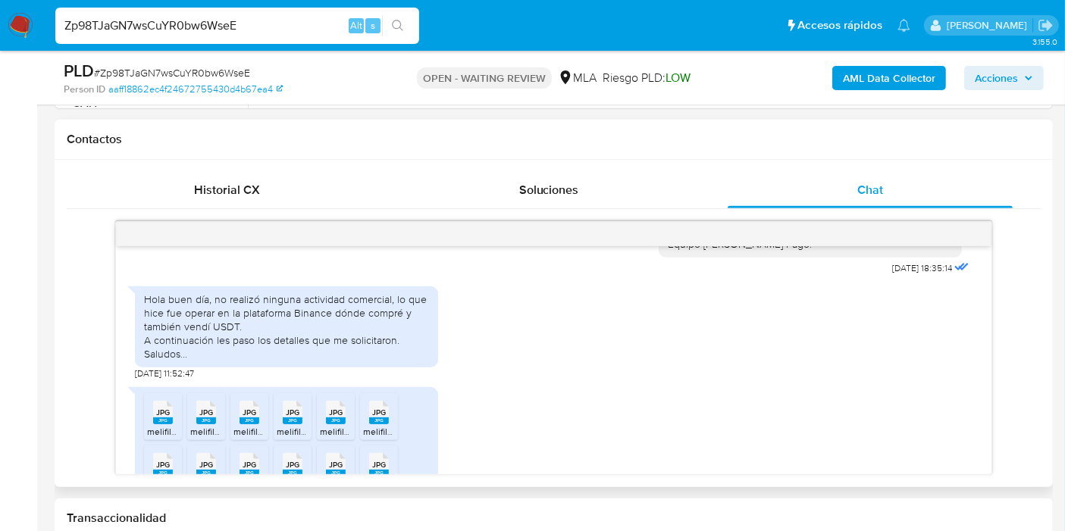
scroll to position [1407, 0]
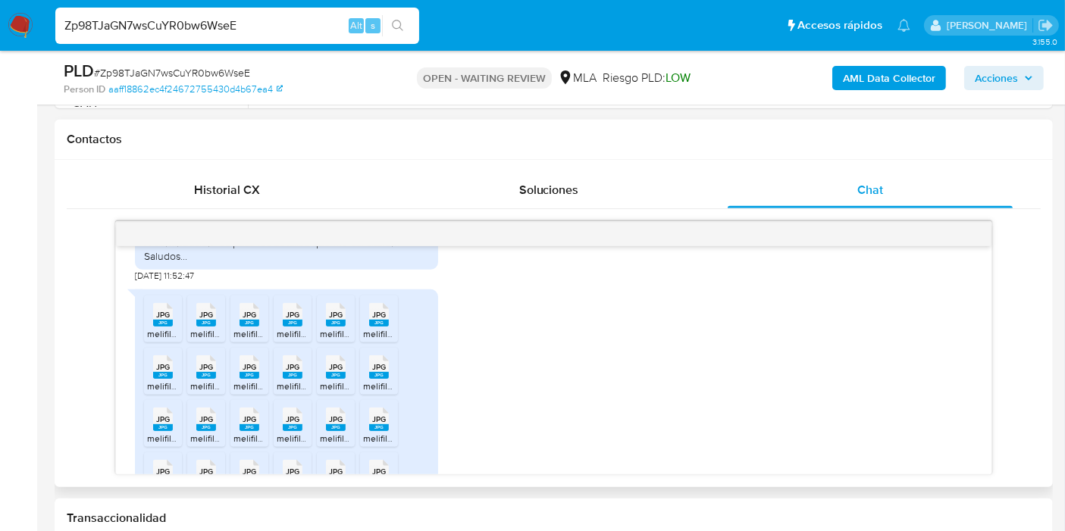
click at [156, 327] on rect at bounding box center [163, 323] width 20 height 7
click at [217, 340] on span "melifile6535468936663163781.jpg" at bounding box center [260, 333] width 140 height 13
drag, startPoint x: 259, startPoint y: 353, endPoint x: 292, endPoint y: 358, distance: 32.9
click at [259, 328] on div "JPG JPG" at bounding box center [249, 314] width 32 height 30
drag, startPoint x: 291, startPoint y: 354, endPoint x: 365, endPoint y: 353, distance: 74.3
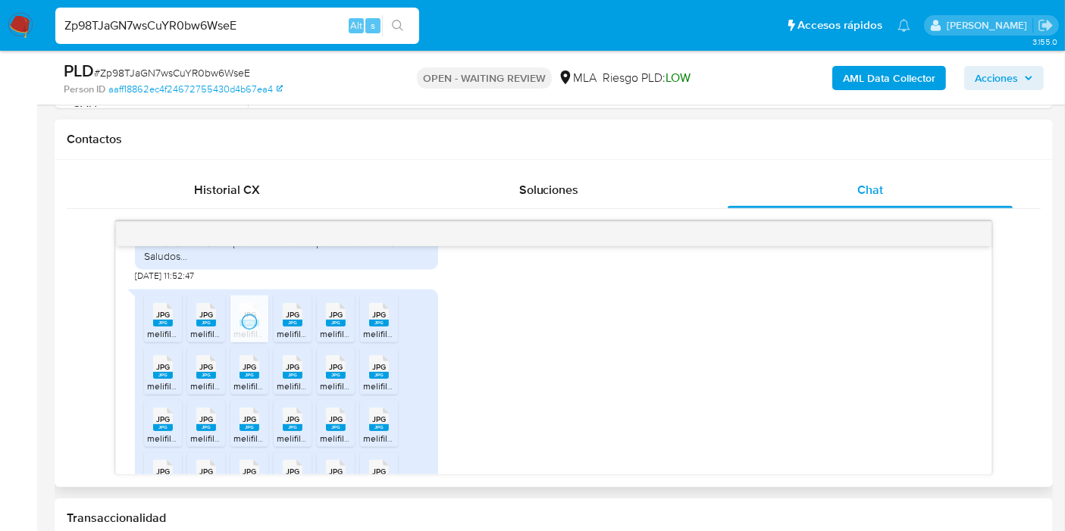
click at [295, 328] on icon "JPG" at bounding box center [293, 315] width 20 height 27
click at [364, 328] on div "JPG JPG" at bounding box center [379, 314] width 32 height 30
drag, startPoint x: 344, startPoint y: 350, endPoint x: 282, endPoint y: 375, distance: 67.0
click at [344, 327] on rect at bounding box center [336, 323] width 20 height 7
drag, startPoint x: 164, startPoint y: 407, endPoint x: 193, endPoint y: 403, distance: 29.0
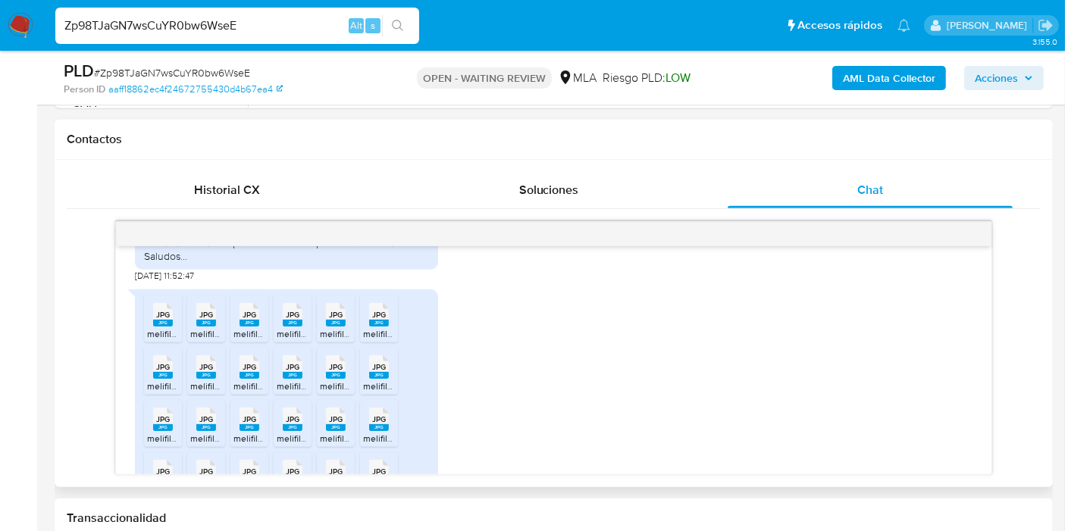
click at [166, 392] on span "melifile8662631387536414674.jpg" at bounding box center [216, 386] width 139 height 13
drag, startPoint x: 203, startPoint y: 398, endPoint x: 280, endPoint y: 410, distance: 77.5
click at [208, 372] on span "JPG" at bounding box center [206, 367] width 14 height 10
click at [240, 379] on icon at bounding box center [249, 366] width 20 height 23
click at [323, 380] on div "JPG JPG" at bounding box center [336, 366] width 32 height 30
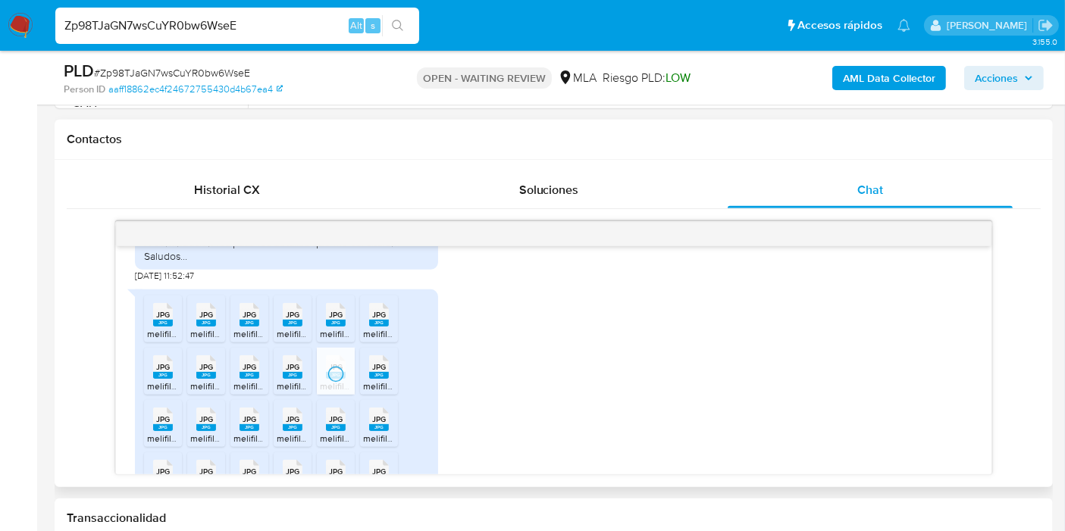
drag, startPoint x: 294, startPoint y: 397, endPoint x: 339, endPoint y: 399, distance: 45.5
click at [294, 372] on span "JPG" at bounding box center [293, 367] width 14 height 10
click at [377, 379] on rect at bounding box center [379, 375] width 20 height 7
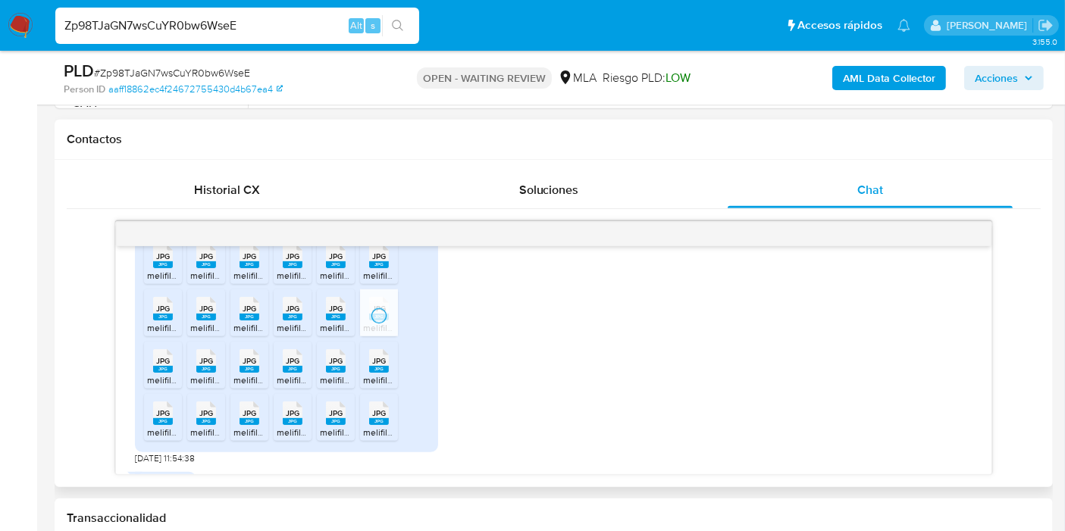
scroll to position [1491, 0]
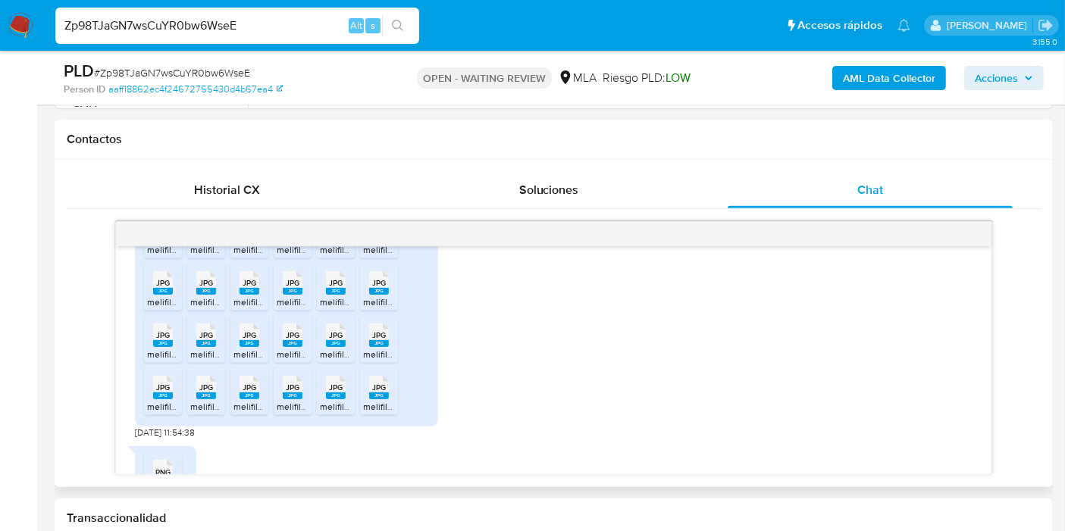
click at [162, 340] on span "JPG" at bounding box center [163, 335] width 14 height 10
click at [209, 340] on span "JPG" at bounding box center [206, 335] width 14 height 10
click at [250, 347] on rect at bounding box center [249, 343] width 20 height 7
click at [305, 349] on div "JPG JPG" at bounding box center [293, 334] width 32 height 30
drag, startPoint x: 331, startPoint y: 374, endPoint x: 364, endPoint y: 370, distance: 32.9
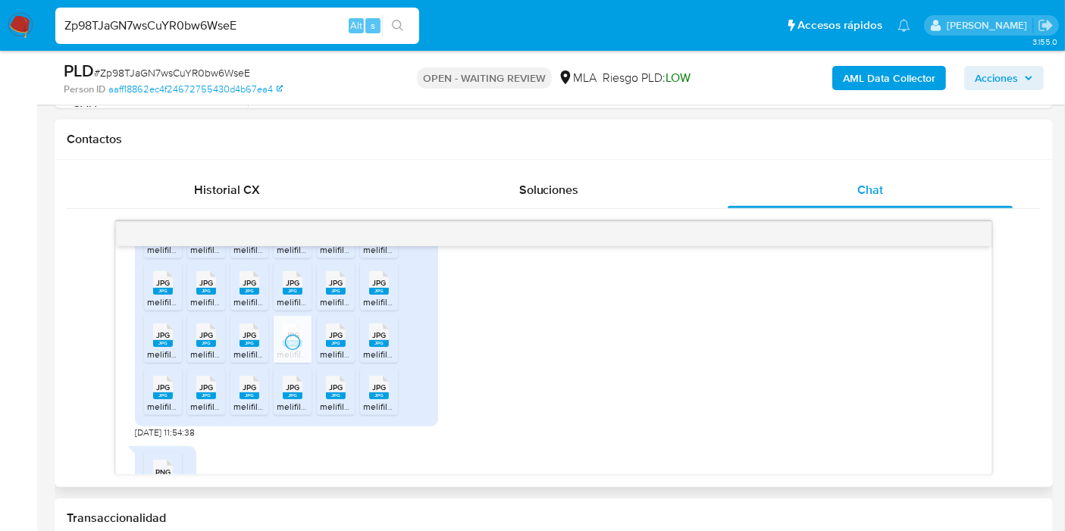
click at [333, 361] on span "melifile7840975138506203663.jpg" at bounding box center [391, 354] width 142 height 13
click at [372, 340] on span "JPG" at bounding box center [379, 335] width 14 height 10
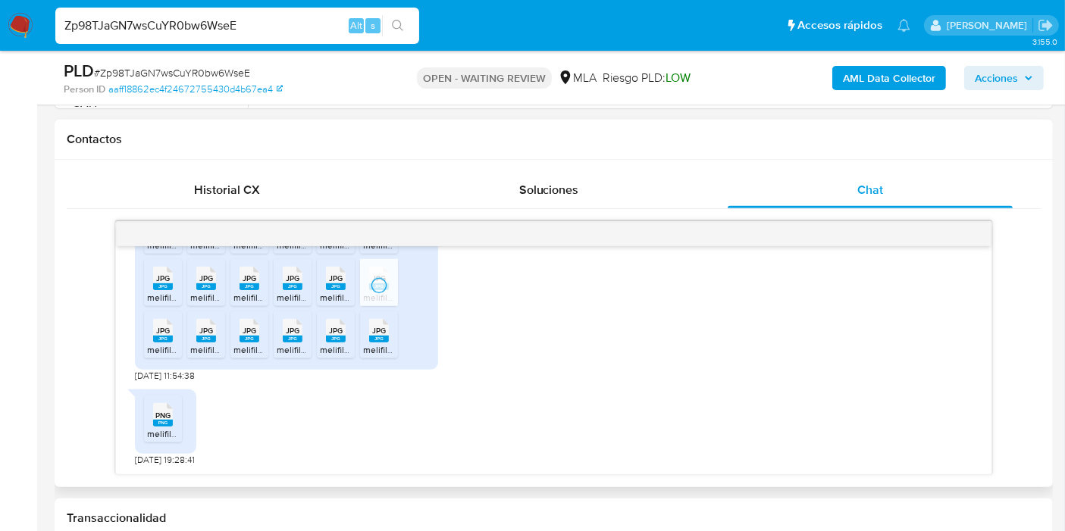
scroll to position [1576, 0]
click at [169, 336] on rect at bounding box center [163, 339] width 20 height 7
click at [197, 336] on rect at bounding box center [206, 339] width 20 height 7
click at [257, 341] on rect at bounding box center [249, 339] width 20 height 7
click at [289, 334] on span "JPG" at bounding box center [293, 331] width 14 height 10
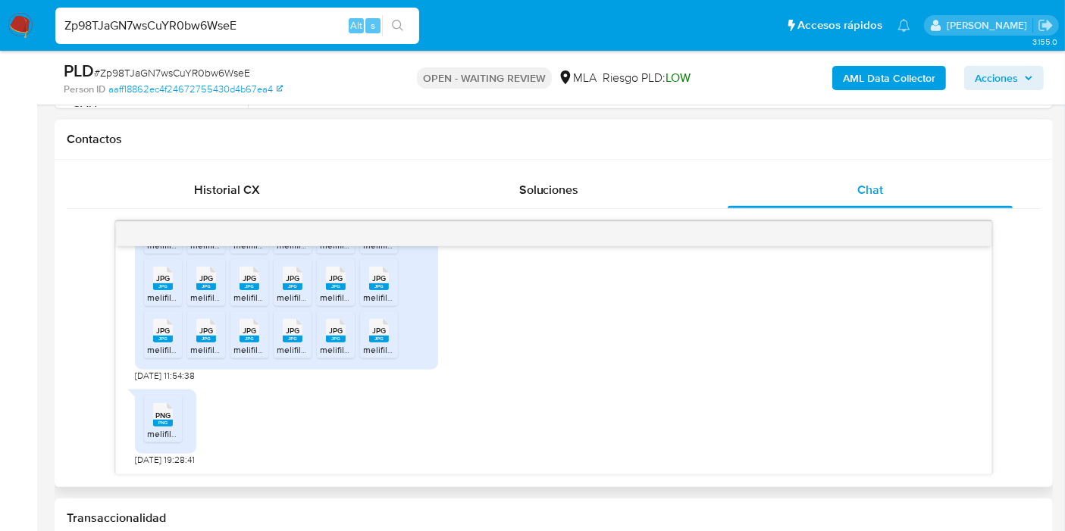
click at [339, 339] on rect at bounding box center [336, 339] width 20 height 7
click at [380, 328] on span "JPG" at bounding box center [379, 331] width 14 height 10
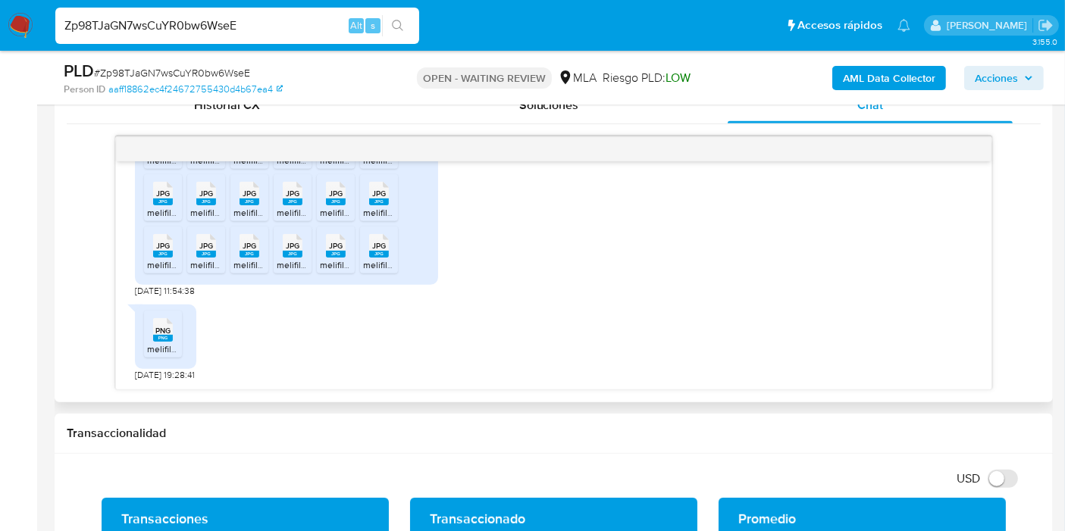
click at [167, 327] on span "PNG" at bounding box center [162, 331] width 15 height 10
